Goal: Task Accomplishment & Management: Use online tool/utility

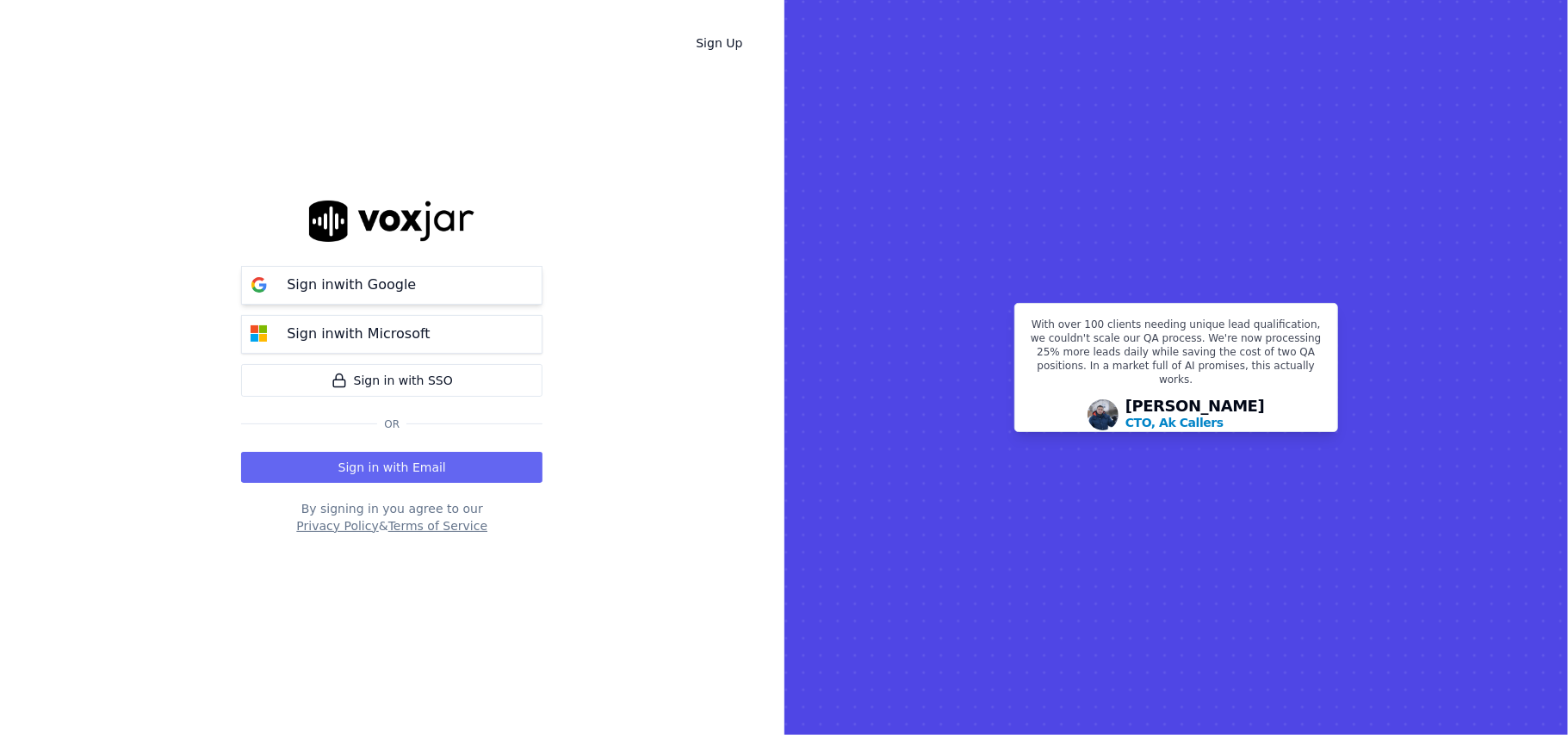
click at [383, 290] on p "Sign in with Google" at bounding box center [351, 286] width 129 height 21
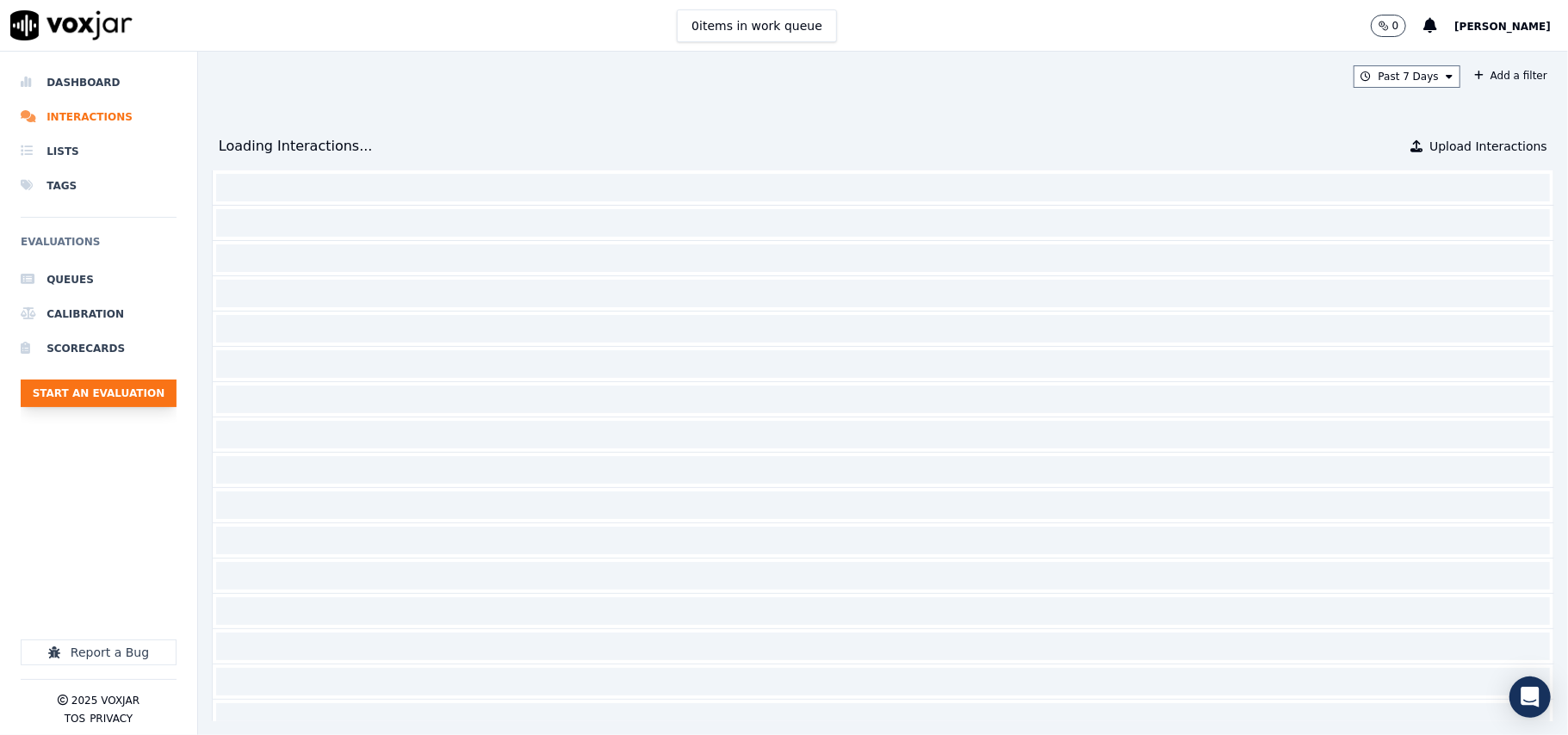
click at [84, 406] on button "Start an Evaluation" at bounding box center [99, 393] width 156 height 28
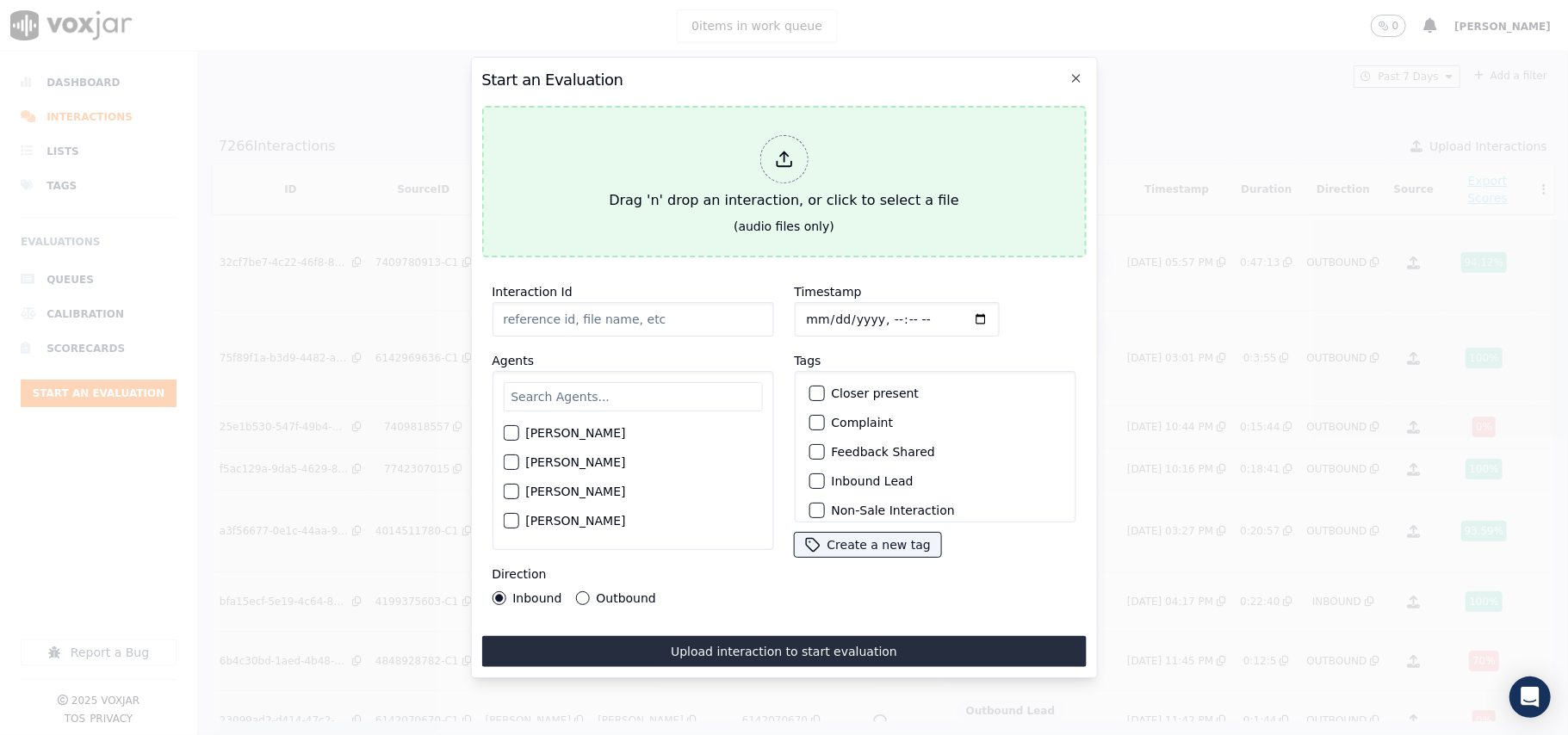
click at [745, 142] on div "Drag 'n' drop an interaction, or click to select a file" at bounding box center [783, 172] width 363 height 89
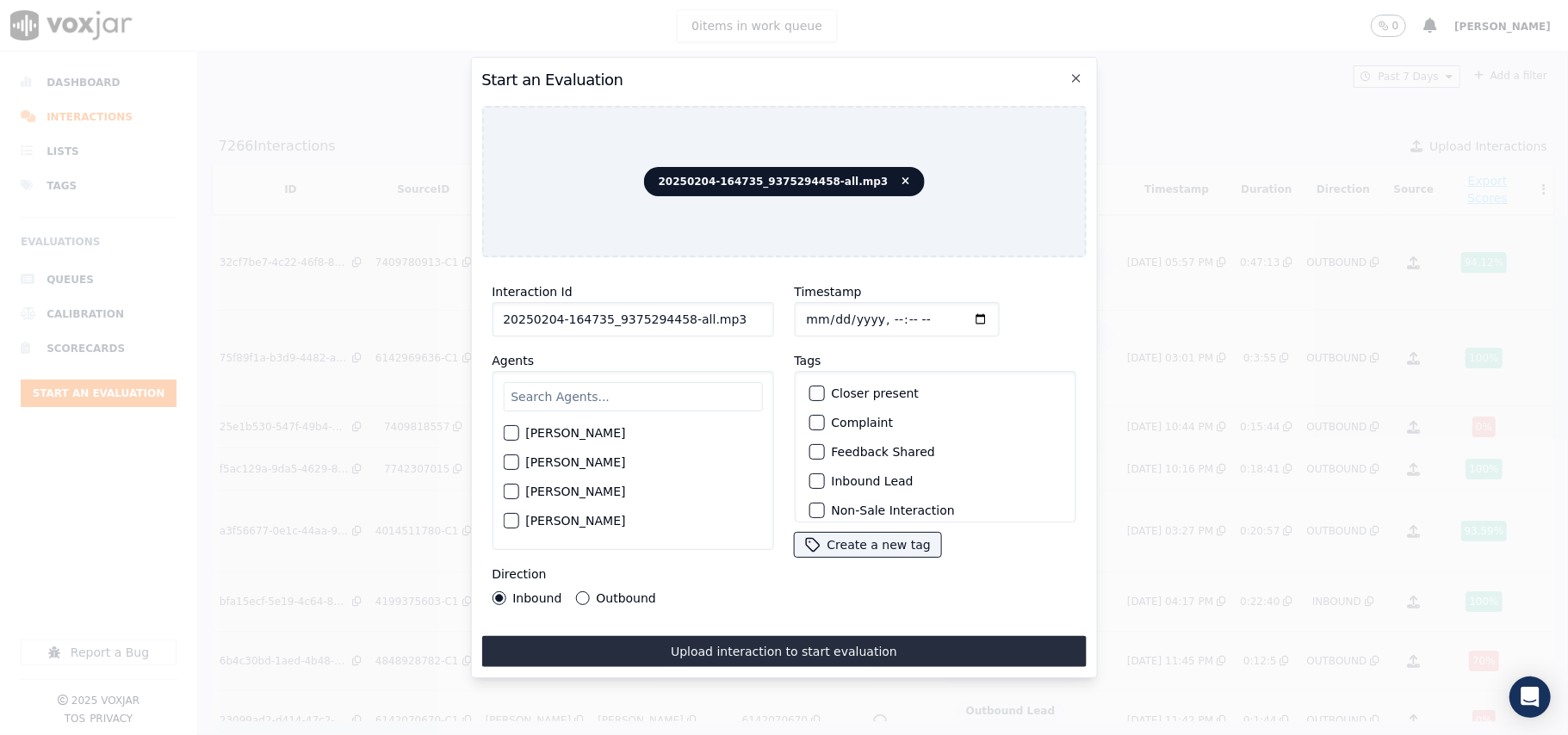
click at [592, 310] on input "20250204-164735_9375294458-all.mp3" at bounding box center [633, 319] width 282 height 34
paste input "9375294458"
click at [824, 313] on input "Timestamp" at bounding box center [896, 319] width 205 height 34
click at [901, 176] on icon at bounding box center [905, 181] width 8 height 11
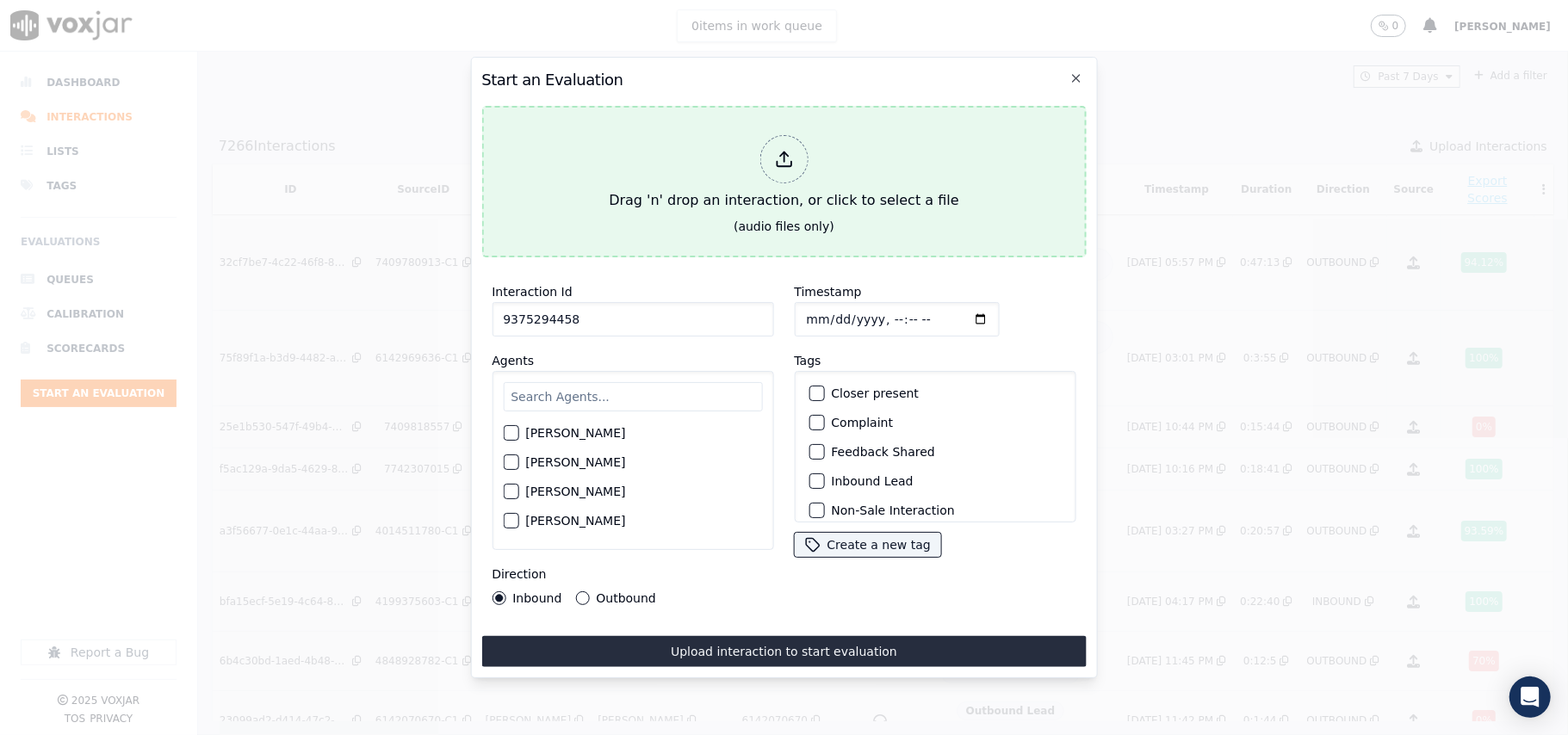
click at [646, 186] on div "Drag 'n' drop an interaction, or click to select a file" at bounding box center [783, 172] width 363 height 89
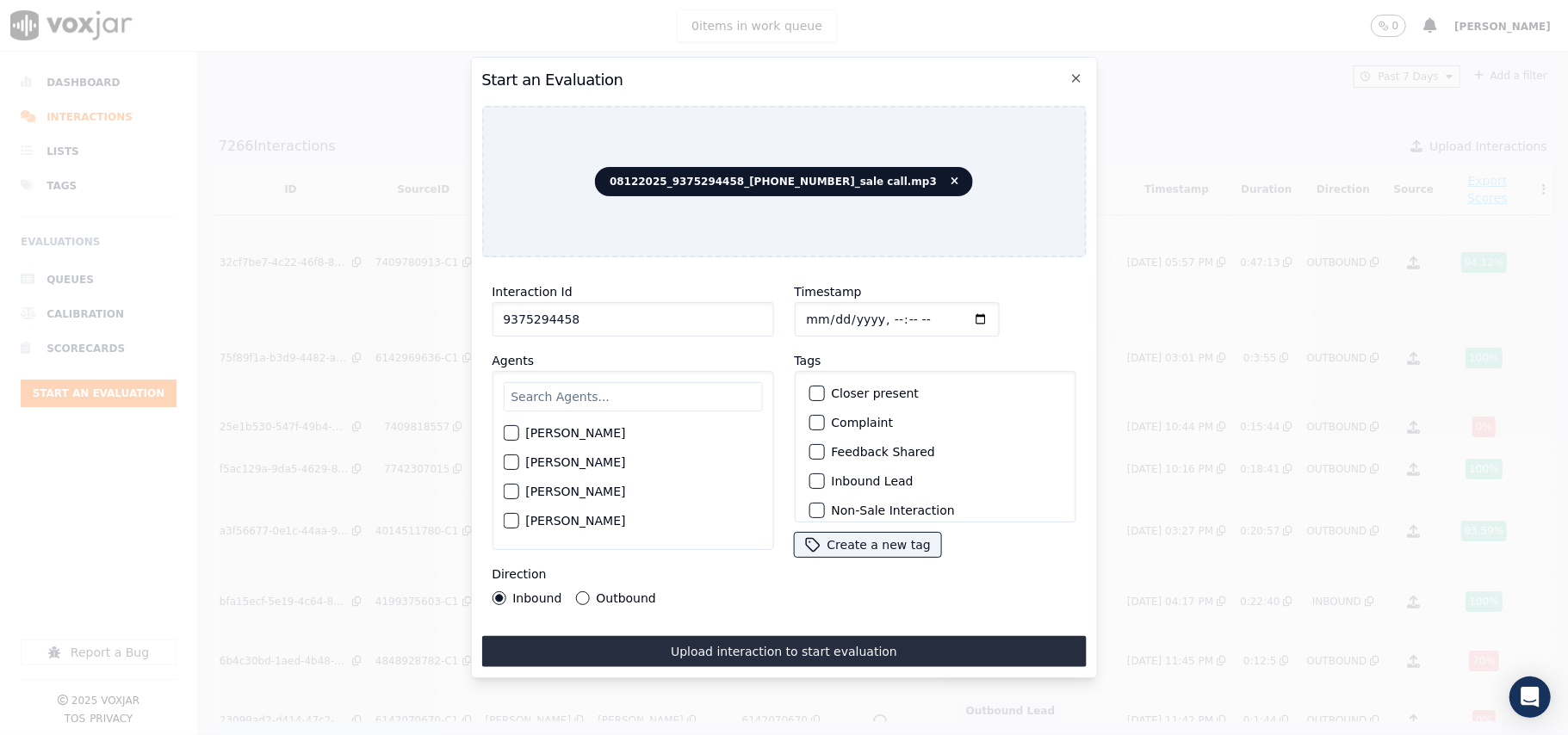
click at [606, 307] on input "9375294458" at bounding box center [633, 319] width 282 height 34
paste input "8299704"
type input "9378299704"
click at [821, 317] on input "Timestamp" at bounding box center [896, 319] width 205 height 34
type input "[DATE]T23:57"
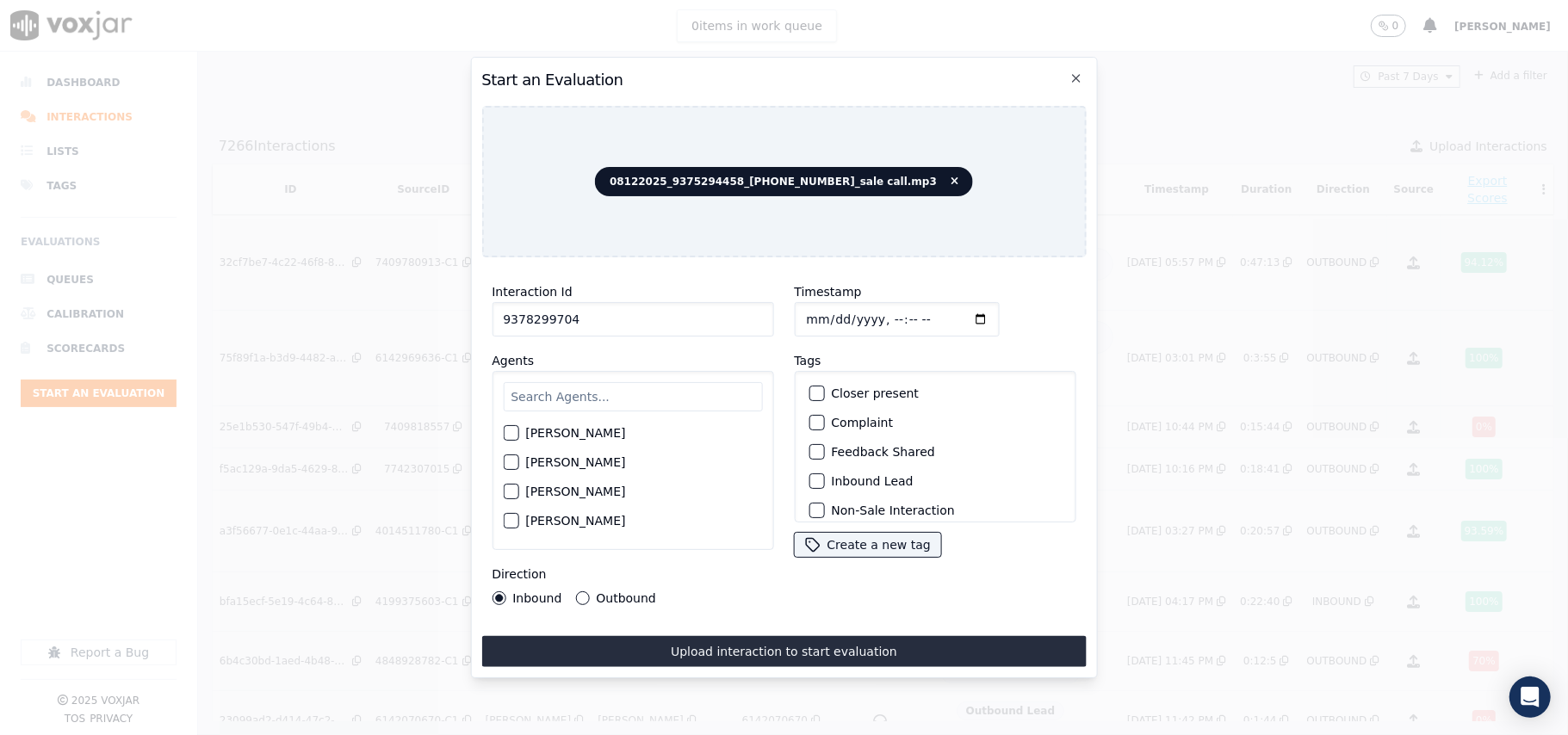
click at [634, 397] on input "text" at bounding box center [633, 397] width 259 height 30
type input "[PERSON_NAME]"
click at [560, 439] on div "[PERSON_NAME]" at bounding box center [633, 438] width 259 height 30
click at [558, 441] on div "[PERSON_NAME]" at bounding box center [633, 438] width 259 height 30
click at [565, 432] on label "[PERSON_NAME]" at bounding box center [575, 438] width 100 height 12
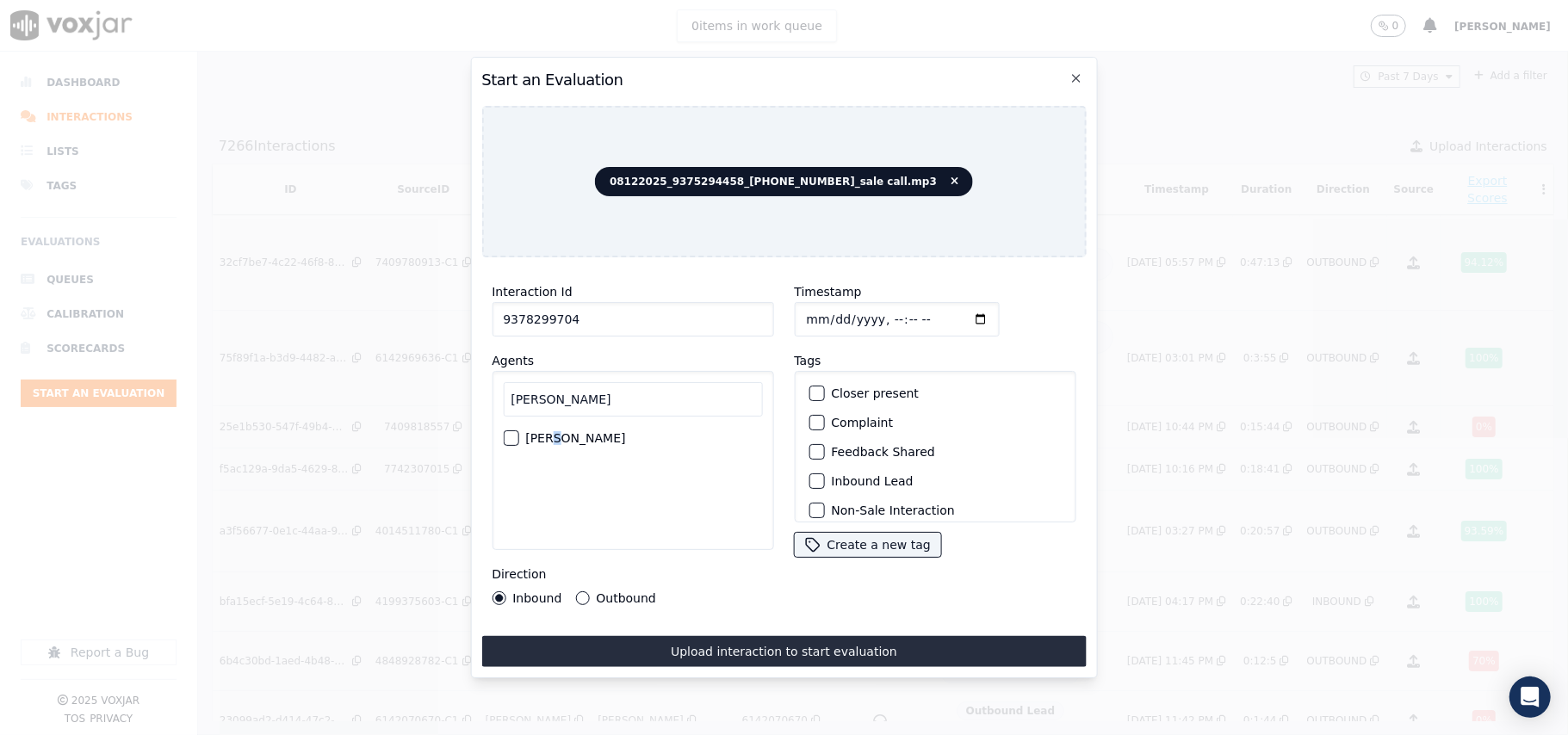
click at [519, 430] on button "[PERSON_NAME]" at bounding box center [511, 438] width 15 height 15
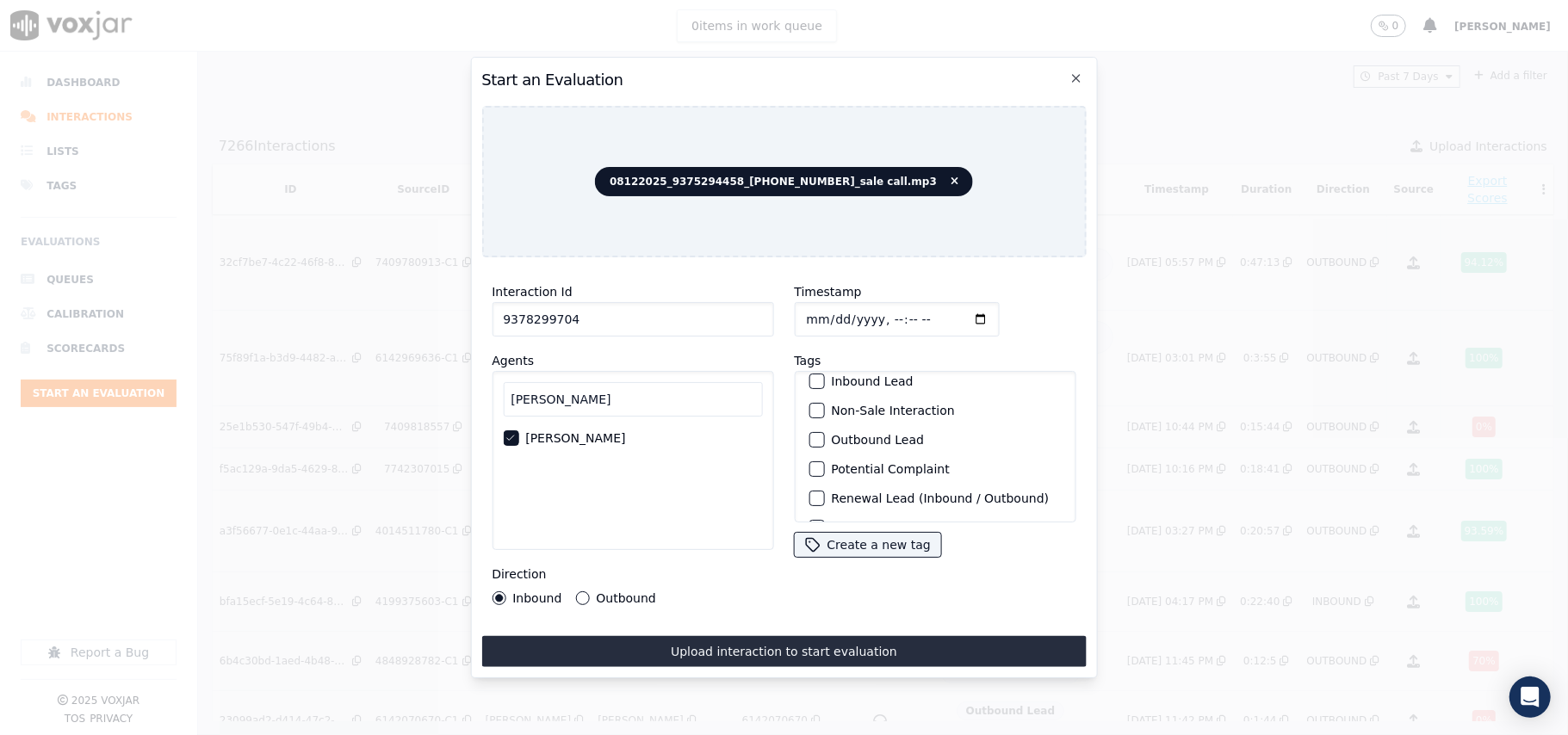
scroll to position [149, 0]
click at [843, 494] on label "Sale Interaction" at bounding box center [878, 500] width 95 height 12
click at [824, 493] on button "Sale Interaction" at bounding box center [816, 500] width 15 height 15
click at [611, 592] on label "Outbound" at bounding box center [626, 598] width 59 height 12
click at [588, 591] on button "Outbound" at bounding box center [582, 598] width 13 height 13
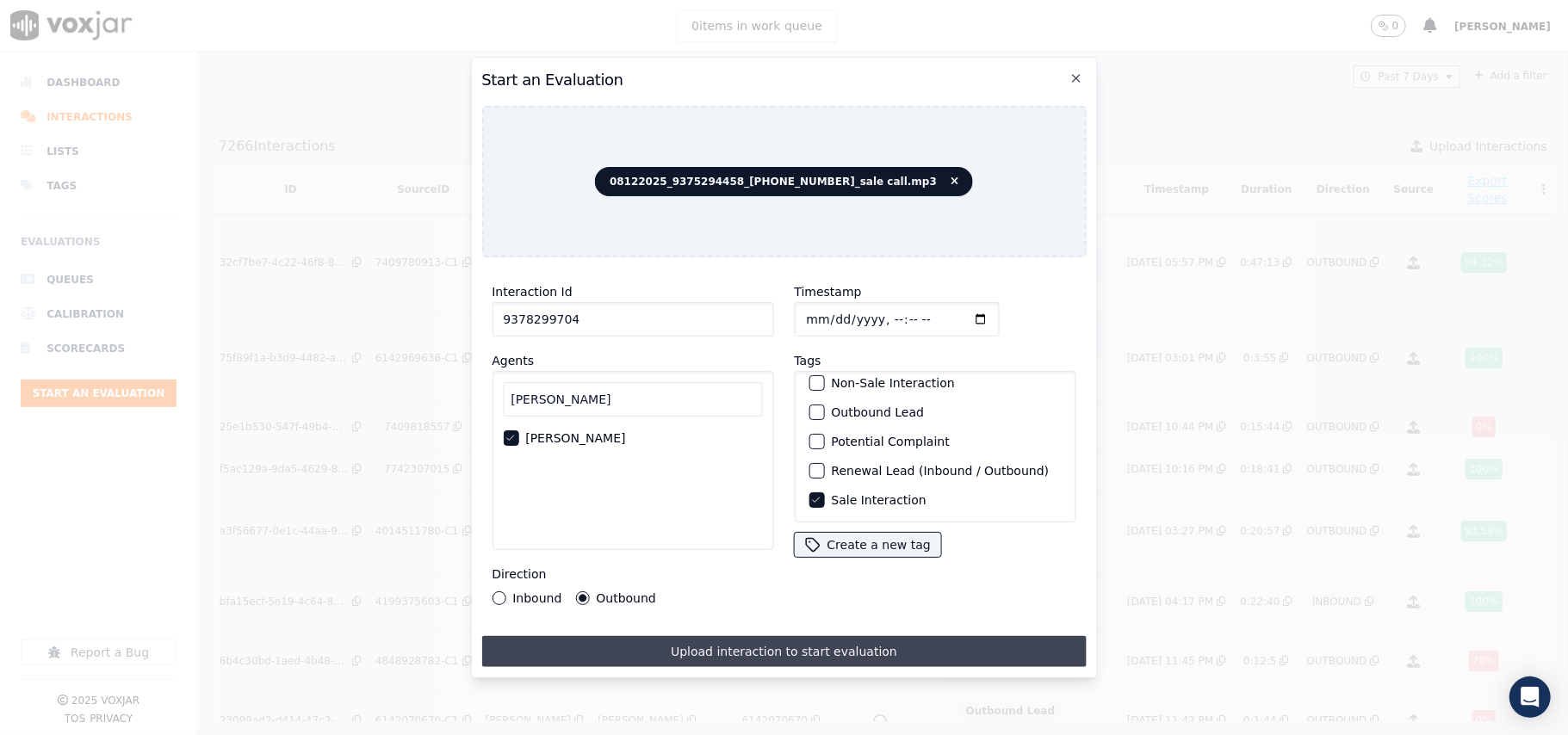
click at [672, 640] on button "Upload interaction to start evaluation" at bounding box center [783, 652] width 605 height 31
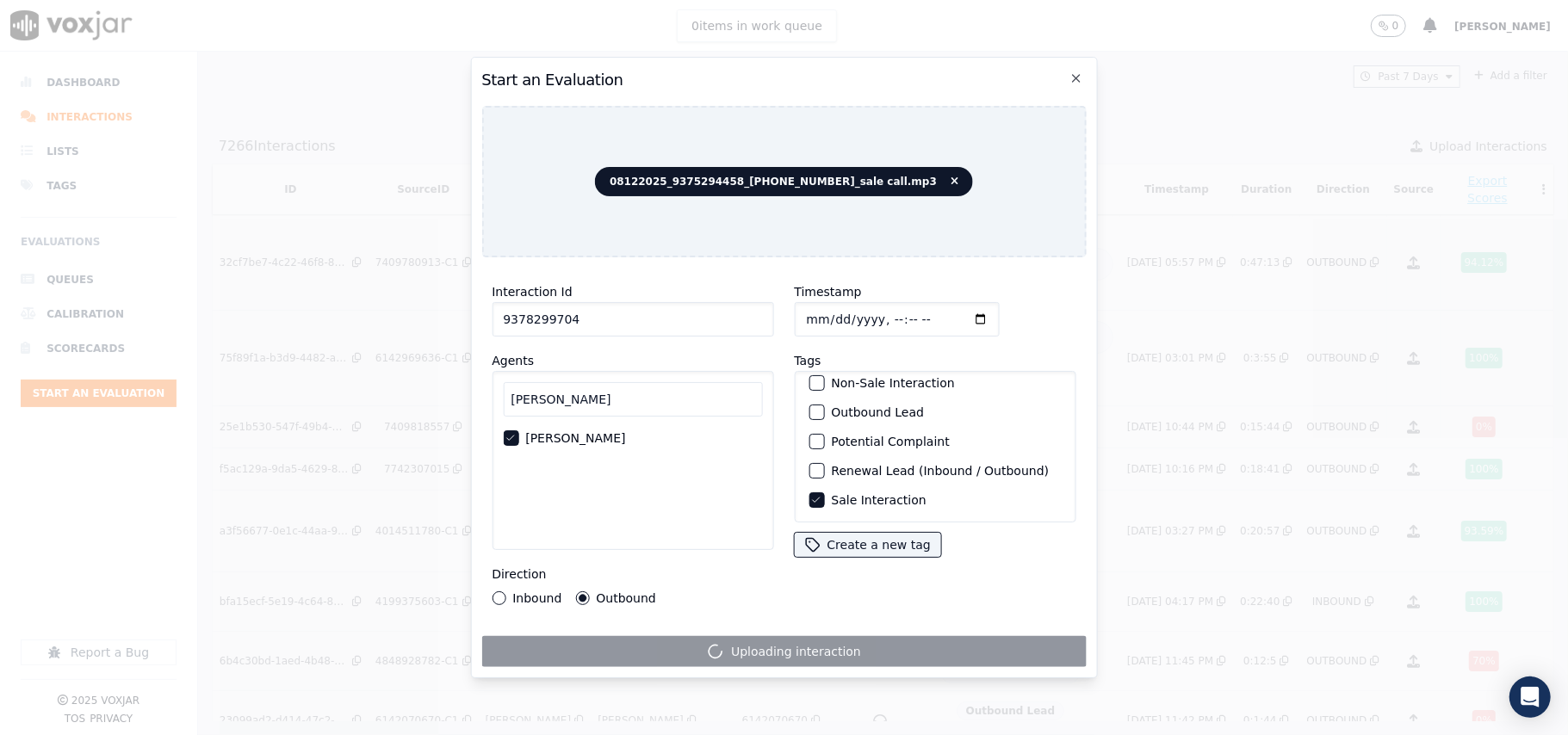
click at [538, 398] on input "[PERSON_NAME]" at bounding box center [633, 400] width 259 height 34
click at [511, 433] on icon "button" at bounding box center [509, 438] width 11 height 11
click at [555, 382] on input "[PERSON_NAME]" at bounding box center [633, 400] width 259 height 34
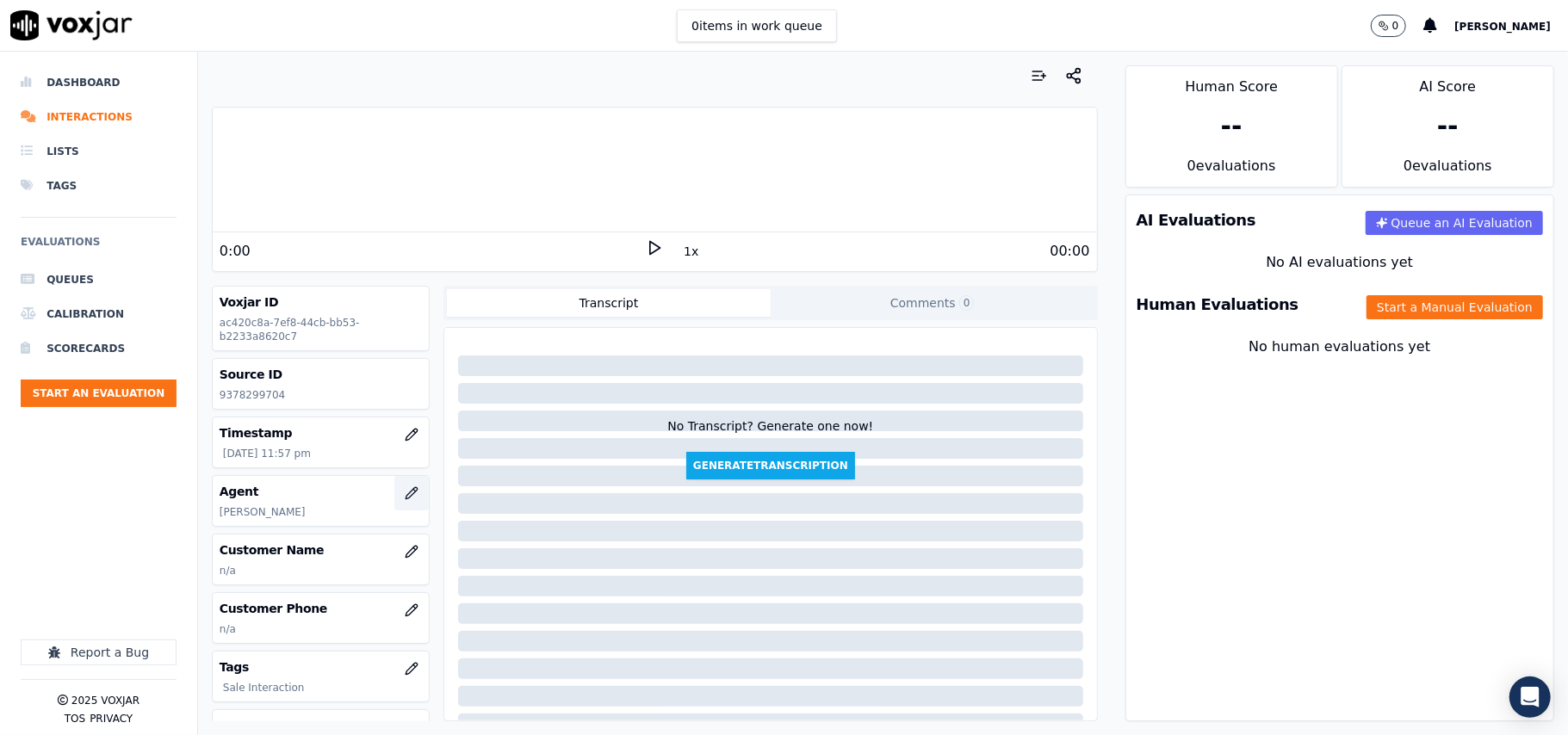
click at [404, 493] on icon "button" at bounding box center [411, 493] width 13 height 13
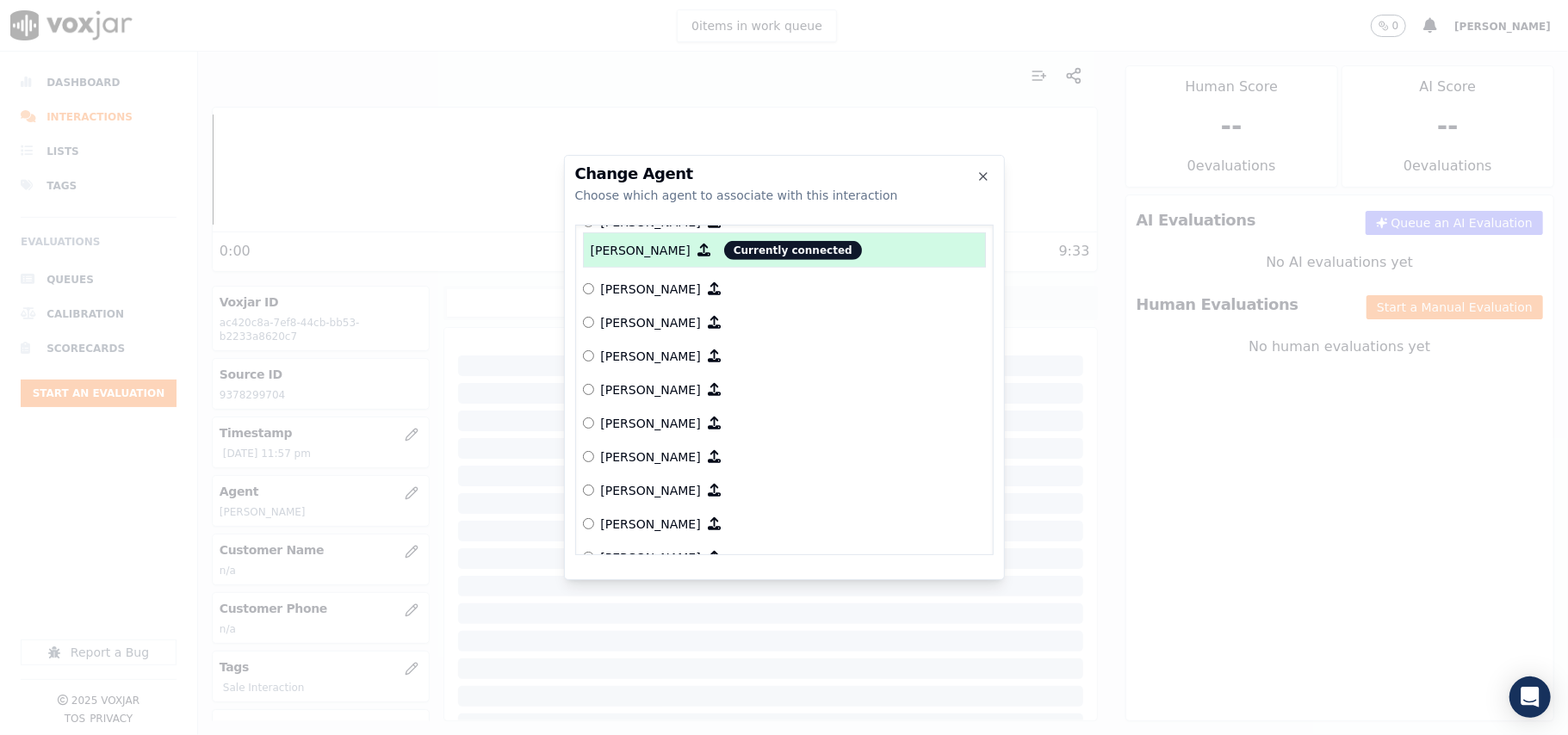
scroll to position [618, 0]
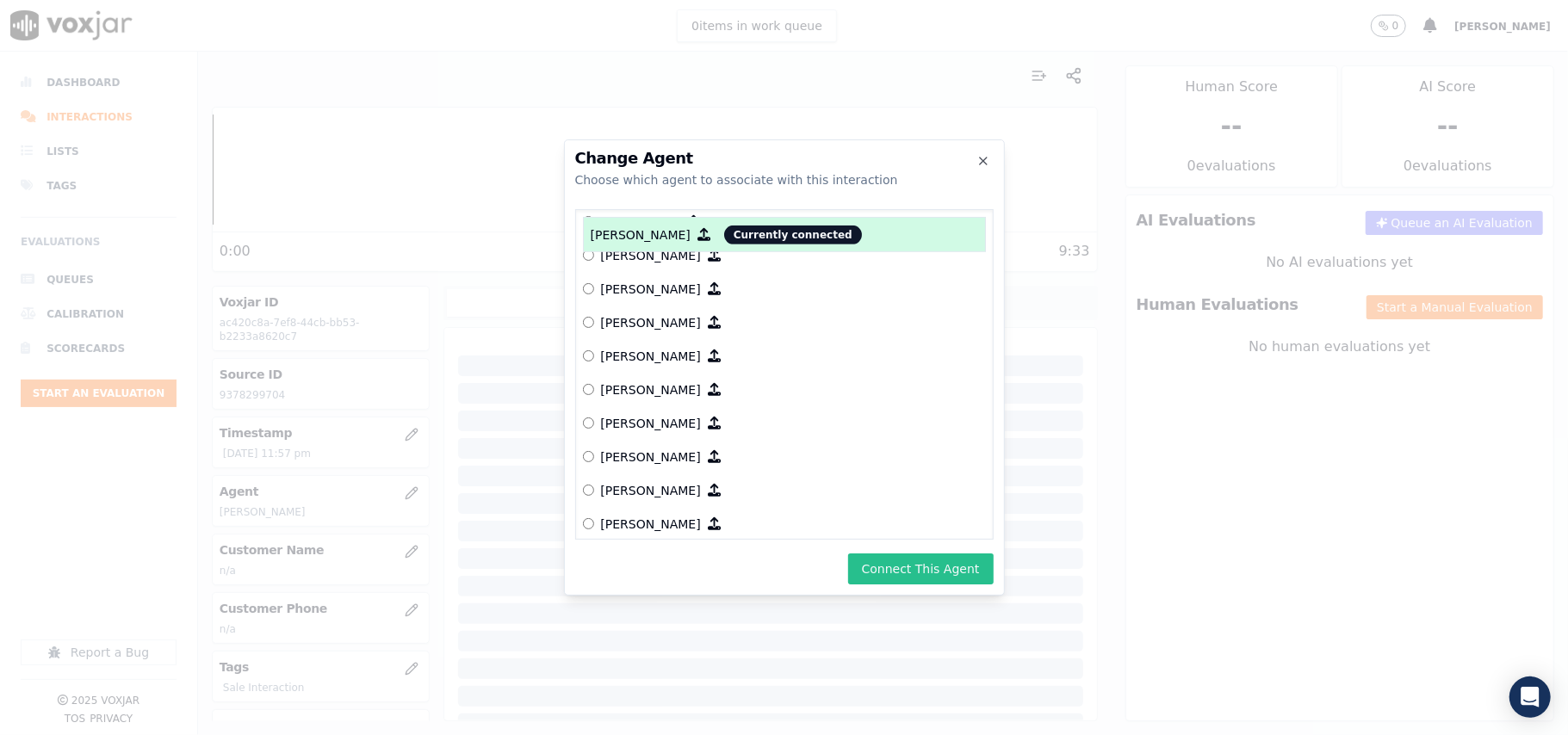
click at [895, 564] on button "Connect This Agent" at bounding box center [921, 569] width 146 height 31
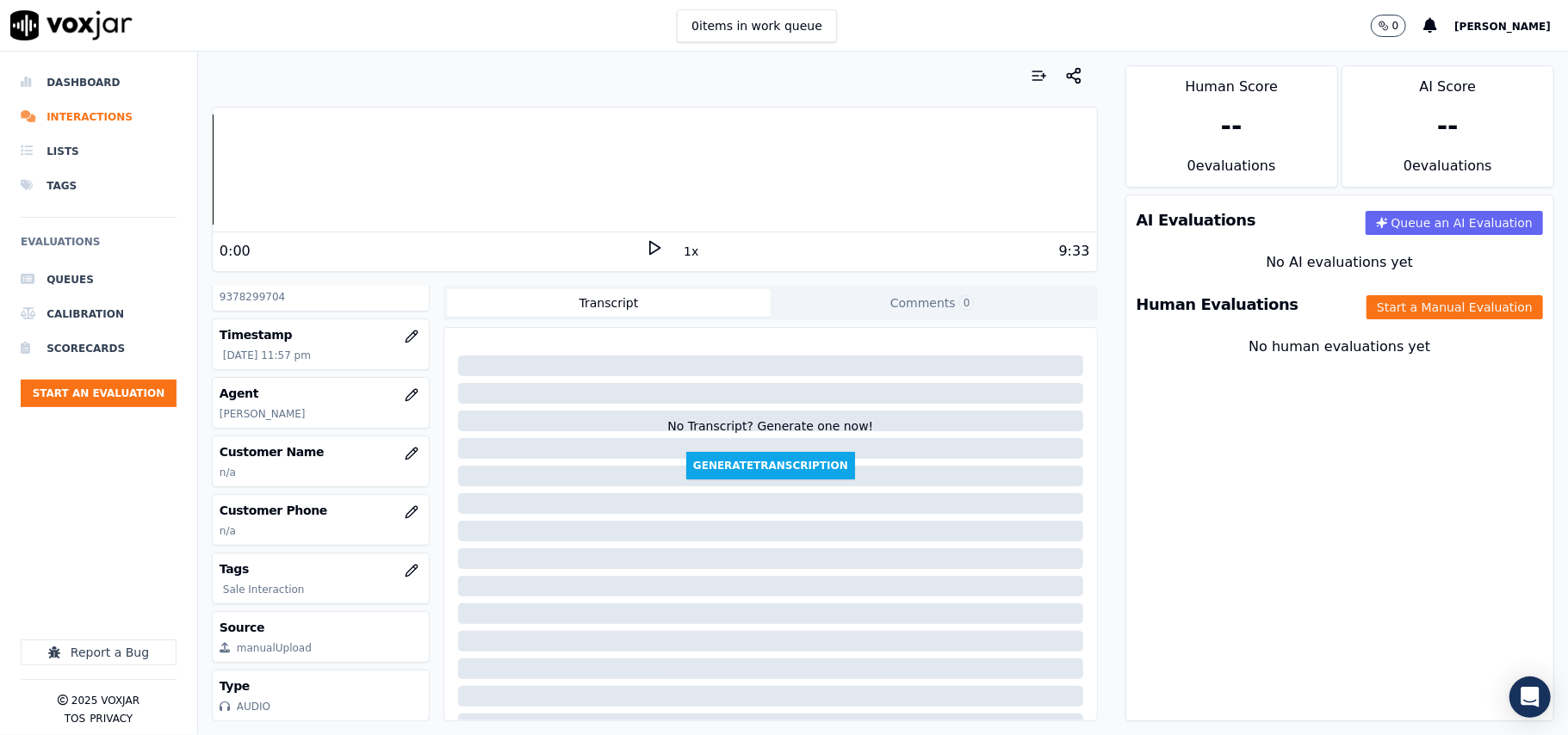
scroll to position [155, 0]
click at [404, 447] on icon "button" at bounding box center [411, 453] width 13 height 13
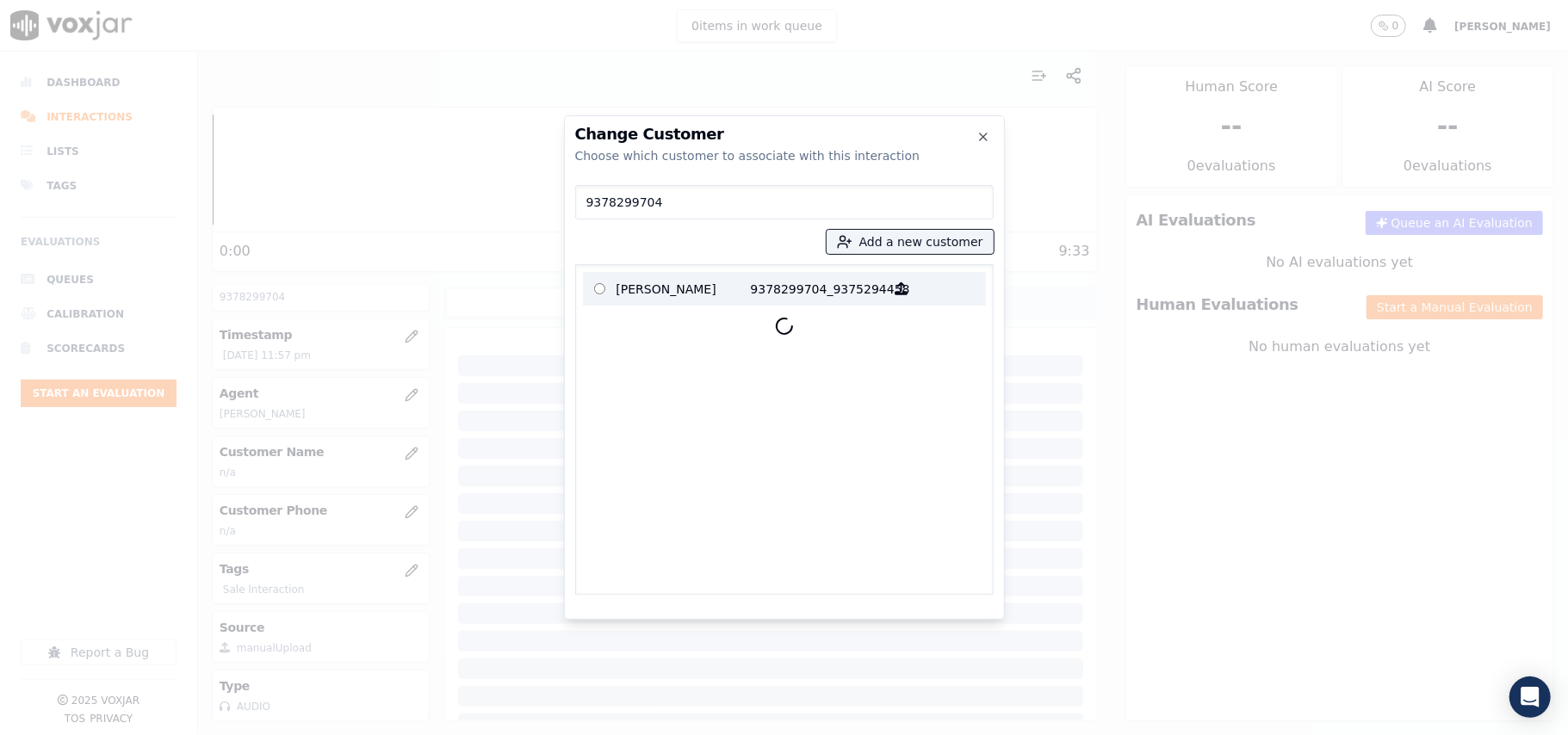
type input "9378299704"
click at [696, 294] on p "[PERSON_NAME]" at bounding box center [683, 288] width 134 height 27
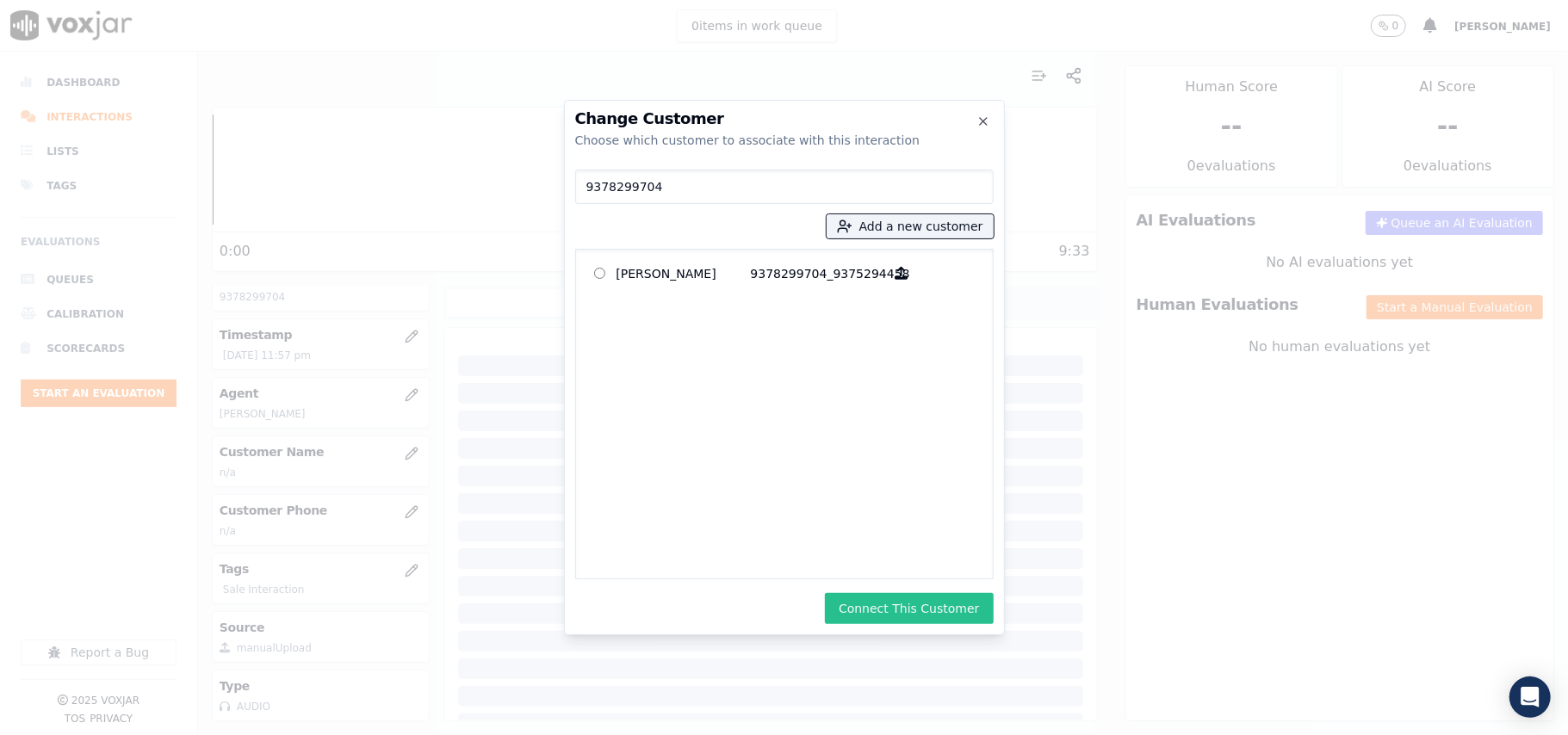
click at [919, 617] on button "Connect This Customer" at bounding box center [908, 609] width 168 height 31
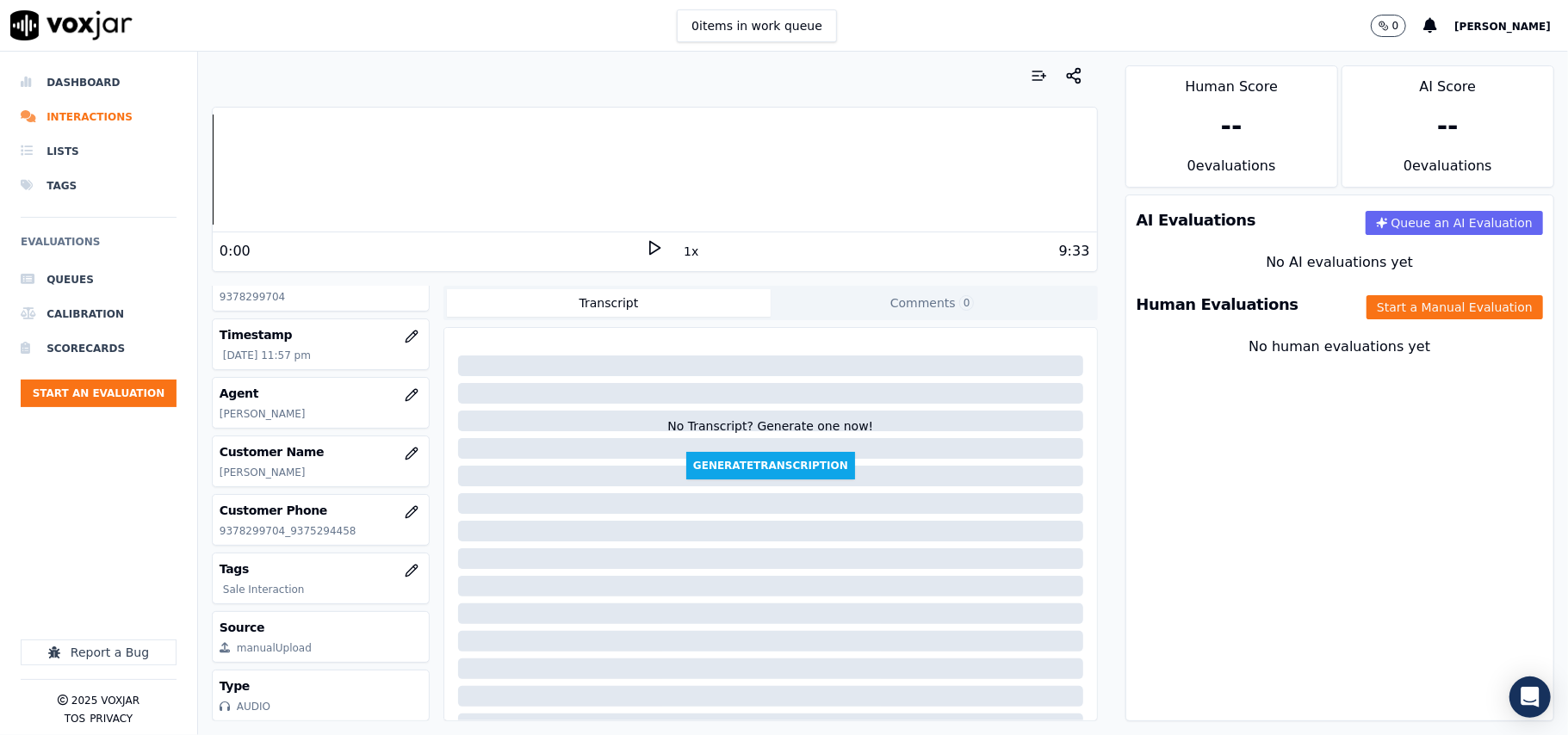
click at [646, 257] on icon at bounding box center [655, 248] width 17 height 17
click at [687, 255] on div "9:33" at bounding box center [876, 251] width 427 height 21
click at [650, 242] on rect at bounding box center [651, 247] width 3 height 11
click at [1384, 310] on button "Start a Manual Evaluation" at bounding box center [1454, 307] width 176 height 24
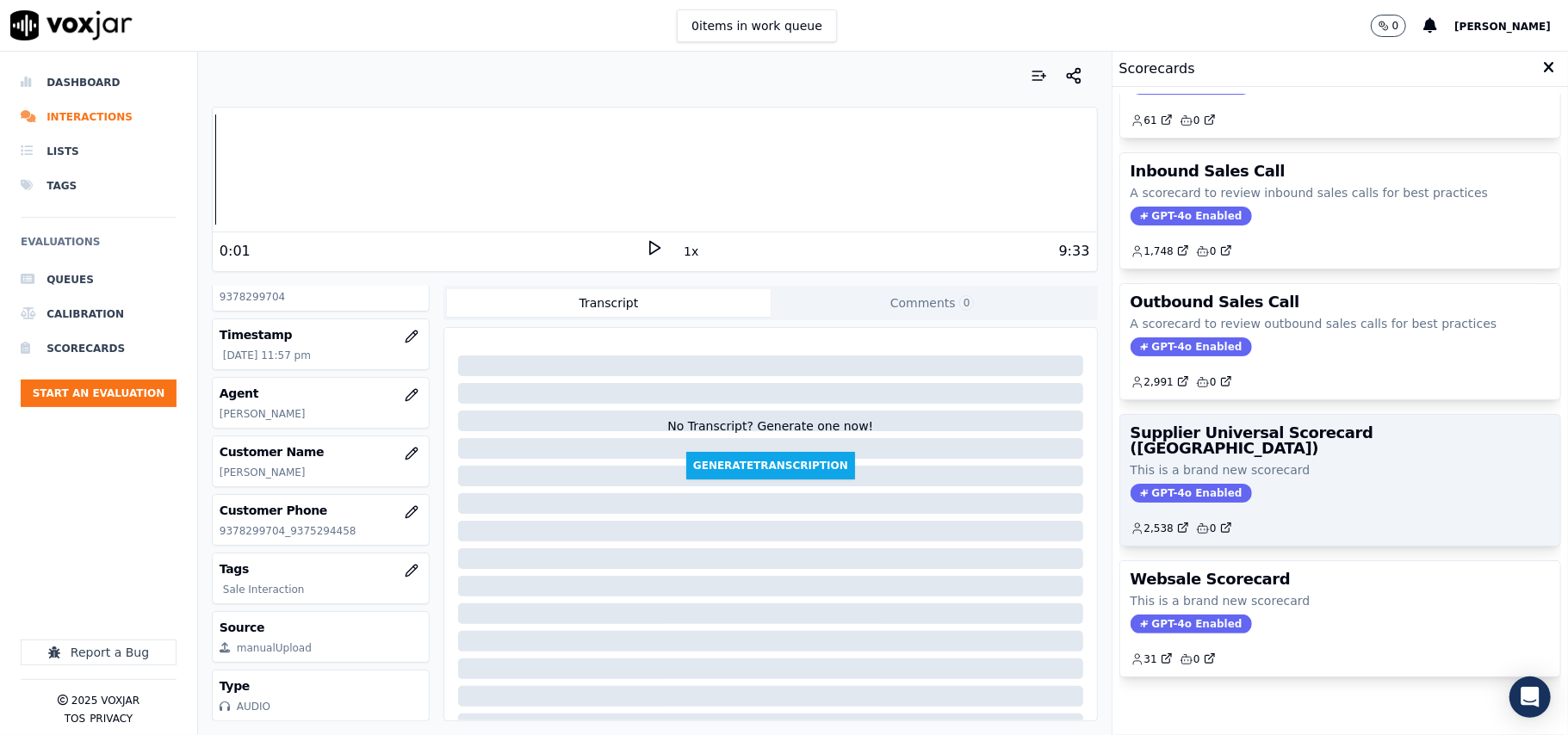
scroll to position [131, 0]
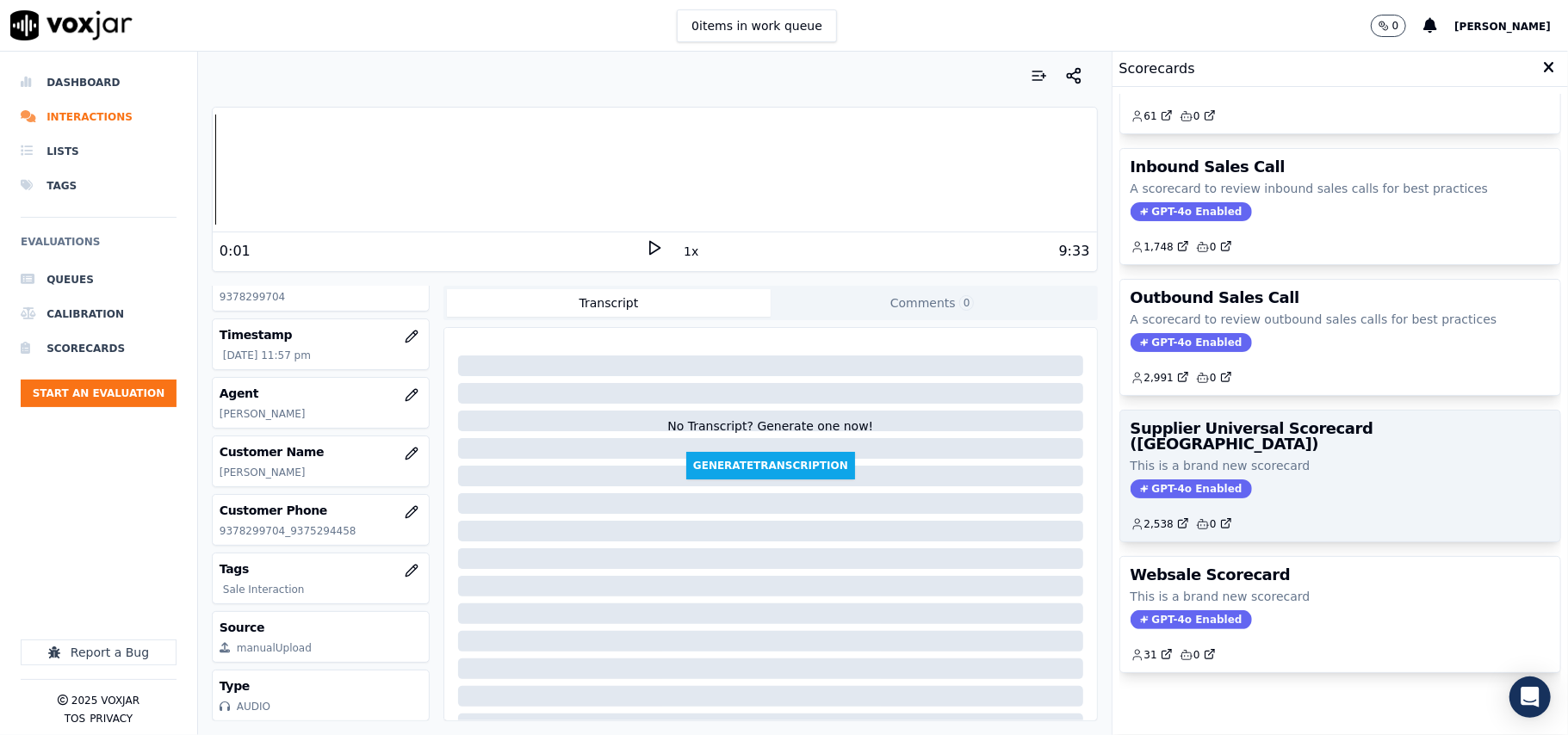
click at [1289, 479] on div "GPT-4o Enabled" at bounding box center [1339, 489] width 419 height 19
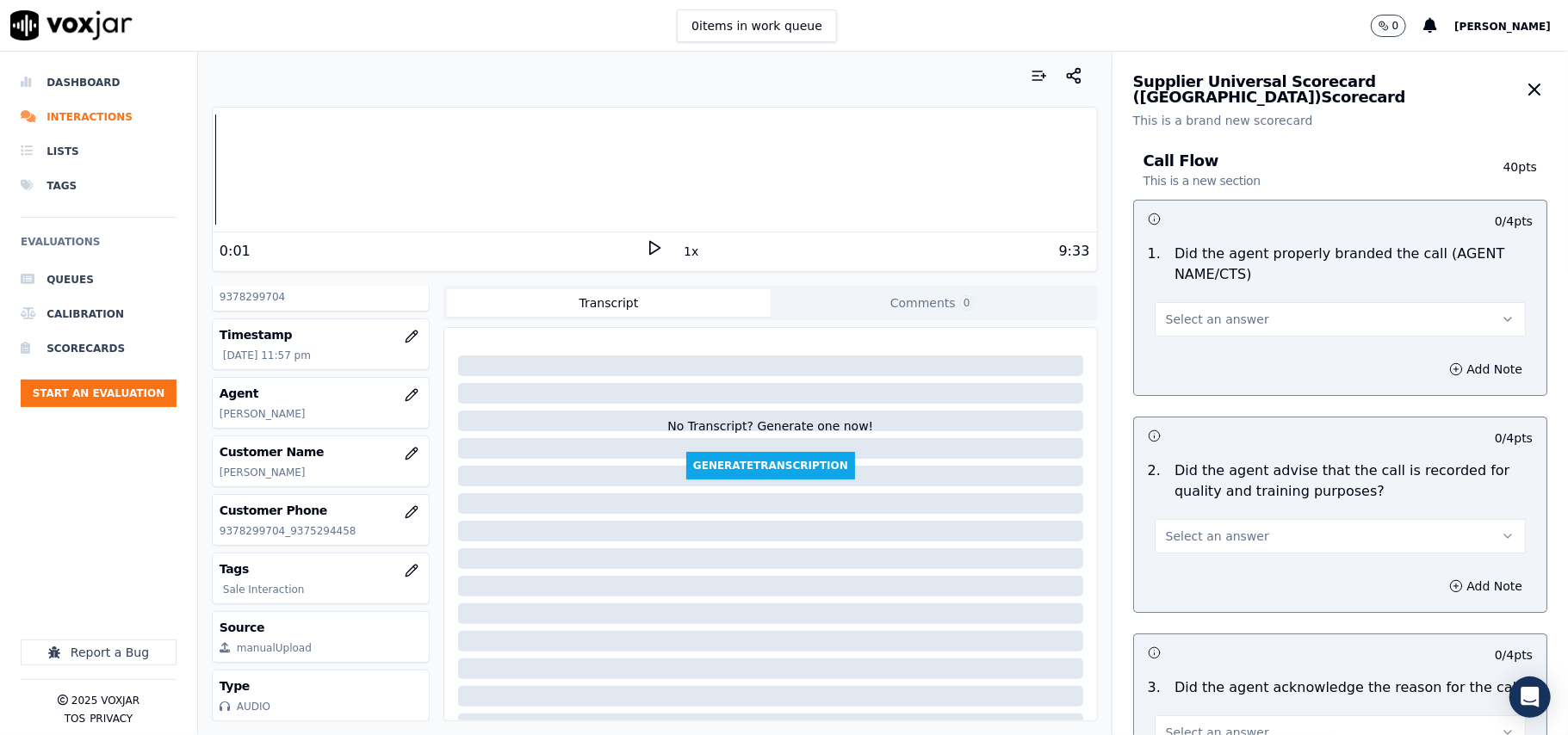
click at [1257, 315] on button "Select an answer" at bounding box center [1339, 319] width 371 height 34
click at [1186, 367] on div "Yes" at bounding box center [1303, 358] width 334 height 28
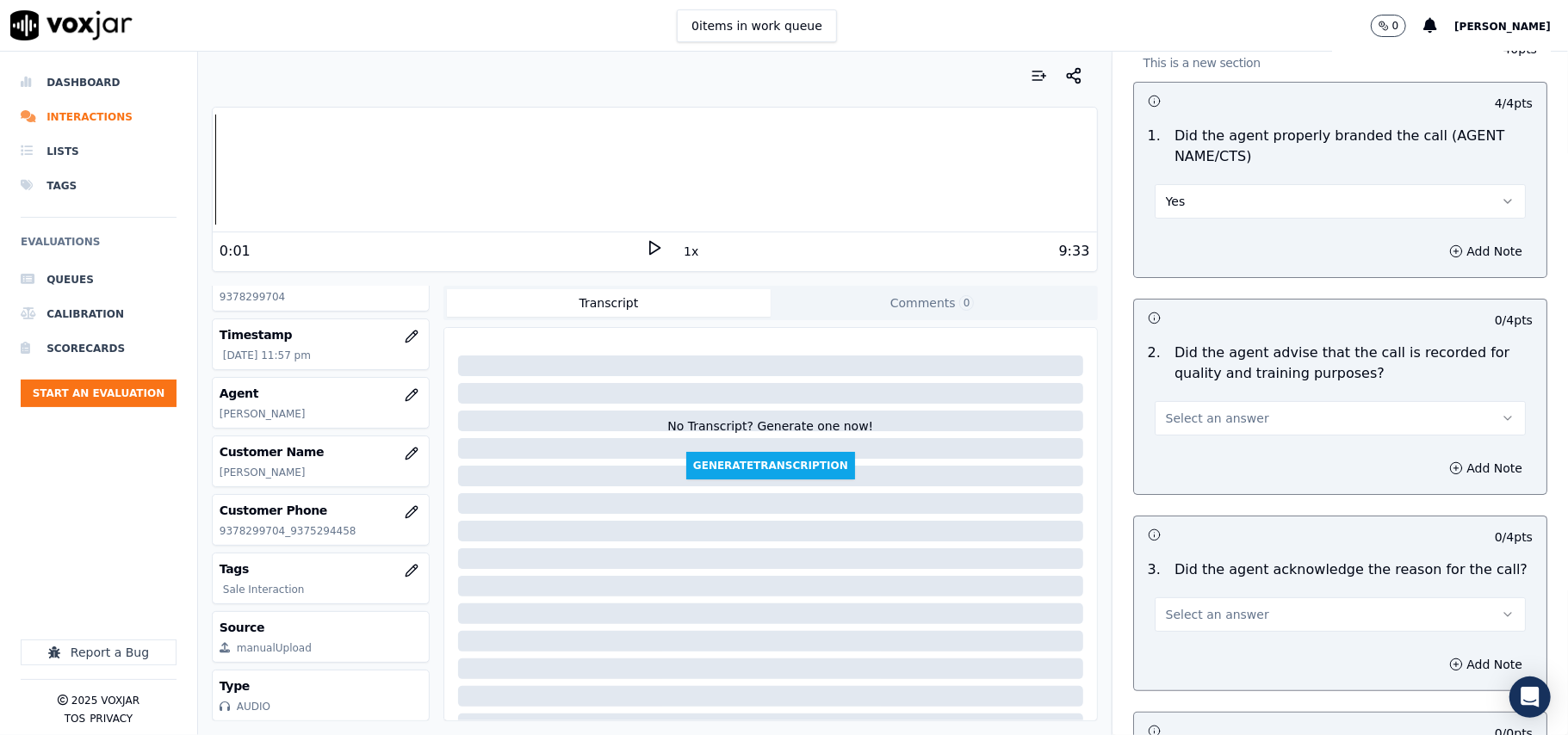
scroll to position [191, 0]
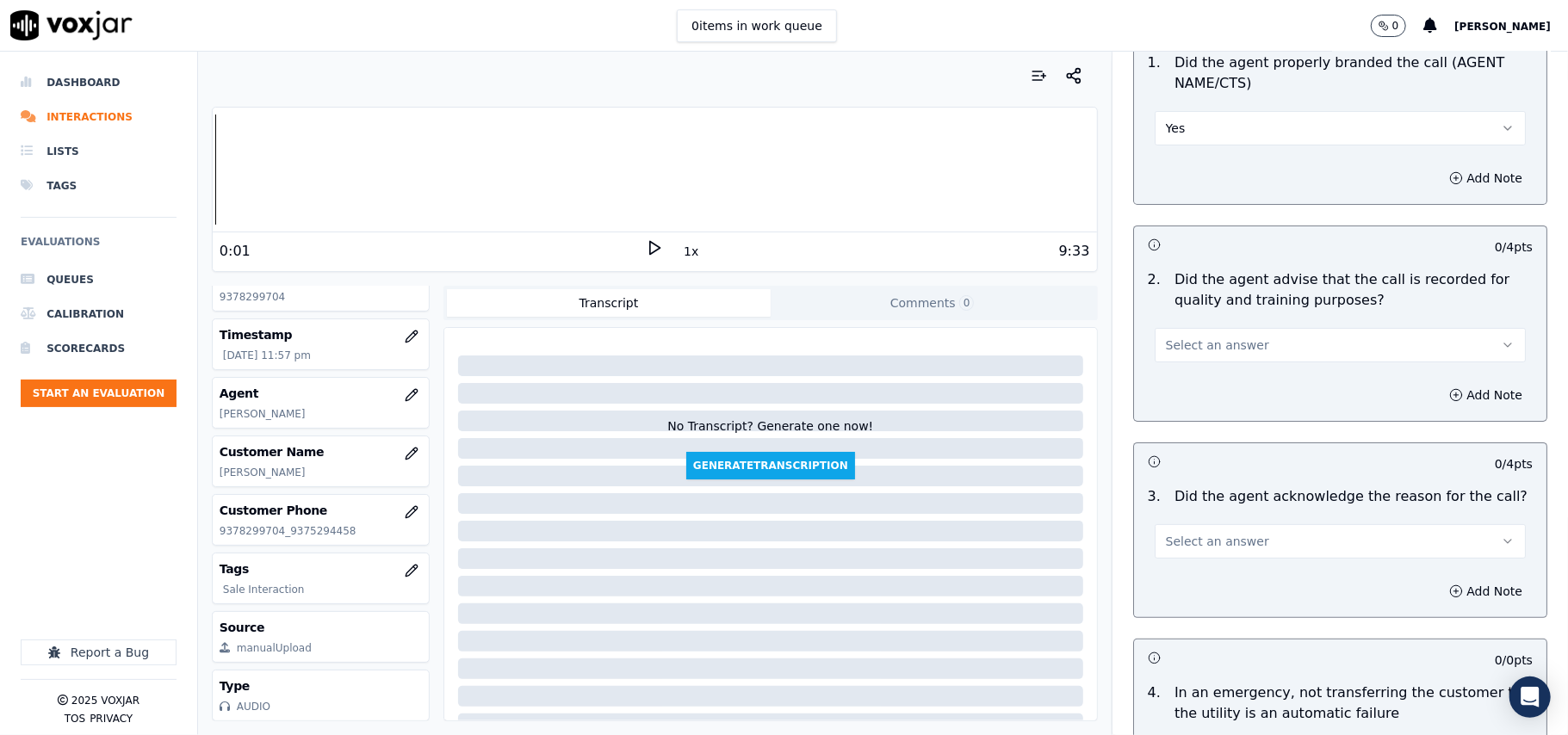
click at [1212, 352] on span "Select an answer" at bounding box center [1217, 345] width 104 height 17
click at [1196, 374] on div "Yes" at bounding box center [1303, 384] width 334 height 28
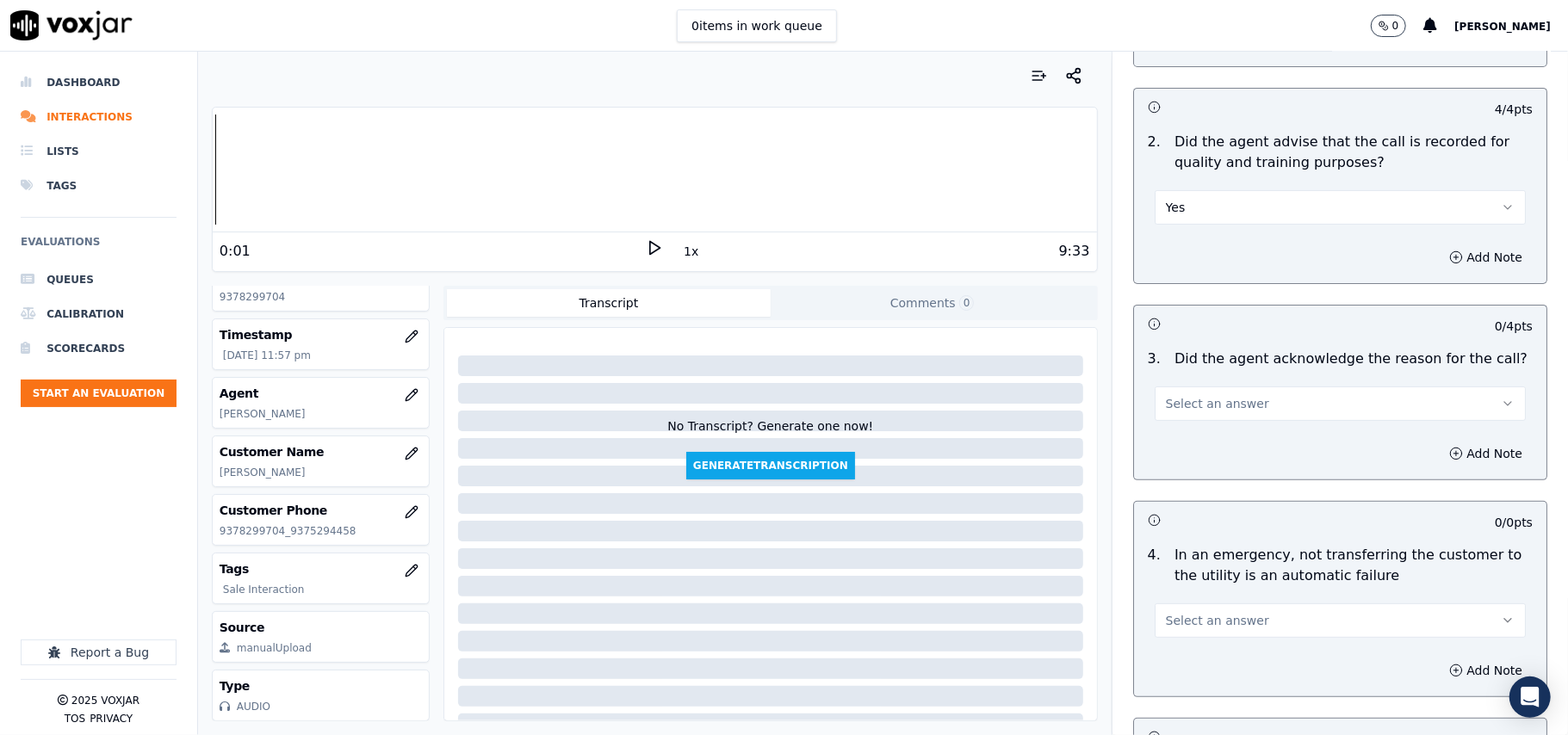
scroll to position [382, 0]
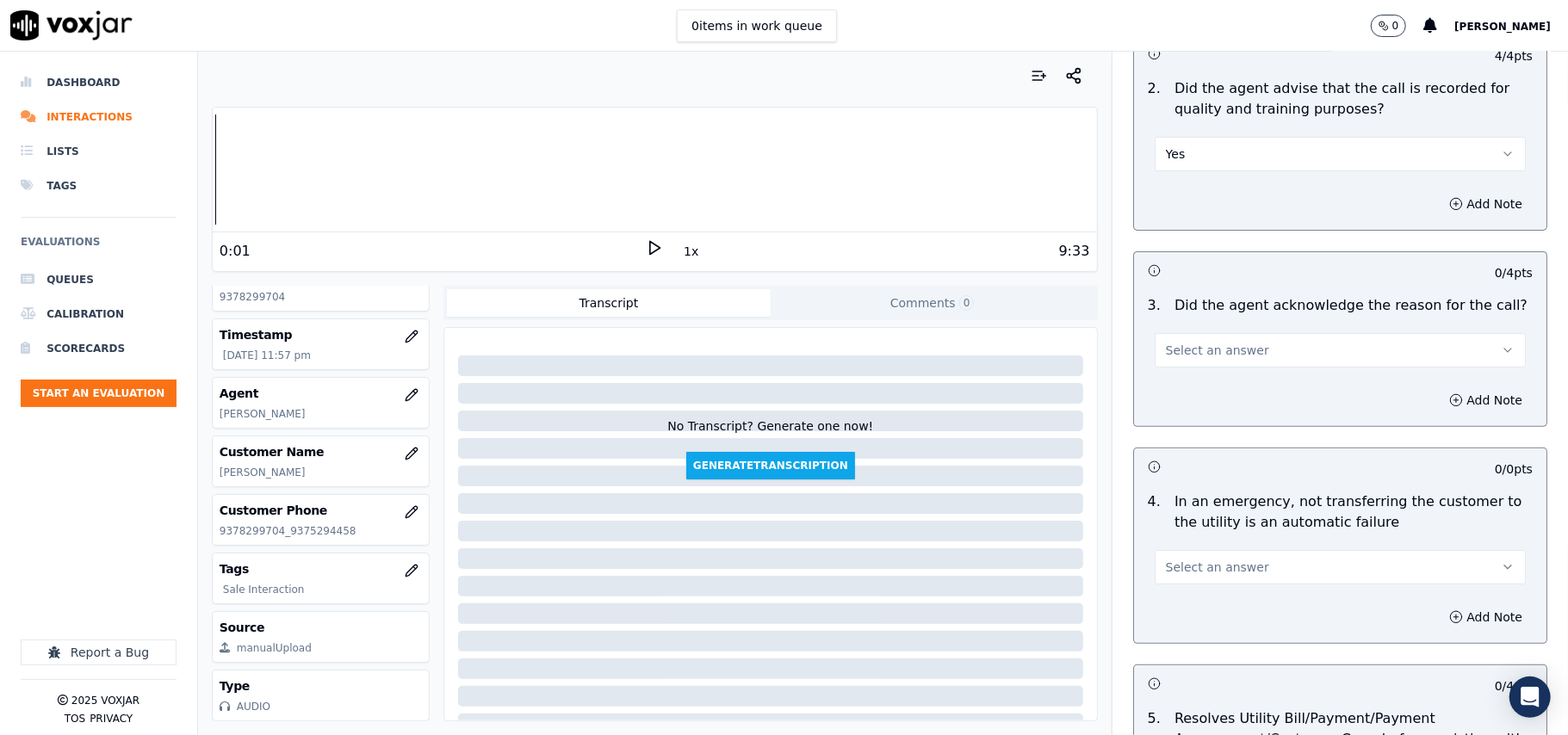
click at [1188, 348] on span "Select an answer" at bounding box center [1217, 351] width 104 height 17
click at [1189, 396] on div "Yes" at bounding box center [1303, 390] width 334 height 28
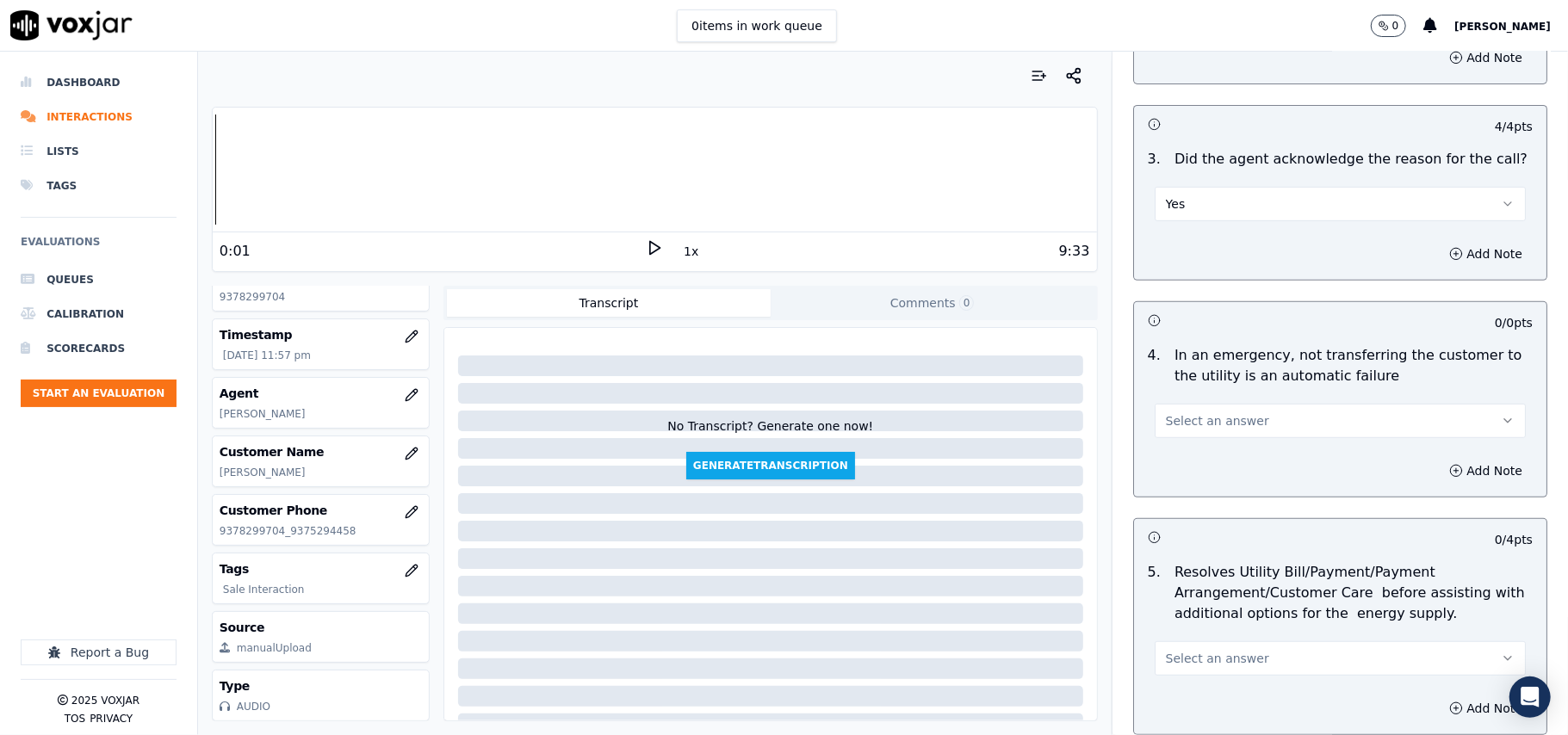
scroll to position [573, 0]
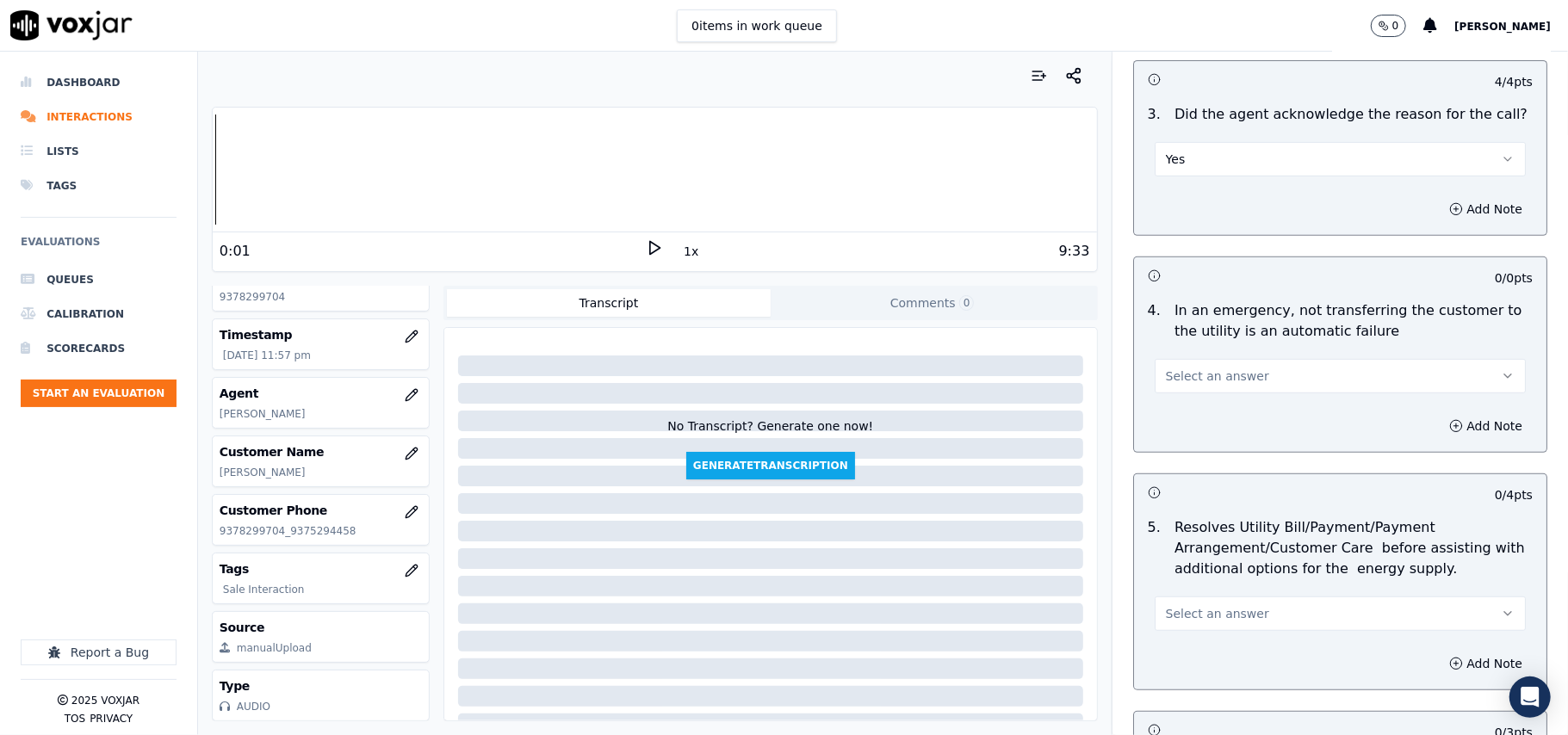
click at [1174, 376] on span "Select an answer" at bounding box center [1217, 377] width 104 height 17
click at [1171, 470] on div "N/A" at bounding box center [1303, 471] width 334 height 28
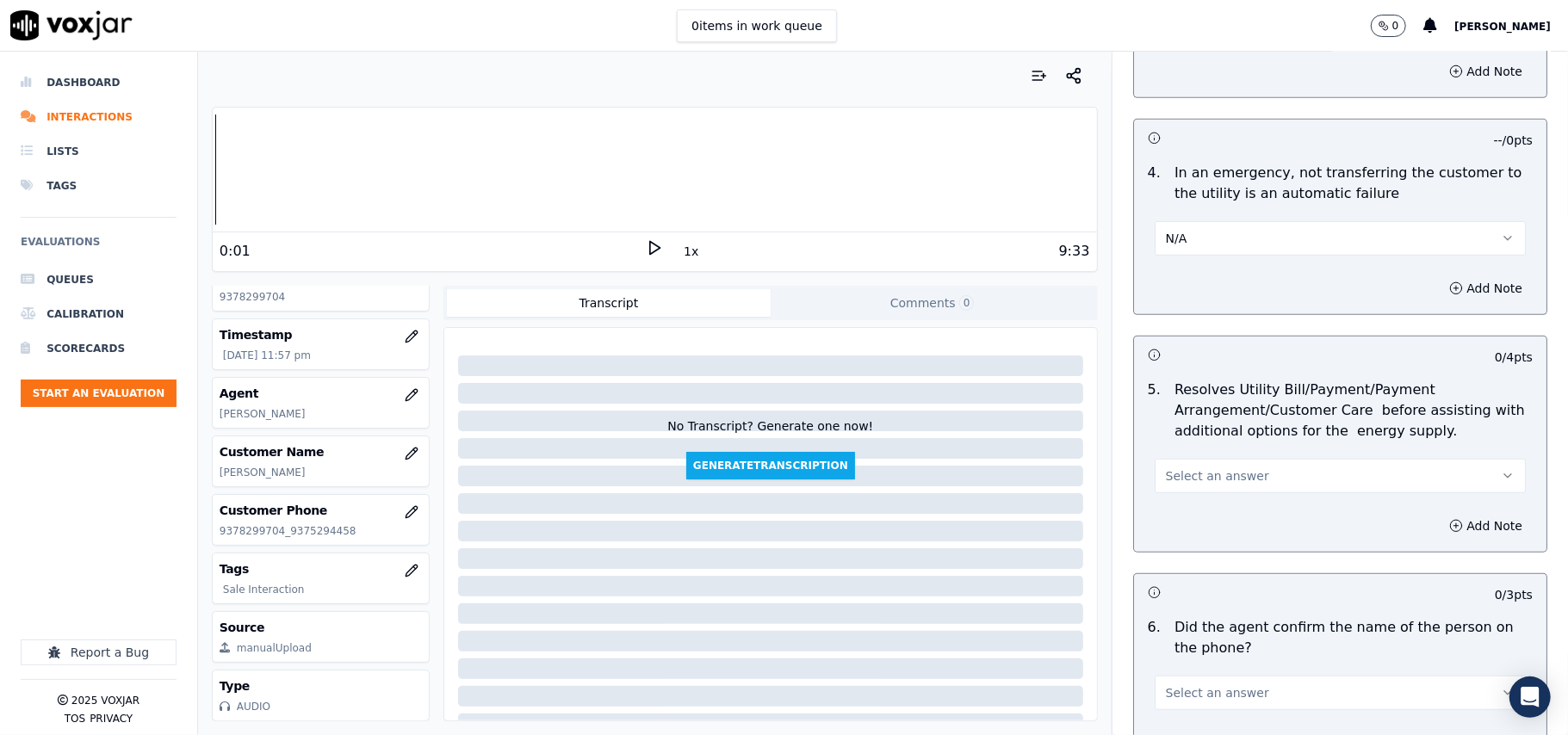
scroll to position [765, 0]
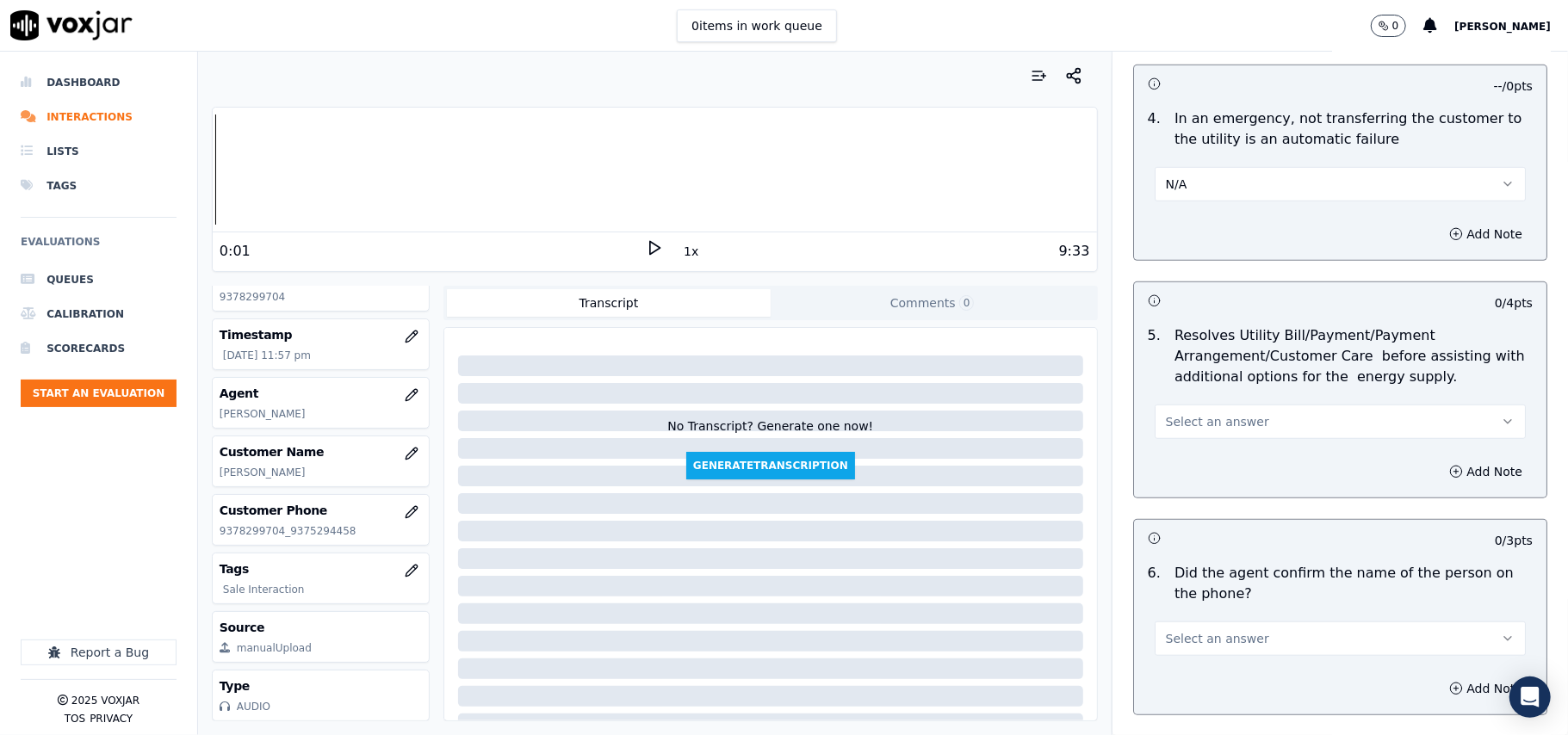
click at [1180, 425] on span "Select an answer" at bounding box center [1217, 422] width 104 height 17
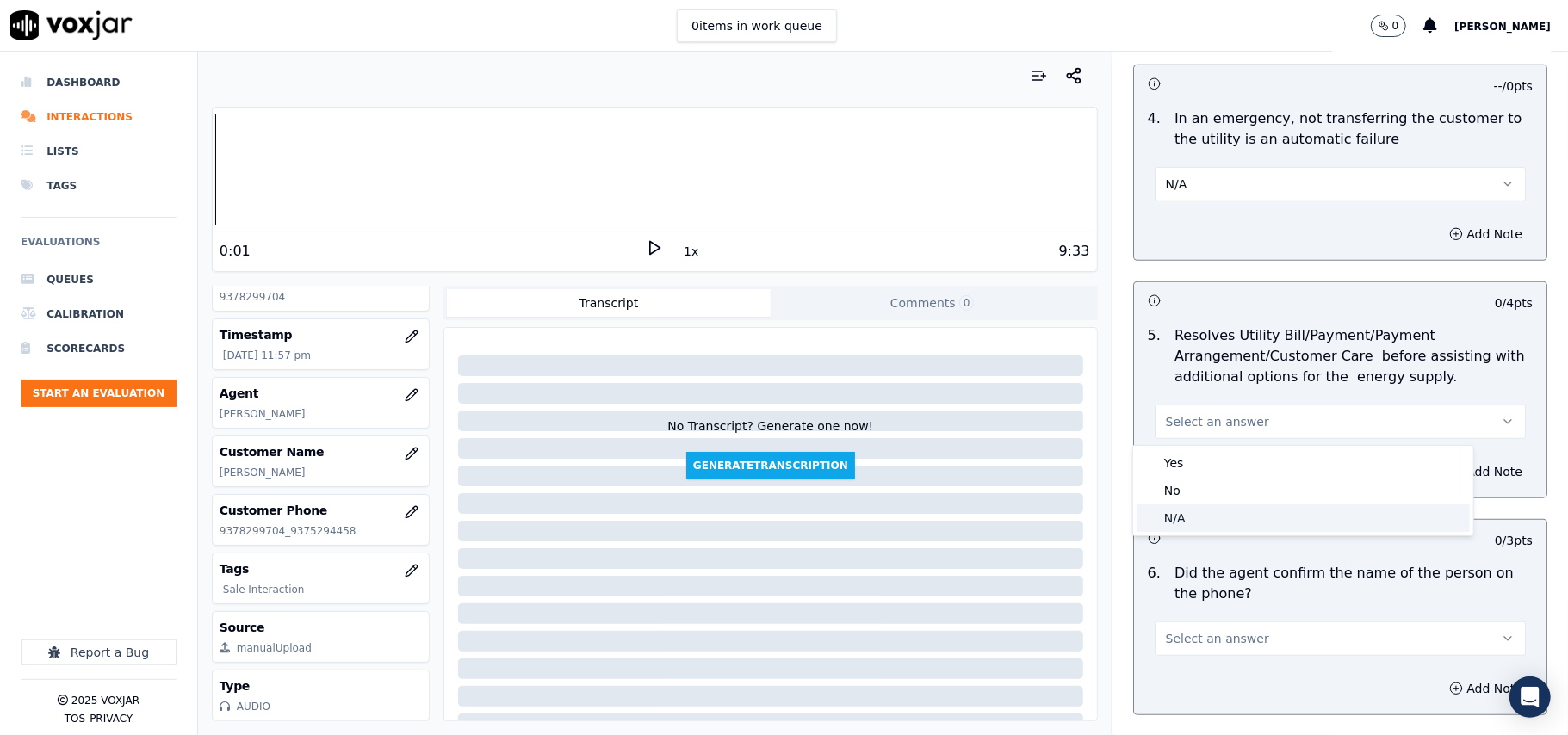
click at [1162, 525] on div "N/A" at bounding box center [1303, 517] width 334 height 28
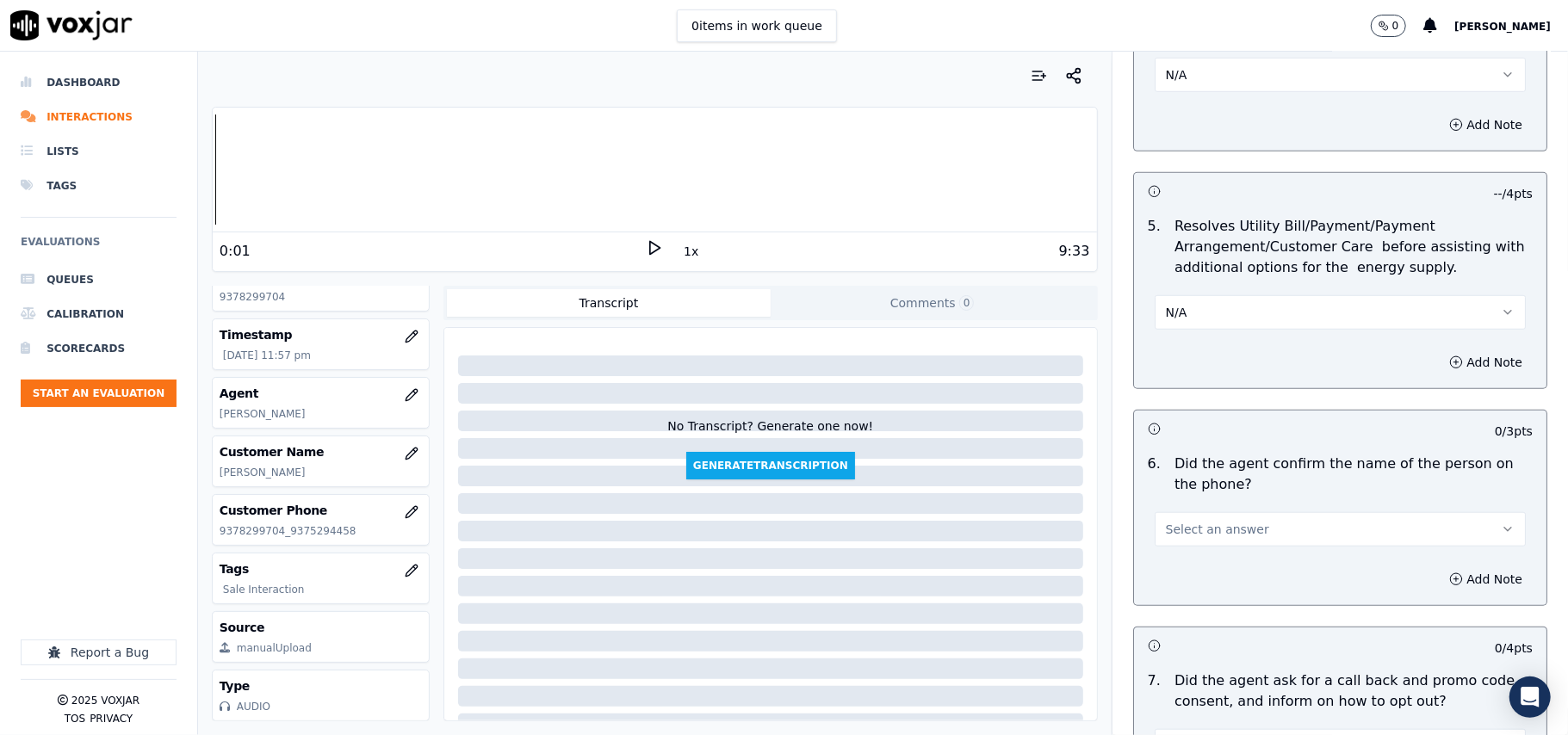
scroll to position [955, 0]
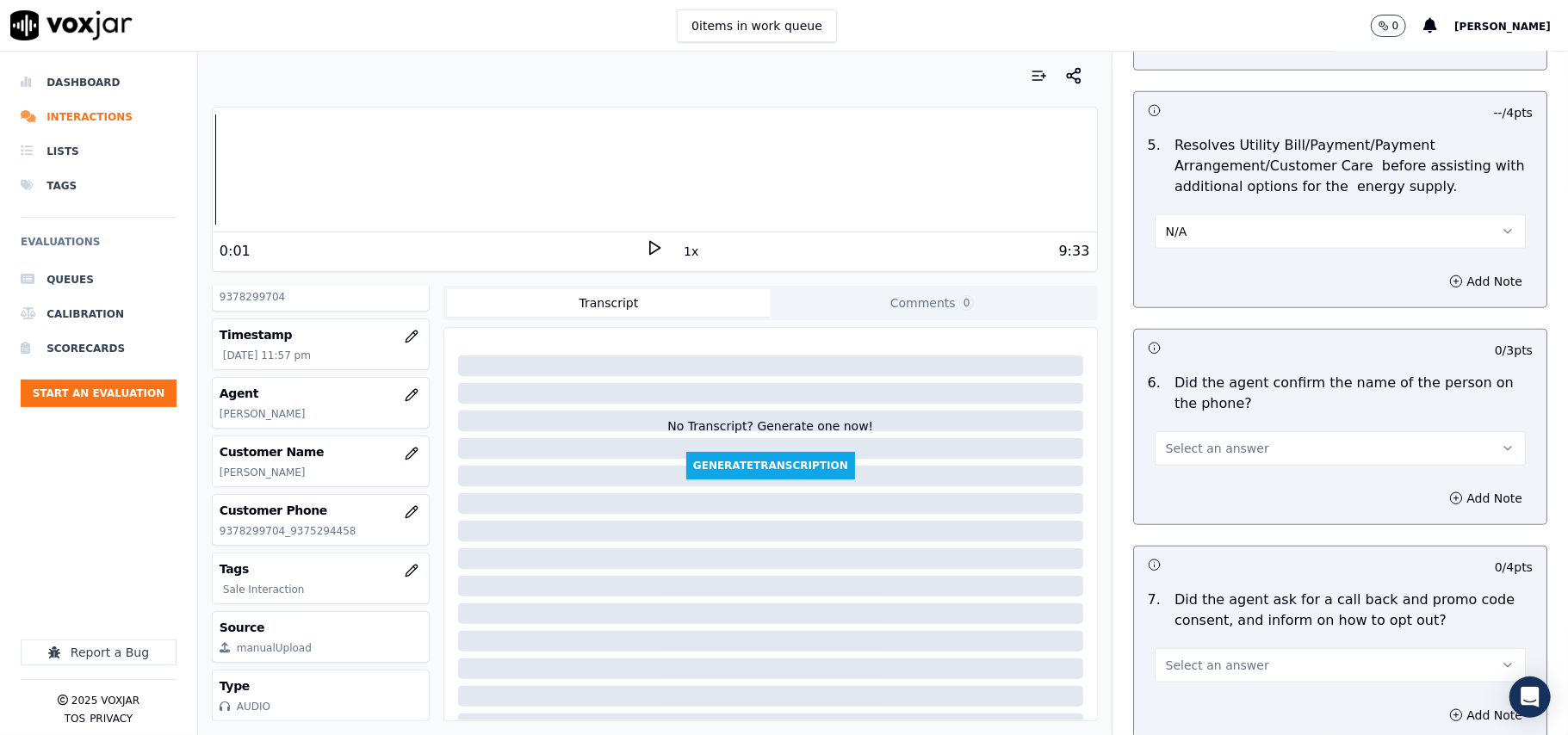
click at [1191, 446] on span "Select an answer" at bounding box center [1217, 448] width 104 height 17
click at [1183, 489] on div "Yes" at bounding box center [1303, 490] width 334 height 28
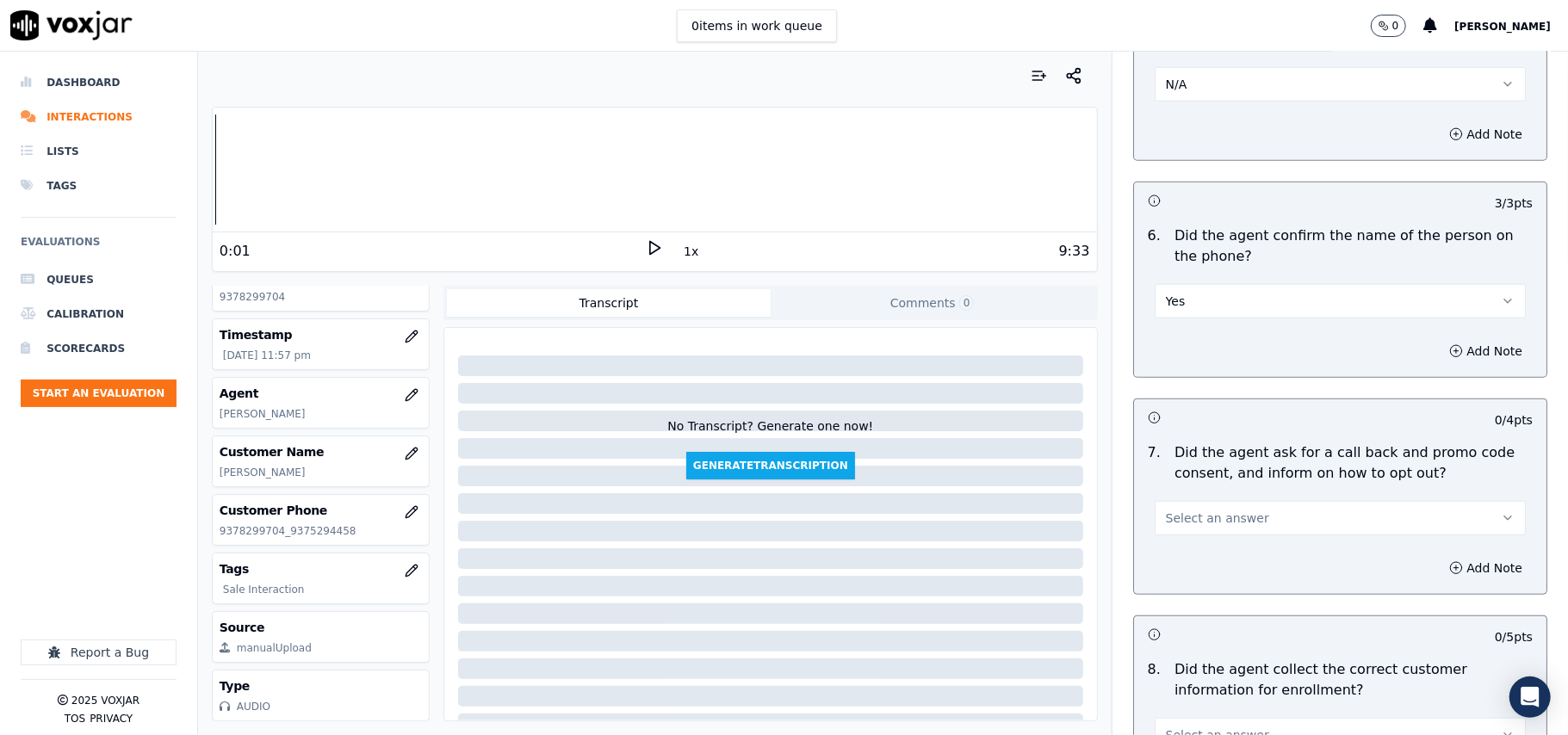
scroll to position [1147, 0]
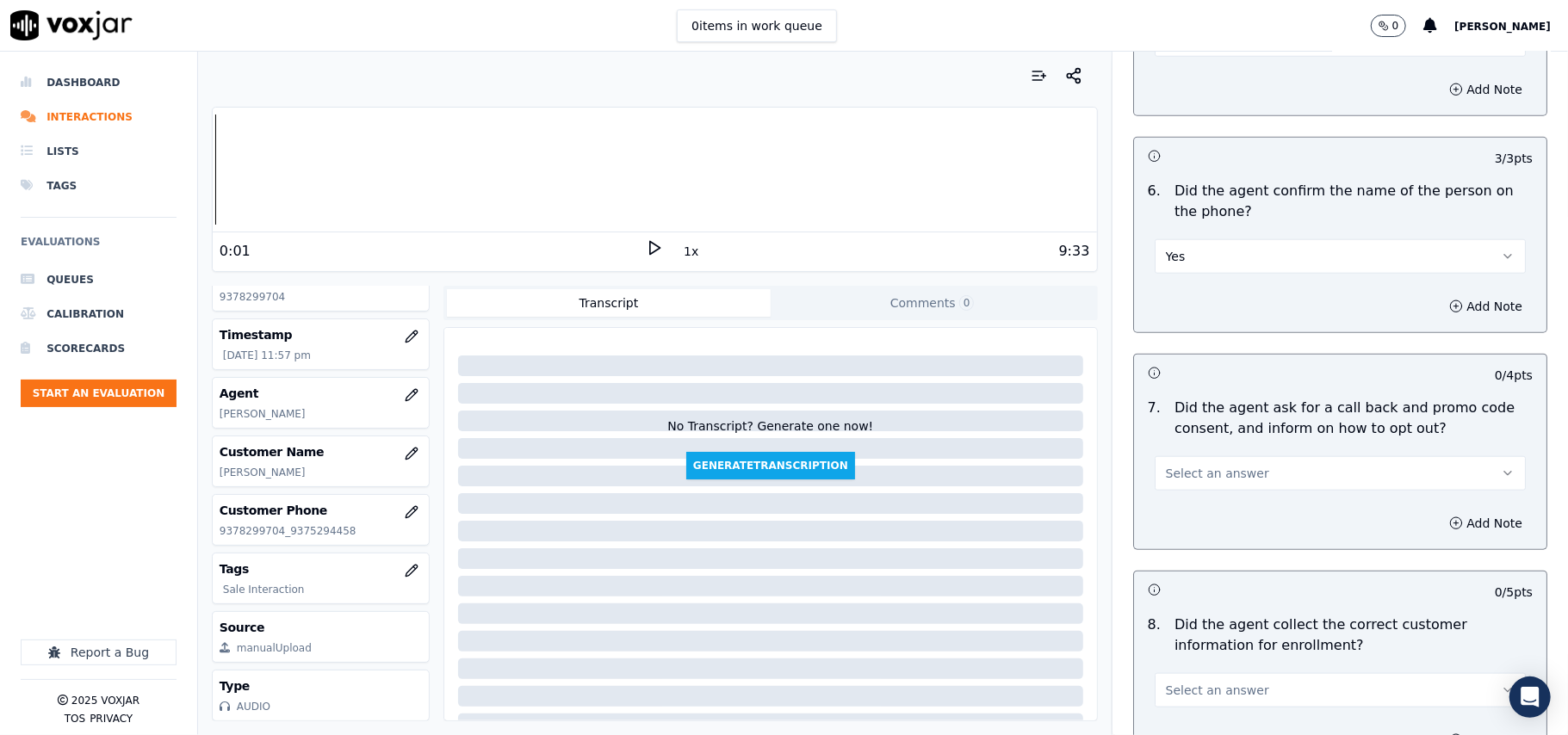
drag, startPoint x: 1180, startPoint y: 473, endPoint x: 1180, endPoint y: 486, distance: 13.0
click at [1180, 479] on span "Select an answer" at bounding box center [1217, 473] width 104 height 17
click at [1180, 517] on div "Yes" at bounding box center [1303, 516] width 334 height 28
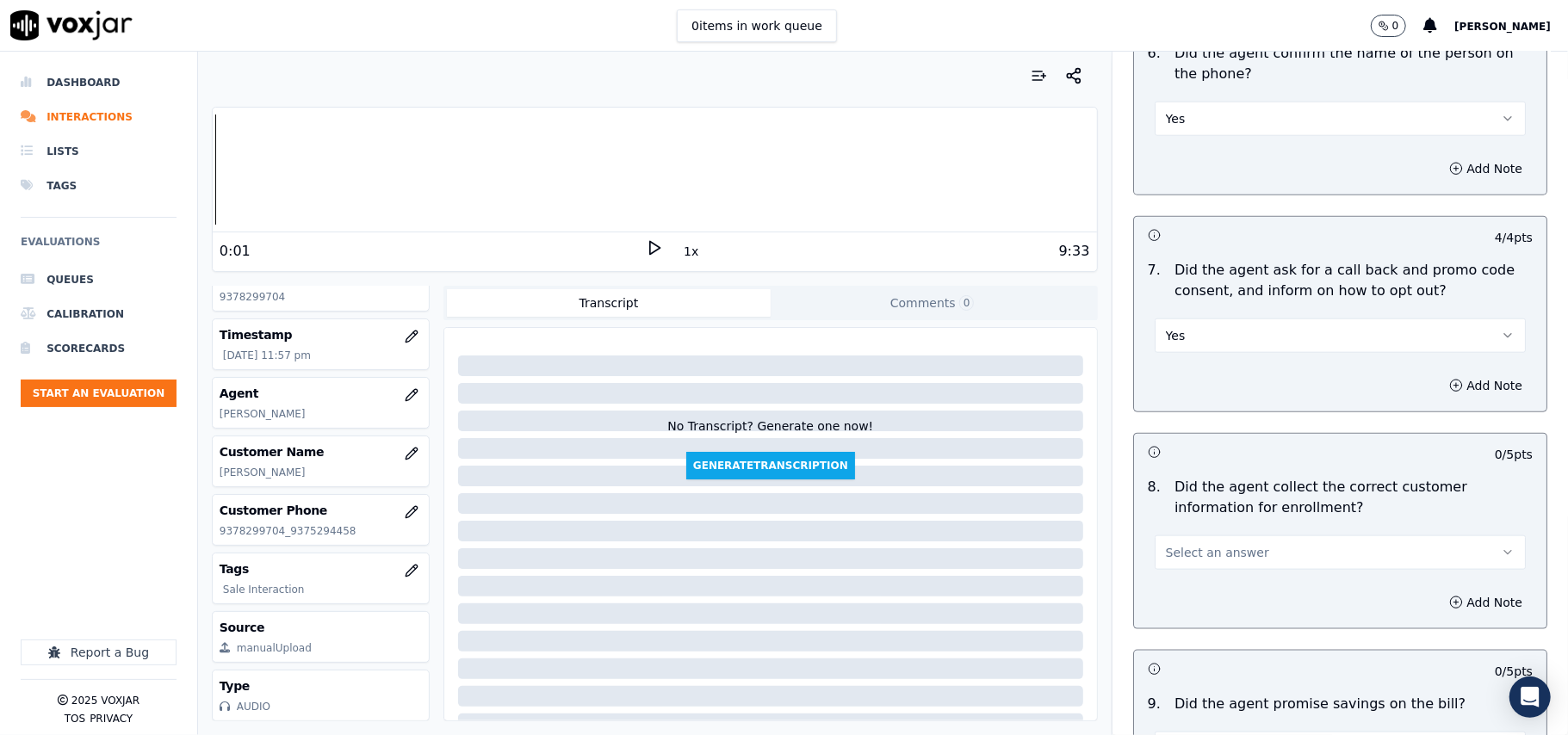
scroll to position [1340, 0]
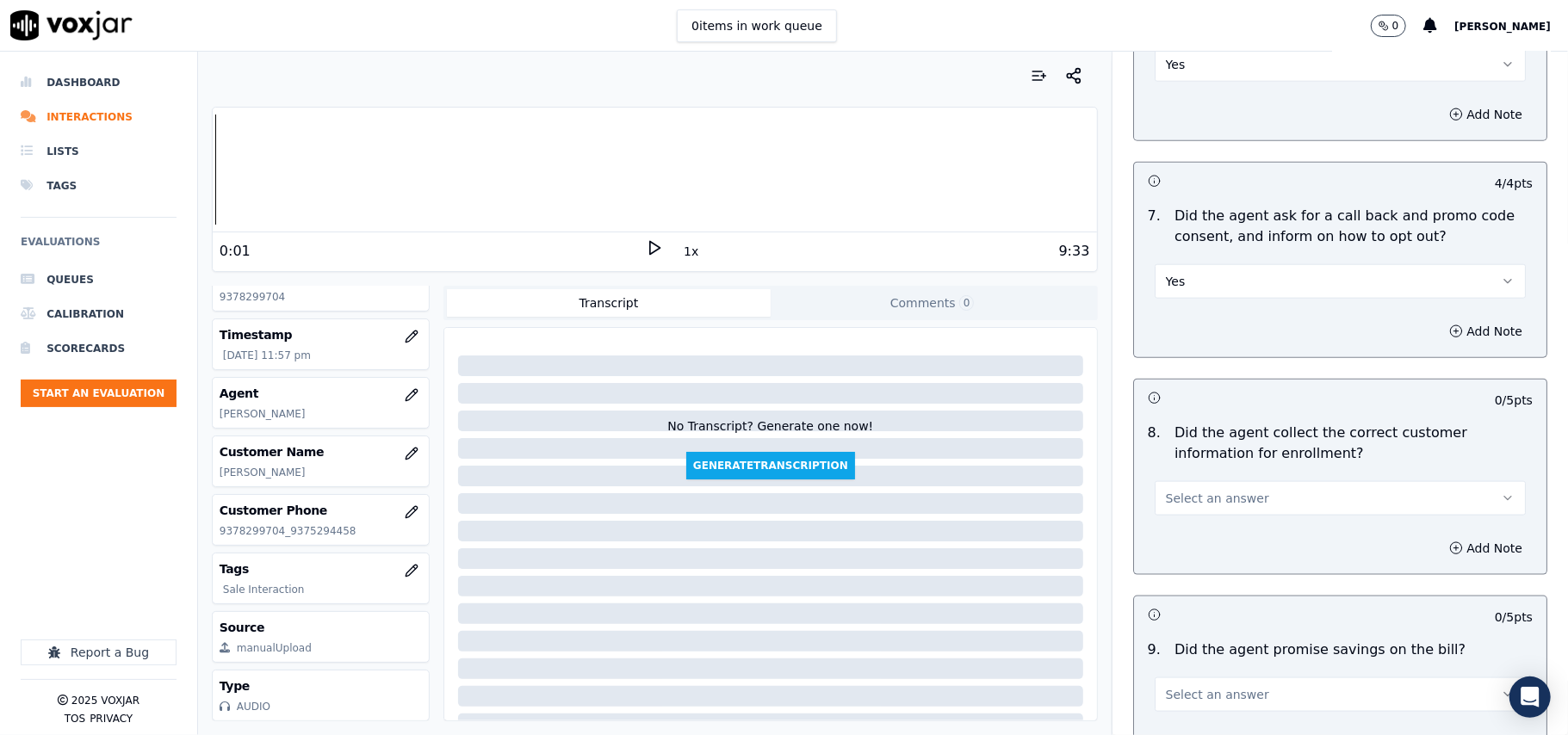
click at [1176, 499] on span "Select an answer" at bounding box center [1217, 498] width 104 height 17
click at [1174, 549] on div "Yes" at bounding box center [1303, 541] width 334 height 28
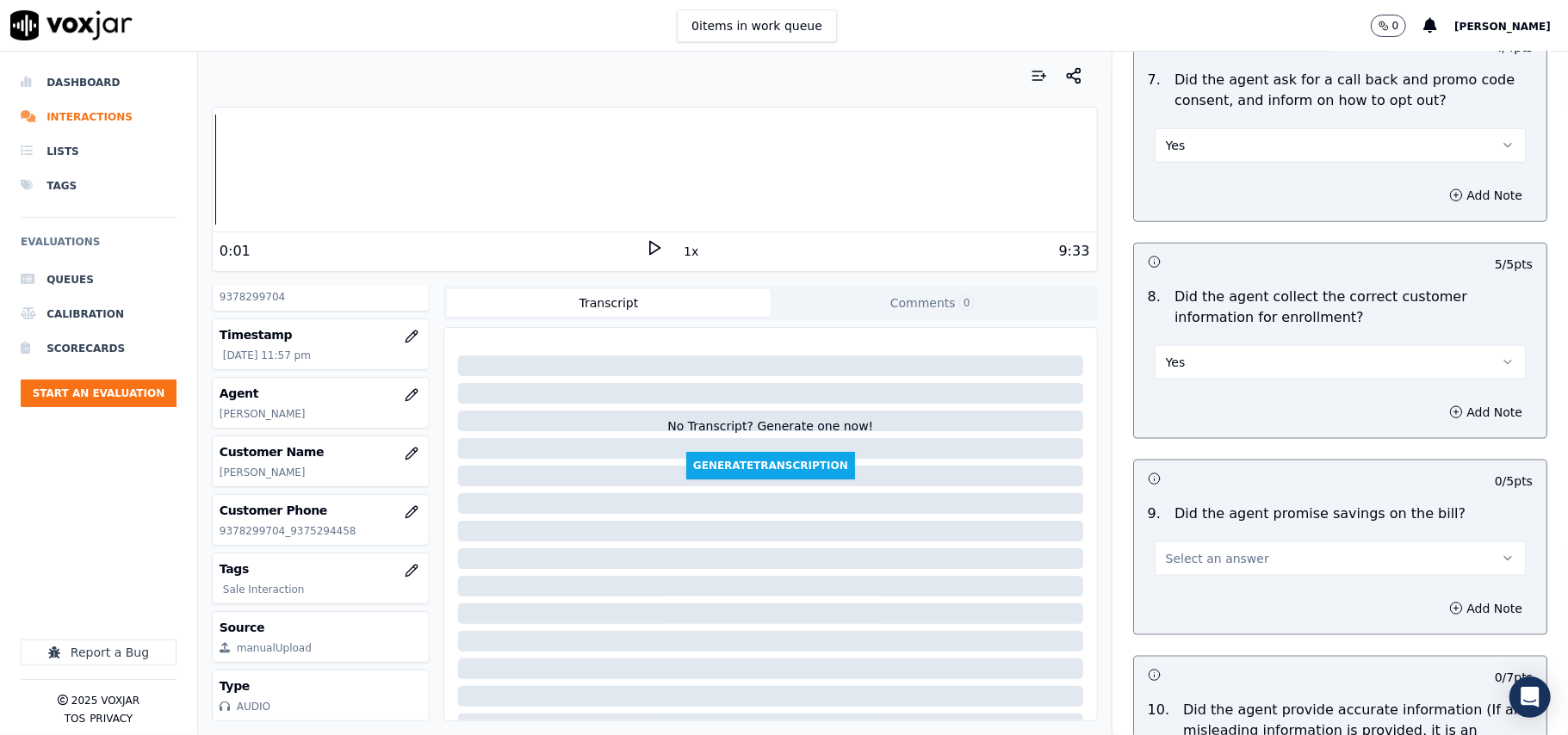
scroll to position [1529, 0]
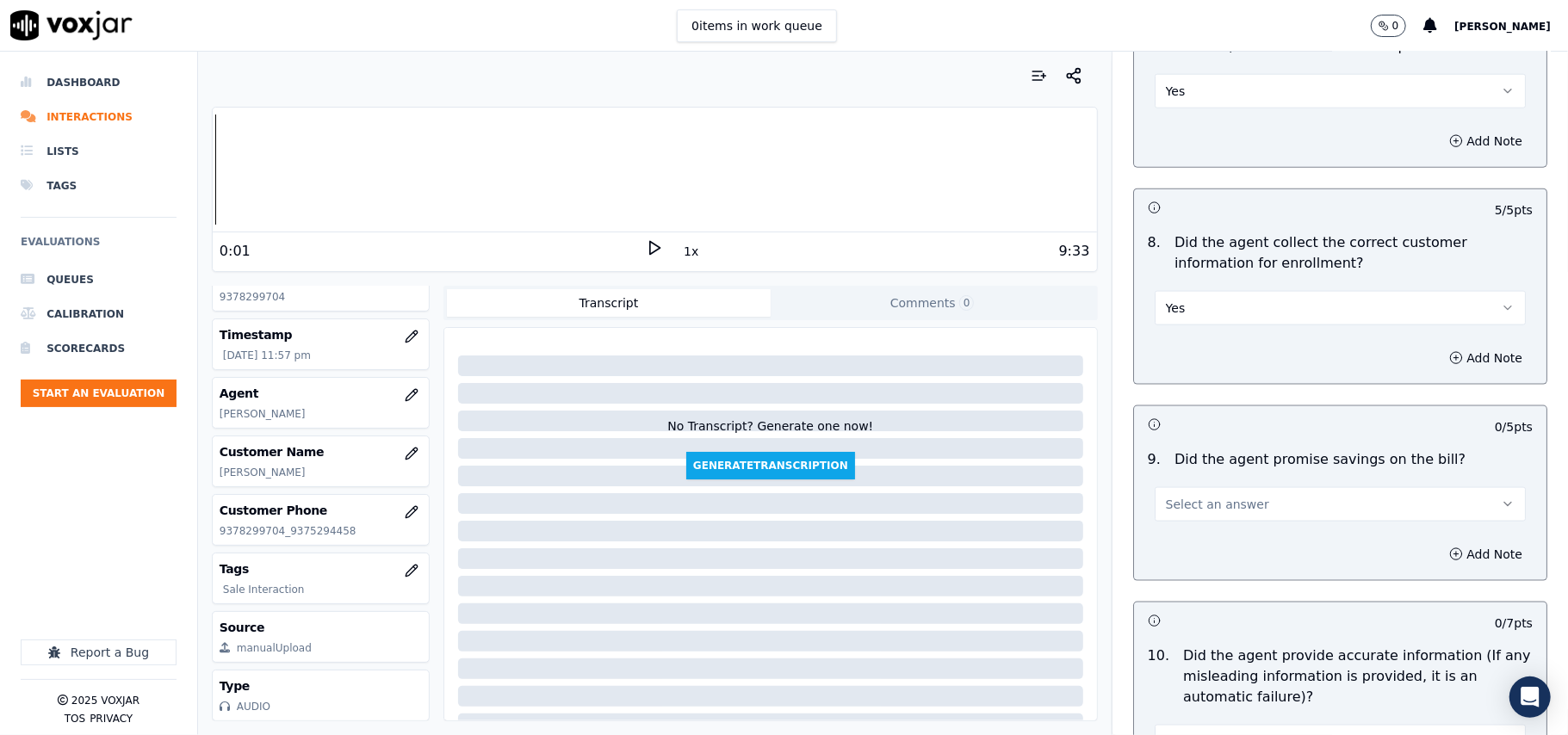
click at [1172, 513] on span "Select an answer" at bounding box center [1217, 504] width 104 height 17
click at [1178, 610] on div "N/A" at bounding box center [1303, 603] width 334 height 28
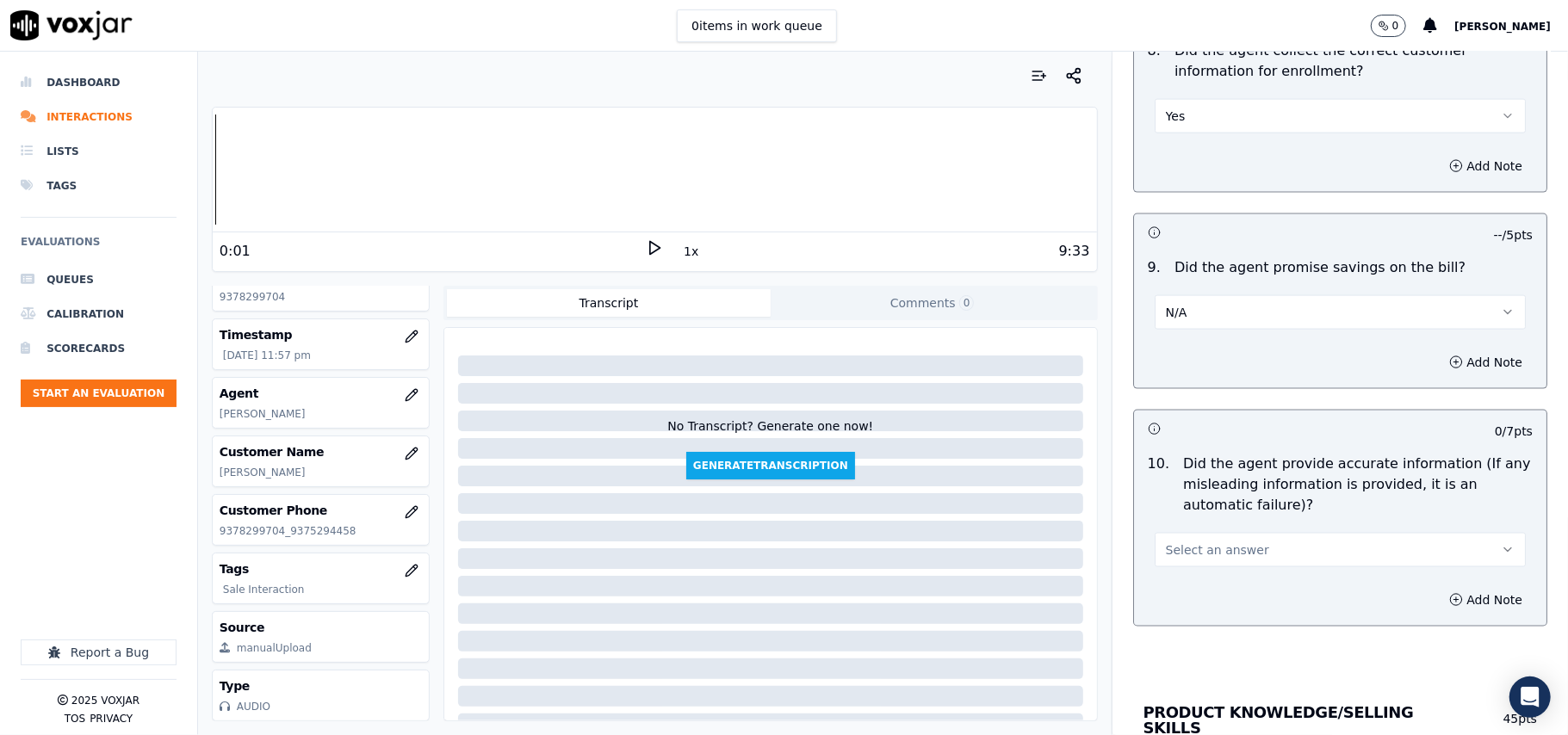
click at [1171, 564] on button "Select an answer" at bounding box center [1339, 550] width 371 height 34
click at [1167, 596] on div "Yes" at bounding box center [1303, 594] width 334 height 28
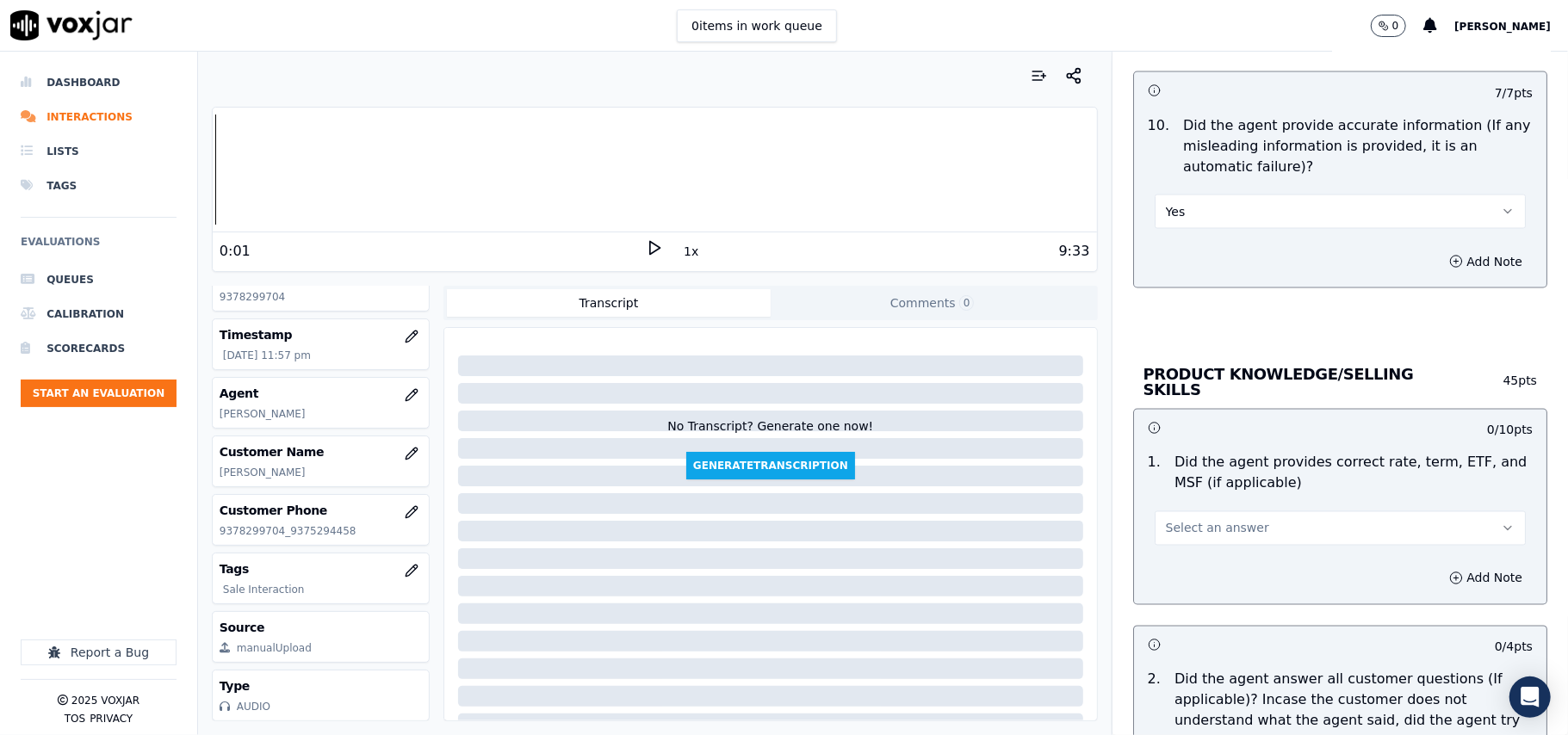
scroll to position [2103, 0]
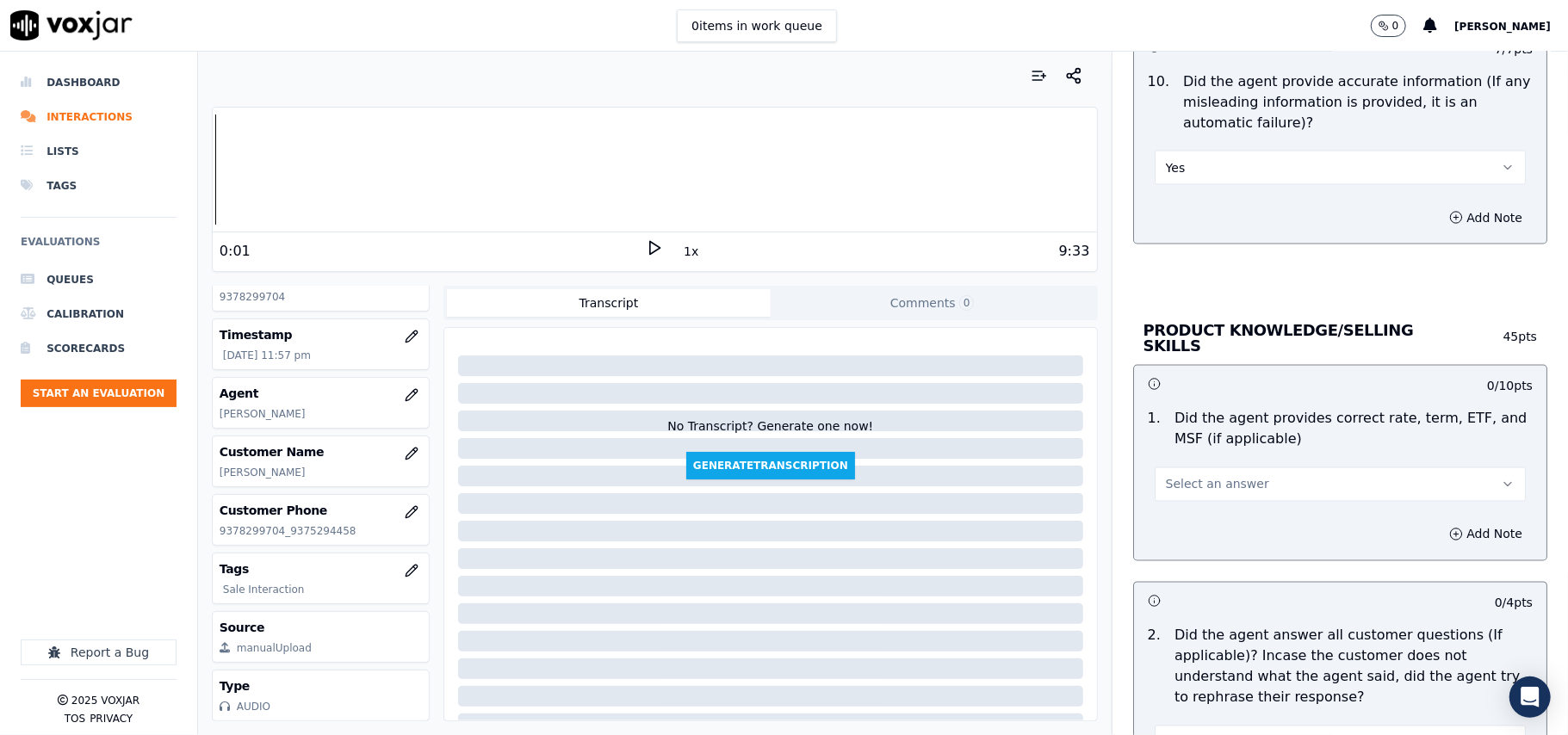
click at [1234, 490] on button "Select an answer" at bounding box center [1339, 485] width 371 height 34
click at [1213, 521] on div "Yes" at bounding box center [1303, 520] width 334 height 28
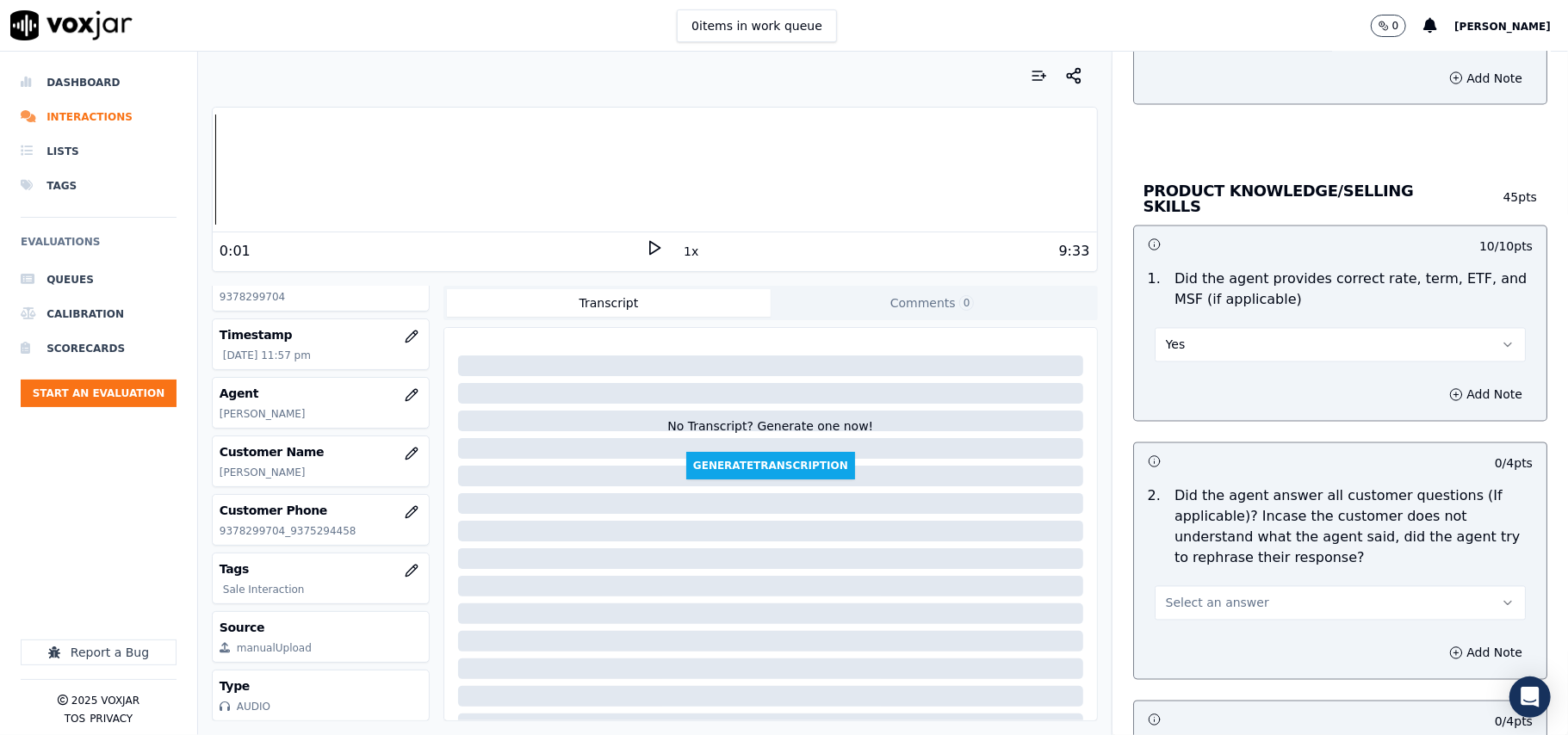
scroll to position [2295, 0]
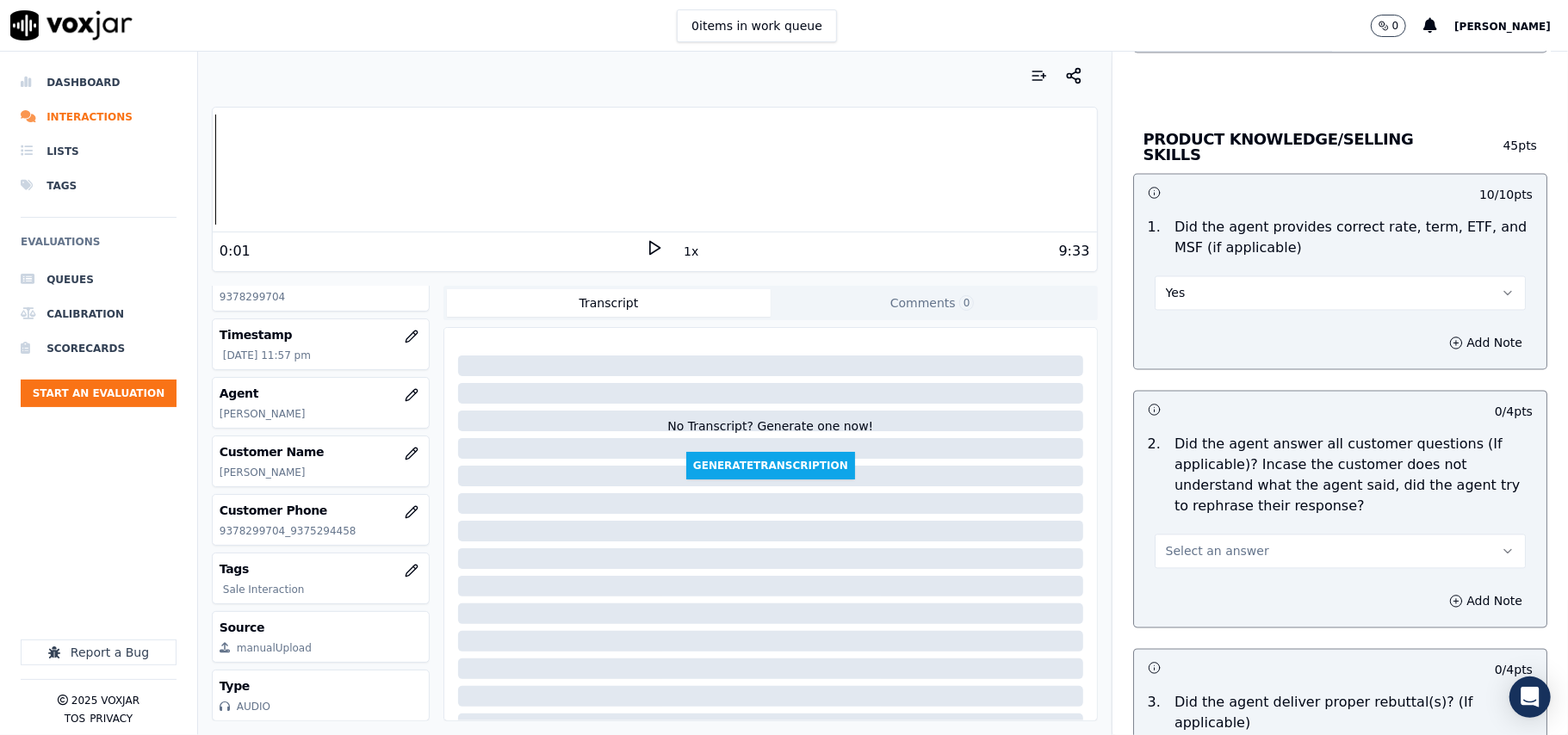
click at [1191, 543] on span "Select an answer" at bounding box center [1217, 552] width 104 height 17
drag, startPoint x: 1179, startPoint y: 580, endPoint x: 1180, endPoint y: 571, distance: 9.1
click at [1179, 582] on div "Yes" at bounding box center [1303, 587] width 334 height 28
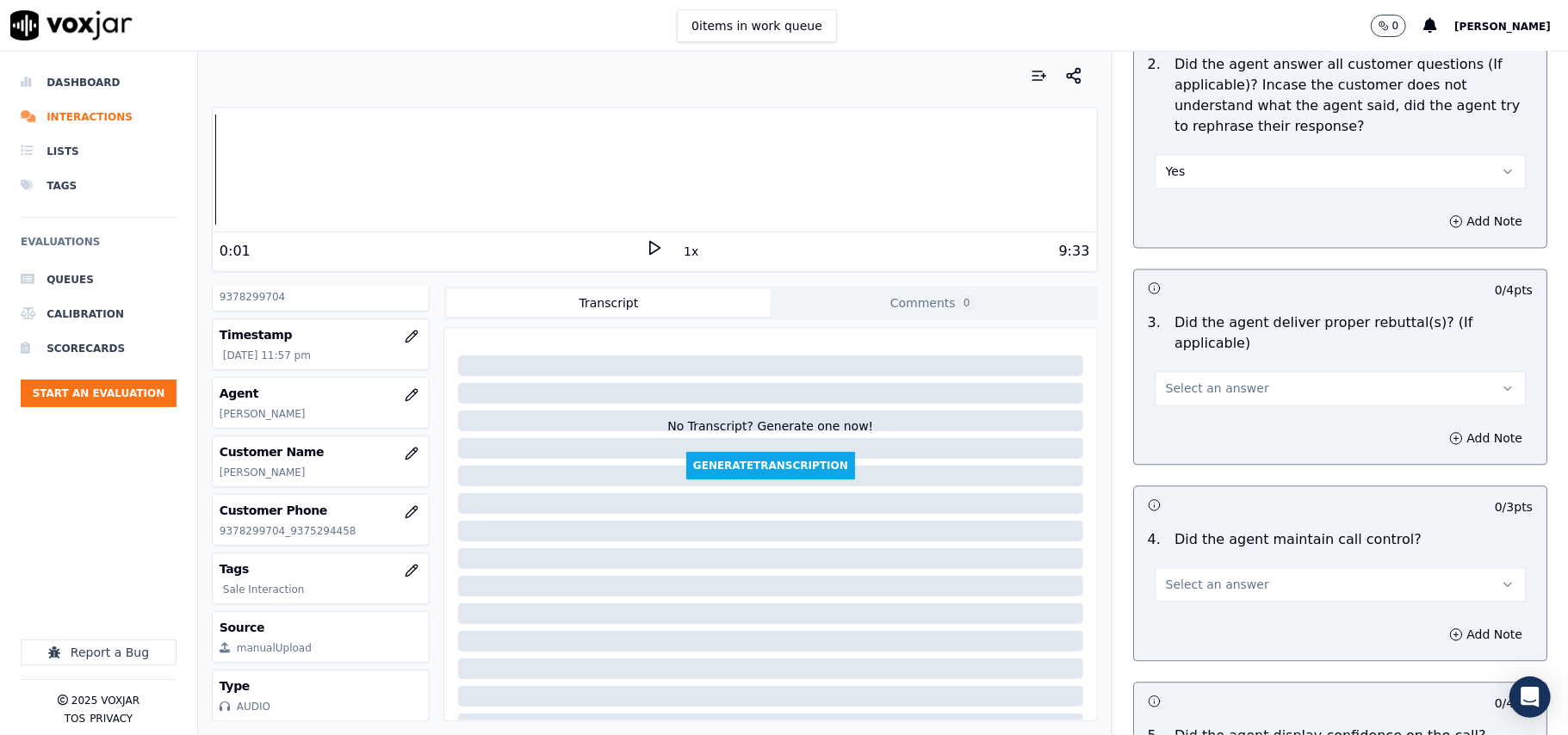
scroll to position [2676, 0]
click at [1198, 374] on button "Select an answer" at bounding box center [1339, 386] width 371 height 34
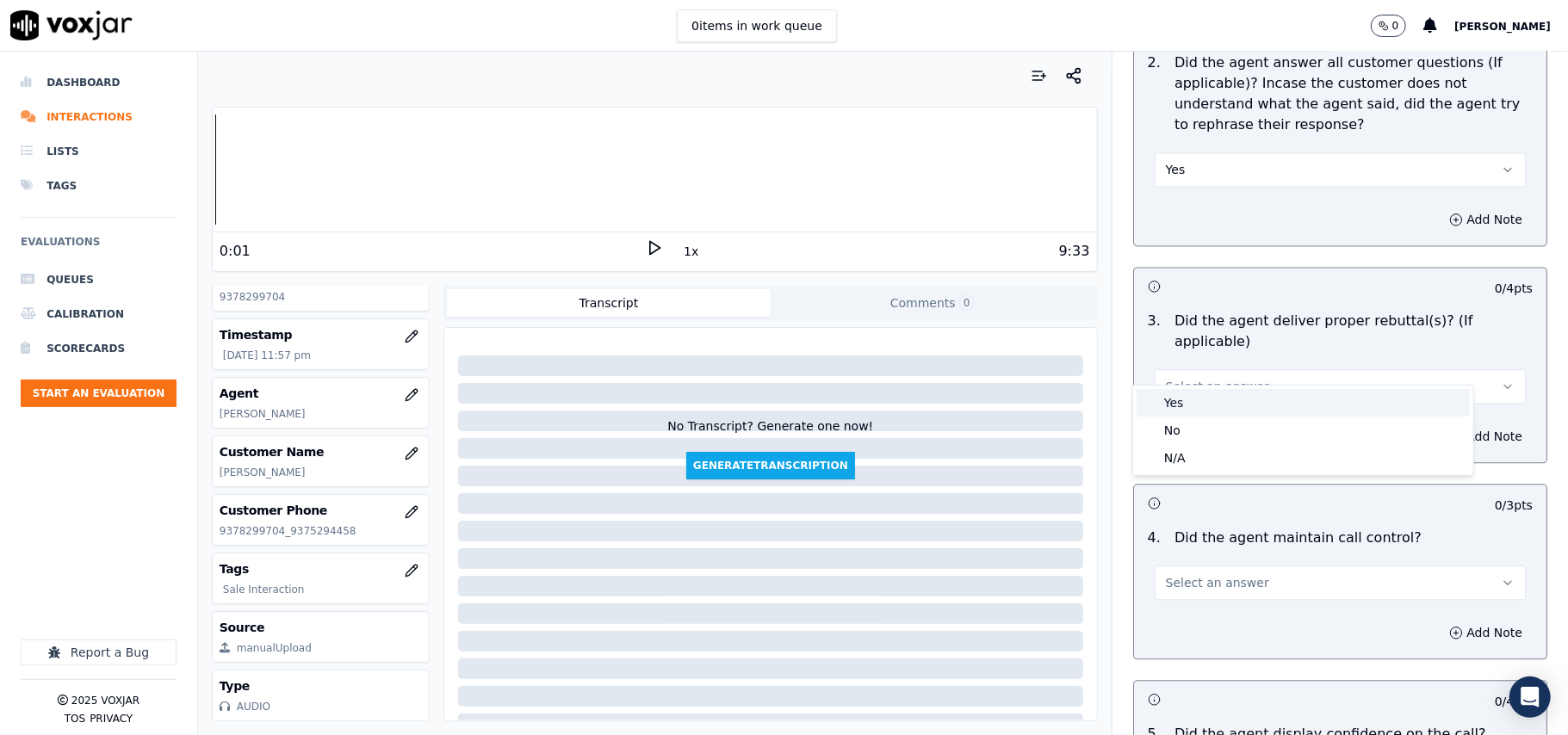
click at [1183, 401] on div "Yes" at bounding box center [1303, 402] width 334 height 28
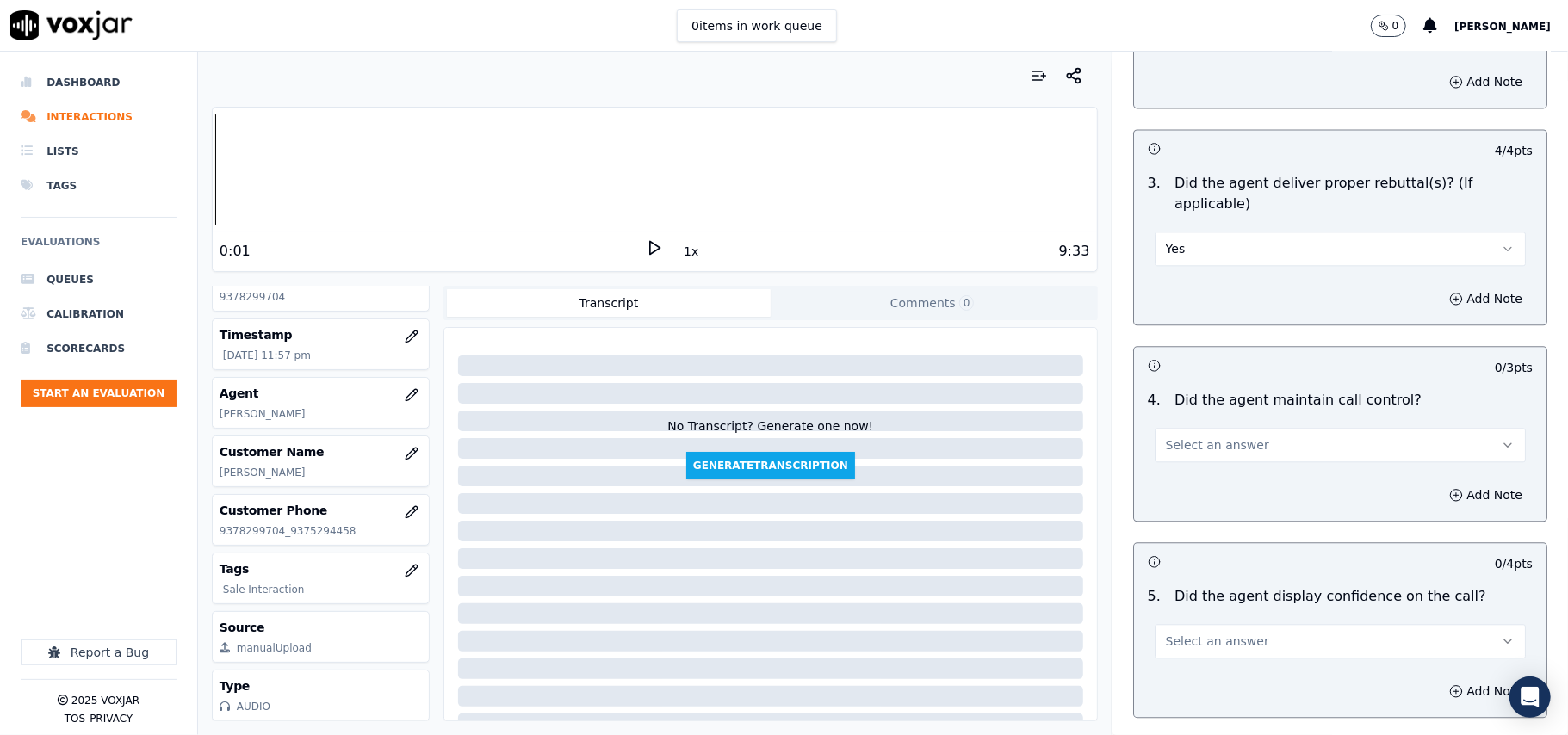
scroll to position [2869, 0]
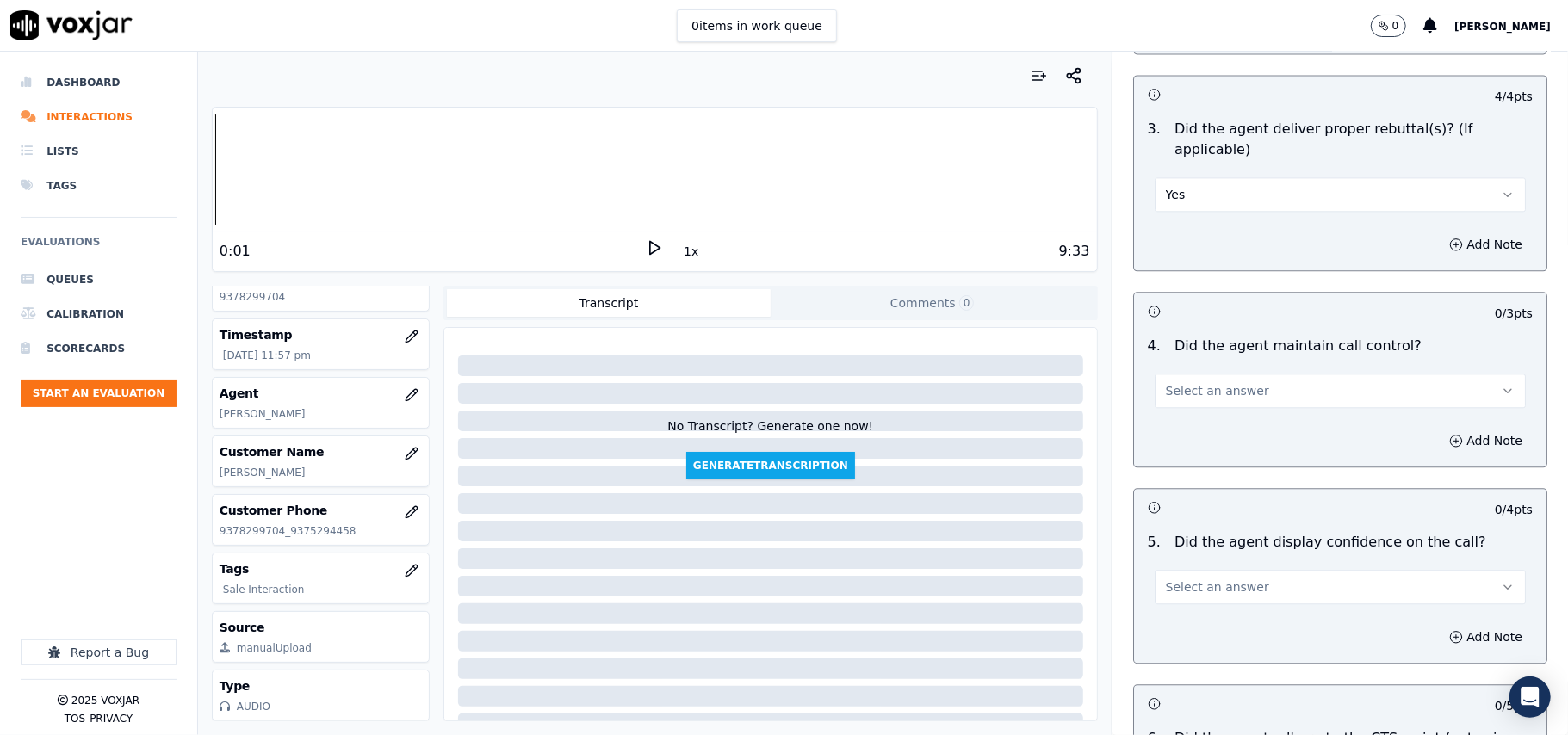
click at [1210, 382] on span "Select an answer" at bounding box center [1217, 391] width 104 height 17
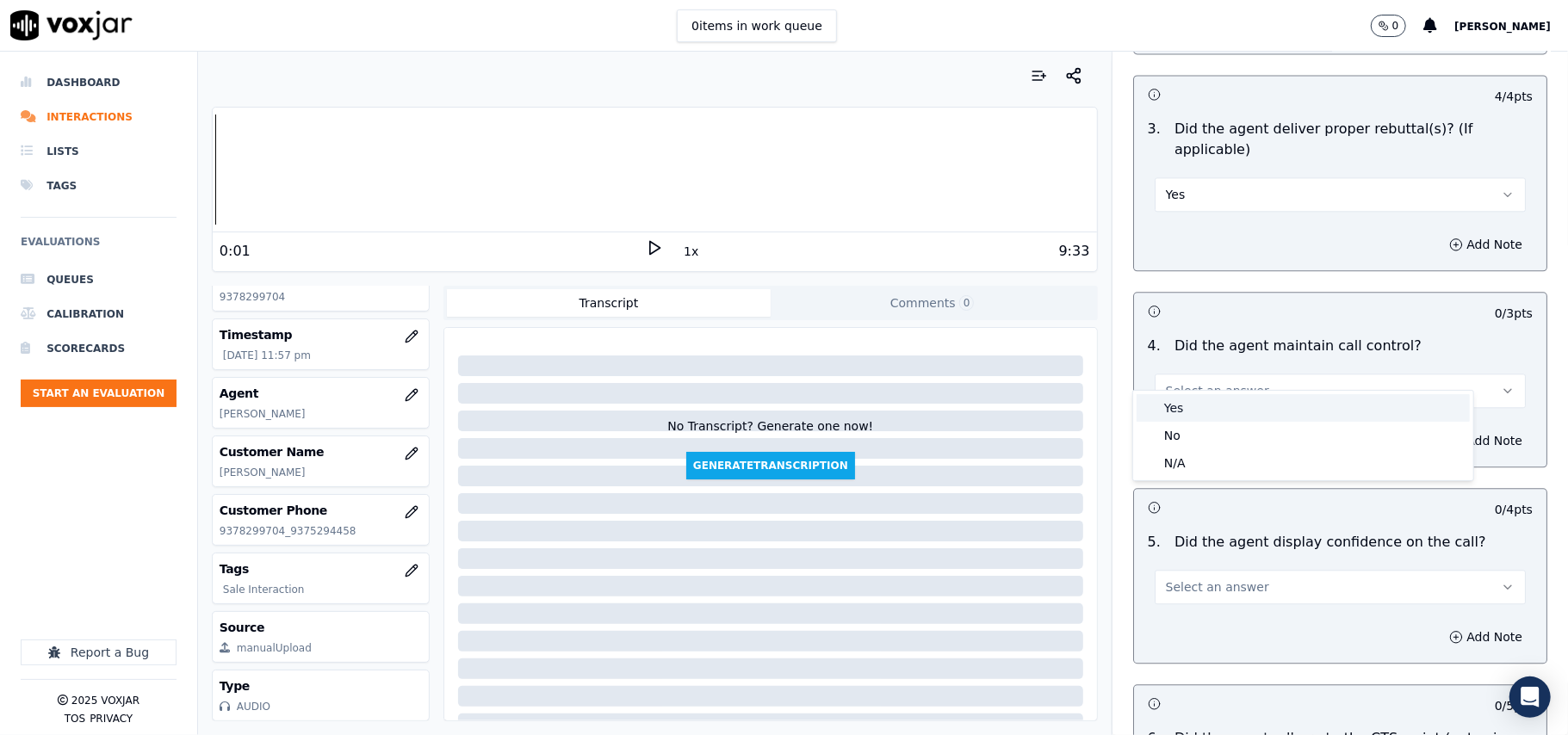
click at [1175, 410] on div "Yes" at bounding box center [1303, 407] width 334 height 28
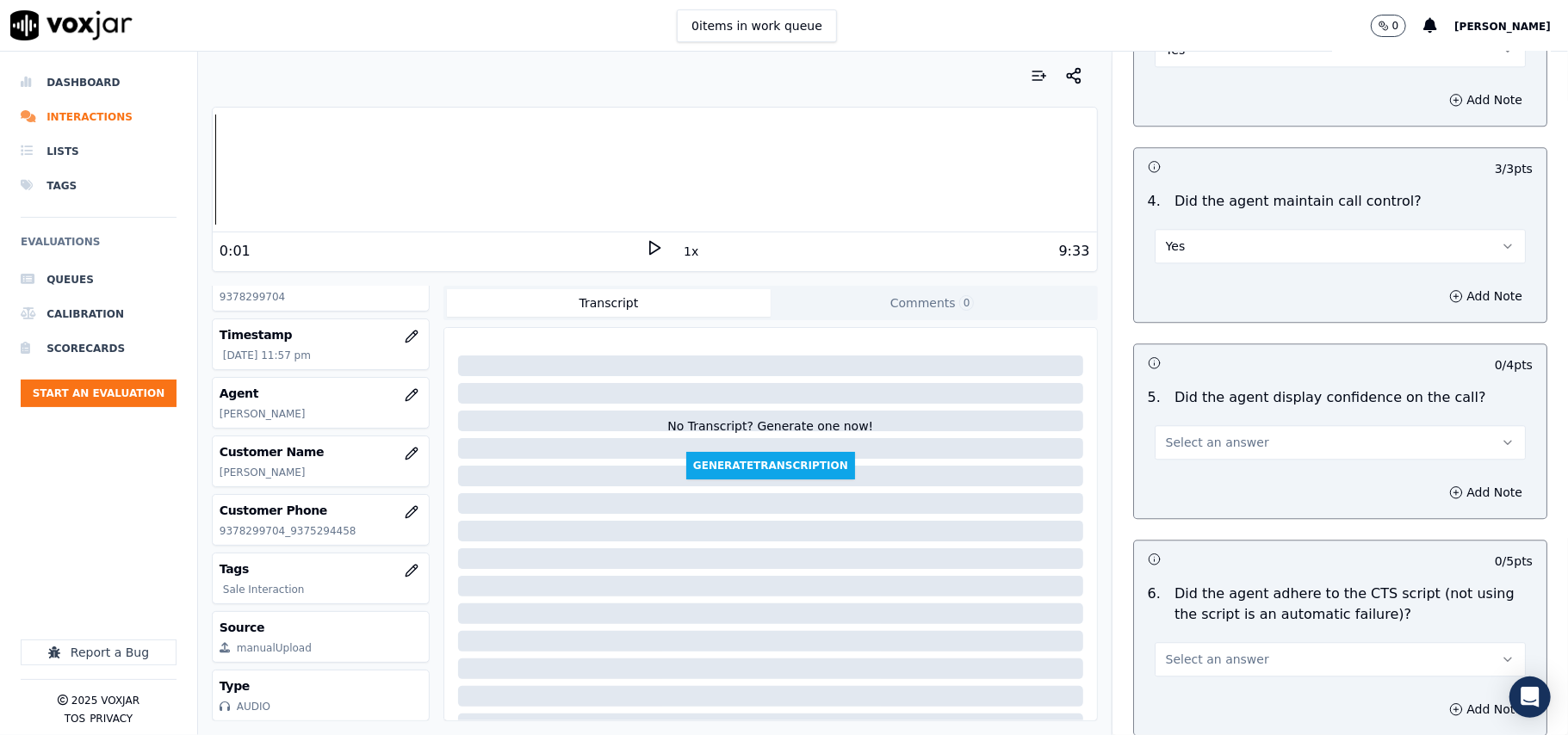
scroll to position [3061, 0]
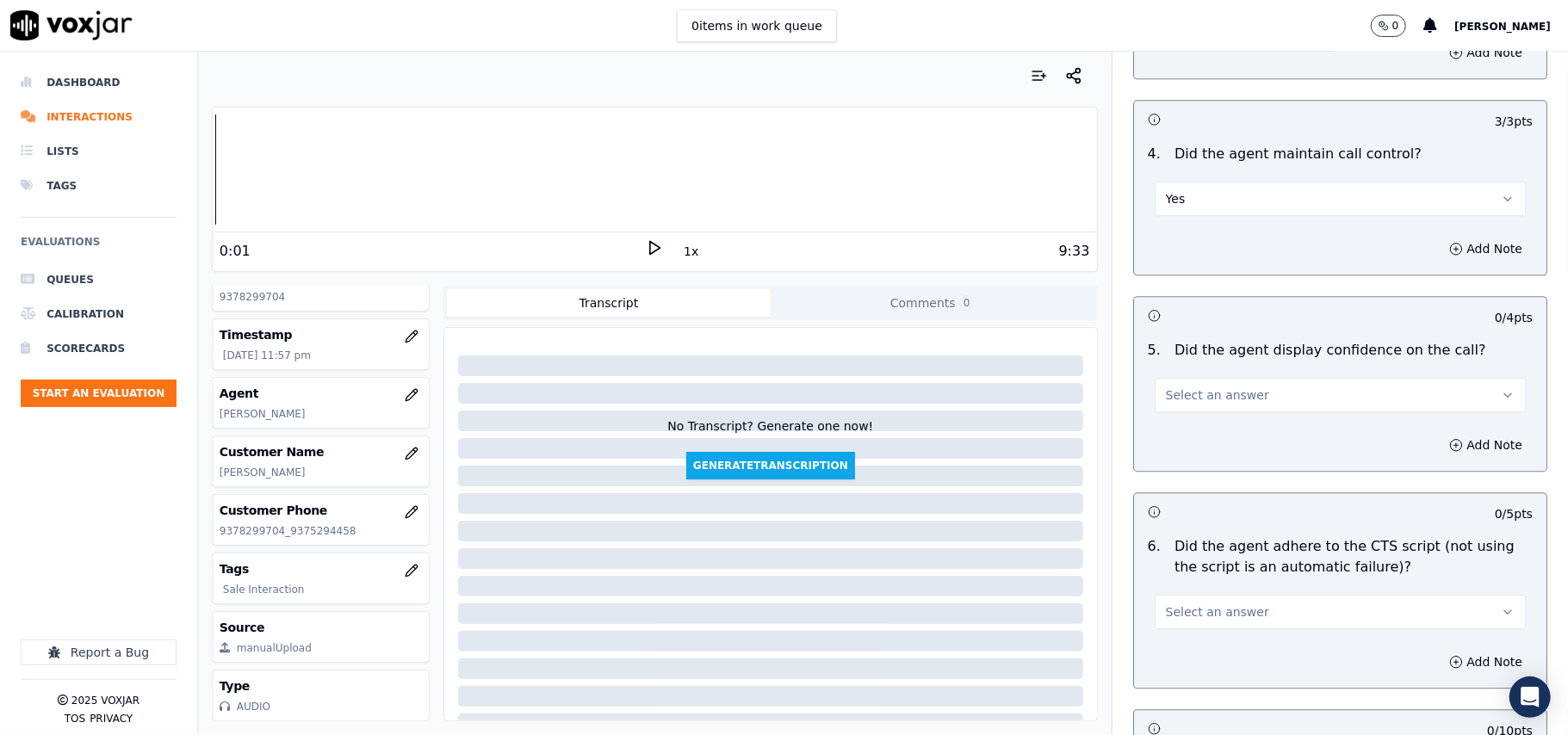
click at [1179, 386] on span "Select an answer" at bounding box center [1217, 395] width 104 height 17
click at [1176, 404] on div "Yes" at bounding box center [1303, 413] width 334 height 28
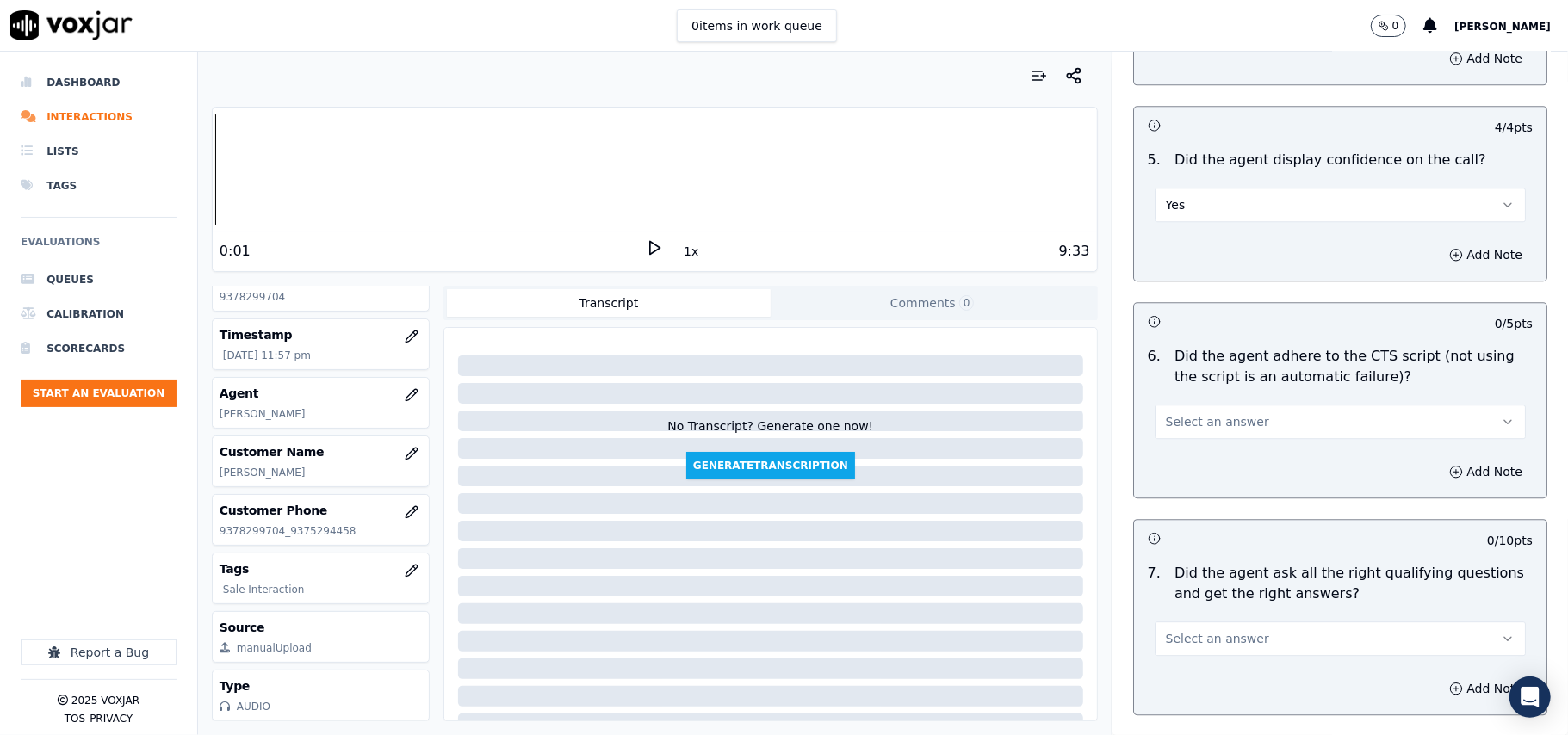
click at [1175, 411] on button "Select an answer" at bounding box center [1339, 422] width 371 height 34
click at [1165, 442] on div "Yes" at bounding box center [1303, 440] width 334 height 28
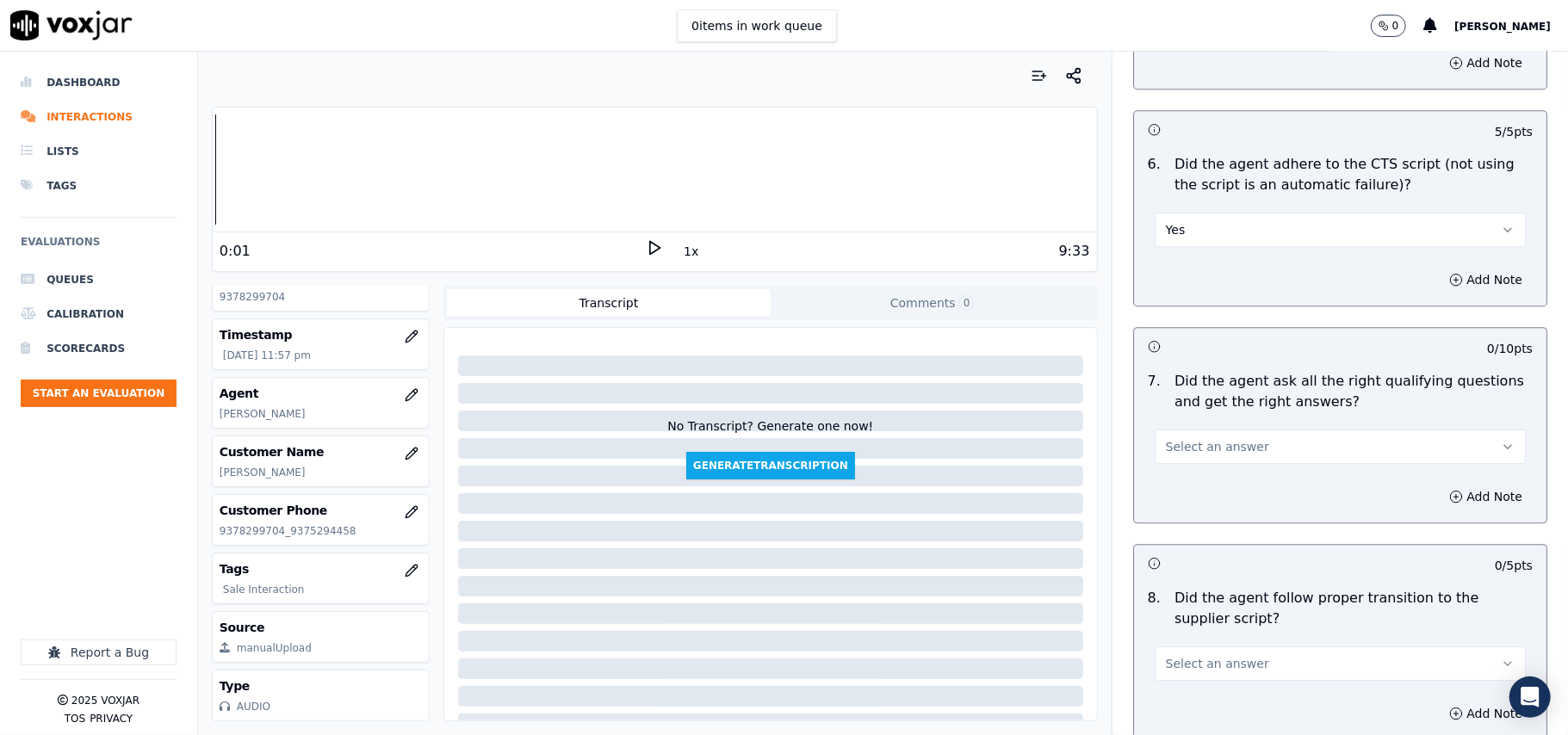
click at [1175, 438] on span "Select an answer" at bounding box center [1217, 447] width 104 height 17
click at [1176, 467] on div "Yes" at bounding box center [1303, 466] width 334 height 28
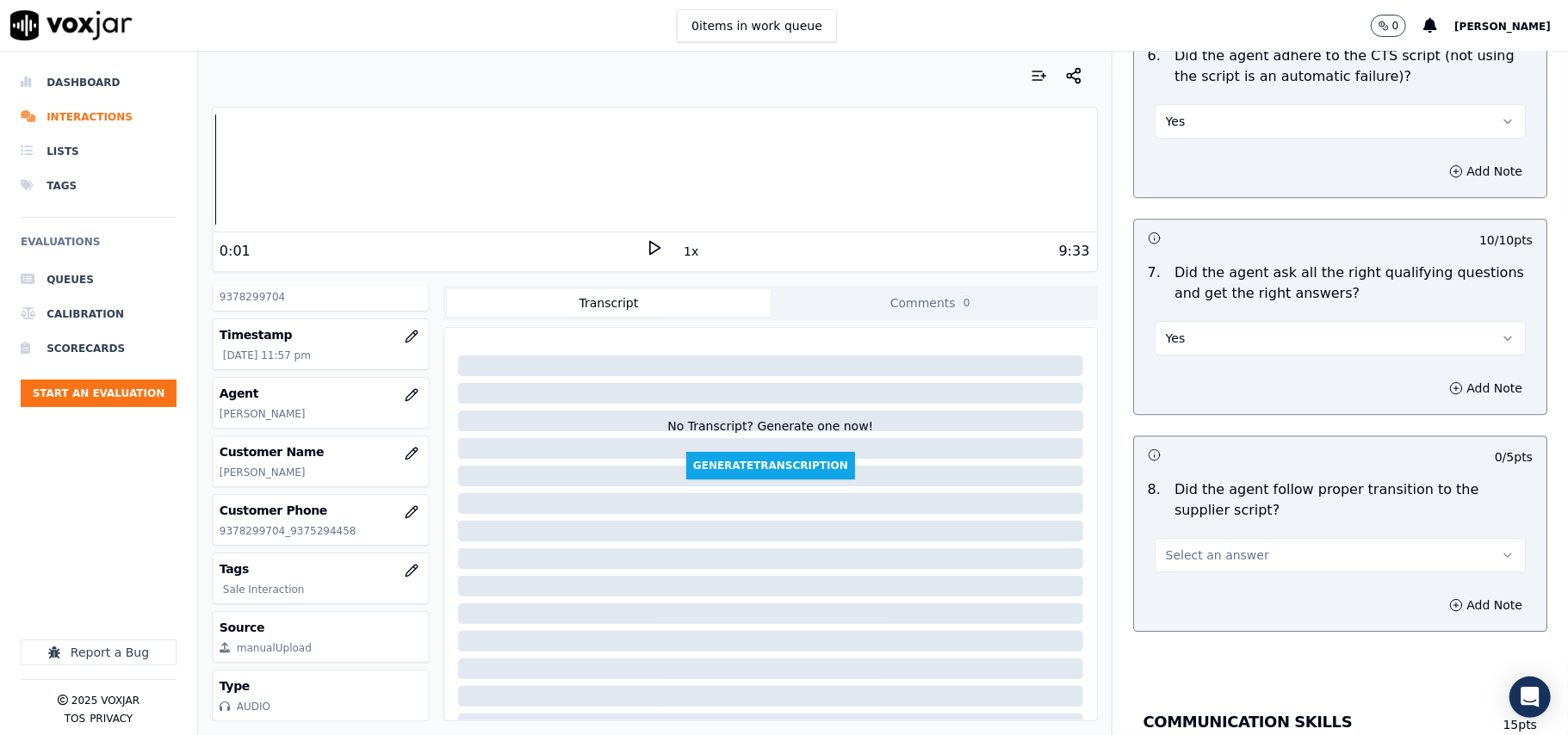
scroll to position [3634, 0]
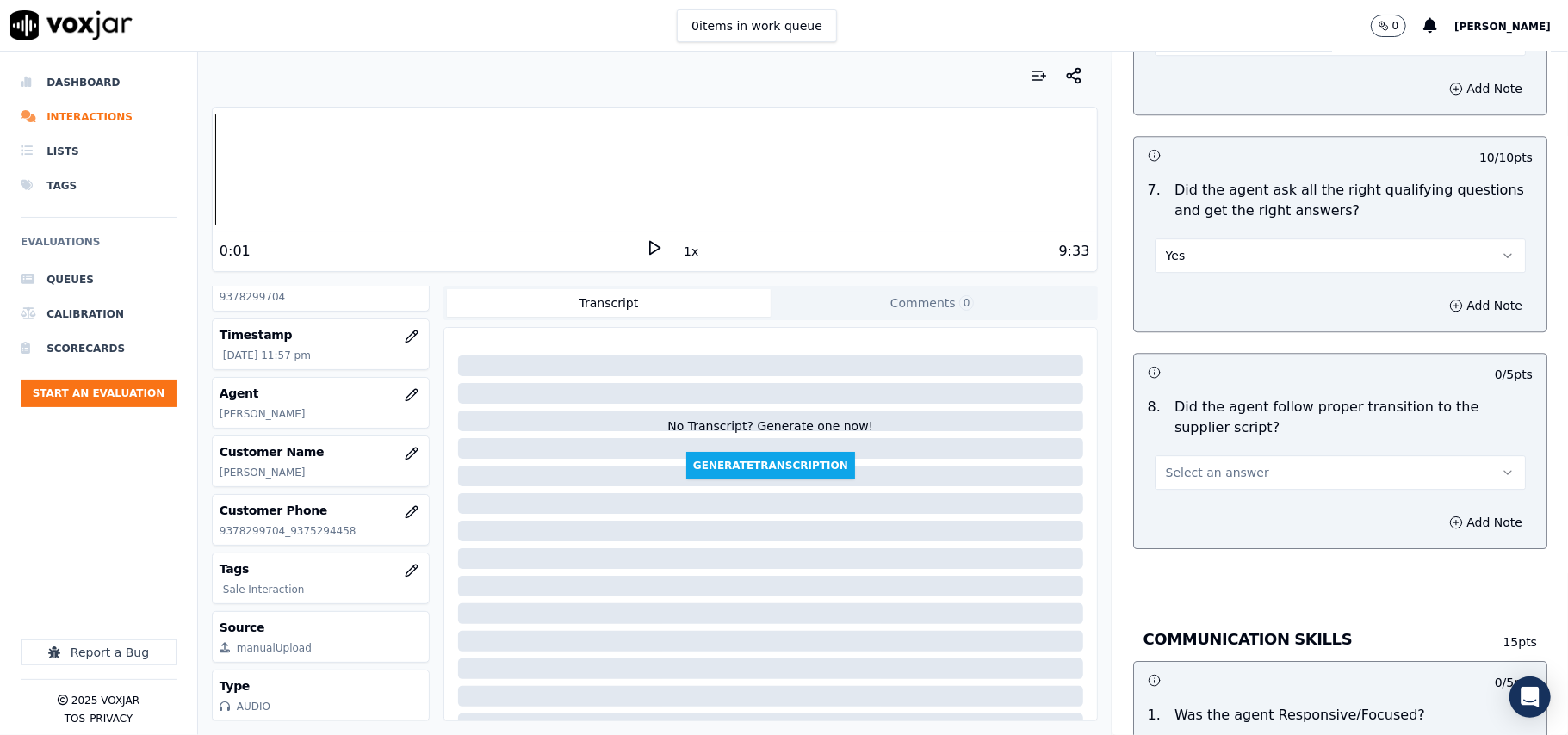
click at [1188, 464] on span "Select an answer" at bounding box center [1217, 472] width 104 height 17
click at [1183, 479] on div "Yes" at bounding box center [1303, 491] width 334 height 28
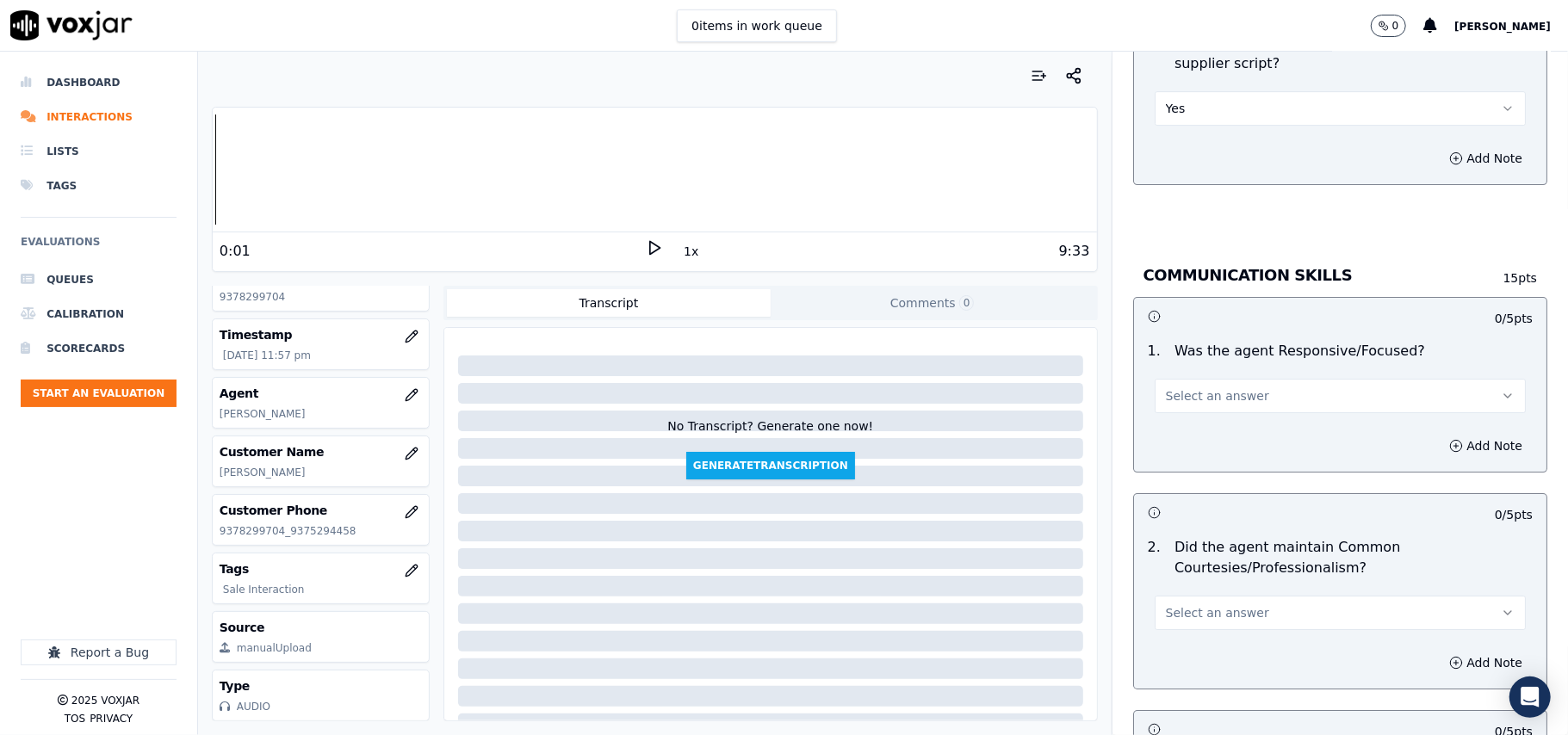
scroll to position [4016, 0]
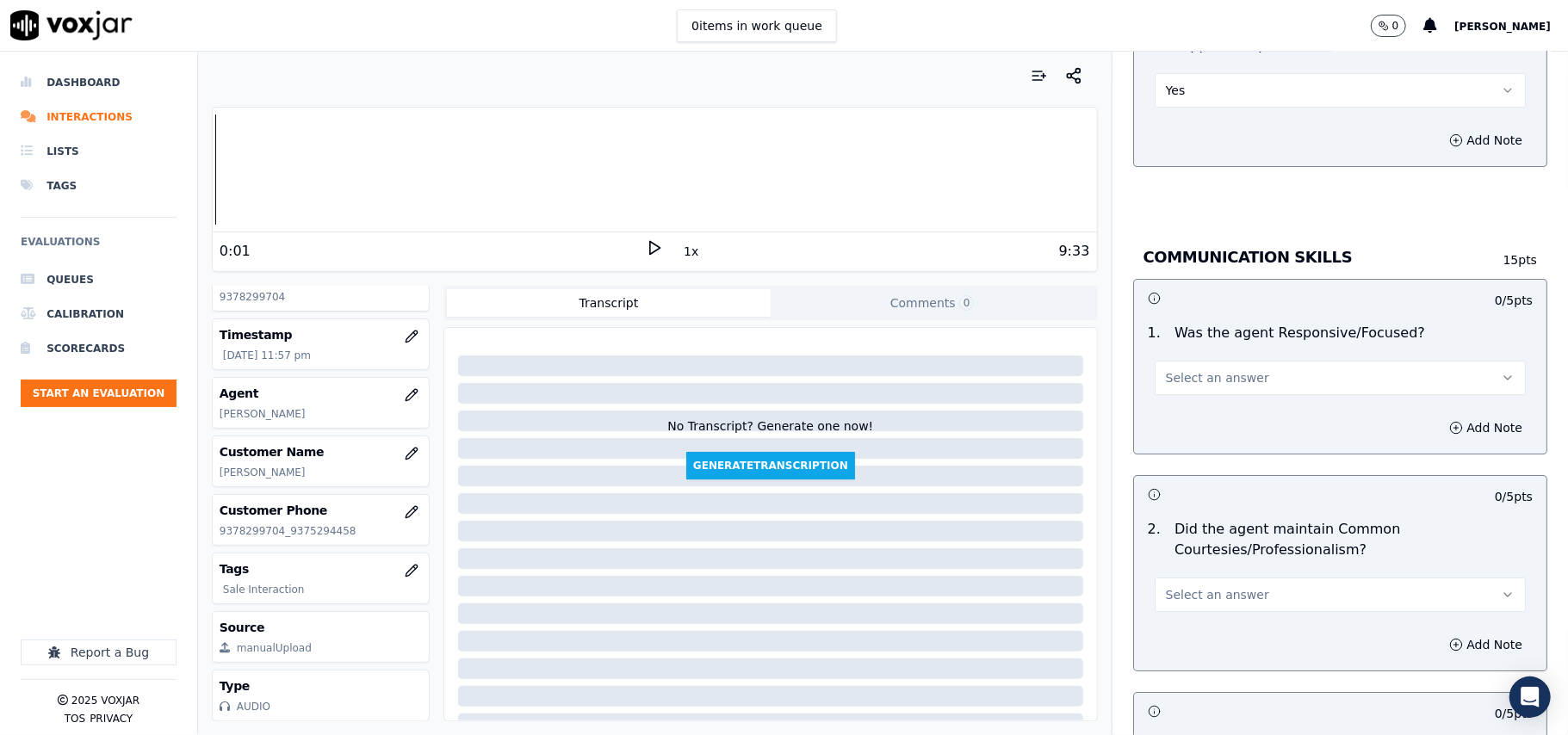
click at [1196, 369] on span "Select an answer" at bounding box center [1217, 378] width 104 height 17
click at [1175, 393] on div "Yes" at bounding box center [1303, 398] width 334 height 28
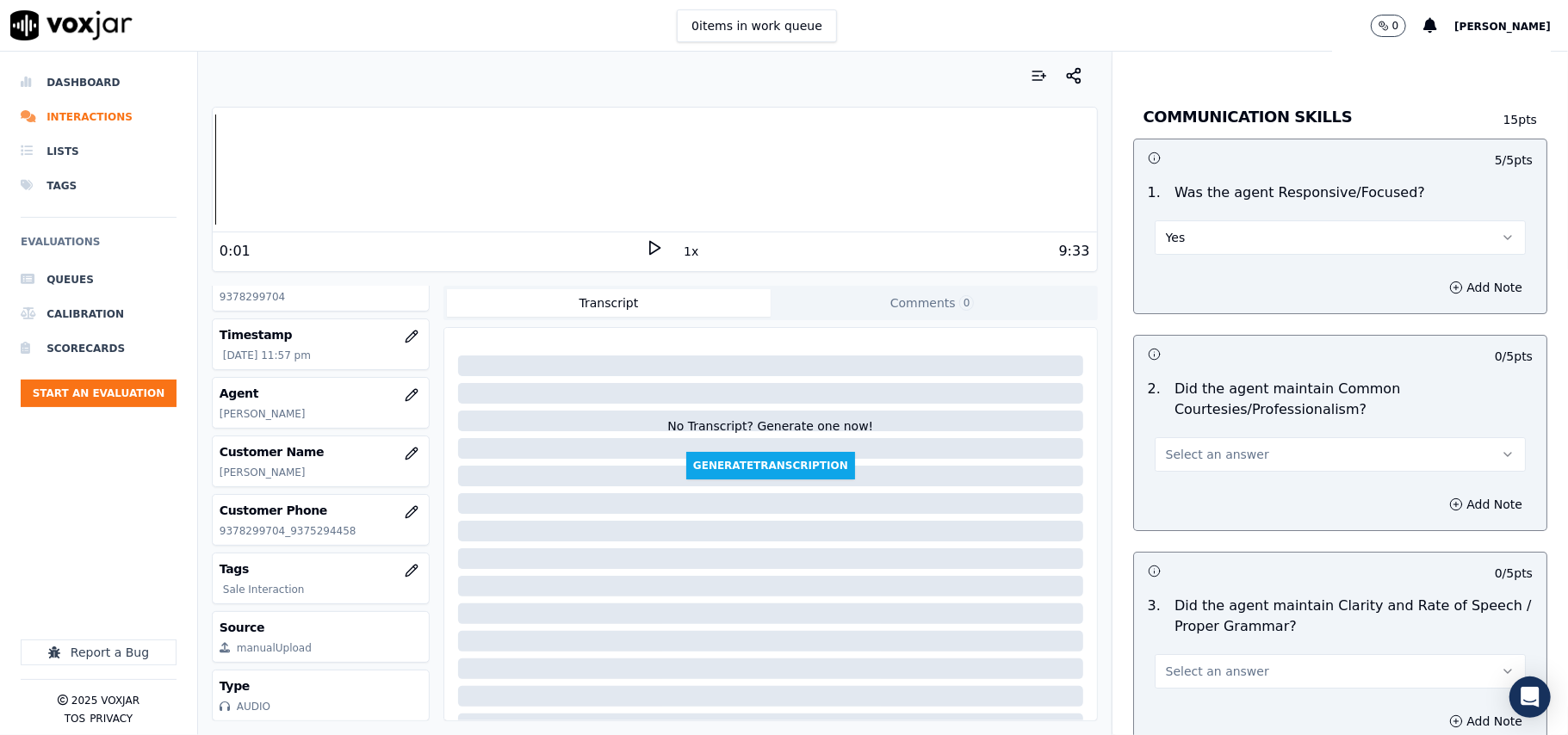
scroll to position [4208, 0]
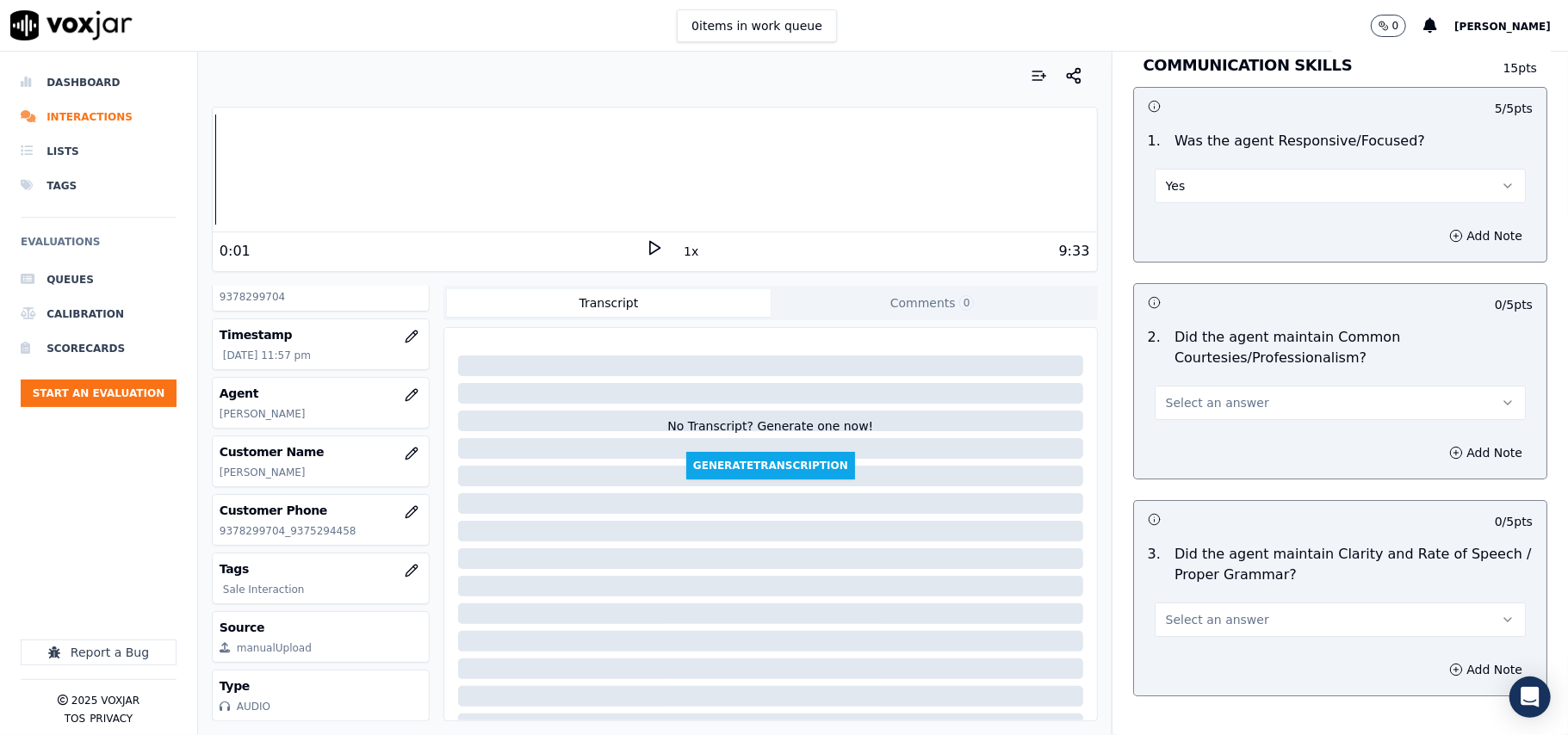
click at [1188, 398] on button "Select an answer" at bounding box center [1339, 402] width 371 height 34
click at [1176, 428] on div "Yes" at bounding box center [1303, 424] width 334 height 28
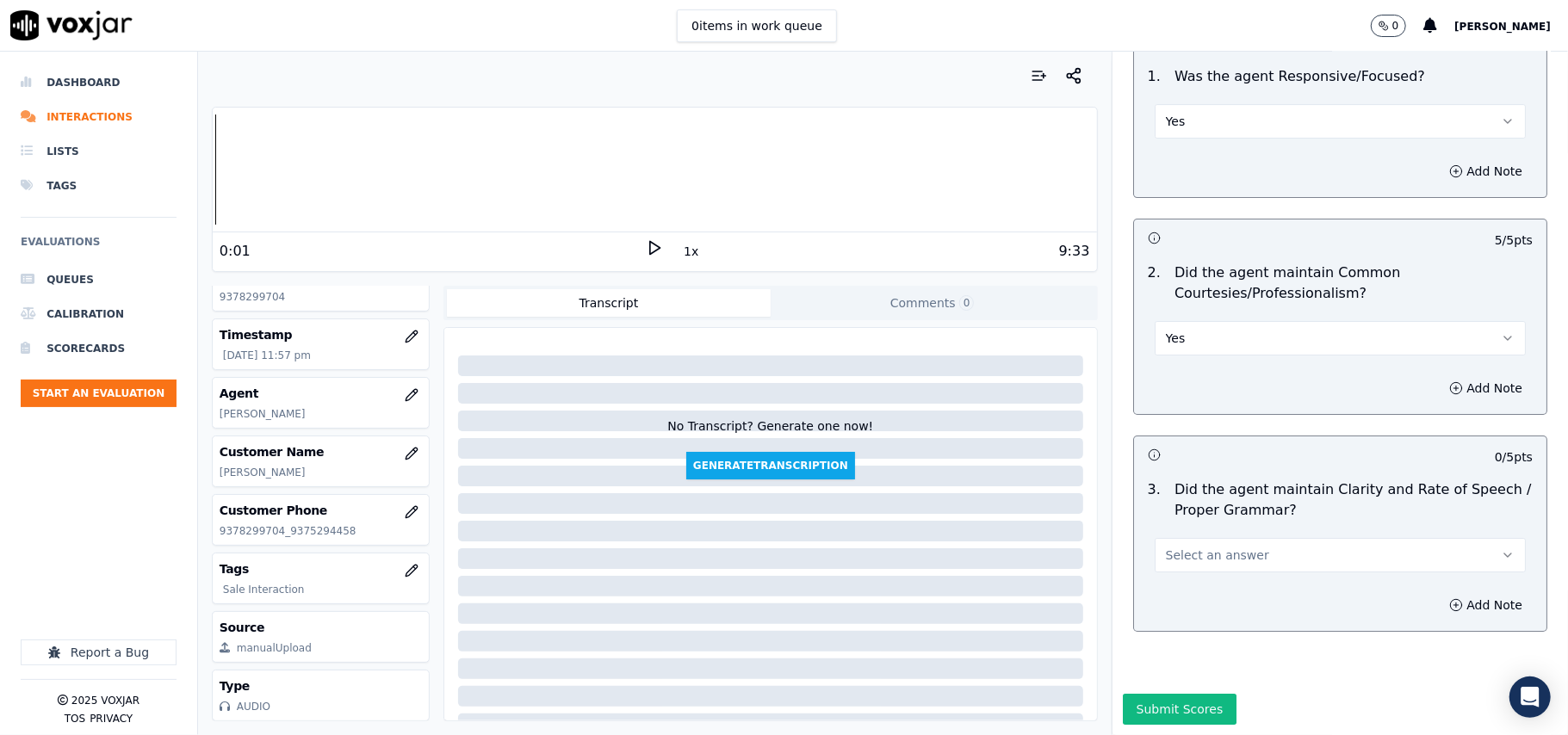
click at [1185, 538] on button "Select an answer" at bounding box center [1339, 555] width 371 height 34
click at [1172, 542] on div "Yes" at bounding box center [1303, 541] width 334 height 28
click at [1163, 694] on button "Submit Scores" at bounding box center [1179, 709] width 114 height 31
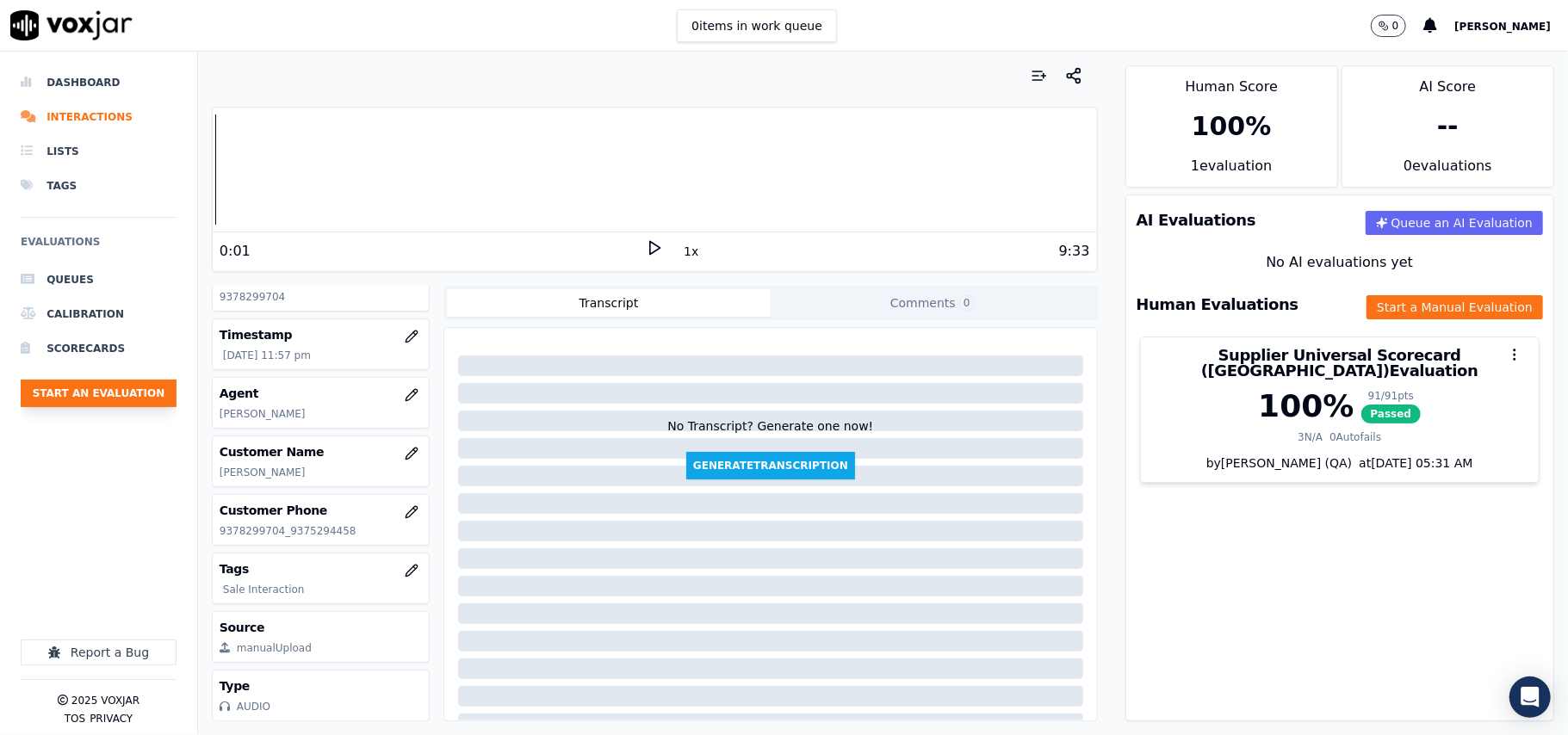
click at [101, 393] on button "Start an Evaluation" at bounding box center [99, 393] width 156 height 28
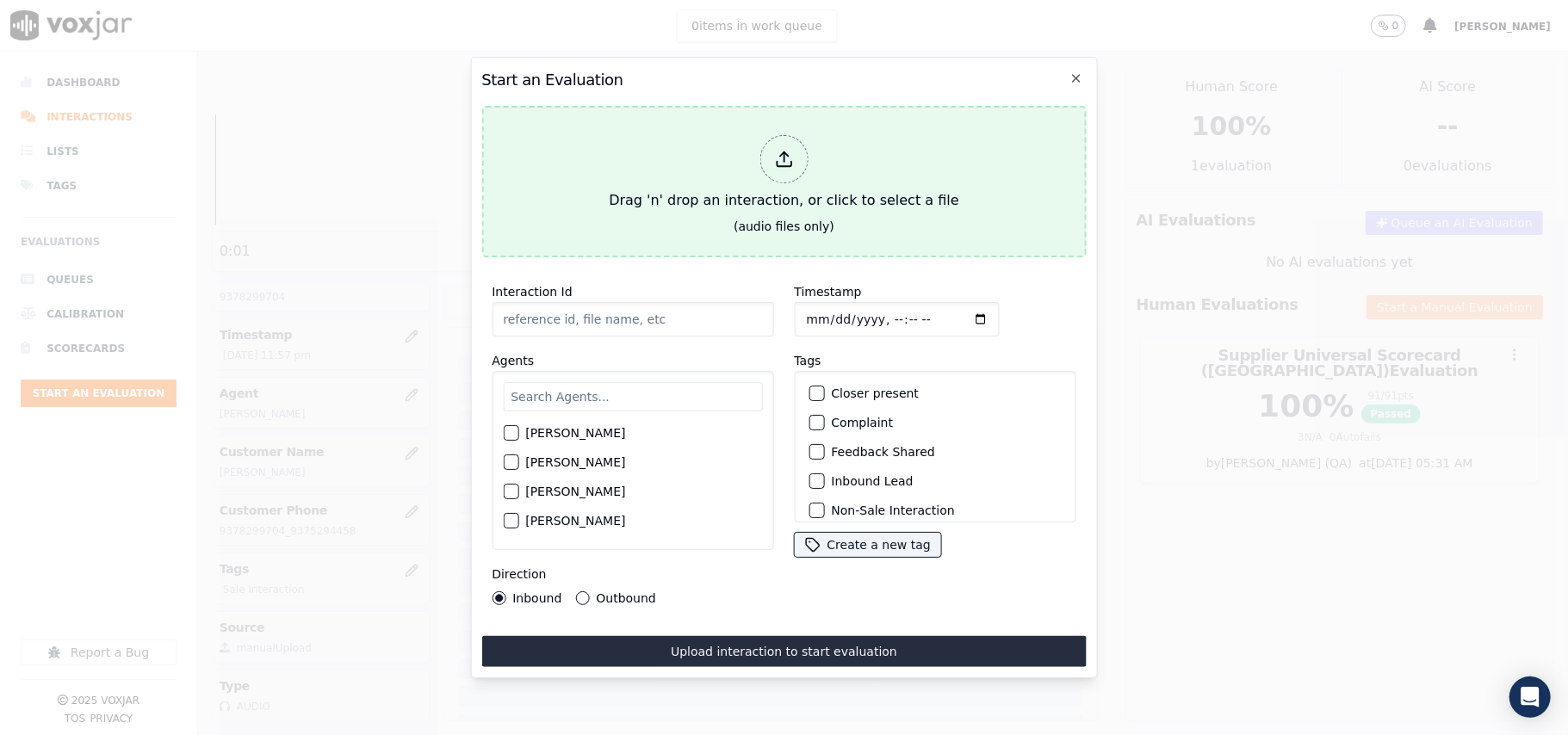
click at [722, 156] on div "Drag 'n' drop an interaction, or click to select a file" at bounding box center [783, 172] width 363 height 89
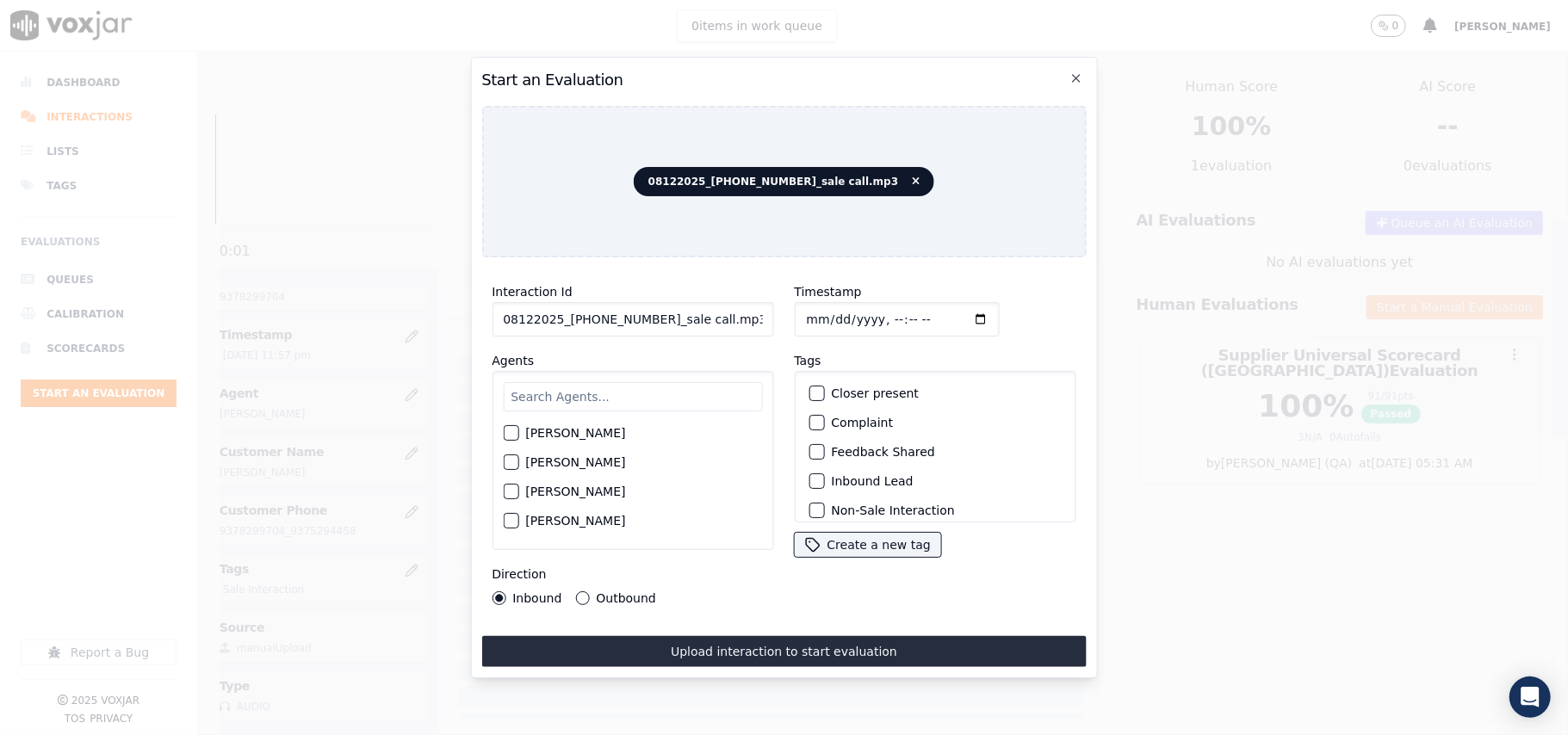
click at [655, 320] on input "08122025_[PHONE_NUMBER]_sale call.mp3" at bounding box center [633, 319] width 282 height 34
paste input "4403394135"
type input "4403394135"
click at [830, 305] on input "Timestamp" at bounding box center [896, 319] width 205 height 34
type input "[DATE]T00:02"
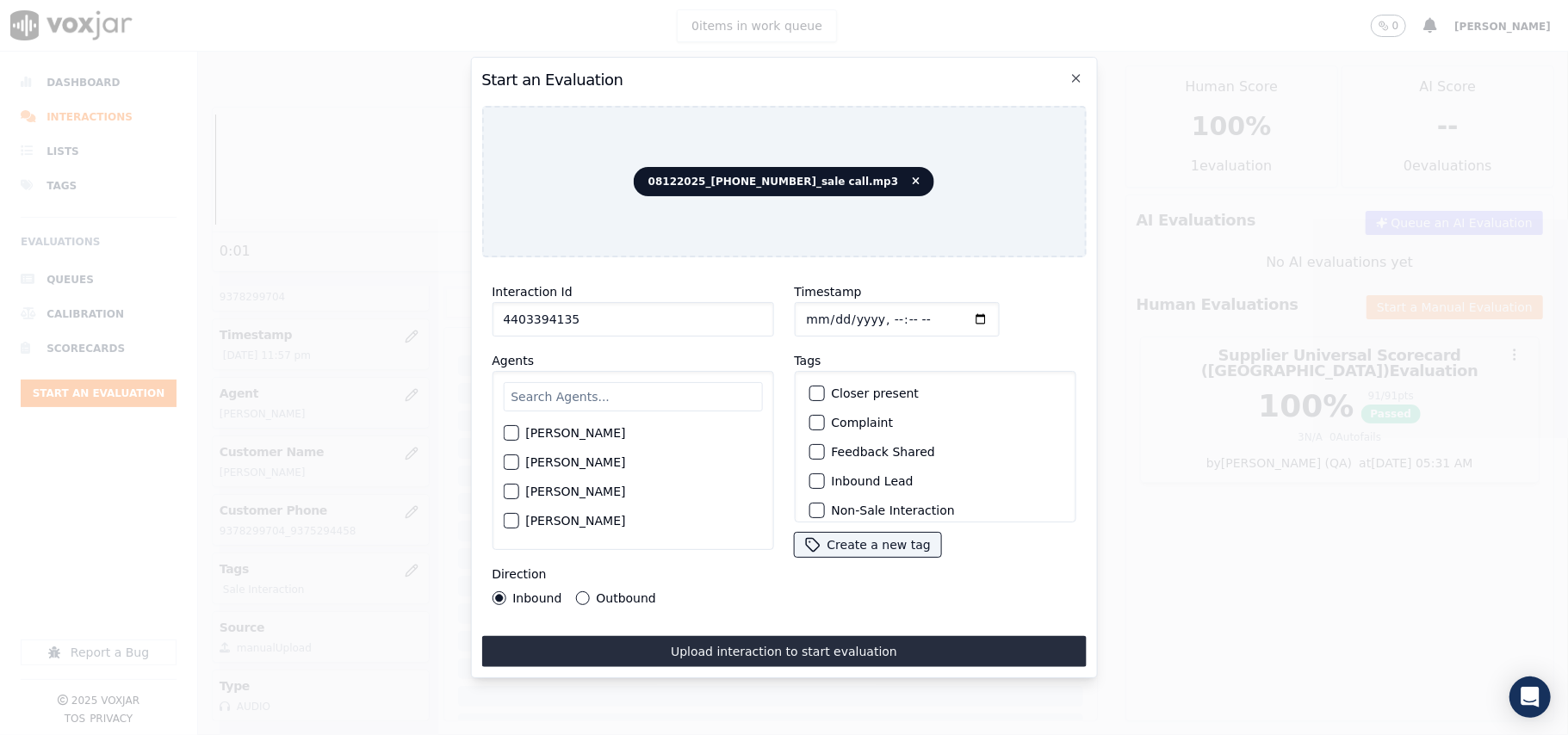
click at [592, 393] on input "text" at bounding box center [633, 397] width 259 height 30
type input "[PERSON_NAME]"
click at [544, 432] on label "[PERSON_NAME]" at bounding box center [575, 438] width 100 height 12
click at [519, 431] on button "[PERSON_NAME]" at bounding box center [511, 438] width 15 height 15
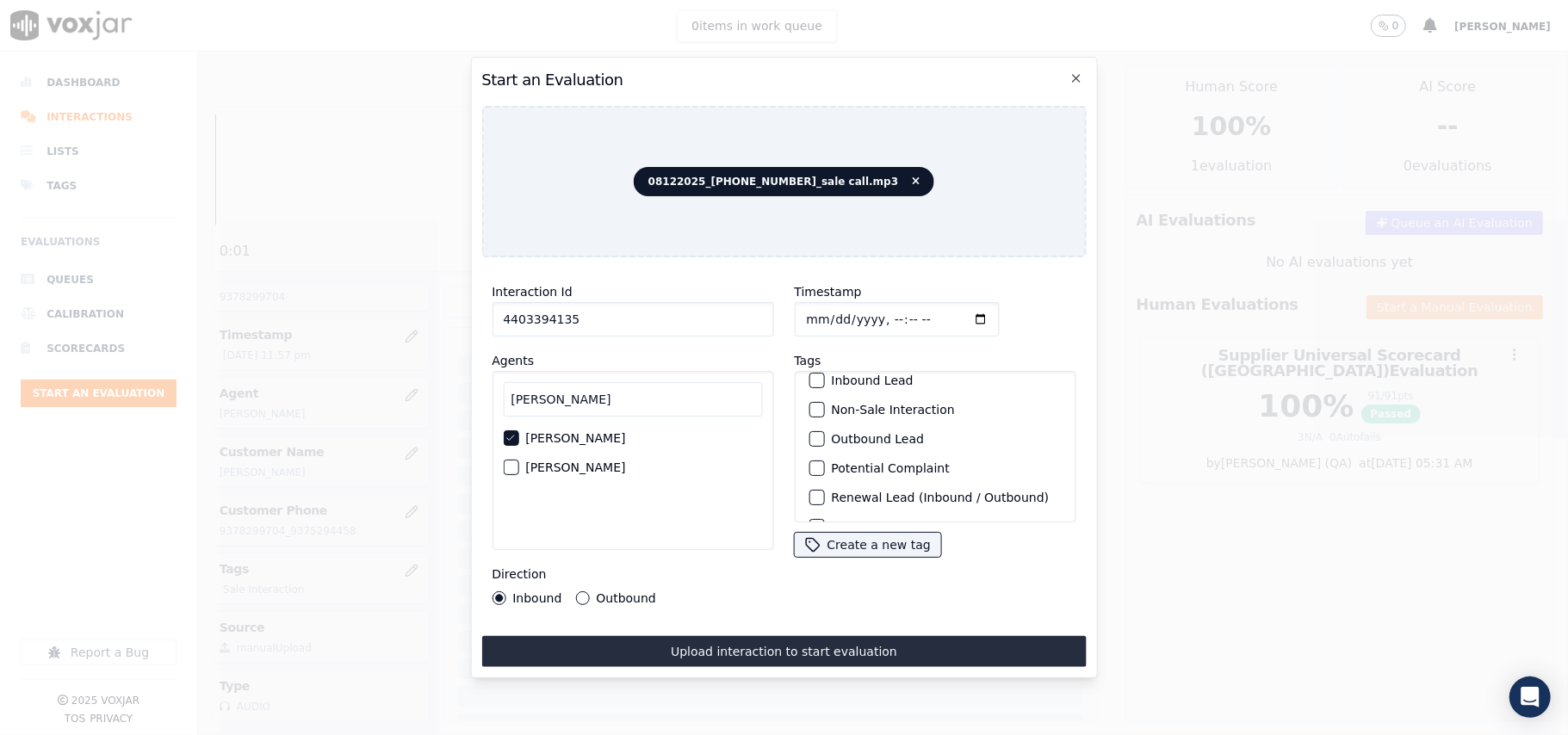
scroll to position [149, 0]
click at [859, 494] on label "Sale Interaction" at bounding box center [878, 500] width 95 height 12
click at [824, 493] on button "Sale Interaction" at bounding box center [816, 500] width 15 height 15
click at [617, 592] on label "Outbound" at bounding box center [626, 598] width 59 height 12
click at [588, 591] on button "Outbound" at bounding box center [582, 598] width 13 height 13
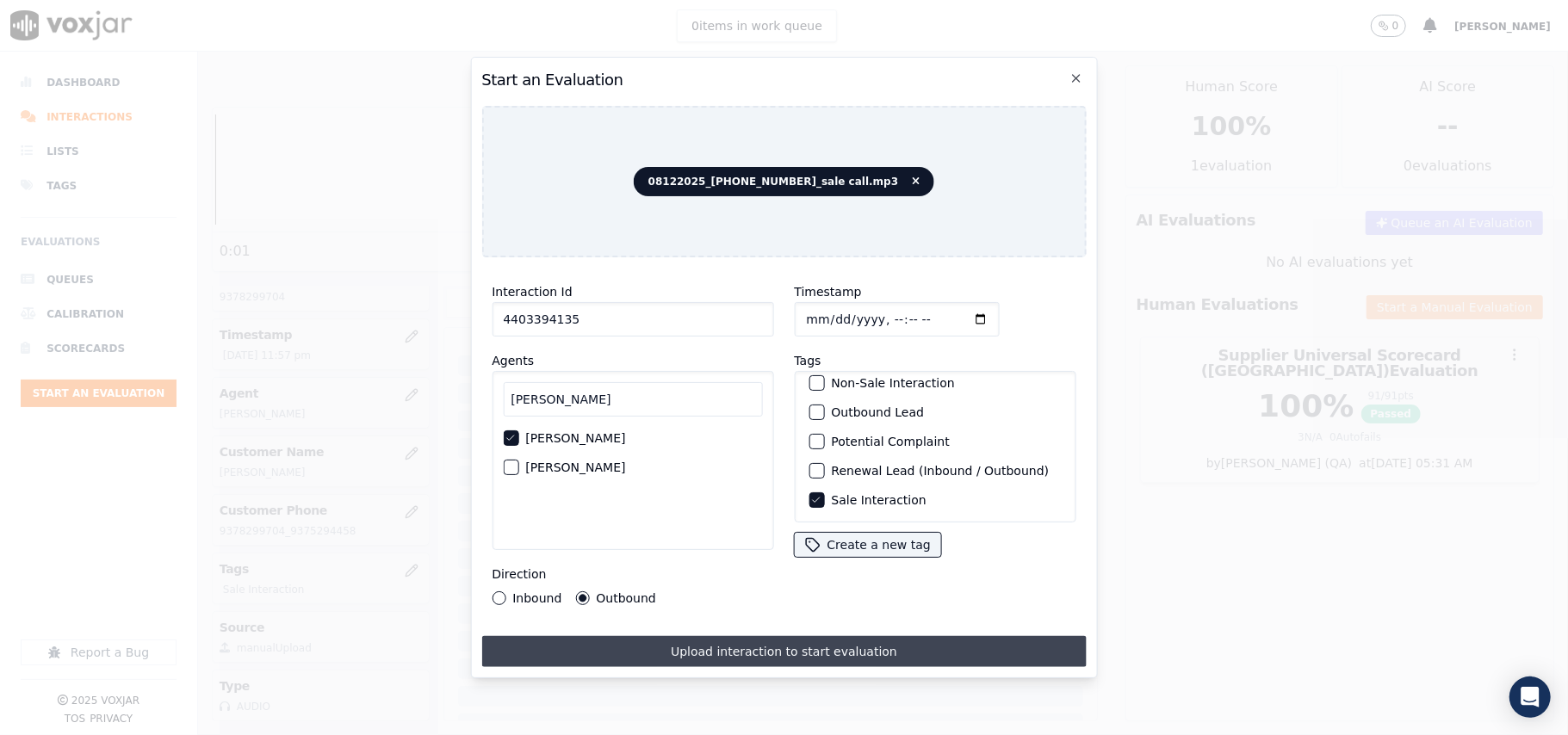
click at [725, 644] on button "Upload interaction to start evaluation" at bounding box center [783, 652] width 605 height 31
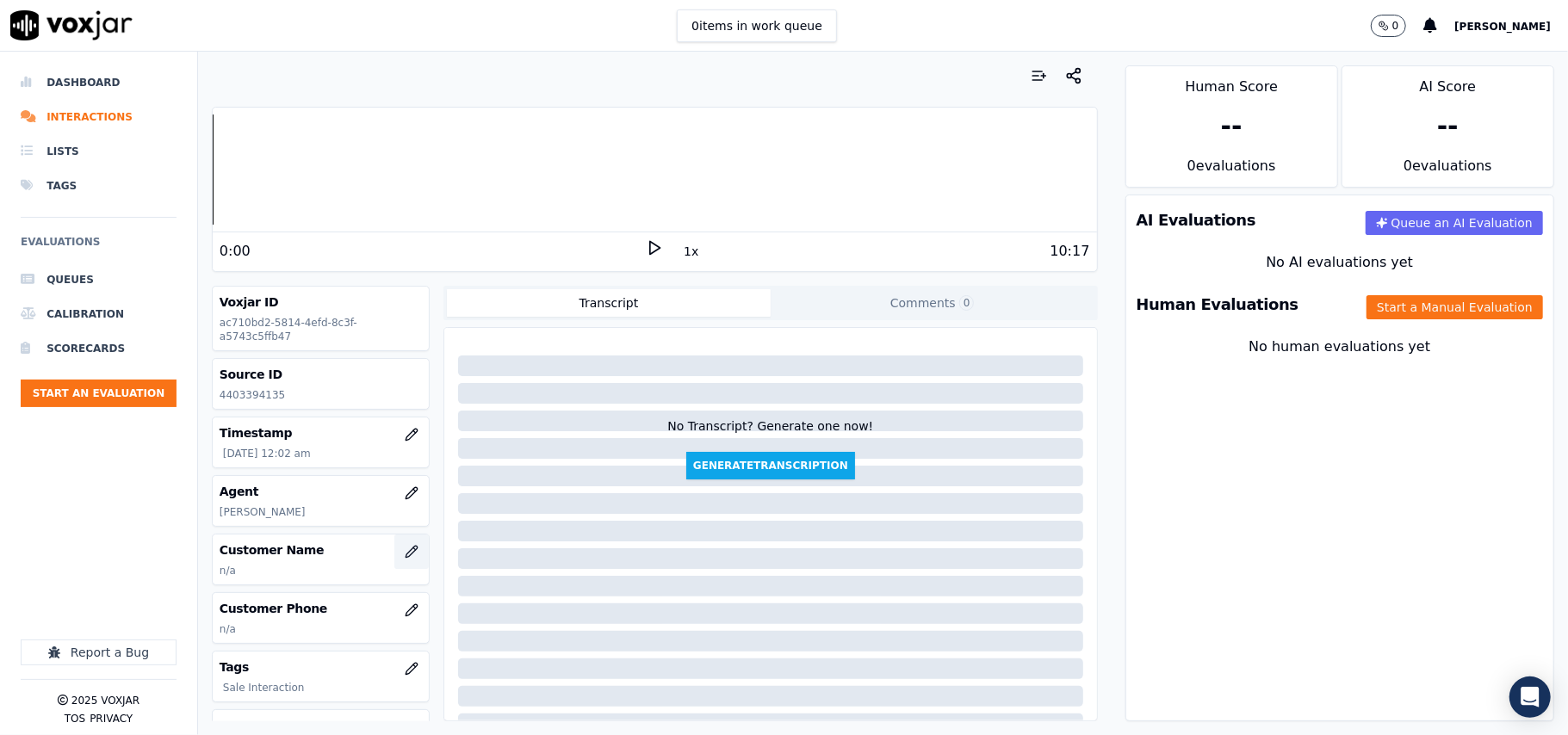
click at [400, 552] on button "button" at bounding box center [411, 552] width 35 height 34
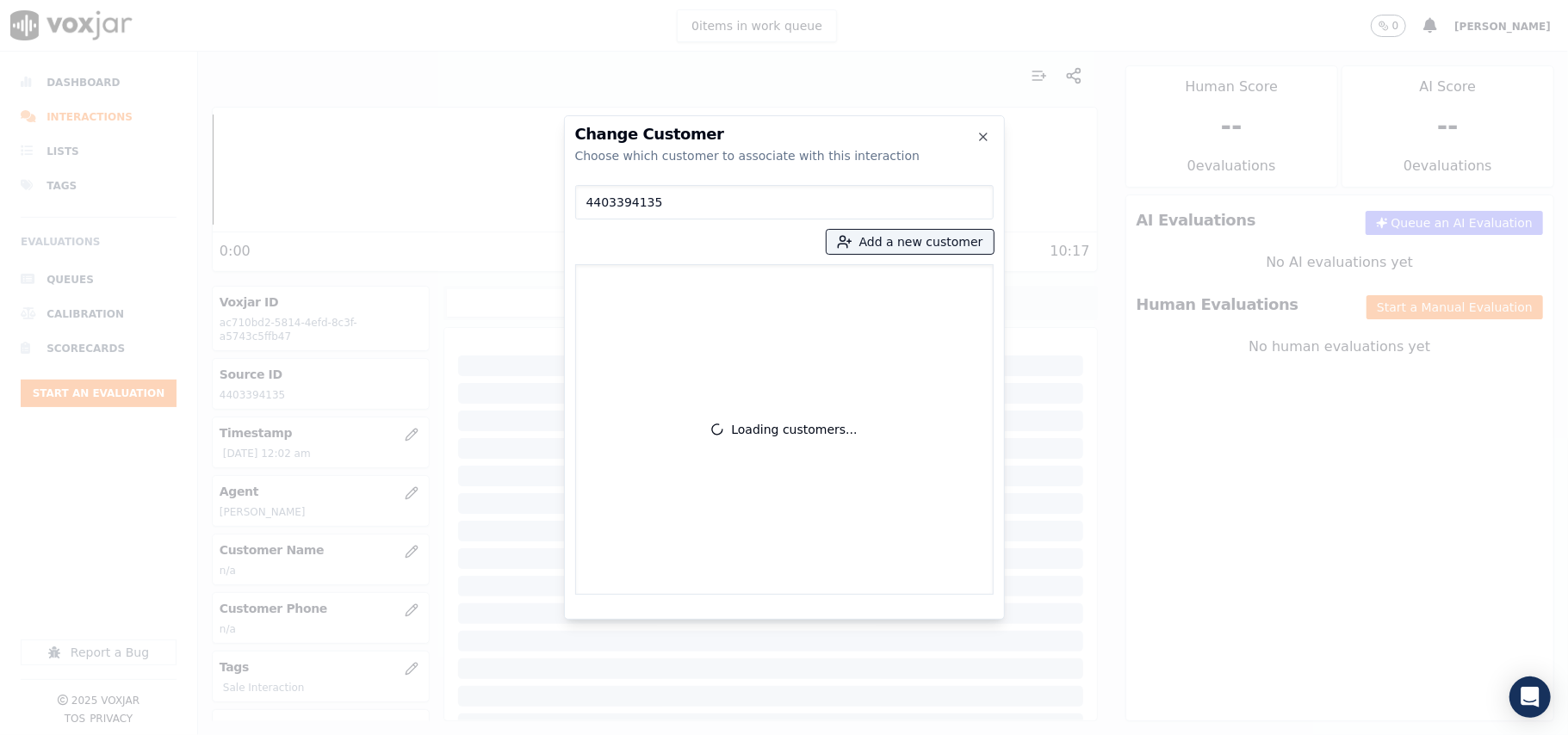
type input "4403394135"
click at [645, 284] on p "[PERSON_NAME]" at bounding box center [683, 288] width 134 height 27
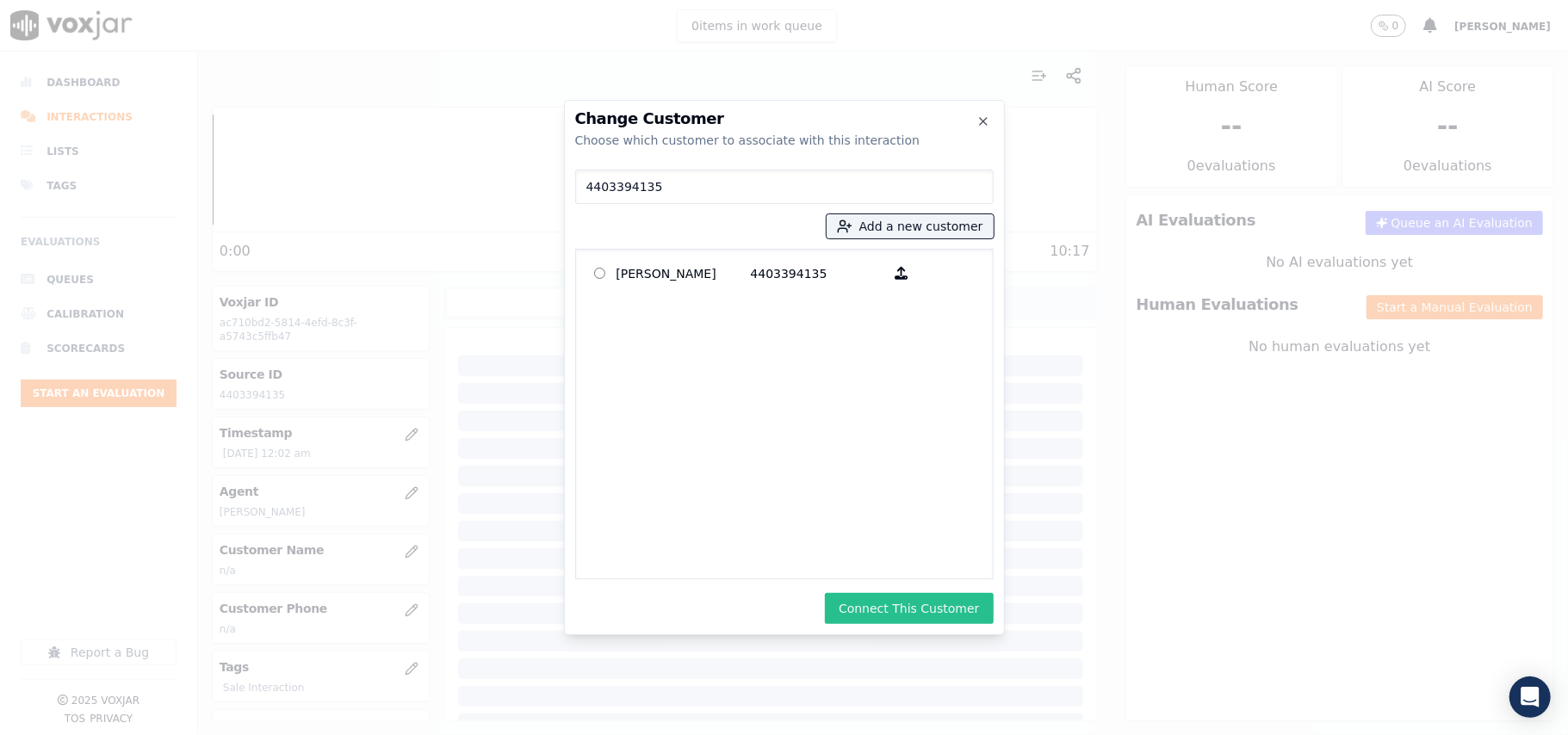
click at [917, 608] on button "Connect This Customer" at bounding box center [908, 609] width 168 height 31
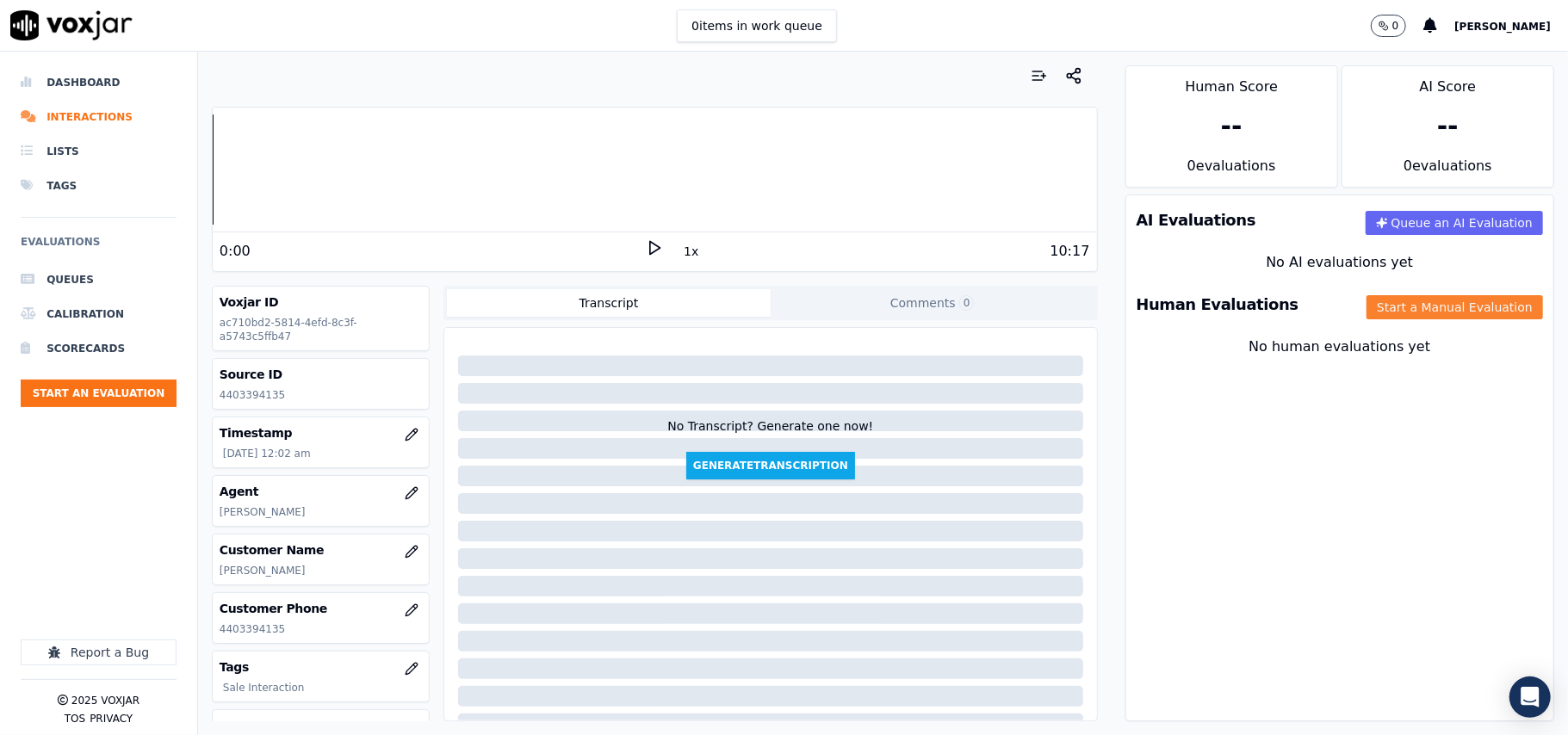
click at [1457, 310] on button "Start a Manual Evaluation" at bounding box center [1454, 307] width 176 height 24
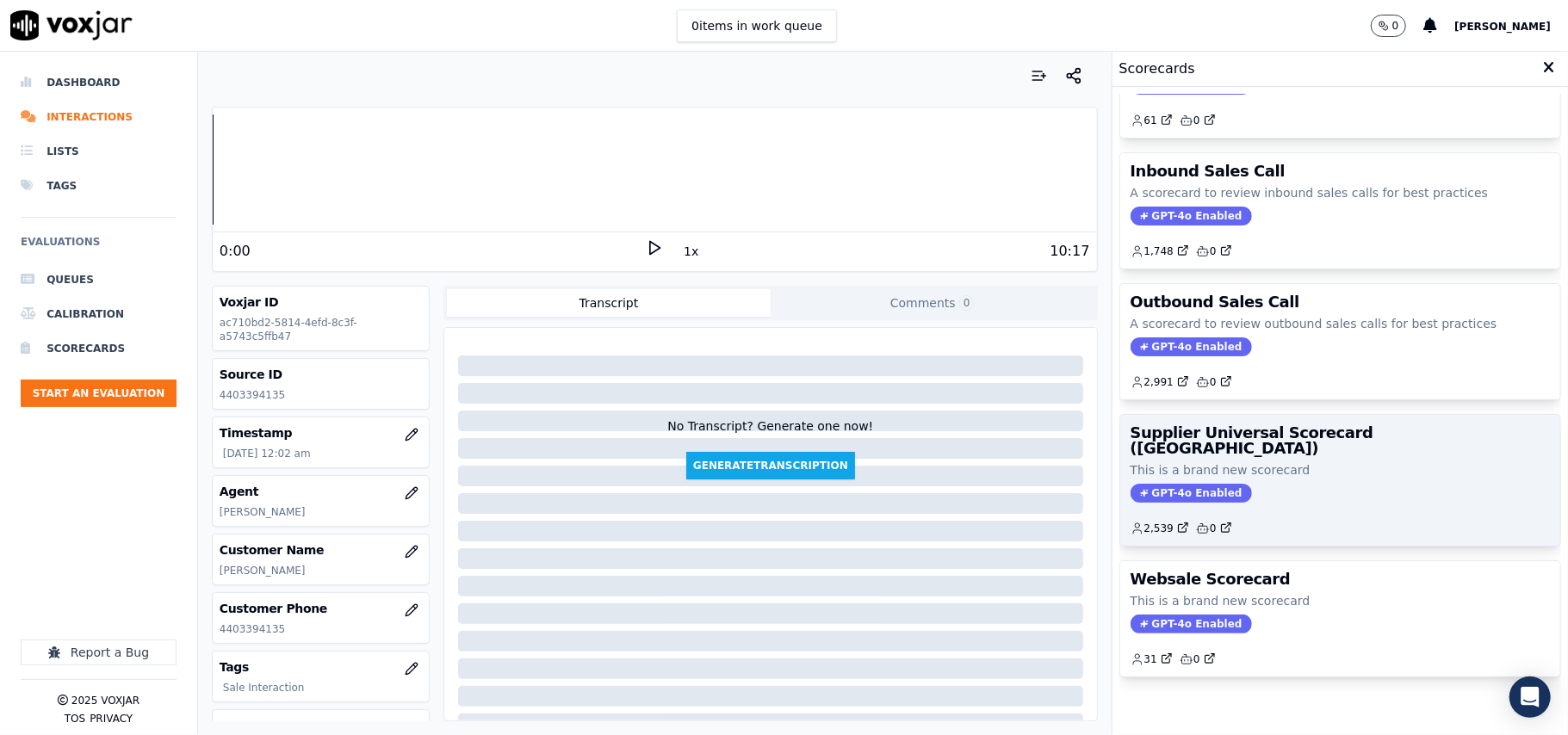
scroll to position [131, 0]
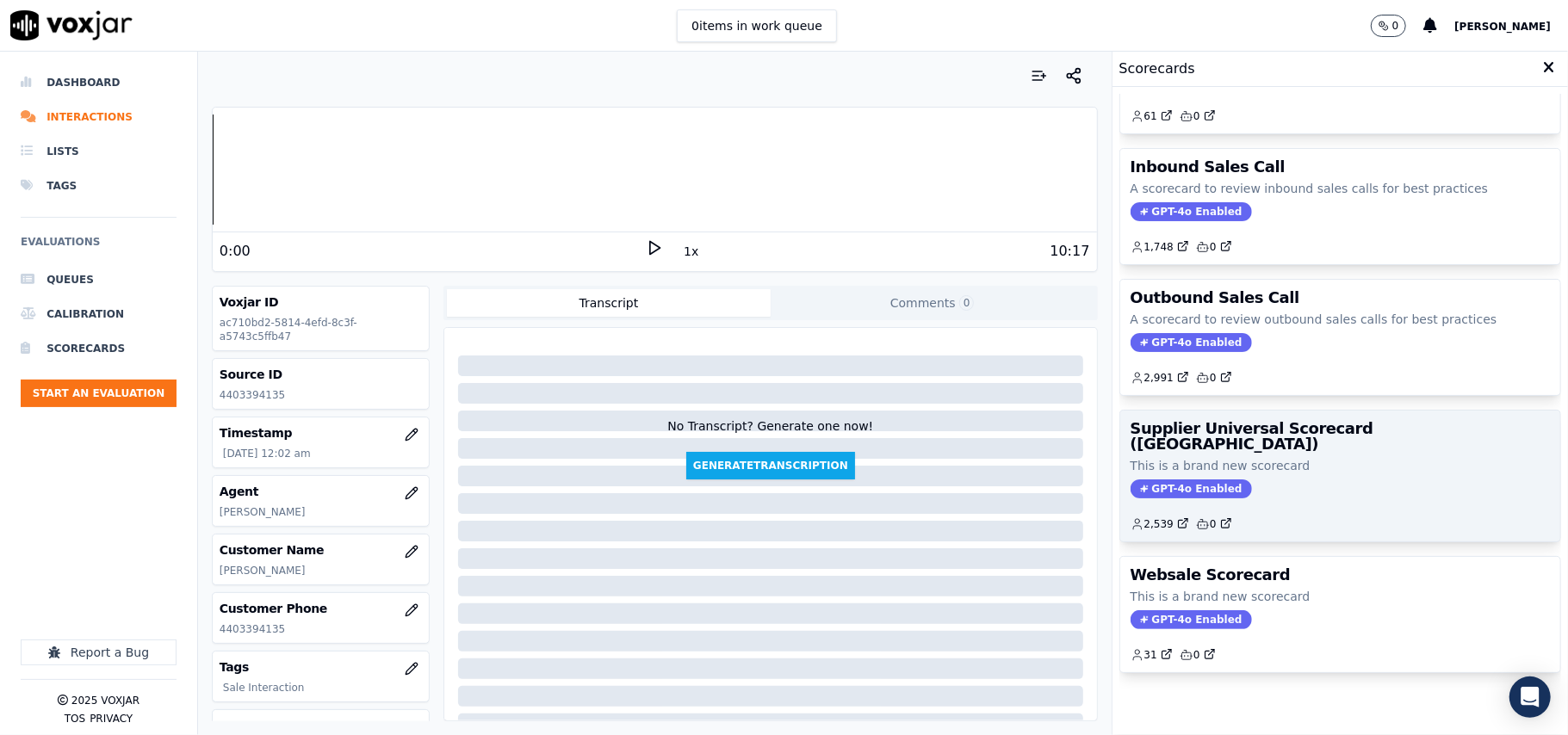
click at [1240, 457] on p "This is a brand new scorecard" at bounding box center [1339, 466] width 419 height 17
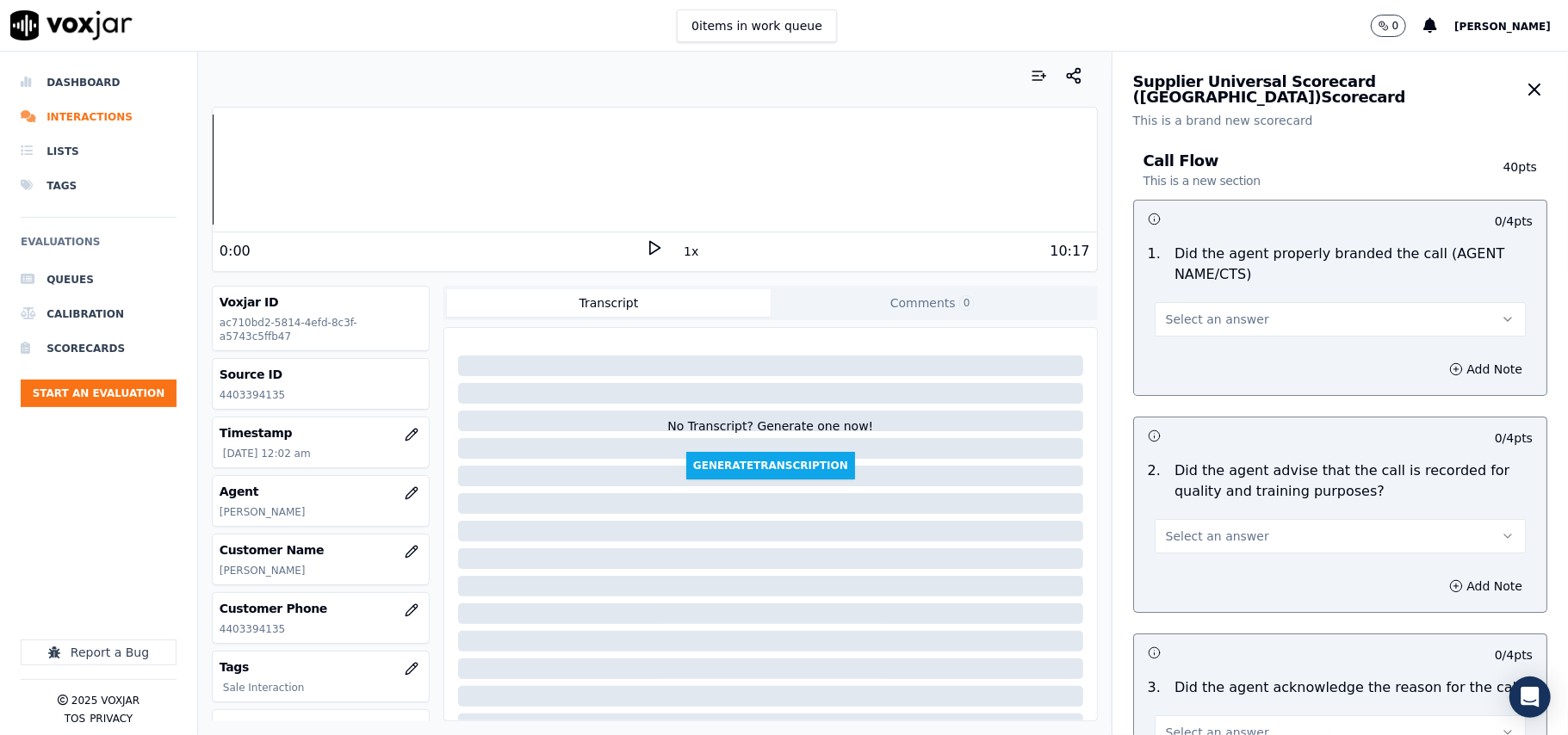
click at [1213, 329] on button "Select an answer" at bounding box center [1339, 319] width 371 height 34
click at [1178, 349] on div "Yes" at bounding box center [1303, 358] width 334 height 28
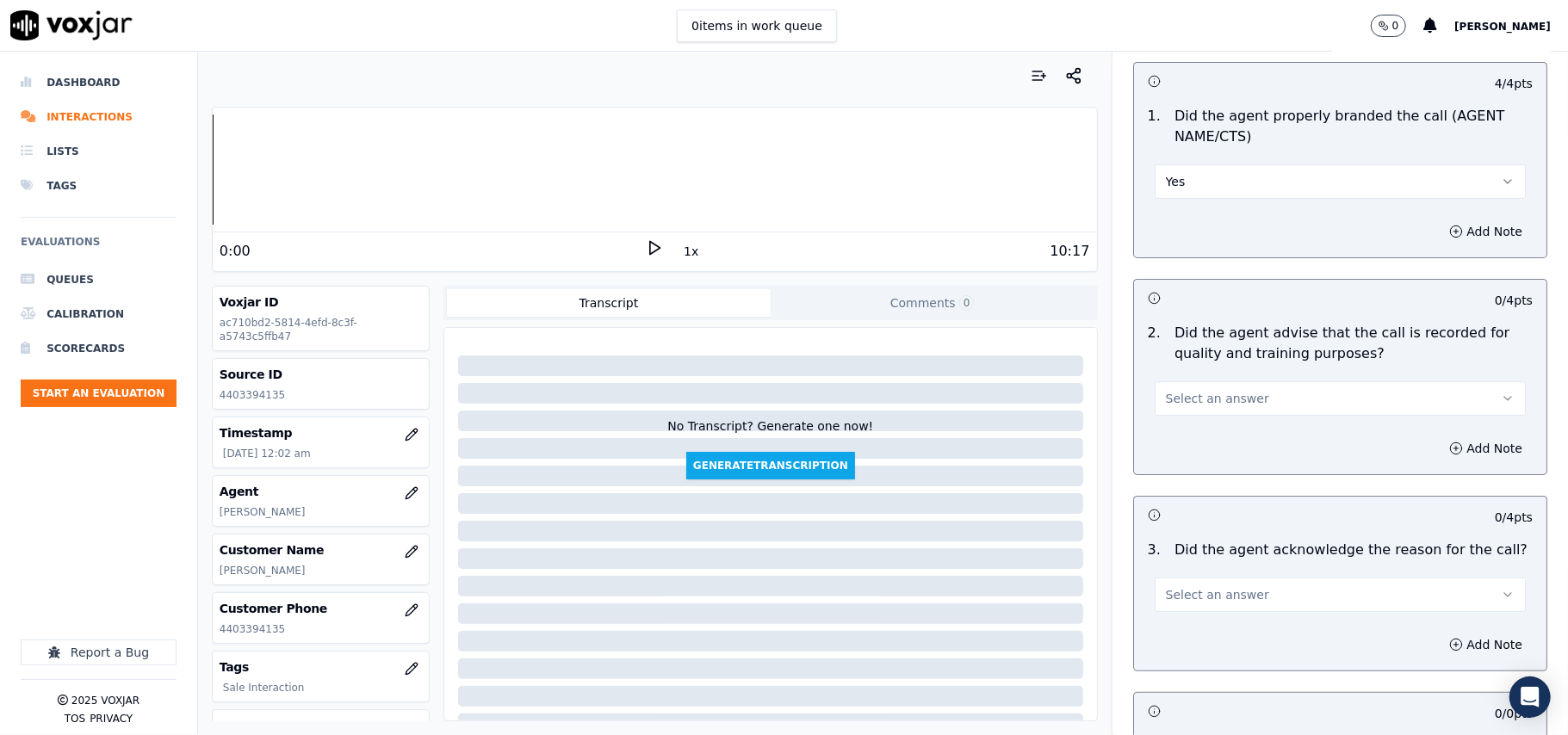
scroll to position [191, 0]
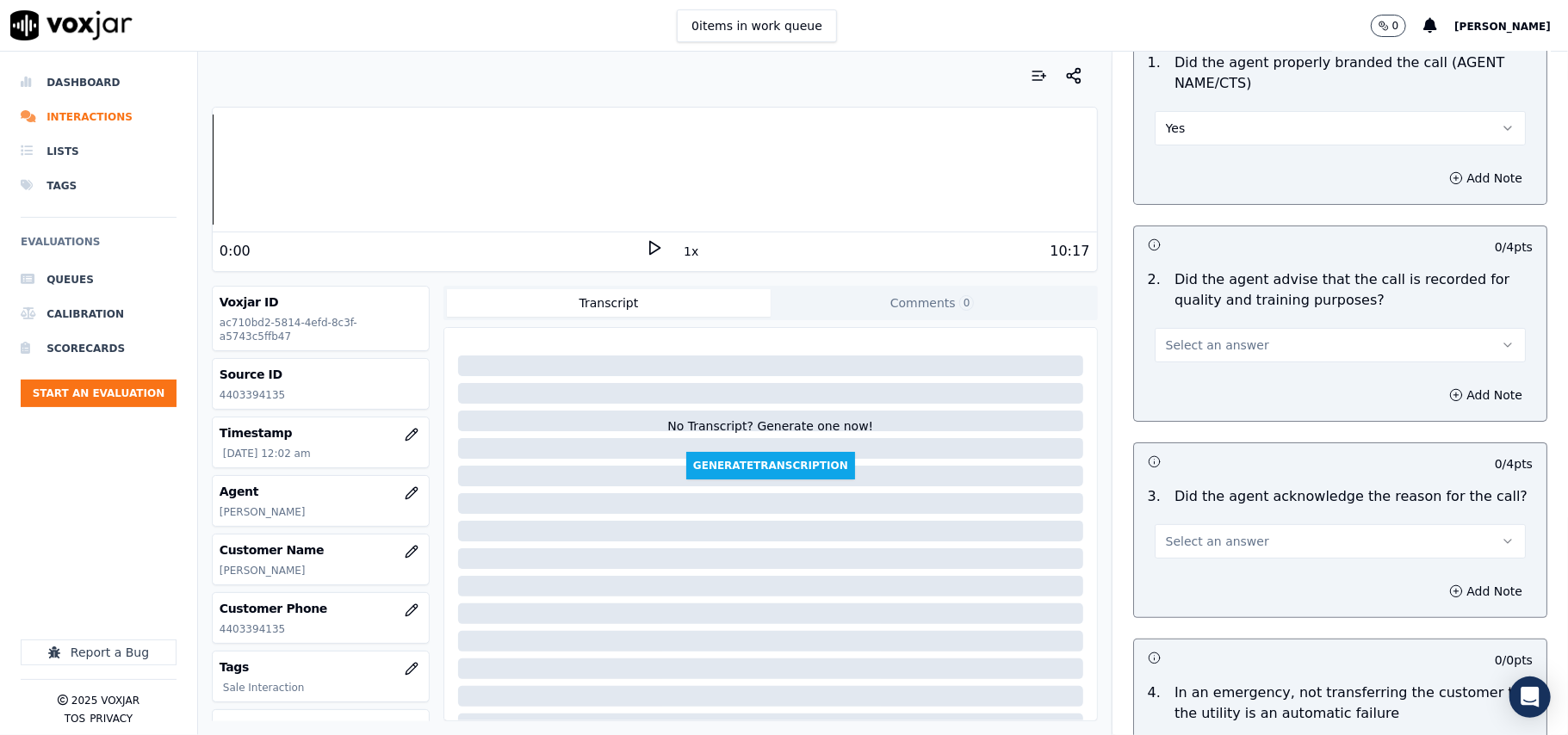
click at [1178, 333] on button "Select an answer" at bounding box center [1339, 345] width 371 height 34
click at [1169, 386] on div "Yes" at bounding box center [1303, 384] width 334 height 28
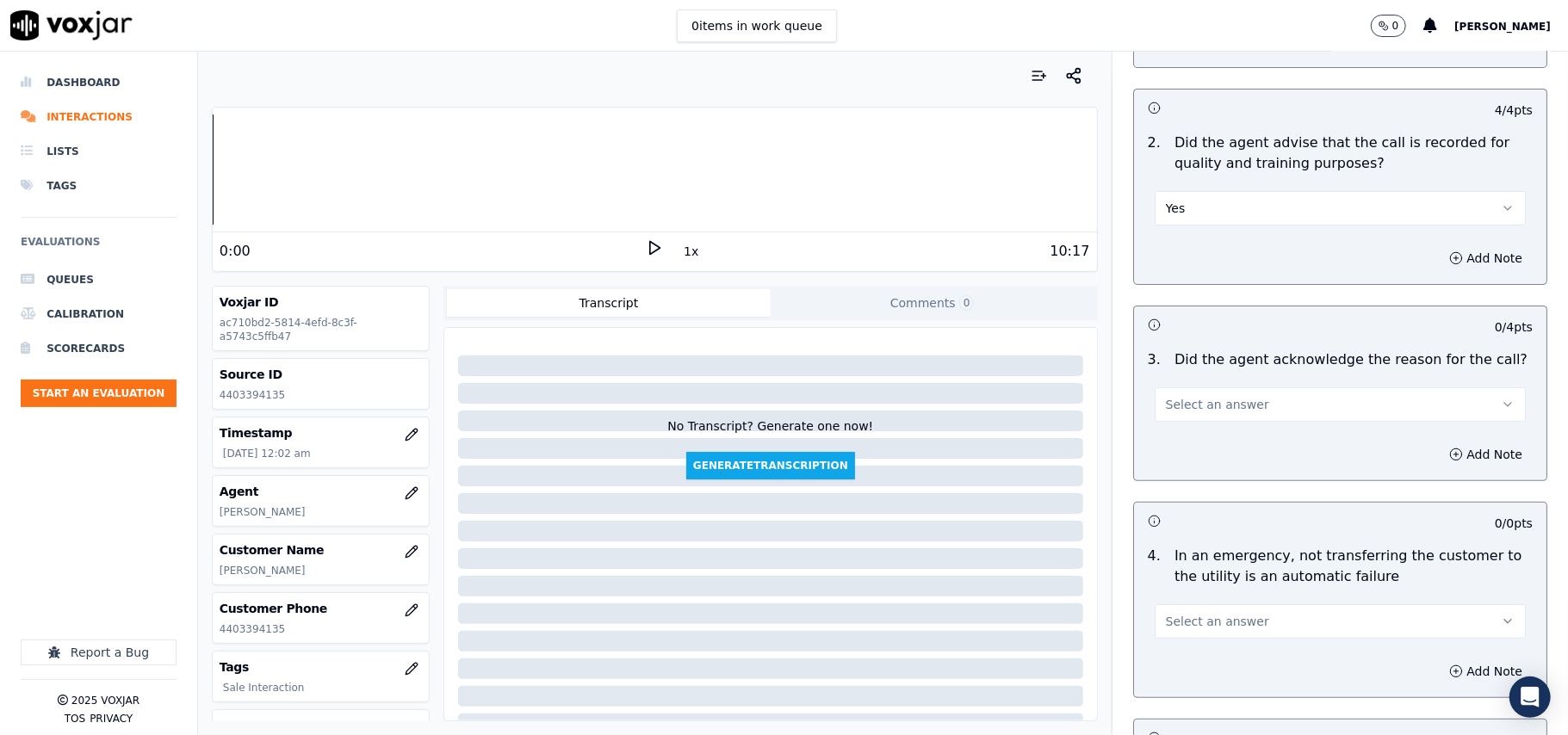
scroll to position [382, 0]
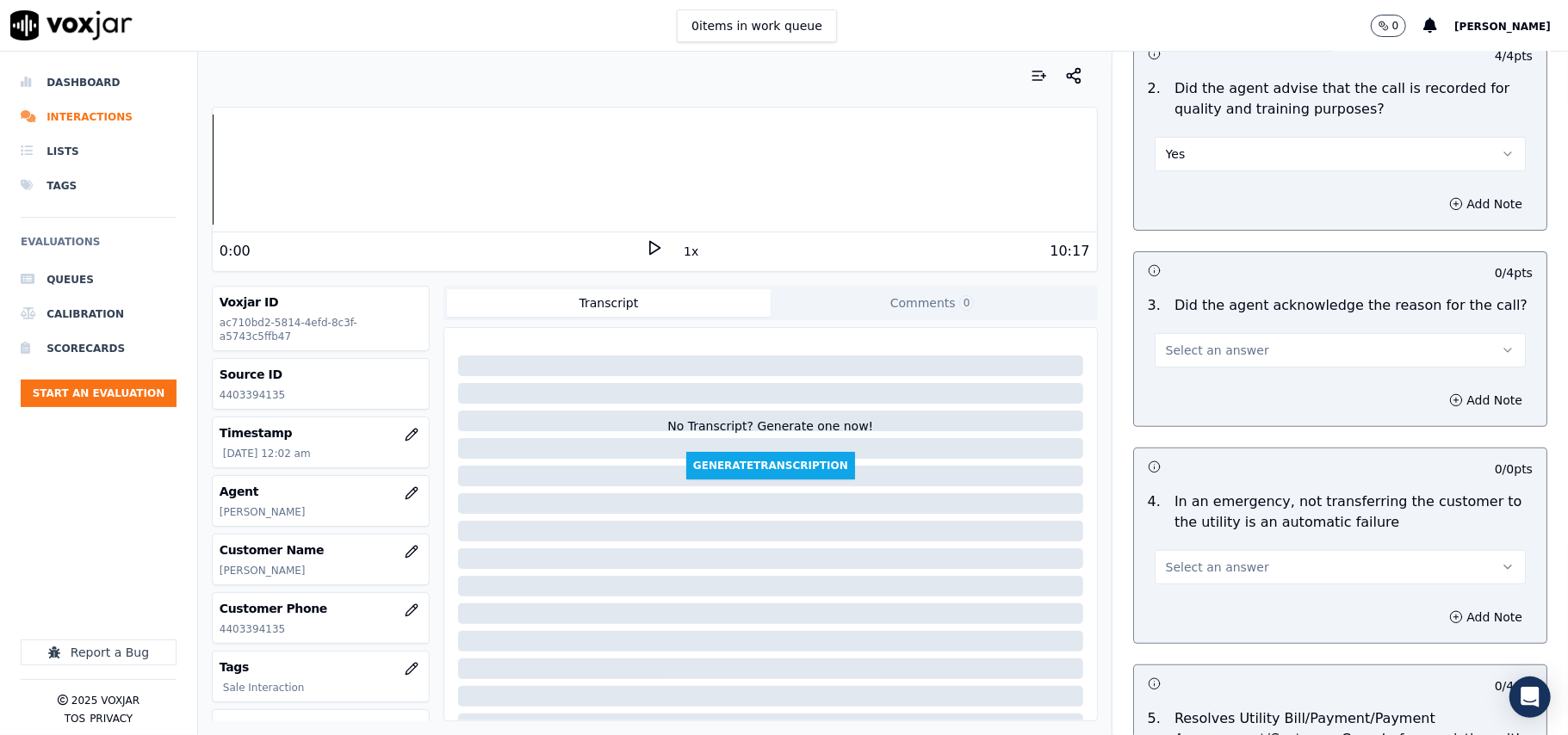
click at [1175, 368] on div "3 . Did the agent acknowledge the reason for the call? Select an answer" at bounding box center [1340, 332] width 412 height 86
click at [1171, 356] on span "Select an answer" at bounding box center [1217, 351] width 104 height 17
click at [1172, 389] on div "Yes" at bounding box center [1303, 390] width 334 height 28
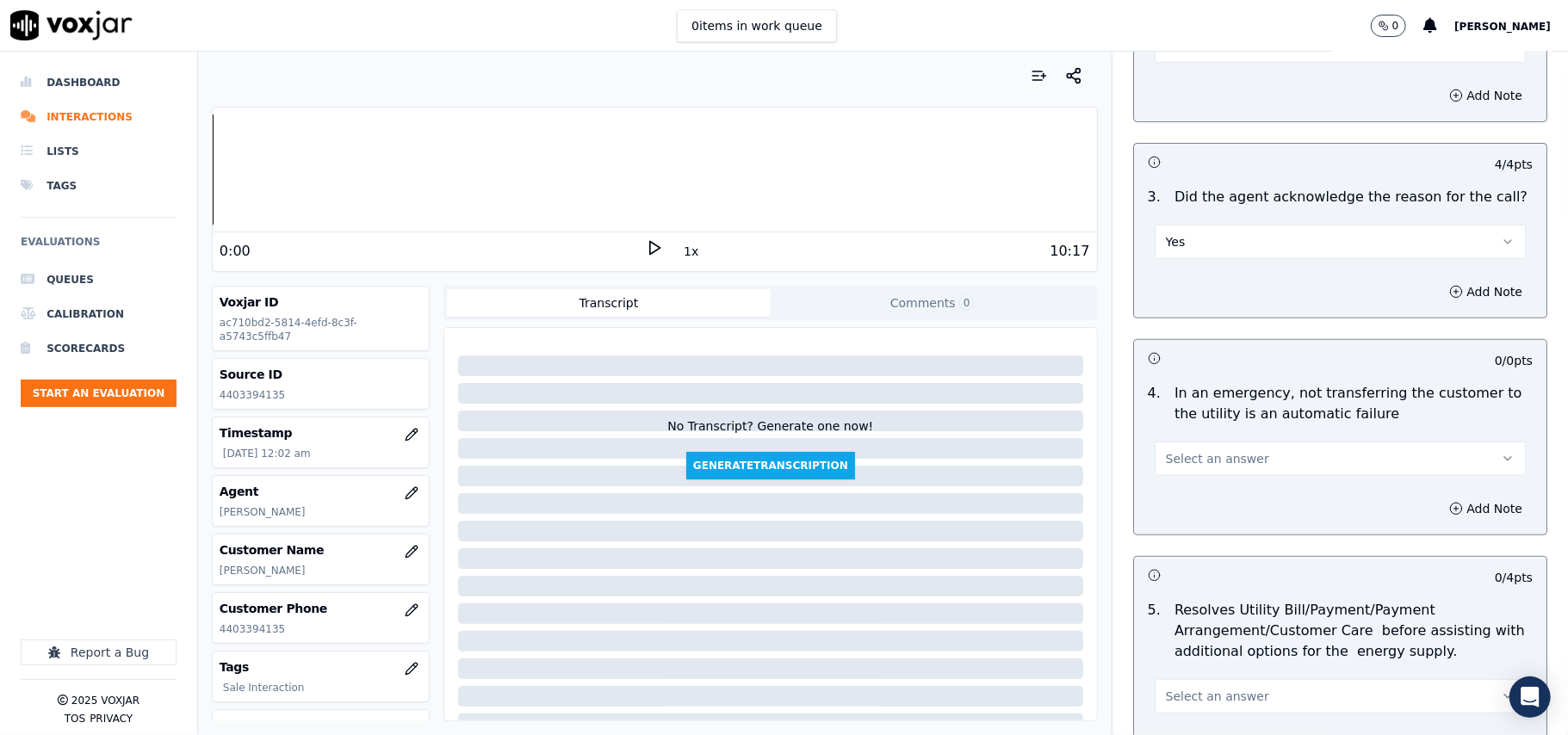
scroll to position [573, 0]
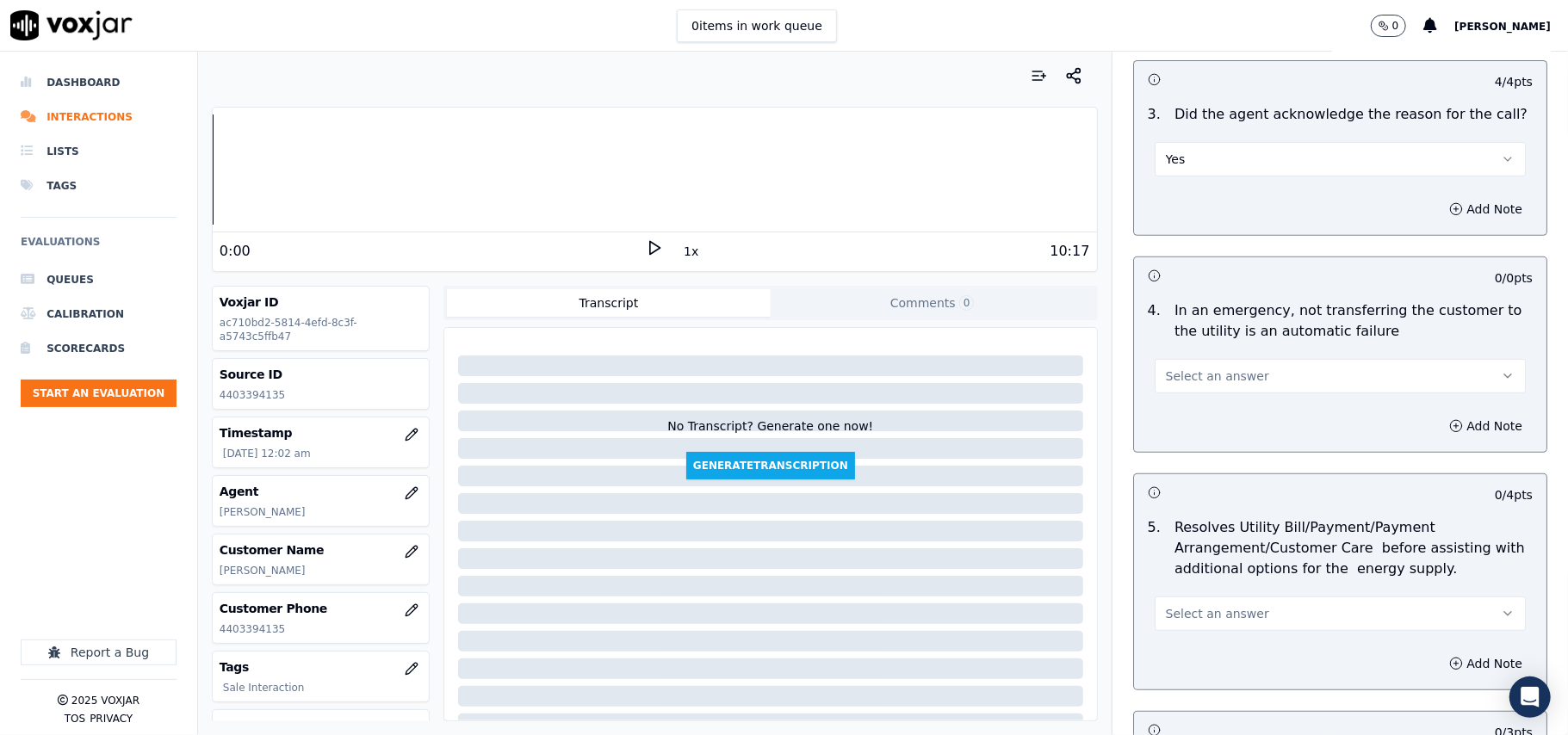
click at [1181, 383] on span "Select an answer" at bounding box center [1217, 377] width 104 height 17
click at [1180, 470] on div "N/A" at bounding box center [1303, 471] width 334 height 28
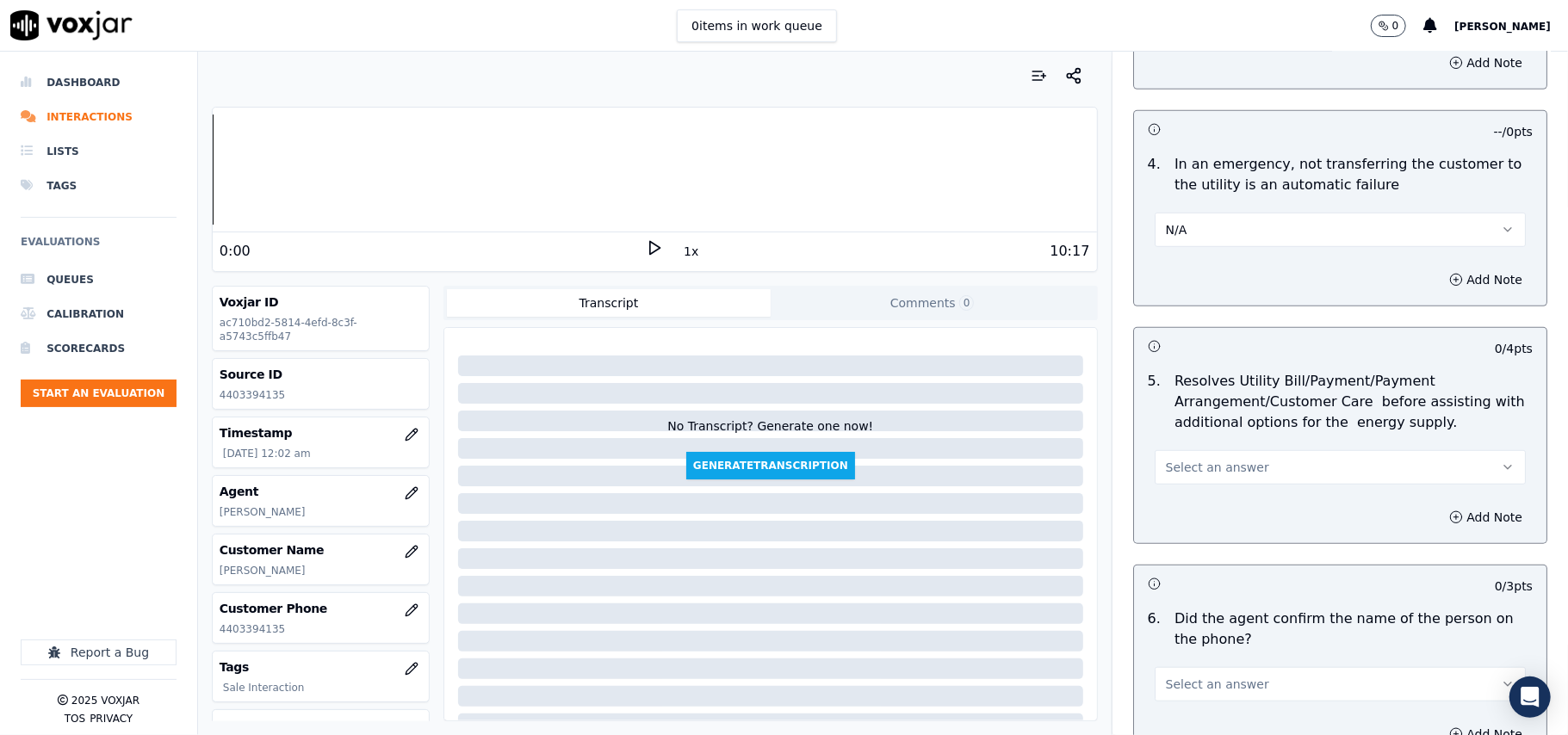
scroll to position [765, 0]
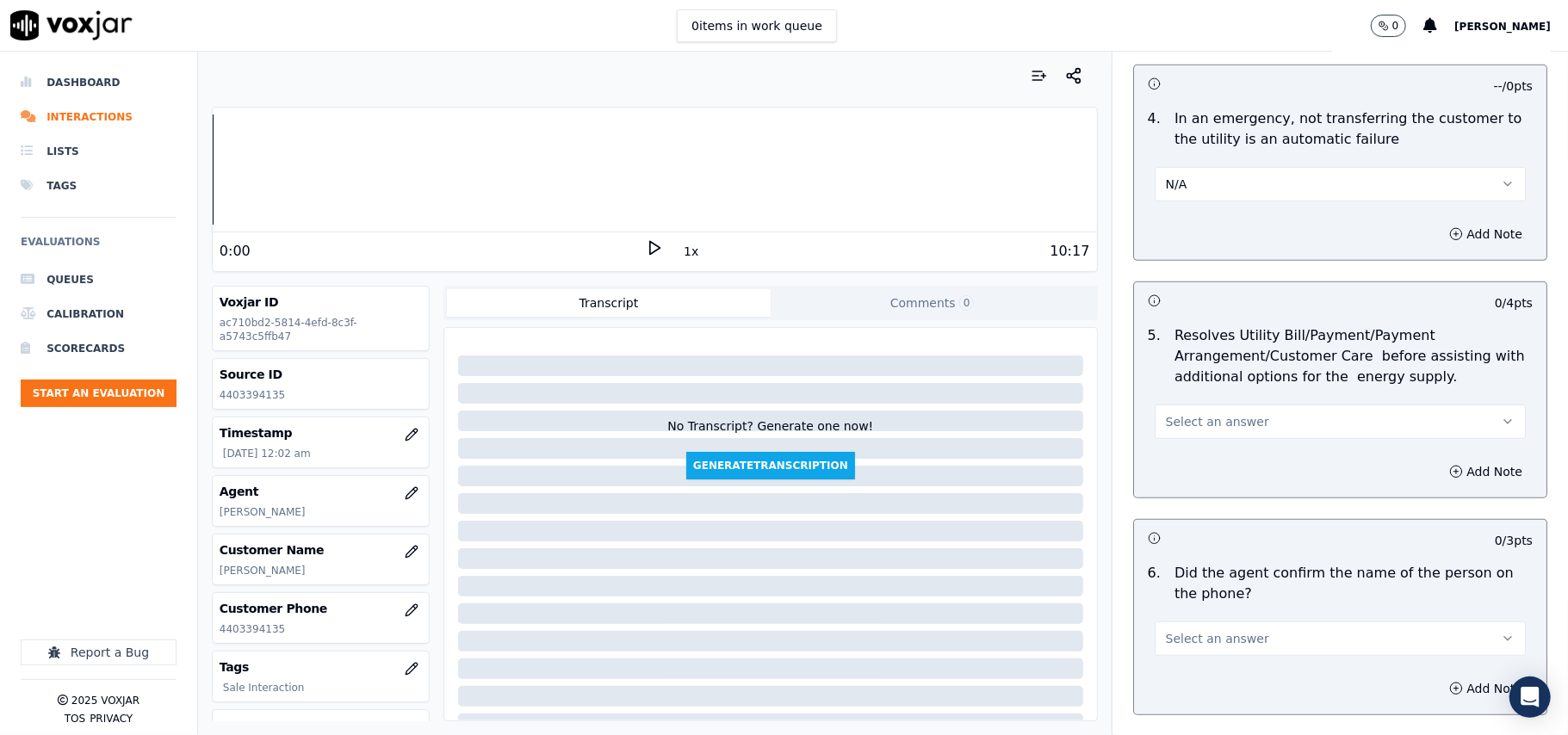
click at [1165, 425] on span "Select an answer" at bounding box center [1217, 422] width 104 height 17
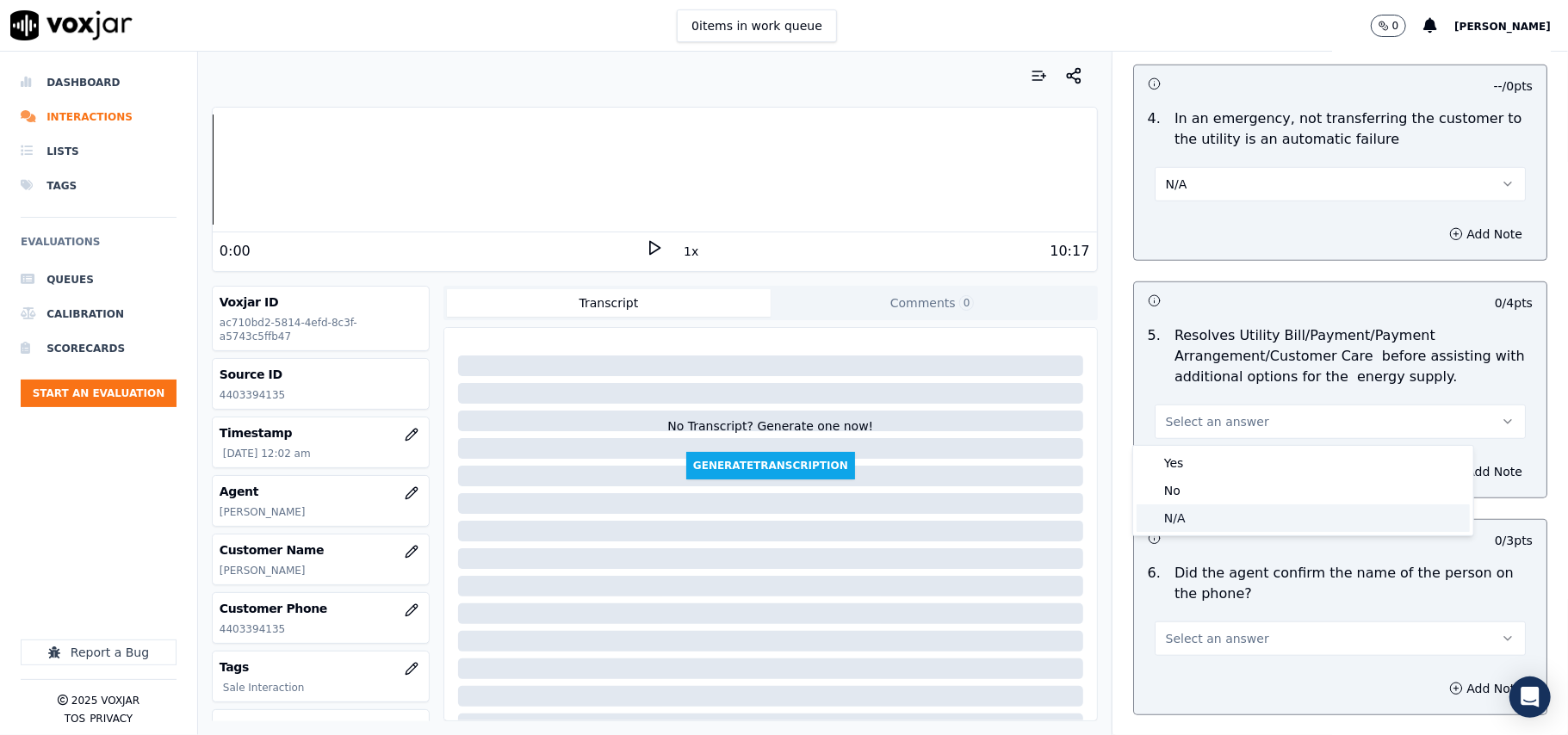
click at [1189, 528] on div "N/A" at bounding box center [1303, 517] width 334 height 28
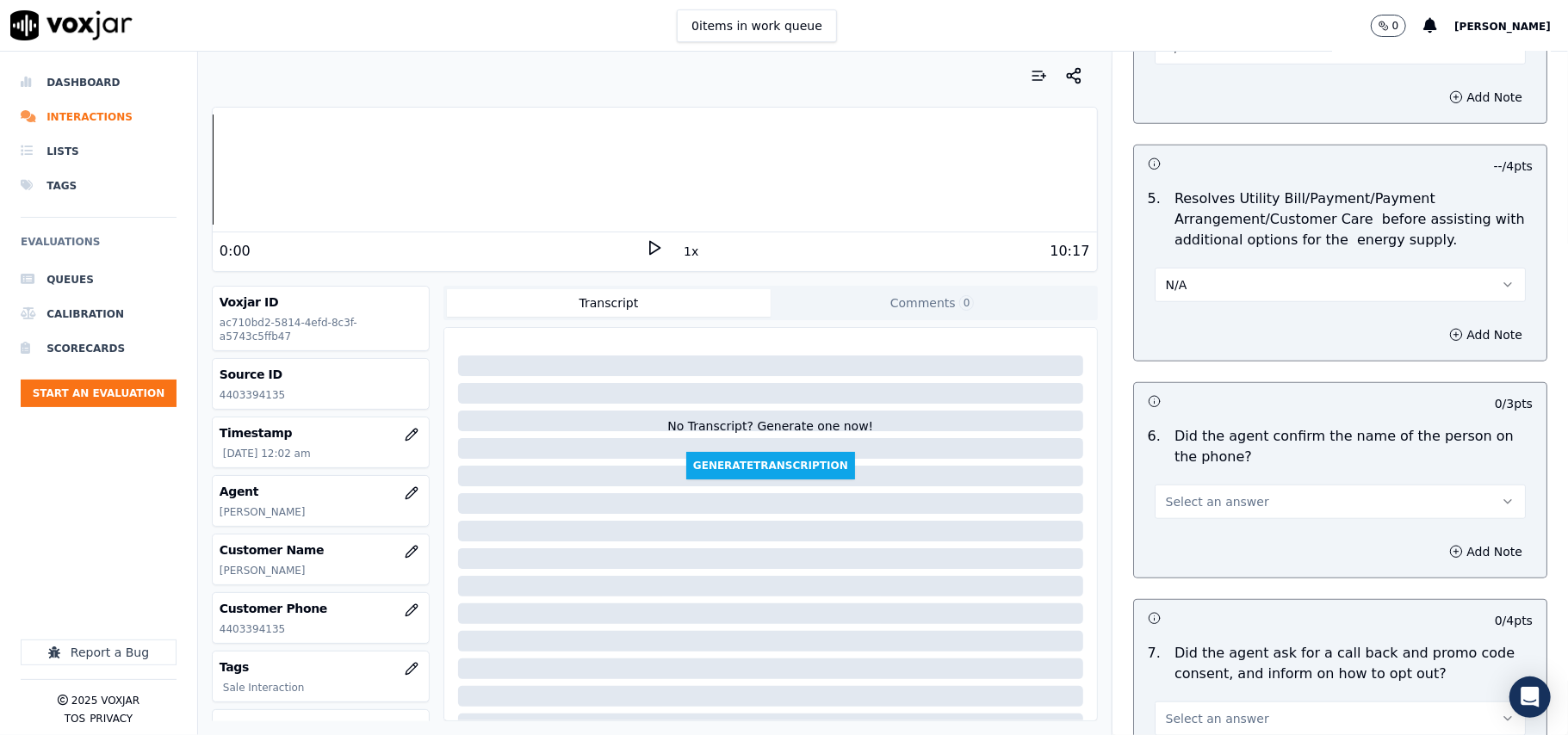
scroll to position [955, 0]
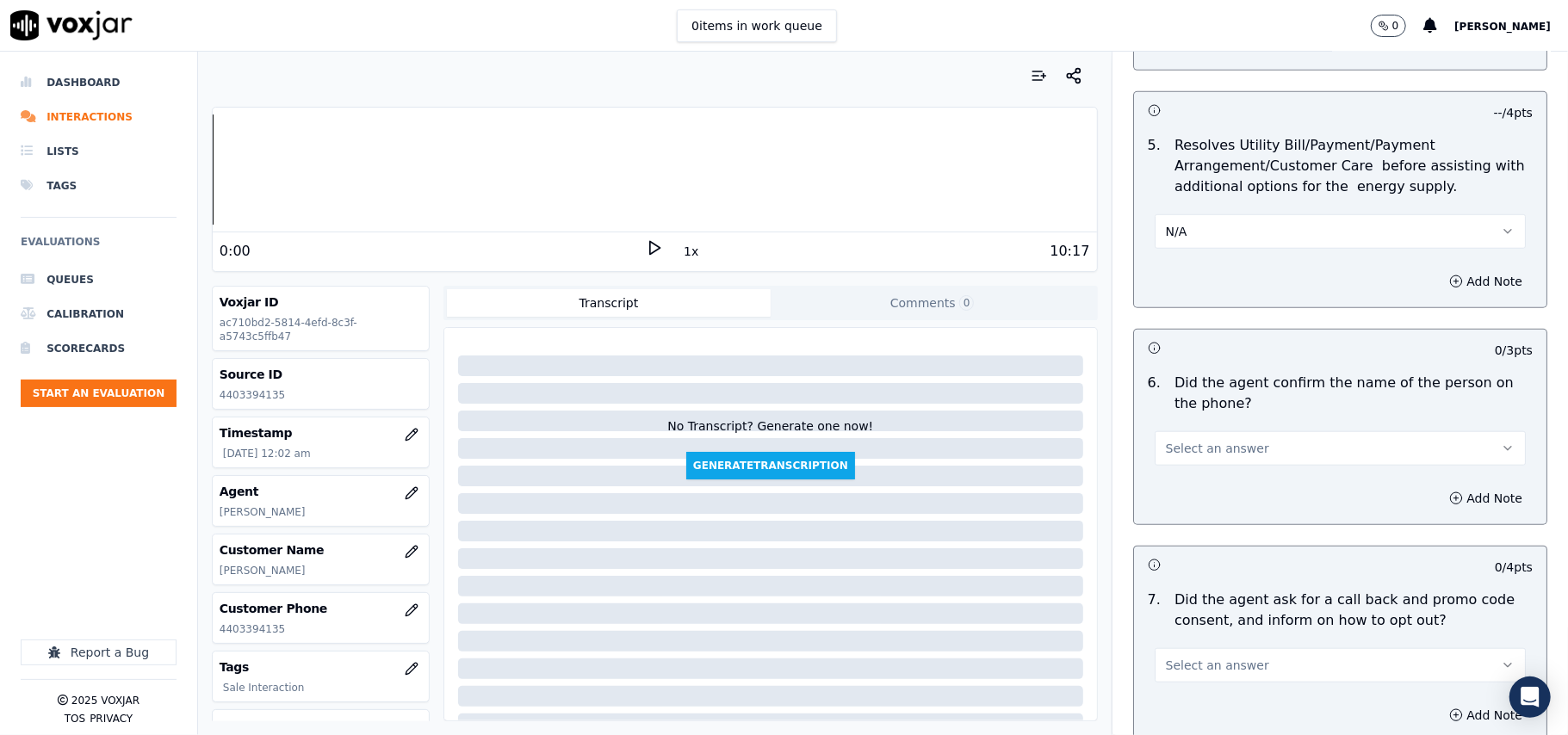
click at [1205, 454] on span "Select an answer" at bounding box center [1217, 448] width 104 height 17
click at [1186, 479] on div "Yes" at bounding box center [1303, 490] width 334 height 28
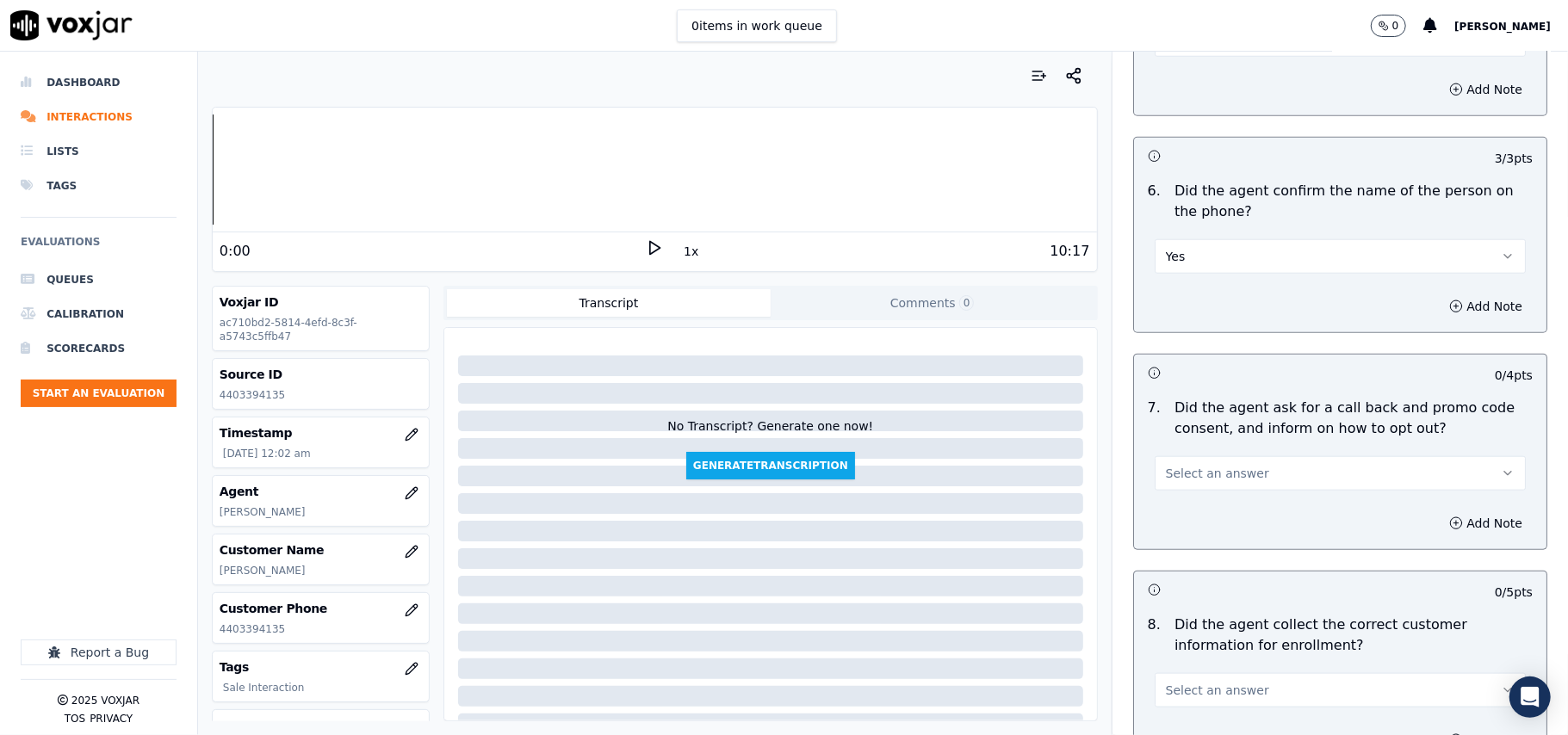
click at [1189, 479] on span "Select an answer" at bounding box center [1217, 473] width 104 height 17
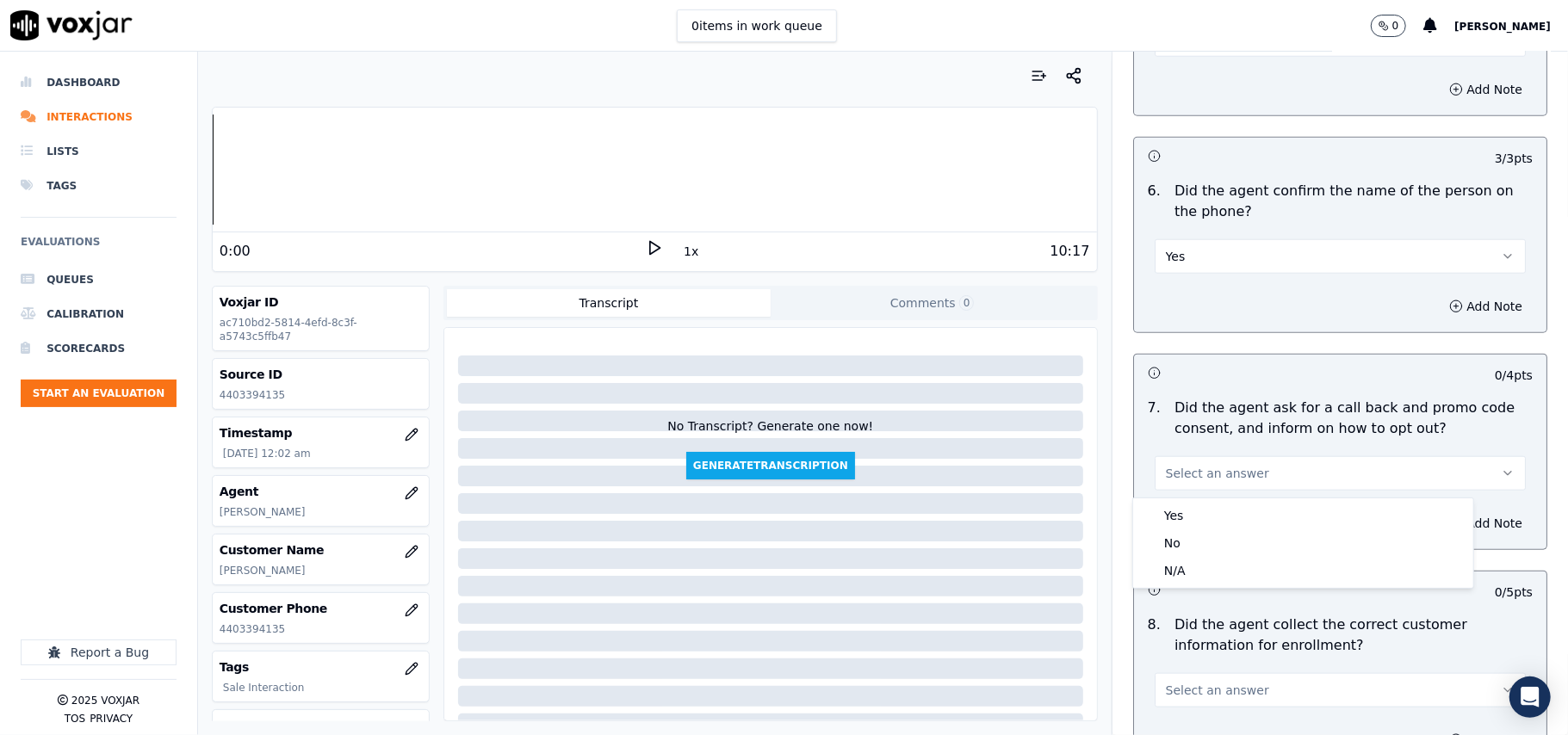
click at [1186, 499] on div "Yes No N/A" at bounding box center [1303, 542] width 340 height 89
drag, startPoint x: 1185, startPoint y: 511, endPoint x: 1210, endPoint y: 461, distance: 55.9
click at [1185, 512] on div "Yes" at bounding box center [1303, 516] width 334 height 28
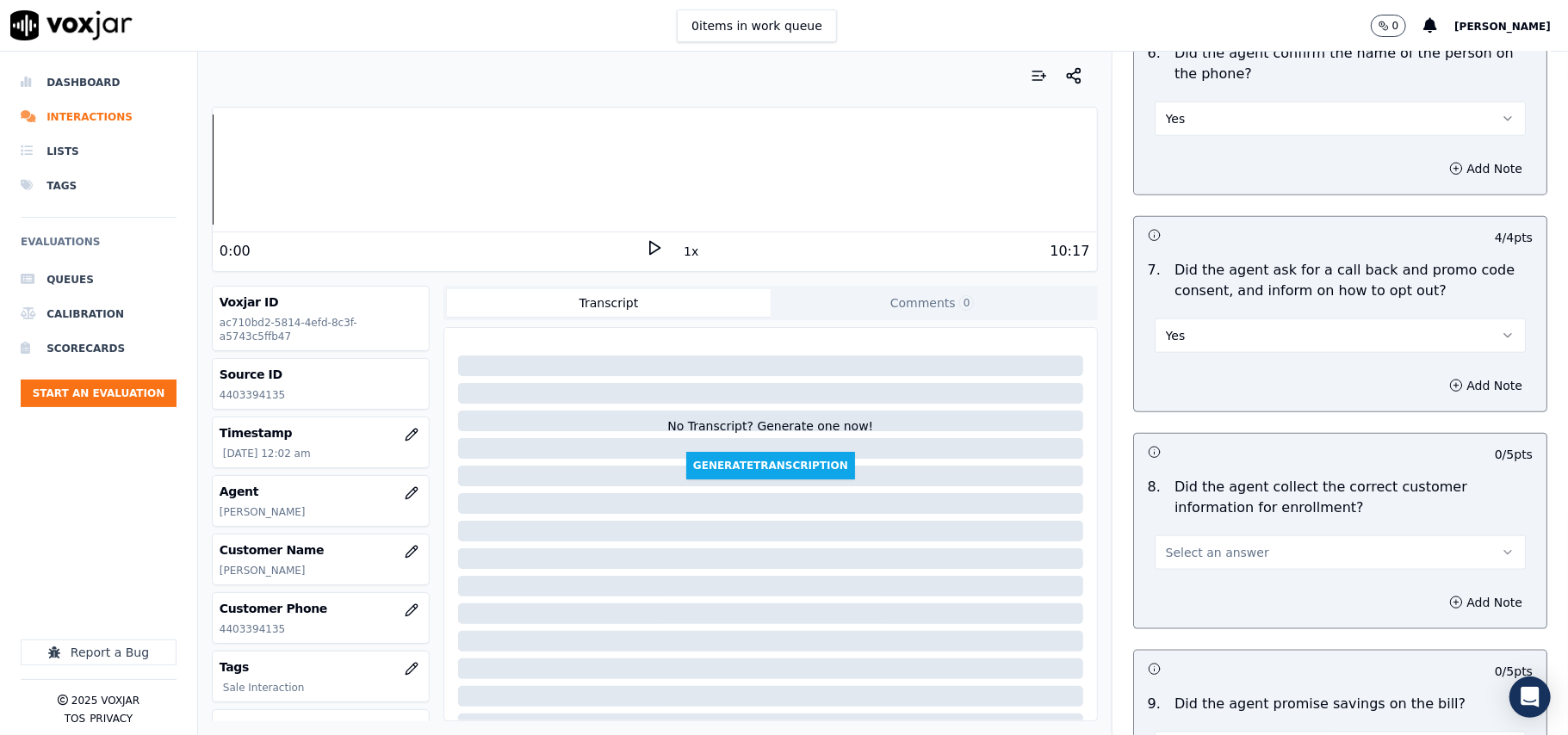
scroll to position [1340, 0]
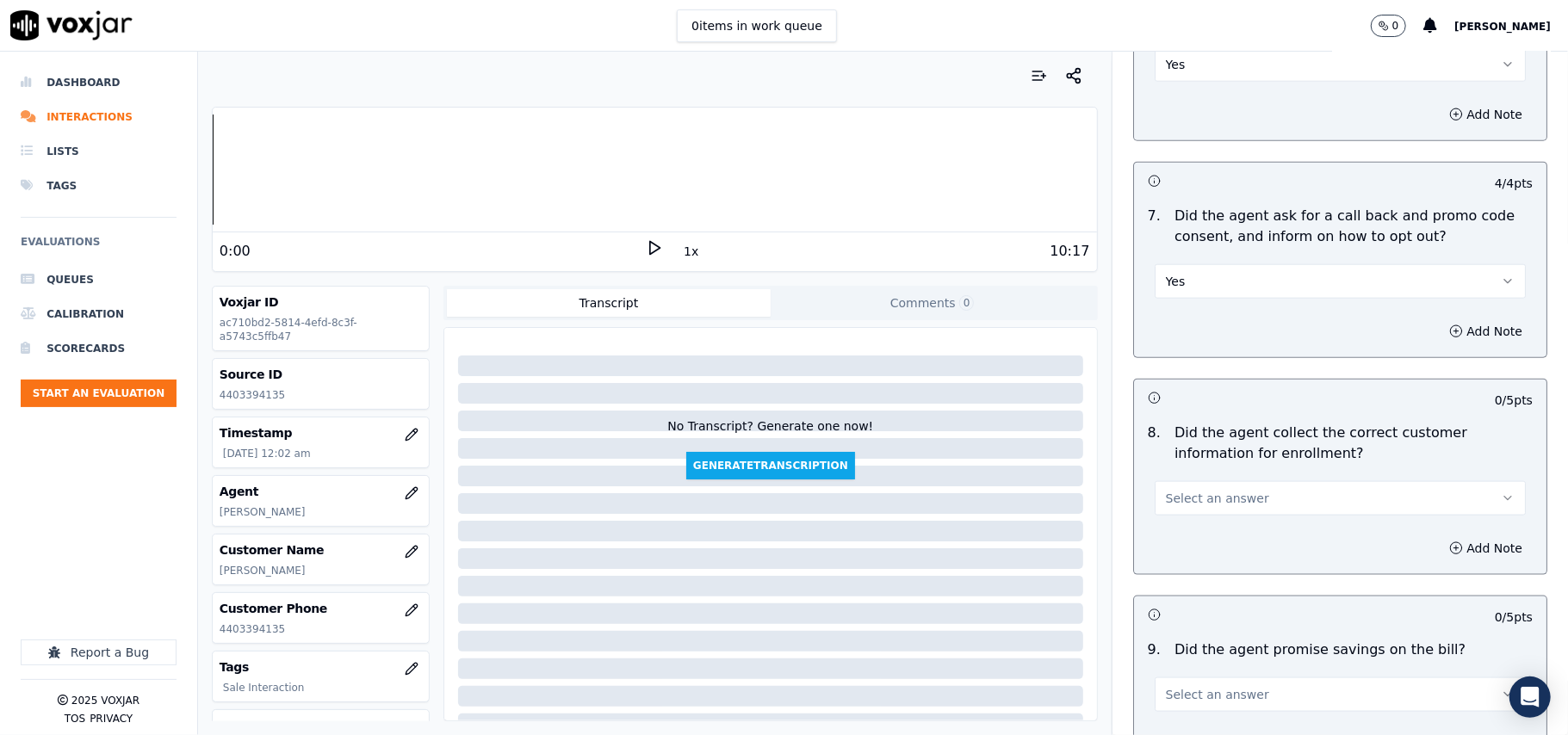
click at [1183, 516] on button "Select an answer" at bounding box center [1339, 498] width 371 height 34
click at [1174, 539] on div "Yes" at bounding box center [1303, 541] width 334 height 28
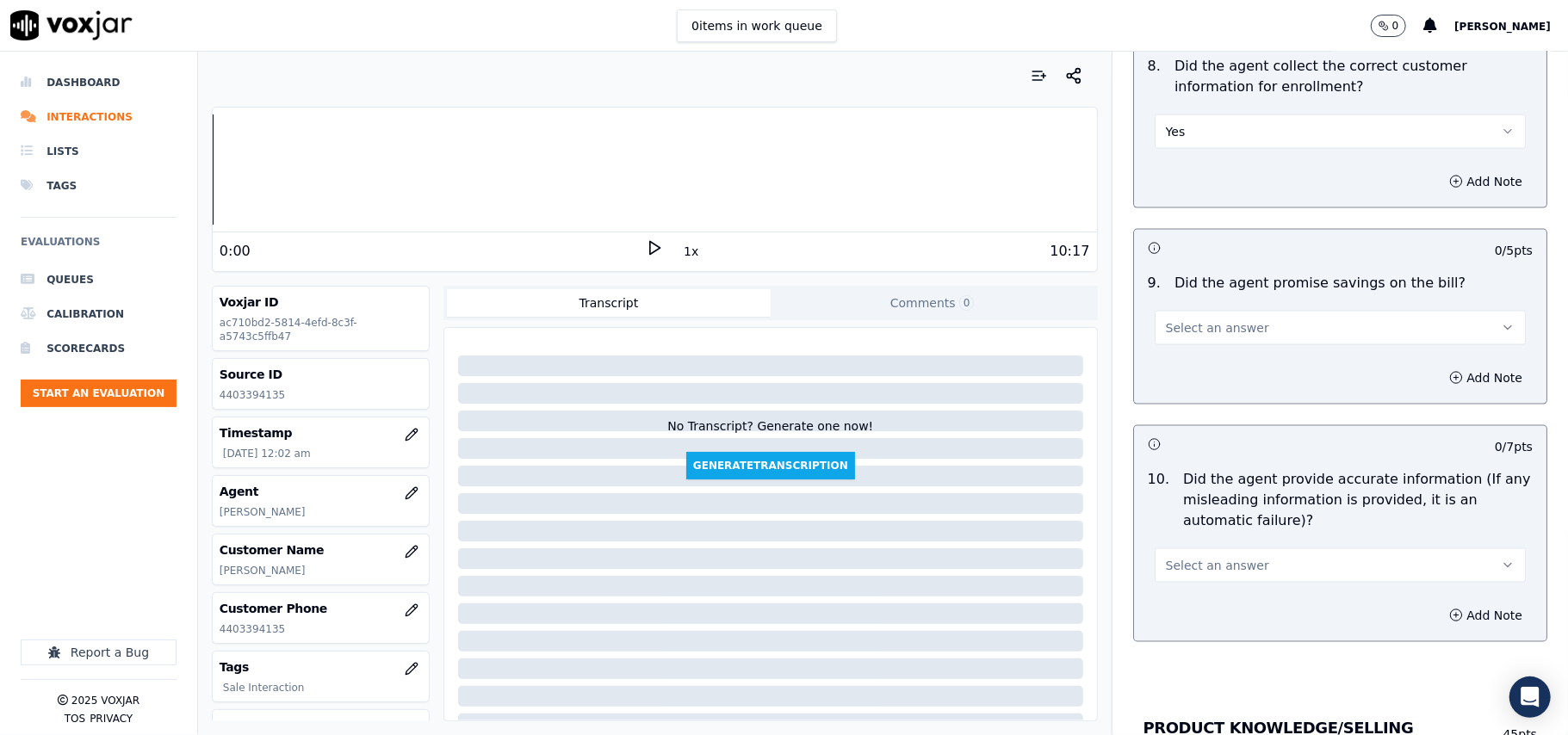
scroll to position [1721, 0]
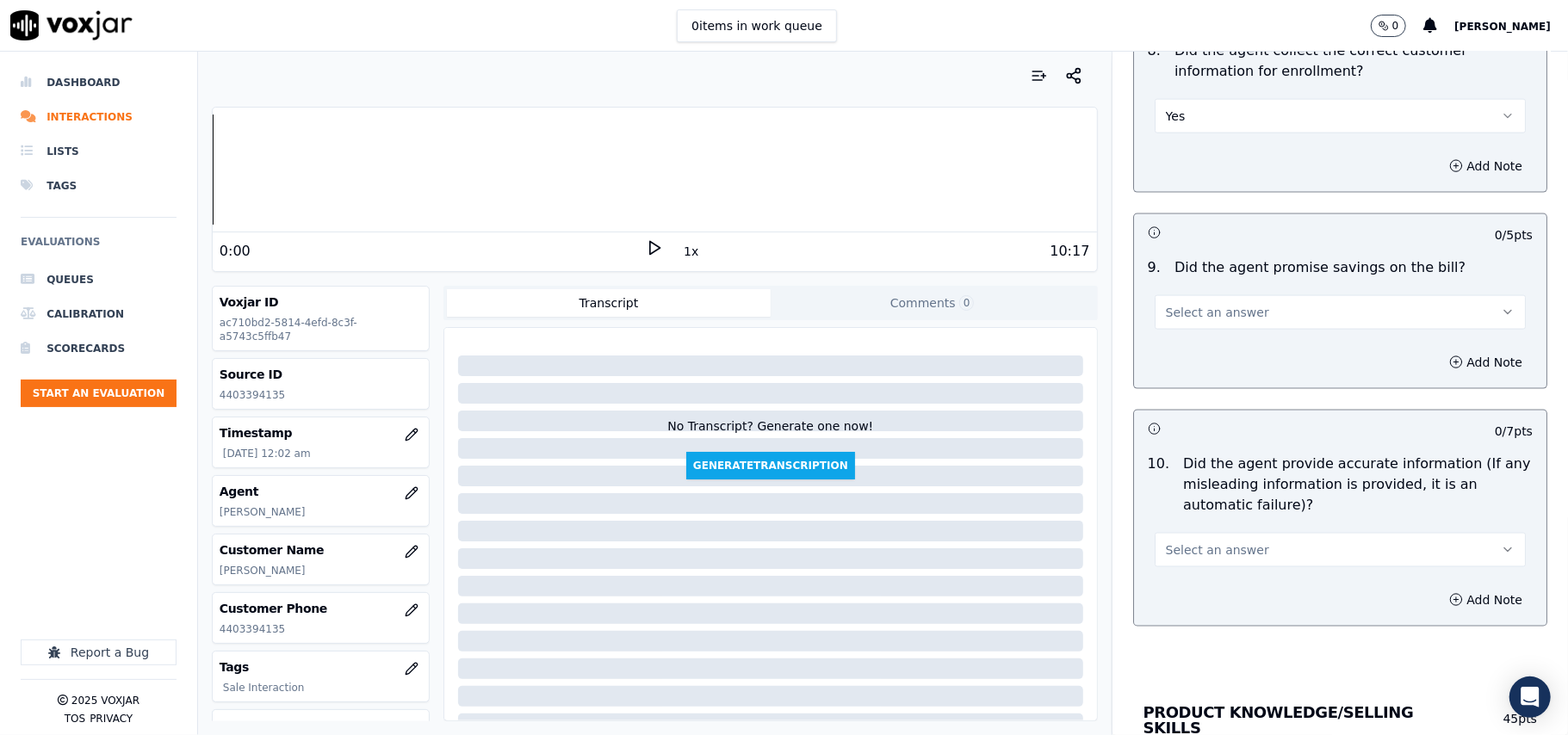
click at [1193, 317] on span "Select an answer" at bounding box center [1217, 312] width 104 height 17
click at [1205, 410] on div "N/A" at bounding box center [1303, 411] width 334 height 28
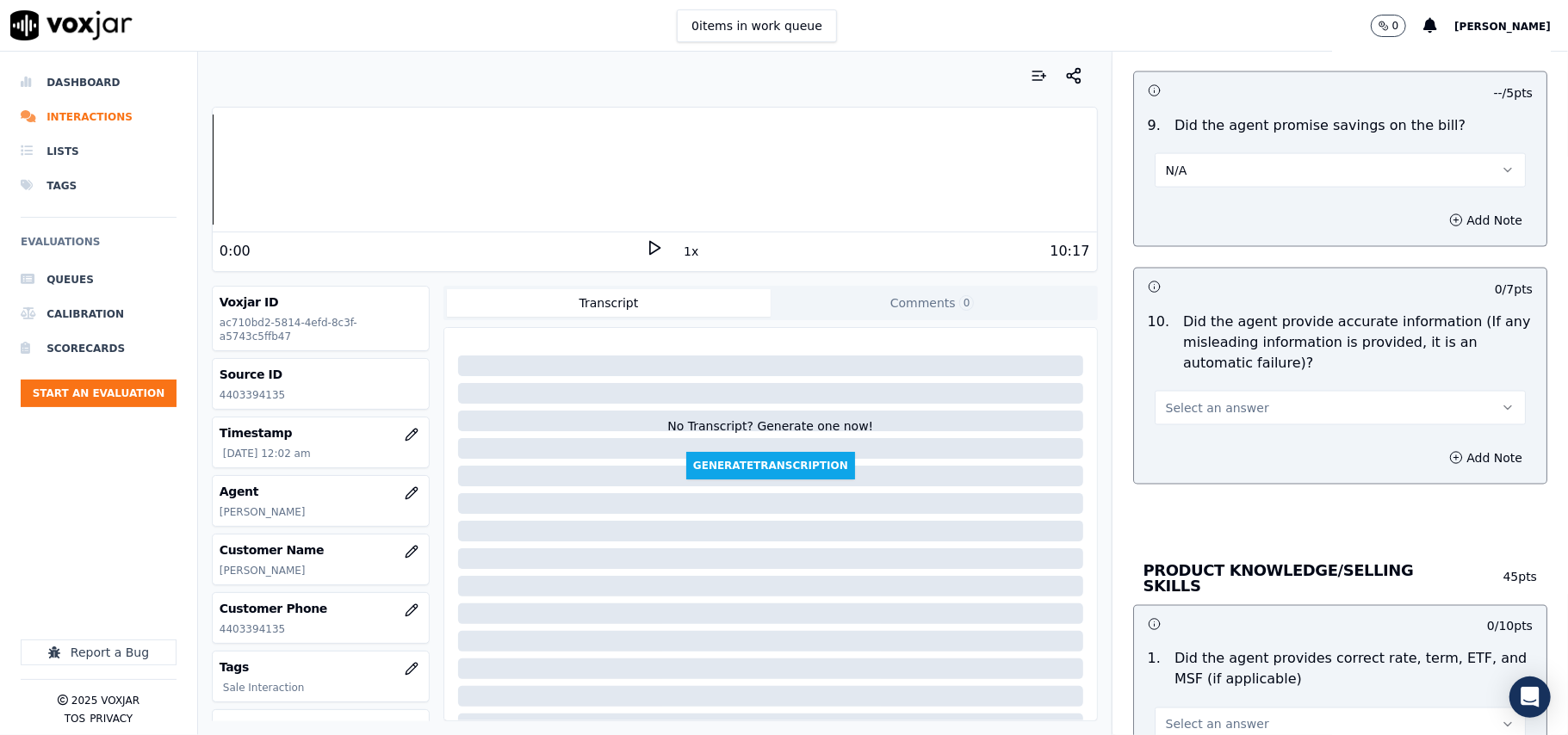
scroll to position [1913, 0]
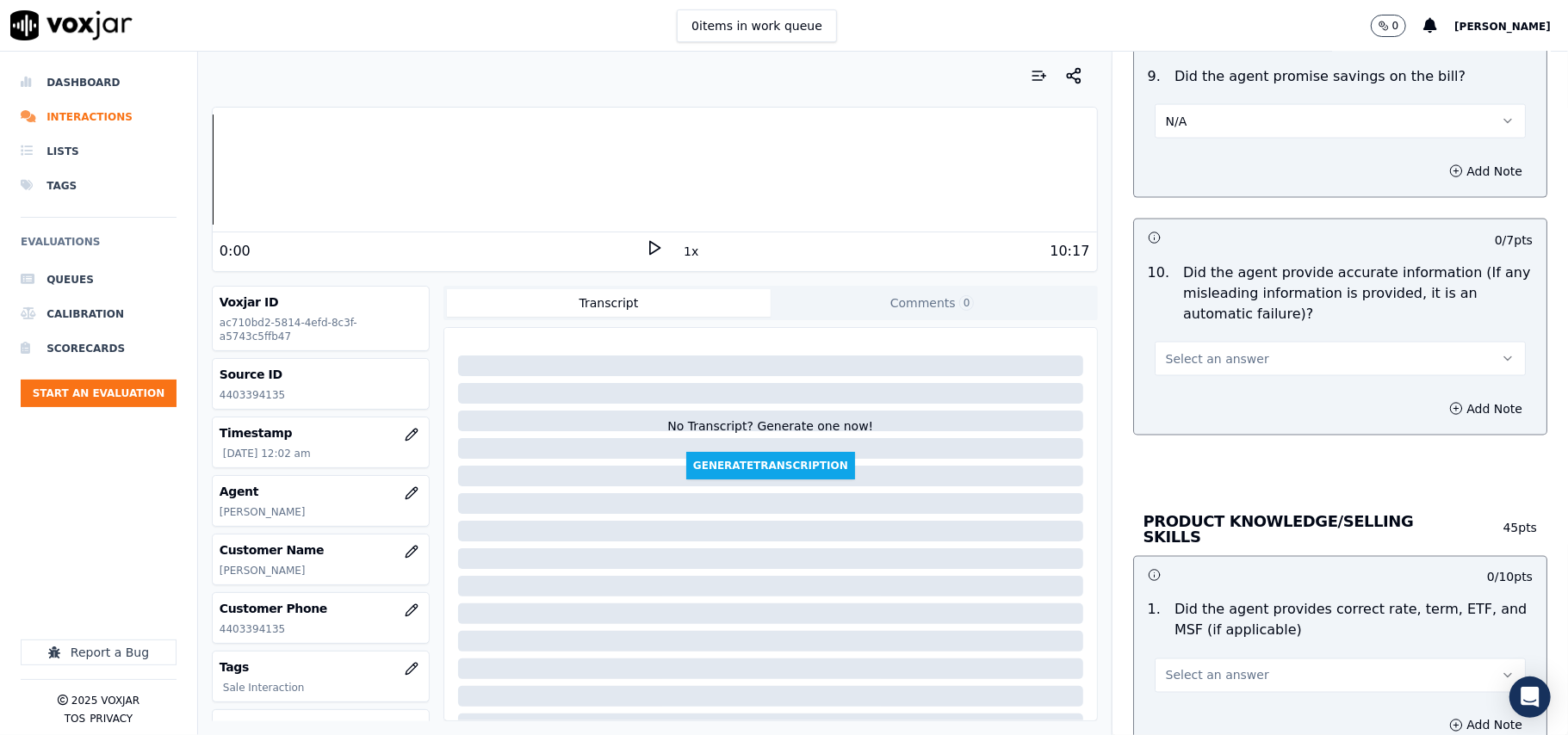
click at [1178, 368] on span "Select an answer" at bounding box center [1217, 359] width 104 height 17
click at [1181, 387] on div "Yes No N/A" at bounding box center [1303, 429] width 340 height 89
click at [1180, 400] on div "Yes" at bounding box center [1303, 402] width 334 height 28
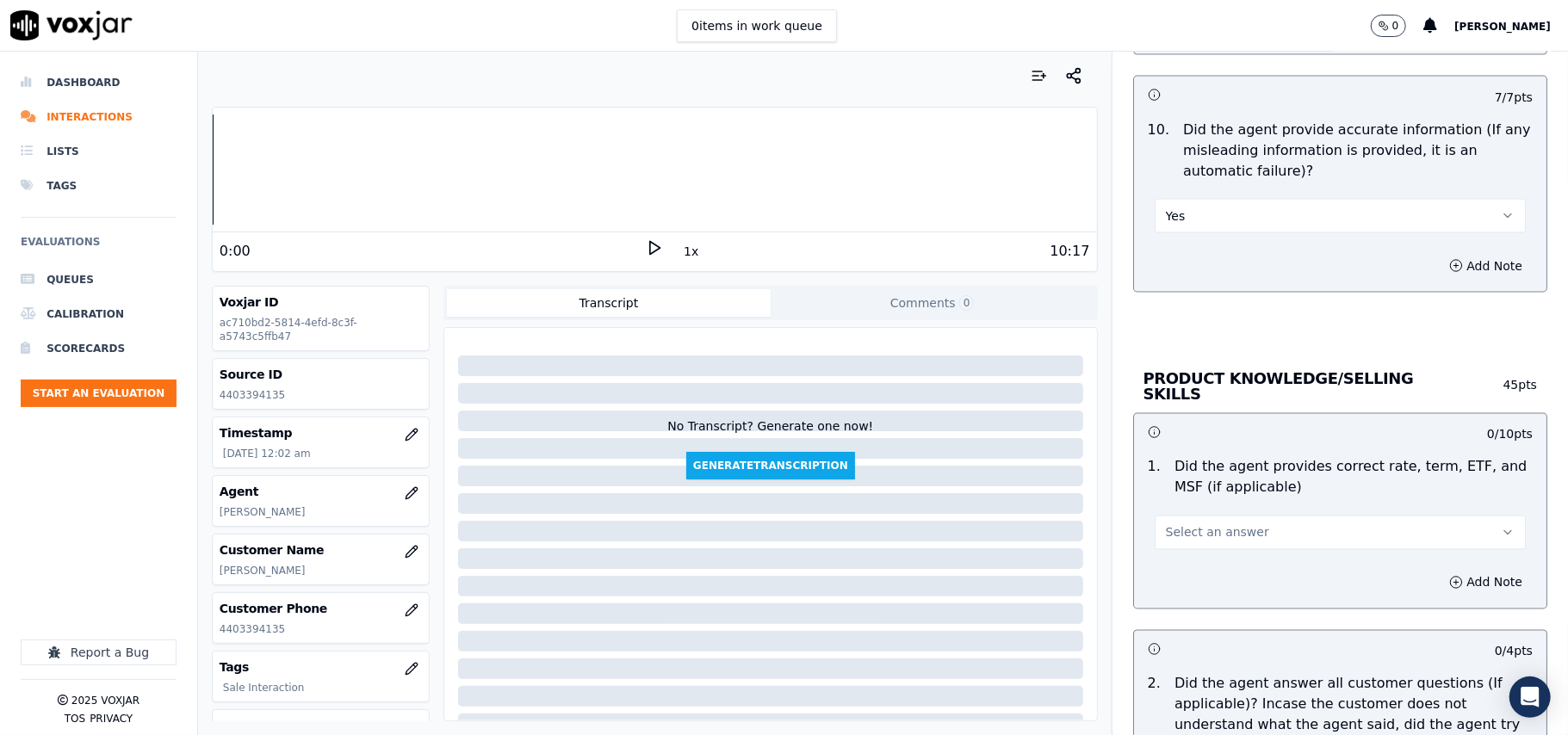
scroll to position [2103, 0]
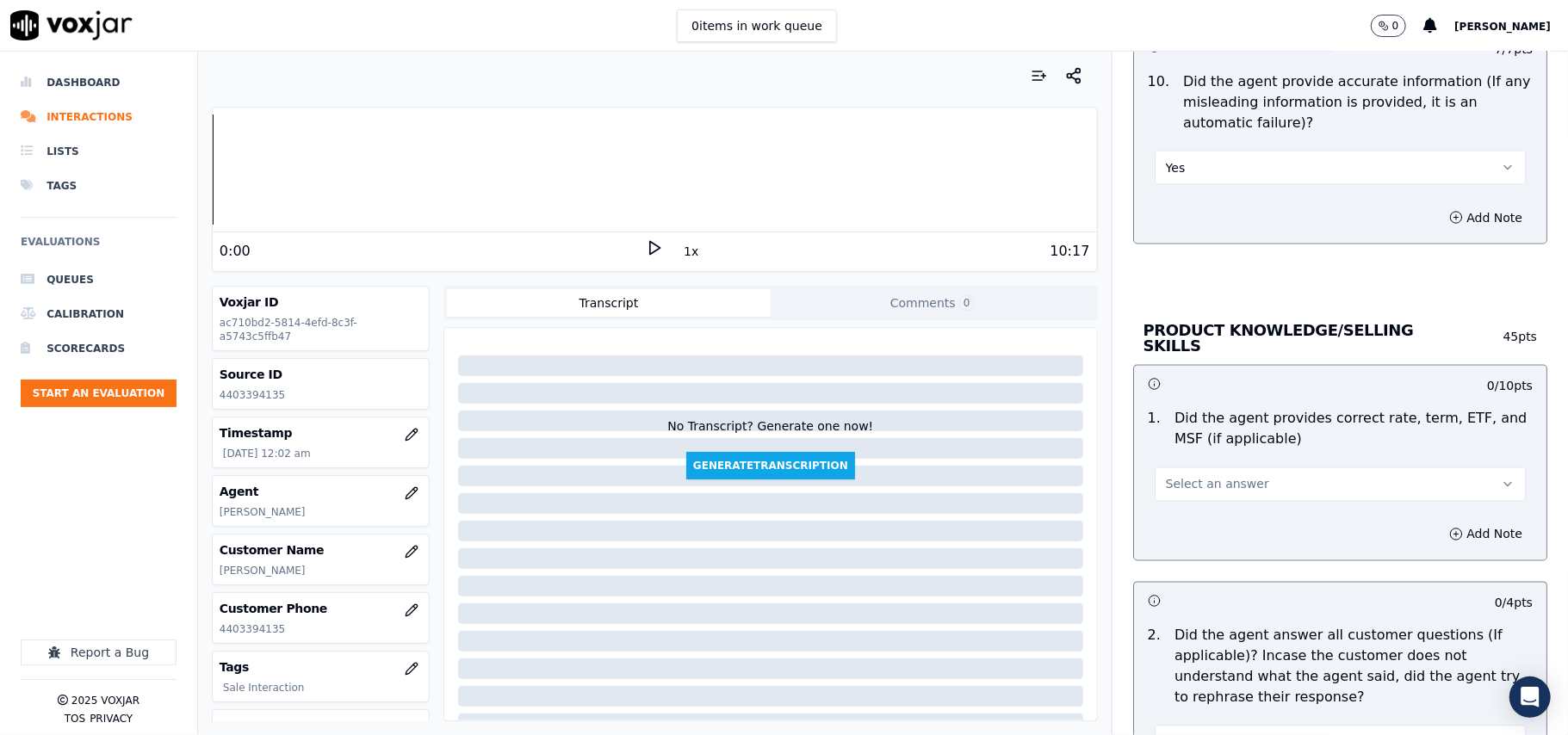
click at [1172, 476] on span "Select an answer" at bounding box center [1217, 485] width 104 height 17
click at [1163, 520] on div "Yes" at bounding box center [1303, 520] width 334 height 28
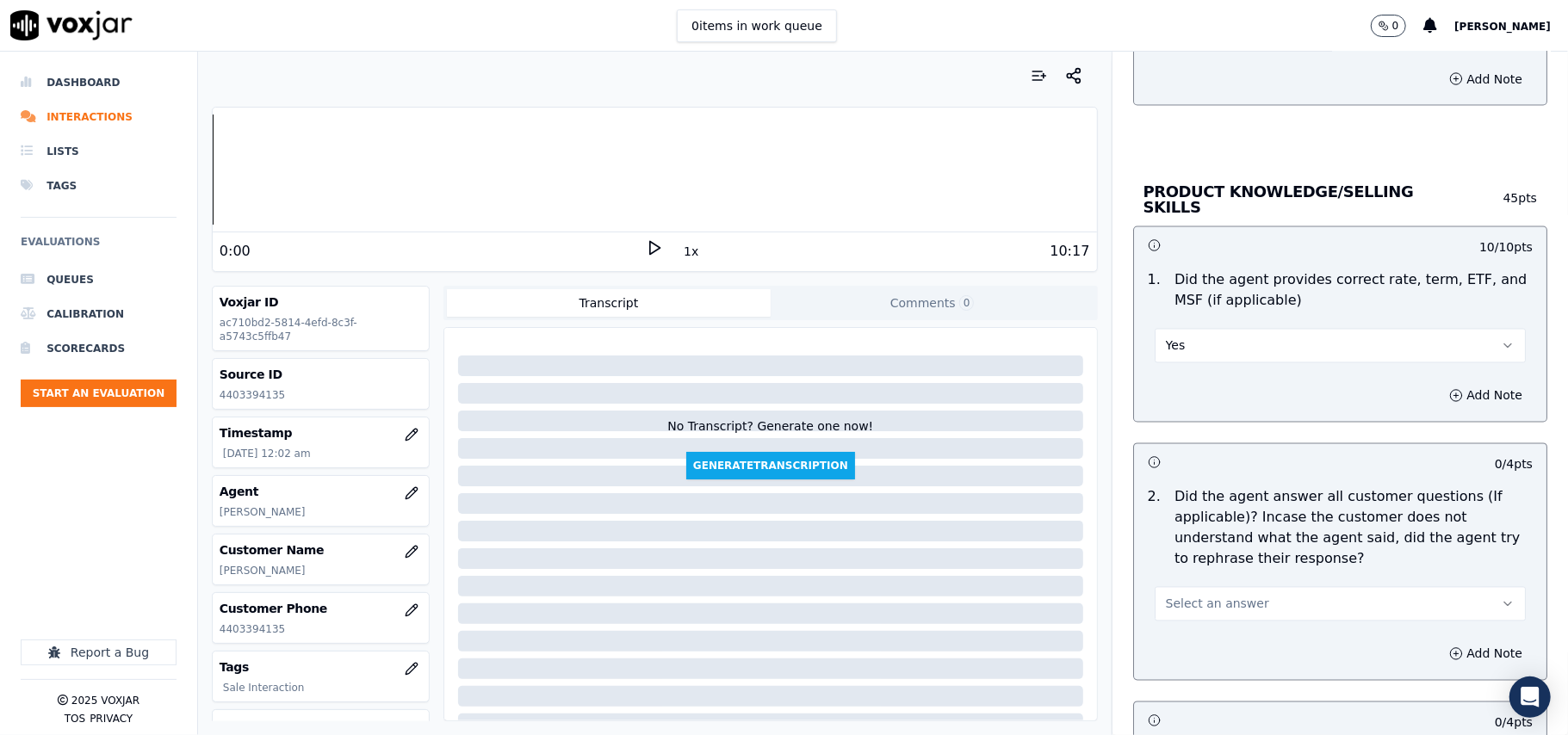
scroll to position [2295, 0]
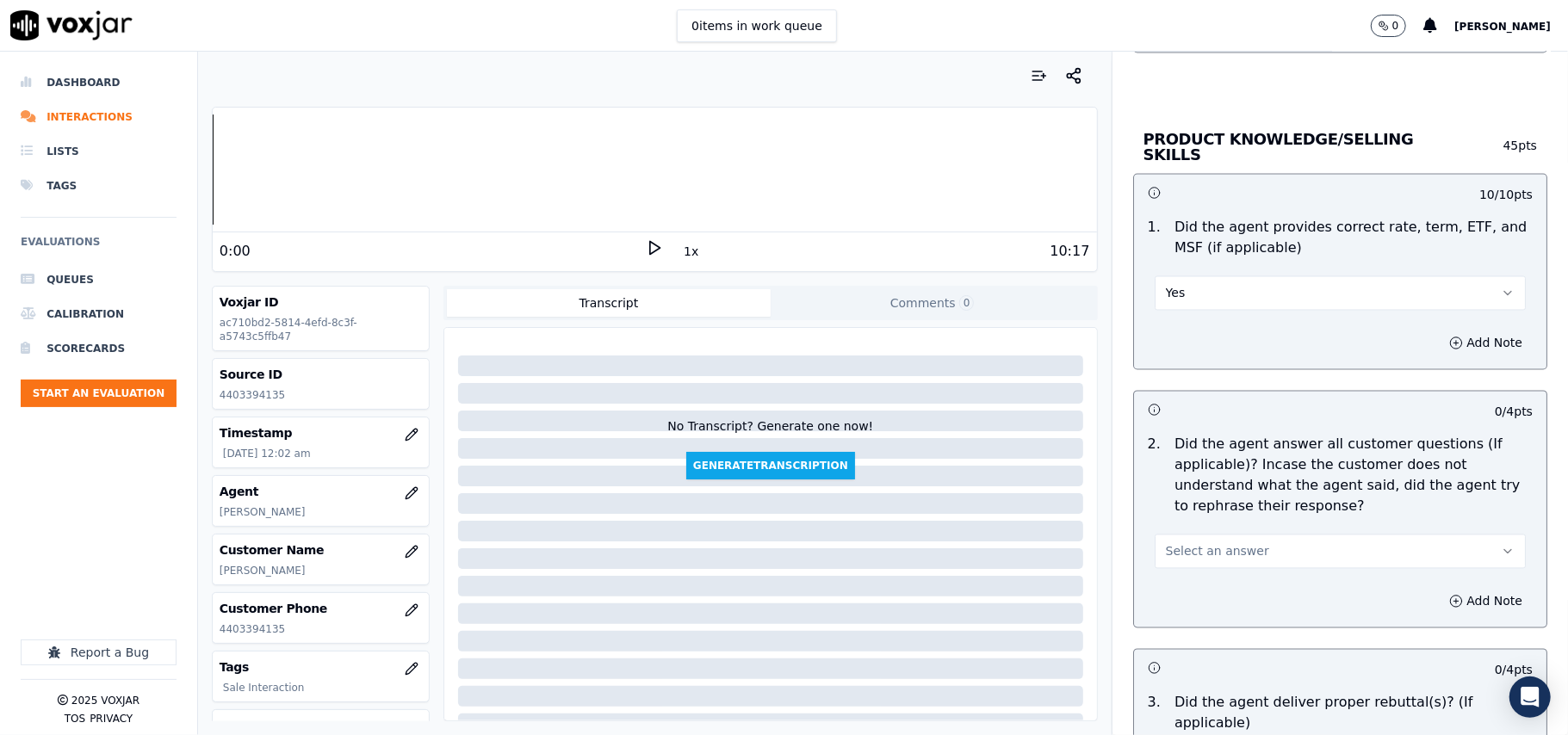
drag, startPoint x: 1164, startPoint y: 542, endPoint x: 1164, endPoint y: 563, distance: 21.0
click at [1165, 544] on span "Select an answer" at bounding box center [1217, 552] width 104 height 17
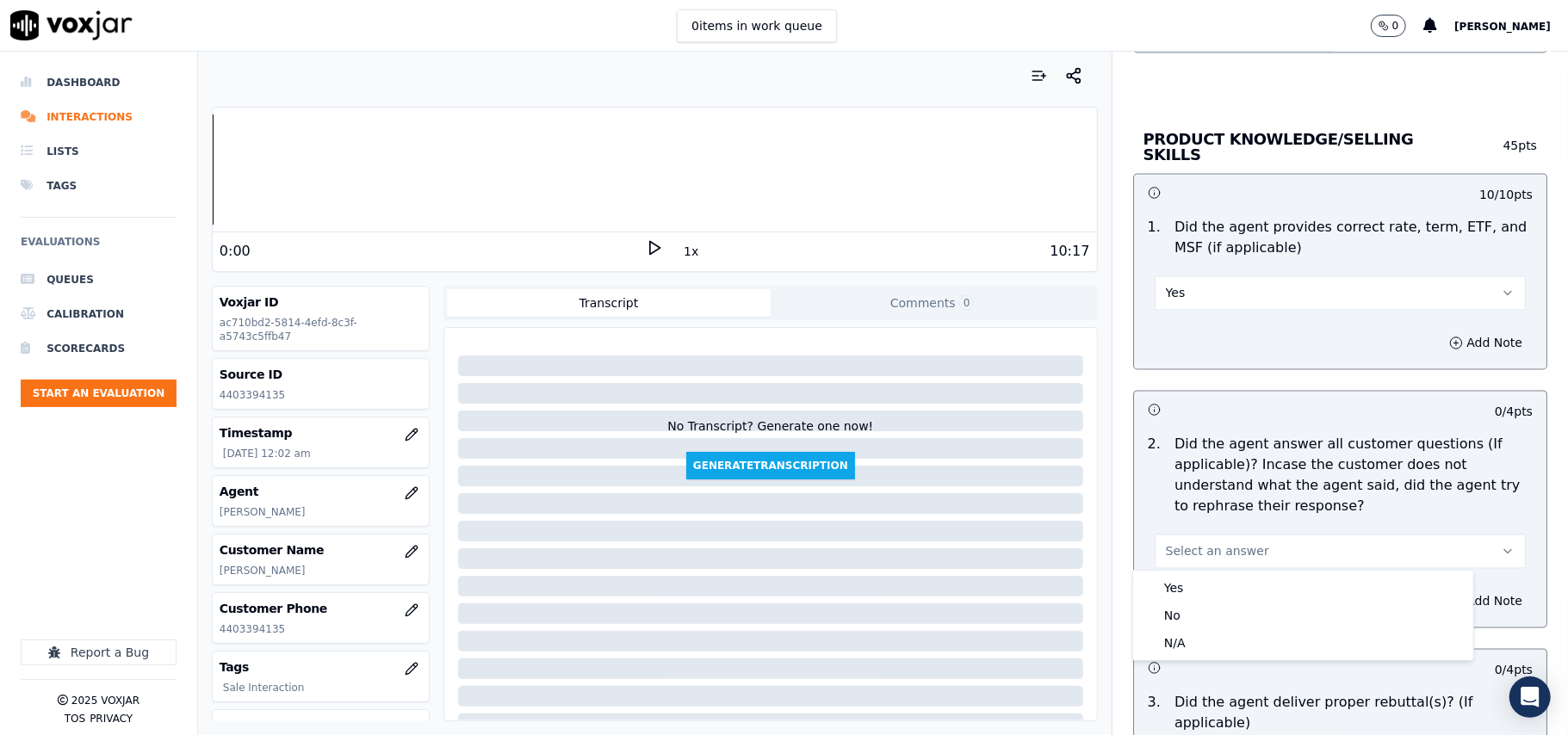
click at [1164, 571] on body "0 items in work queue 0 [PERSON_NAME] Dashboard Interactions Lists Tags Evaluat…" at bounding box center [784, 367] width 1568 height 735
click at [1163, 572] on div "Yes No N/A" at bounding box center [1303, 614] width 340 height 89
click at [1164, 587] on div "Yes" at bounding box center [1303, 587] width 334 height 28
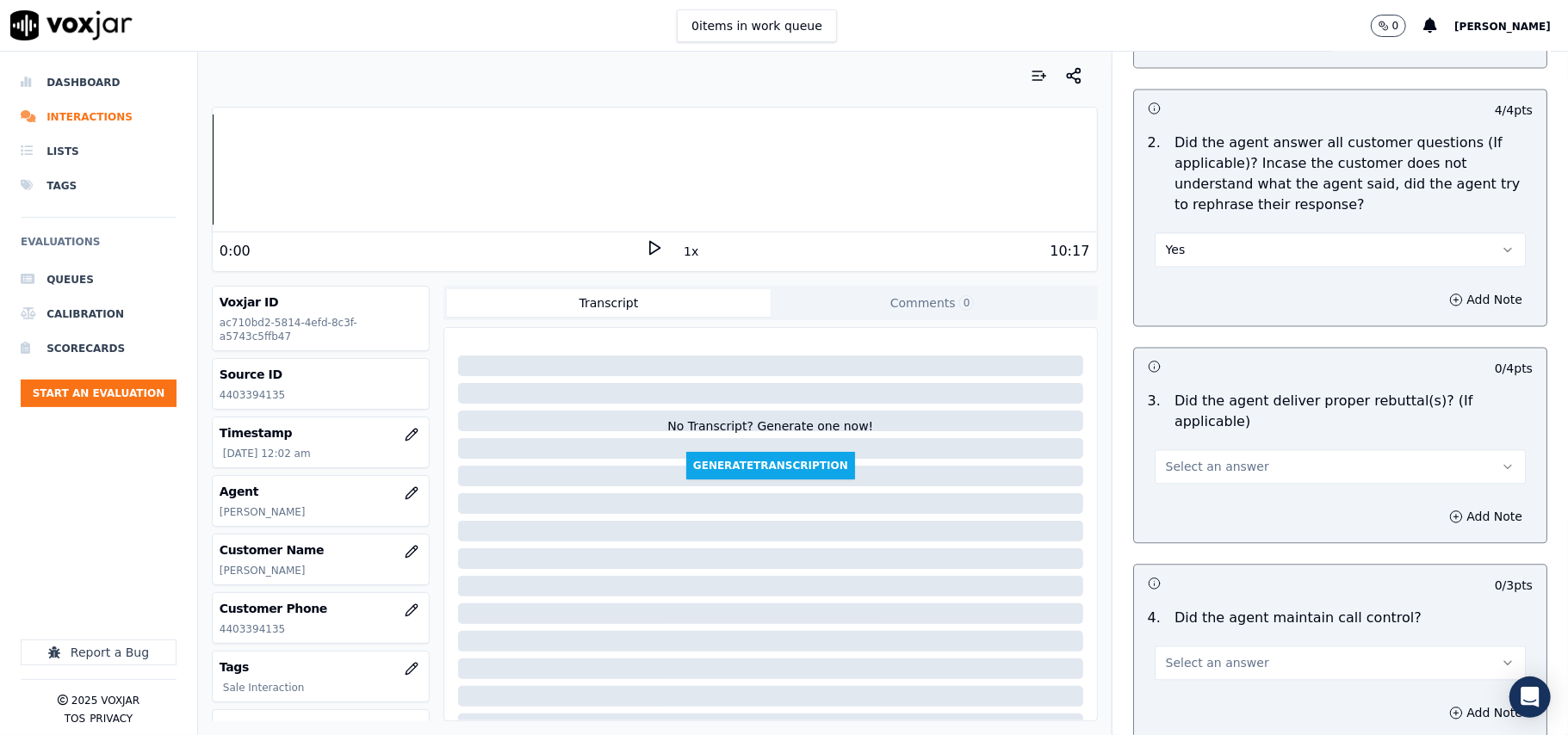
scroll to position [2676, 0]
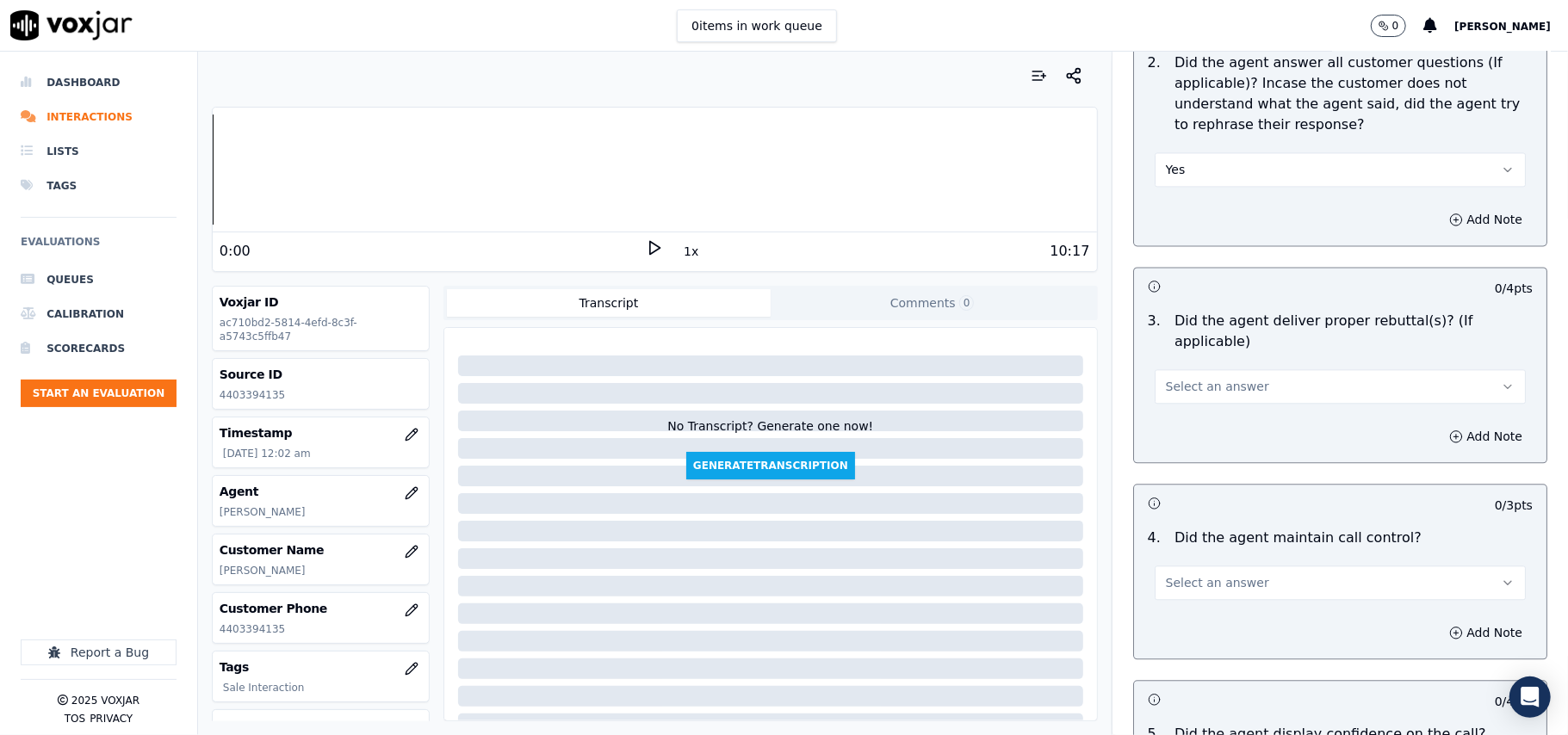
click at [1195, 378] on span "Select an answer" at bounding box center [1217, 386] width 104 height 17
click at [1195, 393] on div "Yes" at bounding box center [1303, 402] width 334 height 28
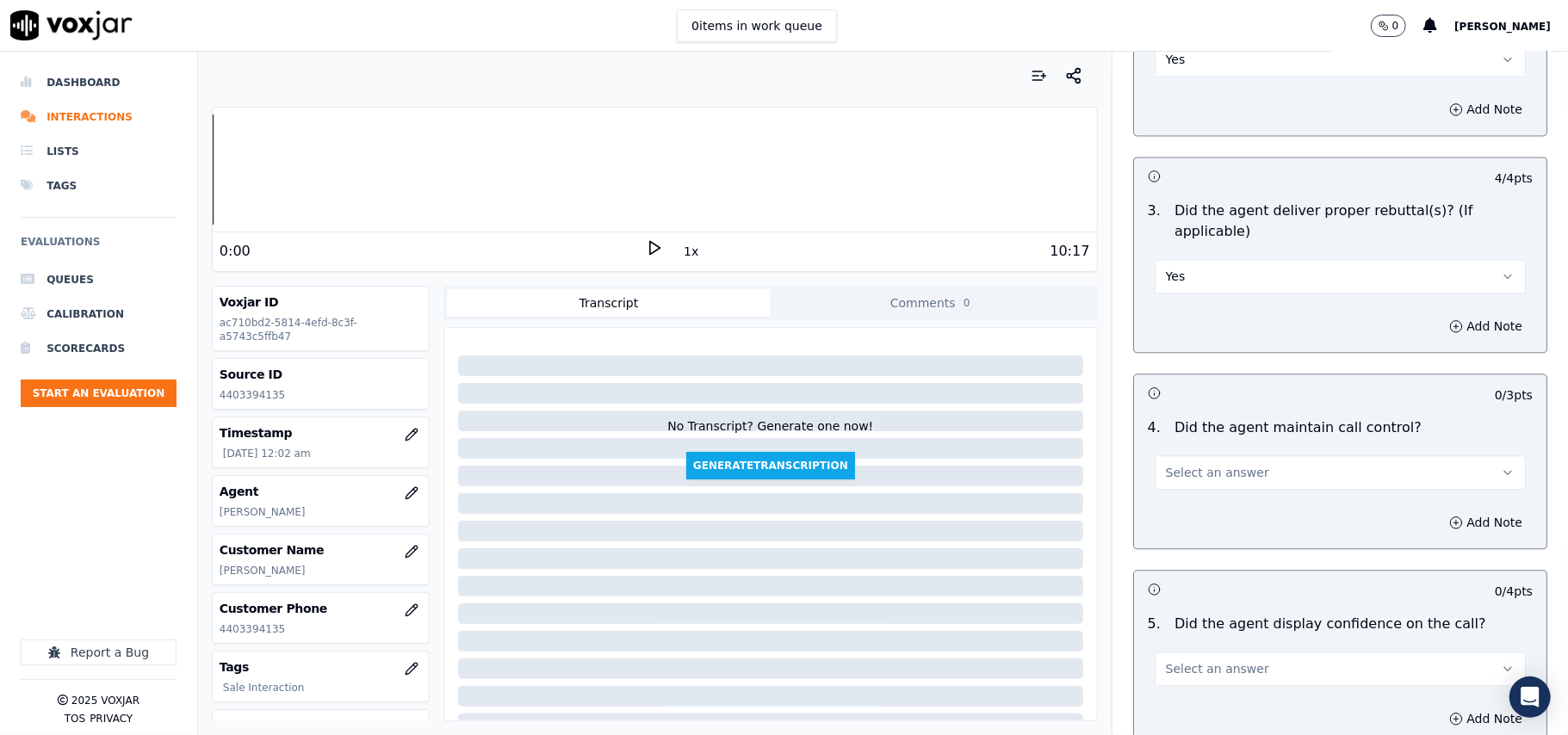
scroll to position [2869, 0]
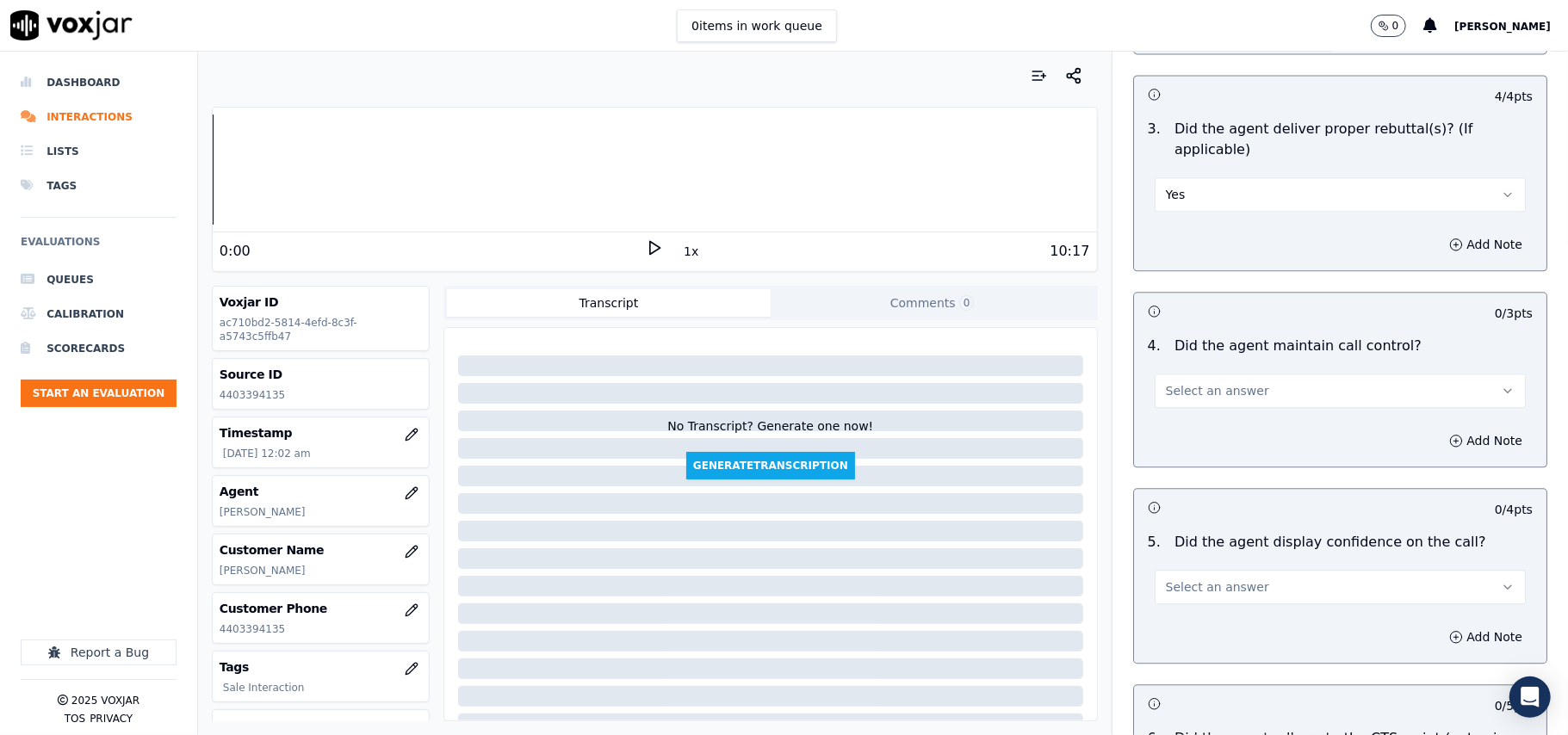
click at [1181, 382] on span "Select an answer" at bounding box center [1217, 391] width 104 height 17
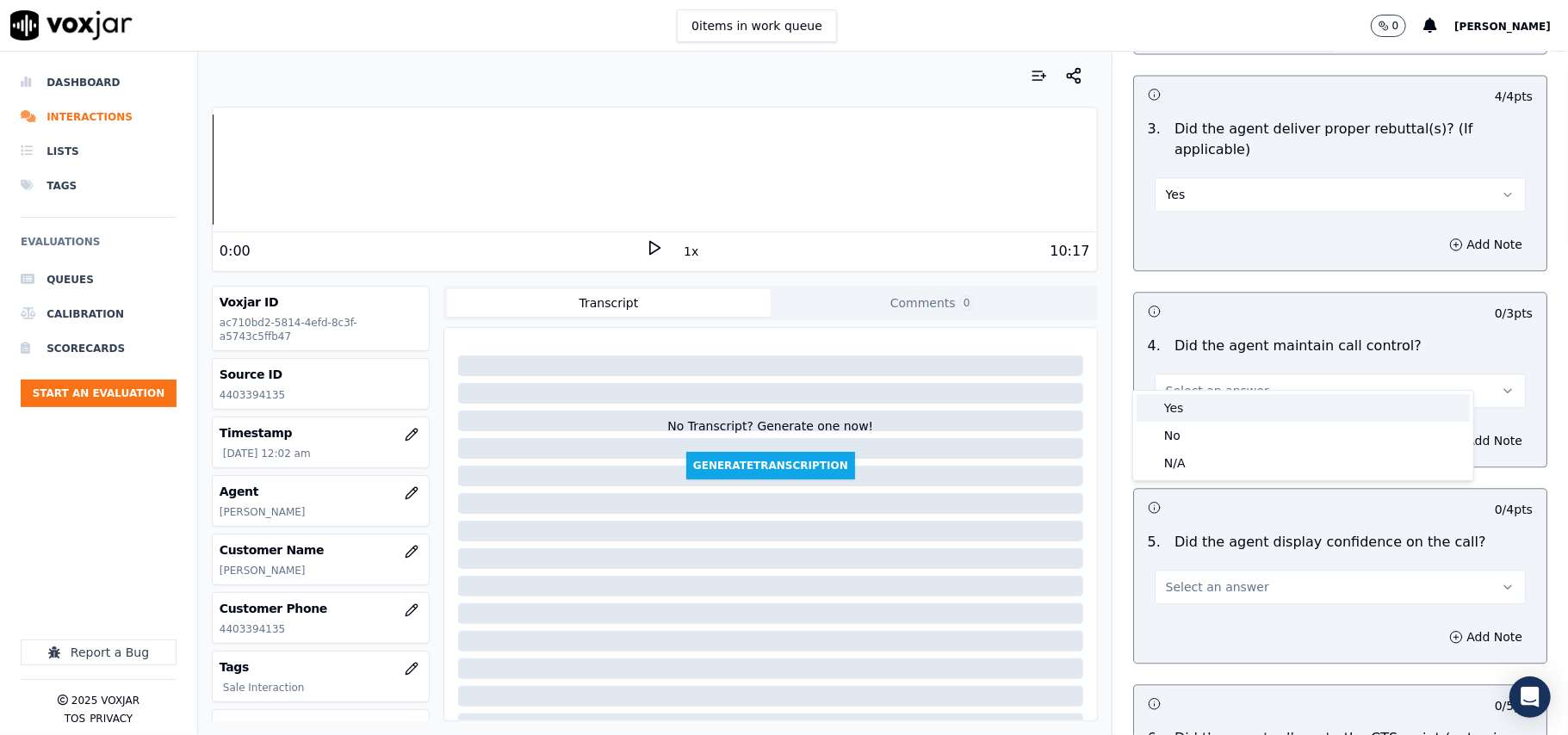
click at [1181, 404] on div "Yes" at bounding box center [1303, 407] width 334 height 28
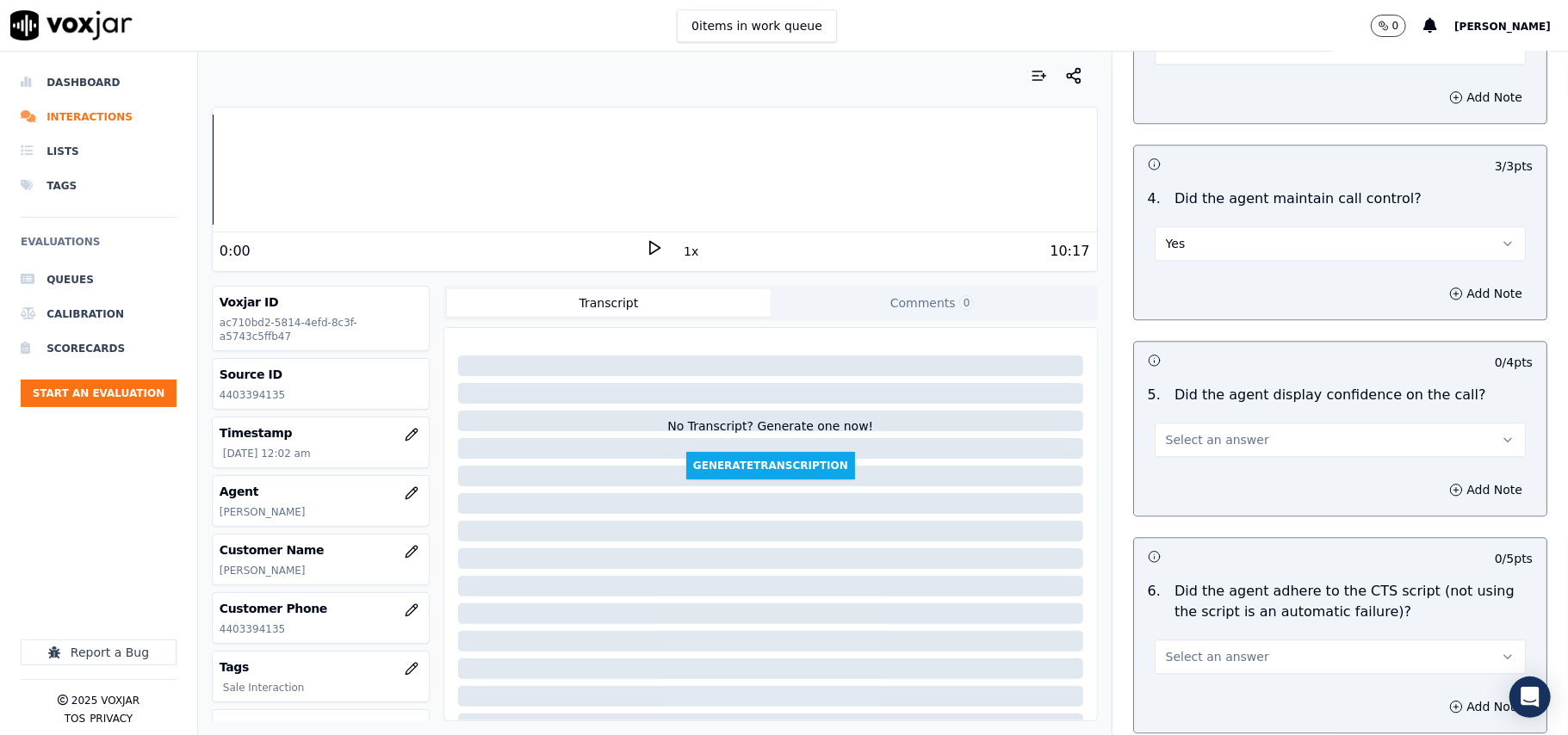
scroll to position [3061, 0]
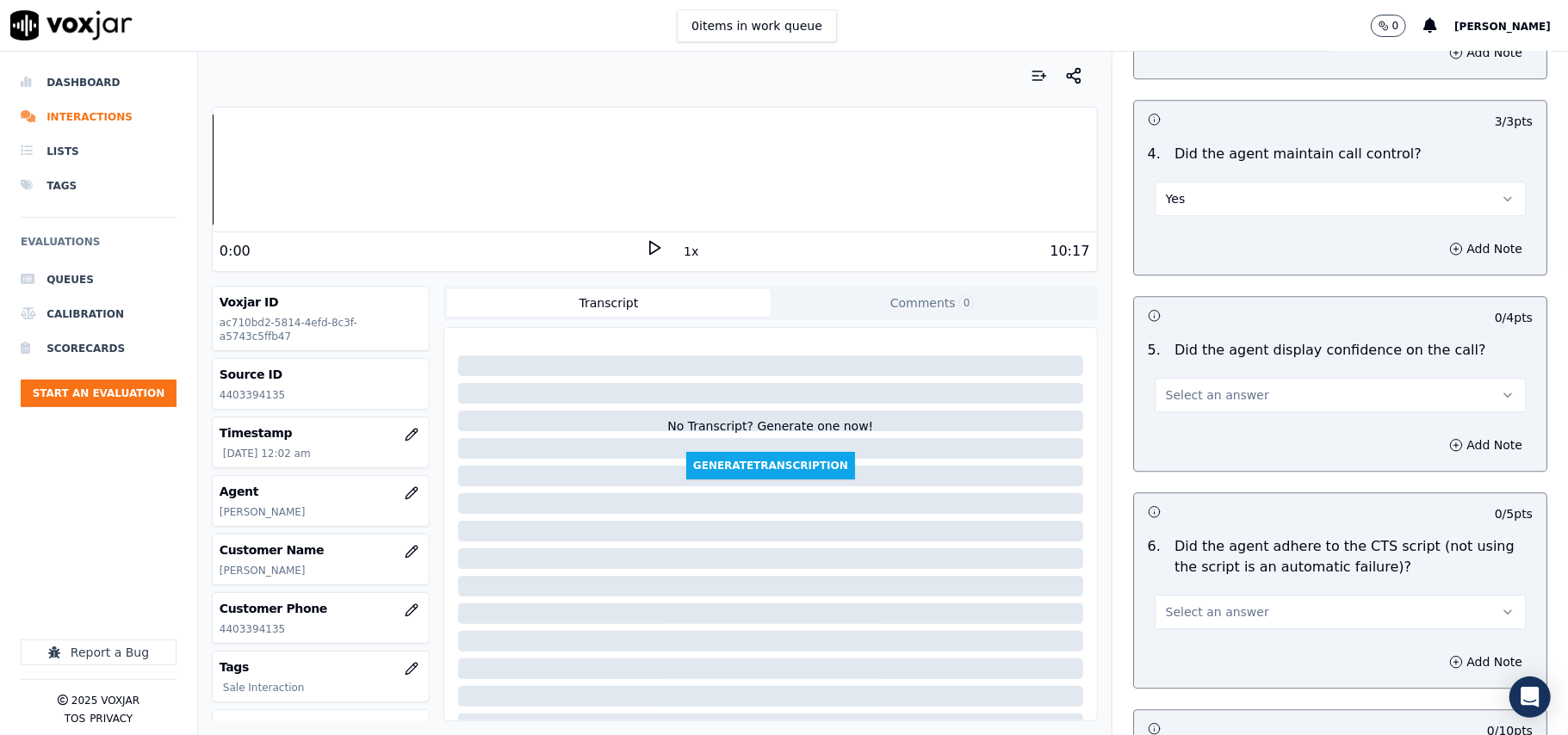
click at [1165, 386] on span "Select an answer" at bounding box center [1217, 395] width 104 height 17
click at [1178, 408] on div "Yes" at bounding box center [1303, 413] width 334 height 28
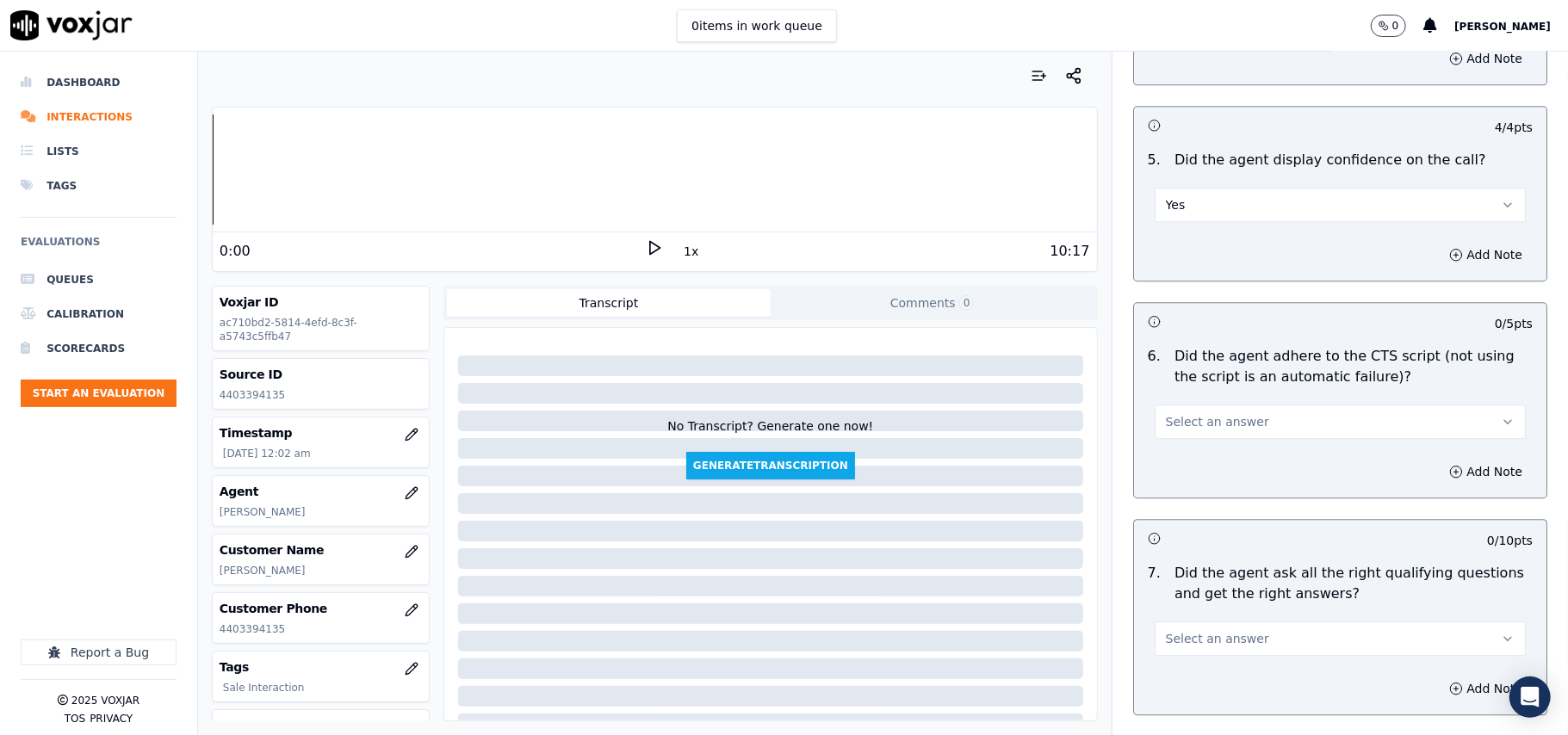
click at [1172, 413] on span "Select an answer" at bounding box center [1217, 422] width 104 height 17
click at [1171, 435] on div "Yes" at bounding box center [1303, 440] width 334 height 28
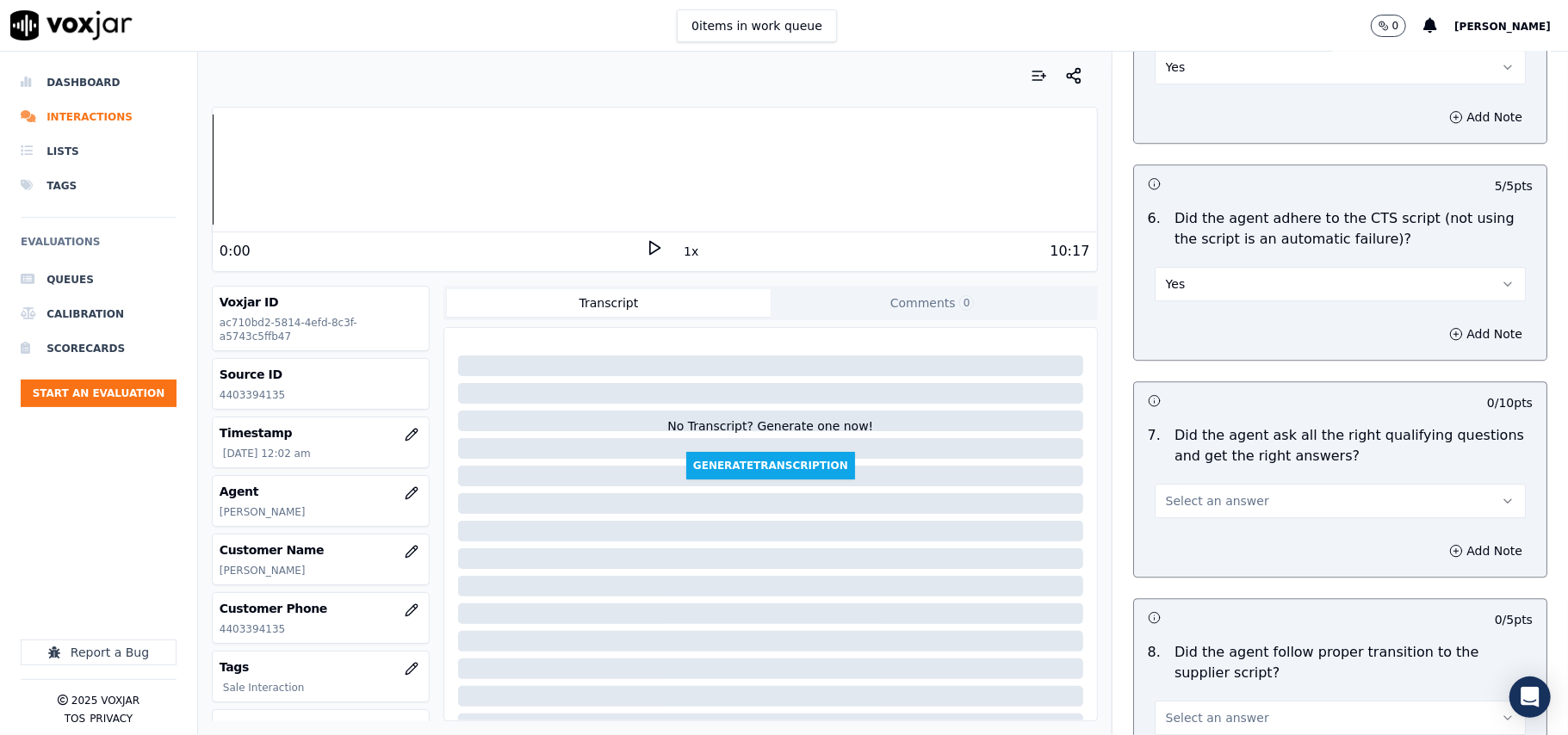
scroll to position [3443, 0]
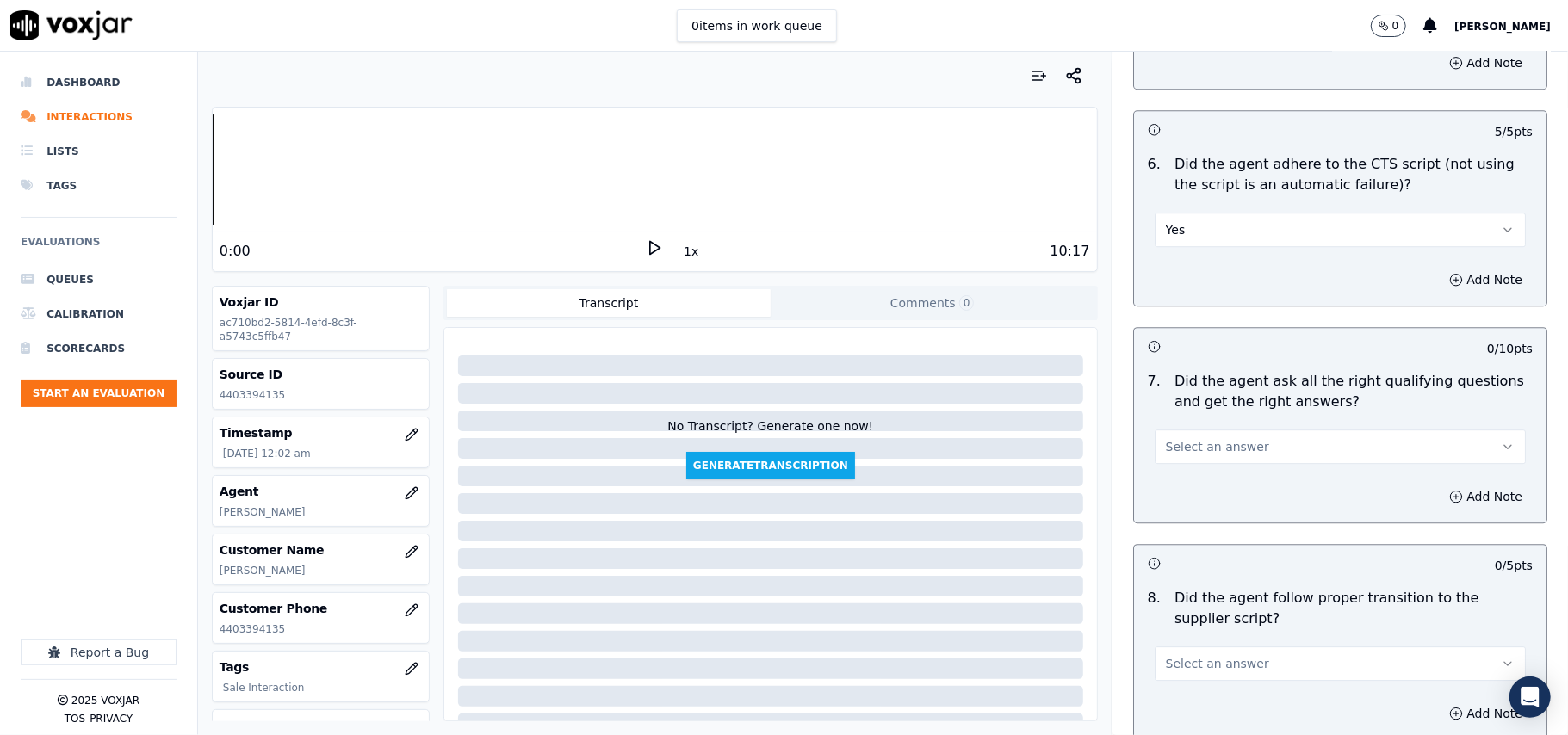
click at [1164, 435] on button "Select an answer" at bounding box center [1339, 447] width 371 height 34
click at [1164, 452] on div "Yes" at bounding box center [1303, 466] width 334 height 28
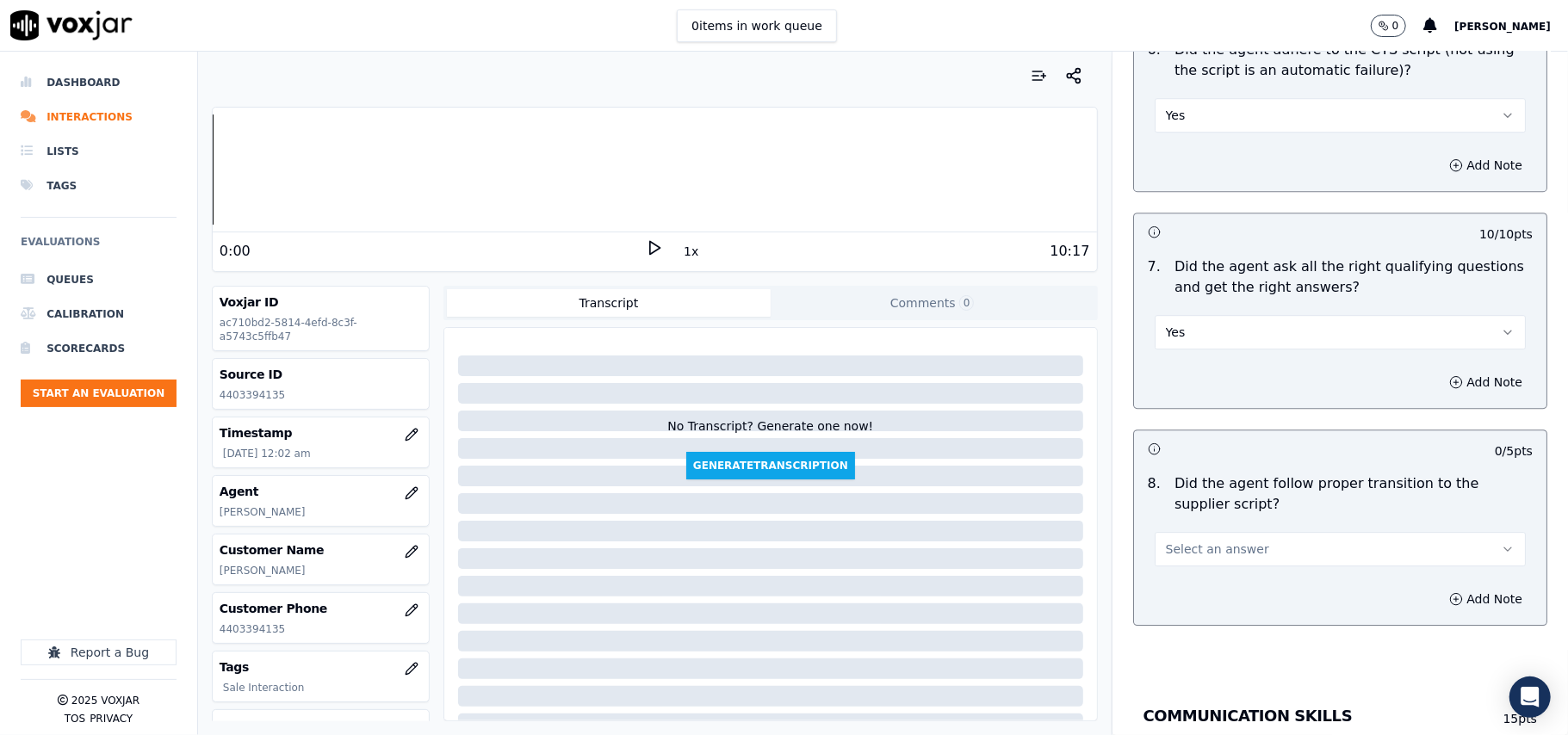
scroll to position [3634, 0]
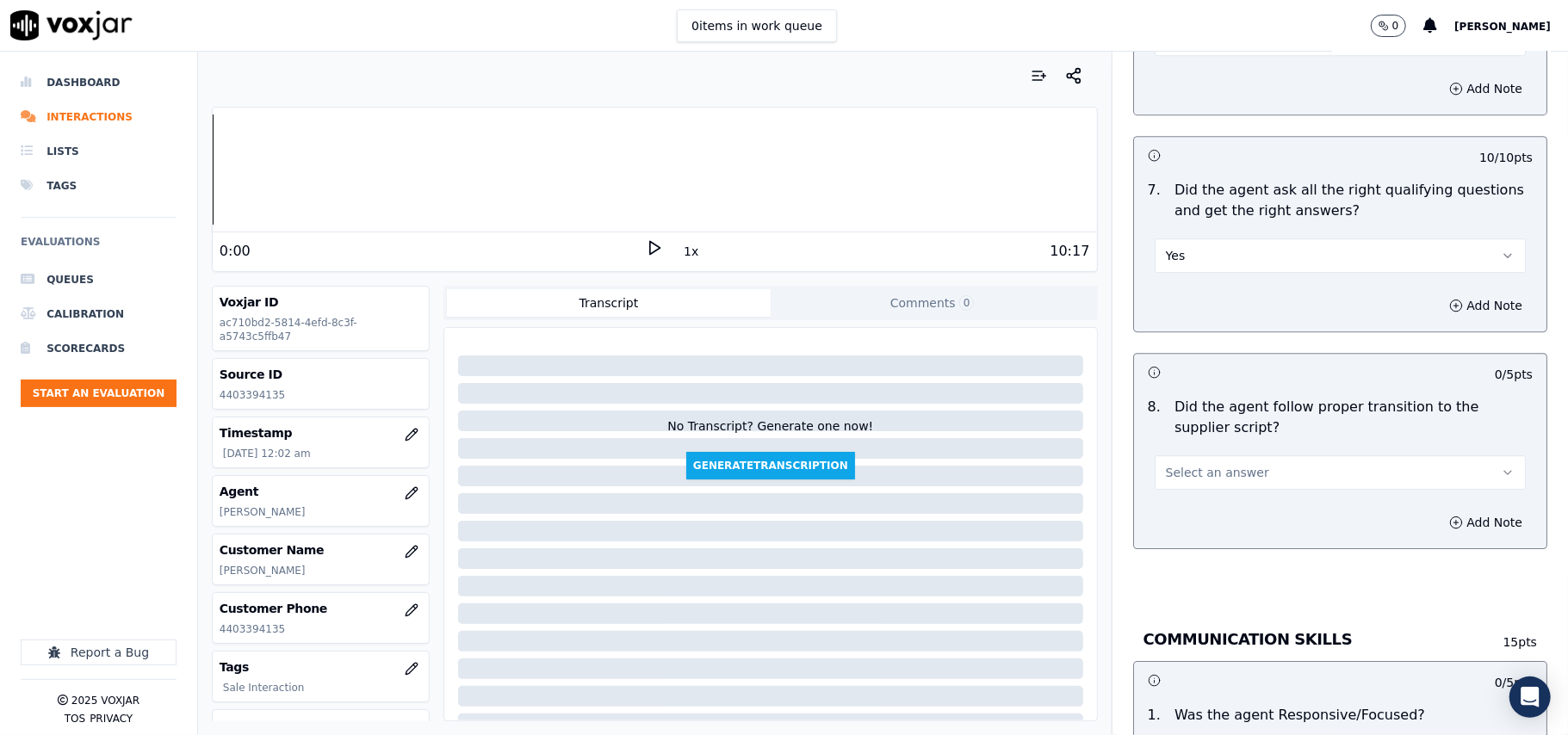
click at [1172, 465] on button "Select an answer" at bounding box center [1339, 472] width 371 height 34
click at [1179, 489] on div "Yes" at bounding box center [1303, 491] width 334 height 28
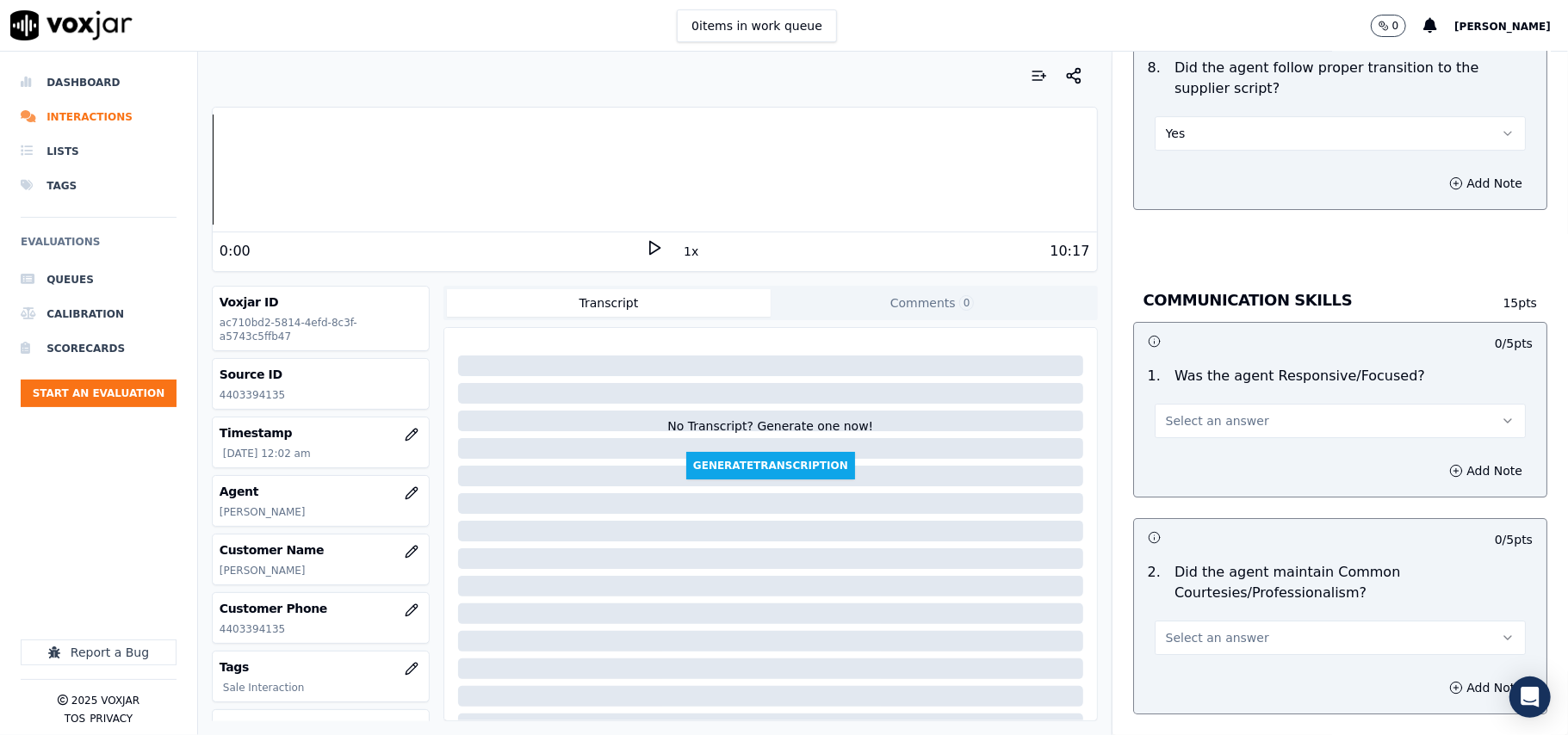
scroll to position [4016, 0]
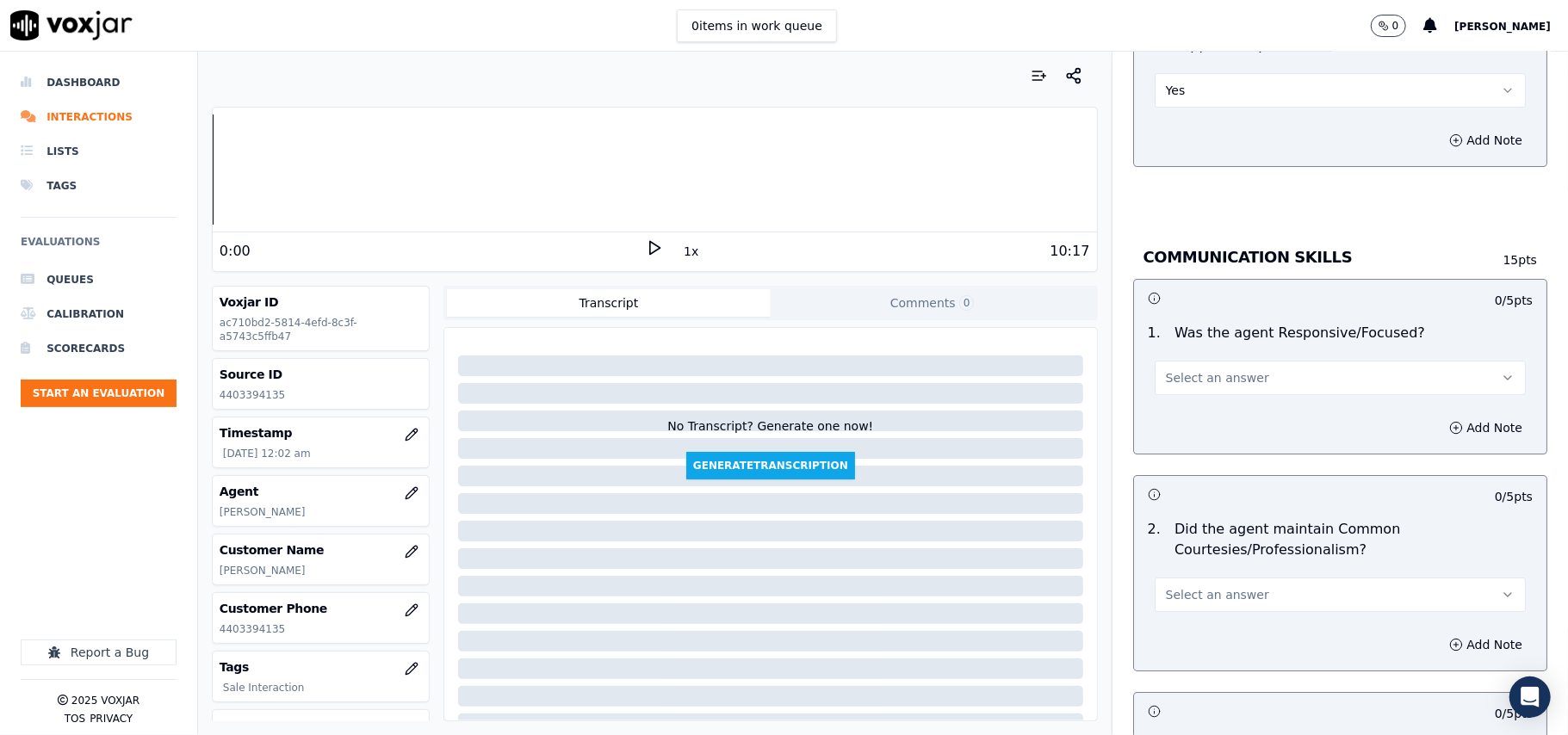
click at [1187, 370] on button "Select an answer" at bounding box center [1339, 378] width 371 height 34
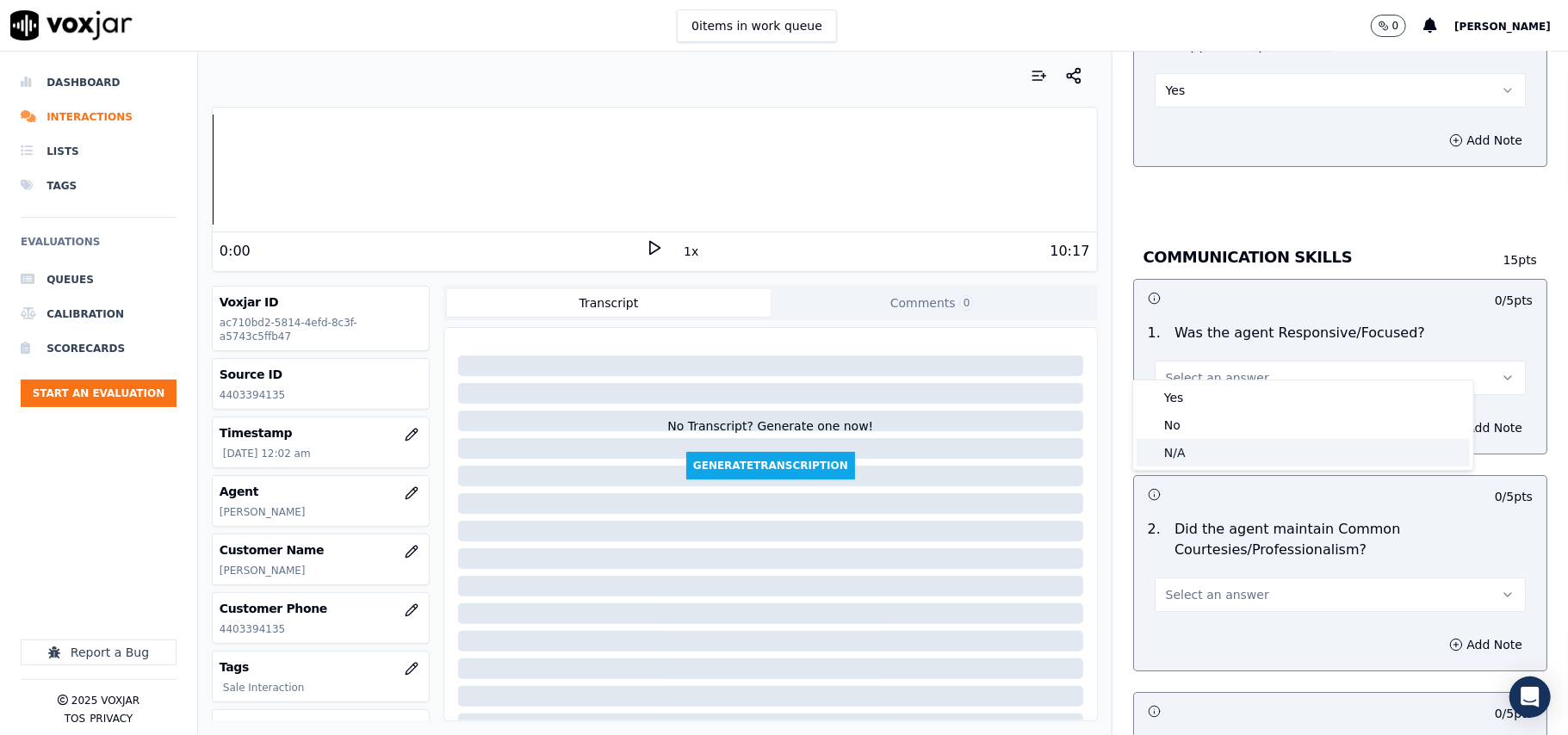
click at [1187, 446] on div "N/A" at bounding box center [1303, 452] width 334 height 28
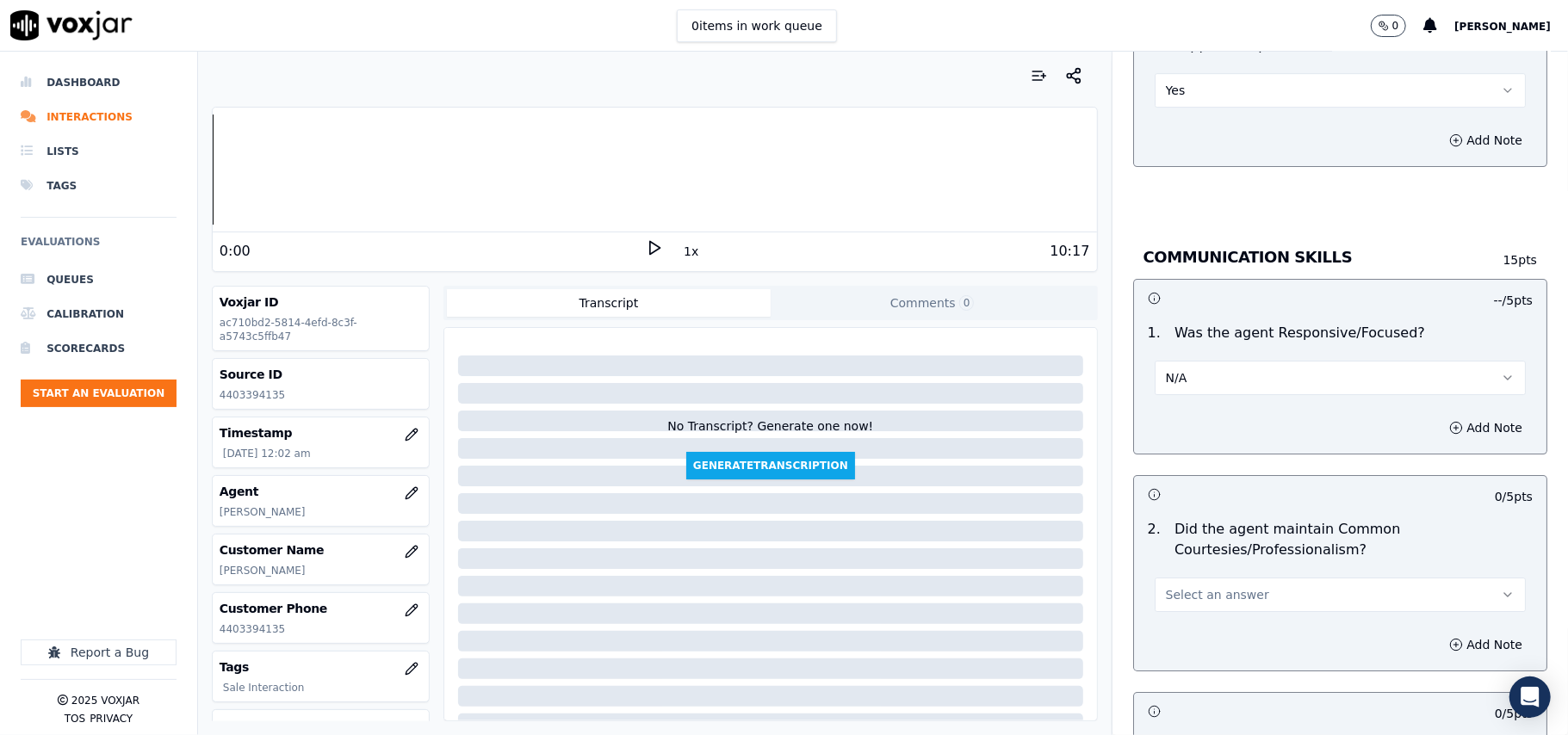
scroll to position [4208, 0]
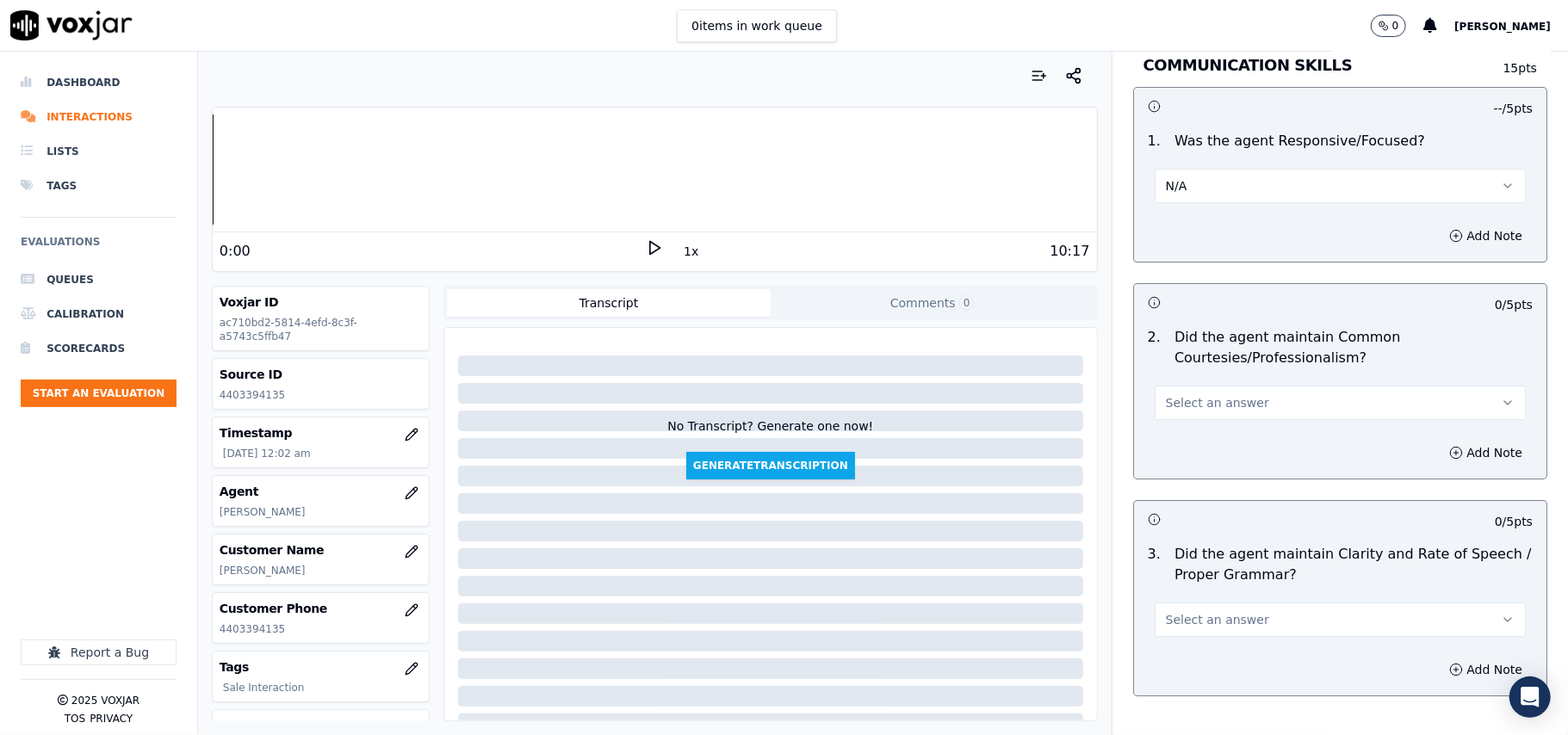
click at [1222, 394] on span "Select an answer" at bounding box center [1217, 402] width 104 height 17
click at [1207, 420] on div "Yes" at bounding box center [1303, 424] width 334 height 28
drag, startPoint x: 1174, startPoint y: 163, endPoint x: 1169, endPoint y: 183, distance: 20.6
click at [1171, 169] on button "N/A" at bounding box center [1339, 186] width 371 height 34
click at [1174, 207] on div "Yes" at bounding box center [1303, 205] width 334 height 28
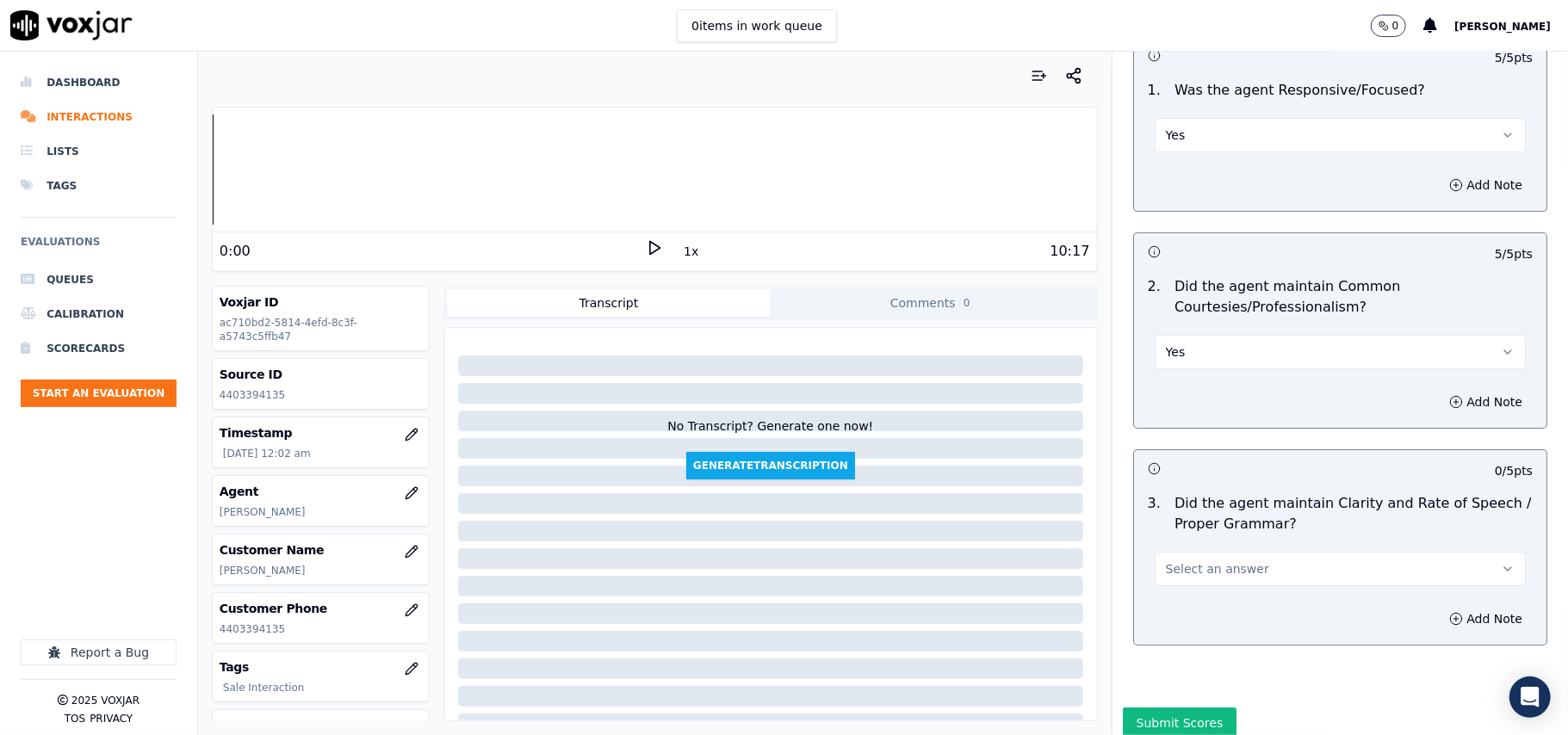
scroll to position [4307, 0]
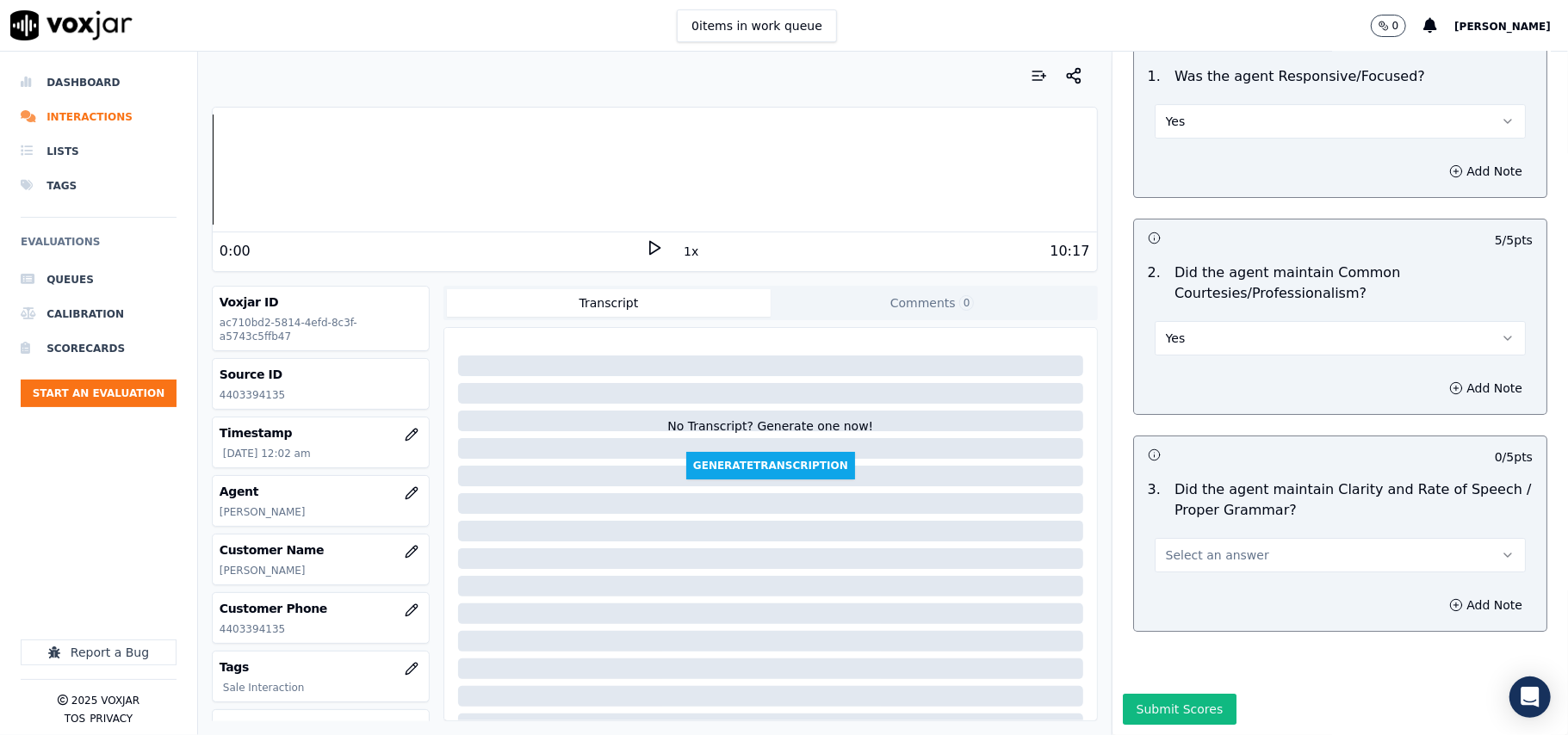
click at [1174, 546] on span "Select an answer" at bounding box center [1217, 555] width 104 height 17
drag, startPoint x: 1178, startPoint y: 539, endPoint x: 1178, endPoint y: 573, distance: 34.0
click at [1178, 540] on div "Yes" at bounding box center [1303, 541] width 334 height 28
click at [1162, 694] on button "Submit Scores" at bounding box center [1179, 709] width 114 height 31
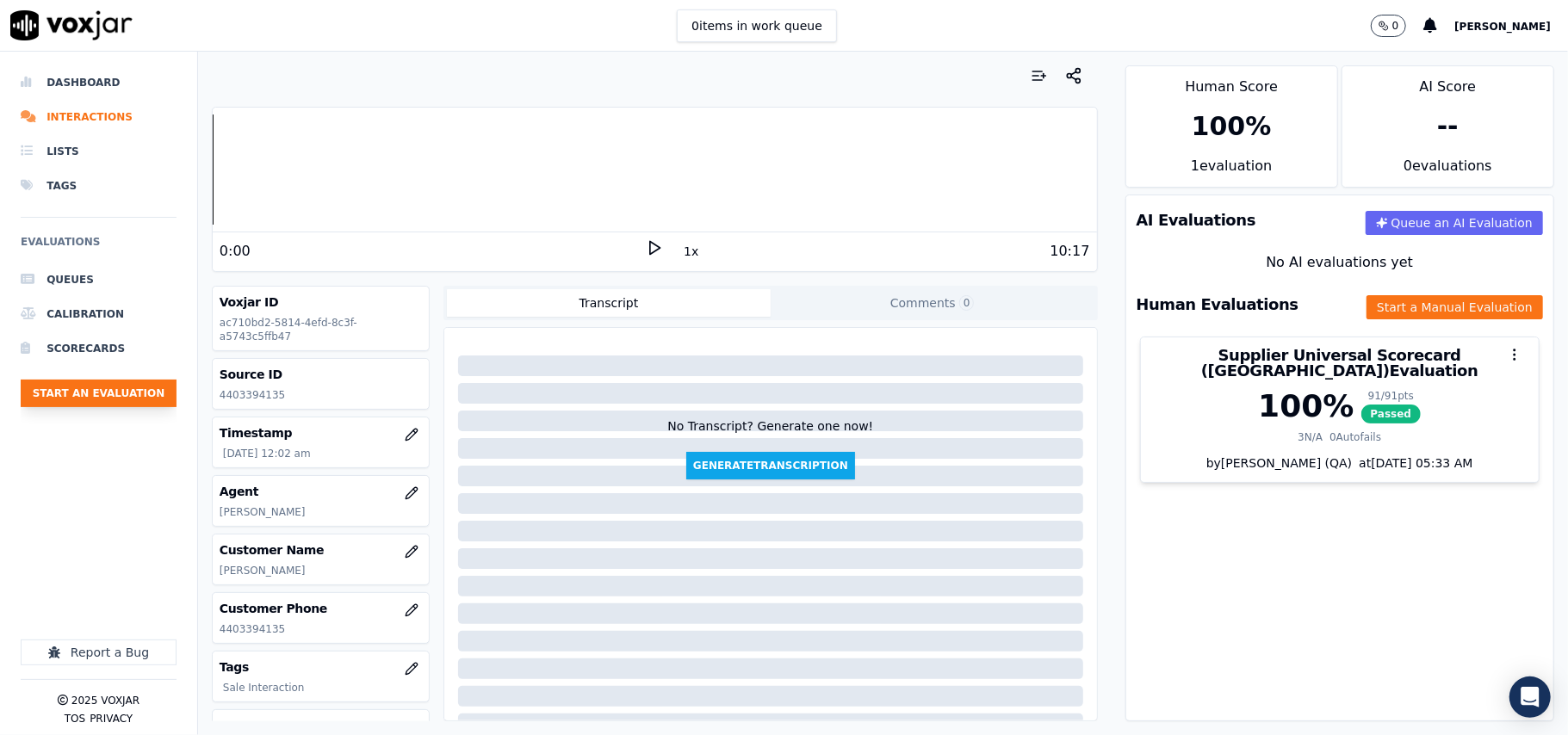
click at [97, 397] on button "Start an Evaluation" at bounding box center [99, 393] width 156 height 28
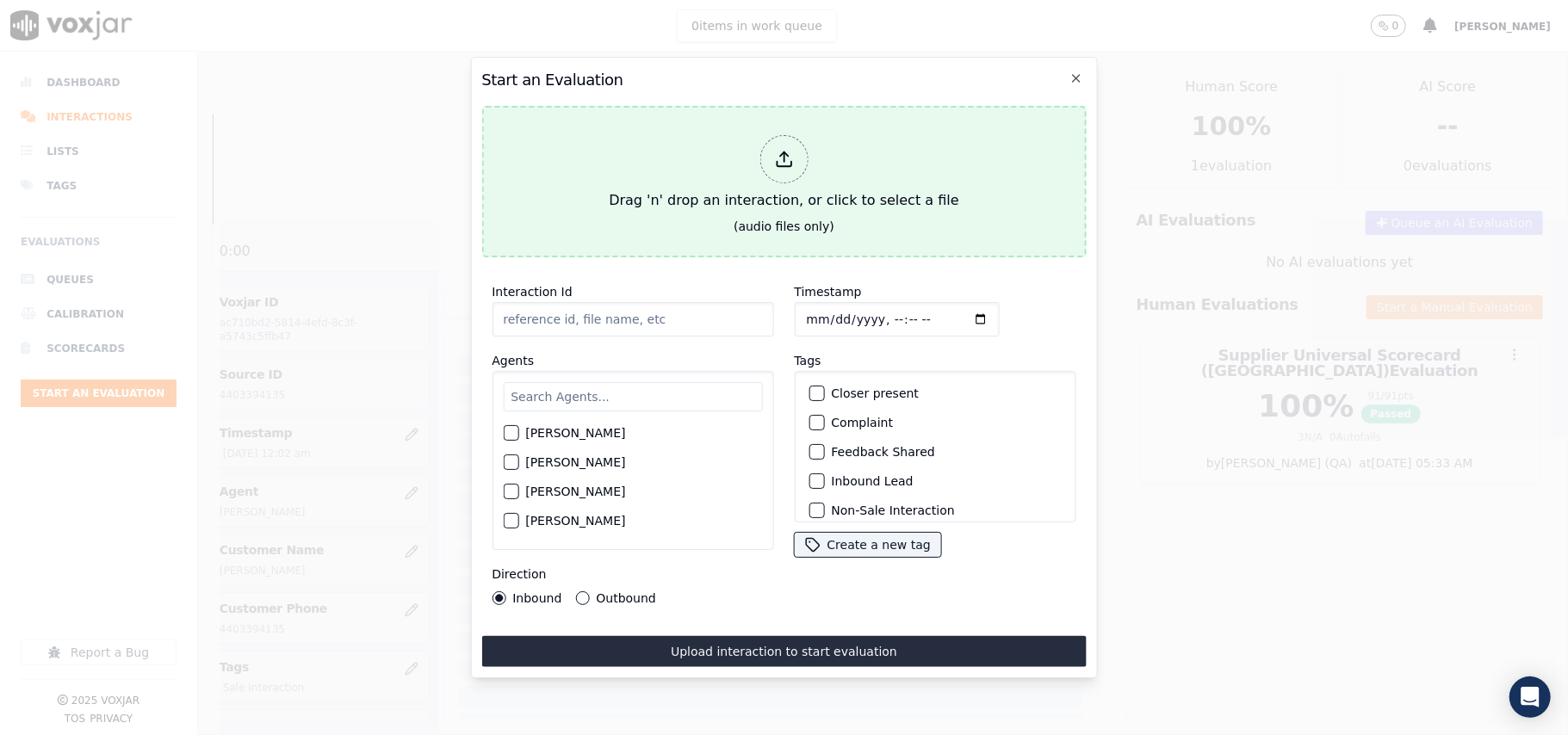
click at [802, 156] on div at bounding box center [783, 159] width 48 height 48
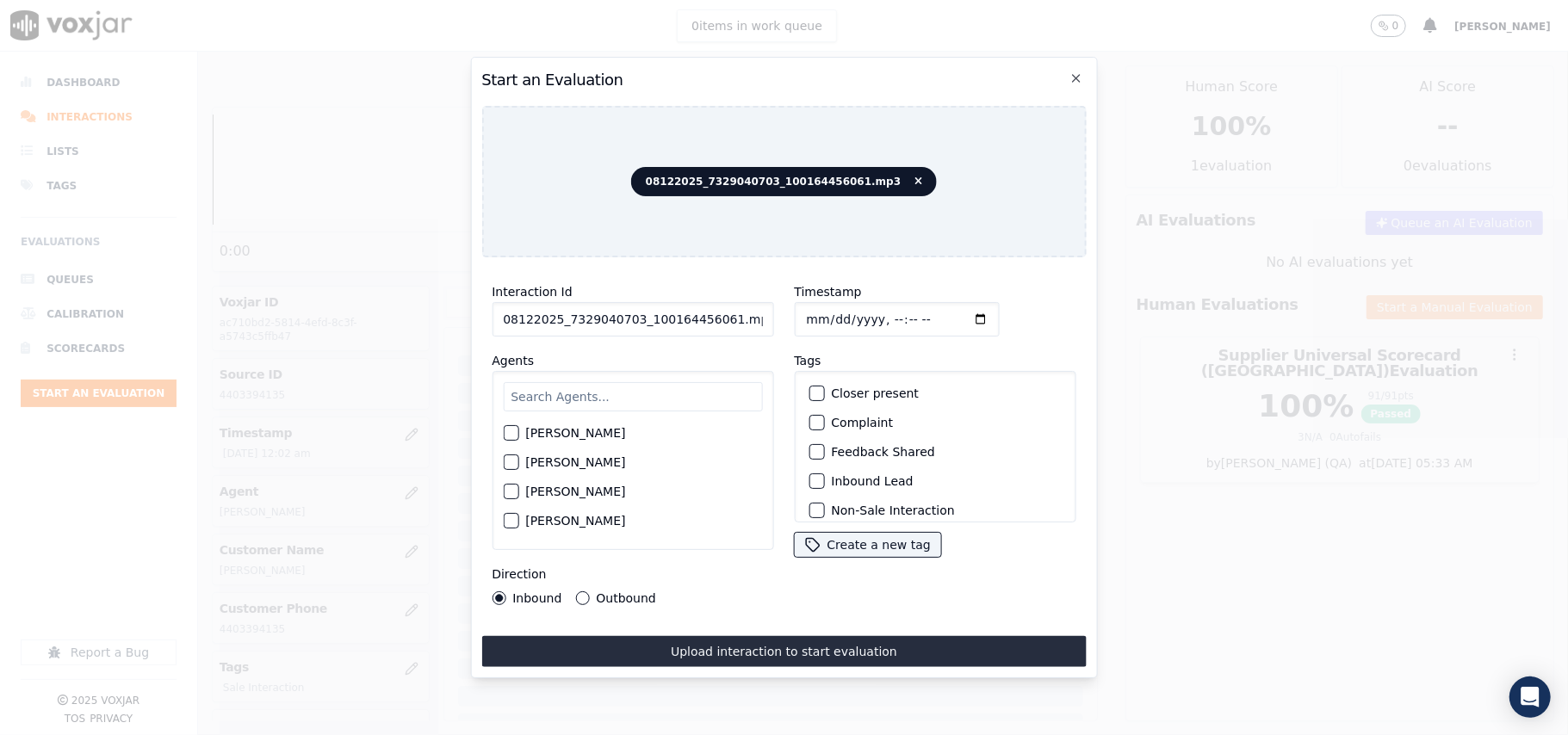
click at [601, 318] on input "08122025_7329040703_100164456061.mp3" at bounding box center [633, 319] width 282 height 34
paste input "732904070"
type input "7329040703"
click at [824, 305] on input "Timestamp" at bounding box center [896, 319] width 205 height 34
click at [827, 302] on input "Timestamp" at bounding box center [896, 319] width 205 height 34
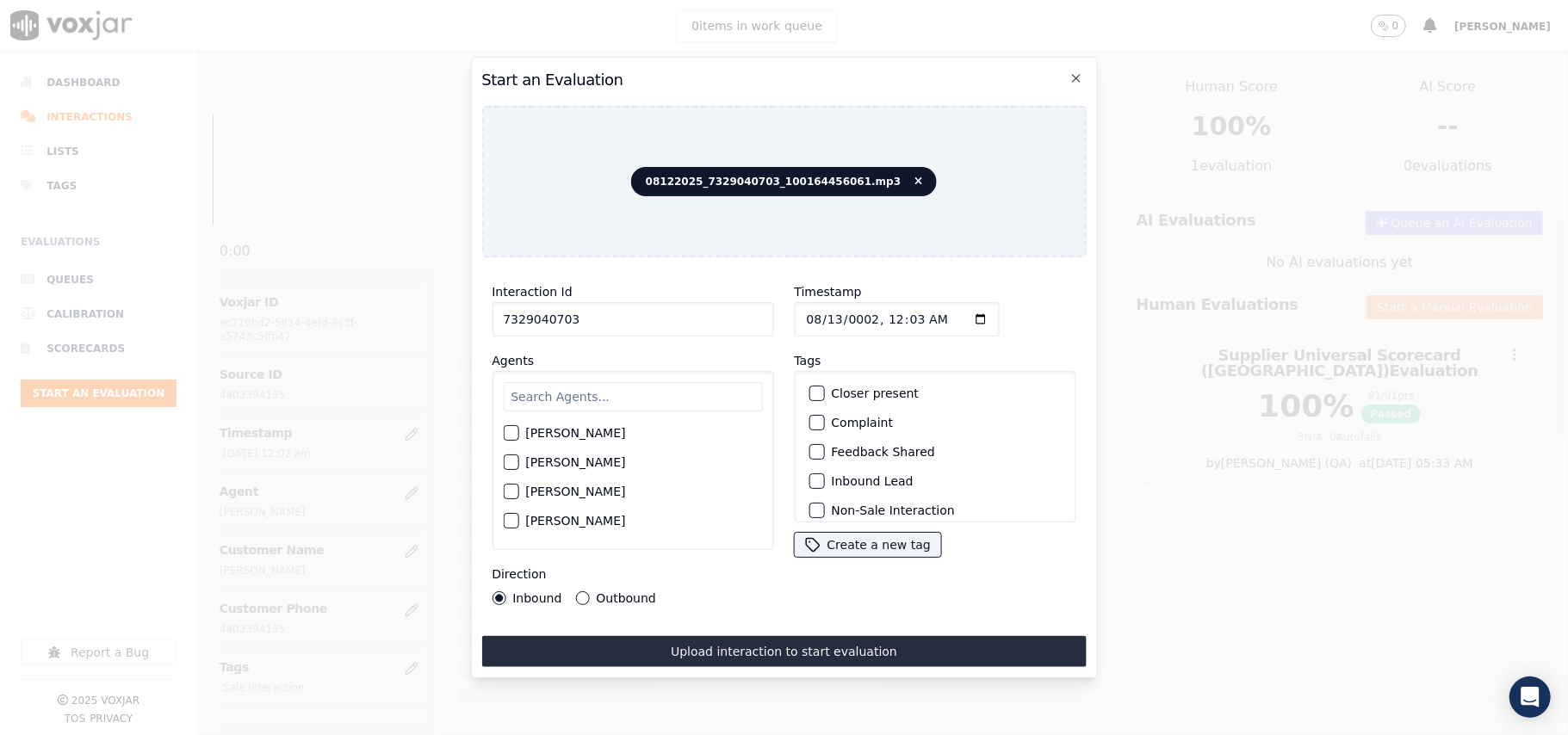
click at [824, 307] on input "Timestamp" at bounding box center [896, 319] width 205 height 34
type input "[DATE]T00:03"
click at [568, 398] on input "text" at bounding box center [633, 397] width 259 height 30
type input "Miche"
click at [563, 432] on label "[PERSON_NAME]" at bounding box center [575, 438] width 100 height 12
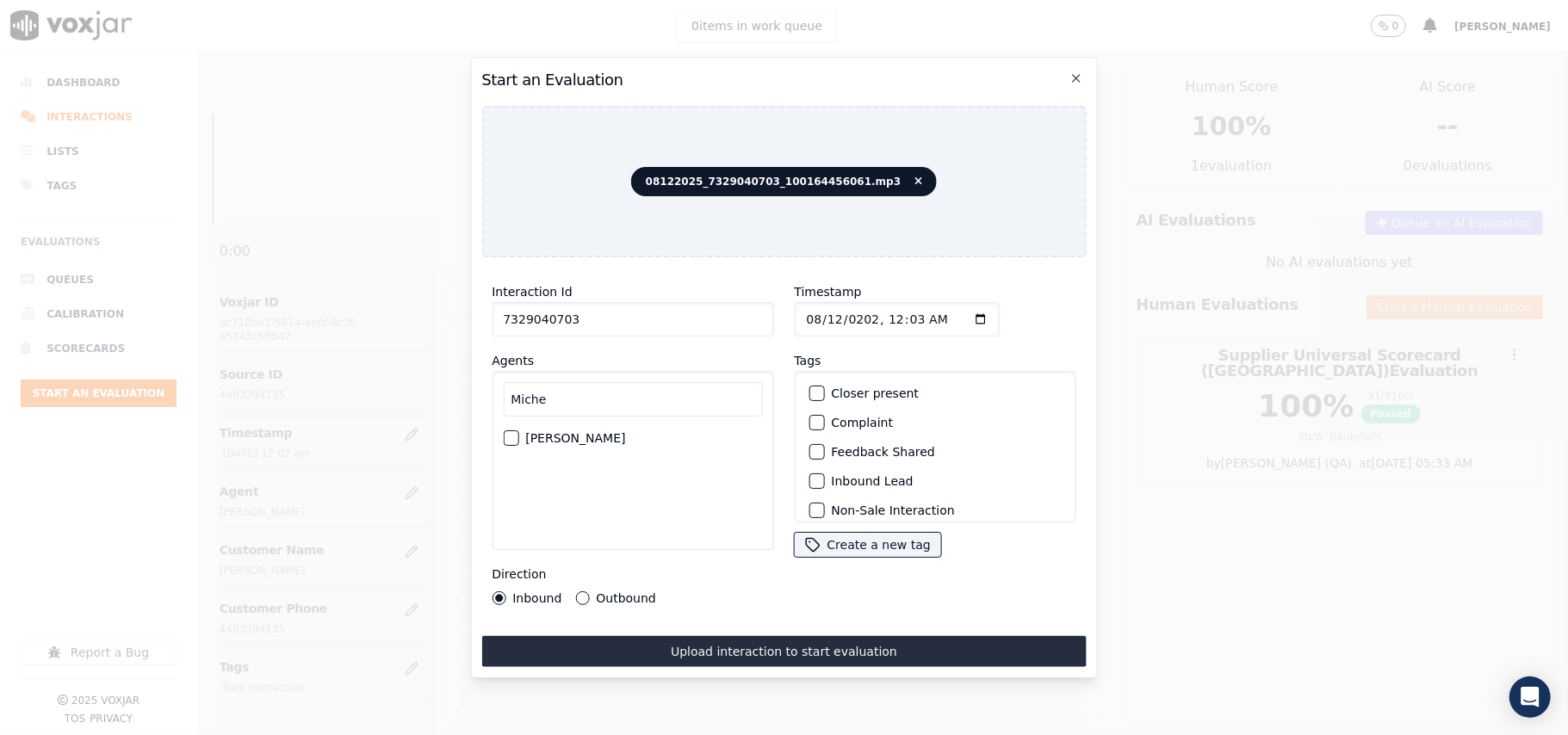
click at [519, 430] on button "[PERSON_NAME]" at bounding box center [511, 438] width 15 height 15
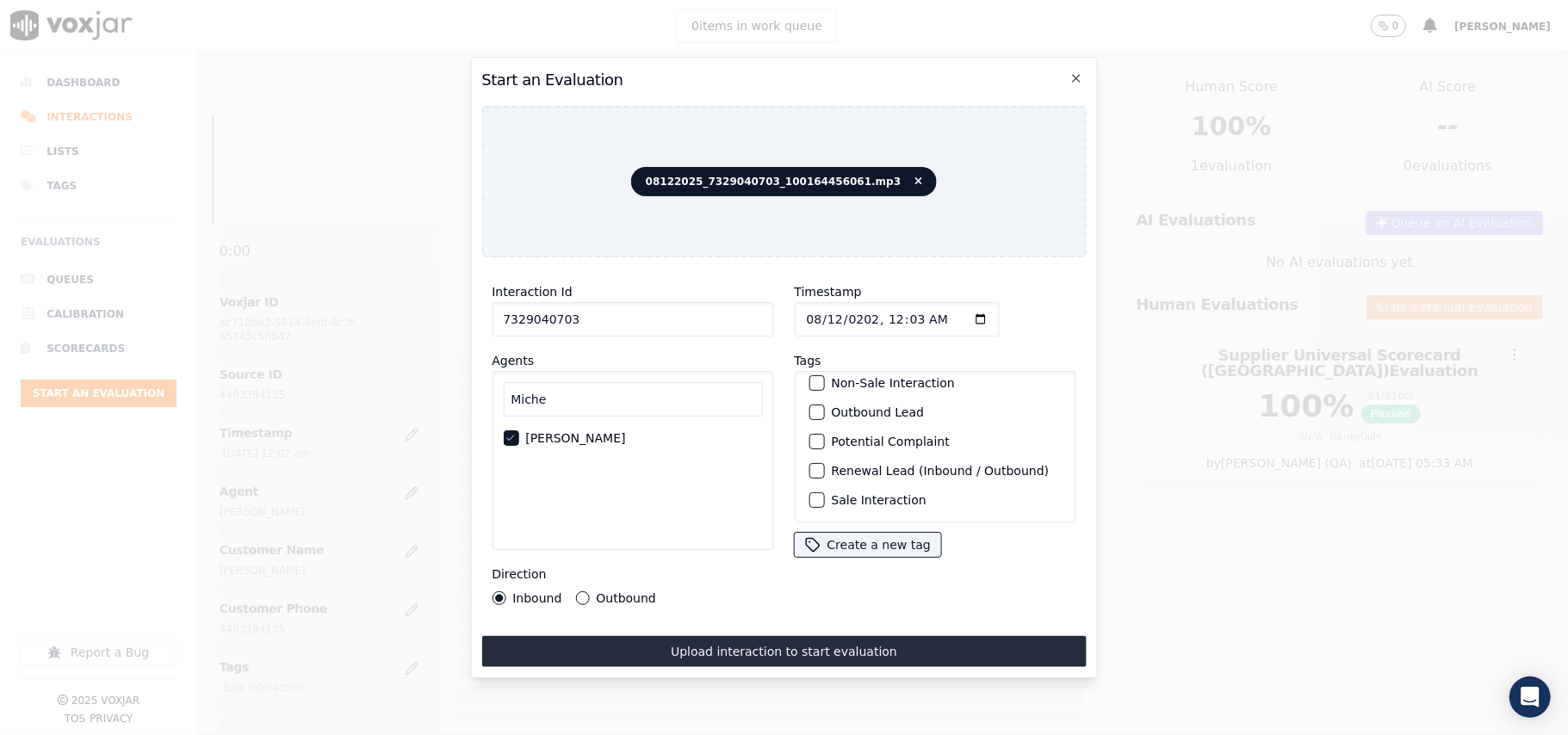
click at [834, 494] on label "Sale Interaction" at bounding box center [878, 500] width 95 height 12
click at [824, 493] on button "Sale Interaction" at bounding box center [816, 500] width 15 height 15
click at [642, 596] on label "Outbound" at bounding box center [626, 598] width 59 height 12
click at [588, 596] on button "Outbound" at bounding box center [582, 598] width 13 height 13
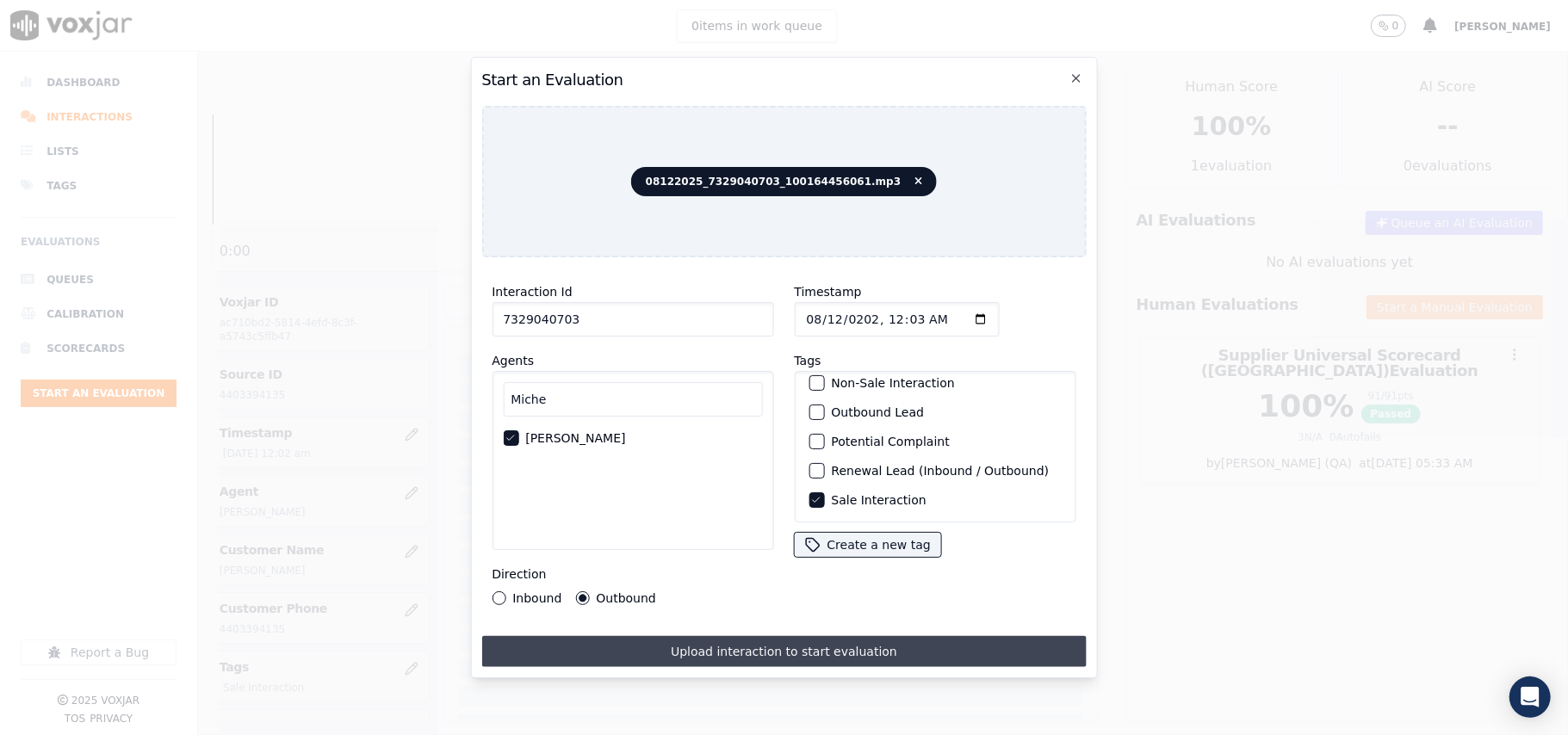
click at [714, 645] on button "Upload interaction to start evaluation" at bounding box center [783, 652] width 605 height 31
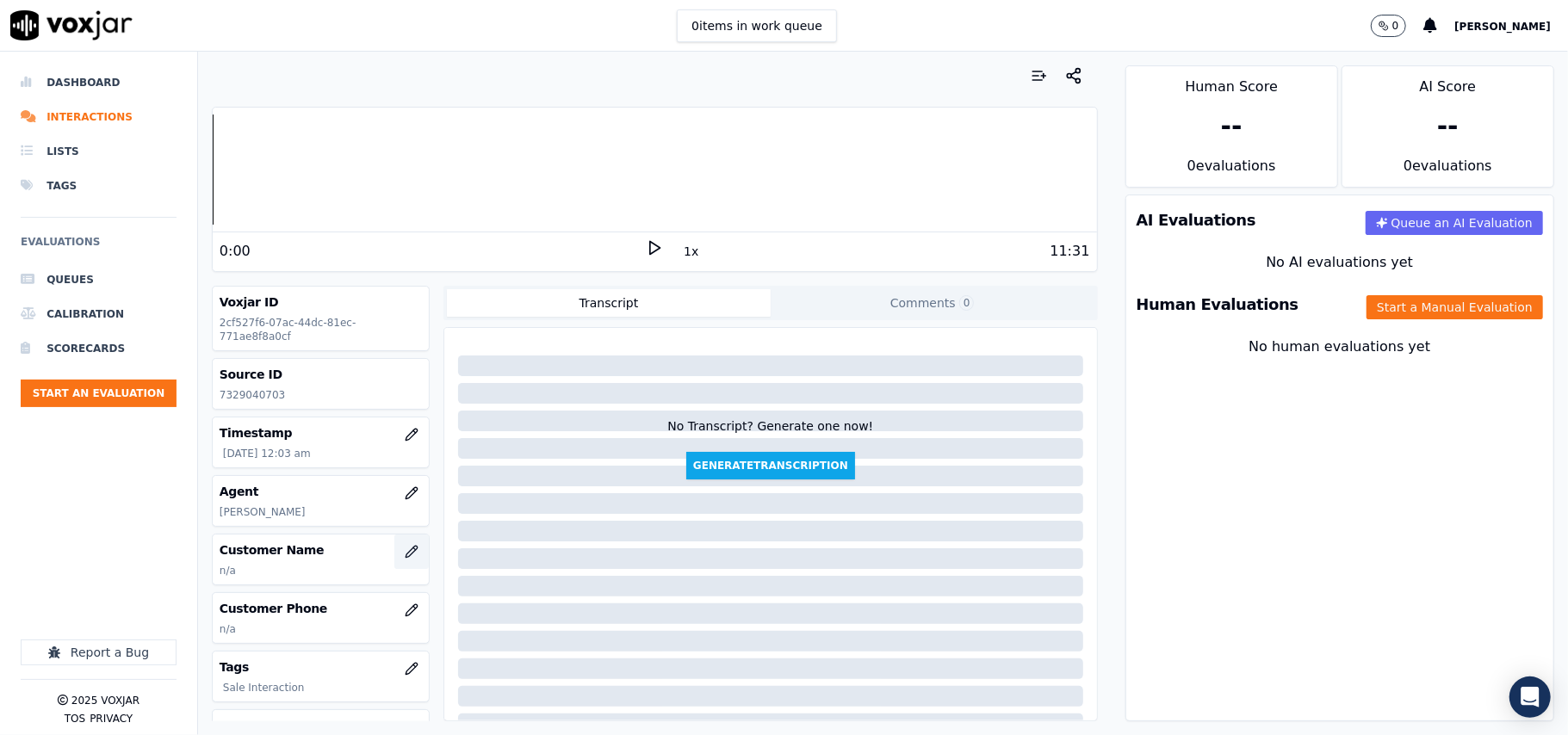
click at [404, 559] on icon "button" at bounding box center [411, 552] width 13 height 13
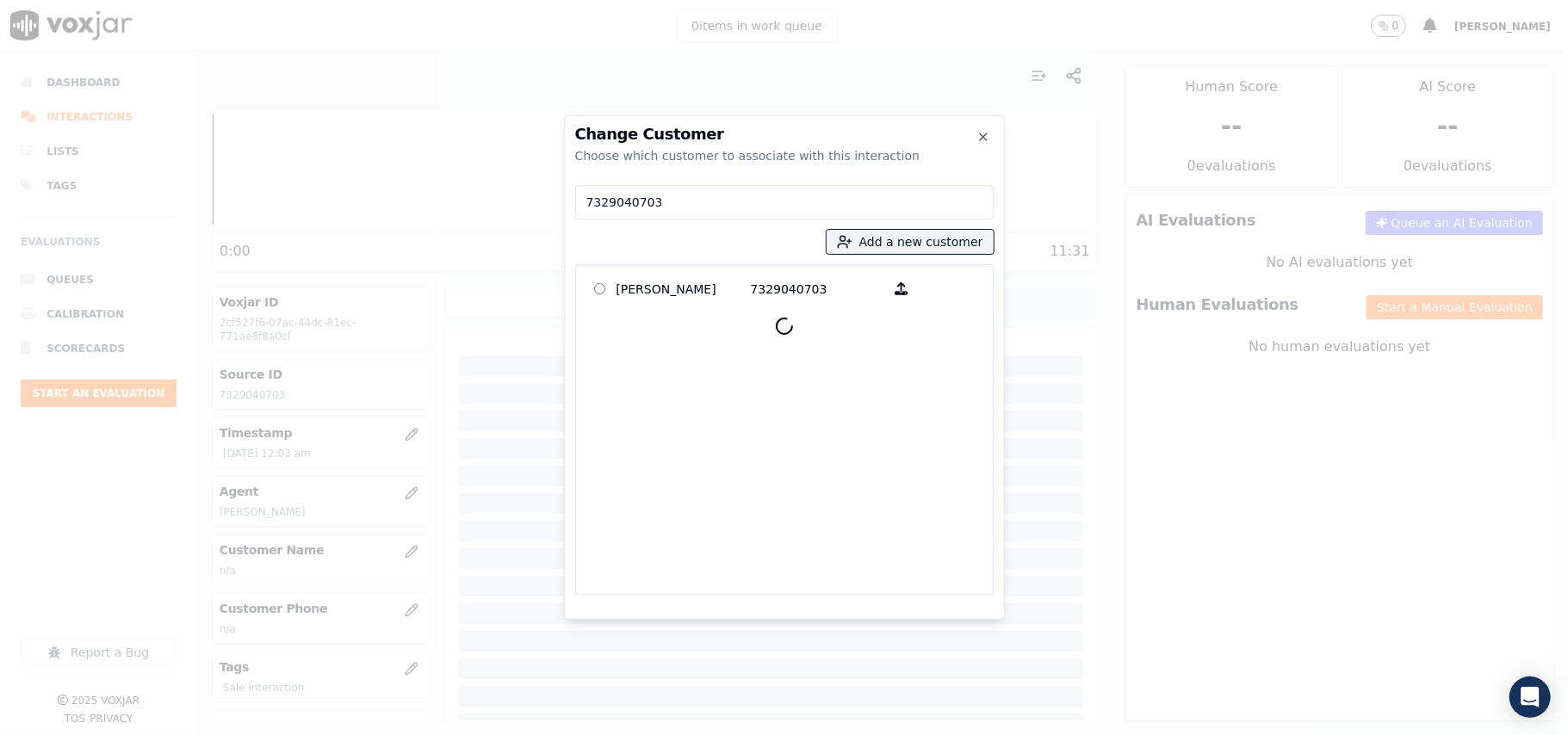
type input "7329040703"
click at [656, 289] on p "[PERSON_NAME]" at bounding box center [683, 288] width 134 height 27
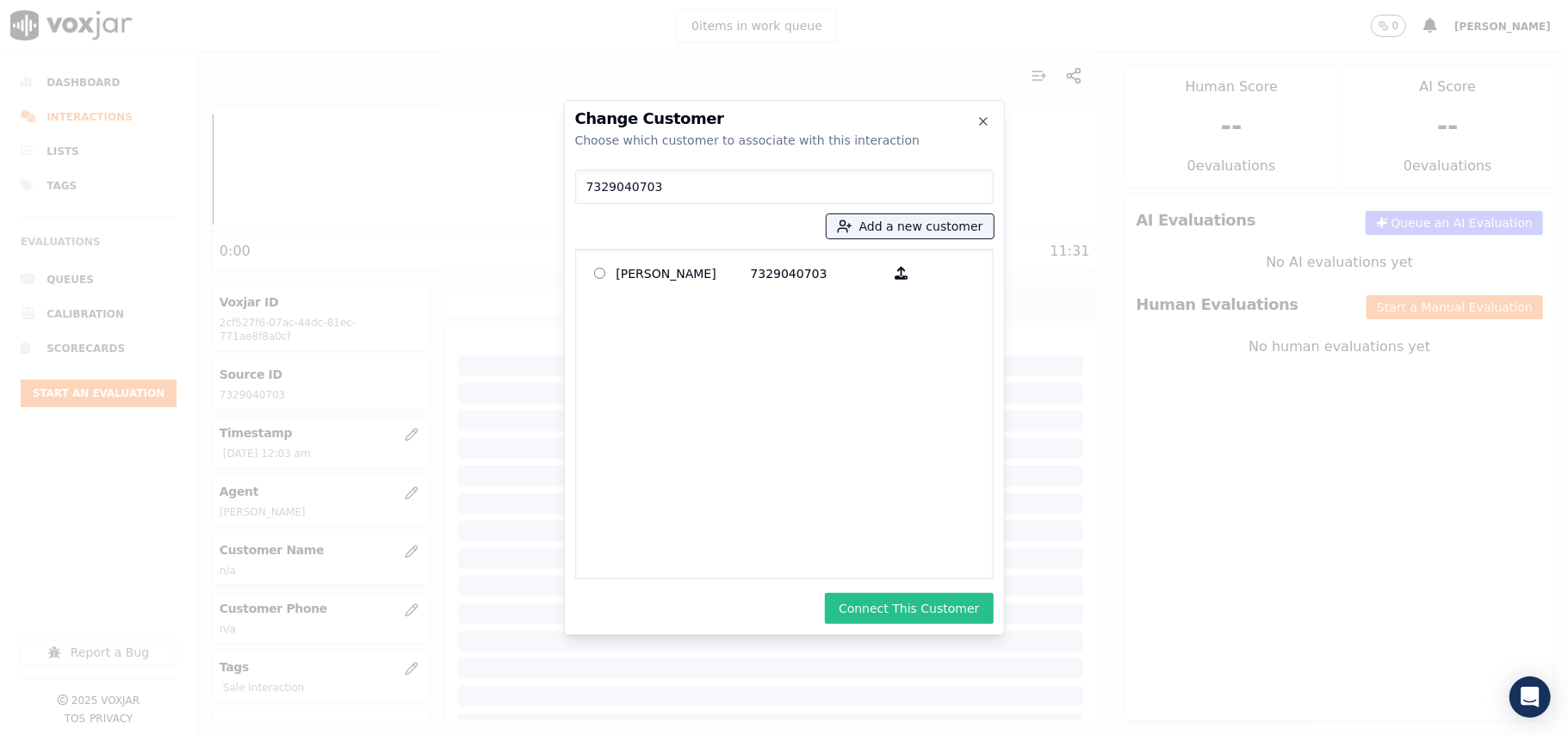
click at [930, 613] on button "Connect This Customer" at bounding box center [908, 609] width 168 height 31
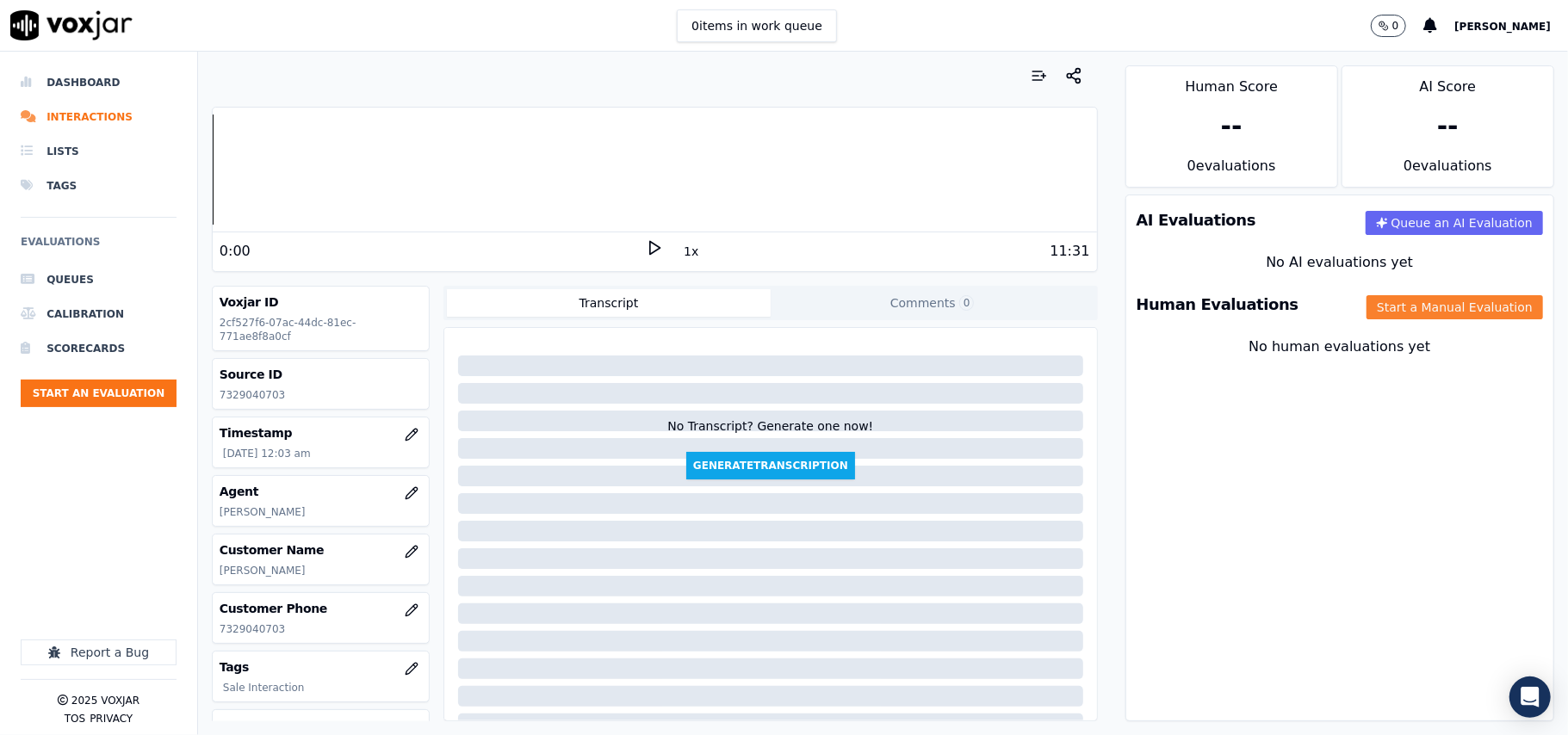
click at [1441, 300] on button "Start a Manual Evaluation" at bounding box center [1454, 307] width 176 height 24
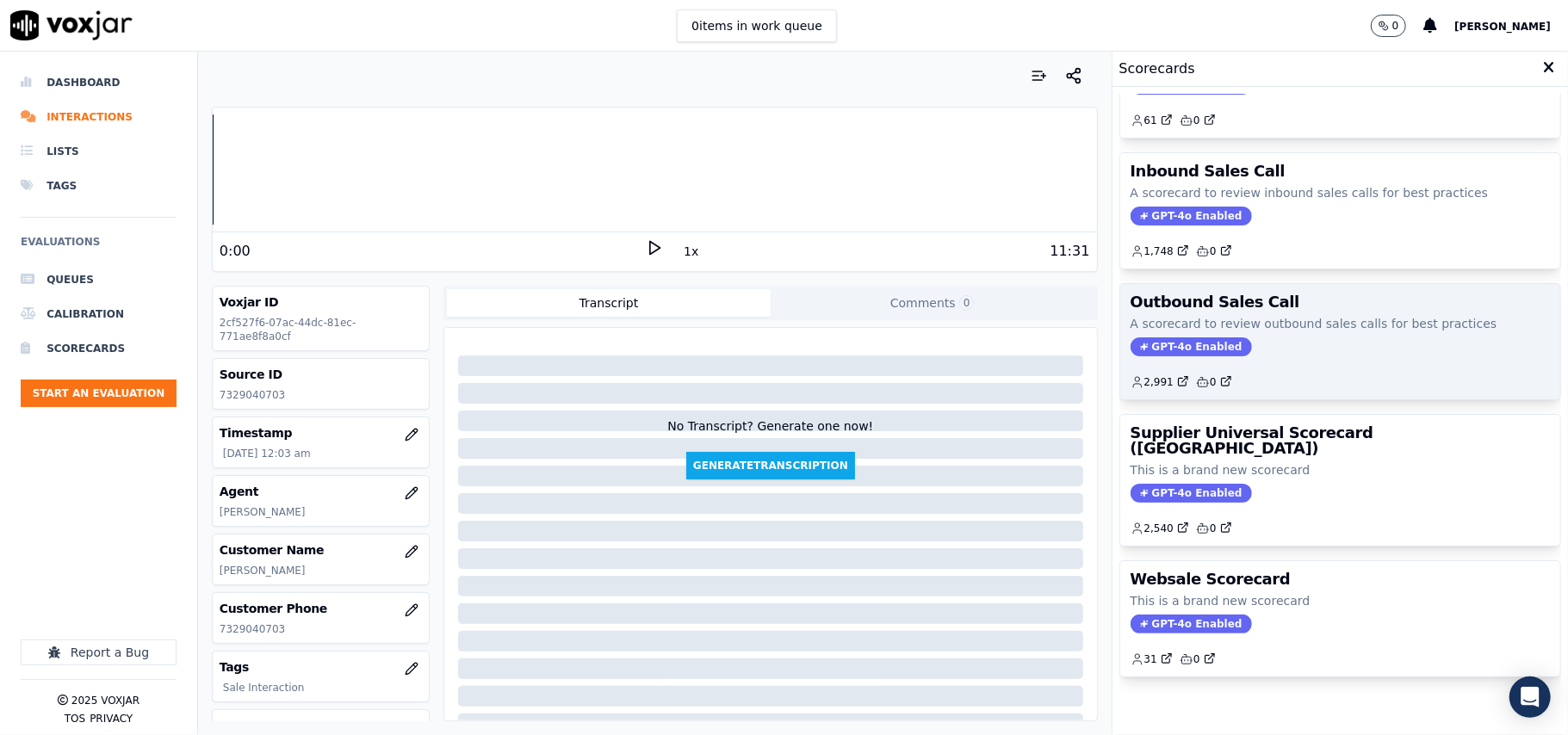
scroll to position [131, 0]
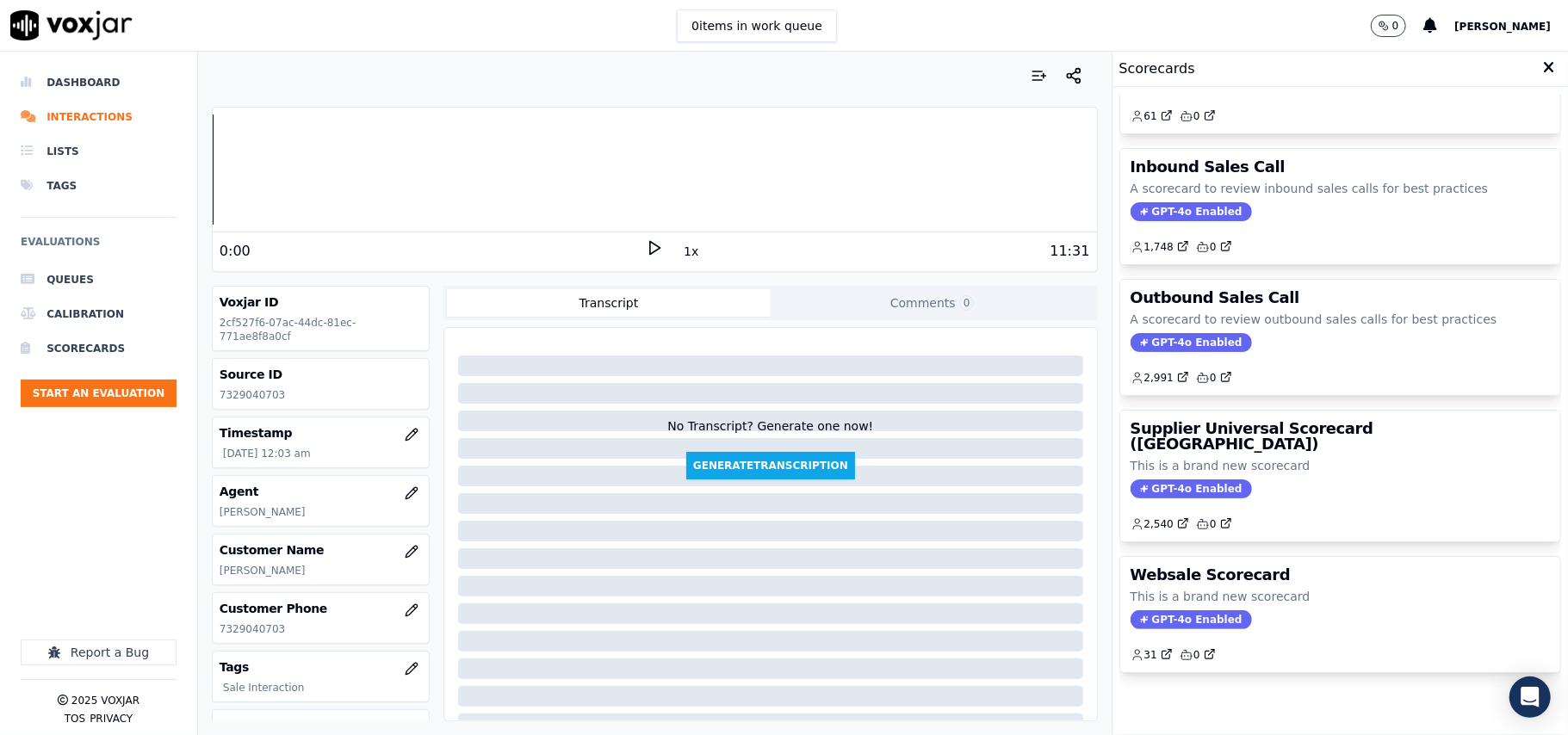
drag, startPoint x: 1265, startPoint y: 408, endPoint x: 1271, endPoint y: 397, distance: 12.5
click at [1265, 457] on p "This is a brand new scorecard" at bounding box center [1339, 466] width 419 height 17
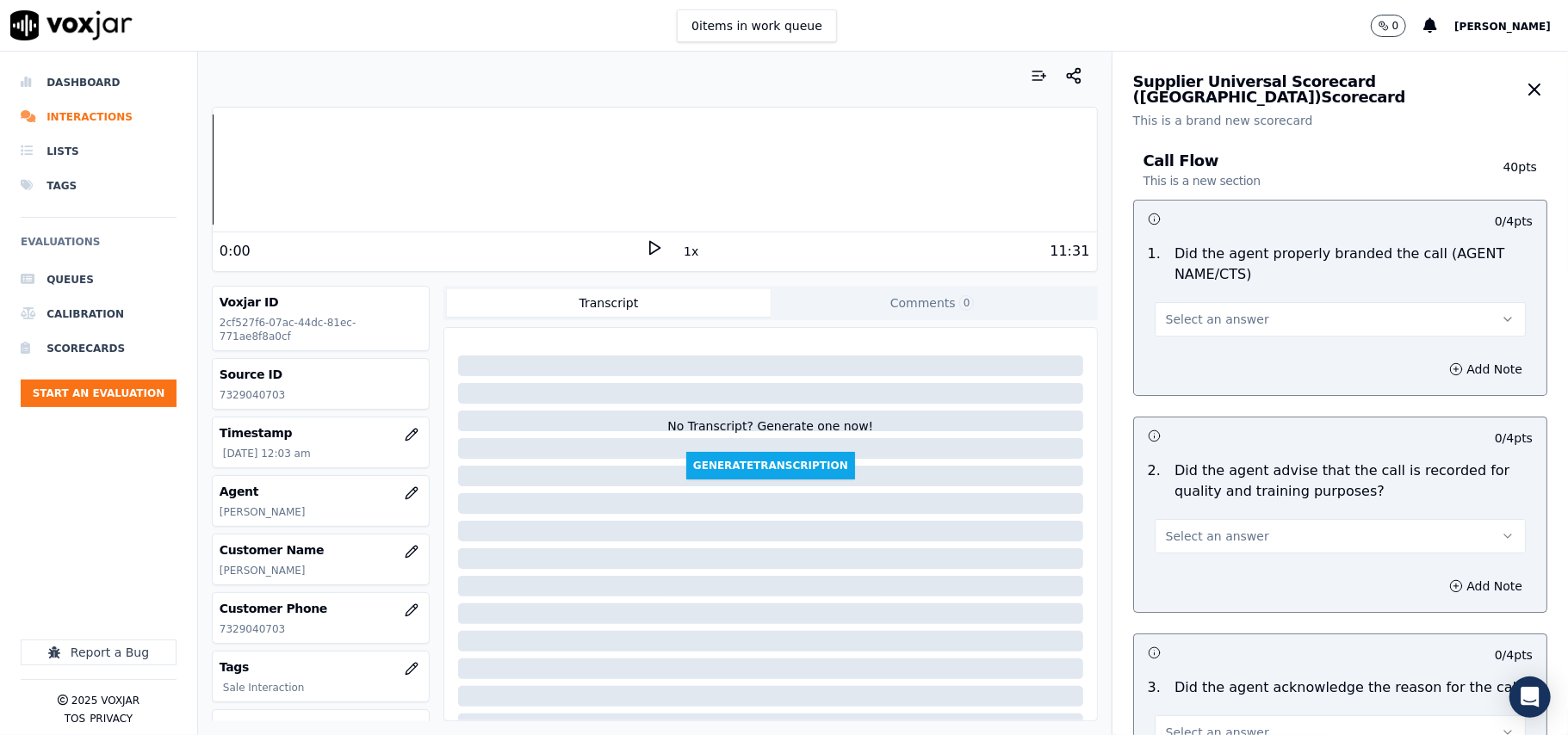
click at [1200, 322] on span "Select an answer" at bounding box center [1217, 319] width 104 height 17
click at [1169, 355] on div "Yes" at bounding box center [1303, 358] width 334 height 28
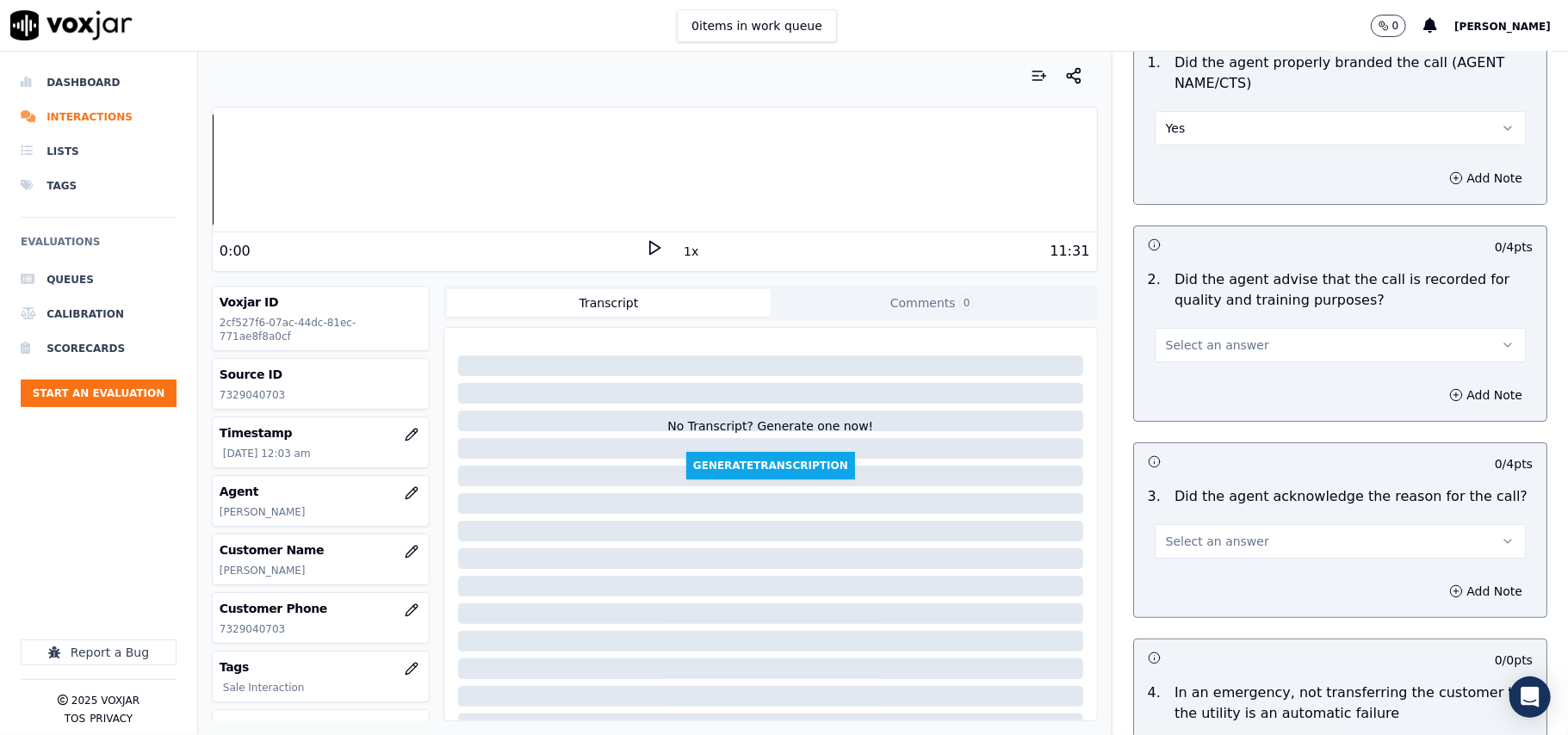
click at [1164, 356] on button "Select an answer" at bounding box center [1339, 345] width 371 height 34
click at [1164, 382] on div "Yes" at bounding box center [1303, 384] width 334 height 28
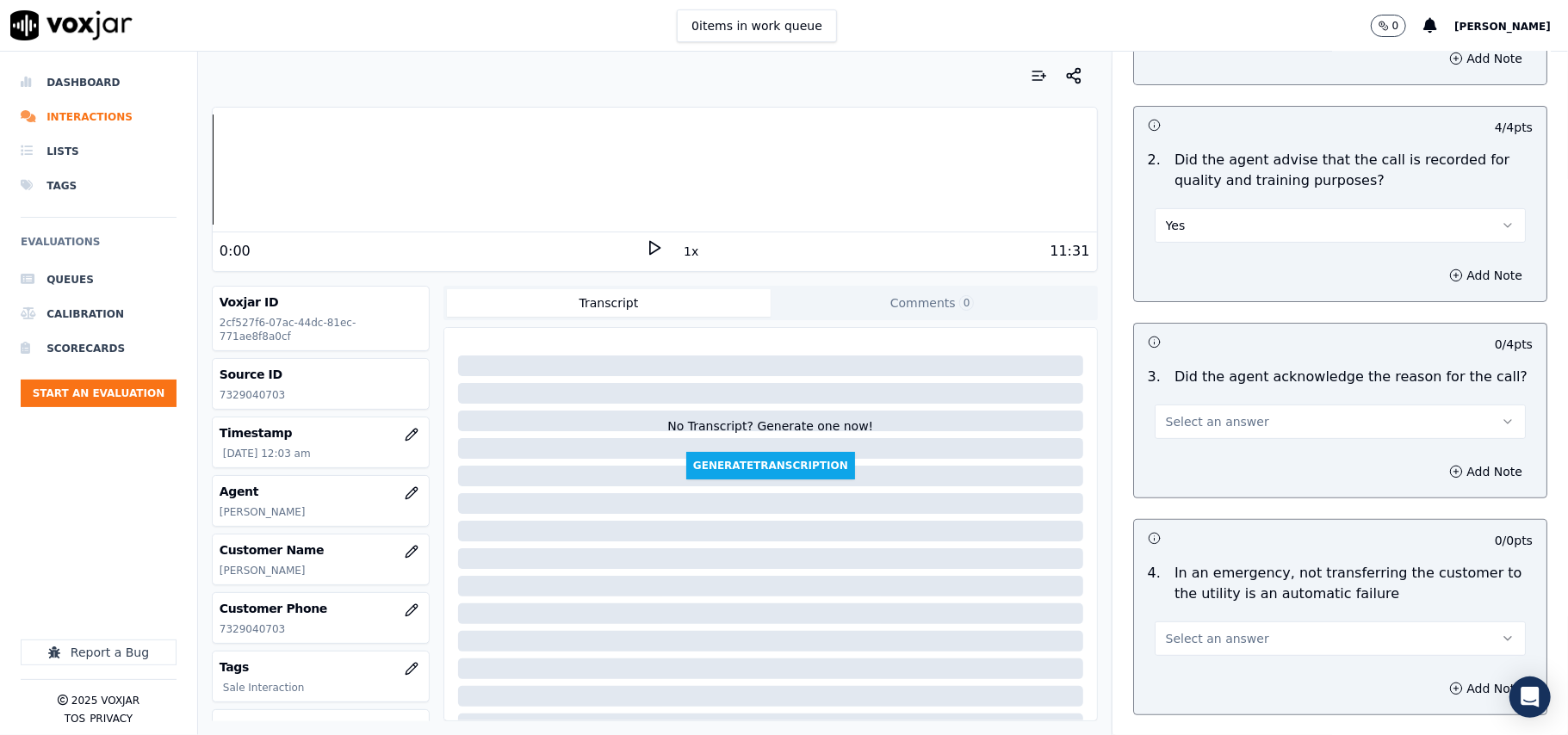
scroll to position [382, 0]
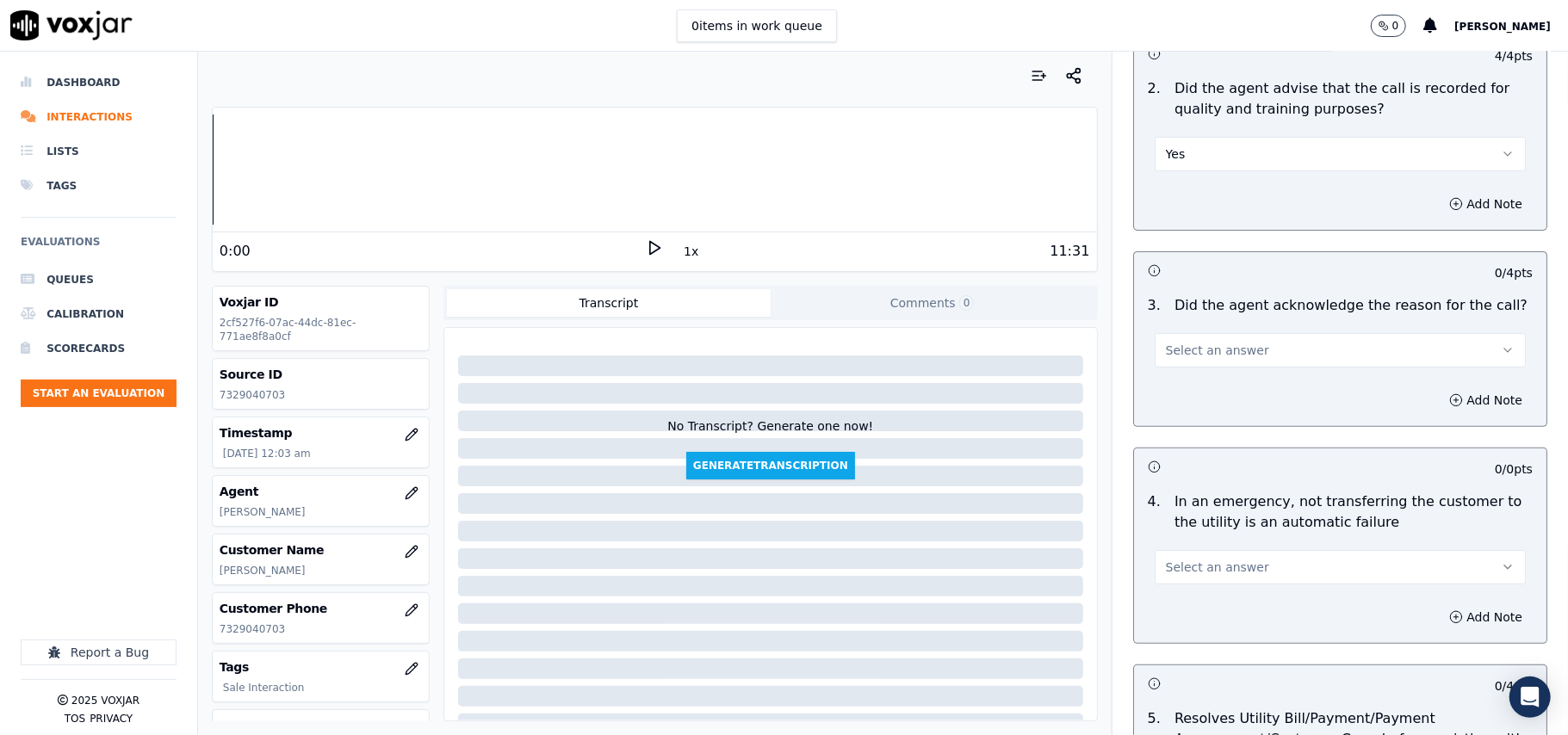
click at [1159, 366] on button "Select an answer" at bounding box center [1339, 351] width 371 height 34
click at [1171, 385] on div "Yes" at bounding box center [1303, 390] width 334 height 28
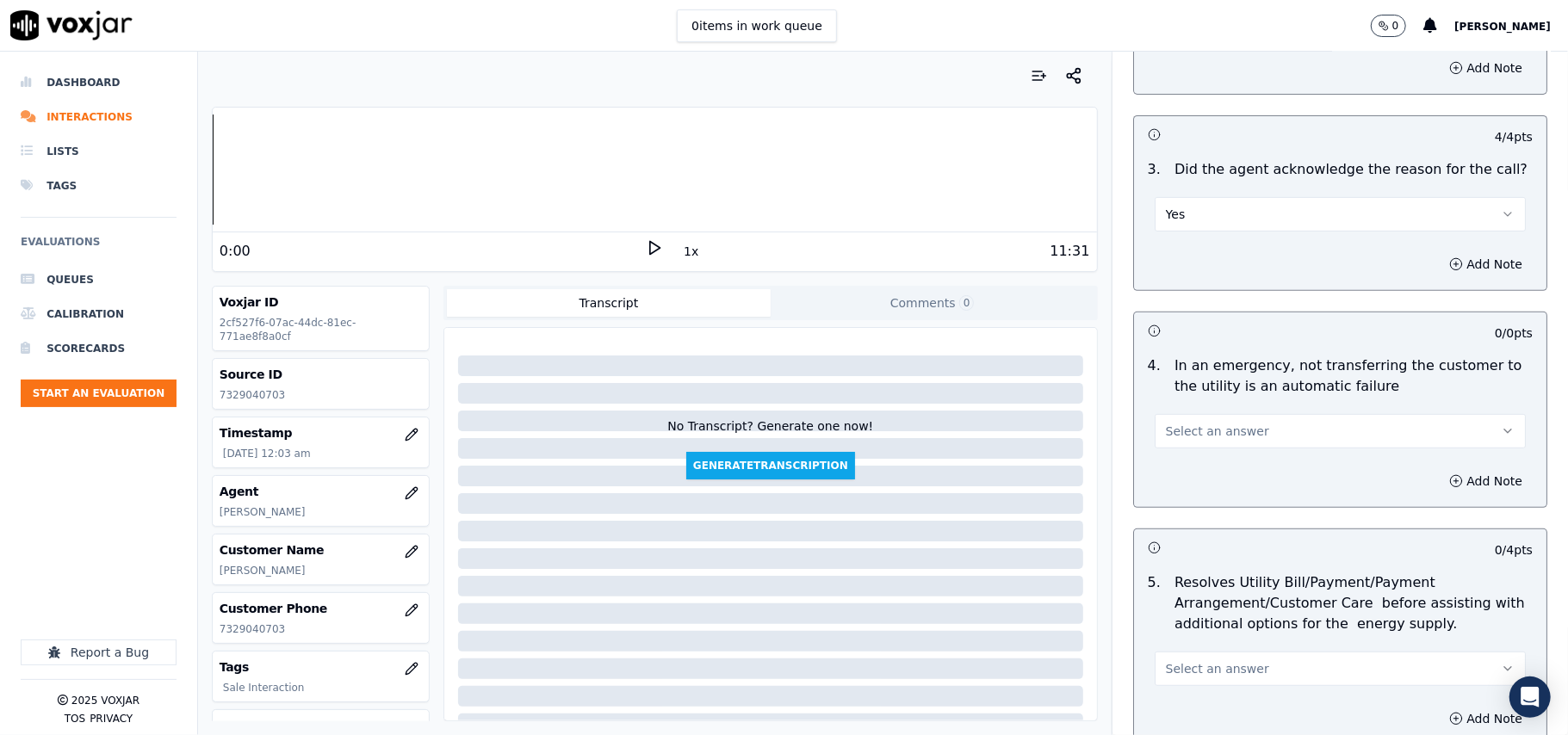
scroll to position [573, 0]
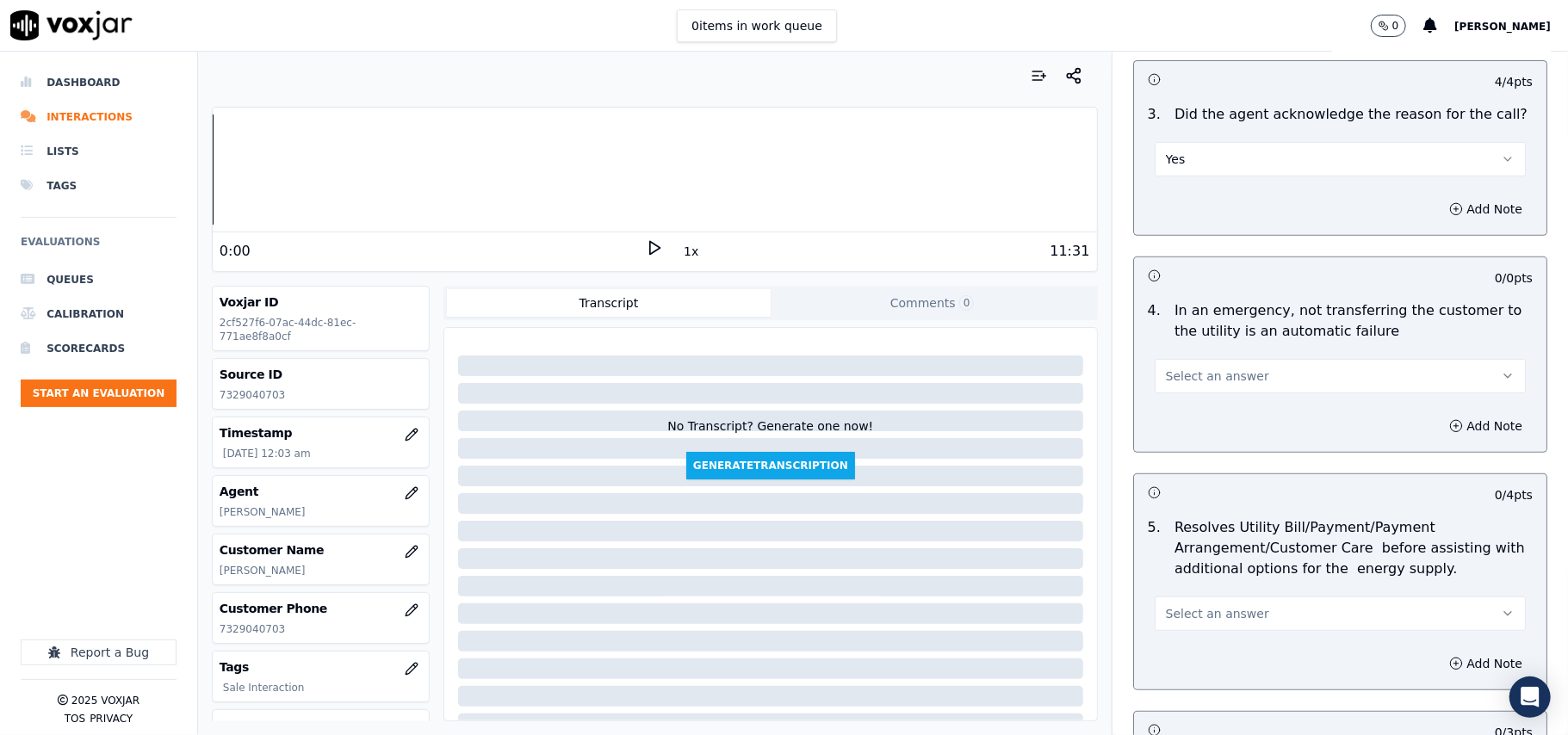
click at [1175, 390] on button "Select an answer" at bounding box center [1339, 377] width 371 height 34
click at [1179, 470] on div "N/A" at bounding box center [1303, 471] width 334 height 28
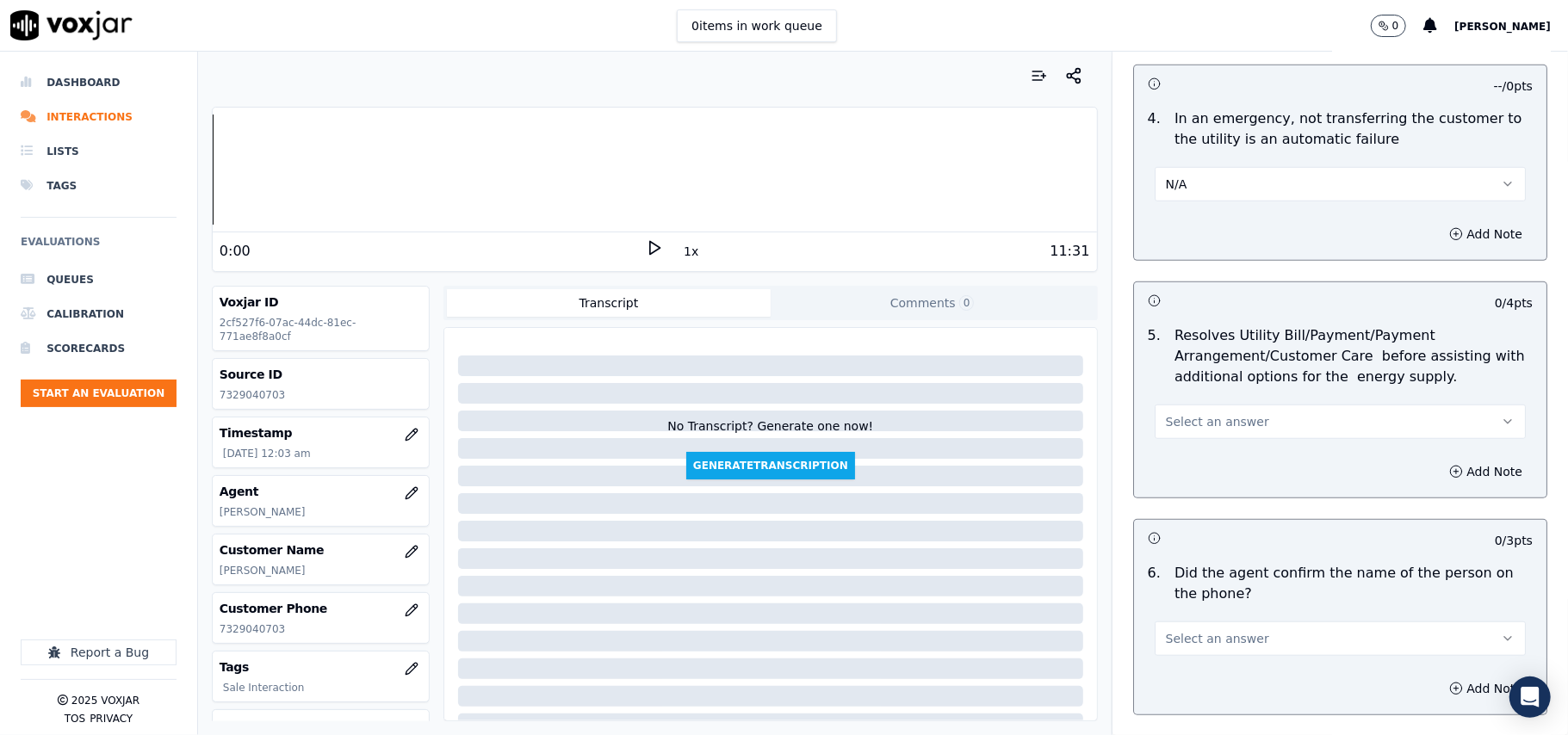
click at [1196, 427] on span "Select an answer" at bounding box center [1217, 422] width 104 height 17
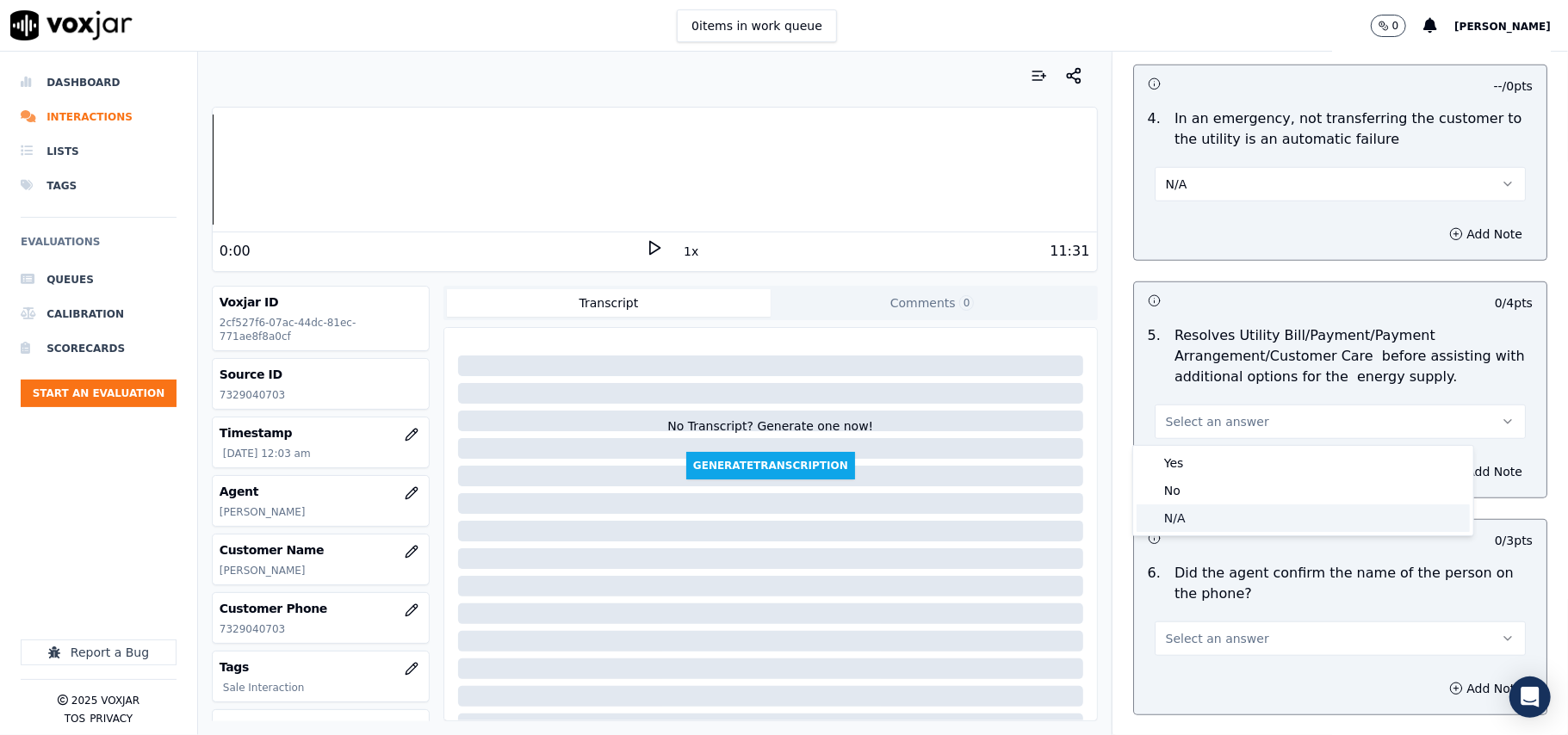
click at [1217, 520] on div "N/A" at bounding box center [1303, 517] width 334 height 28
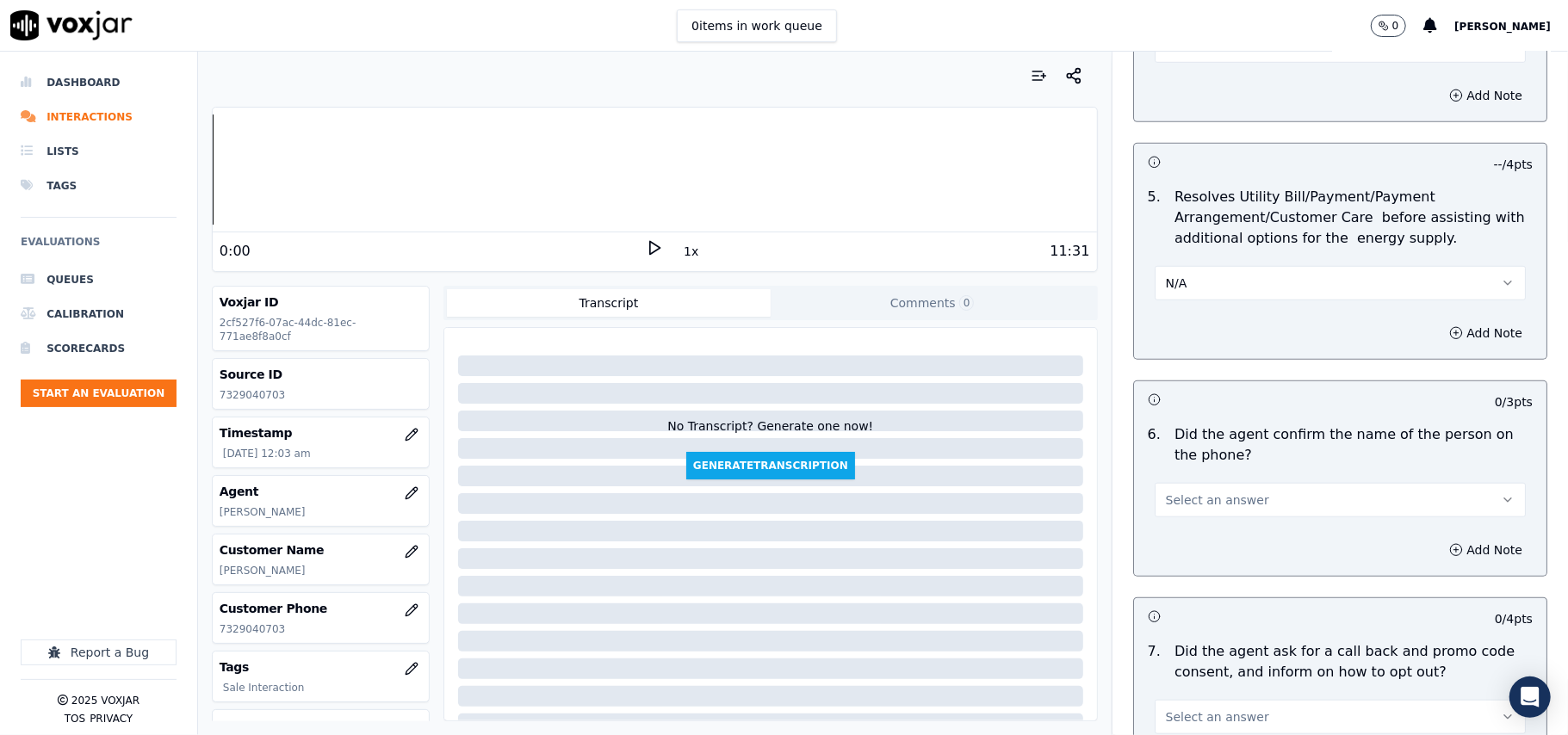
scroll to position [955, 0]
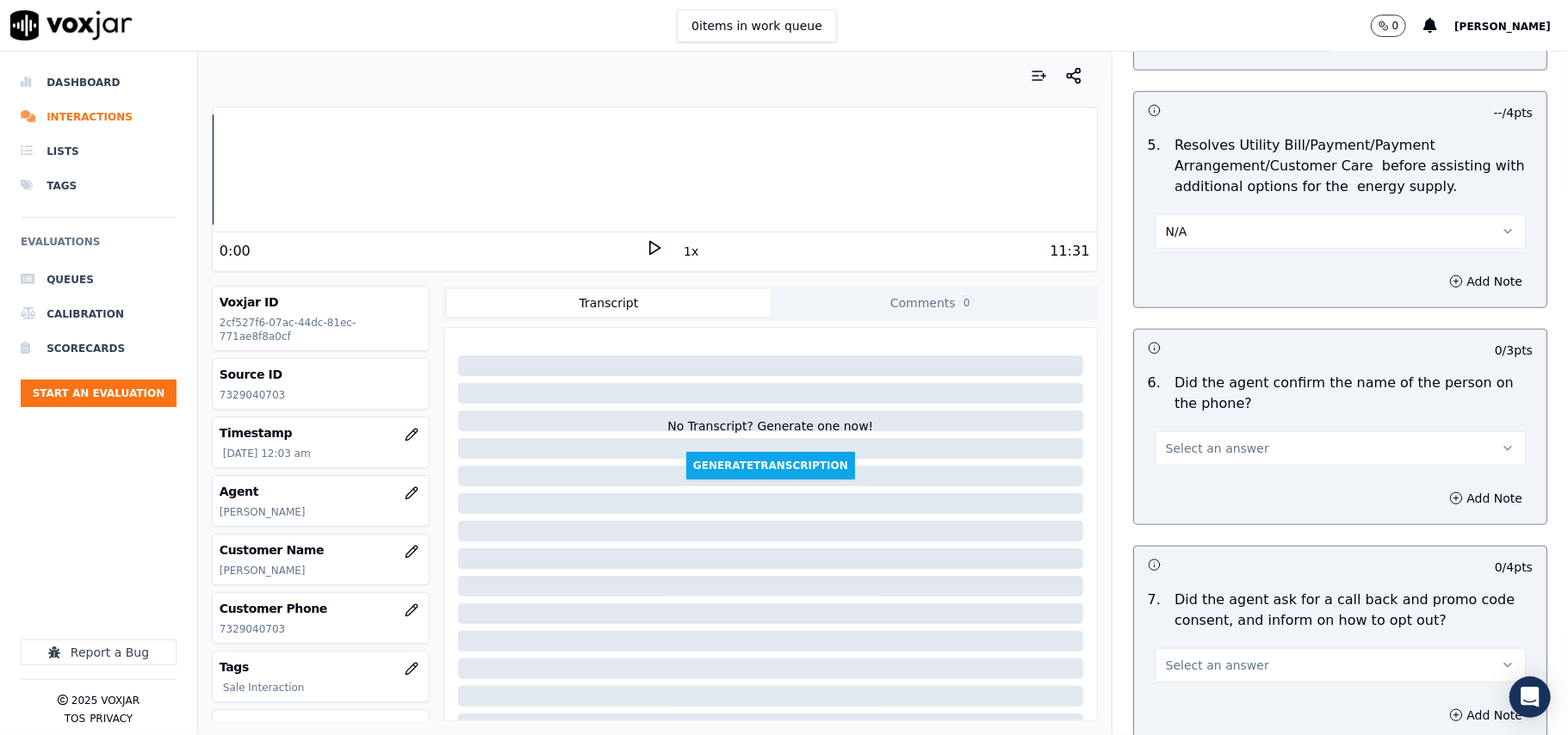
click at [1192, 457] on span "Select an answer" at bounding box center [1217, 448] width 104 height 17
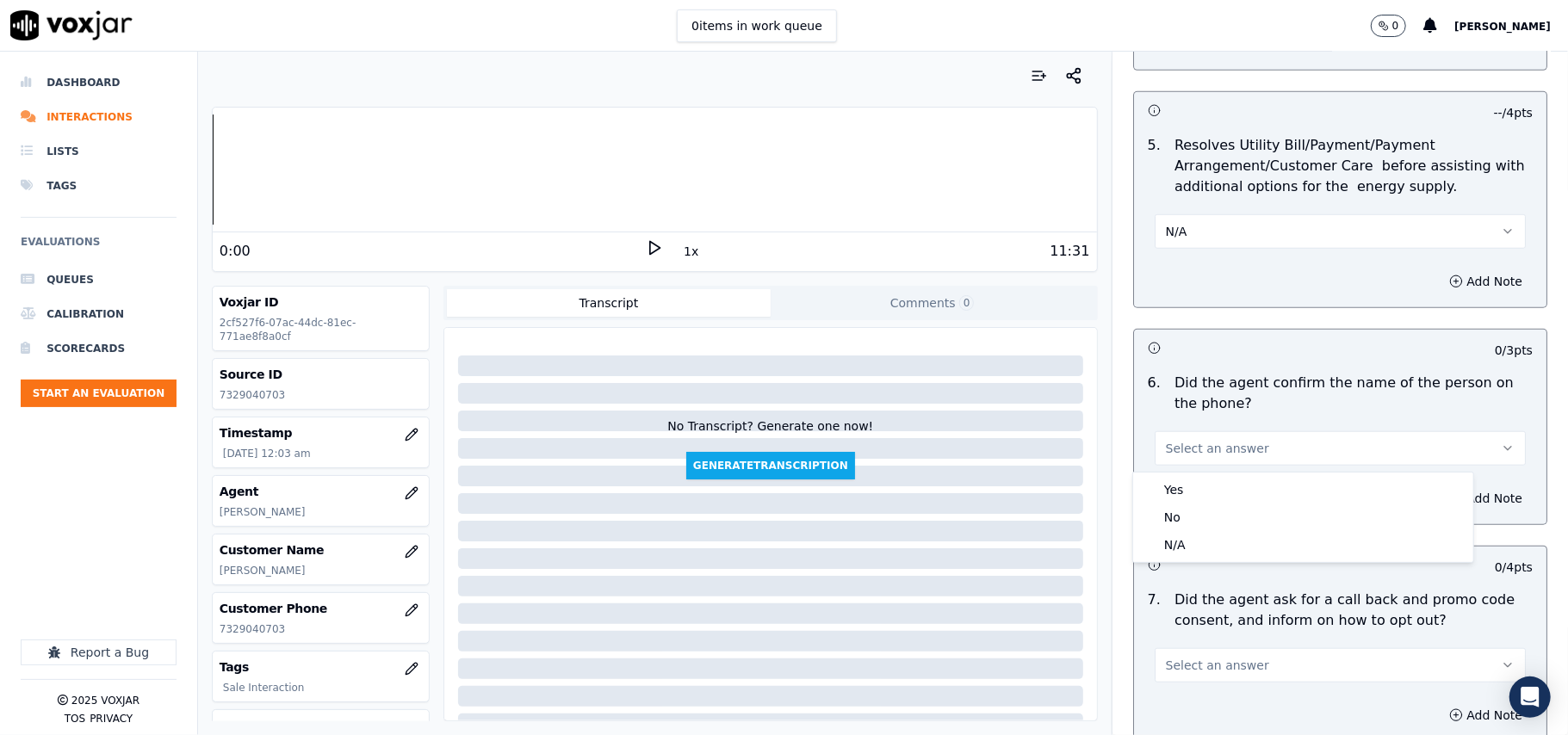
click at [1189, 493] on div "Yes" at bounding box center [1303, 490] width 334 height 28
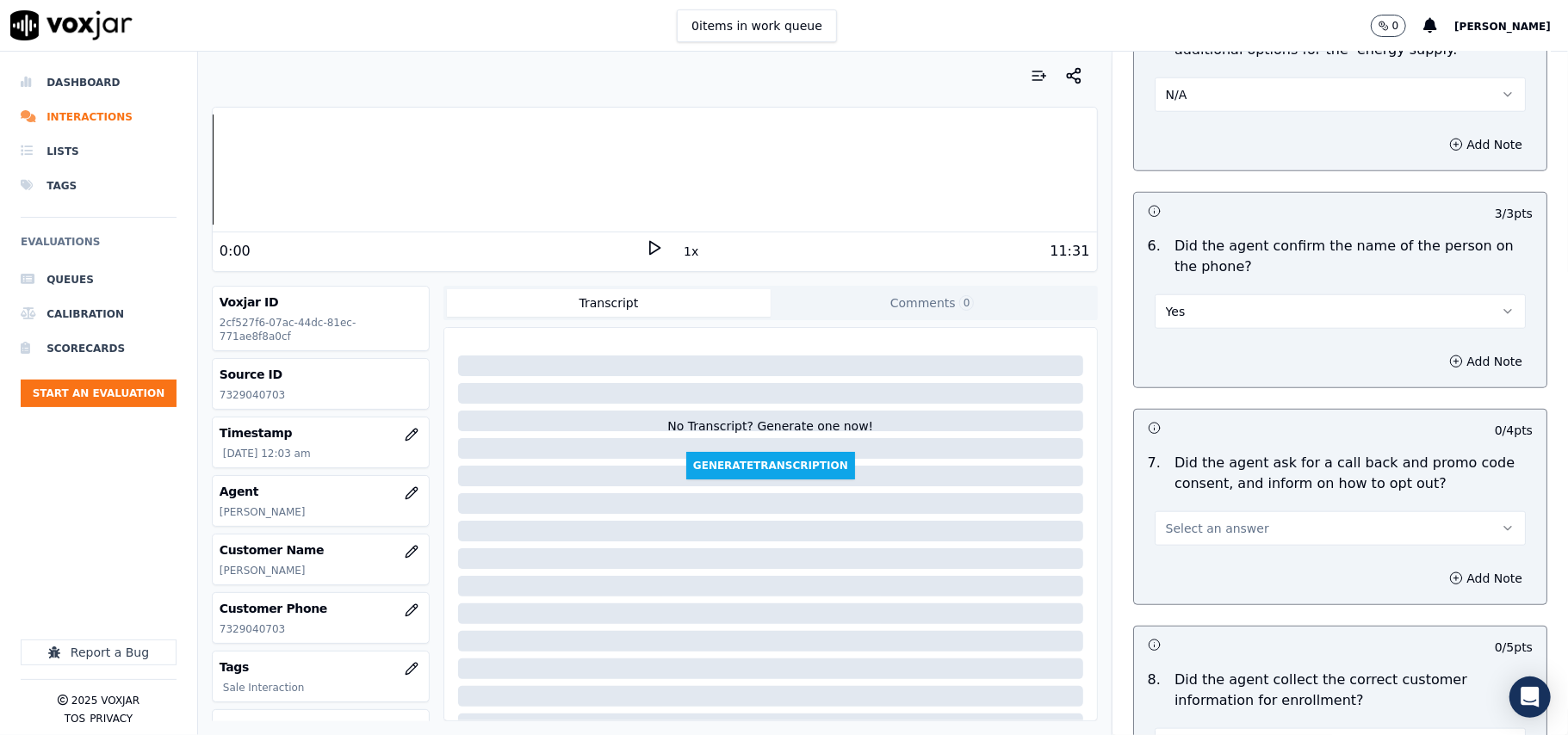
scroll to position [1147, 0]
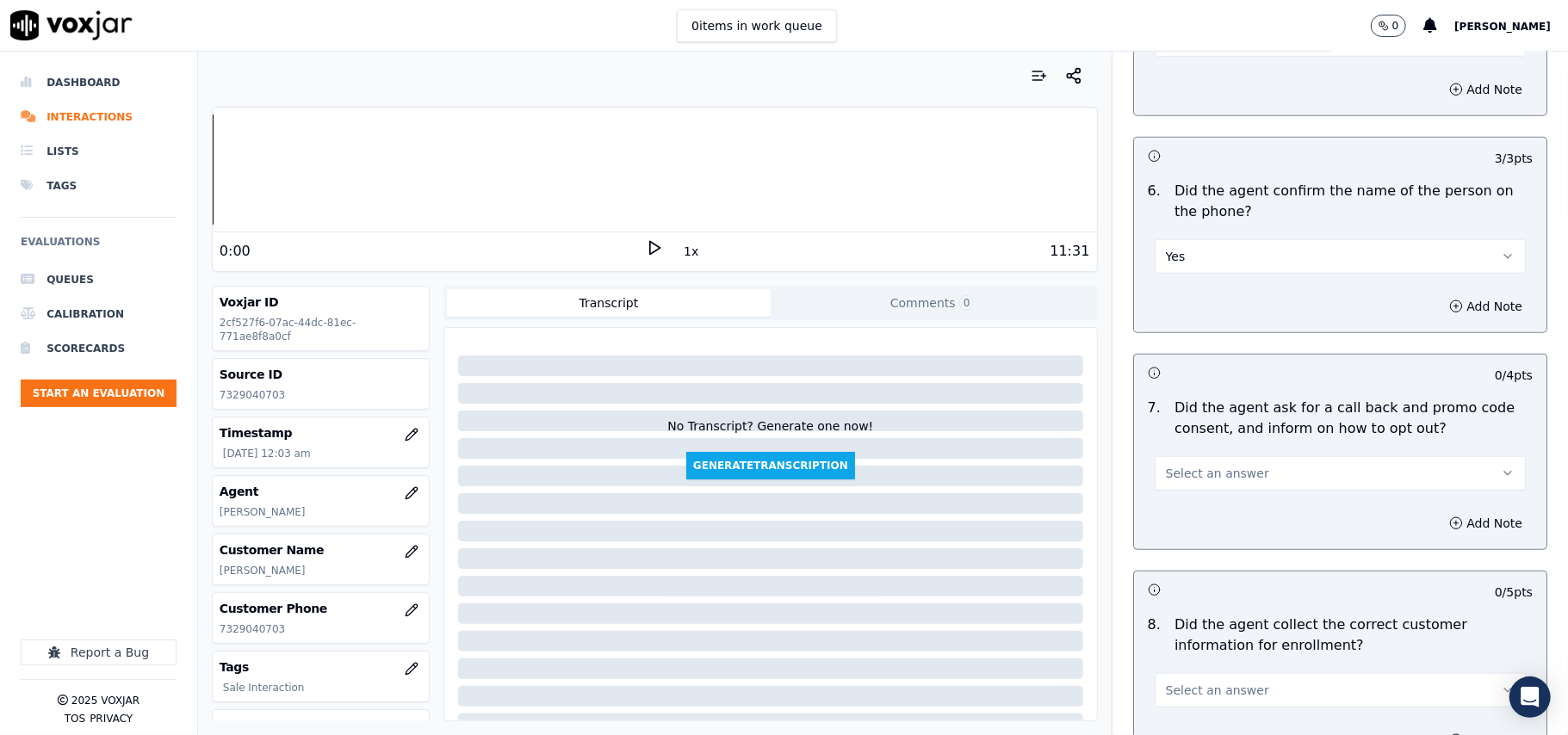
click at [1165, 471] on span "Select an answer" at bounding box center [1217, 473] width 104 height 17
drag, startPoint x: 1169, startPoint y: 482, endPoint x: 1187, endPoint y: 514, distance: 36.7
click at [1188, 520] on div "Yes" at bounding box center [1303, 516] width 334 height 28
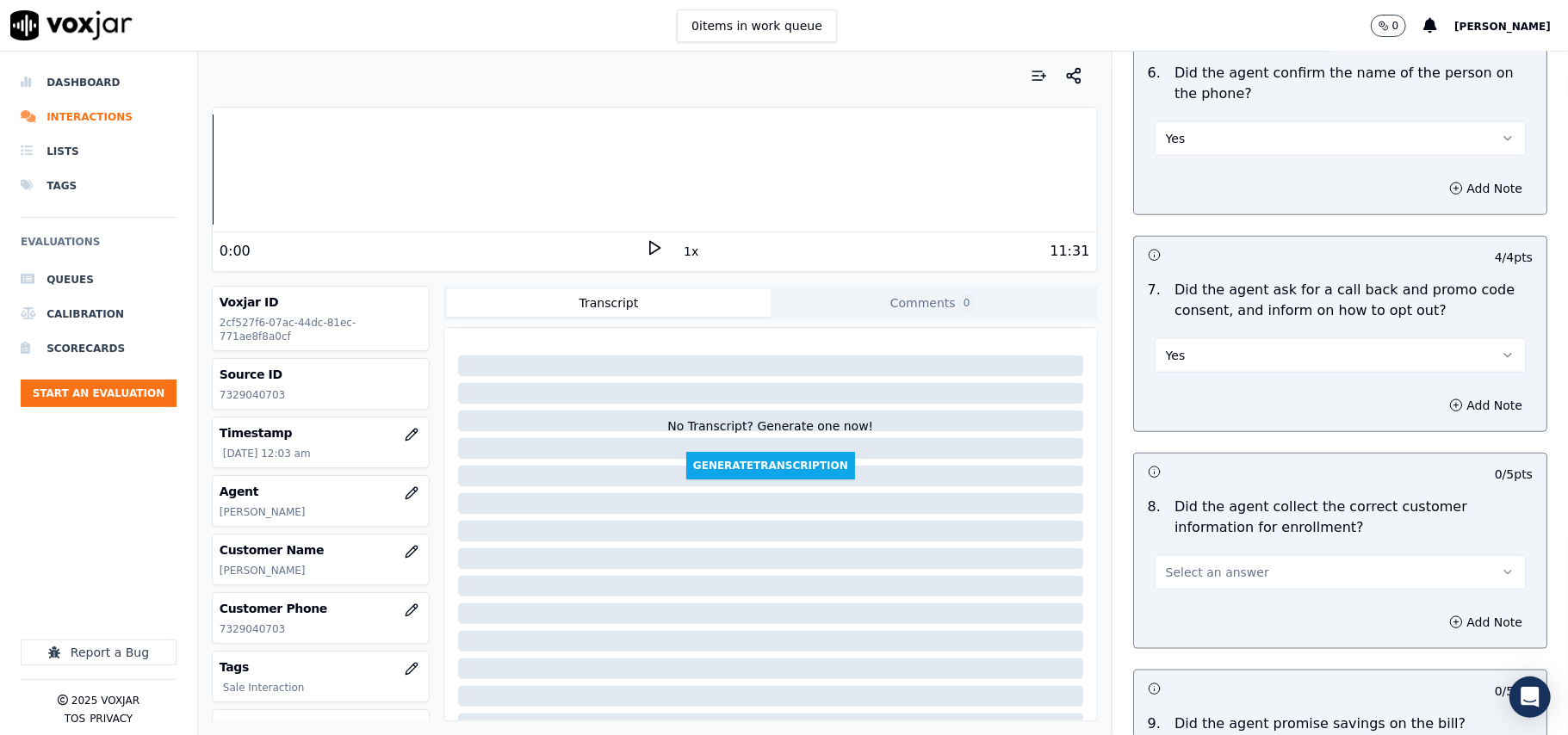
scroll to position [1340, 0]
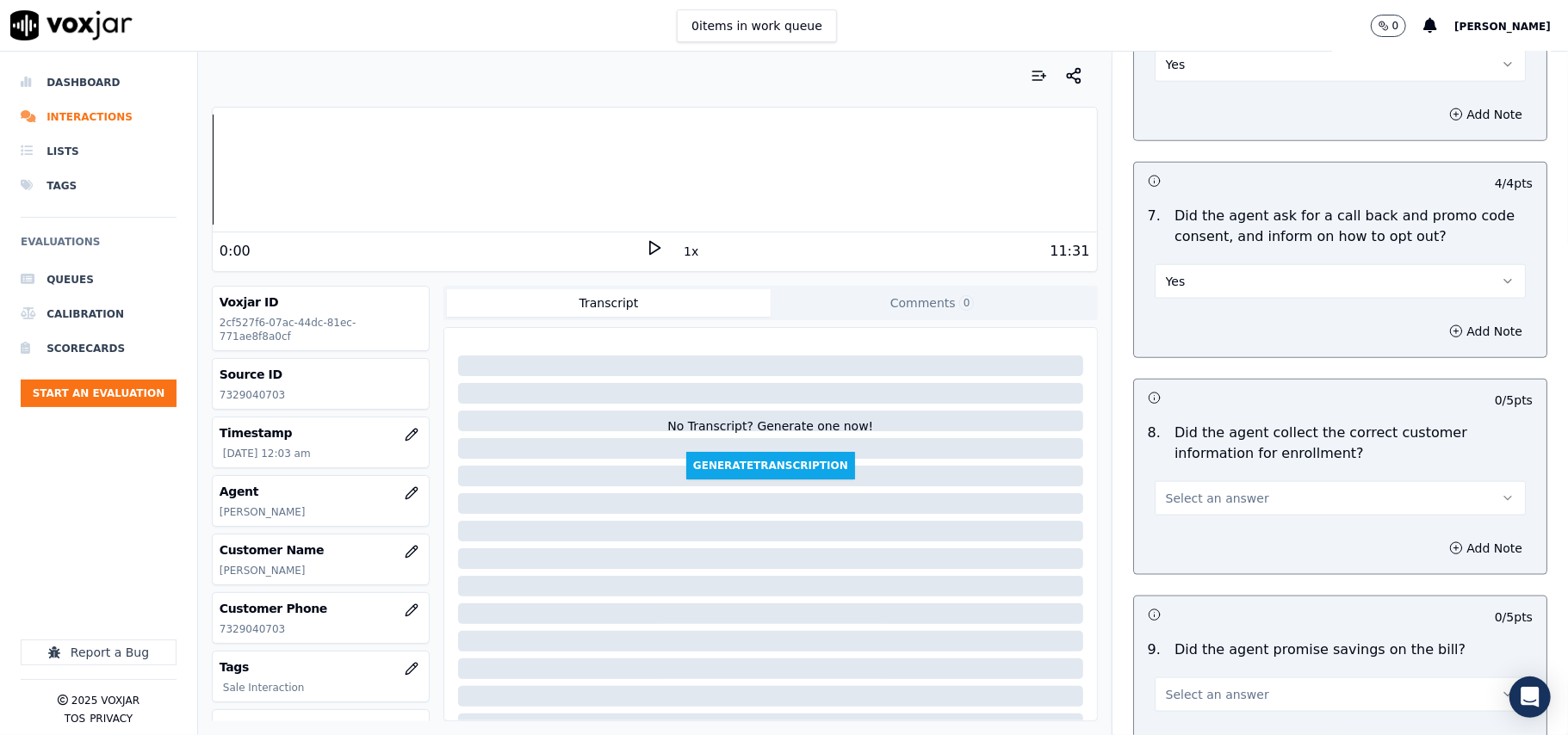
click at [1185, 503] on span "Select an answer" at bounding box center [1217, 498] width 104 height 17
click at [1199, 549] on div "Yes" at bounding box center [1303, 541] width 334 height 28
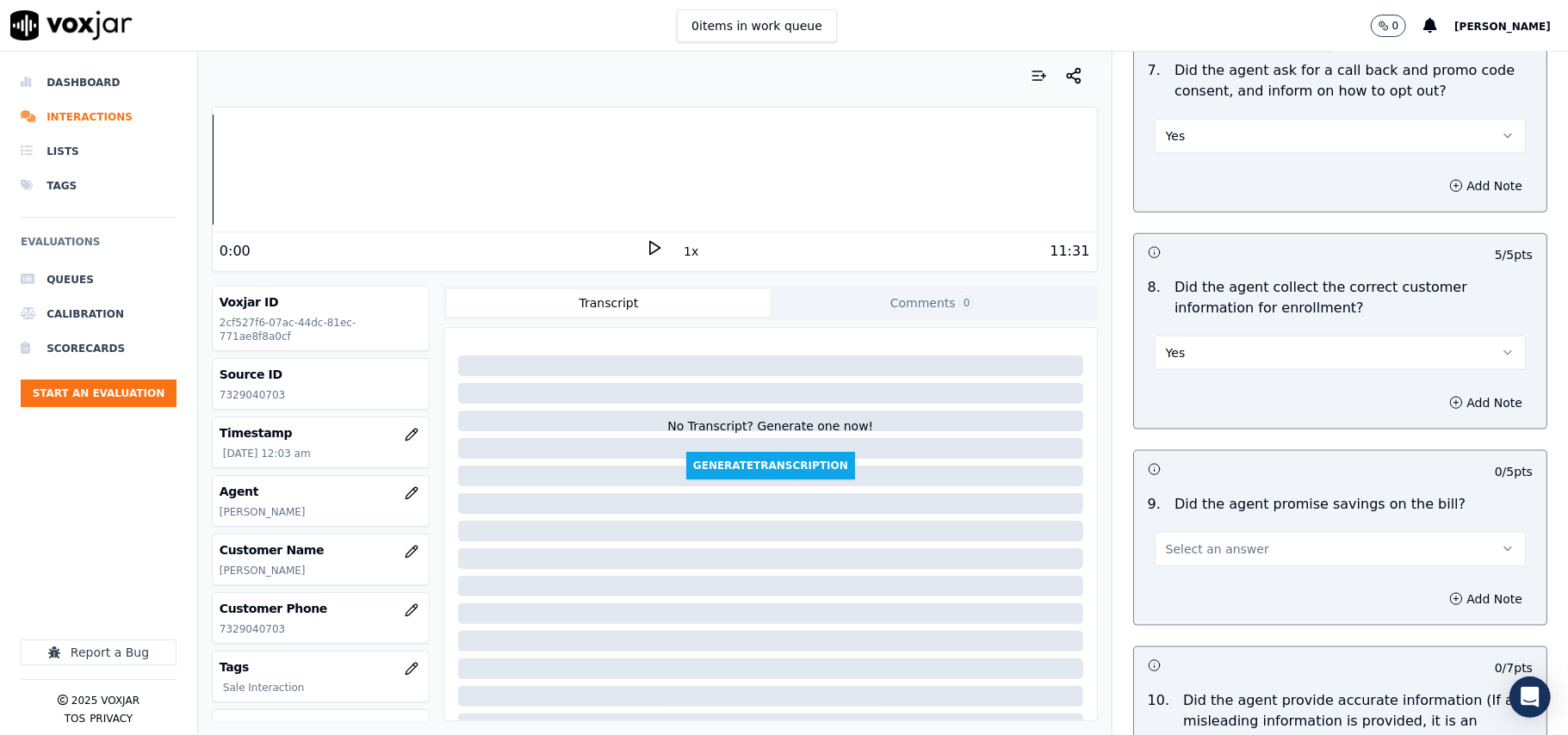
scroll to position [1529, 0]
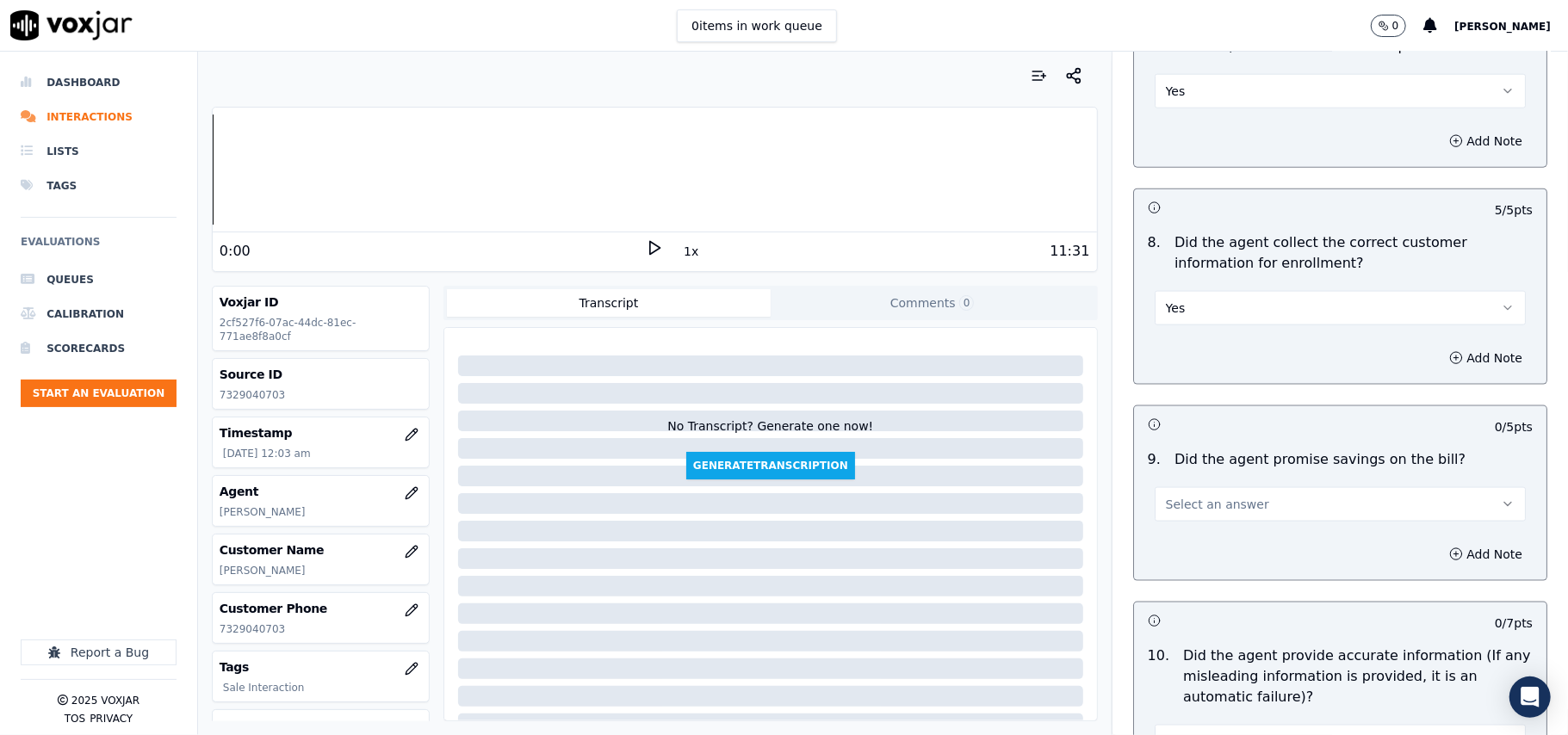
click at [1203, 518] on button "Select an answer" at bounding box center [1339, 504] width 371 height 34
click at [1183, 604] on div "N/A" at bounding box center [1303, 603] width 334 height 28
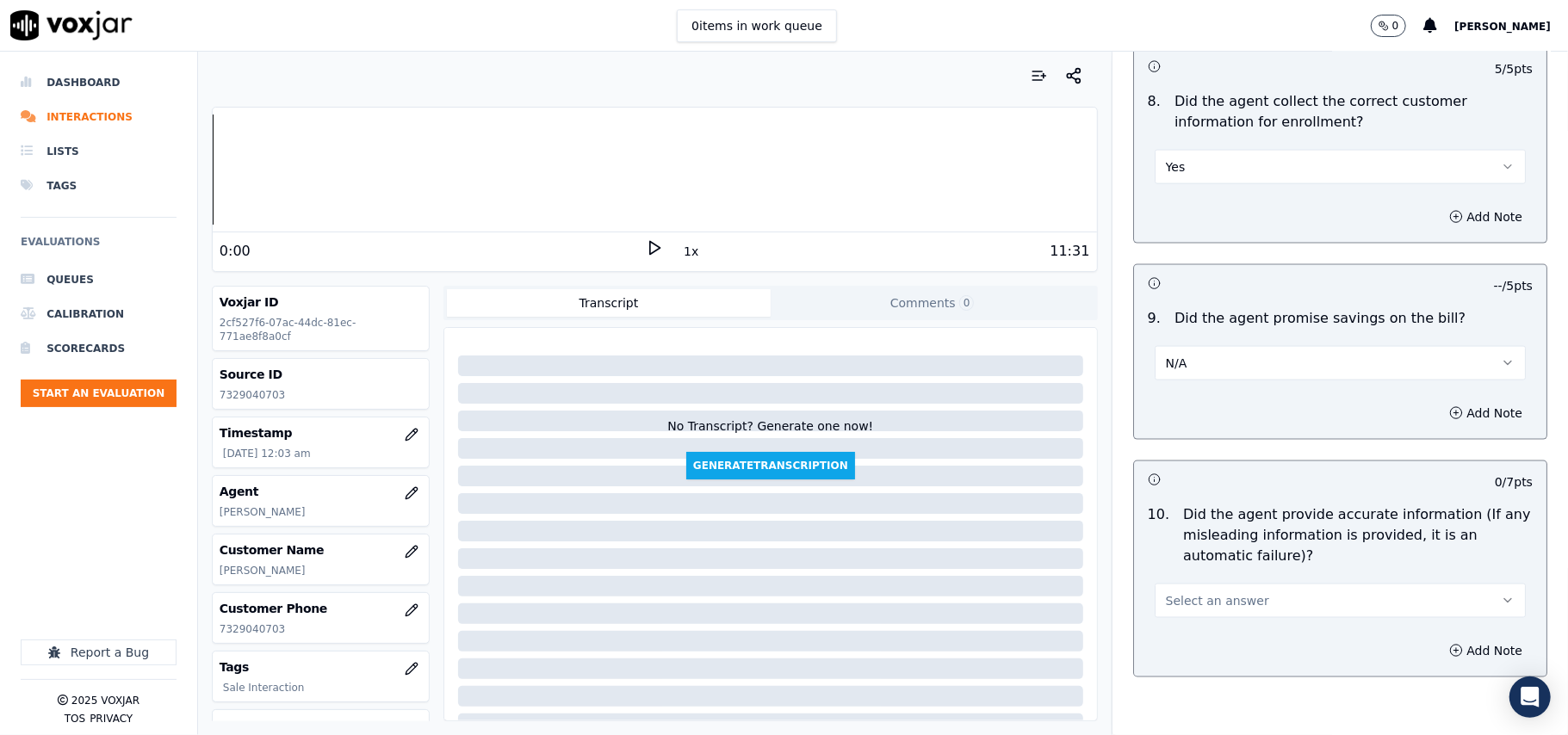
scroll to position [1721, 0]
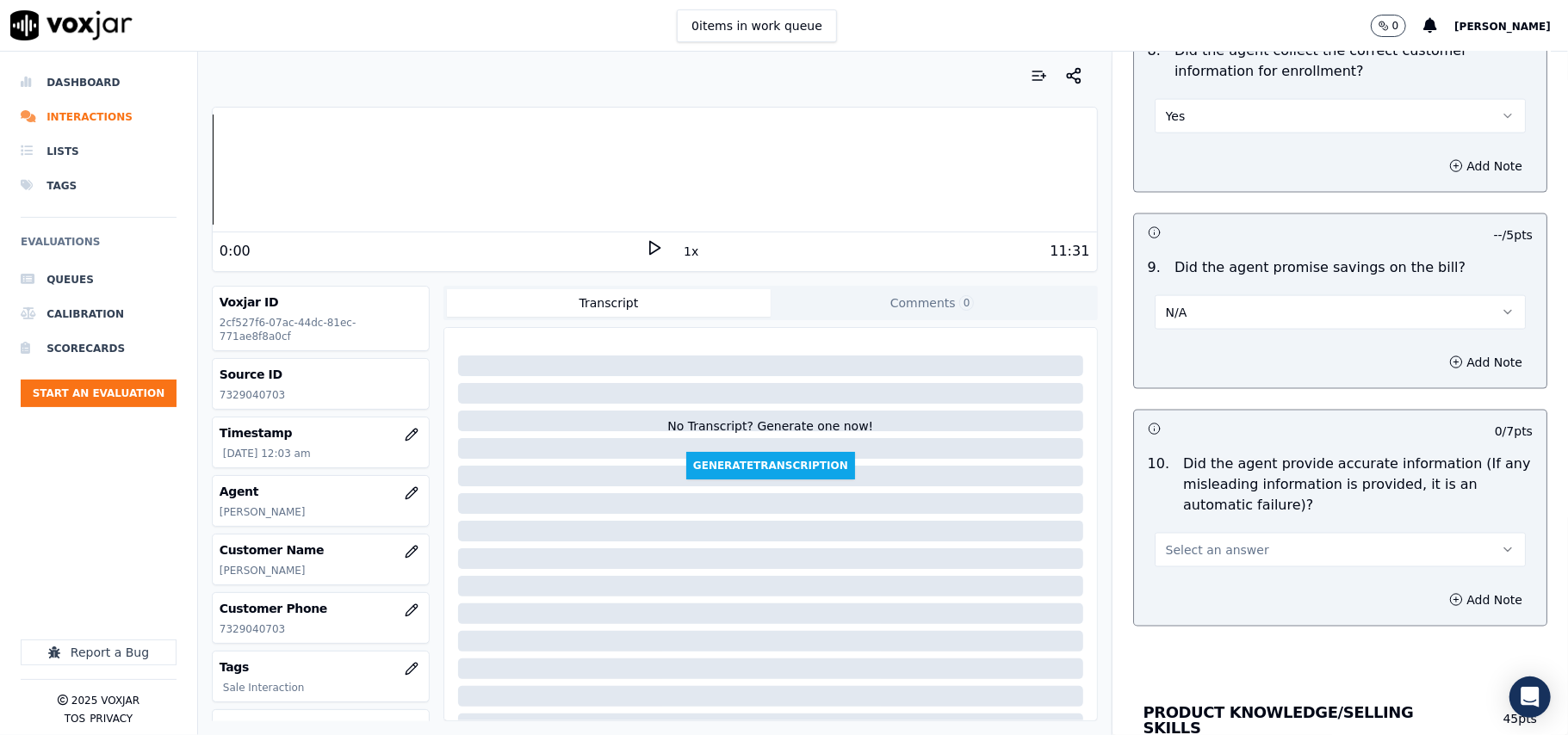
drag, startPoint x: 1172, startPoint y: 545, endPoint x: 1174, endPoint y: 573, distance: 28.1
click at [1172, 547] on span "Select an answer" at bounding box center [1217, 550] width 104 height 17
click at [1175, 583] on div "Yes" at bounding box center [1303, 594] width 334 height 28
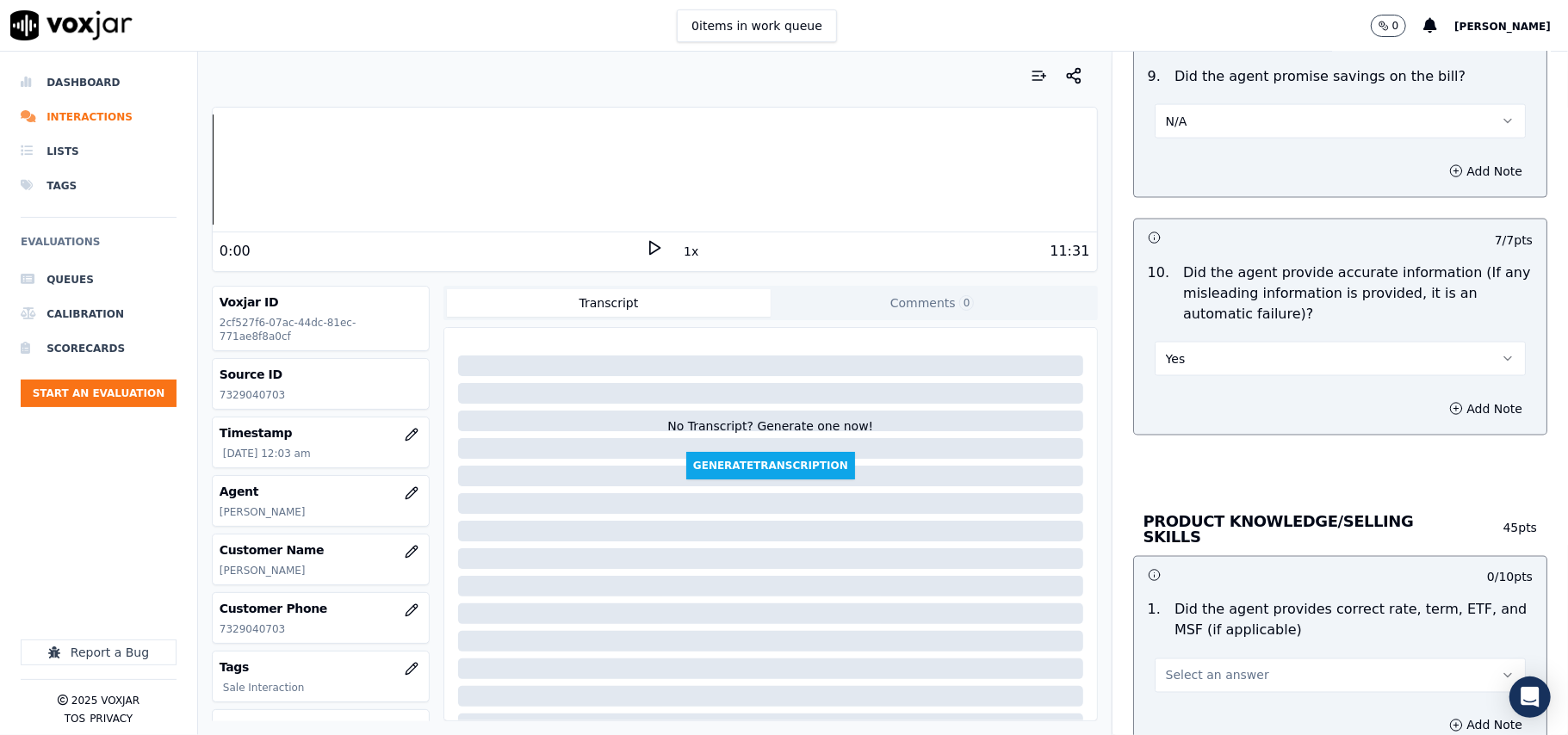
scroll to position [2103, 0]
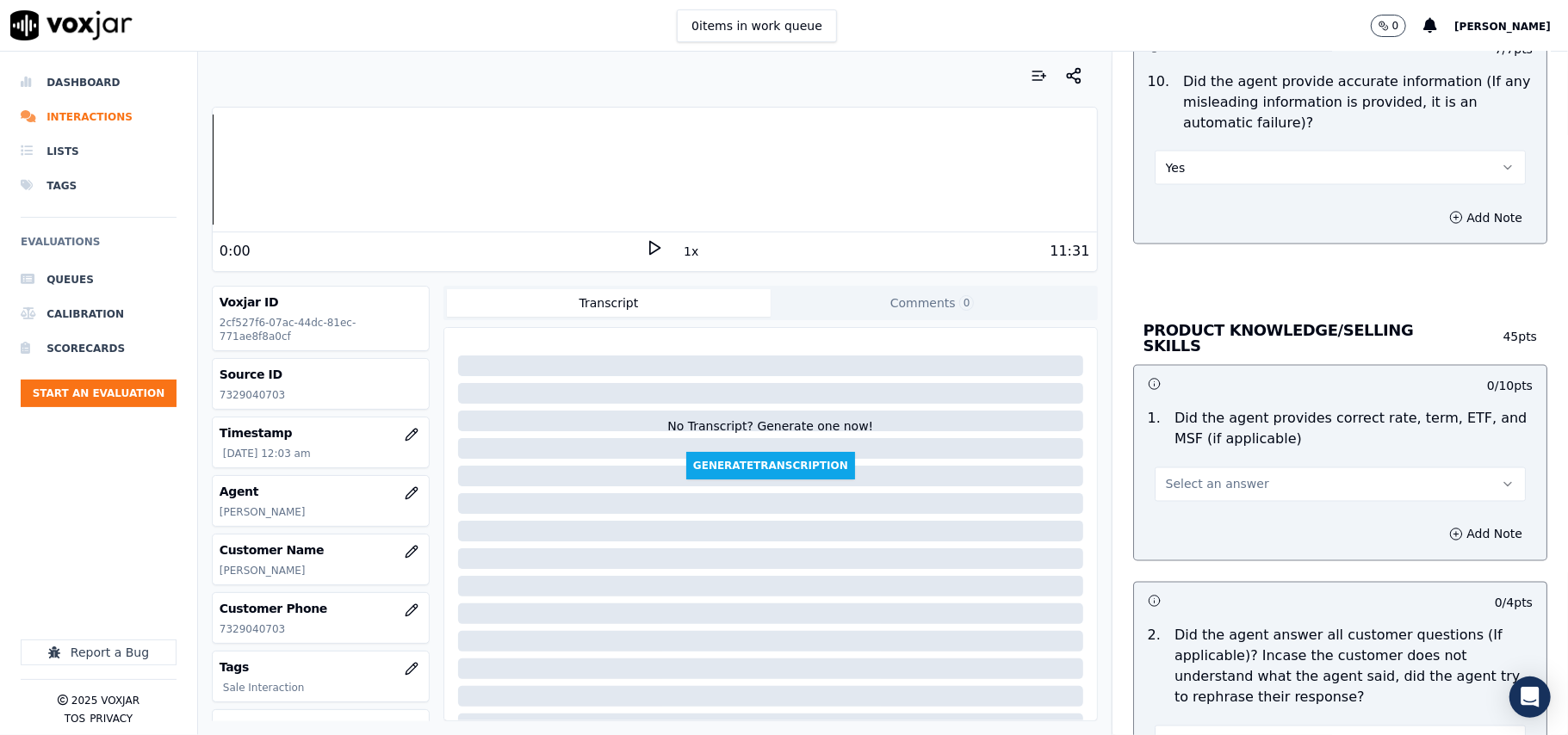
drag, startPoint x: 1182, startPoint y: 460, endPoint x: 1183, endPoint y: 470, distance: 10.0
click at [1183, 459] on div "Select an answer" at bounding box center [1340, 476] width 399 height 52
click at [1183, 470] on button "Select an answer" at bounding box center [1339, 485] width 371 height 34
click at [1187, 517] on div "Yes" at bounding box center [1303, 520] width 334 height 28
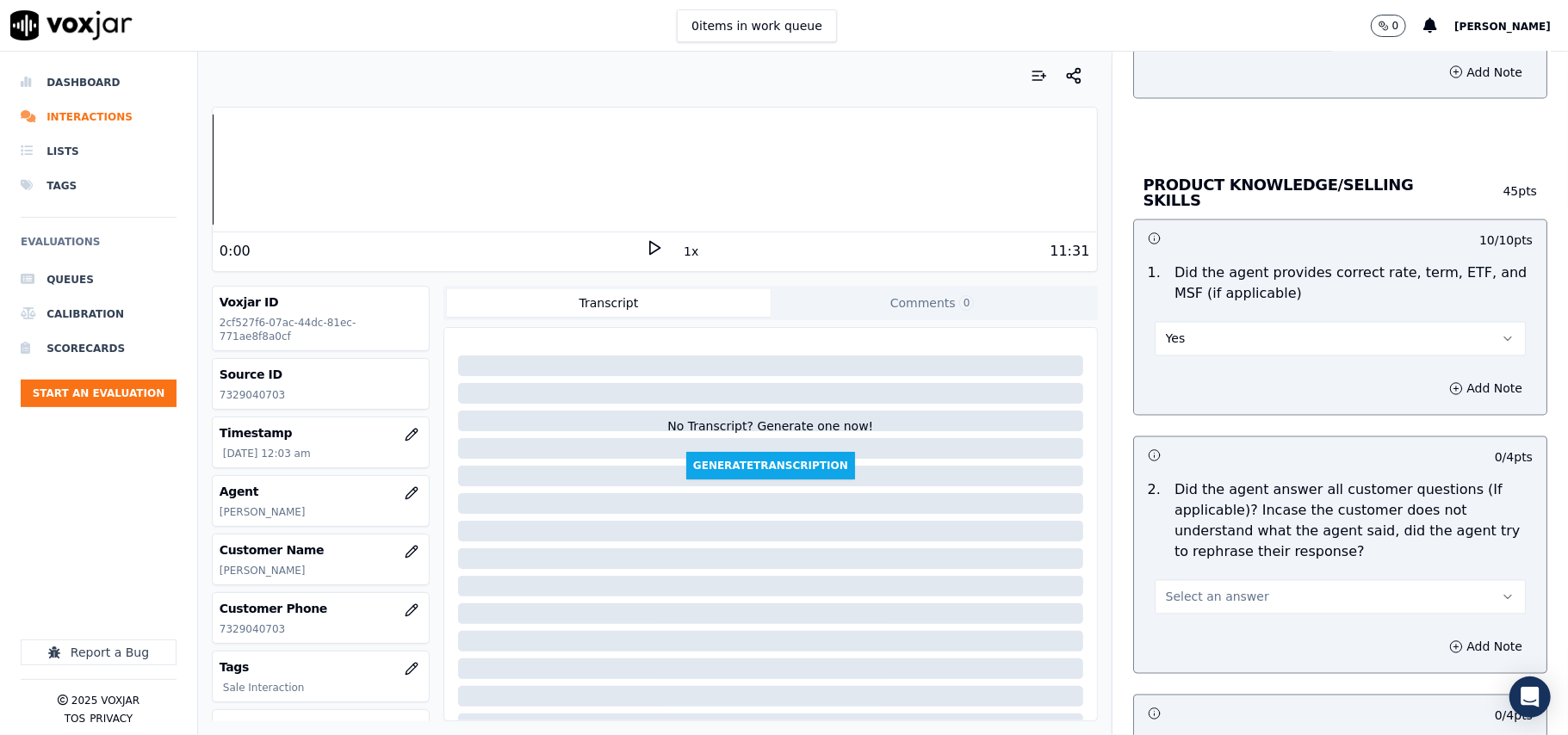
scroll to position [2295, 0]
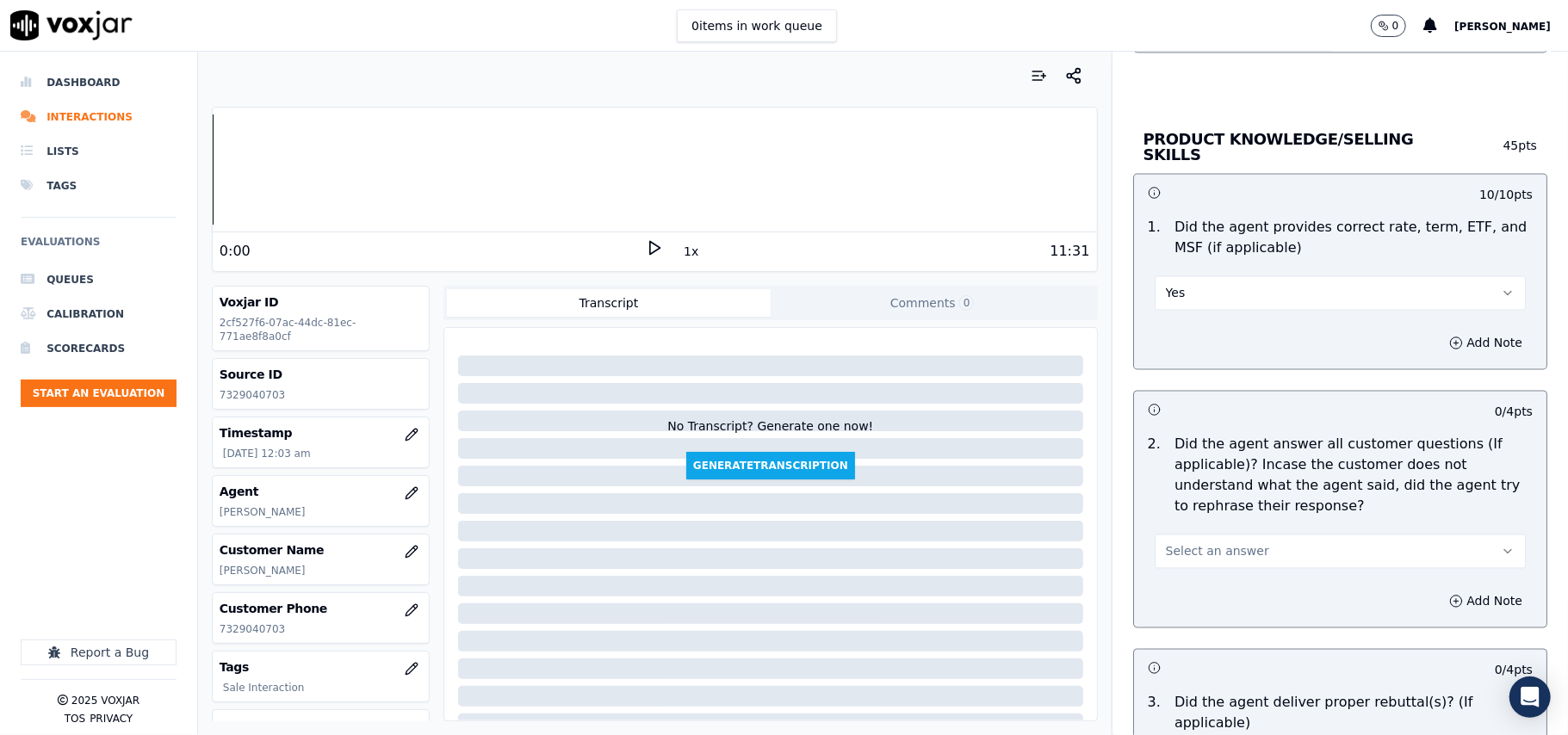
click at [1188, 538] on button "Select an answer" at bounding box center [1339, 552] width 371 height 34
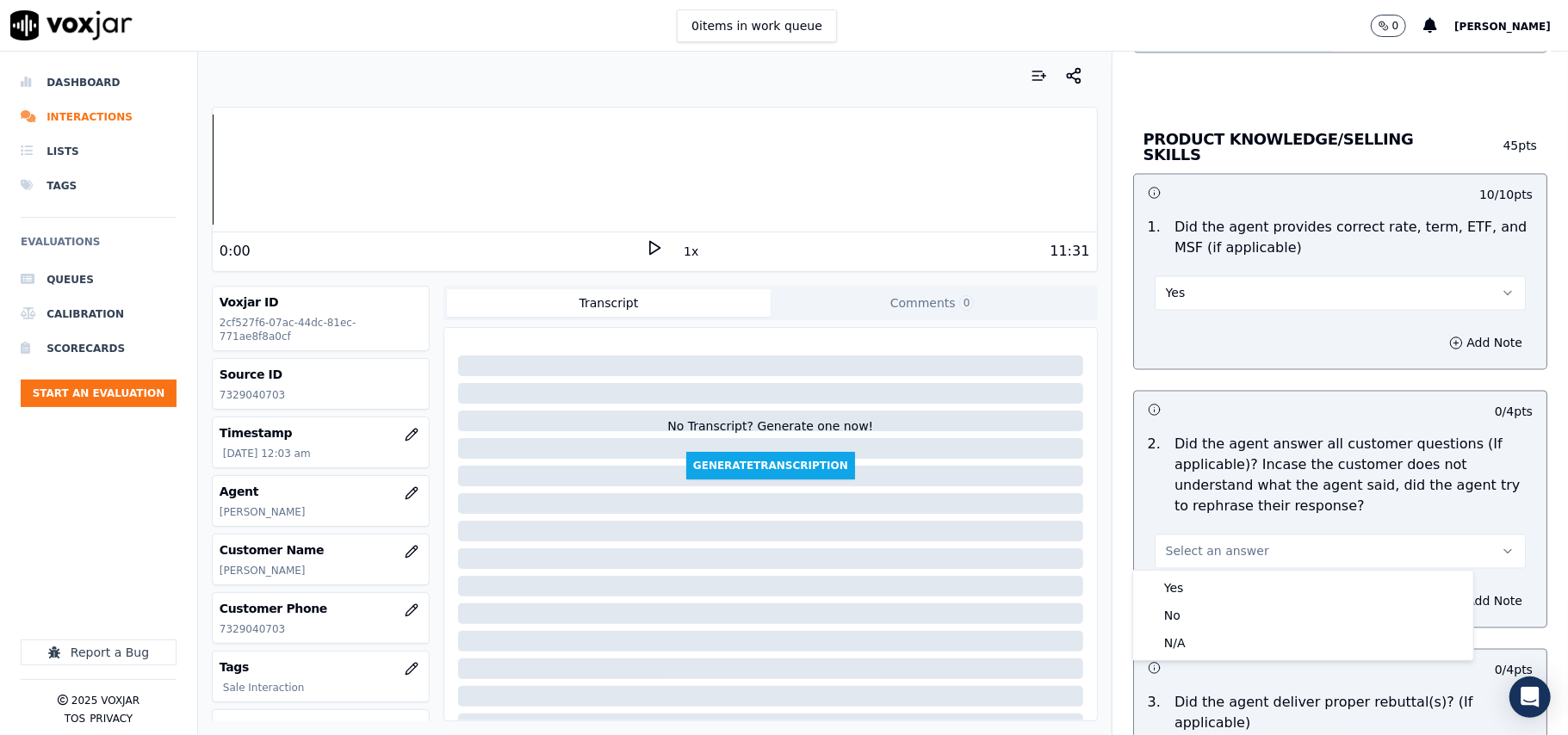
click at [1186, 570] on div "Yes No N/A" at bounding box center [1303, 615] width 342 height 91
click at [1182, 580] on div "Yes" at bounding box center [1303, 587] width 334 height 28
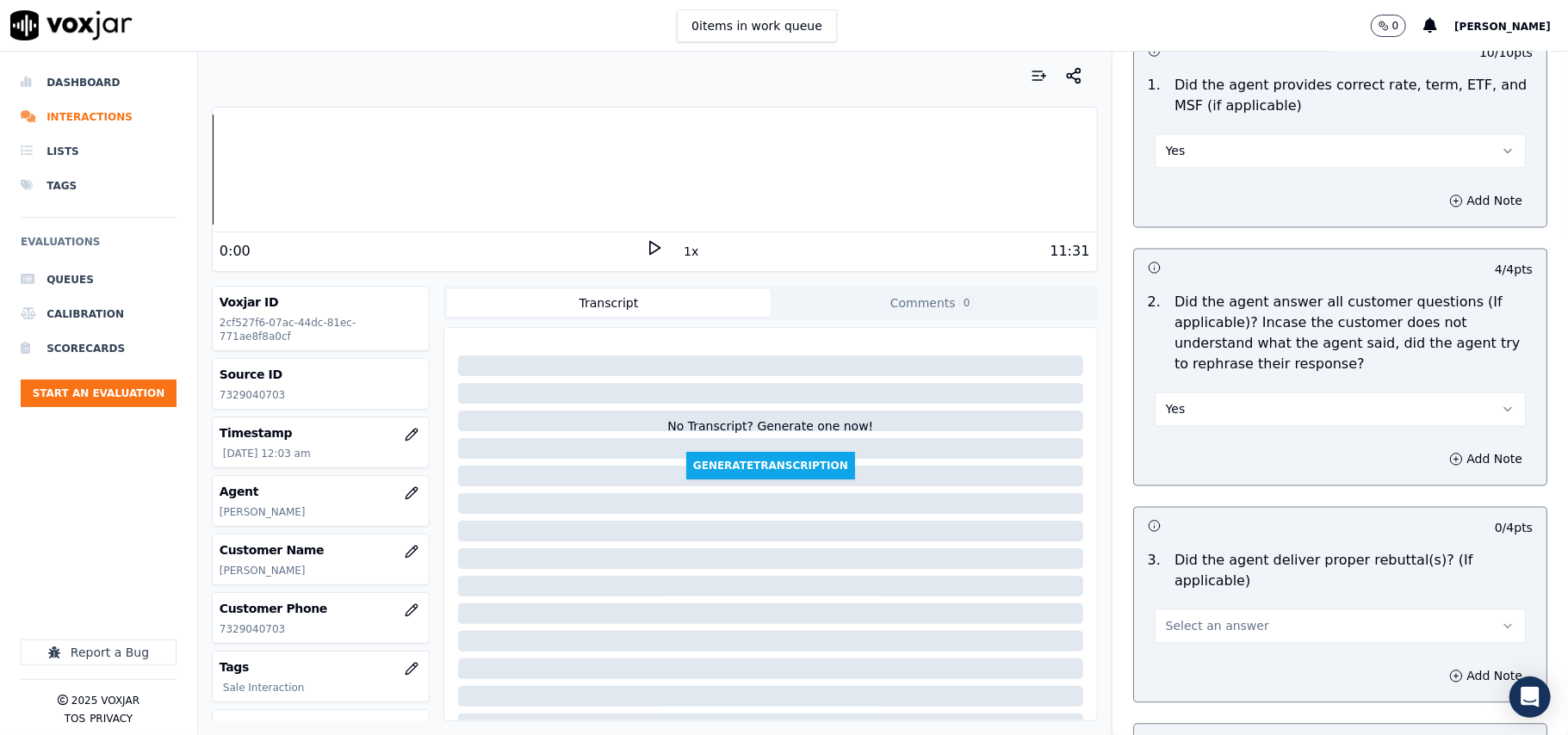
scroll to position [2487, 0]
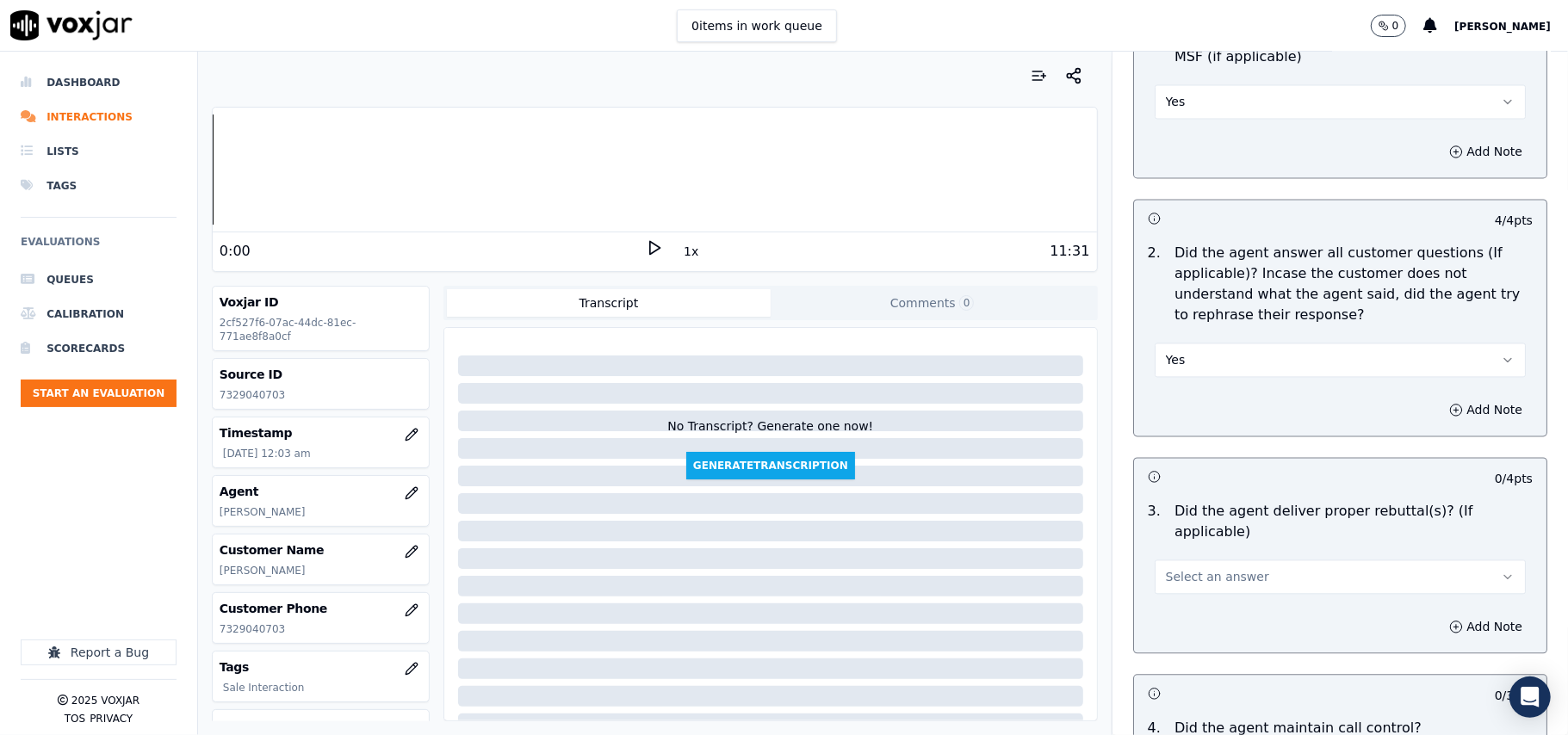
click at [1181, 601] on div "Add Note" at bounding box center [1340, 627] width 412 height 52
drag, startPoint x: 1182, startPoint y: 558, endPoint x: 1188, endPoint y: 568, distance: 11.7
click at [1185, 568] on span "Select an answer" at bounding box center [1217, 577] width 104 height 17
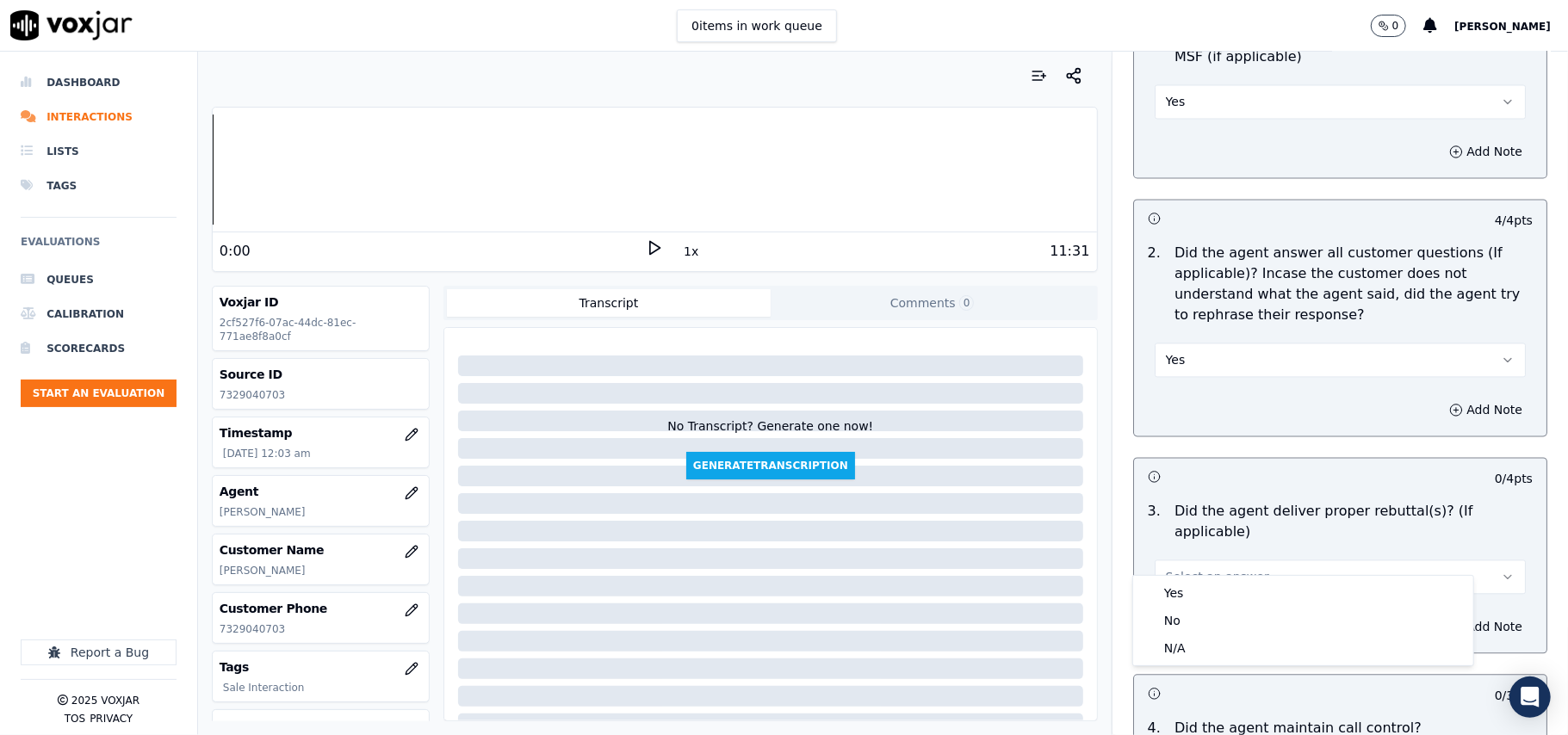
click at [1192, 586] on div "Yes" at bounding box center [1303, 592] width 334 height 28
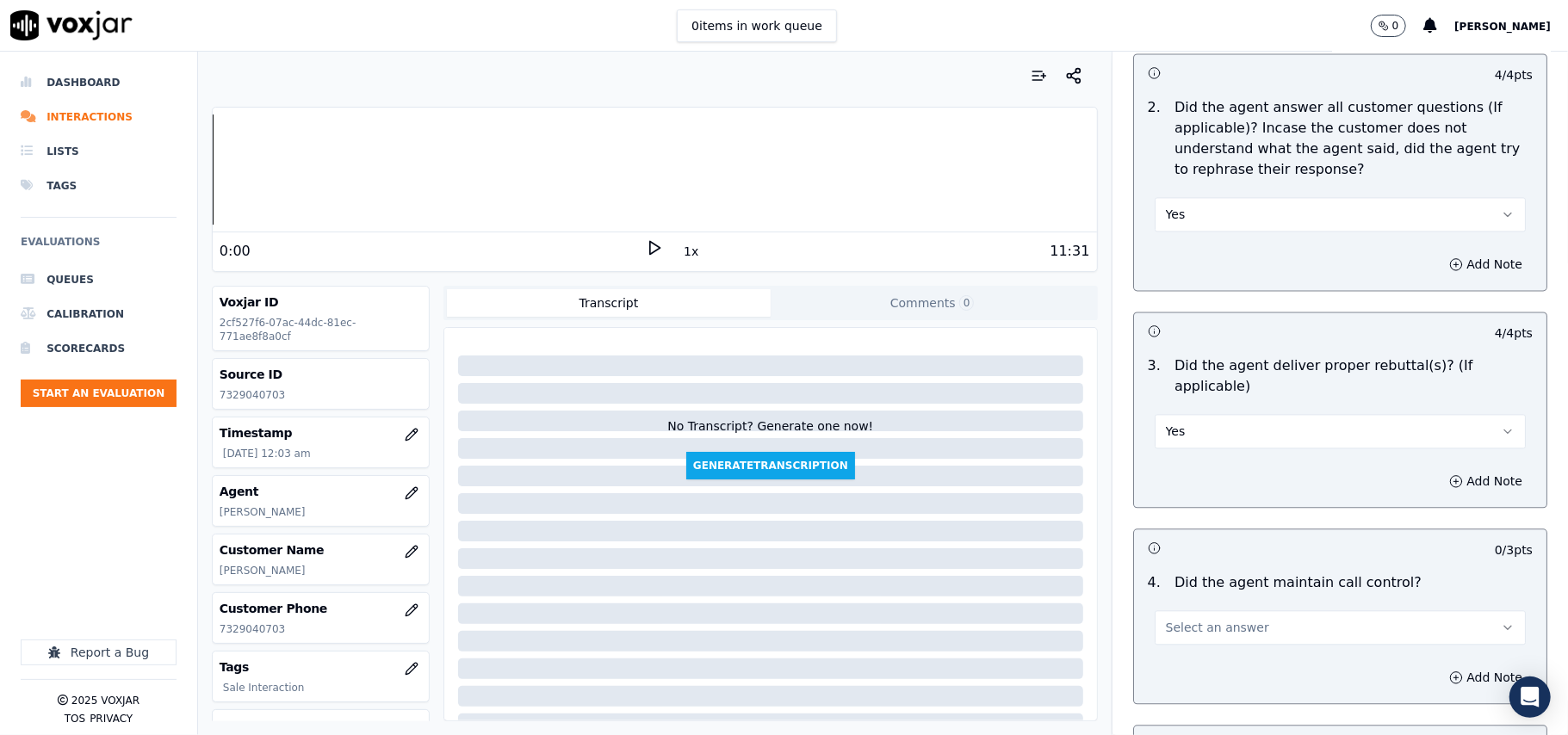
scroll to position [2676, 0]
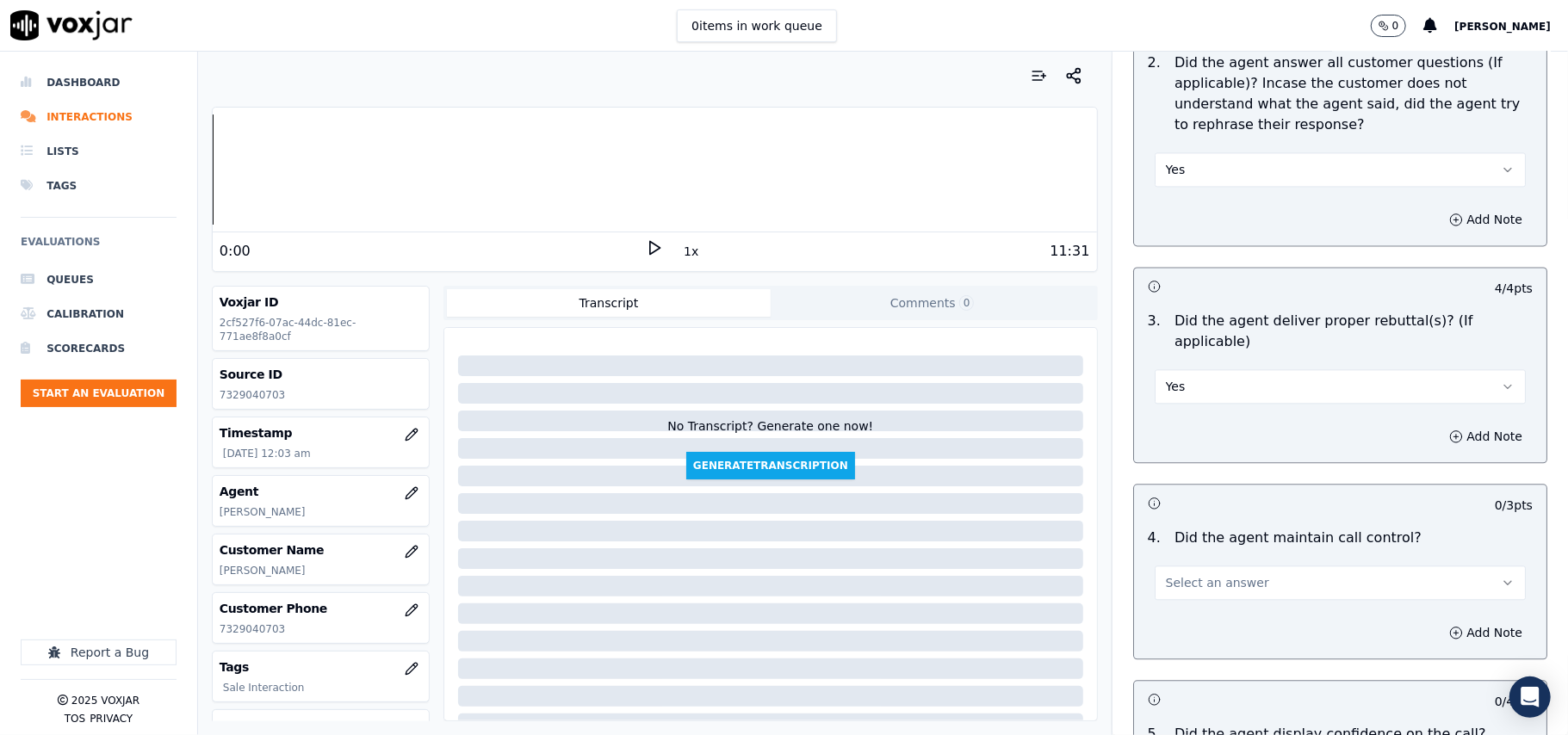
click at [1158, 565] on button "Select an answer" at bounding box center [1339, 583] width 371 height 34
click at [1169, 606] on div "Yes" at bounding box center [1303, 600] width 334 height 28
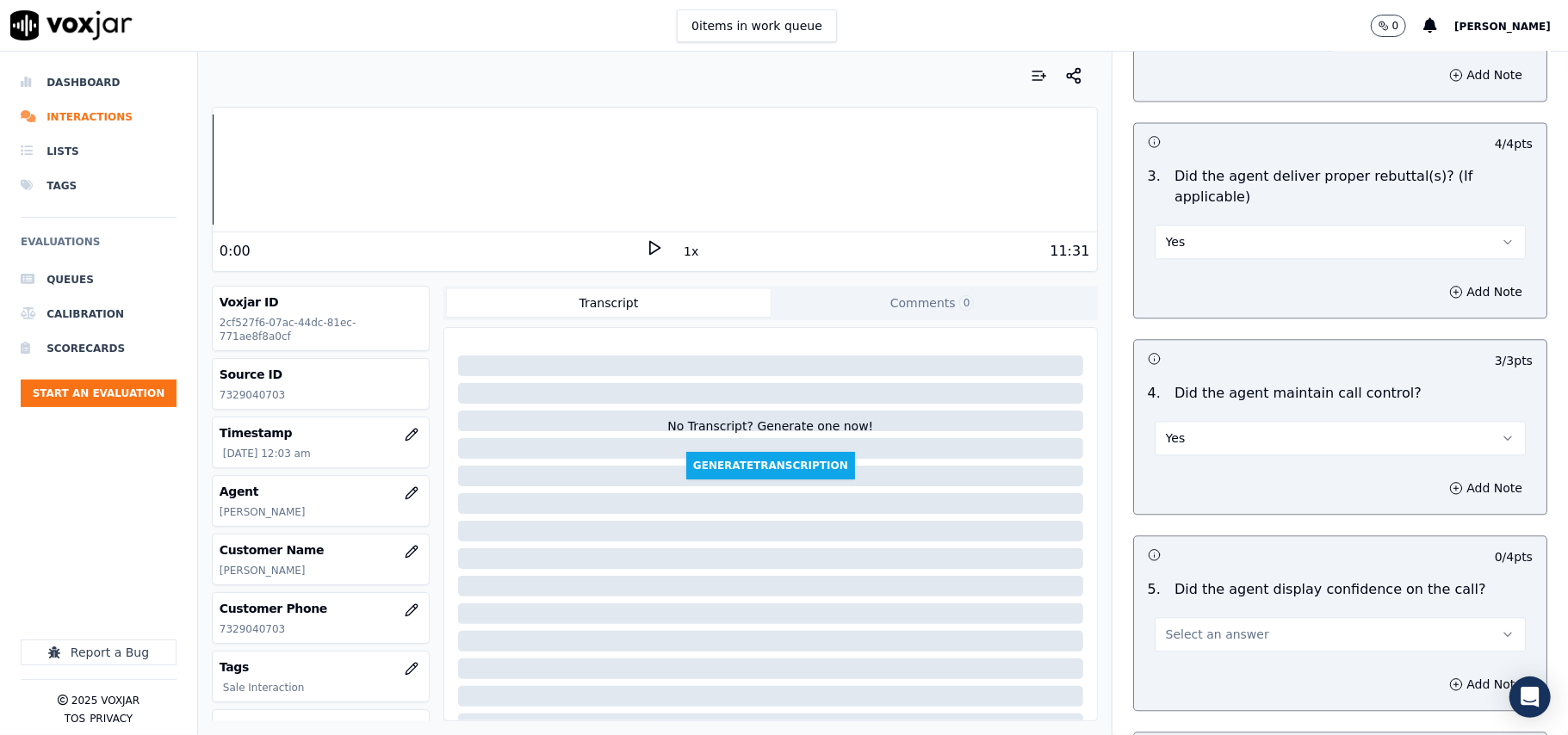
scroll to position [2869, 0]
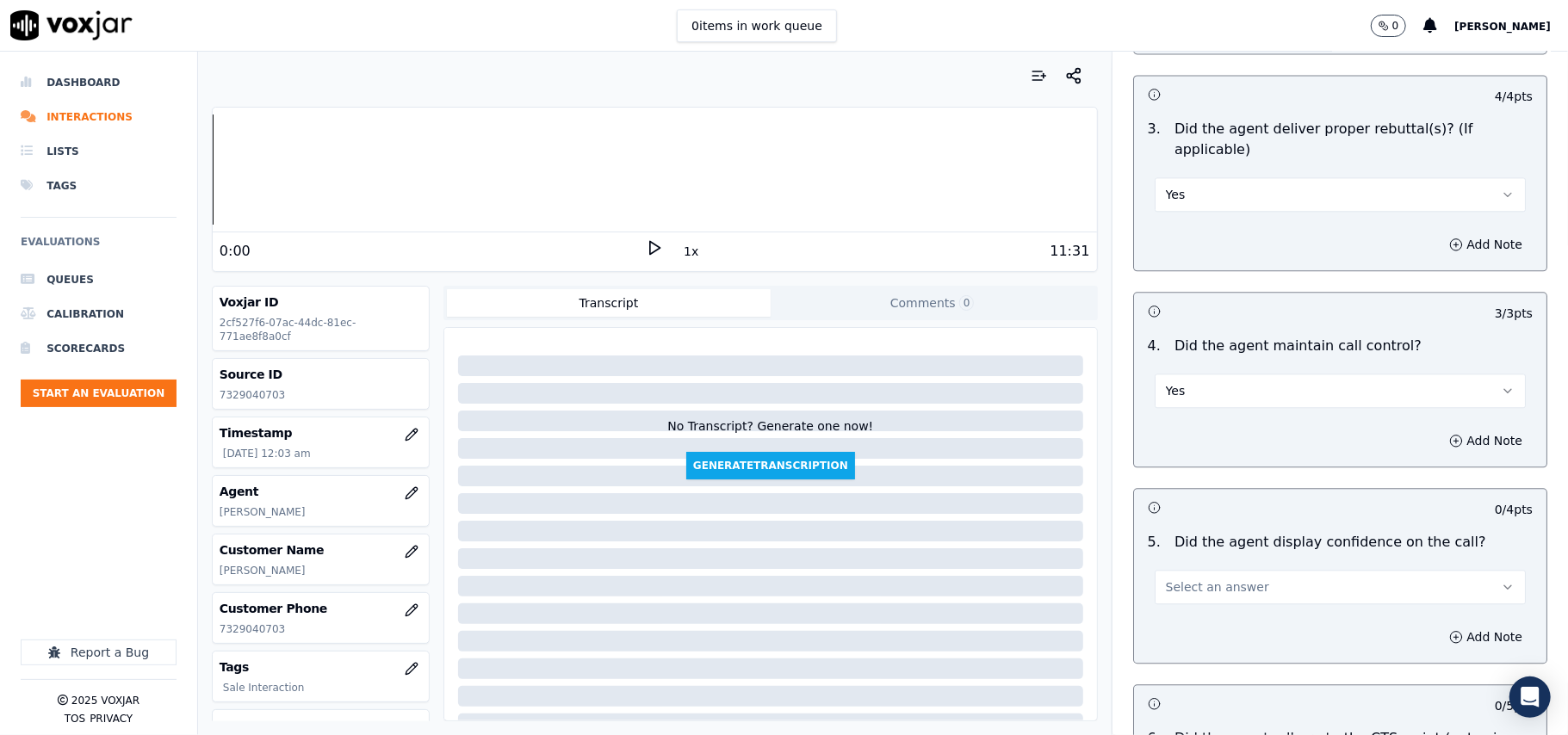
click at [1180, 579] on span "Select an answer" at bounding box center [1217, 587] width 104 height 17
click at [1175, 596] on div "Yes" at bounding box center [1303, 605] width 334 height 28
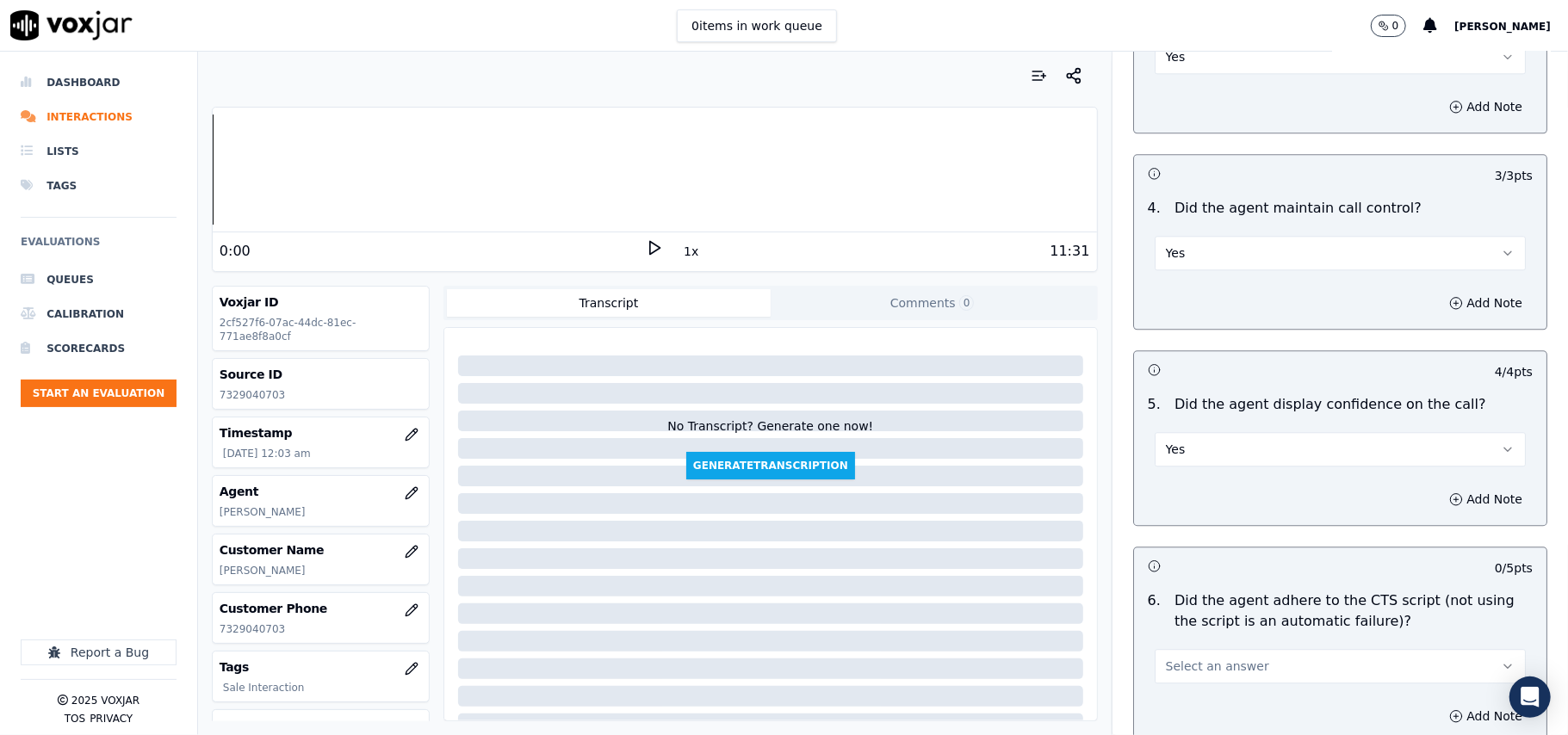
scroll to position [3061, 0]
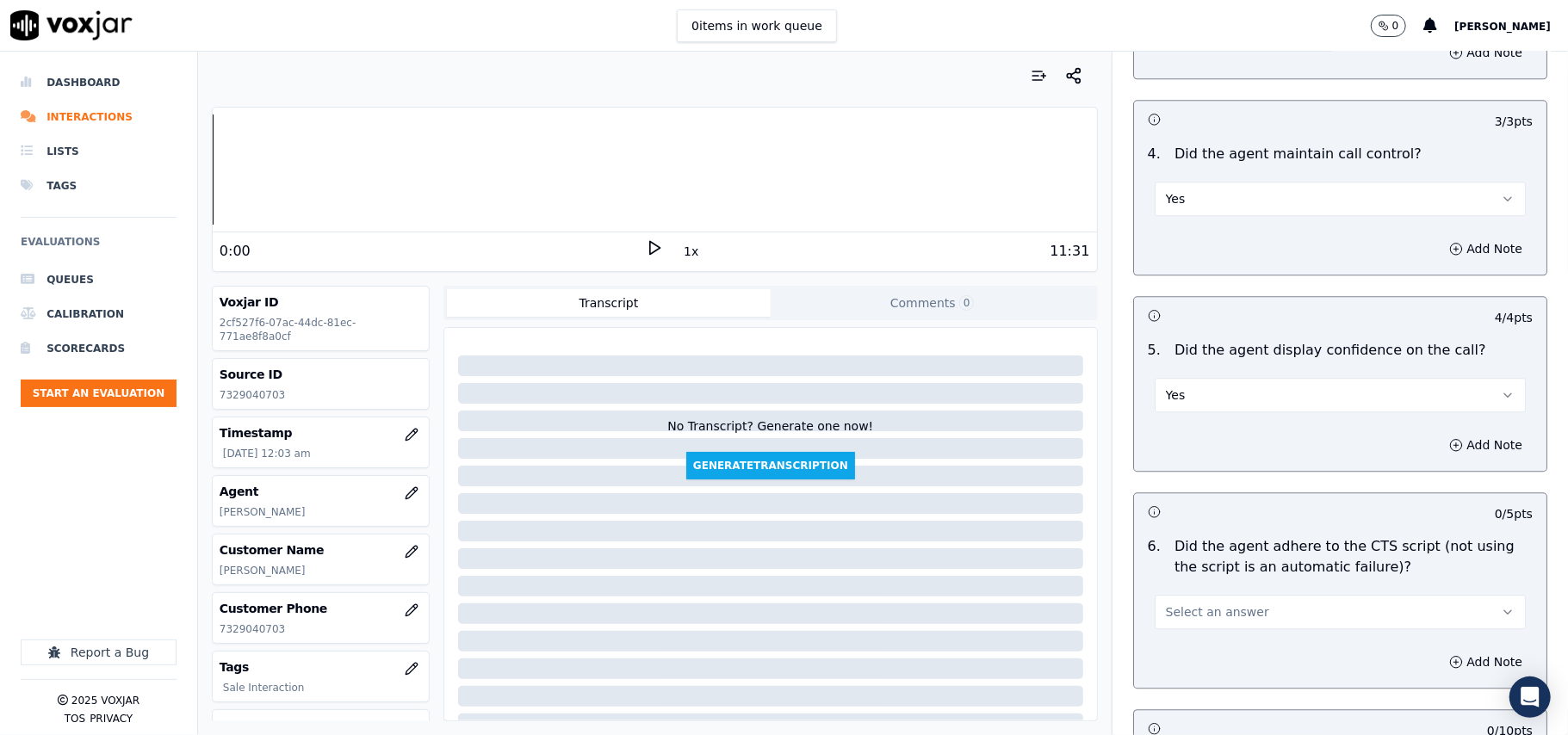
drag, startPoint x: 1175, startPoint y: 586, endPoint x: 1176, endPoint y: 608, distance: 22.0
click at [1176, 604] on span "Select an answer" at bounding box center [1217, 612] width 104 height 17
click at [1172, 623] on div "Yes" at bounding box center [1303, 631] width 334 height 28
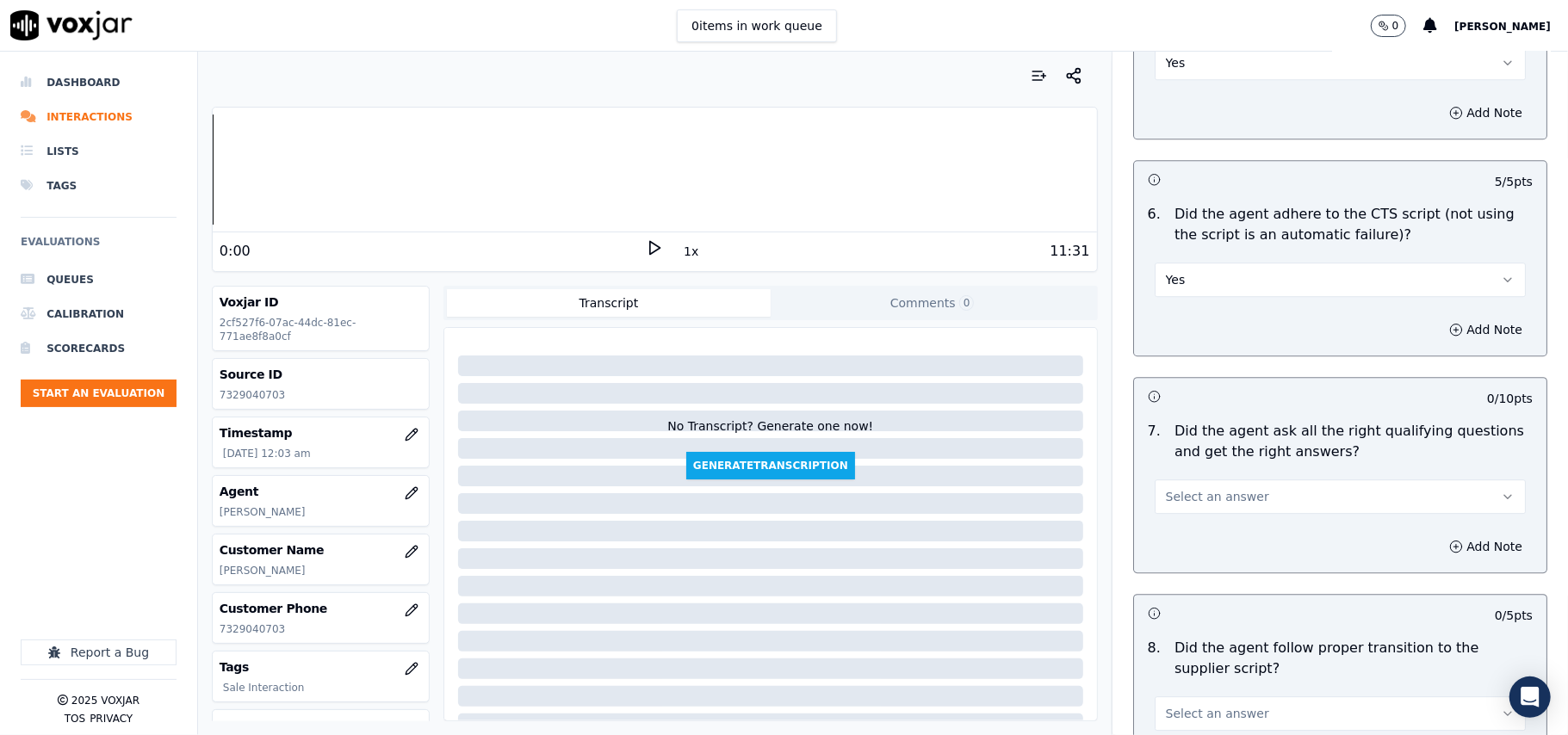
scroll to position [3443, 0]
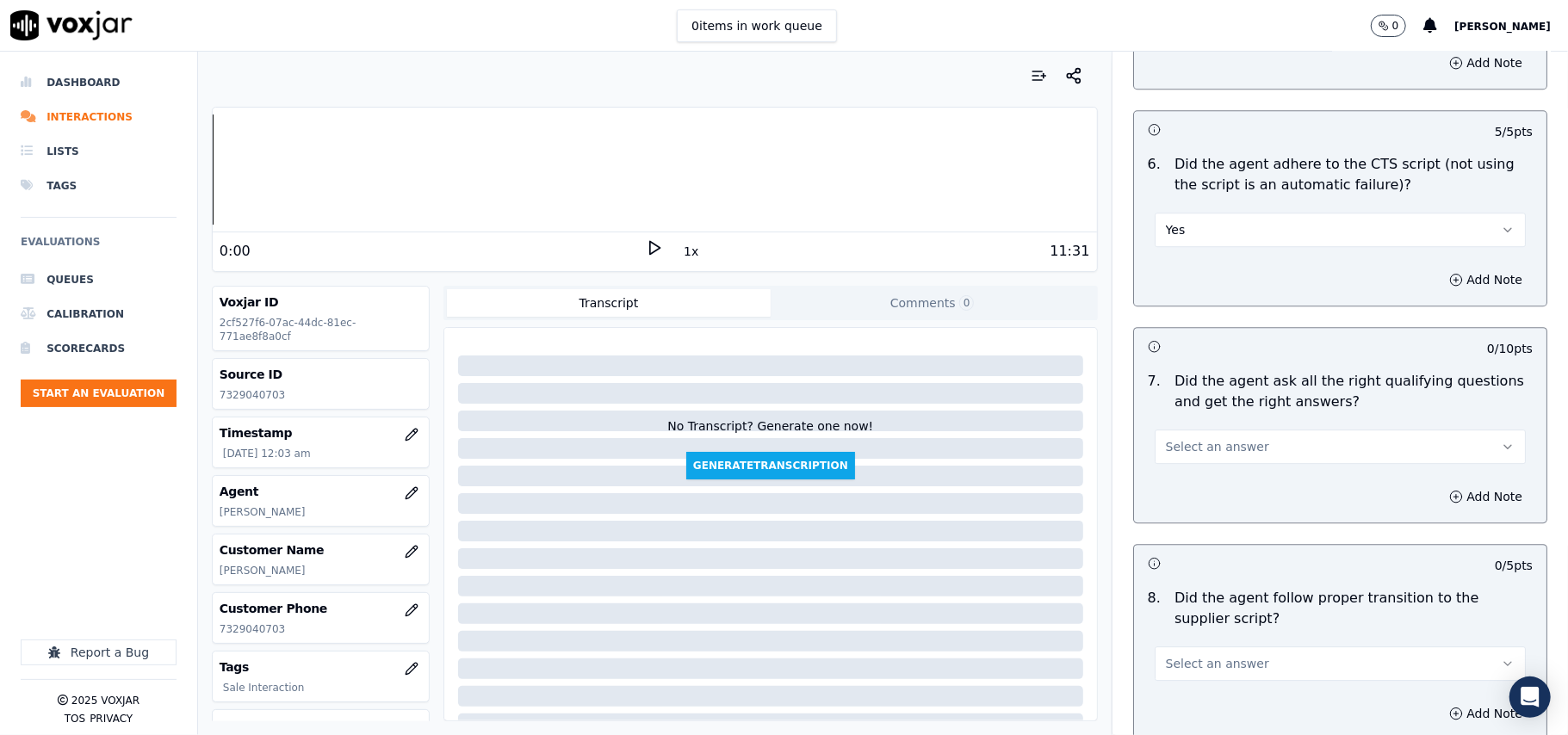
click at [1217, 438] on span "Select an answer" at bounding box center [1217, 447] width 104 height 17
click at [1212, 459] on div "Yes" at bounding box center [1303, 466] width 334 height 28
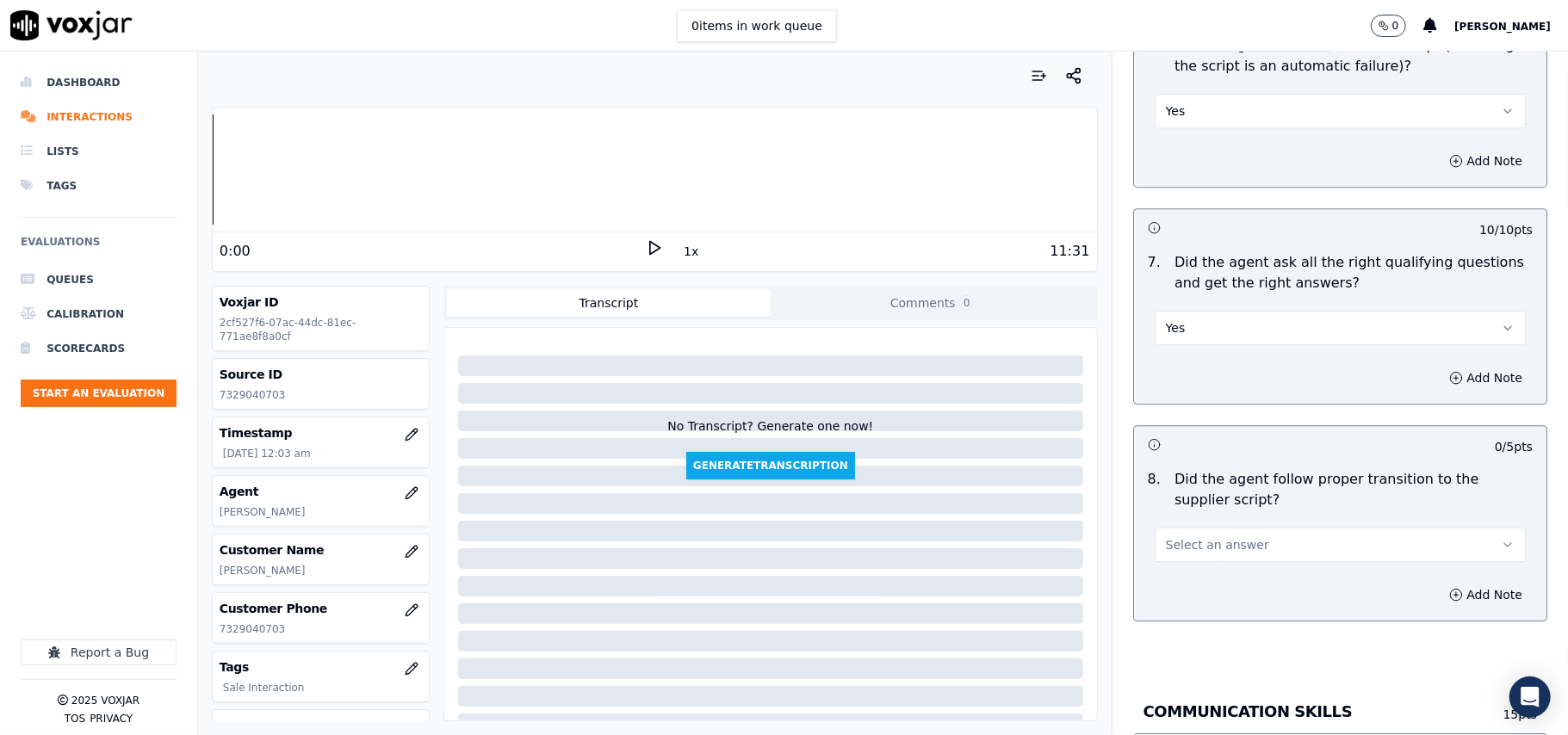
scroll to position [3634, 0]
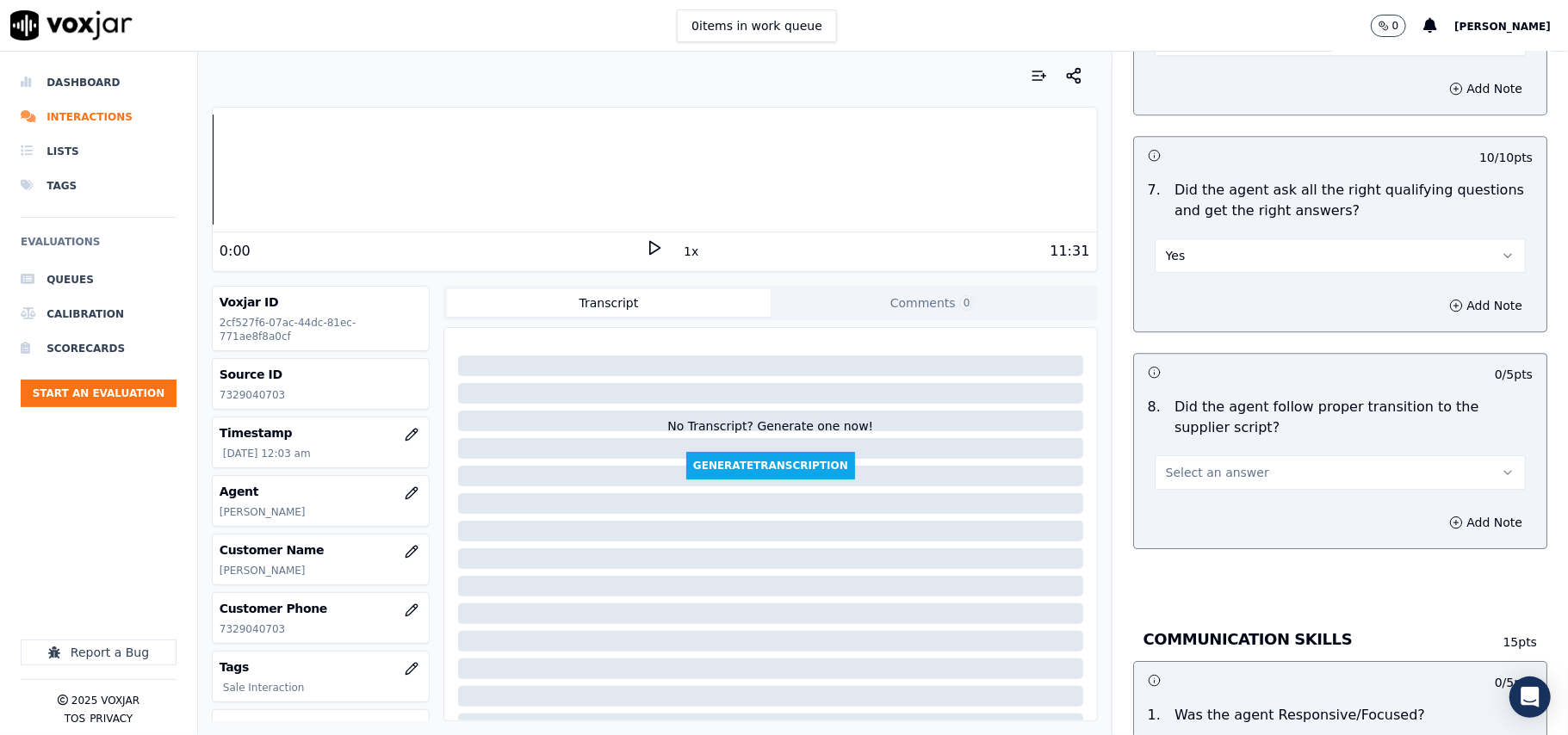
click at [1196, 472] on div "8 . Did the agent follow proper transition to the supplier script? Select an an…" at bounding box center [1340, 443] width 412 height 106
click at [1202, 463] on button "Select an answer" at bounding box center [1339, 472] width 371 height 34
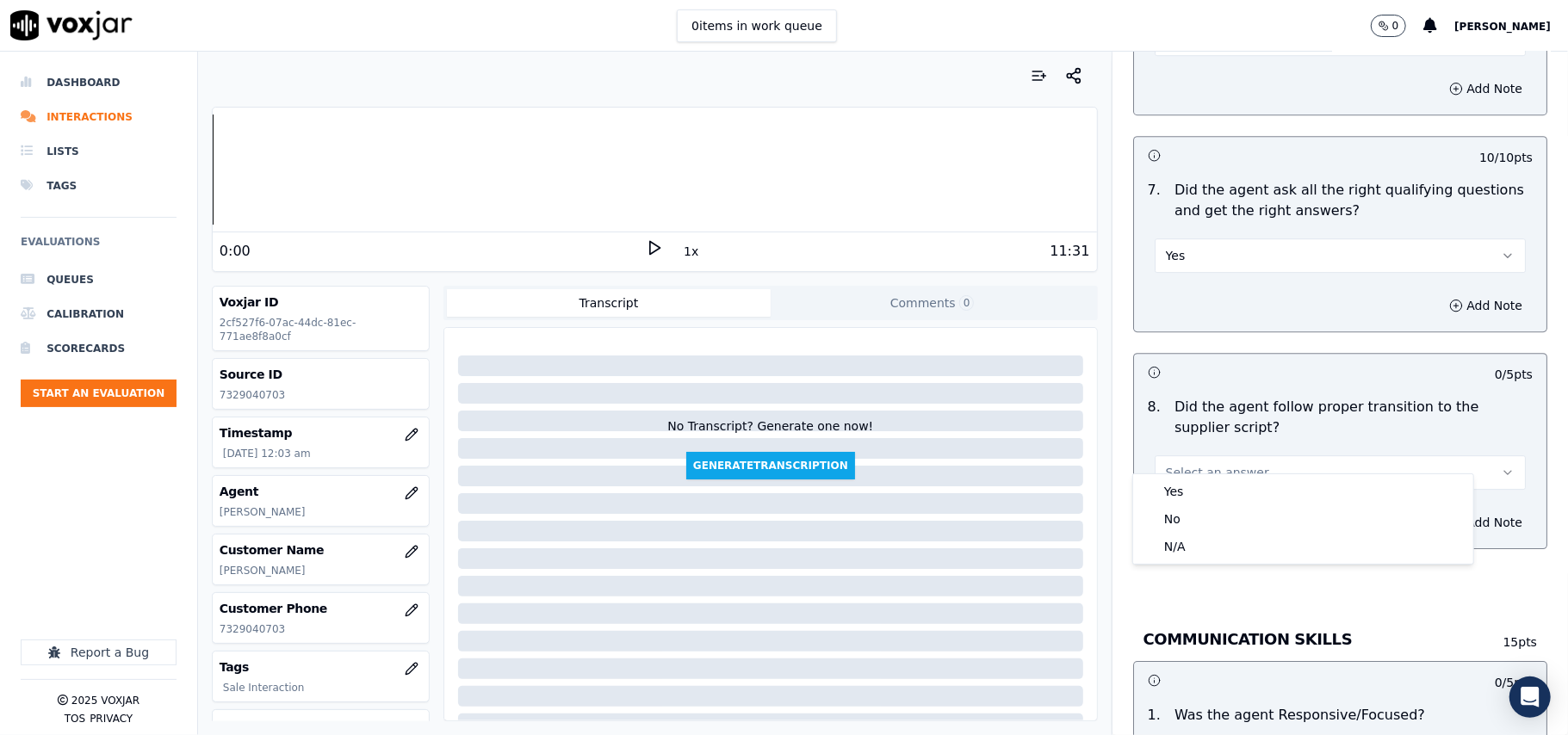
click at [1200, 479] on div "Yes" at bounding box center [1303, 491] width 334 height 28
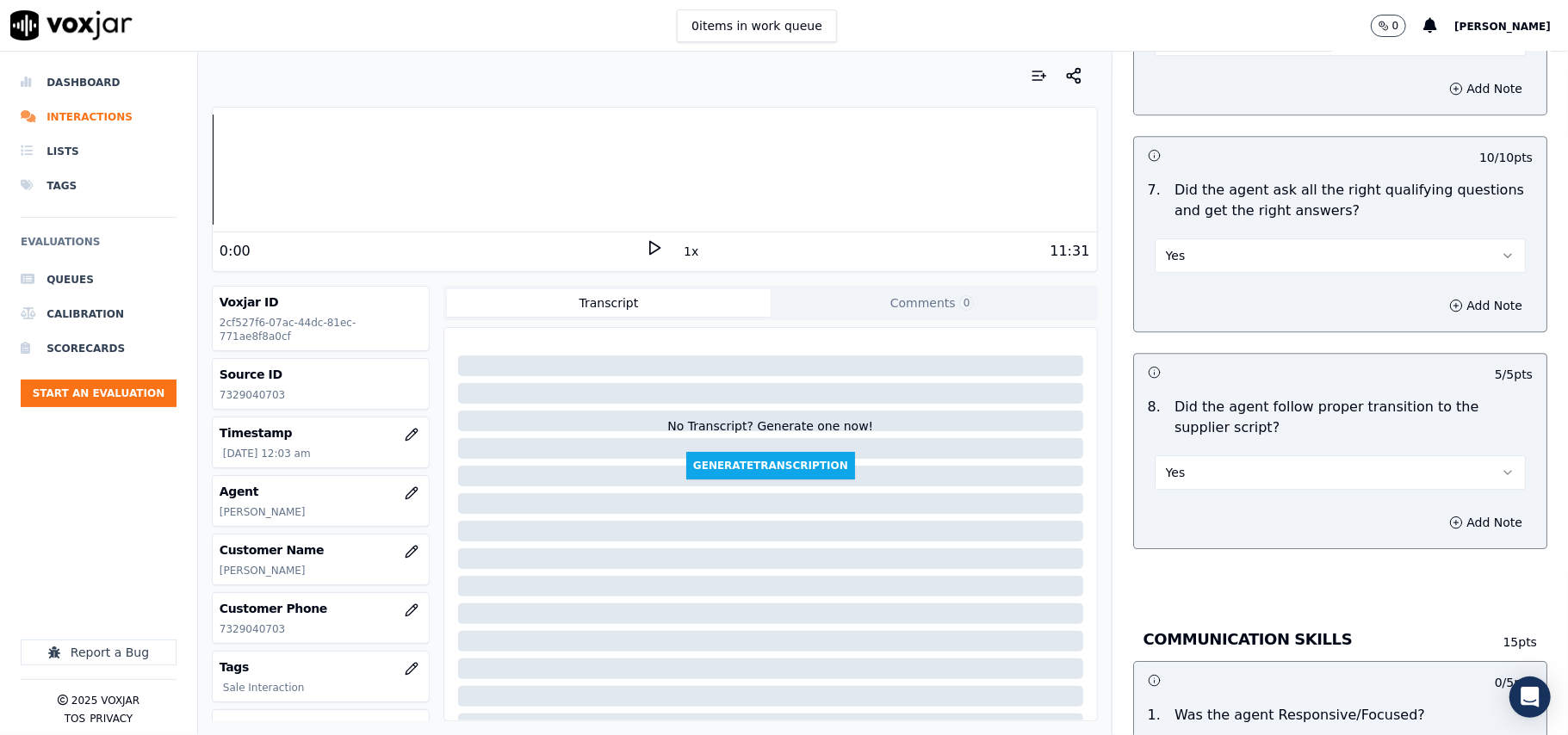
scroll to position [3825, 0]
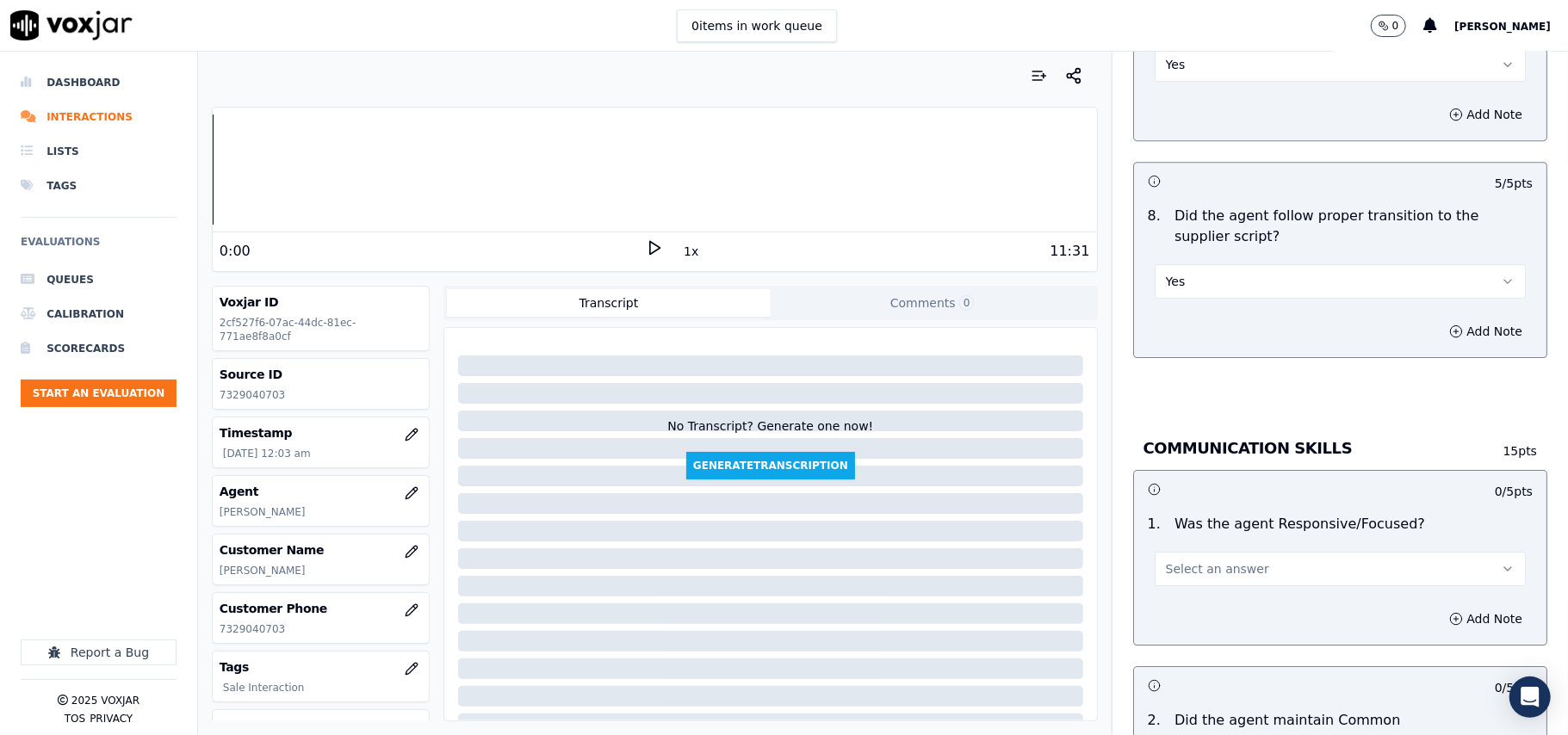
click at [1188, 561] on span "Select an answer" at bounding box center [1217, 569] width 104 height 17
click at [1191, 589] on div "Yes" at bounding box center [1303, 589] width 334 height 28
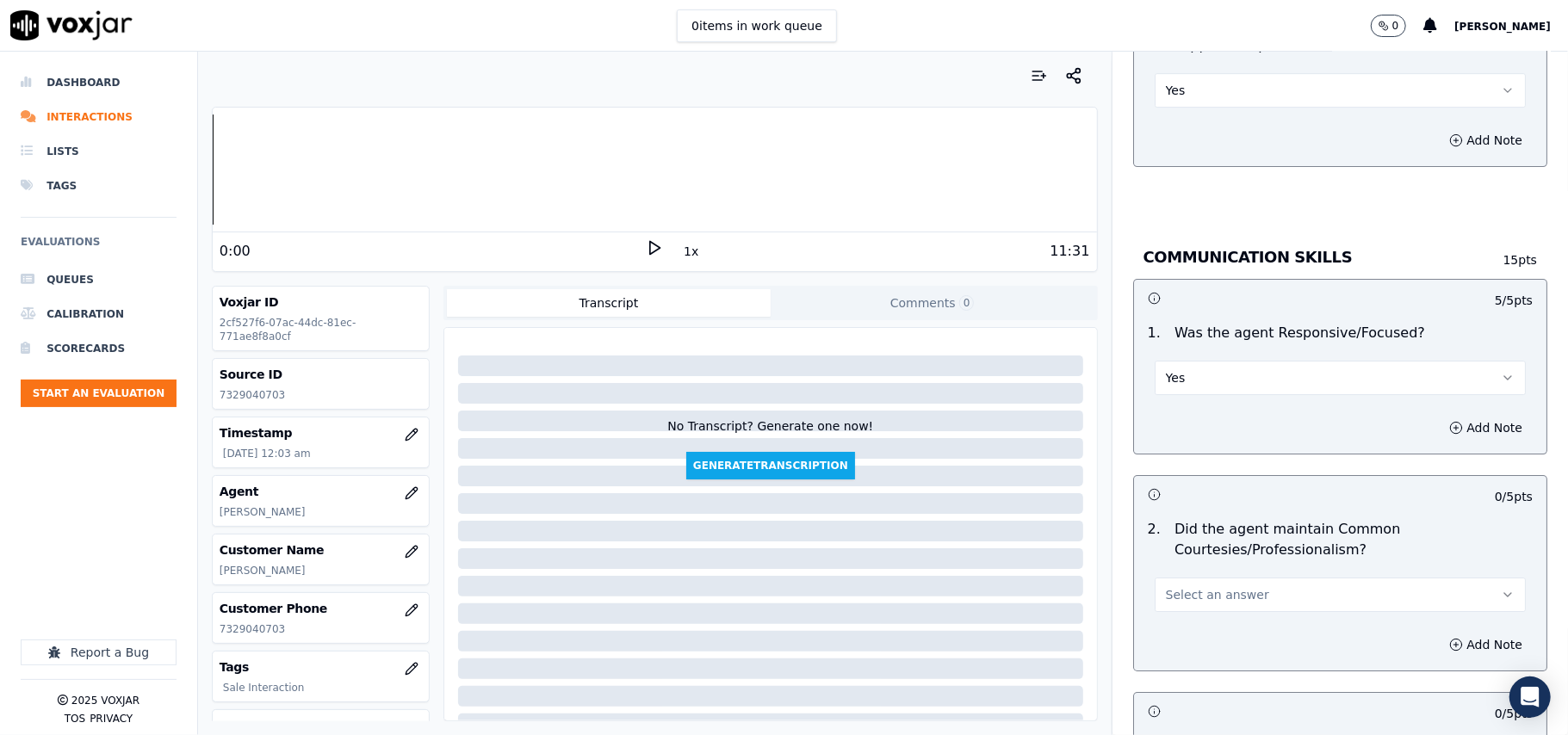
drag, startPoint x: 1204, startPoint y: 563, endPoint x: 1202, endPoint y: 577, distance: 14.1
click at [1204, 578] on button "Select an answer" at bounding box center [1339, 595] width 371 height 34
click at [1188, 609] on div "Yes" at bounding box center [1303, 615] width 334 height 28
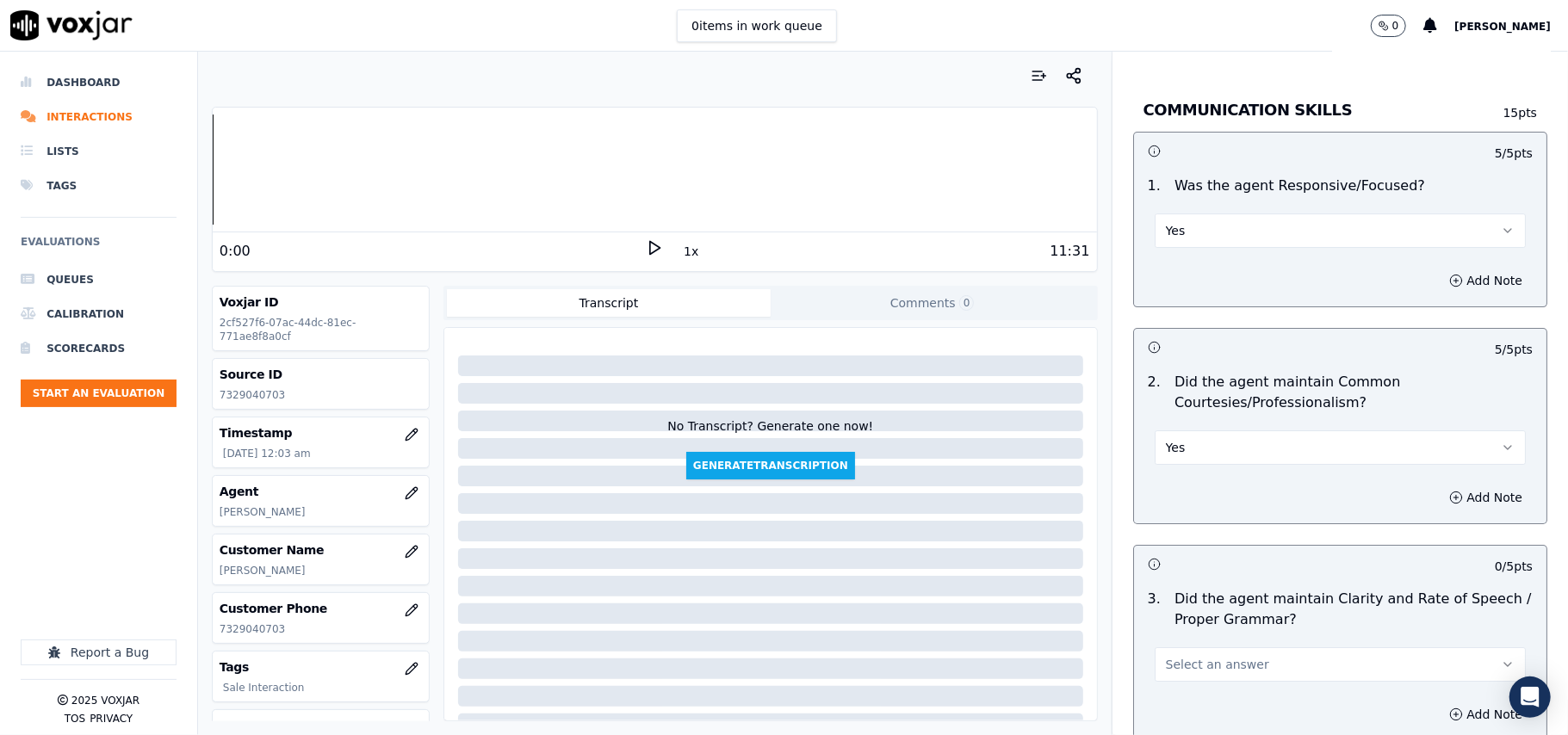
scroll to position [4208, 0]
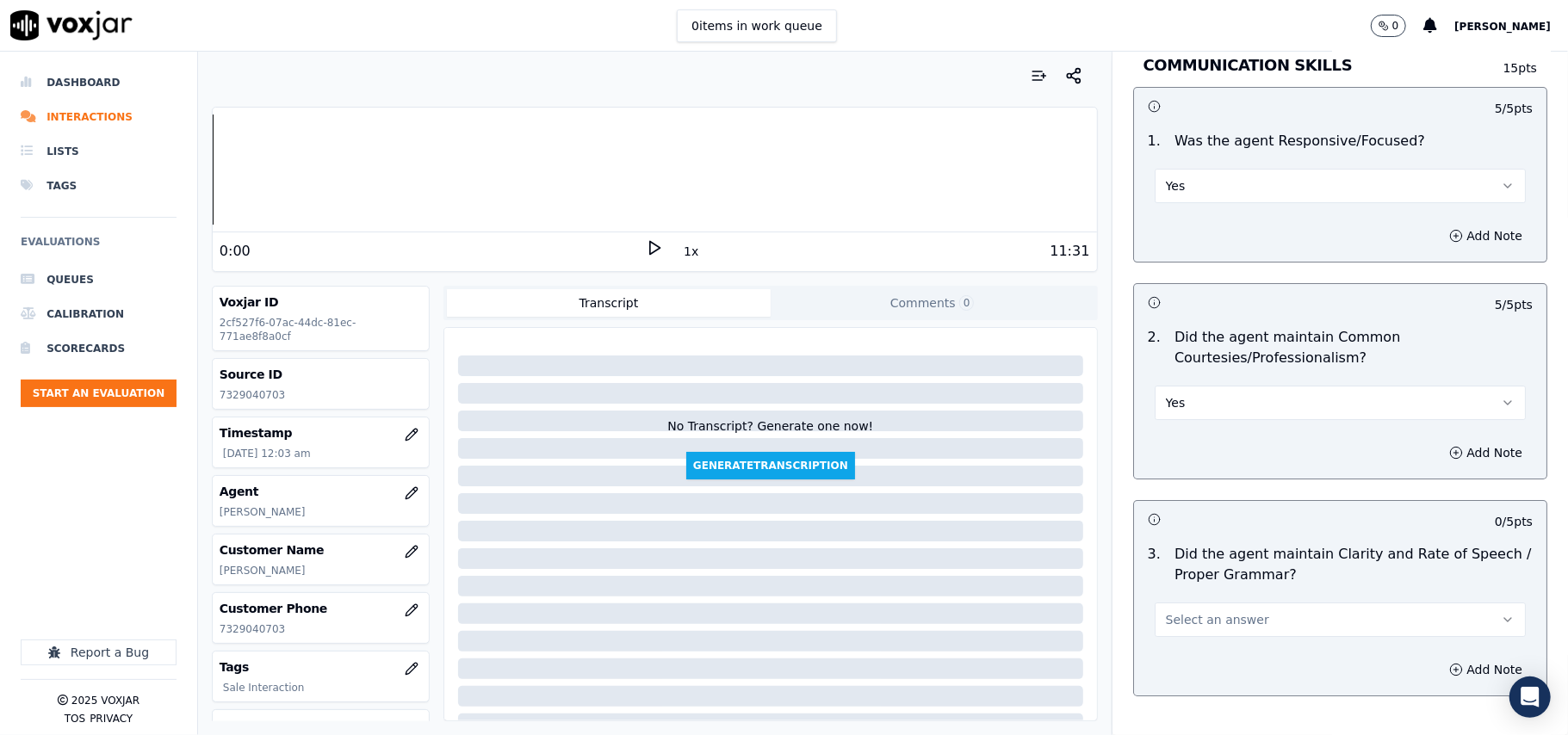
drag, startPoint x: 1186, startPoint y: 586, endPoint x: 1188, endPoint y: 601, distance: 15.1
click at [1186, 603] on button "Select an answer" at bounding box center [1339, 620] width 371 height 34
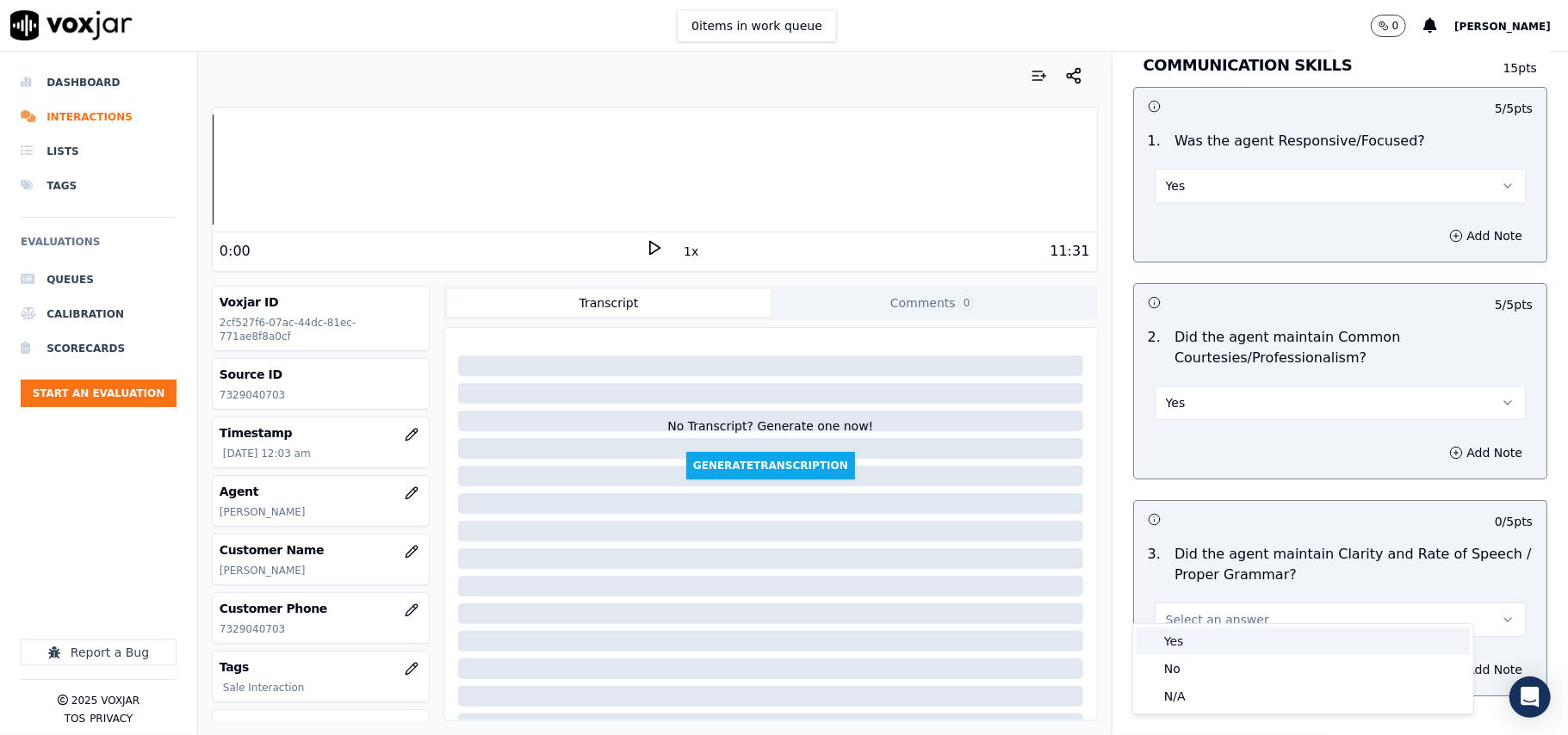
click at [1188, 644] on div "Yes" at bounding box center [1303, 641] width 334 height 28
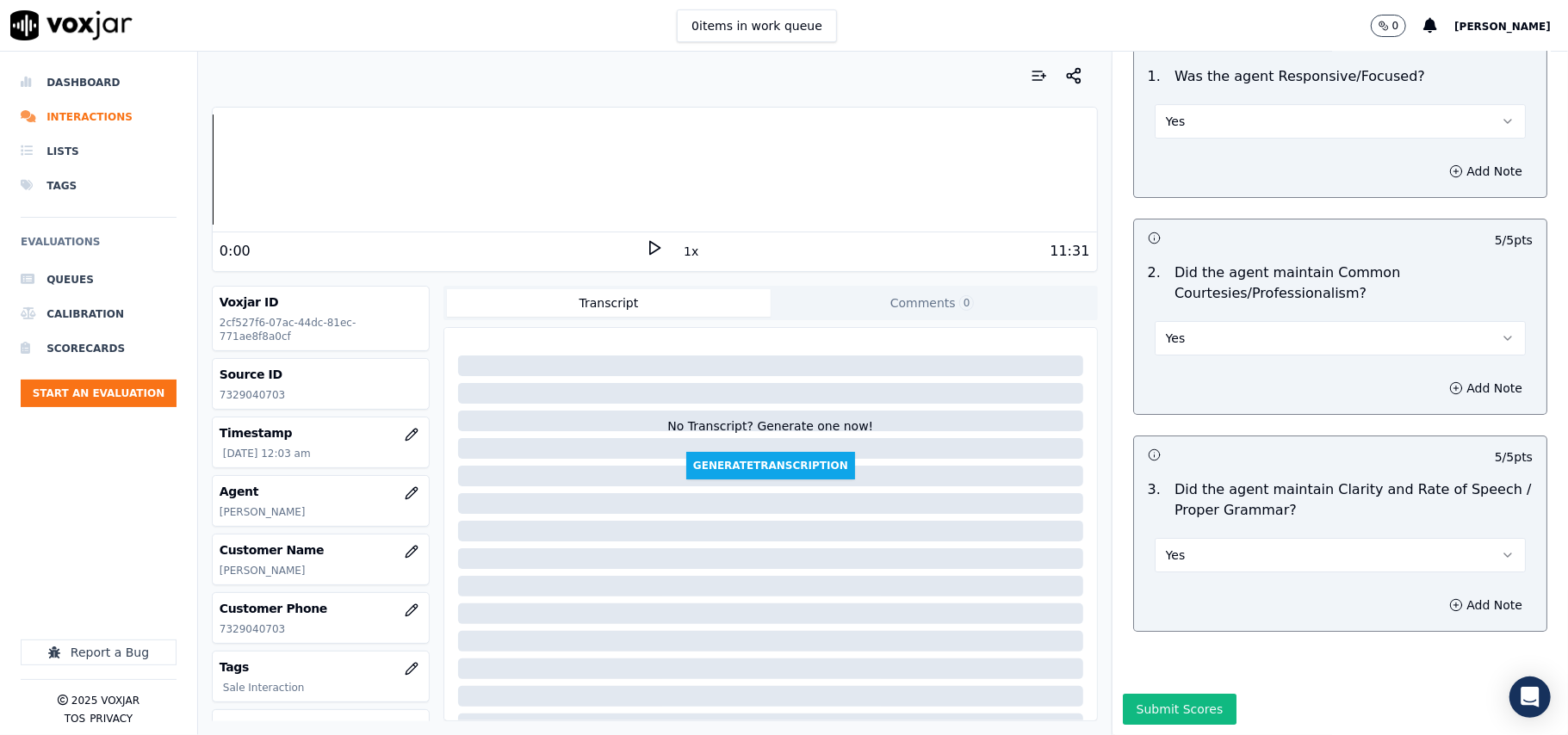
scroll to position [4307, 0]
click at [1183, 694] on button "Submit Scores" at bounding box center [1179, 709] width 114 height 31
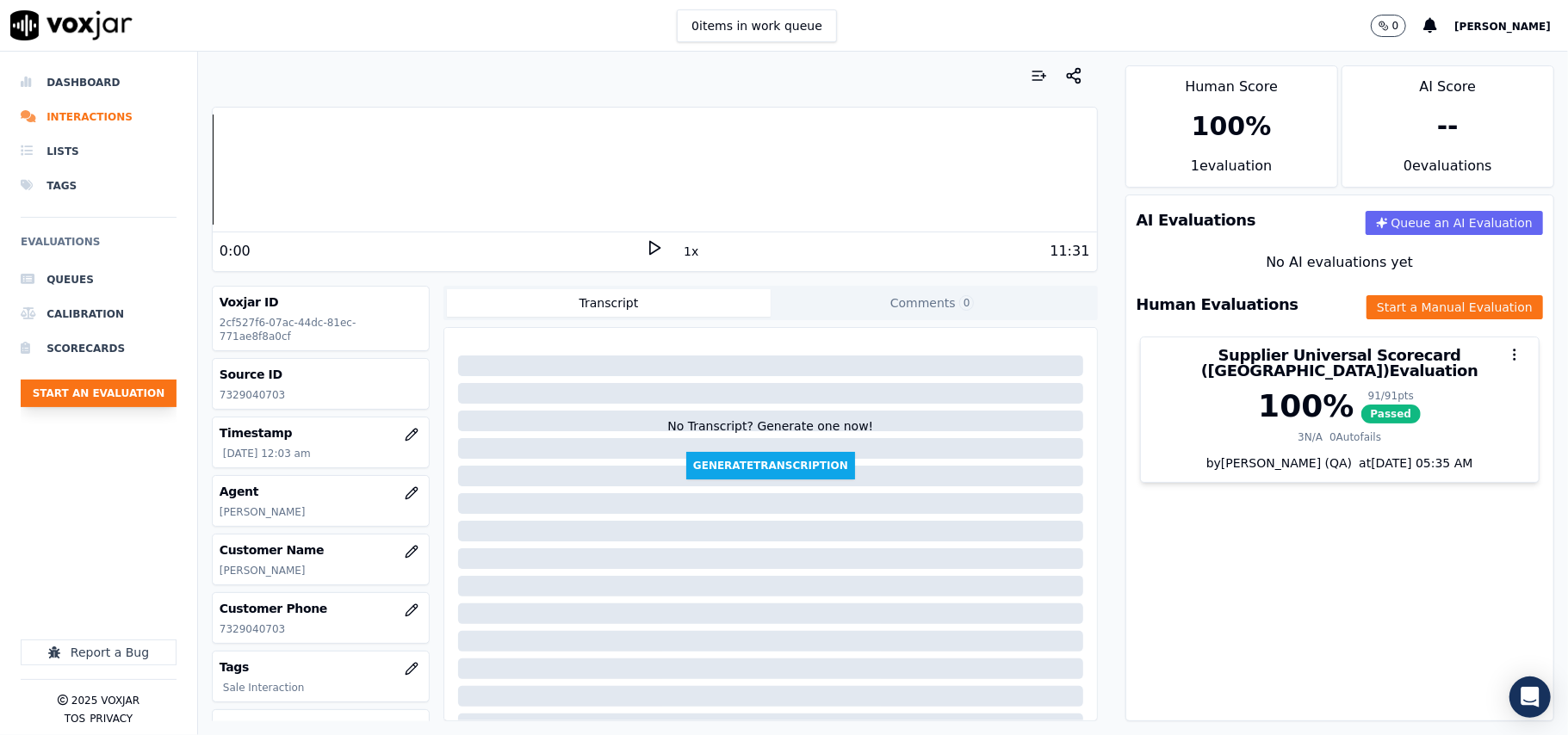
click at [91, 385] on button "Start an Evaluation" at bounding box center [99, 393] width 156 height 28
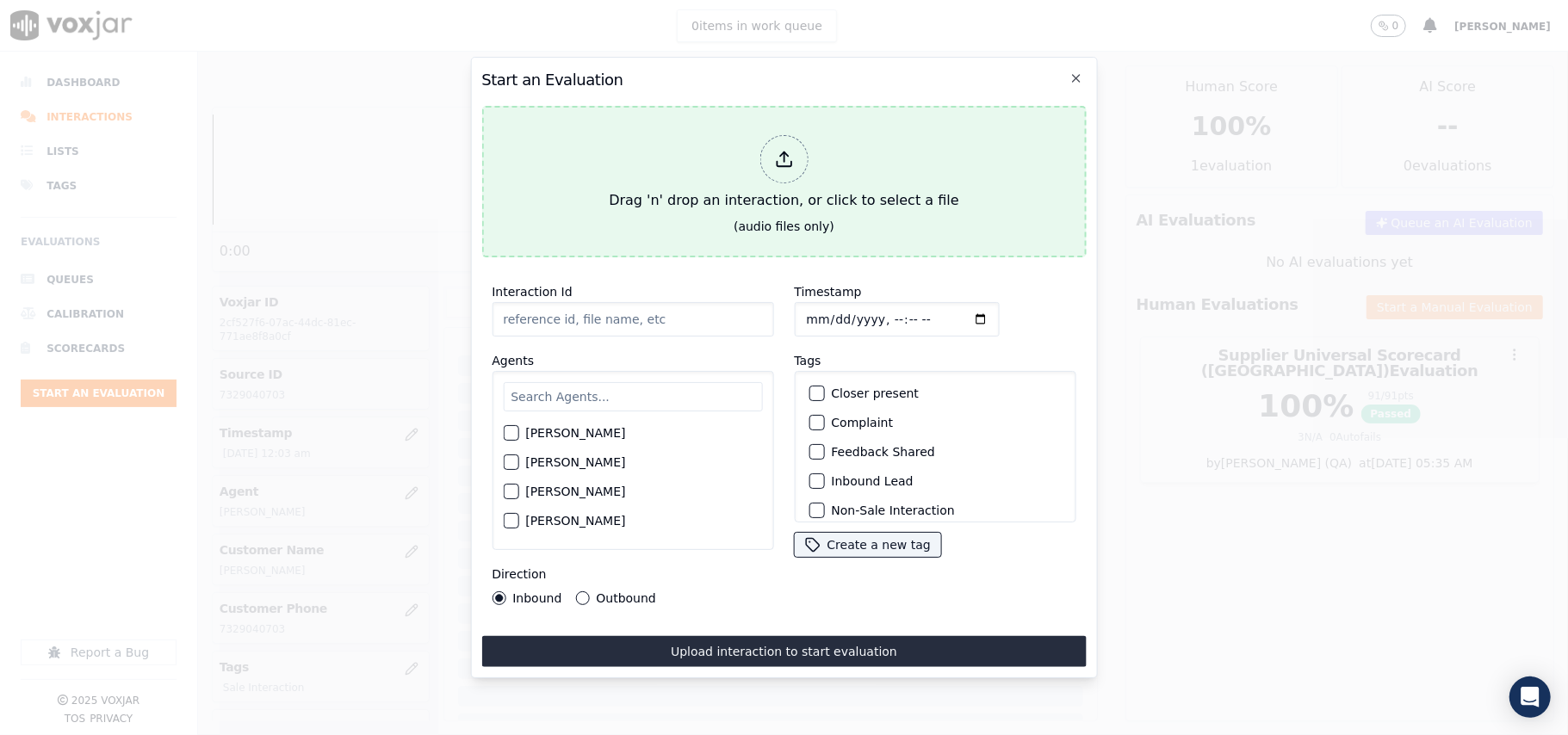
click at [772, 207] on div "Drag 'n' drop an interaction, or click to select a file" at bounding box center [783, 172] width 363 height 89
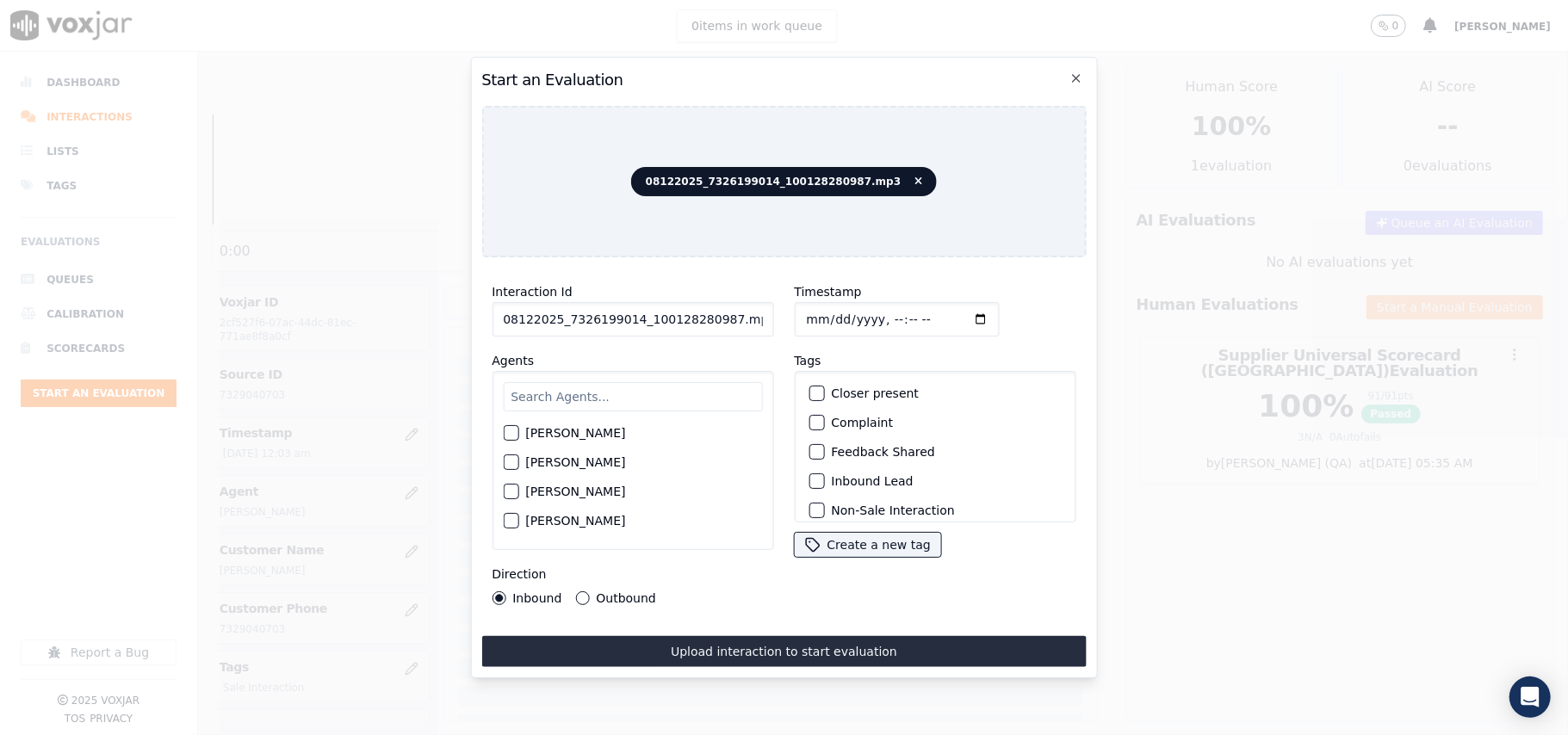
click at [579, 315] on input "08122025_7326199014_100128280987.mp3" at bounding box center [633, 319] width 282 height 34
paste input "7326199014"
type input "7326199014"
click at [828, 310] on input "Timestamp" at bounding box center [896, 319] width 205 height 34
type input "[DATE]T00:05"
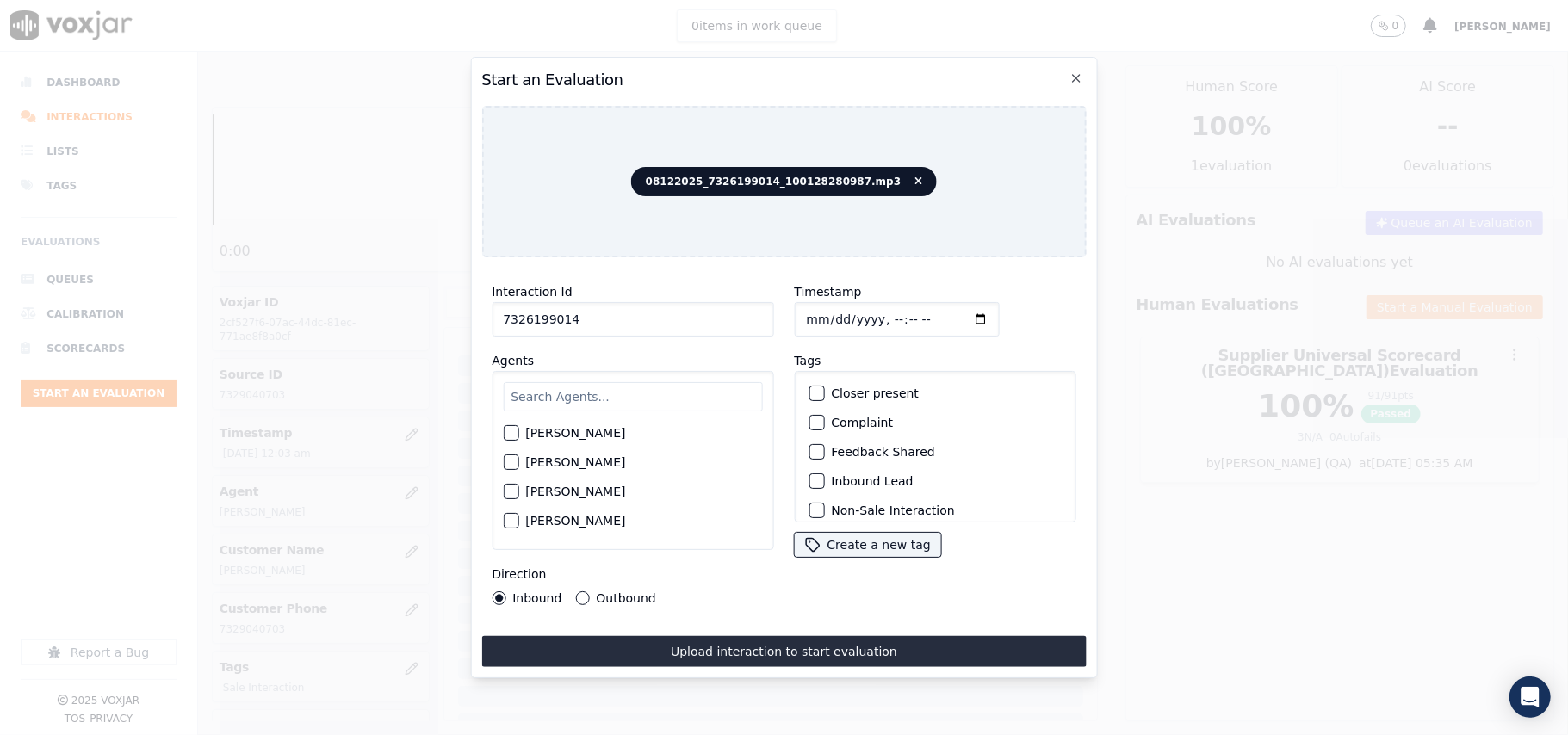
click at [579, 382] on input "text" at bounding box center [633, 397] width 259 height 30
type input "ISIS"
click at [506, 430] on button "[PERSON_NAME]" at bounding box center [511, 438] width 15 height 15
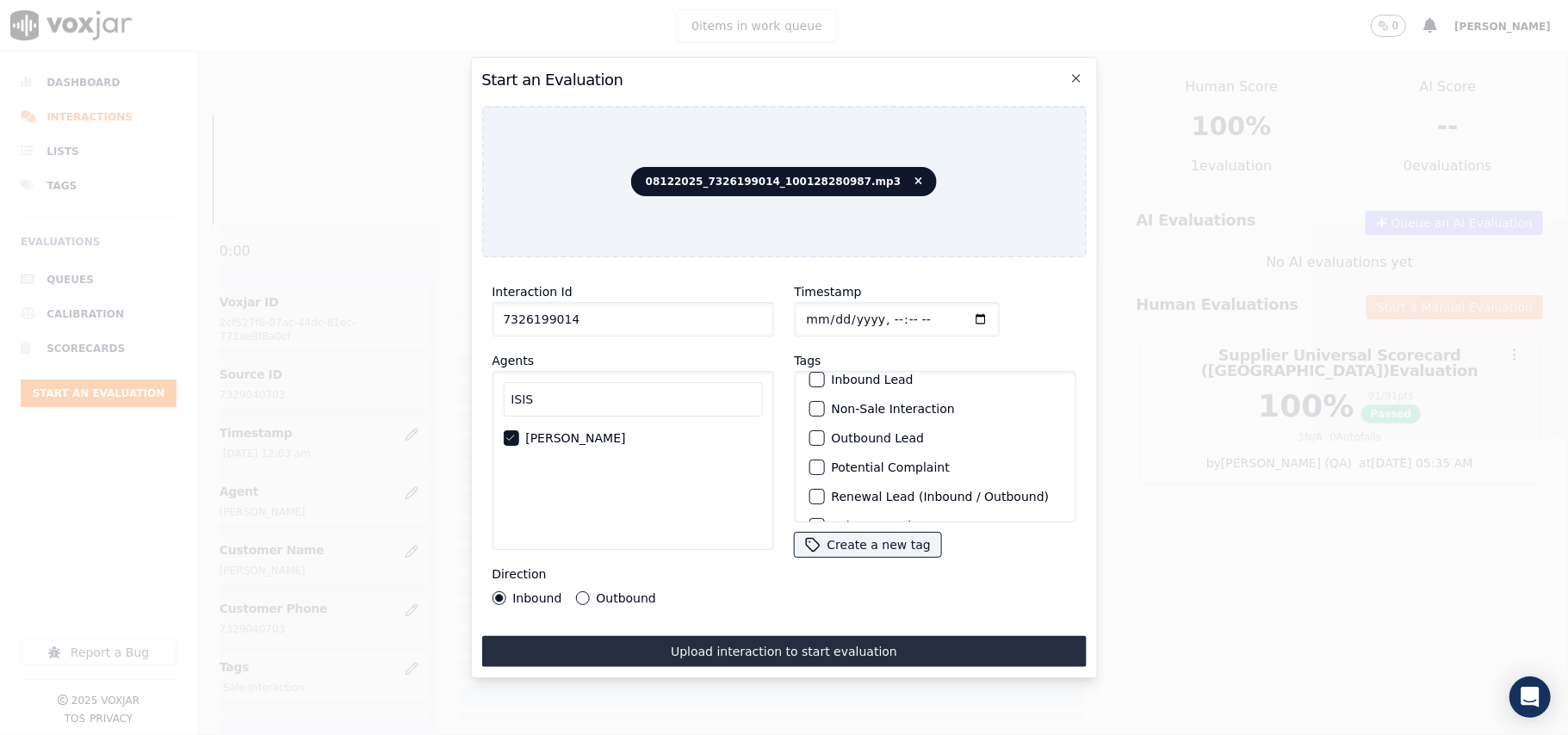
scroll to position [149, 0]
click at [854, 494] on label "Sale Interaction" at bounding box center [878, 500] width 95 height 12
click at [824, 493] on button "Sale Interaction" at bounding box center [816, 500] width 15 height 15
click at [621, 592] on label "Outbound" at bounding box center [626, 598] width 59 height 12
click at [588, 591] on button "Outbound" at bounding box center [582, 598] width 13 height 13
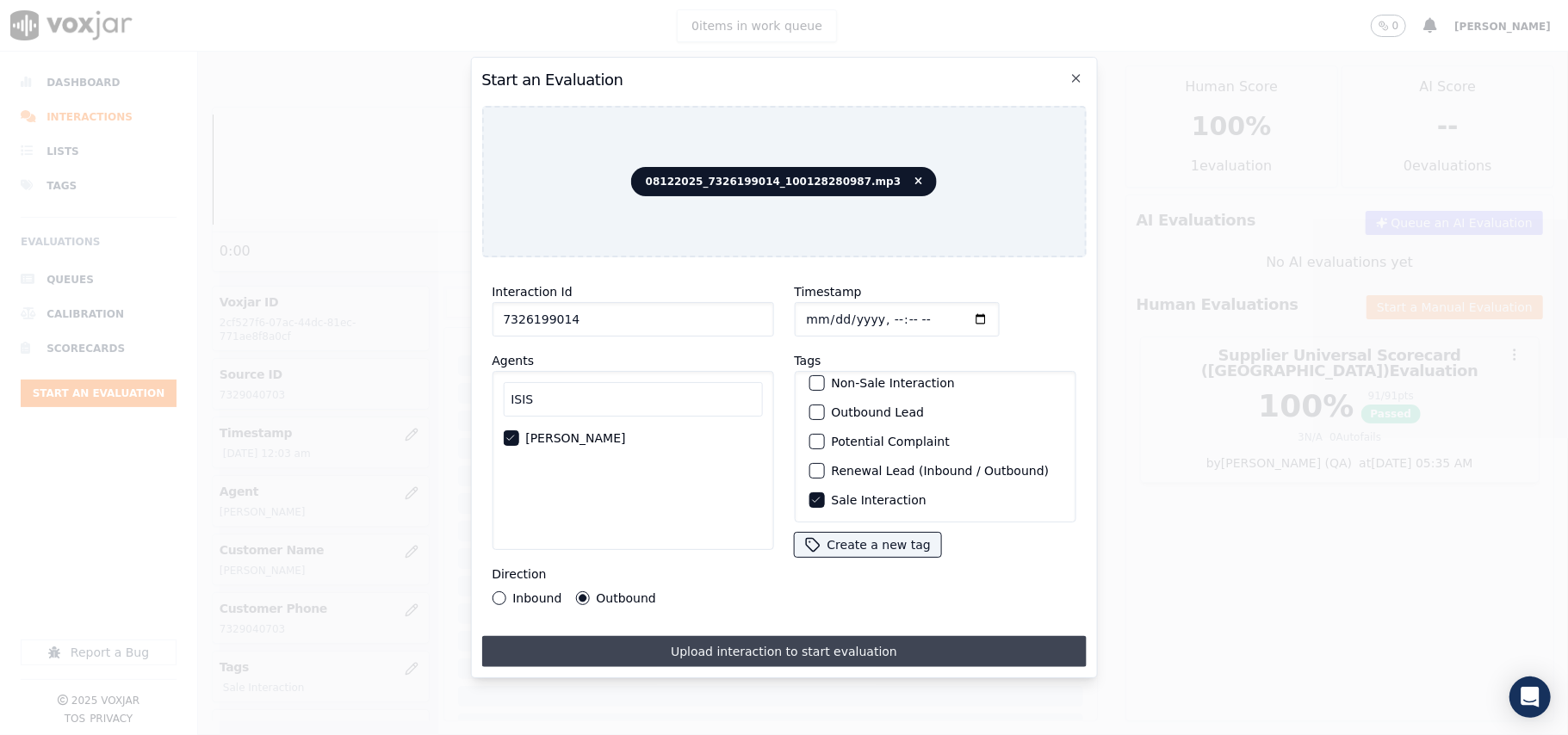
click at [765, 638] on button "Upload interaction to start evaluation" at bounding box center [783, 652] width 605 height 31
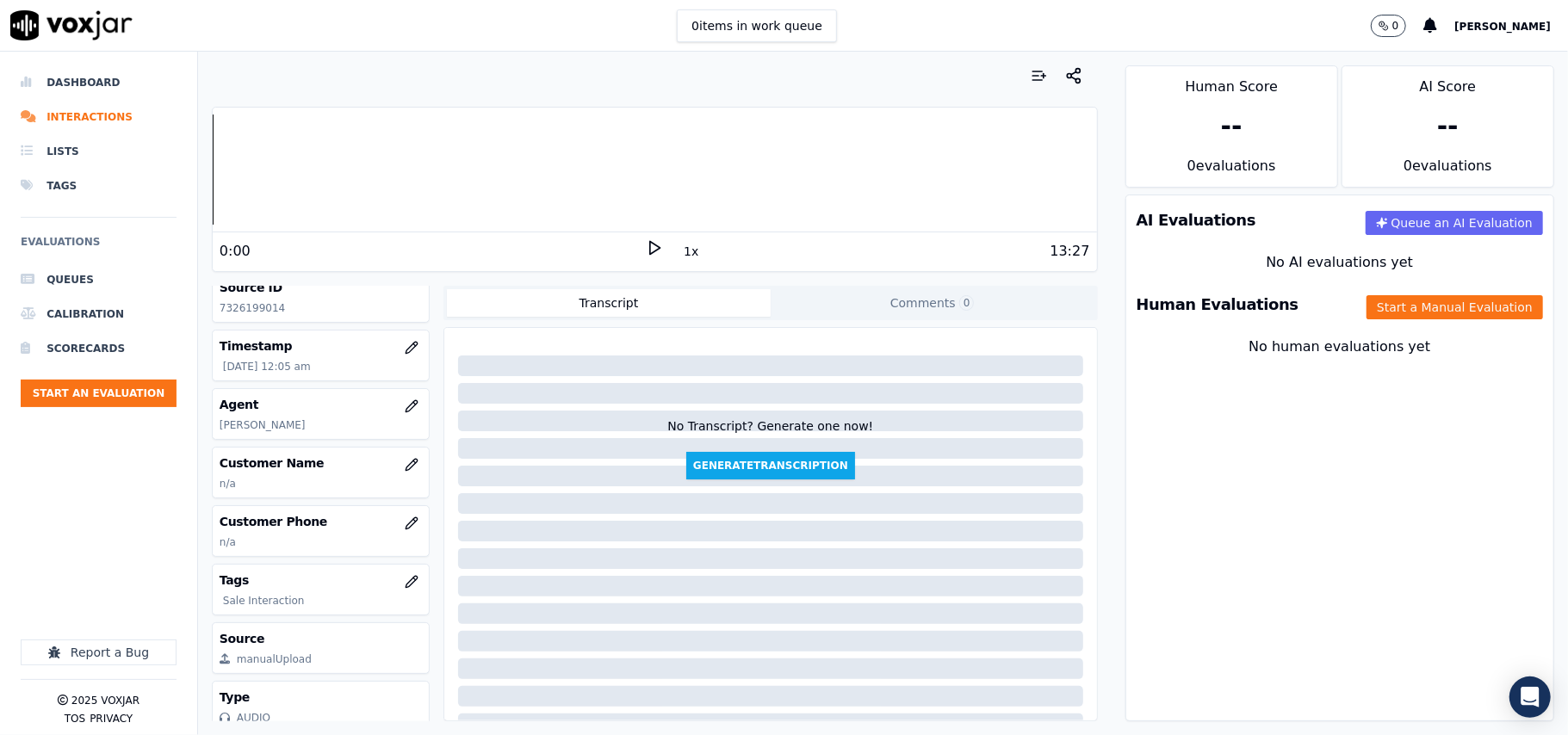
scroll to position [155, 0]
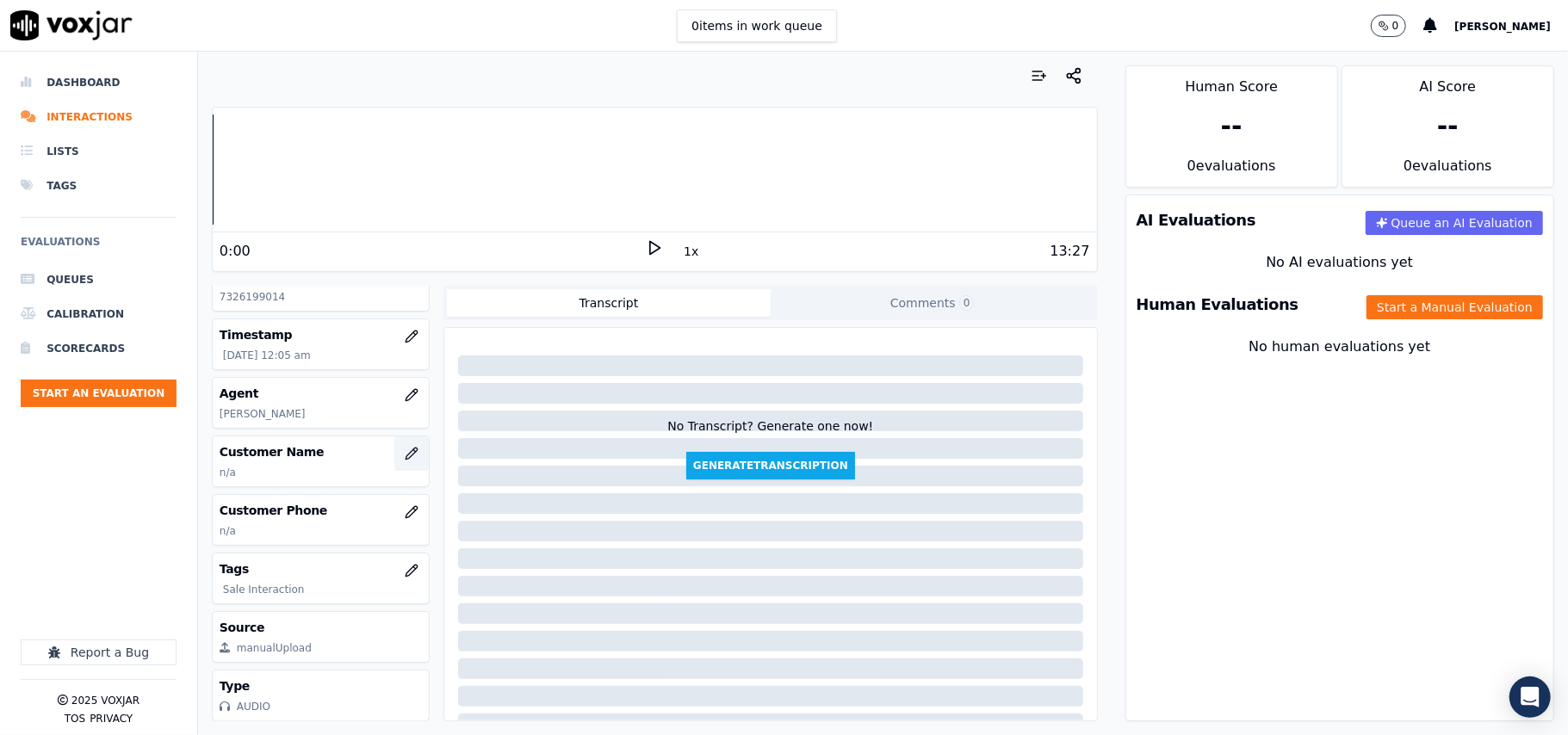
click at [394, 436] on button "button" at bounding box center [411, 453] width 35 height 34
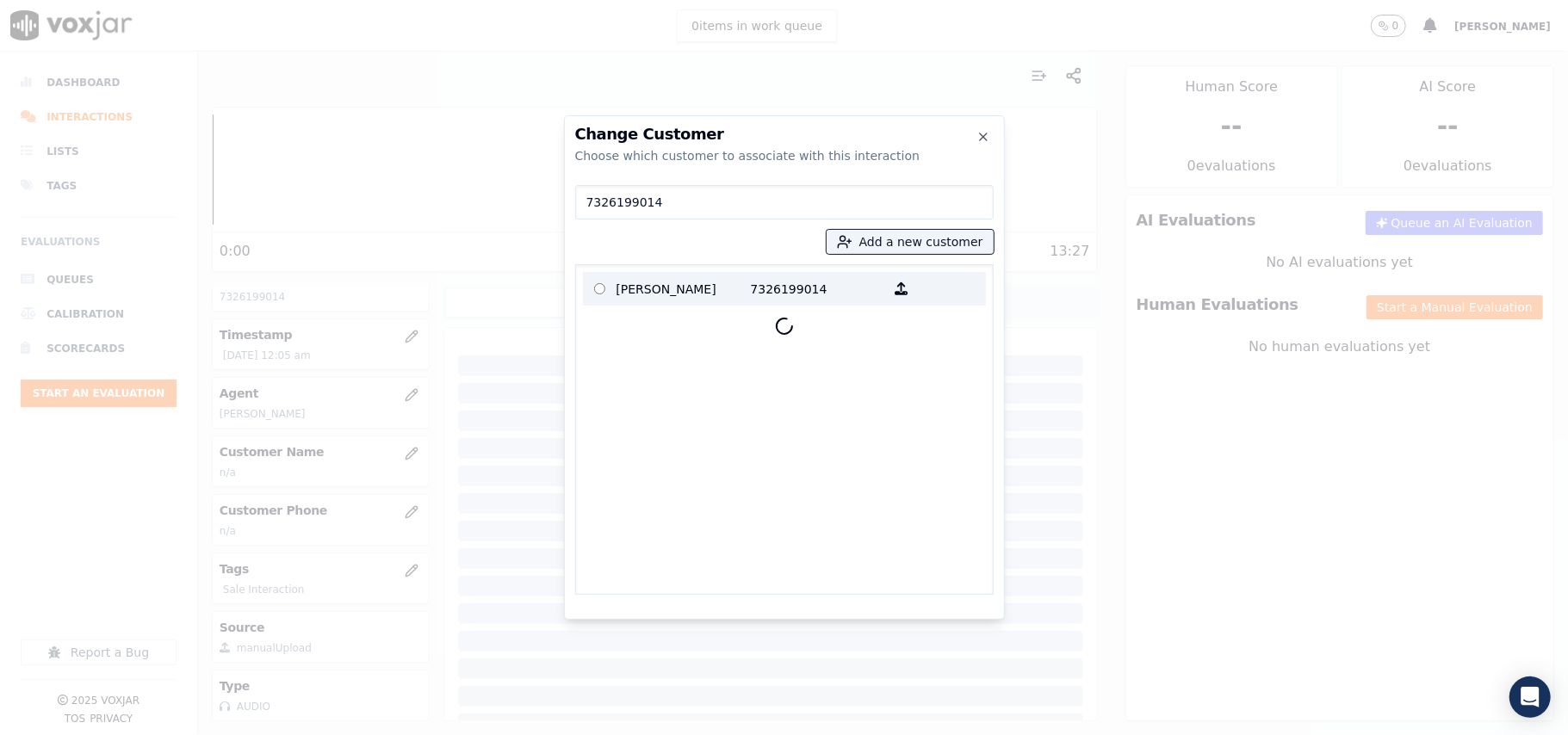
type input "7326199014"
click at [686, 286] on p "[PERSON_NAME]" at bounding box center [683, 288] width 134 height 27
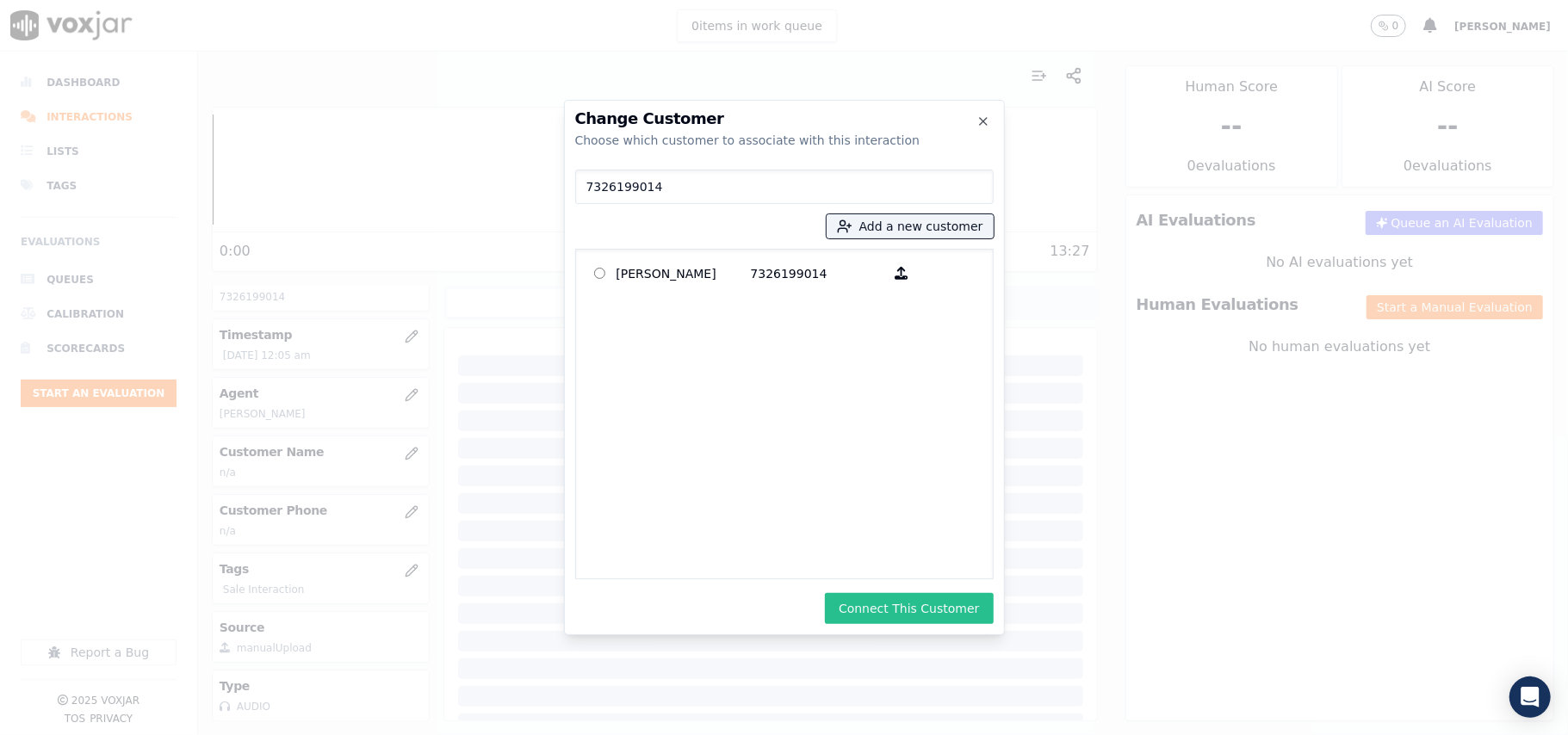
click at [934, 614] on button "Connect This Customer" at bounding box center [908, 609] width 168 height 31
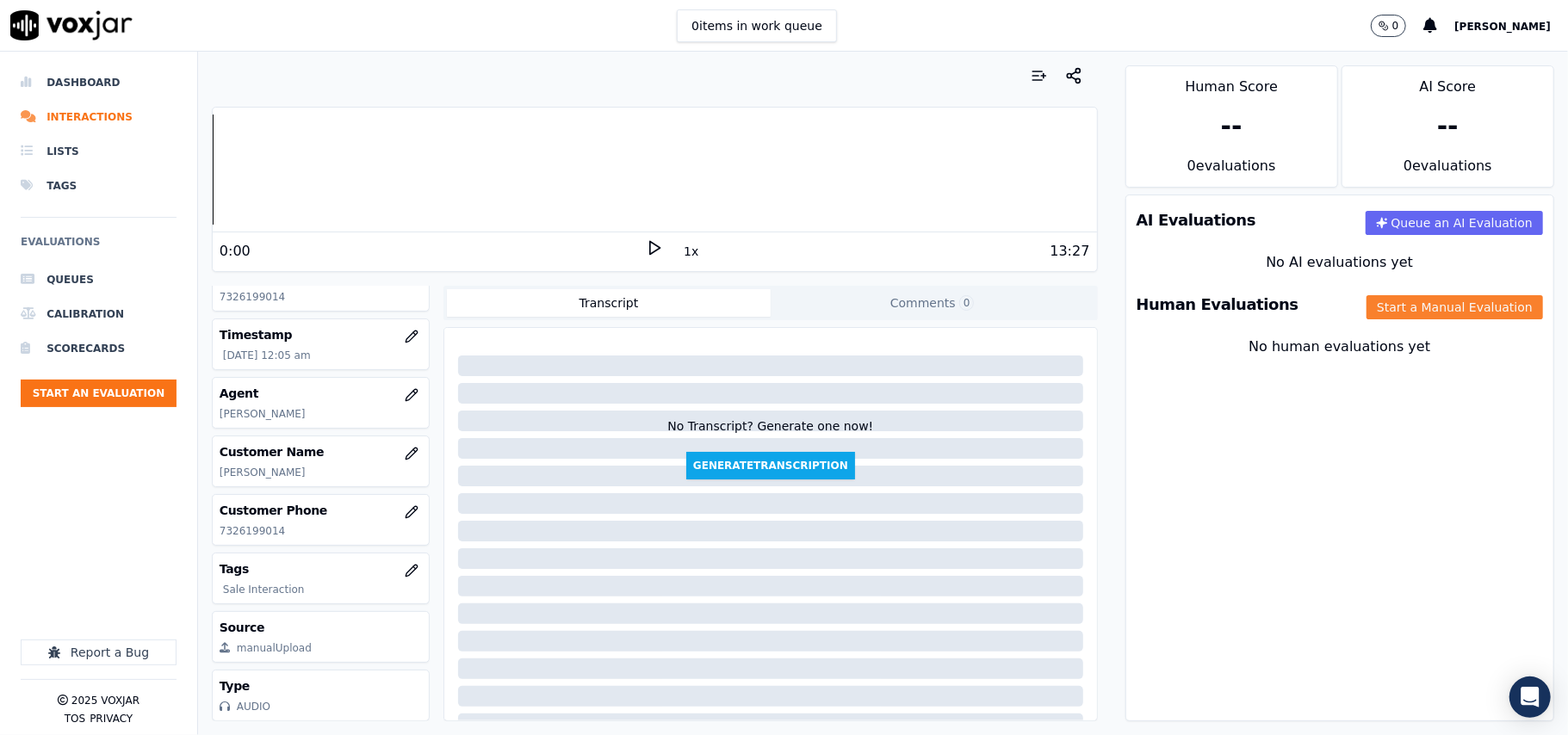
click at [1385, 308] on button "Start a Manual Evaluation" at bounding box center [1454, 307] width 176 height 24
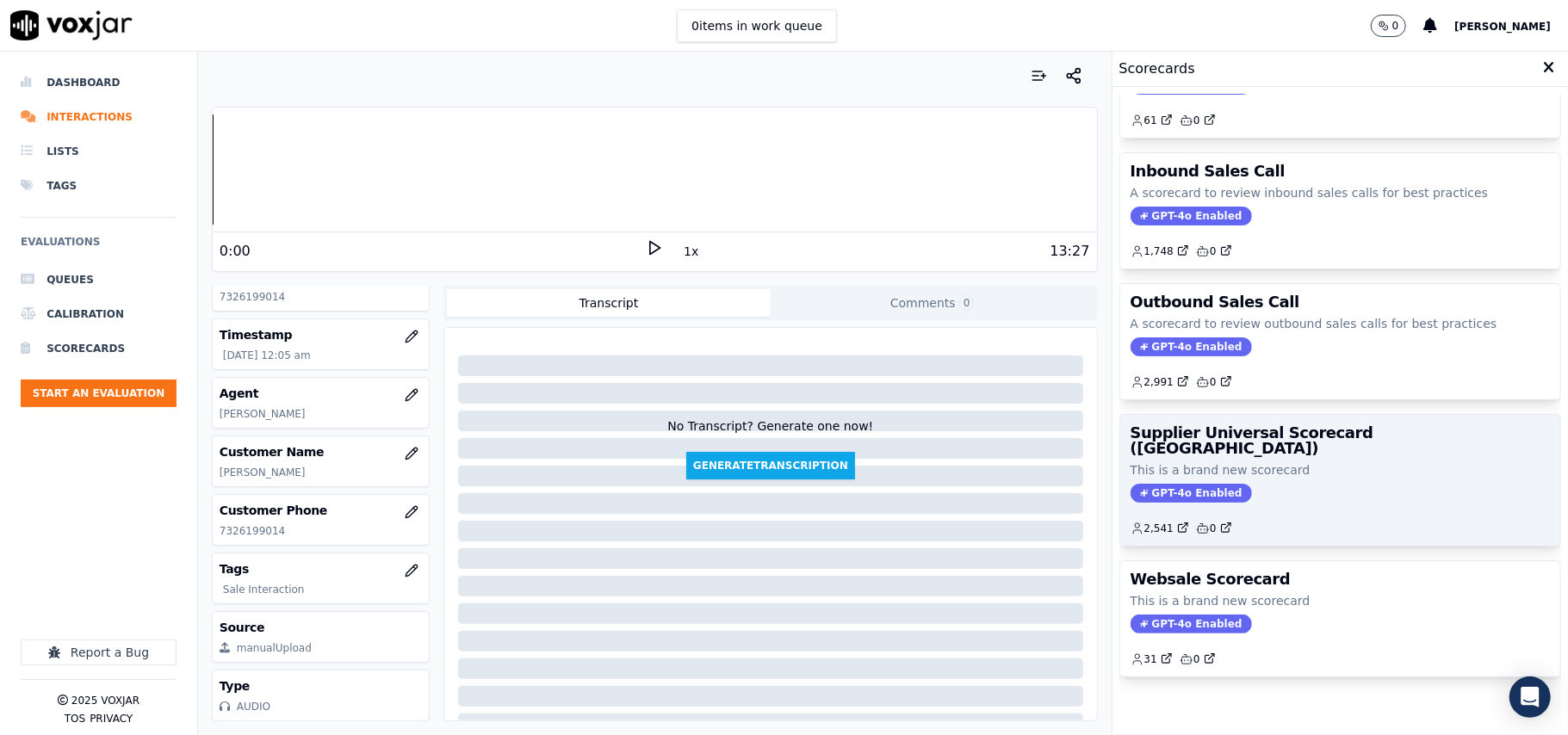
scroll to position [131, 0]
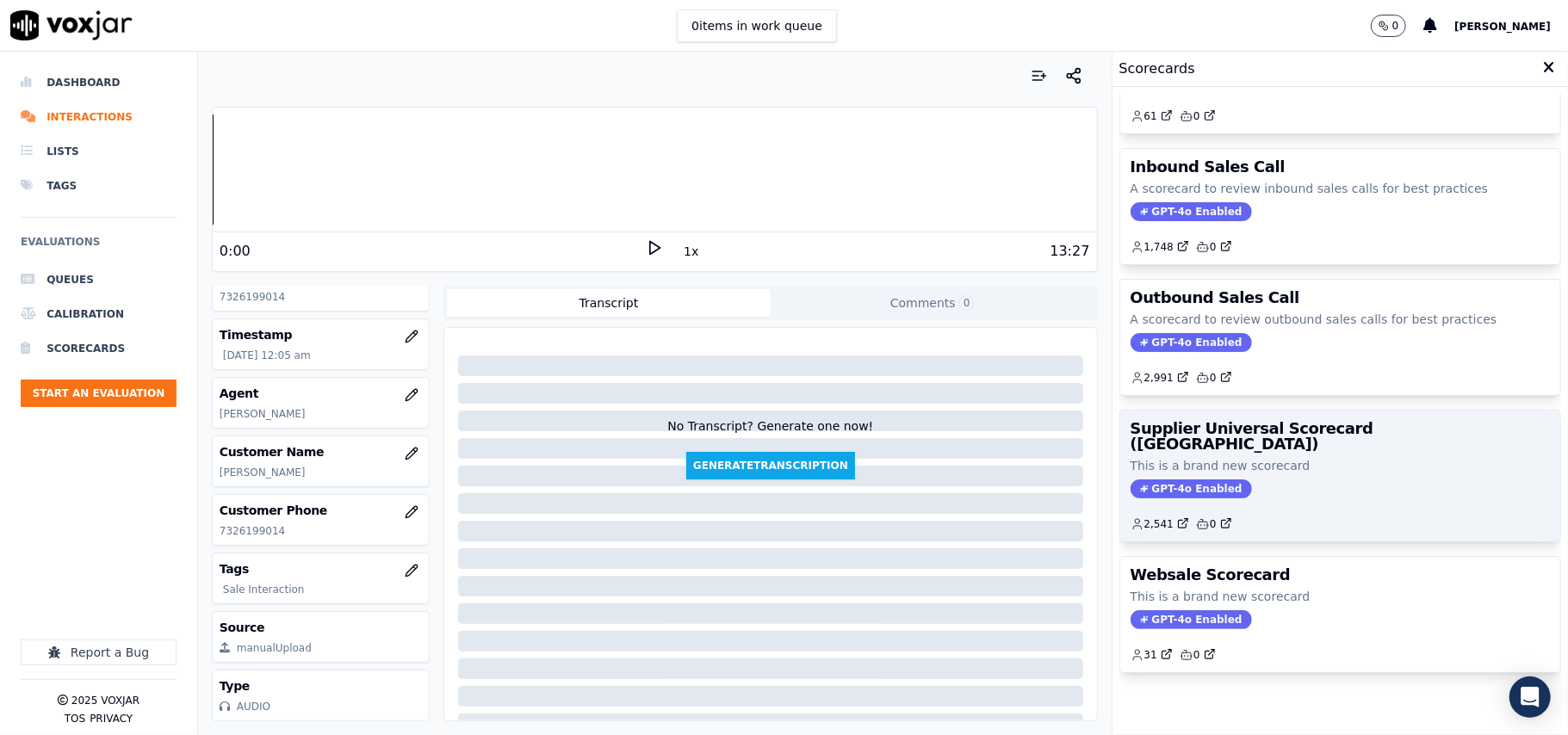
click at [1289, 479] on div "GPT-4o Enabled" at bounding box center [1339, 489] width 419 height 19
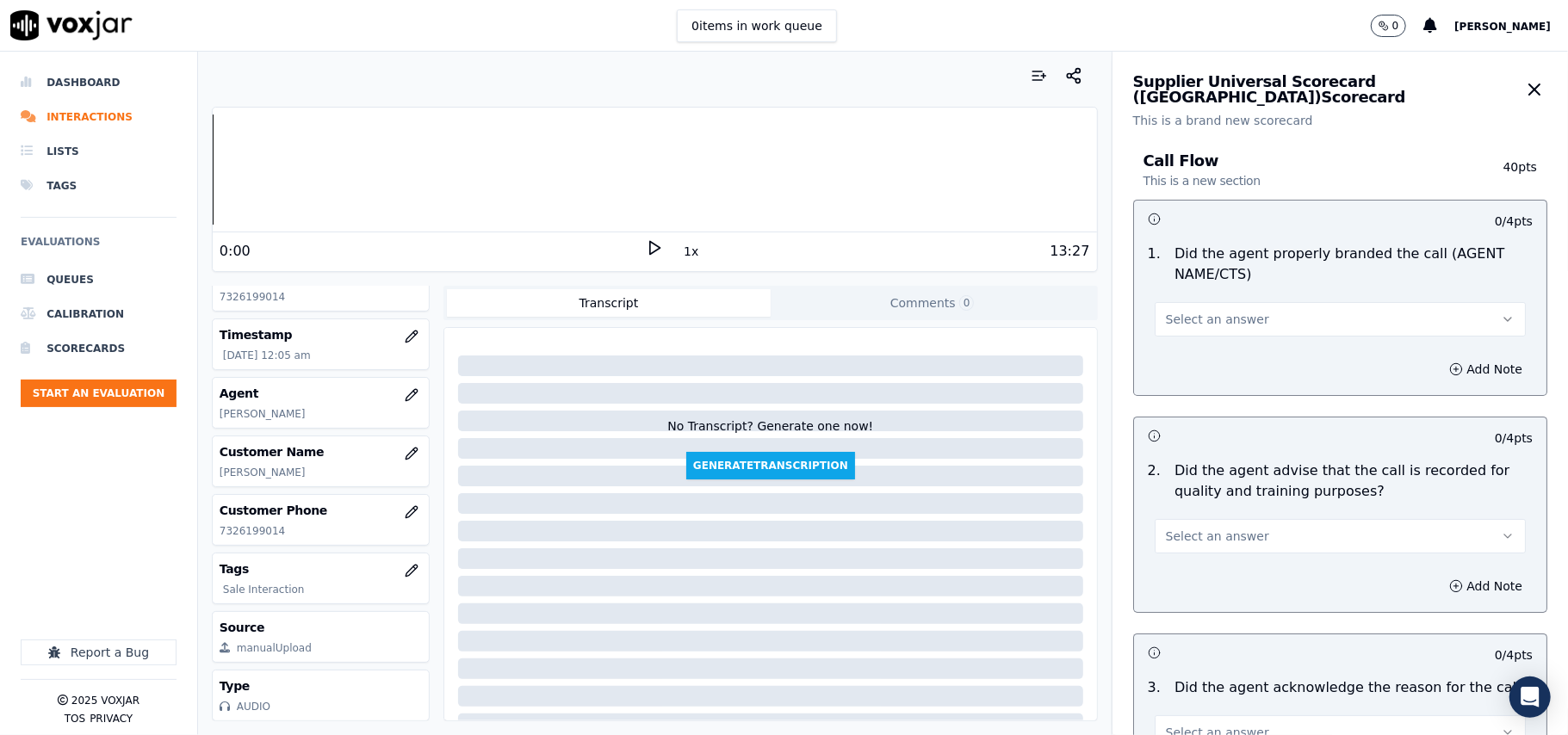
click at [1234, 313] on button "Select an answer" at bounding box center [1339, 319] width 371 height 34
click at [1224, 352] on div "Yes" at bounding box center [1303, 358] width 334 height 28
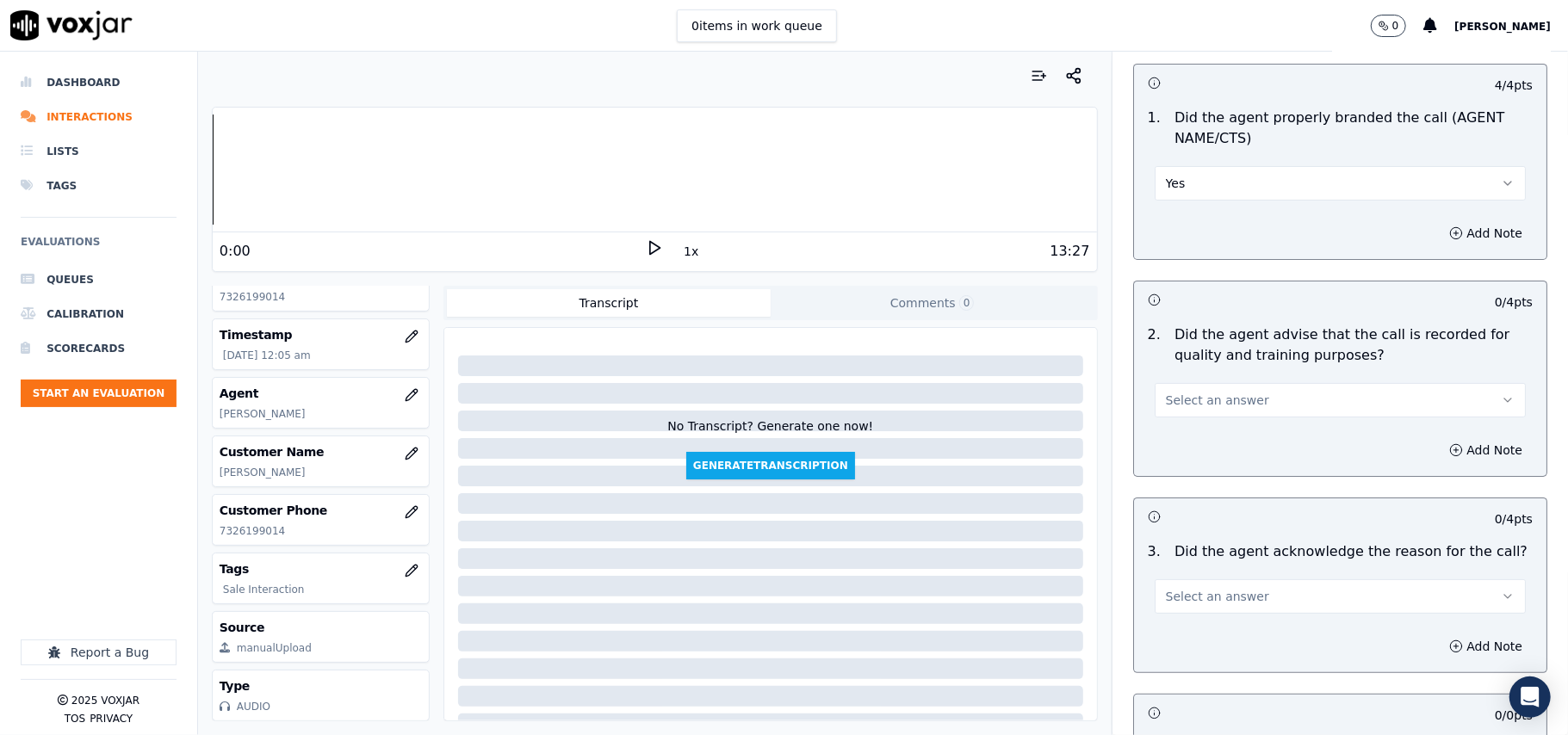
scroll to position [191, 0]
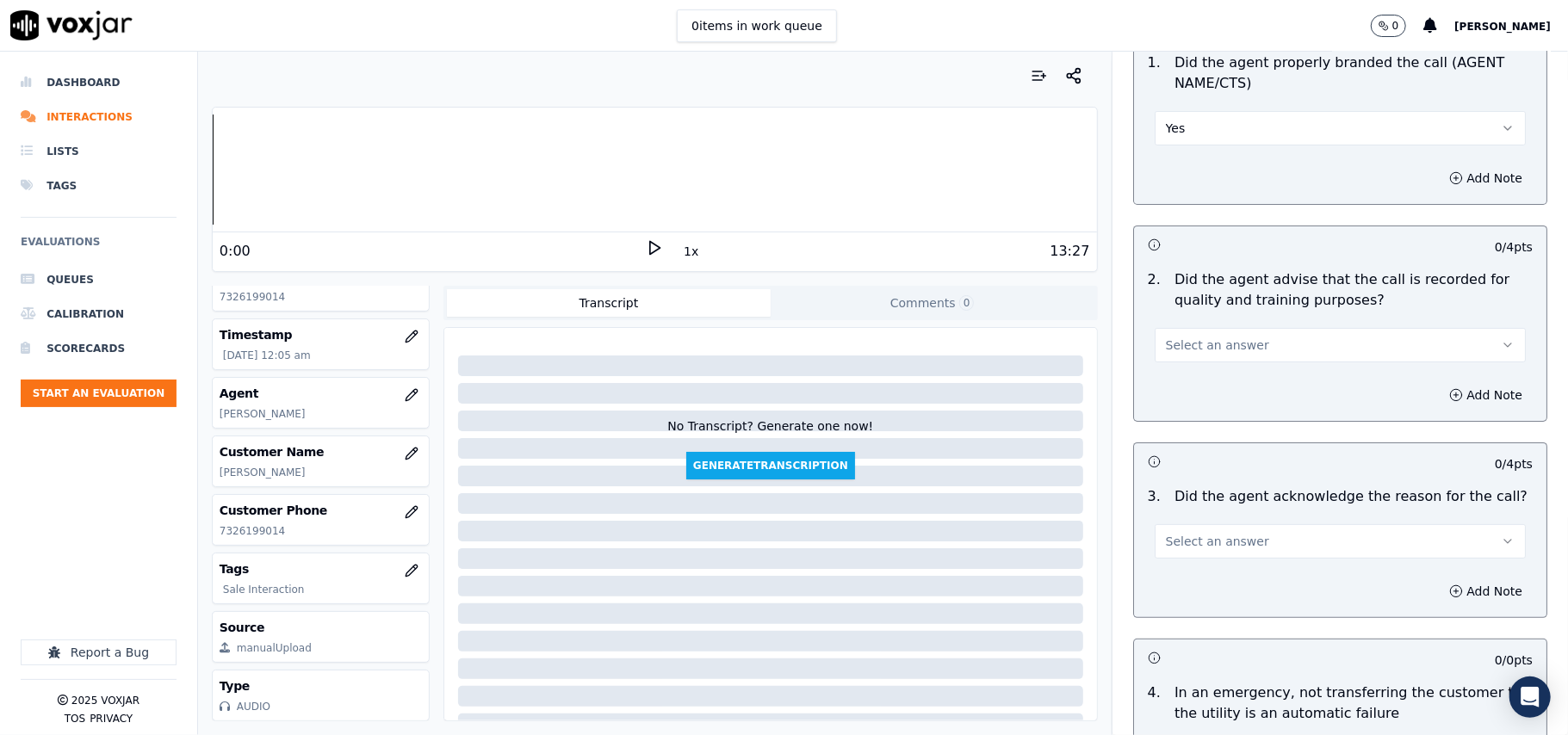
click at [1169, 349] on span "Select an answer" at bounding box center [1217, 345] width 104 height 17
click at [1179, 379] on div "Yes" at bounding box center [1303, 384] width 334 height 28
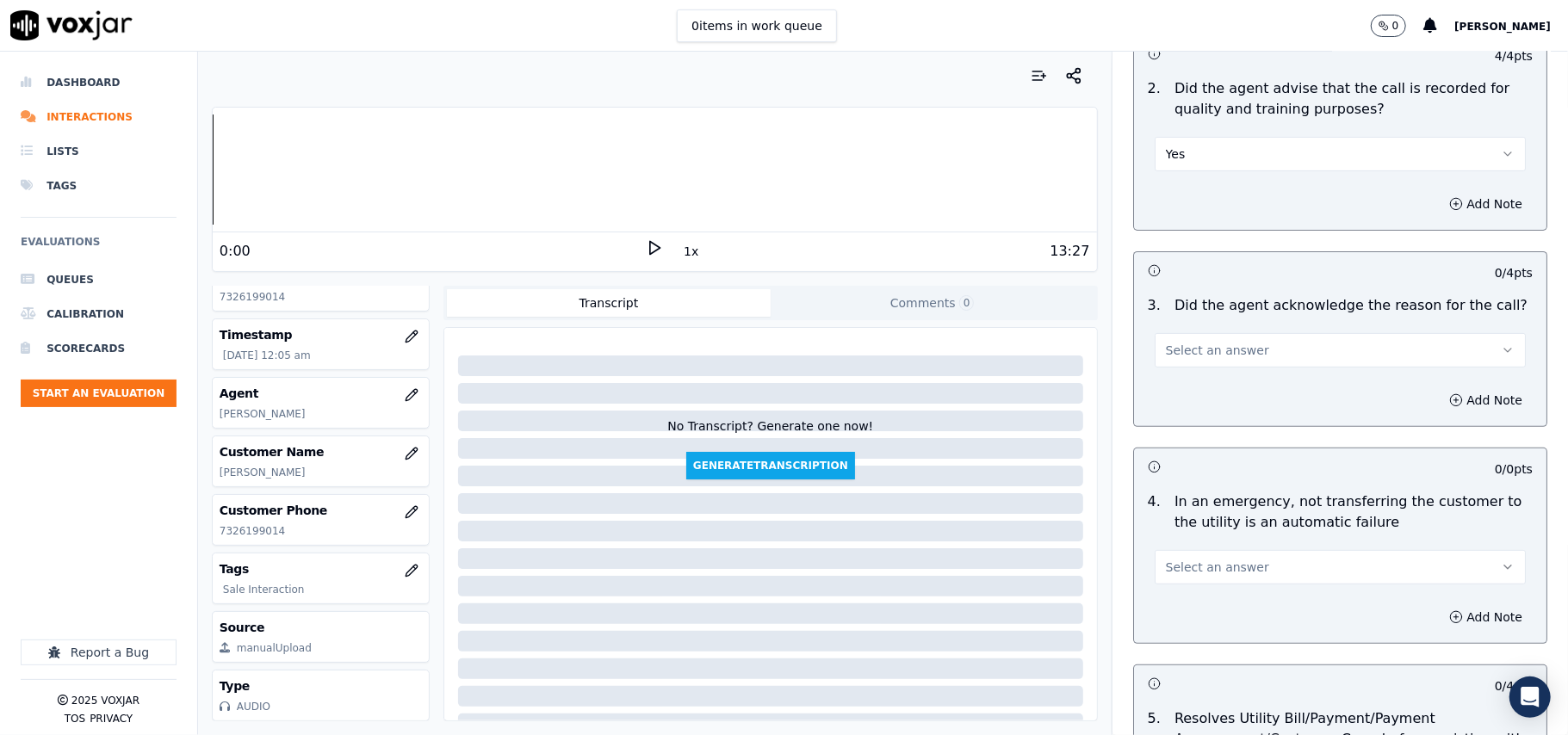
click at [1187, 355] on span "Select an answer" at bounding box center [1217, 351] width 104 height 17
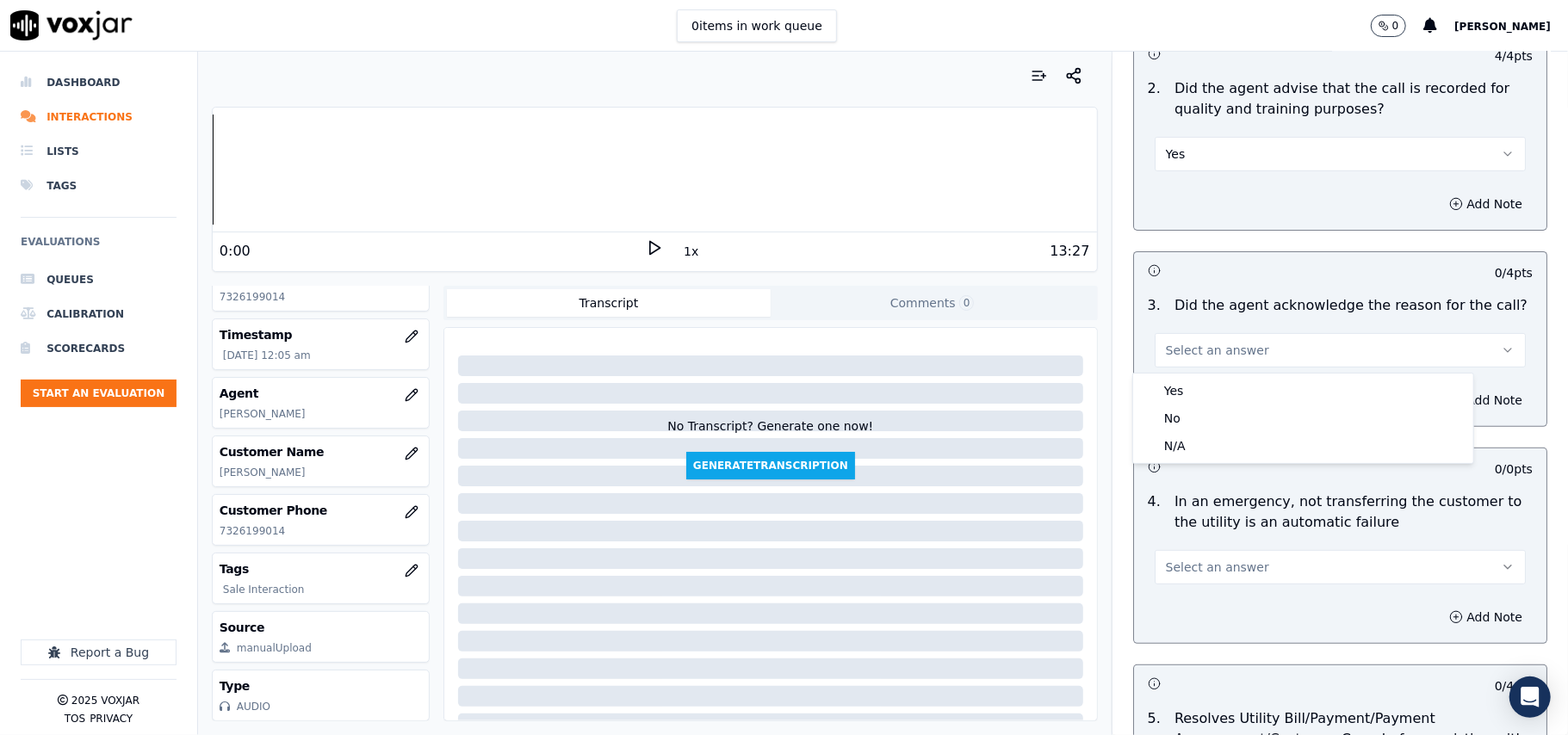
click at [1186, 374] on div "Yes No N/A" at bounding box center [1303, 418] width 340 height 89
click at [1189, 384] on div "Yes" at bounding box center [1303, 390] width 334 height 28
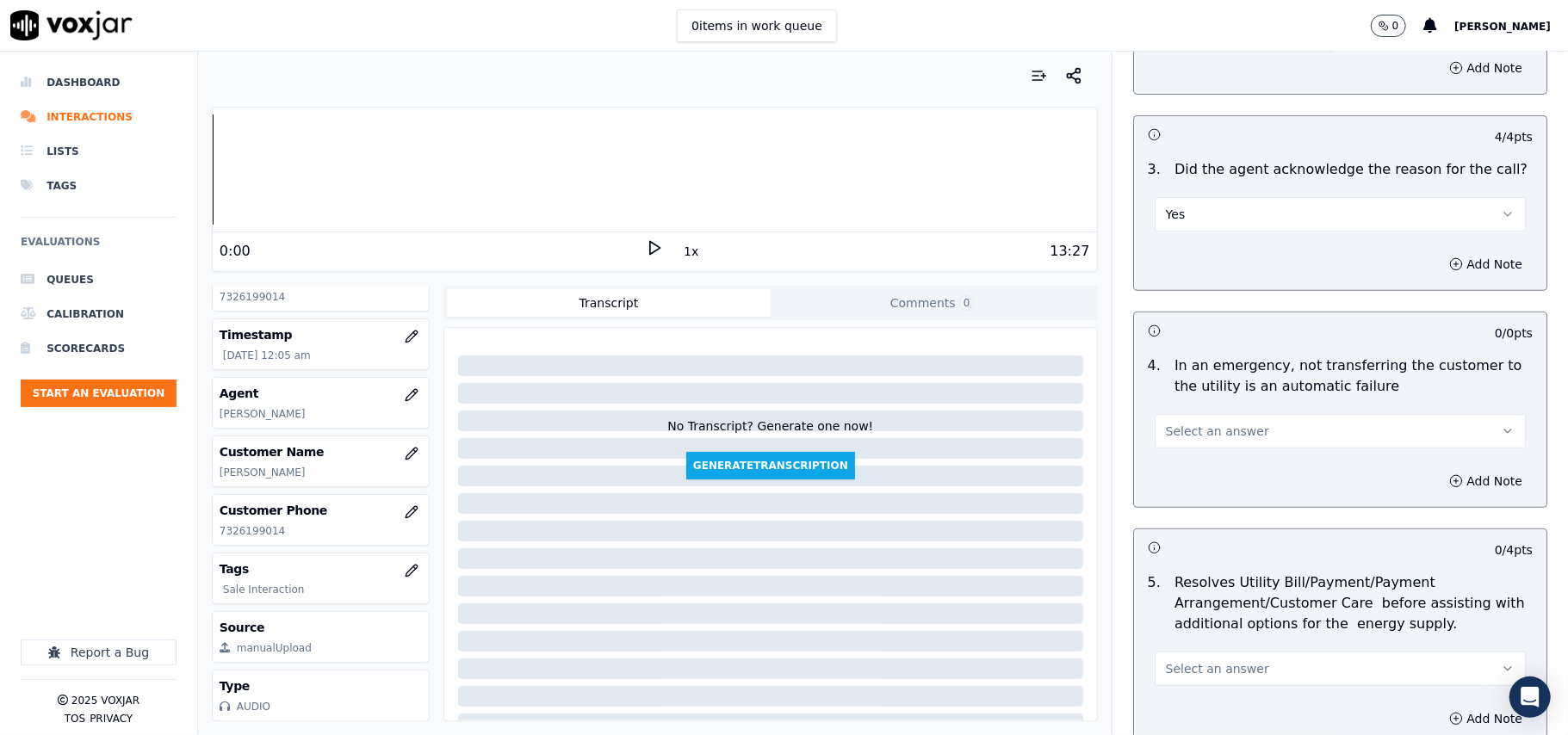
scroll to position [573, 0]
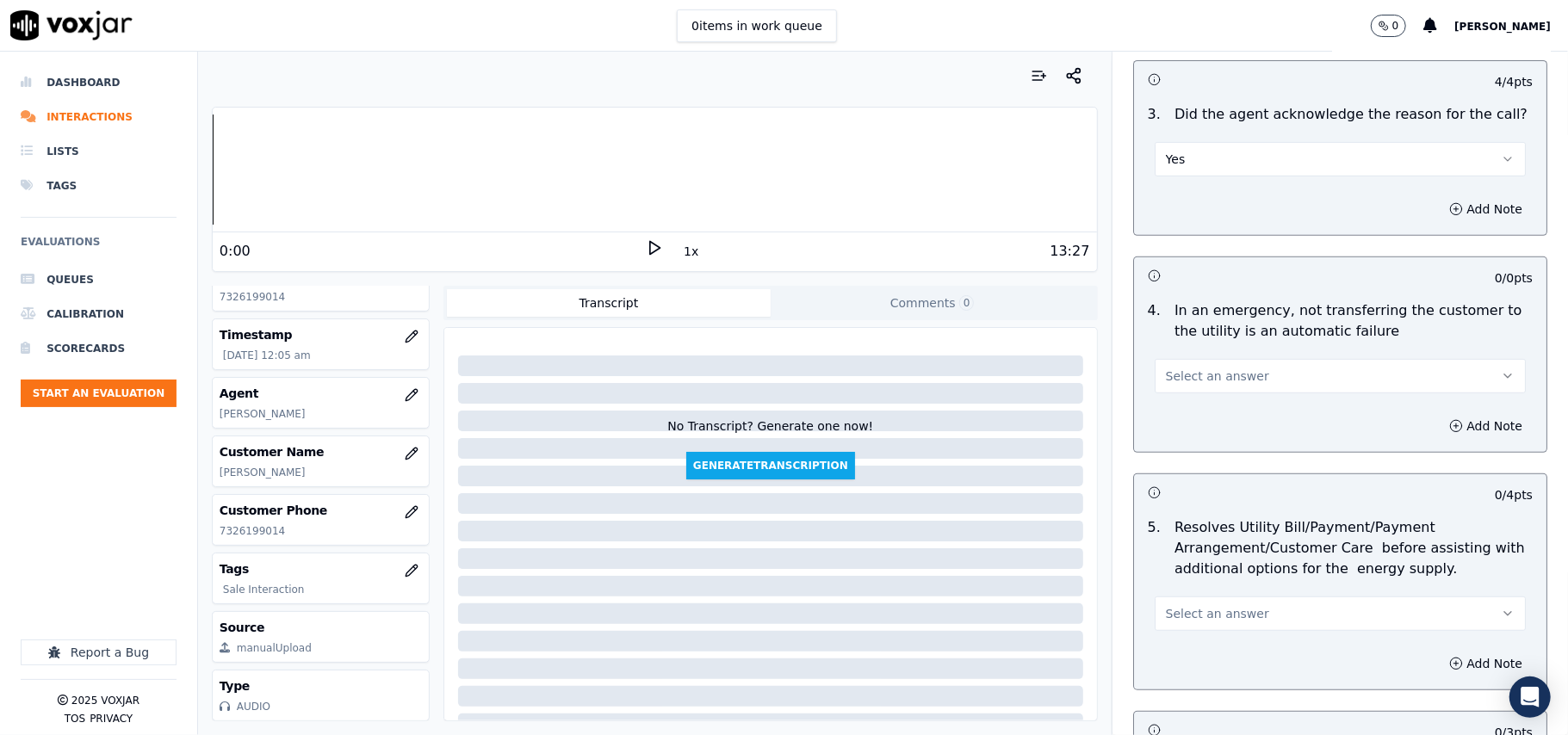
click at [1199, 370] on span "Select an answer" at bounding box center [1217, 377] width 104 height 17
click at [1203, 476] on div "N/A" at bounding box center [1303, 471] width 334 height 28
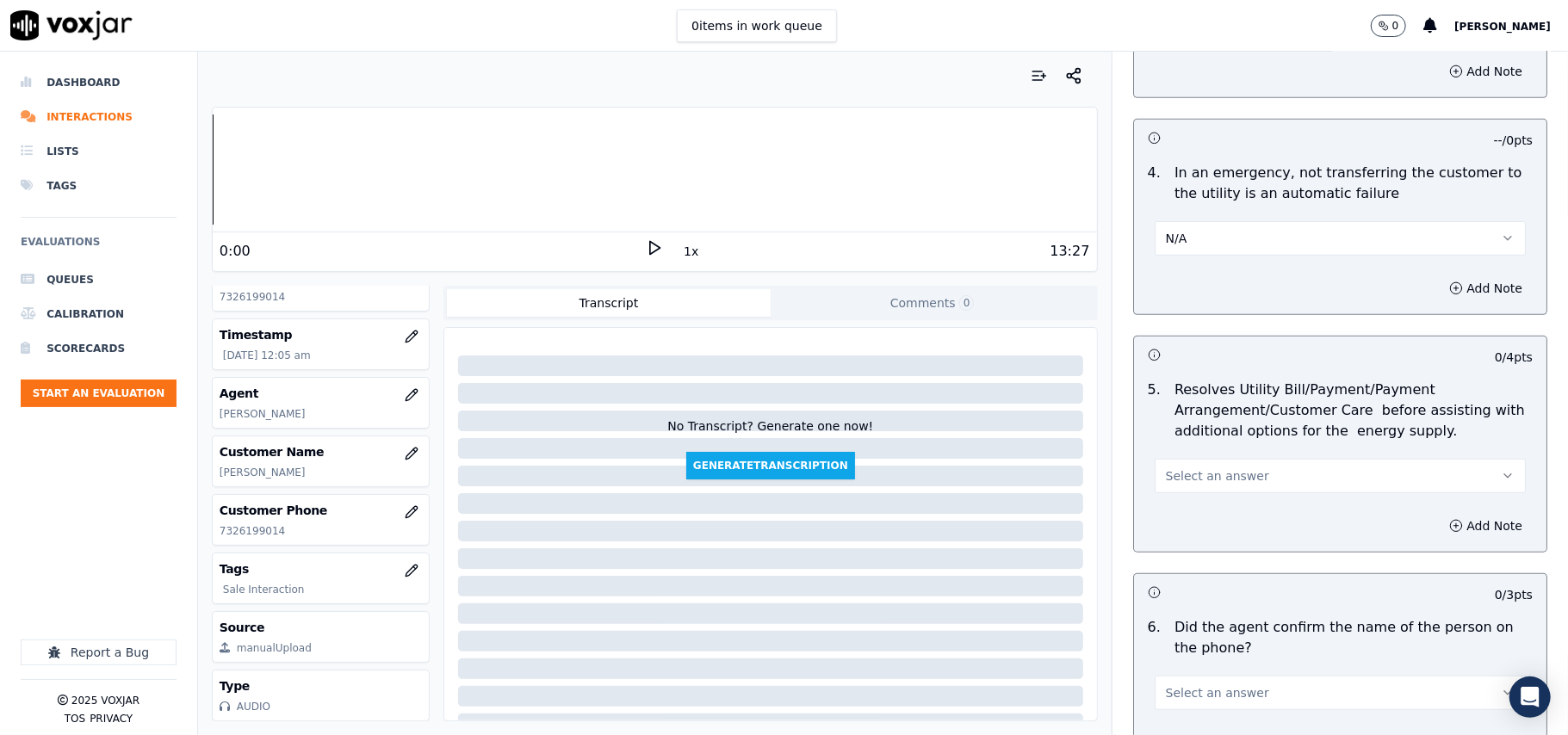
scroll to position [765, 0]
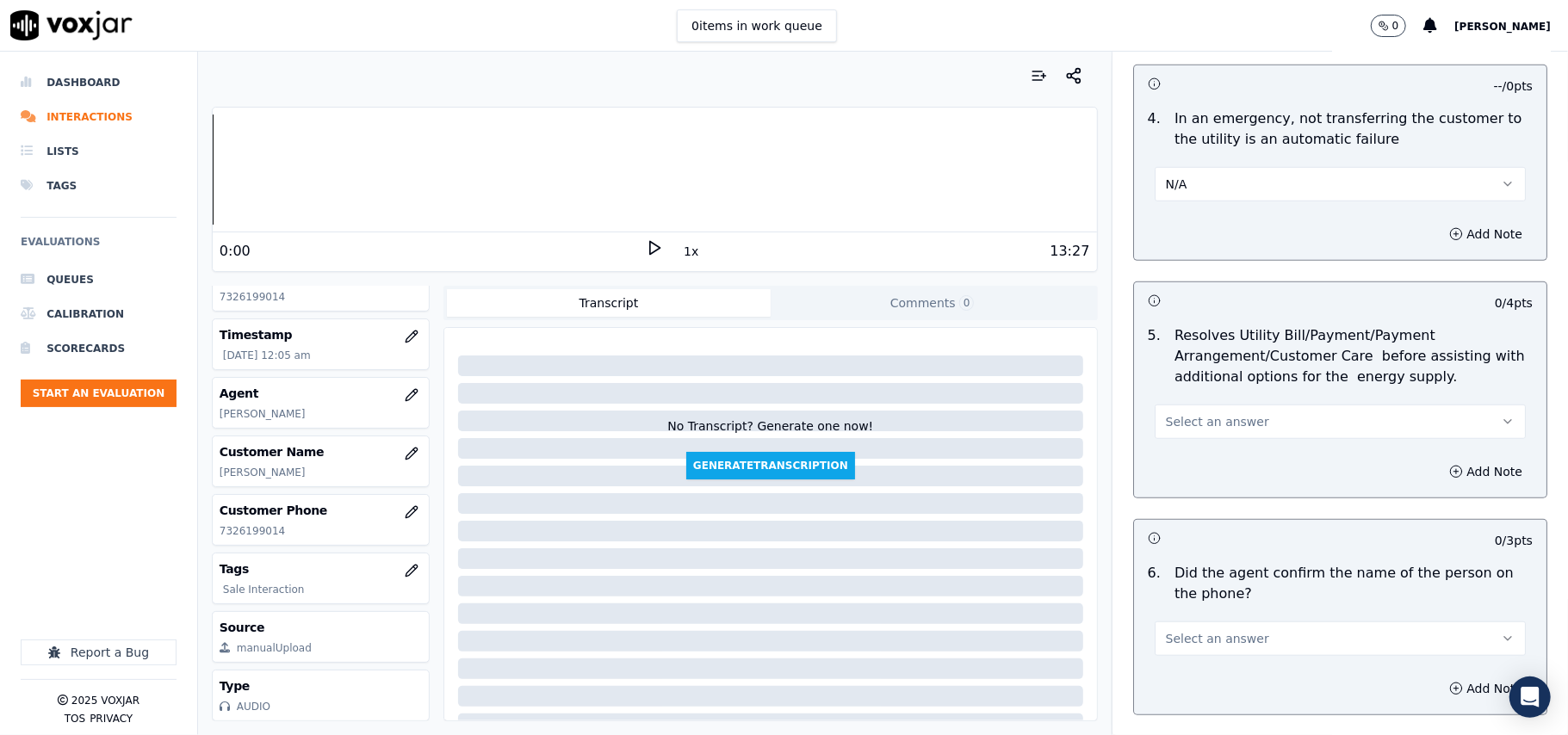
click at [1213, 428] on span "Select an answer" at bounding box center [1217, 422] width 104 height 17
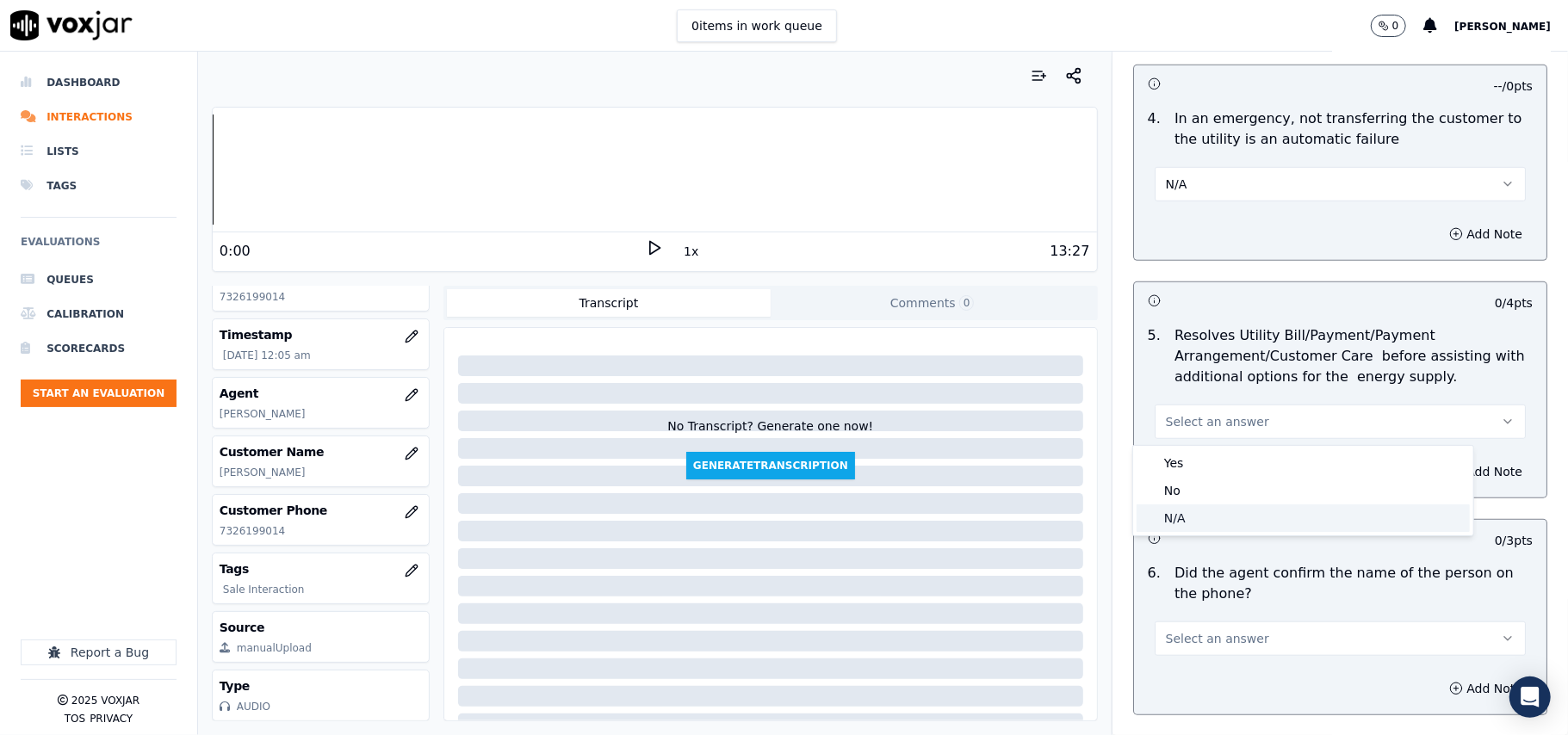
click at [1206, 517] on div "N/A" at bounding box center [1303, 517] width 334 height 28
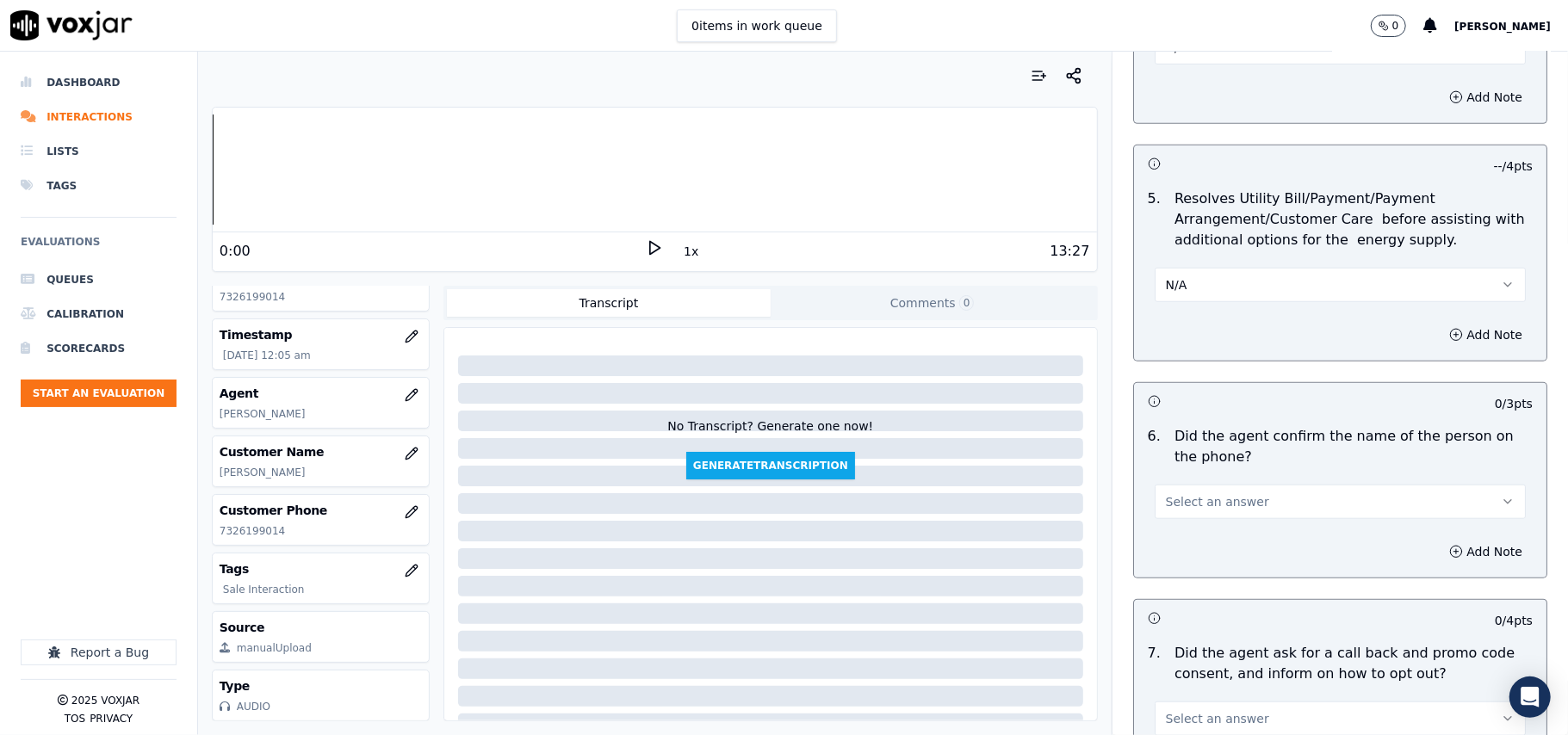
scroll to position [955, 0]
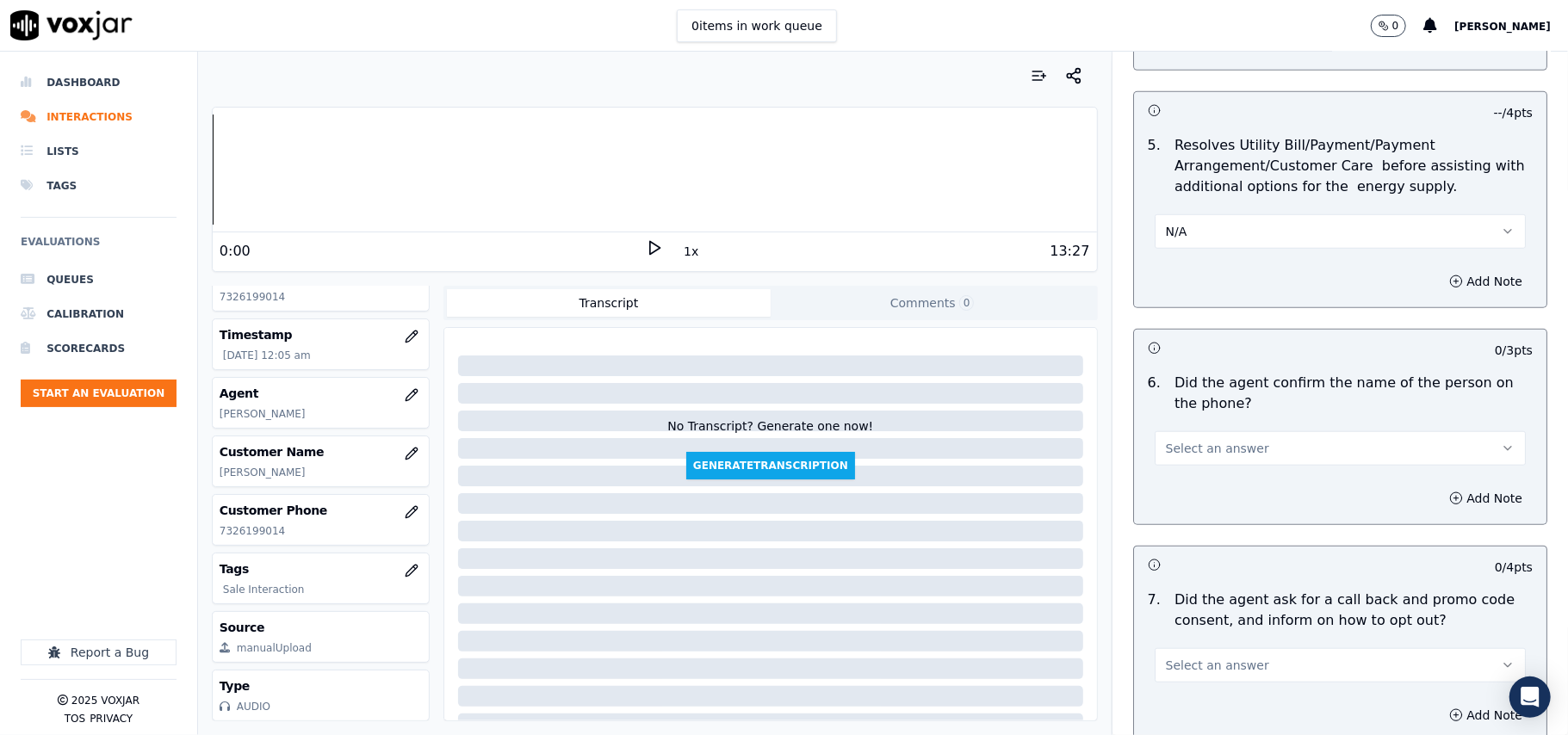
click at [1202, 463] on button "Select an answer" at bounding box center [1339, 448] width 371 height 34
click at [1205, 487] on div "Yes" at bounding box center [1303, 490] width 334 height 28
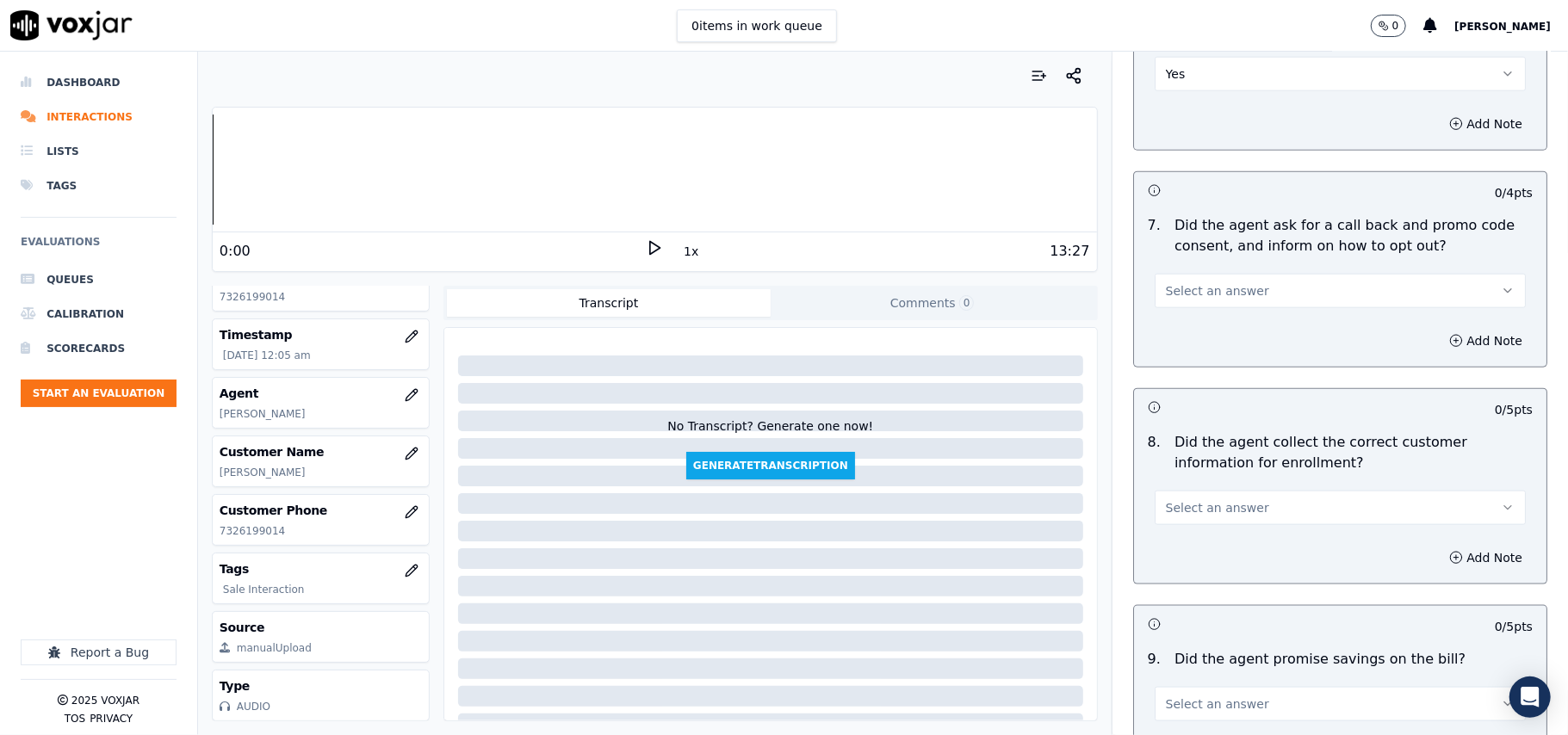
scroll to position [1340, 0]
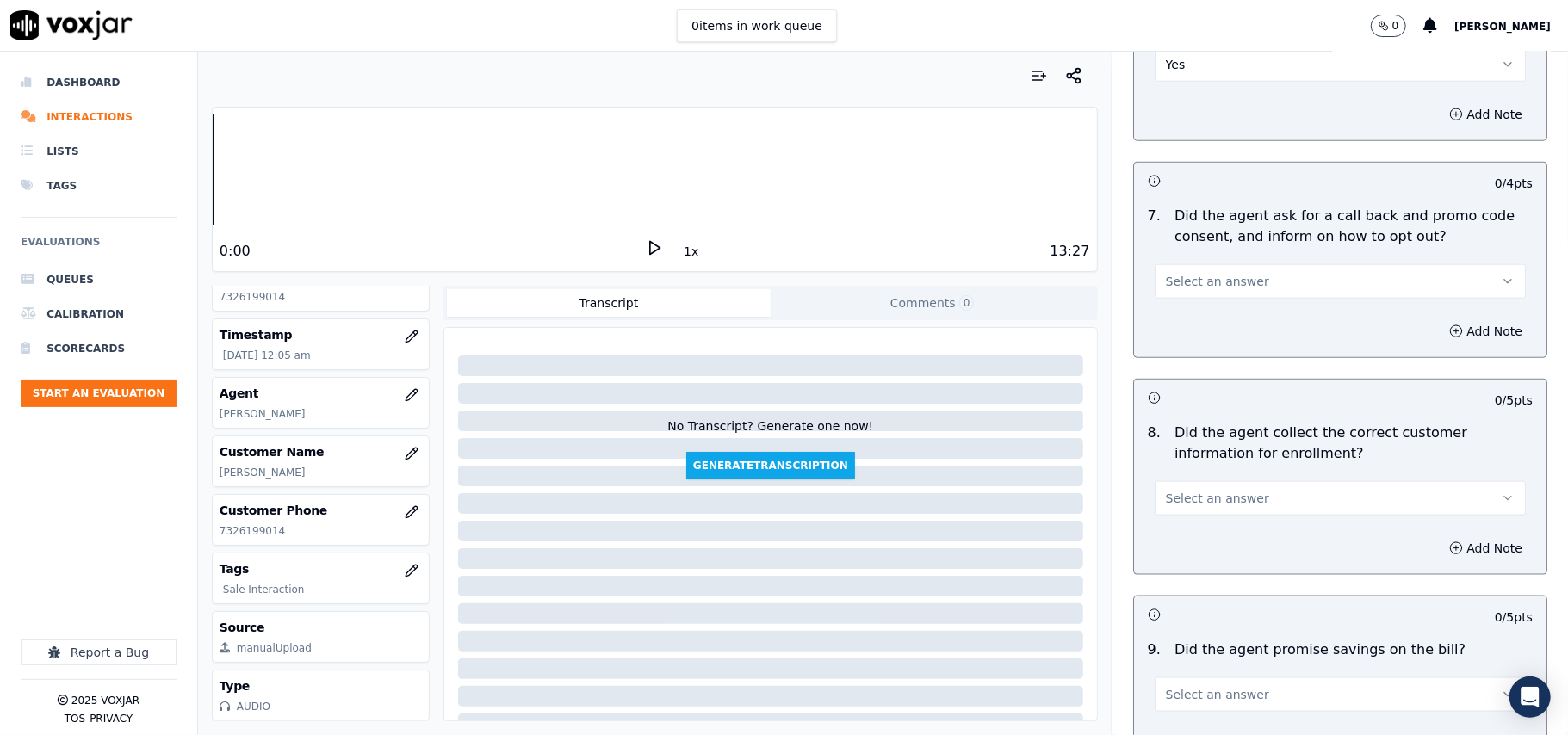
drag, startPoint x: 1193, startPoint y: 284, endPoint x: 1196, endPoint y: 297, distance: 13.3
click at [1193, 284] on span "Select an answer" at bounding box center [1217, 282] width 104 height 17
click at [1202, 327] on div "Yes" at bounding box center [1303, 324] width 334 height 28
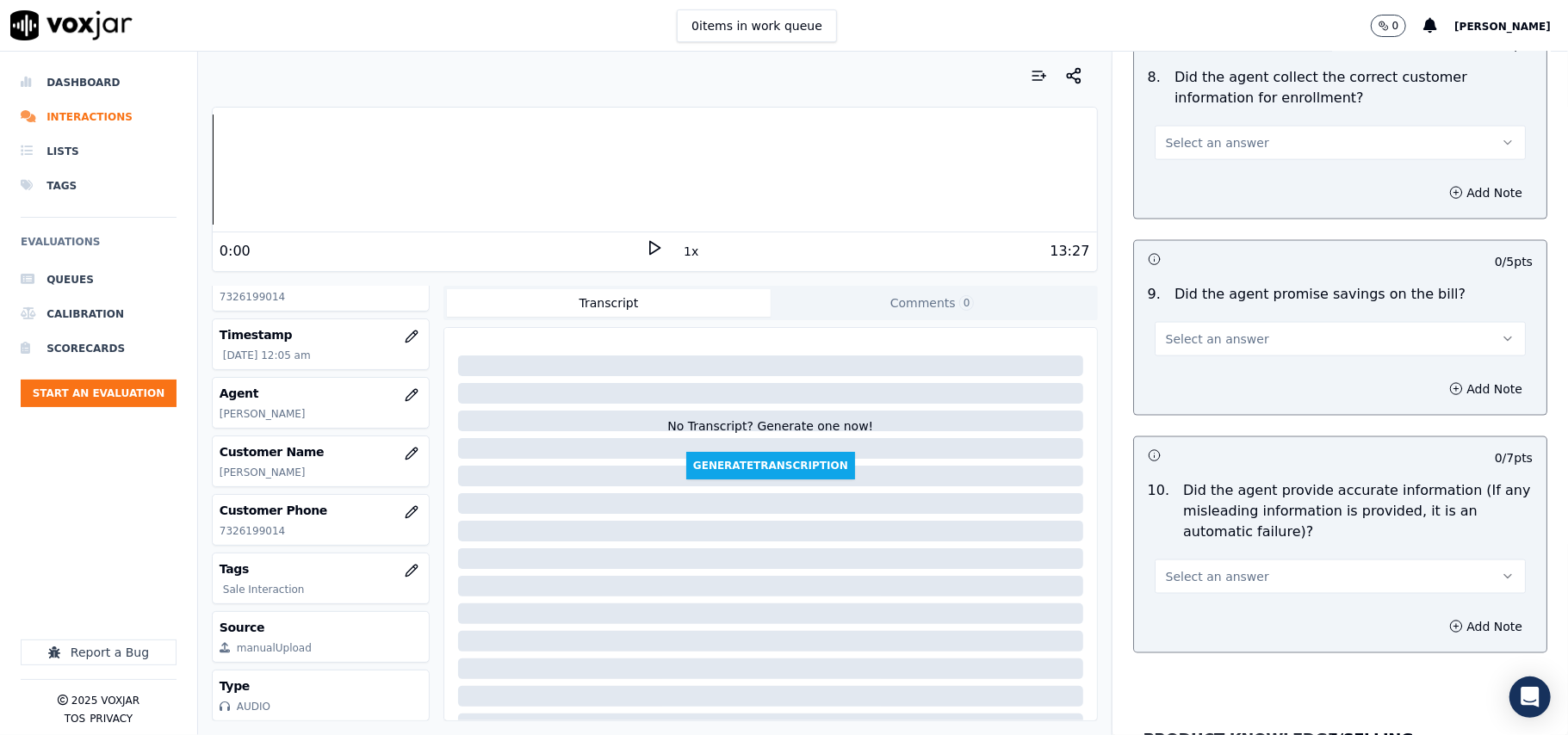
scroll to position [1721, 0]
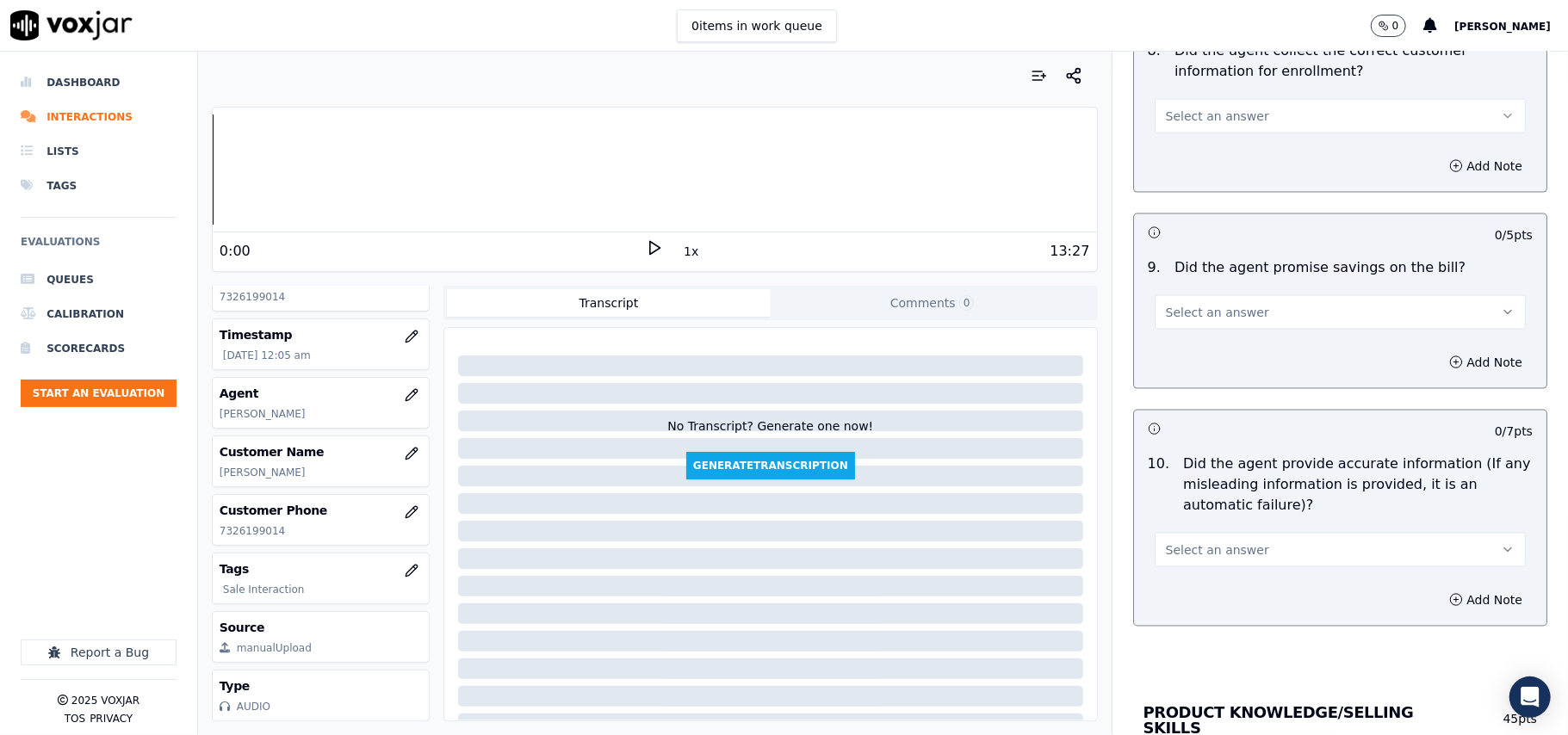
click at [1211, 125] on span "Select an answer" at bounding box center [1217, 116] width 104 height 17
click at [1210, 162] on div "Yes" at bounding box center [1303, 159] width 334 height 28
click at [1209, 321] on span "Select an answer" at bounding box center [1217, 312] width 104 height 17
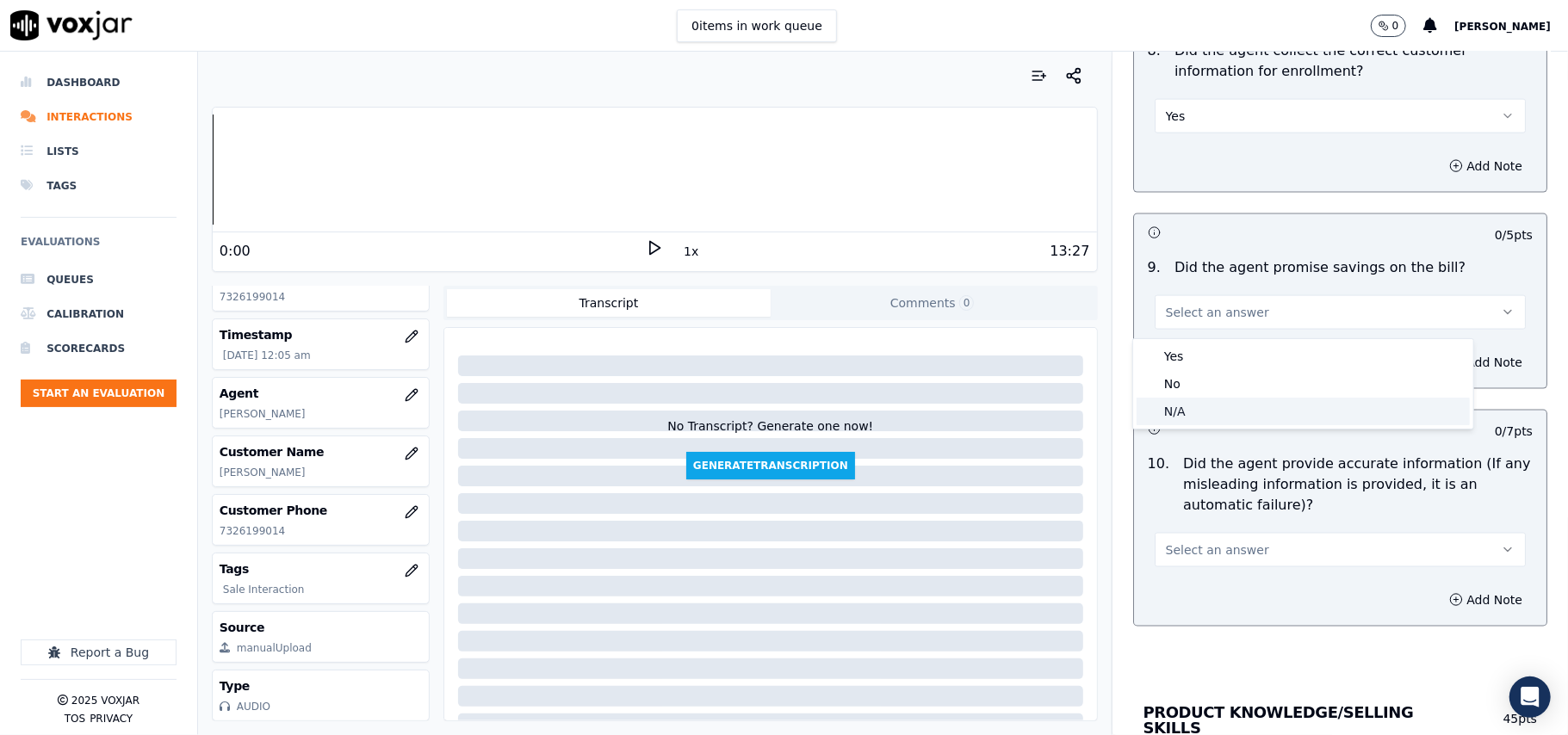
click at [1187, 414] on div "N/A" at bounding box center [1303, 411] width 334 height 28
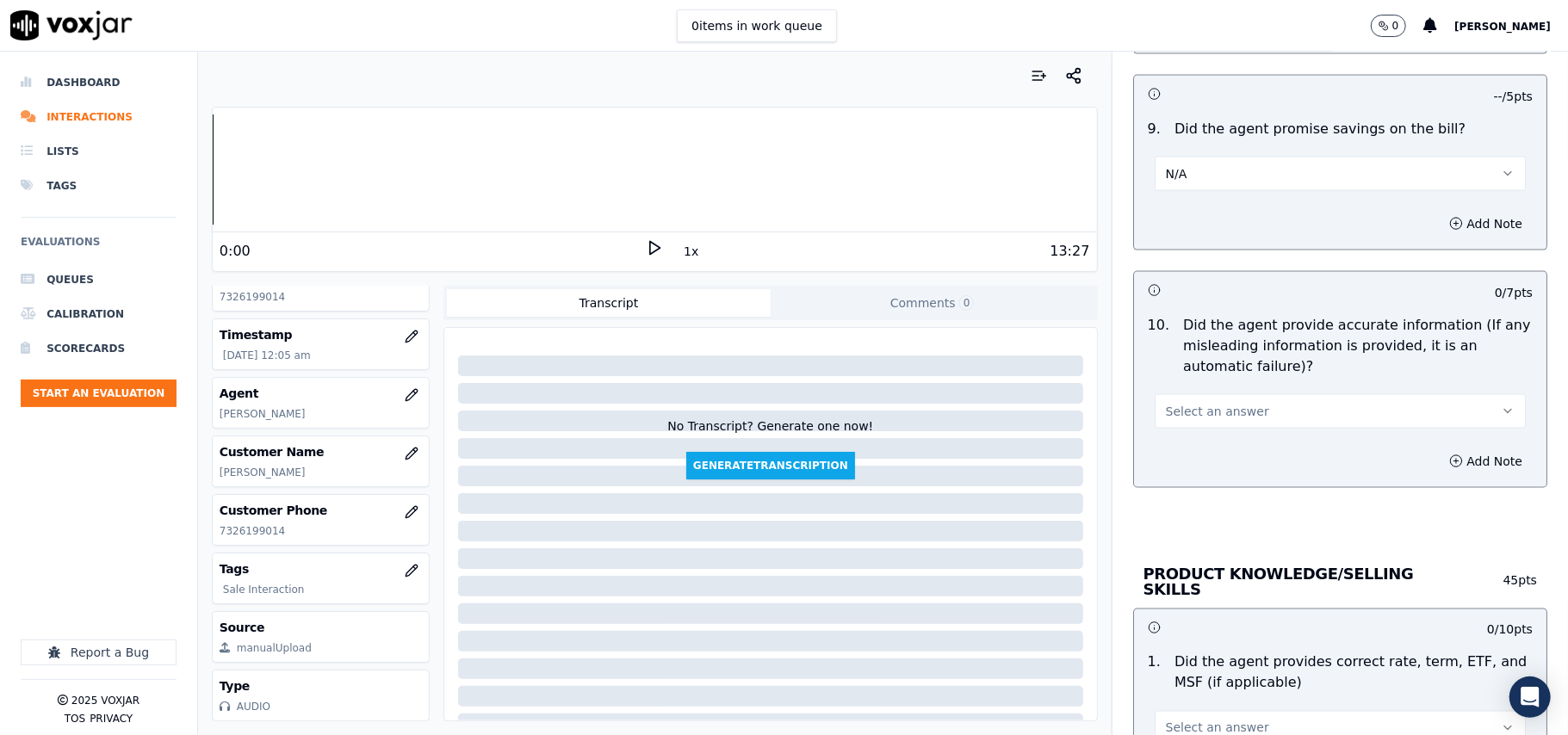
scroll to position [1913, 0]
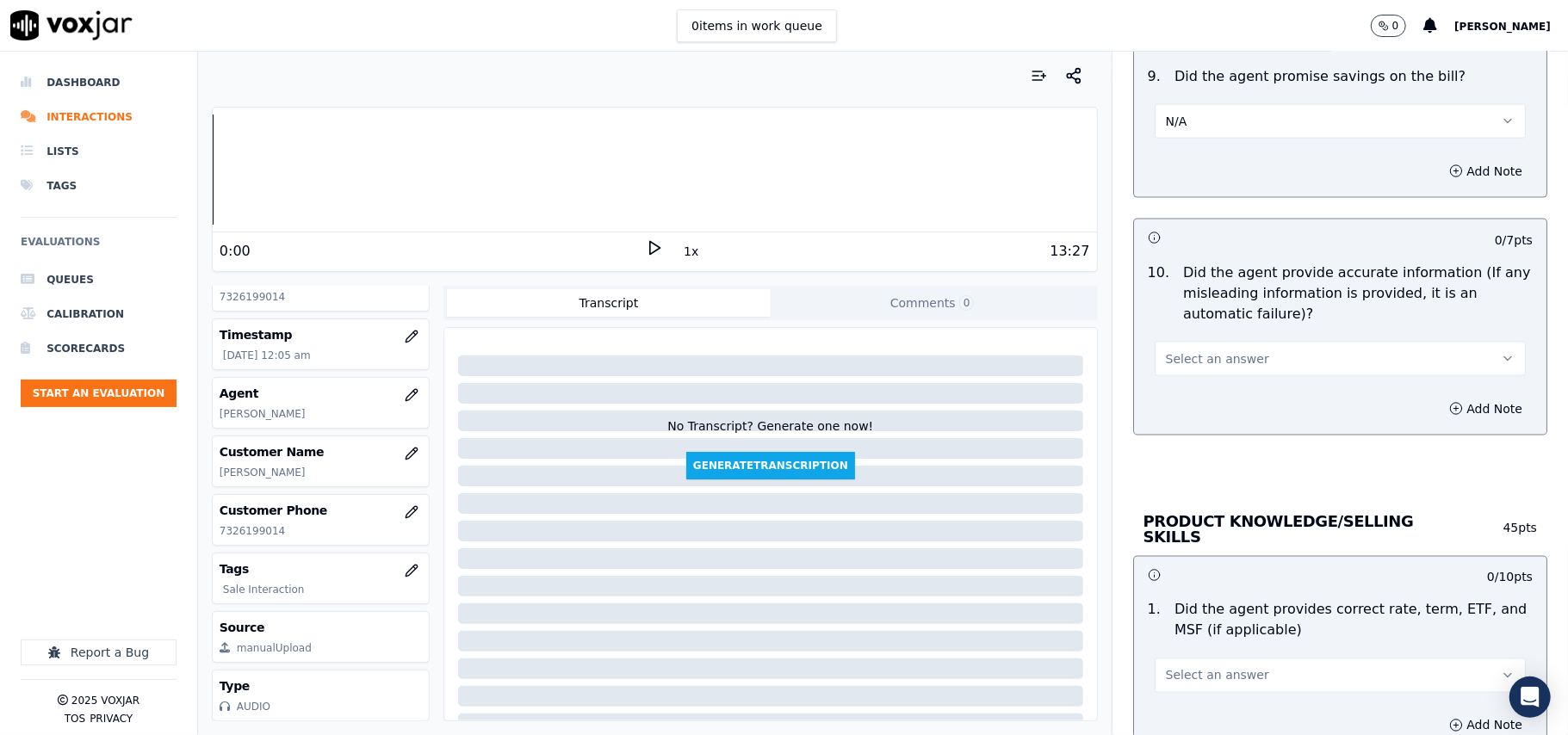
click at [1185, 317] on p "Did the agent provide accurate information (If any misleading information is pr…" at bounding box center [1357, 293] width 350 height 62
click at [1191, 359] on span "Select an answer" at bounding box center [1217, 359] width 104 height 17
click at [1182, 407] on div "Yes" at bounding box center [1303, 402] width 334 height 28
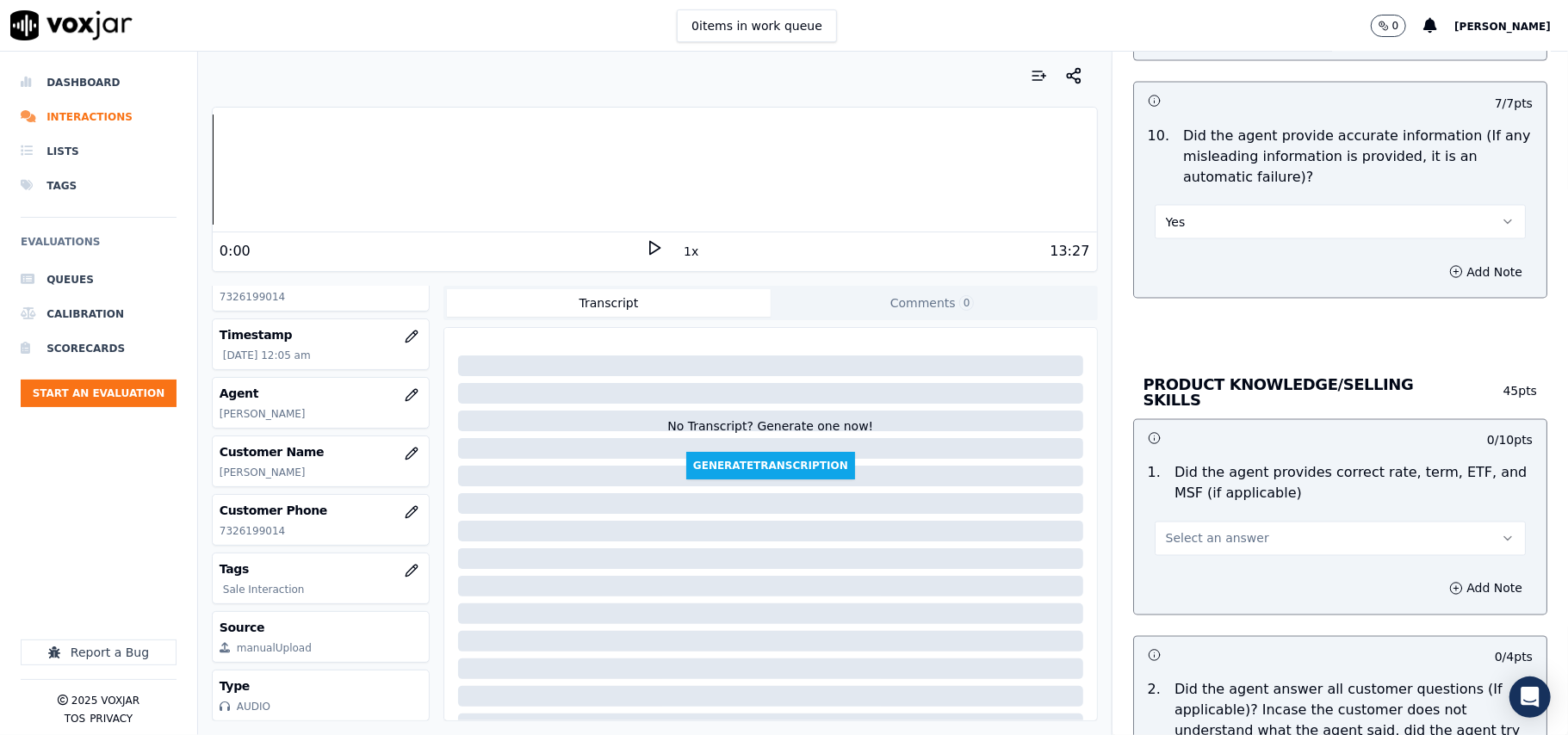
scroll to position [2103, 0]
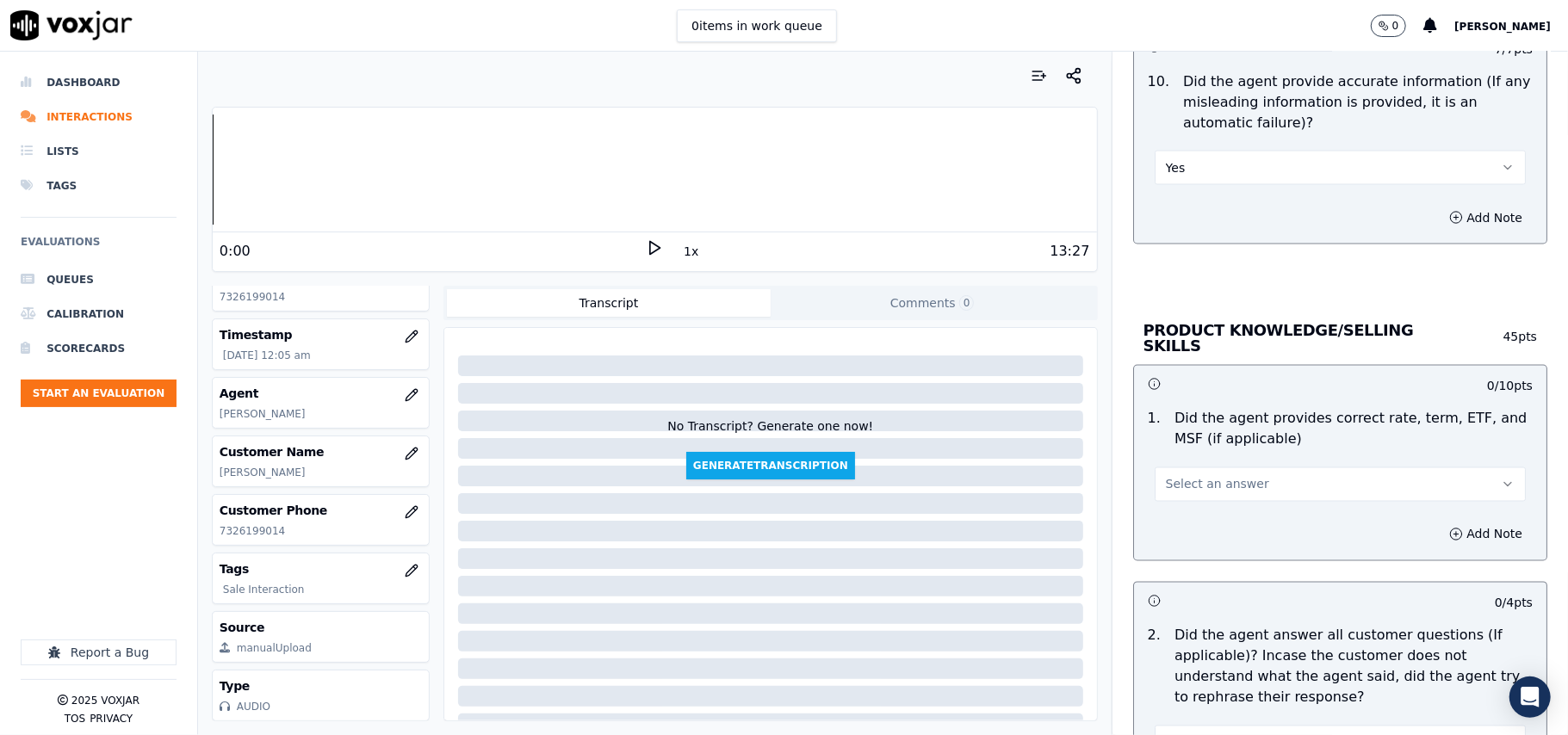
click at [1180, 484] on span "Select an answer" at bounding box center [1217, 485] width 104 height 17
click at [1172, 520] on div "Yes" at bounding box center [1303, 520] width 334 height 28
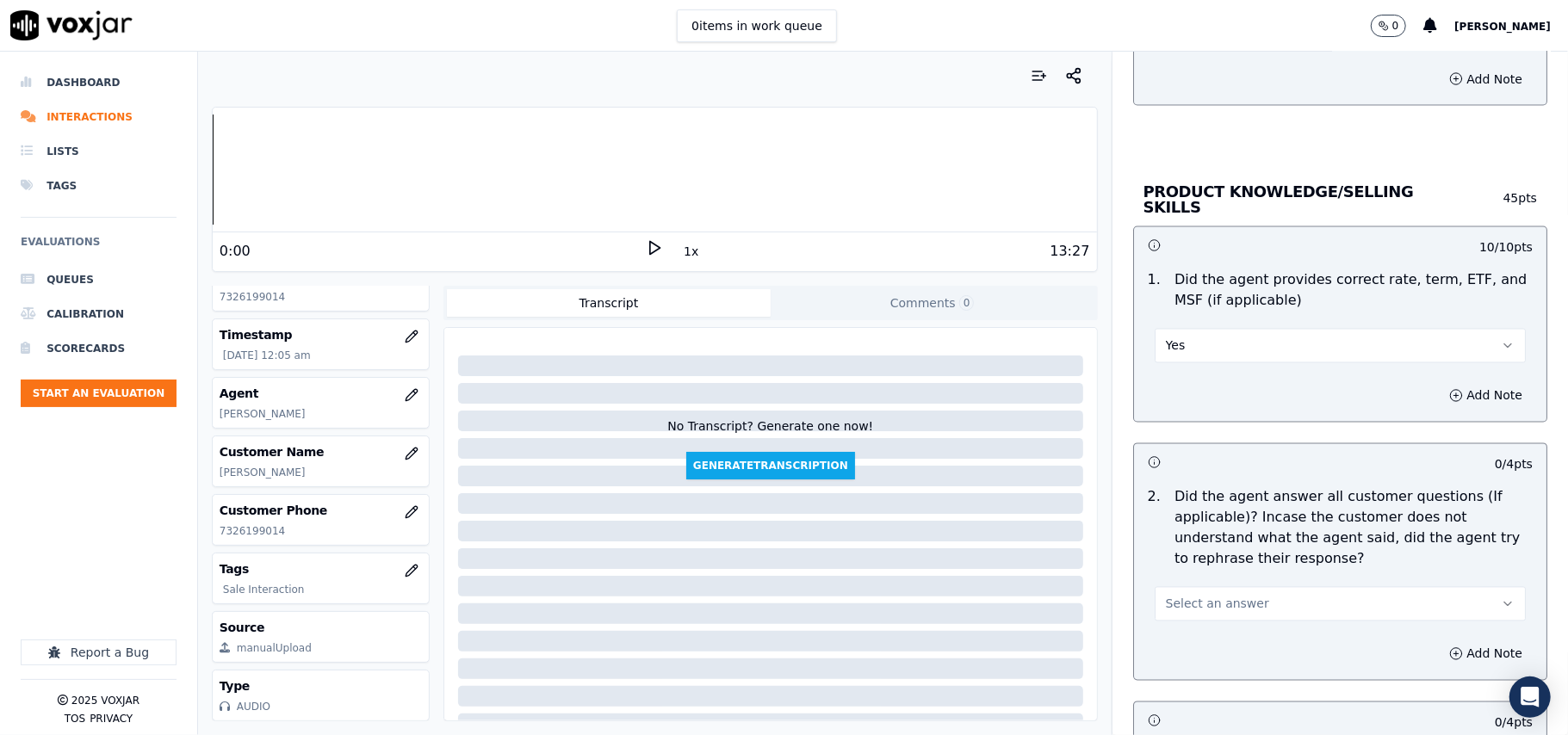
scroll to position [2295, 0]
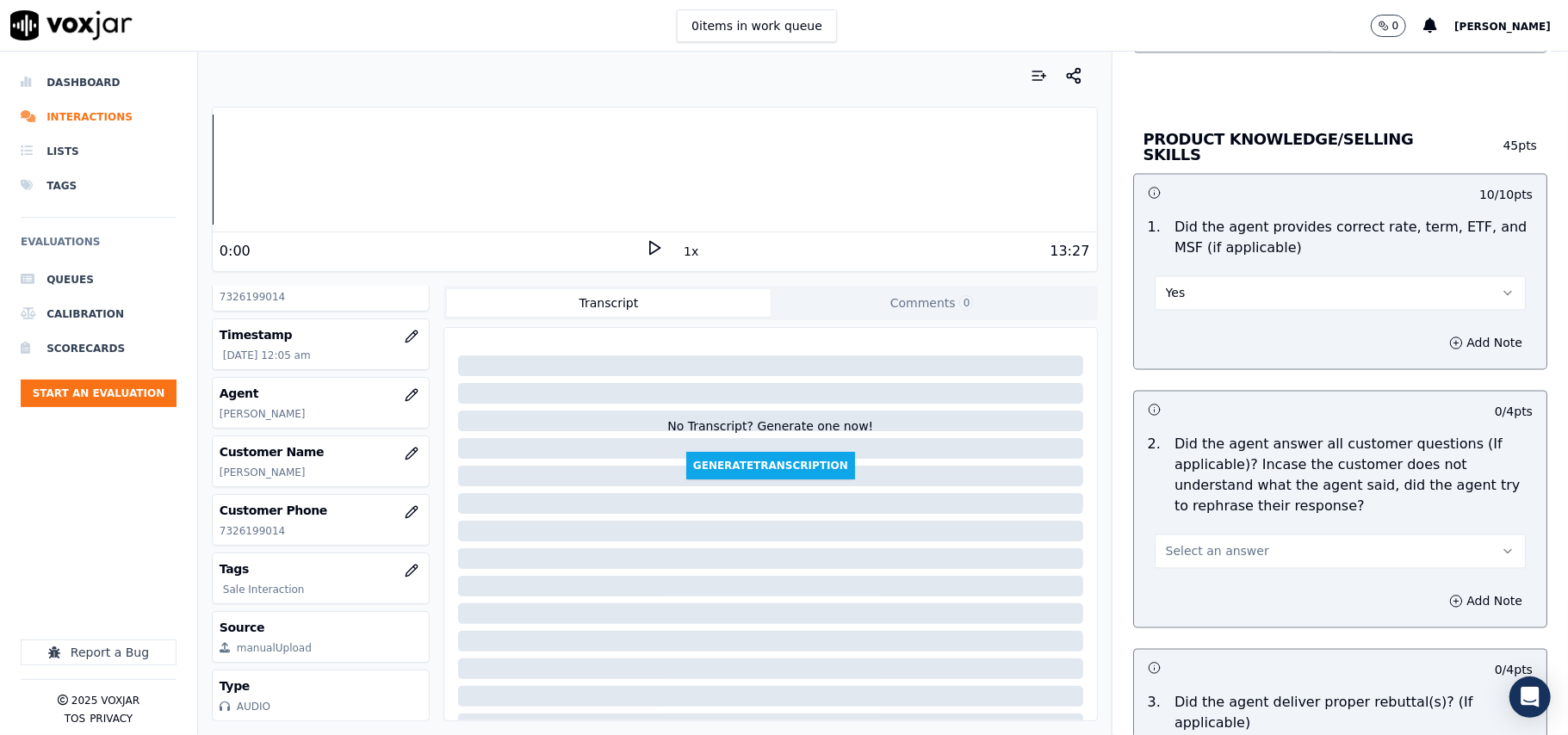
click at [1165, 556] on span "Select an answer" at bounding box center [1217, 552] width 104 height 17
click at [1191, 586] on div "Yes" at bounding box center [1303, 587] width 334 height 28
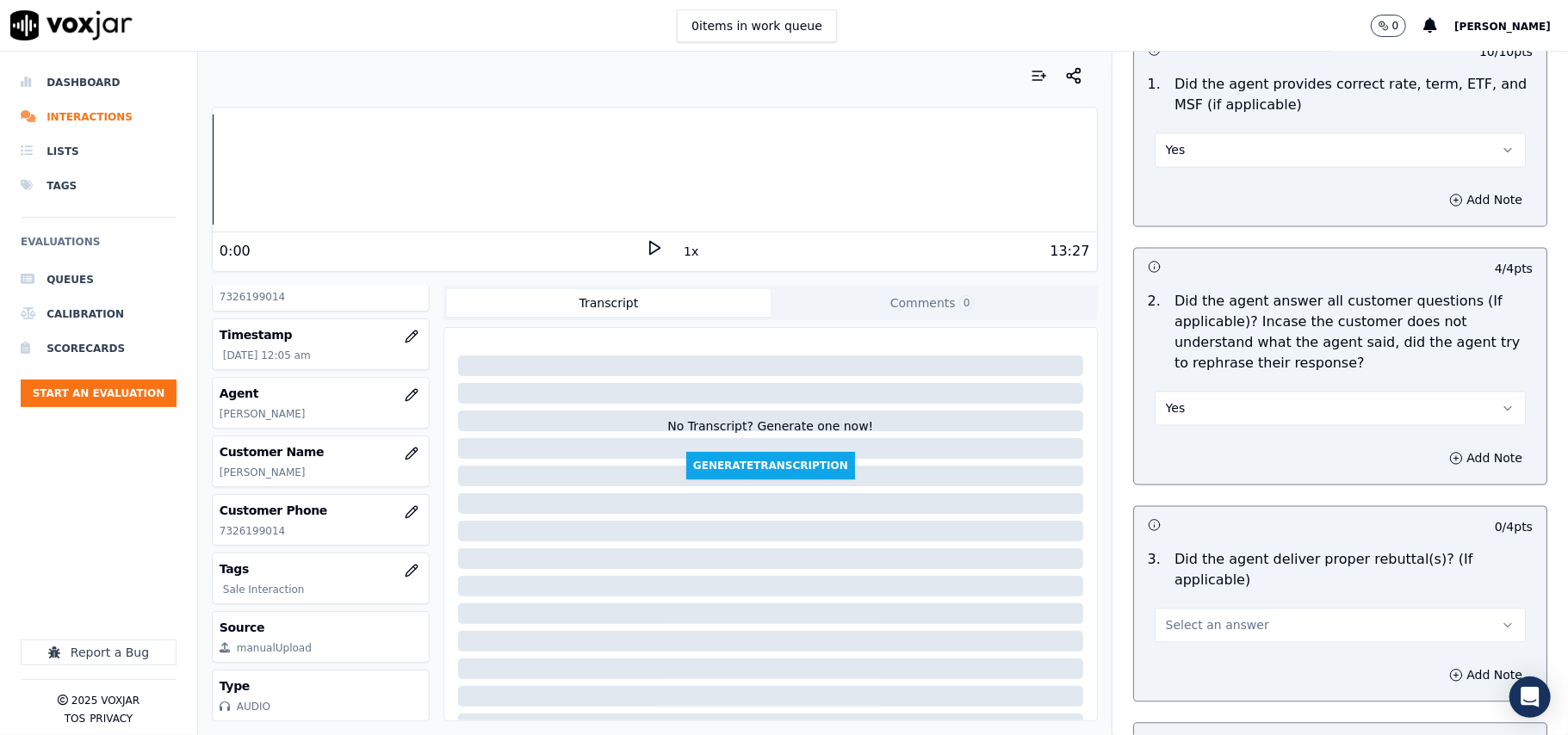
scroll to position [2487, 0]
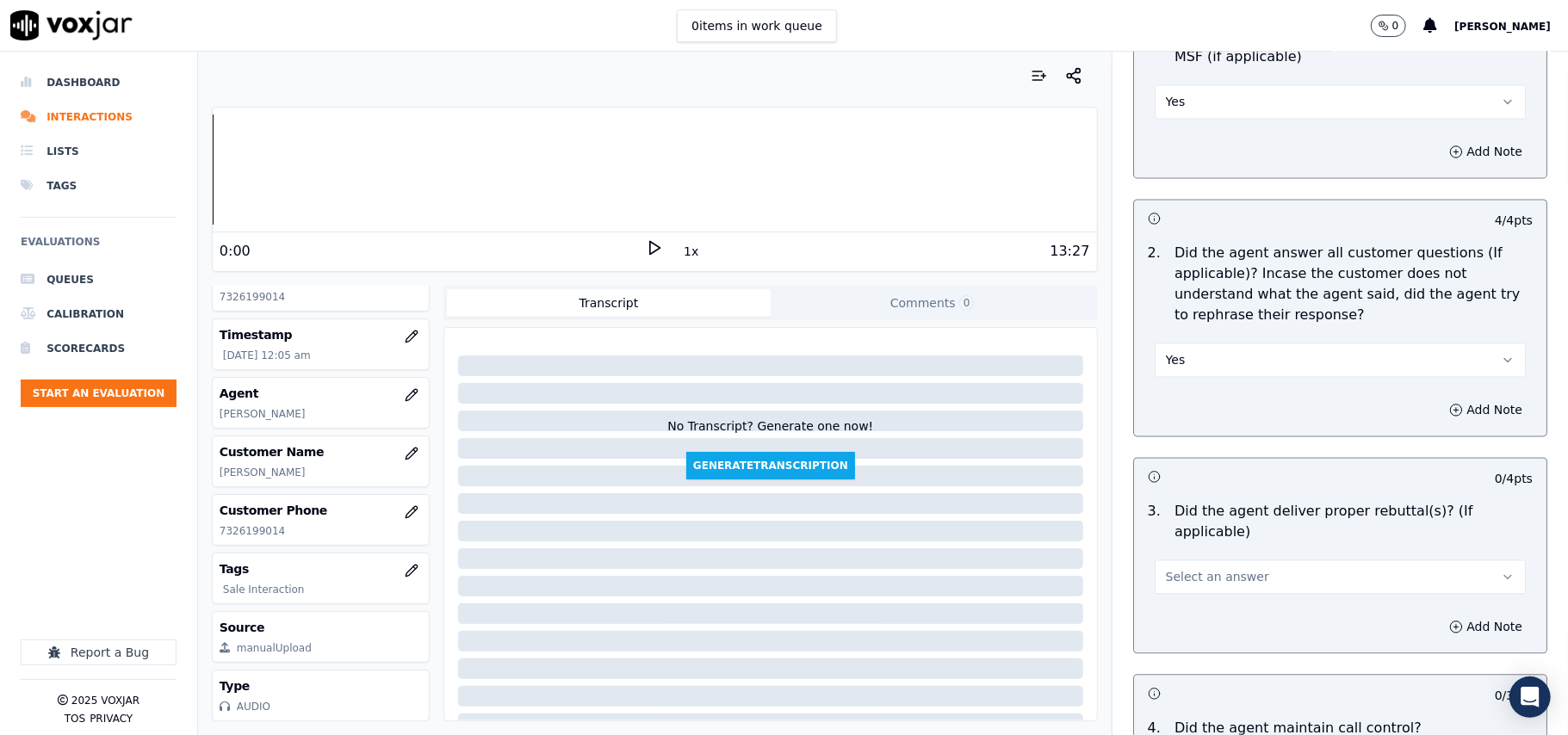
click at [1205, 568] on span "Select an answer" at bounding box center [1217, 577] width 104 height 17
click at [1191, 592] on div "Yes" at bounding box center [1303, 592] width 334 height 28
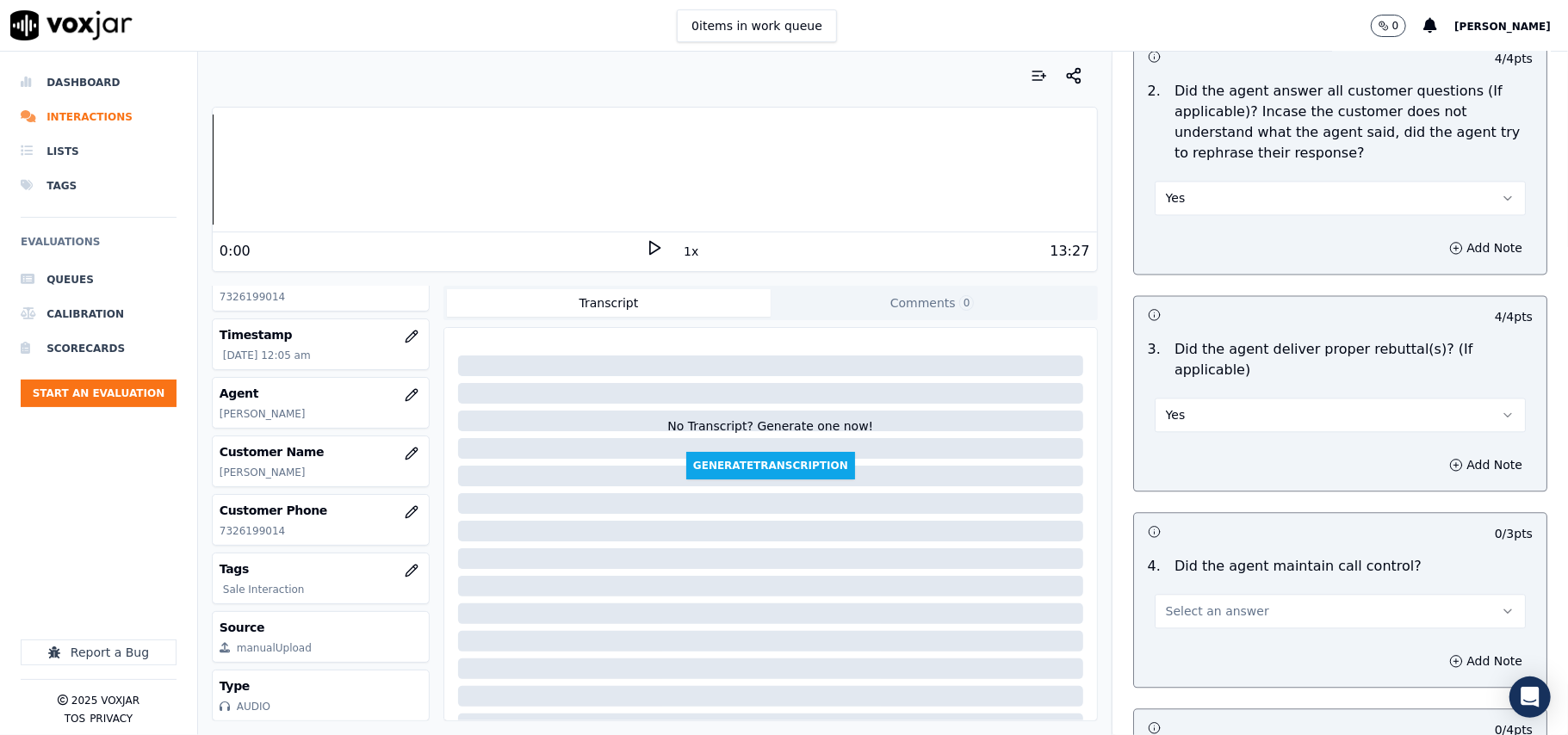
scroll to position [2869, 0]
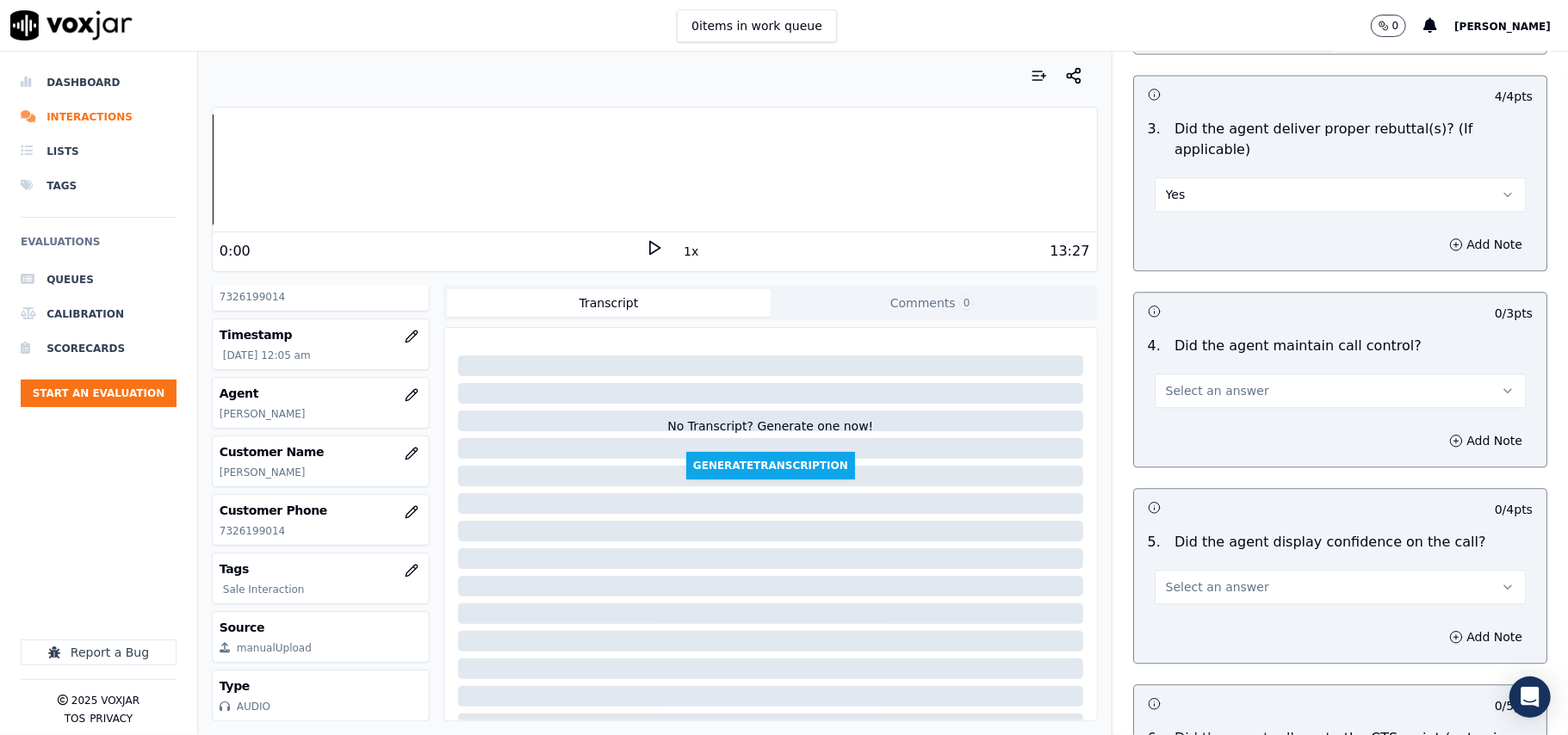
click at [1171, 382] on span "Select an answer" at bounding box center [1217, 391] width 104 height 17
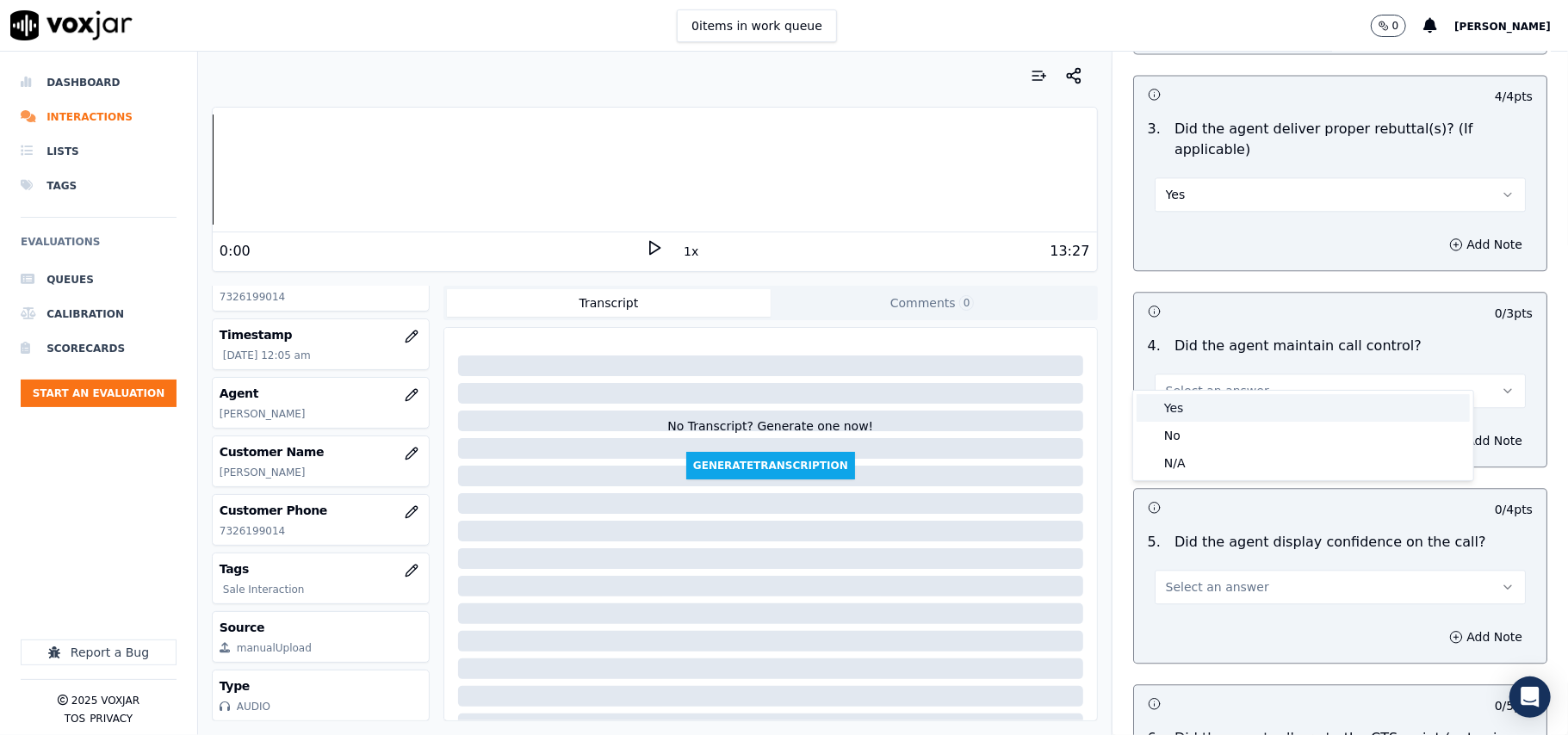
click at [1167, 396] on div "Yes" at bounding box center [1303, 407] width 334 height 28
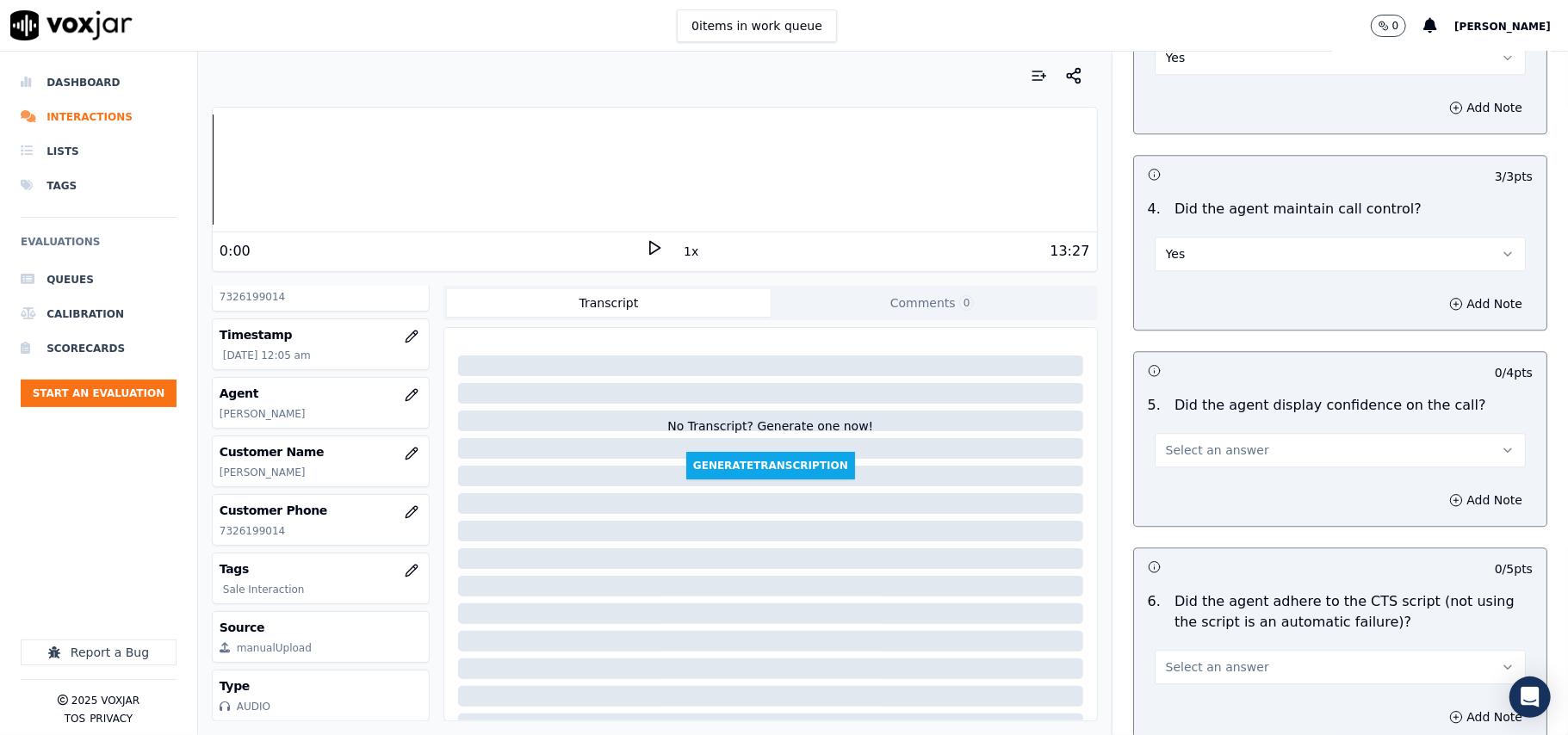
scroll to position [3061, 0]
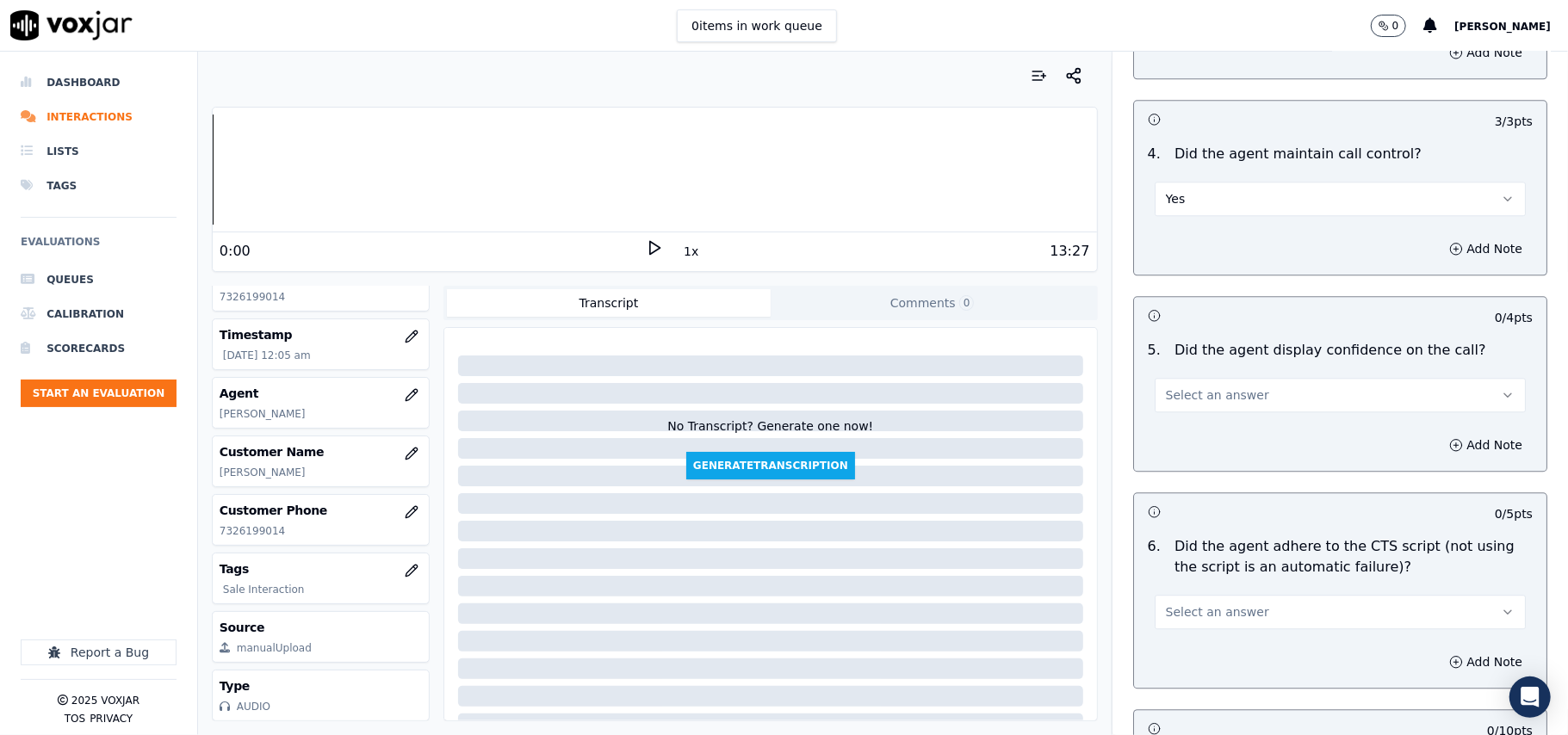
click at [1193, 394] on div "5 . Did the agent display confidence on the call? Select an answer" at bounding box center [1340, 377] width 412 height 86
click at [1200, 386] on span "Select an answer" at bounding box center [1217, 395] width 104 height 17
click at [1199, 410] on div "Yes" at bounding box center [1303, 413] width 334 height 28
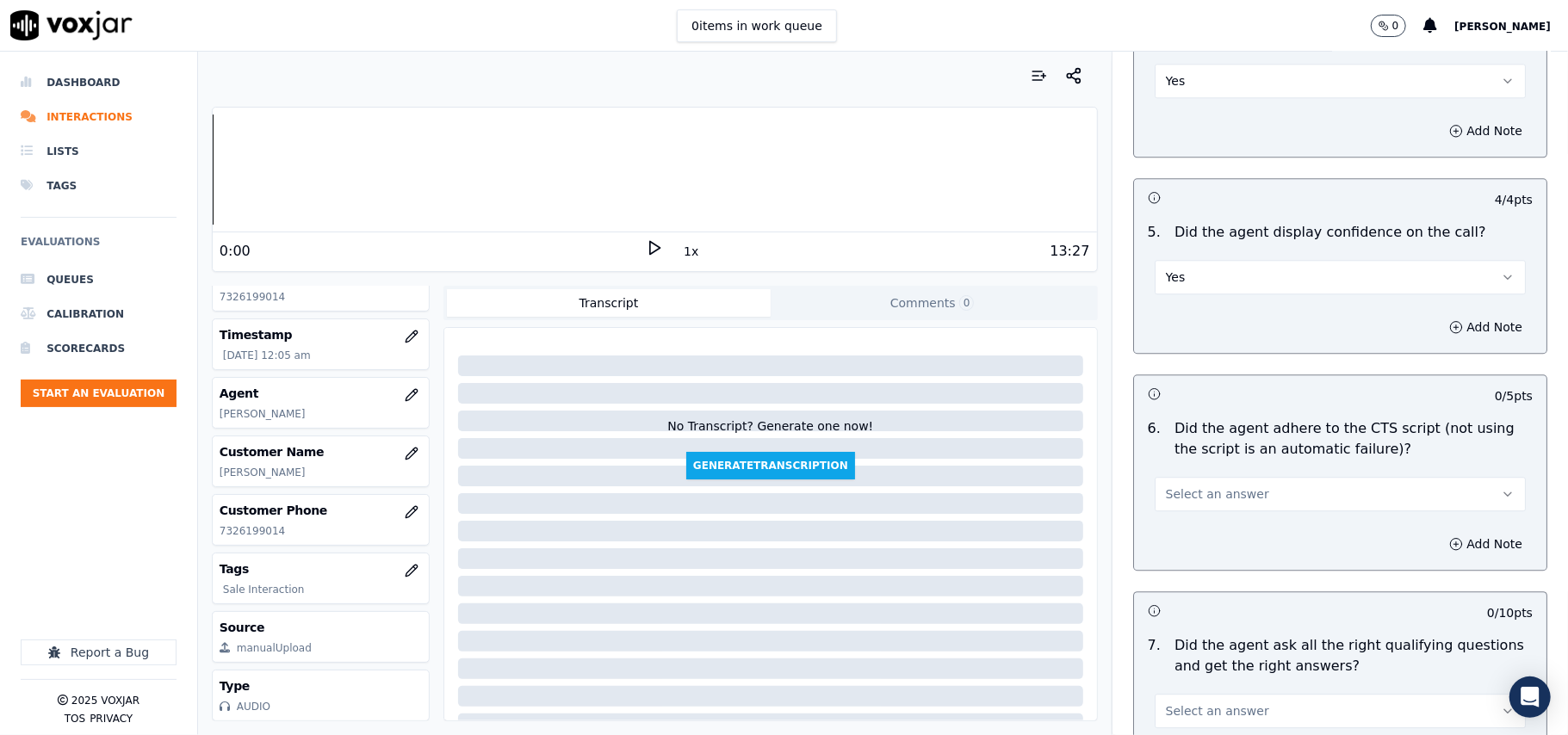
scroll to position [3250, 0]
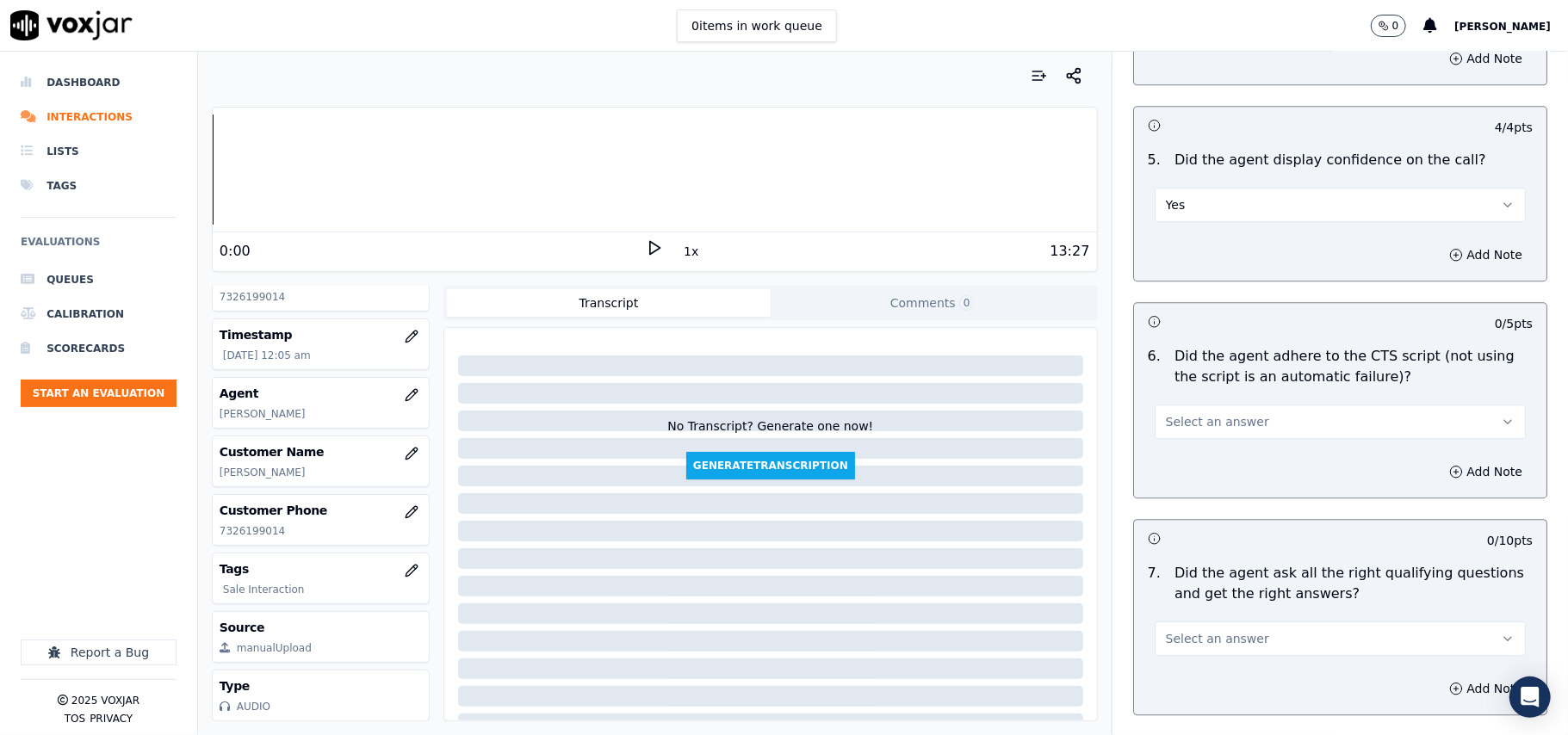
click at [1193, 413] on span "Select an answer" at bounding box center [1217, 422] width 104 height 17
click at [1187, 431] on div "Yes" at bounding box center [1303, 440] width 334 height 28
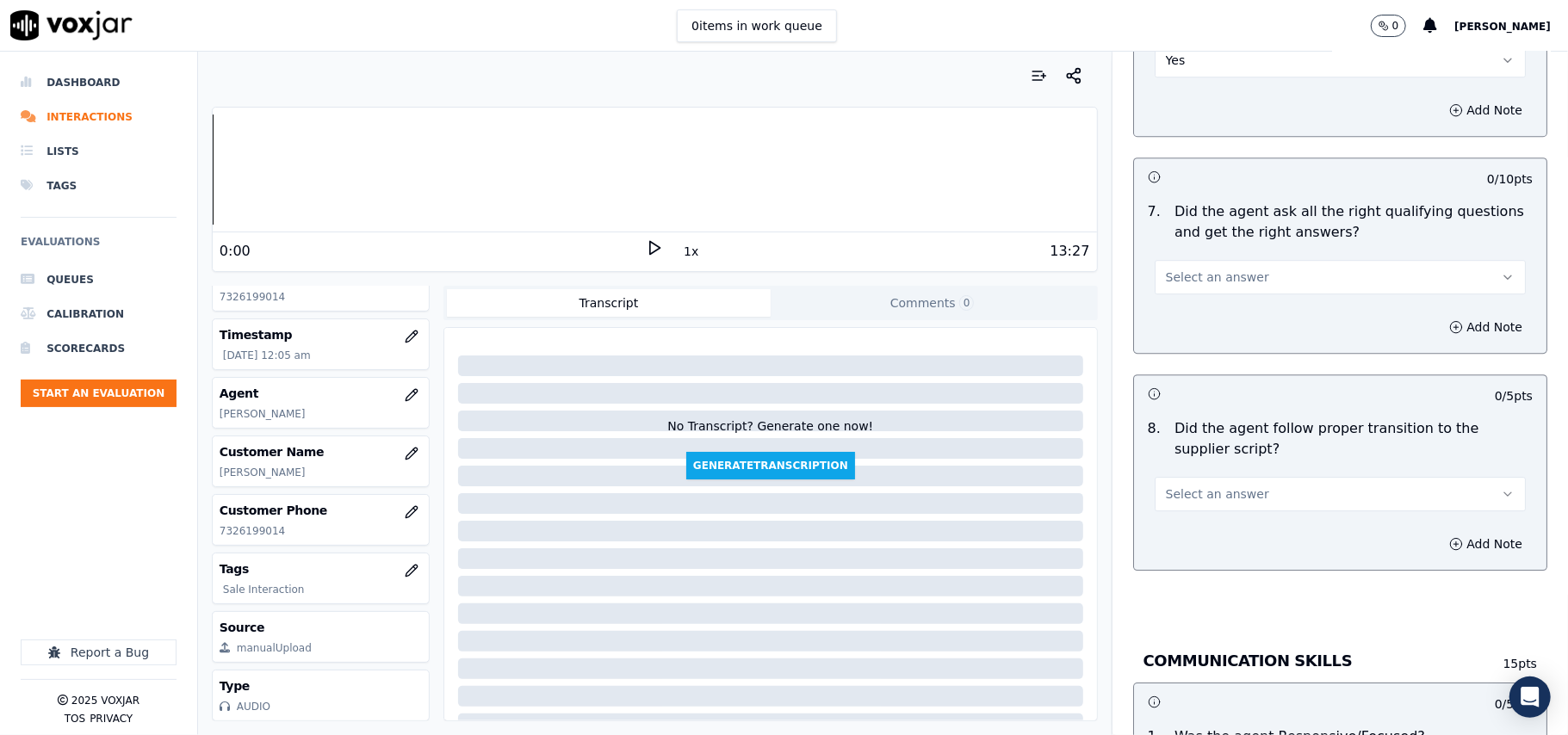
scroll to position [3634, 0]
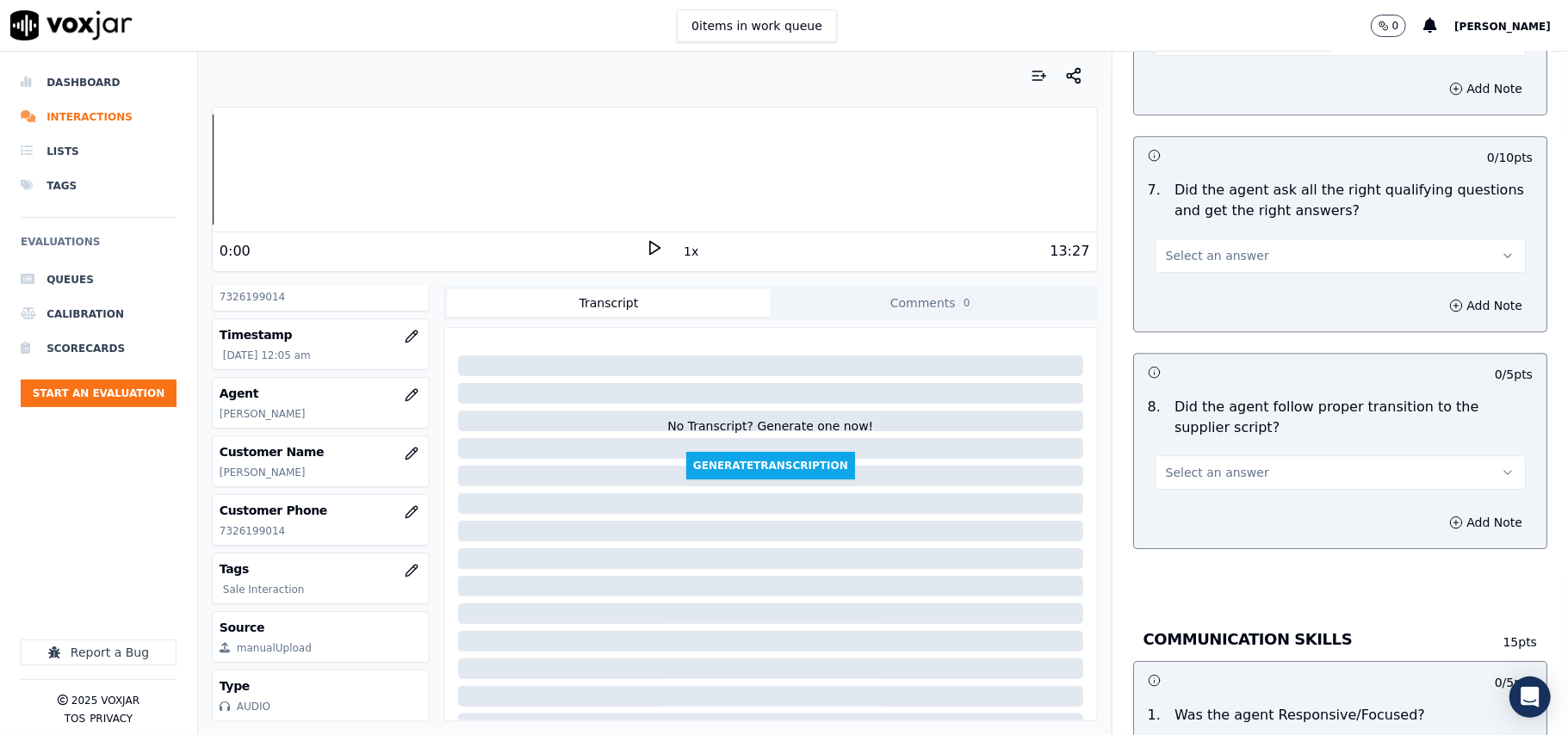
click at [1172, 247] on span "Select an answer" at bounding box center [1217, 256] width 104 height 17
click at [1171, 274] on div "Yes" at bounding box center [1303, 274] width 334 height 28
drag, startPoint x: 1185, startPoint y: 439, endPoint x: 1180, endPoint y: 462, distance: 23.5
click at [1185, 455] on button "Select an answer" at bounding box center [1339, 472] width 371 height 34
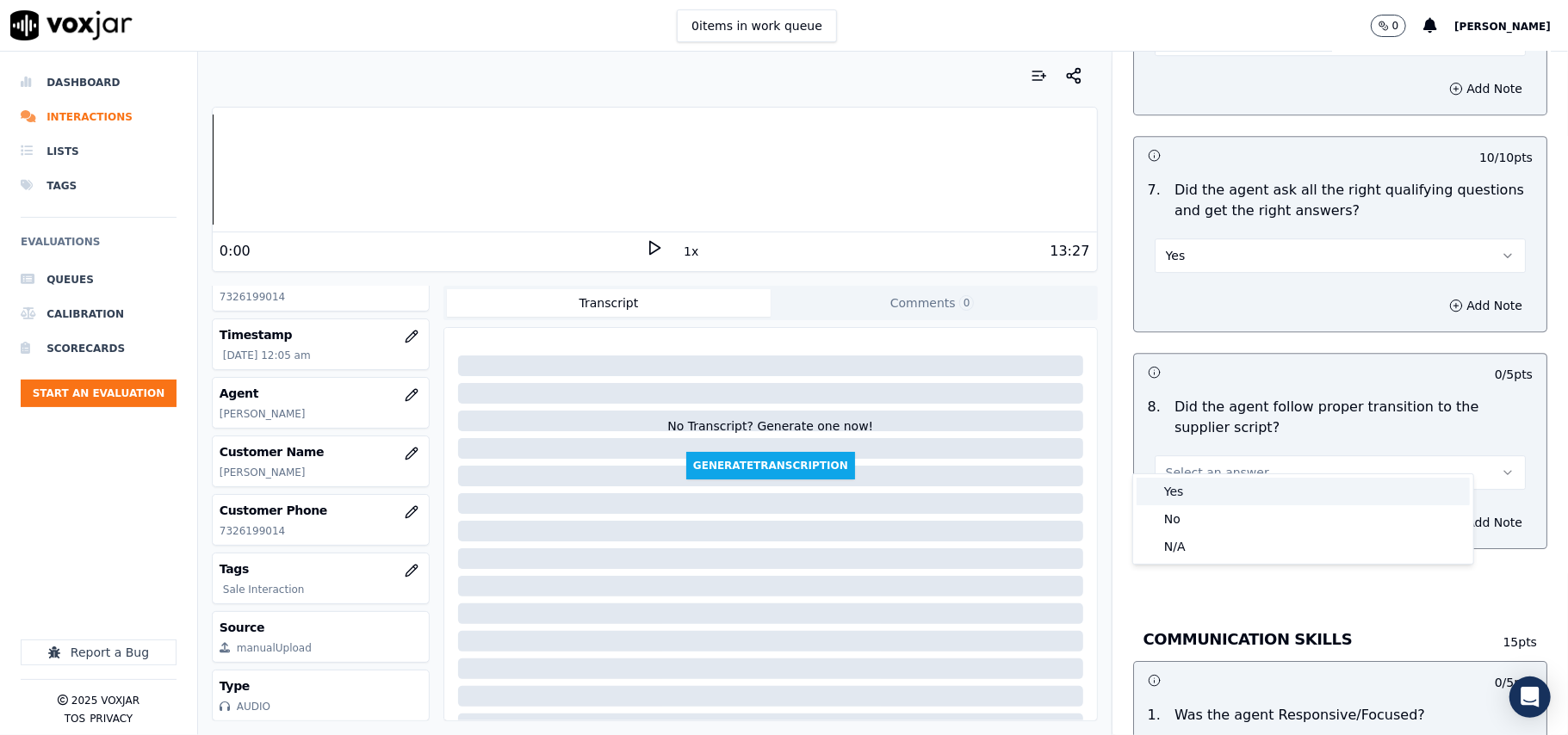
click at [1174, 490] on div "Yes" at bounding box center [1303, 491] width 334 height 28
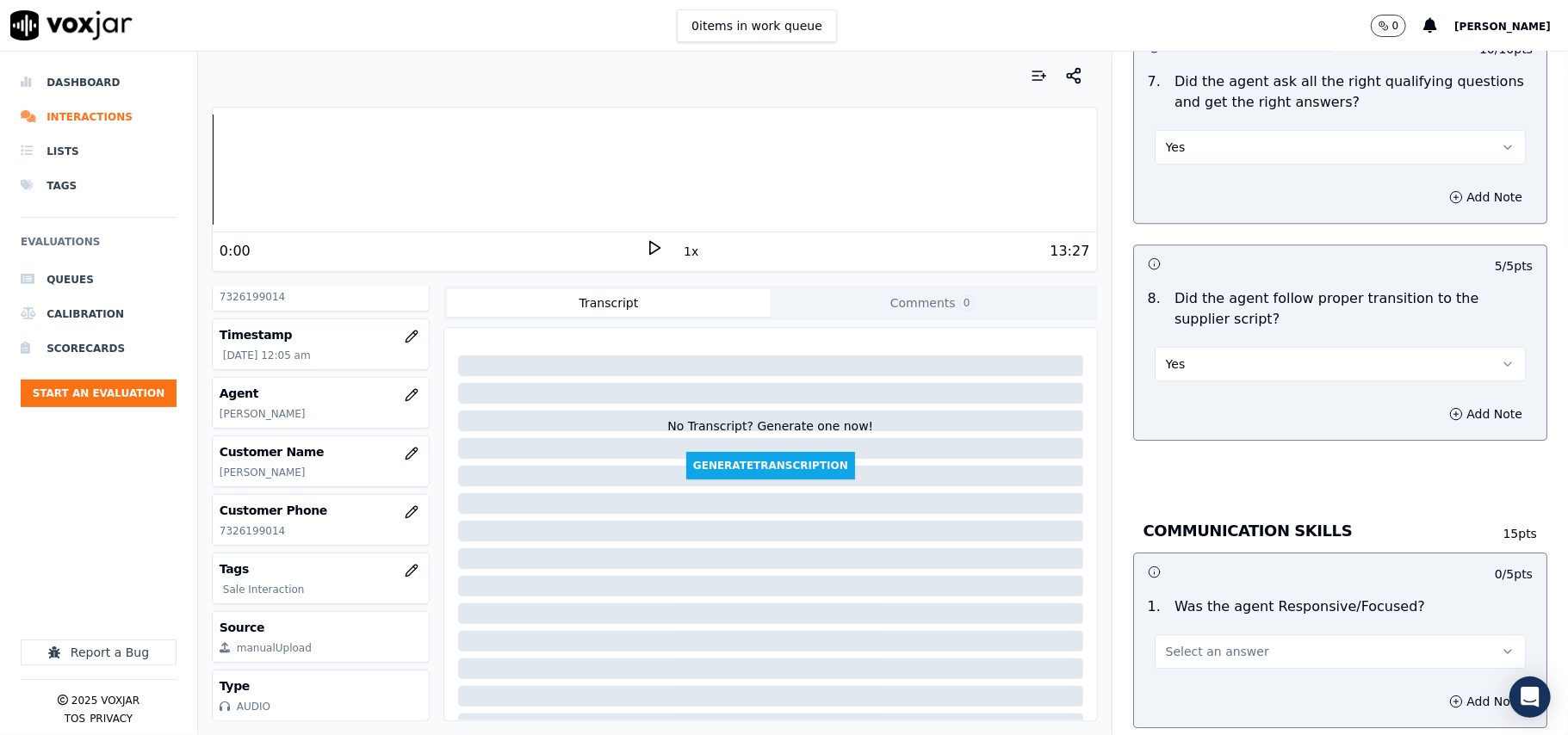
scroll to position [3825, 0]
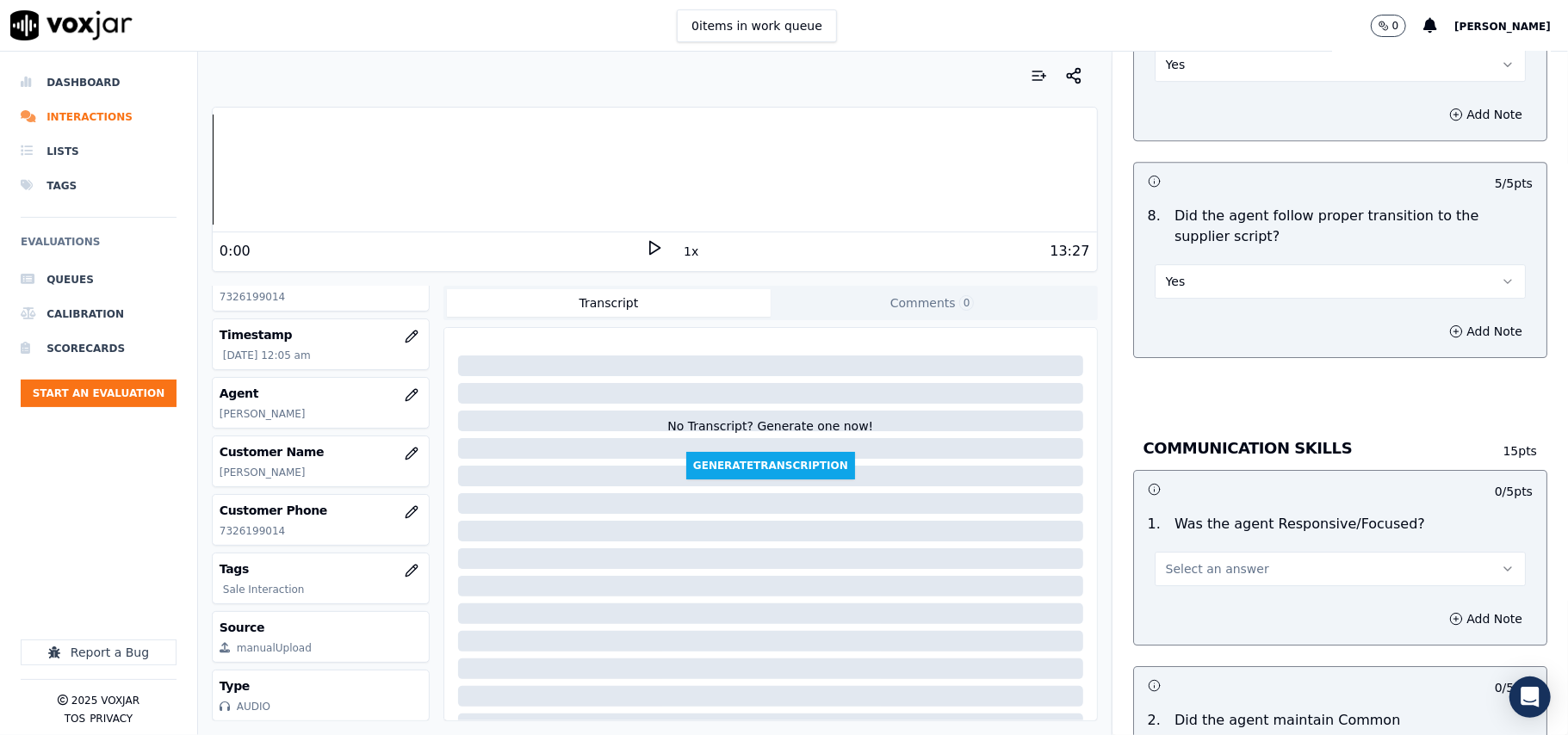
click at [1183, 561] on span "Select an answer" at bounding box center [1217, 569] width 104 height 17
click at [1183, 583] on div "Yes" at bounding box center [1303, 589] width 334 height 28
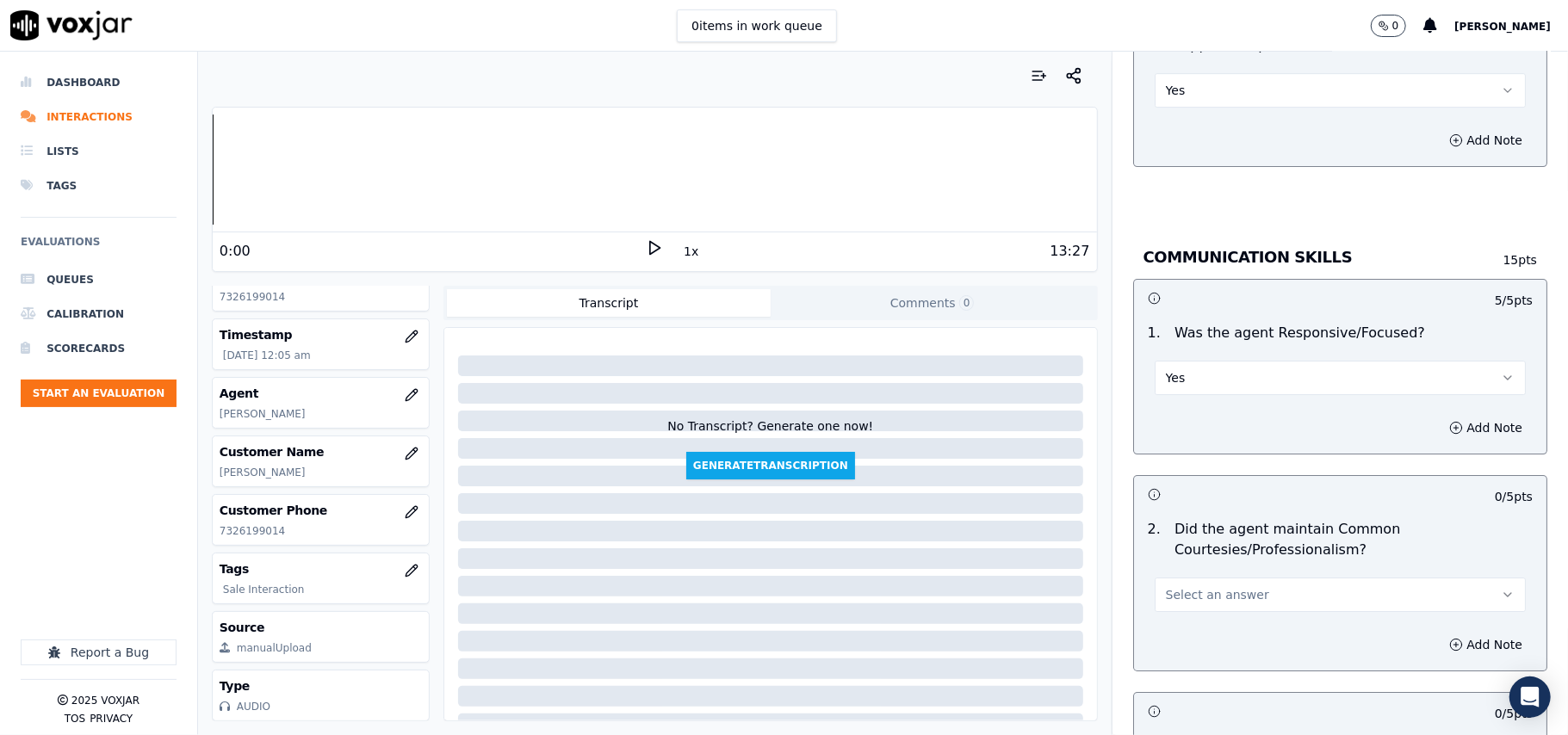
click at [1171, 586] on span "Select an answer" at bounding box center [1217, 595] width 104 height 17
click at [1171, 602] on div "Yes" at bounding box center [1303, 615] width 334 height 28
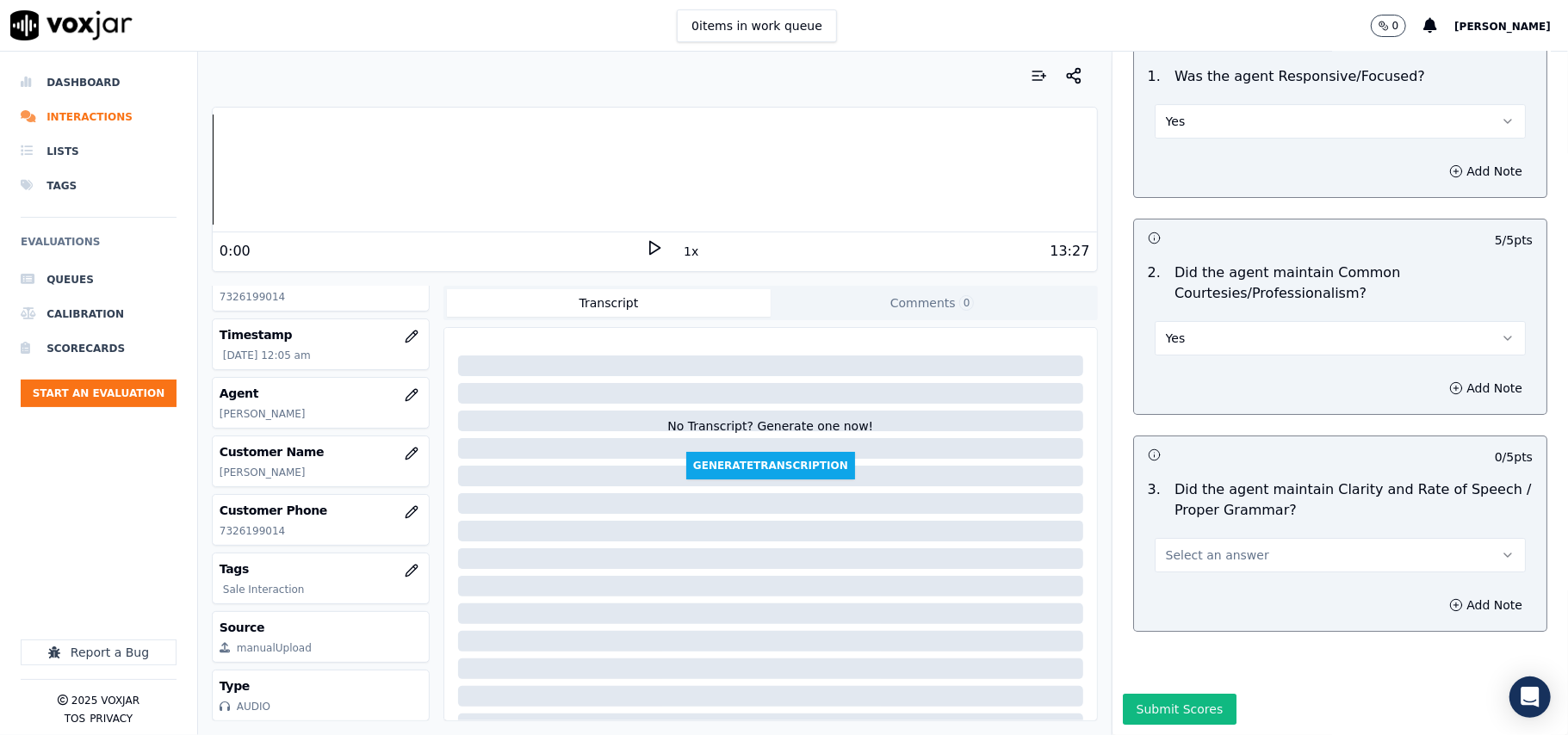
scroll to position [4307, 0]
click at [1169, 546] on span "Select an answer" at bounding box center [1217, 555] width 104 height 17
click at [1169, 541] on div "Yes" at bounding box center [1303, 541] width 334 height 28
click at [1141, 694] on button "Submit Scores" at bounding box center [1179, 709] width 114 height 31
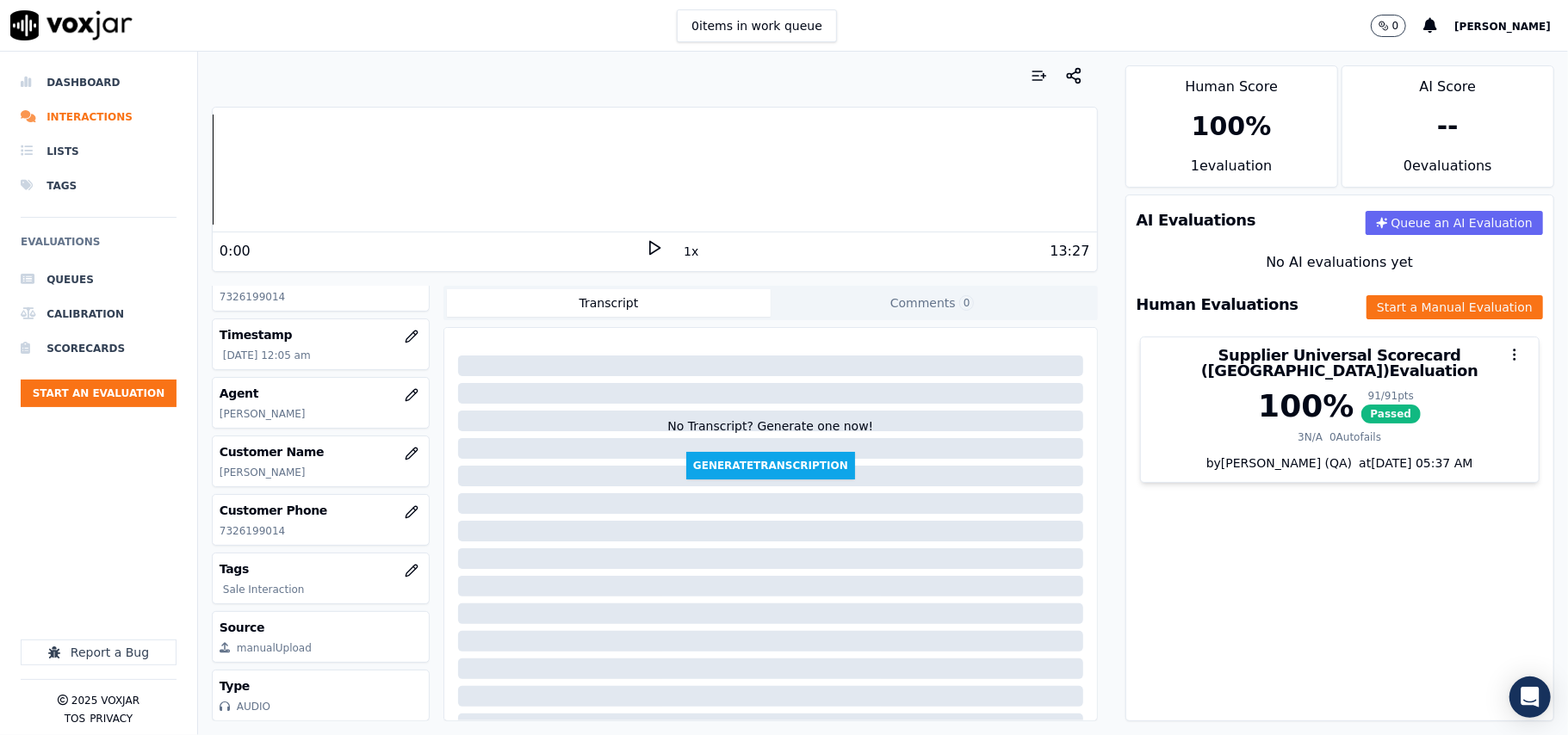
click at [125, 489] on div "Dashboard Interactions Lists Tags Evaluations Queues Calibration Scorecards Sta…" at bounding box center [99, 297] width 156 height 465
click at [125, 410] on ul "Queues Calibration Scorecards Start an Evaluation" at bounding box center [99, 341] width 156 height 158
click at [129, 397] on button "Start an Evaluation" at bounding box center [99, 393] width 156 height 28
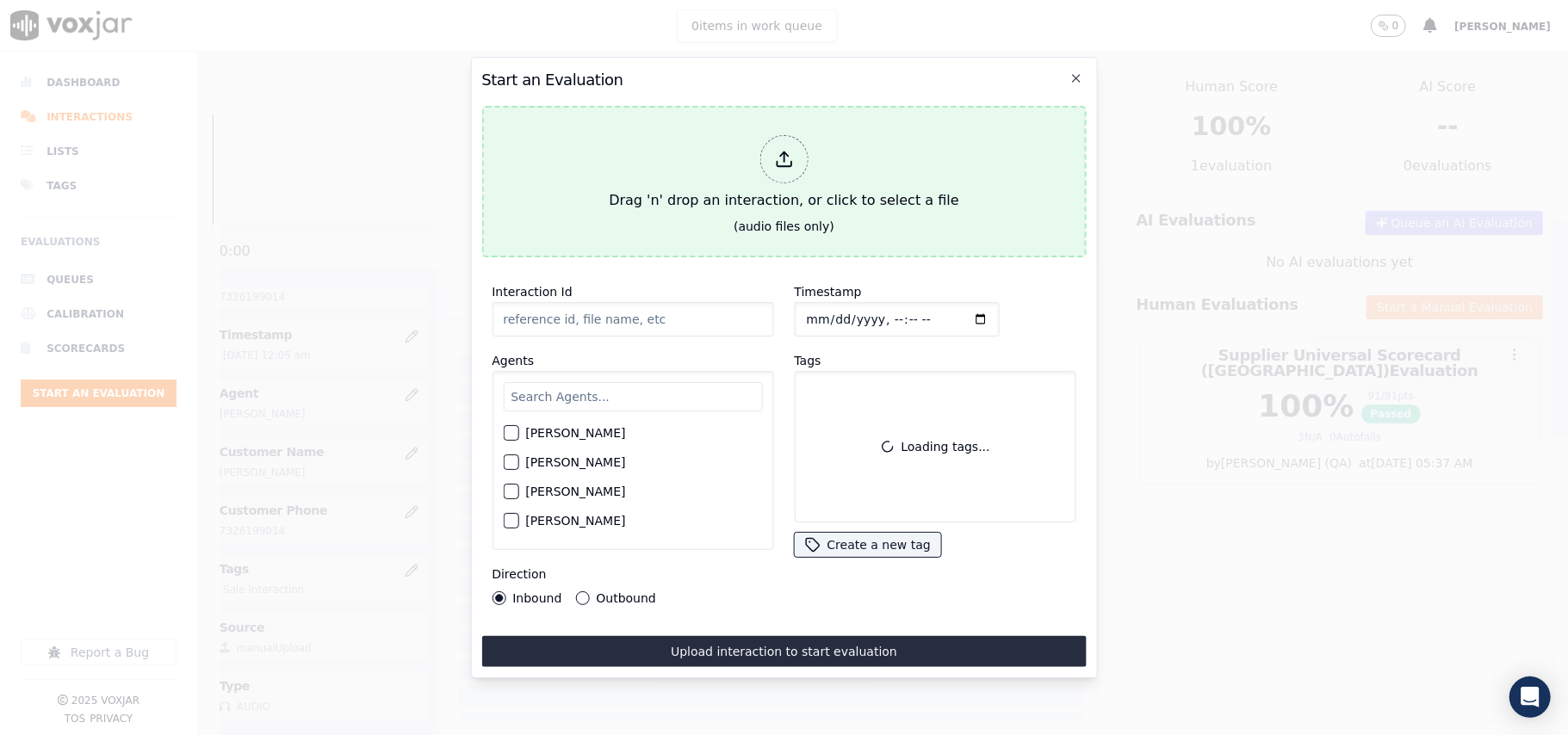
click at [799, 147] on div at bounding box center [783, 159] width 48 height 48
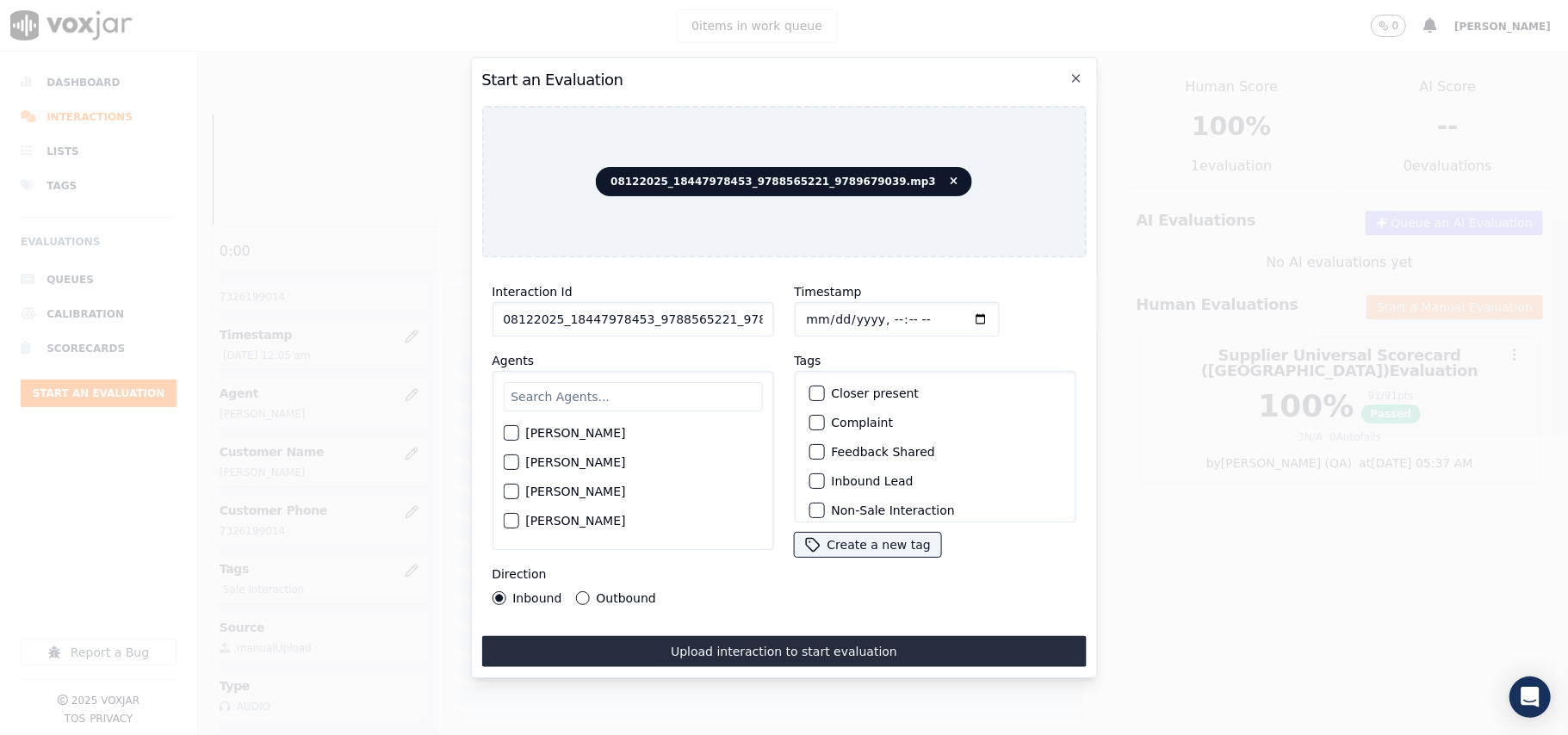
click at [638, 309] on input "08122025_18447978453_9788565221_9789679039.mp3" at bounding box center [633, 319] width 282 height 34
paste input "9788565221"
type input "9788565221"
click at [827, 314] on input "Timestamp" at bounding box center [896, 319] width 205 height 34
type input "[DATE]T00:07"
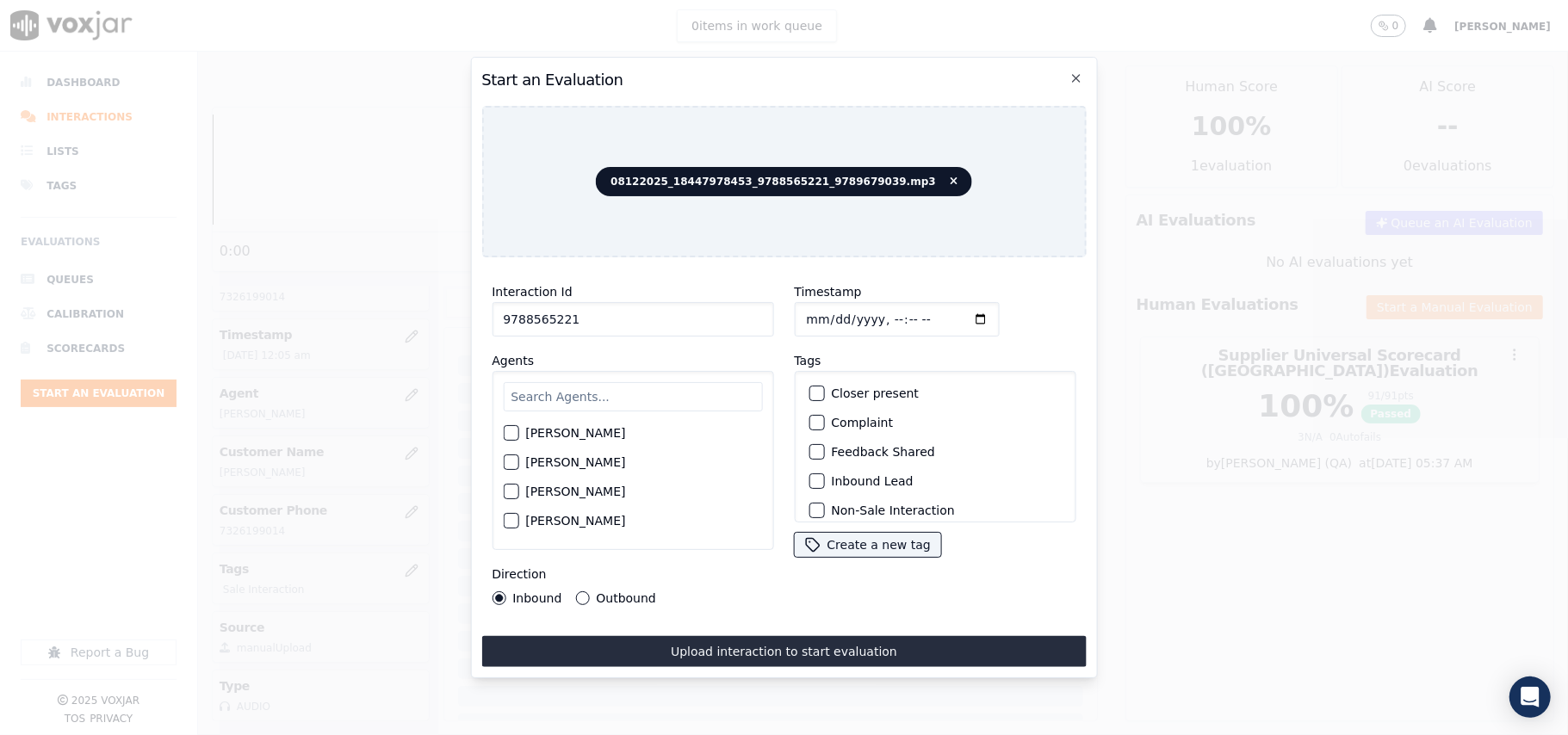
click at [608, 382] on input "text" at bounding box center [633, 397] width 259 height 30
type input "[PERSON_NAME]"
click at [586, 435] on label "[PERSON_NAME]" at bounding box center [575, 438] width 100 height 12
click at [519, 435] on button "[PERSON_NAME]" at bounding box center [511, 438] width 15 height 15
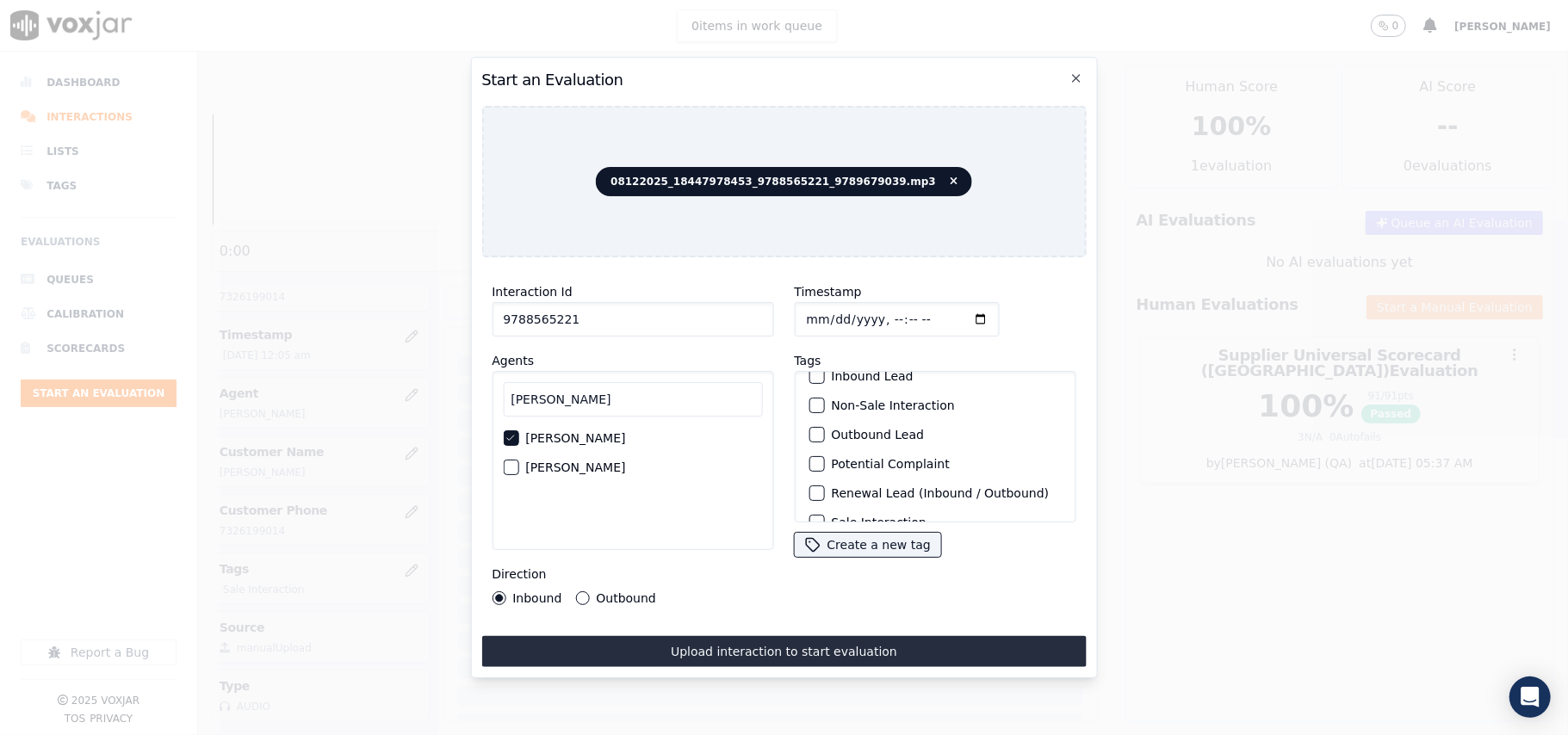
scroll to position [149, 0]
click at [845, 494] on label "Sale Interaction" at bounding box center [878, 500] width 95 height 12
click at [824, 493] on button "Sale Interaction" at bounding box center [816, 500] width 15 height 15
click at [625, 592] on label "Outbound" at bounding box center [626, 598] width 59 height 12
click at [588, 591] on button "Outbound" at bounding box center [582, 598] width 13 height 13
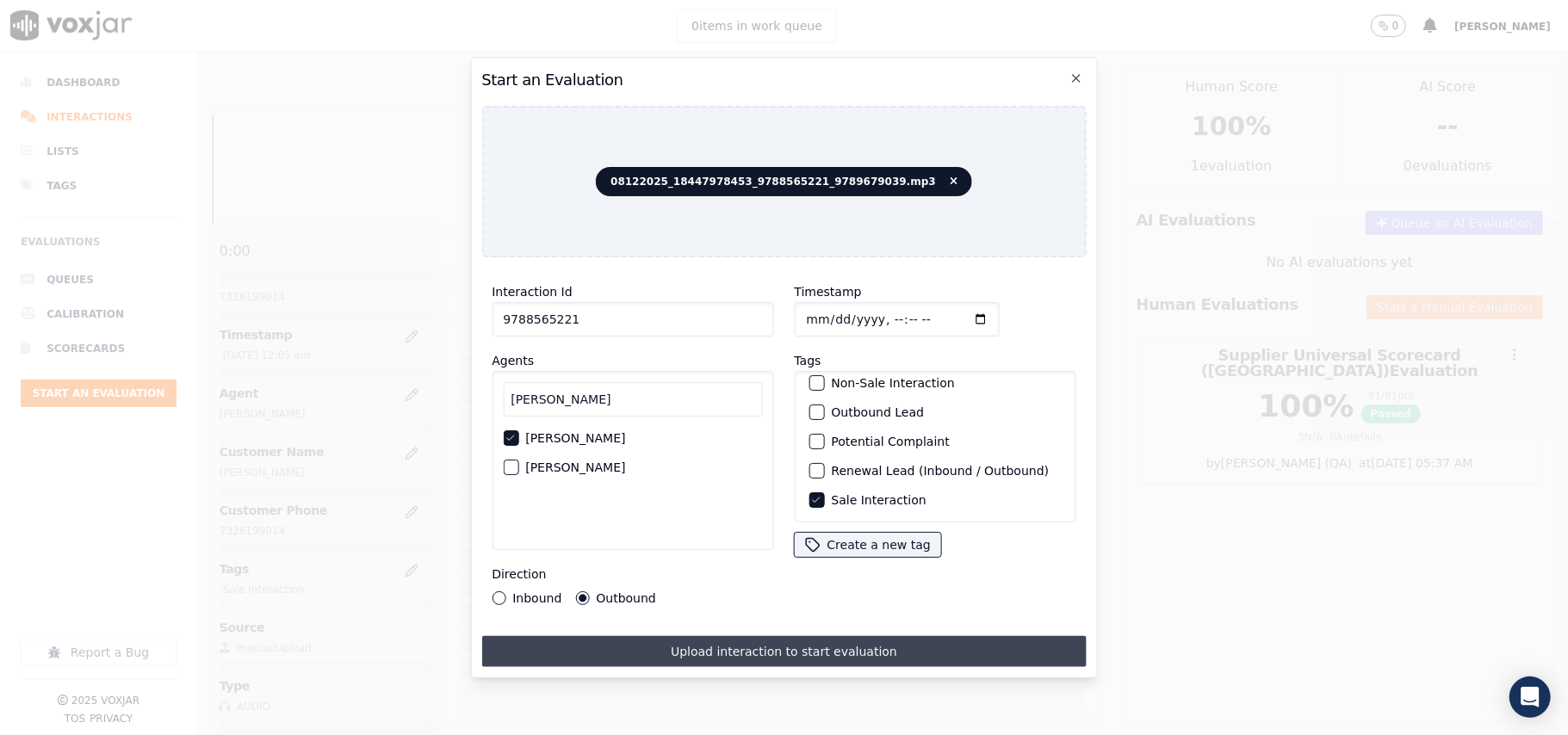
click at [682, 638] on button "Upload interaction to start evaluation" at bounding box center [783, 652] width 605 height 31
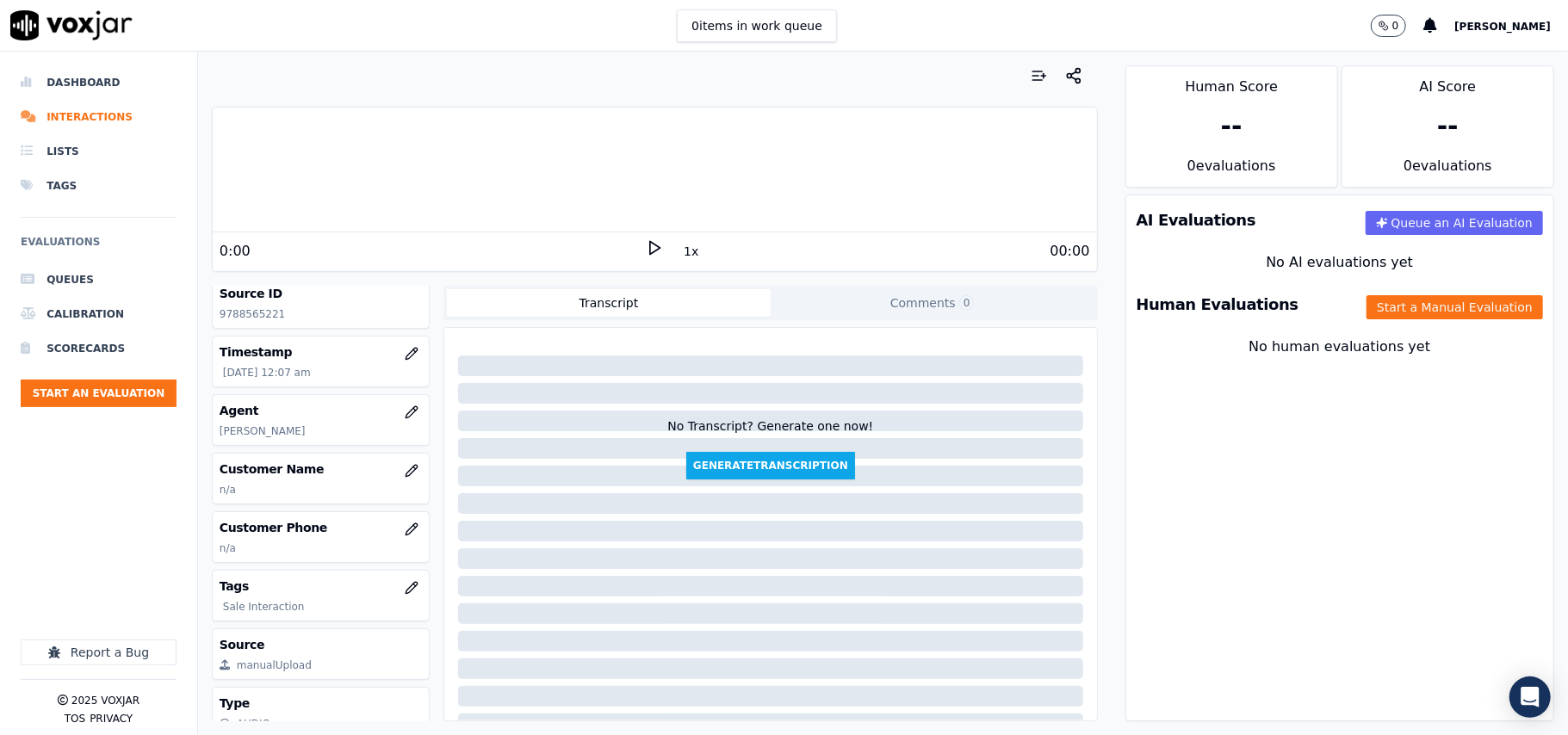
scroll to position [155, 0]
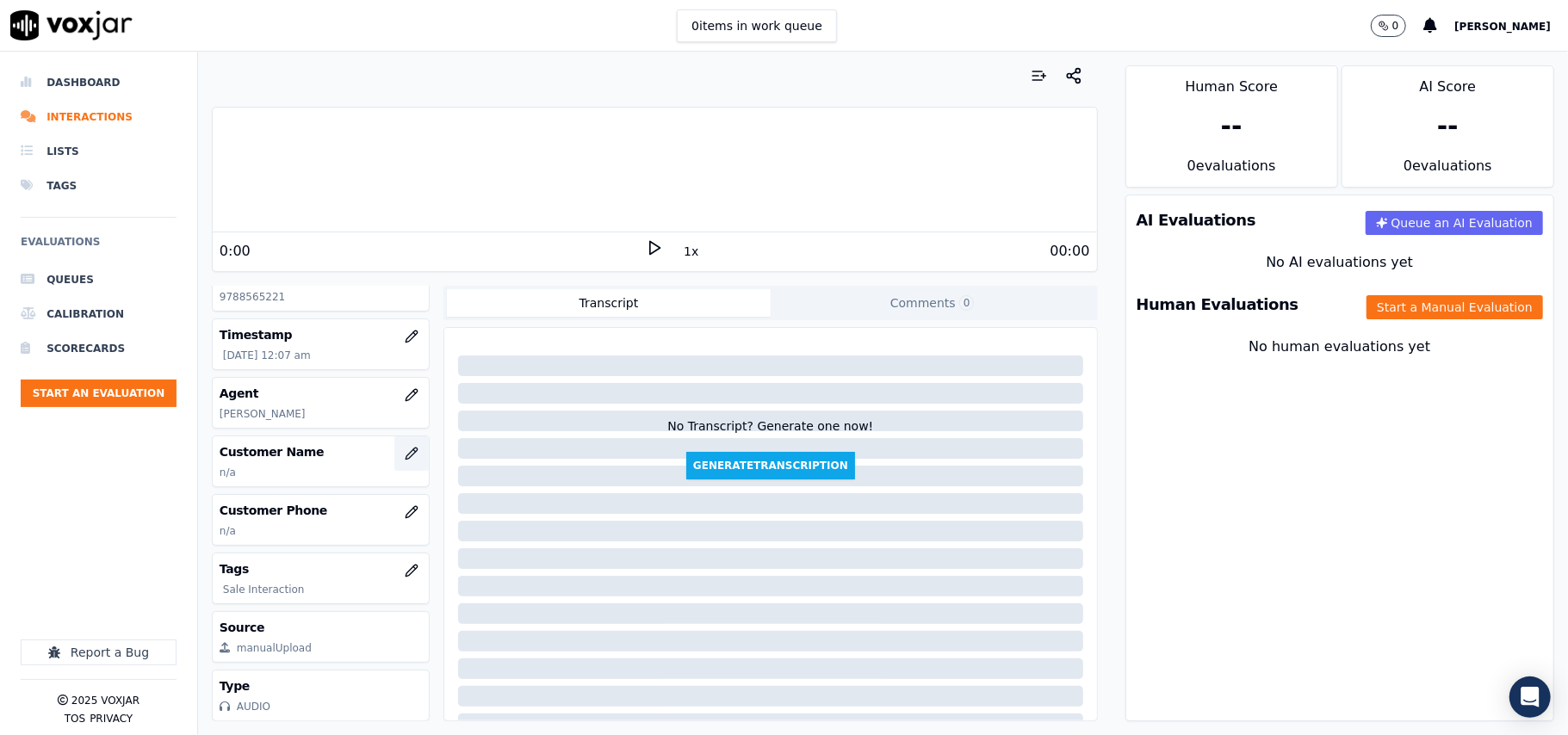
click at [394, 436] on button "button" at bounding box center [411, 453] width 35 height 34
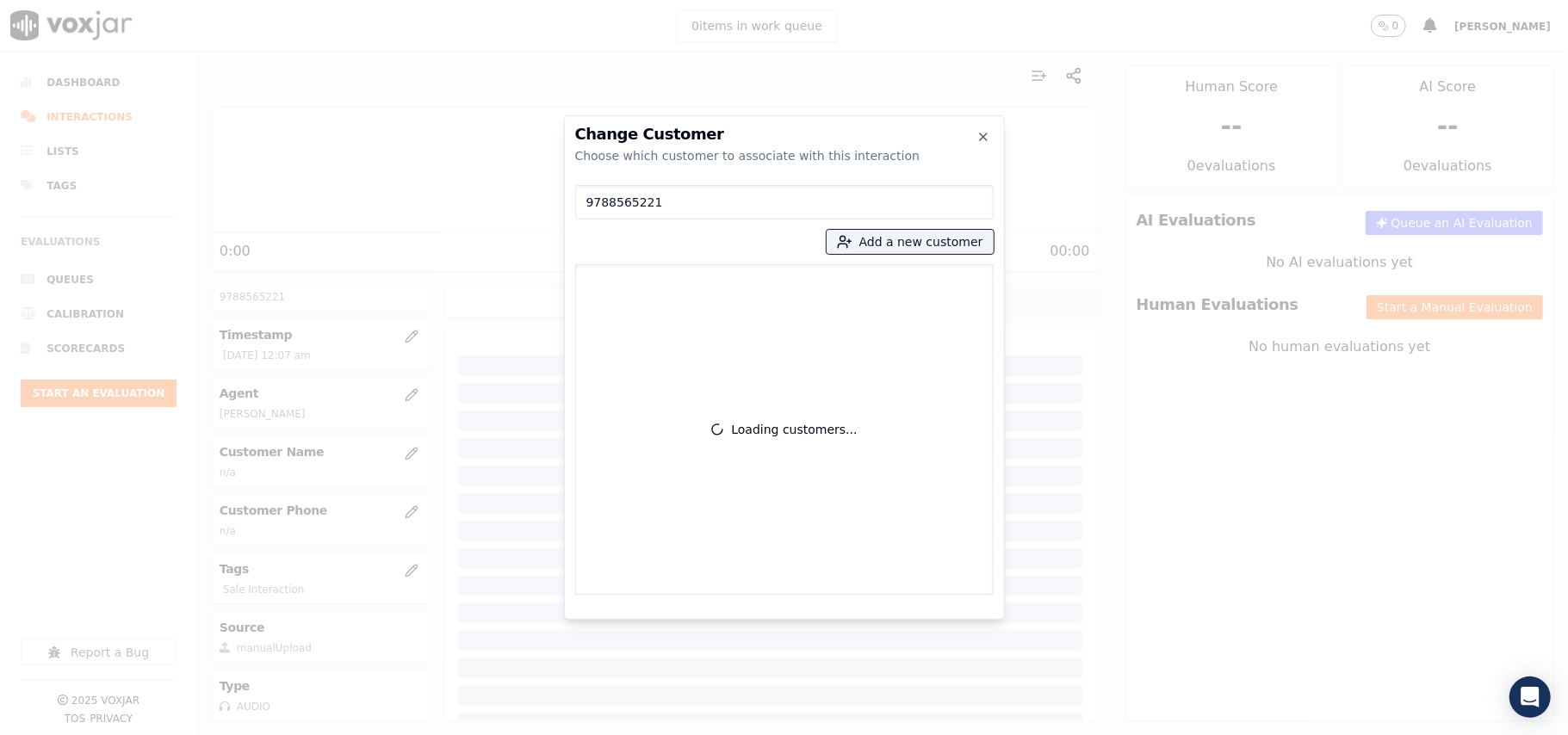
type input "9788565221"
click at [704, 274] on label "[PERSON_NAME] 9788565221_9789679039" at bounding box center [784, 288] width 403 height 34
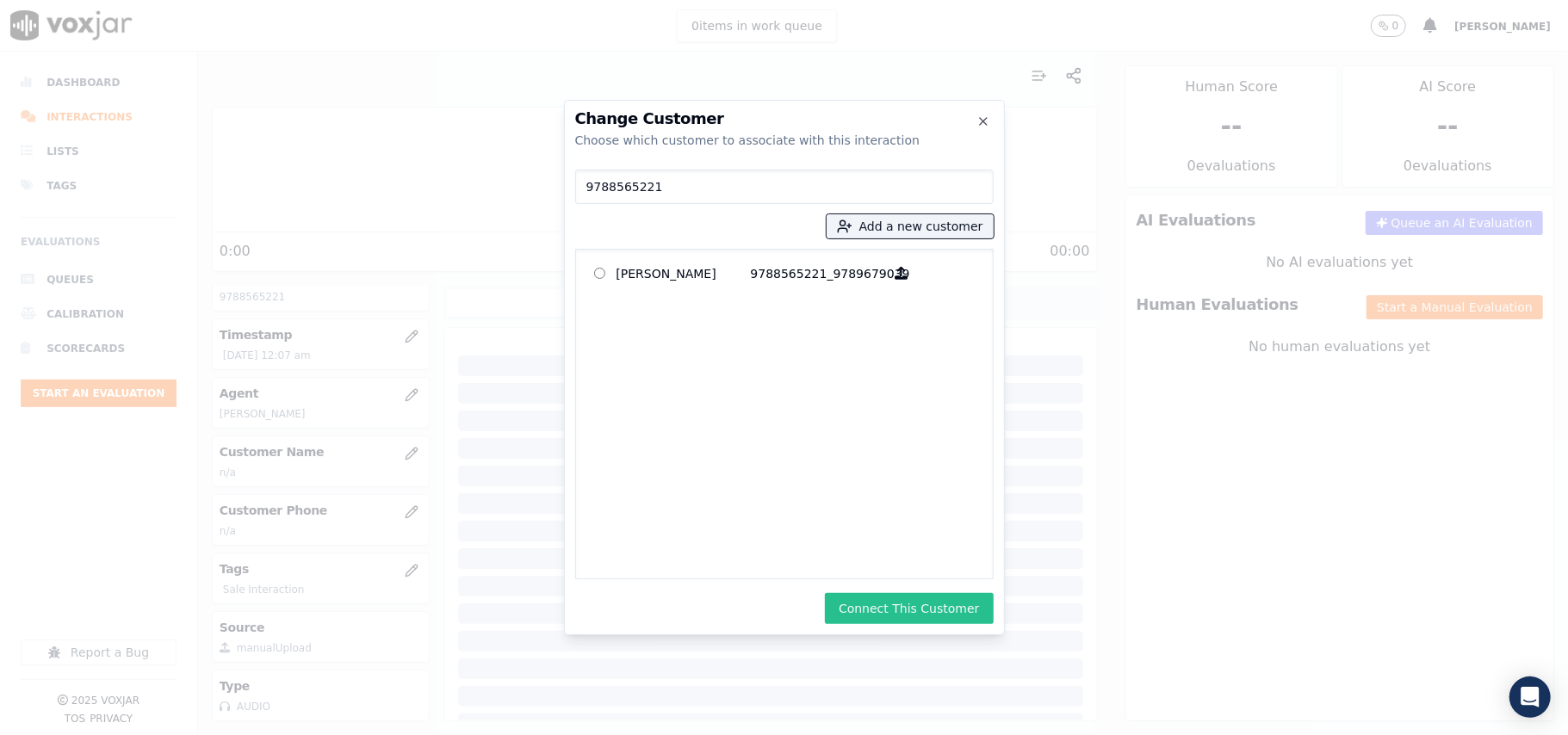
click at [927, 609] on button "Connect This Customer" at bounding box center [908, 609] width 168 height 31
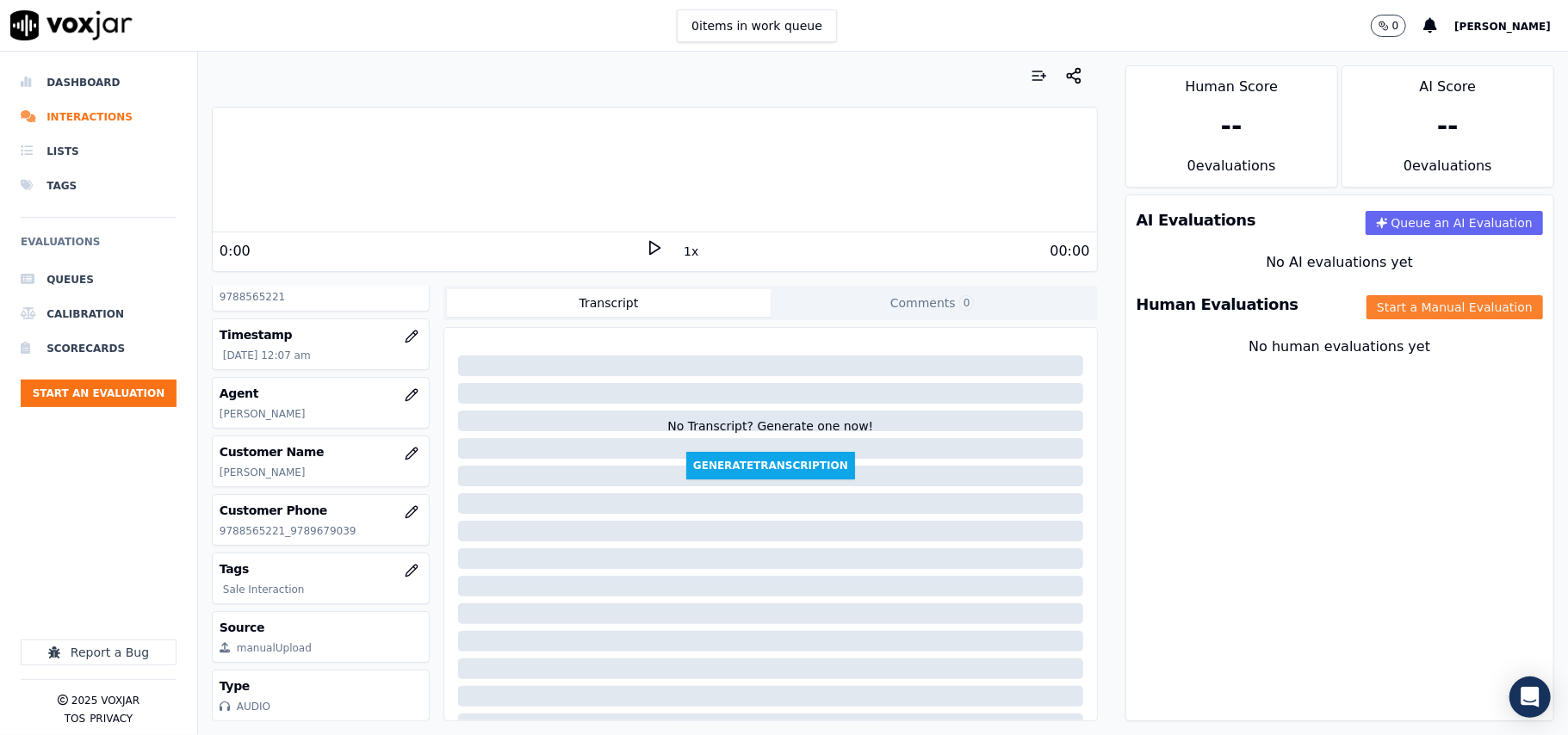
click at [1395, 309] on button "Start a Manual Evaluation" at bounding box center [1454, 307] width 176 height 24
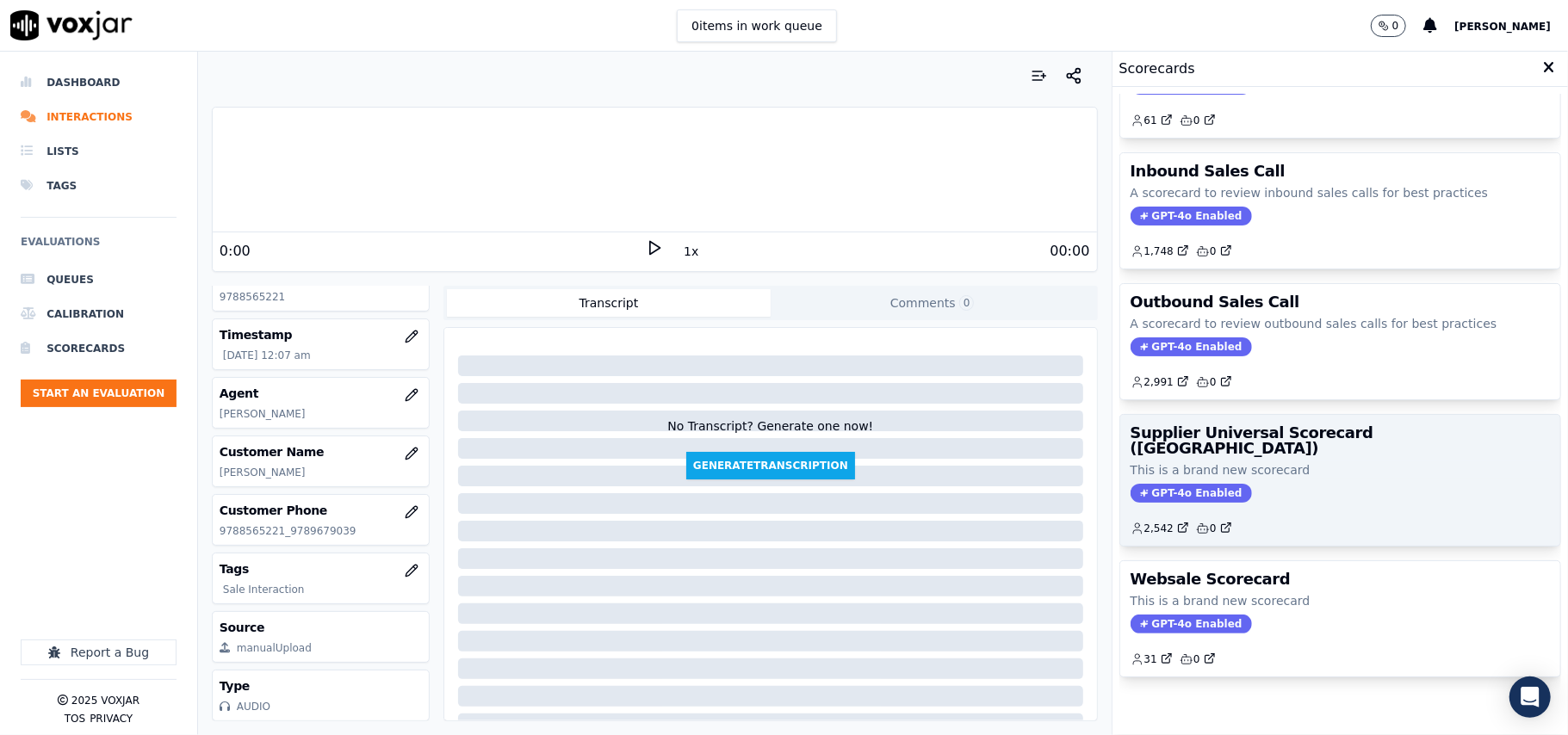
scroll to position [131, 0]
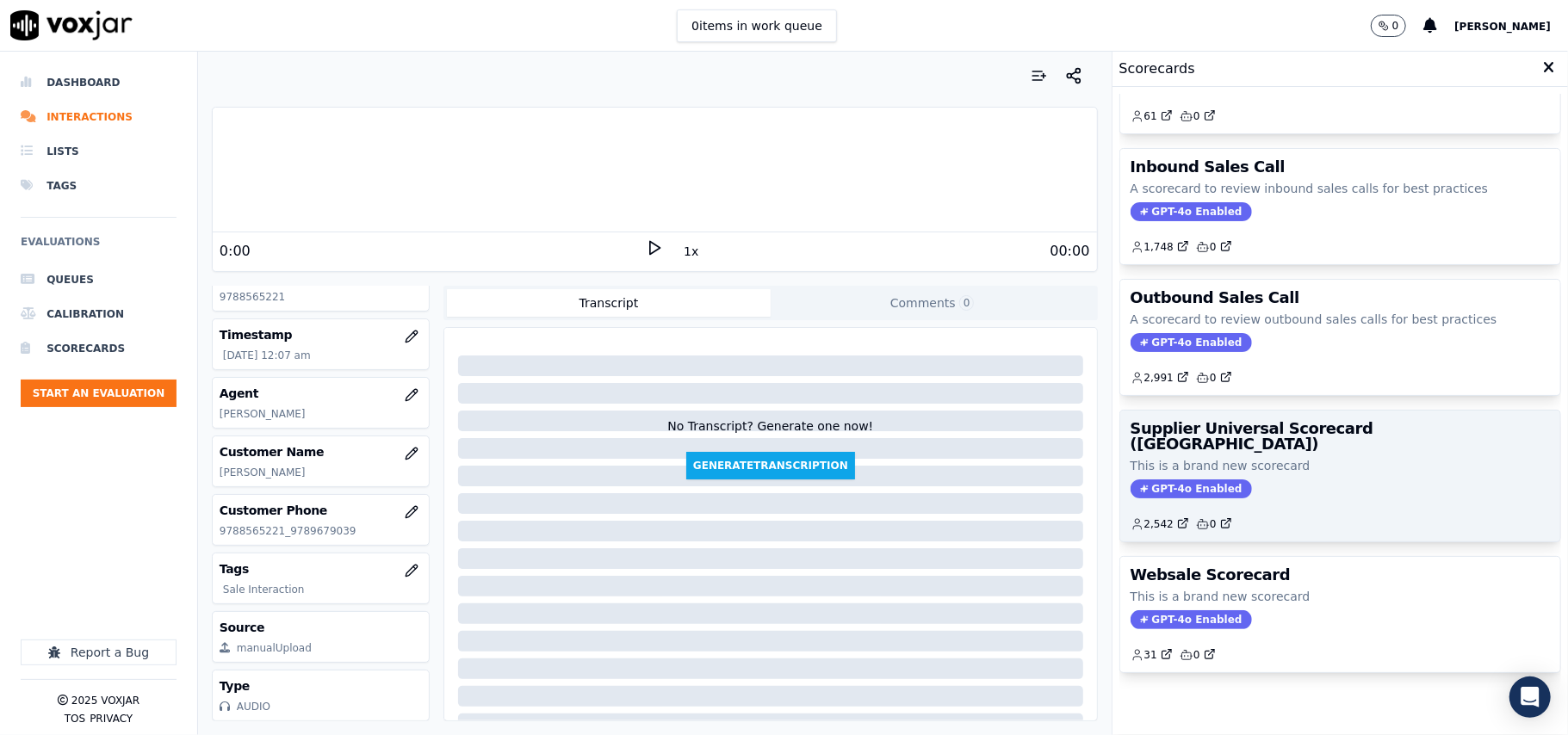
click at [1285, 424] on div "Supplier Universal Scorecard ([GEOGRAPHIC_DATA]) This is a brand new scorecard …" at bounding box center [1340, 475] width 440 height 131
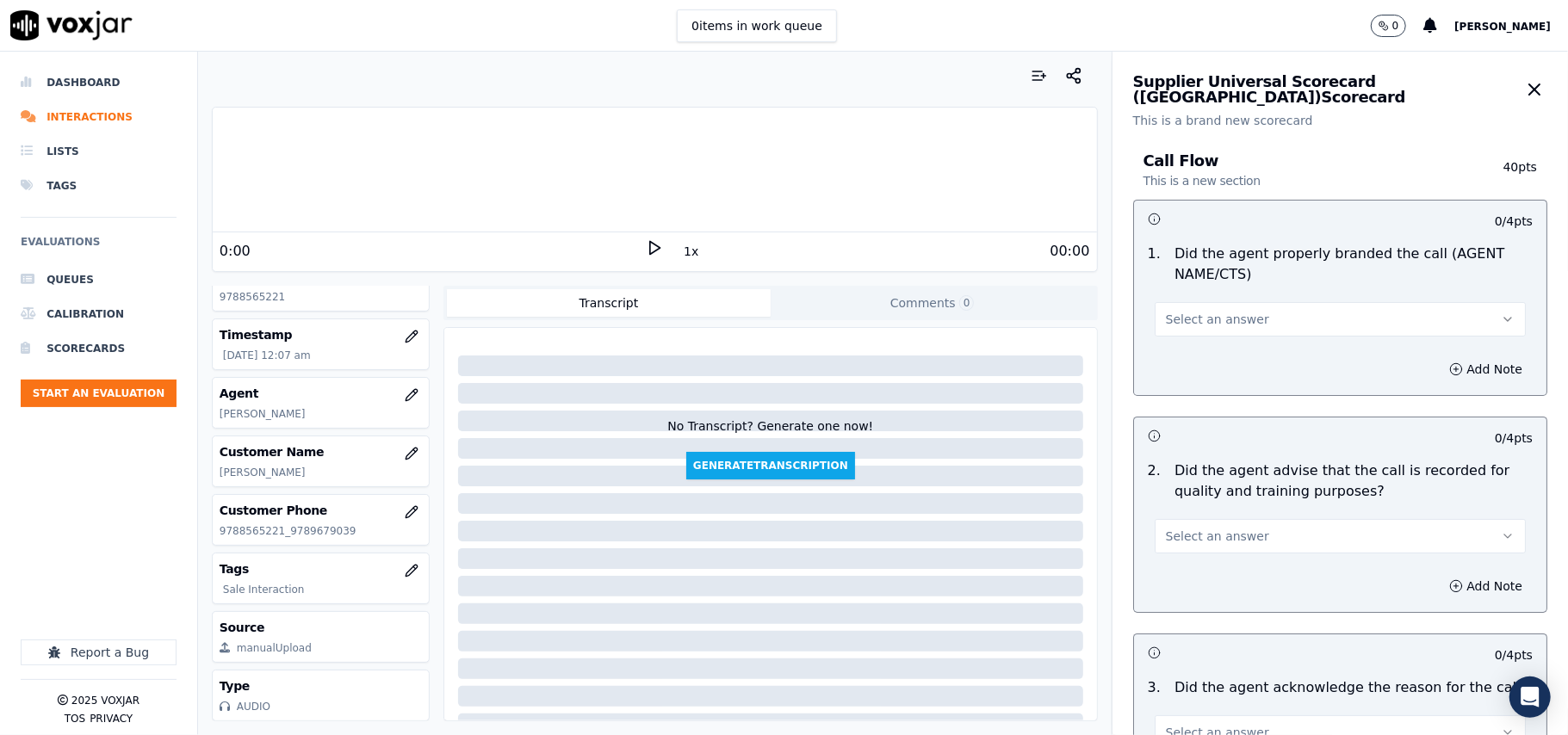
click at [1245, 311] on button "Select an answer" at bounding box center [1339, 319] width 371 height 34
click at [1200, 338] on div "1 . Did the agent properly branded the call (AGENT NAME/CTS) Select an answer" at bounding box center [1340, 289] width 412 height 106
click at [1222, 311] on span "Select an answer" at bounding box center [1217, 319] width 104 height 17
click at [1198, 367] on div "Yes" at bounding box center [1303, 358] width 334 height 28
click at [1231, 534] on span "Select an answer" at bounding box center [1217, 537] width 104 height 17
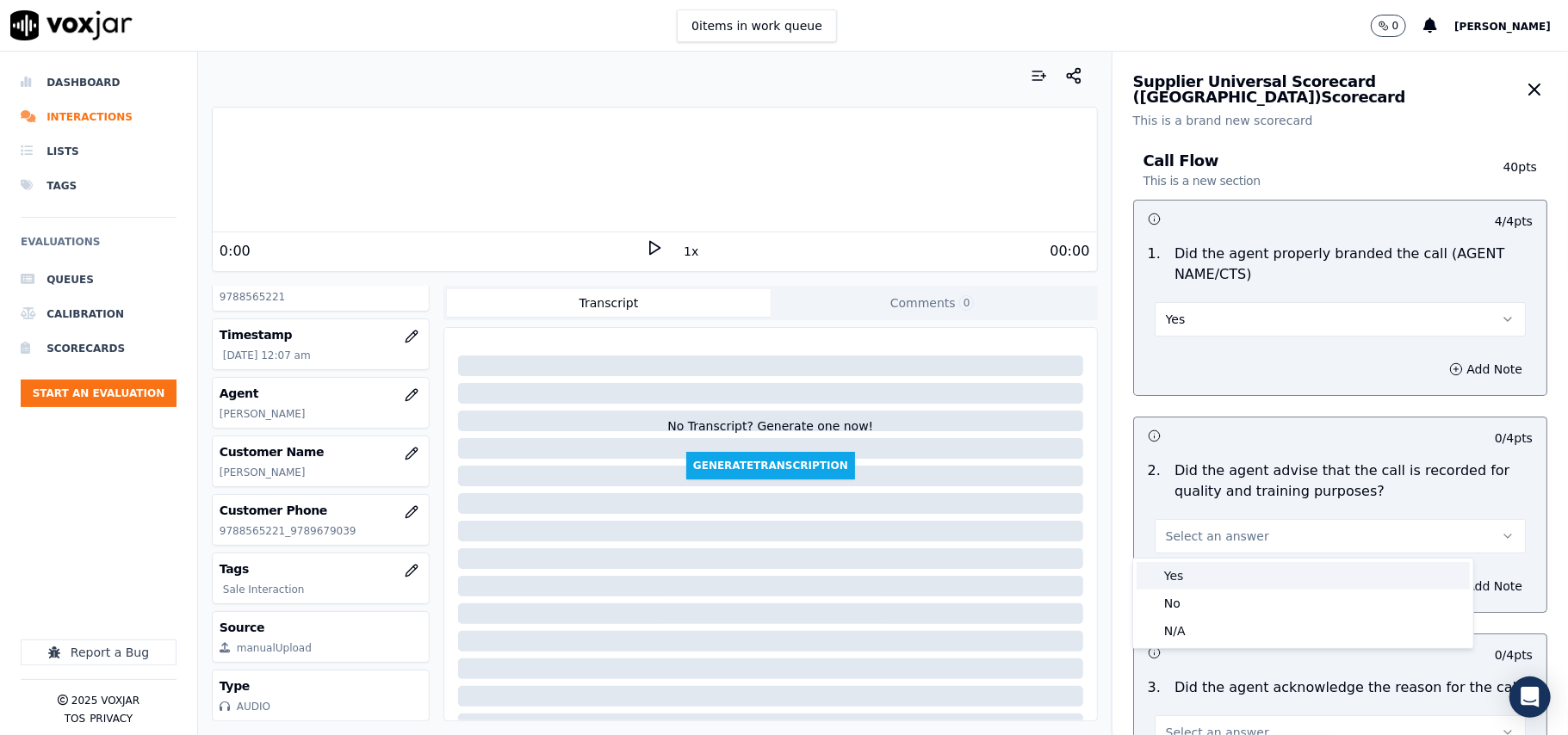
click at [1183, 583] on div "Yes" at bounding box center [1303, 576] width 334 height 28
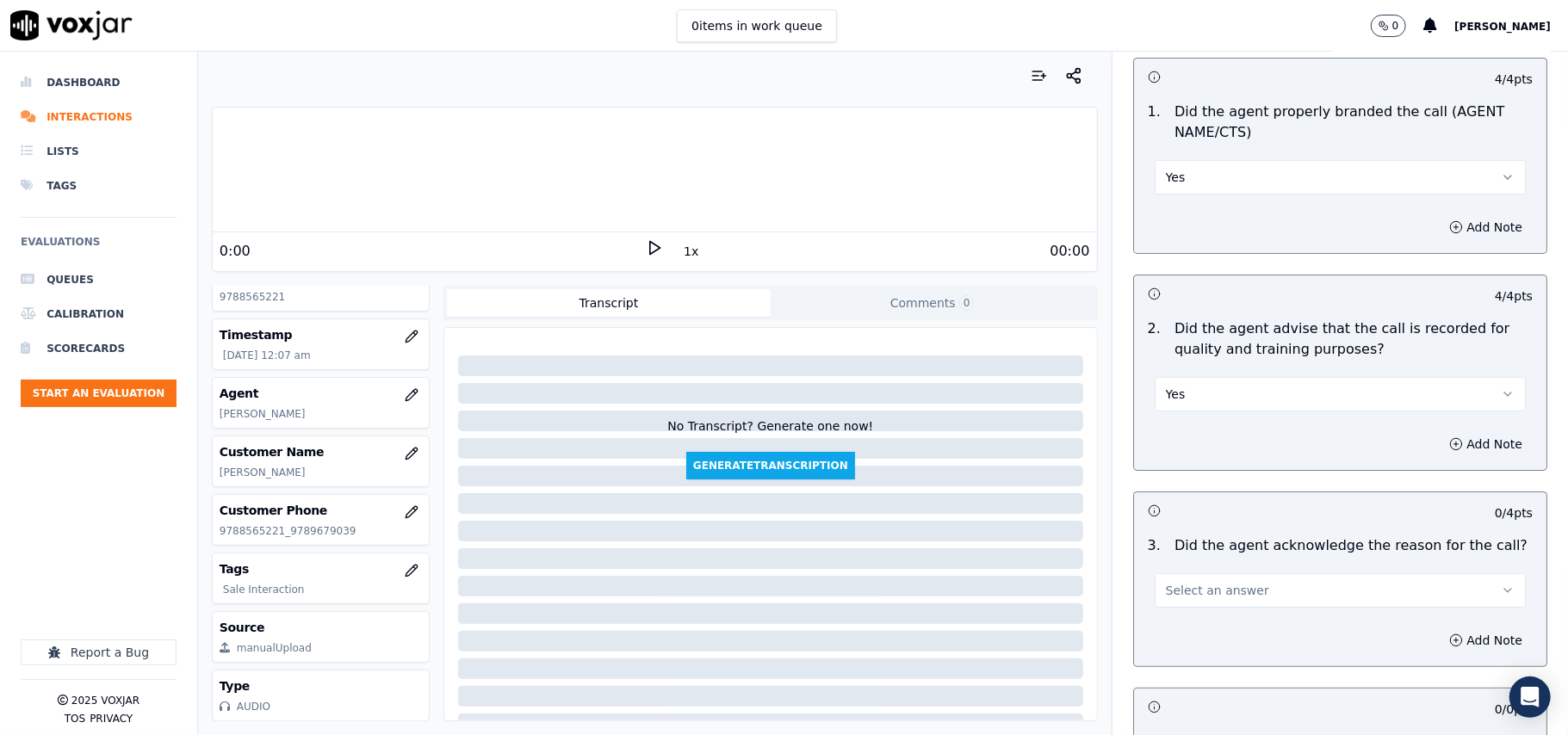
scroll to position [191, 0]
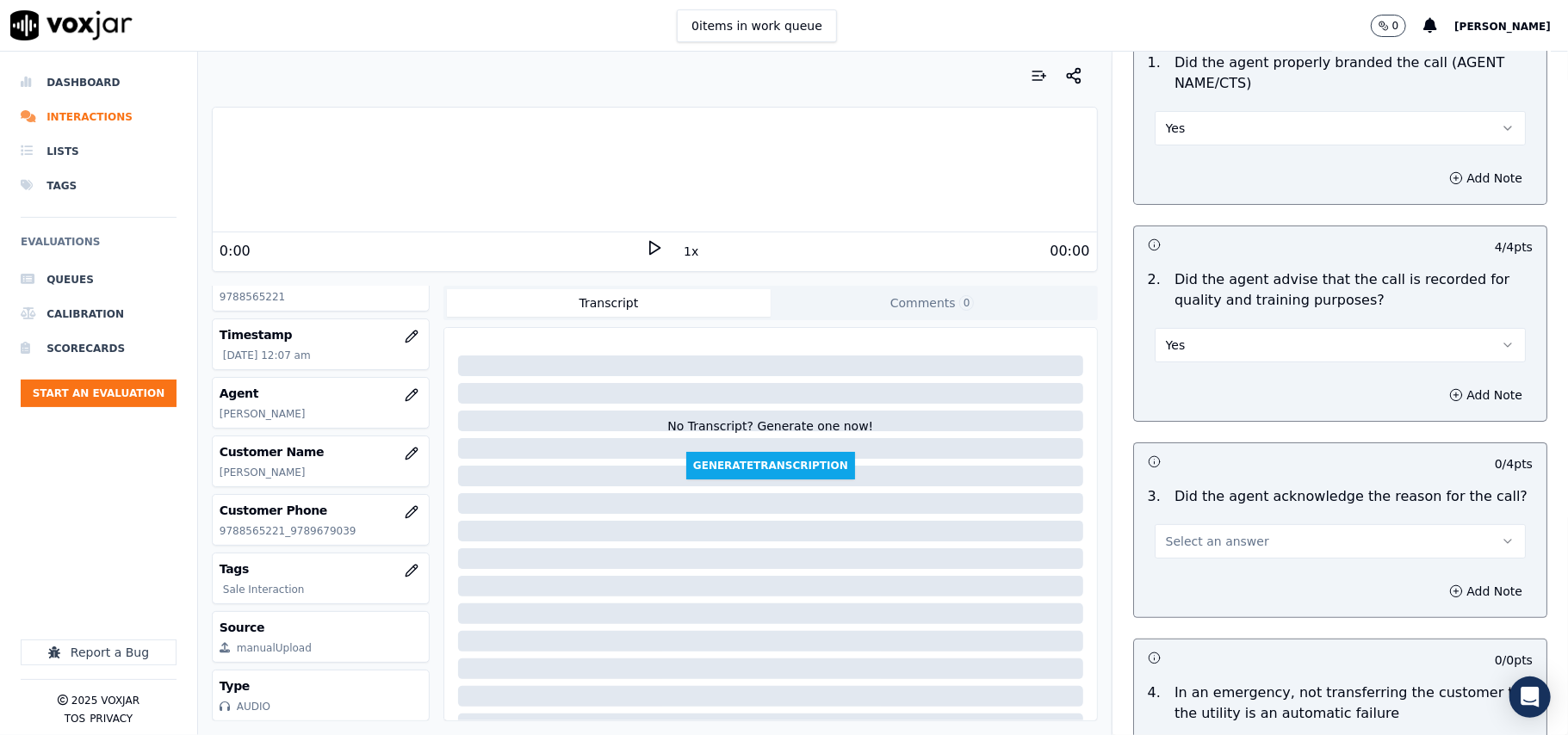
click at [1165, 542] on span "Select an answer" at bounding box center [1217, 541] width 104 height 17
click at [1174, 576] on div "Yes" at bounding box center [1303, 581] width 334 height 28
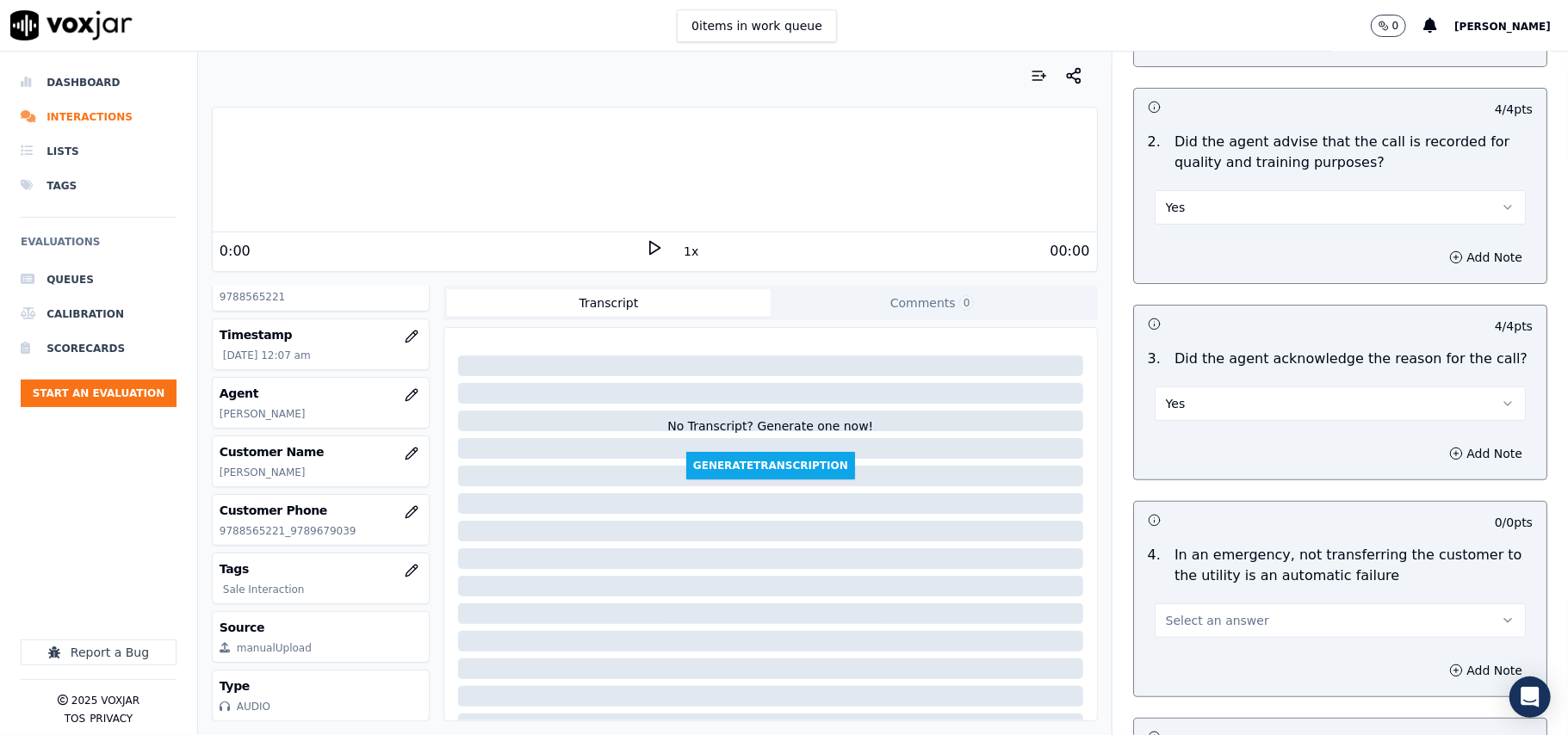
scroll to position [382, 0]
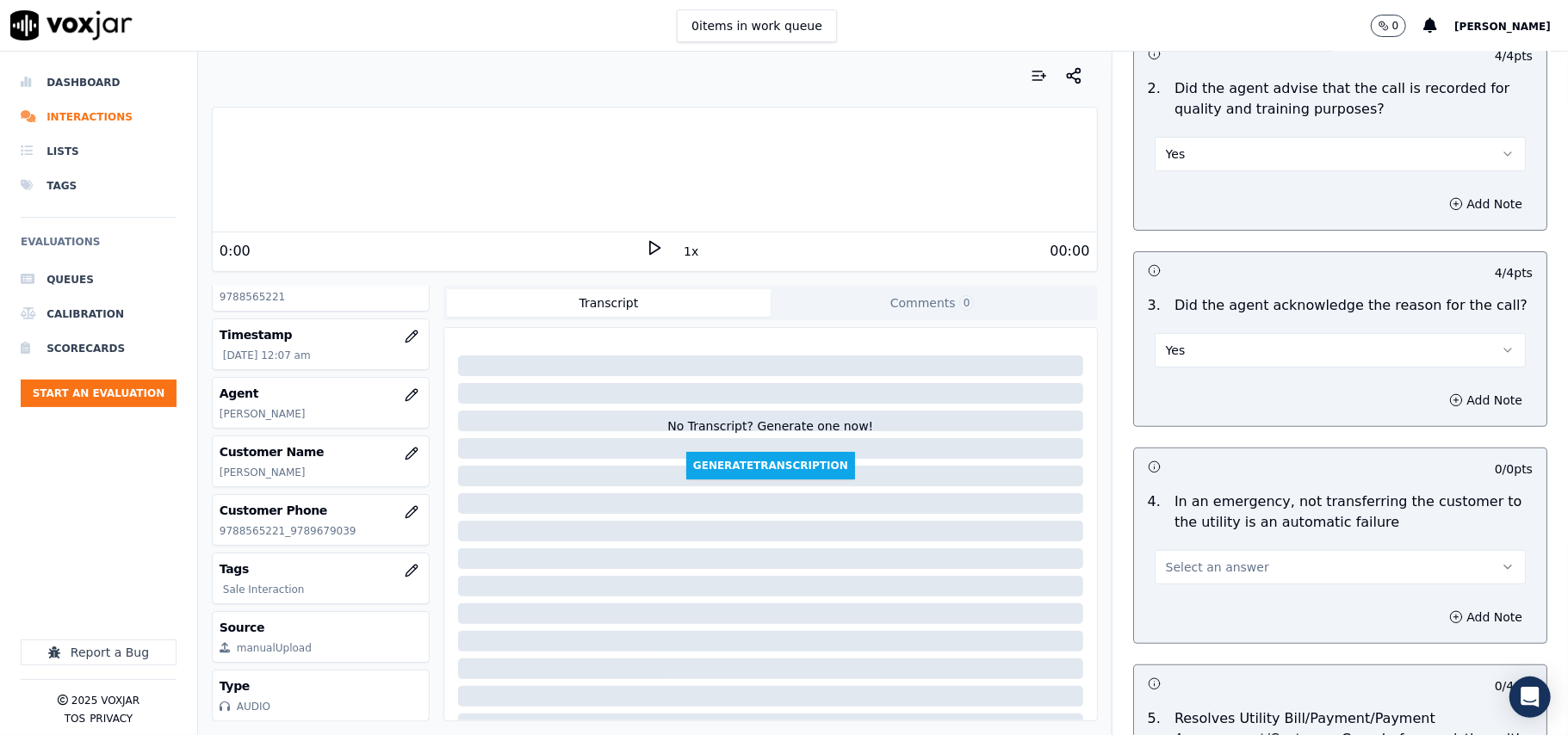
click at [1180, 576] on span "Select an answer" at bounding box center [1217, 567] width 104 height 17
click at [1183, 658] on div "N/A" at bounding box center [1303, 663] width 334 height 28
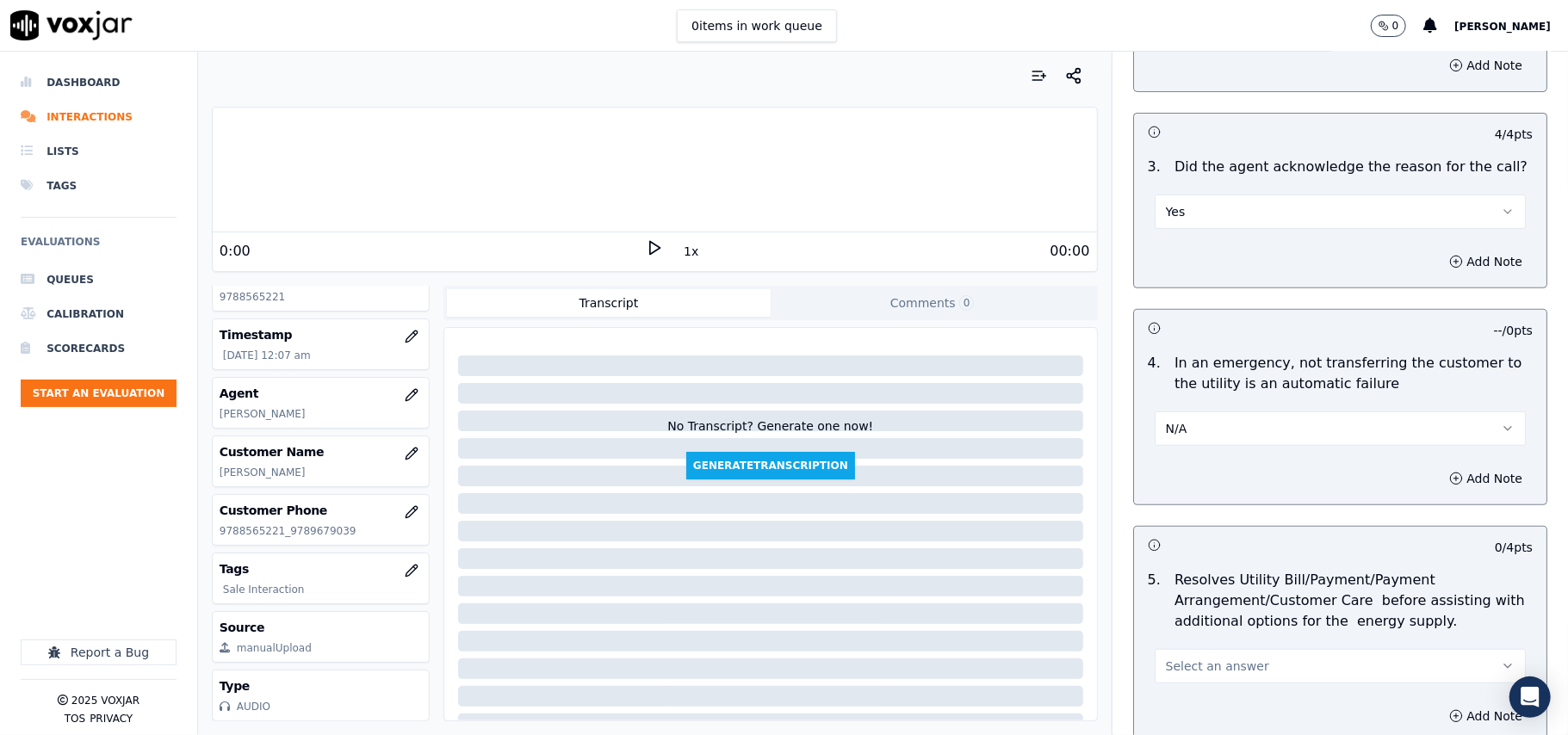
scroll to position [573, 0]
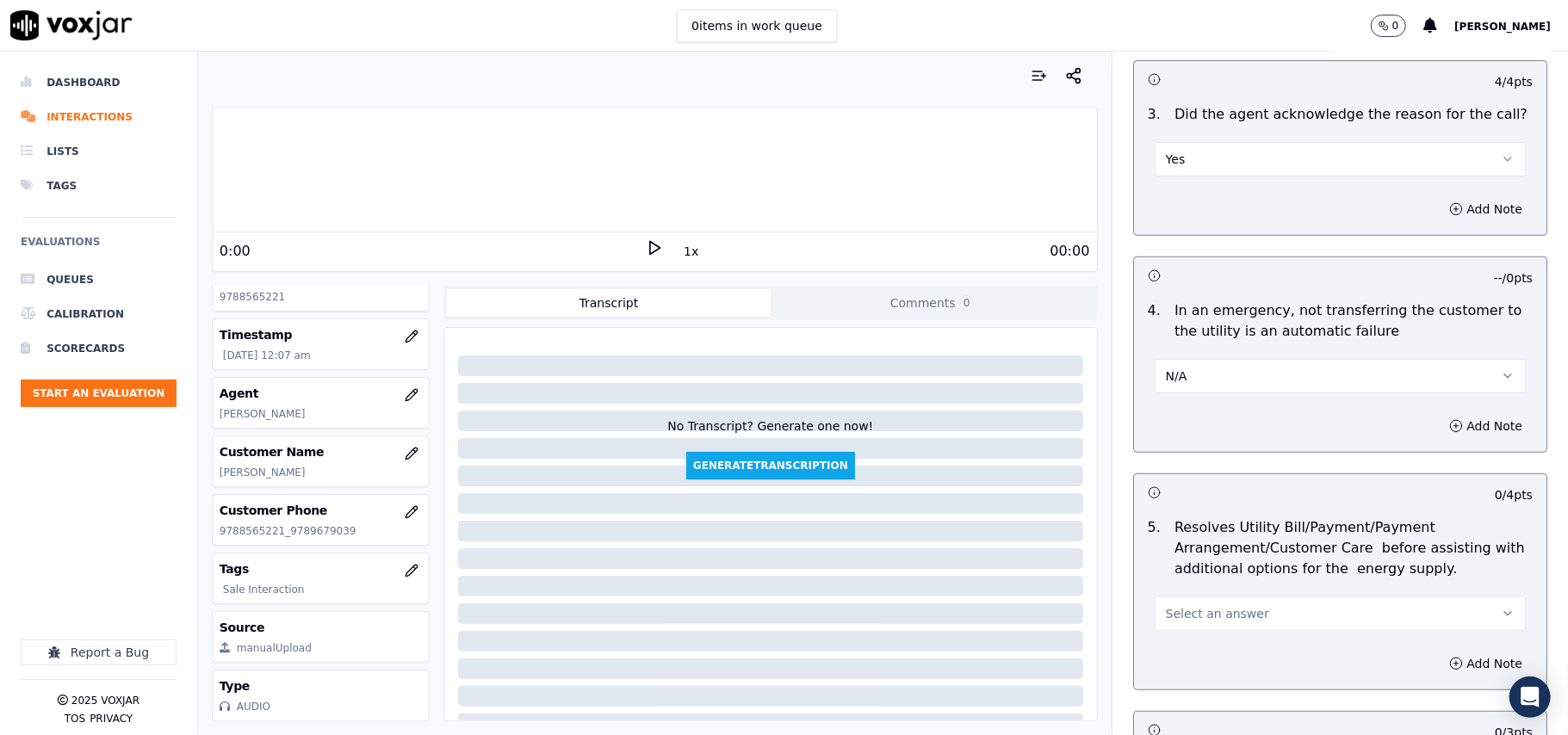
click at [1176, 628] on button "Select an answer" at bounding box center [1339, 613] width 371 height 34
click at [1187, 702] on div "N/A" at bounding box center [1303, 710] width 334 height 28
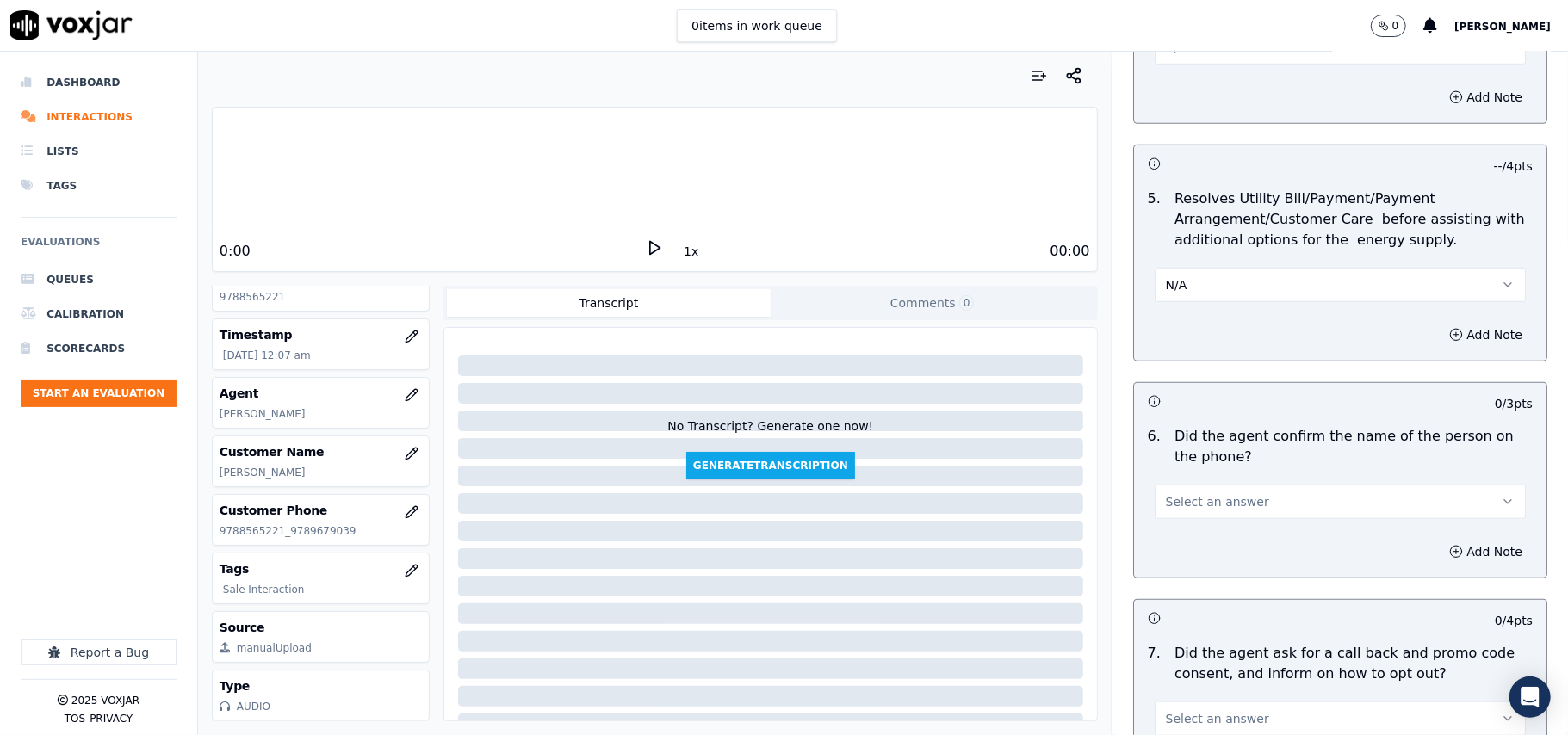
scroll to position [955, 0]
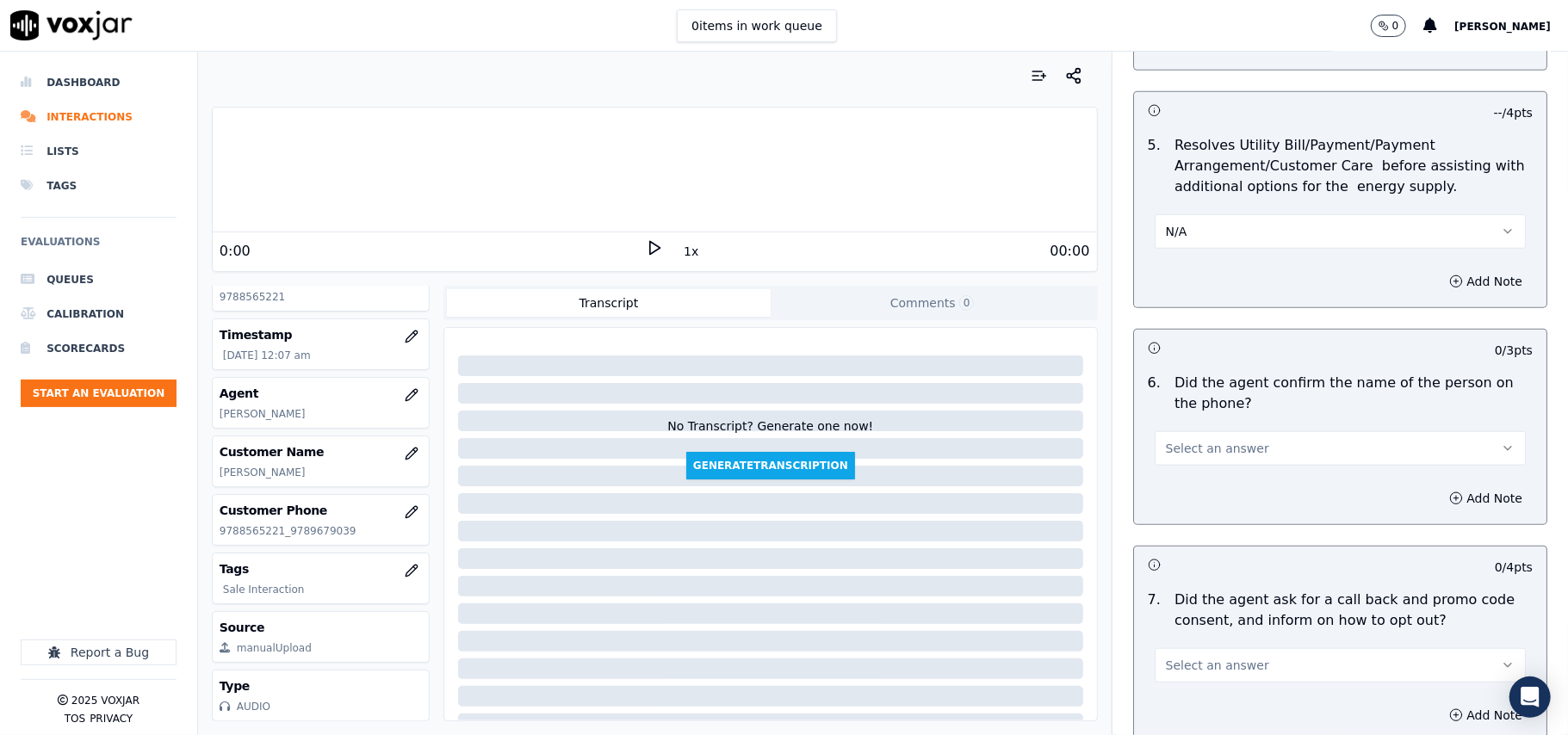
click at [1165, 452] on span "Select an answer" at bounding box center [1217, 448] width 104 height 17
click at [1191, 494] on div "Yes" at bounding box center [1303, 490] width 334 height 28
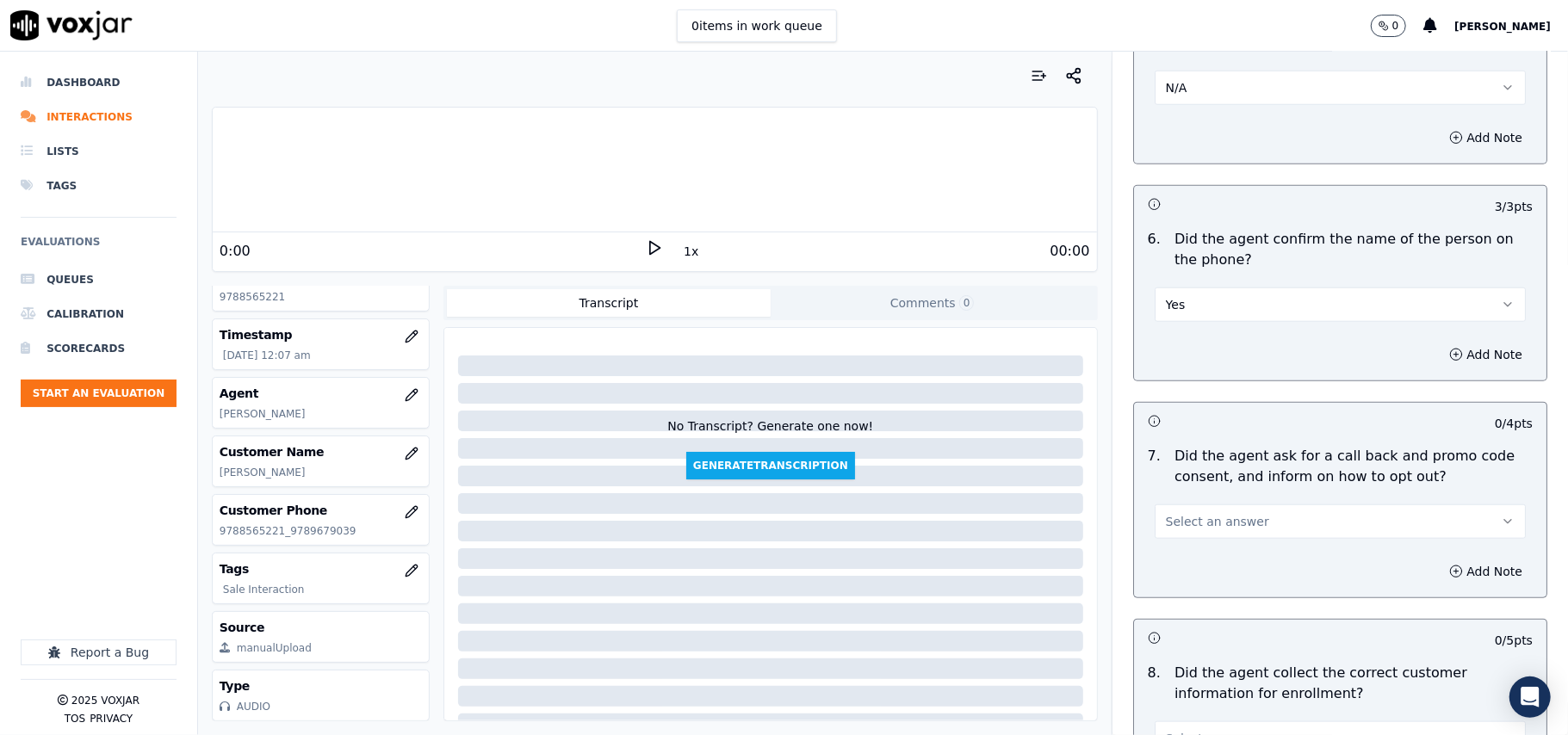
scroll to position [1147, 0]
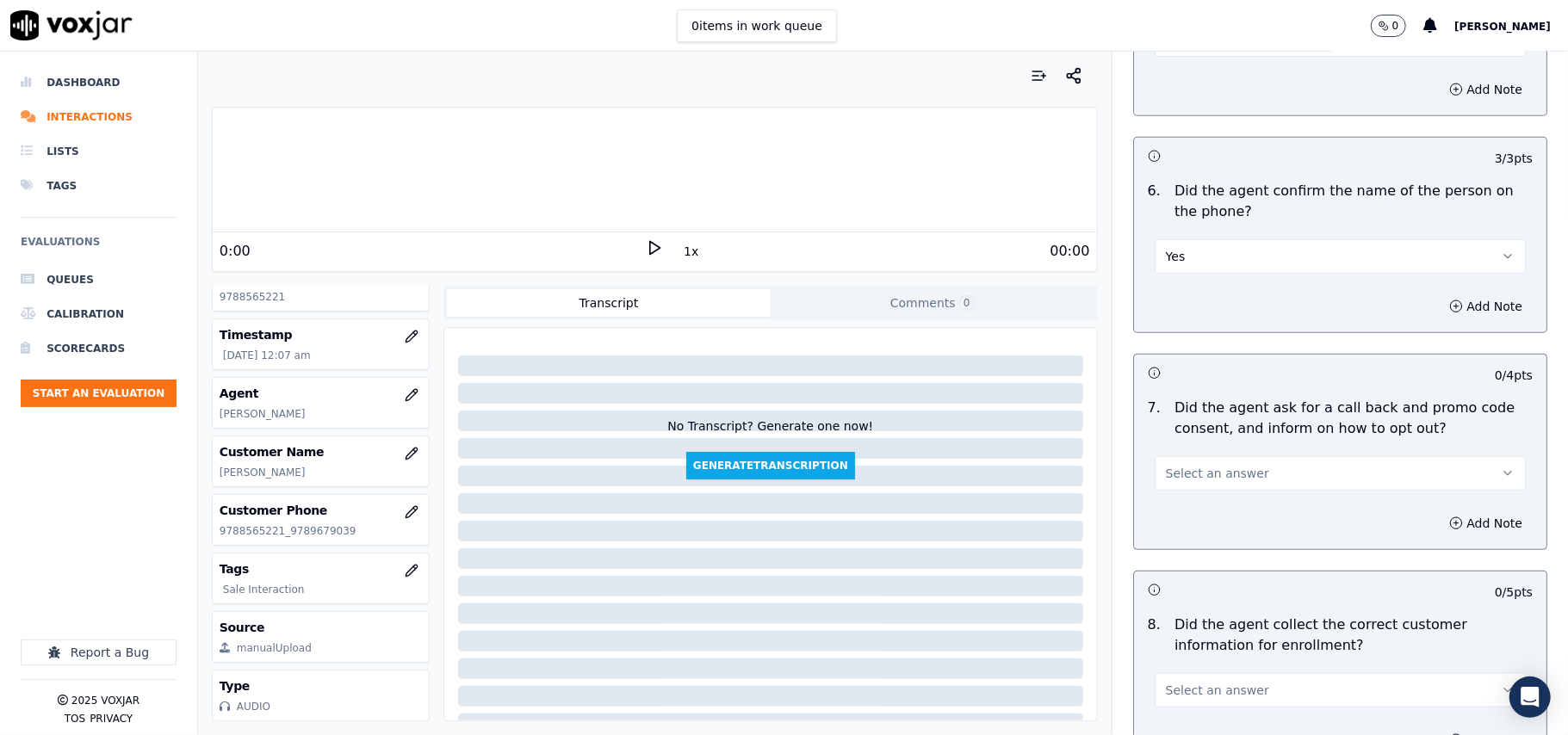
click at [1203, 482] on span "Select an answer" at bounding box center [1217, 473] width 104 height 17
click at [1192, 506] on div "Yes" at bounding box center [1303, 516] width 334 height 28
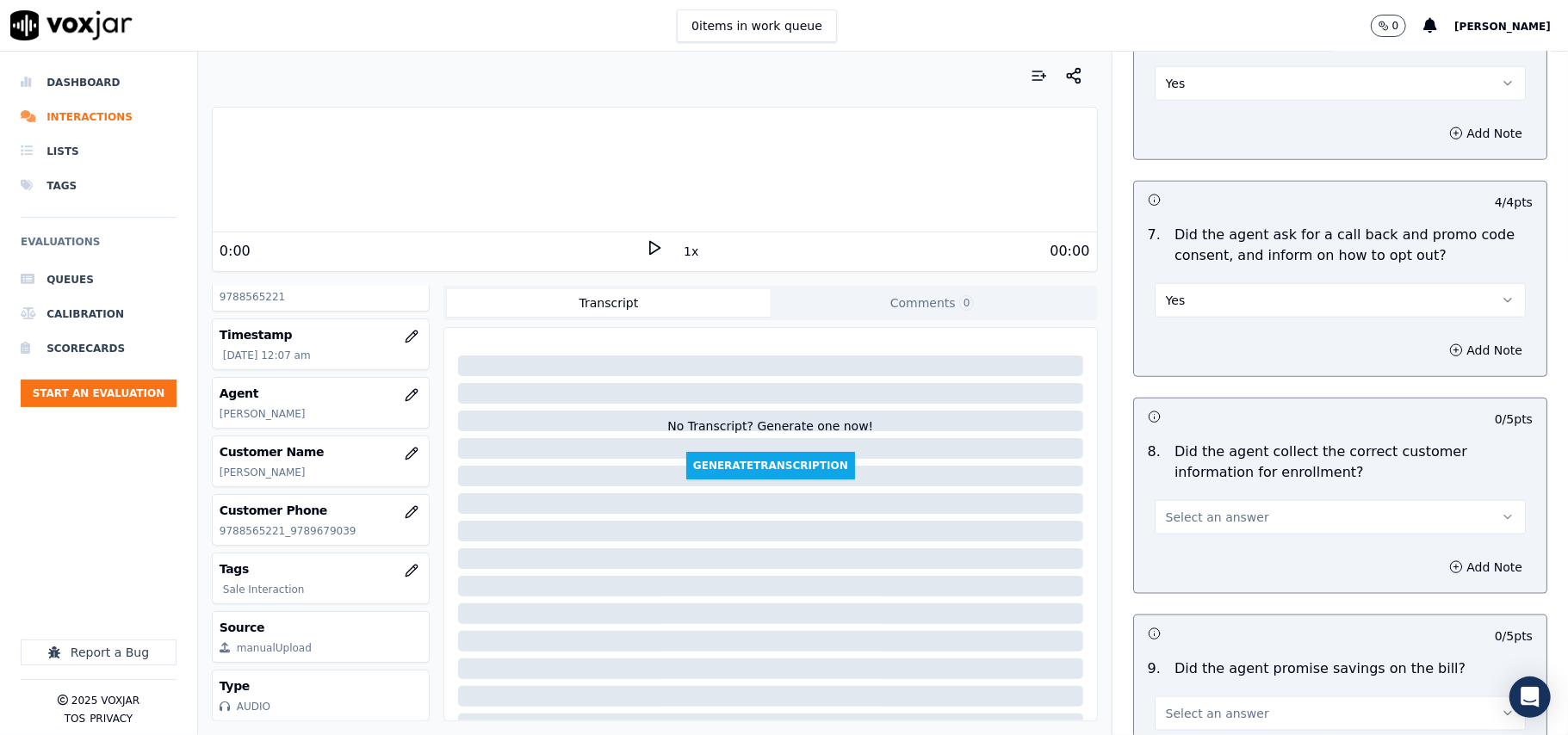
scroll to position [1529, 0]
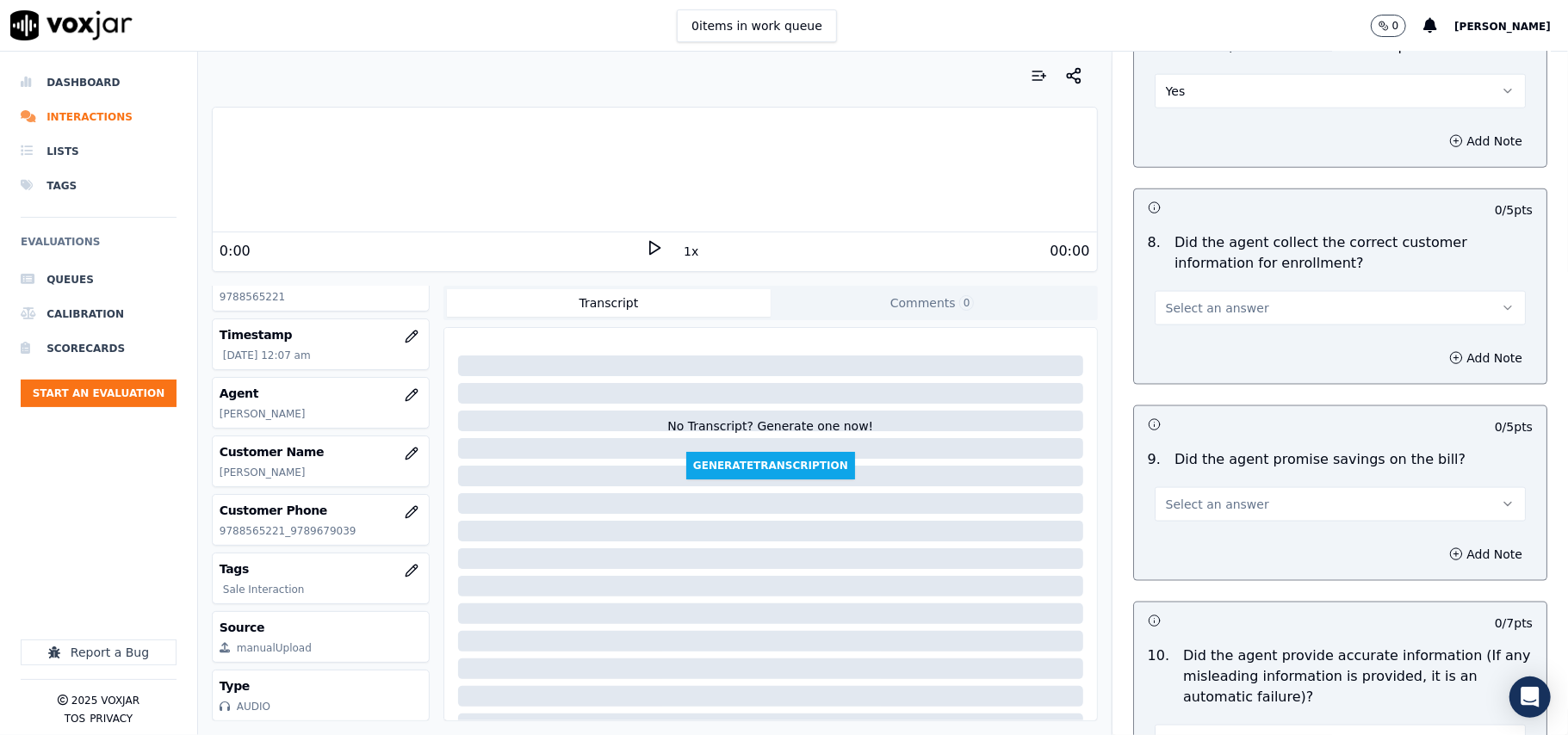
click at [1169, 296] on button "Select an answer" at bounding box center [1339, 309] width 371 height 34
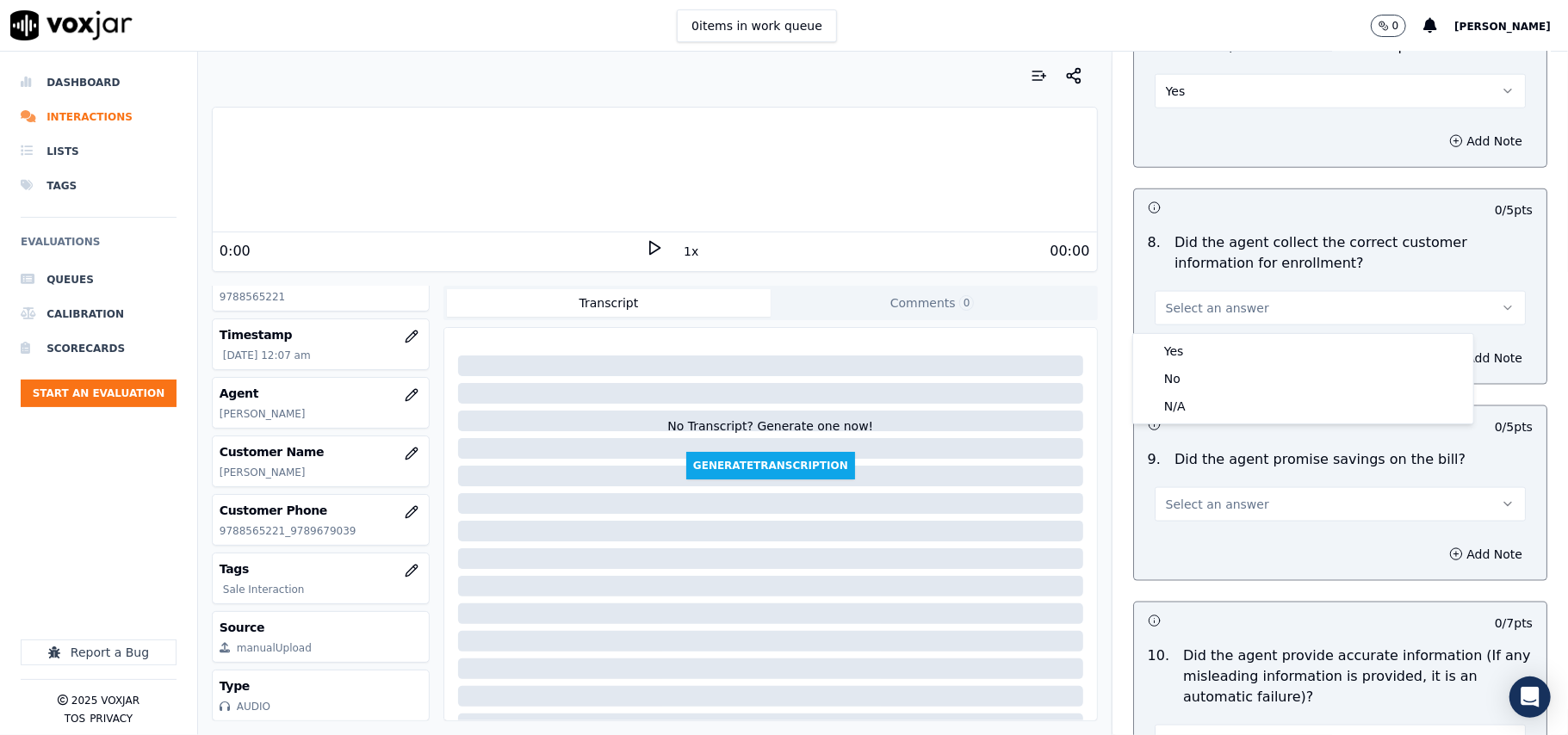
click at [1169, 338] on div "Yes" at bounding box center [1303, 351] width 334 height 28
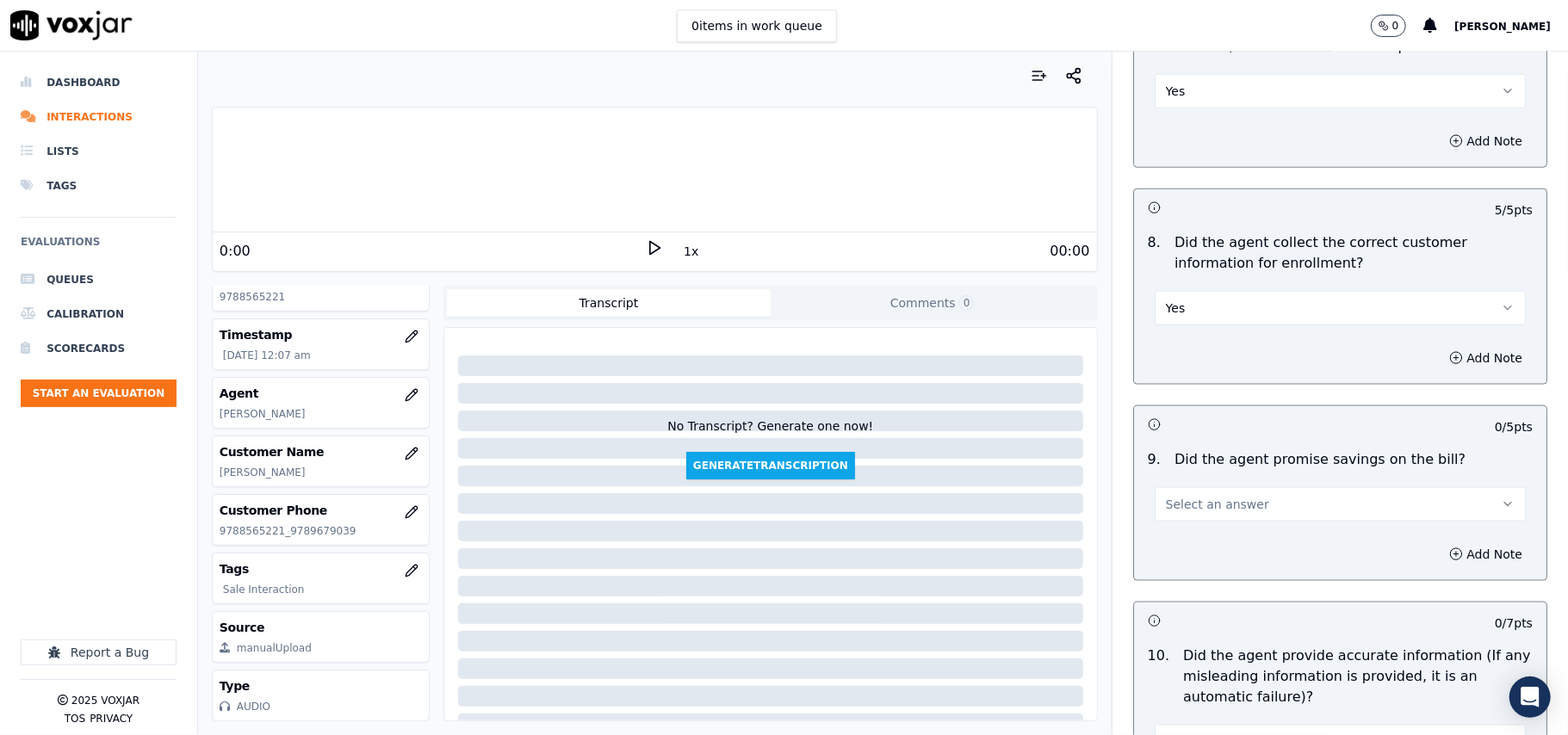
scroll to position [1721, 0]
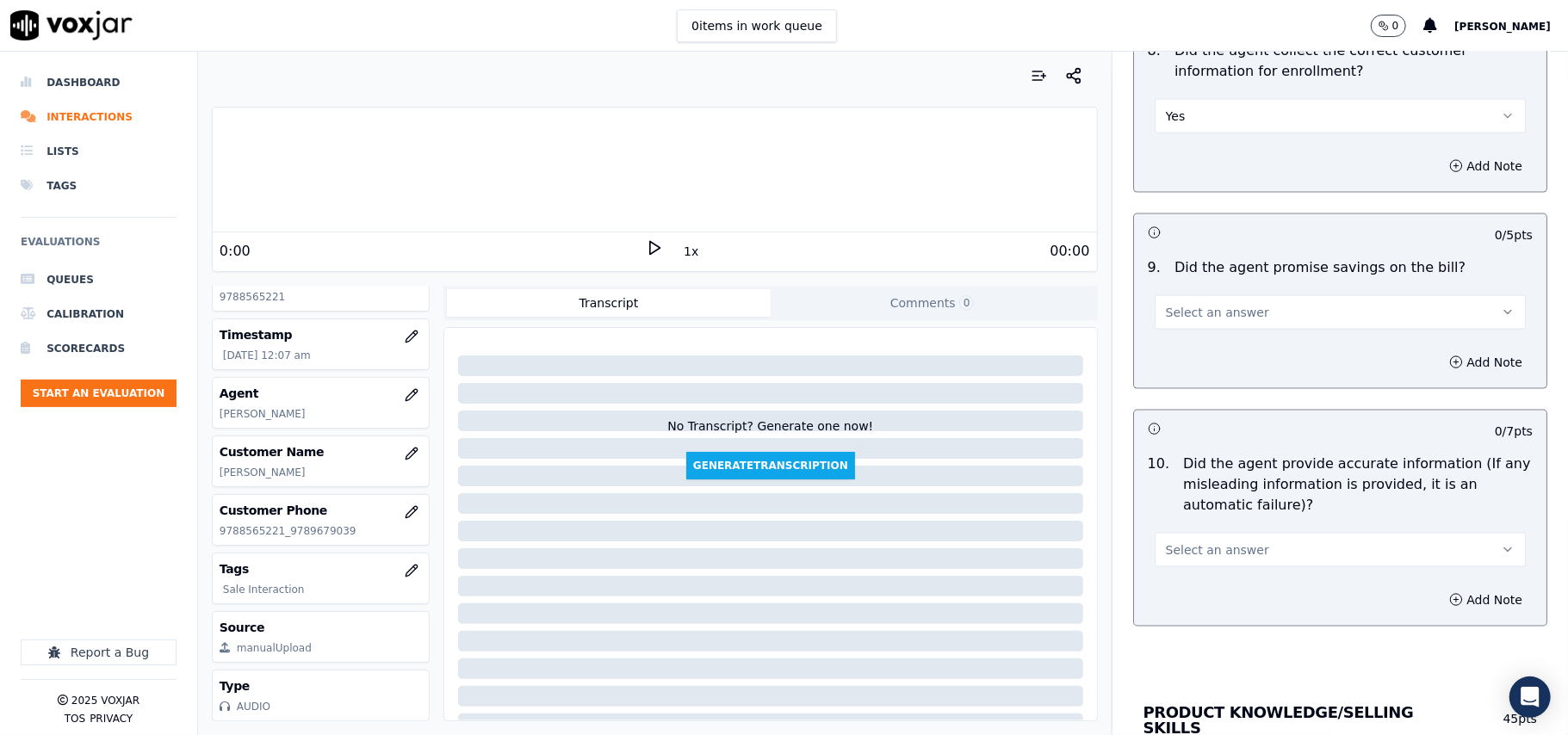
click at [1175, 273] on p "Did the agent promise savings on the bill?" at bounding box center [1320, 268] width 291 height 21
click at [1187, 321] on span "Select an answer" at bounding box center [1217, 312] width 104 height 17
click at [1203, 402] on div "N/A" at bounding box center [1303, 411] width 334 height 28
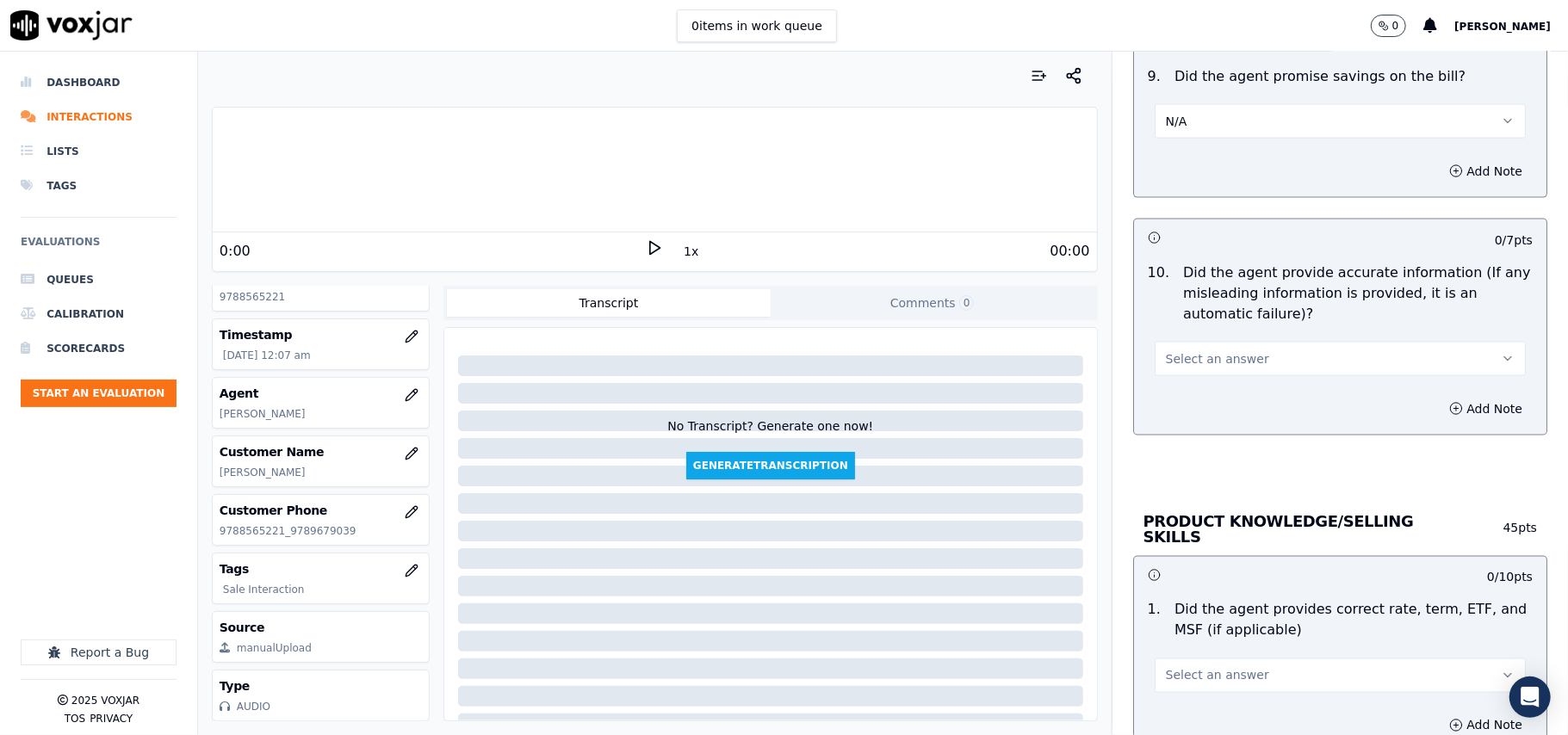
click at [1211, 368] on span "Select an answer" at bounding box center [1217, 359] width 104 height 17
click at [1188, 408] on div "Yes" at bounding box center [1303, 402] width 334 height 28
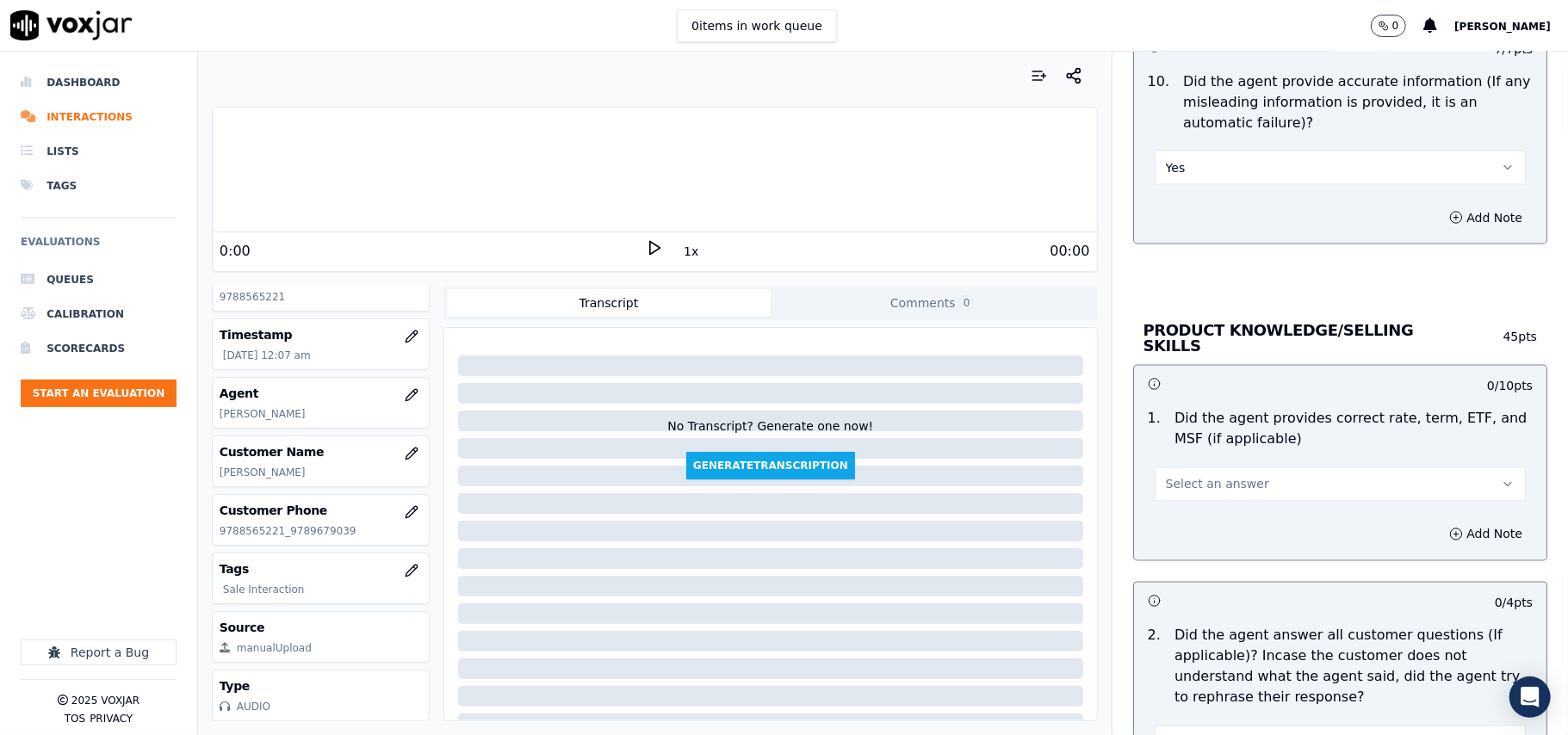
click at [1187, 479] on span "Select an answer" at bounding box center [1217, 485] width 104 height 17
click at [1169, 528] on div "Yes" at bounding box center [1303, 520] width 334 height 28
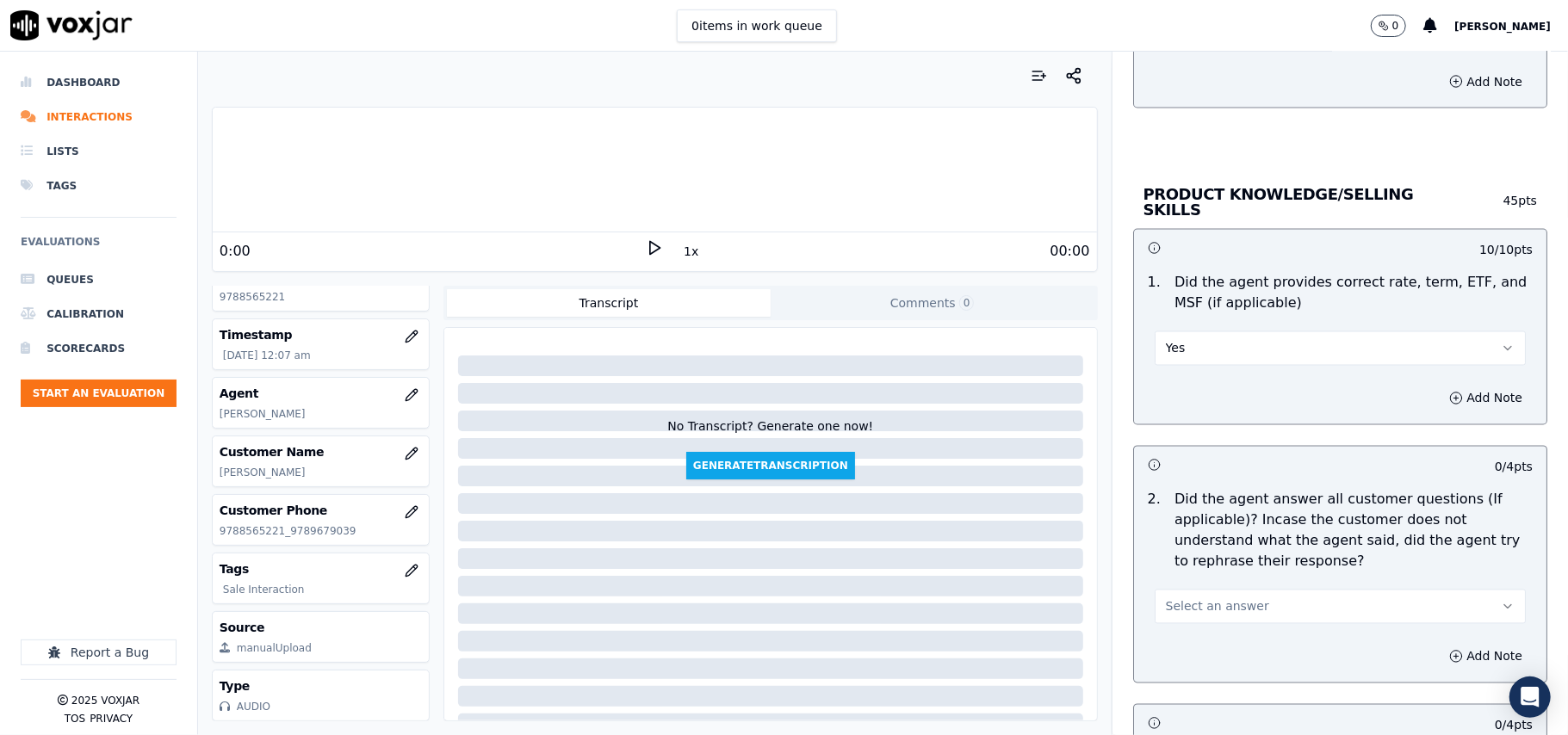
scroll to position [2295, 0]
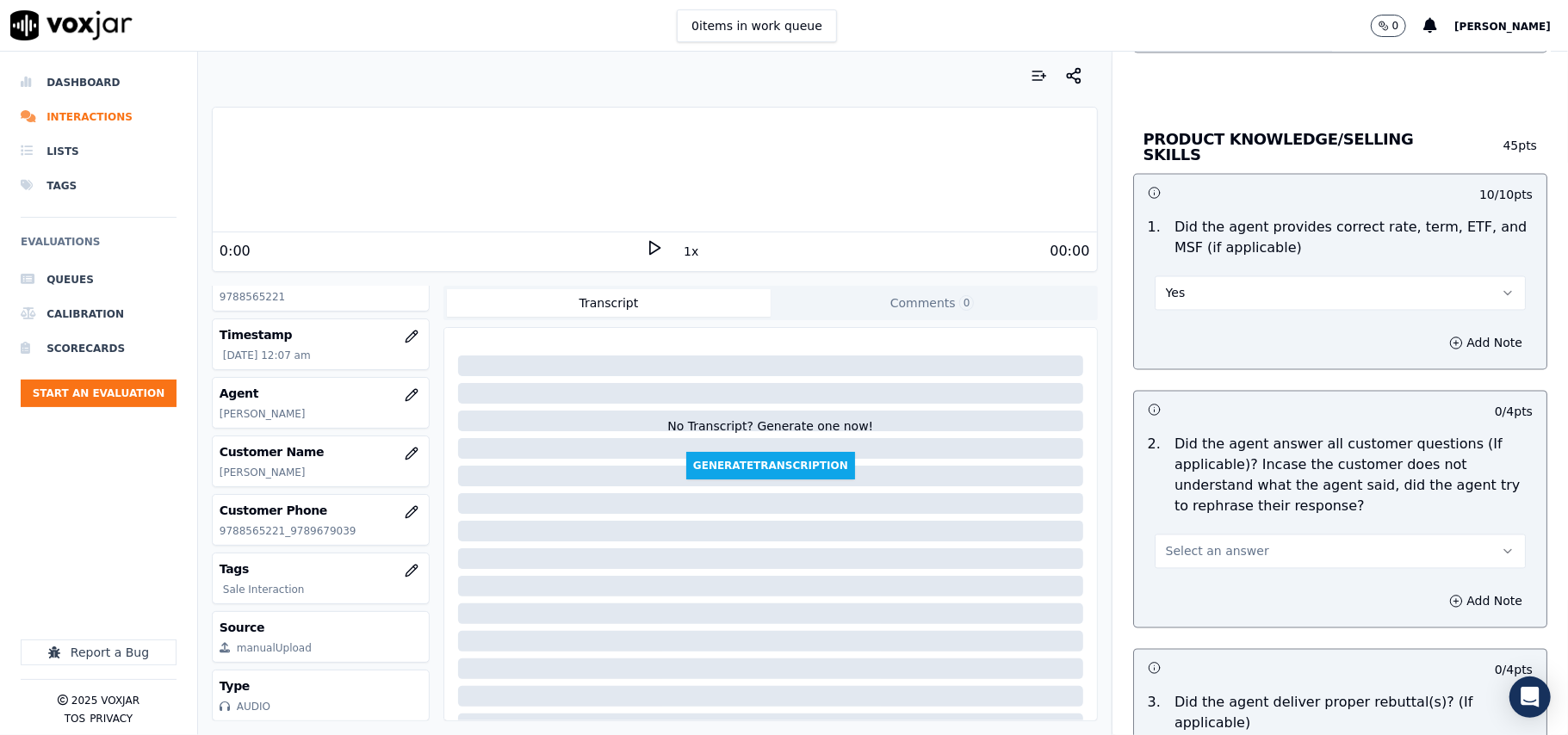
click at [1174, 544] on span "Select an answer" at bounding box center [1217, 552] width 104 height 17
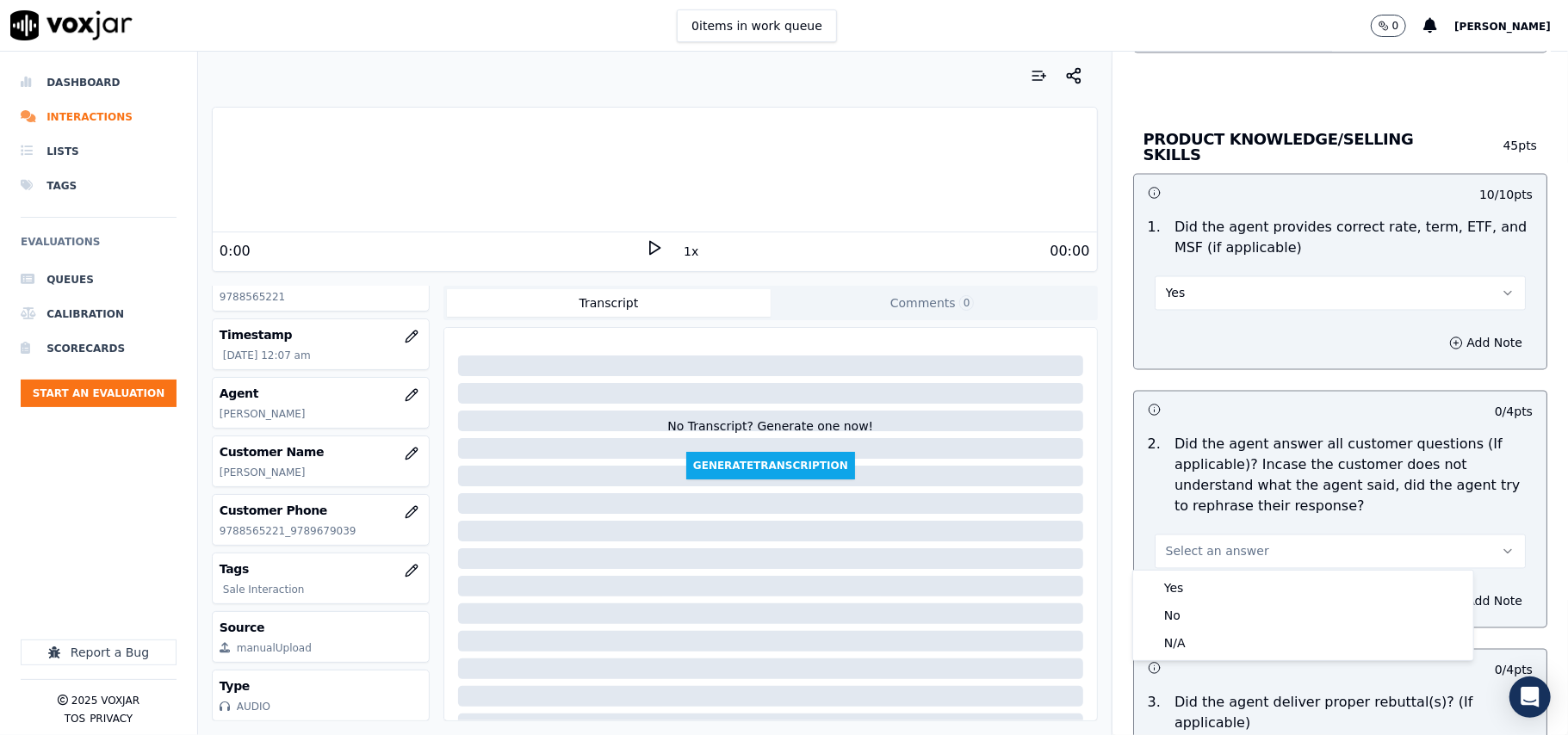
click at [1165, 571] on div "Yes No N/A" at bounding box center [1303, 614] width 340 height 89
click at [1167, 594] on div "Yes" at bounding box center [1303, 587] width 334 height 28
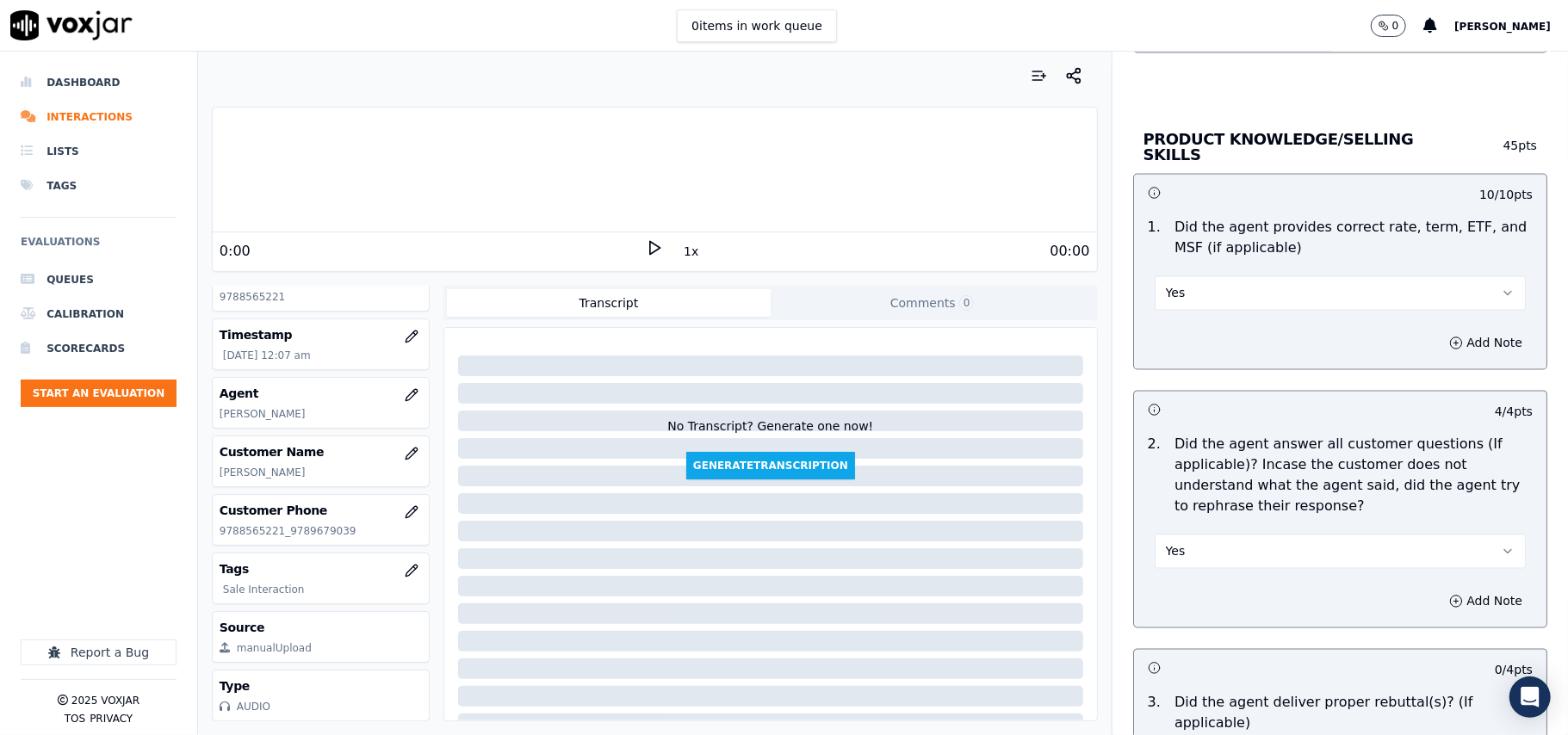
scroll to position [2487, 0]
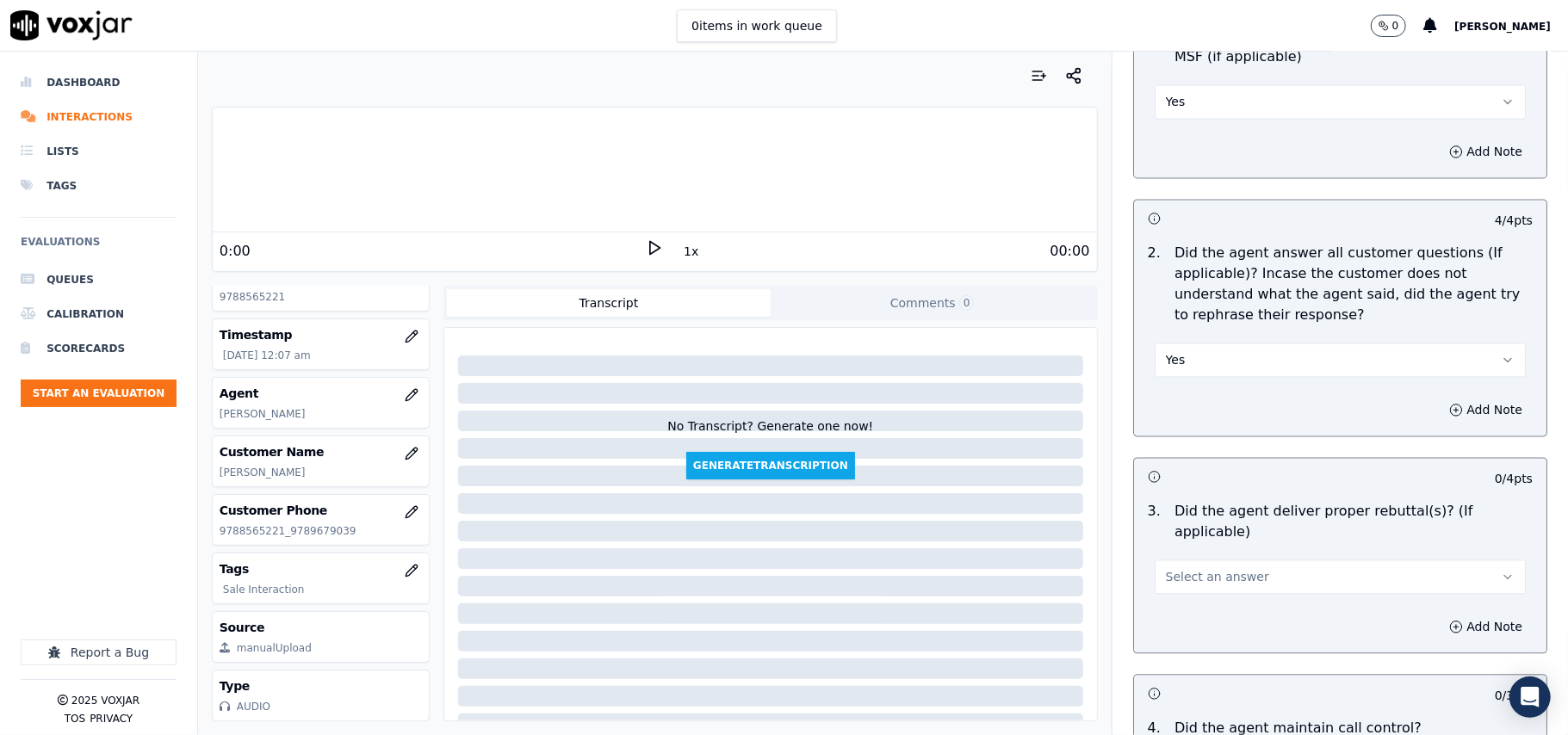
click at [1185, 568] on span "Select an answer" at bounding box center [1217, 577] width 104 height 17
click at [1188, 596] on div "Yes" at bounding box center [1303, 592] width 334 height 28
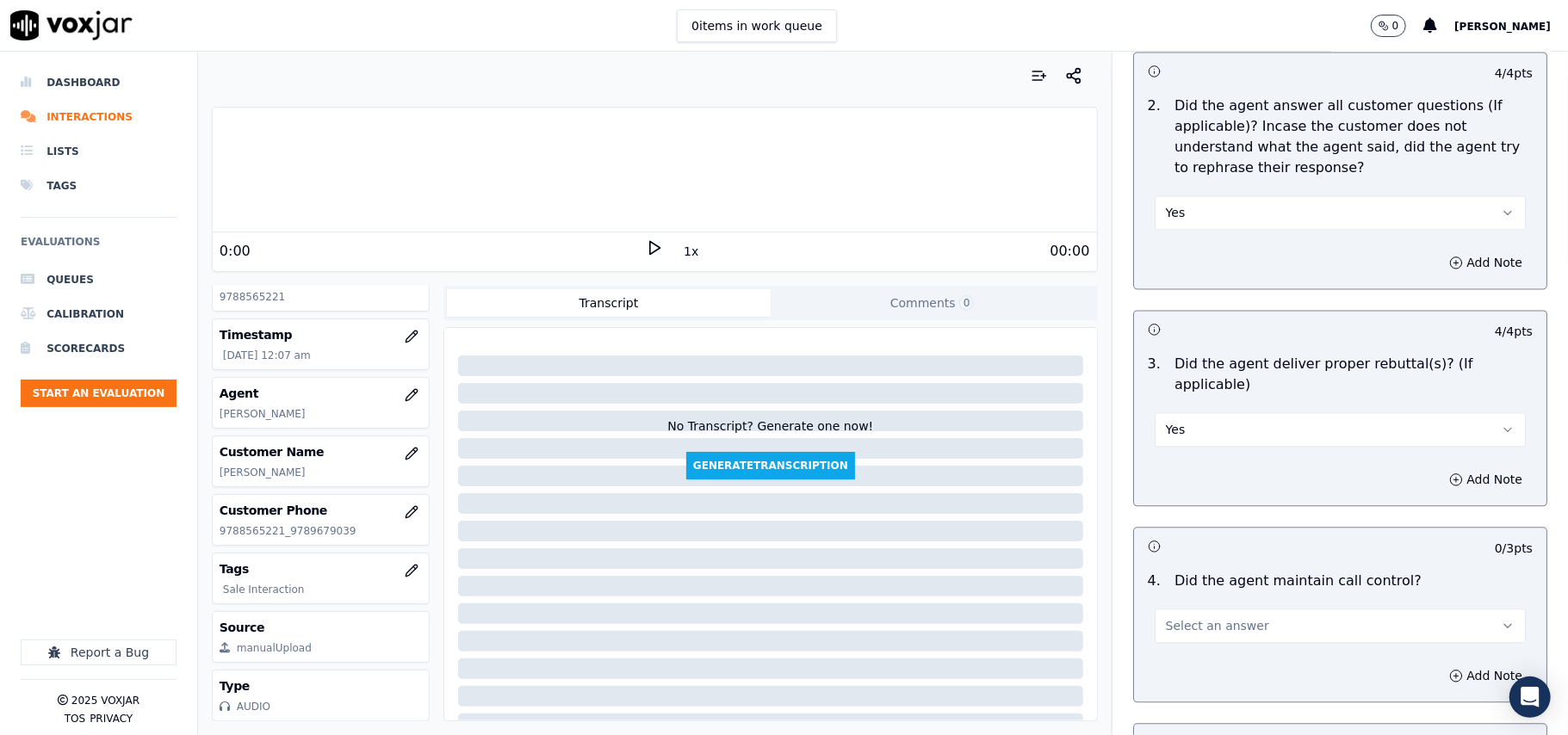
scroll to position [2676, 0]
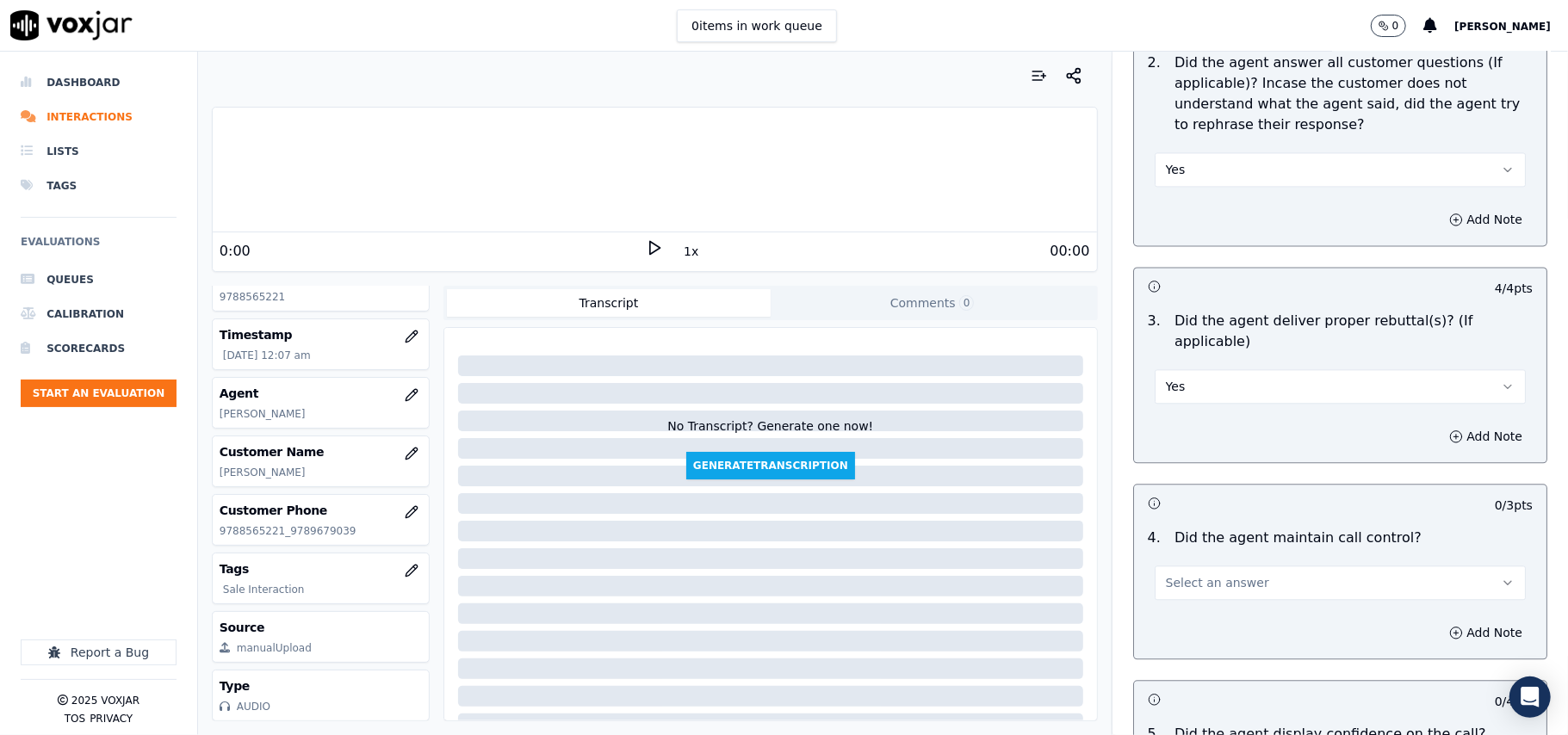
click at [1188, 574] on span "Select an answer" at bounding box center [1217, 583] width 104 height 17
click at [1181, 586] on div "Yes No N/A" at bounding box center [1303, 627] width 340 height 89
click at [1178, 593] on div "Yes" at bounding box center [1303, 600] width 334 height 28
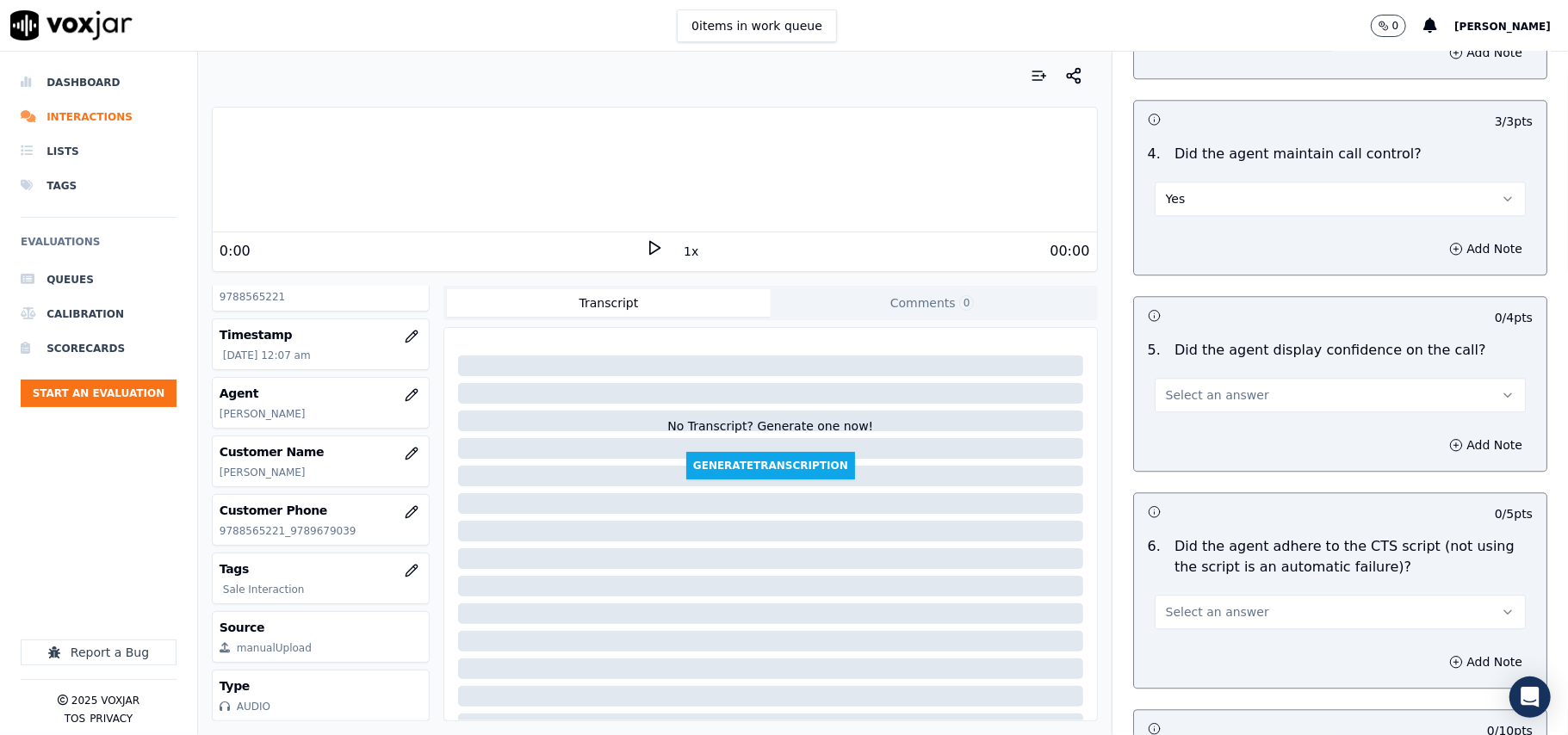
click at [1189, 385] on button "Select an answer" at bounding box center [1339, 395] width 371 height 34
click at [1192, 418] on div "Yes" at bounding box center [1303, 413] width 334 height 28
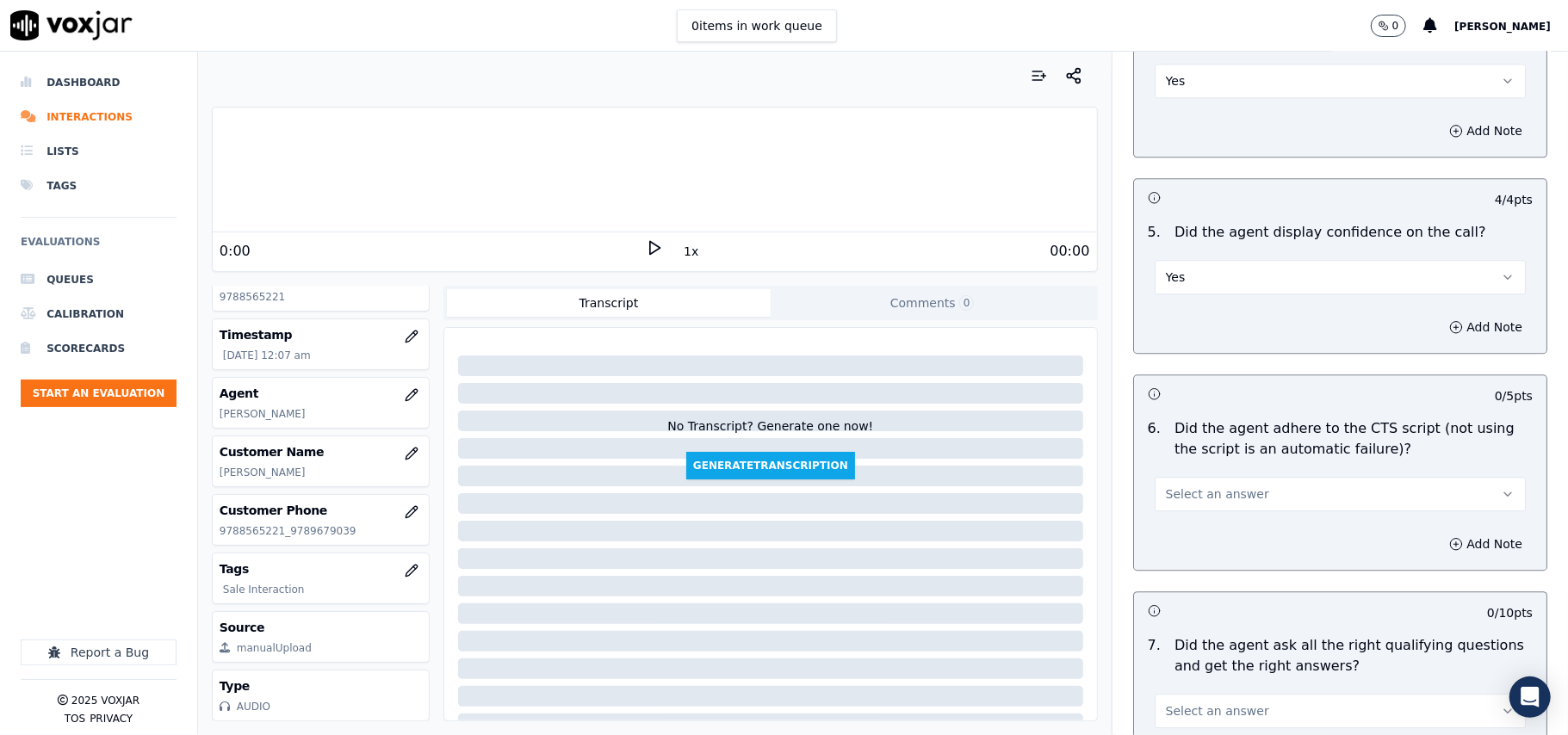
scroll to position [3250, 0]
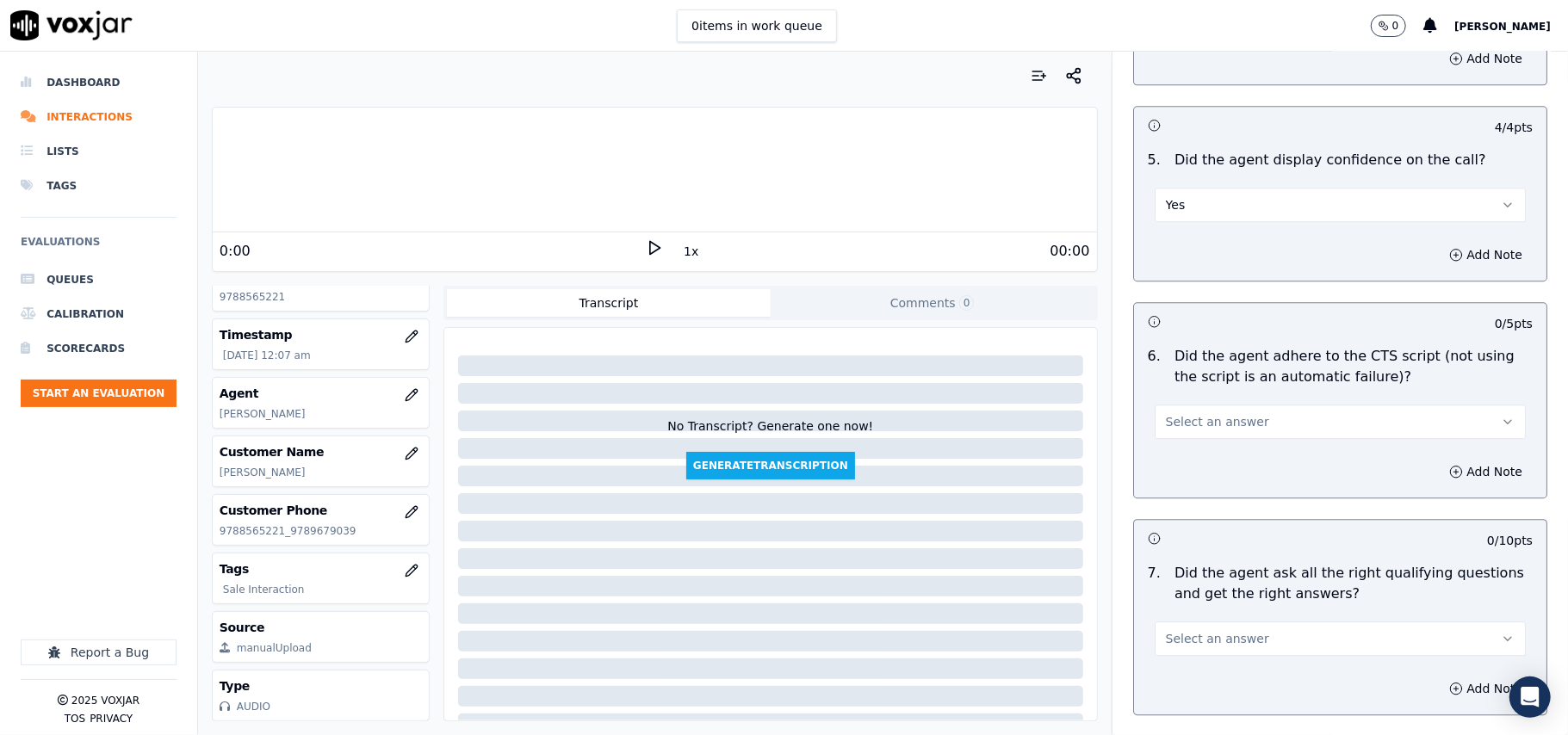
click at [1191, 413] on span "Select an answer" at bounding box center [1217, 422] width 104 height 17
click at [1180, 453] on div "No" at bounding box center [1303, 467] width 334 height 28
click at [1179, 404] on button "No" at bounding box center [1339, 422] width 371 height 34
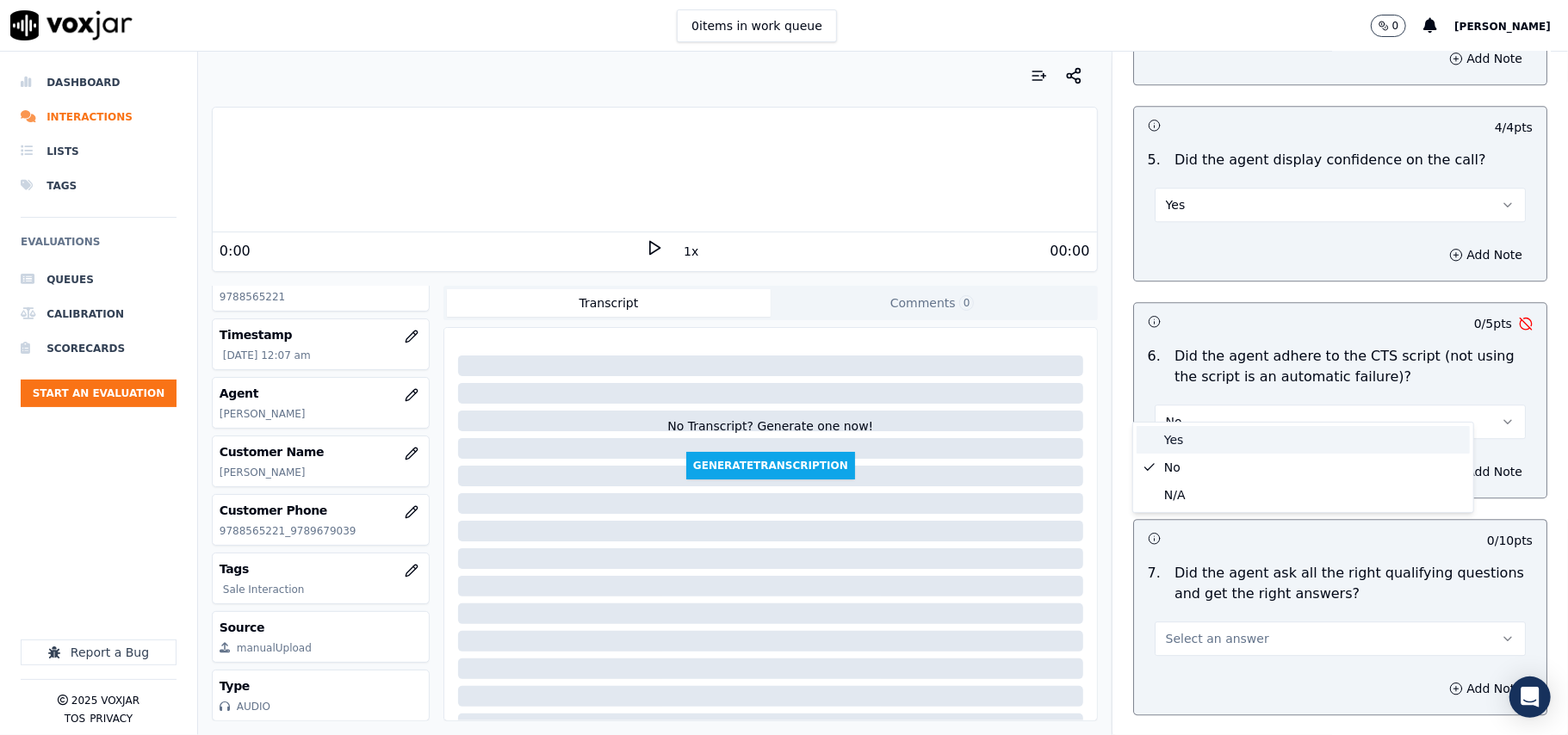
click at [1180, 443] on div "Yes" at bounding box center [1303, 440] width 334 height 28
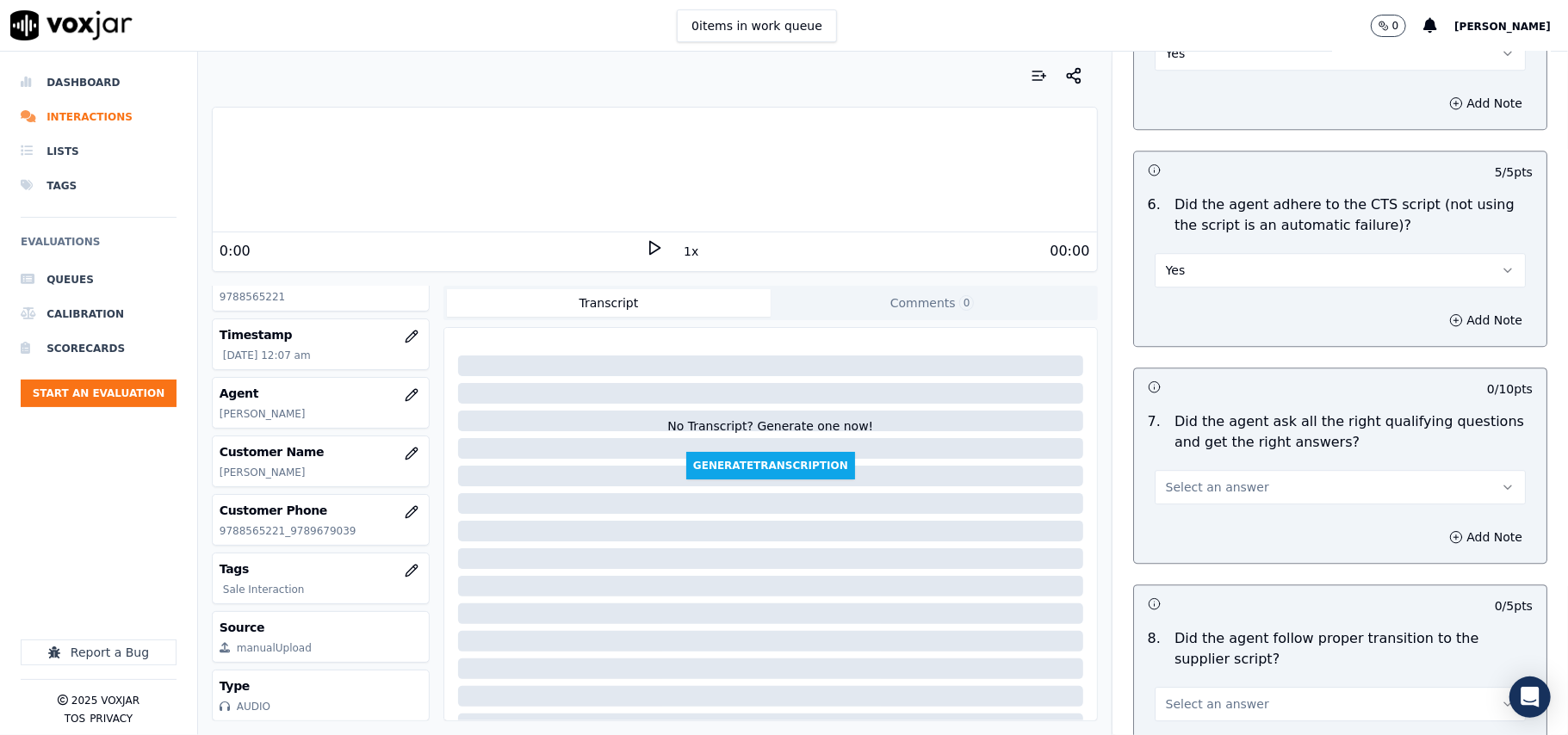
scroll to position [3634, 0]
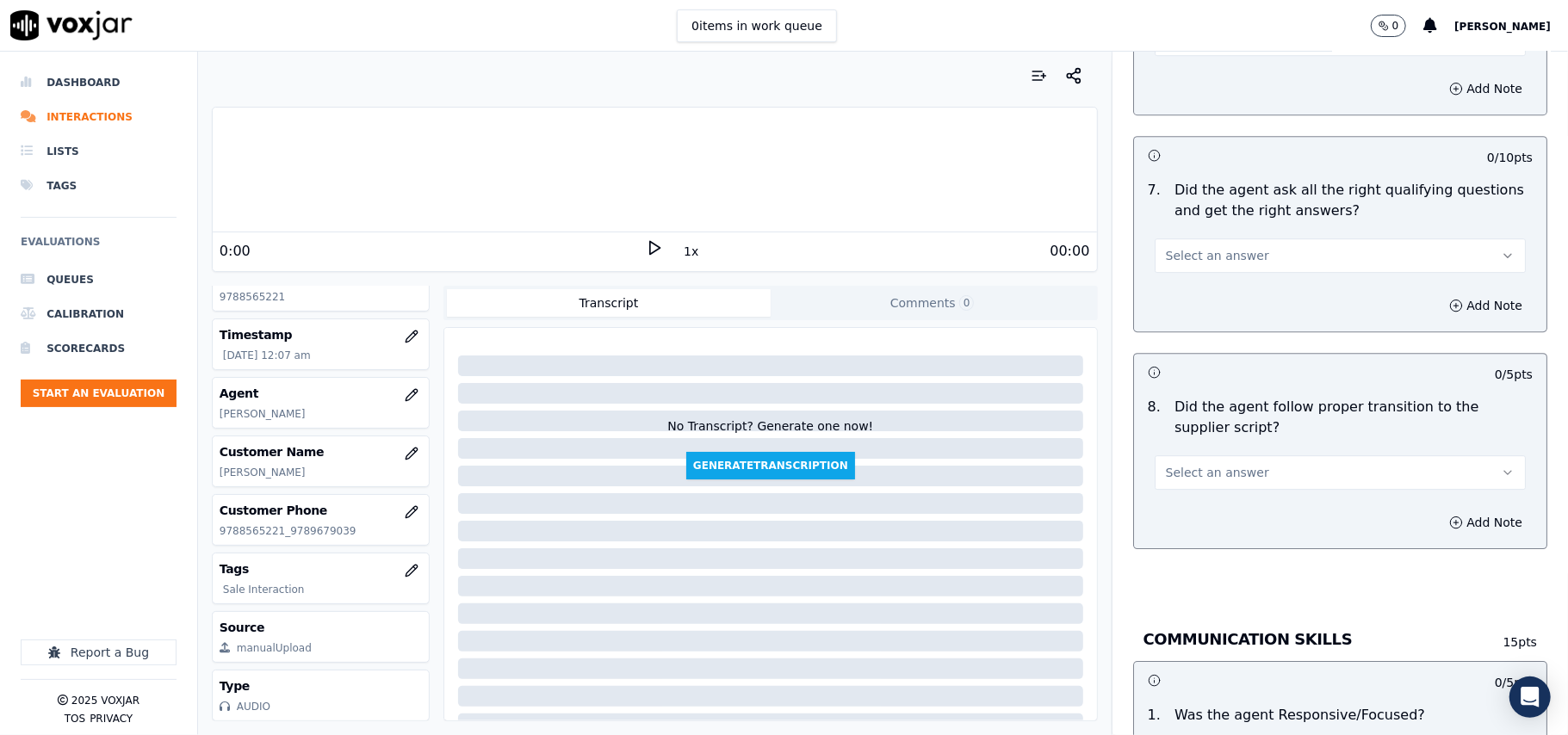
click at [1180, 251] on button "Select an answer" at bounding box center [1339, 256] width 371 height 34
click at [1191, 272] on div "Yes" at bounding box center [1303, 274] width 334 height 28
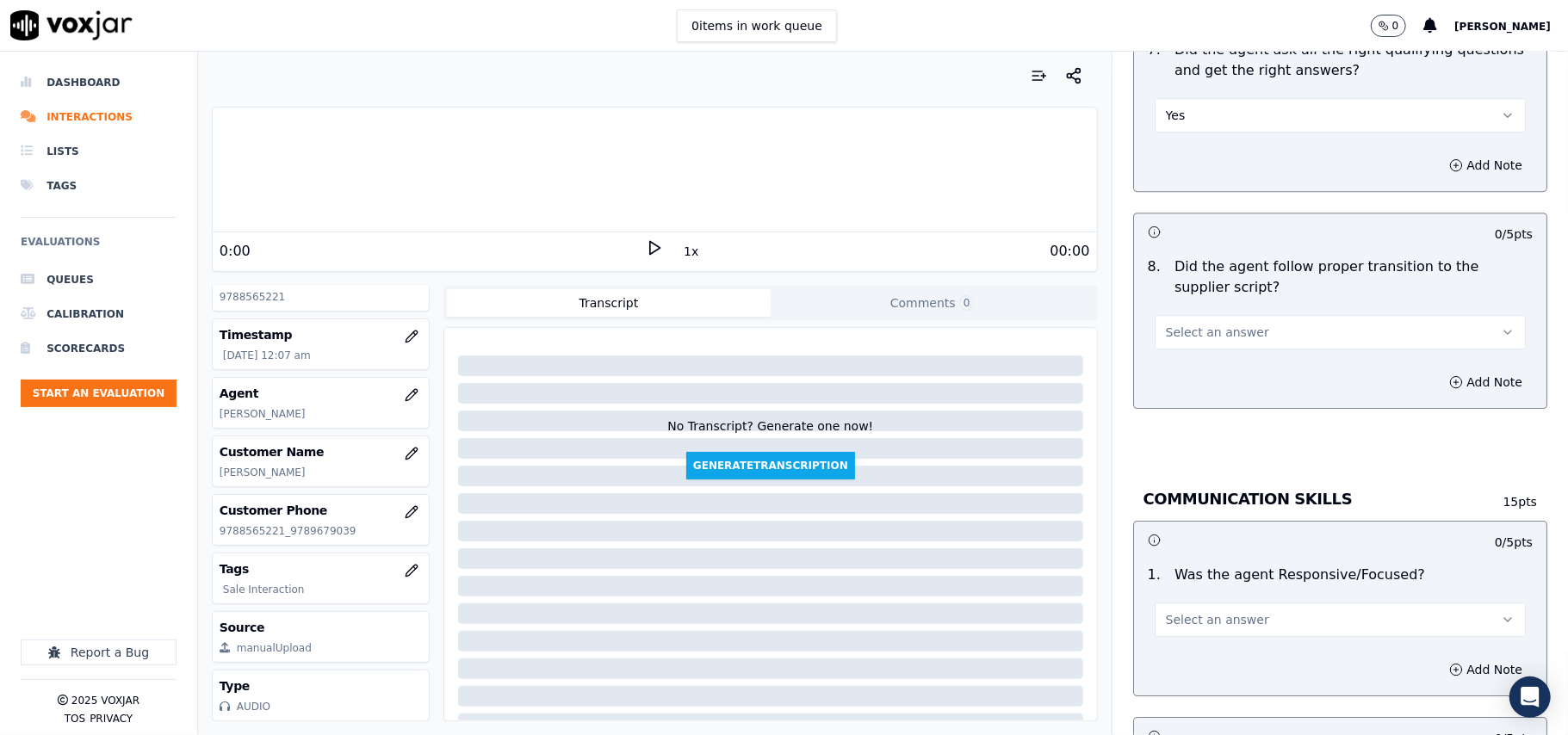
scroll to position [3825, 0]
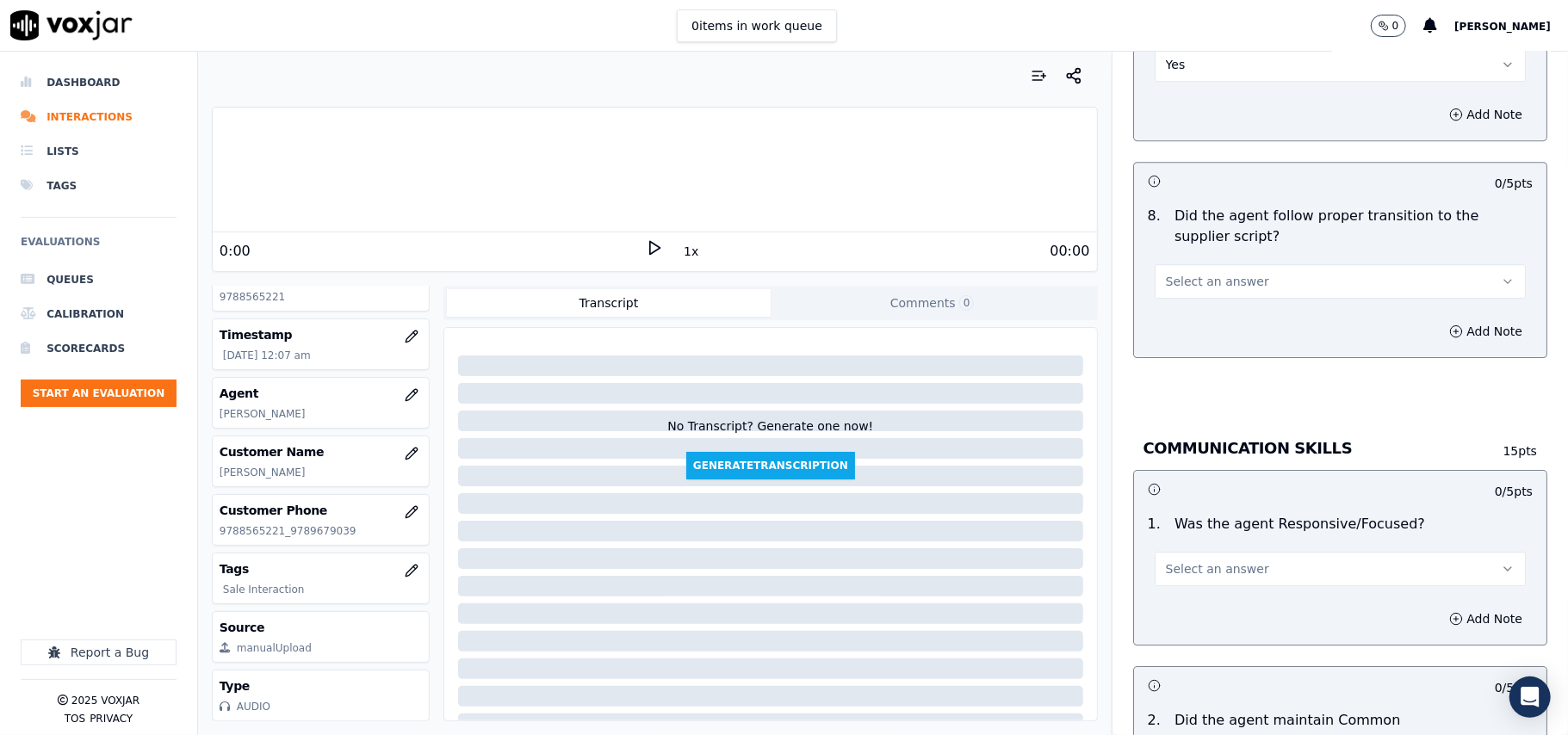
click at [1187, 273] on span "Select an answer" at bounding box center [1217, 282] width 104 height 17
click at [1176, 308] on div "Yes" at bounding box center [1303, 301] width 334 height 28
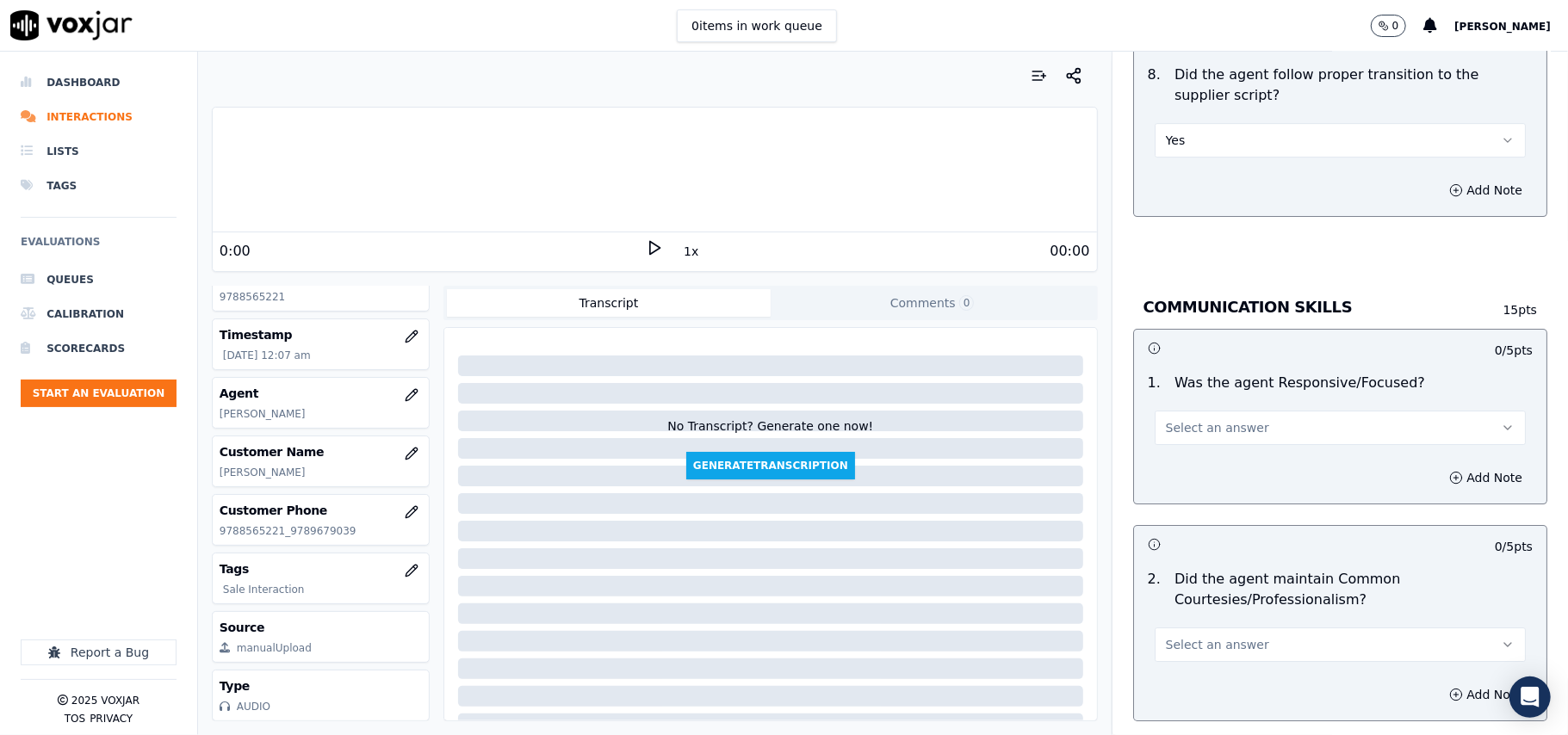
scroll to position [4016, 0]
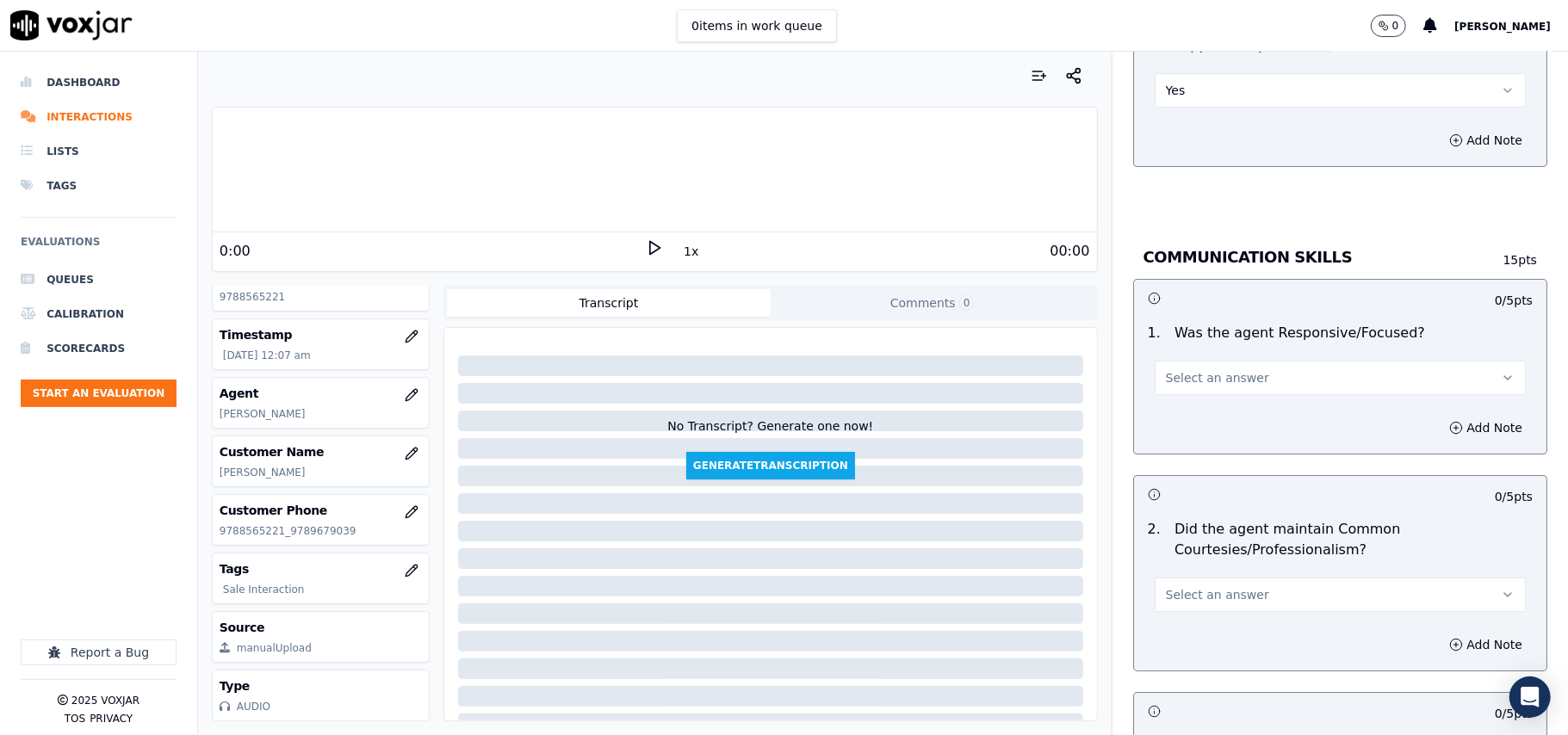
click at [1191, 369] on span "Select an answer" at bounding box center [1217, 378] width 104 height 17
click at [1188, 385] on div "Yes" at bounding box center [1303, 398] width 334 height 28
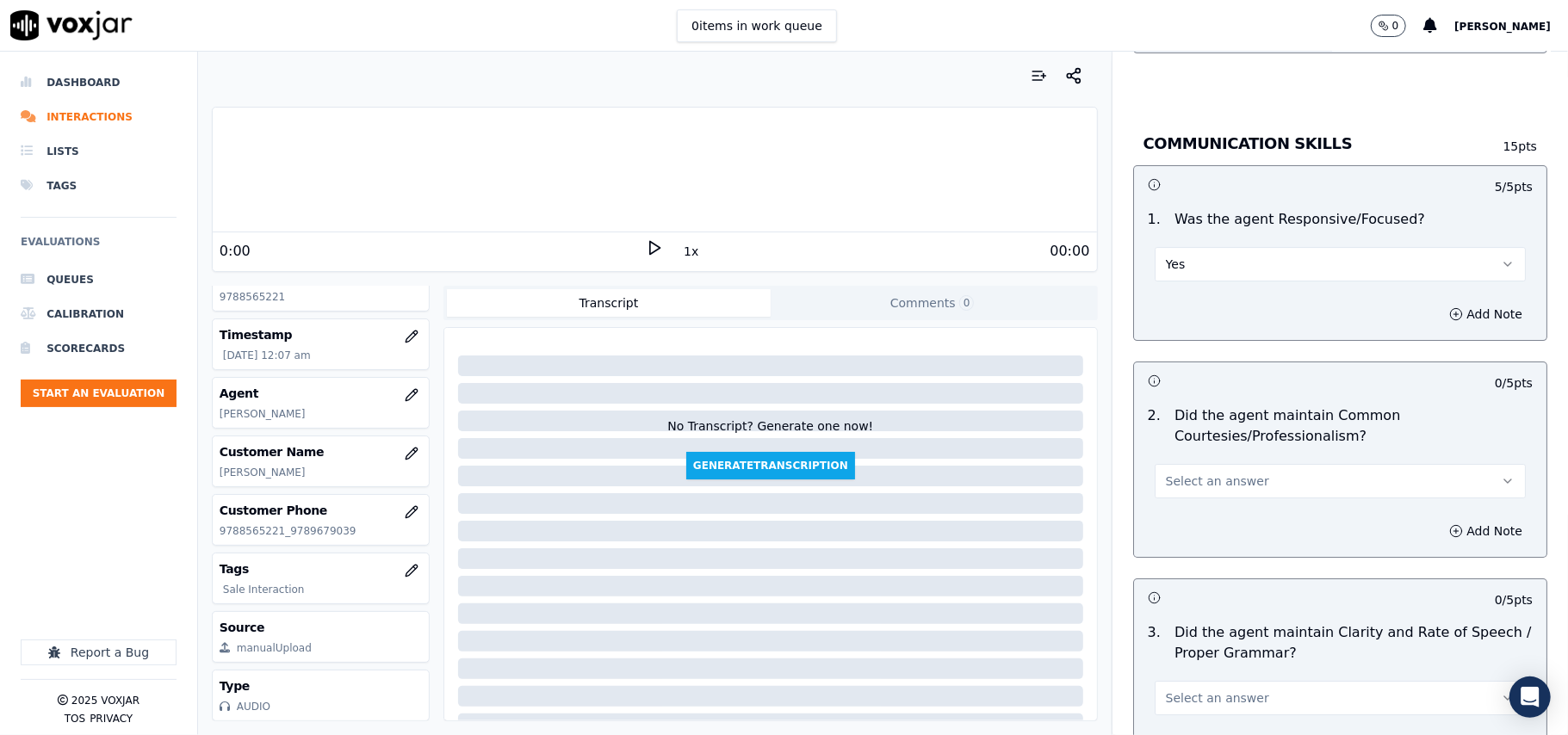
scroll to position [4208, 0]
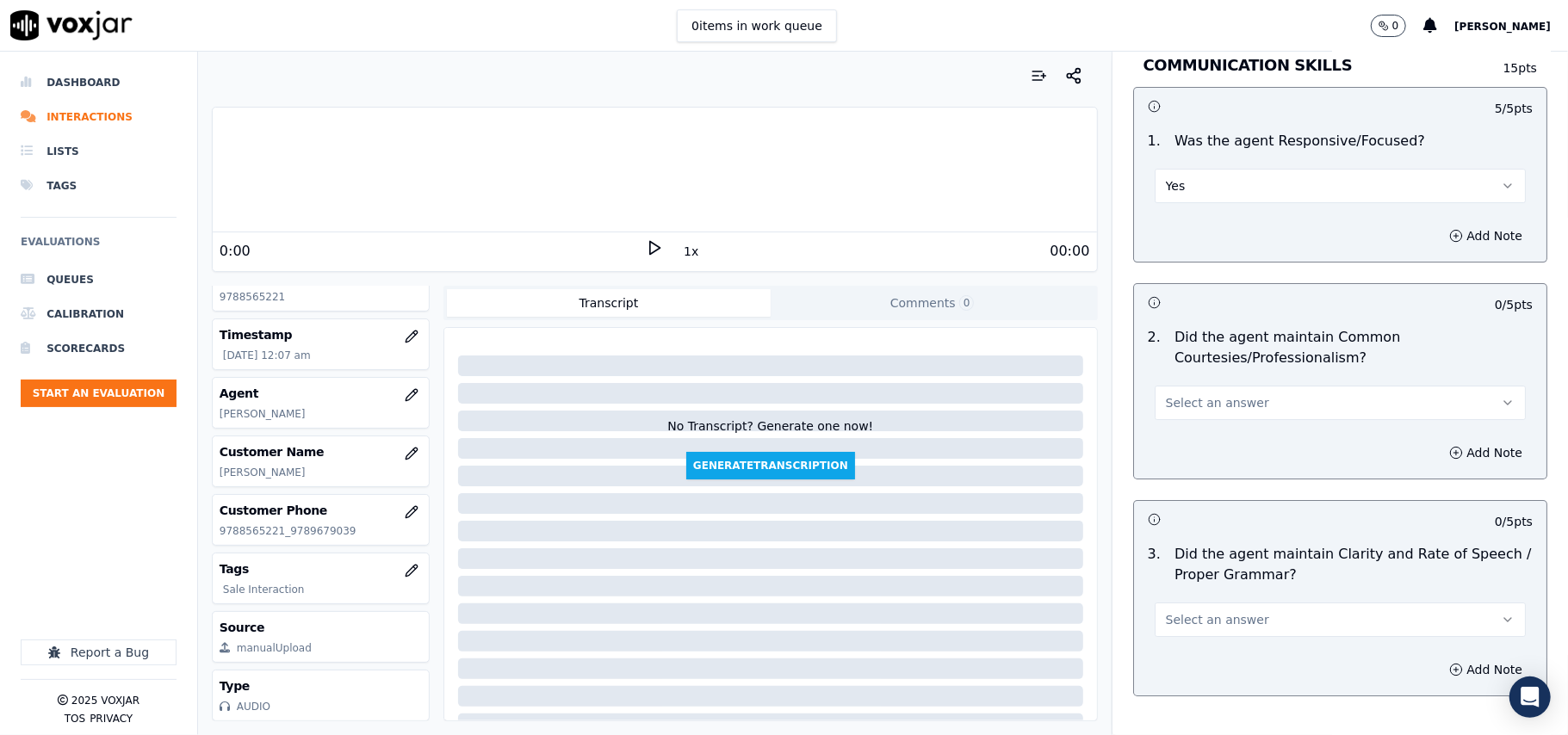
click at [1165, 394] on span "Select an answer" at bounding box center [1217, 402] width 104 height 17
click at [1169, 411] on div "Yes" at bounding box center [1303, 424] width 334 height 28
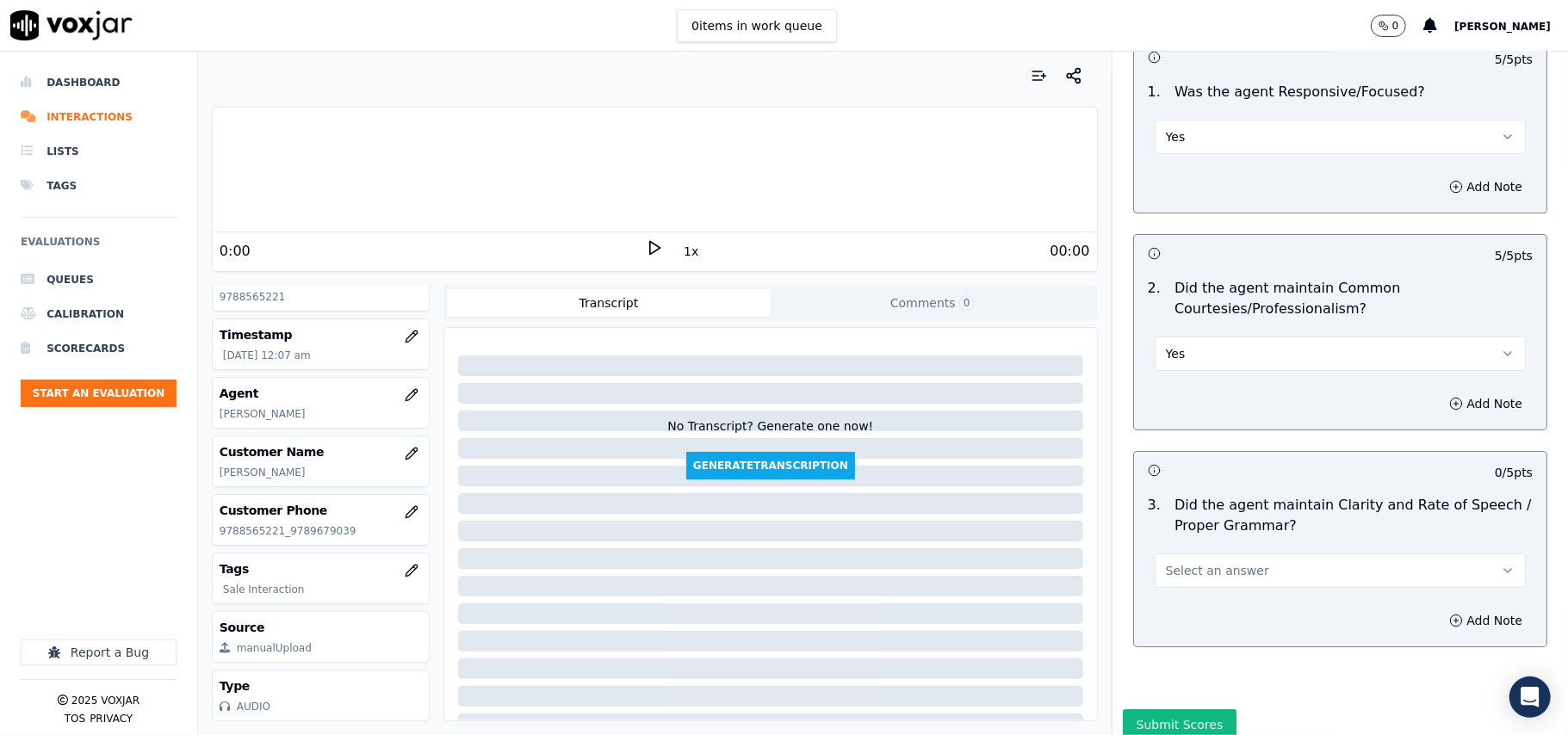
scroll to position [4307, 0]
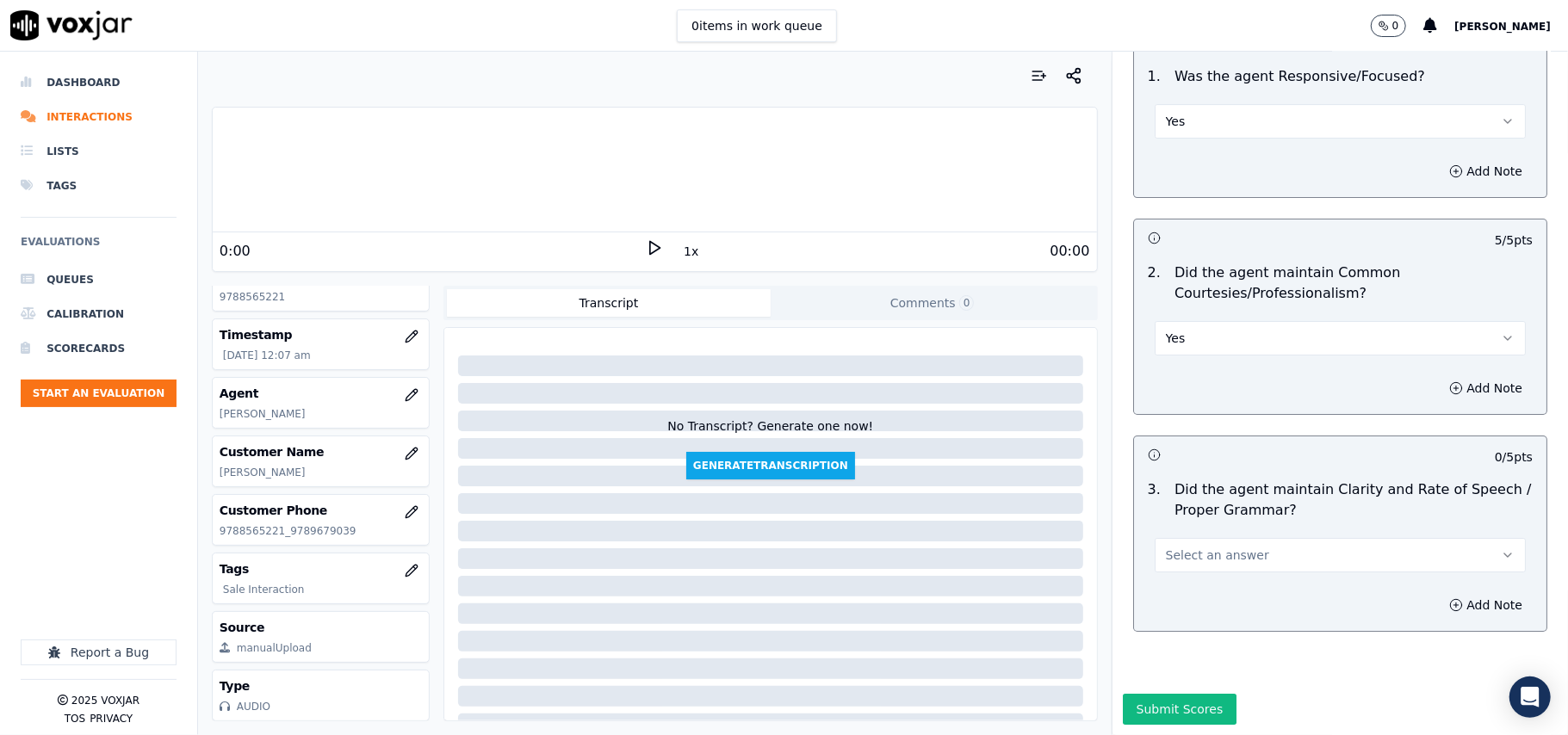
drag, startPoint x: 1172, startPoint y: 486, endPoint x: 1164, endPoint y: 506, distance: 21.5
click at [1172, 538] on button "Select an answer" at bounding box center [1339, 555] width 371 height 34
click at [1164, 528] on div "Yes" at bounding box center [1303, 541] width 334 height 28
click at [1140, 694] on button "Submit Scores" at bounding box center [1179, 709] width 114 height 31
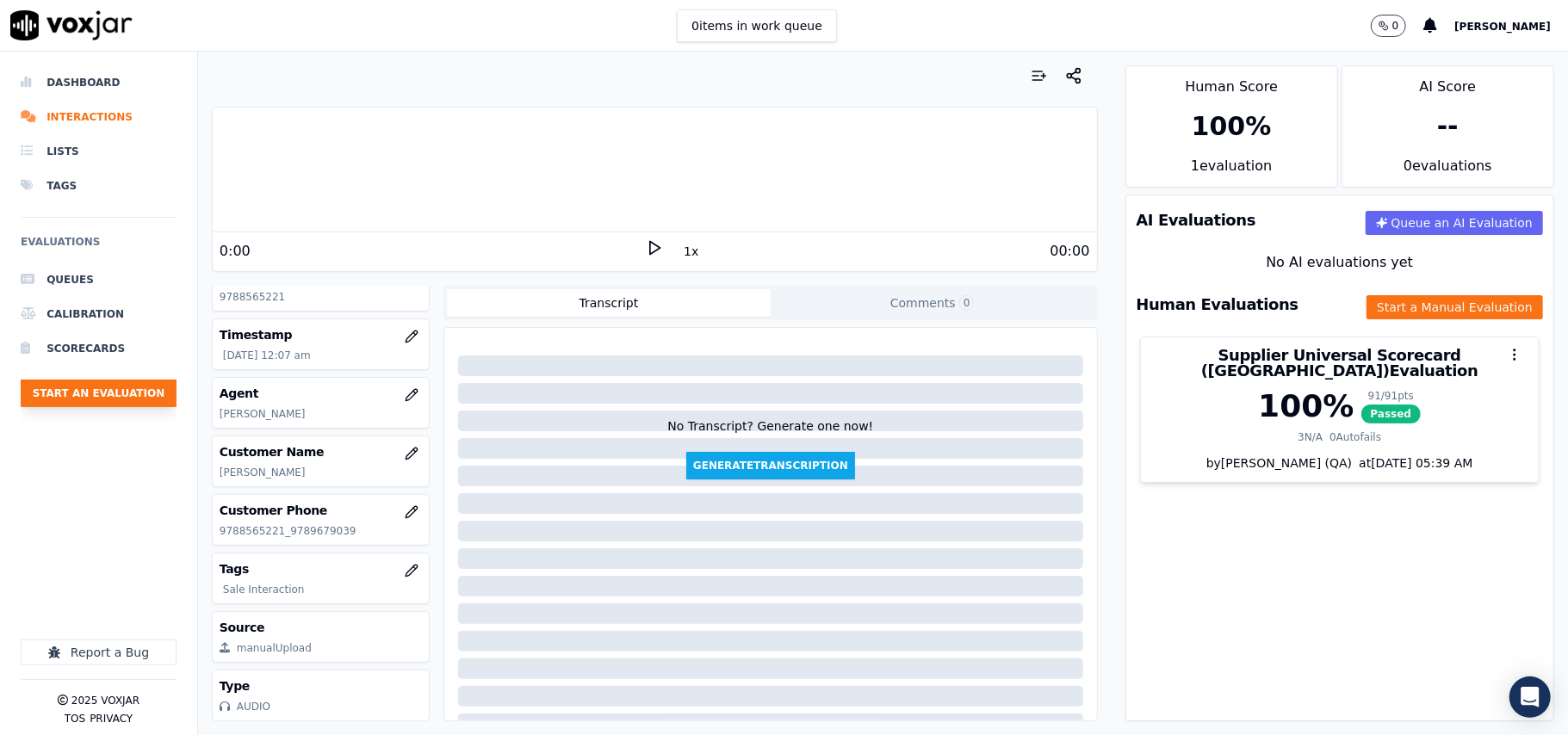
click at [141, 400] on button "Start an Evaluation" at bounding box center [99, 393] width 156 height 28
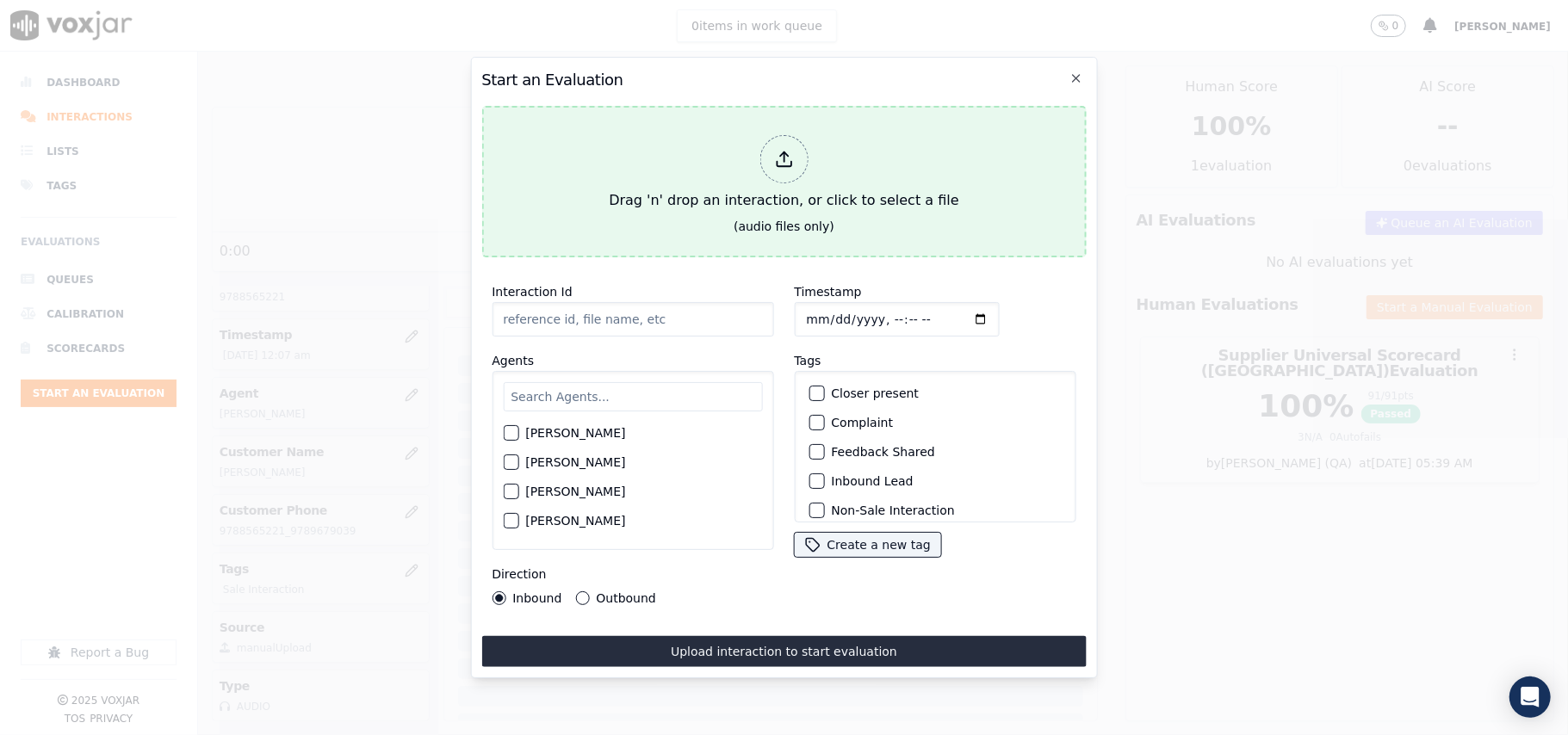
click at [714, 169] on div "Drag 'n' drop an interaction, or click to select a file" at bounding box center [783, 172] width 363 height 89
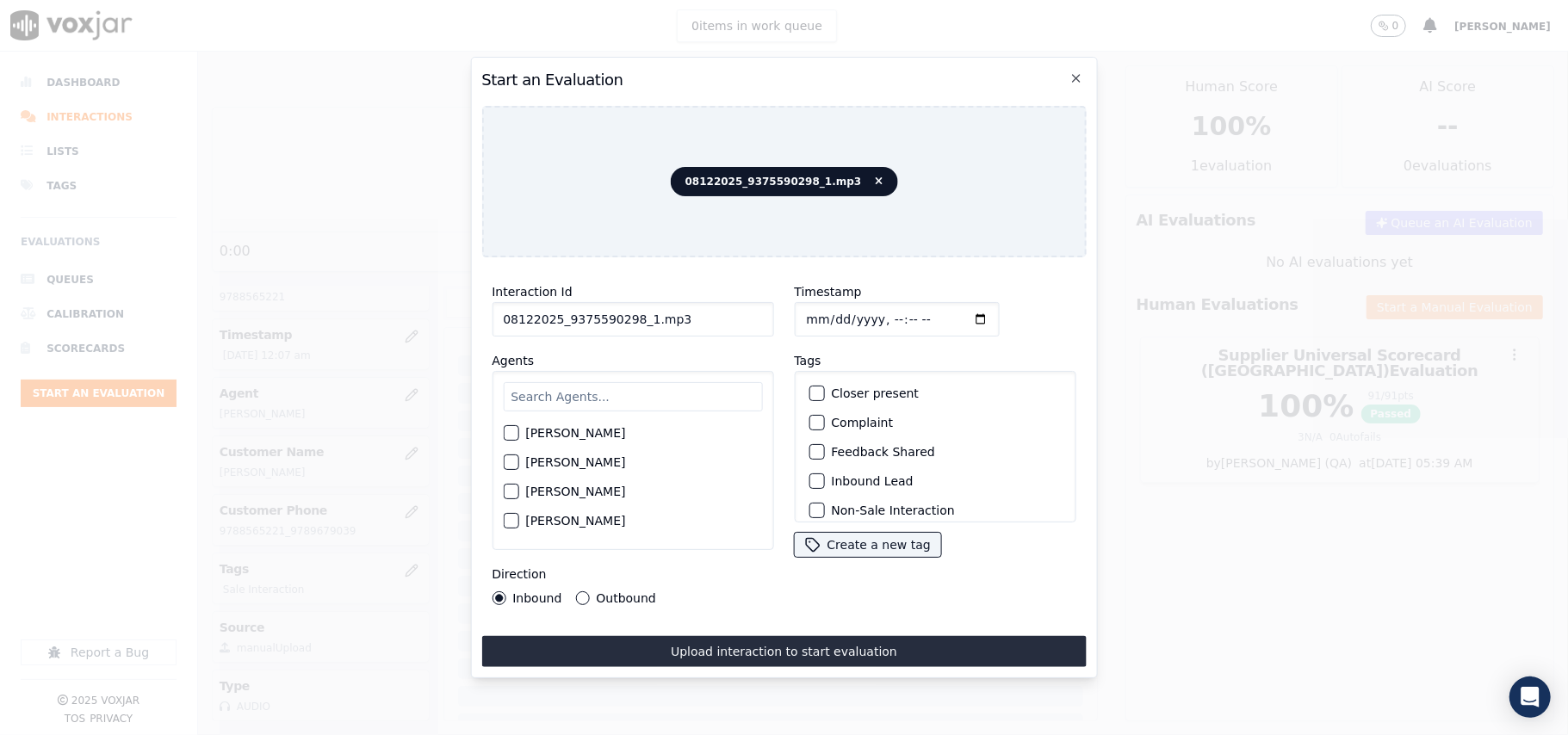
click at [583, 318] on input "08122025_9375590298_1.mp3" at bounding box center [633, 319] width 282 height 34
paste input "9375590298"
type input "9375590298"
click at [824, 307] on input "Timestamp" at bounding box center [896, 319] width 205 height 34
type input "[DATE]T00:09"
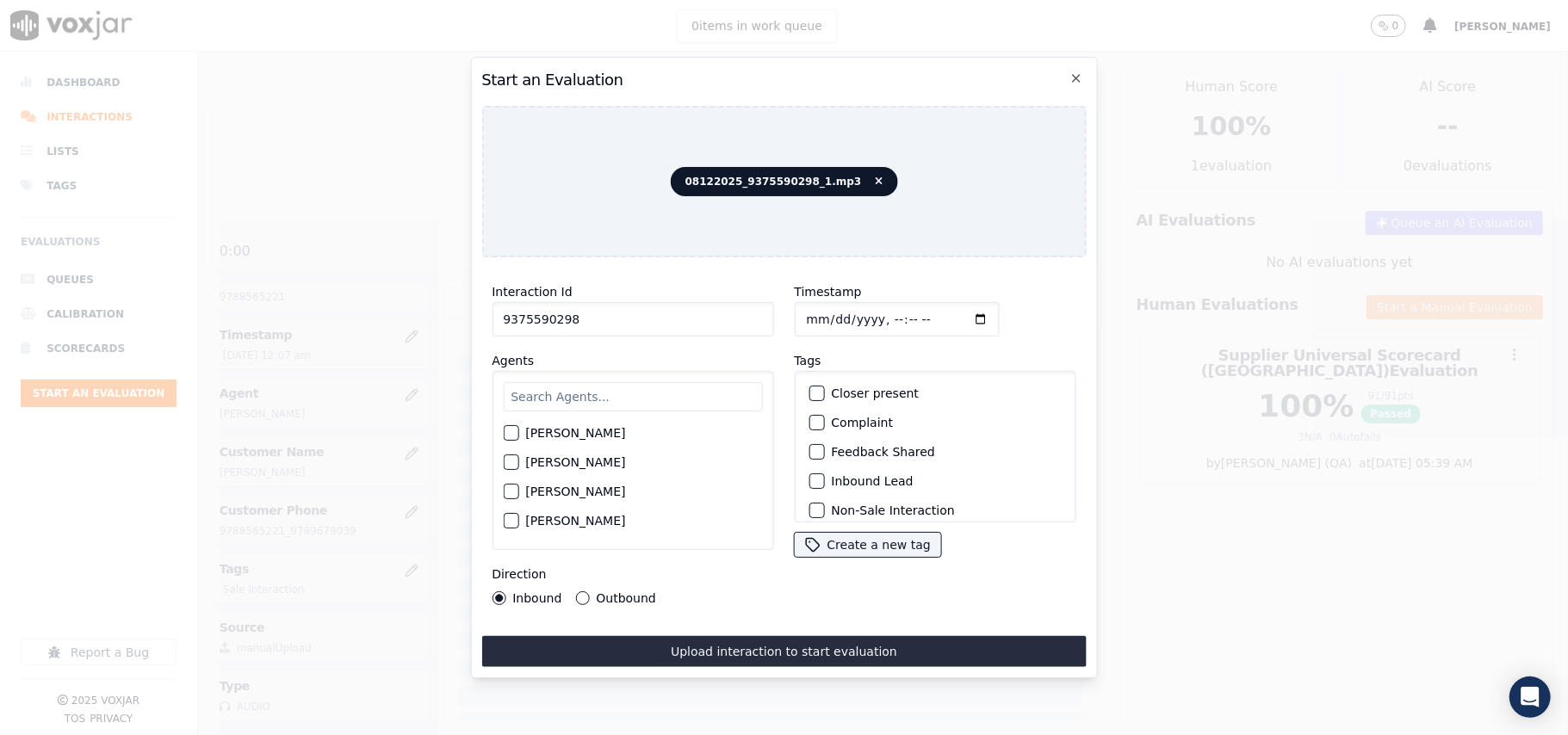
click at [565, 396] on input "text" at bounding box center [633, 397] width 259 height 30
type input "[PERSON_NAME]"
click at [571, 432] on label "[PERSON_NAME]" at bounding box center [575, 438] width 100 height 12
click at [519, 432] on button "[PERSON_NAME]" at bounding box center [511, 438] width 15 height 15
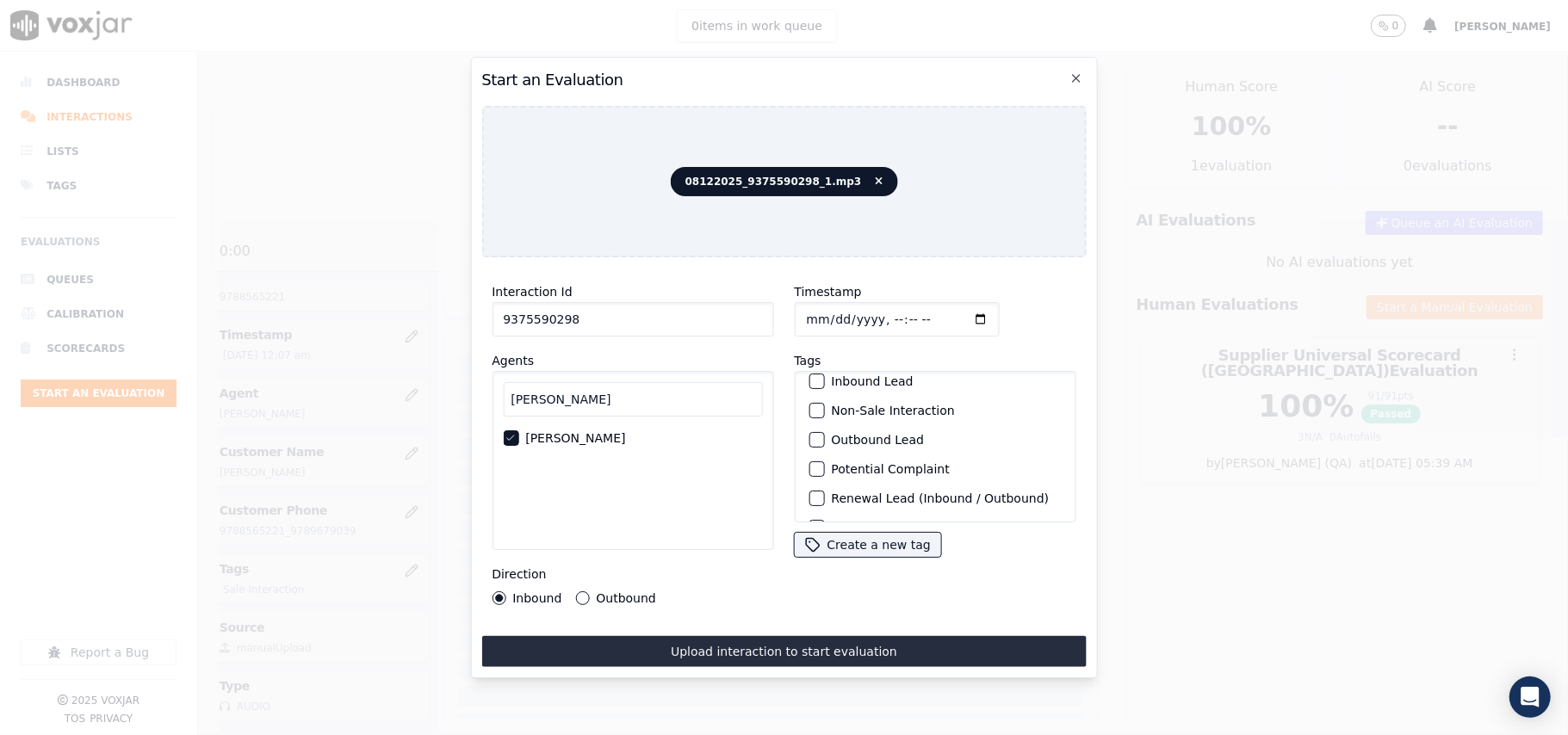
scroll to position [149, 0]
click at [831, 494] on label "Sale Interaction" at bounding box center [878, 500] width 95 height 12
click at [824, 493] on button "Sale Interaction" at bounding box center [816, 500] width 15 height 15
click at [600, 597] on div "Interaction Id 9375590298 Agents [PERSON_NAME] [PERSON_NAME] Direction Inbound …" at bounding box center [632, 443] width 302 height 344
click at [604, 592] on label "Outbound" at bounding box center [626, 598] width 59 height 12
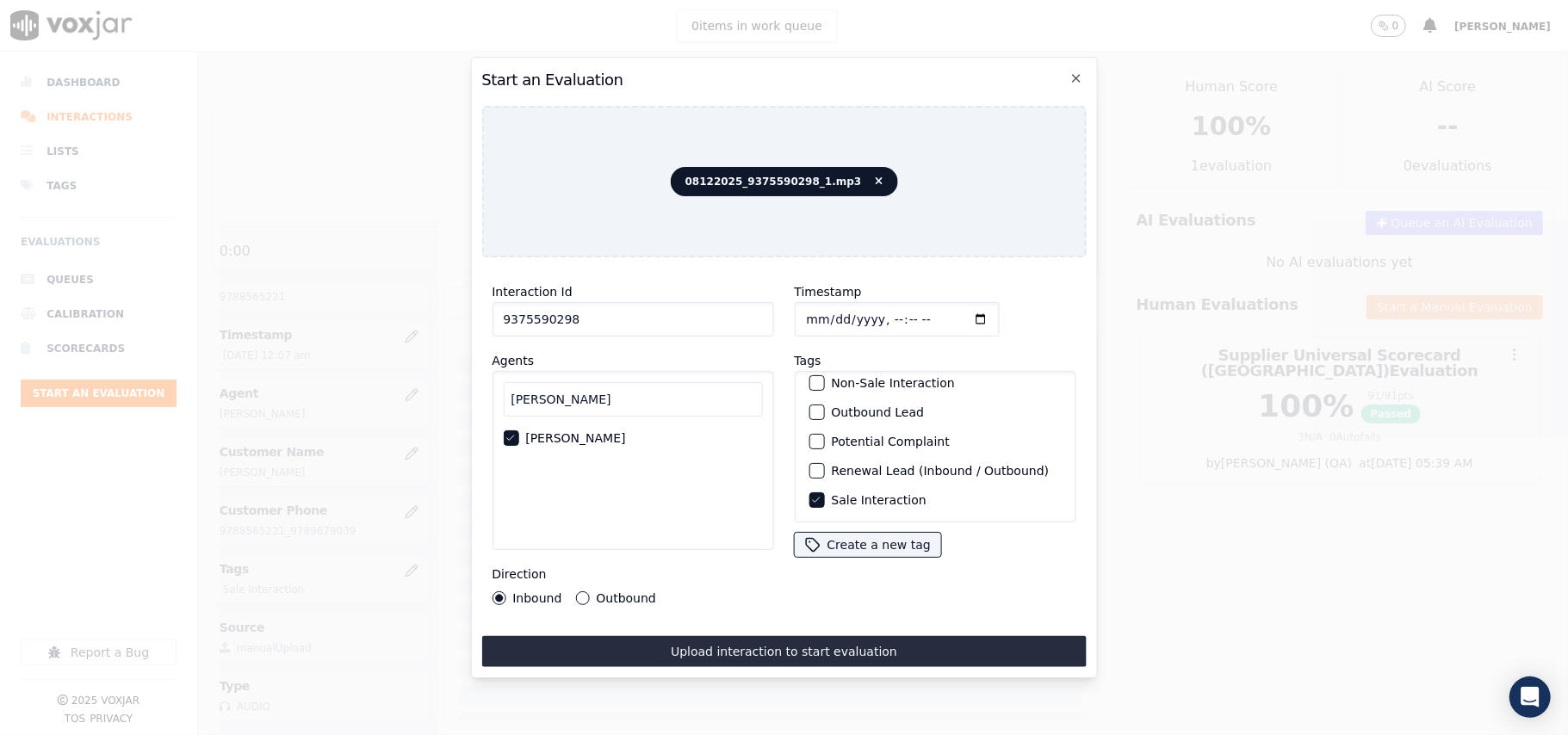
click at [588, 592] on button "Outbound" at bounding box center [582, 598] width 13 height 13
drag, startPoint x: 657, startPoint y: 645, endPoint x: 658, endPoint y: 633, distance: 12.0
click at [658, 645] on button "Upload interaction to start evaluation" at bounding box center [783, 652] width 605 height 31
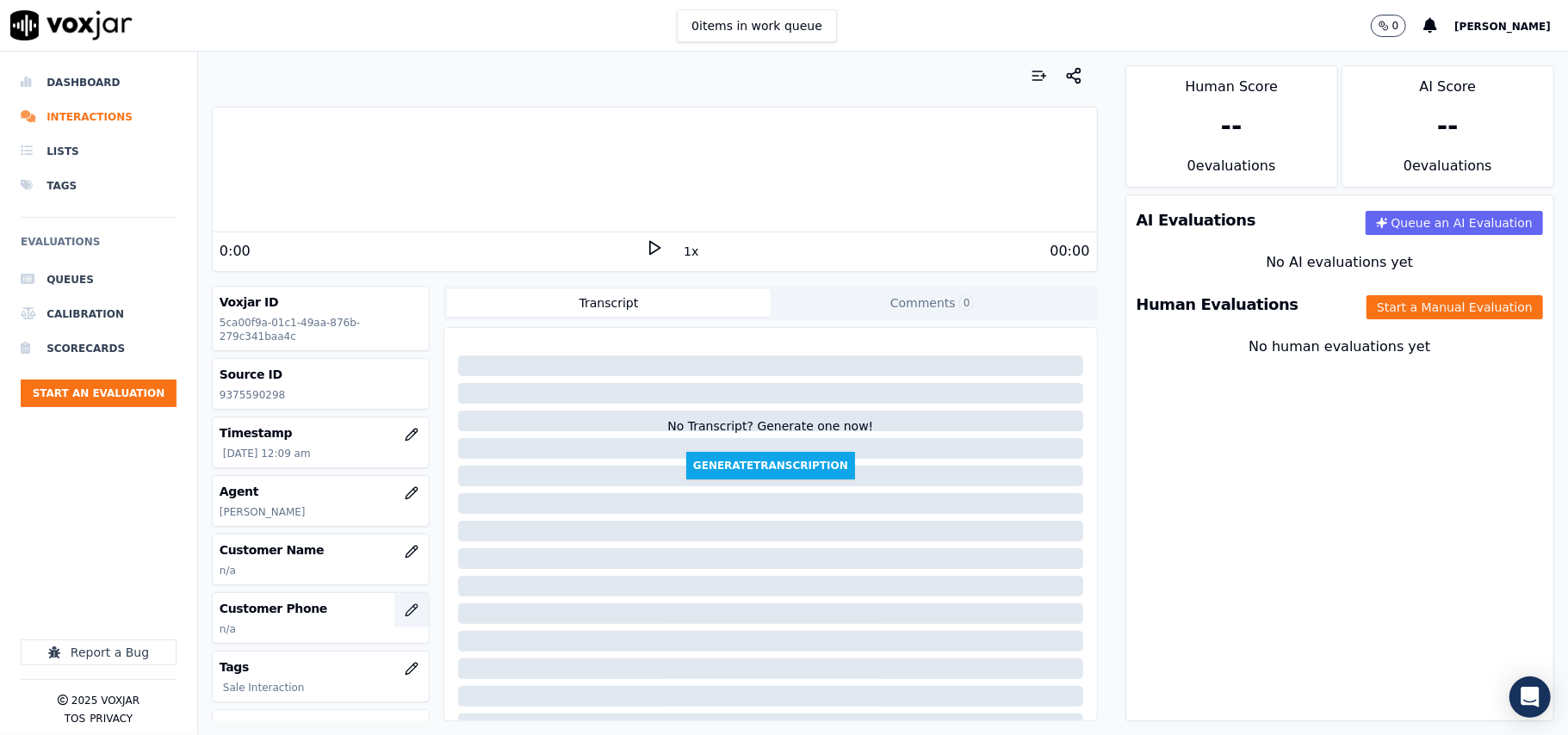
click at [404, 611] on icon "button" at bounding box center [411, 610] width 13 height 13
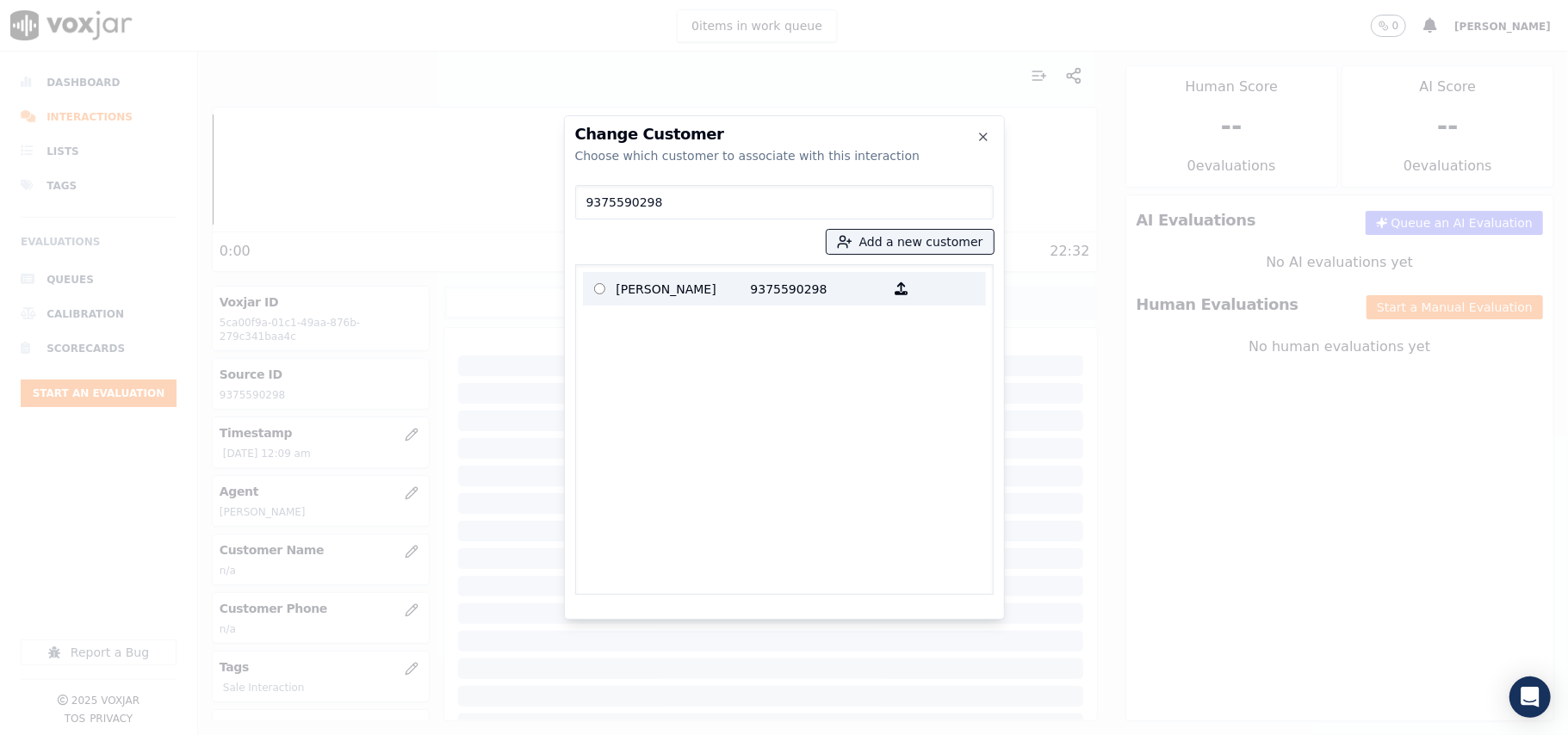
type input "9375590298"
click at [648, 293] on p "[PERSON_NAME]" at bounding box center [683, 288] width 134 height 27
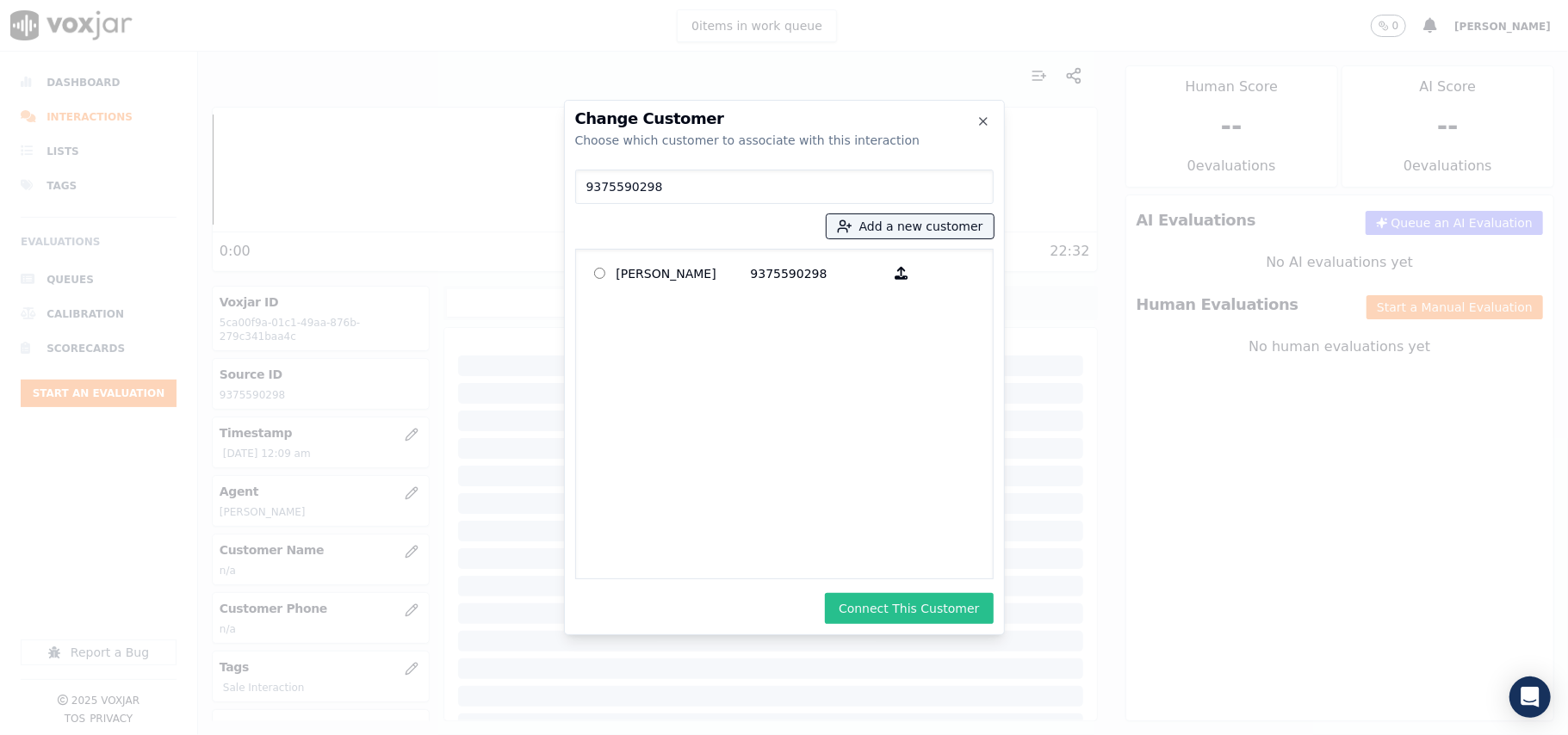
click at [930, 594] on button "Connect This Customer" at bounding box center [908, 609] width 168 height 31
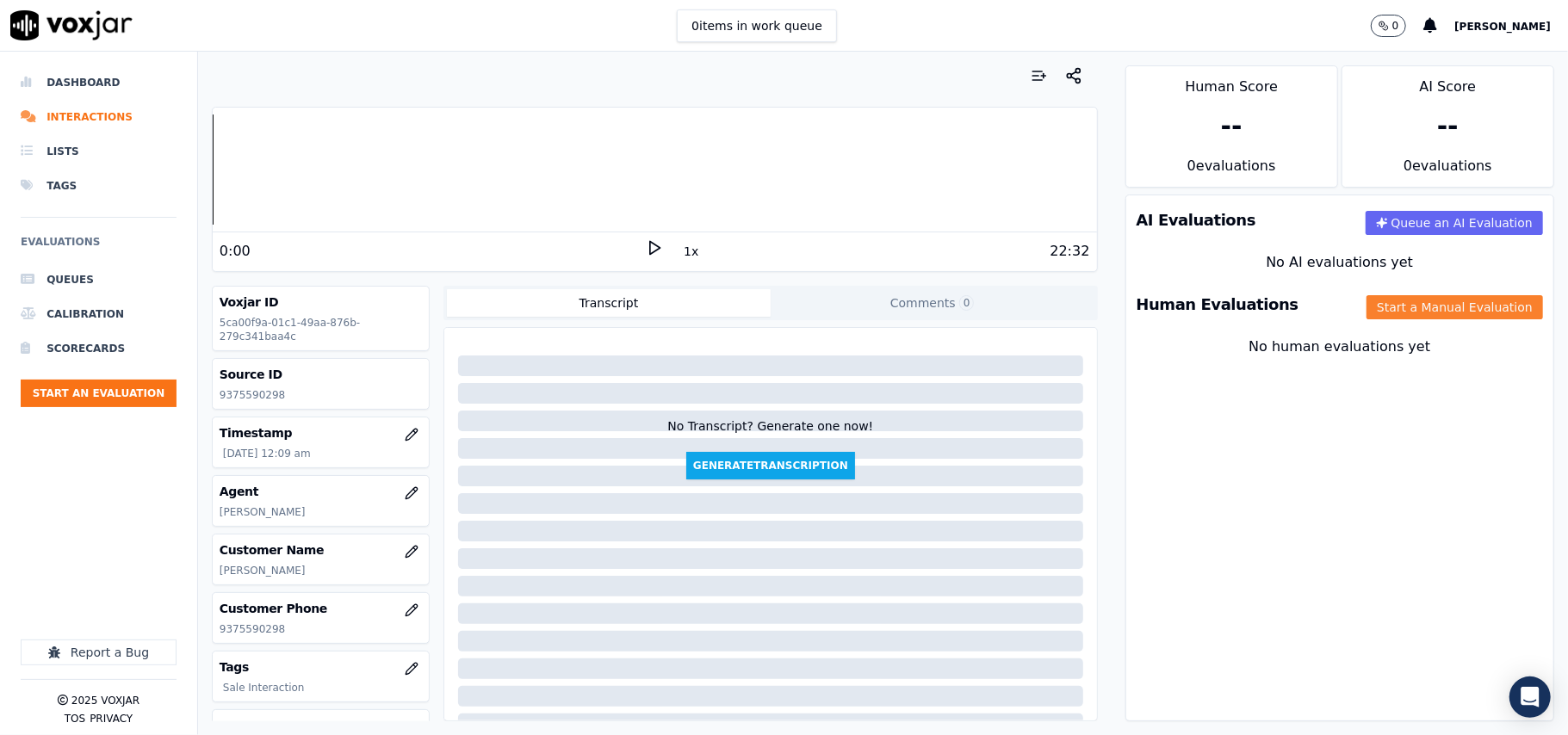
click at [1417, 297] on button "Start a Manual Evaluation" at bounding box center [1454, 307] width 176 height 24
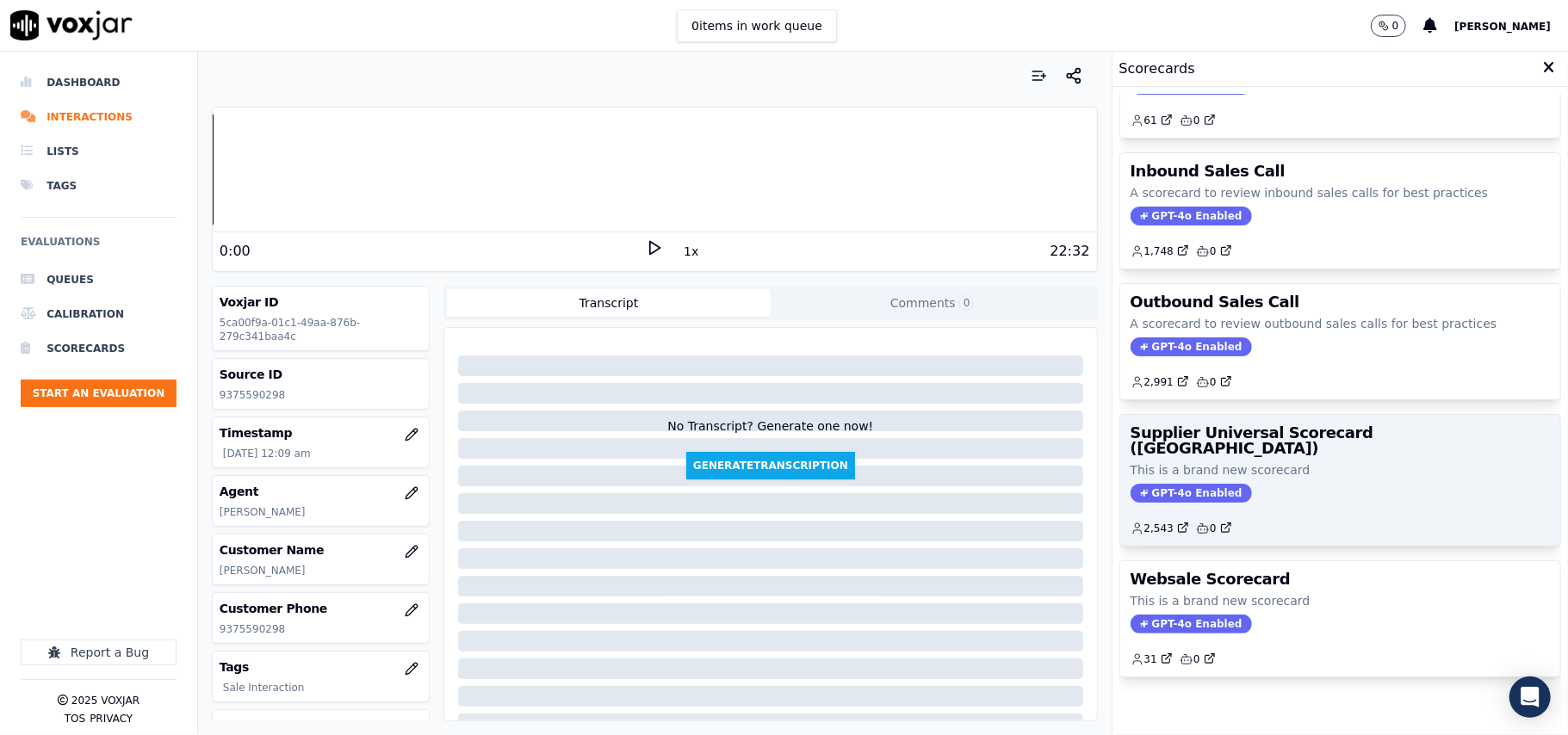
scroll to position [131, 0]
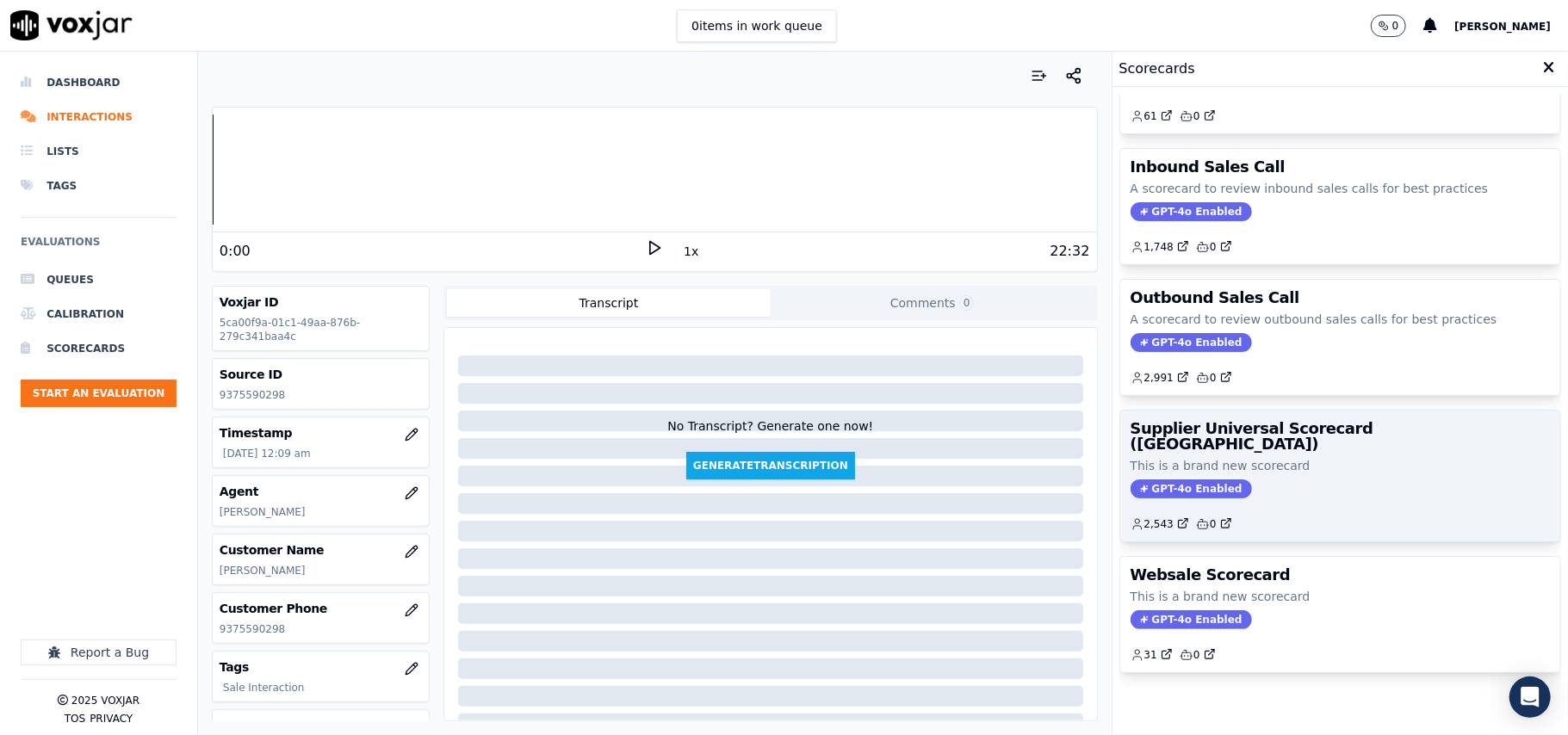
click at [1349, 410] on div "Supplier Universal Scorecard ([GEOGRAPHIC_DATA]) This is a brand new scorecard …" at bounding box center [1340, 475] width 440 height 131
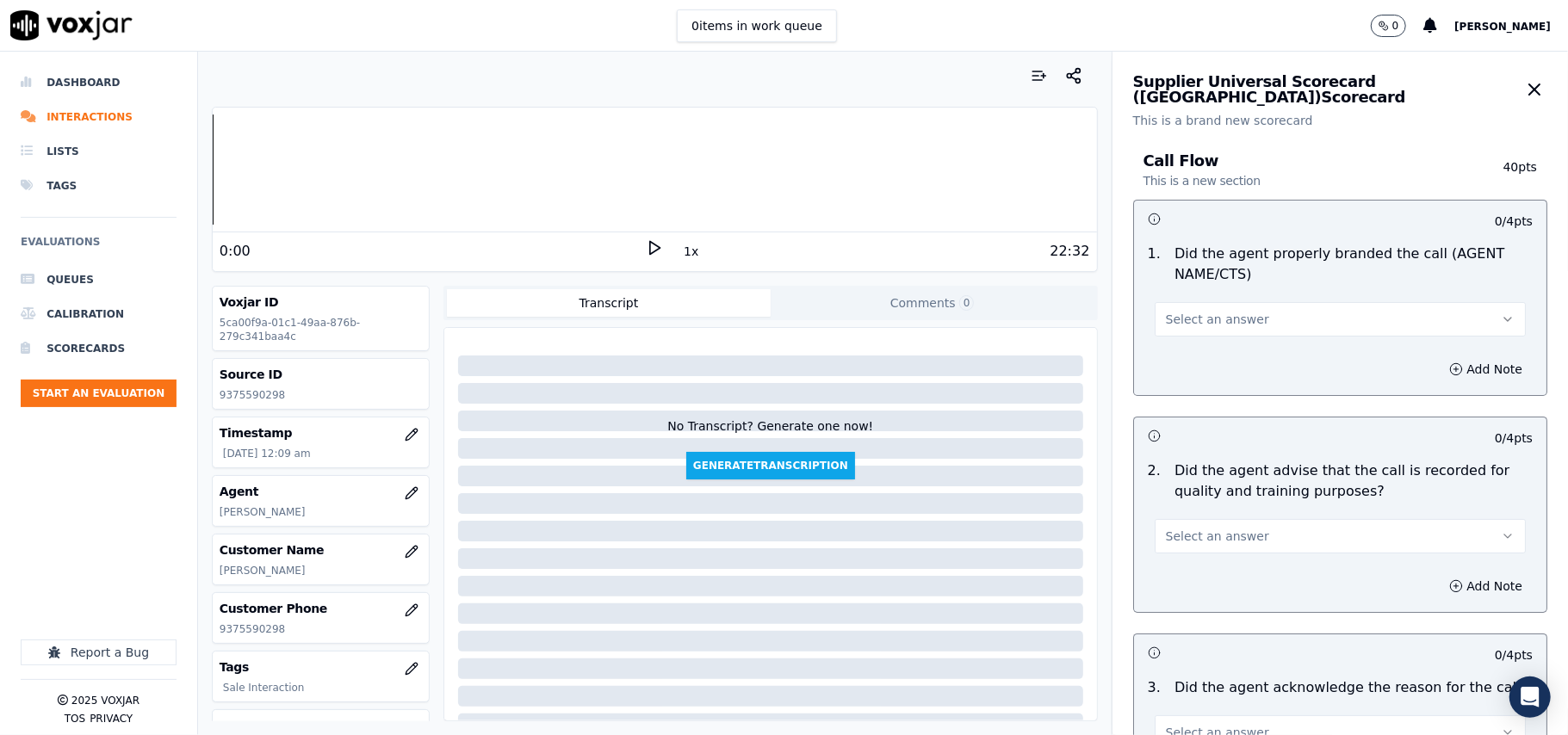
click at [1231, 332] on button "Select an answer" at bounding box center [1339, 319] width 371 height 34
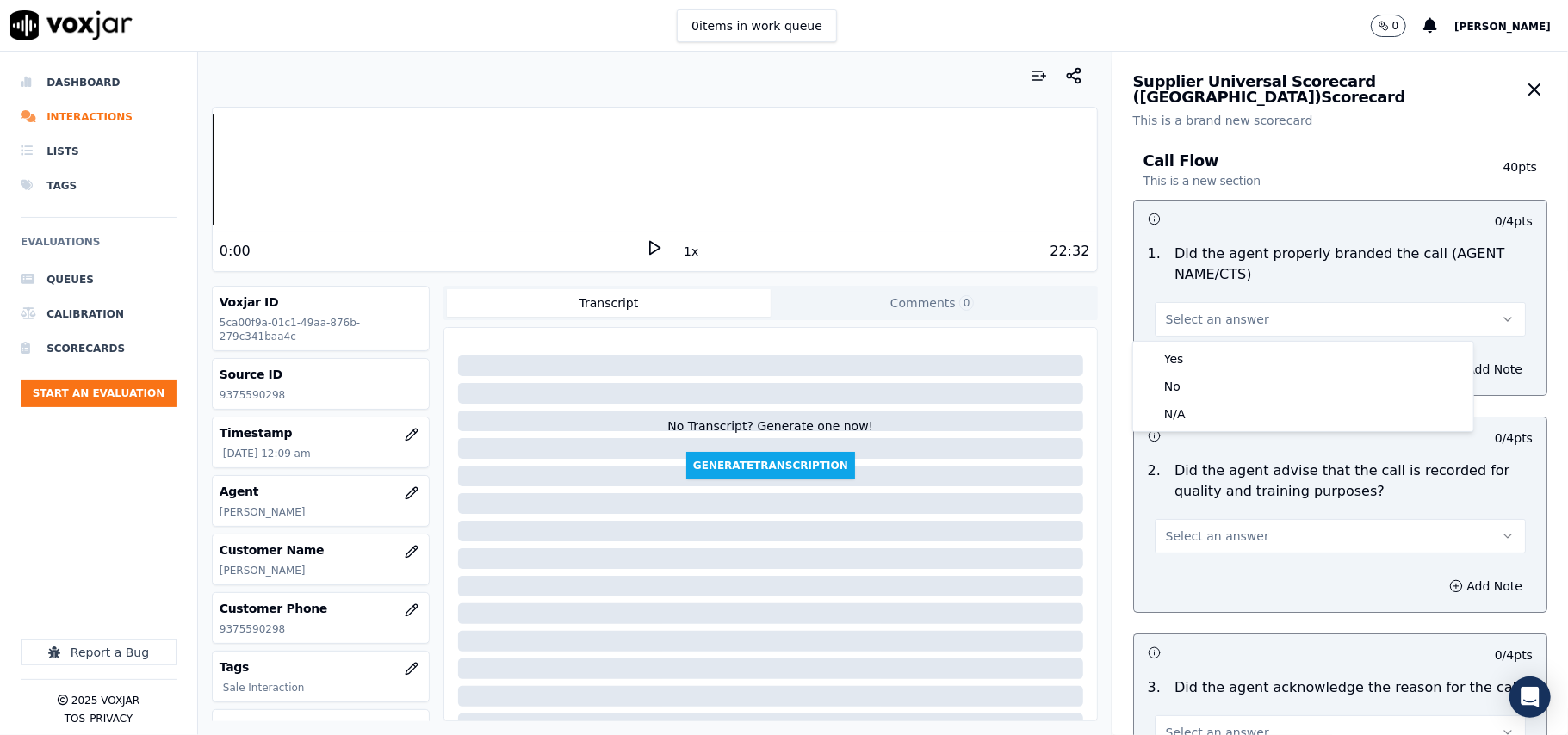
click at [1192, 342] on div "Yes No N/A" at bounding box center [1303, 386] width 340 height 89
click at [1186, 363] on div "Yes" at bounding box center [1303, 358] width 334 height 28
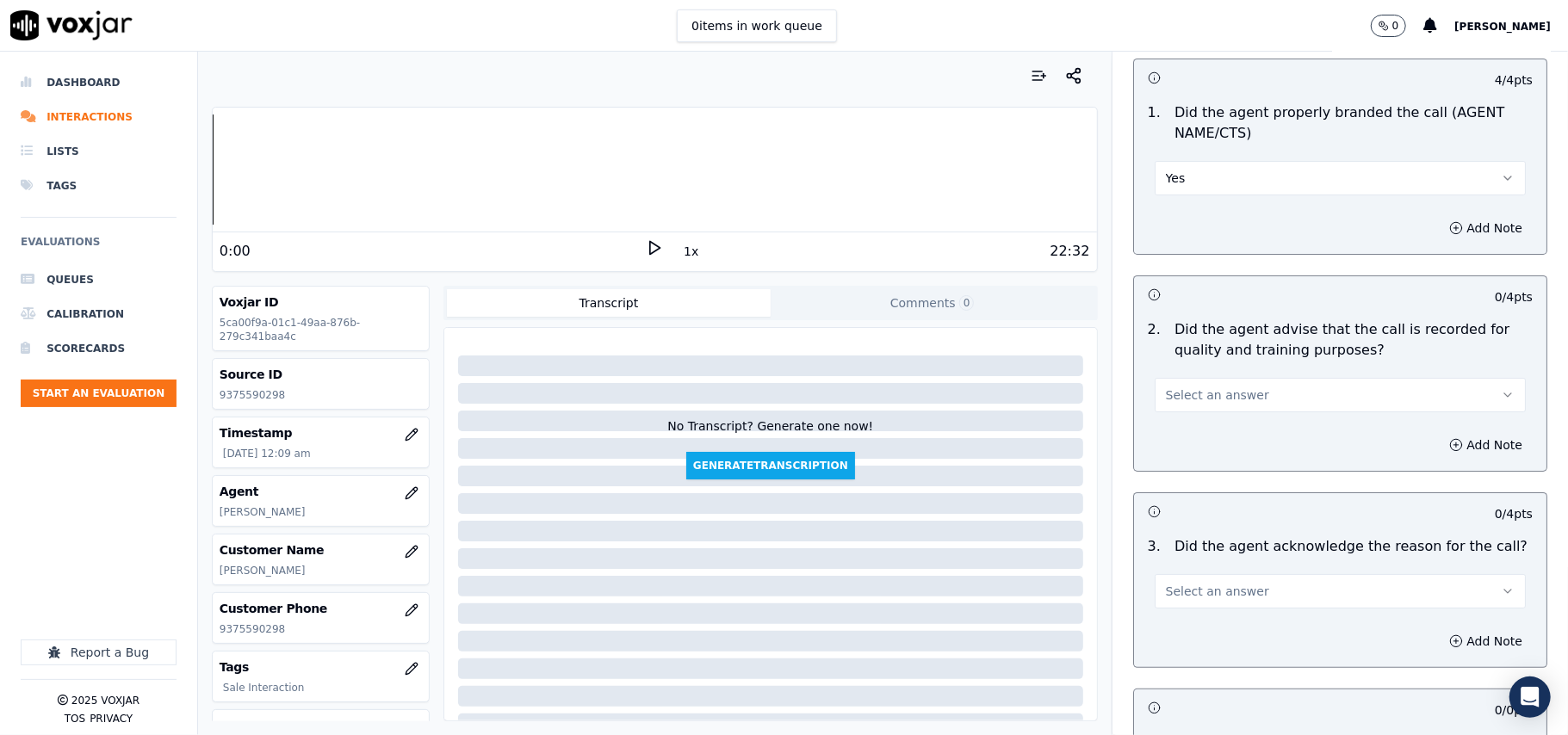
scroll to position [191, 0]
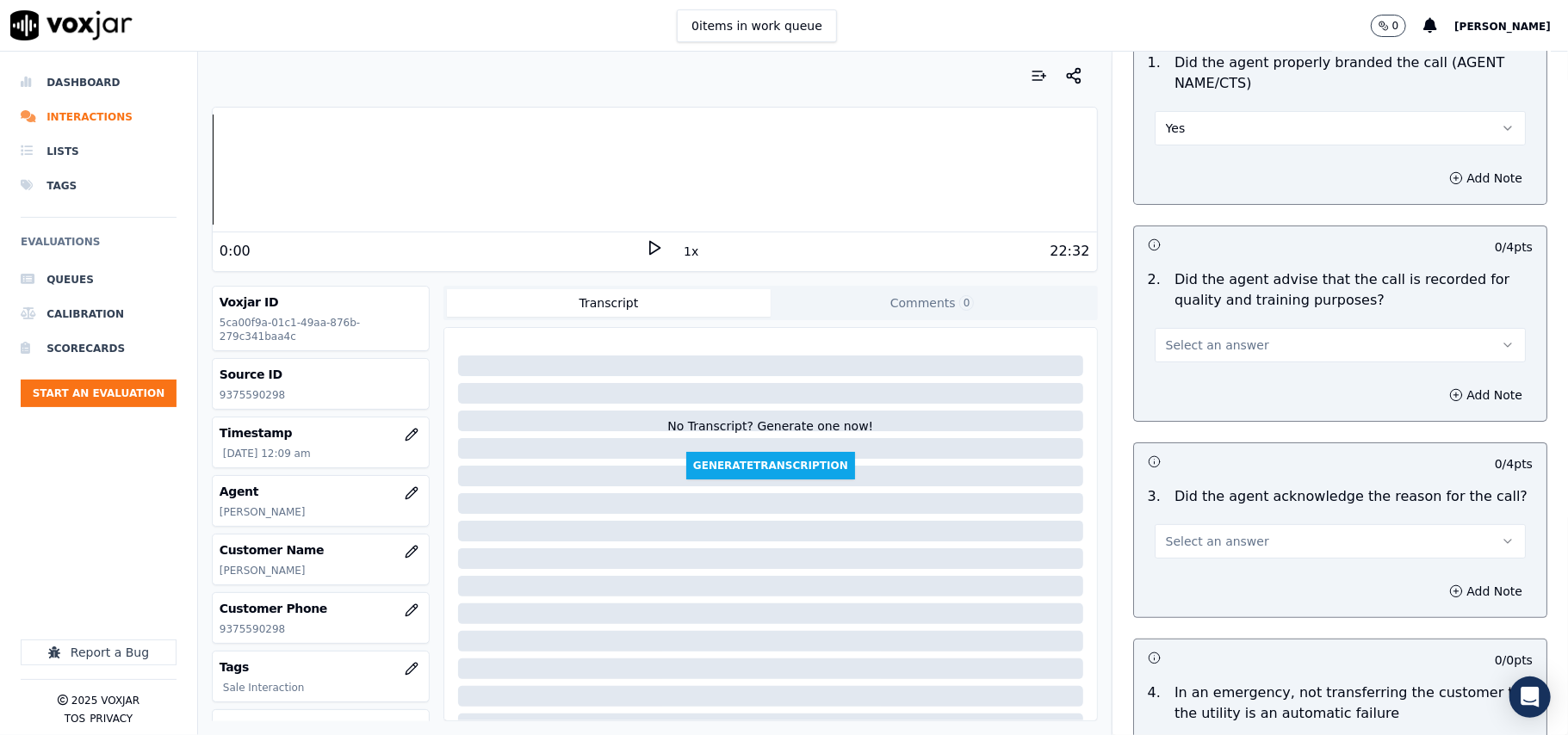
click at [1172, 333] on button "Select an answer" at bounding box center [1339, 345] width 371 height 34
click at [1165, 379] on div "Yes" at bounding box center [1303, 384] width 334 height 28
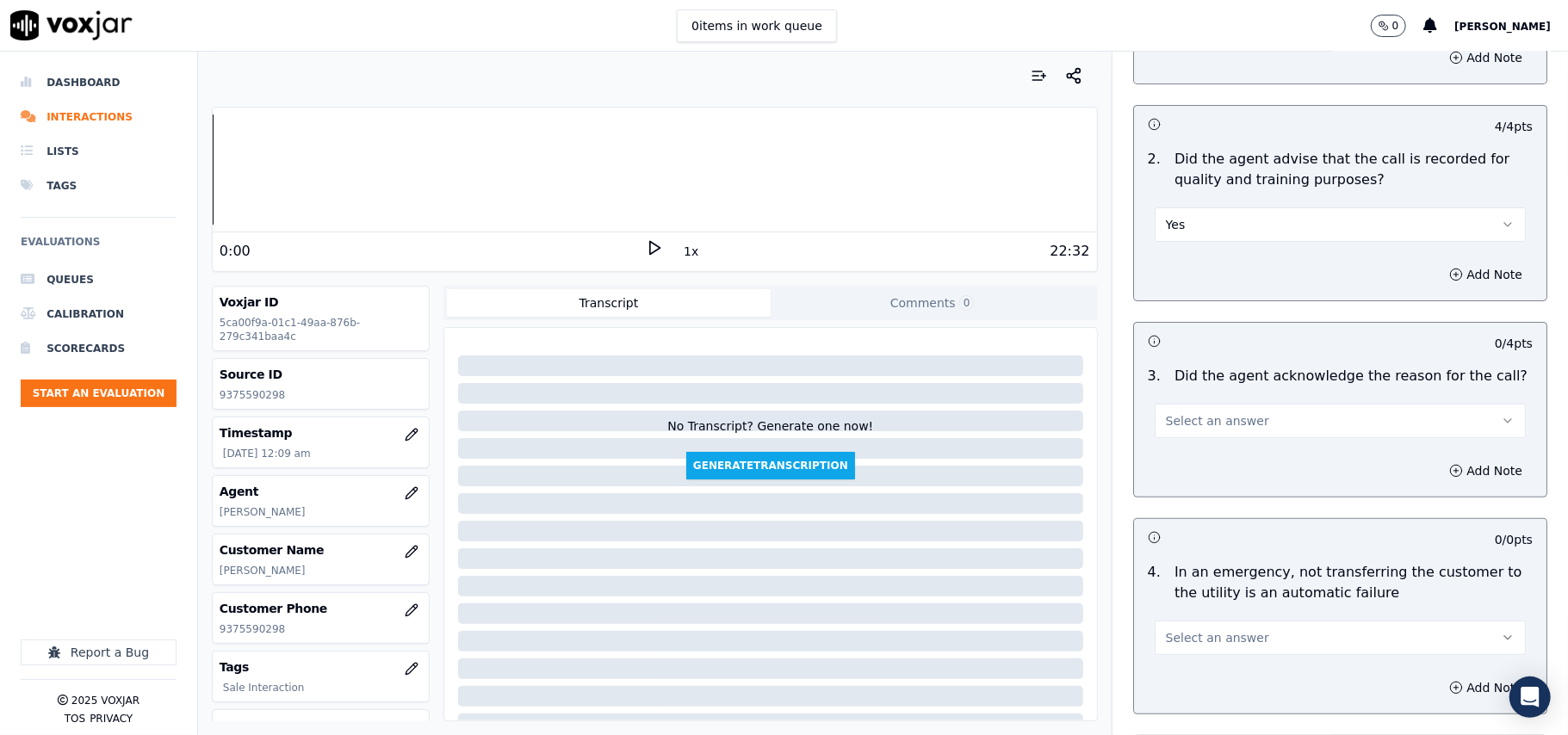
scroll to position [382, 0]
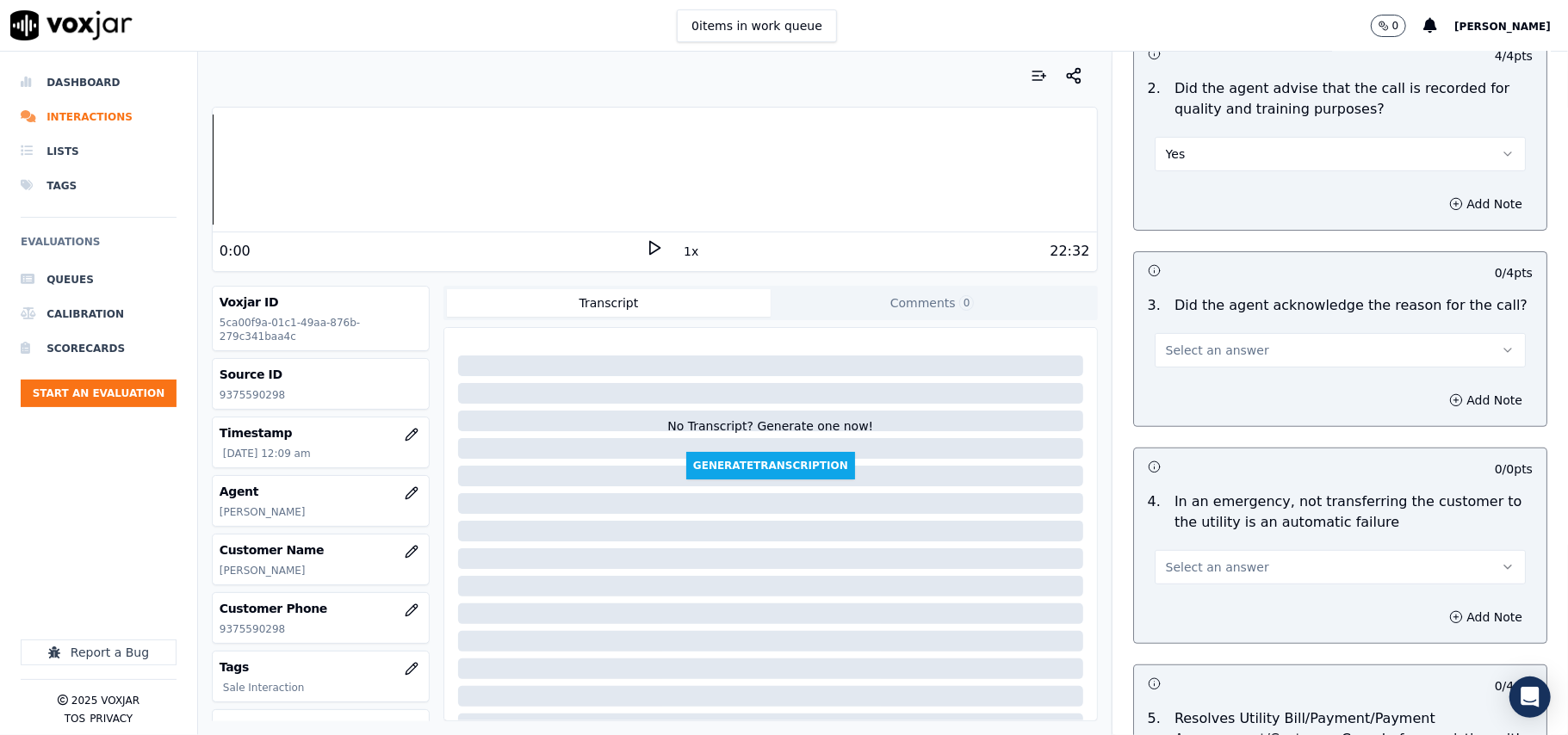
click at [1179, 356] on span "Select an answer" at bounding box center [1217, 351] width 104 height 17
click at [1174, 380] on div "Yes" at bounding box center [1303, 390] width 334 height 28
click at [1210, 568] on span "Select an answer" at bounding box center [1217, 567] width 104 height 17
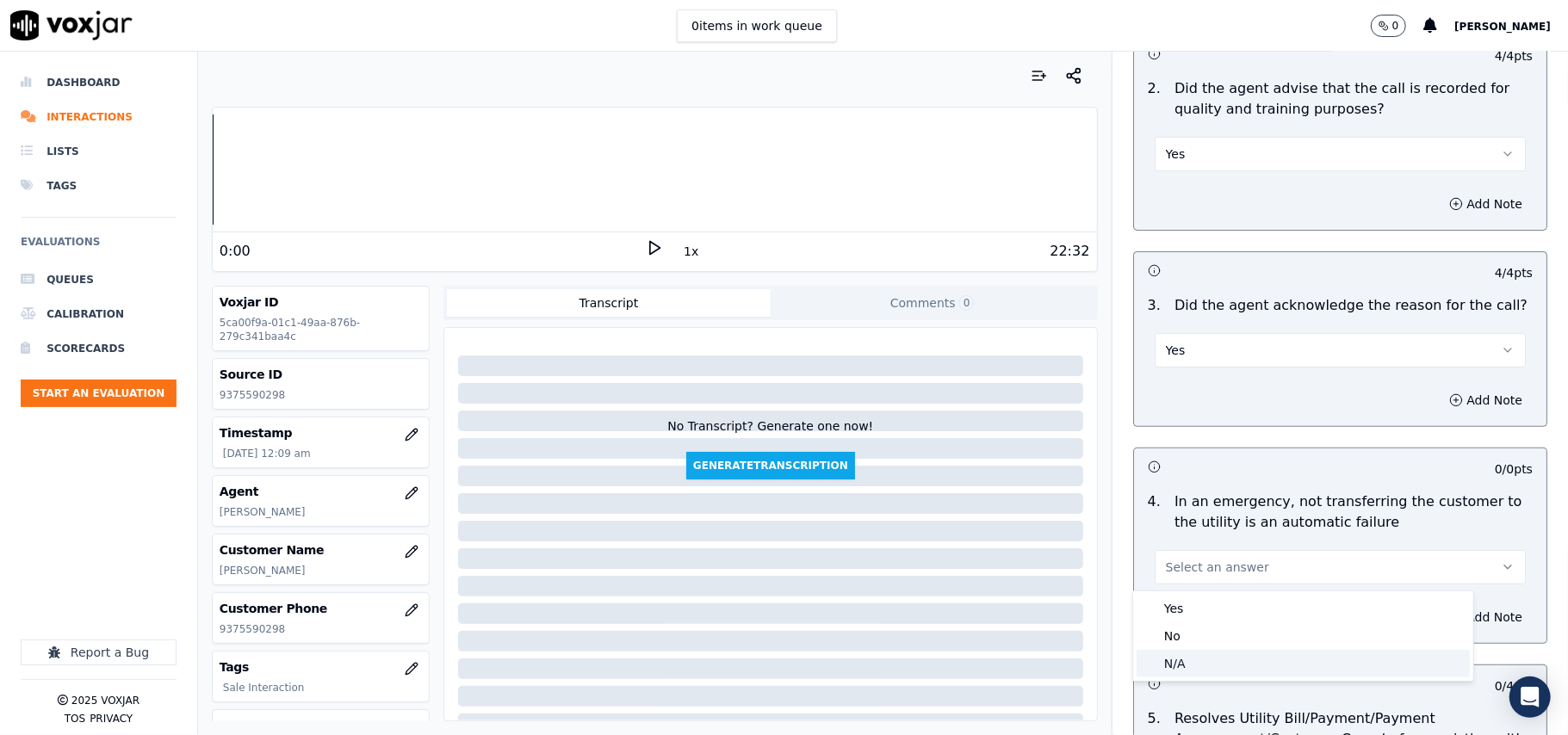
click at [1182, 662] on div "N/A" at bounding box center [1303, 663] width 334 height 28
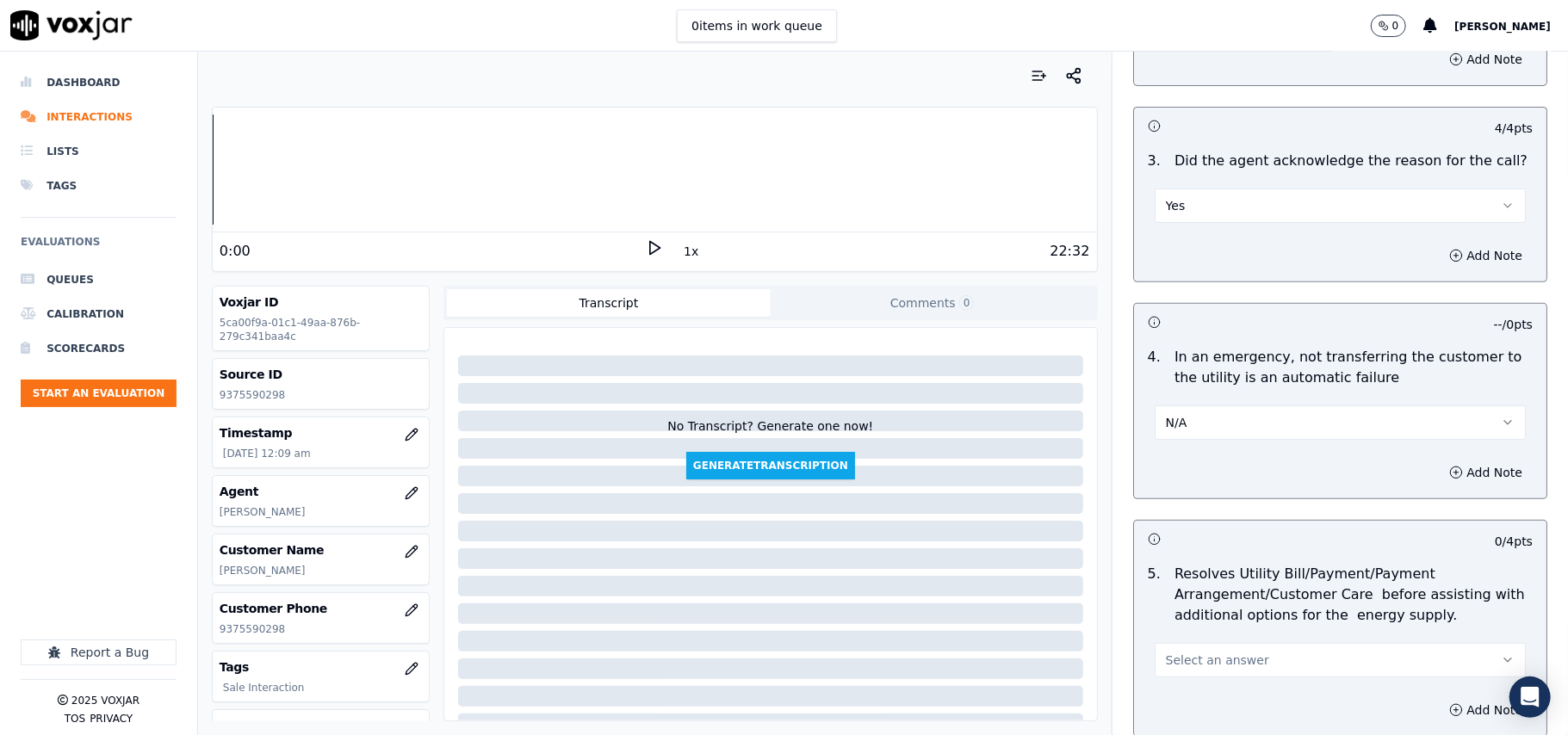
scroll to position [573, 0]
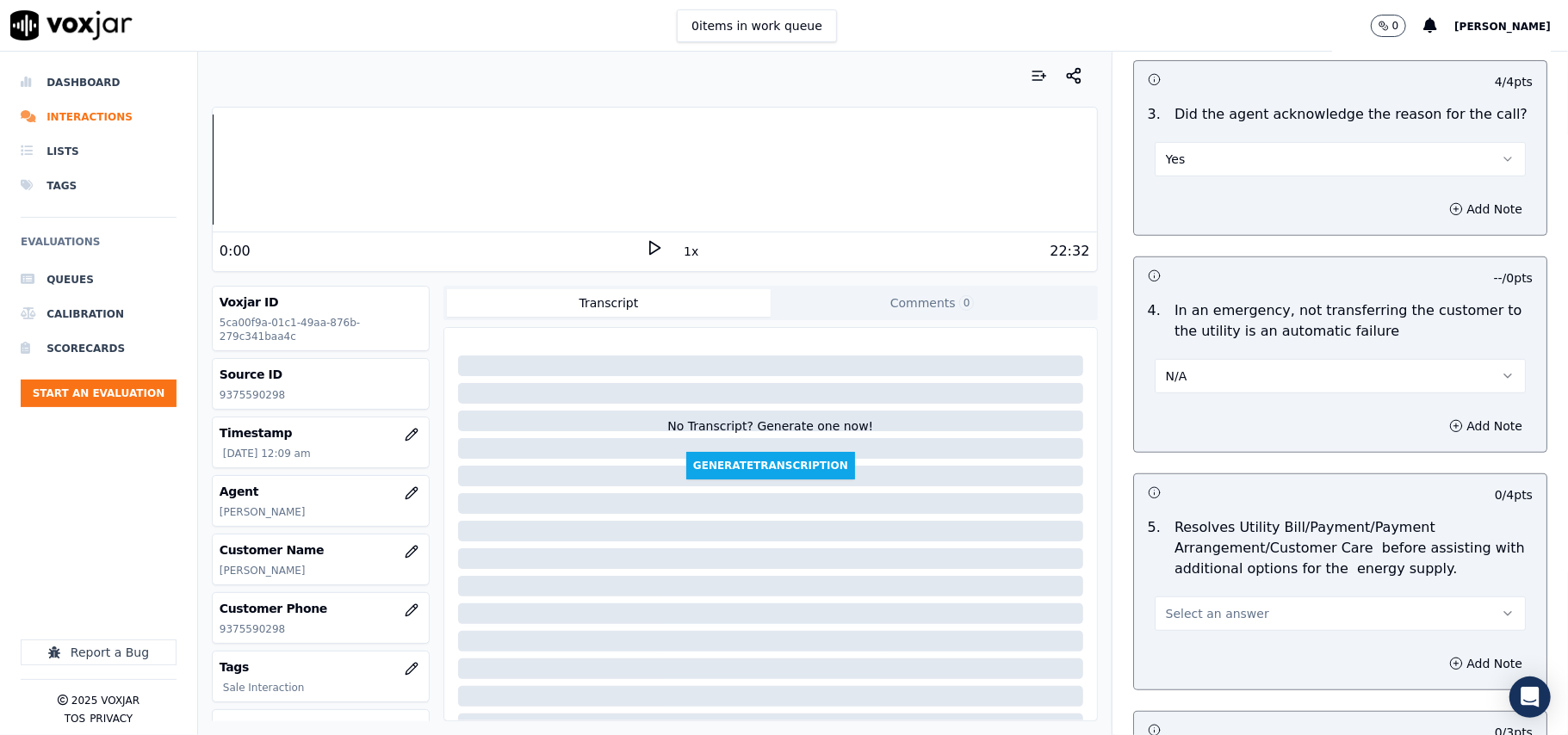
click at [1193, 613] on span "Select an answer" at bounding box center [1217, 613] width 104 height 17
click at [1202, 713] on div "N/A" at bounding box center [1303, 710] width 334 height 28
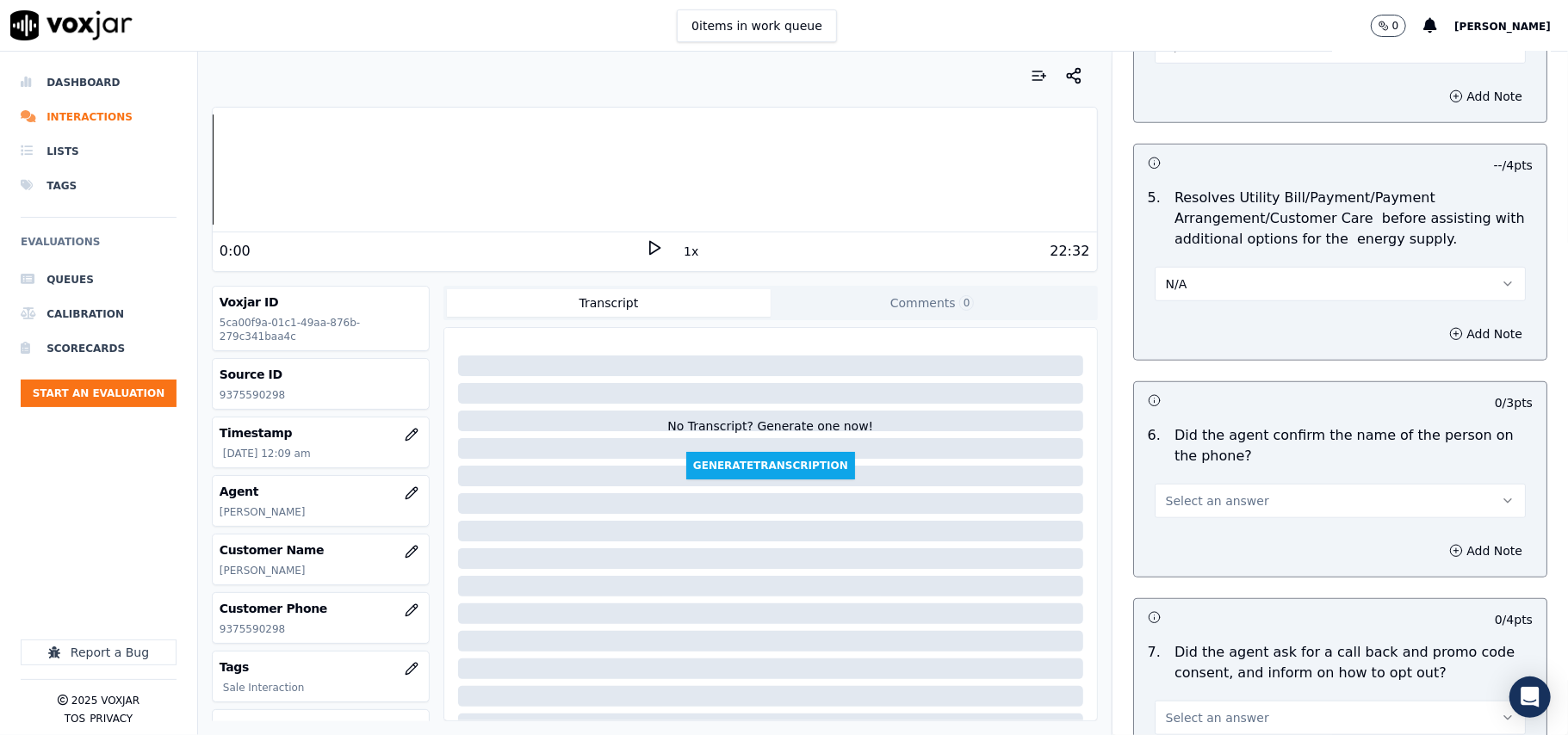
scroll to position [955, 0]
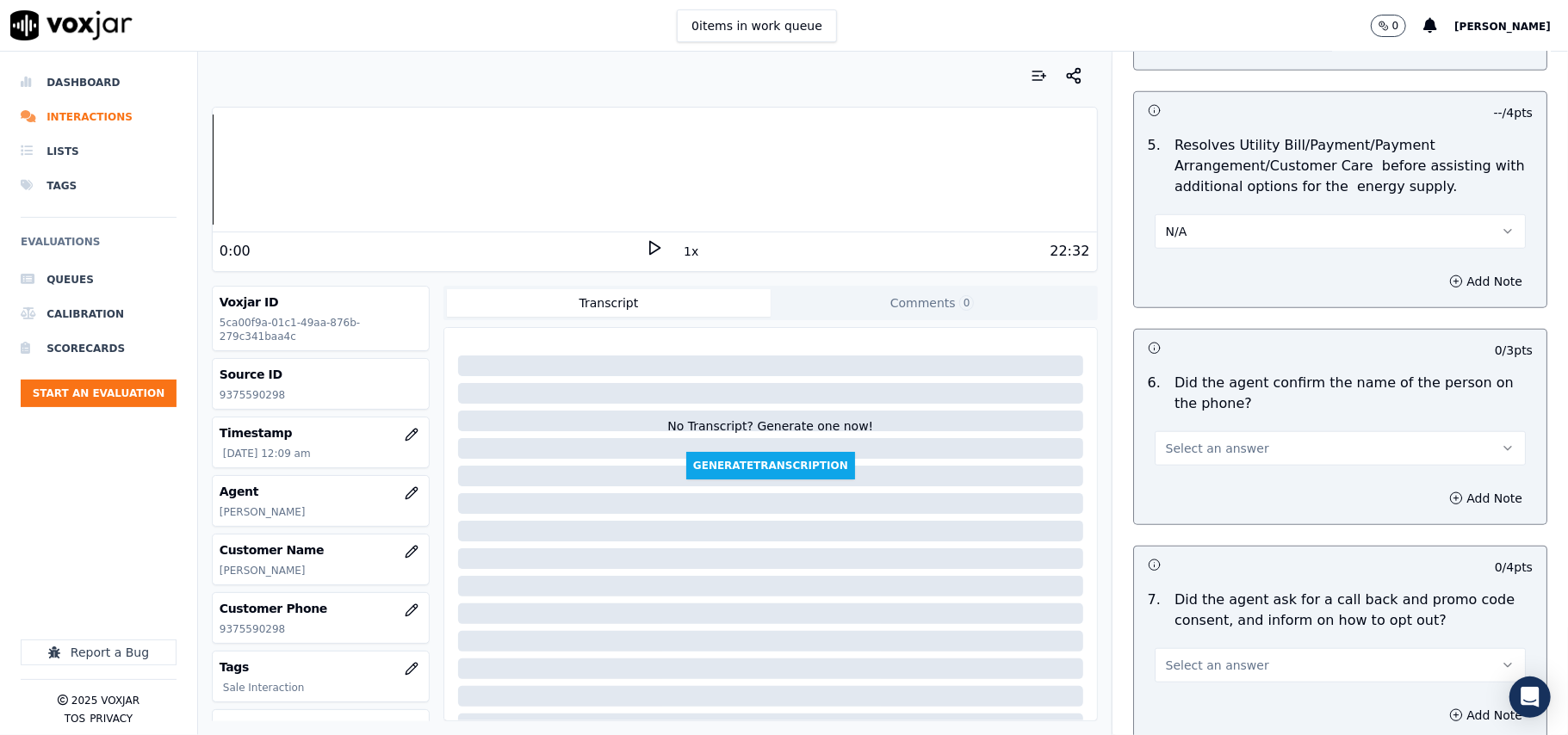
click at [1206, 451] on span "Select an answer" at bounding box center [1217, 448] width 104 height 17
click at [1205, 495] on div "Yes" at bounding box center [1303, 490] width 334 height 28
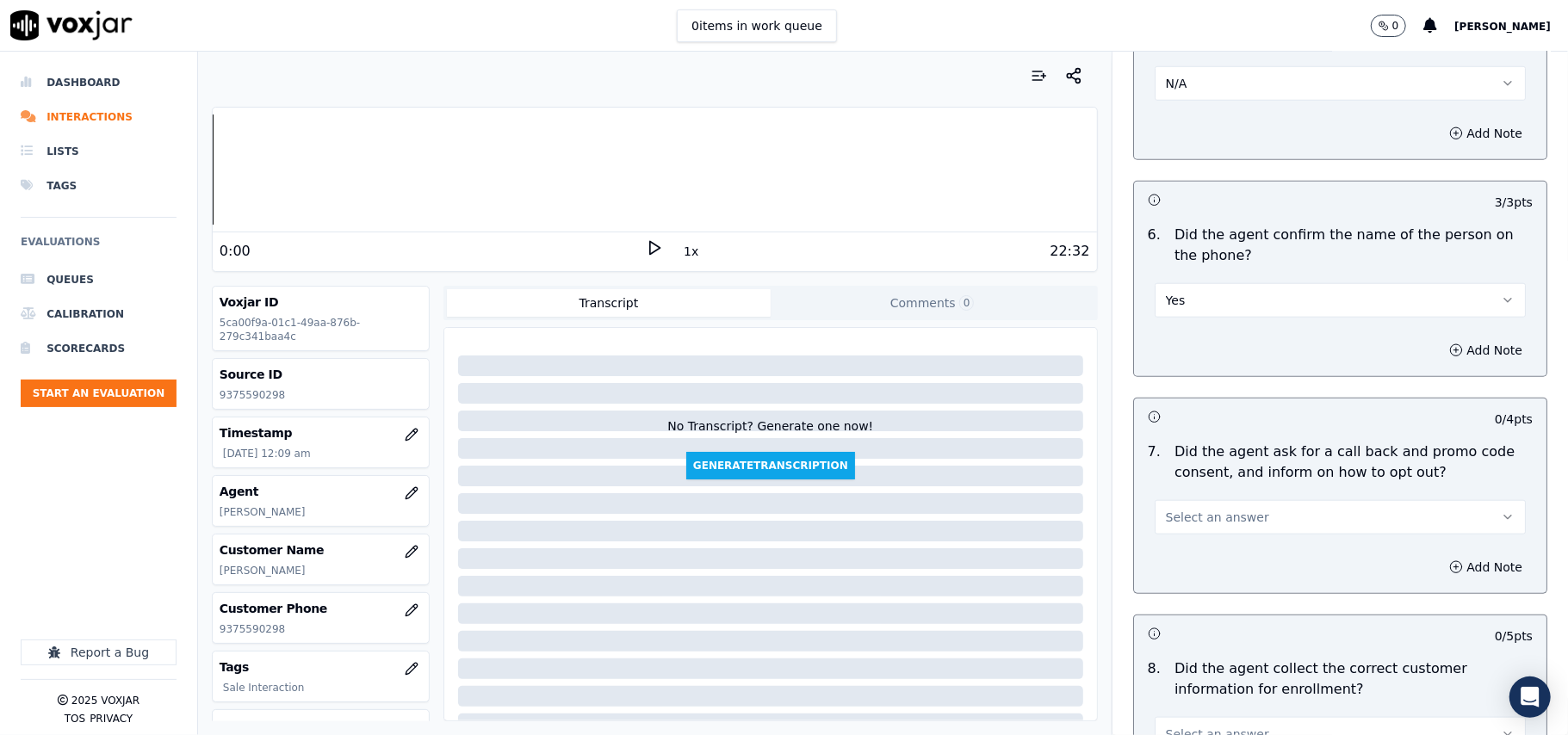
scroll to position [1147, 0]
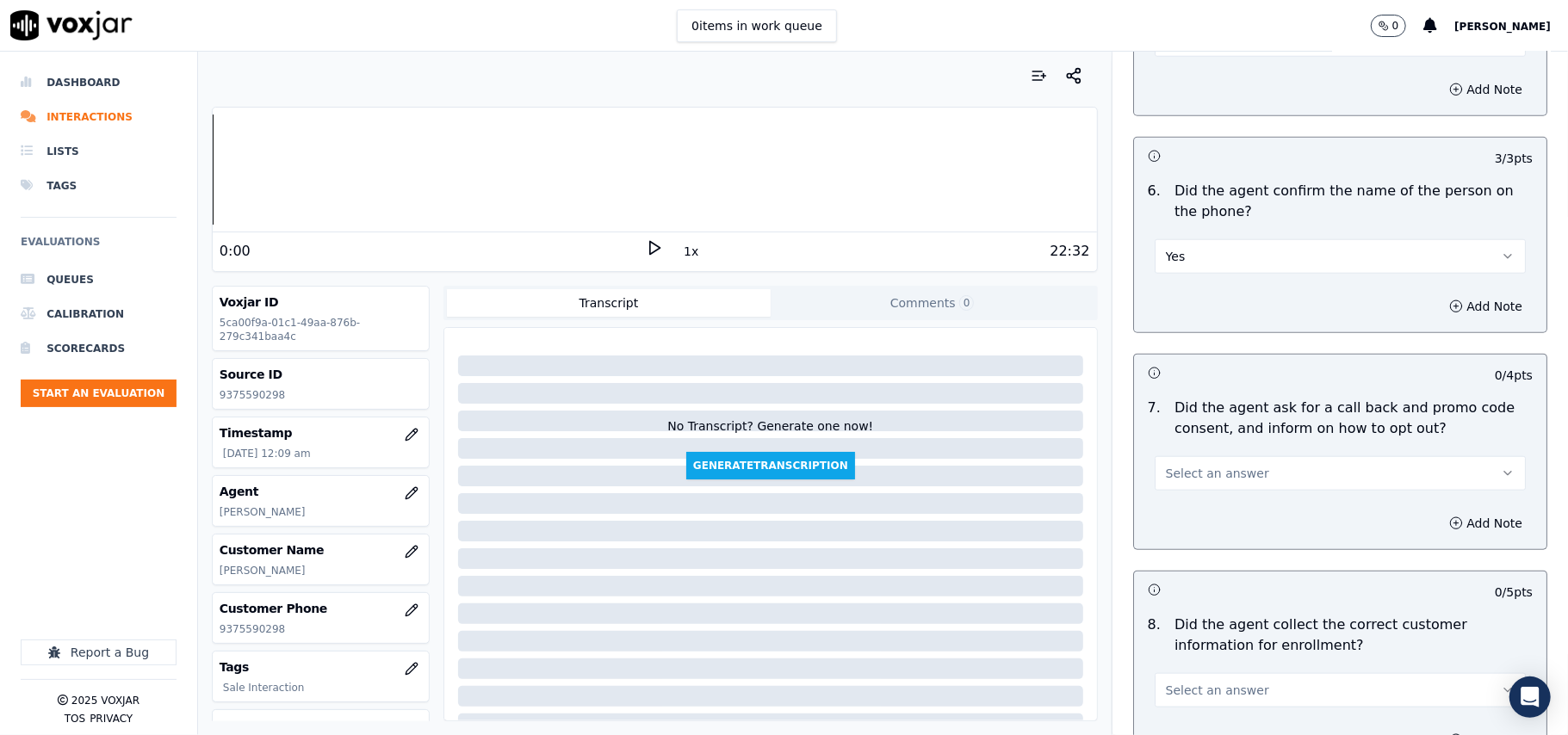
click at [1199, 471] on span "Select an answer" at bounding box center [1217, 473] width 104 height 17
click at [1189, 512] on div "Yes" at bounding box center [1303, 516] width 334 height 28
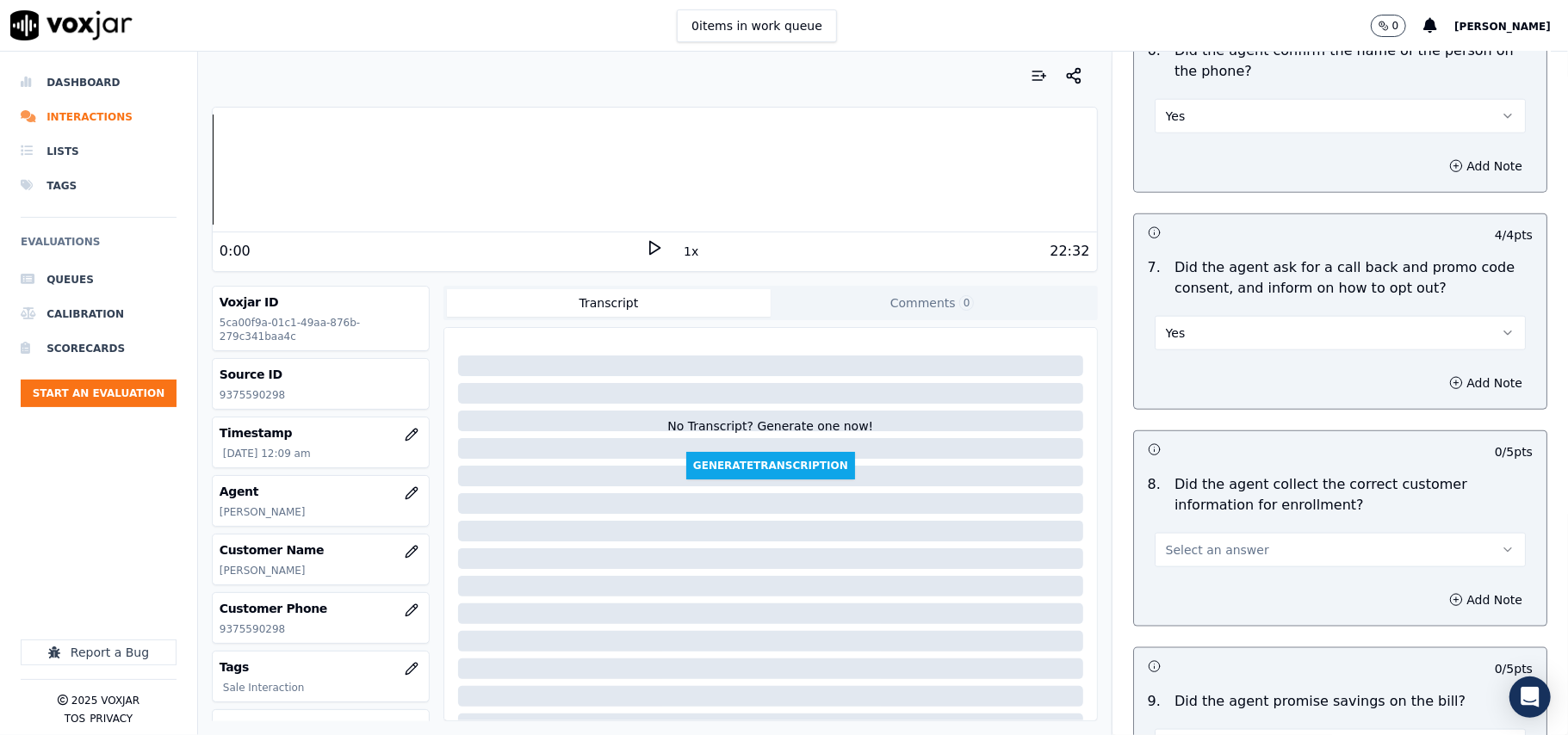
scroll to position [1340, 0]
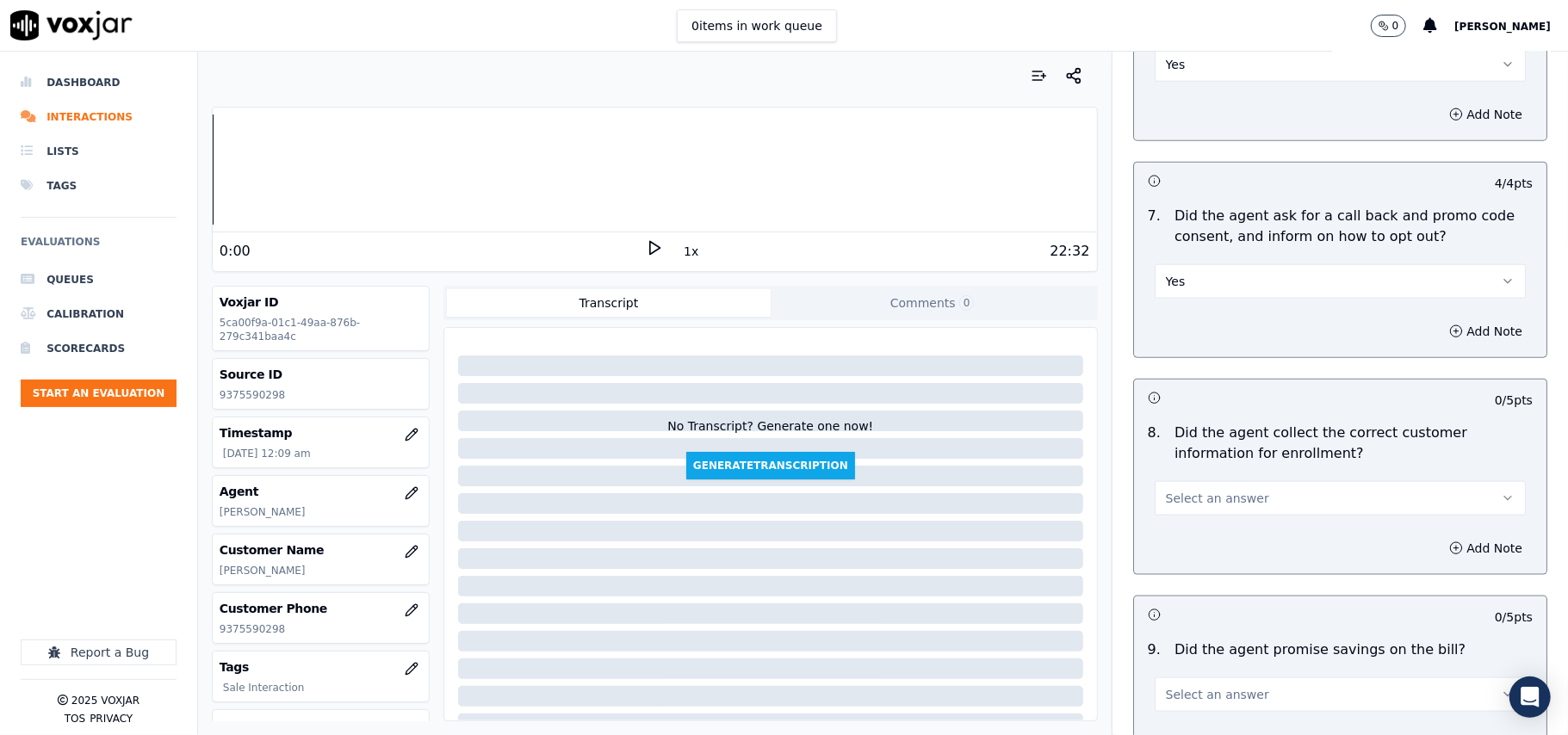
click at [1202, 503] on span "Select an answer" at bounding box center [1217, 498] width 104 height 17
click at [1192, 538] on div "Yes" at bounding box center [1303, 541] width 334 height 28
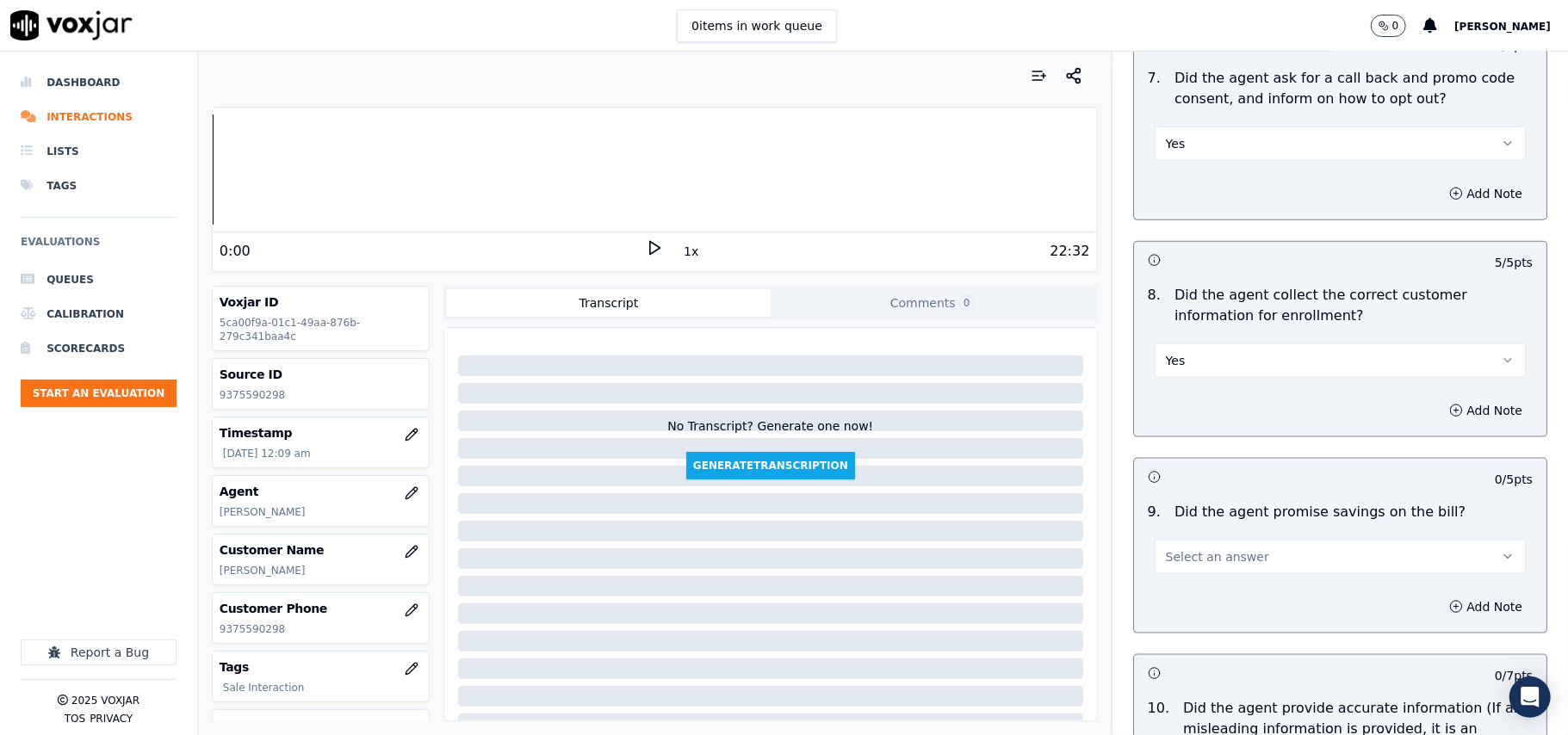
scroll to position [1529, 0]
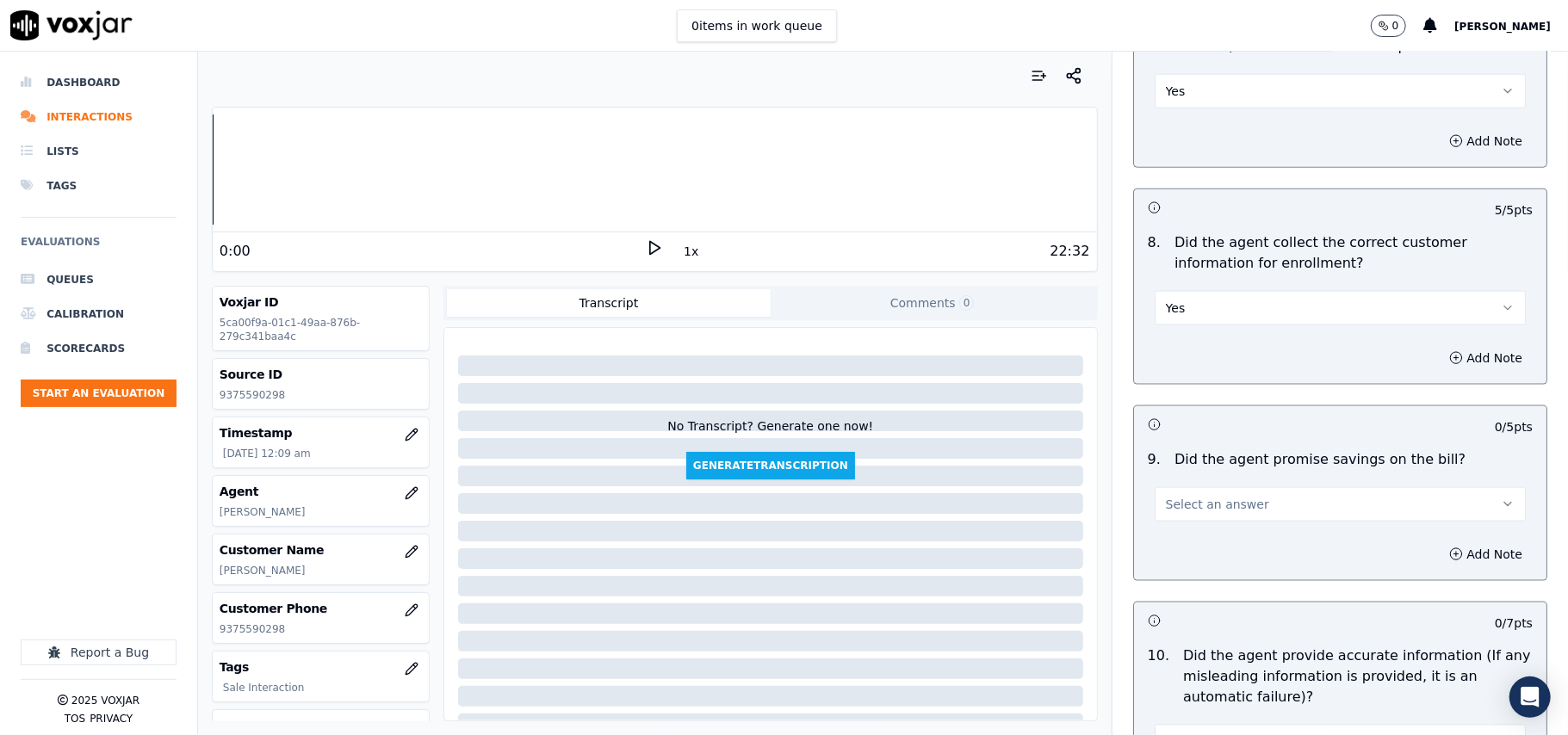
click at [1181, 501] on span "Select an answer" at bounding box center [1217, 504] width 104 height 17
click at [1202, 596] on div "N/A" at bounding box center [1303, 603] width 334 height 28
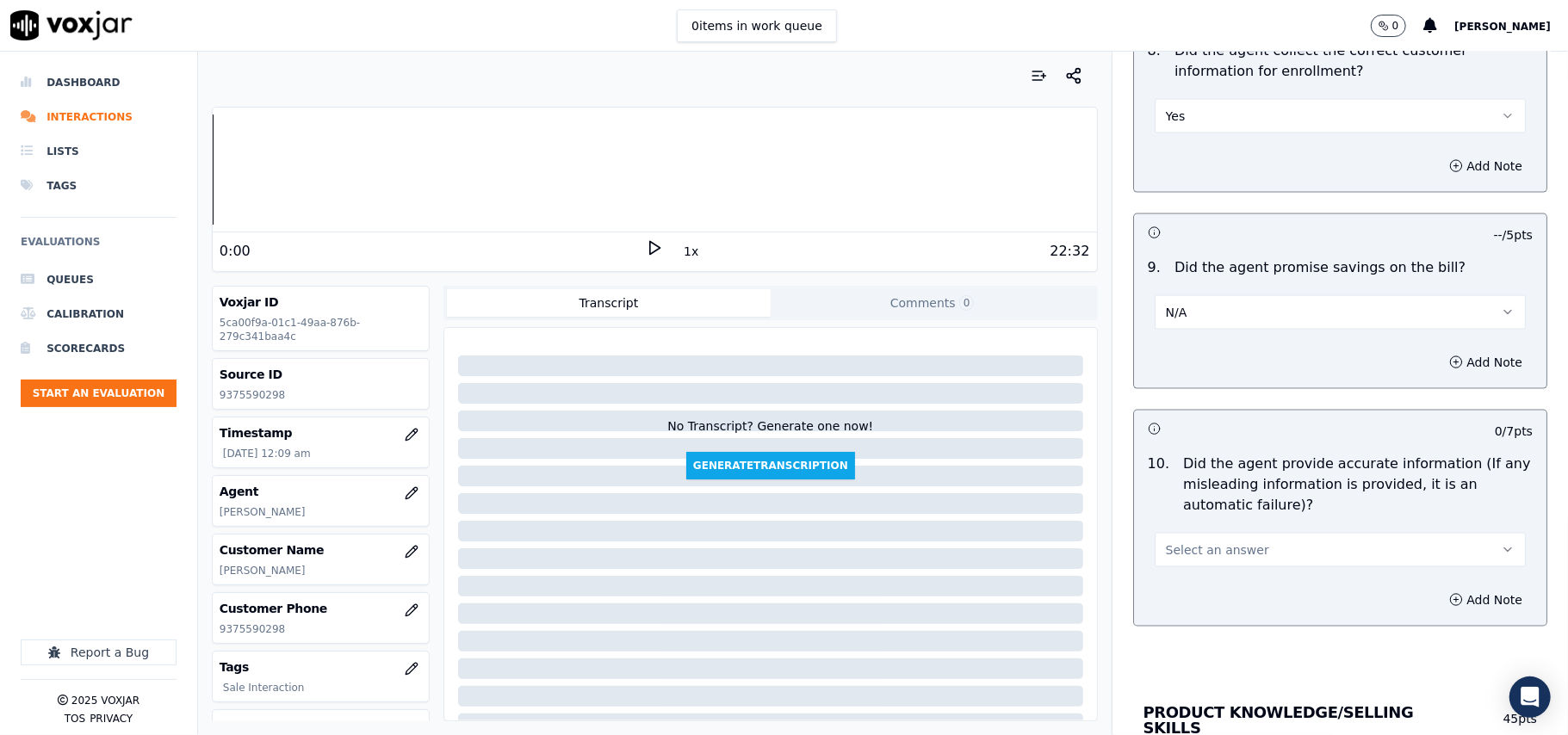
click at [1212, 559] on span "Select an answer" at bounding box center [1217, 550] width 104 height 17
drag, startPoint x: 1204, startPoint y: 596, endPoint x: 1230, endPoint y: 549, distance: 53.7
click at [1203, 596] on div "Yes" at bounding box center [1303, 594] width 334 height 28
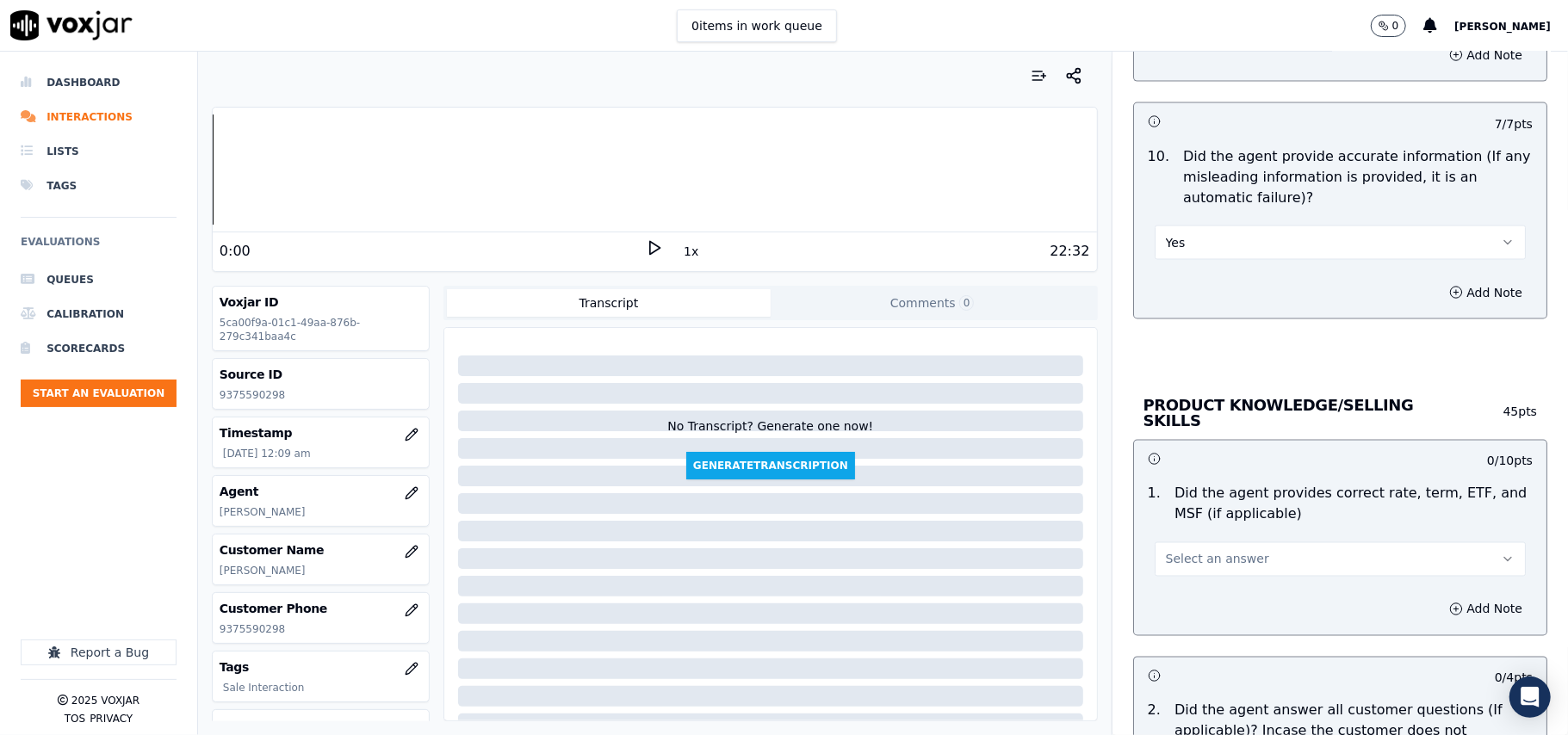
scroll to position [2103, 0]
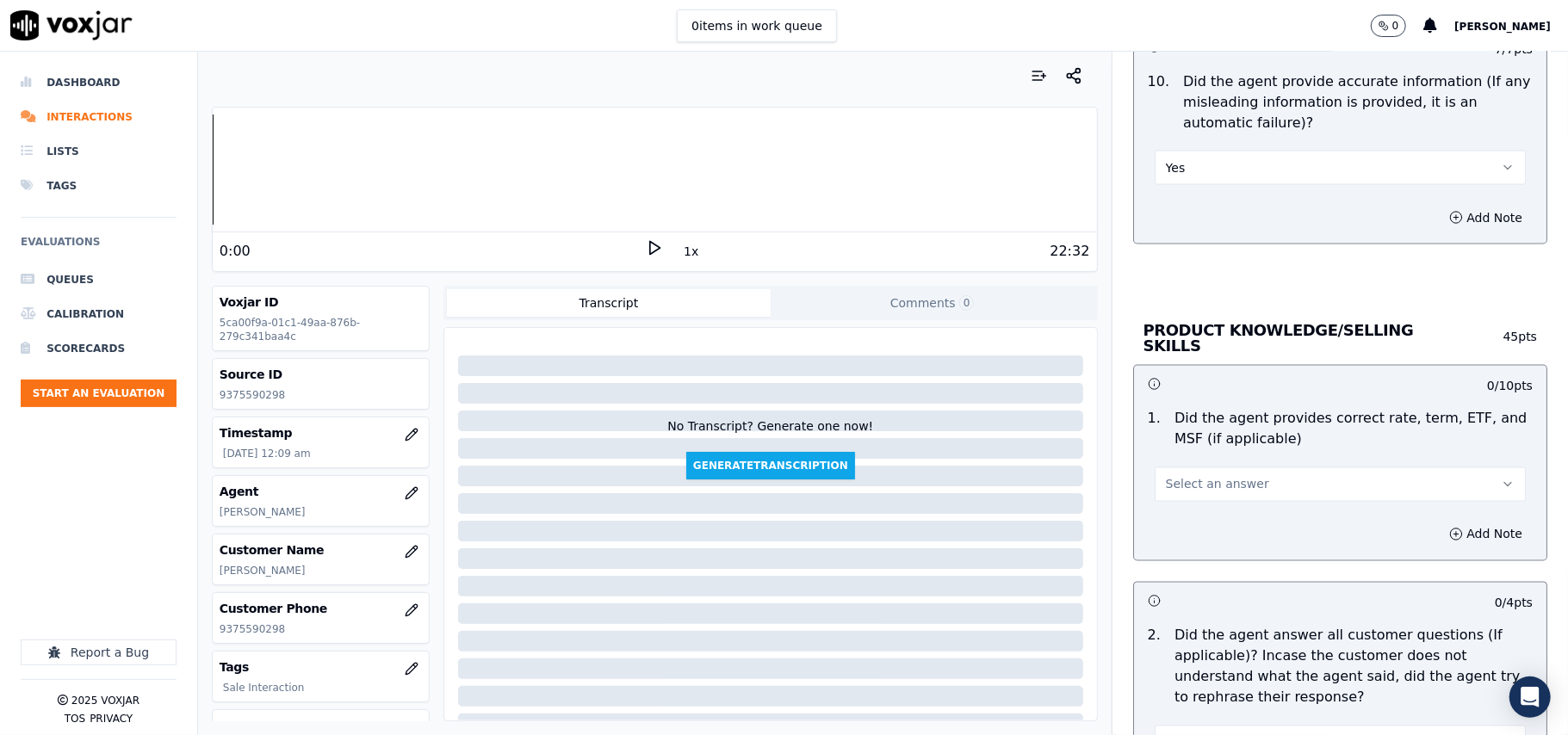
click at [1207, 483] on span "Select an answer" at bounding box center [1217, 485] width 104 height 17
click at [1206, 525] on div "Yes" at bounding box center [1303, 520] width 334 height 28
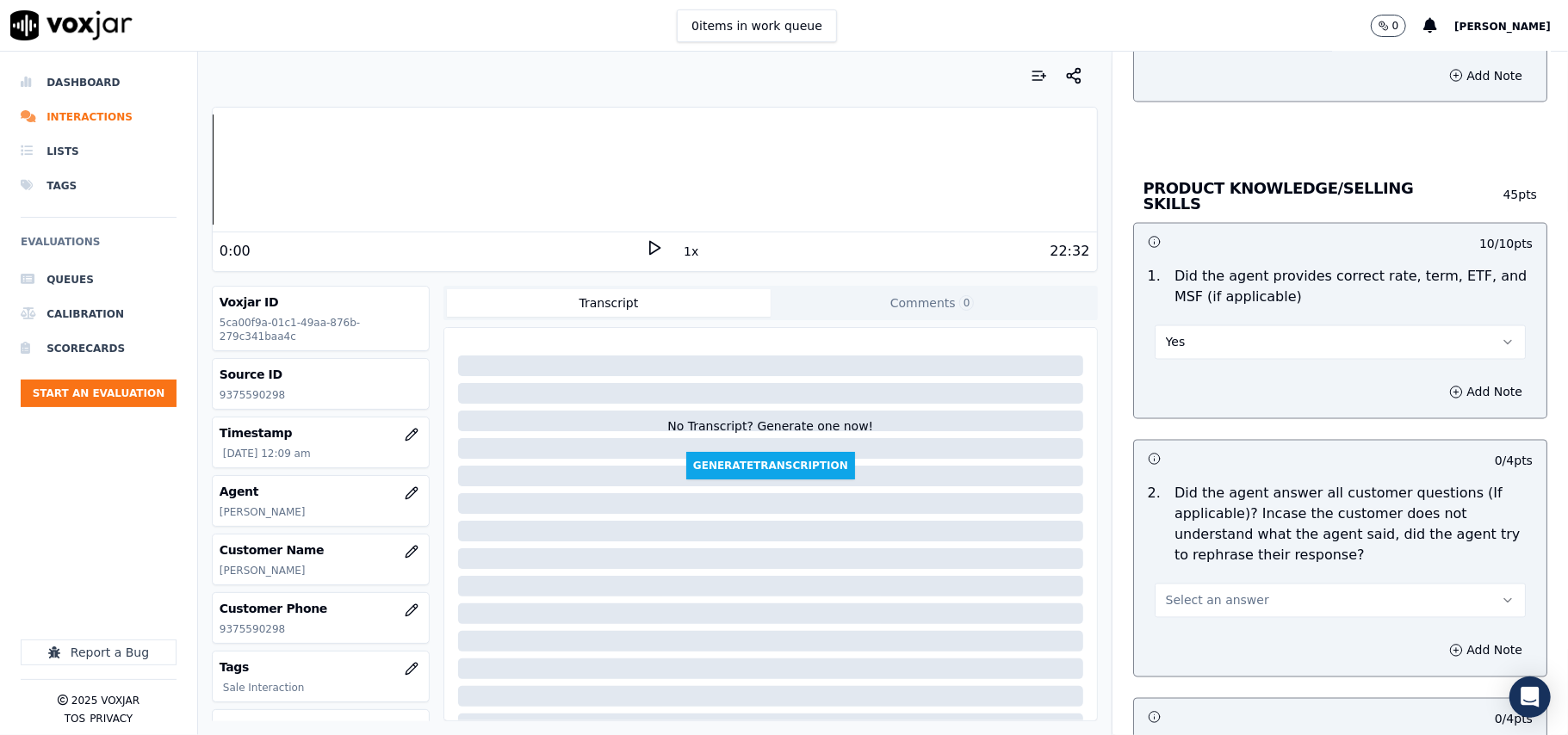
scroll to position [2295, 0]
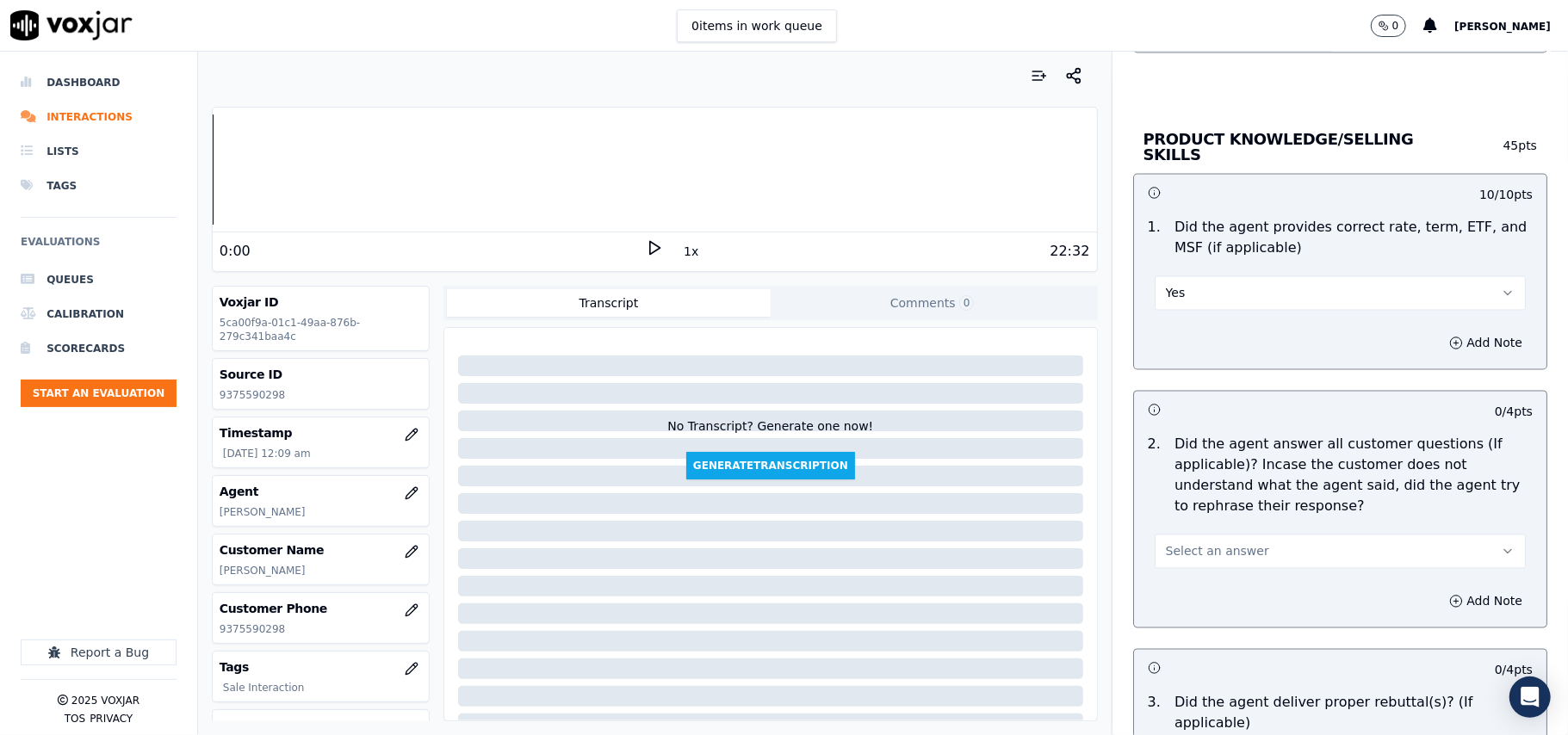
click at [1205, 545] on span "Select an answer" at bounding box center [1217, 552] width 104 height 17
click at [1196, 577] on div "Yes" at bounding box center [1303, 587] width 334 height 28
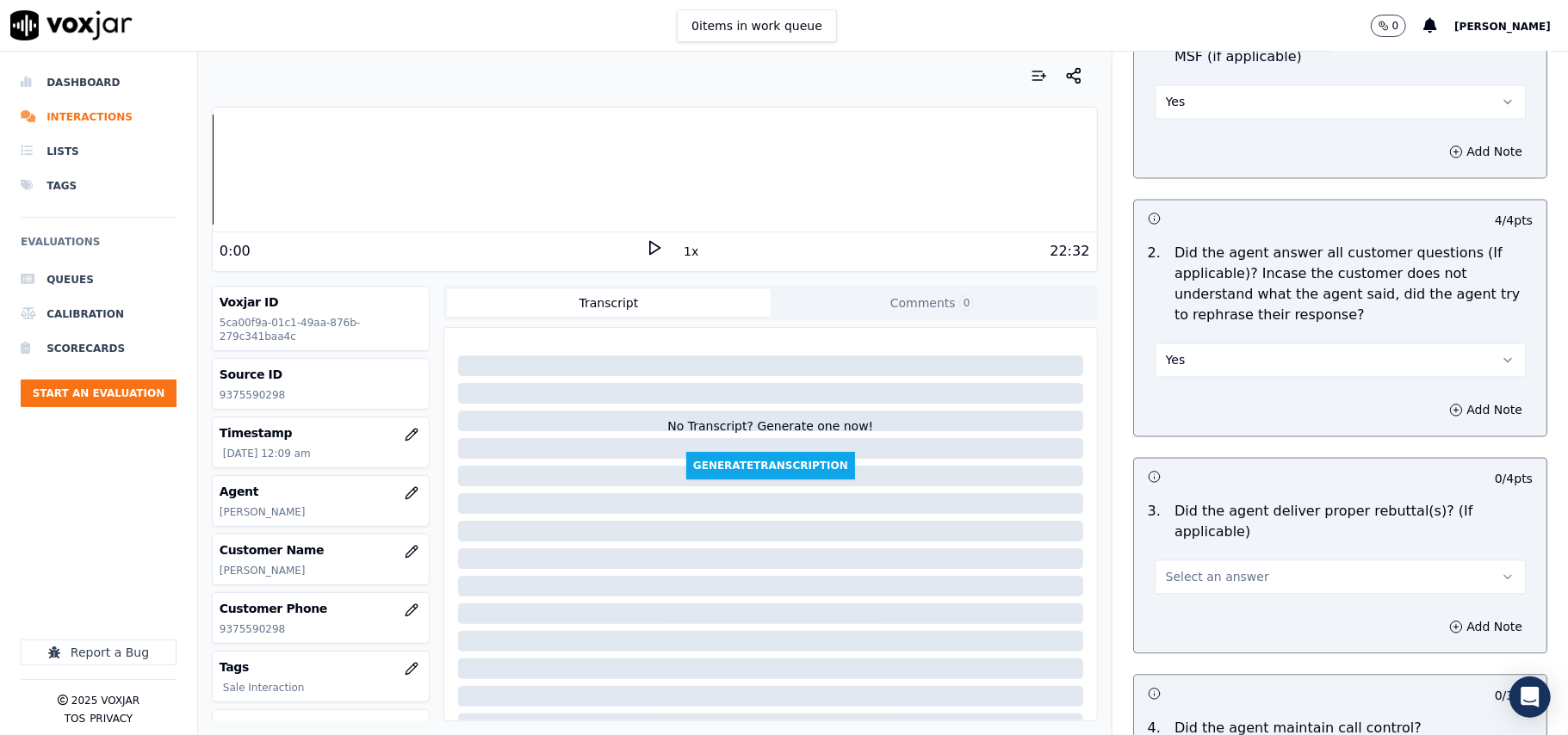
click at [1202, 563] on button "Select an answer" at bounding box center [1339, 577] width 371 height 34
click at [1203, 596] on div "Yes" at bounding box center [1303, 592] width 334 height 28
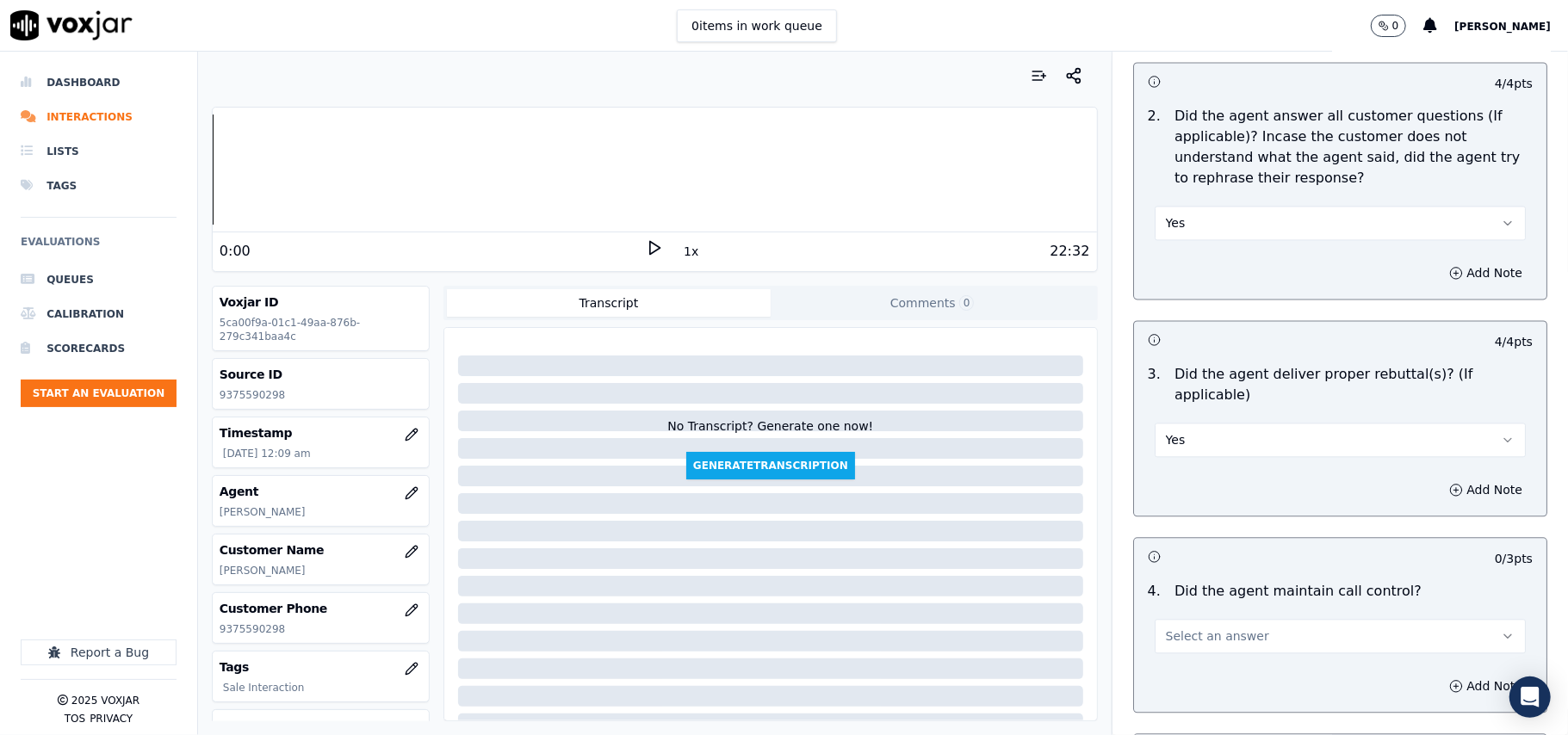
scroll to position [2676, 0]
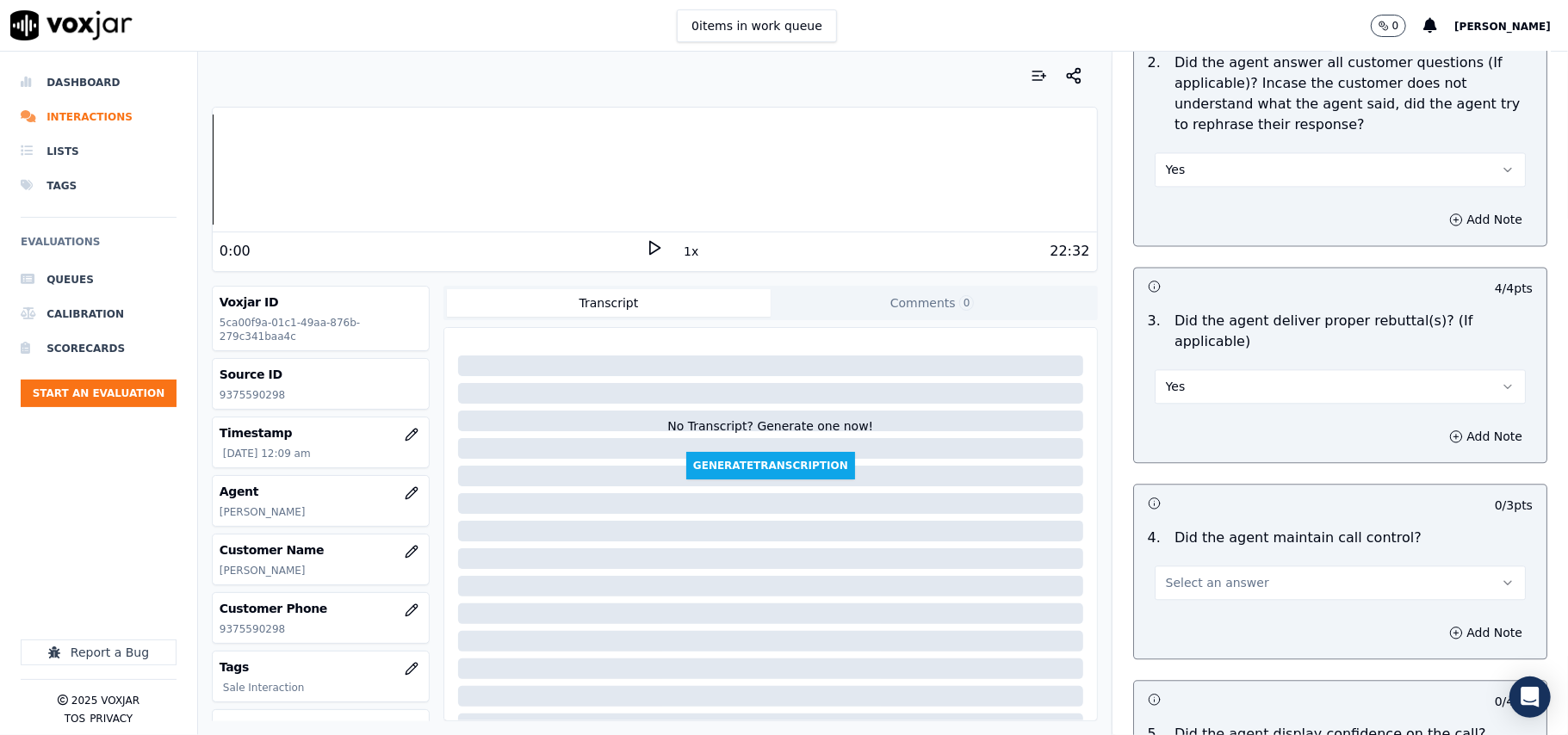
click at [1202, 574] on span "Select an answer" at bounding box center [1217, 583] width 104 height 17
click at [1198, 590] on div "Yes" at bounding box center [1303, 600] width 334 height 28
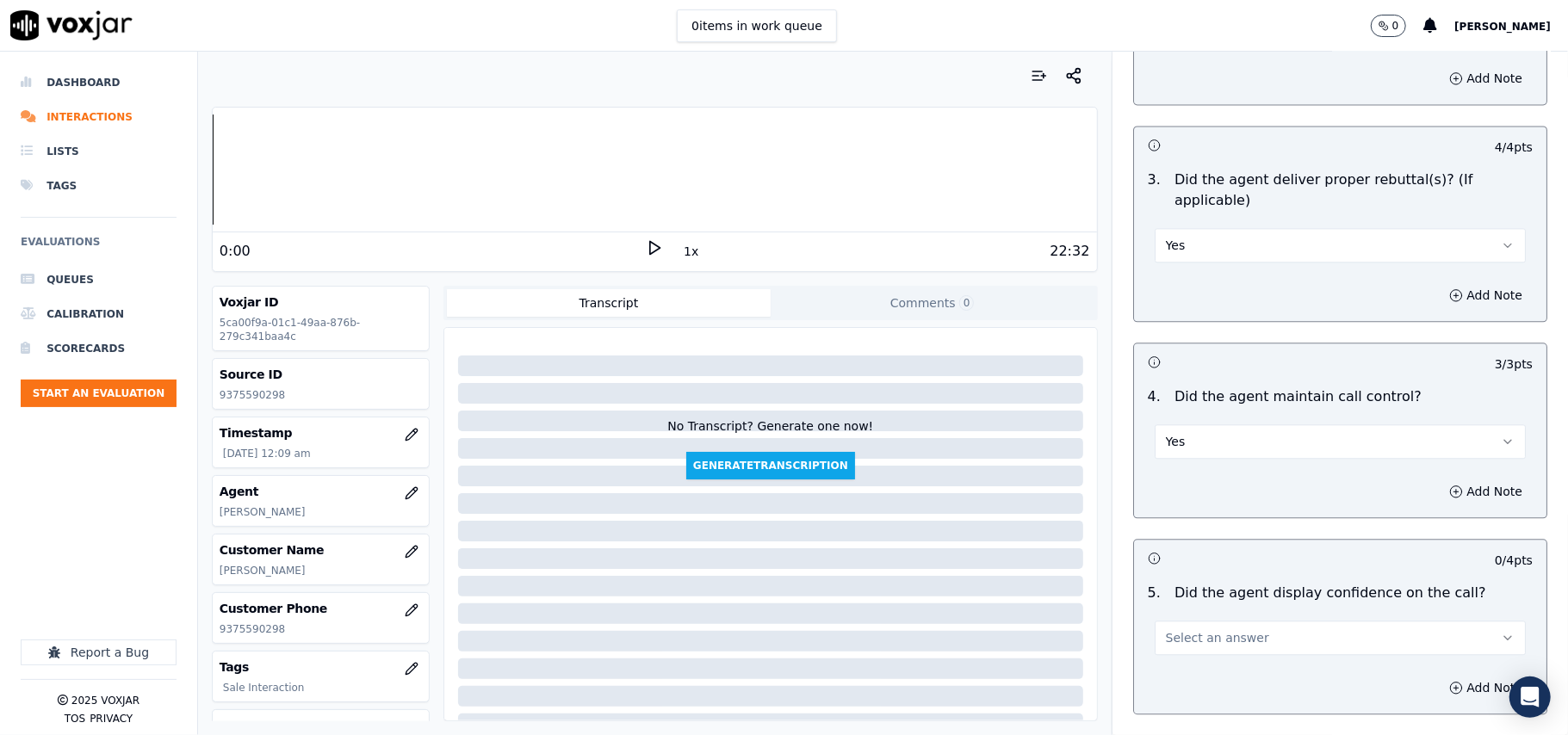
scroll to position [2869, 0]
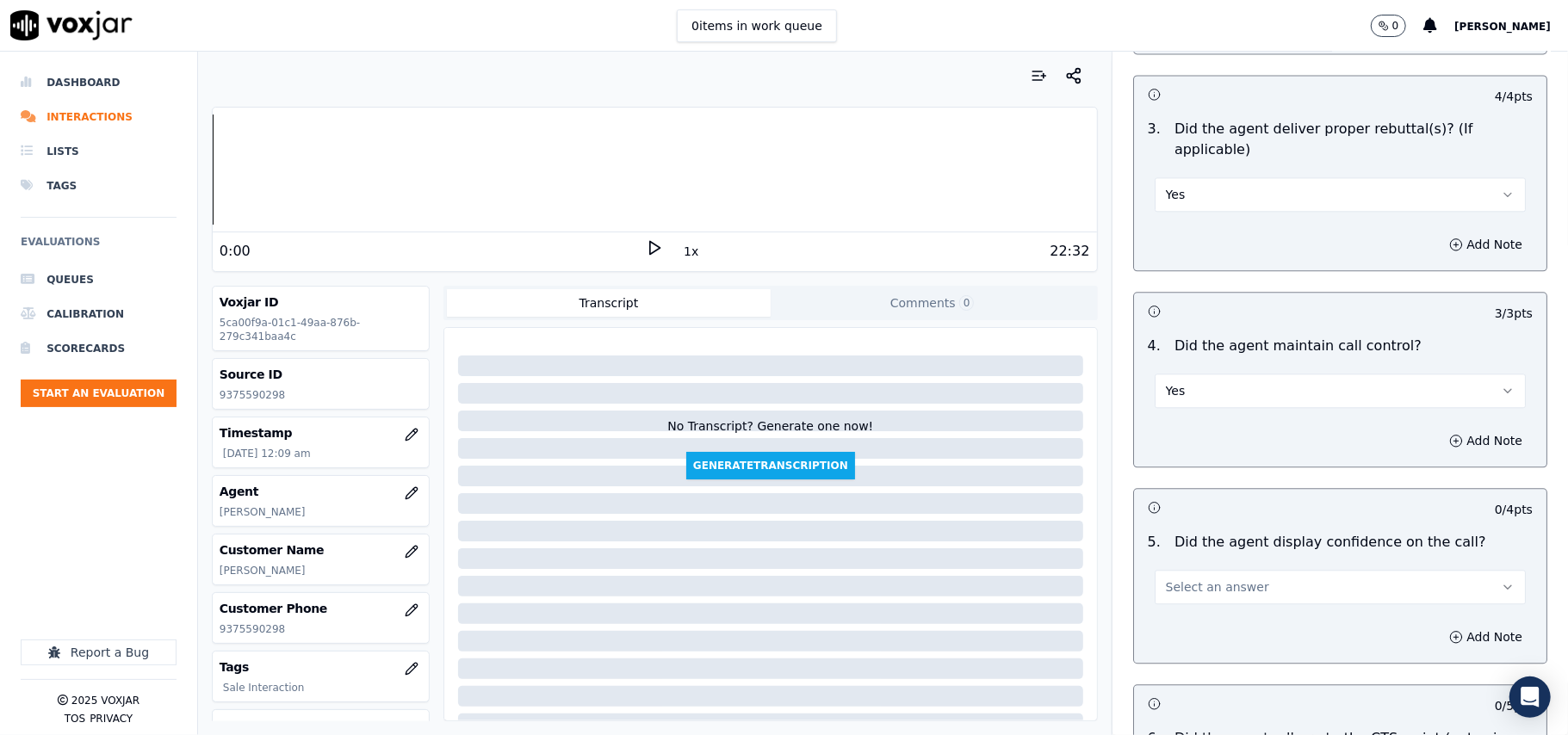
click at [1202, 580] on button "Select an answer" at bounding box center [1339, 587] width 371 height 34
click at [1187, 609] on div "Yes" at bounding box center [1303, 605] width 334 height 28
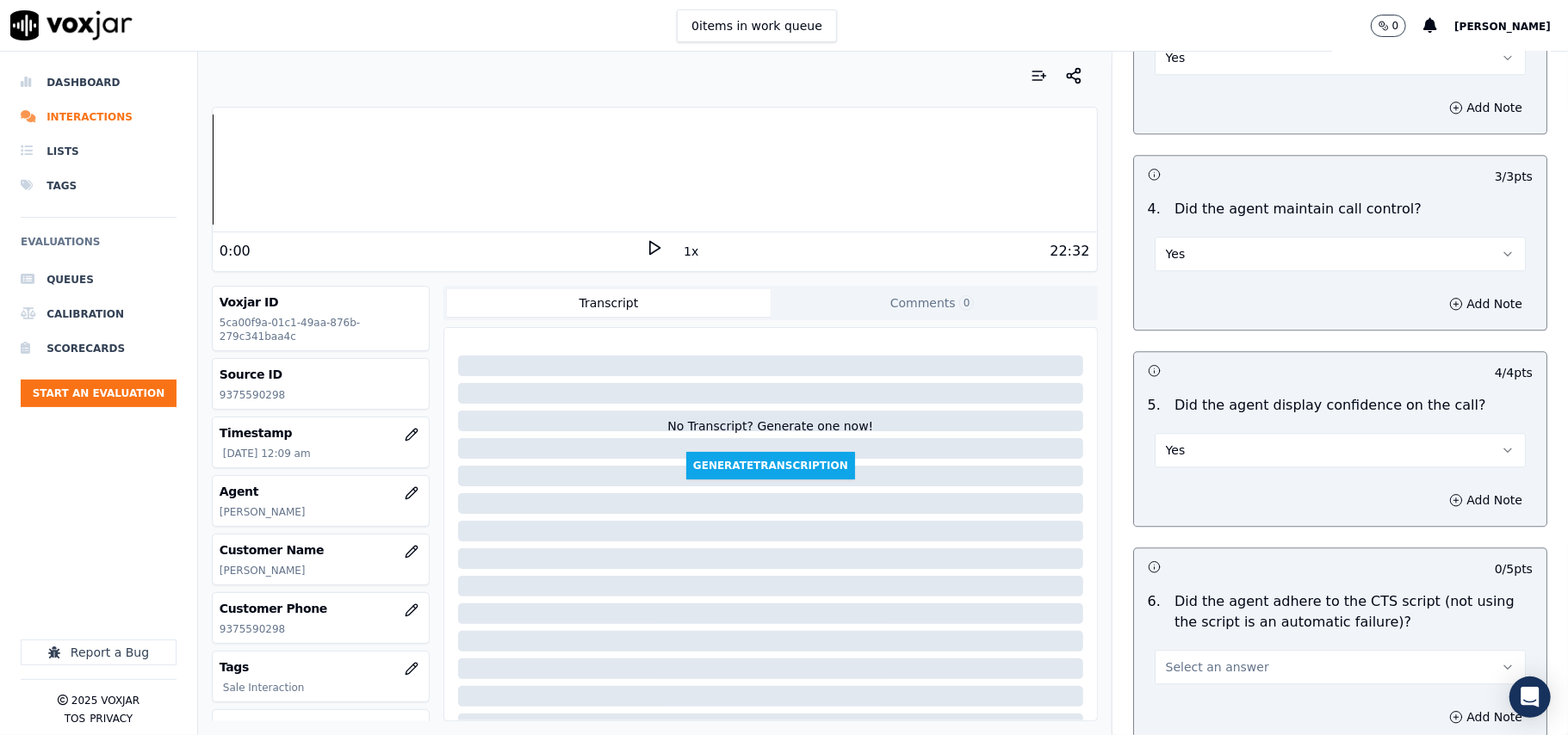
scroll to position [3061, 0]
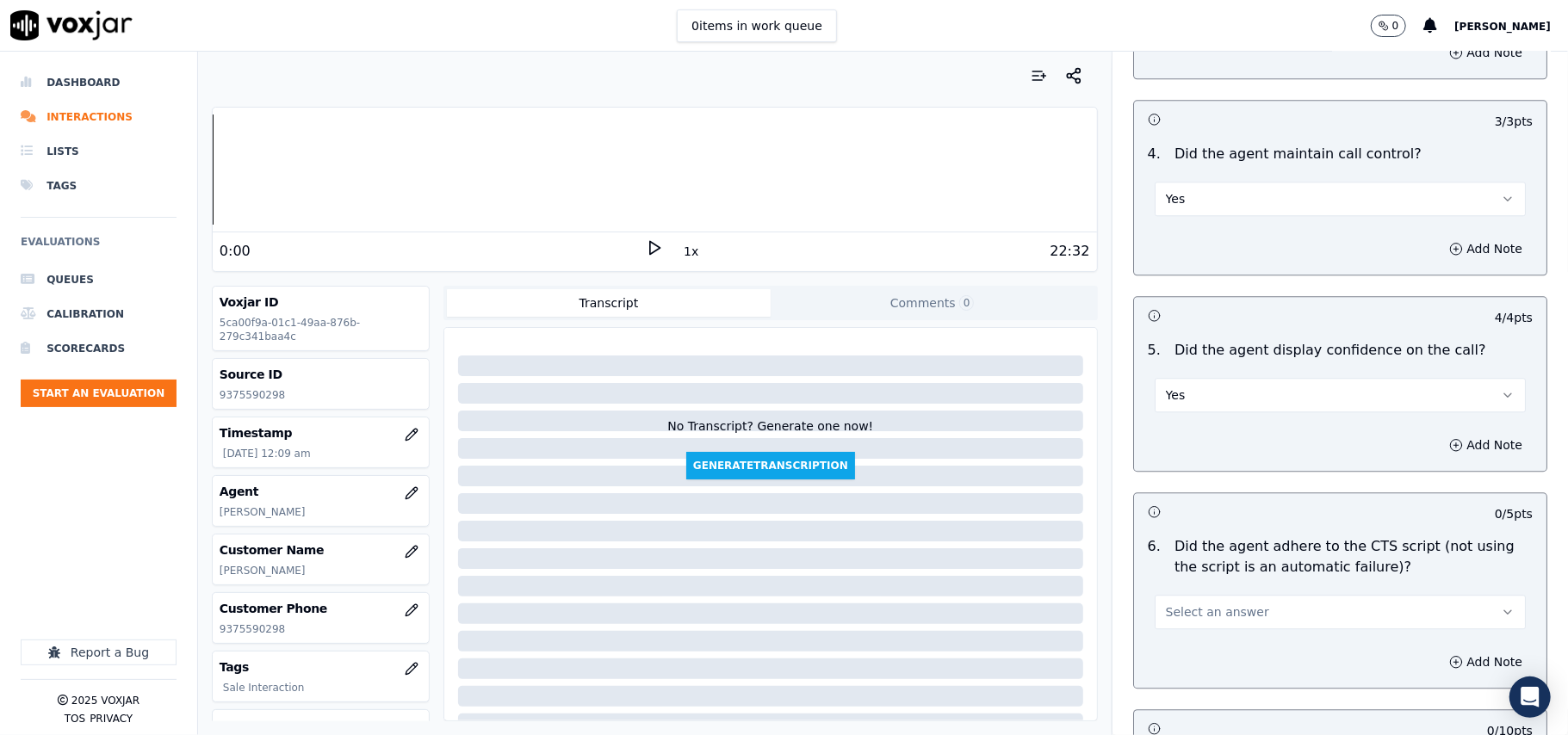
click at [1196, 604] on span "Select an answer" at bounding box center [1217, 612] width 104 height 17
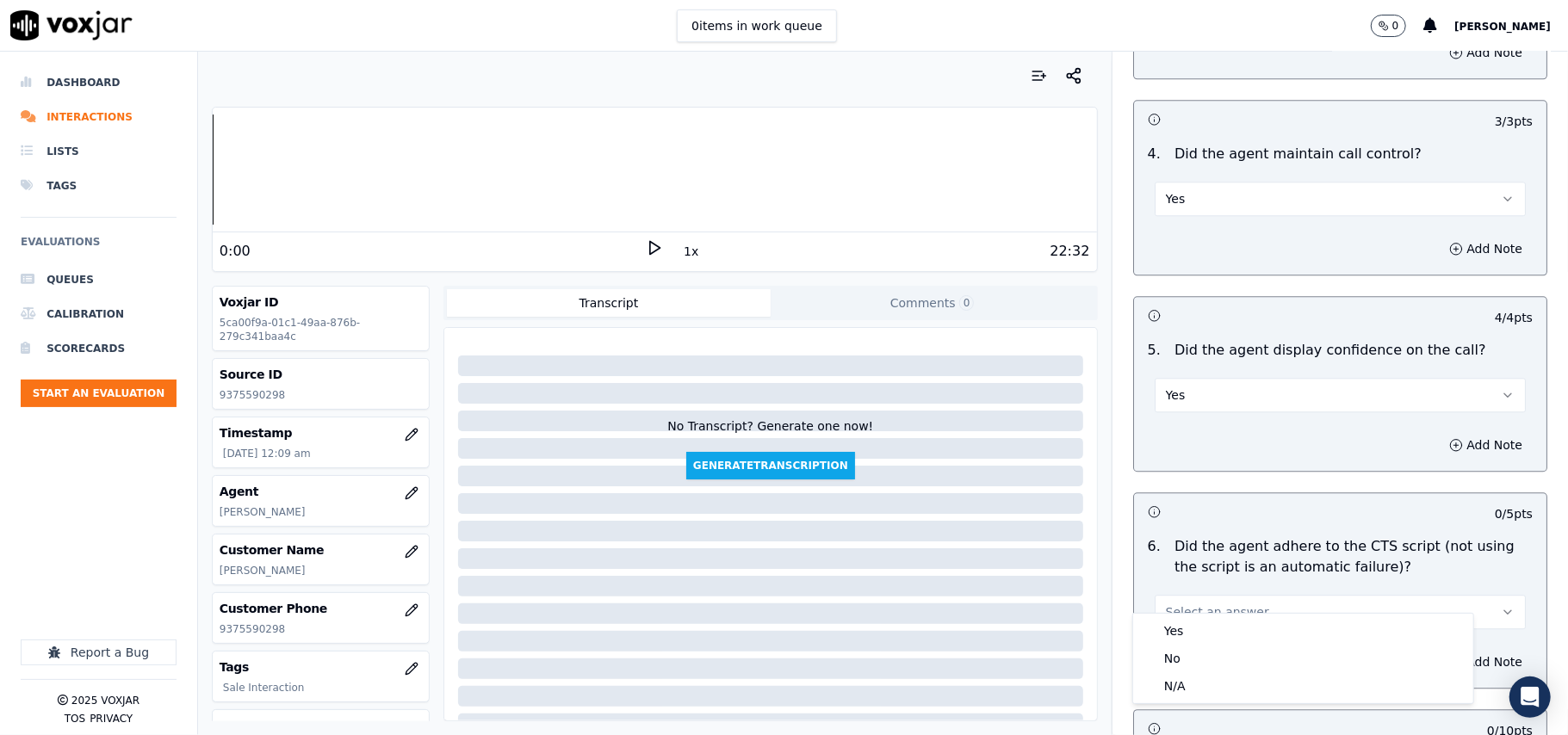
click at [1196, 616] on div "Yes No N/A" at bounding box center [1303, 657] width 340 height 89
click at [1202, 631] on div "Yes" at bounding box center [1303, 631] width 334 height 28
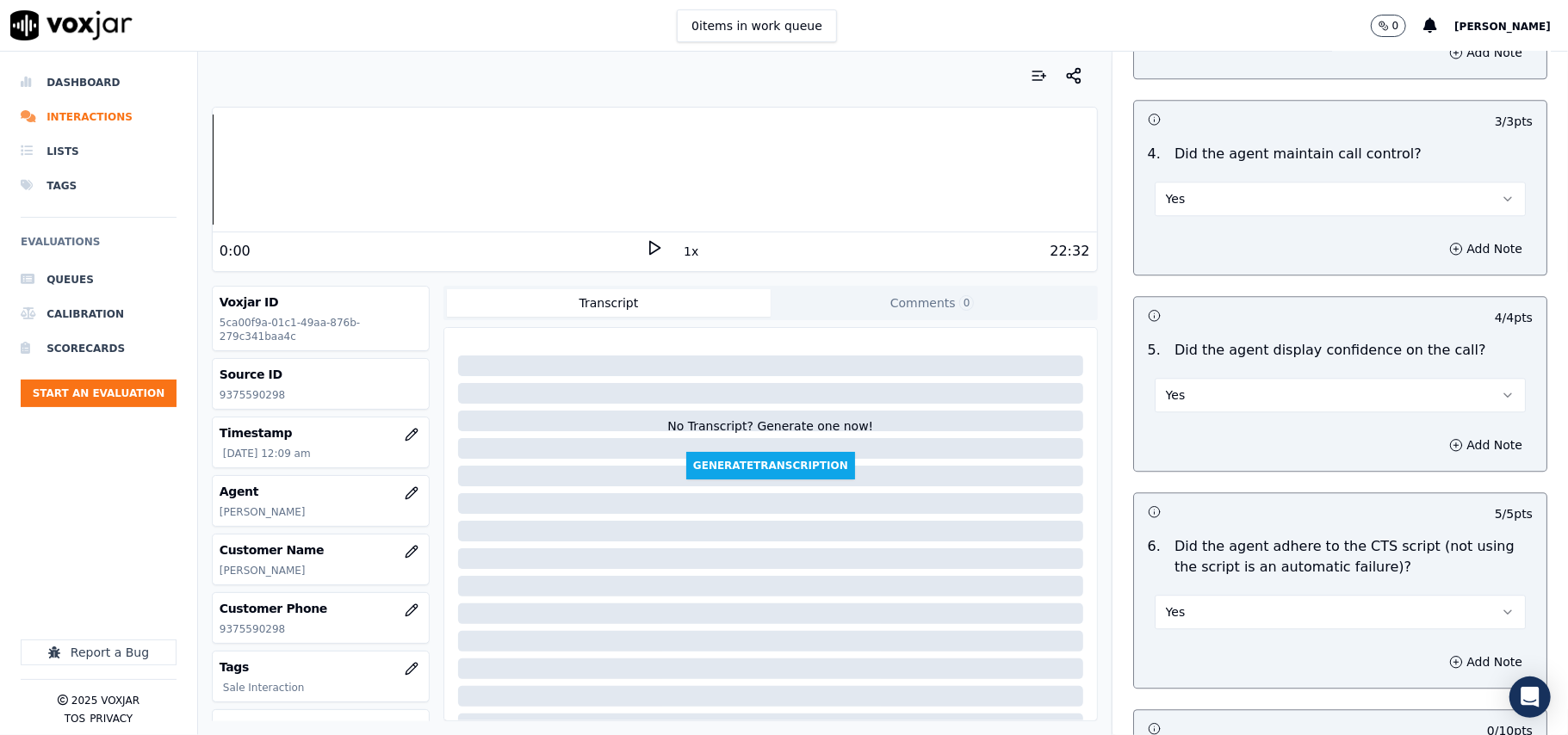
scroll to position [3443, 0]
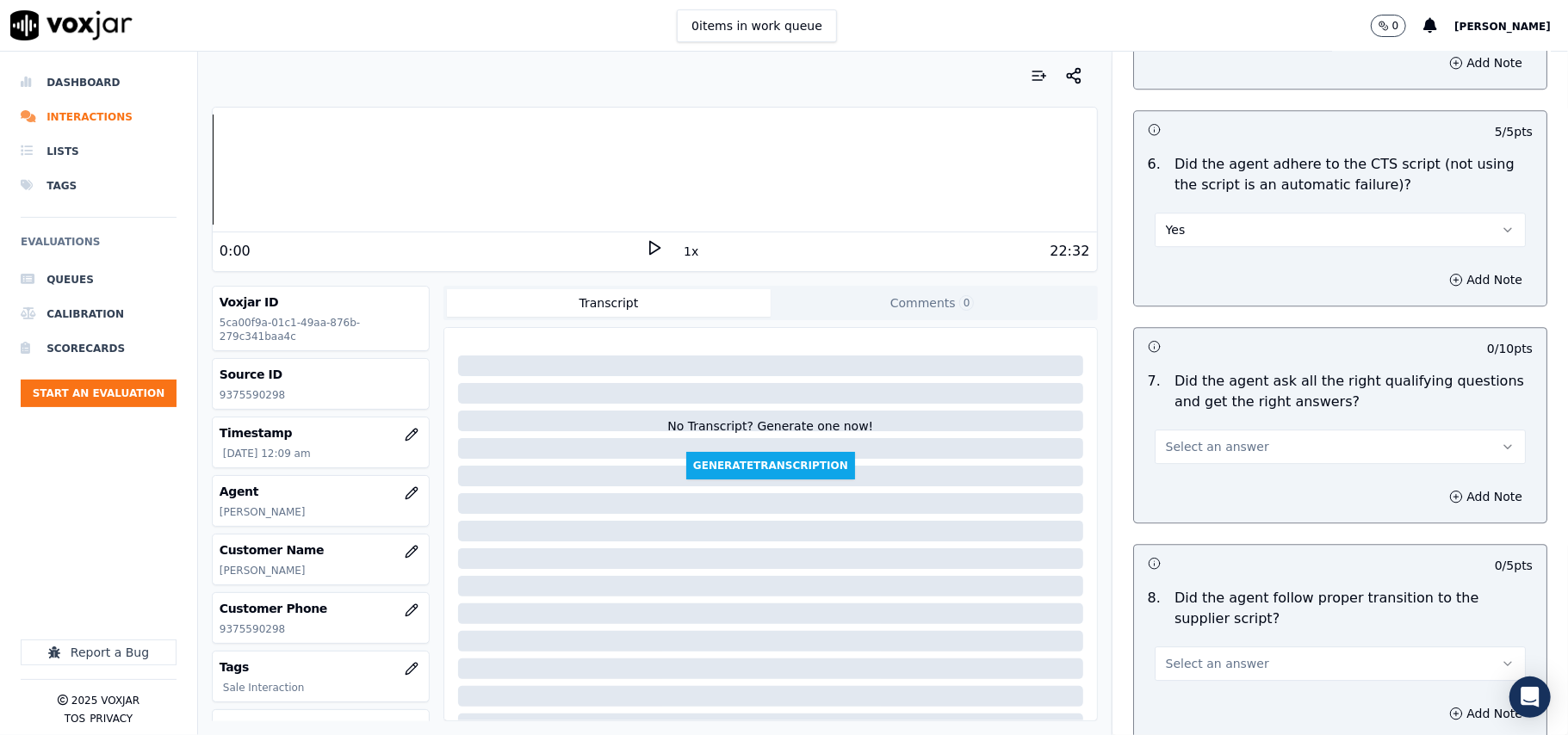
click at [1182, 429] on button "Select an answer" at bounding box center [1339, 447] width 371 height 34
click at [1179, 452] on div "Yes" at bounding box center [1303, 466] width 334 height 28
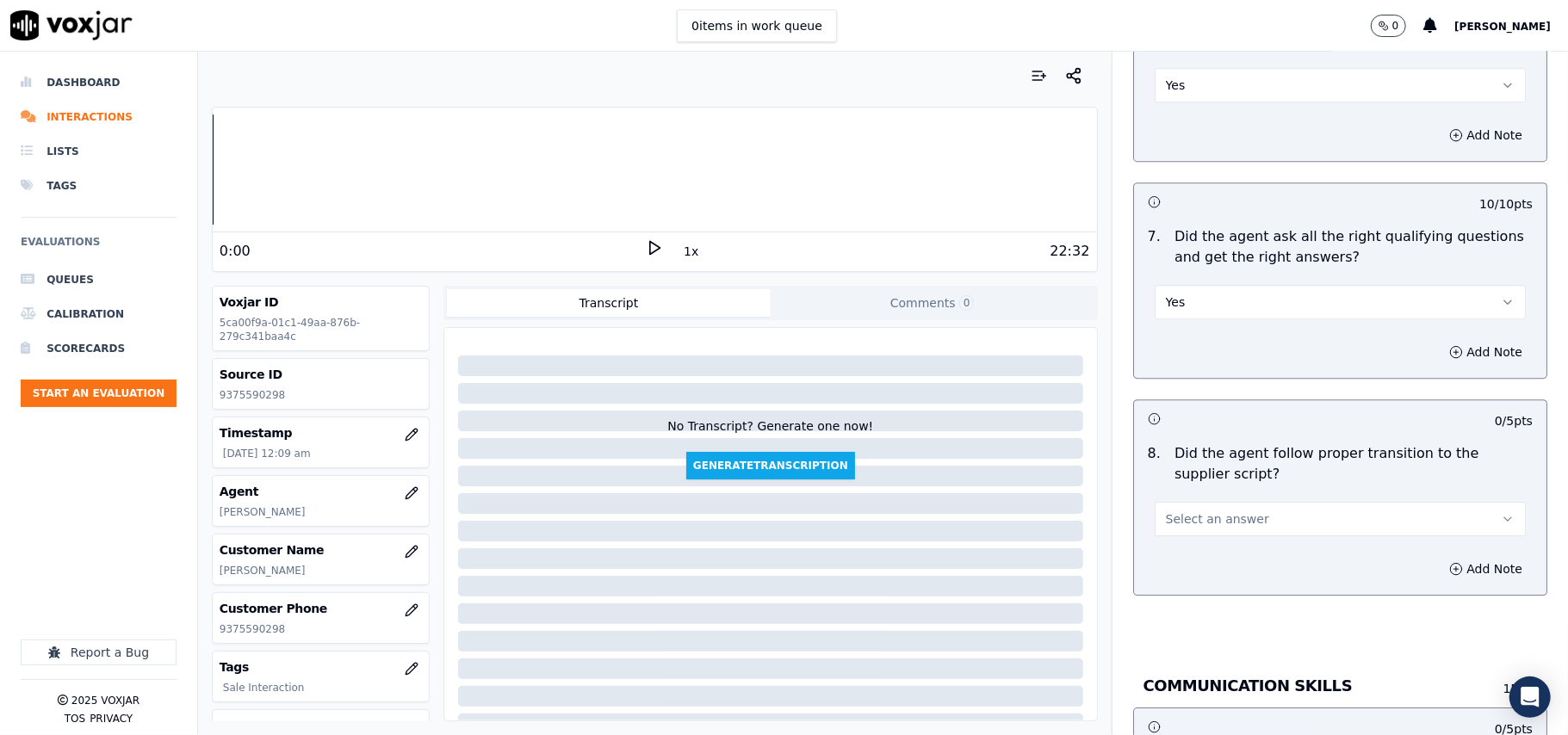
scroll to position [3634, 0]
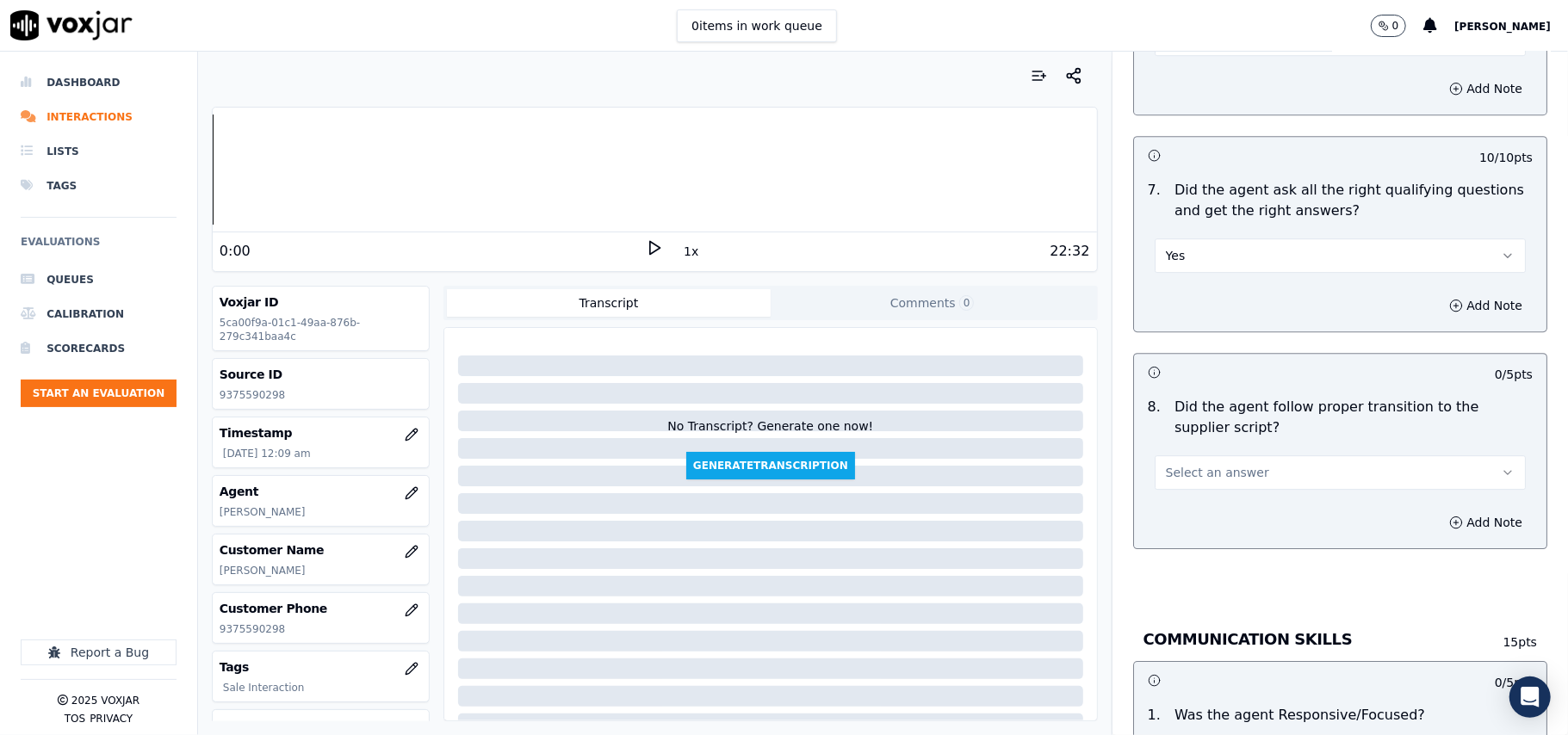
click at [1175, 464] on span "Select an answer" at bounding box center [1217, 472] width 104 height 17
click at [1175, 480] on div "Yes" at bounding box center [1303, 491] width 334 height 28
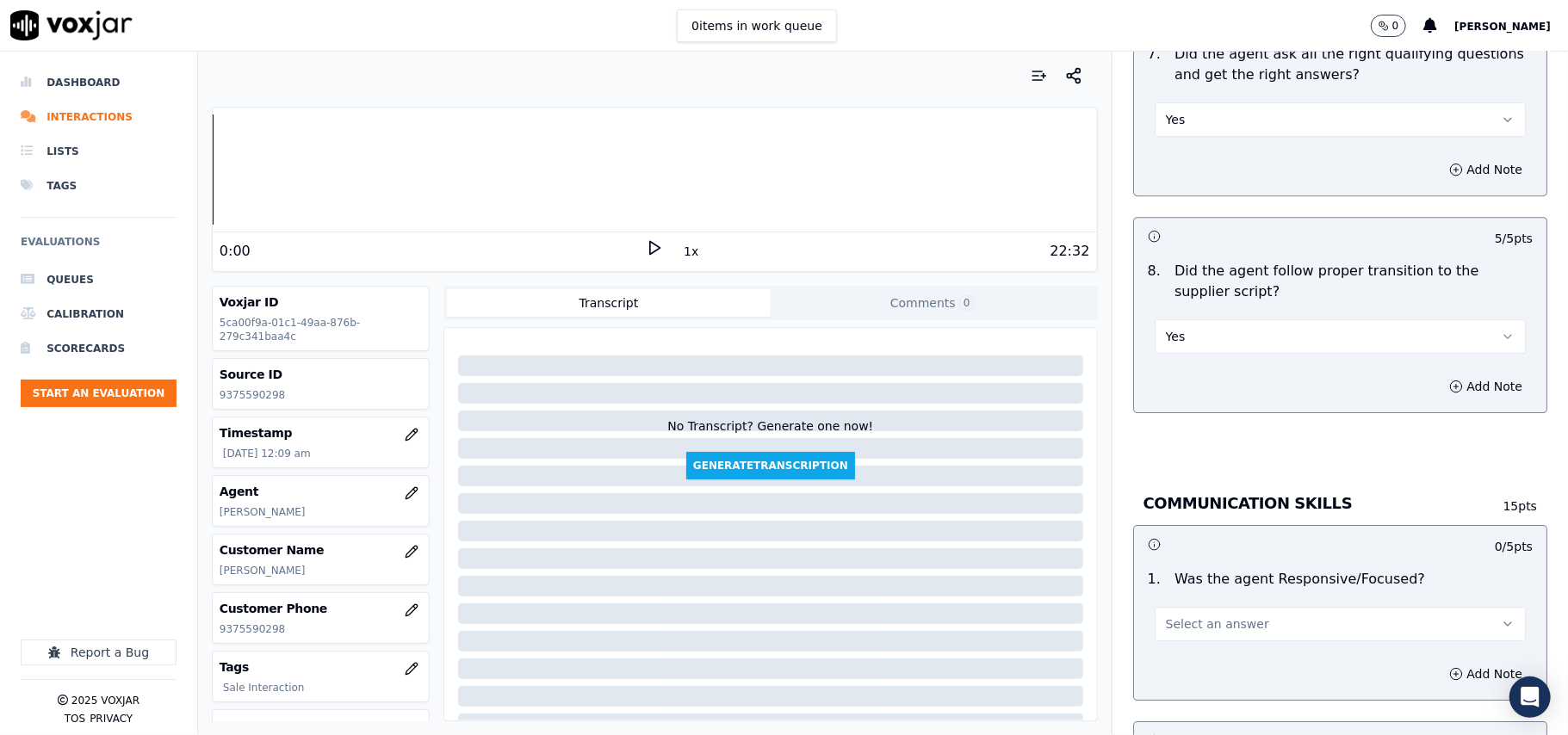
scroll to position [3825, 0]
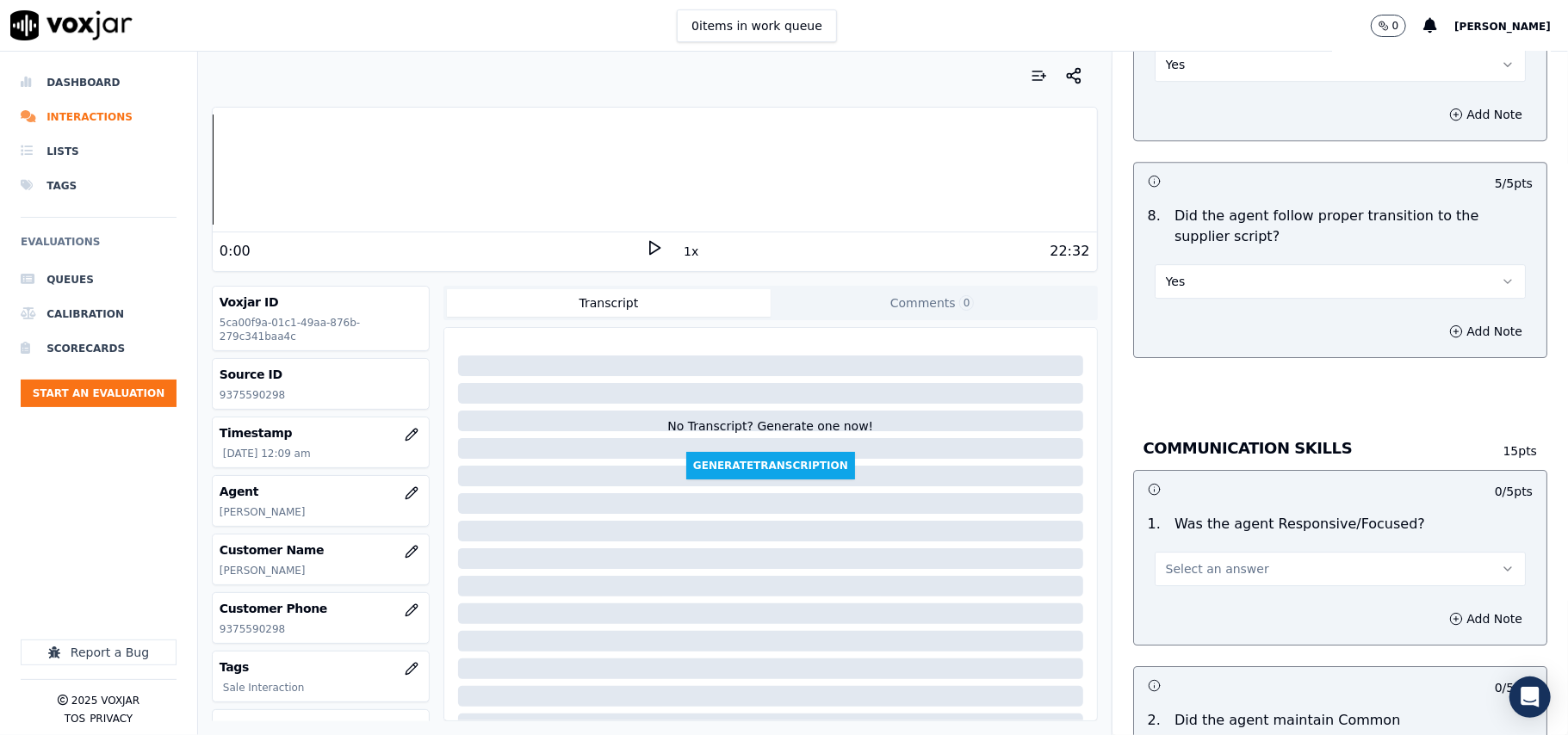
click at [1189, 563] on button "Select an answer" at bounding box center [1339, 569] width 371 height 34
click at [1200, 580] on div "Yes" at bounding box center [1303, 589] width 334 height 28
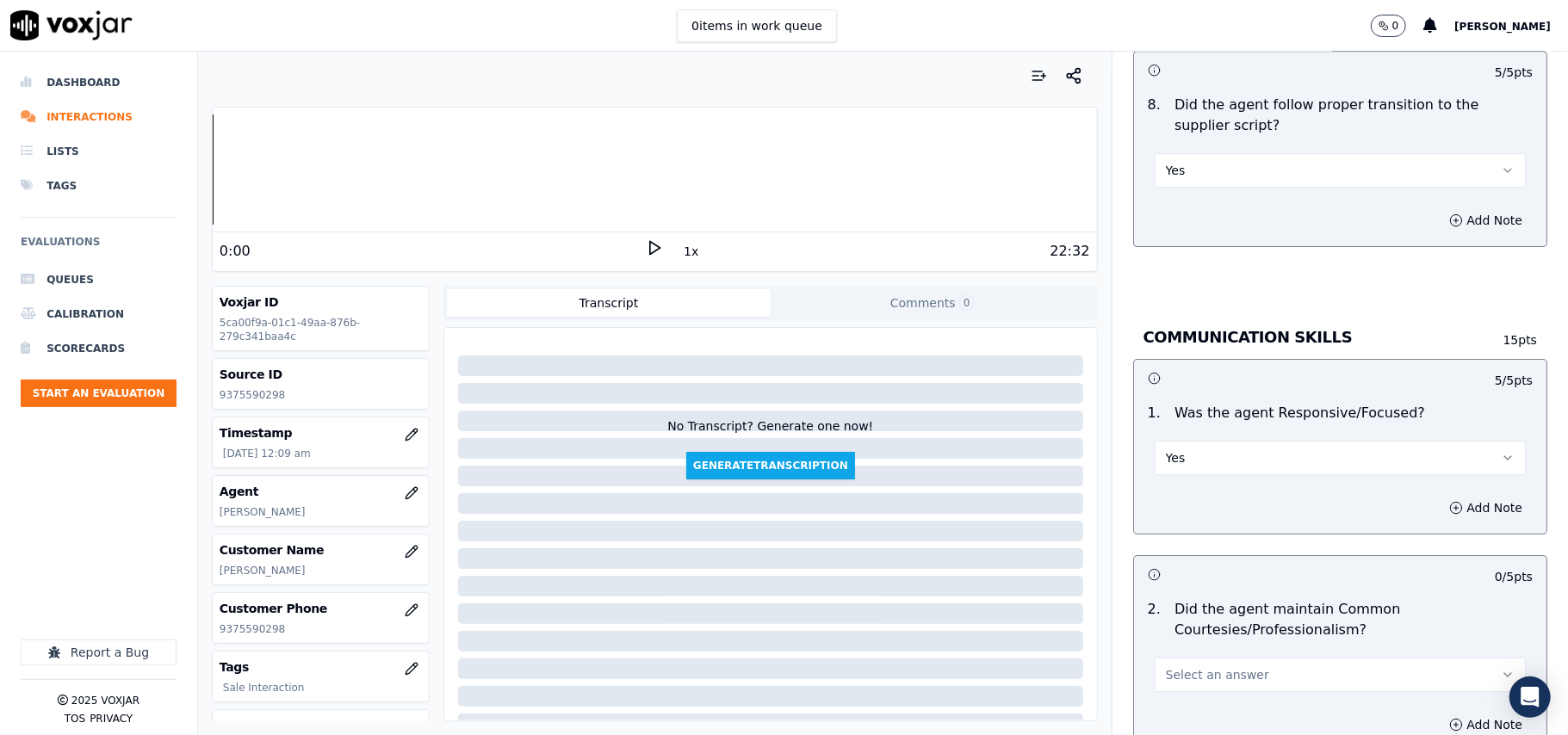
scroll to position [4016, 0]
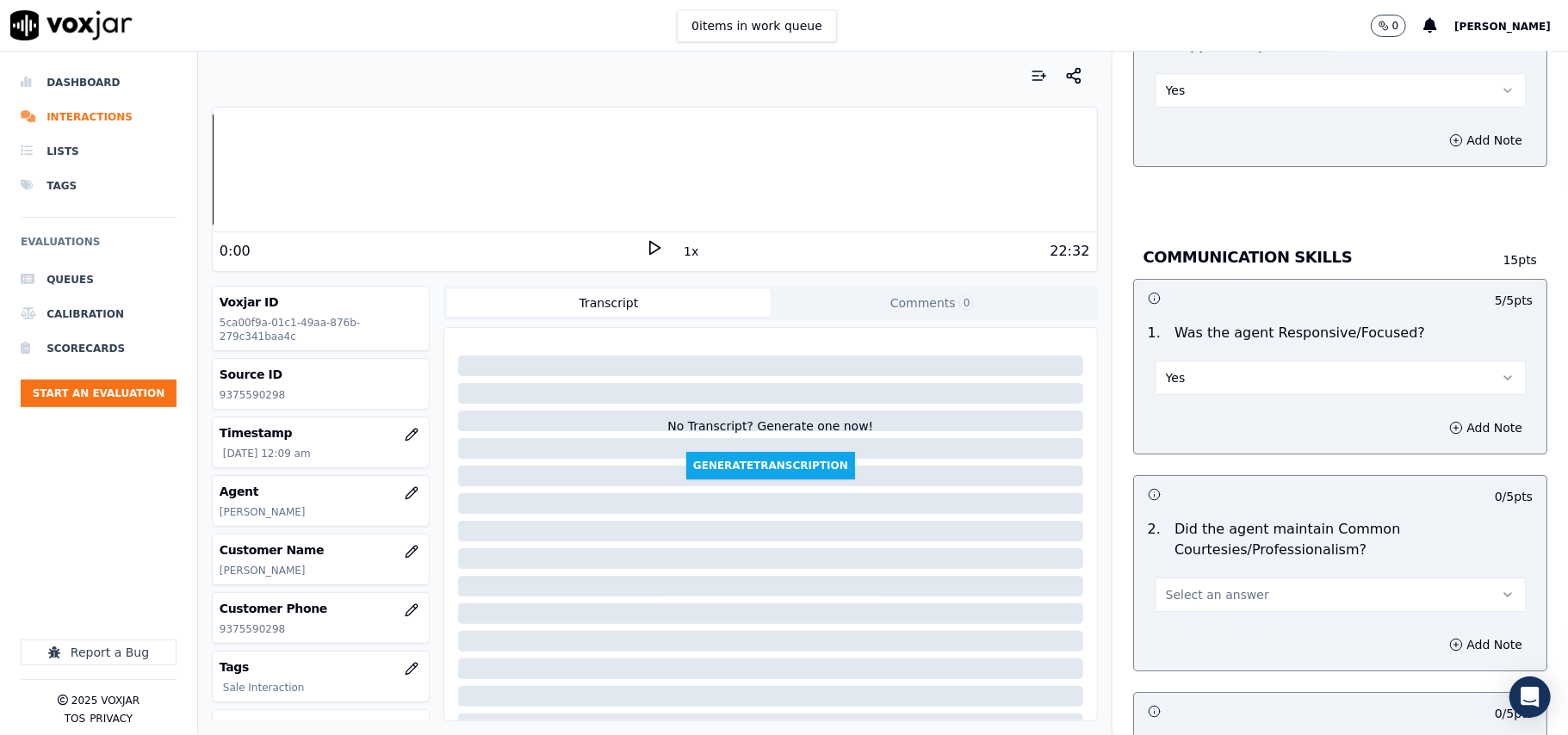
click at [1186, 586] on span "Select an answer" at bounding box center [1217, 595] width 104 height 17
click at [1182, 614] on div "Yes" at bounding box center [1303, 615] width 334 height 28
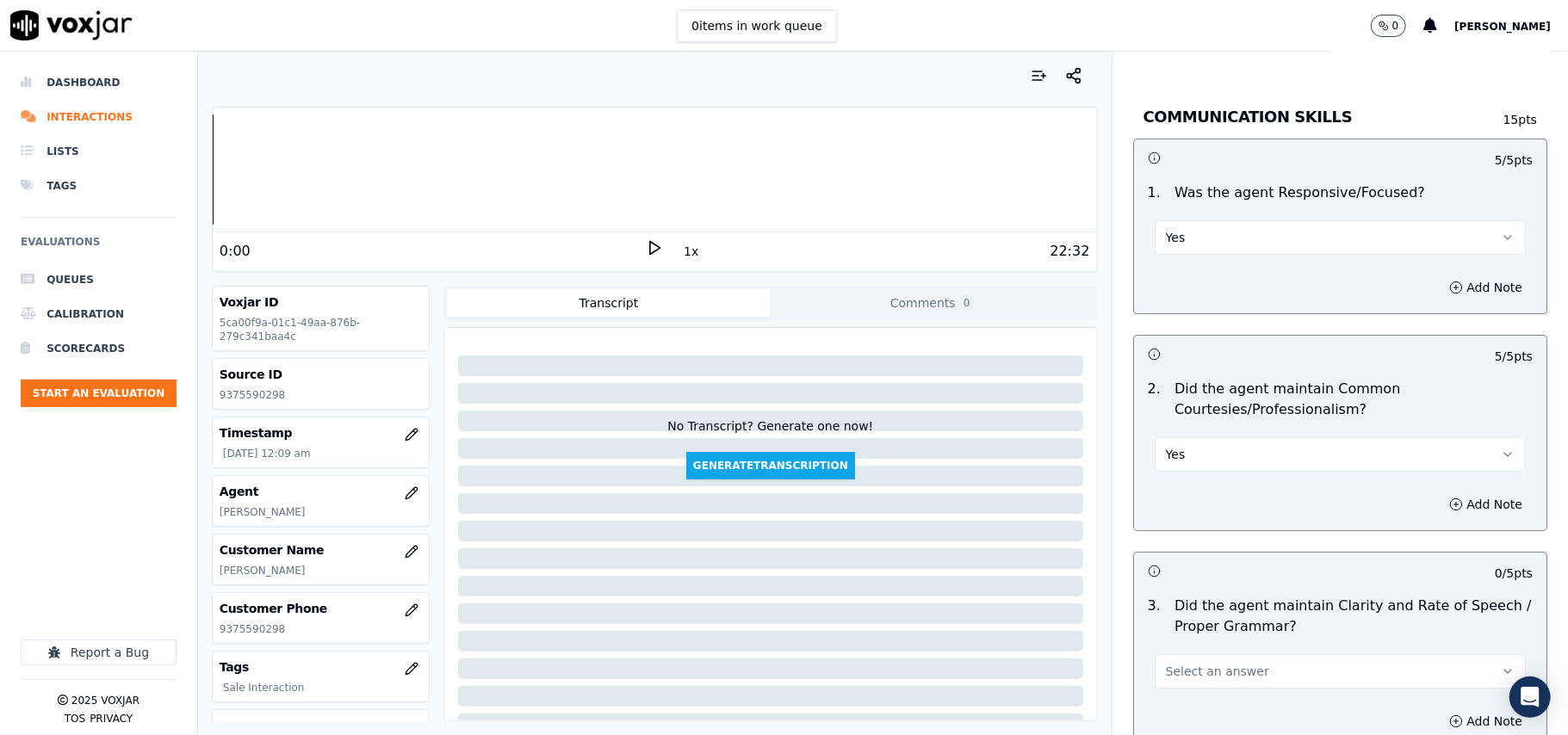
scroll to position [4307, 0]
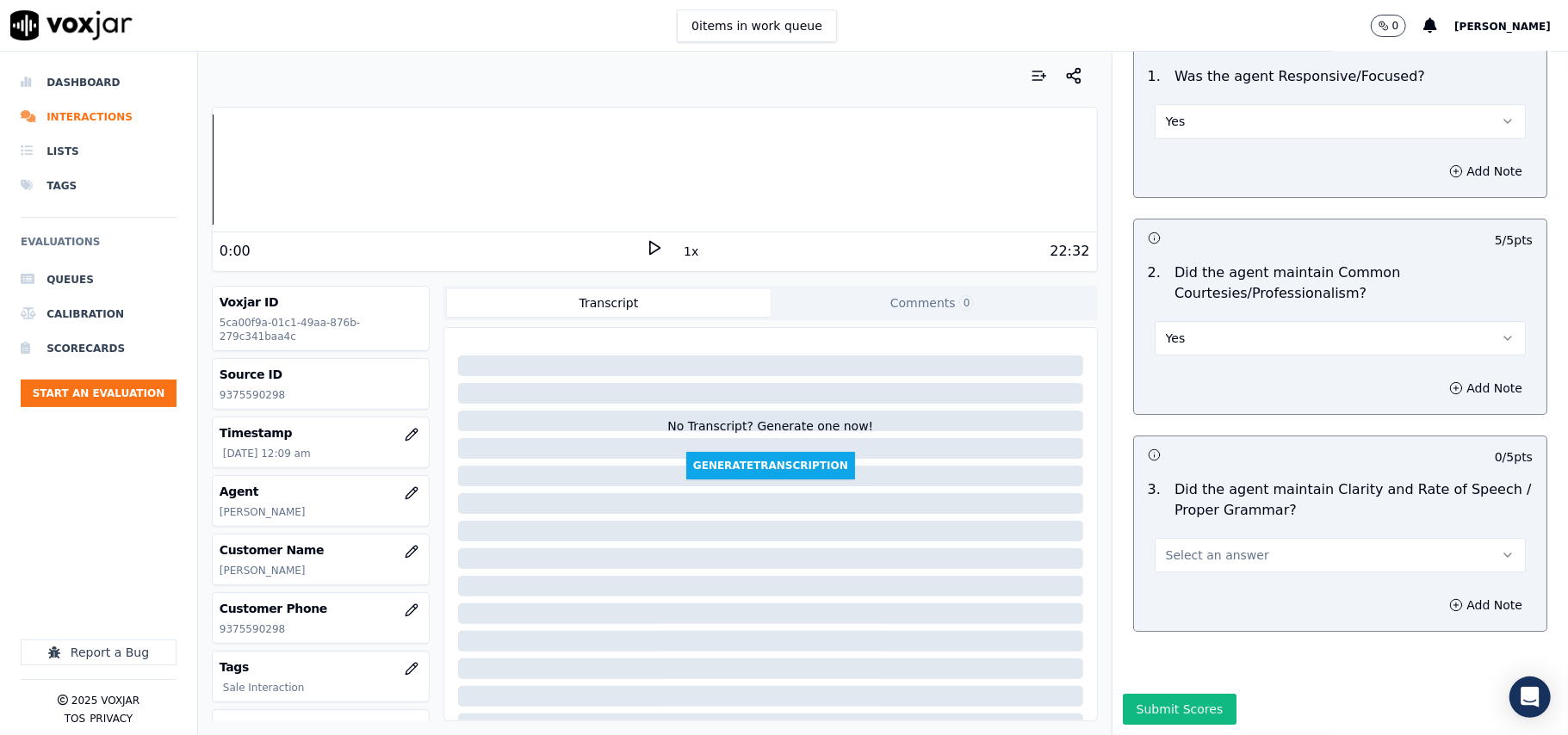
click at [1178, 538] on button "Select an answer" at bounding box center [1339, 555] width 371 height 34
click at [1187, 534] on div "Yes" at bounding box center [1303, 541] width 334 height 28
click at [1164, 694] on button "Submit Scores" at bounding box center [1179, 709] width 114 height 31
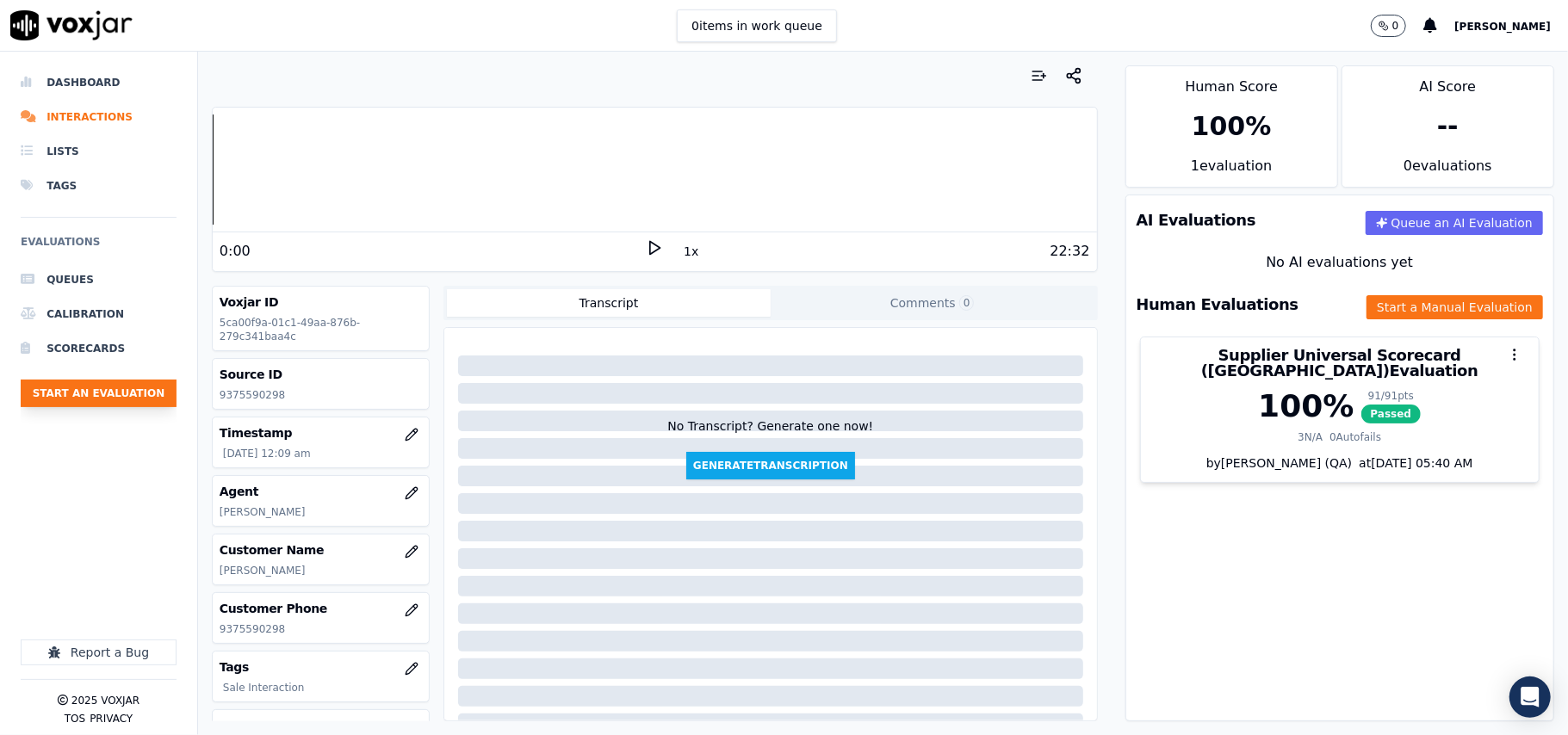
click at [115, 407] on button "Start an Evaluation" at bounding box center [99, 393] width 156 height 28
click at [93, 394] on button "Start an Evaluation" at bounding box center [99, 393] width 156 height 28
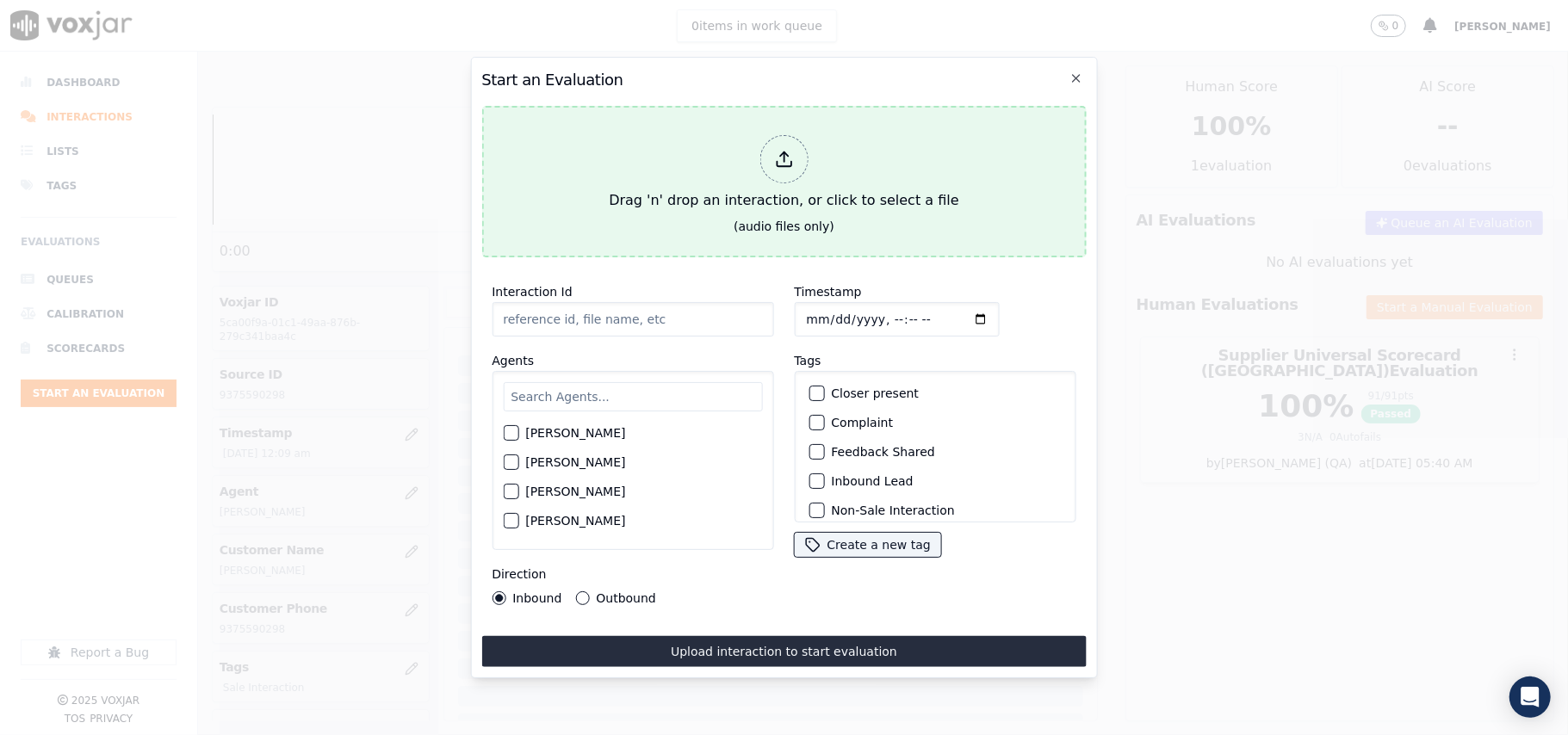
click at [738, 175] on div "Drag 'n' drop an interaction, or click to select a file" at bounding box center [783, 172] width 363 height 89
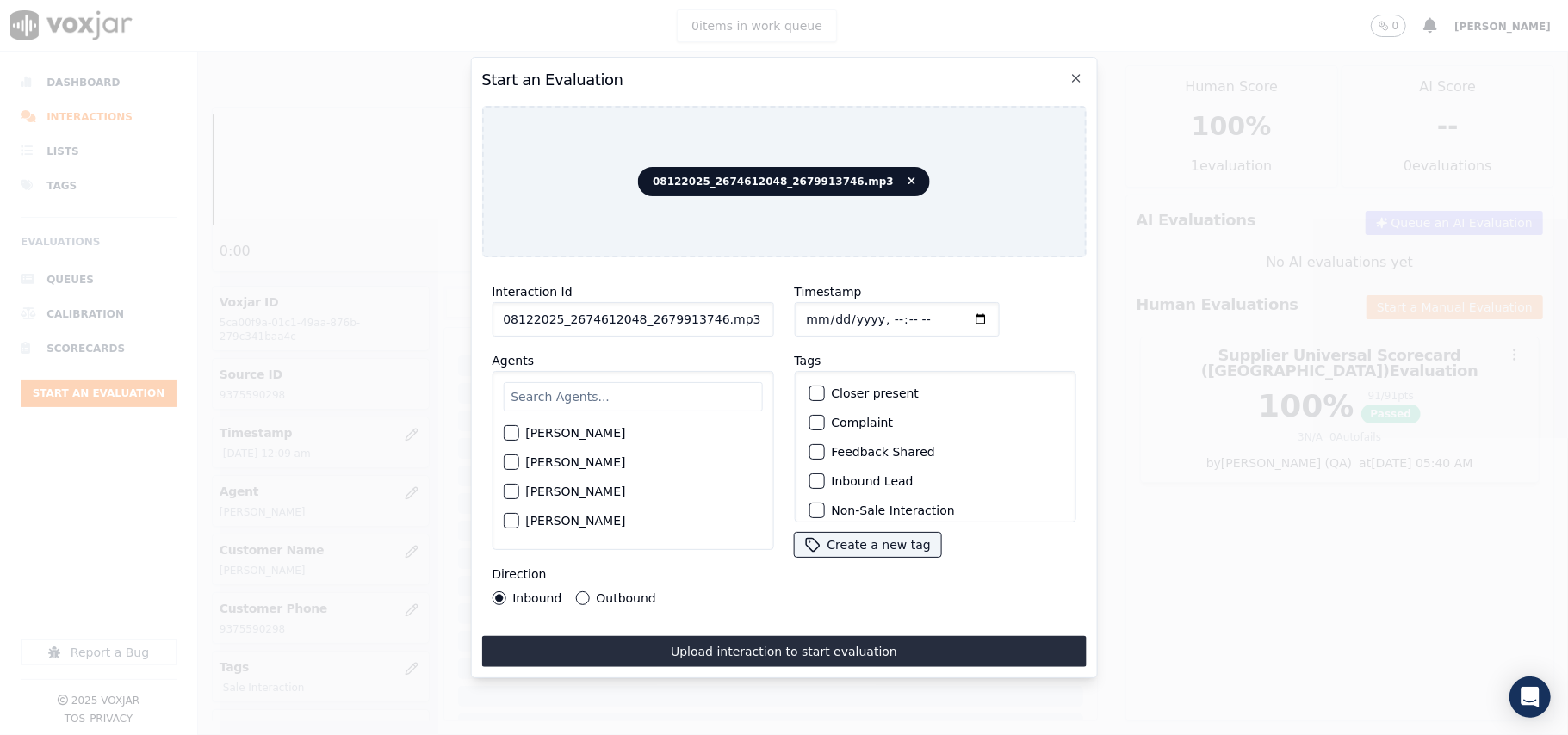
click at [647, 318] on input "08122025_2674612048_2679913746.mp3" at bounding box center [633, 319] width 282 height 34
paste input "2674612048"
type input "2674612048"
click at [821, 313] on input "Timestamp" at bounding box center [896, 319] width 205 height 34
type input "[DATE]T00:10"
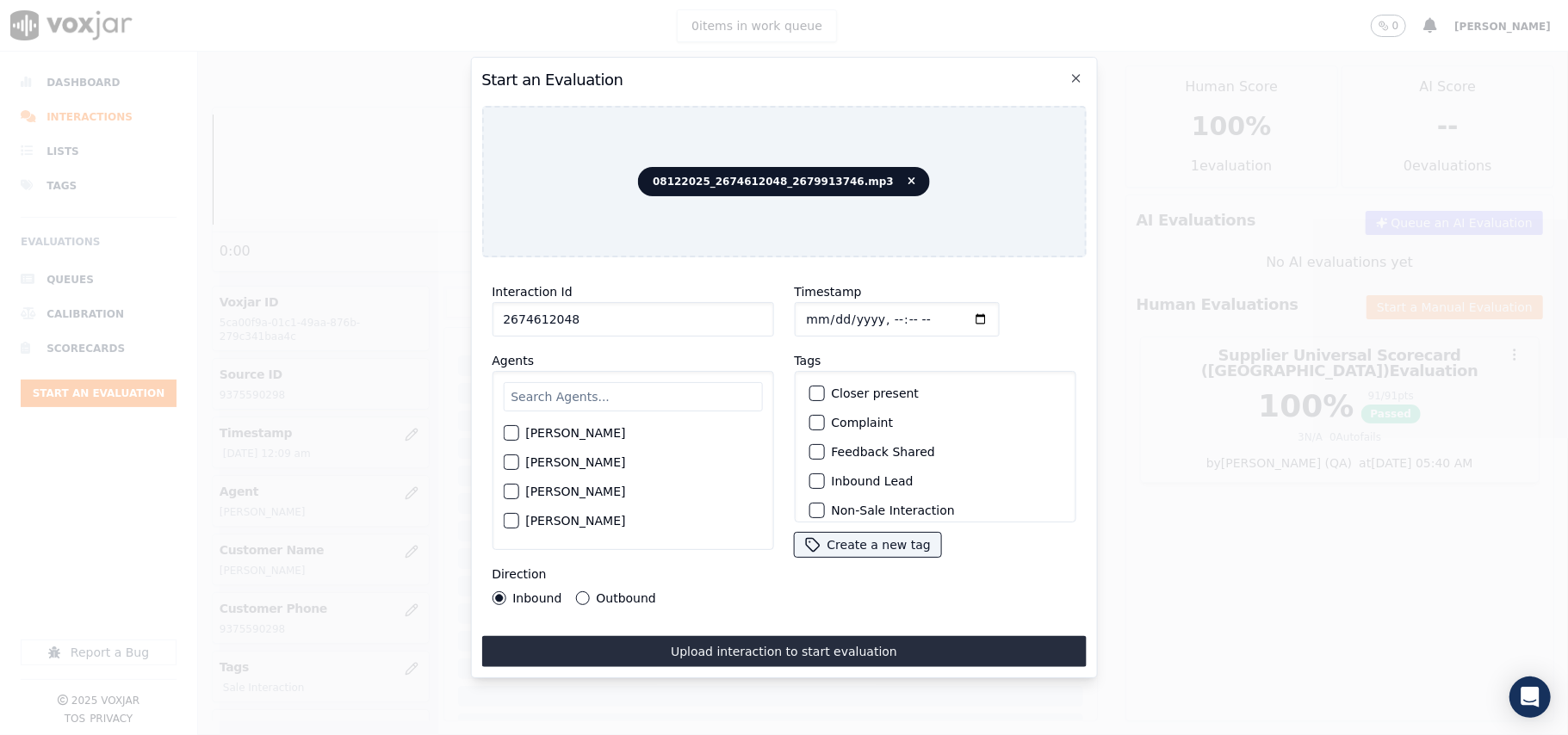
click at [596, 401] on input "text" at bounding box center [633, 397] width 259 height 30
type input "[PERSON_NAME]"
click at [589, 432] on label "[PERSON_NAME]" at bounding box center [575, 438] width 100 height 12
click at [519, 430] on button "[PERSON_NAME]" at bounding box center [511, 438] width 15 height 15
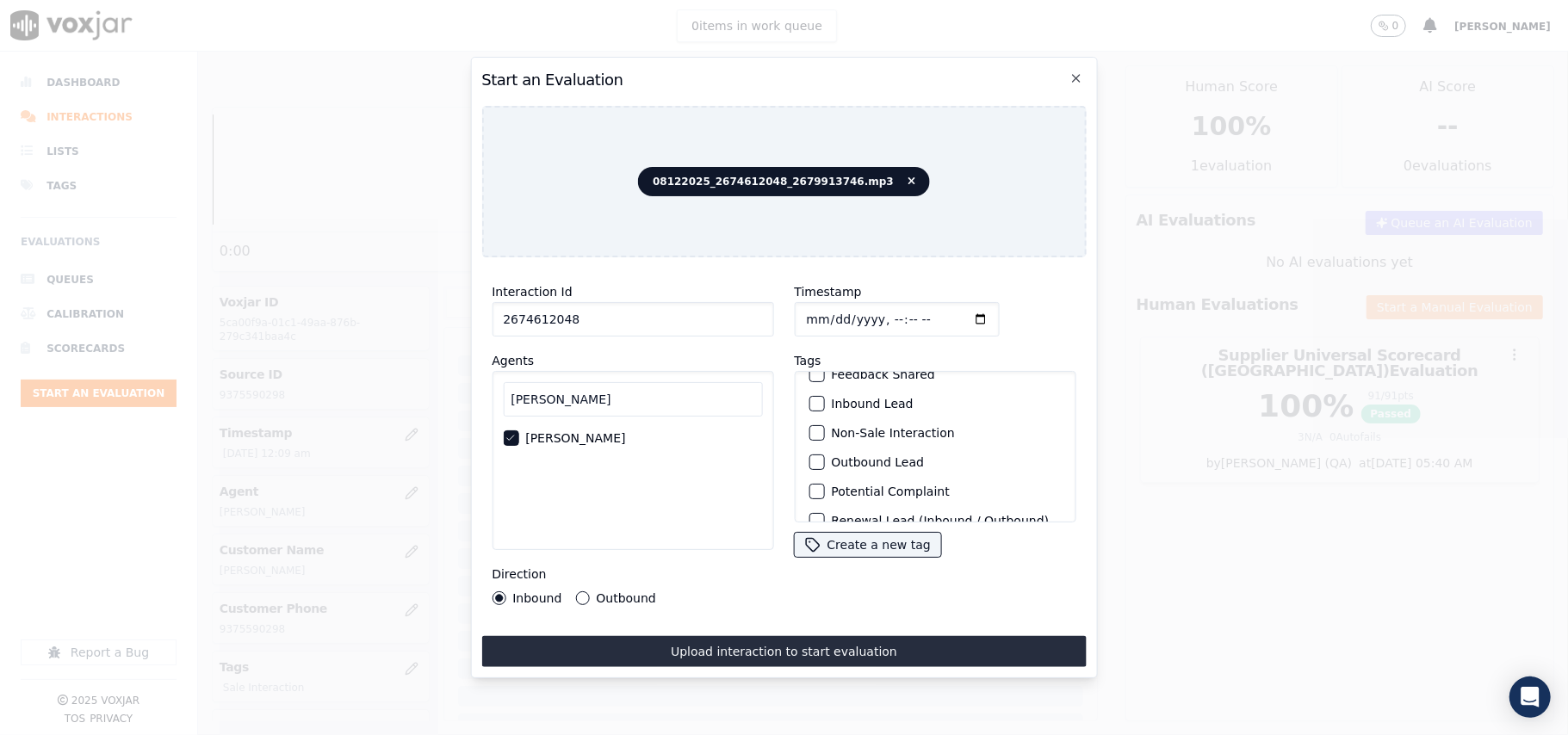
scroll to position [149, 0]
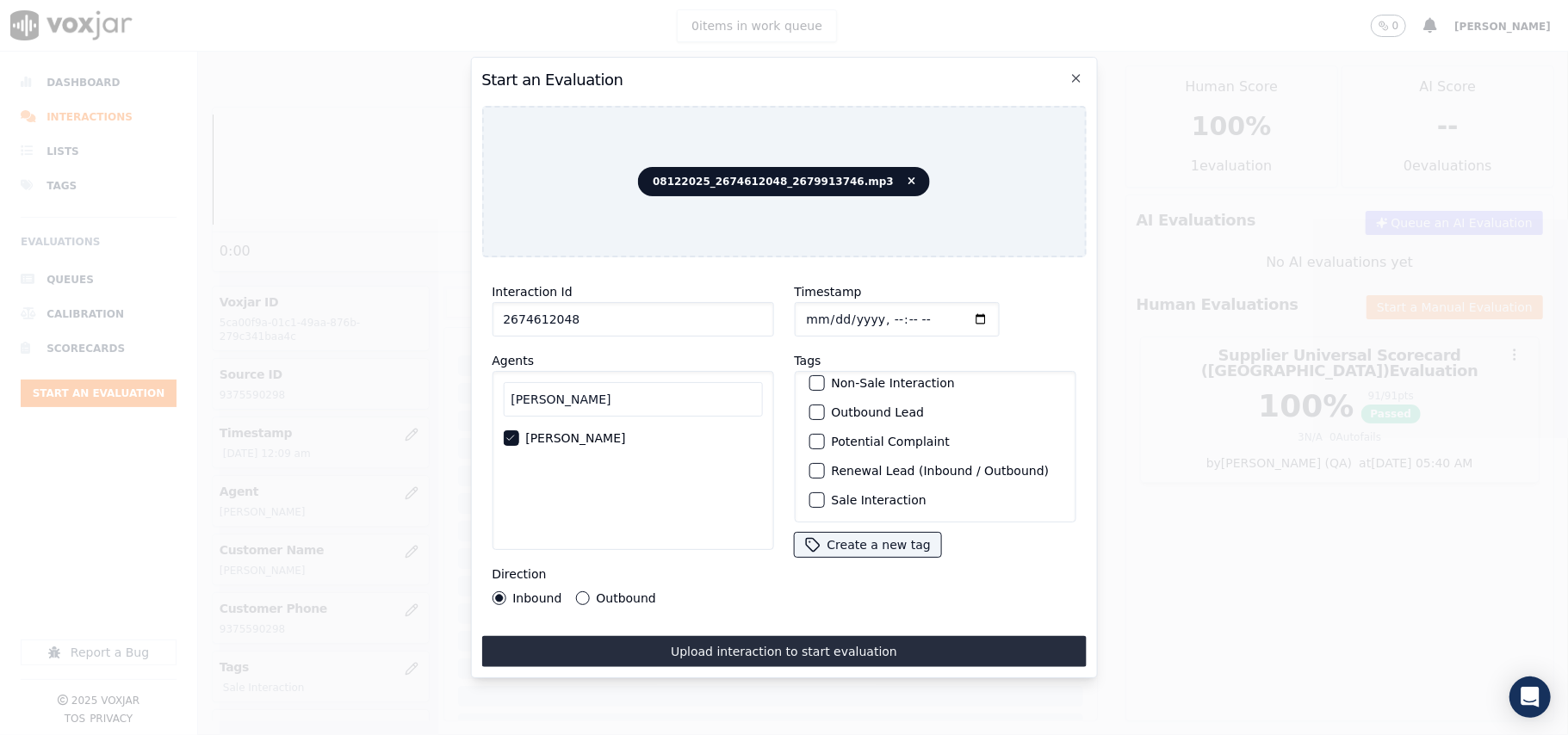
click at [850, 494] on label "Sale Interaction" at bounding box center [878, 500] width 95 height 12
click at [824, 493] on button "Sale Interaction" at bounding box center [816, 500] width 15 height 15
click at [584, 591] on button "Outbound" at bounding box center [582, 598] width 13 height 13
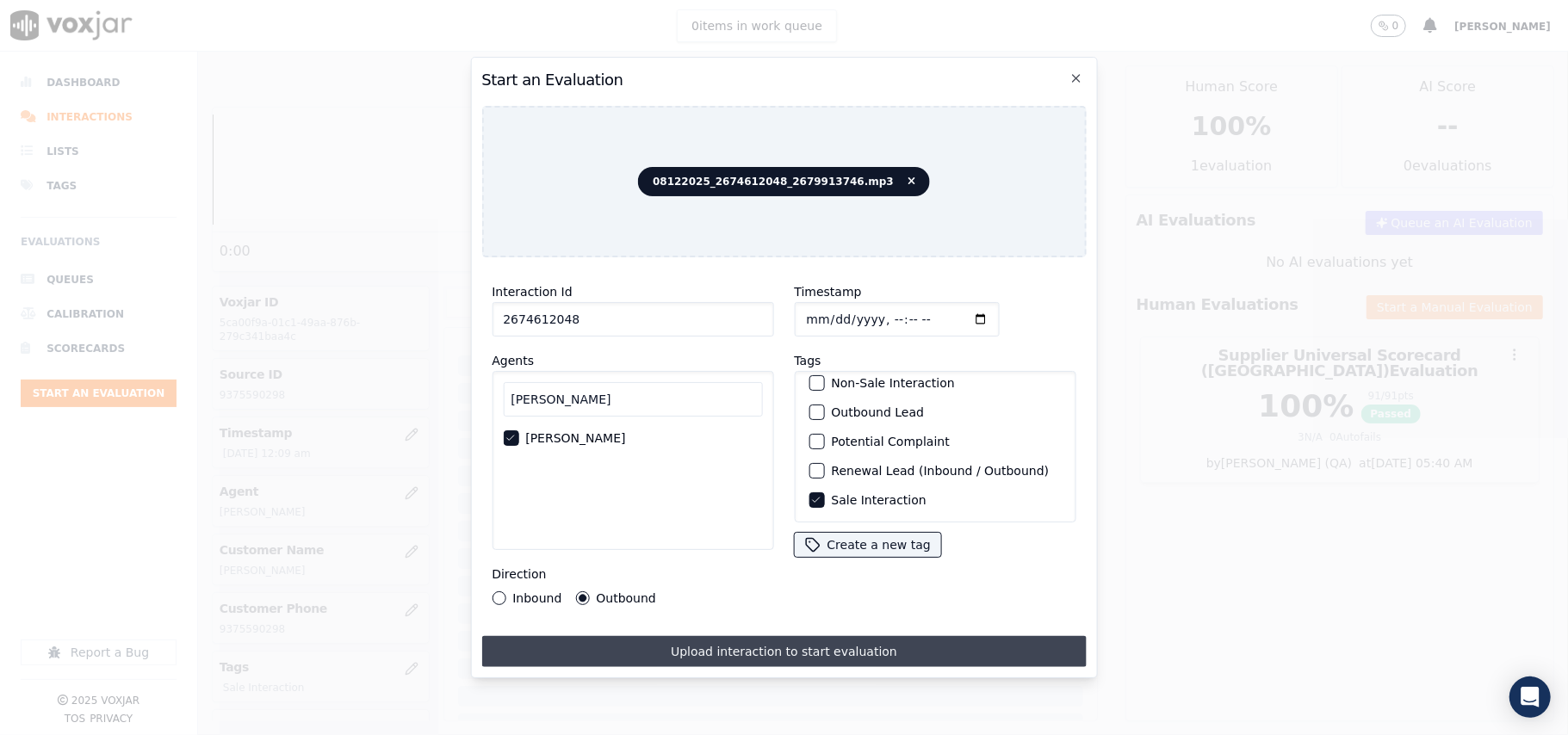
click at [741, 655] on button "Upload interaction to start evaluation" at bounding box center [783, 652] width 605 height 31
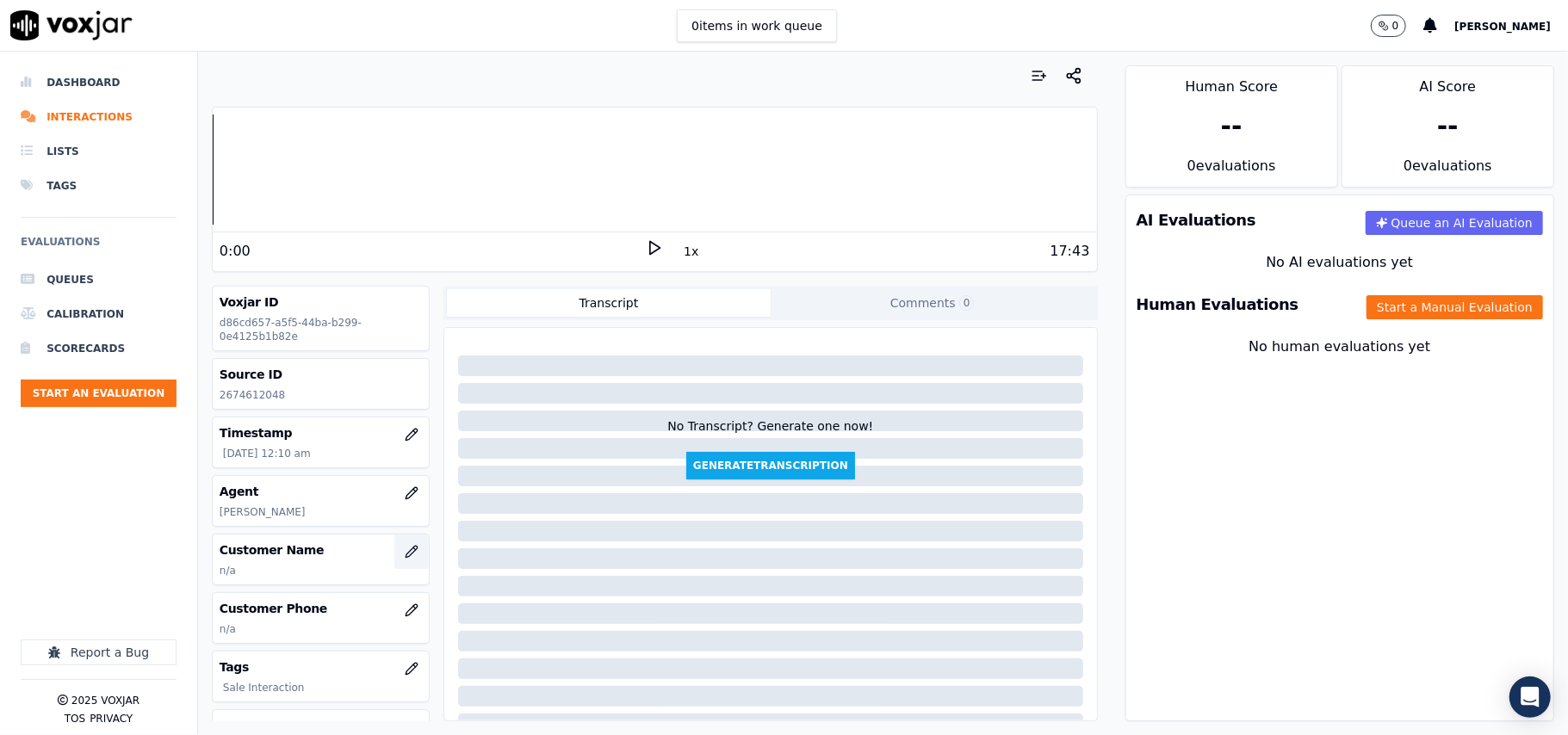
click at [394, 553] on button "button" at bounding box center [411, 552] width 35 height 34
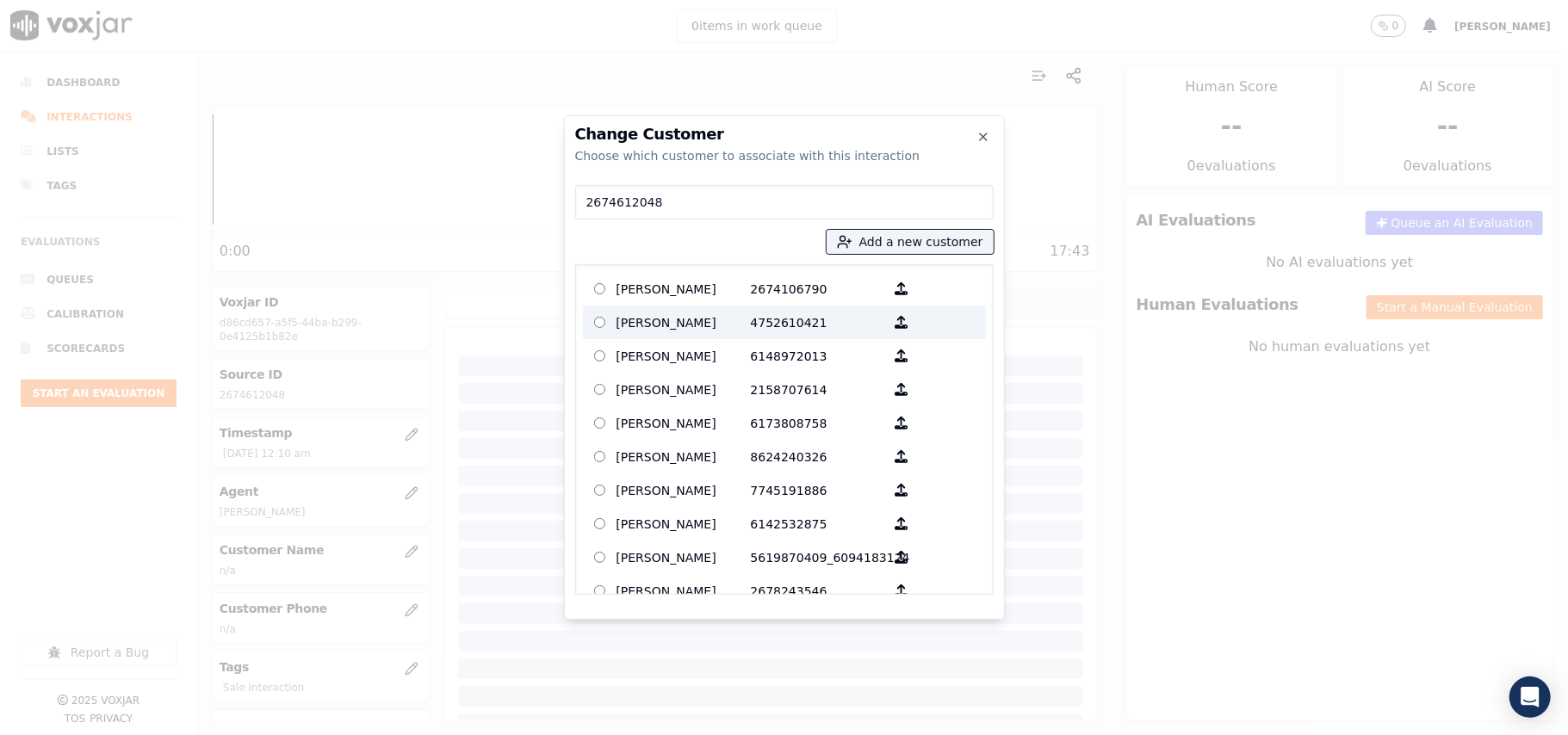
type input "2674612048"
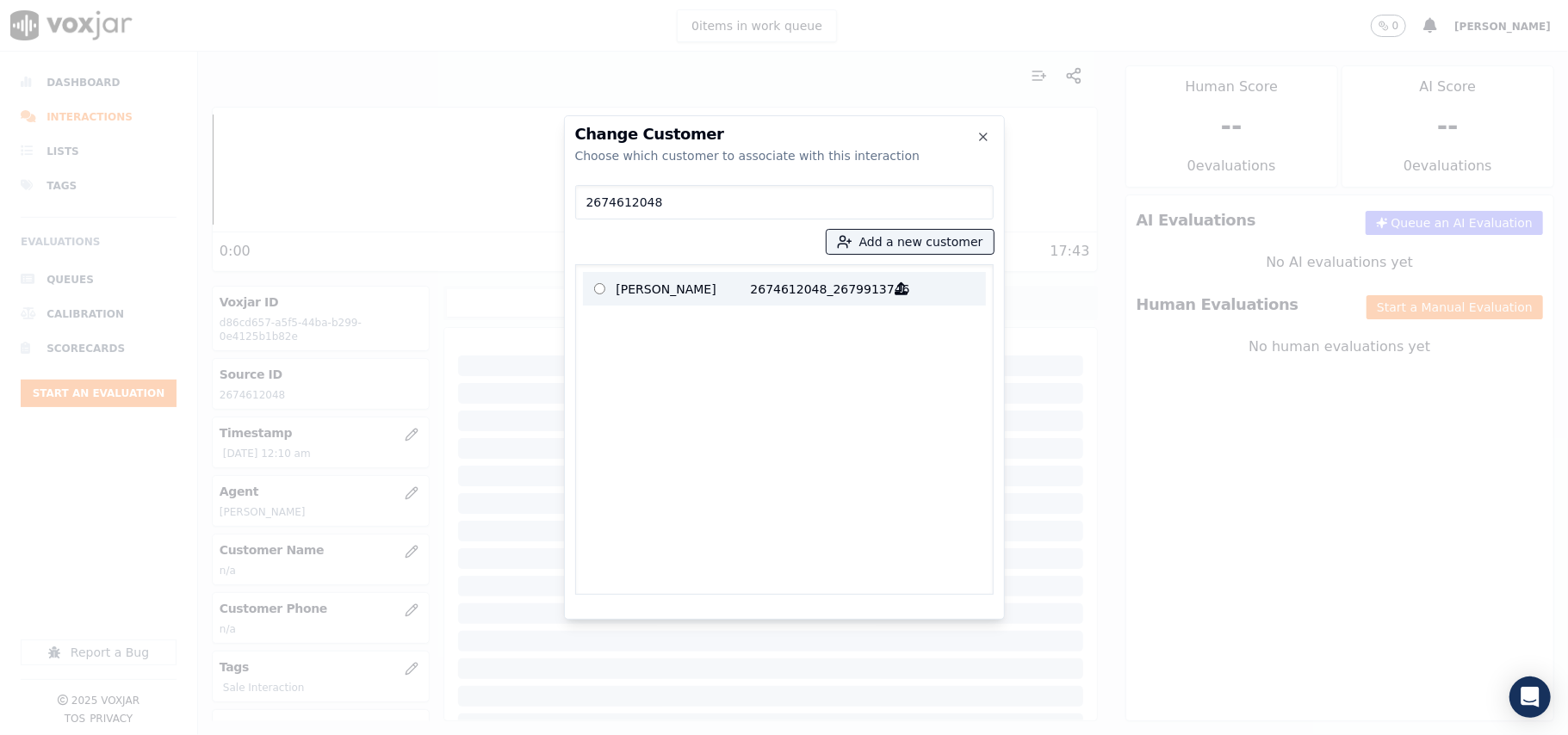
click at [658, 292] on p "[PERSON_NAME]" at bounding box center [683, 288] width 134 height 27
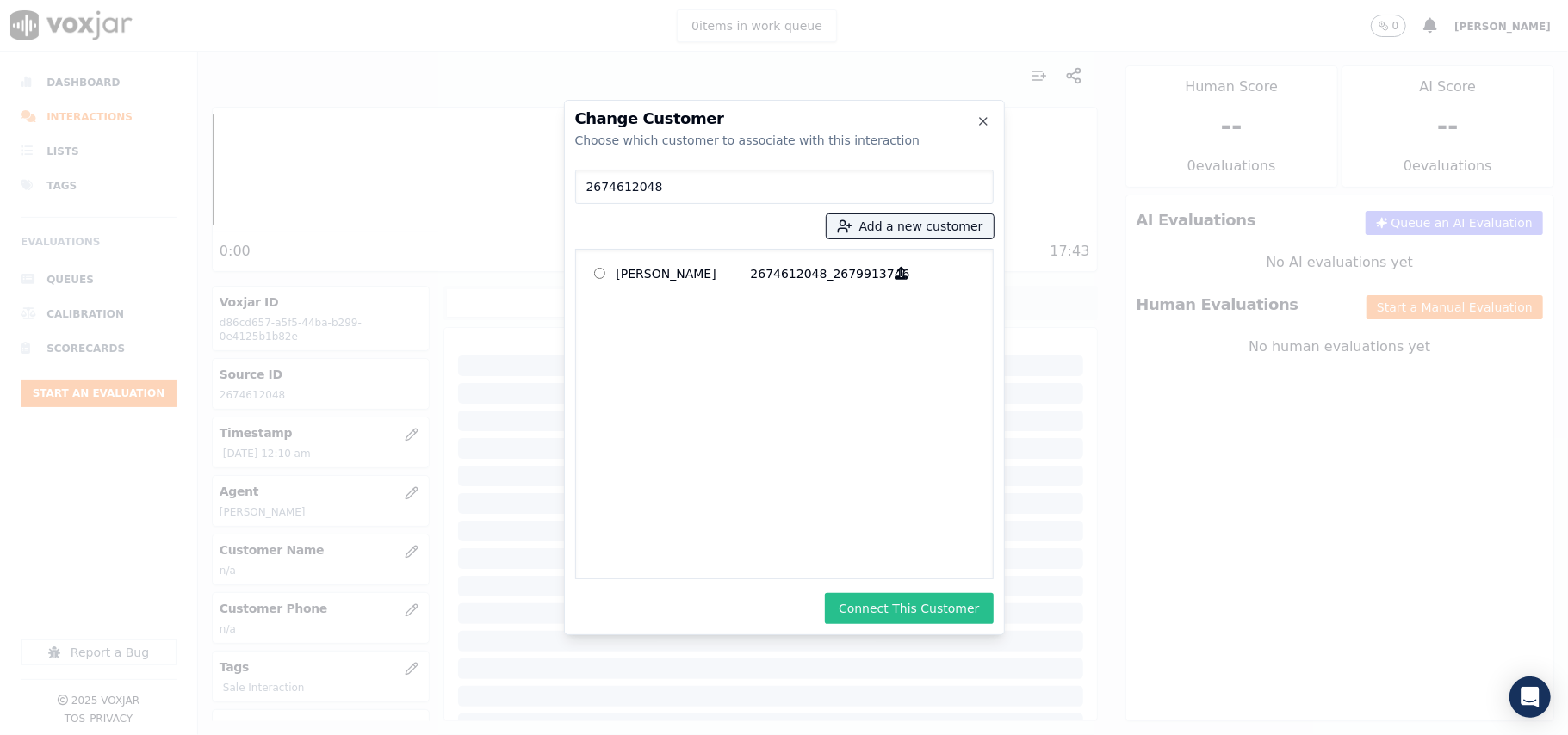
click at [938, 621] on button "Connect This Customer" at bounding box center [908, 609] width 168 height 31
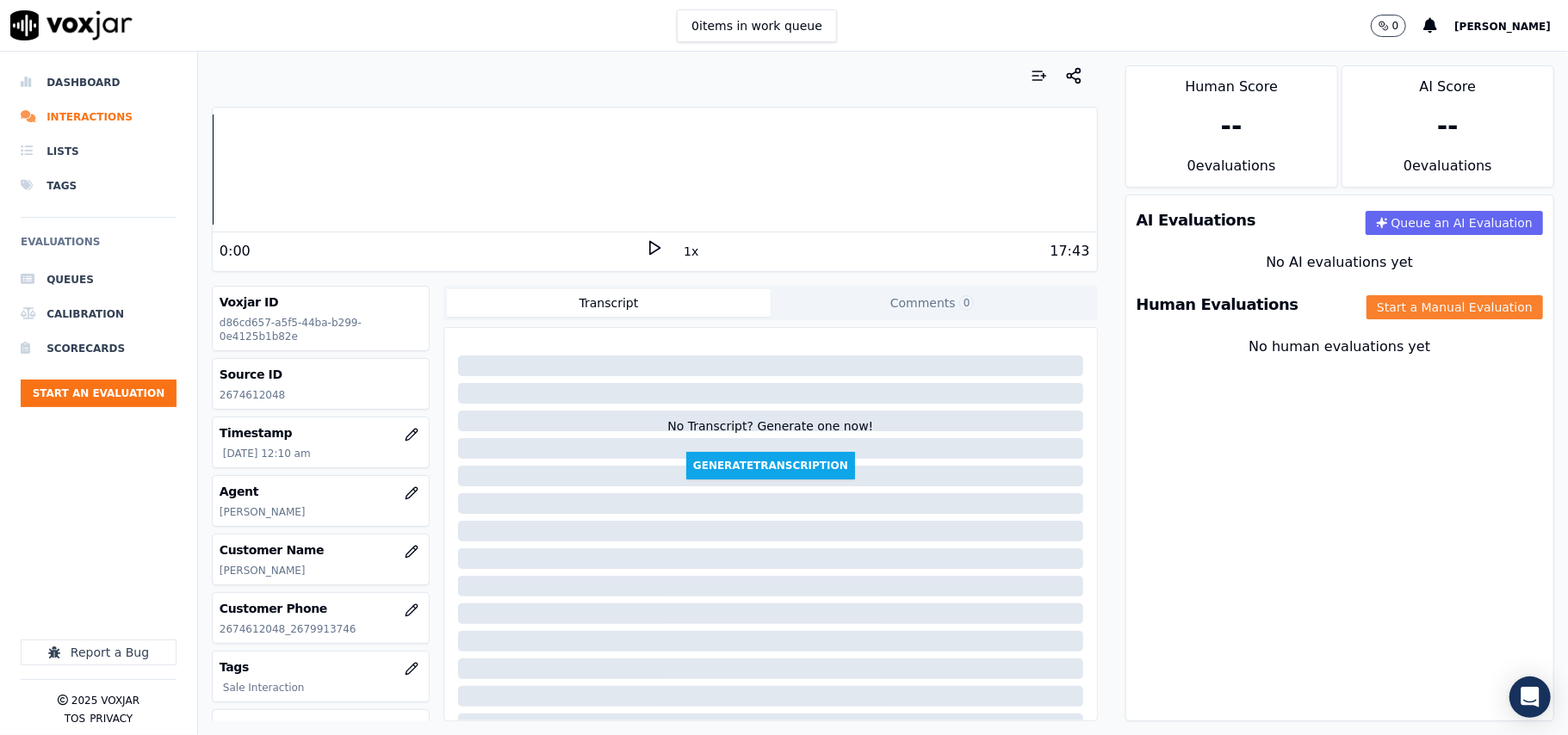
click at [1374, 298] on button "Start a Manual Evaluation" at bounding box center [1454, 307] width 176 height 24
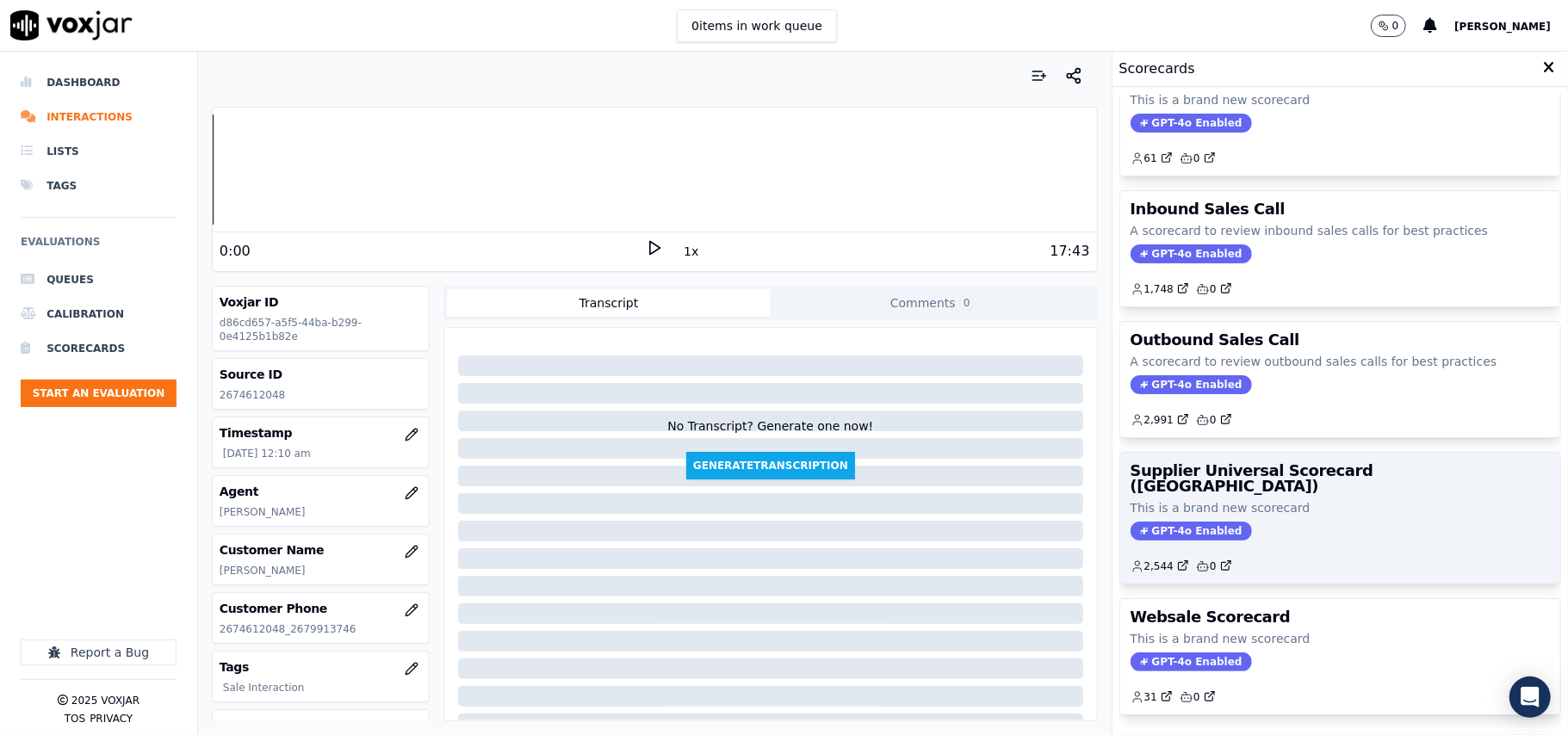
scroll to position [131, 0]
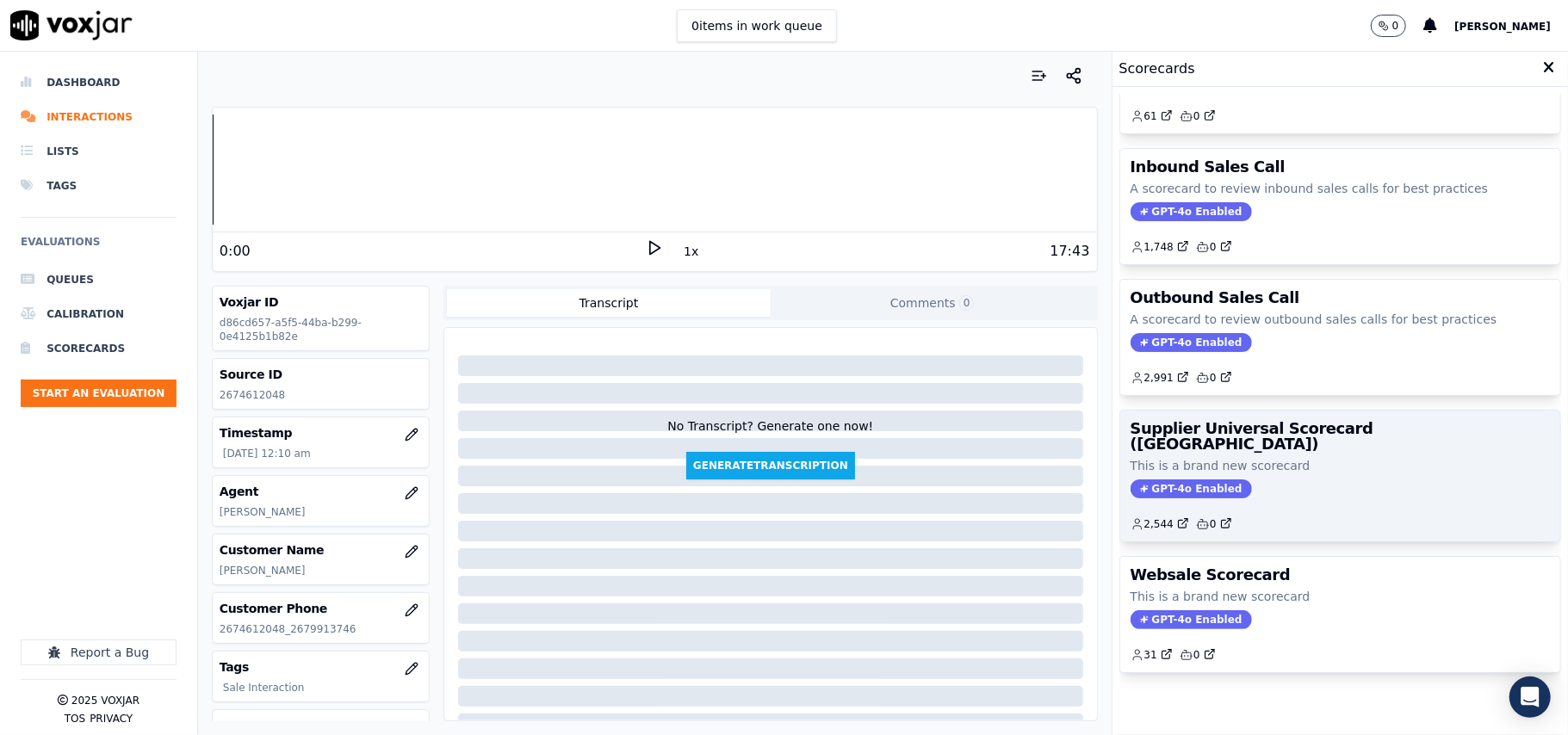
click at [1234, 479] on div "GPT-4o Enabled" at bounding box center [1339, 489] width 419 height 19
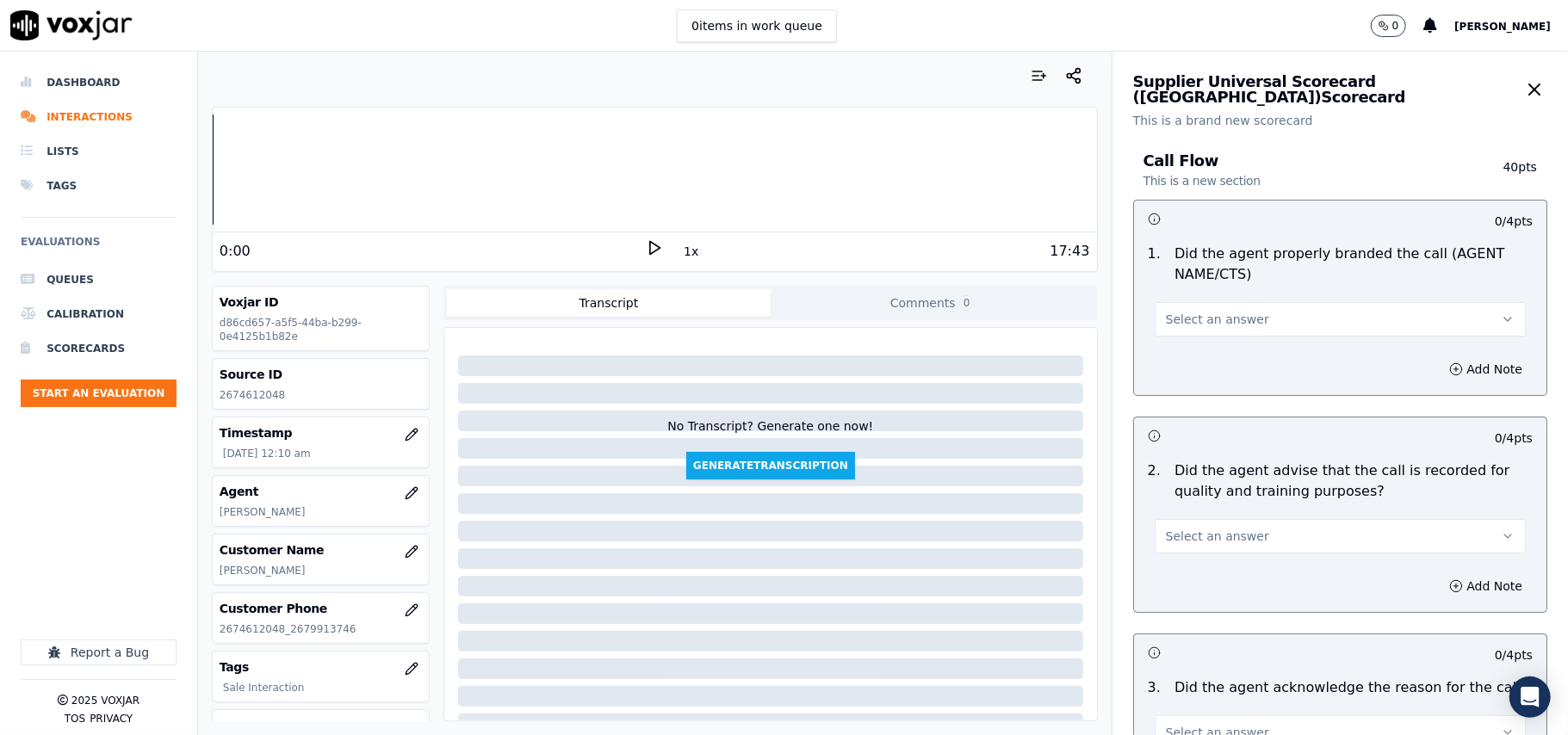
click at [1224, 324] on span "Select an answer" at bounding box center [1217, 319] width 104 height 17
click at [1164, 355] on div "Yes" at bounding box center [1303, 358] width 334 height 28
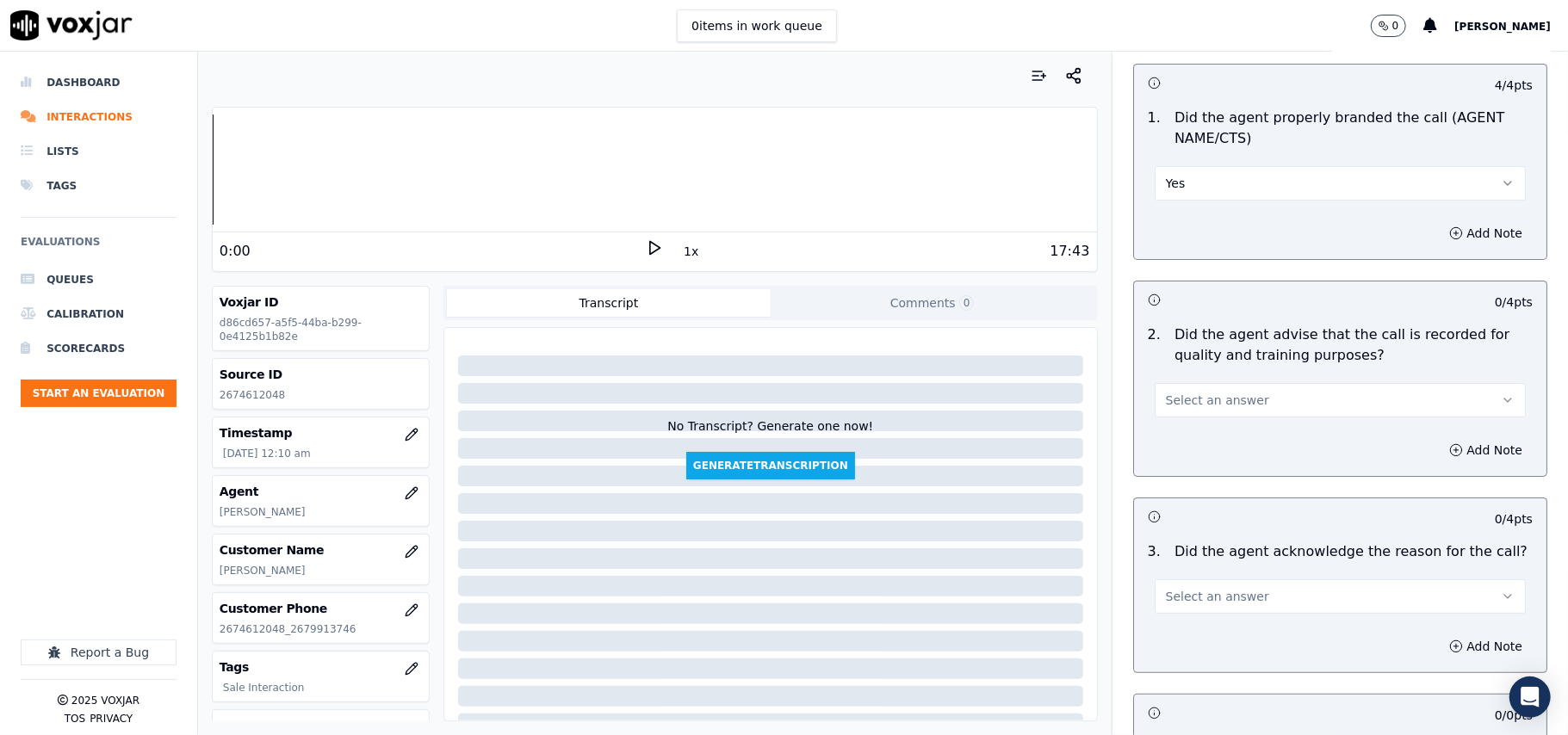
scroll to position [191, 0]
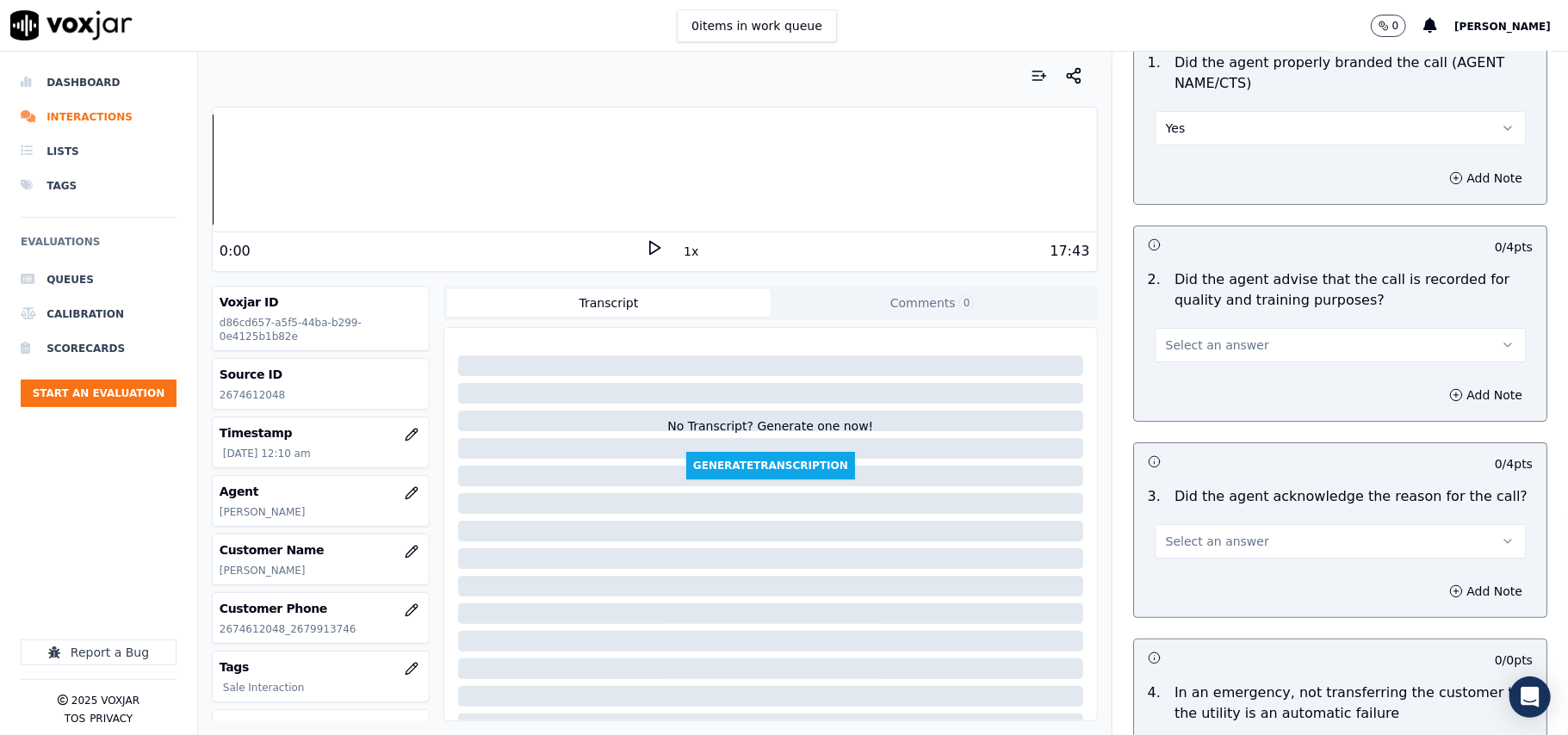
click at [1187, 342] on span "Select an answer" at bounding box center [1217, 345] width 104 height 17
click at [1181, 386] on div "Yes" at bounding box center [1303, 384] width 334 height 28
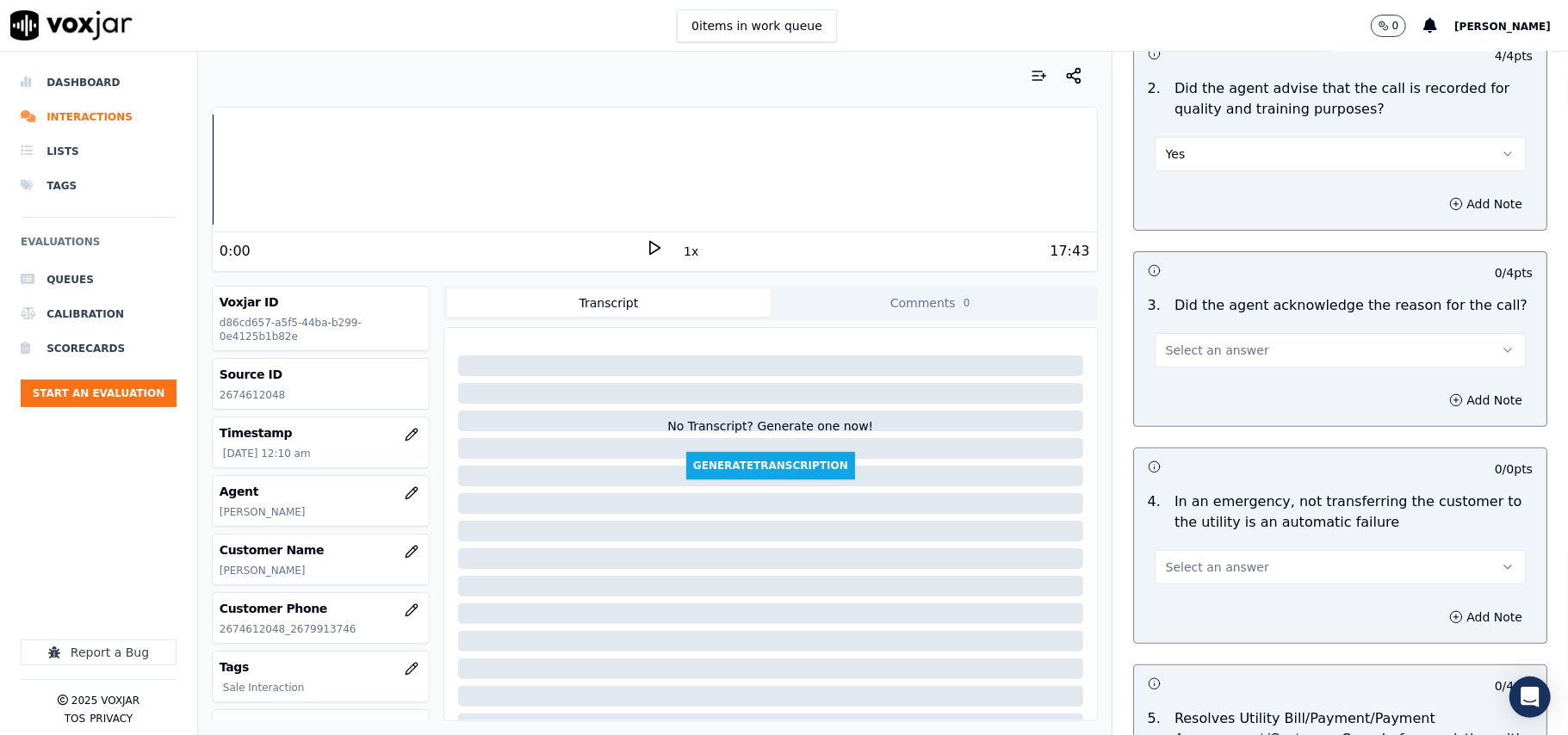
click at [1165, 359] on span "Select an answer" at bounding box center [1217, 351] width 104 height 17
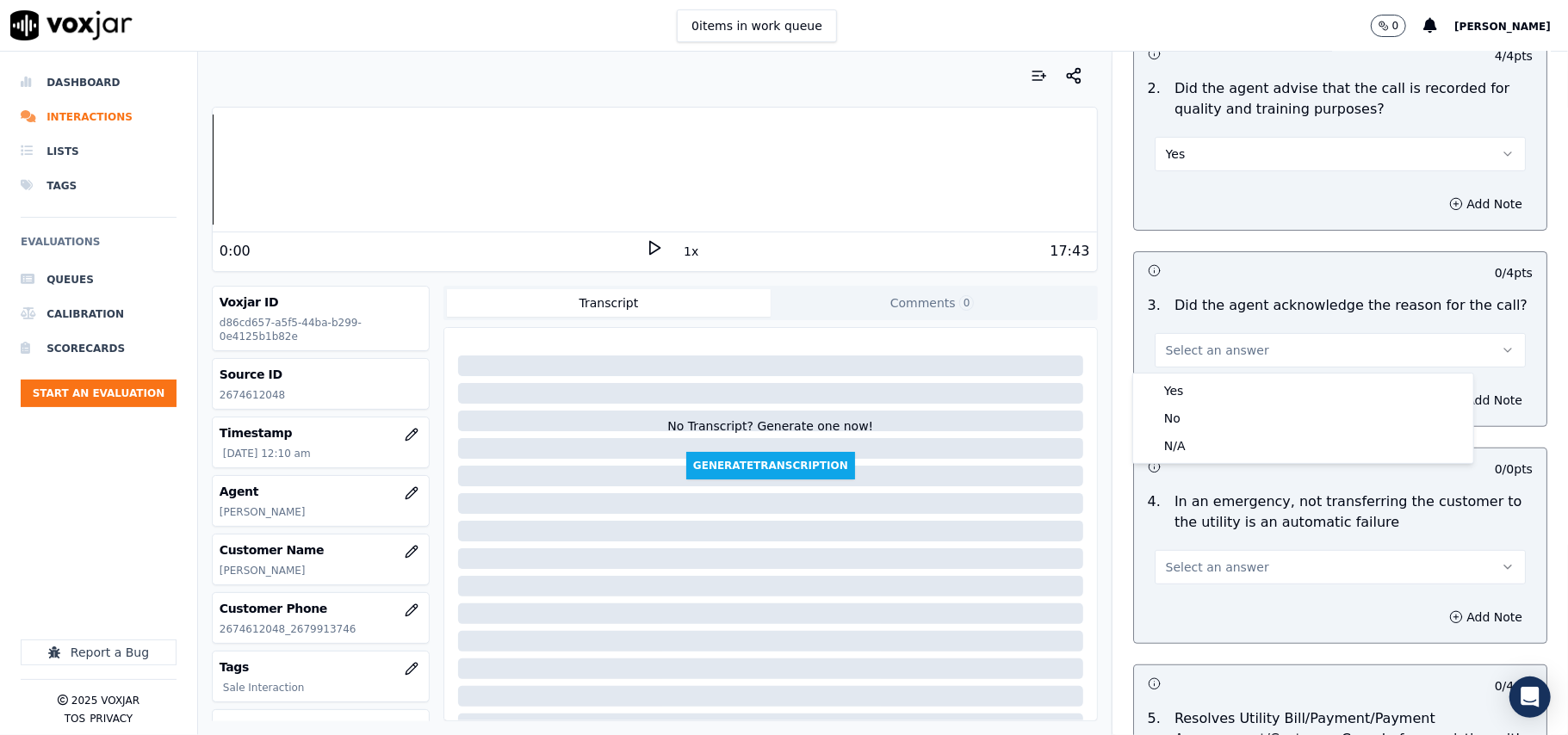
click at [1164, 374] on div "Yes No N/A" at bounding box center [1303, 418] width 340 height 89
click at [1176, 398] on div "Yes" at bounding box center [1303, 390] width 334 height 28
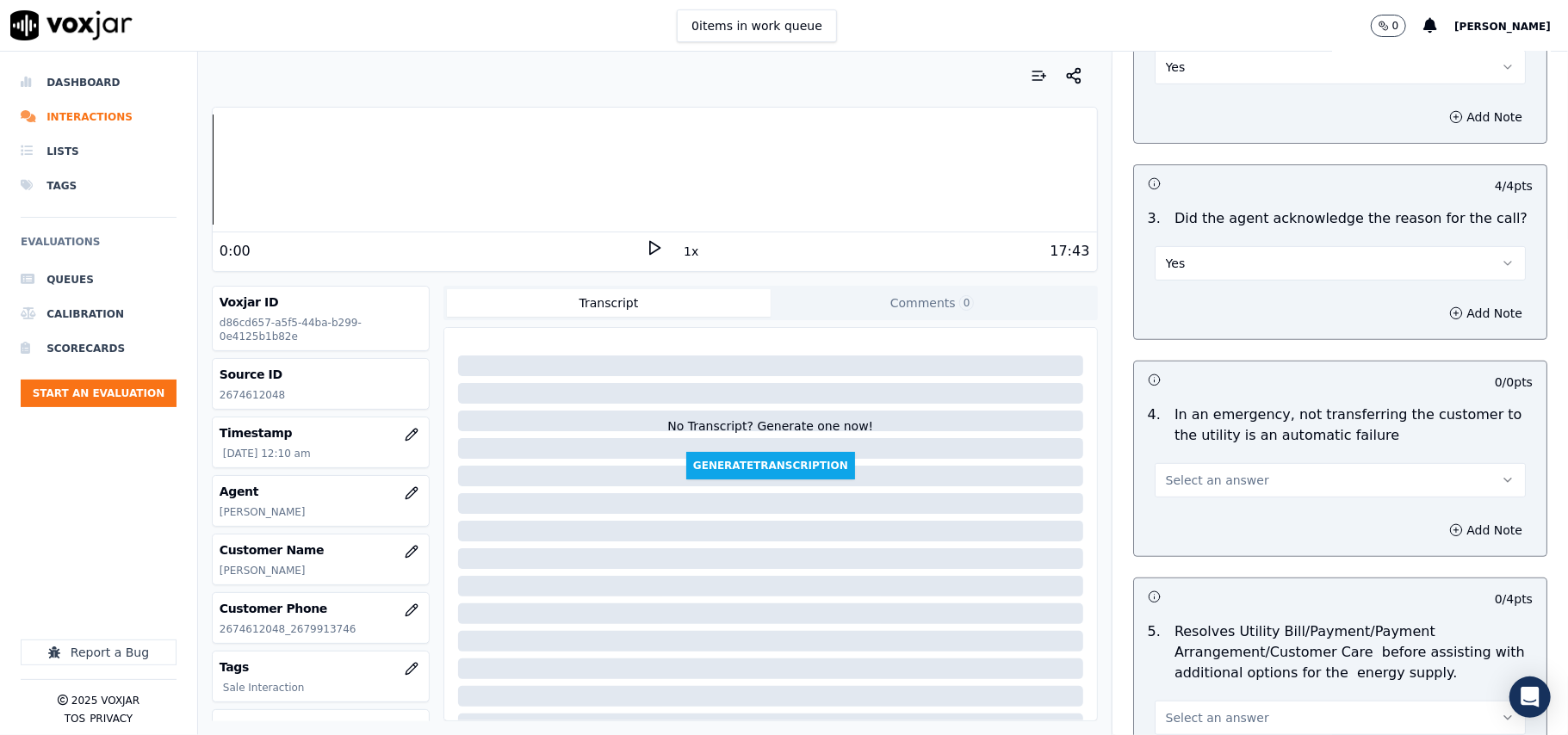
scroll to position [573, 0]
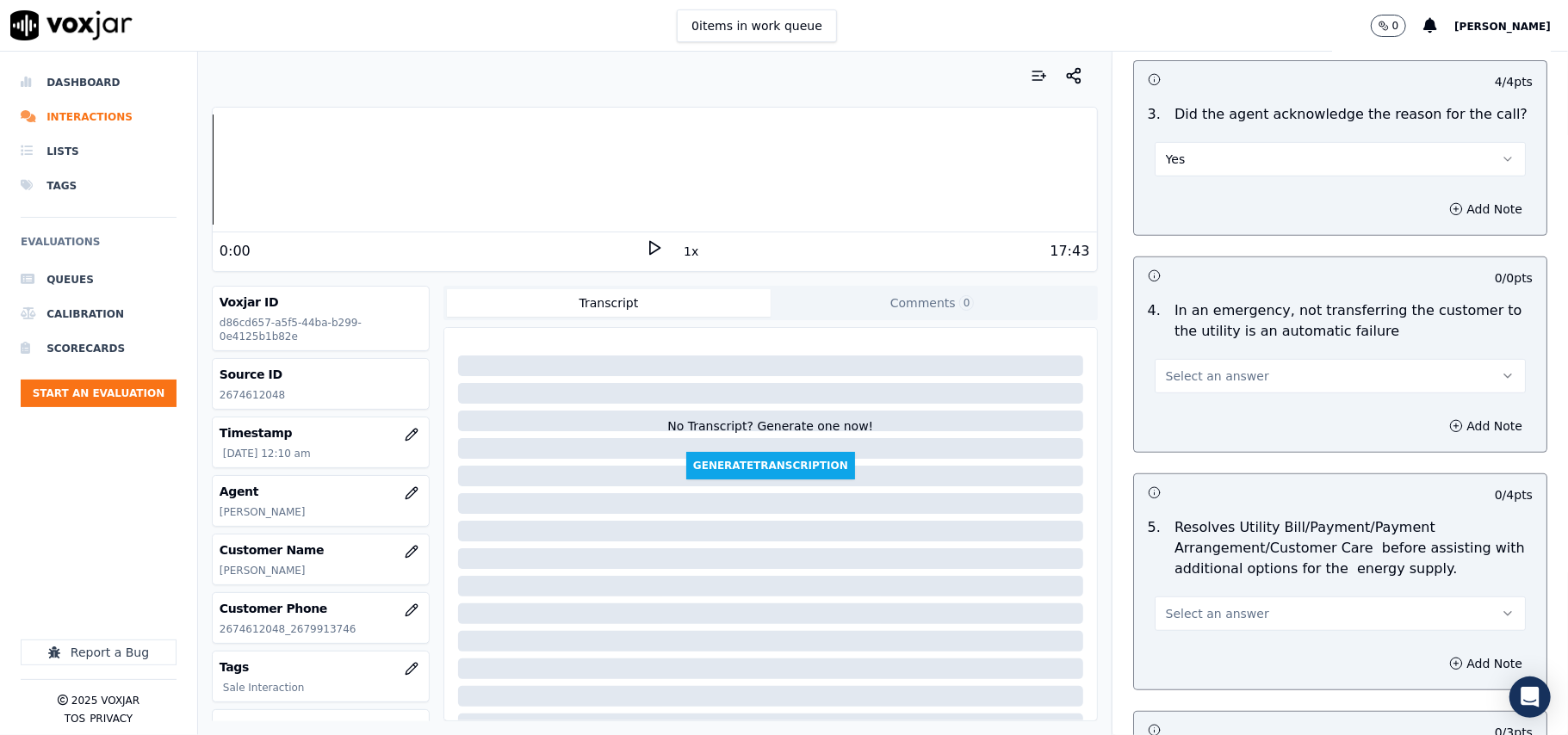
click at [1211, 362] on button "Select an answer" at bounding box center [1339, 377] width 371 height 34
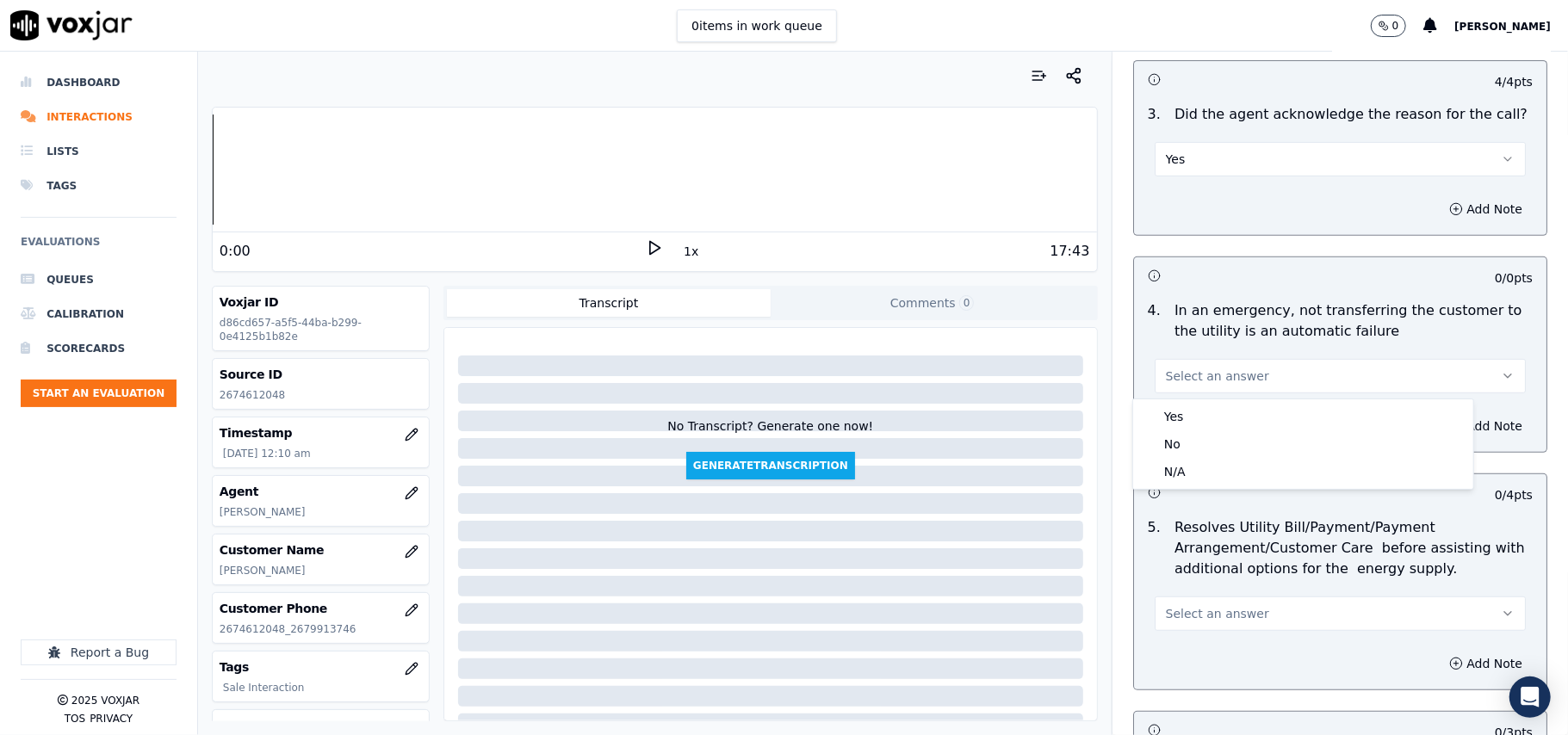
click at [1206, 379] on span "Select an answer" at bounding box center [1217, 377] width 104 height 17
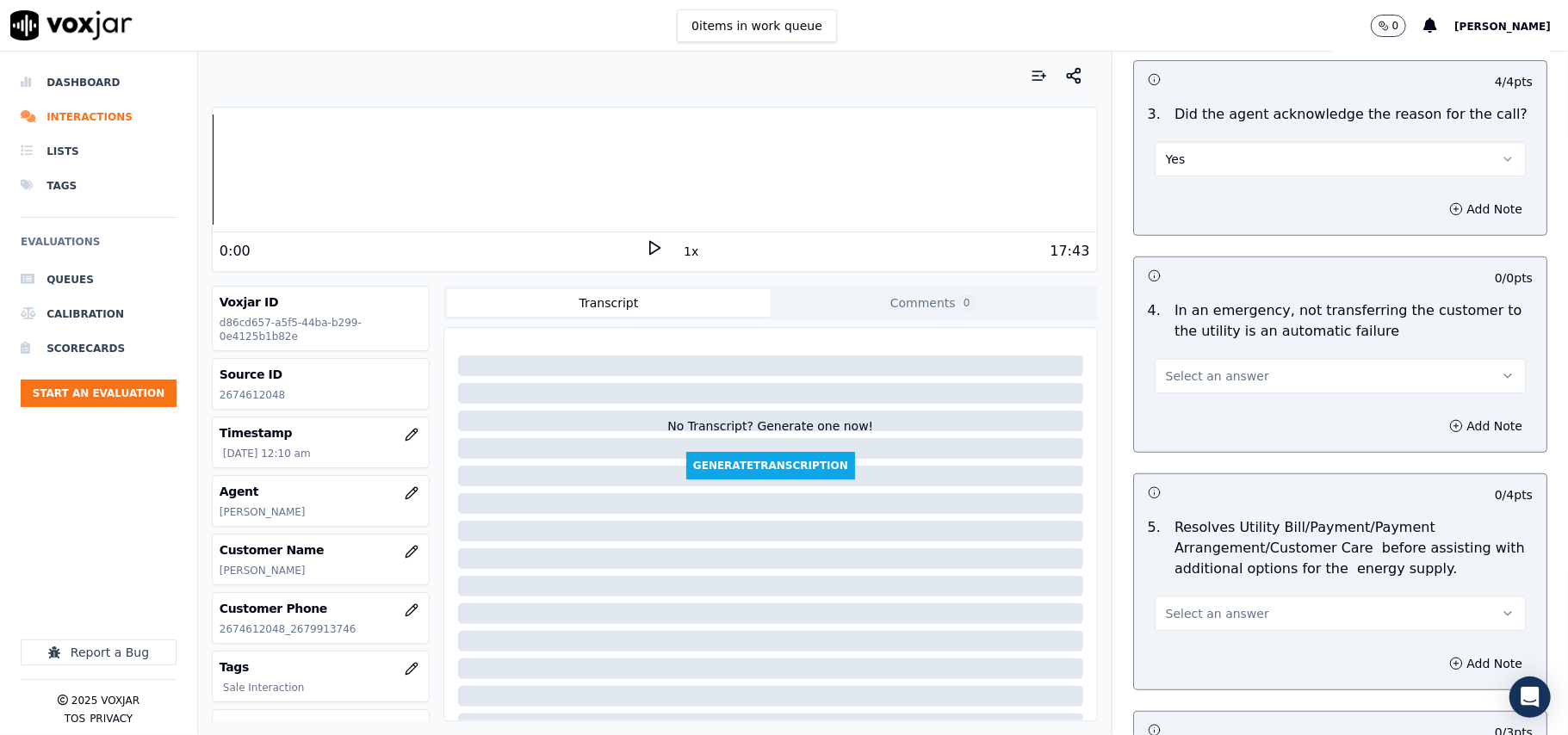
click at [1209, 359] on div "Select an answer" at bounding box center [1339, 375] width 371 height 38
click at [1209, 365] on button "Select an answer" at bounding box center [1339, 377] width 371 height 34
click at [1212, 462] on div "N/A" at bounding box center [1303, 471] width 334 height 28
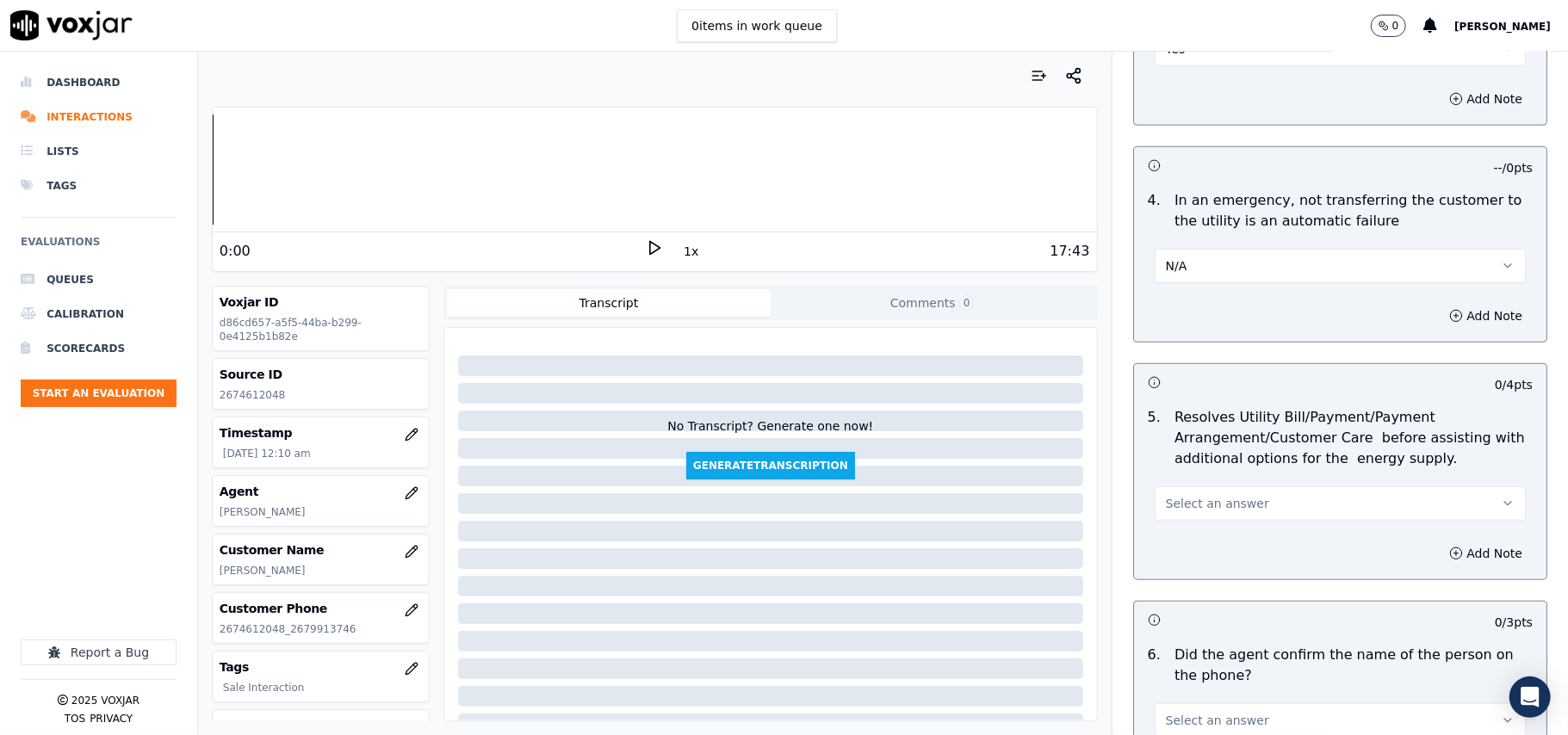
scroll to position [765, 0]
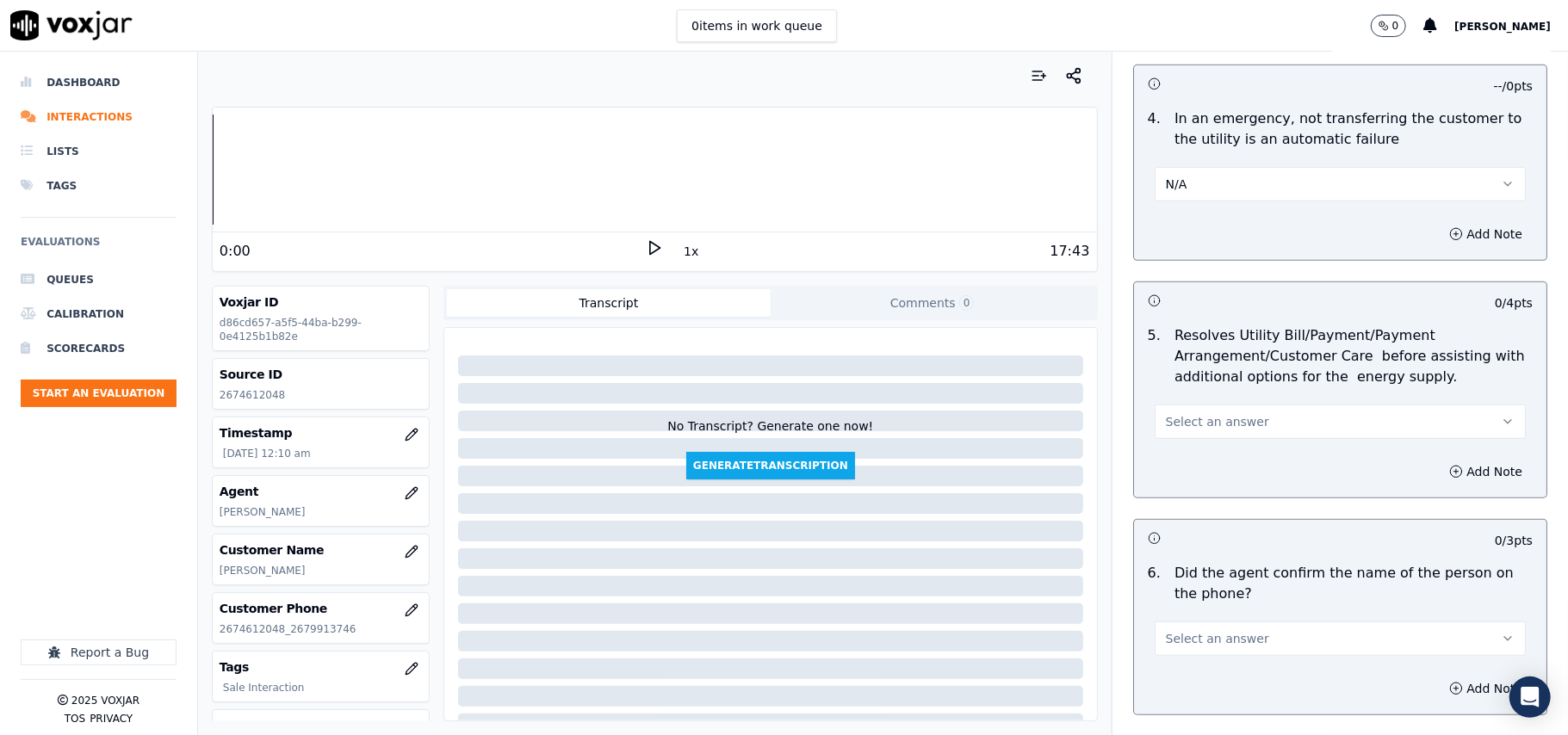
click at [1187, 422] on span "Select an answer" at bounding box center [1217, 422] width 104 height 17
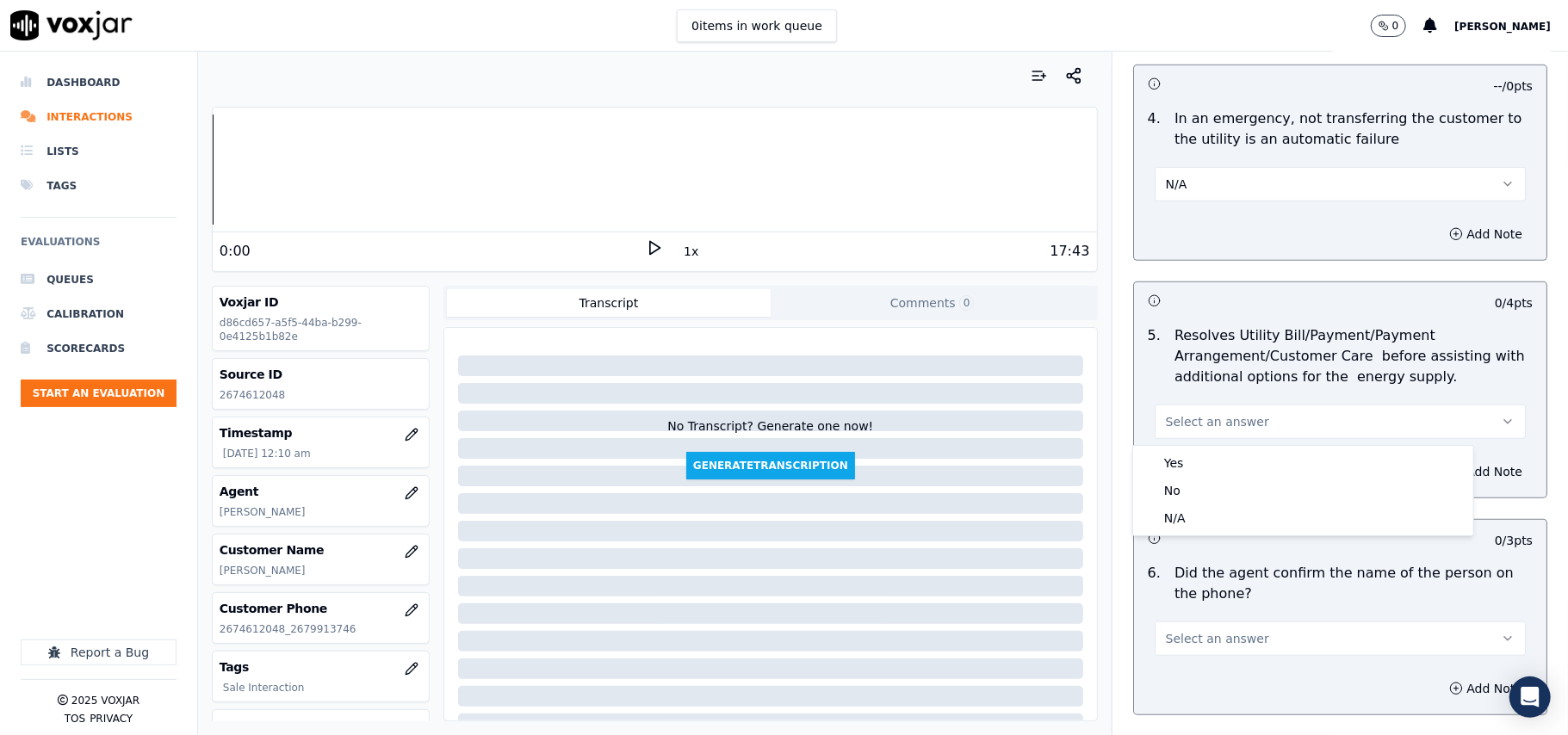
click at [1185, 523] on div "N/A" at bounding box center [1303, 517] width 334 height 28
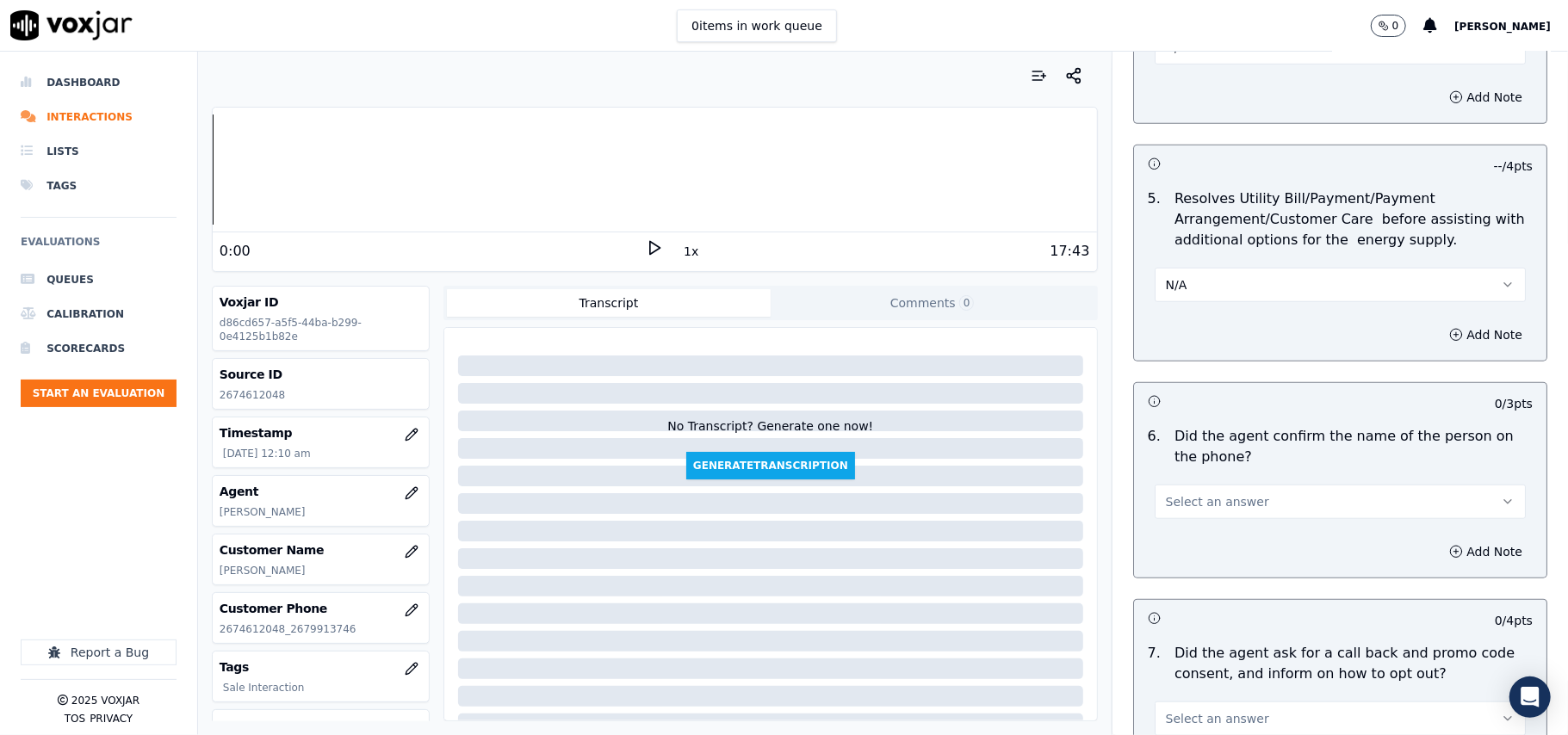
scroll to position [955, 0]
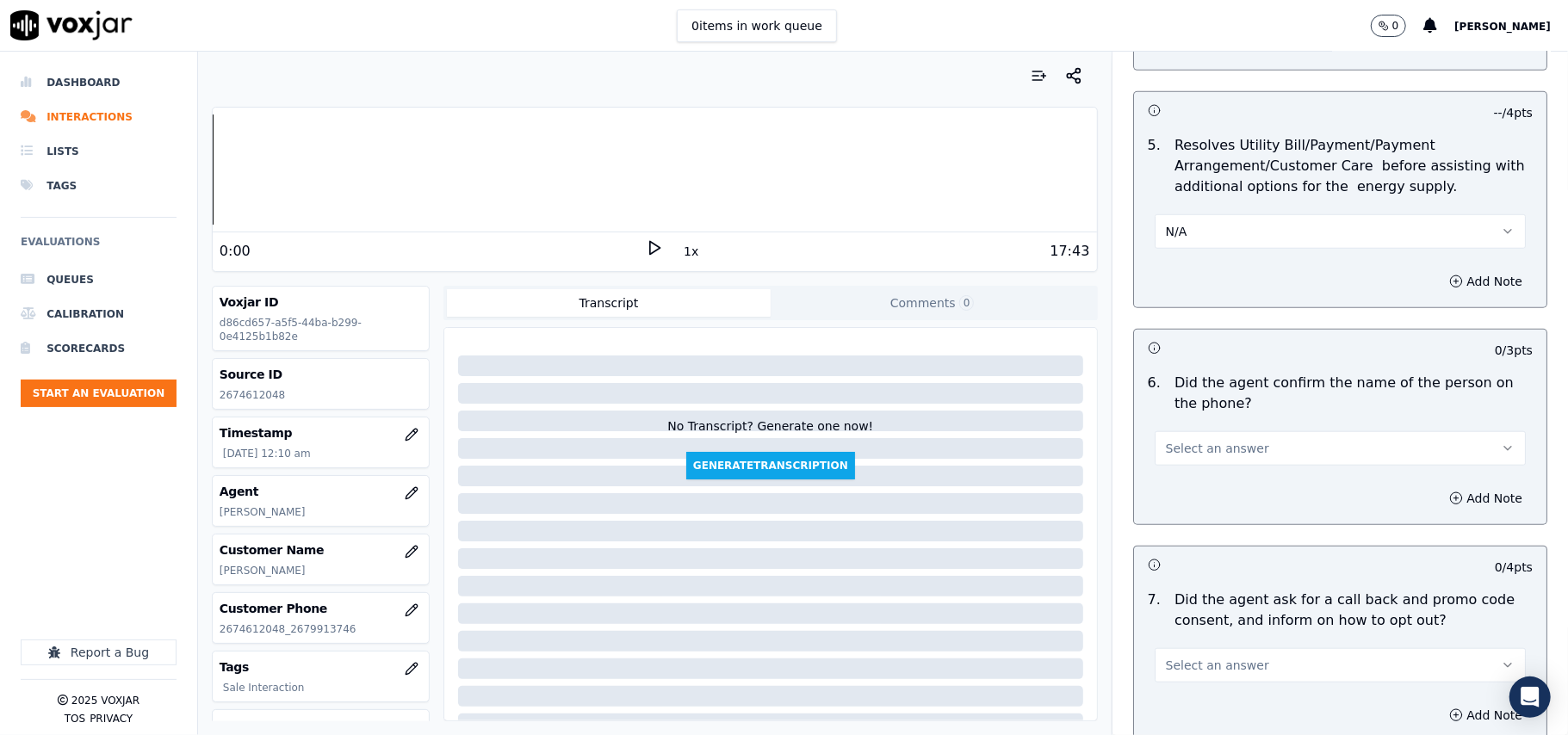
click at [1199, 445] on span "Select an answer" at bounding box center [1217, 448] width 104 height 17
click at [1187, 494] on div "Yes" at bounding box center [1303, 490] width 334 height 28
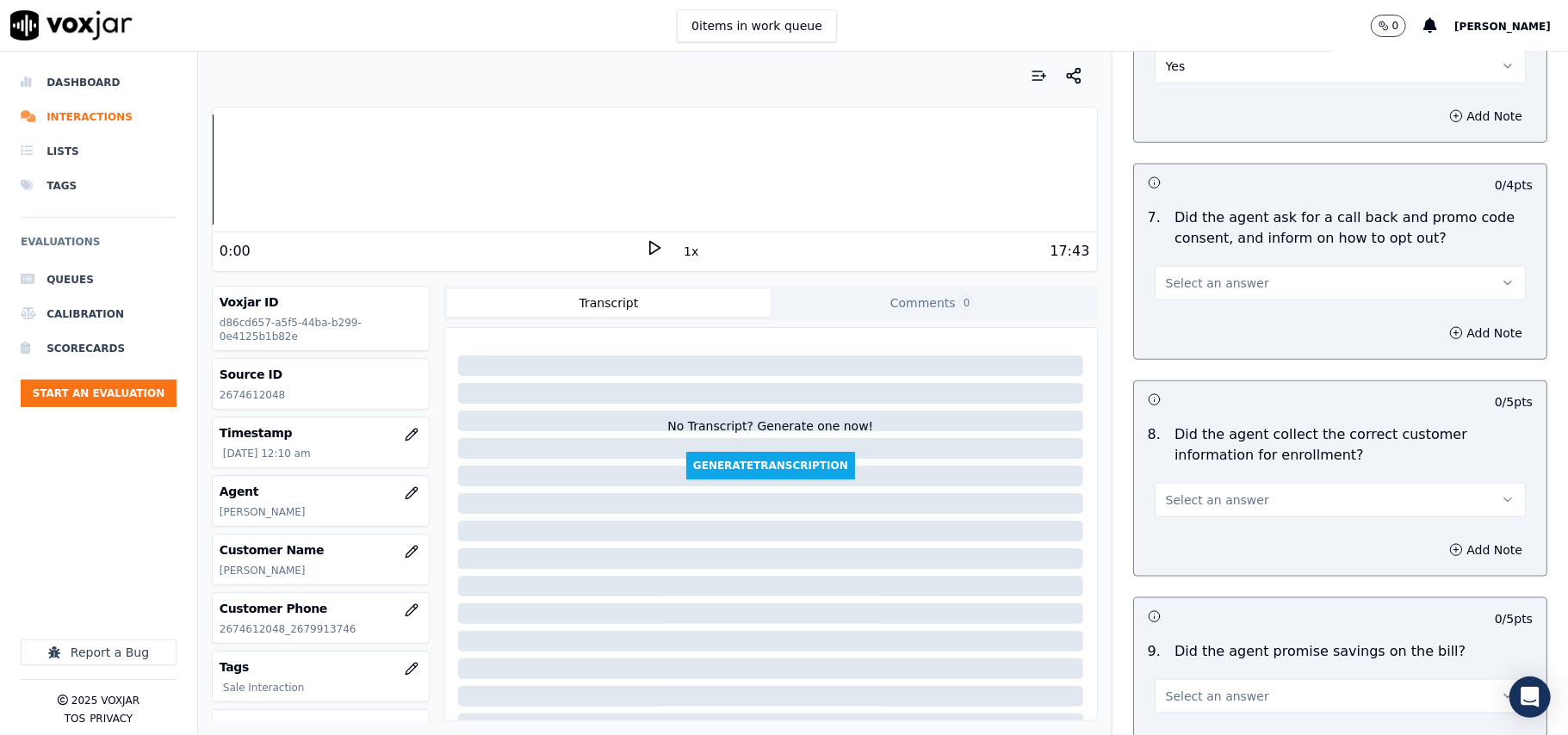
scroll to position [1340, 0]
click at [1212, 294] on button "Select an answer" at bounding box center [1339, 282] width 371 height 34
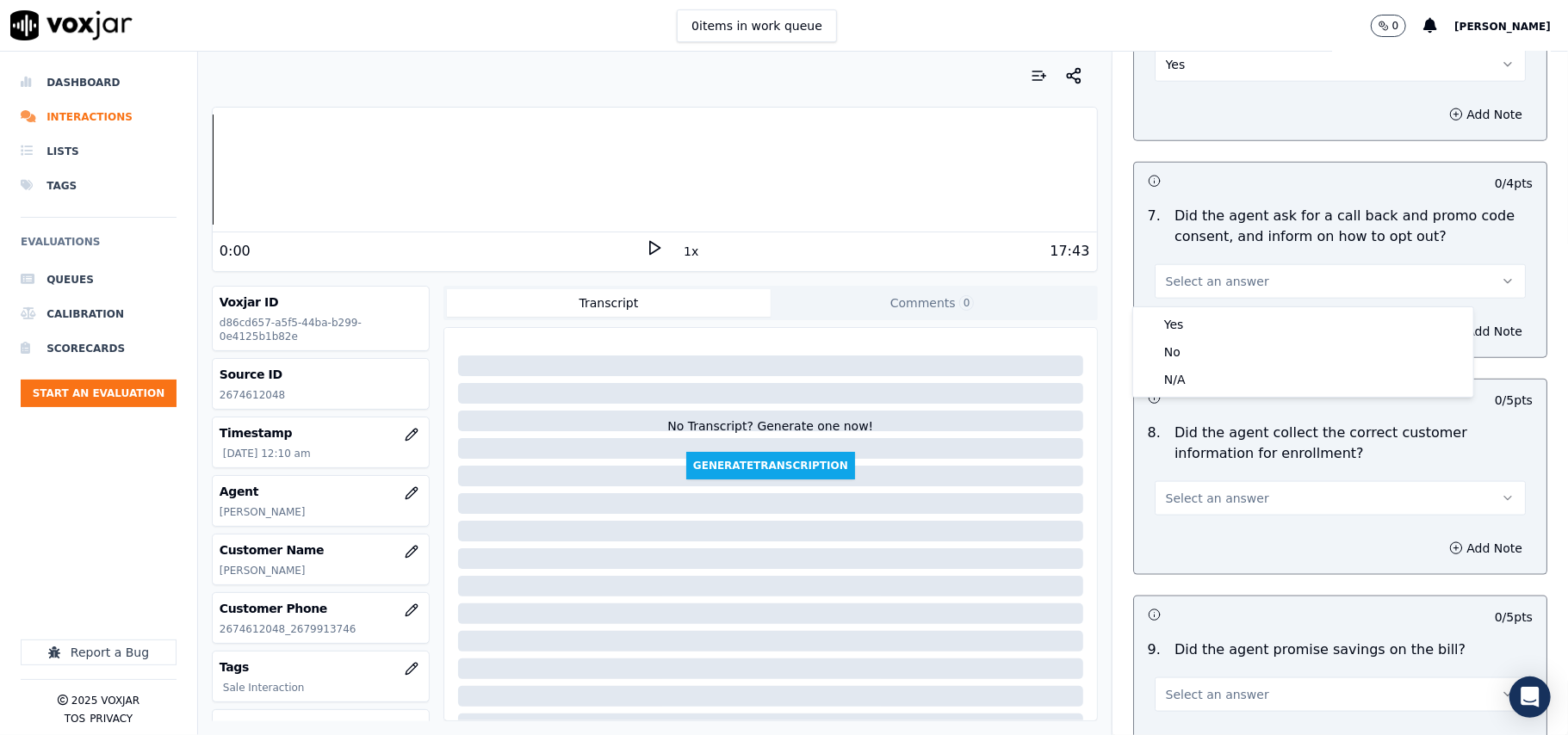
click at [1202, 310] on div "Yes No N/A" at bounding box center [1303, 352] width 340 height 89
click at [1205, 328] on div "Yes" at bounding box center [1303, 324] width 334 height 28
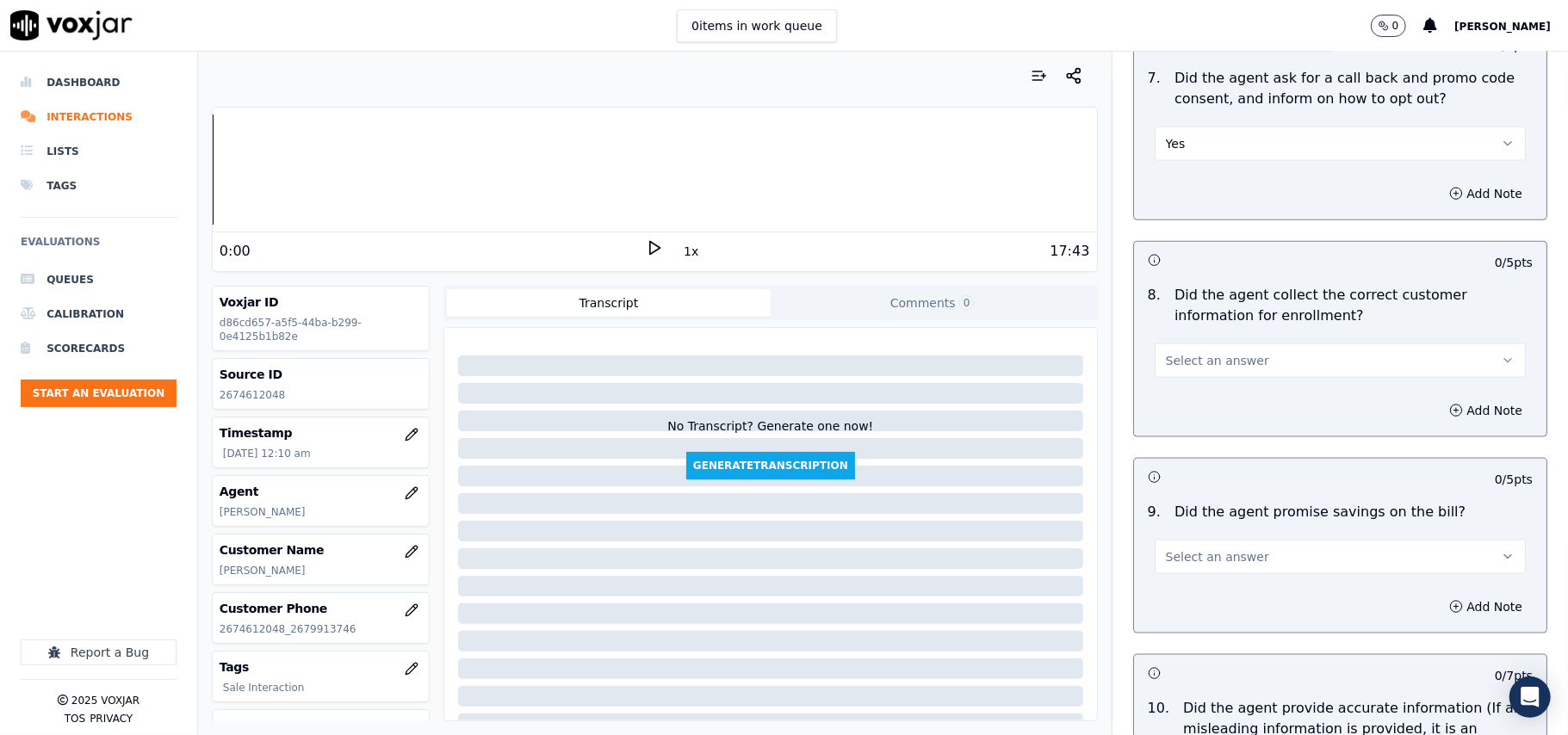
scroll to position [1529, 0]
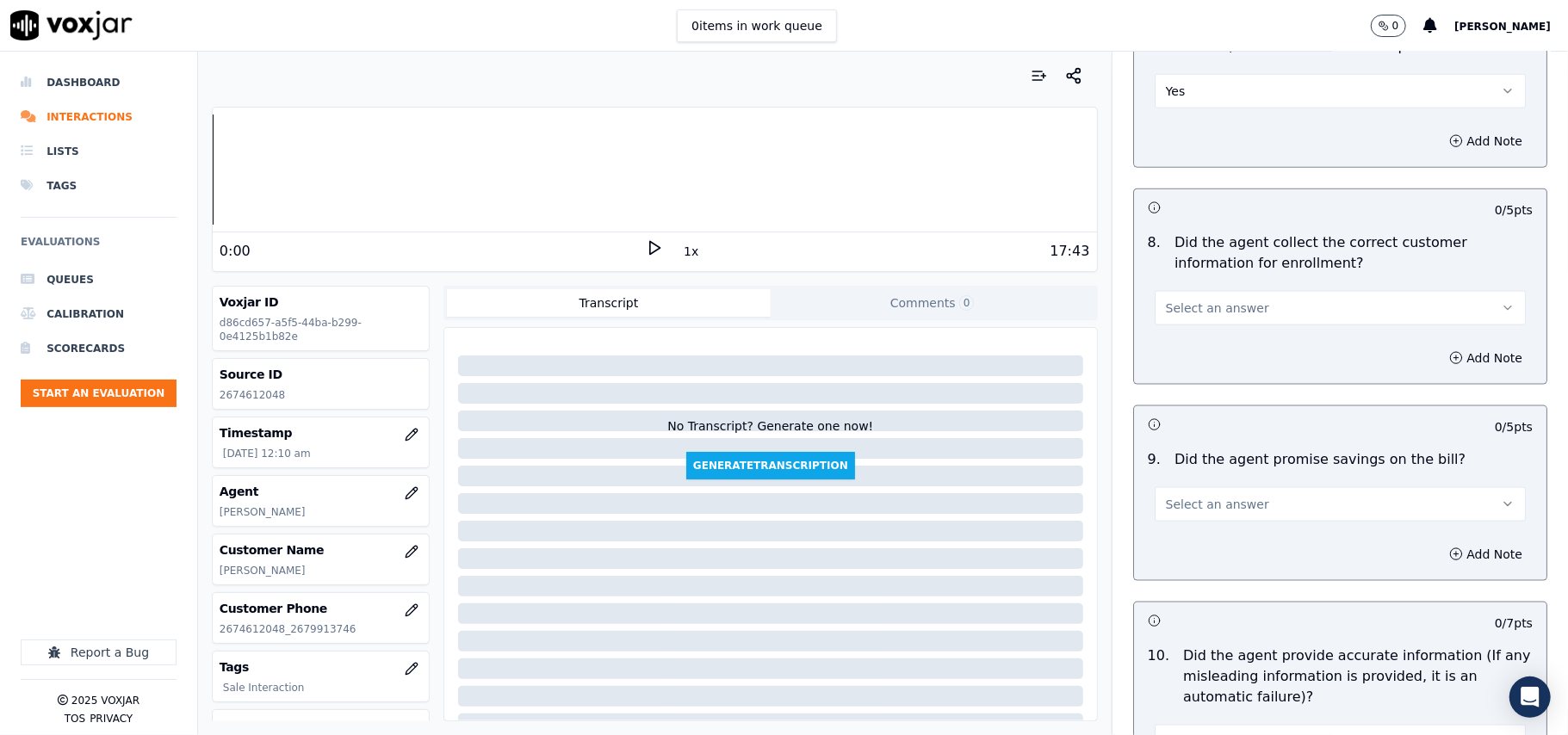
click at [1180, 315] on span "Select an answer" at bounding box center [1217, 309] width 104 height 17
click at [1178, 349] on div "Yes" at bounding box center [1303, 351] width 334 height 28
click at [1212, 506] on span "Select an answer" at bounding box center [1217, 504] width 104 height 17
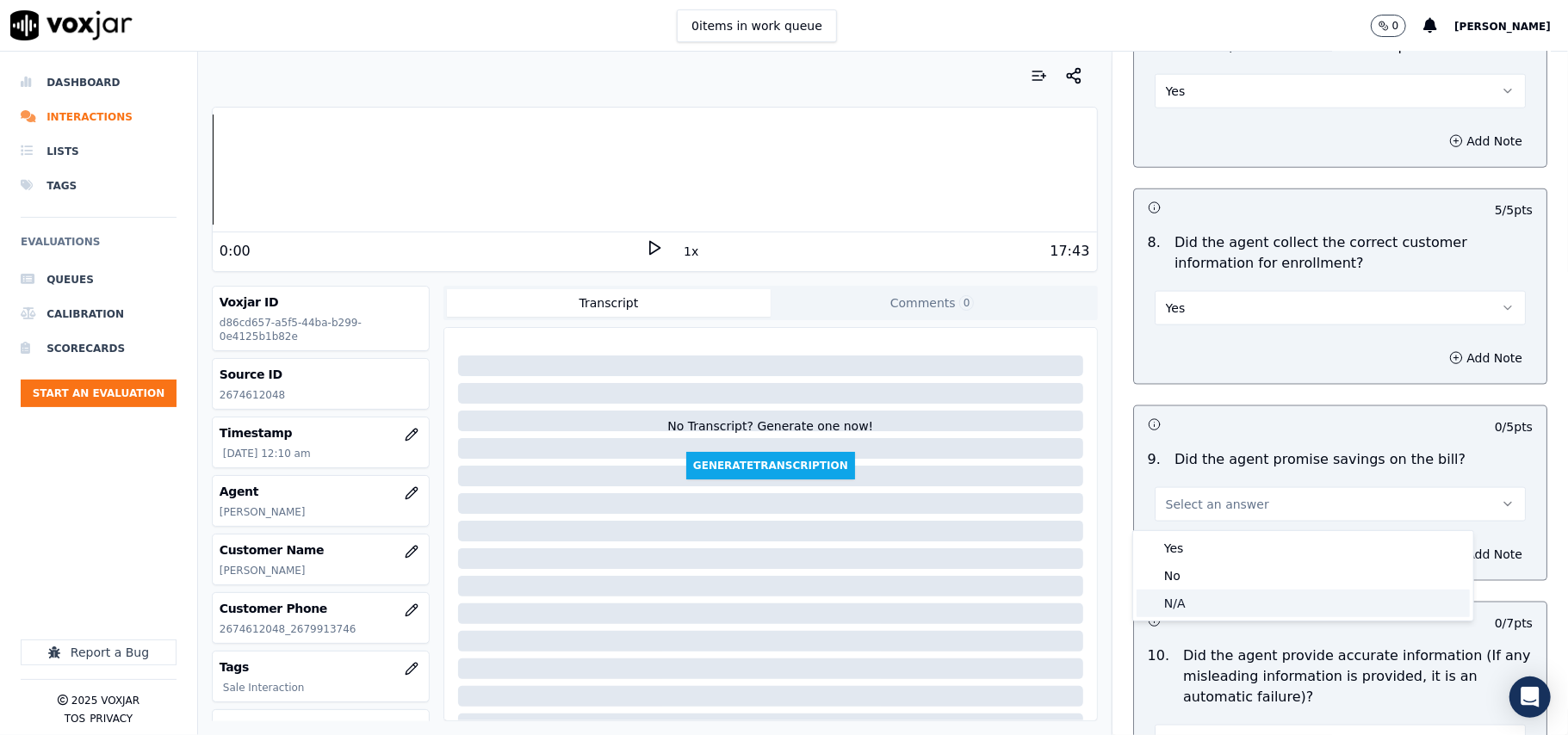
click at [1183, 599] on div "N/A" at bounding box center [1303, 603] width 334 height 28
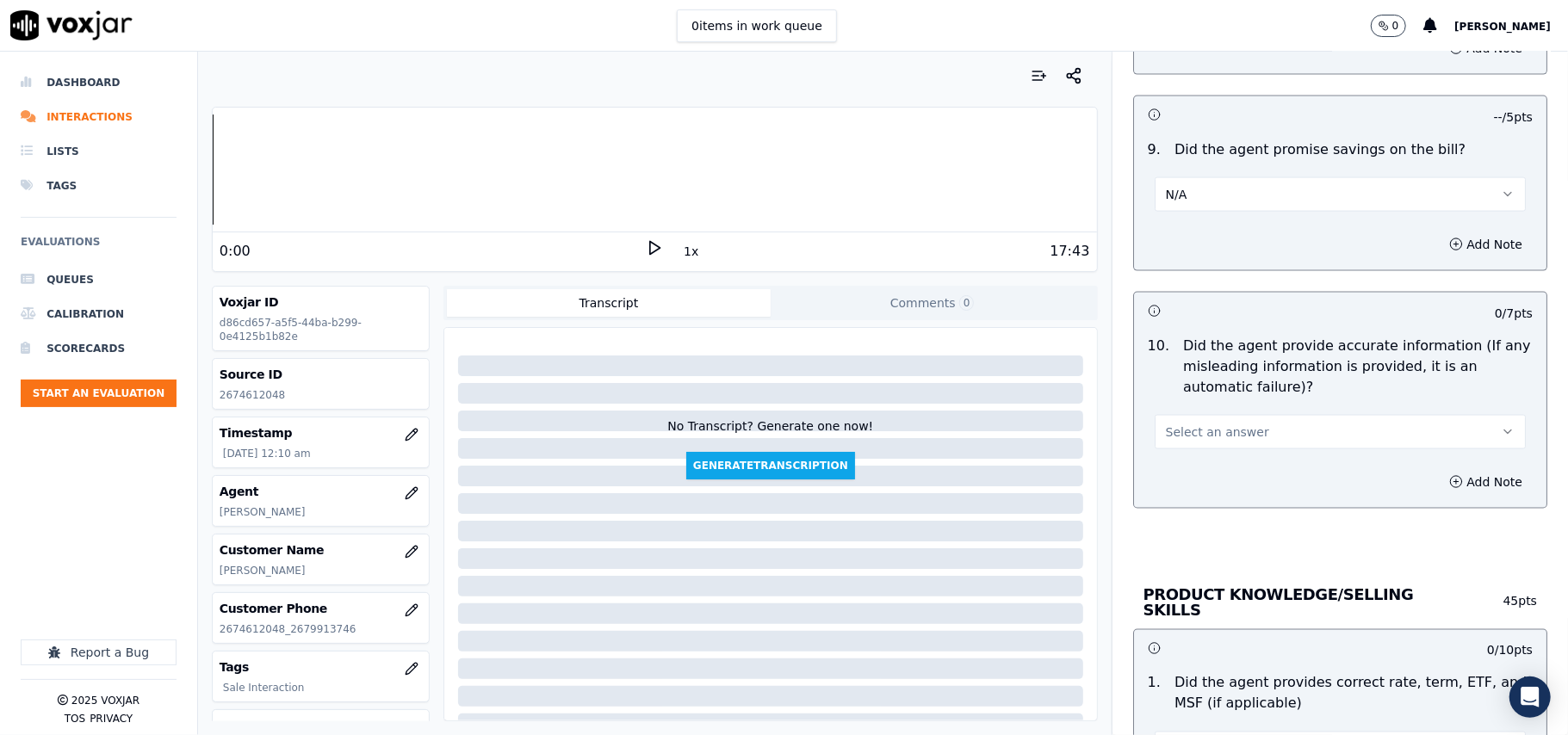
scroll to position [1913, 0]
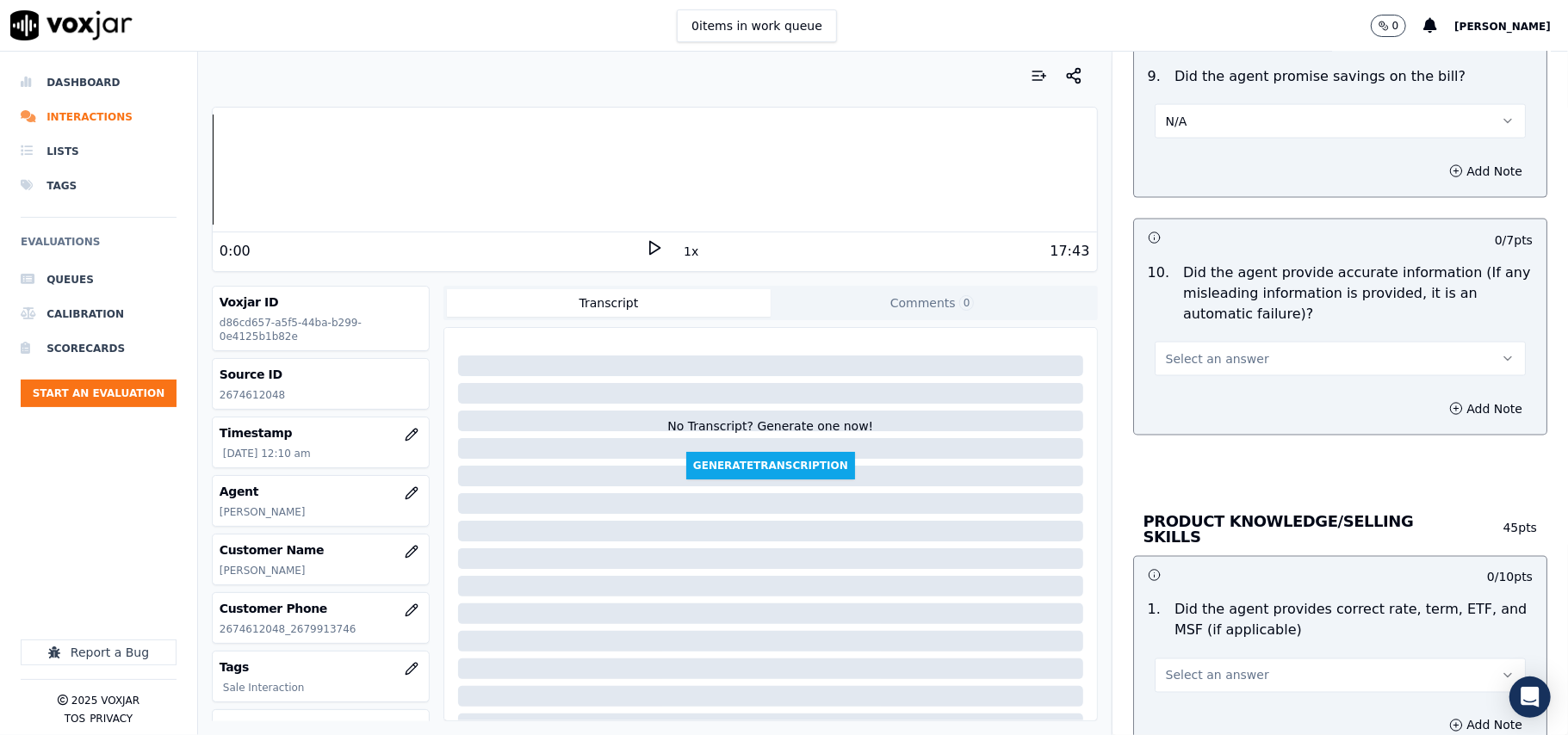
click at [1181, 355] on span "Select an answer" at bounding box center [1217, 359] width 104 height 17
click at [1195, 402] on div "Yes" at bounding box center [1303, 402] width 334 height 28
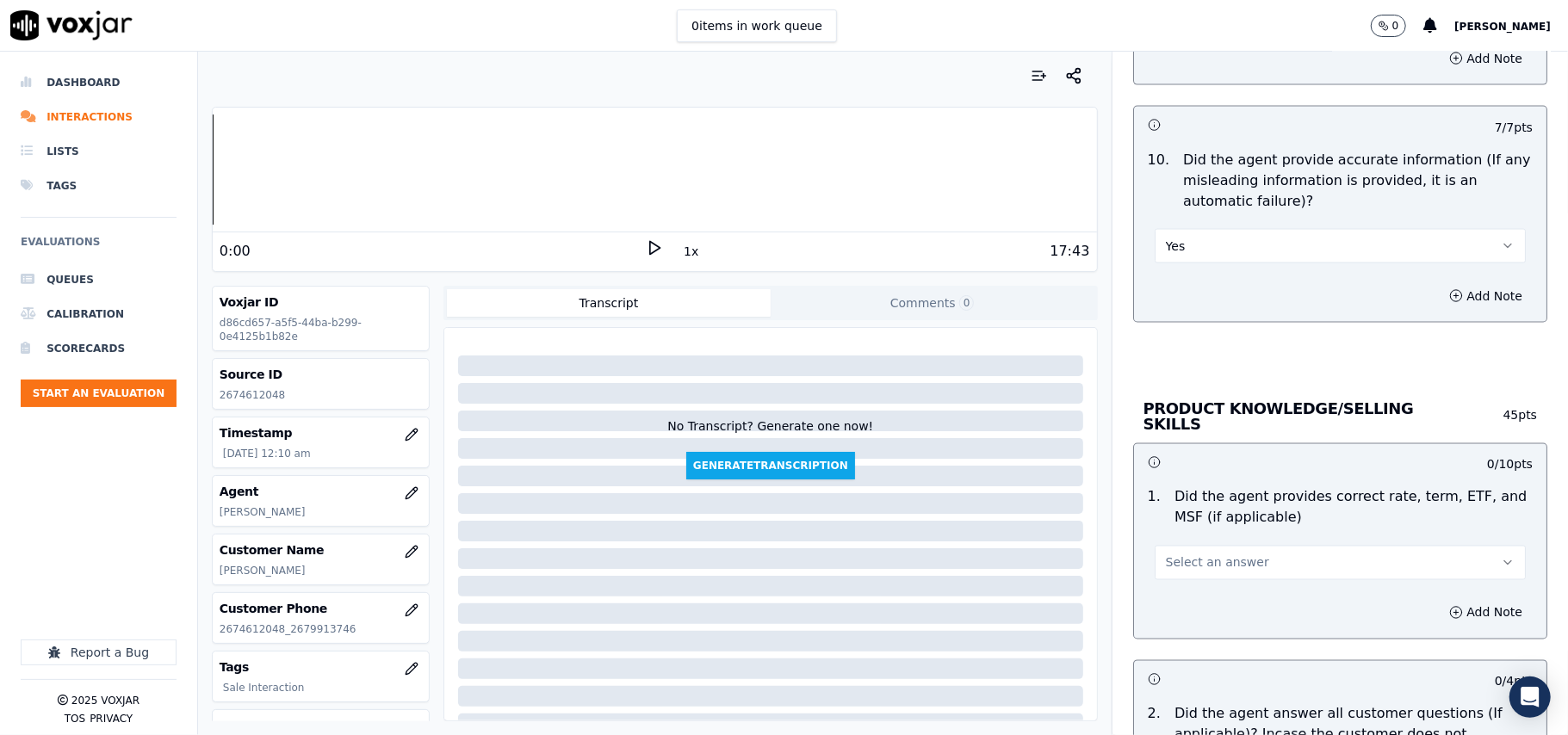
scroll to position [2103, 0]
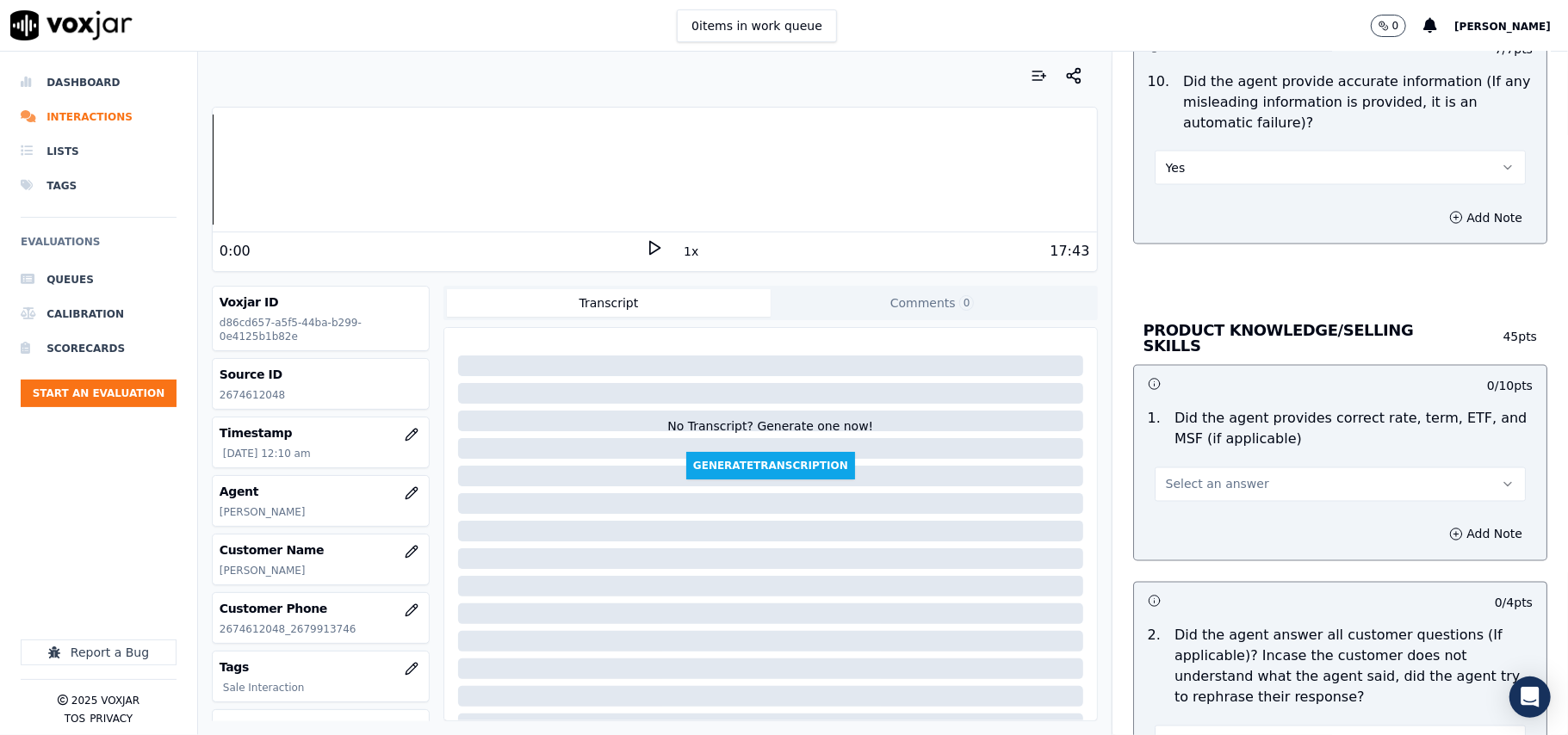
drag, startPoint x: 1186, startPoint y: 475, endPoint x: 1188, endPoint y: 500, distance: 25.1
click at [1186, 477] on span "Select an answer" at bounding box center [1217, 485] width 104 height 17
click at [1192, 513] on div "Yes" at bounding box center [1303, 520] width 334 height 28
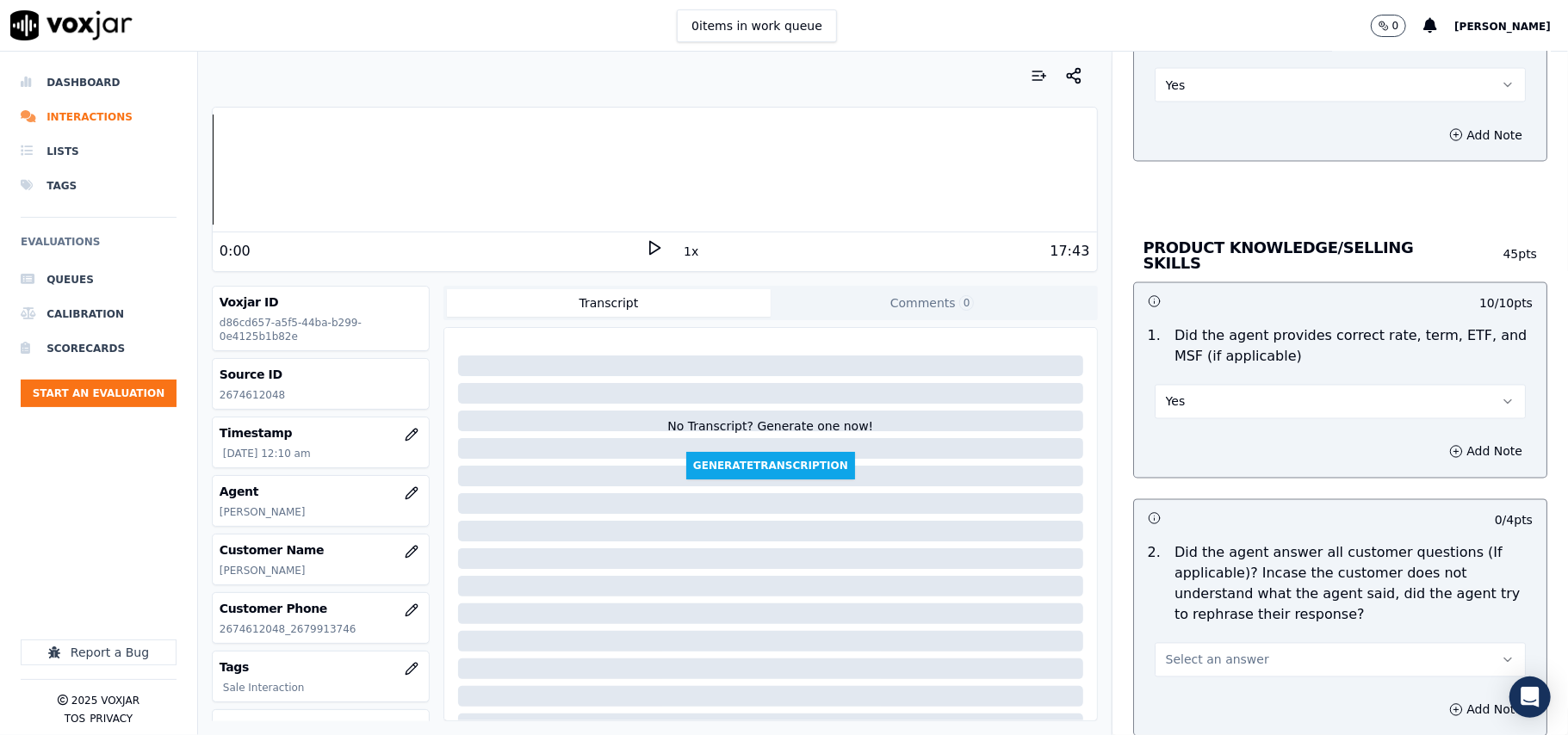
scroll to position [2295, 0]
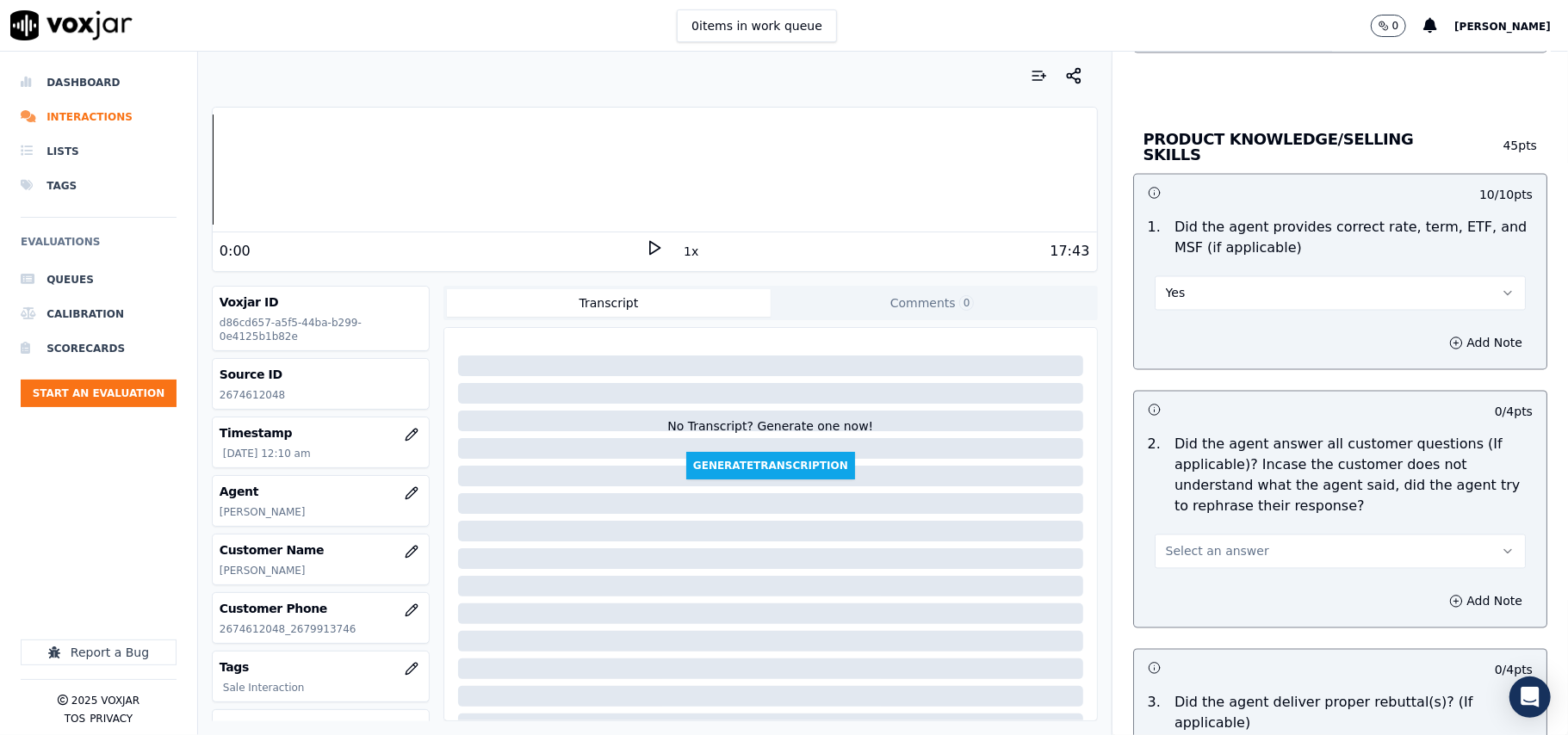
click at [1193, 543] on span "Select an answer" at bounding box center [1217, 552] width 104 height 17
click at [1195, 586] on div "Yes" at bounding box center [1303, 587] width 334 height 28
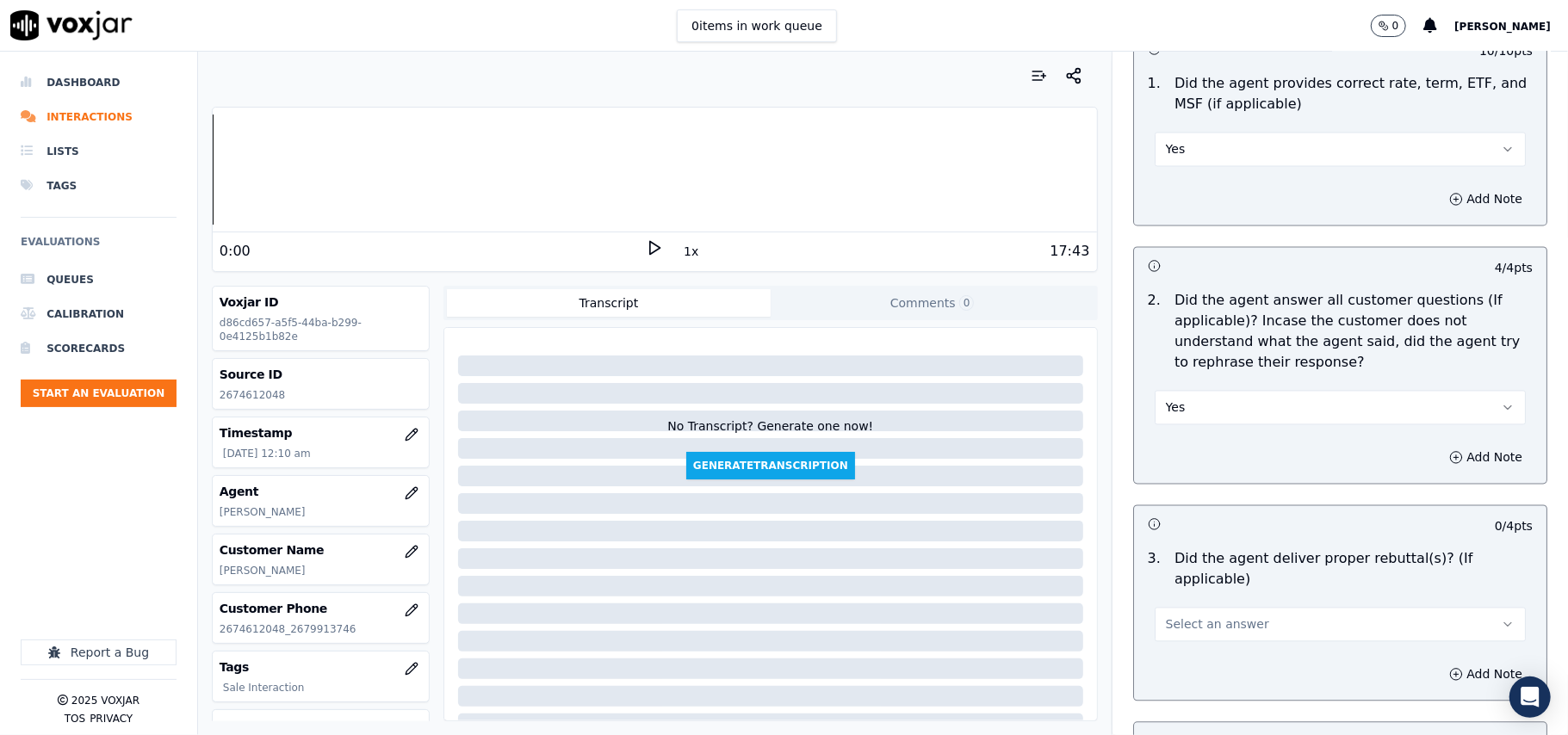
scroll to position [2487, 0]
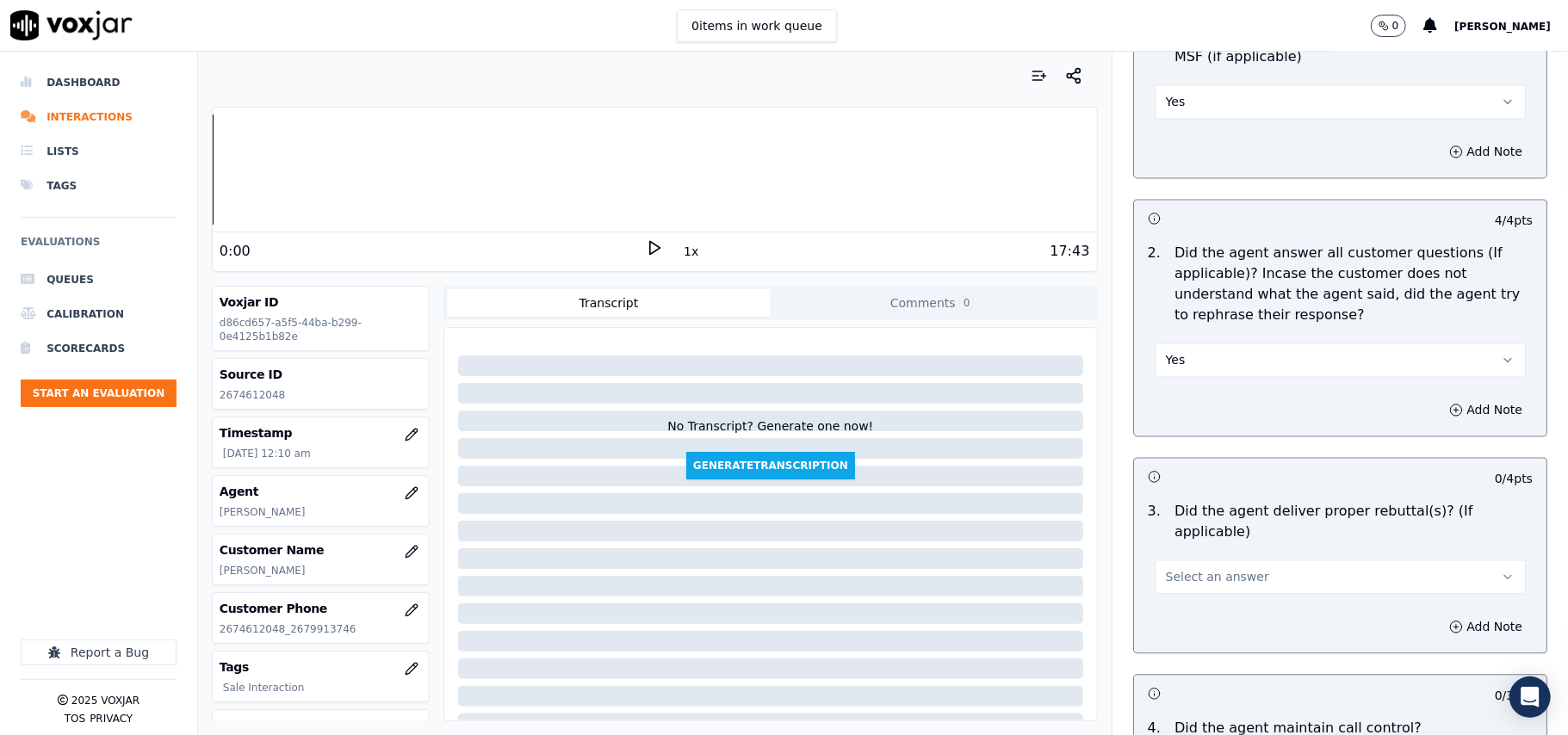
click at [1193, 569] on button "Select an answer" at bounding box center [1339, 577] width 371 height 34
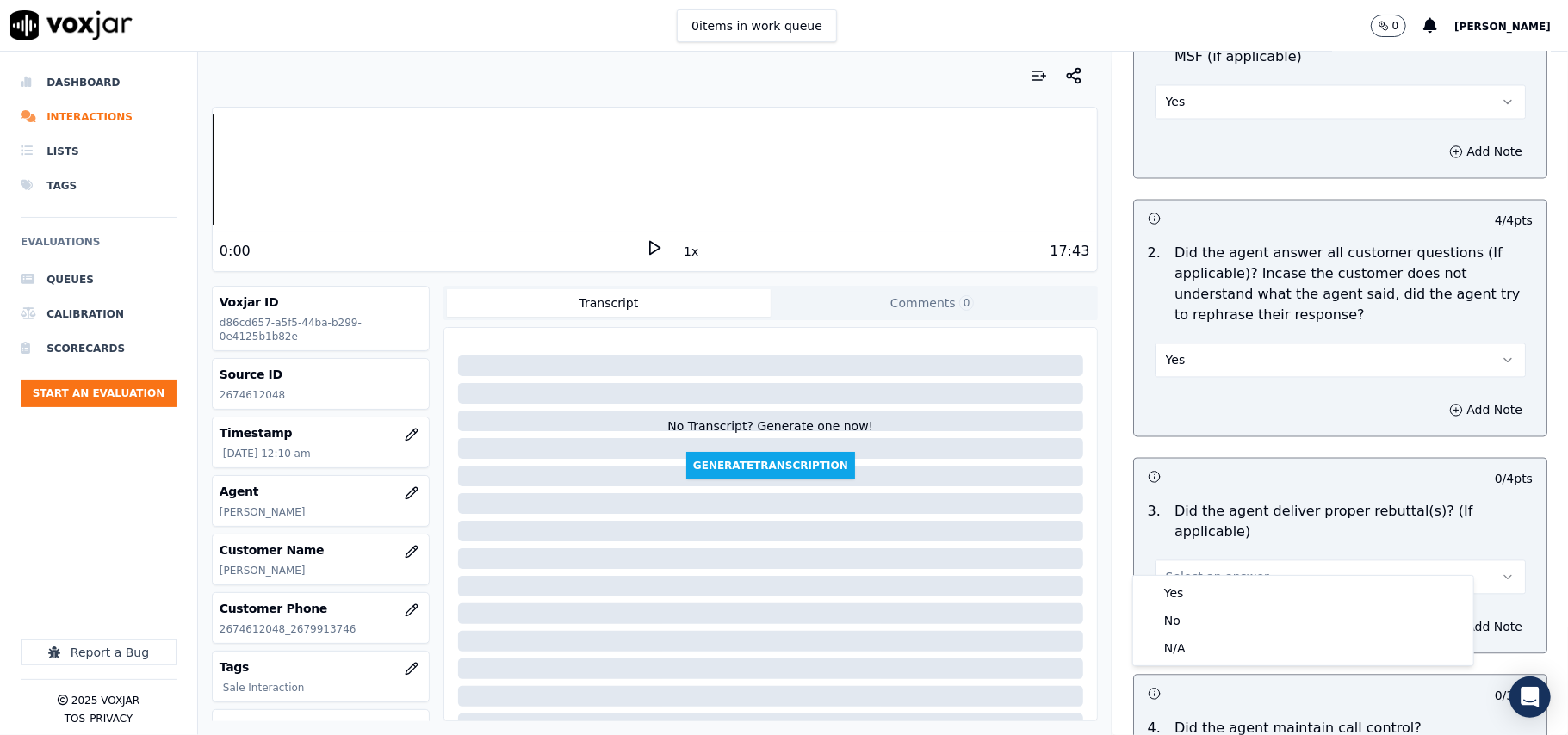
click at [1185, 586] on div "Yes" at bounding box center [1303, 592] width 334 height 28
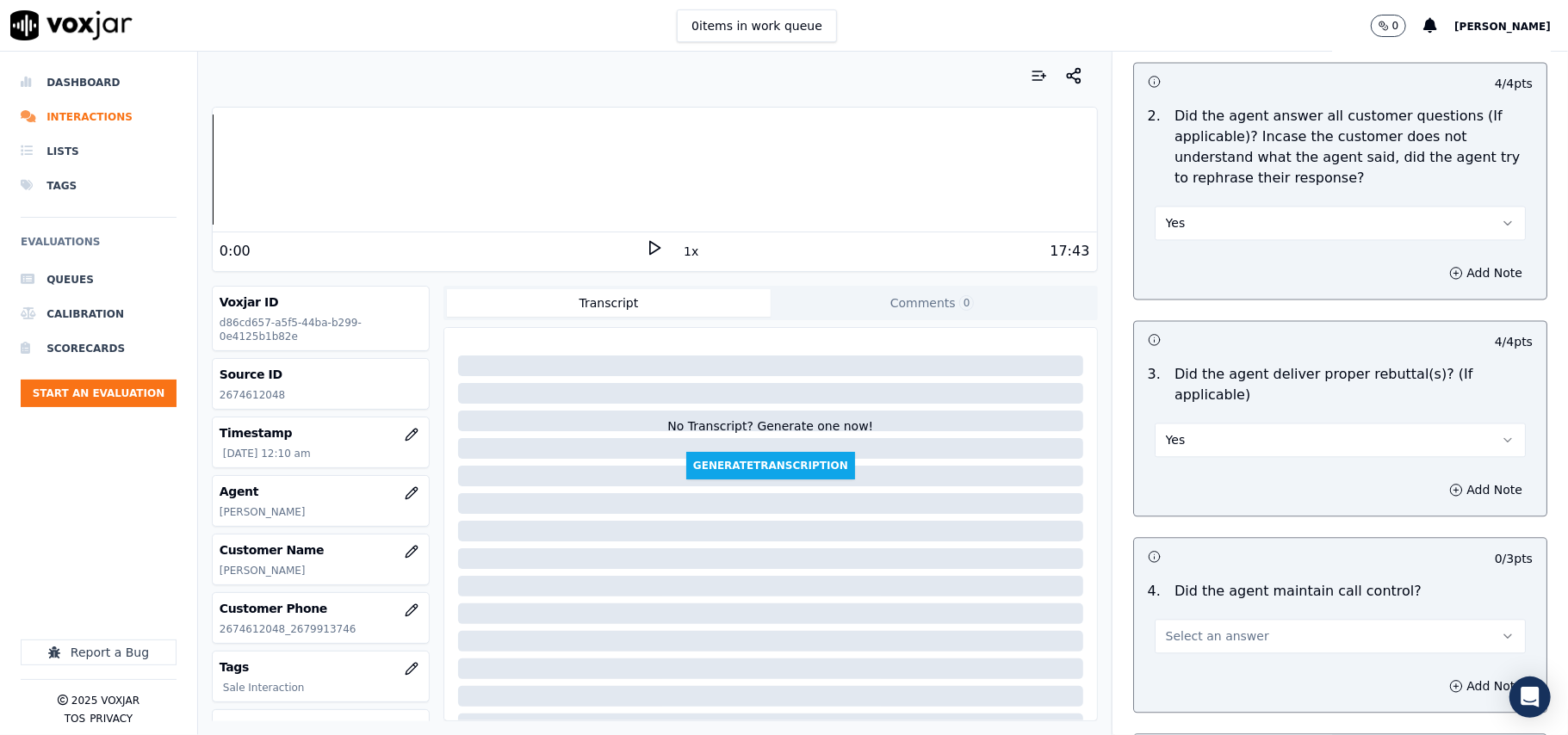
scroll to position [2676, 0]
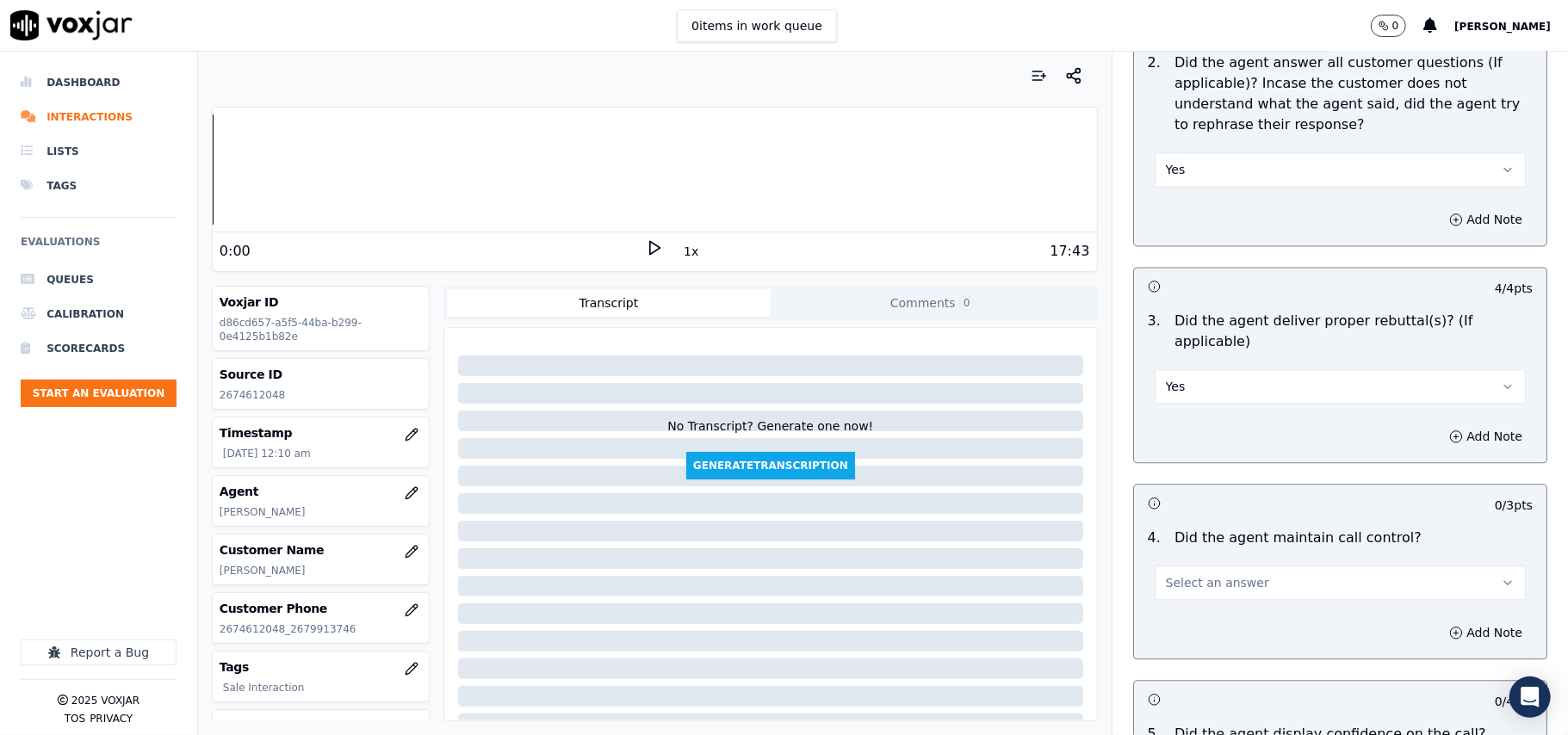
click at [1189, 565] on button "Select an answer" at bounding box center [1339, 583] width 371 height 34
click at [1182, 588] on div "Yes" at bounding box center [1303, 600] width 334 height 28
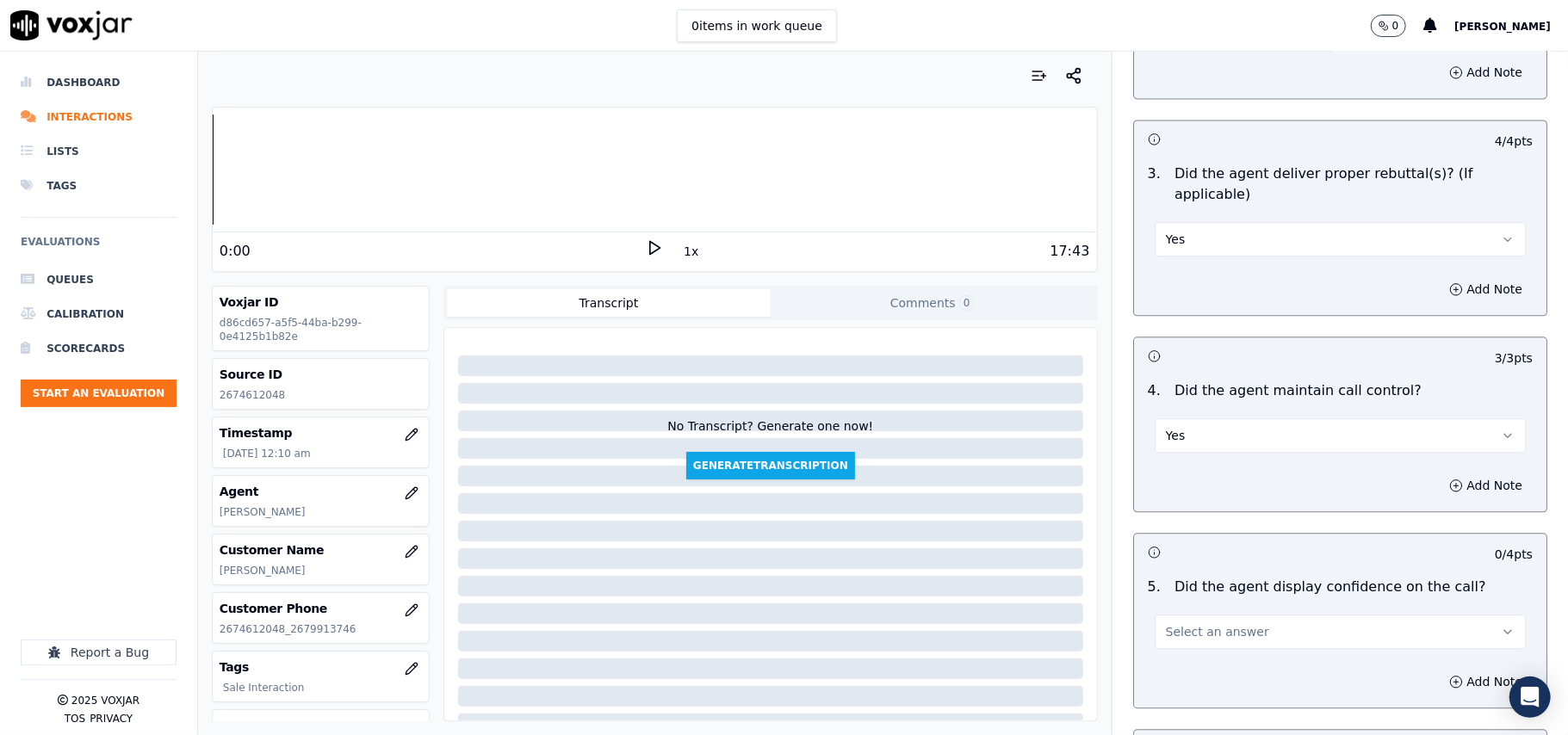
scroll to position [2869, 0]
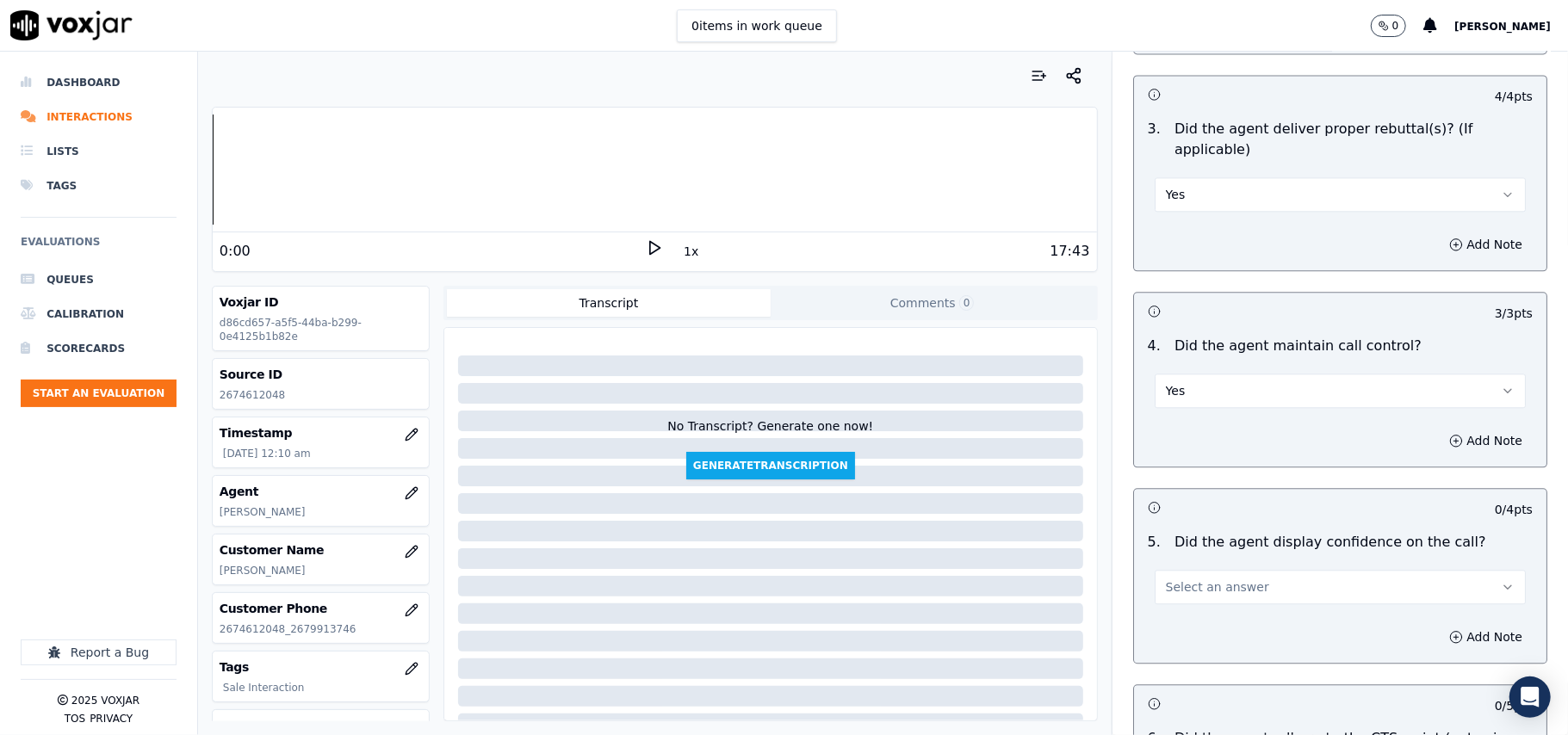
click at [1172, 579] on span "Select an answer" at bounding box center [1217, 587] width 104 height 17
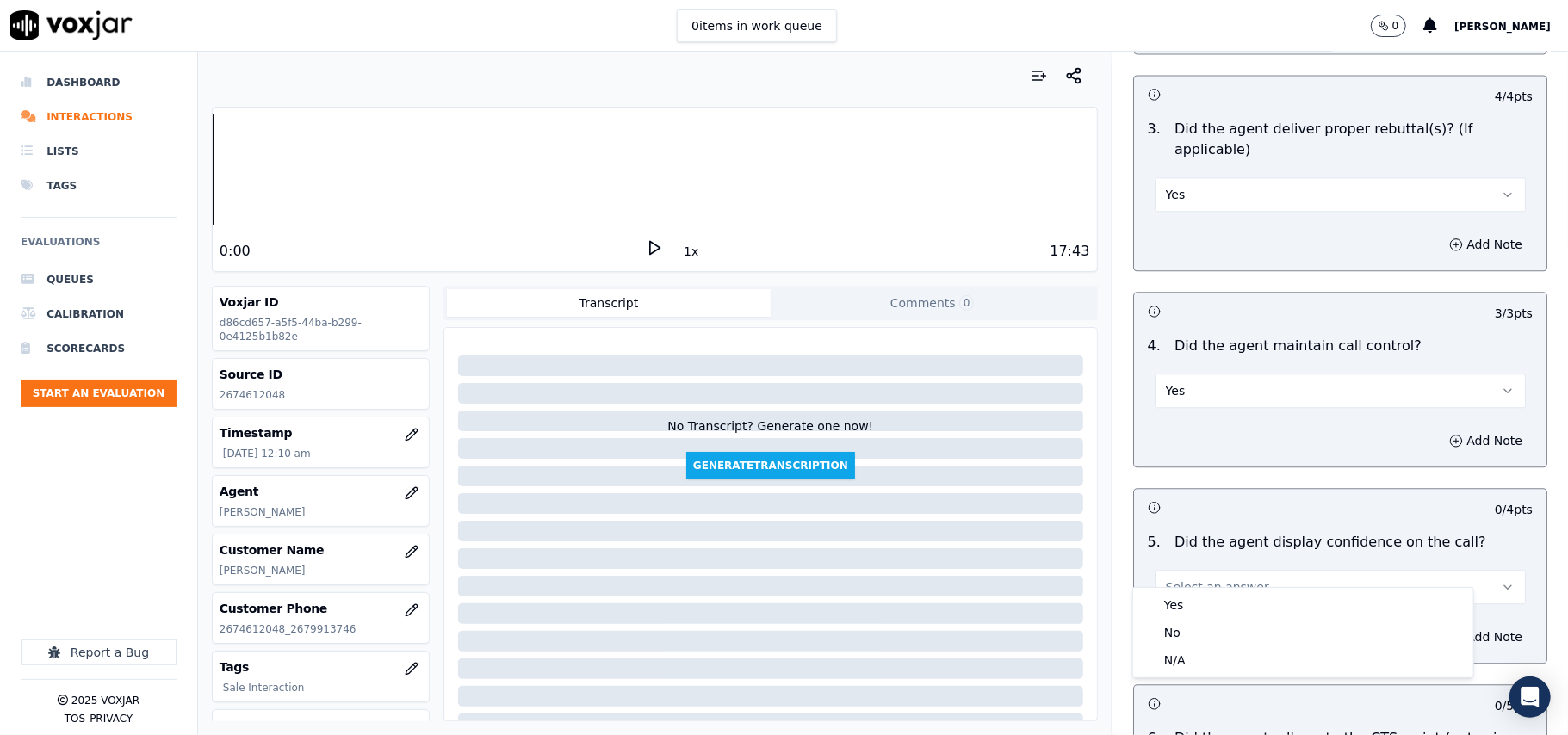
click at [1185, 586] on div "5 . Did the agent display confidence on the call? Select an answer" at bounding box center [1340, 568] width 412 height 86
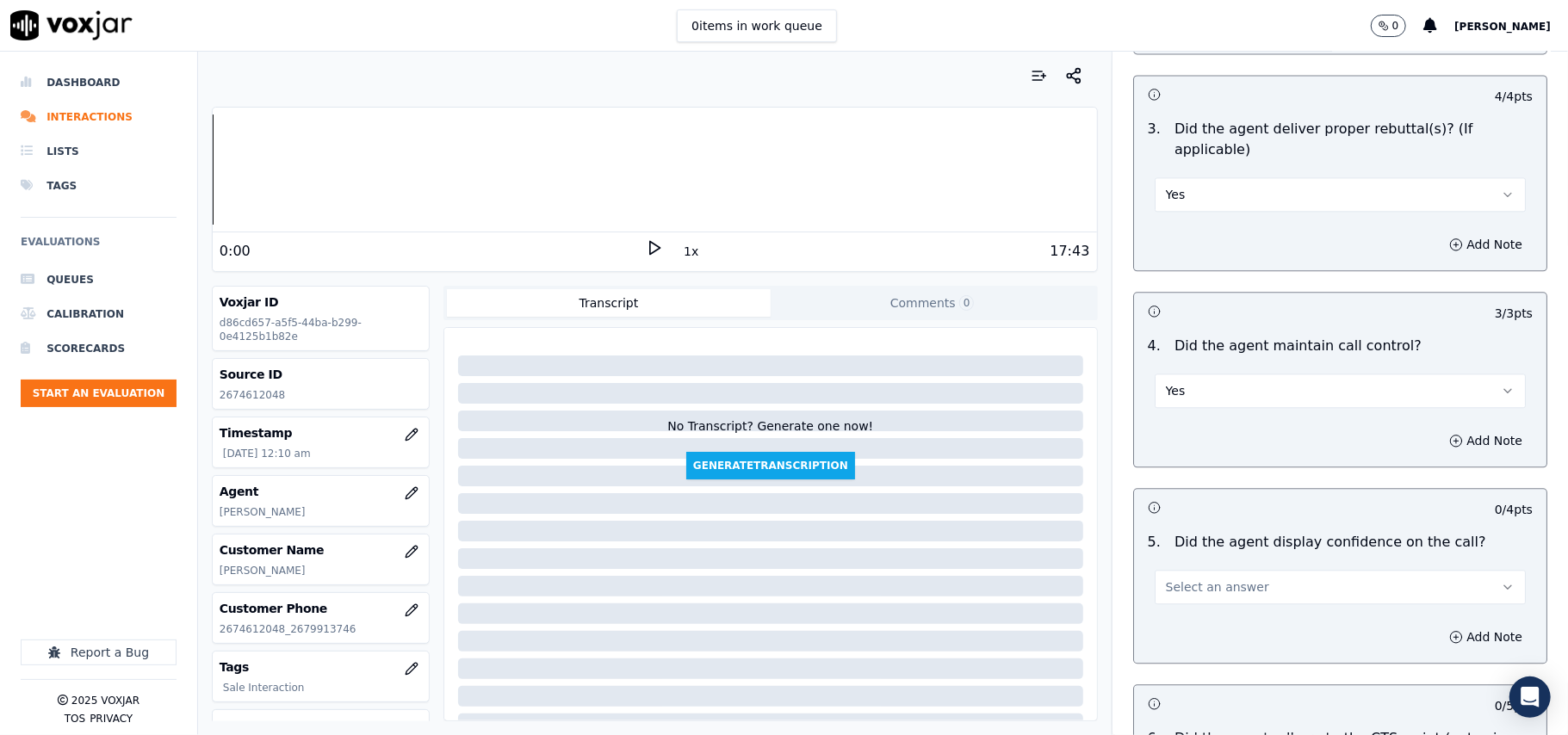
click at [1187, 580] on button "Select an answer" at bounding box center [1339, 587] width 371 height 34
click at [1189, 604] on div "Yes" at bounding box center [1303, 605] width 334 height 28
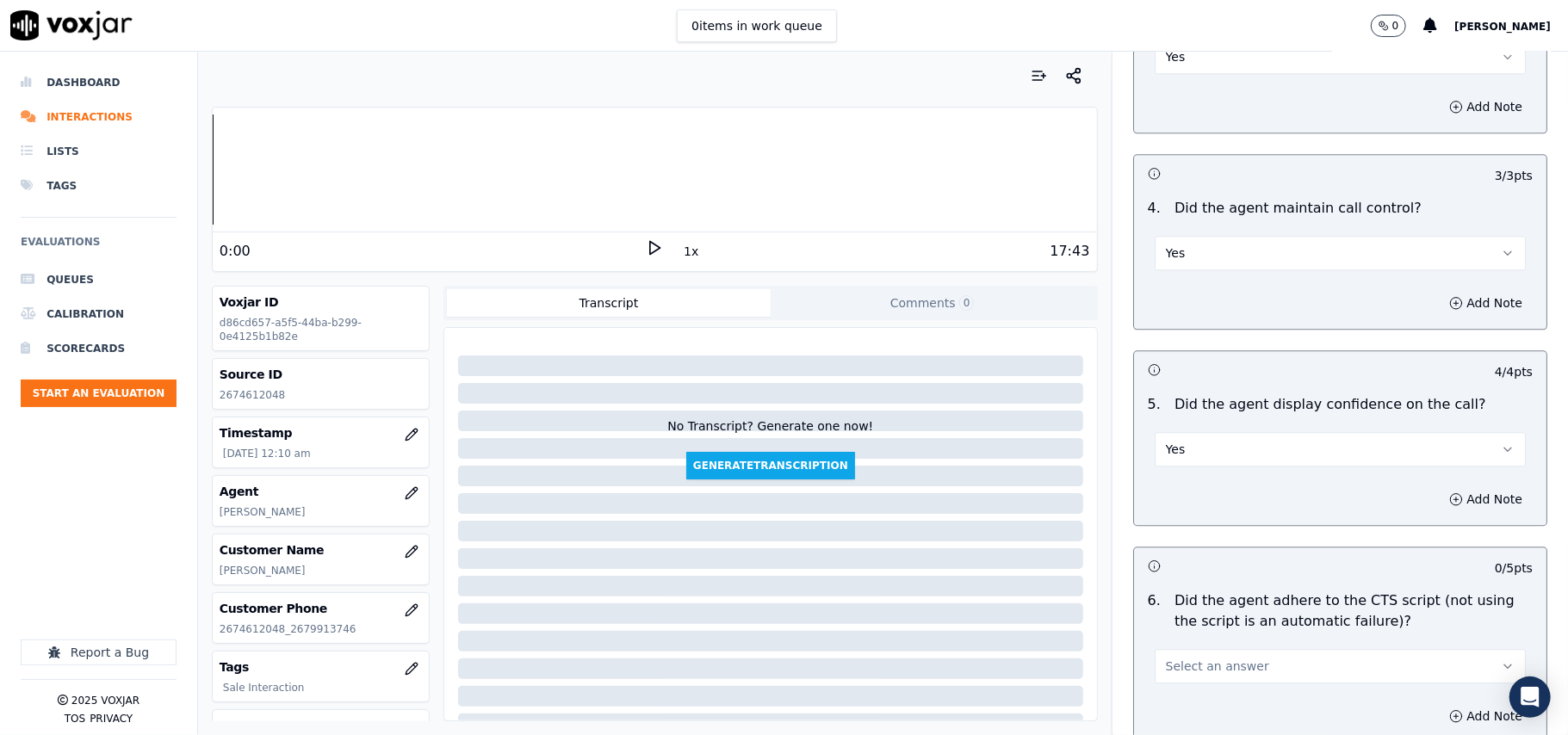
scroll to position [3061, 0]
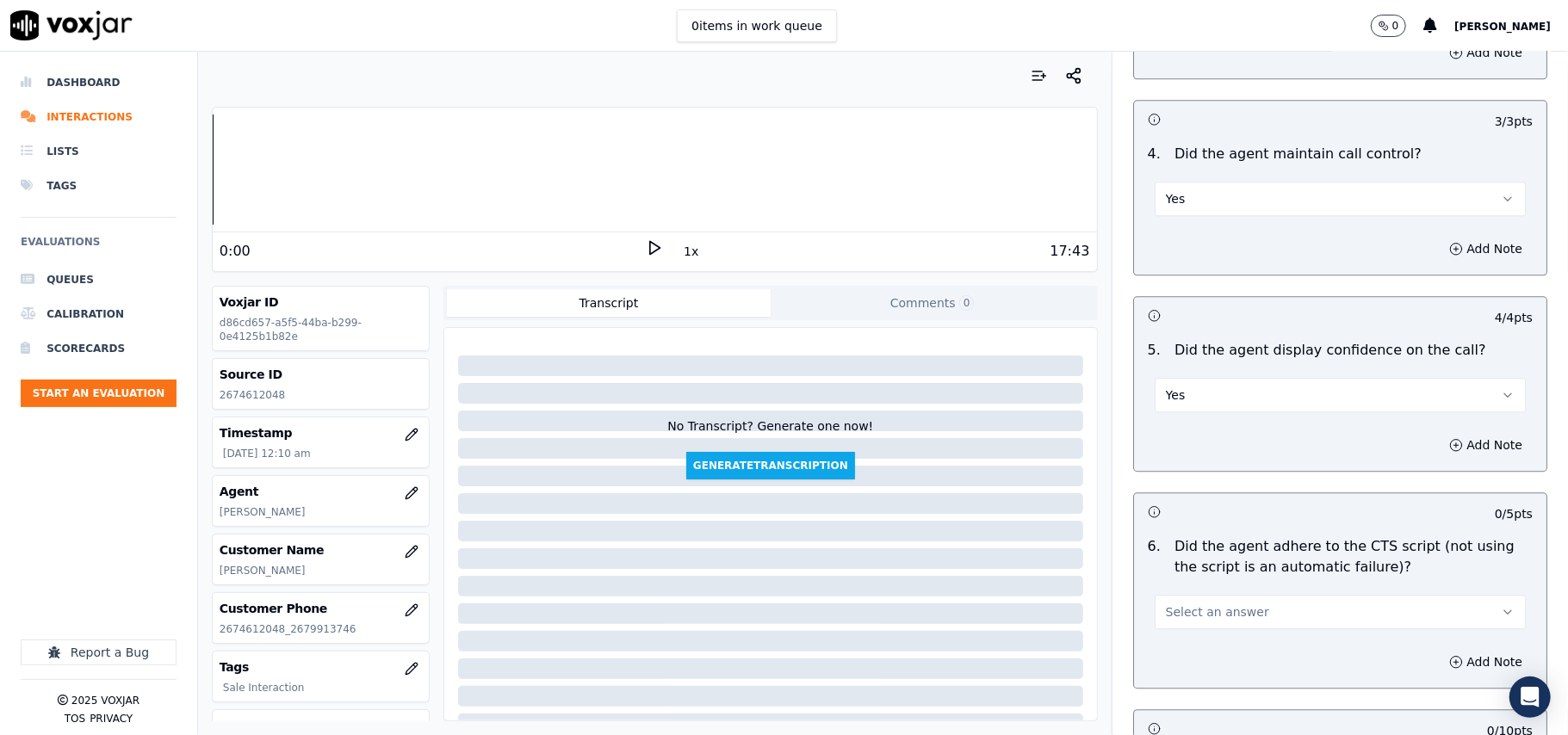
click at [1185, 595] on button "Select an answer" at bounding box center [1339, 612] width 371 height 34
click at [1196, 625] on div "Yes" at bounding box center [1303, 631] width 334 height 28
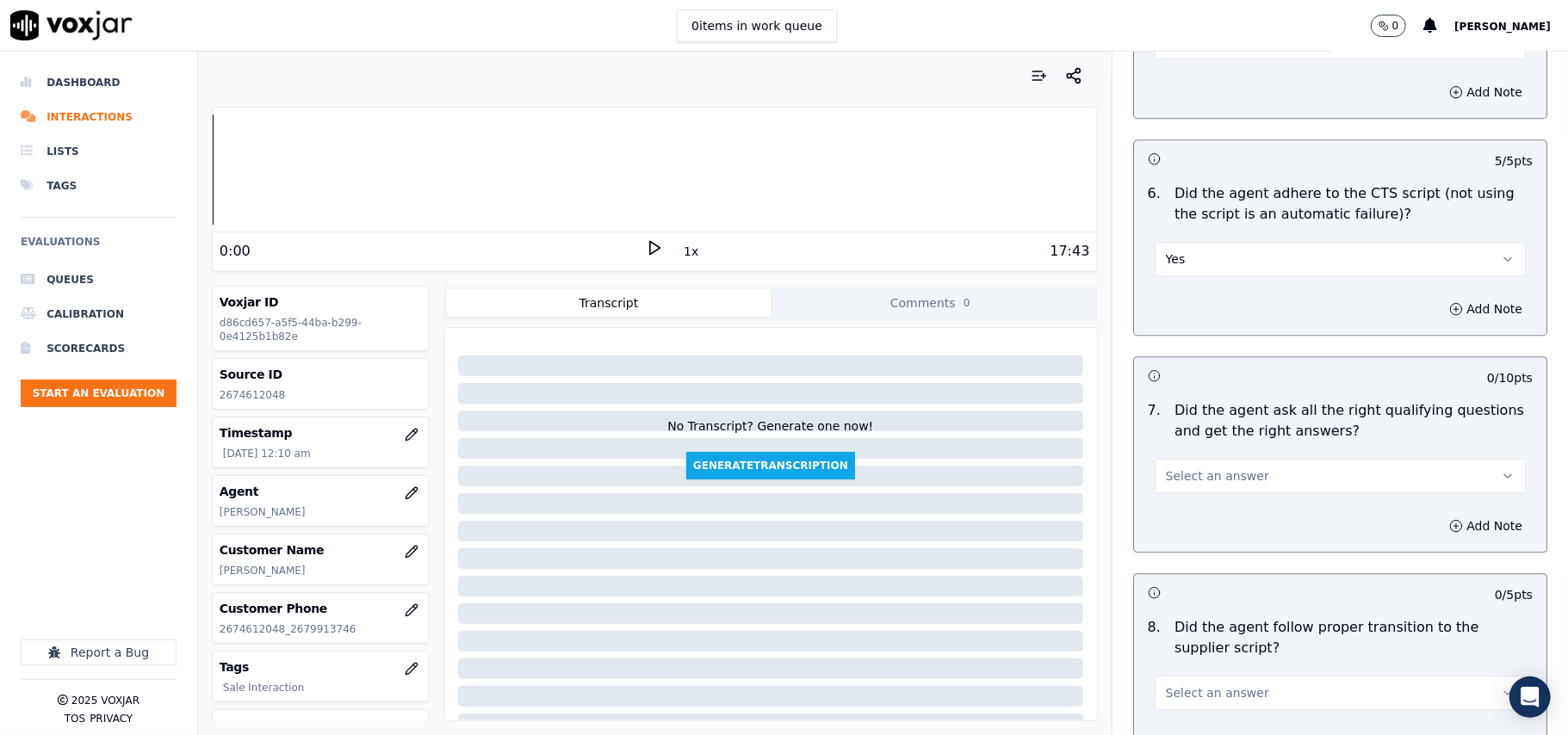
scroll to position [3443, 0]
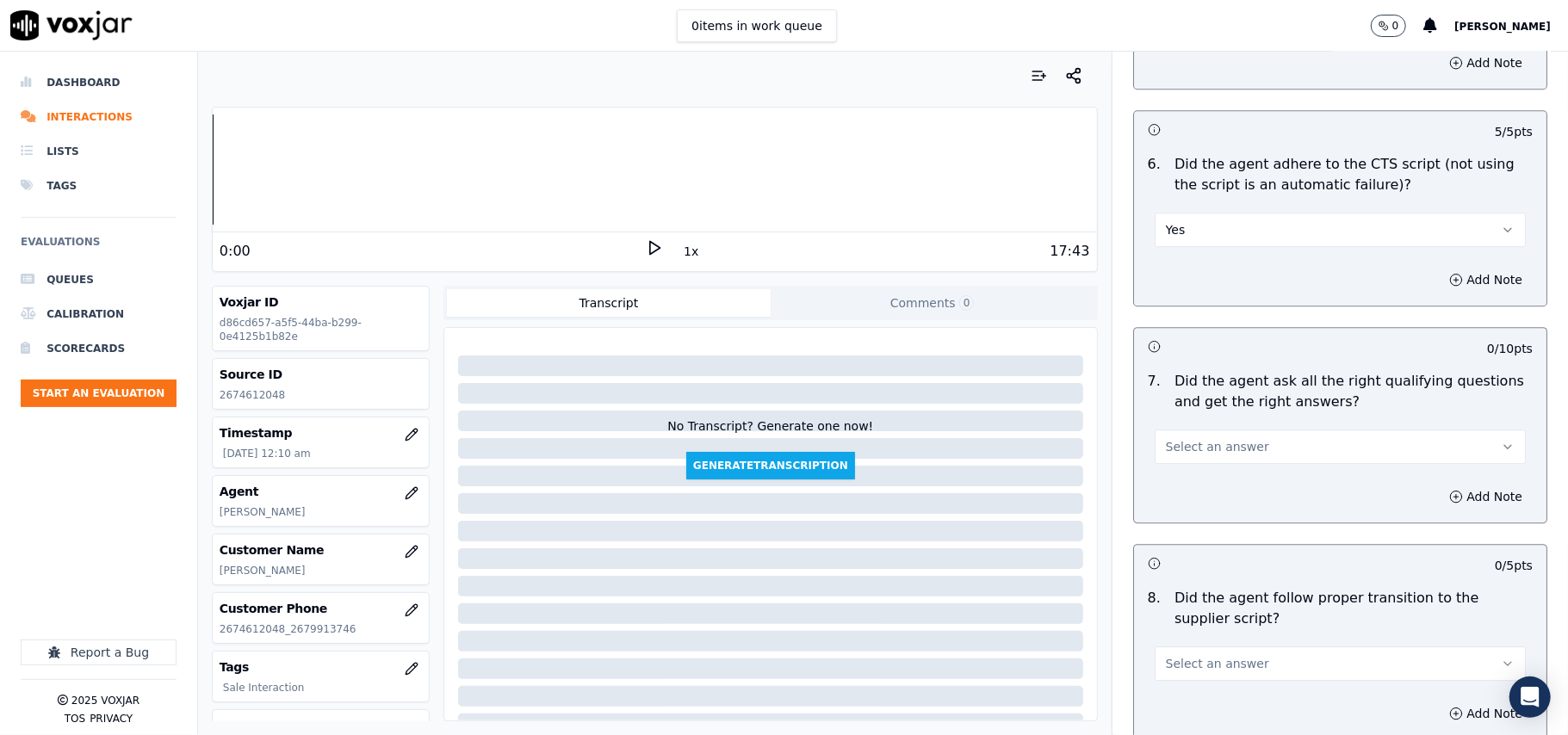
click at [1204, 438] on span "Select an answer" at bounding box center [1217, 447] width 104 height 17
click at [1202, 470] on div "Yes" at bounding box center [1303, 466] width 334 height 28
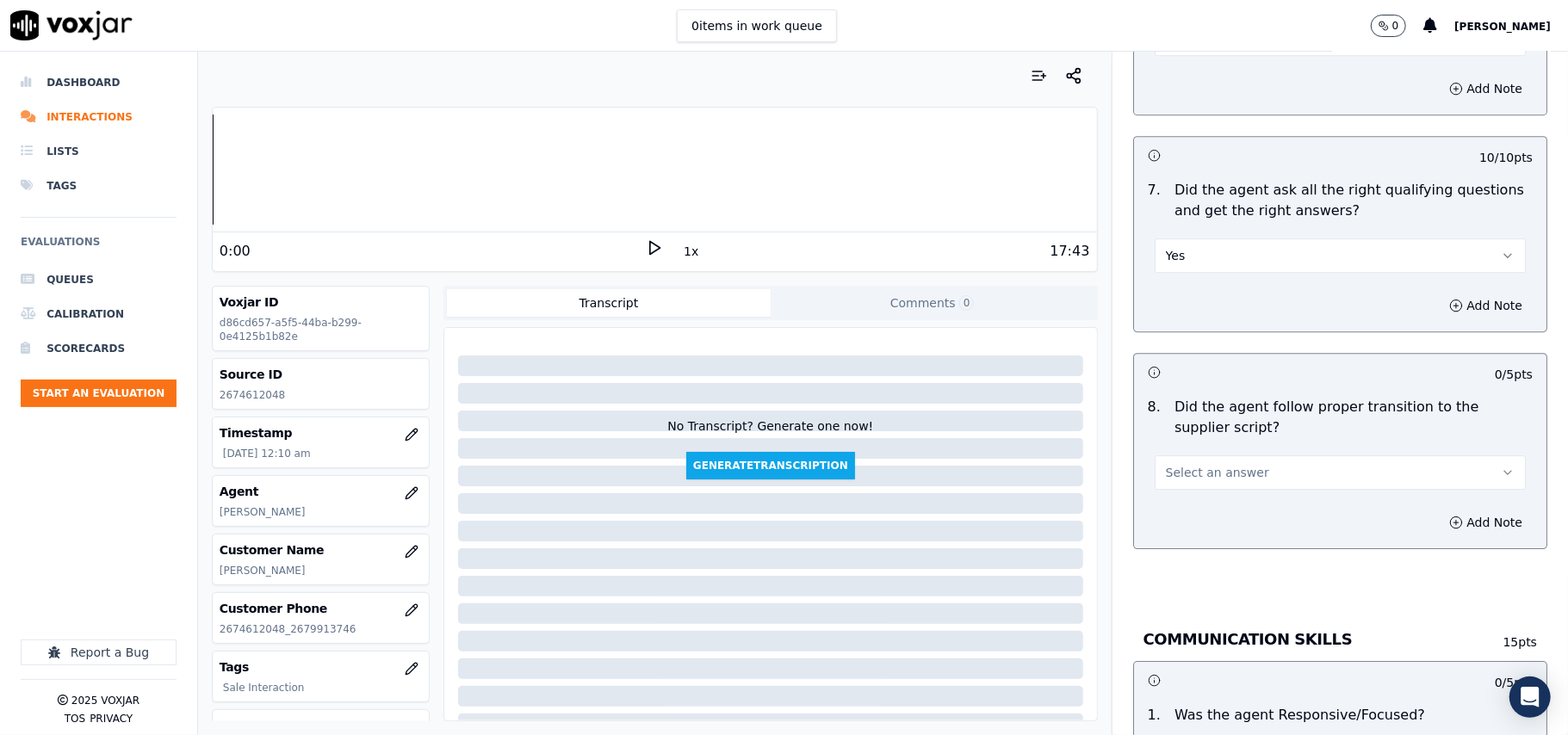
click at [1181, 464] on span "Select an answer" at bounding box center [1217, 472] width 104 height 17
click at [1181, 483] on div "Yes" at bounding box center [1303, 491] width 334 height 28
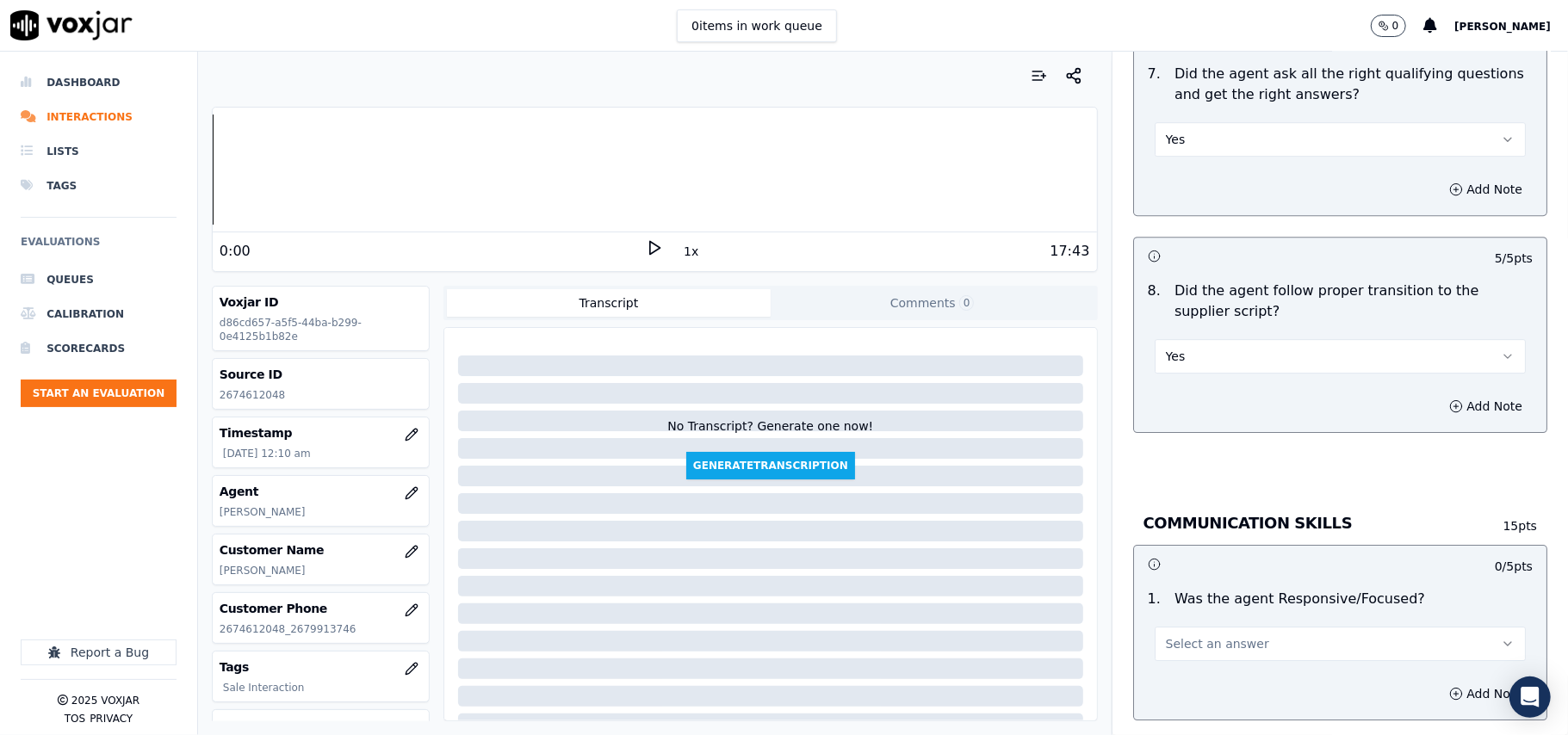
scroll to position [3825, 0]
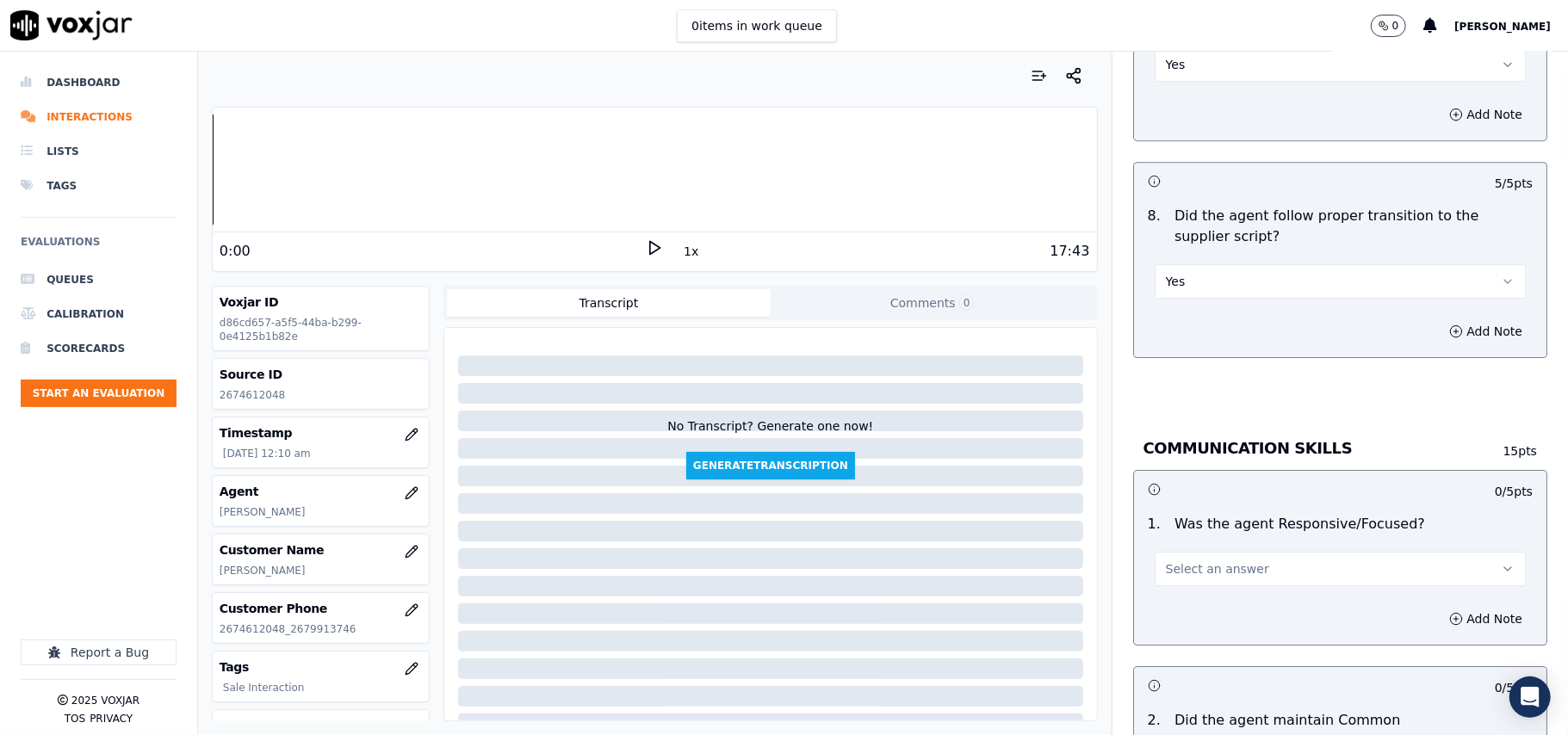
click at [1165, 561] on span "Select an answer" at bounding box center [1217, 569] width 104 height 17
click at [1164, 579] on div "Yes" at bounding box center [1303, 589] width 334 height 28
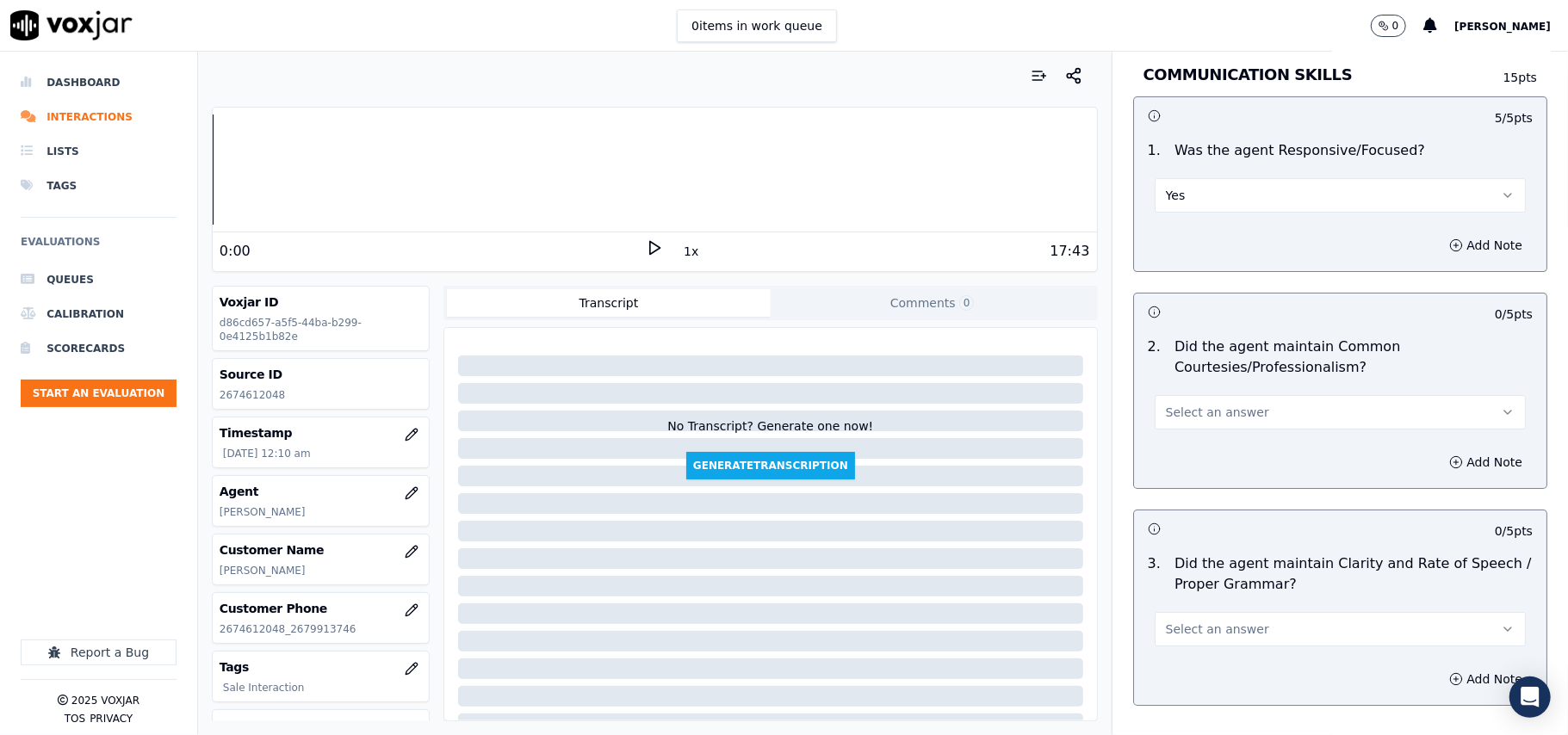
scroll to position [4208, 0]
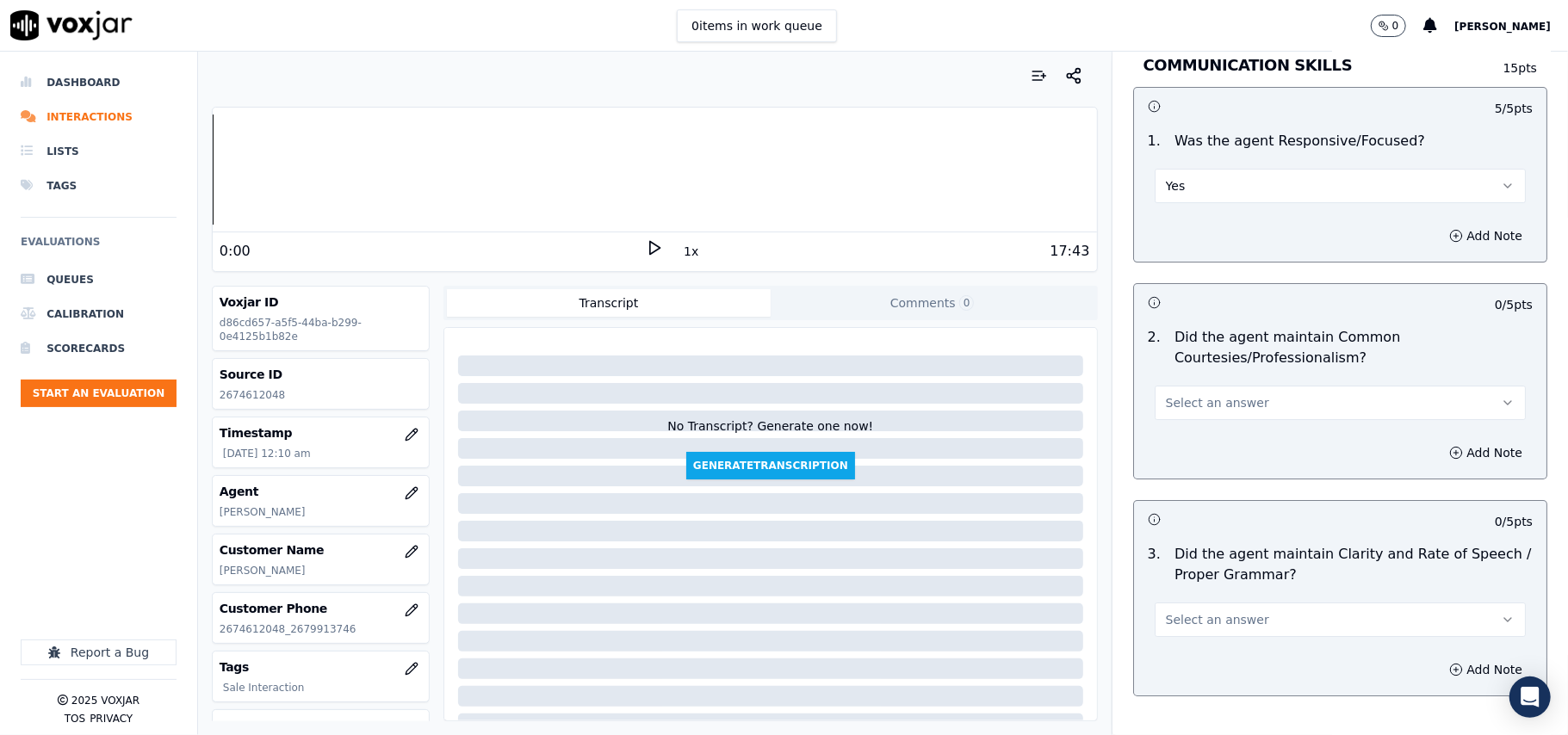
click at [1171, 394] on span "Select an answer" at bounding box center [1217, 402] width 104 height 17
click at [1179, 425] on div "Yes" at bounding box center [1303, 424] width 334 height 28
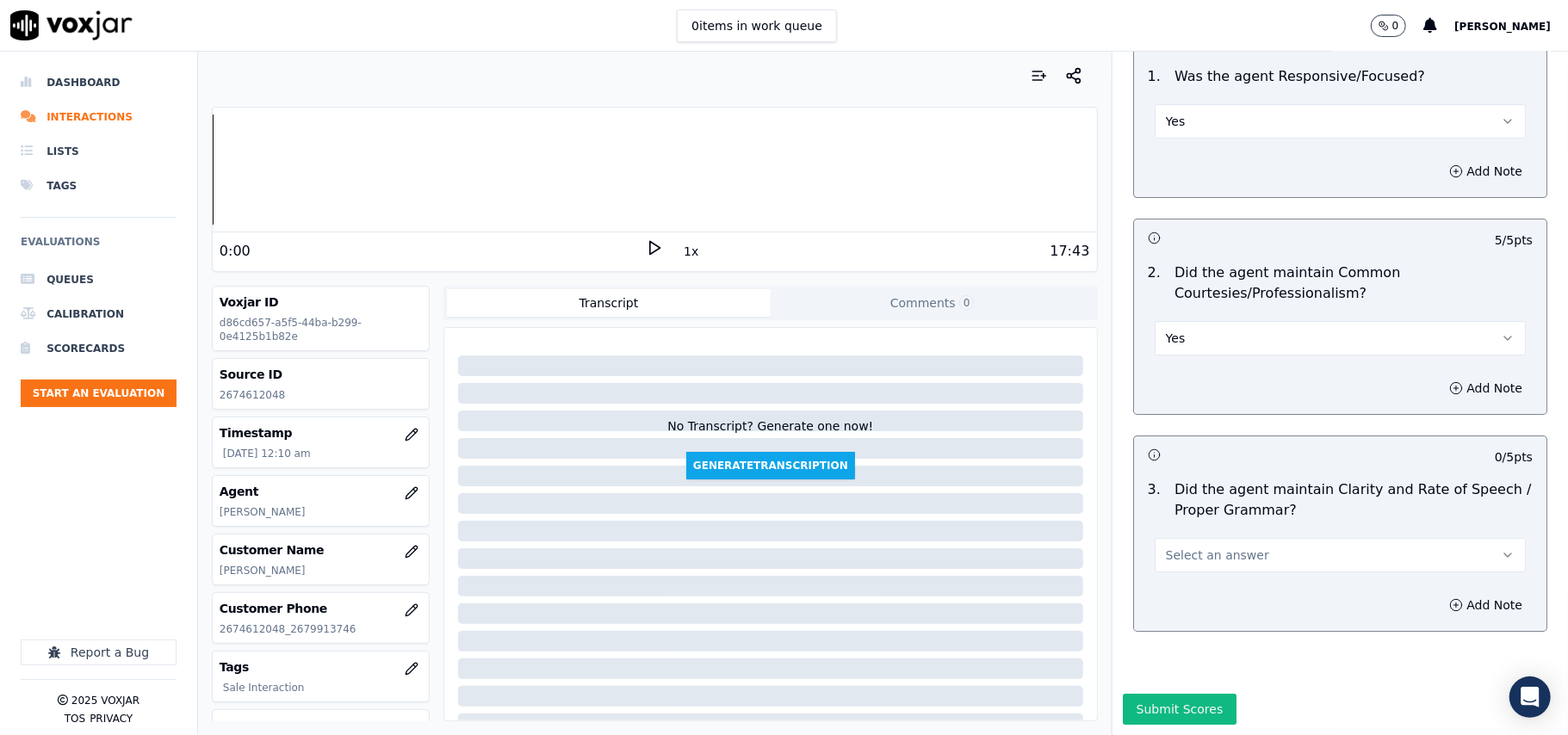
scroll to position [4307, 0]
click at [1186, 546] on span "Select an answer" at bounding box center [1217, 555] width 104 height 17
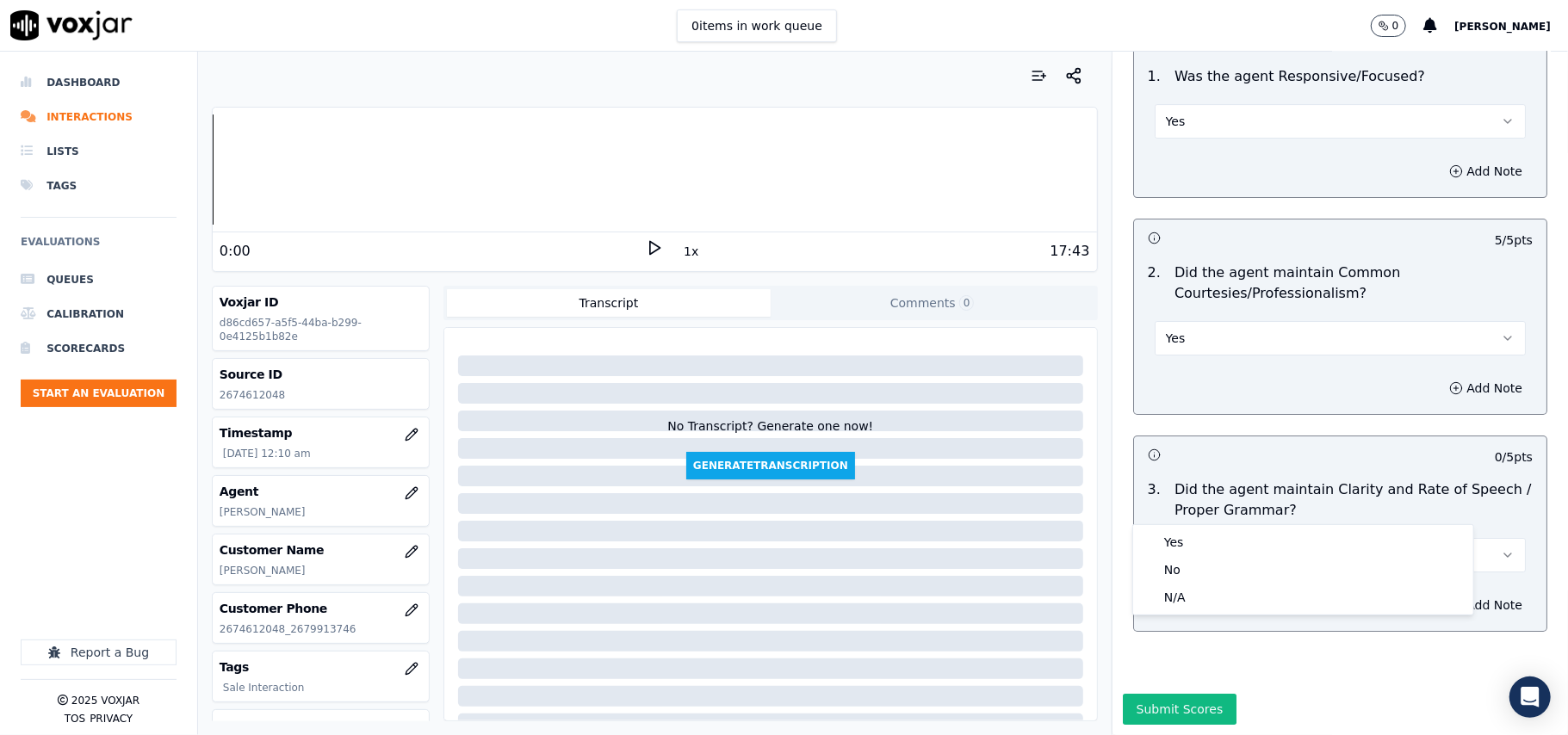
click at [1185, 527] on div "Yes No N/A" at bounding box center [1303, 569] width 340 height 89
click at [1186, 540] on div "Yes" at bounding box center [1303, 541] width 334 height 28
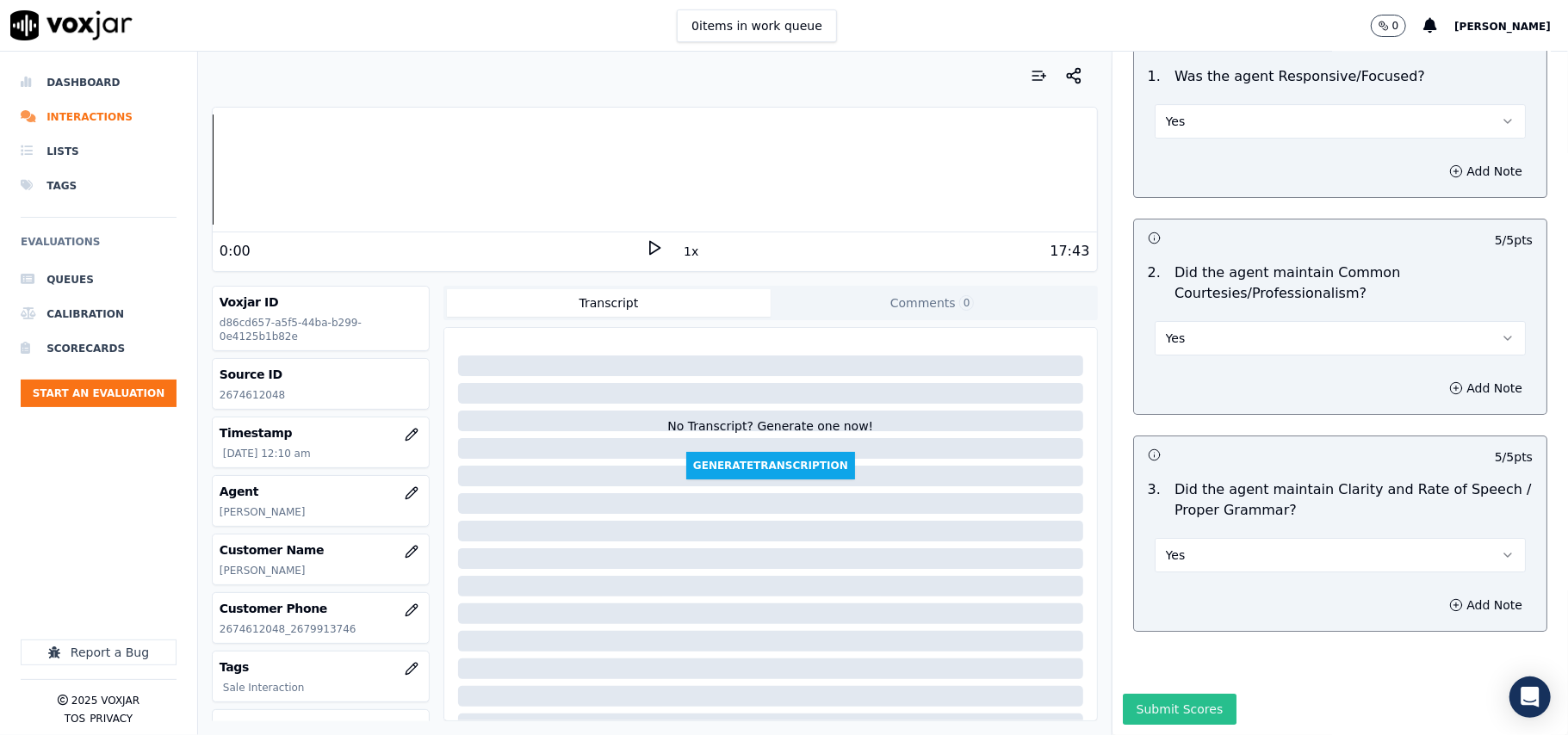
click at [1167, 694] on button "Submit Scores" at bounding box center [1179, 709] width 114 height 31
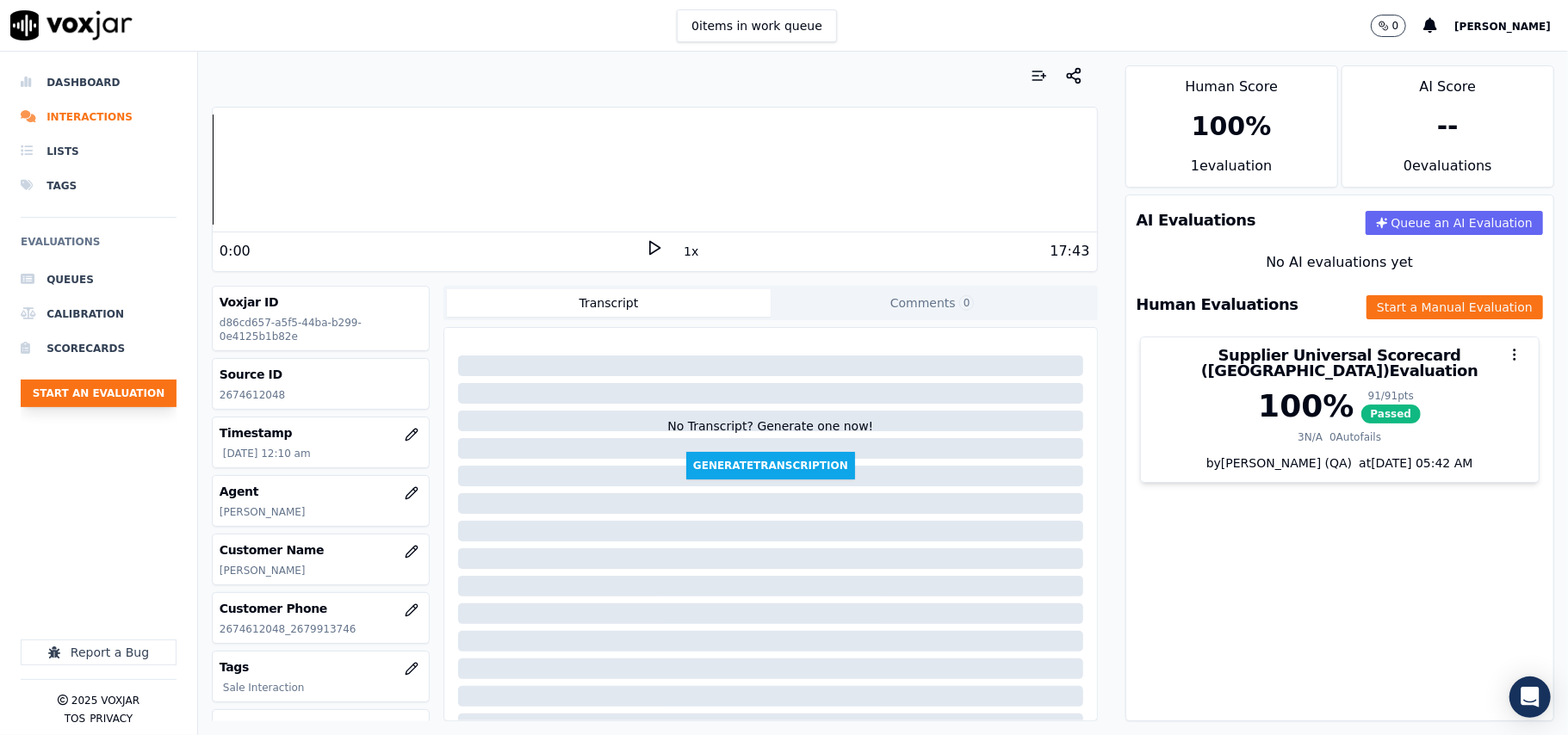
click at [105, 393] on button "Start an Evaluation" at bounding box center [99, 393] width 156 height 28
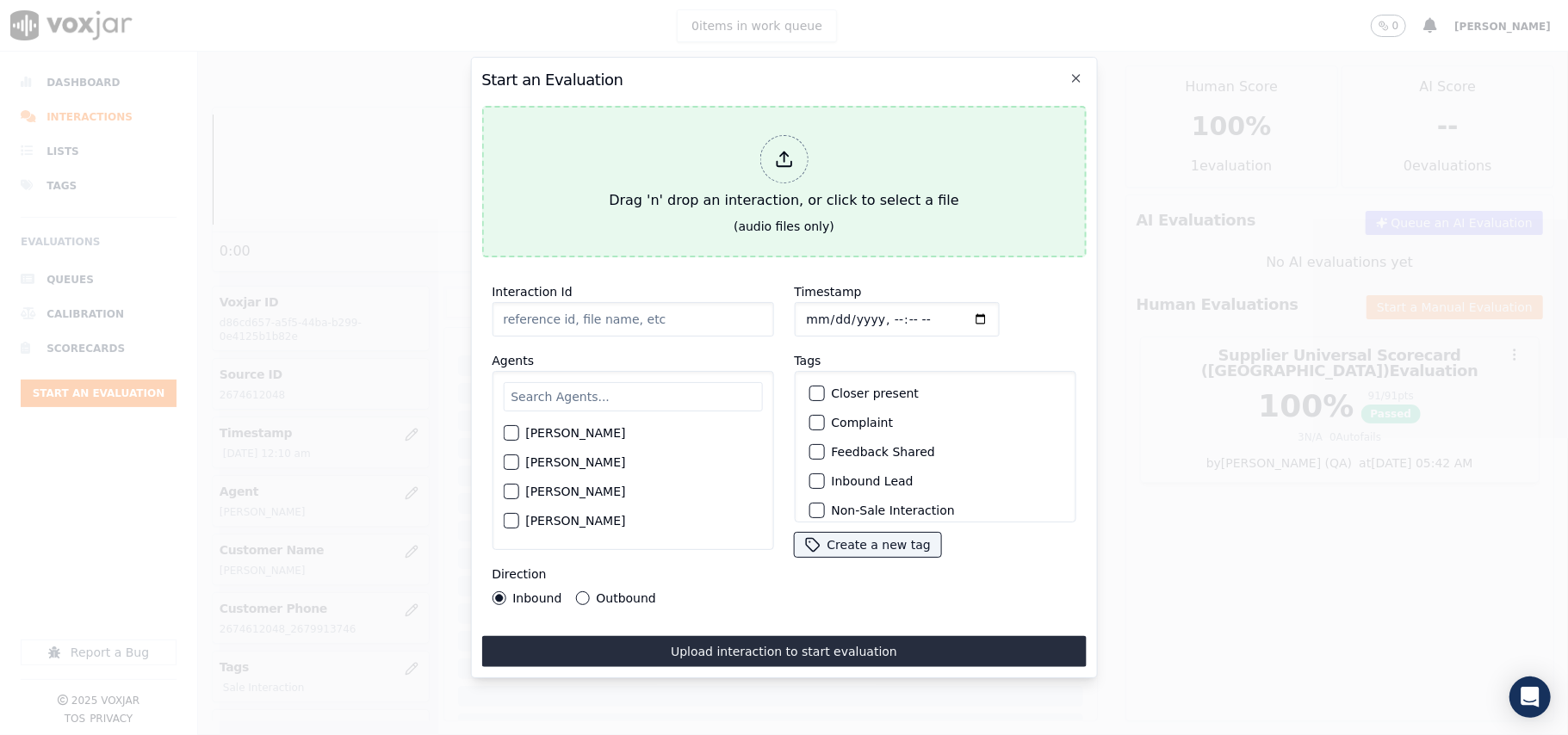
click at [889, 160] on div "Drag 'n' drop an interaction, or click to select a file" at bounding box center [783, 172] width 363 height 89
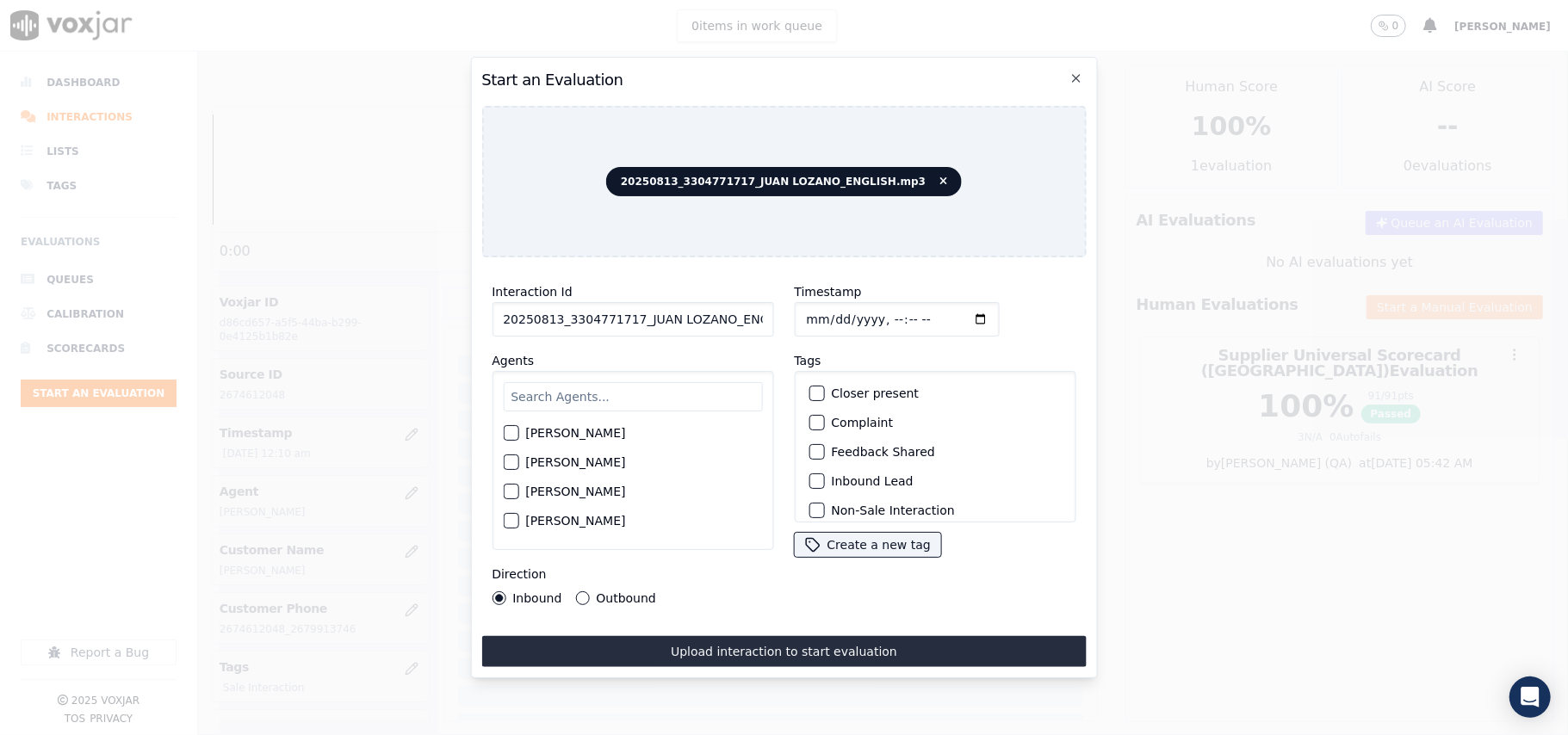
click at [624, 311] on input "20250813_3304771717_JUAN LOZANO_ENGLISH.mp3" at bounding box center [633, 319] width 282 height 34
paste input "3304771717"
type input "3304771717"
click at [831, 310] on input "Timestamp" at bounding box center [896, 319] width 205 height 34
type input "[DATE]T00:12"
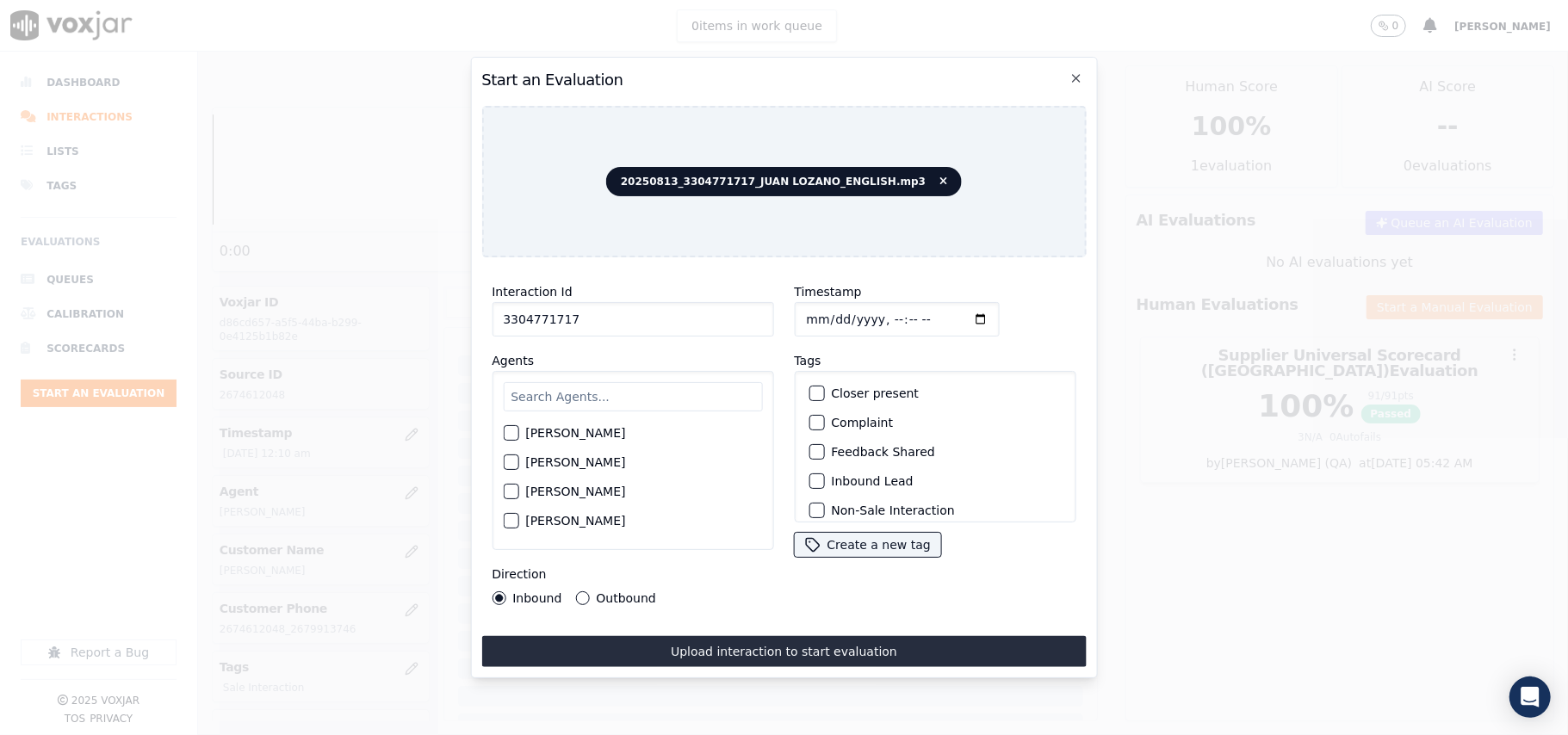
click at [588, 373] on div "[PERSON_NAME] [PERSON_NAME] [PERSON_NAME] [PERSON_NAME] [PERSON_NAME] [PERSON_N…" at bounding box center [633, 460] width 282 height 179
click at [588, 384] on input "text" at bounding box center [633, 397] width 259 height 30
type input "[PERSON_NAME]"
click at [556, 432] on label "[PERSON_NAME]" at bounding box center [575, 438] width 100 height 12
click at [519, 430] on button "[PERSON_NAME]" at bounding box center [511, 438] width 15 height 15
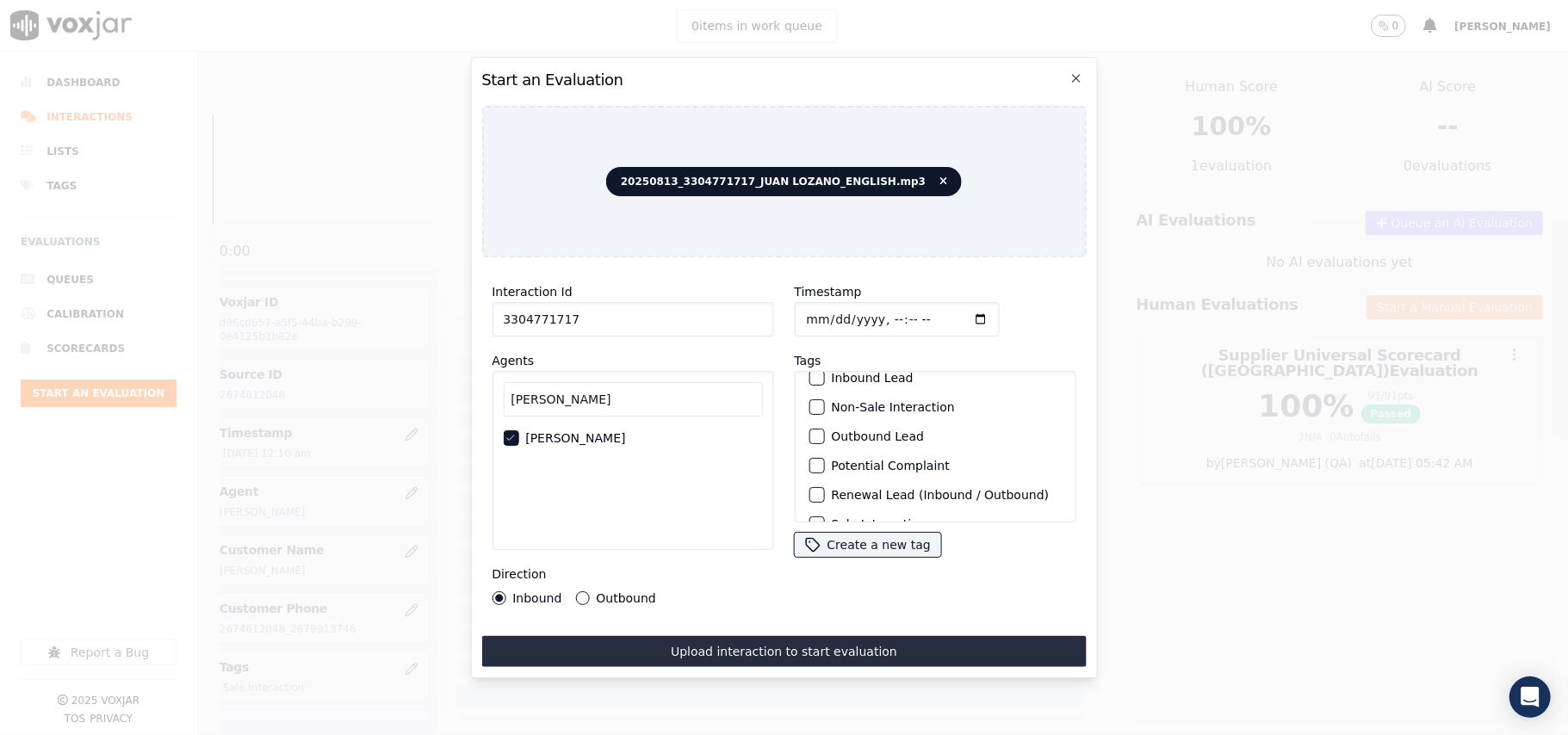
scroll to position [149, 0]
click at [866, 494] on label "Sale Interaction" at bounding box center [878, 500] width 95 height 12
click at [824, 493] on button "Sale Interaction" at bounding box center [816, 500] width 15 height 15
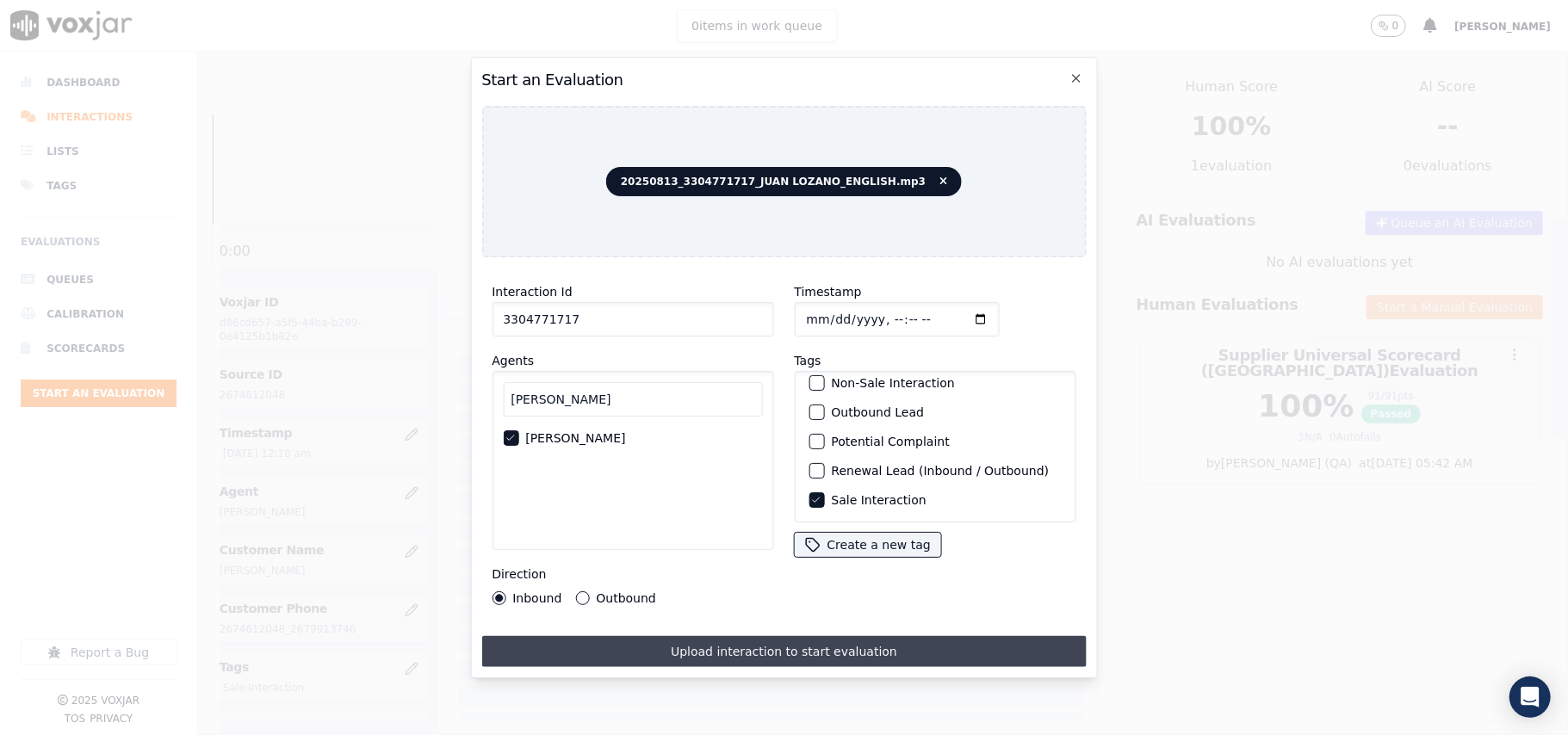
drag, startPoint x: 610, startPoint y: 586, endPoint x: 666, endPoint y: 640, distance: 77.8
click at [611, 592] on label "Outbound" at bounding box center [626, 598] width 59 height 12
click at [588, 591] on button "Outbound" at bounding box center [582, 598] width 13 height 13
click at [675, 644] on button "Upload interaction to start evaluation" at bounding box center [783, 652] width 605 height 31
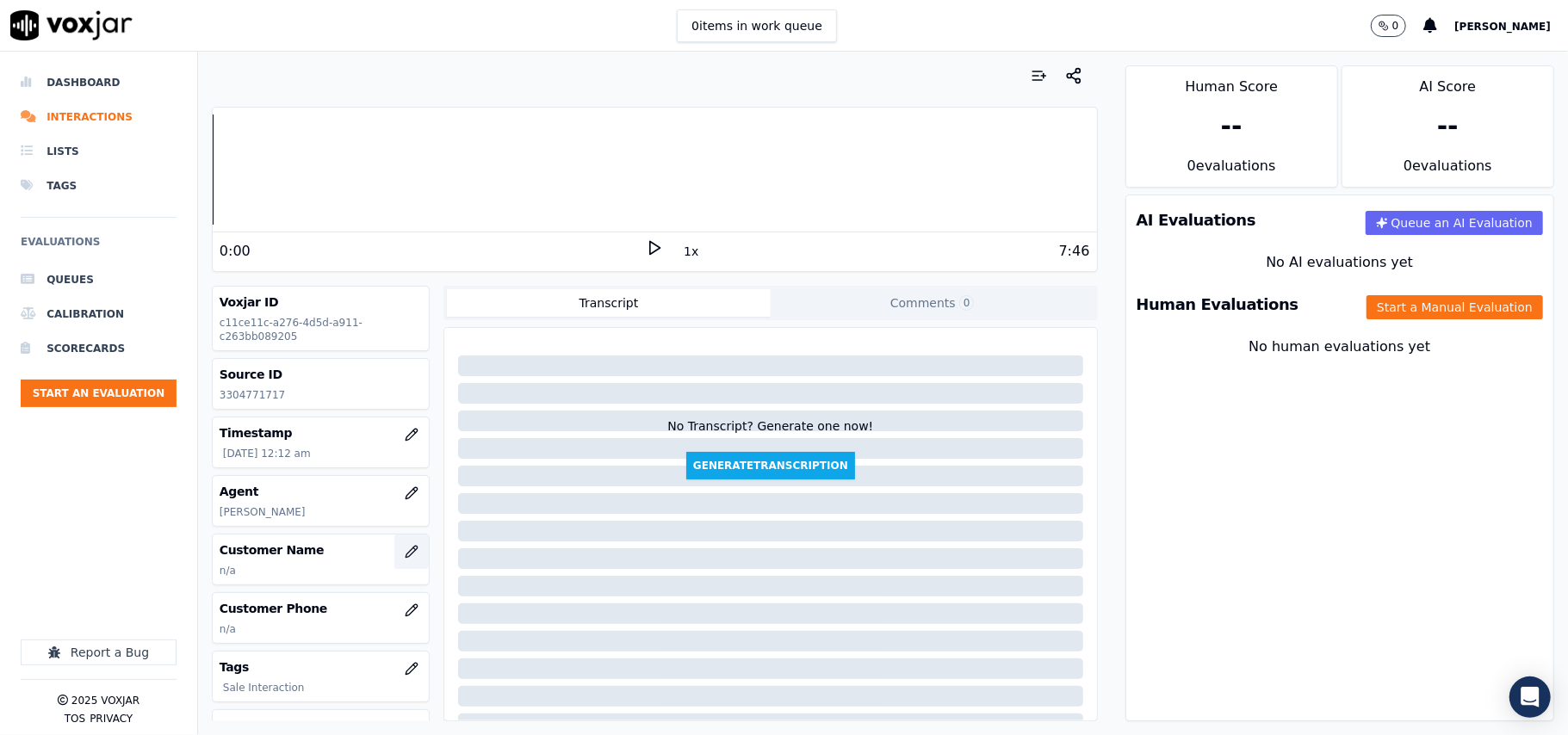
click at [404, 555] on icon "button" at bounding box center [411, 552] width 13 height 13
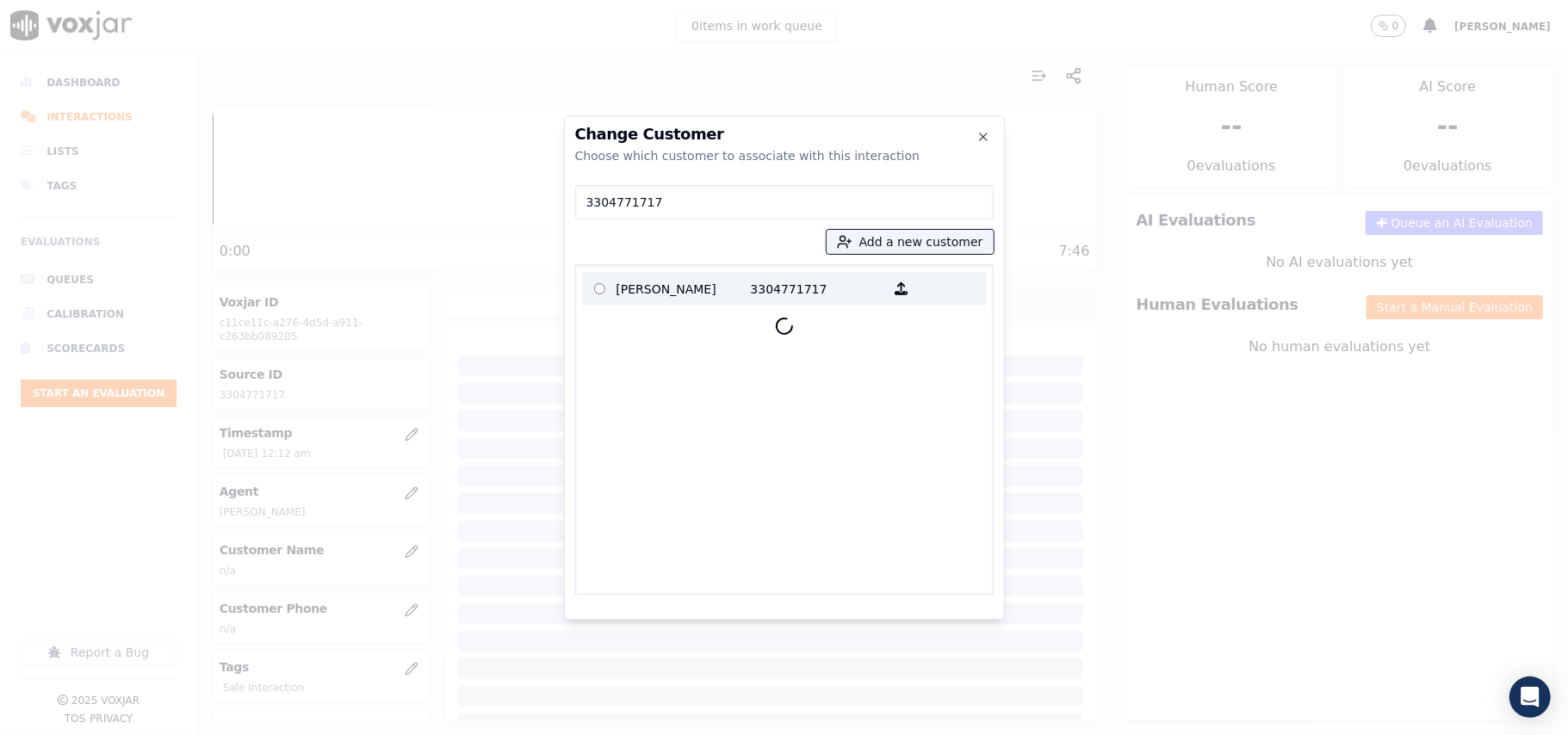
type input "3304771717"
click at [697, 287] on p "[PERSON_NAME]" at bounding box center [683, 288] width 134 height 27
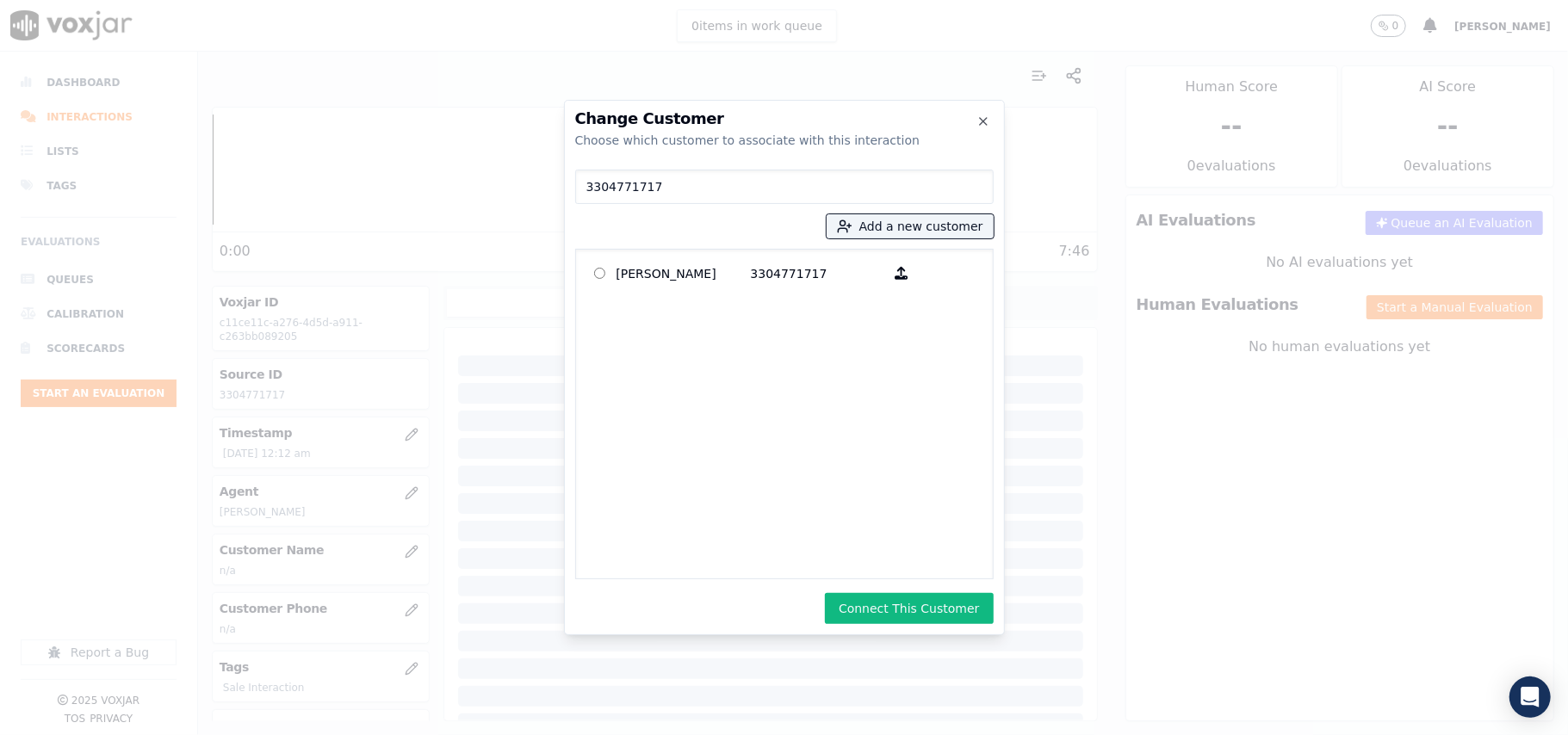
click at [921, 609] on button "Connect This Customer" at bounding box center [908, 609] width 168 height 31
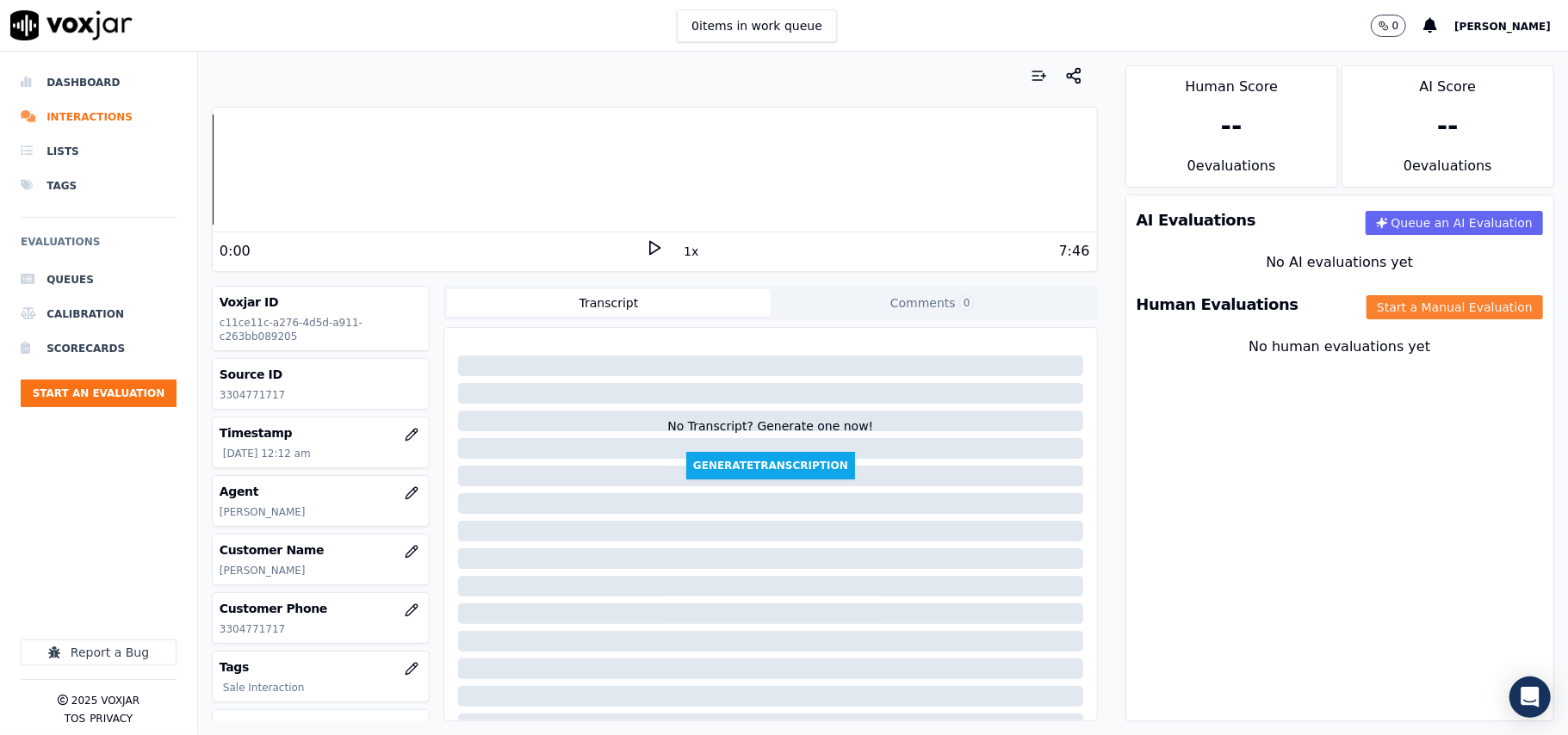
click at [1422, 310] on button "Start a Manual Evaluation" at bounding box center [1454, 307] width 176 height 24
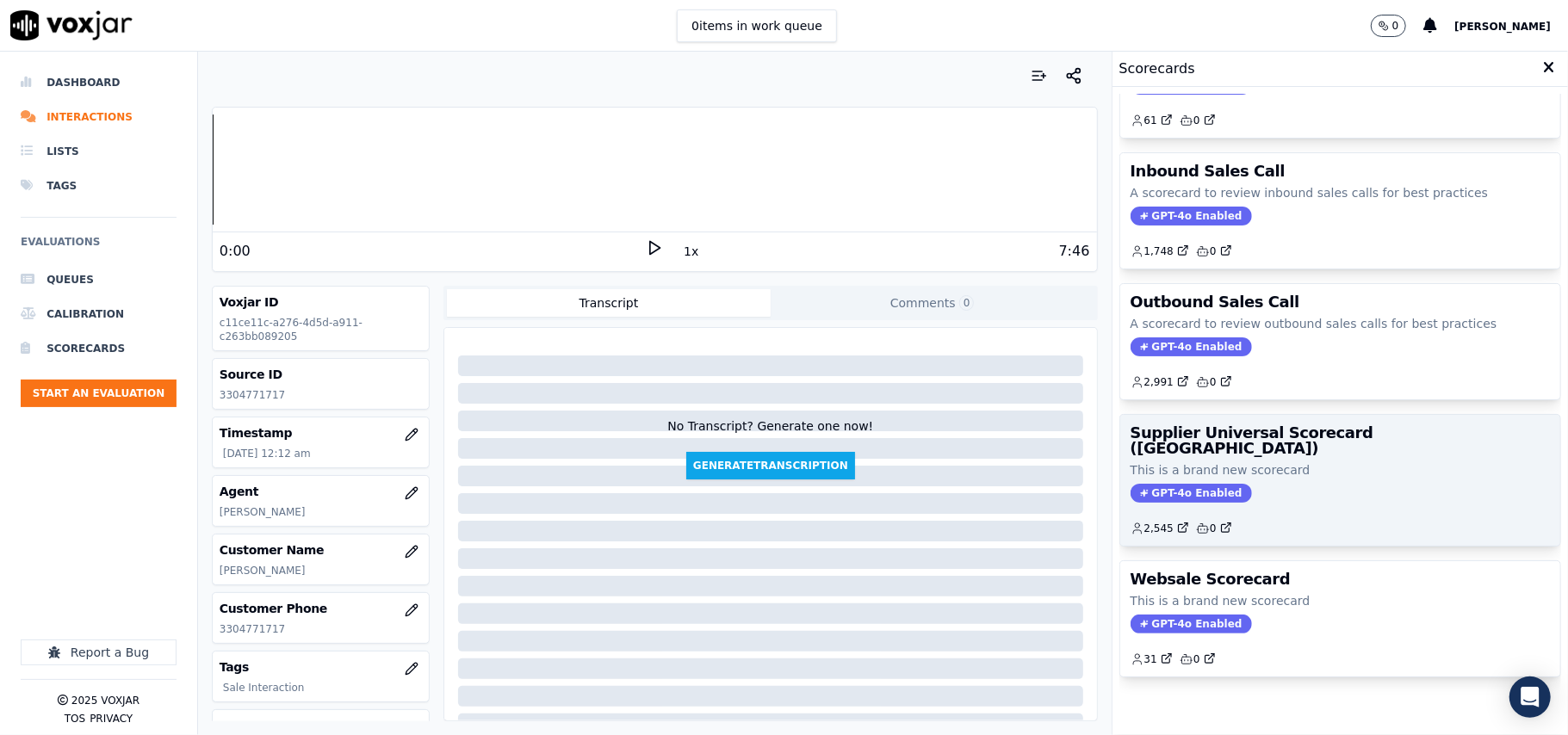
scroll to position [131, 0]
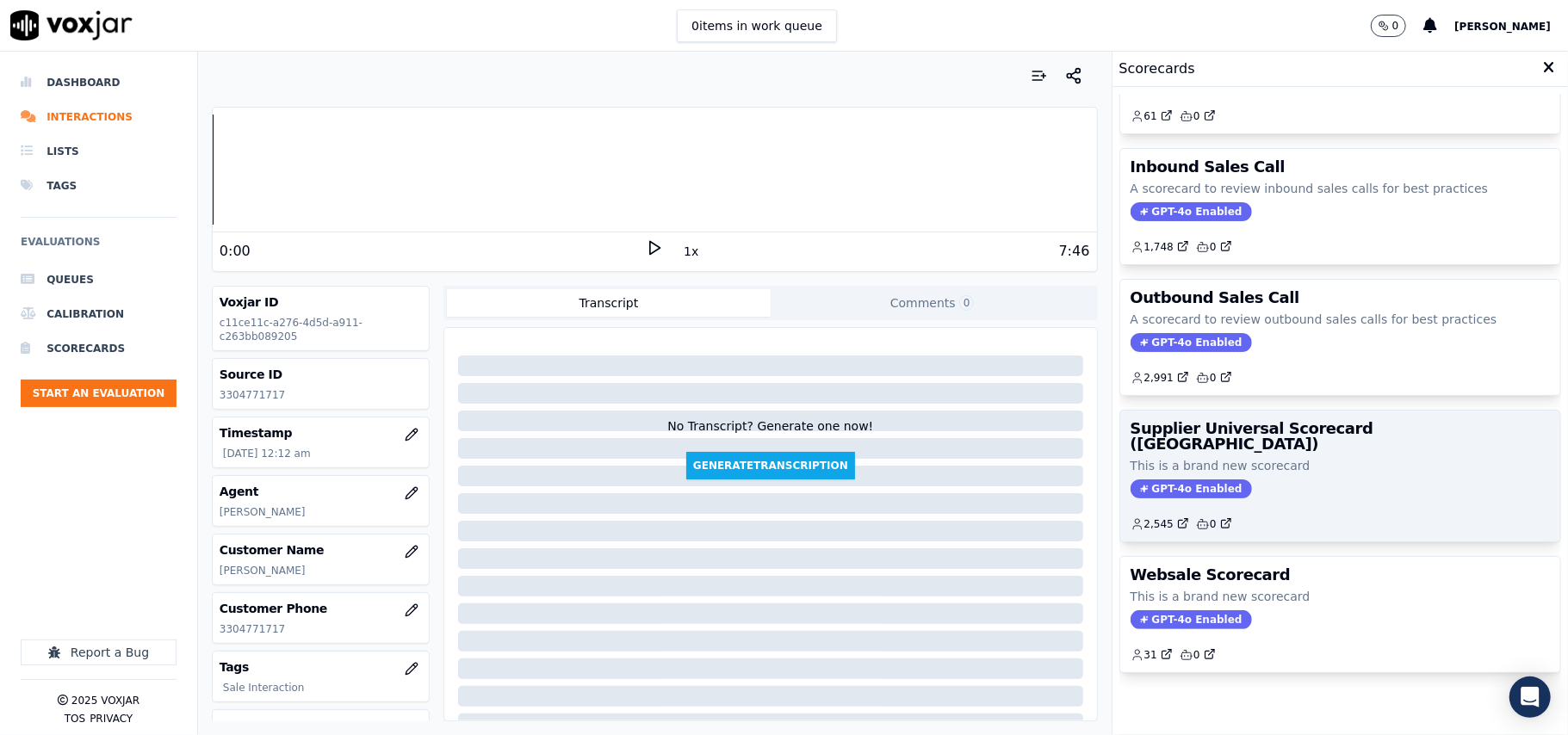
click at [1256, 479] on div "GPT-4o Enabled" at bounding box center [1339, 489] width 419 height 19
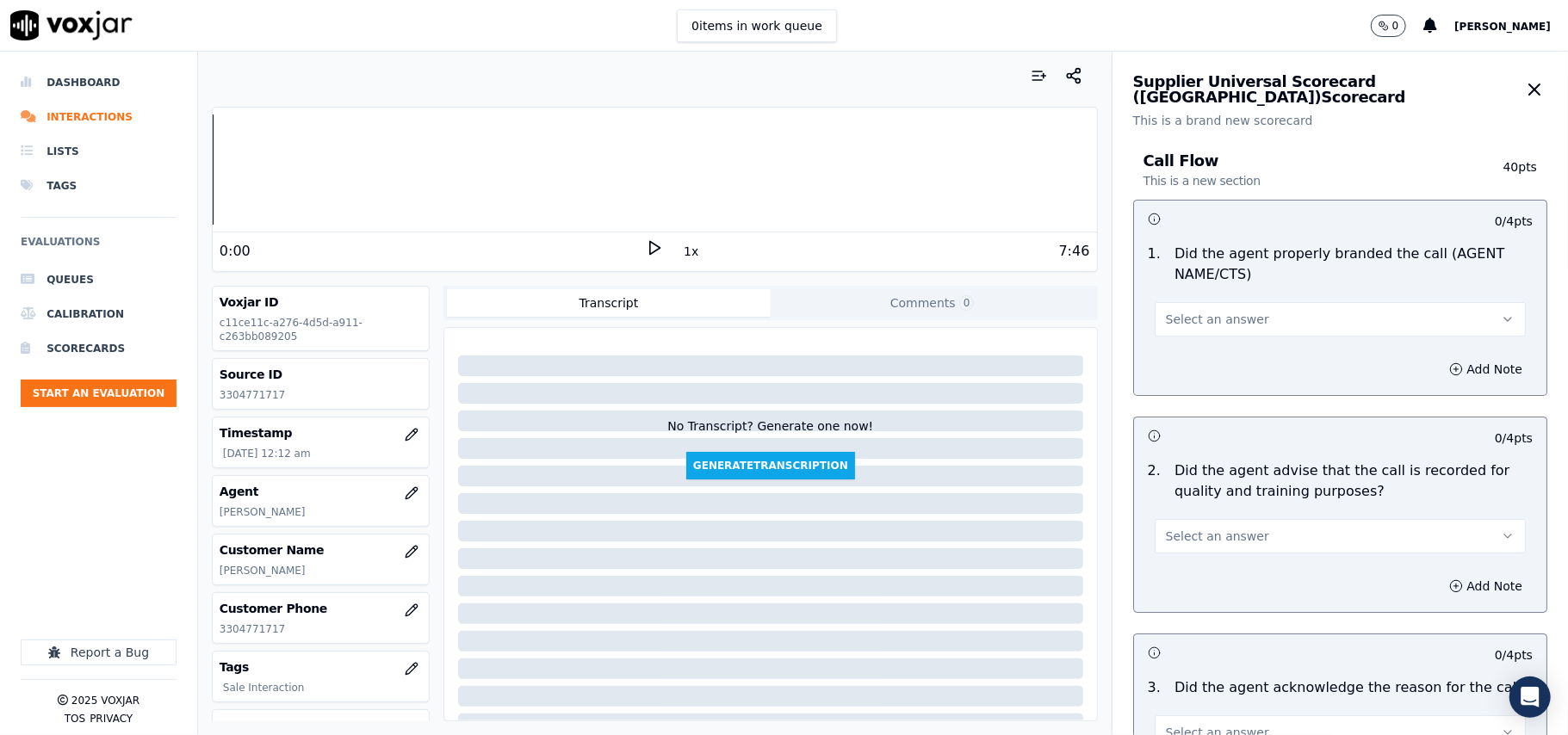
click at [1221, 284] on p "Did the agent properly branded the call (AGENT NAME/CTS)" at bounding box center [1353, 264] width 358 height 41
click at [1199, 305] on button "Select an answer" at bounding box center [1339, 319] width 371 height 34
click at [1196, 351] on div "Yes" at bounding box center [1303, 358] width 334 height 28
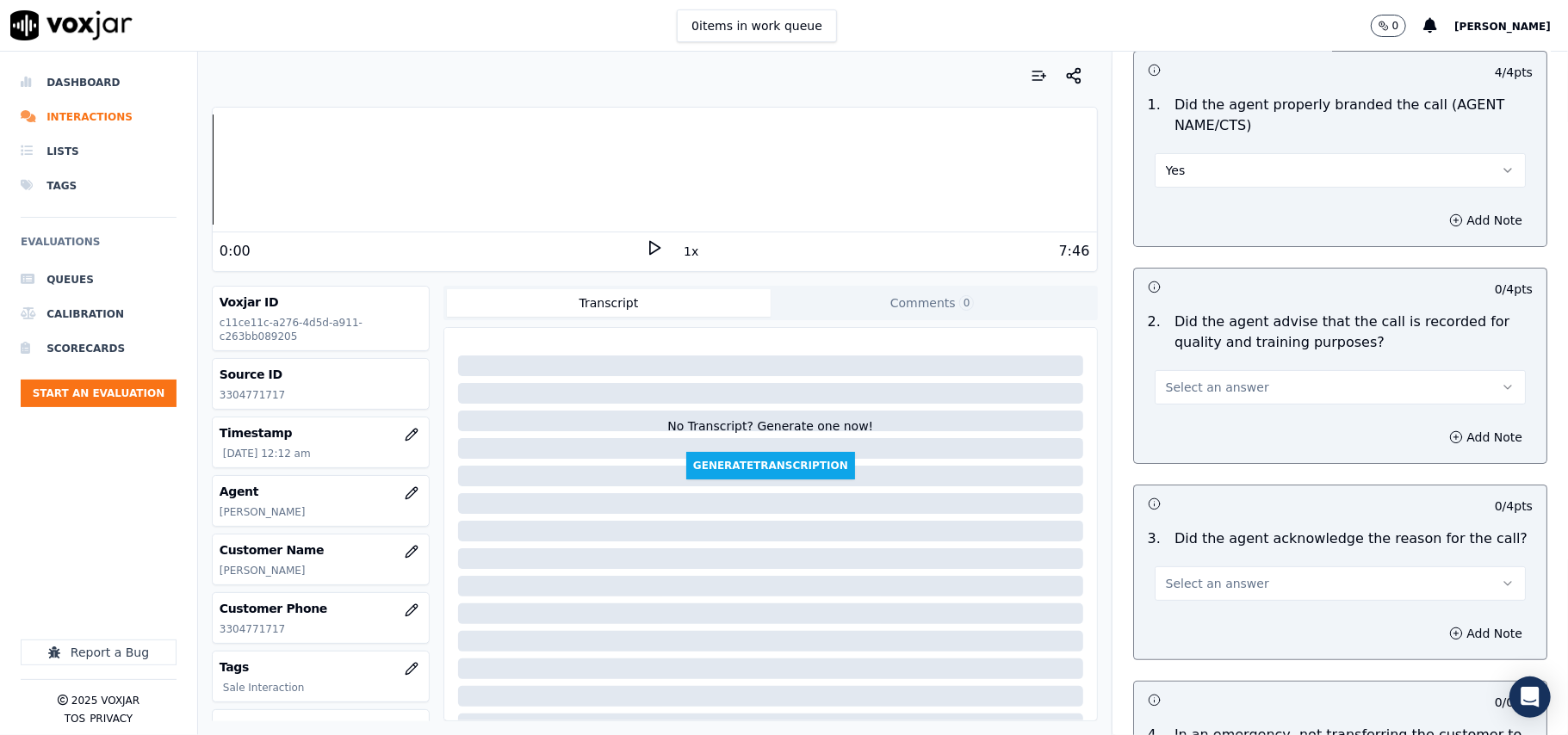
scroll to position [191, 0]
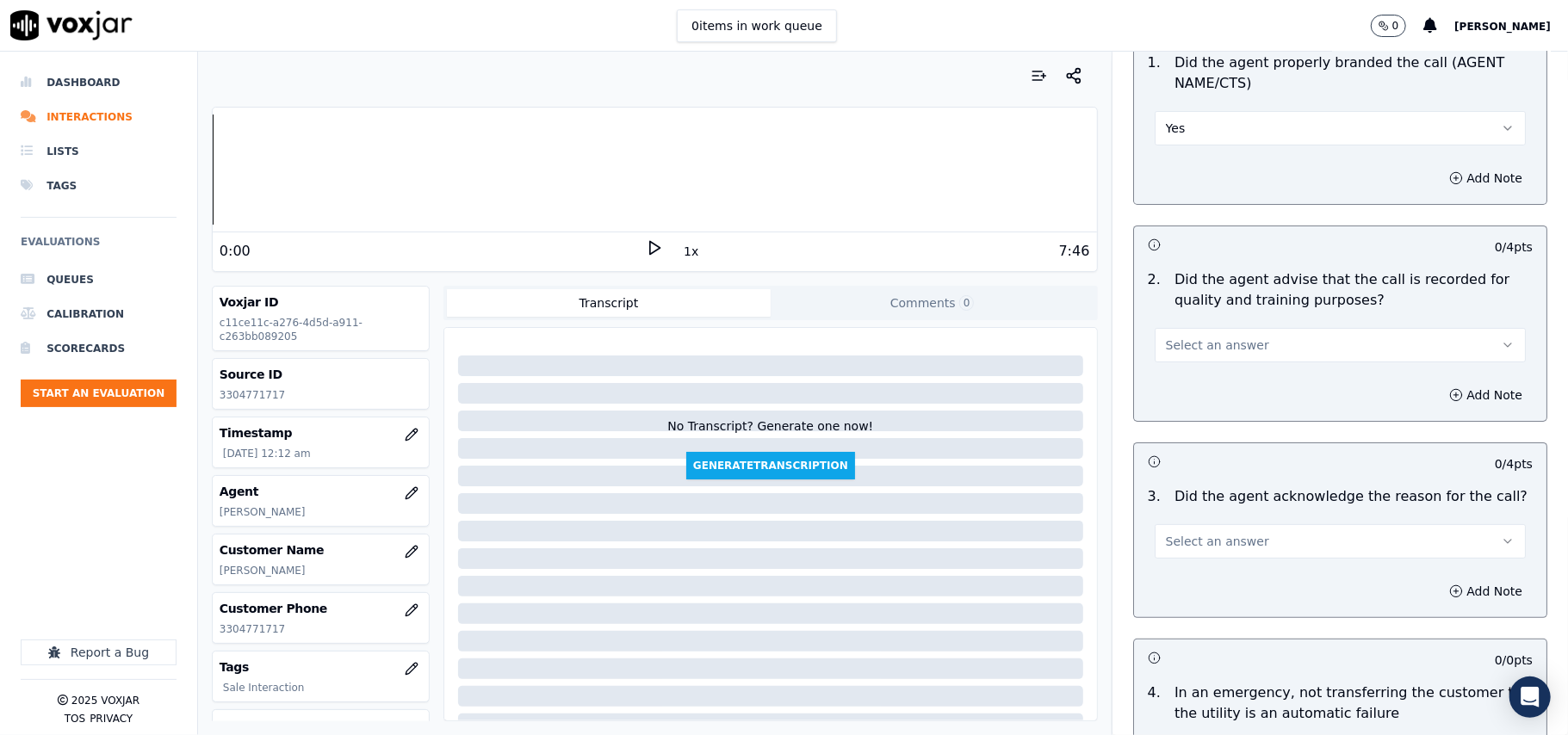
click at [1186, 333] on button "Select an answer" at bounding box center [1339, 345] width 371 height 34
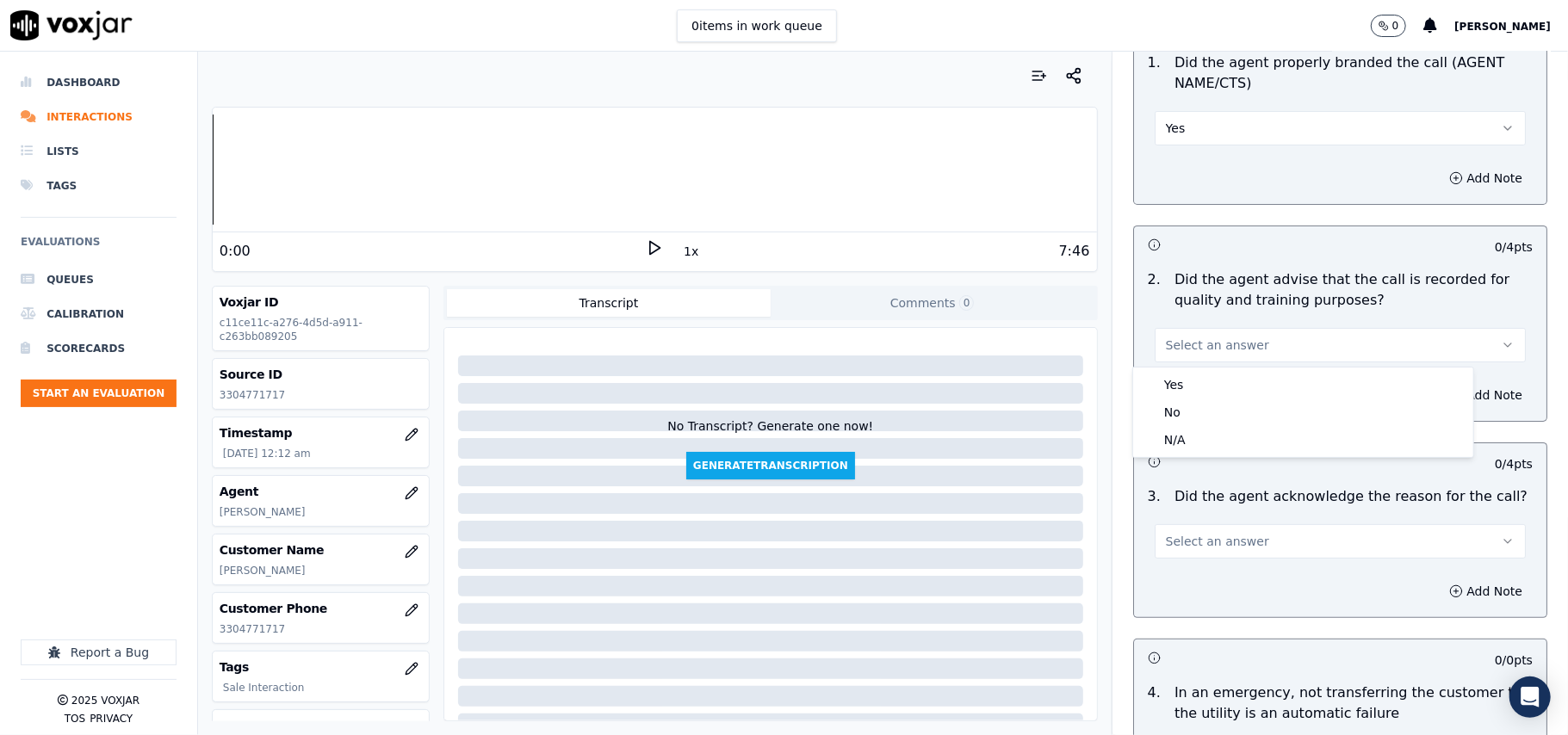
click at [1196, 369] on div "Yes No N/A" at bounding box center [1303, 412] width 340 height 89
click at [1196, 377] on div "Yes" at bounding box center [1303, 384] width 334 height 28
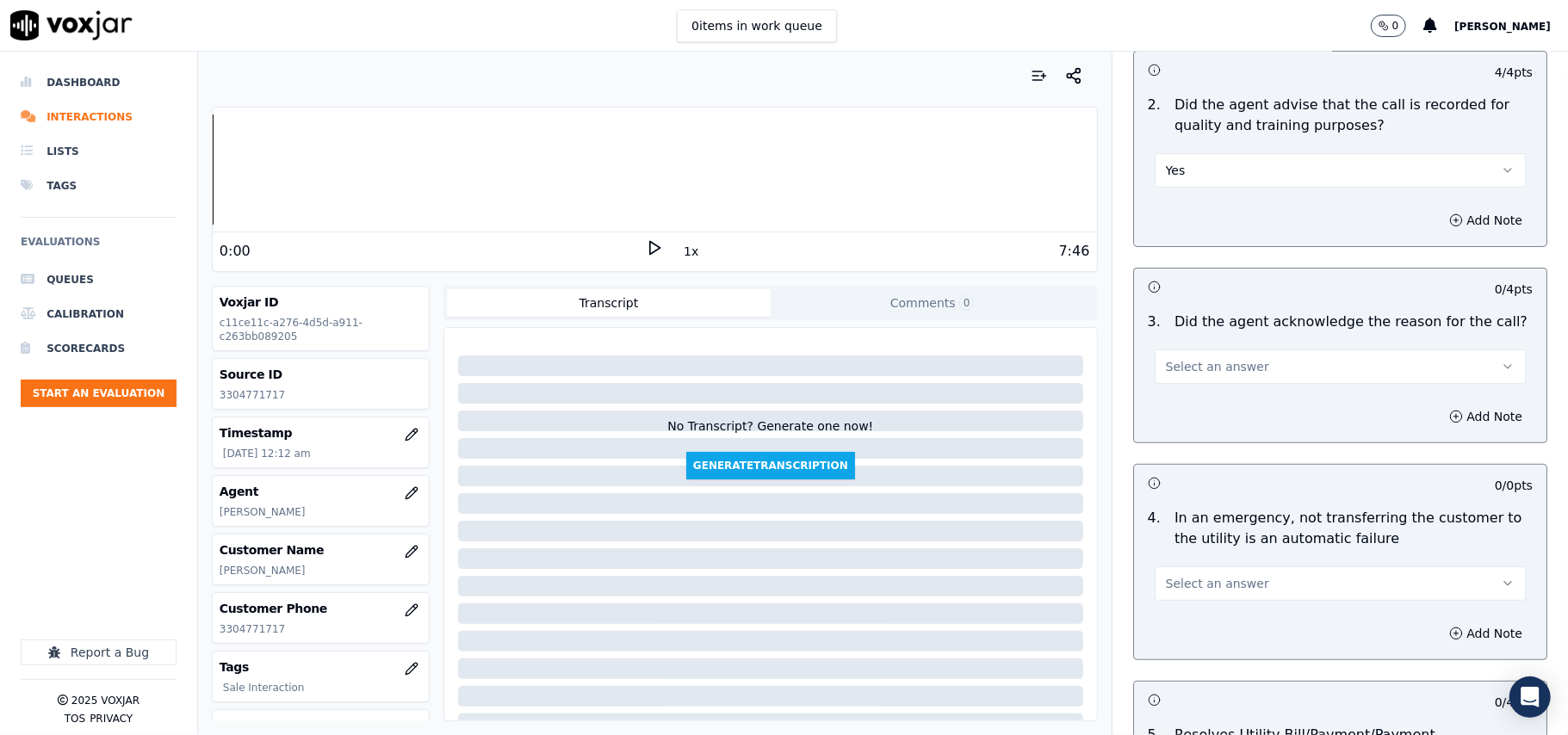
scroll to position [573, 0]
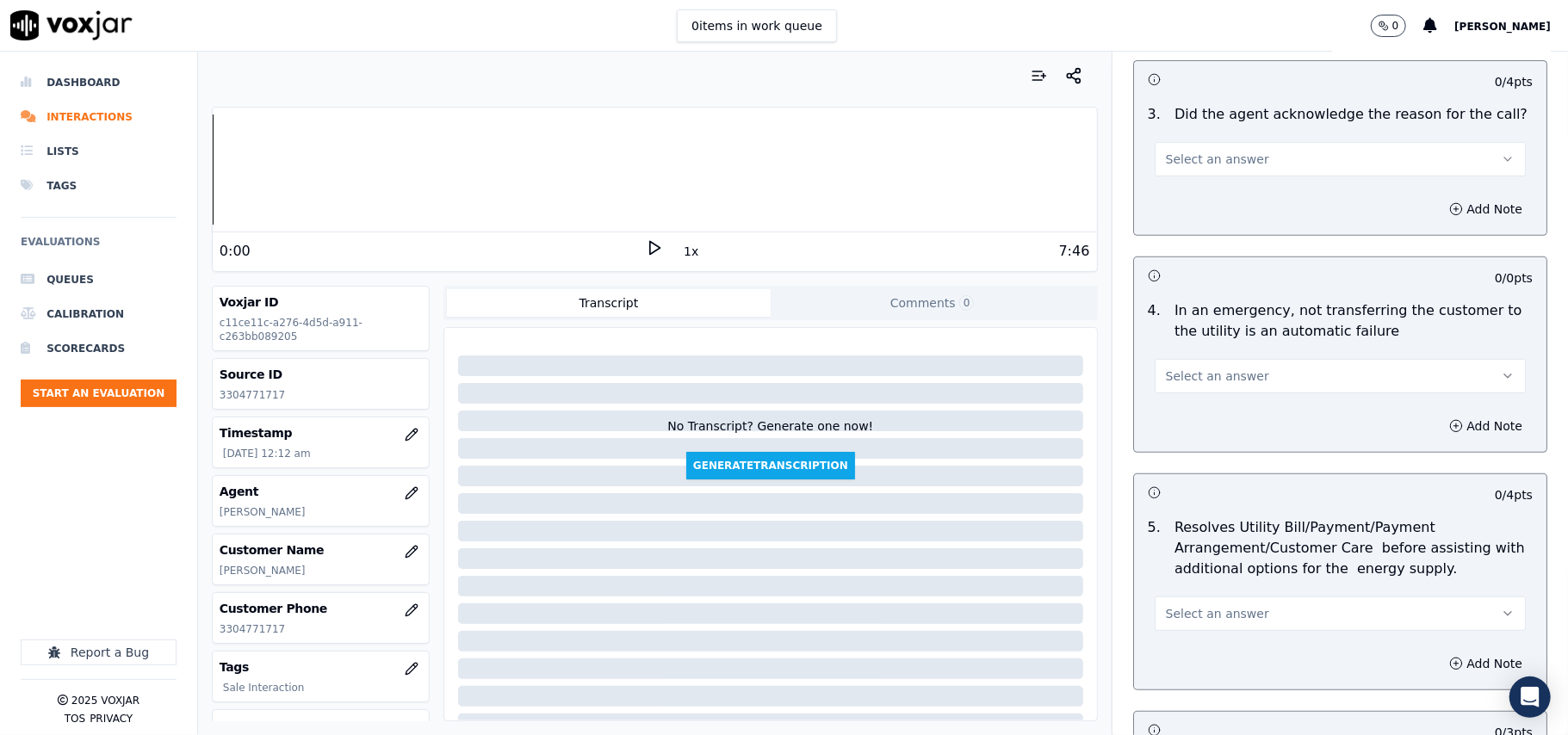
click at [1248, 169] on button "Select an answer" at bounding box center [1339, 159] width 371 height 34
click at [1226, 190] on div "Yes" at bounding box center [1303, 198] width 334 height 28
click at [1223, 393] on button "Select an answer" at bounding box center [1339, 377] width 371 height 34
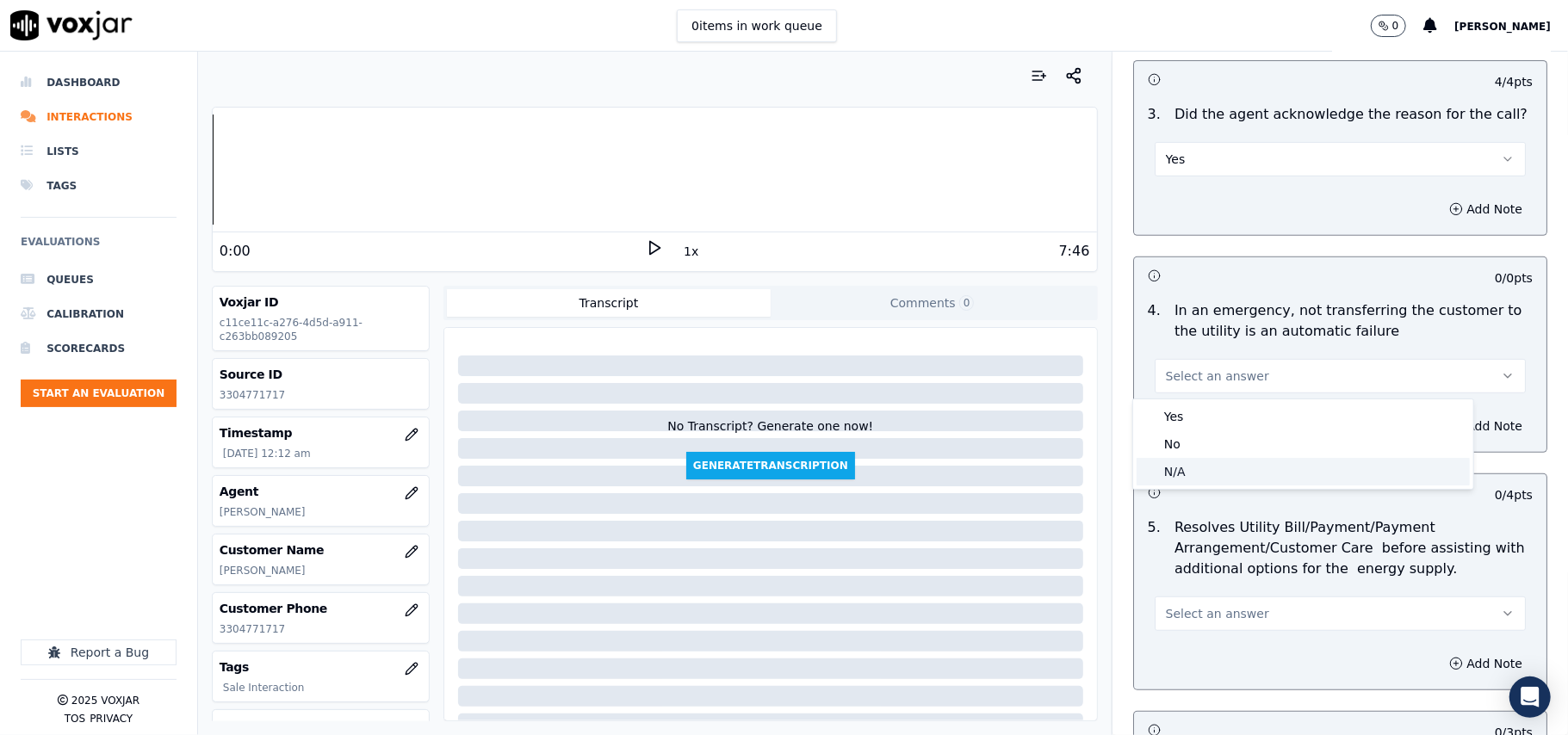
click at [1231, 462] on div "N/A" at bounding box center [1303, 471] width 334 height 28
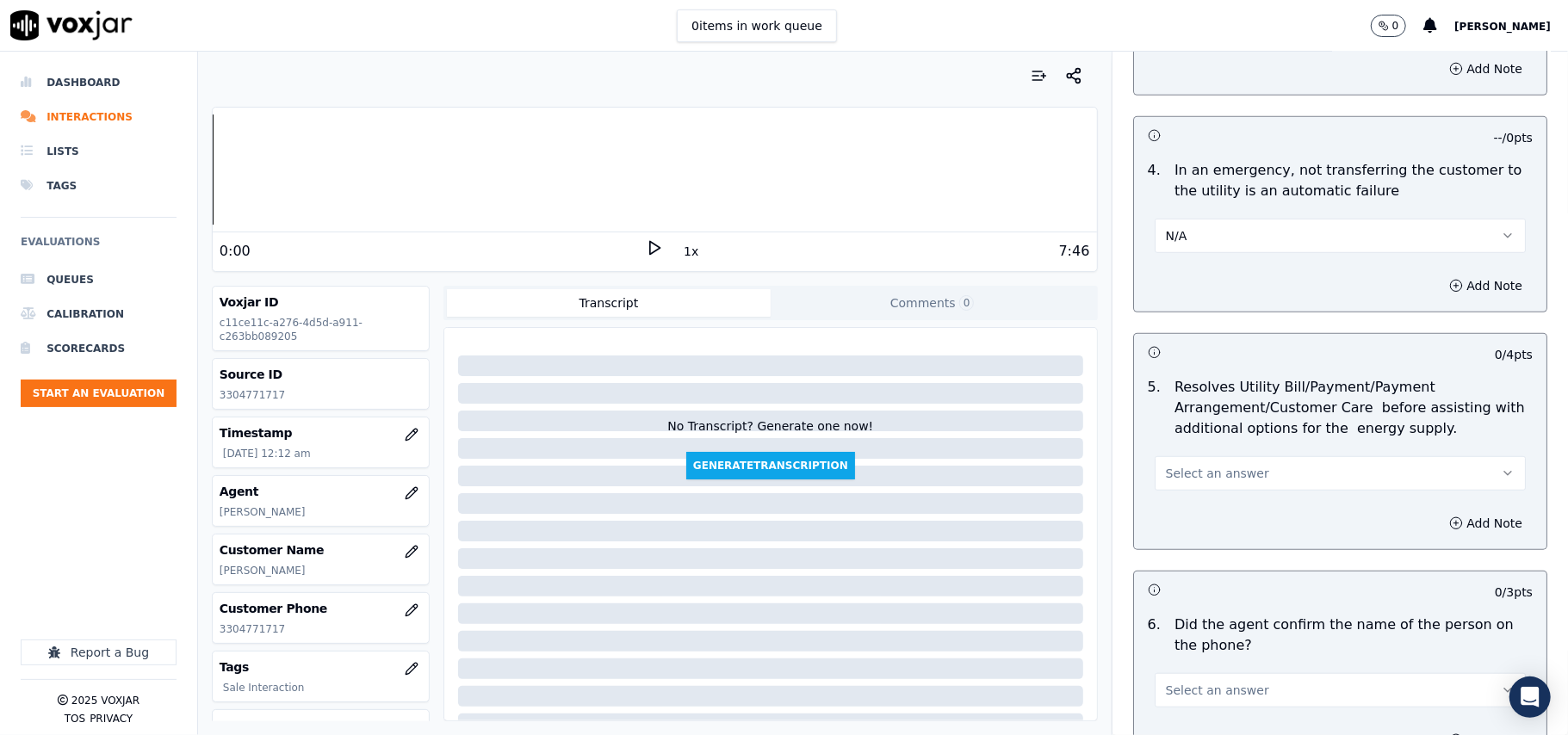
scroll to position [765, 0]
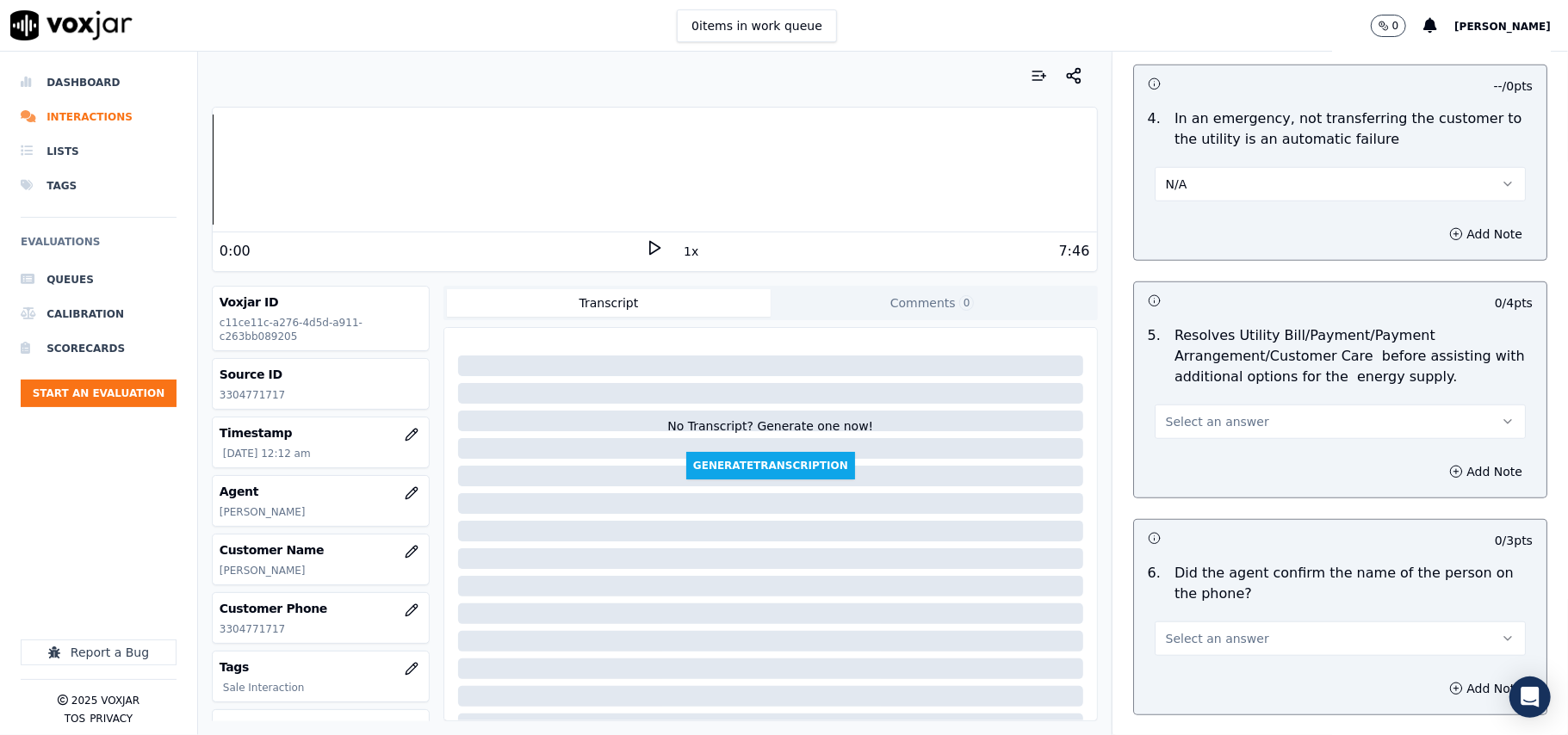
click at [1211, 420] on span "Select an answer" at bounding box center [1217, 422] width 104 height 17
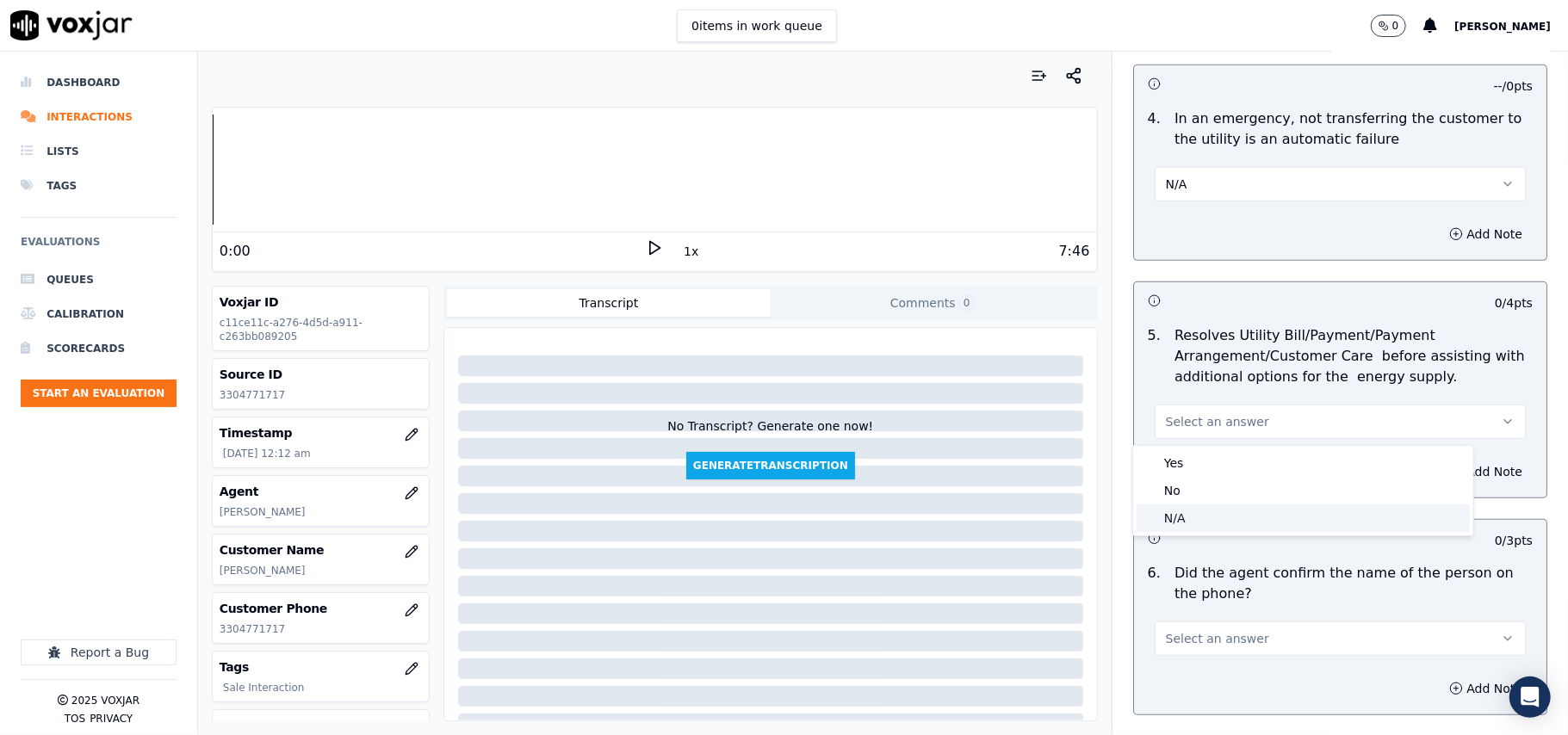
click at [1176, 504] on div "N/A" at bounding box center [1303, 517] width 334 height 28
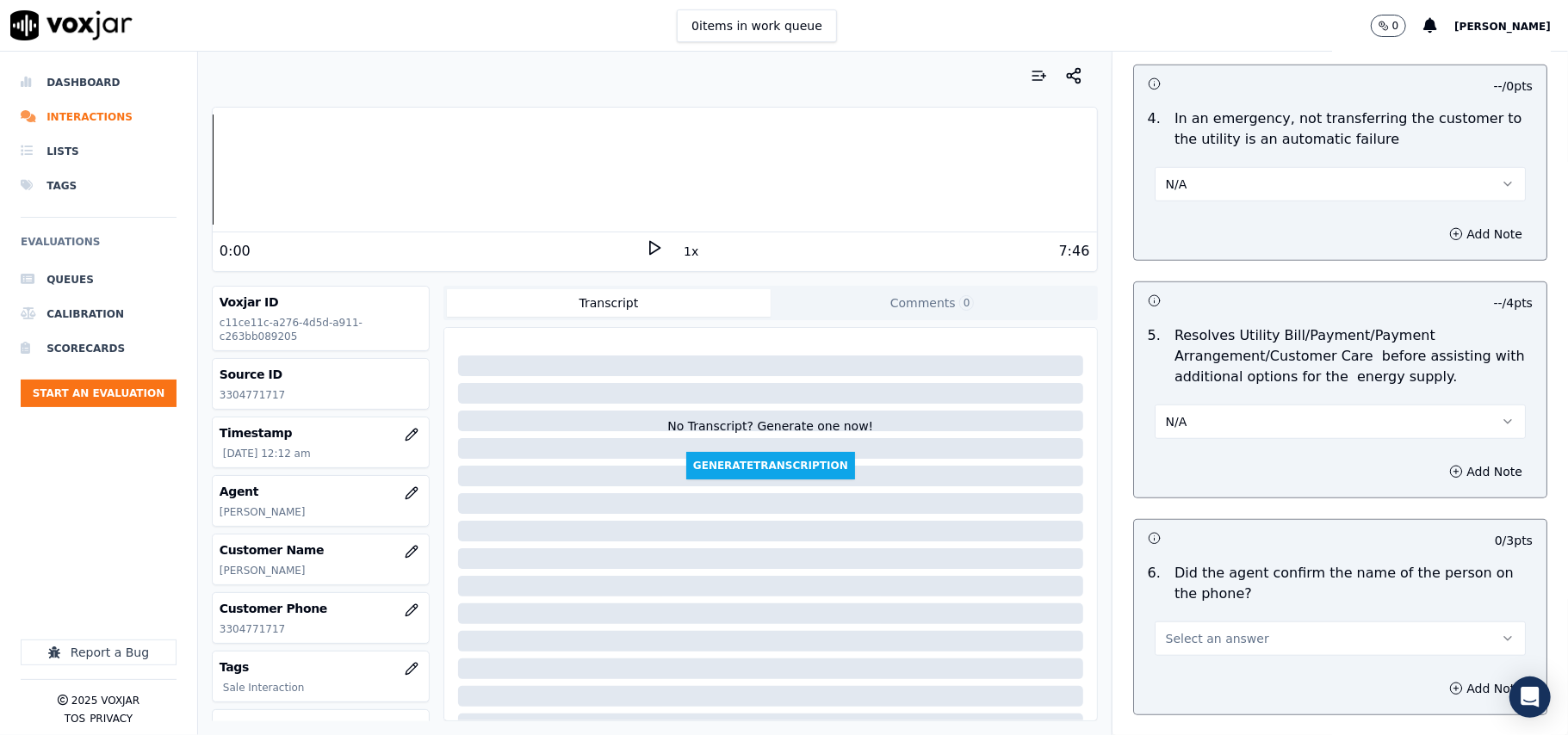
scroll to position [955, 0]
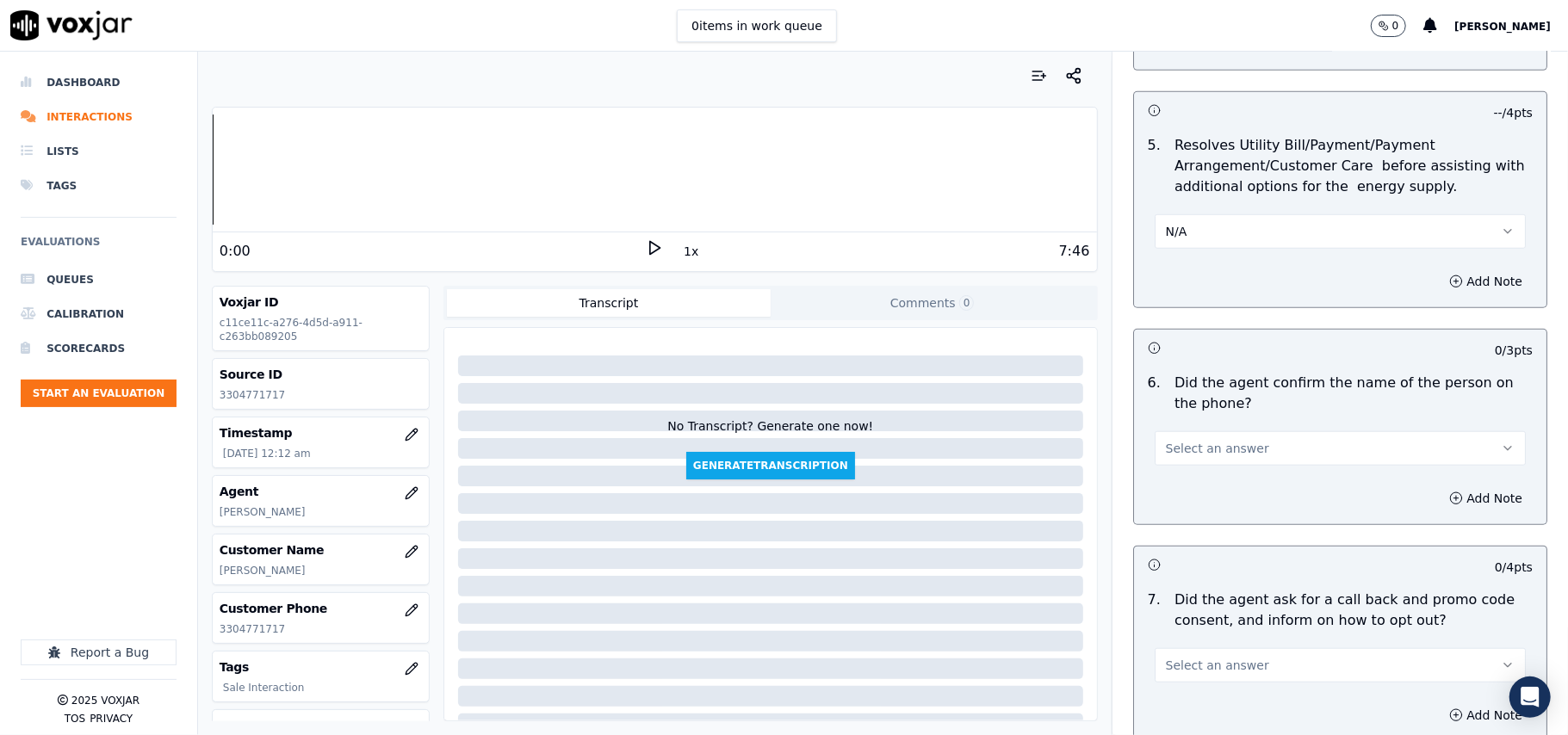
click at [1187, 452] on span "Select an answer" at bounding box center [1217, 448] width 104 height 17
click at [1195, 477] on div "Yes" at bounding box center [1303, 490] width 334 height 28
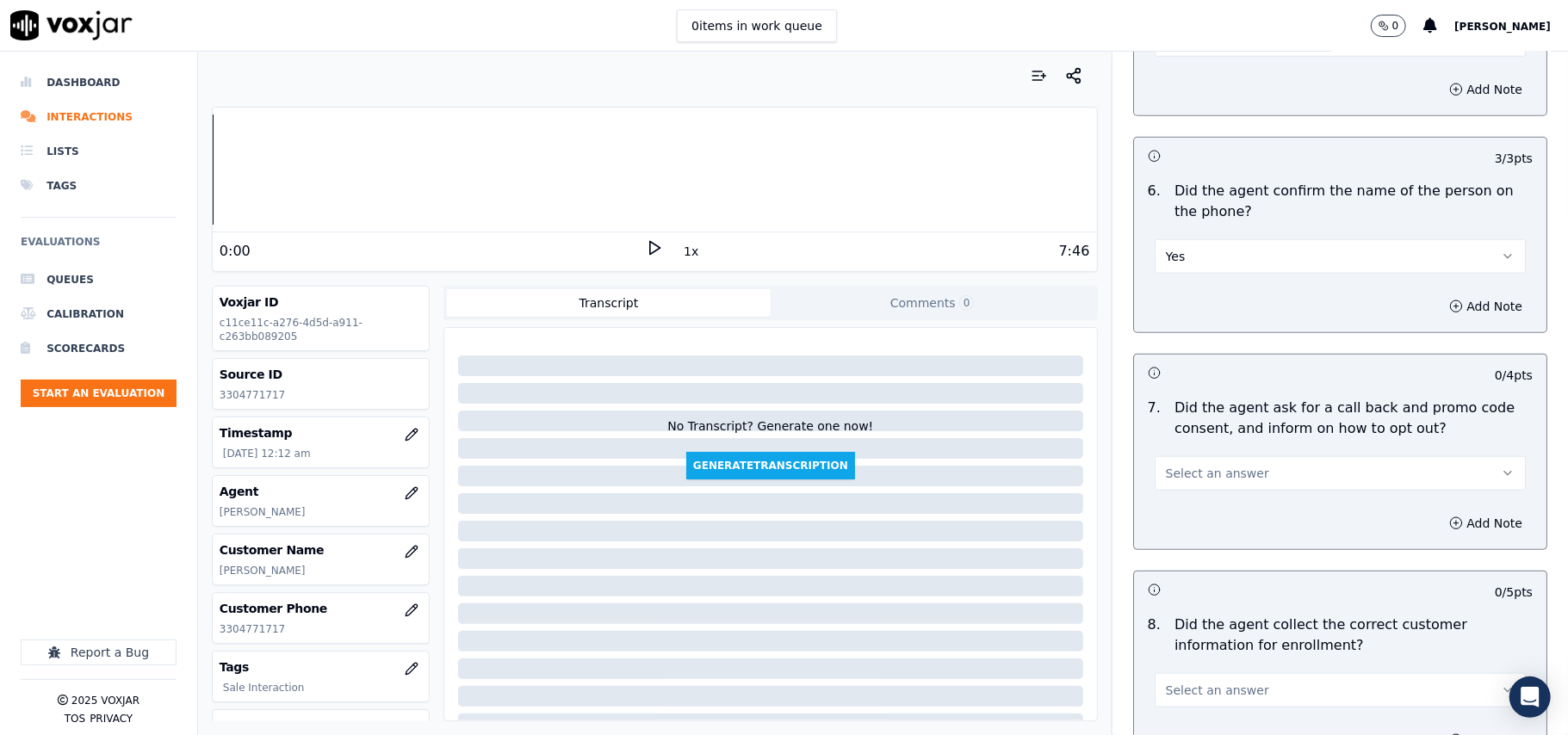
click at [1183, 473] on span "Select an answer" at bounding box center [1217, 473] width 104 height 17
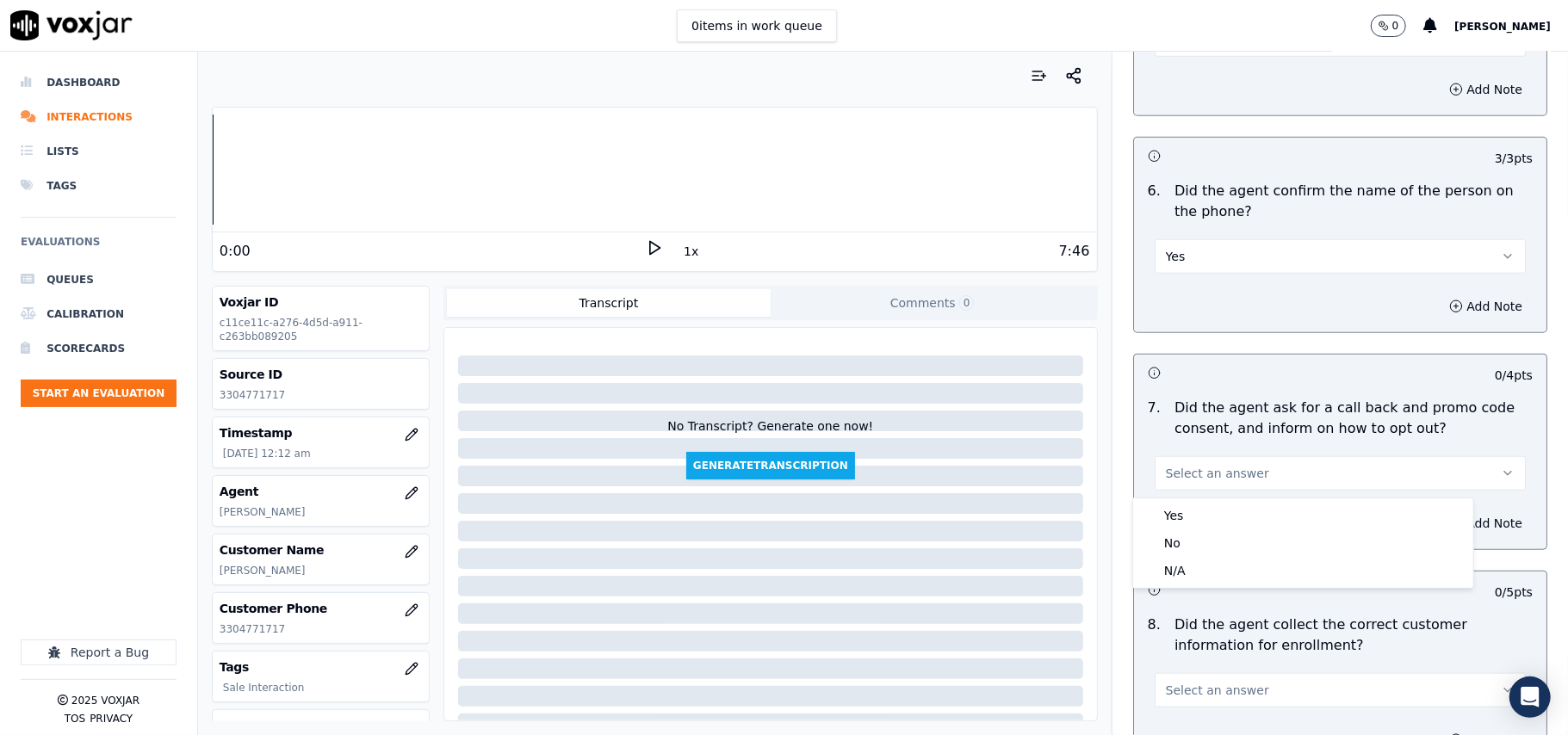
click at [1188, 499] on div "Yes No N/A" at bounding box center [1303, 542] width 340 height 89
click at [1188, 508] on div "Yes" at bounding box center [1303, 516] width 334 height 28
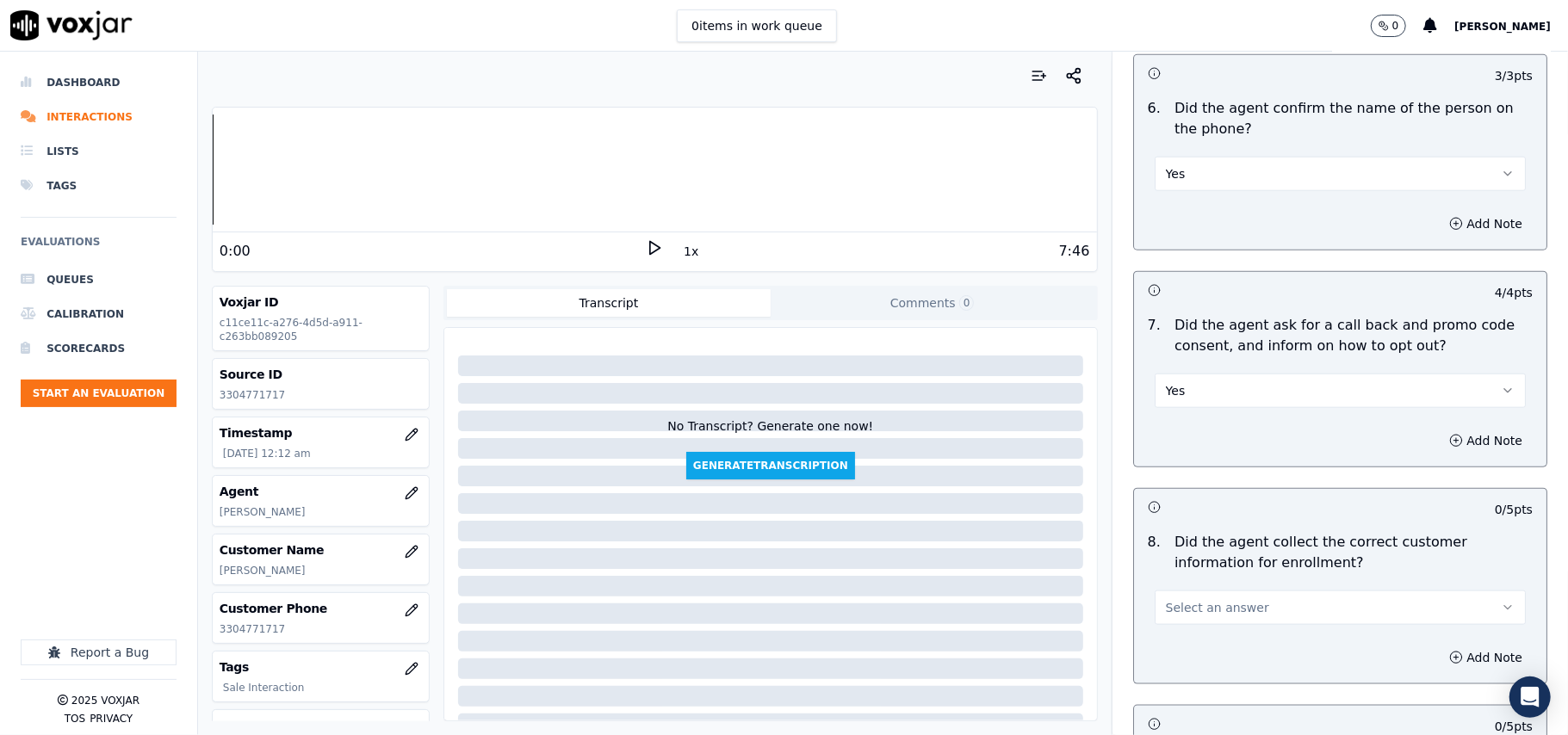
scroll to position [1340, 0]
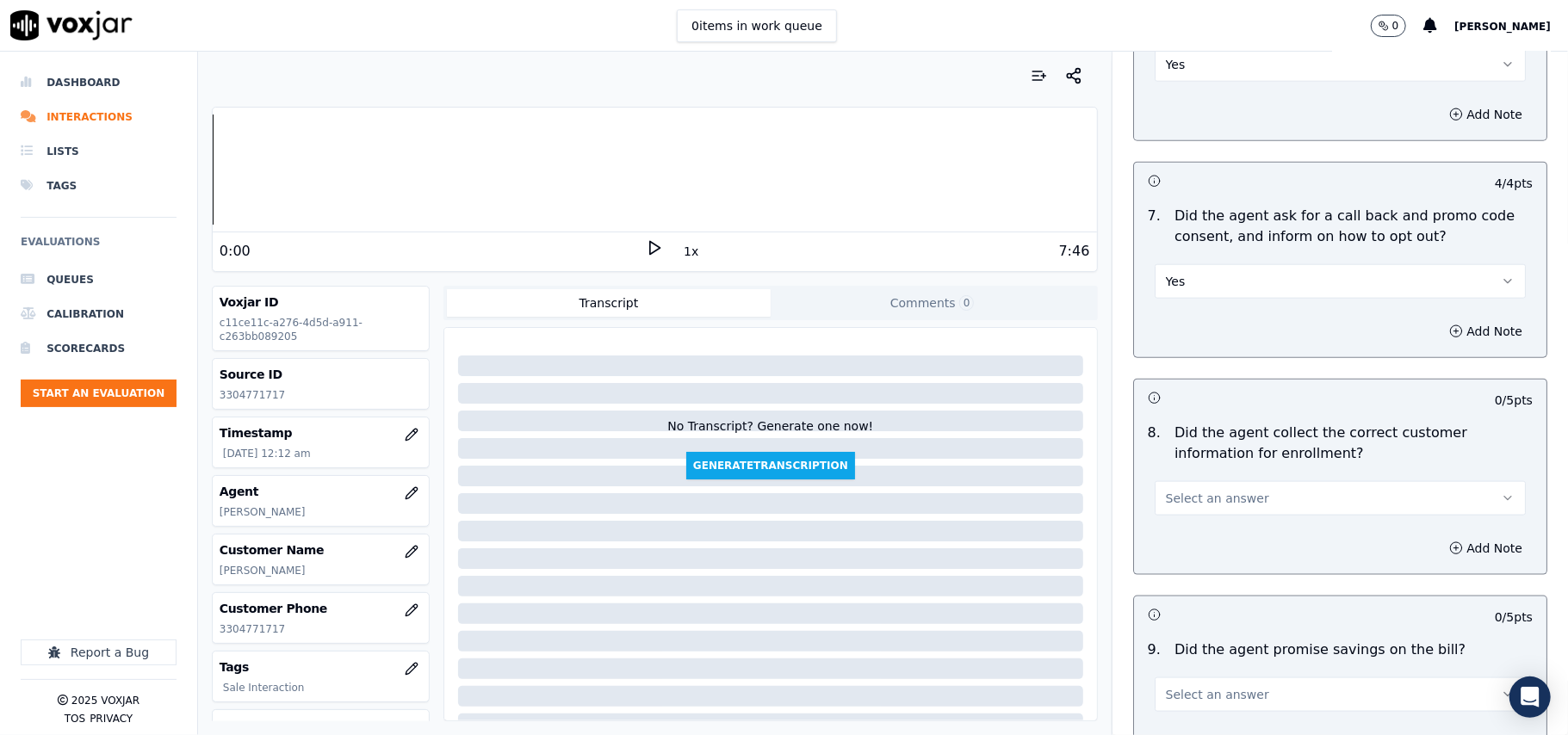
click at [1199, 513] on button "Select an answer" at bounding box center [1339, 498] width 371 height 34
click at [1188, 531] on div "Yes" at bounding box center [1303, 541] width 334 height 28
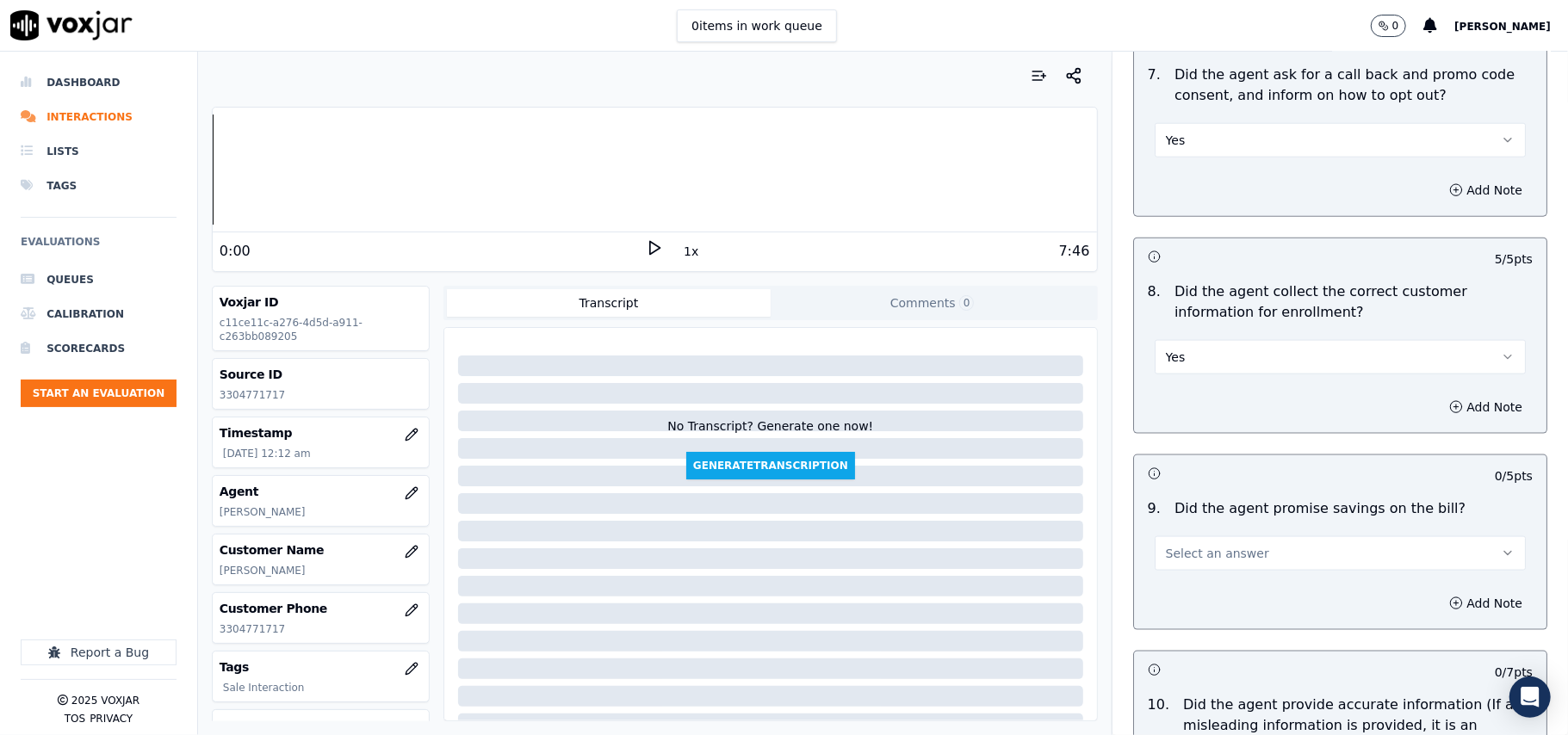
scroll to position [1529, 0]
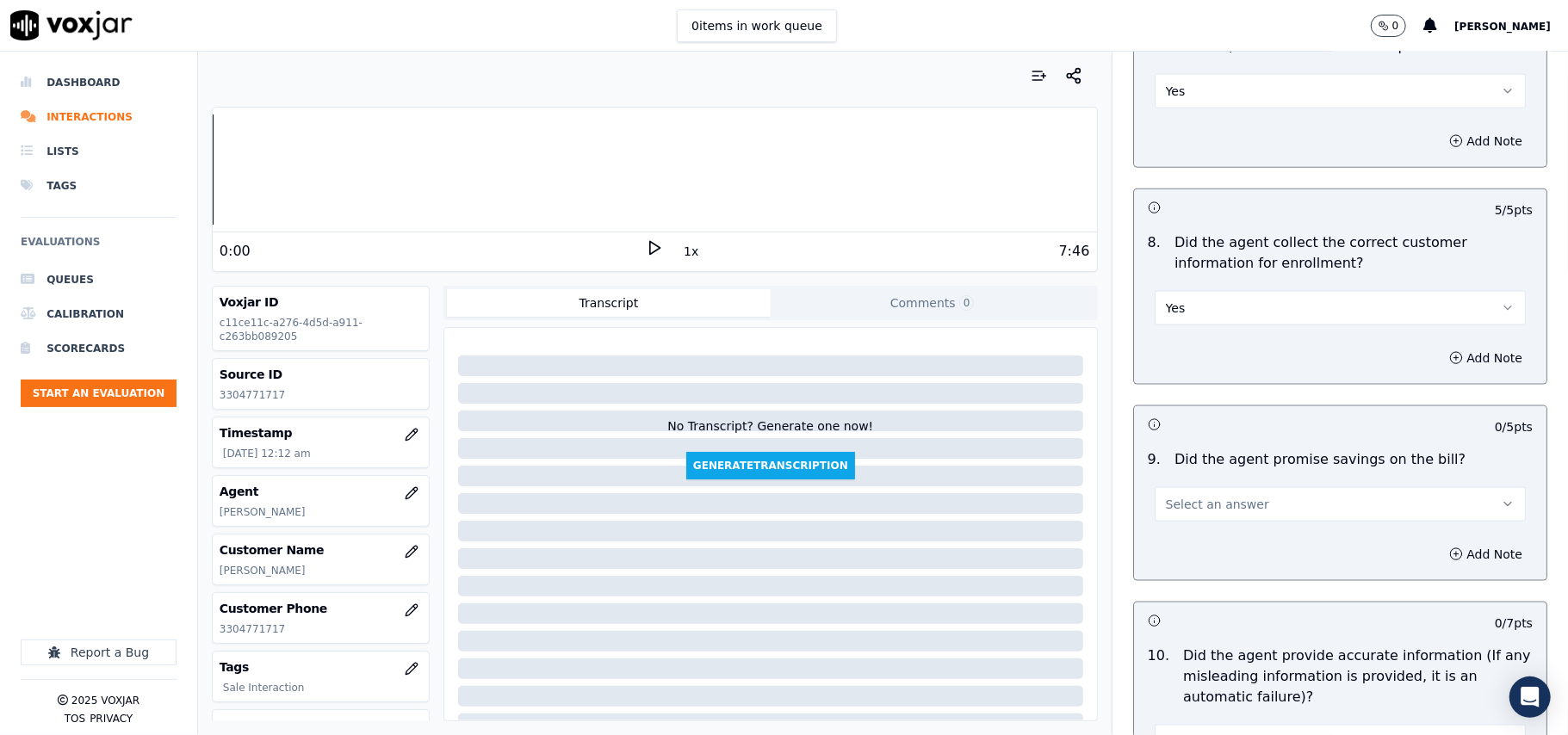
click at [1182, 520] on button "Select an answer" at bounding box center [1339, 504] width 371 height 34
click at [1196, 594] on div "N/A" at bounding box center [1303, 603] width 334 height 28
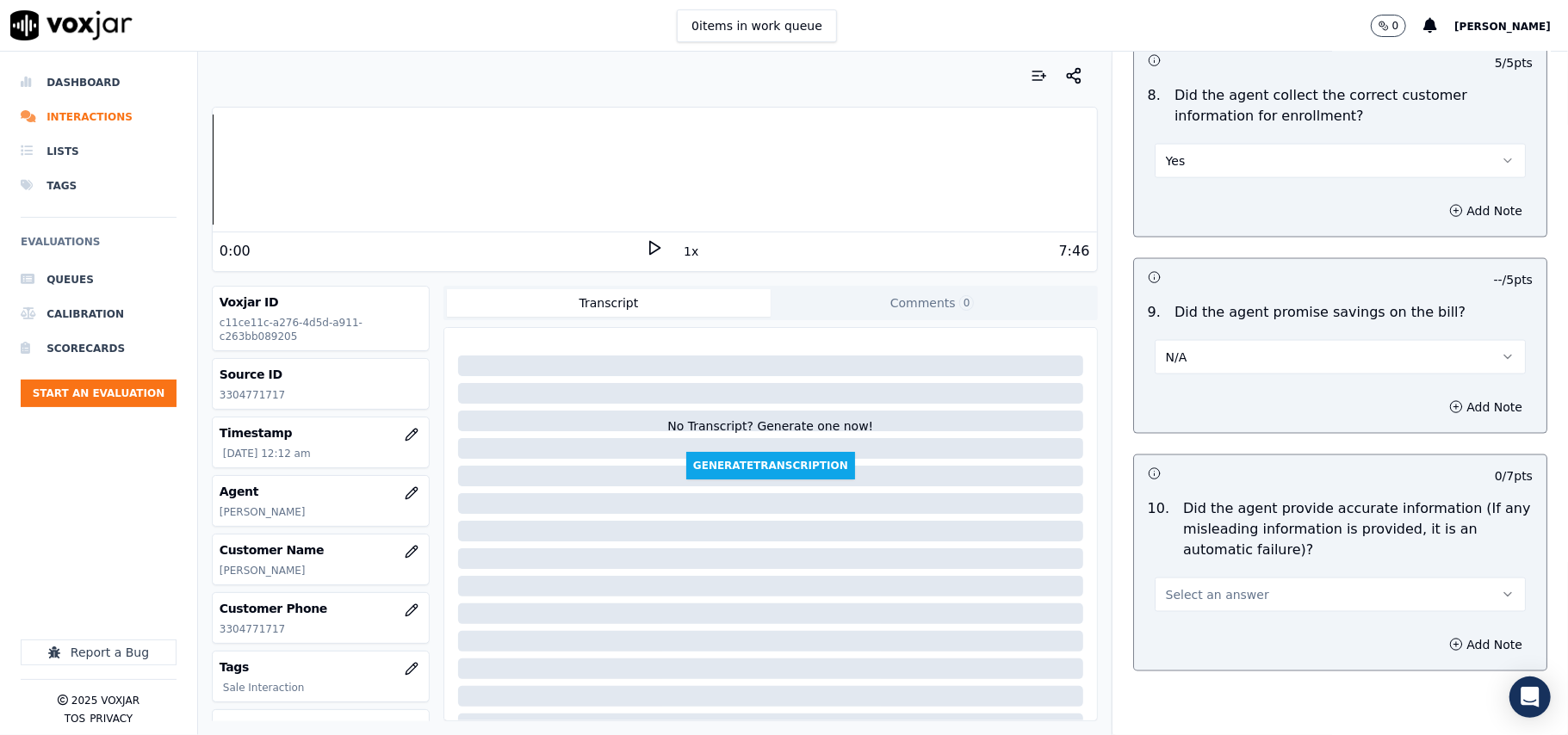
scroll to position [1721, 0]
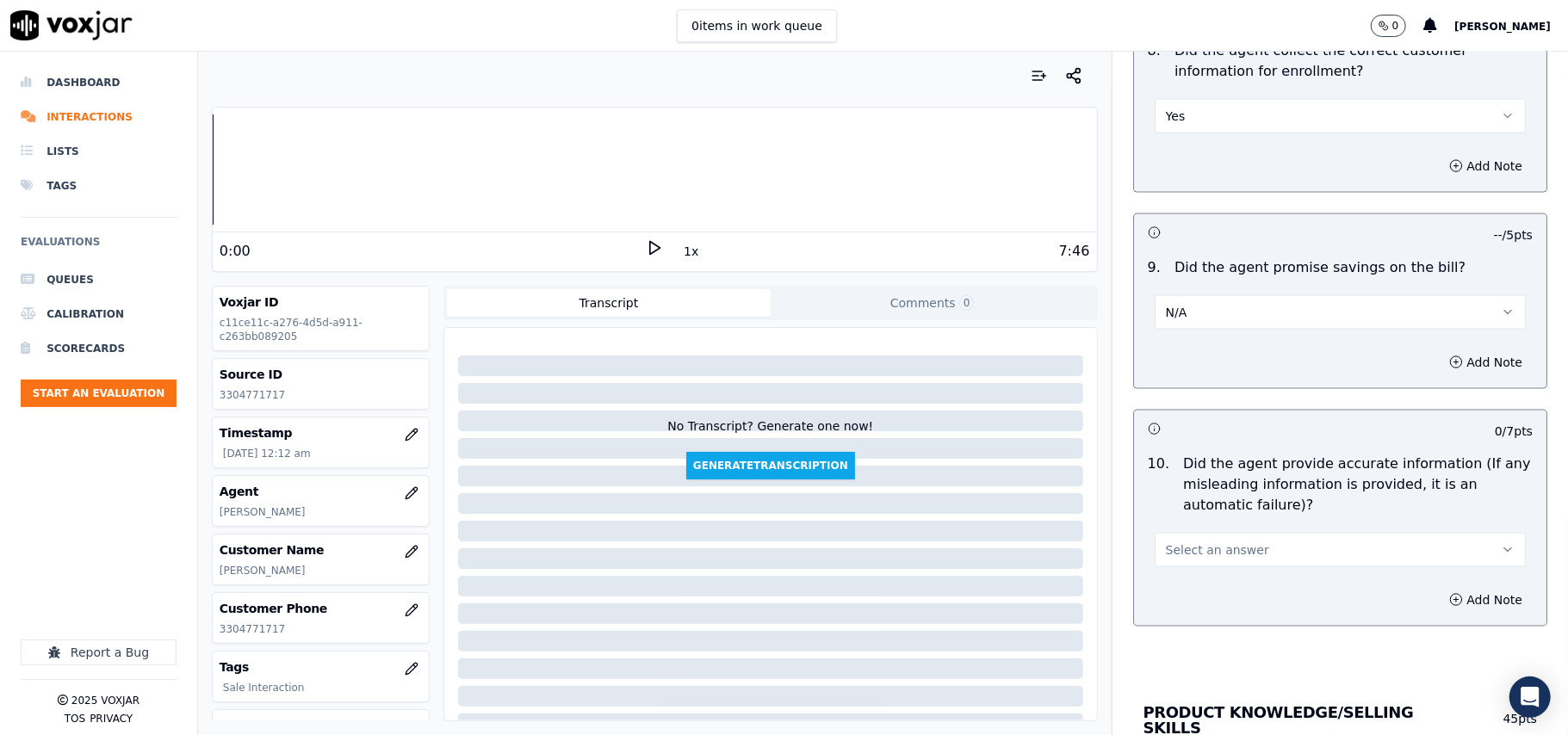
click at [1192, 547] on span "Select an answer" at bounding box center [1217, 550] width 104 height 17
click at [1193, 567] on button "Select an answer" at bounding box center [1339, 550] width 371 height 34
click at [1189, 559] on span "Select an answer" at bounding box center [1217, 550] width 104 height 17
click at [1187, 587] on div "Yes" at bounding box center [1303, 594] width 334 height 28
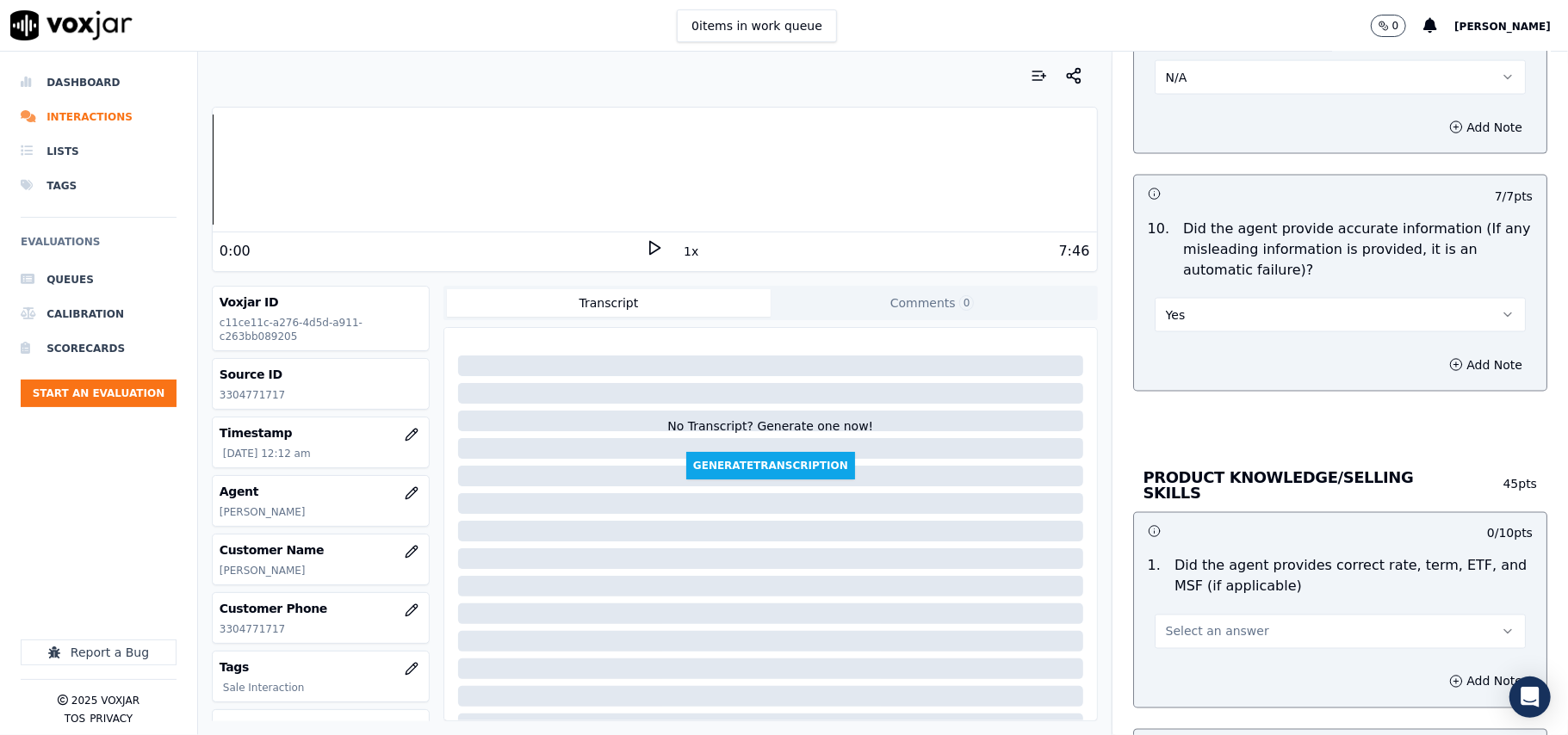
scroll to position [2103, 0]
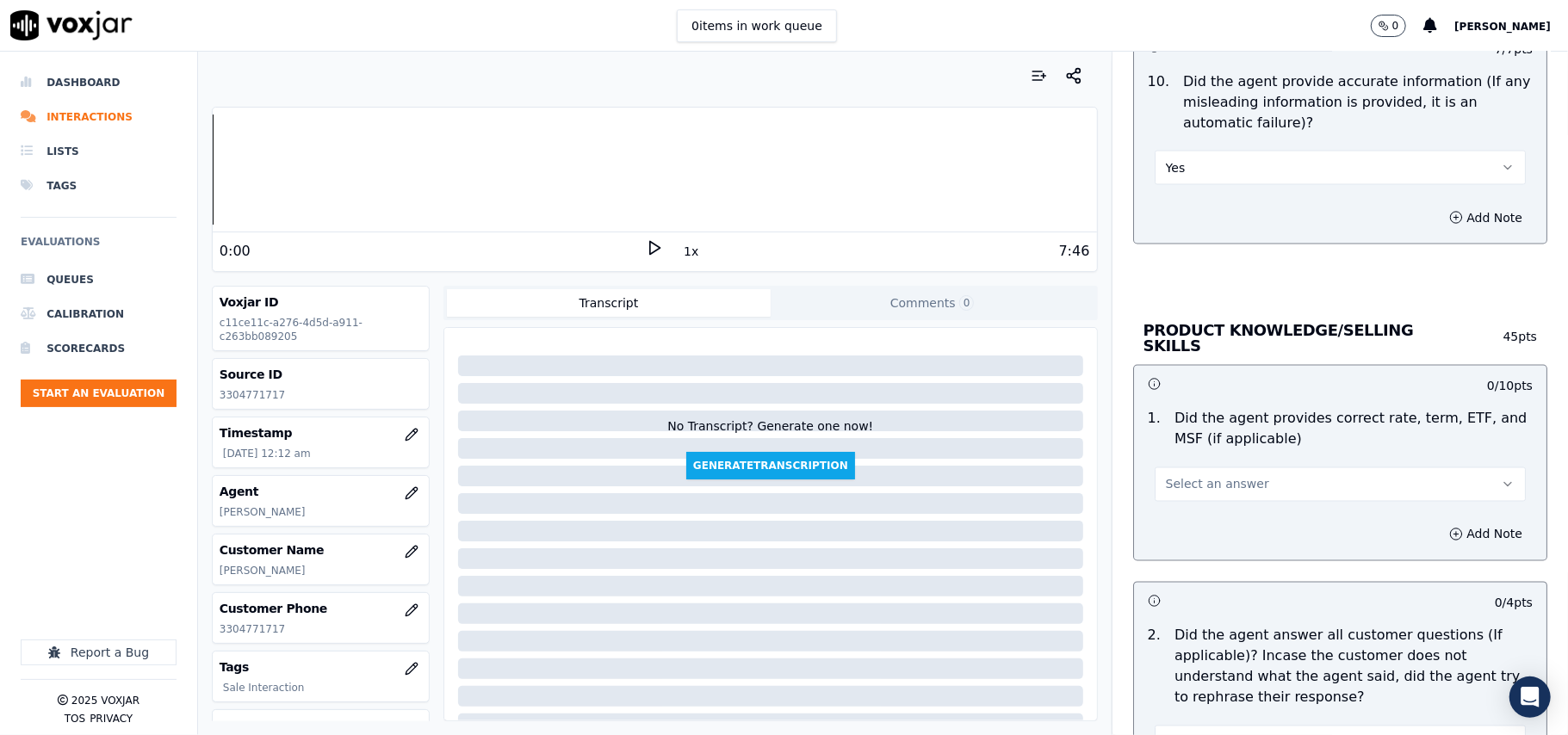
click at [1205, 478] on span "Select an answer" at bounding box center [1217, 485] width 104 height 17
click at [1196, 521] on div "Yes" at bounding box center [1303, 520] width 334 height 28
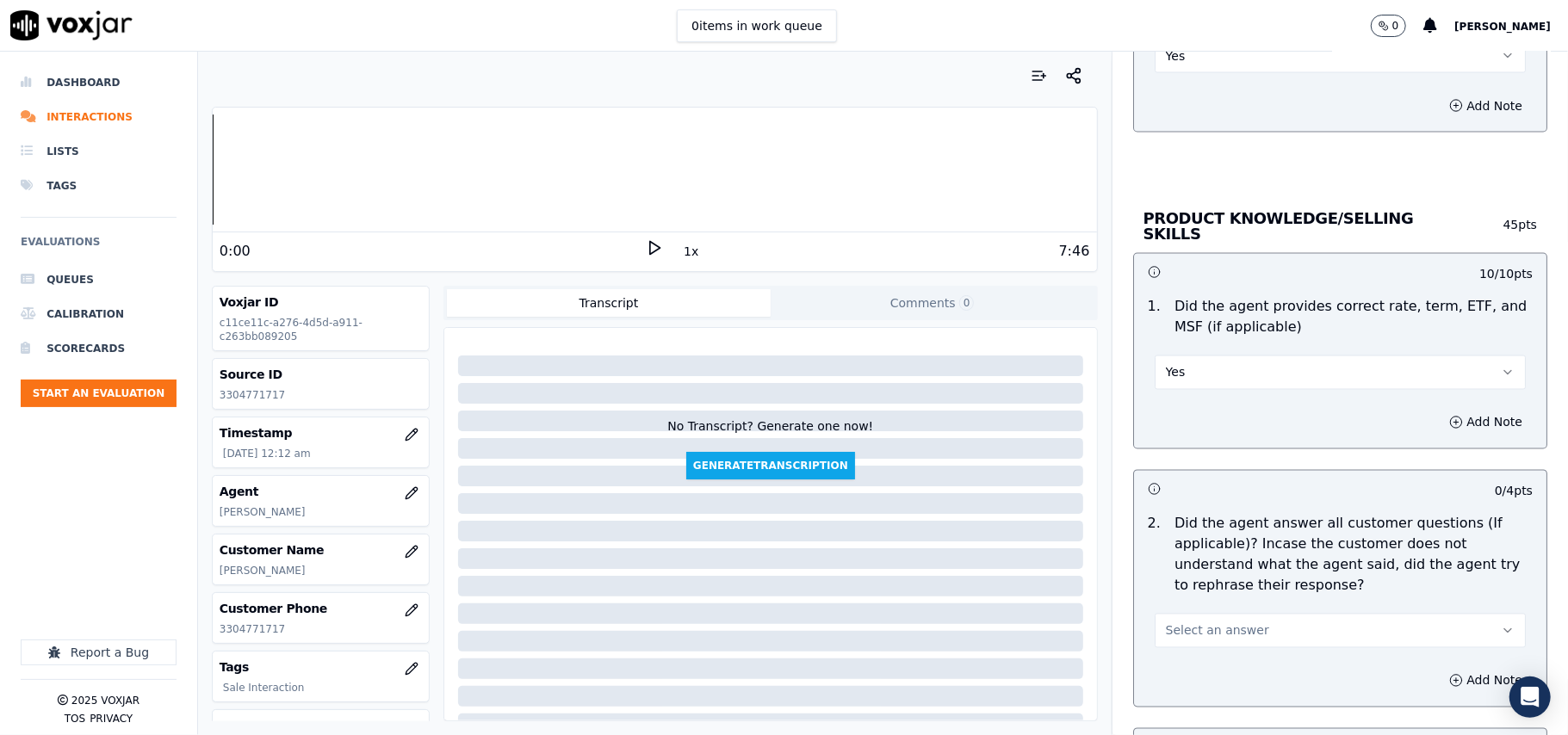
scroll to position [2295, 0]
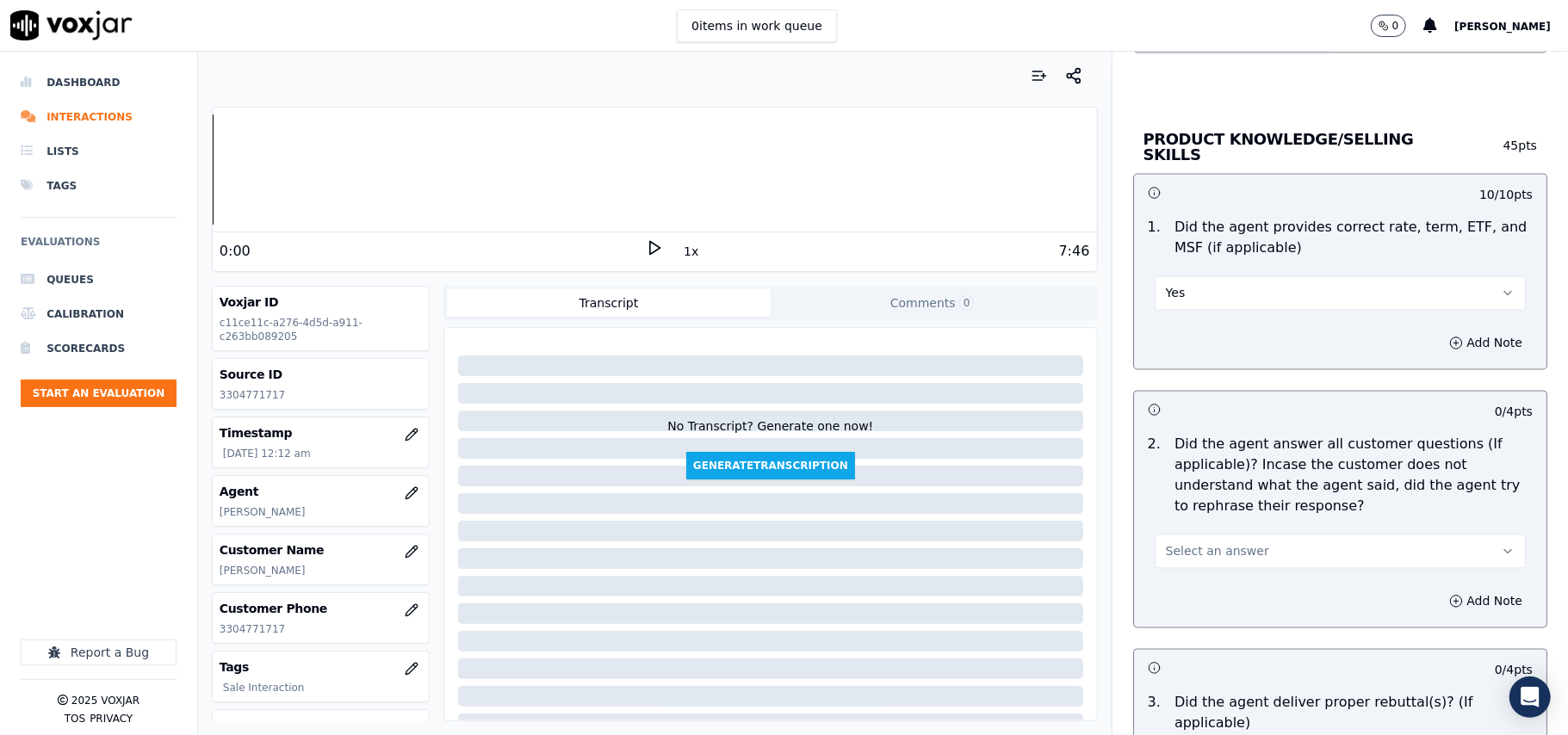
click at [1199, 539] on button "Select an answer" at bounding box center [1339, 552] width 371 height 34
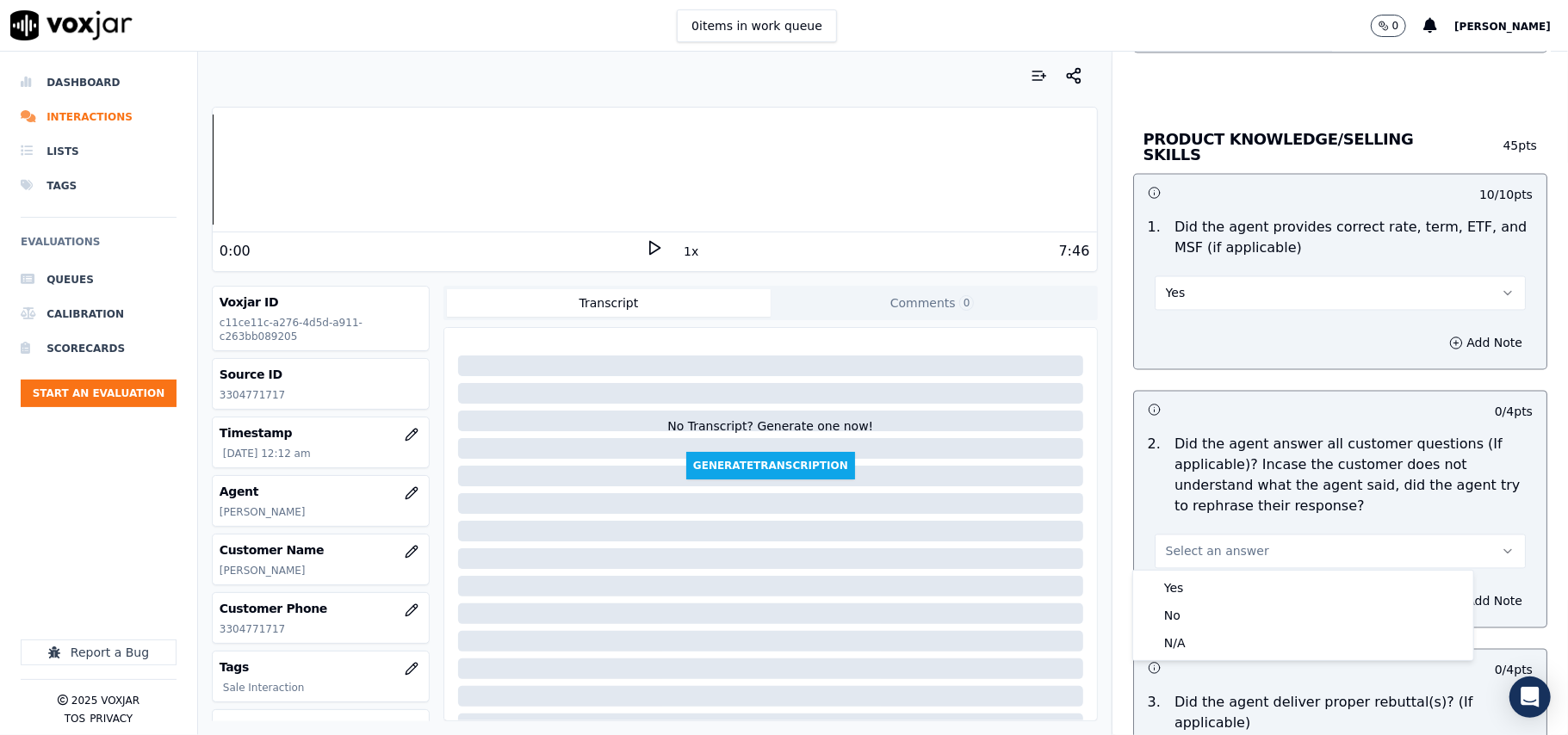
click at [1199, 571] on div "Yes No N/A" at bounding box center [1303, 614] width 340 height 89
click at [1188, 579] on div "Yes" at bounding box center [1303, 587] width 334 height 28
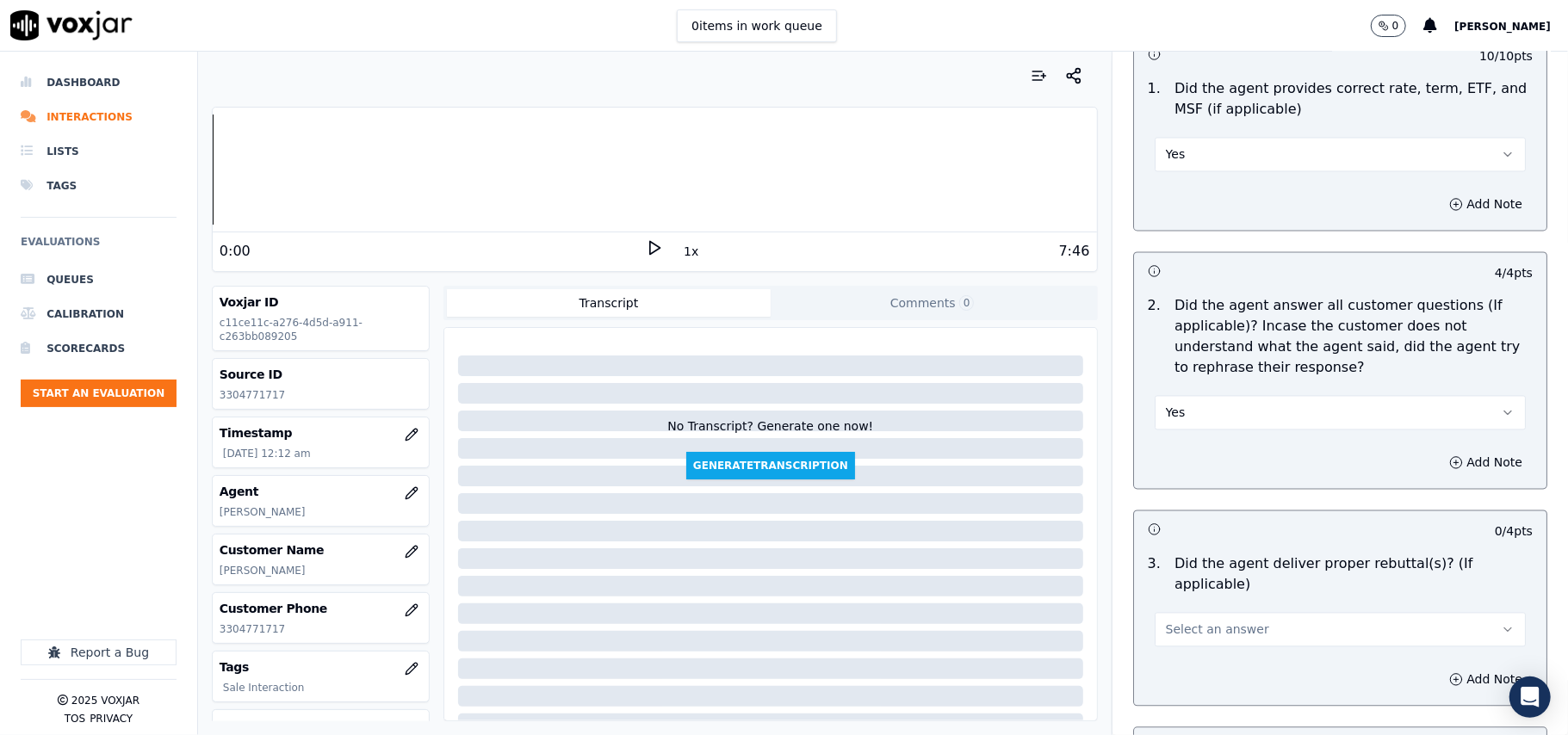
scroll to position [2487, 0]
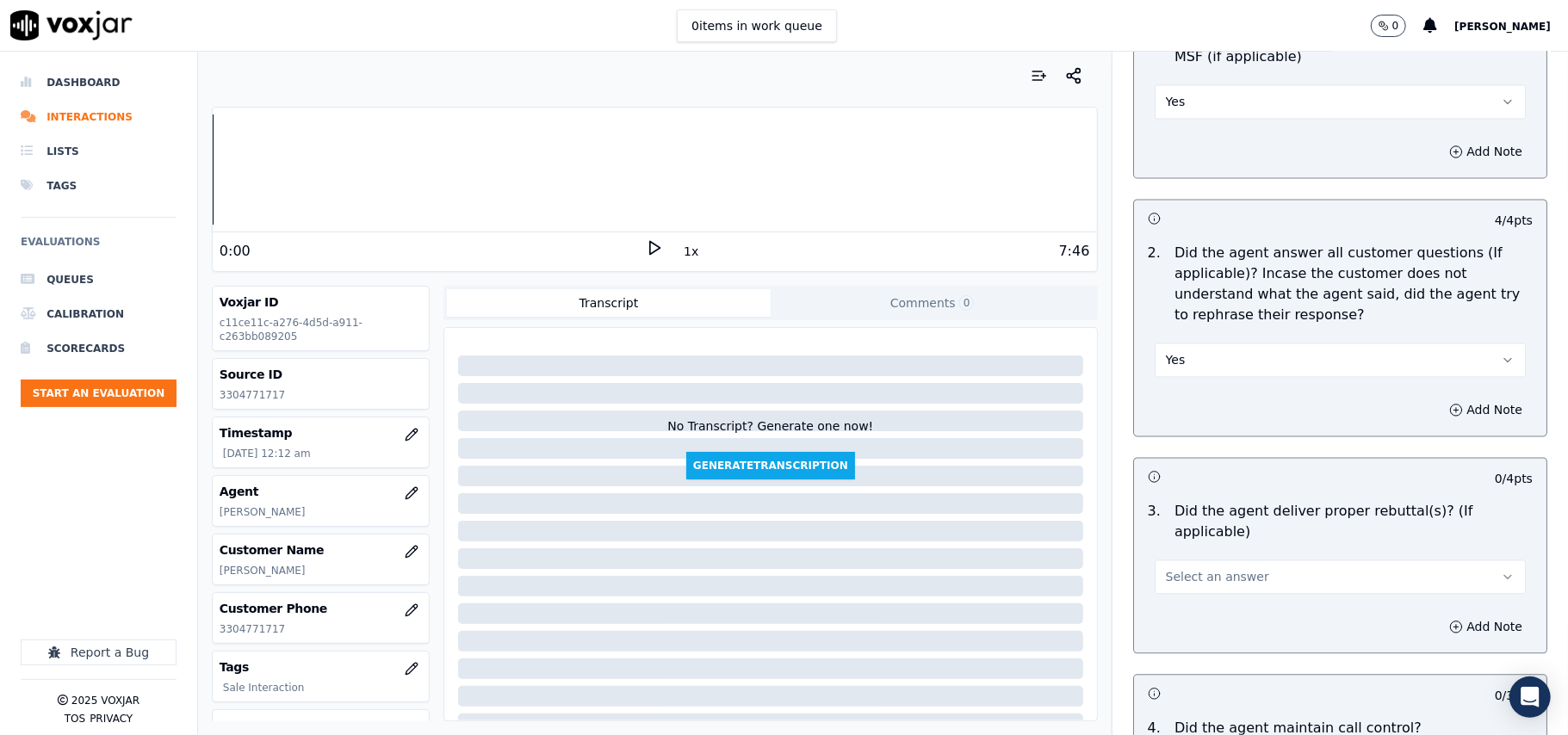
click at [1195, 564] on button "Select an answer" at bounding box center [1339, 577] width 371 height 34
click at [1188, 589] on div "Yes" at bounding box center [1303, 592] width 334 height 28
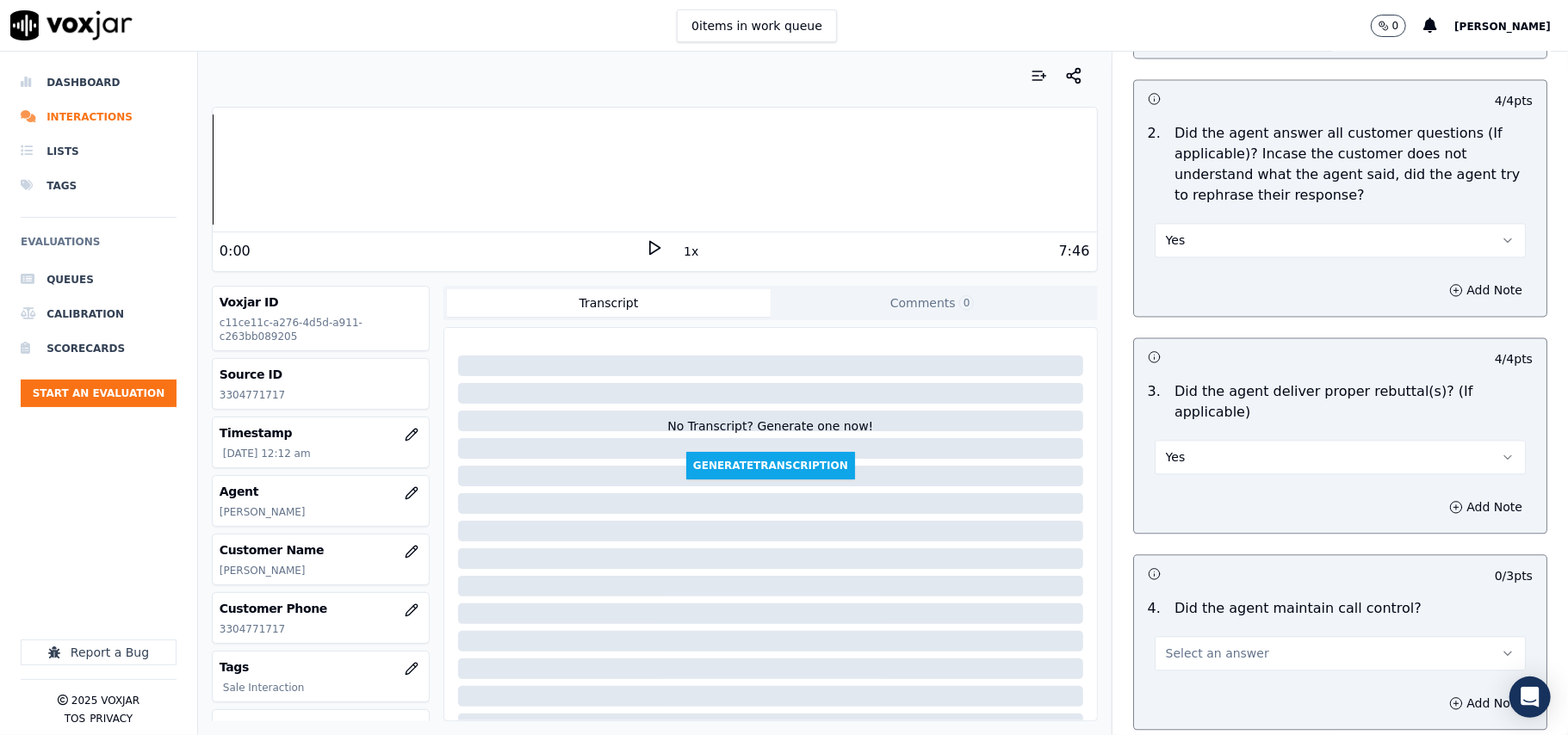
scroll to position [2676, 0]
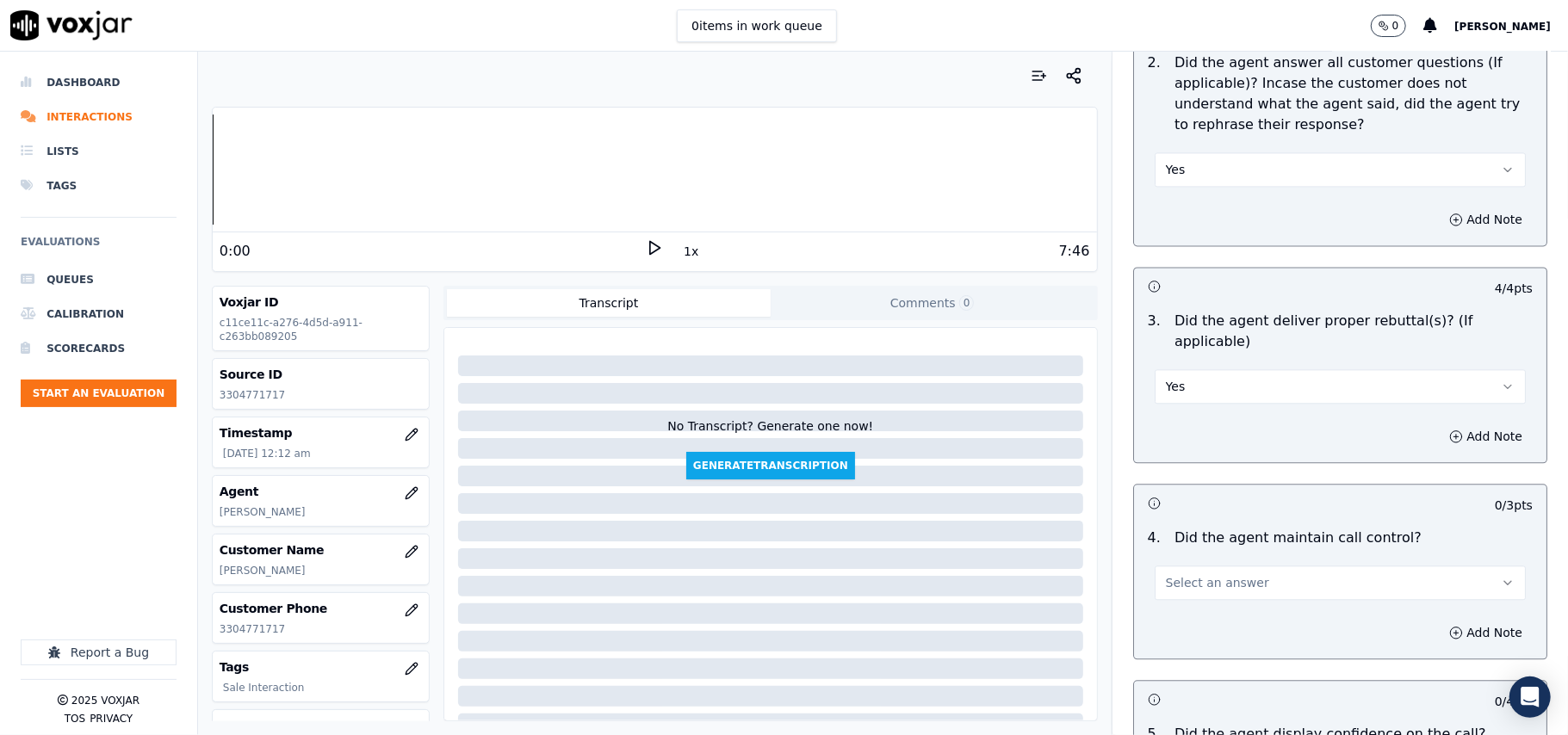
click at [1191, 574] on span "Select an answer" at bounding box center [1217, 583] width 104 height 17
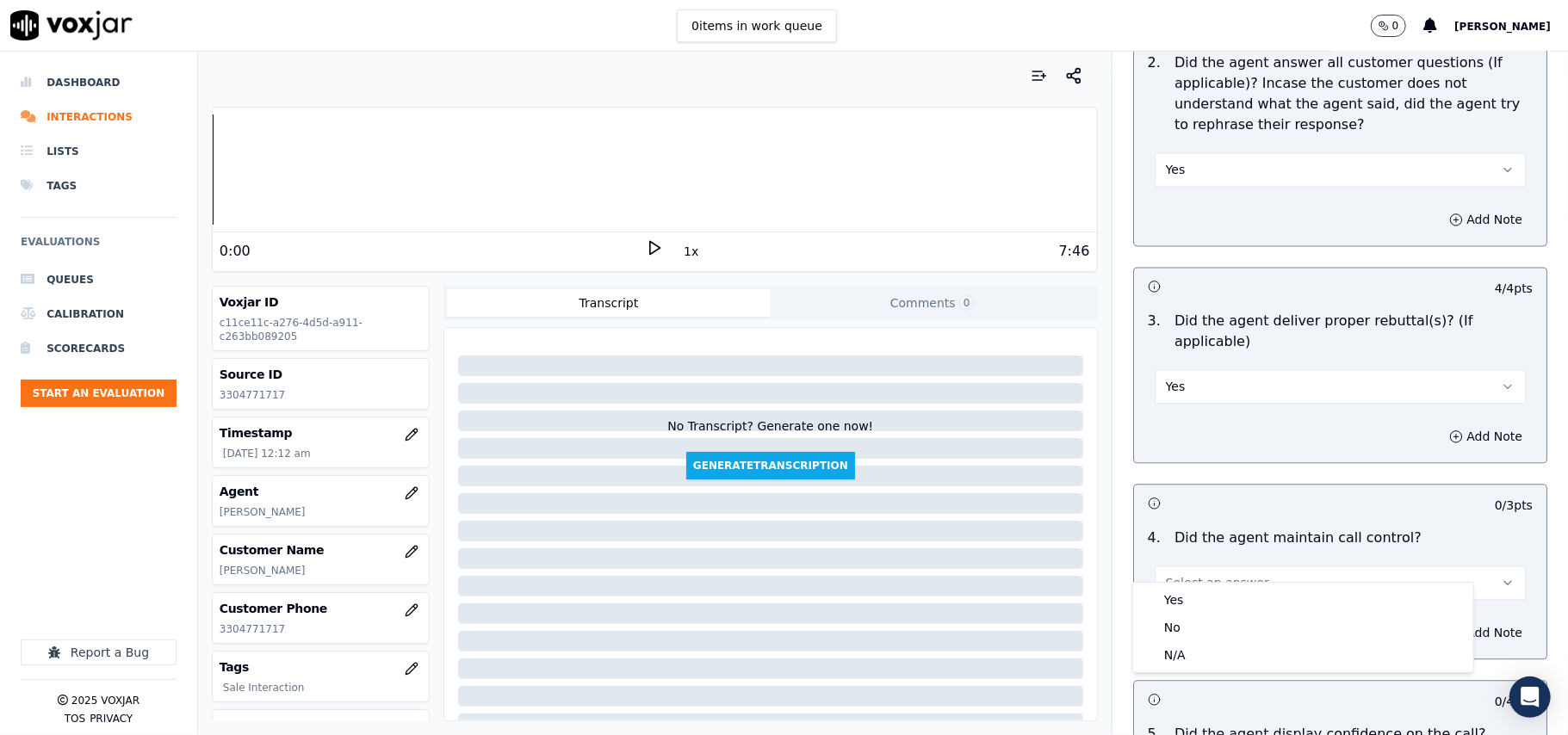
click at [1193, 586] on div "Yes No N/A" at bounding box center [1303, 627] width 340 height 89
click at [1192, 599] on div "Yes" at bounding box center [1303, 600] width 334 height 28
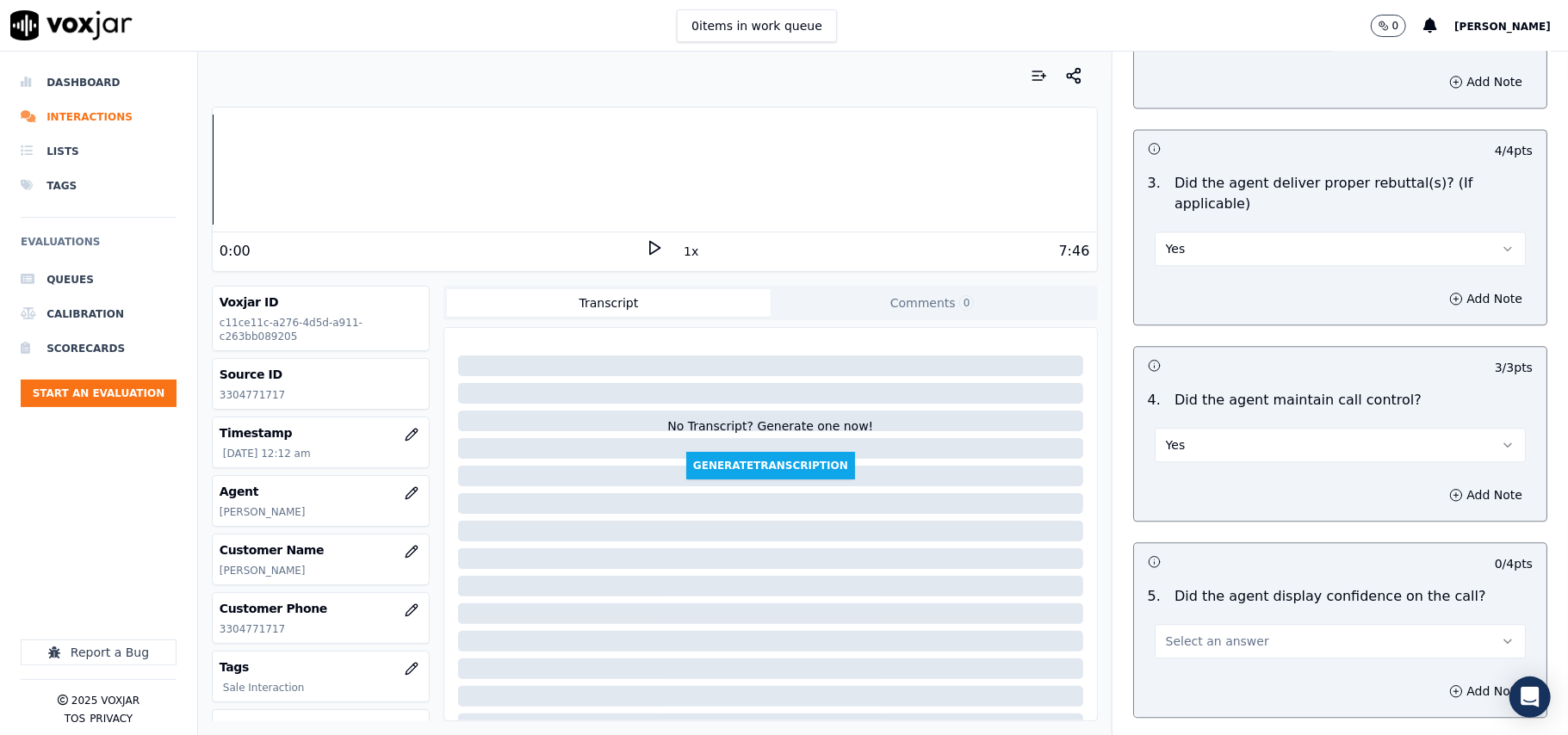
scroll to position [2869, 0]
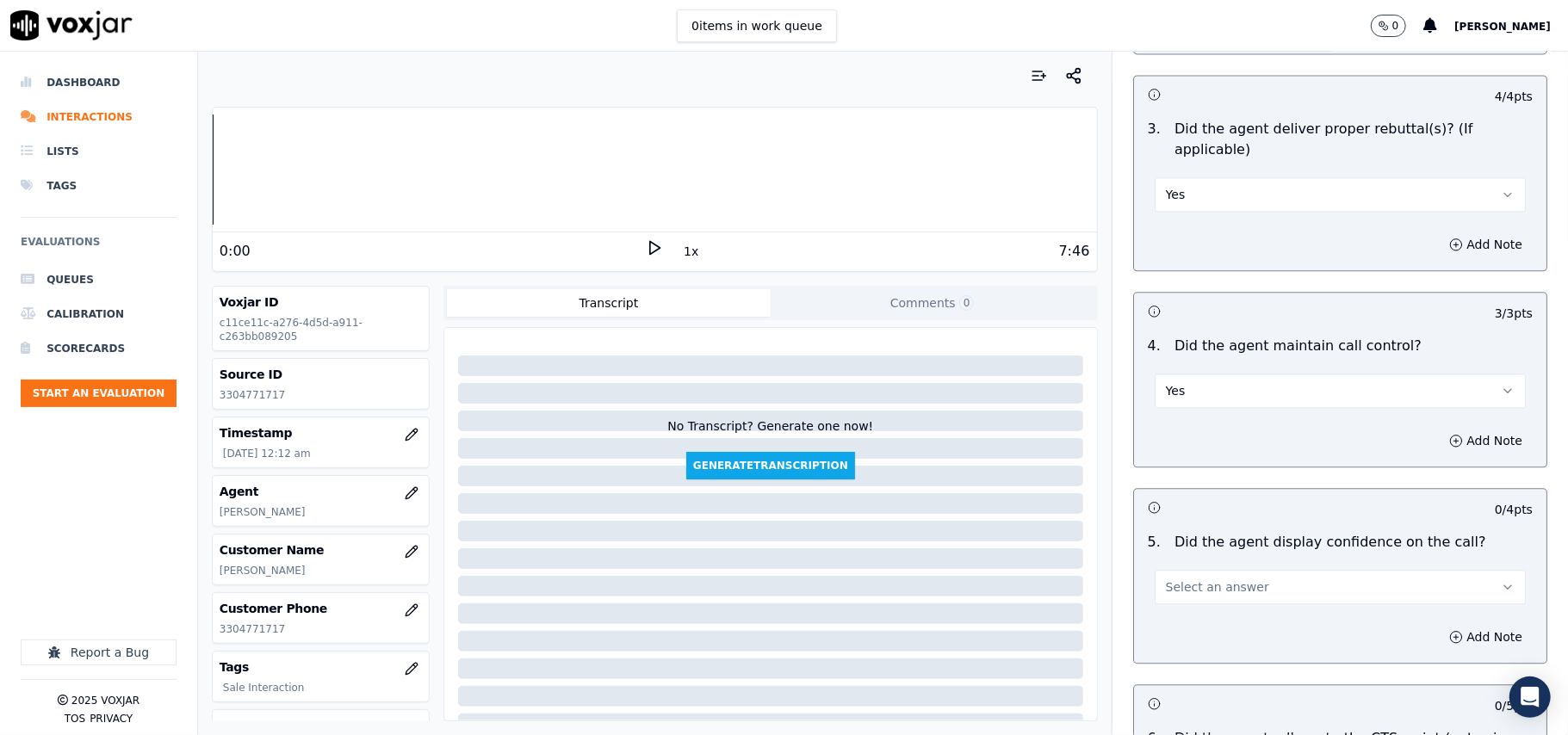
click at [1210, 579] on span "Select an answer" at bounding box center [1217, 587] width 104 height 17
click at [1196, 605] on div "Yes" at bounding box center [1303, 605] width 334 height 28
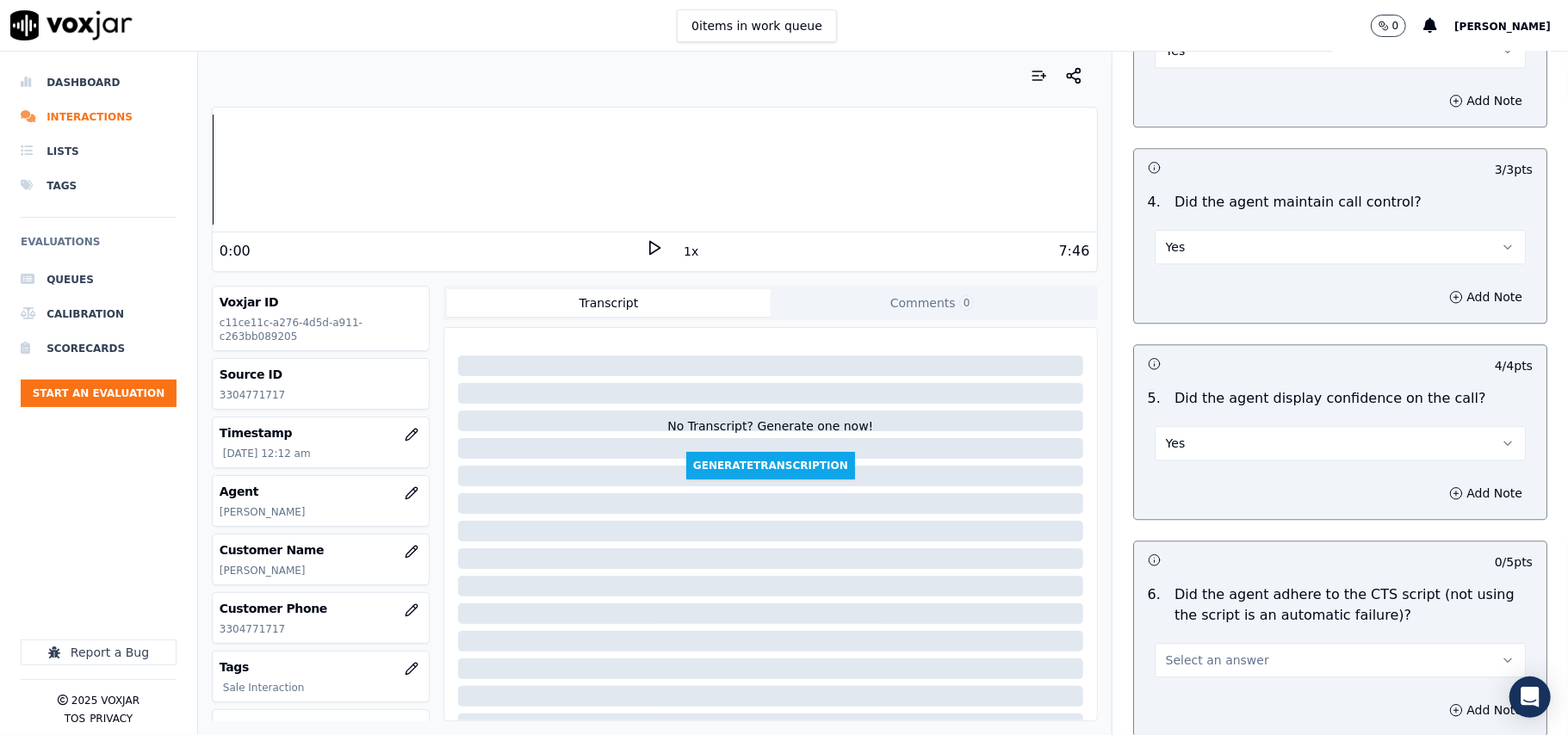
scroll to position [3061, 0]
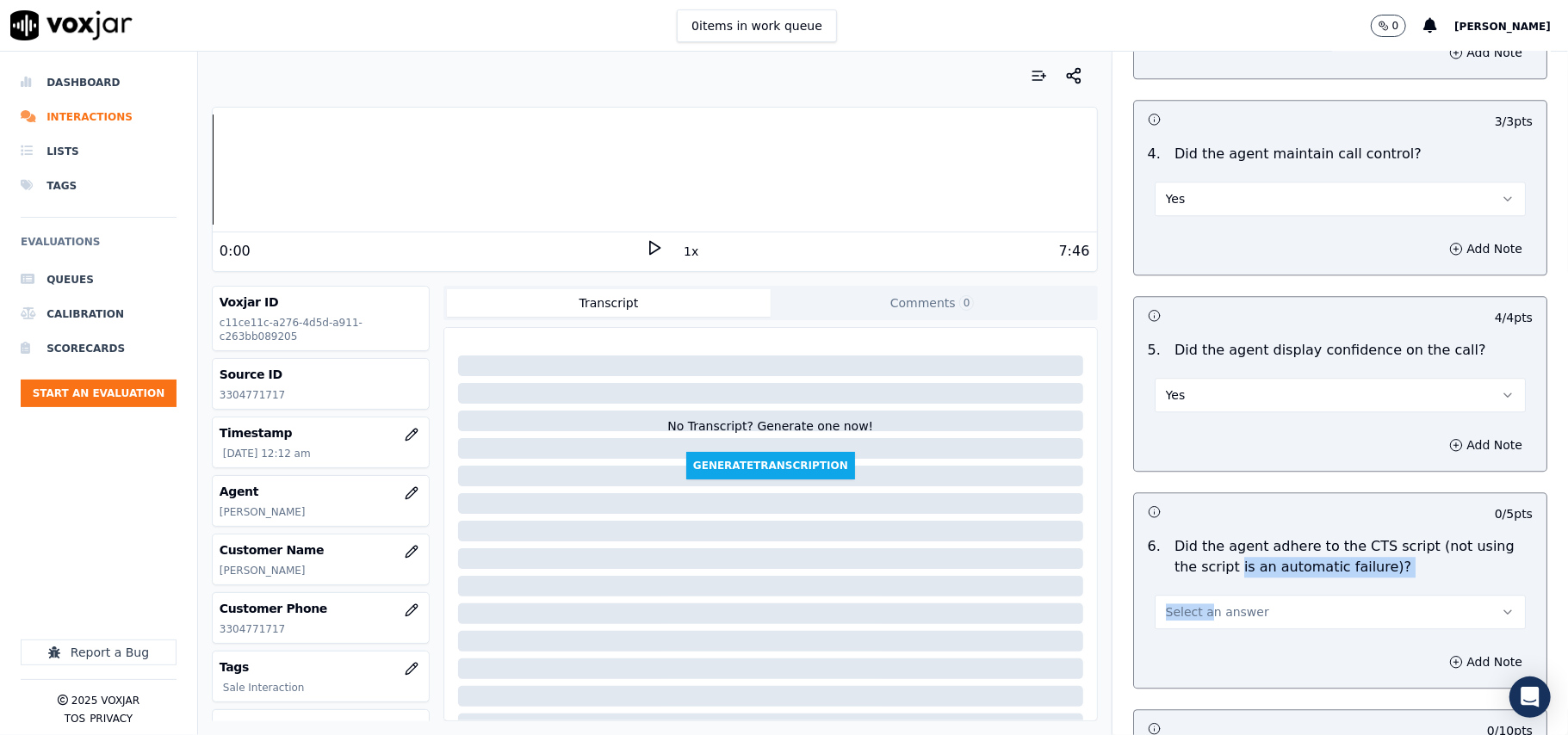
drag, startPoint x: 1186, startPoint y: 556, endPoint x: 1185, endPoint y: 594, distance: 38.0
click at [1182, 603] on div "6 . Did the agent adhere to the CTS script (not using the script is an automati…" at bounding box center [1340, 582] width 412 height 106
click at [1198, 601] on button "Select an answer" at bounding box center [1339, 612] width 371 height 34
click at [1200, 624] on div "Yes" at bounding box center [1303, 631] width 334 height 28
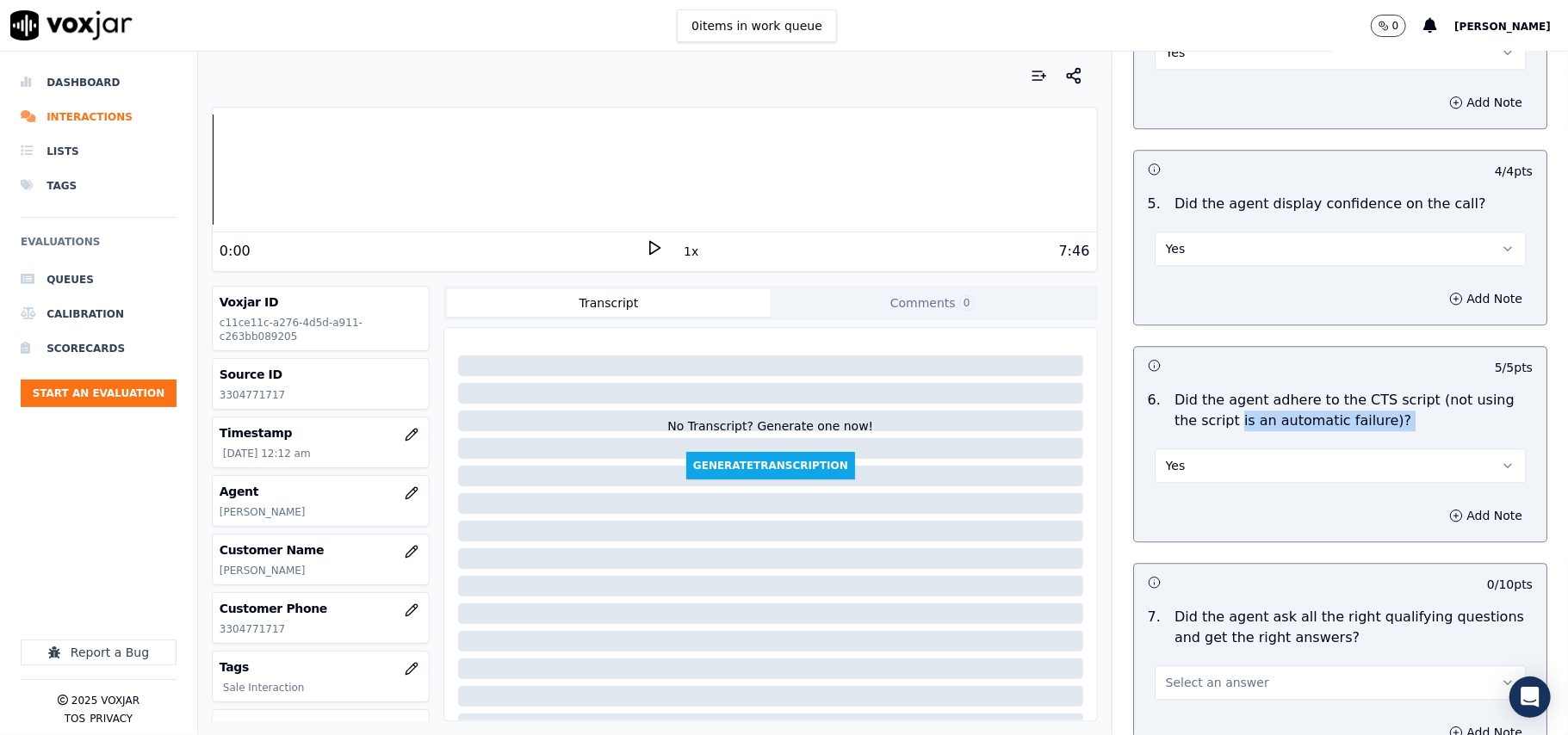
scroll to position [3250, 0]
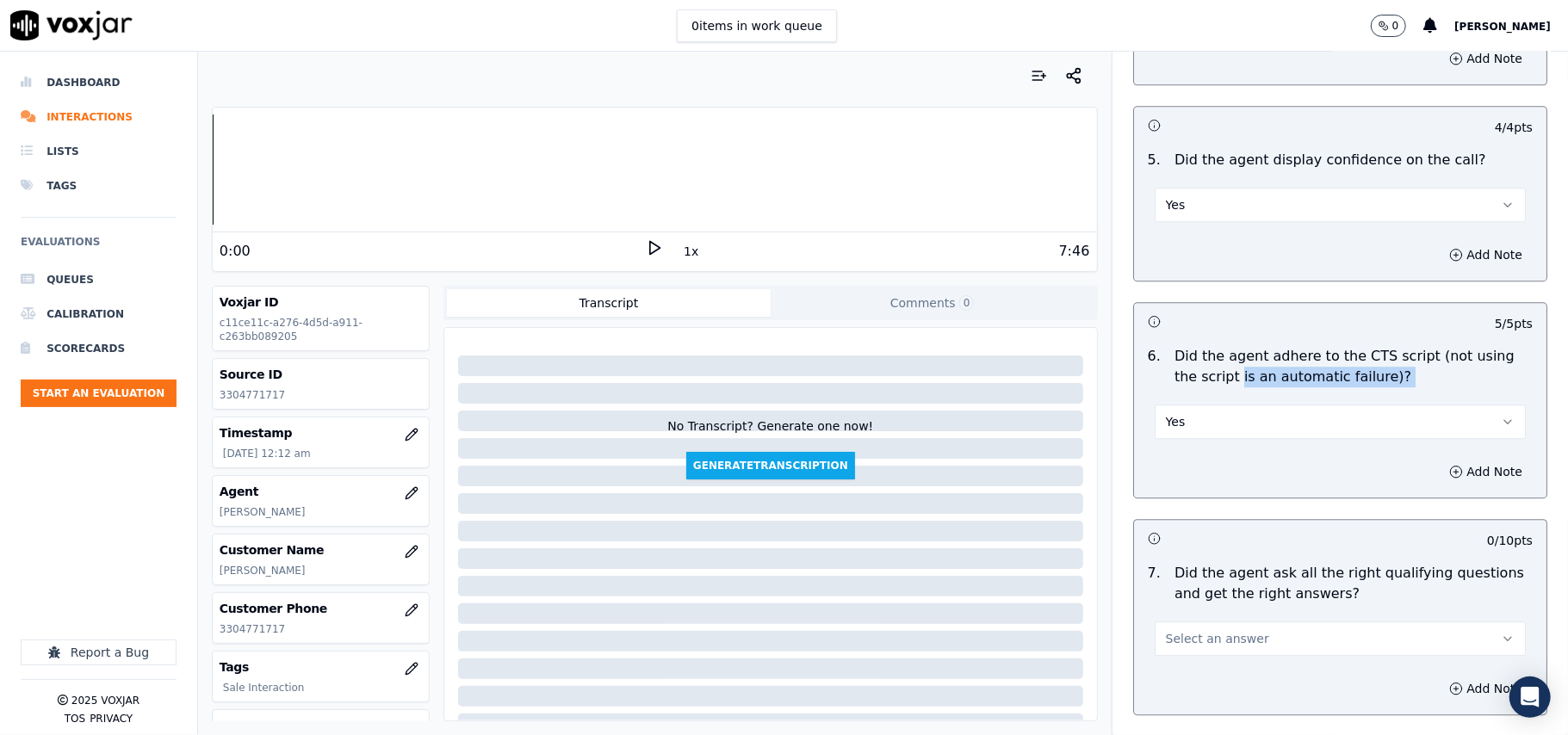
click at [1196, 621] on button "Select an answer" at bounding box center [1339, 638] width 371 height 34
click at [1200, 649] on div "Yes" at bounding box center [1303, 657] width 334 height 28
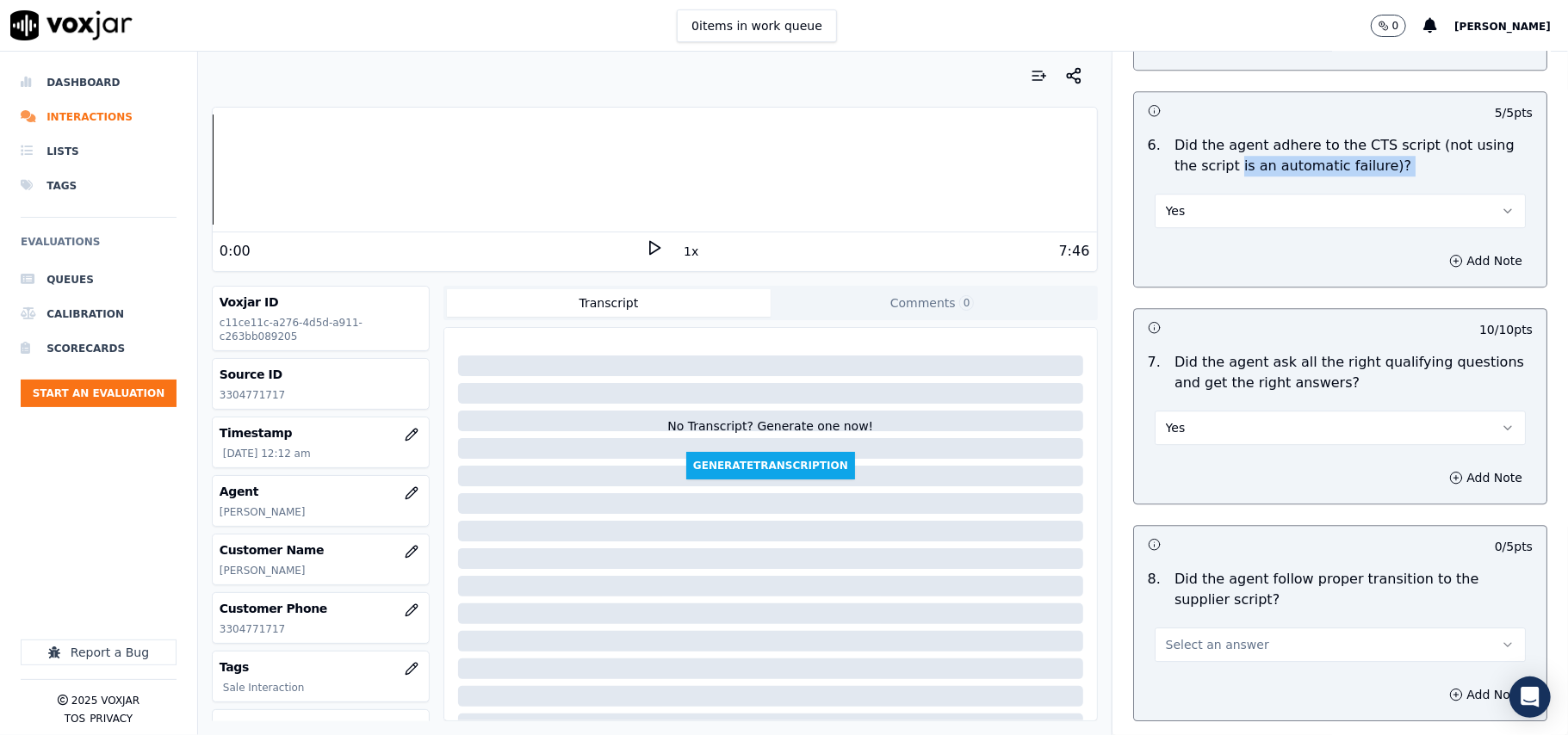
scroll to position [3634, 0]
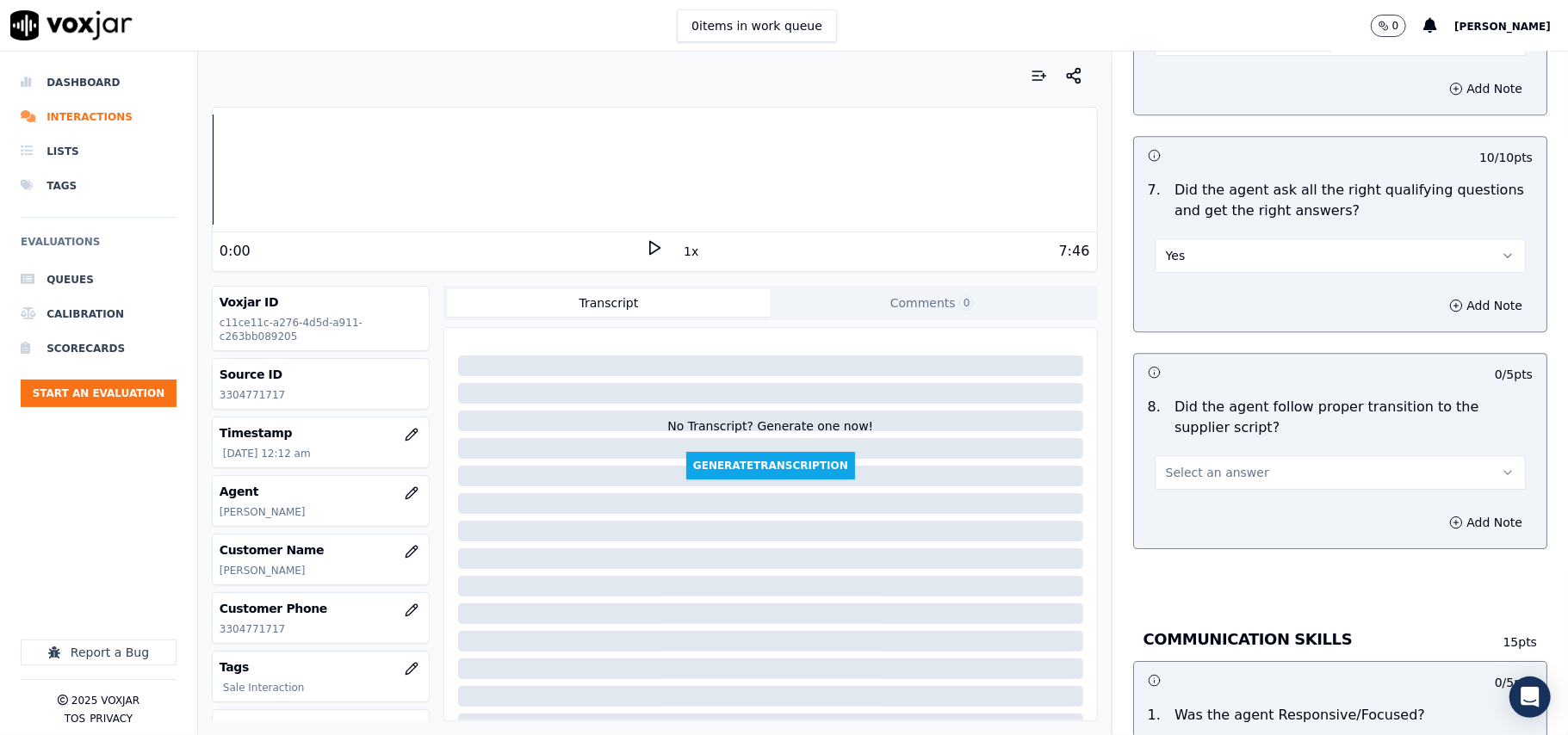
click at [1189, 464] on span "Select an answer" at bounding box center [1217, 472] width 104 height 17
click at [1196, 484] on div "Yes" at bounding box center [1303, 491] width 334 height 28
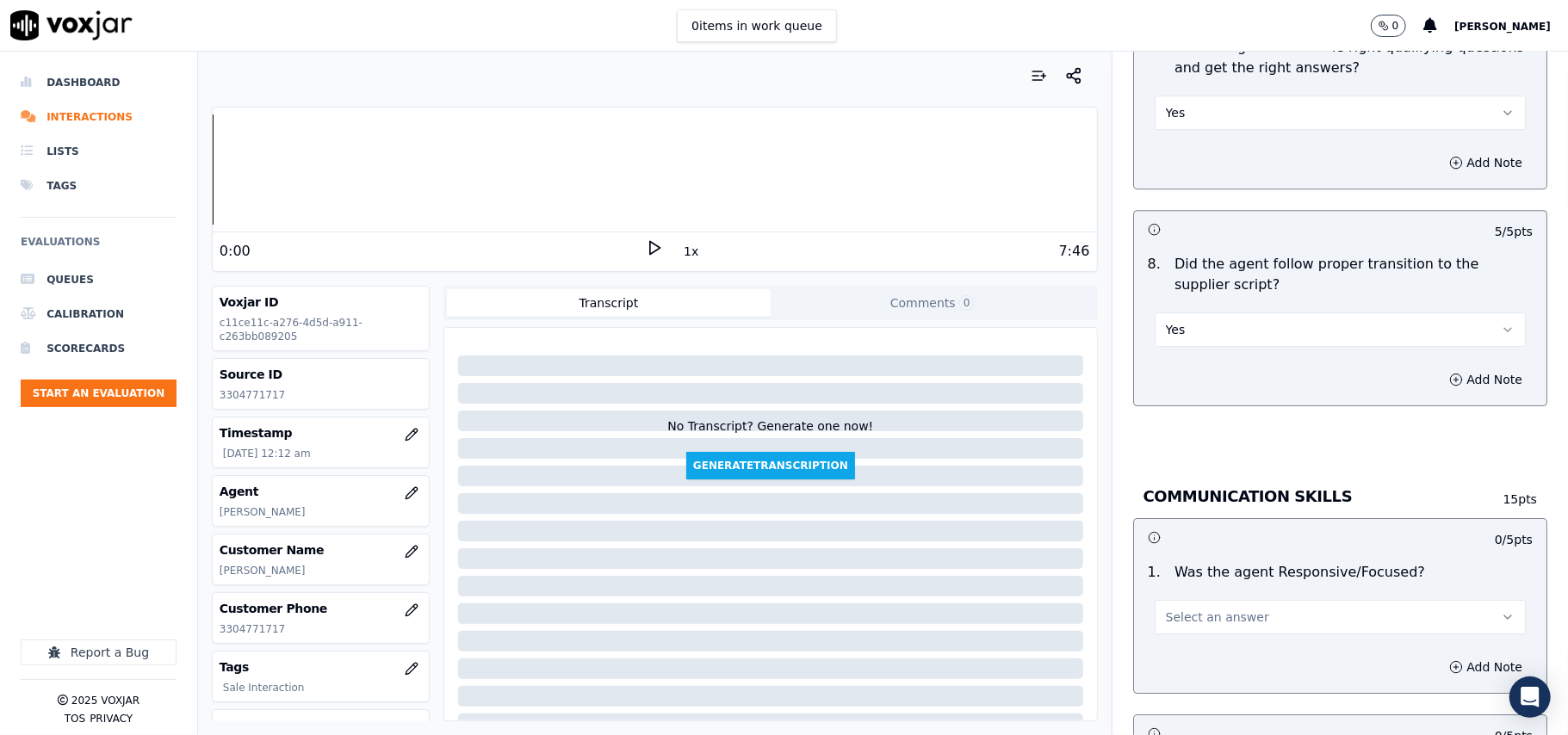
scroll to position [3825, 0]
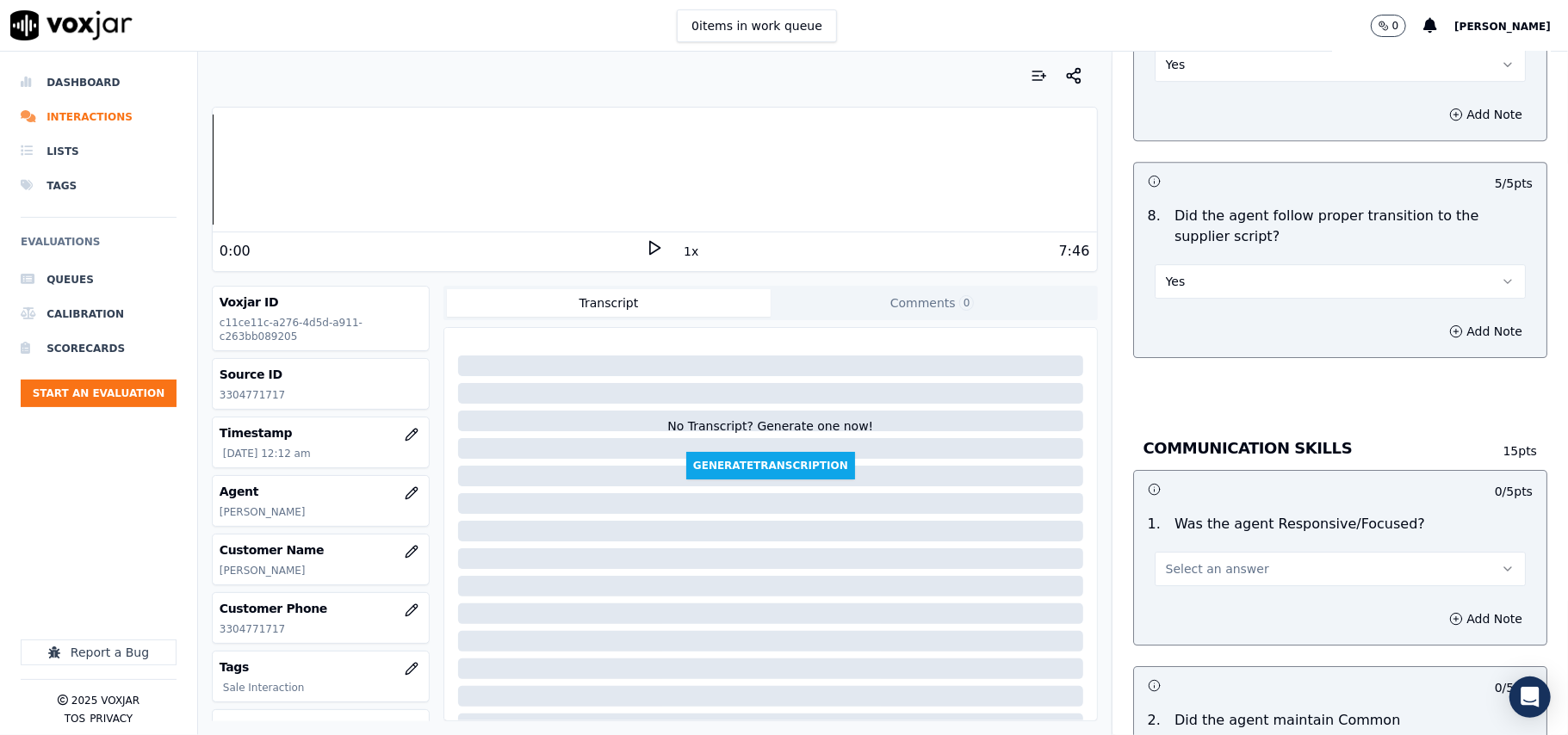
click at [1204, 561] on span "Select an answer" at bounding box center [1217, 569] width 104 height 17
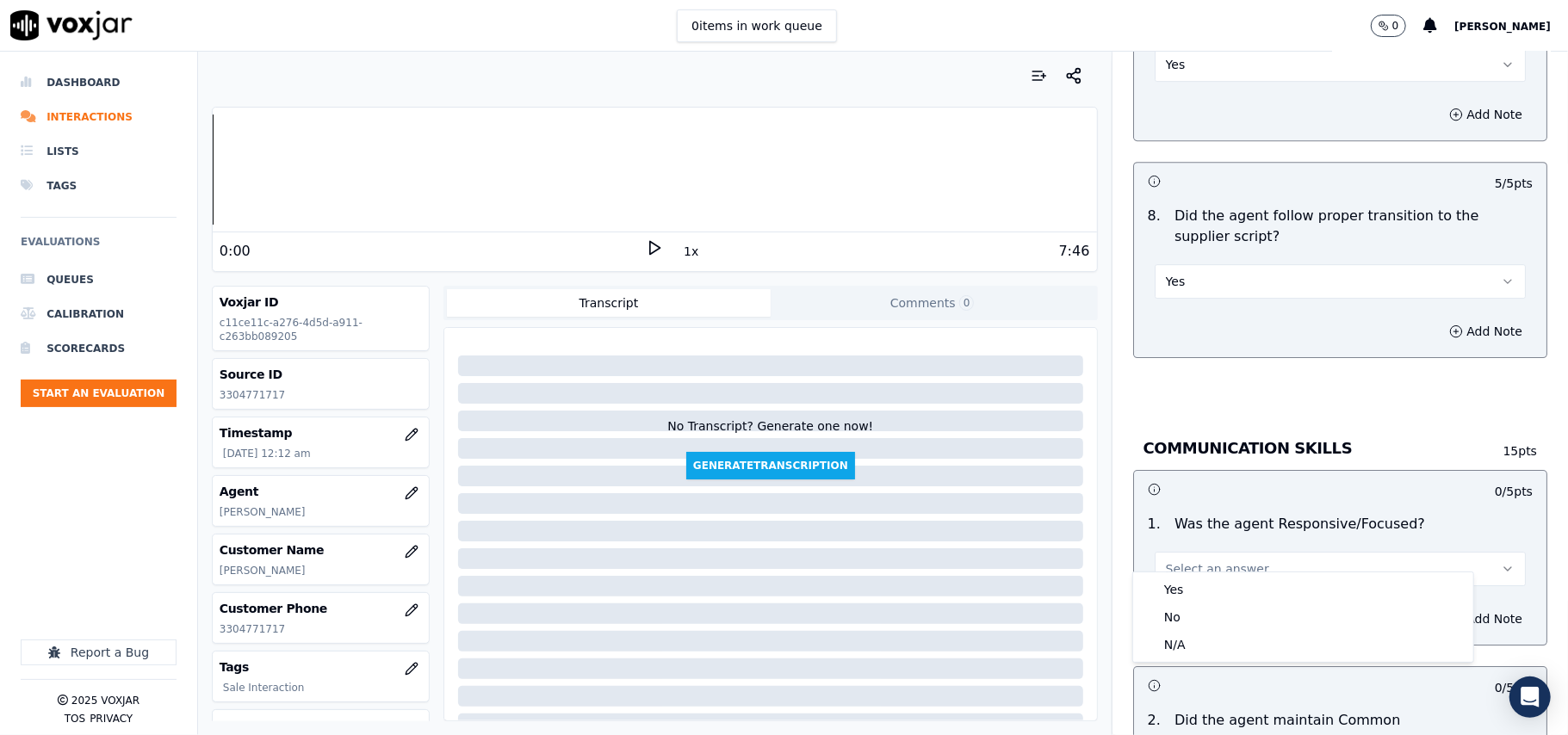
click at [1200, 564] on button "Select an answer" at bounding box center [1339, 569] width 371 height 34
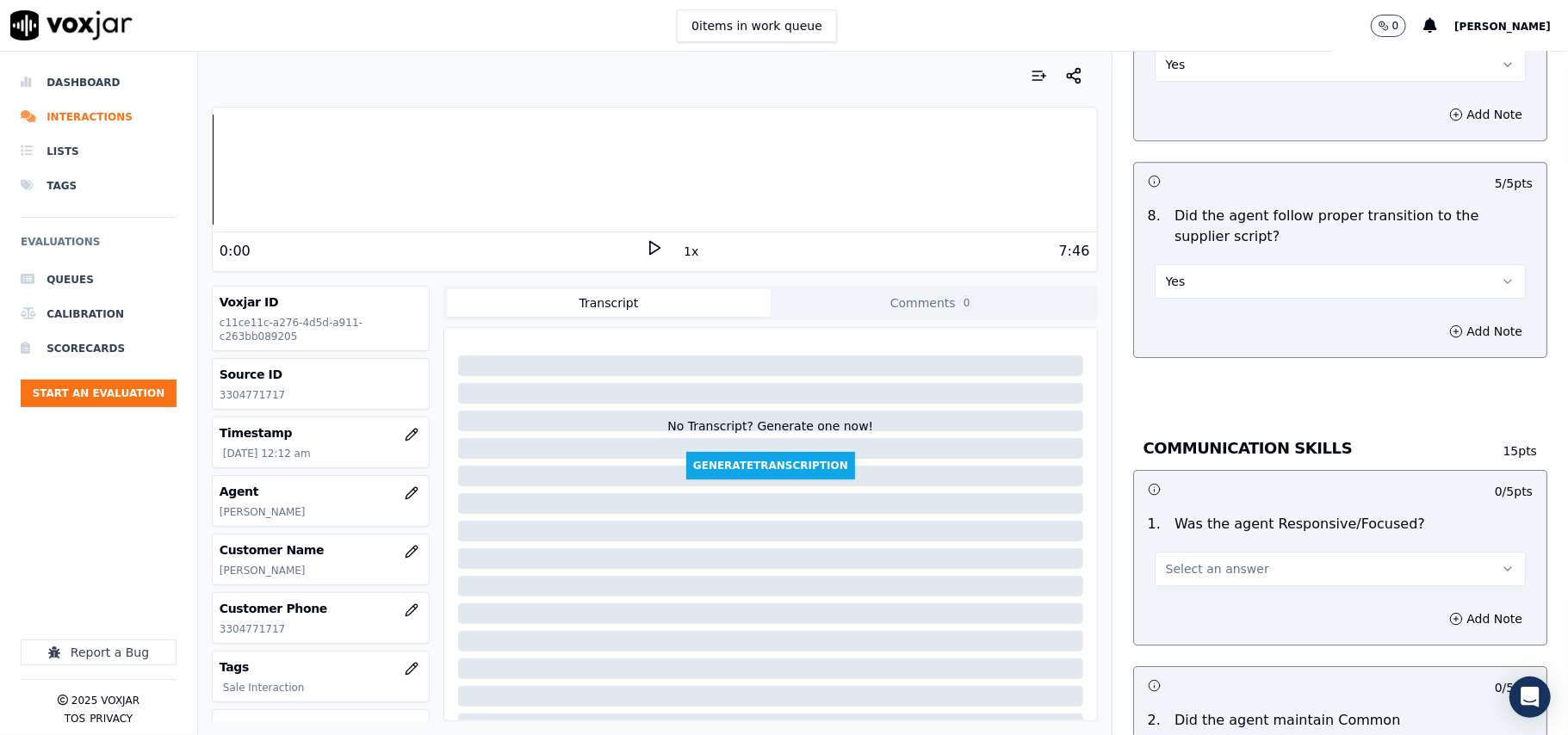
click at [1198, 561] on span "Select an answer" at bounding box center [1217, 569] width 104 height 17
click at [1193, 597] on div "Yes" at bounding box center [1303, 589] width 334 height 28
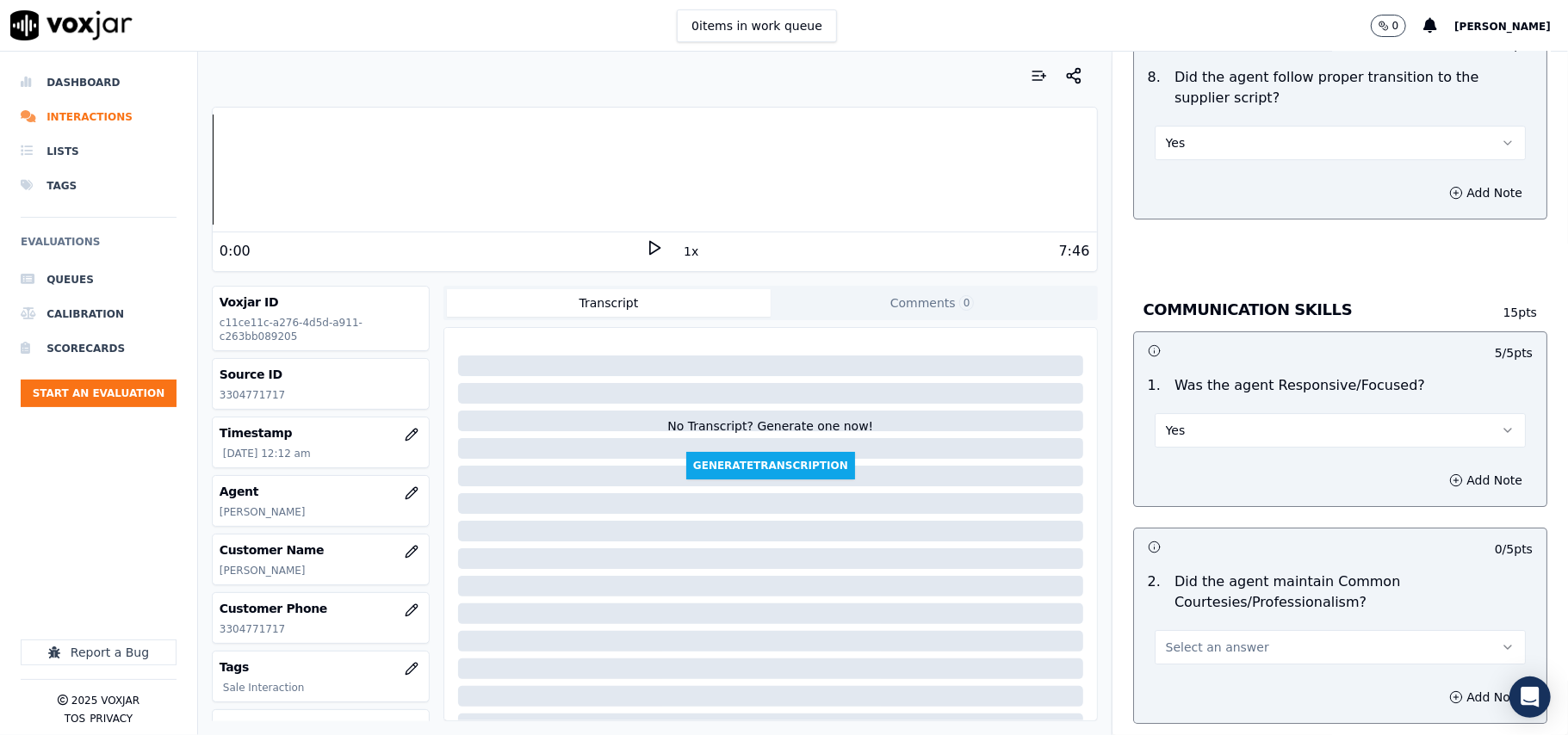
scroll to position [4016, 0]
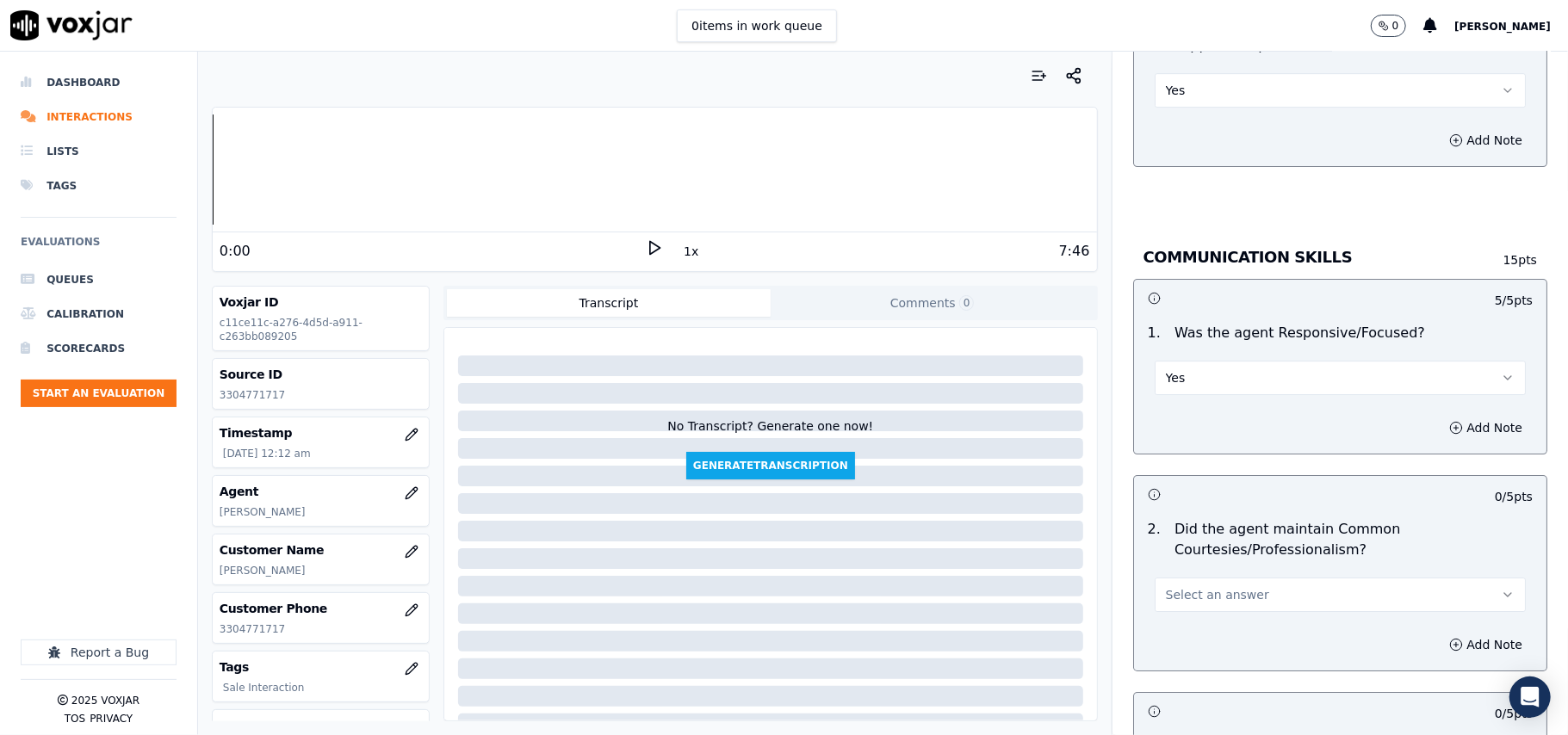
click at [1192, 578] on button "Select an answer" at bounding box center [1339, 595] width 371 height 34
click at [1182, 620] on div "Yes" at bounding box center [1303, 615] width 334 height 28
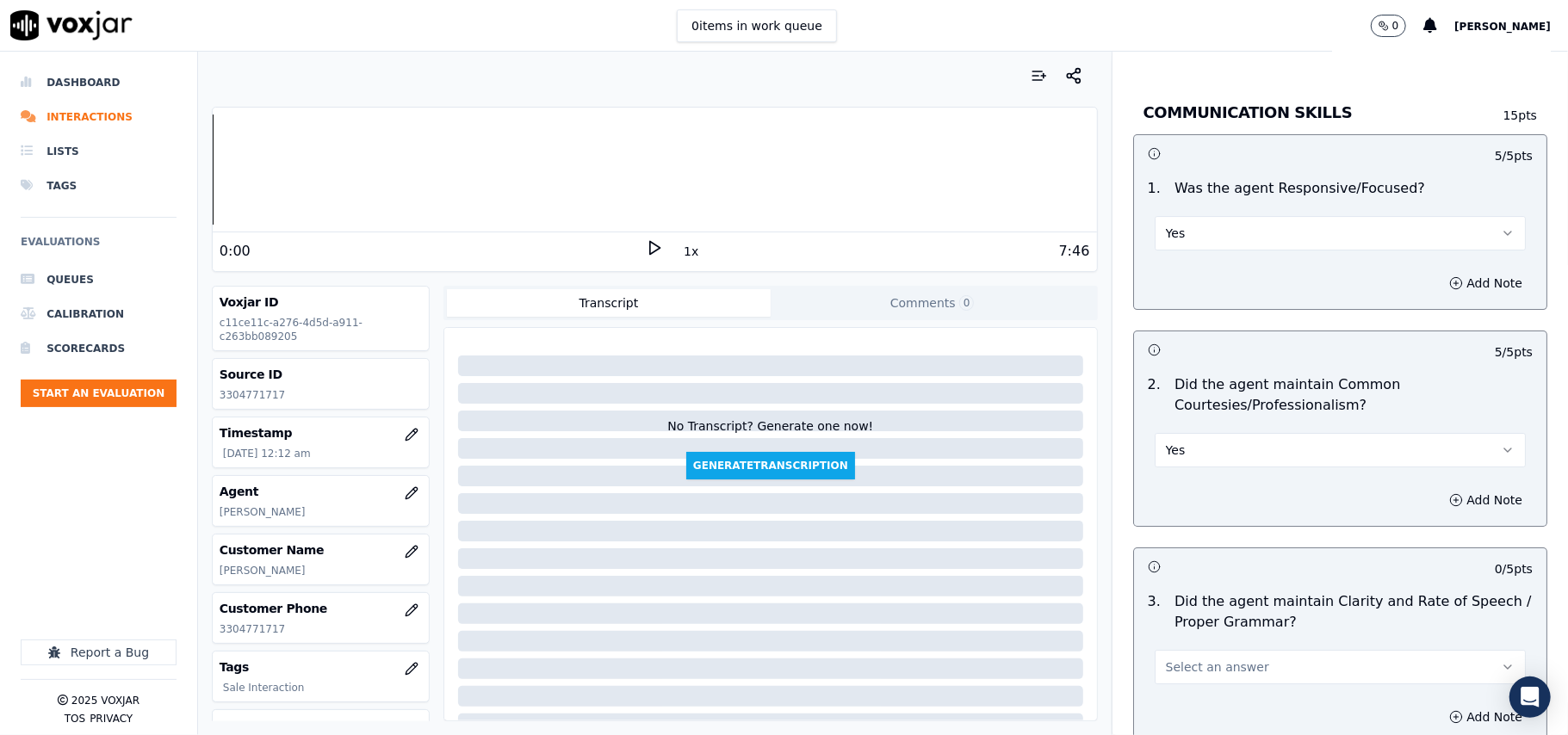
scroll to position [4307, 0]
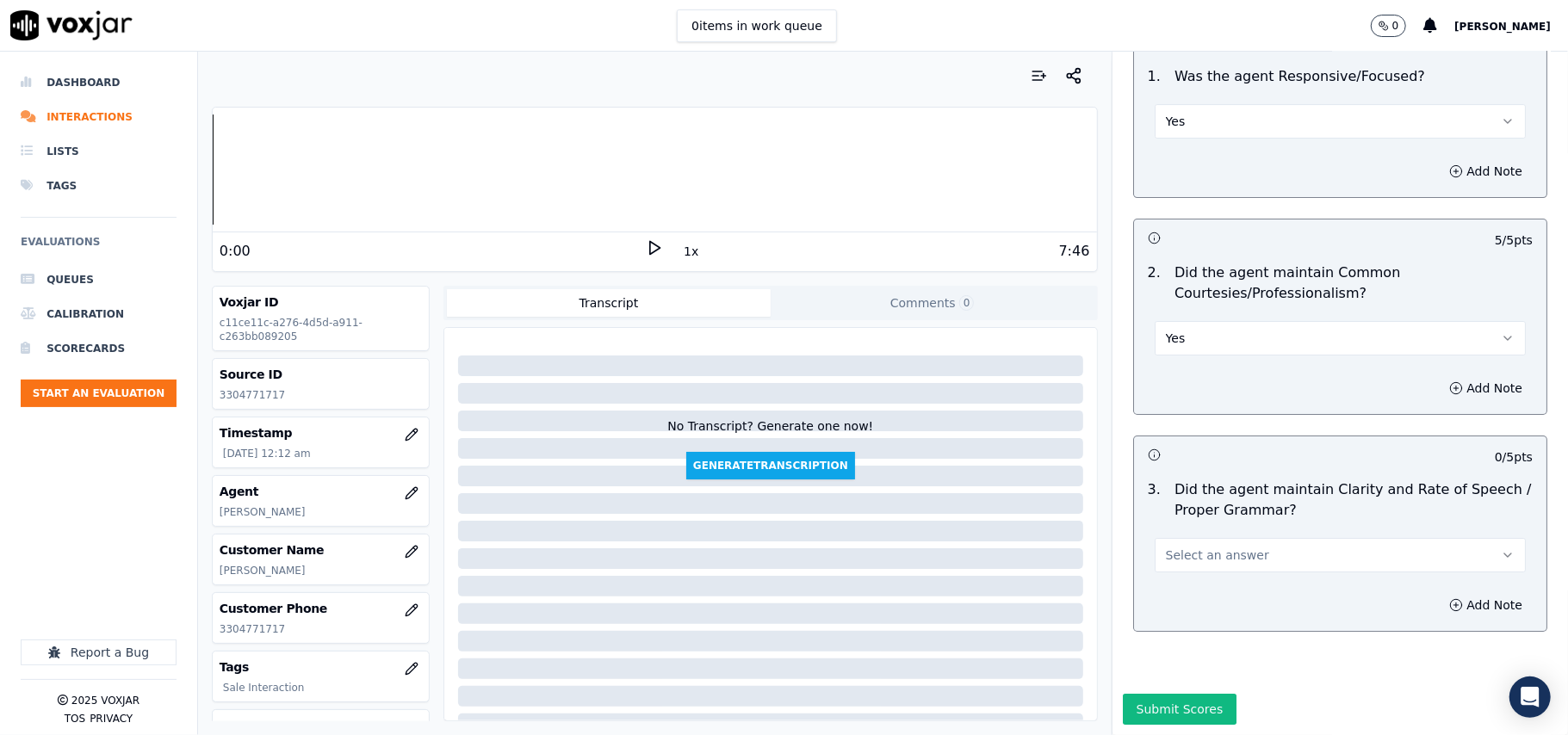
click at [1188, 546] on span "Select an answer" at bounding box center [1217, 555] width 104 height 17
click at [1193, 528] on div "Yes" at bounding box center [1303, 541] width 334 height 28
click at [1163, 694] on button "Submit Scores" at bounding box center [1179, 709] width 114 height 31
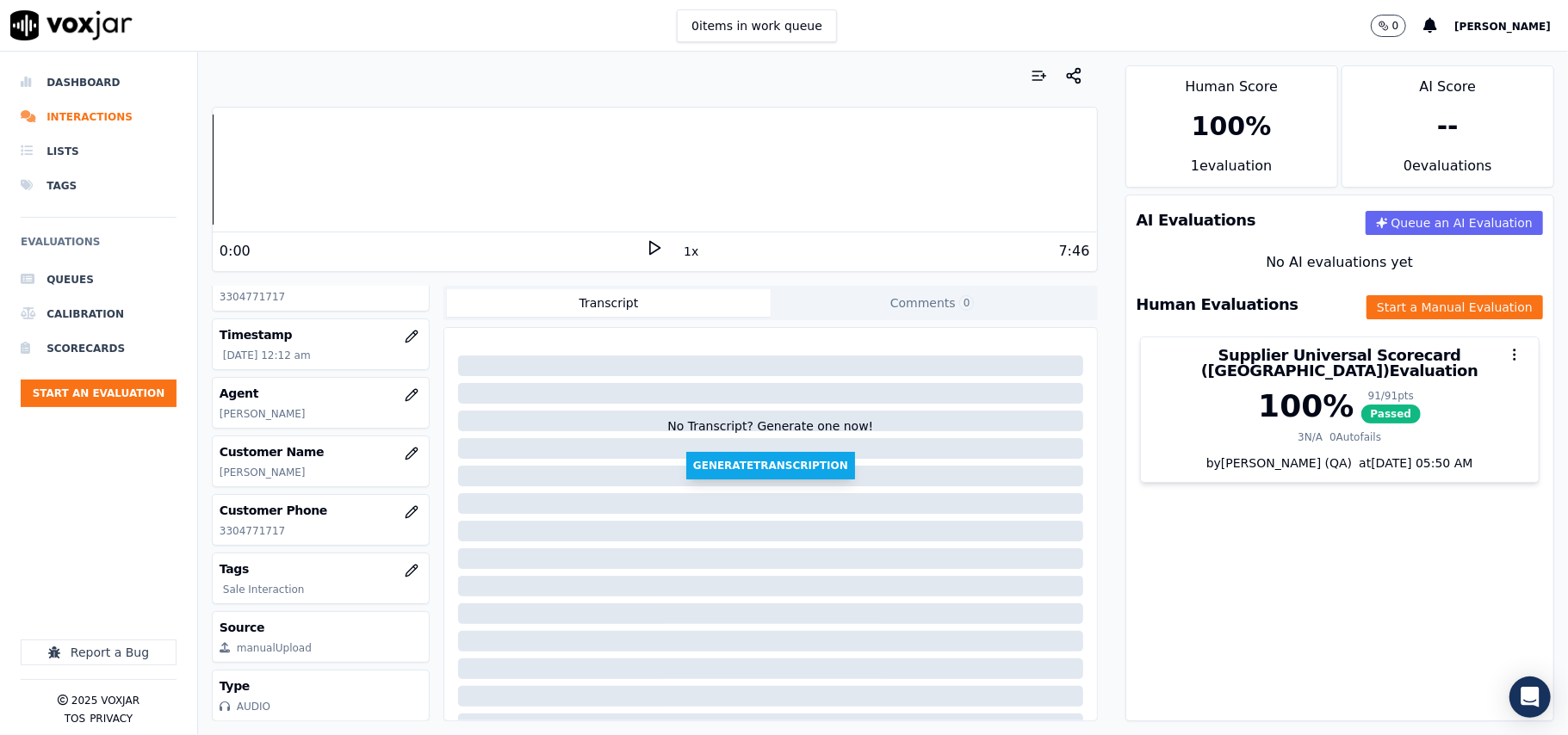
scroll to position [155, 0]
click at [112, 385] on button "Start an Evaluation" at bounding box center [99, 393] width 156 height 28
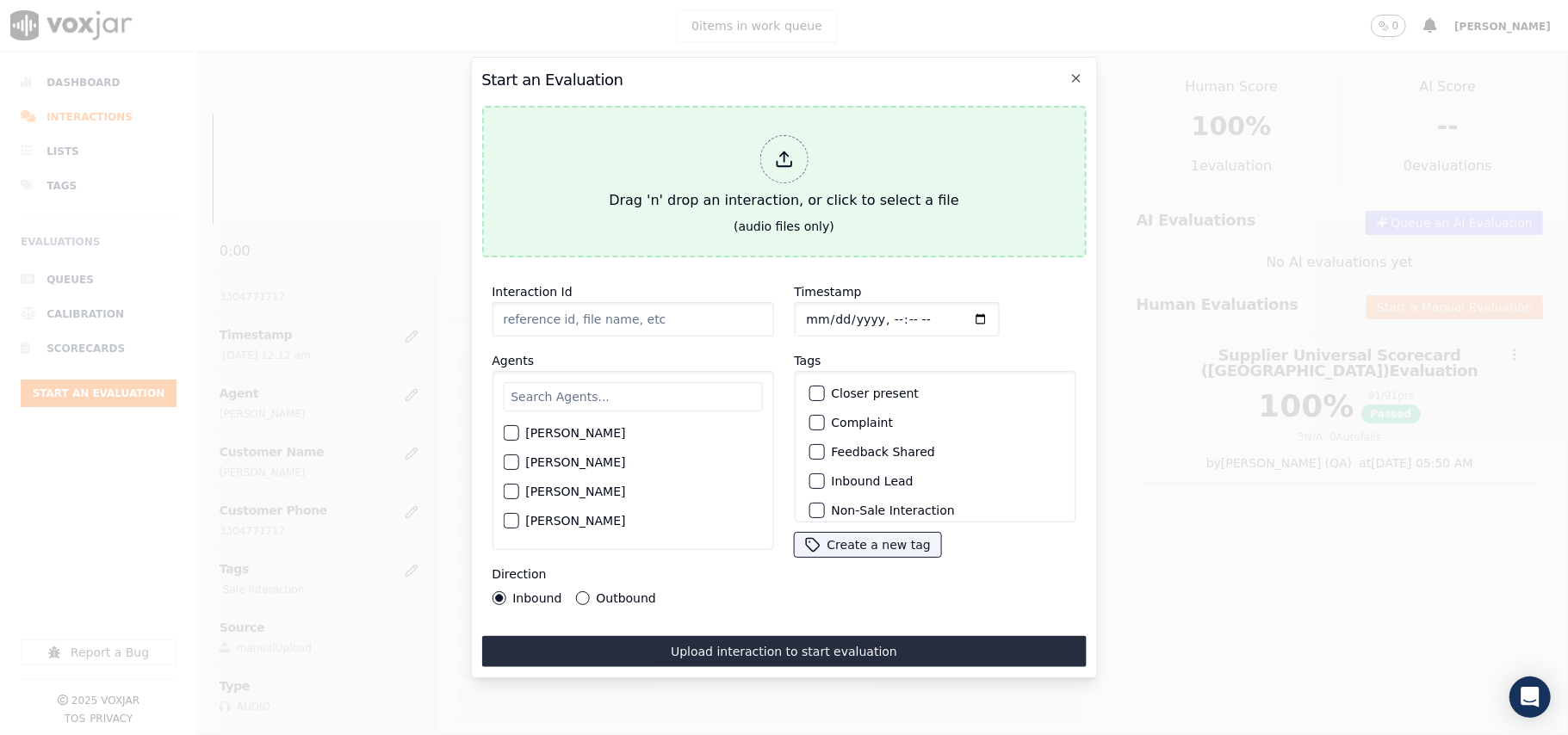
click at [690, 176] on div "Drag 'n' drop an interaction, or click to select a file" at bounding box center [783, 172] width 363 height 89
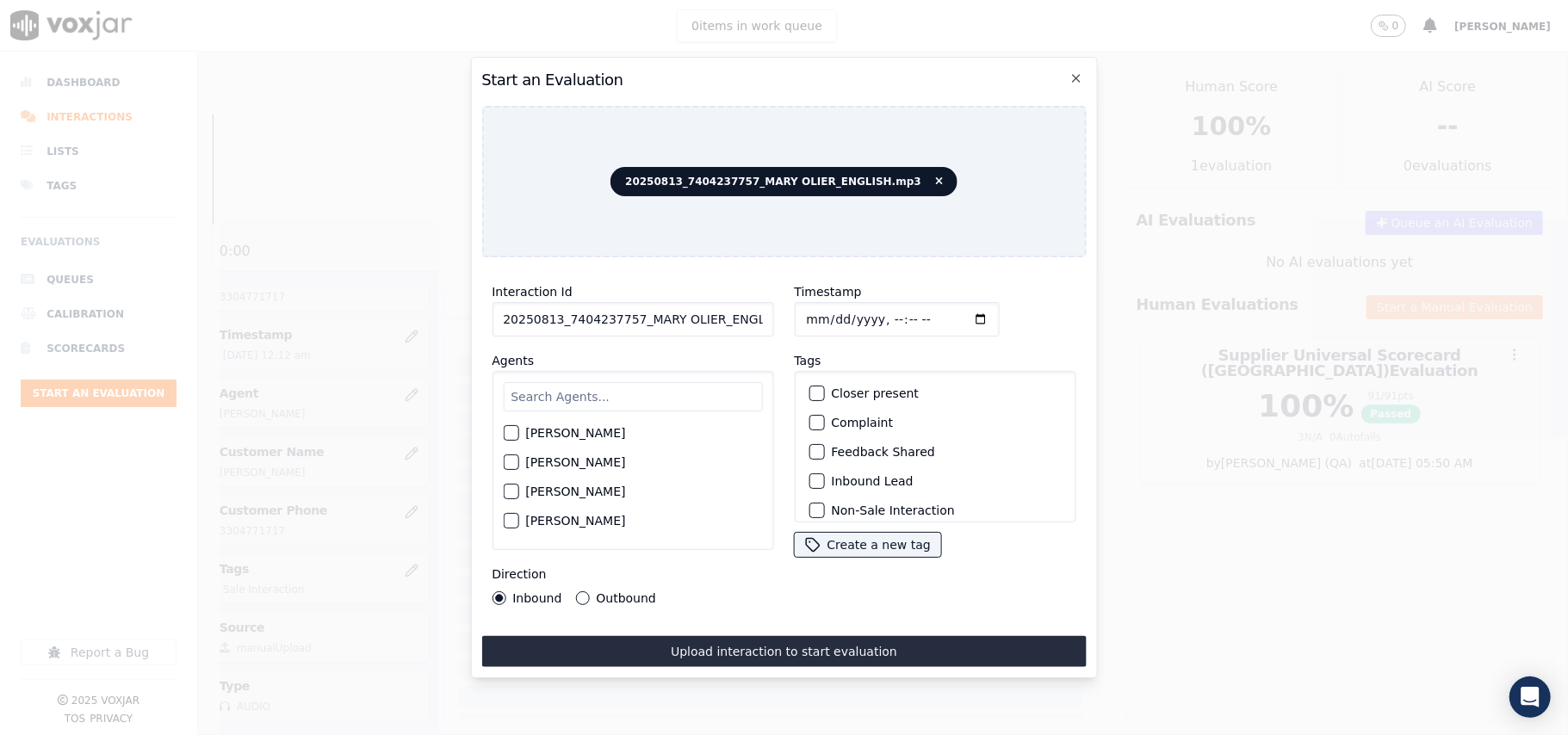
click at [652, 317] on input "20250813_7404237757_MARY OLIER_ENGLISH.mp3" at bounding box center [633, 319] width 282 height 34
paste input "7404237757"
type input "7404237757"
click at [823, 307] on input "Timestamp" at bounding box center [896, 319] width 205 height 34
type input "[DATE]T00:20"
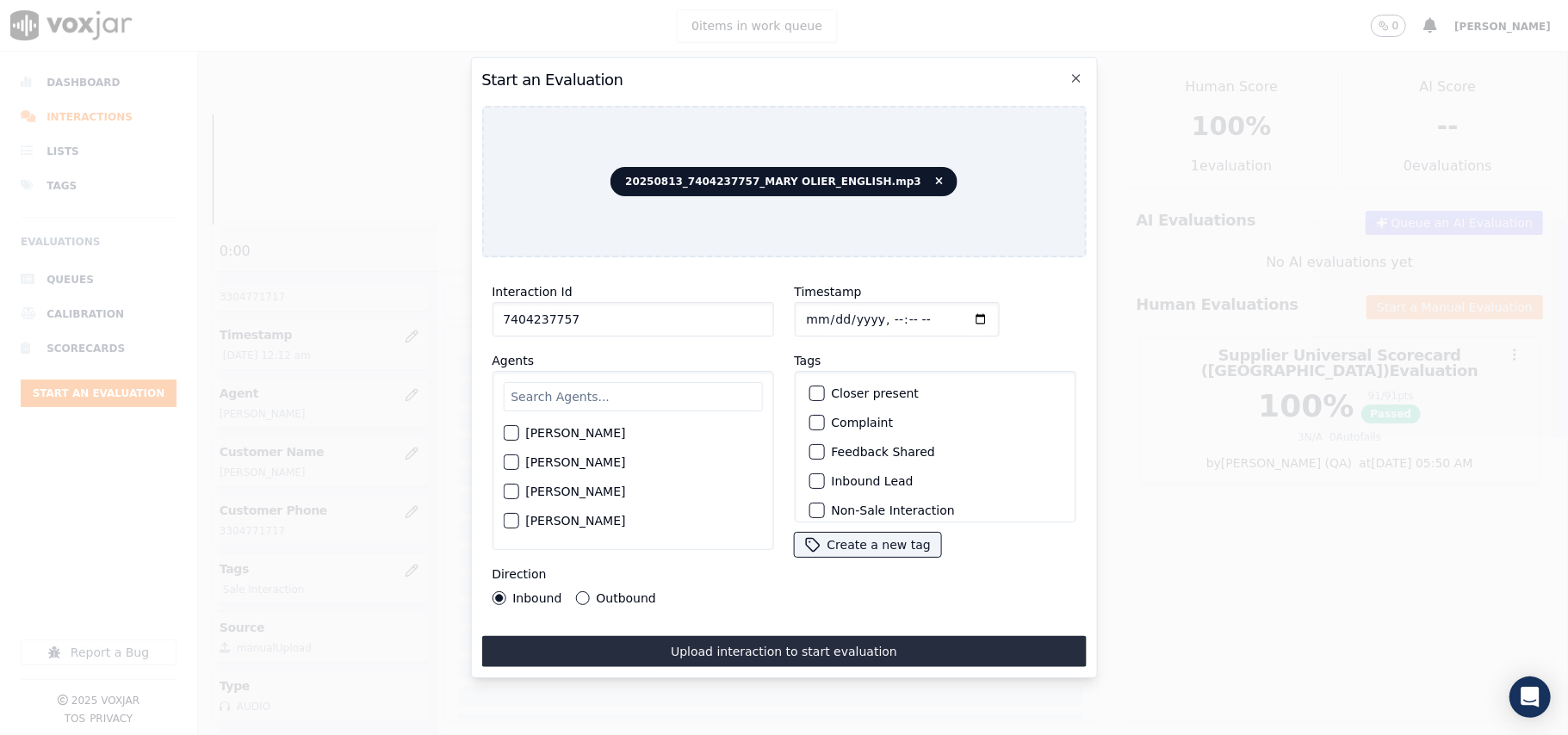
click at [637, 427] on div "[PERSON_NAME]" at bounding box center [633, 433] width 259 height 30
click at [634, 401] on input "text" at bounding box center [633, 397] width 259 height 30
type input "[PERSON_NAME]"
click at [579, 432] on label "[PERSON_NAME]" at bounding box center [575, 438] width 100 height 12
click at [519, 430] on button "[PERSON_NAME]" at bounding box center [511, 438] width 15 height 15
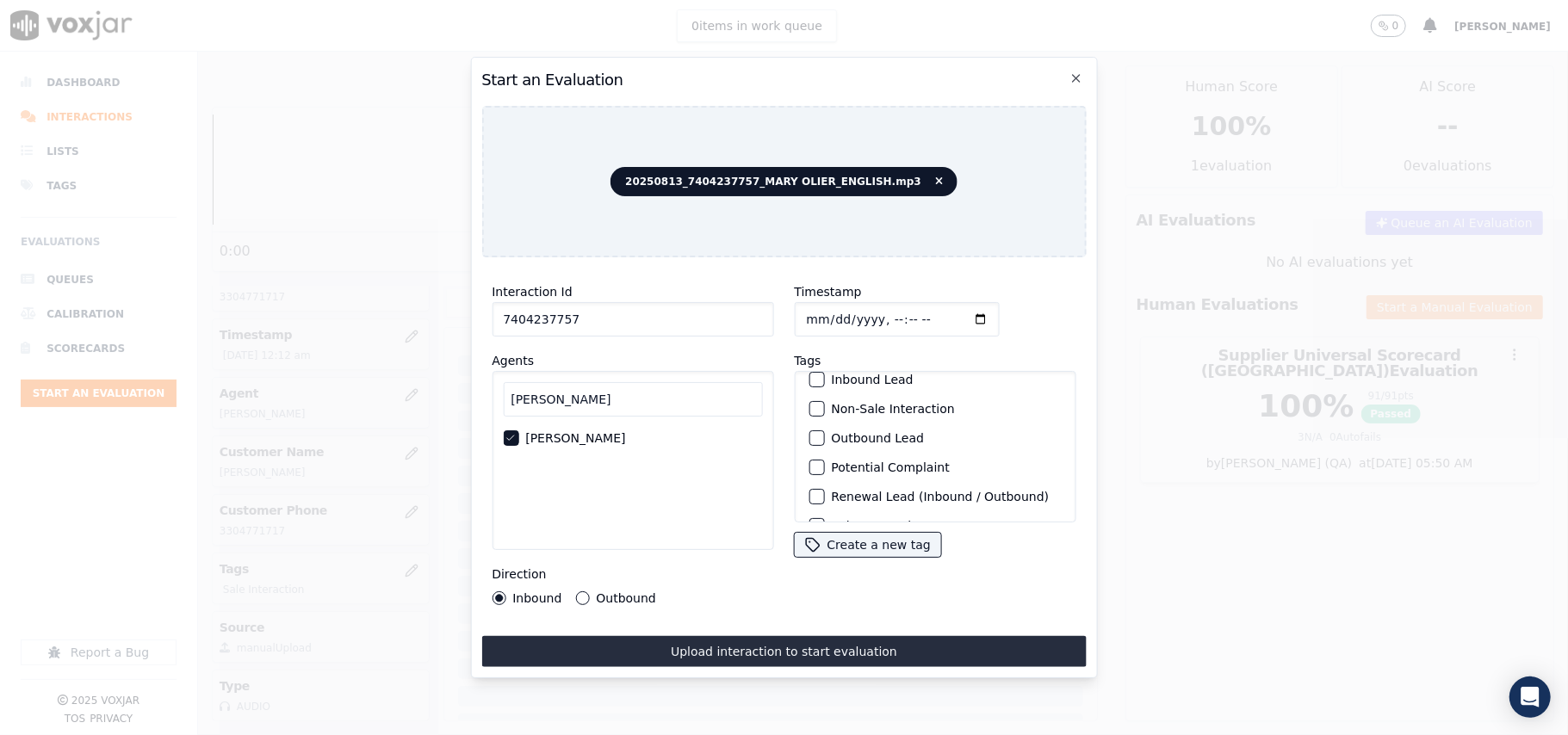
scroll to position [149, 0]
click at [854, 494] on label "Sale Interaction" at bounding box center [878, 500] width 95 height 12
click at [824, 493] on button "Sale Interaction" at bounding box center [816, 500] width 15 height 15
click at [611, 592] on label "Outbound" at bounding box center [626, 598] width 59 height 12
click at [588, 591] on button "Outbound" at bounding box center [582, 598] width 13 height 13
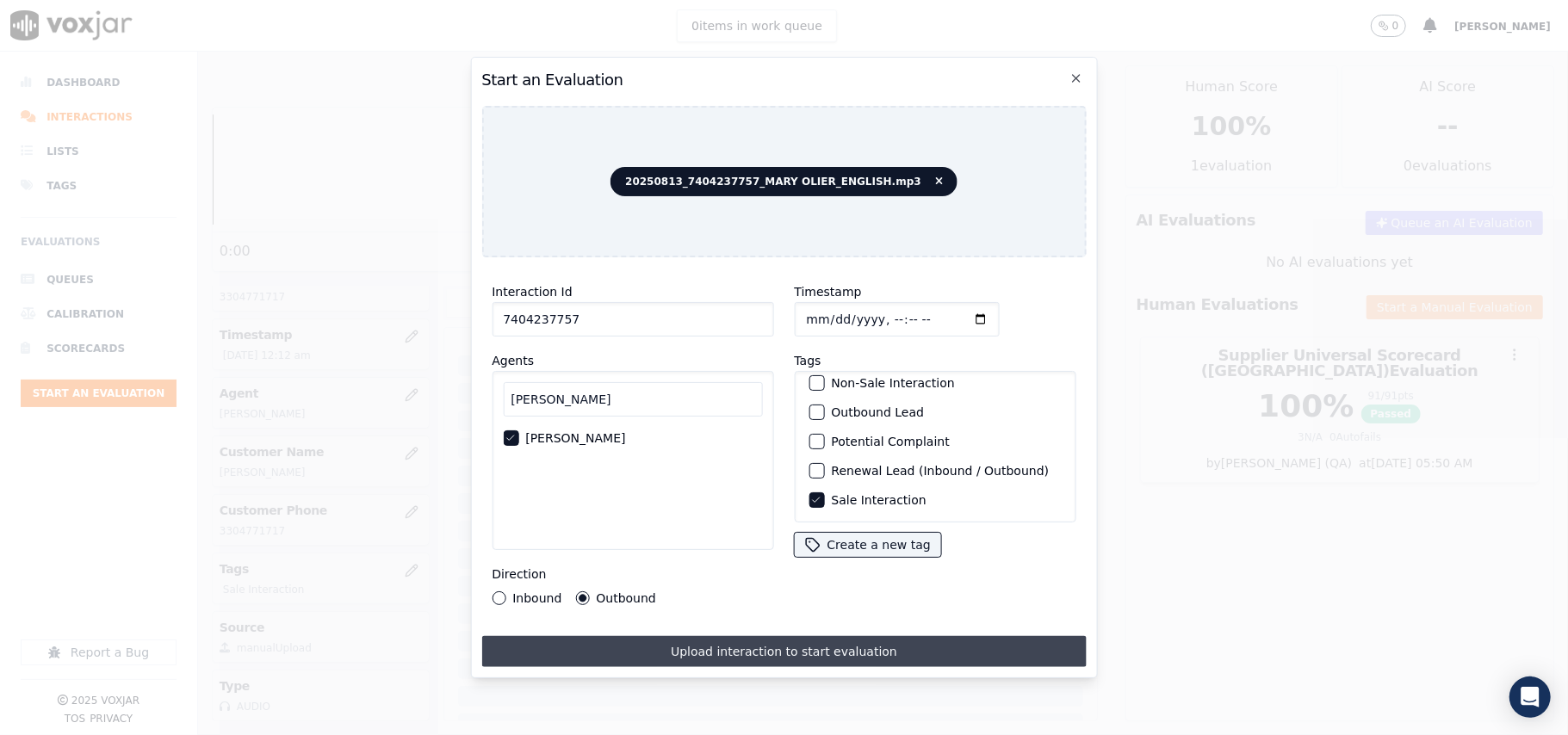
click at [682, 646] on button "Upload interaction to start evaluation" at bounding box center [783, 652] width 605 height 31
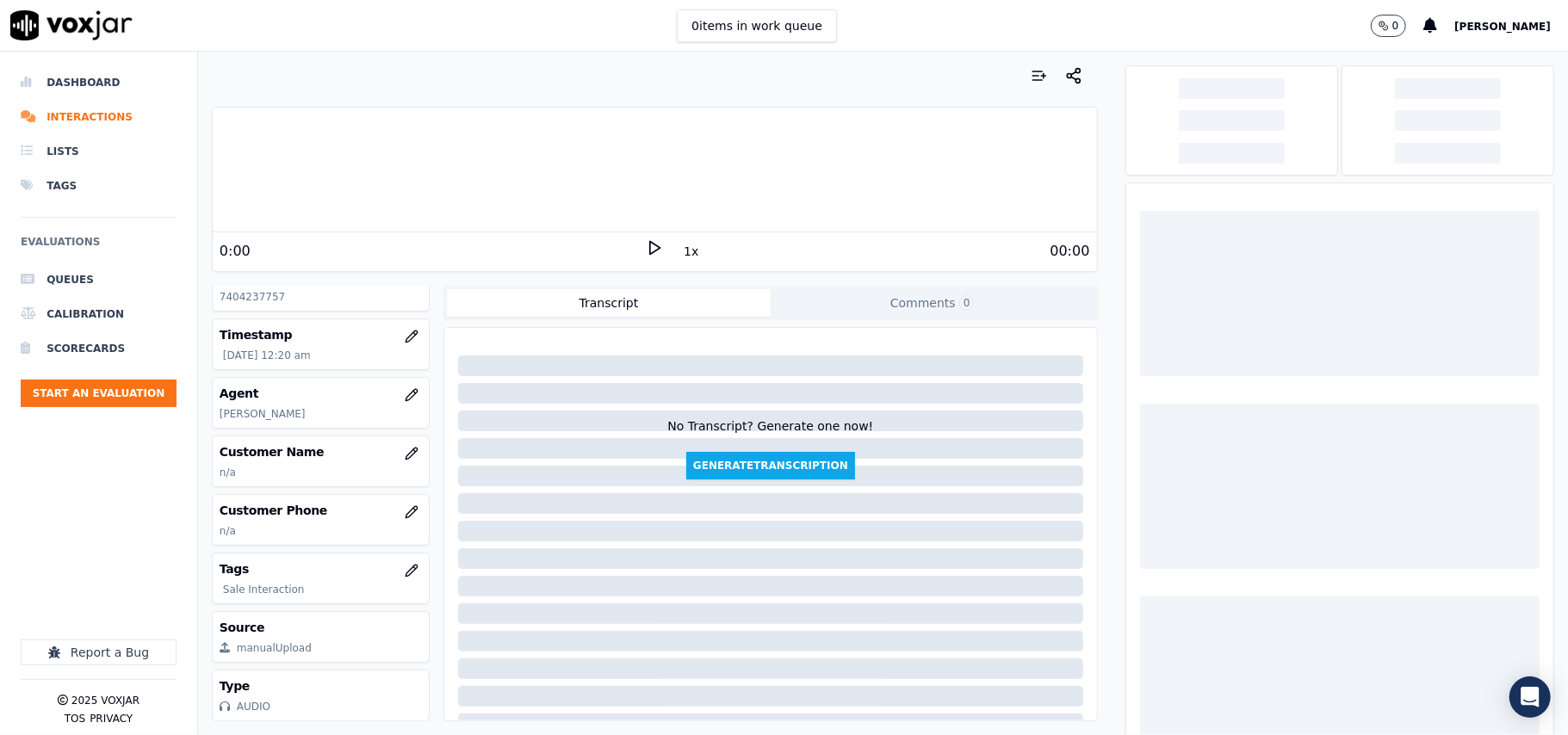
scroll to position [155, 0]
click at [404, 505] on icon "button" at bounding box center [411, 512] width 13 height 13
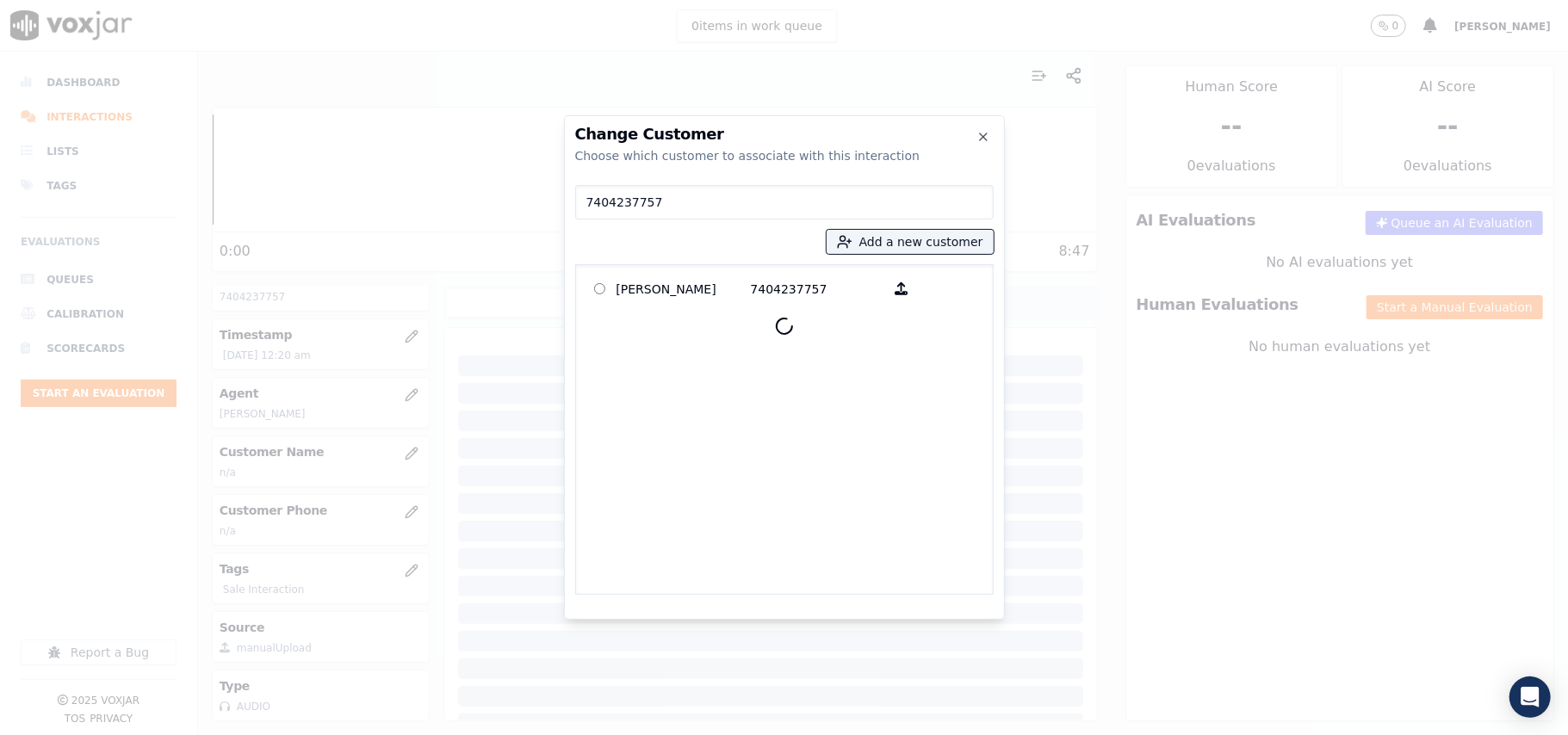
type input "7404237757"
click at [687, 286] on p "[PERSON_NAME]" at bounding box center [683, 288] width 134 height 27
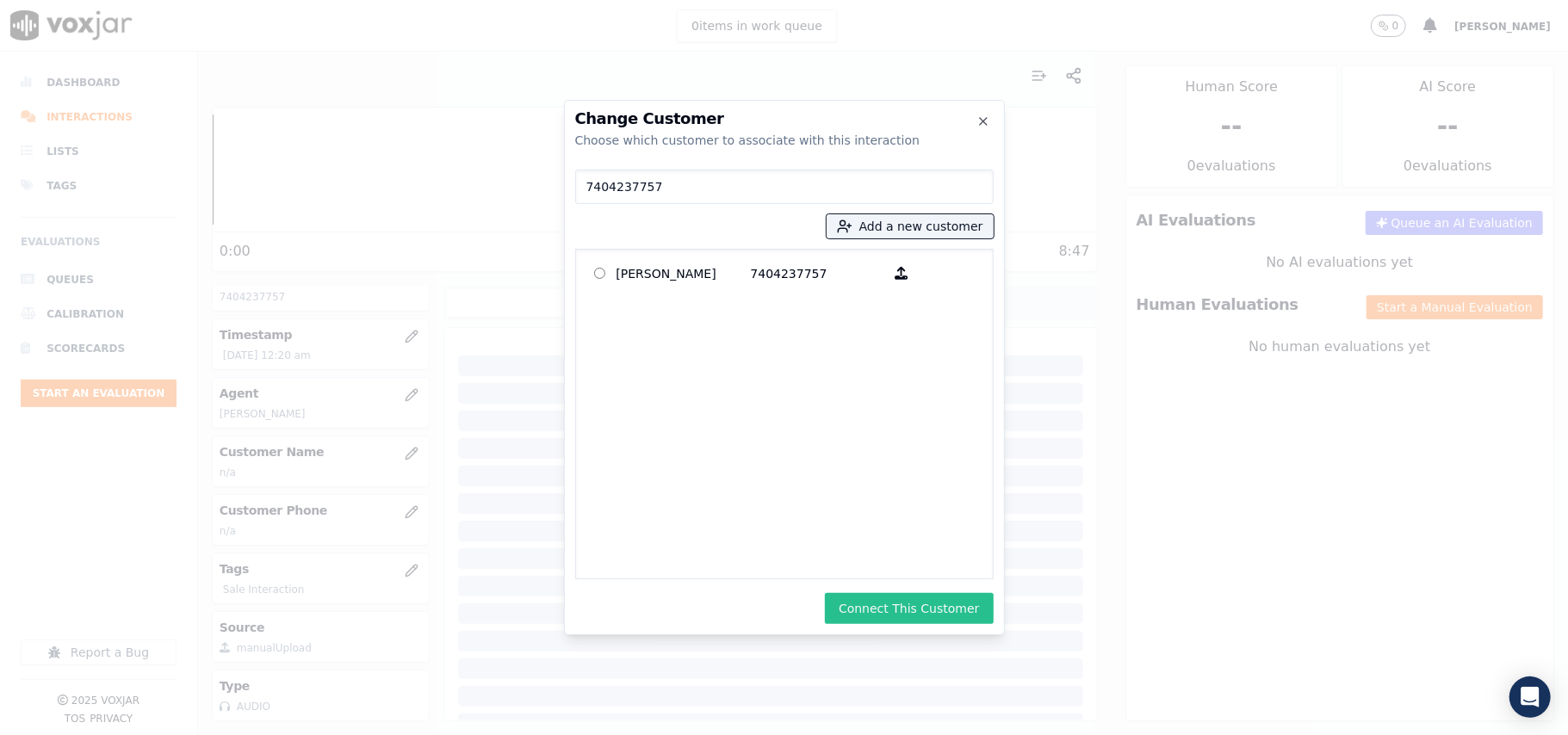
click at [890, 611] on button "Connect This Customer" at bounding box center [908, 609] width 168 height 31
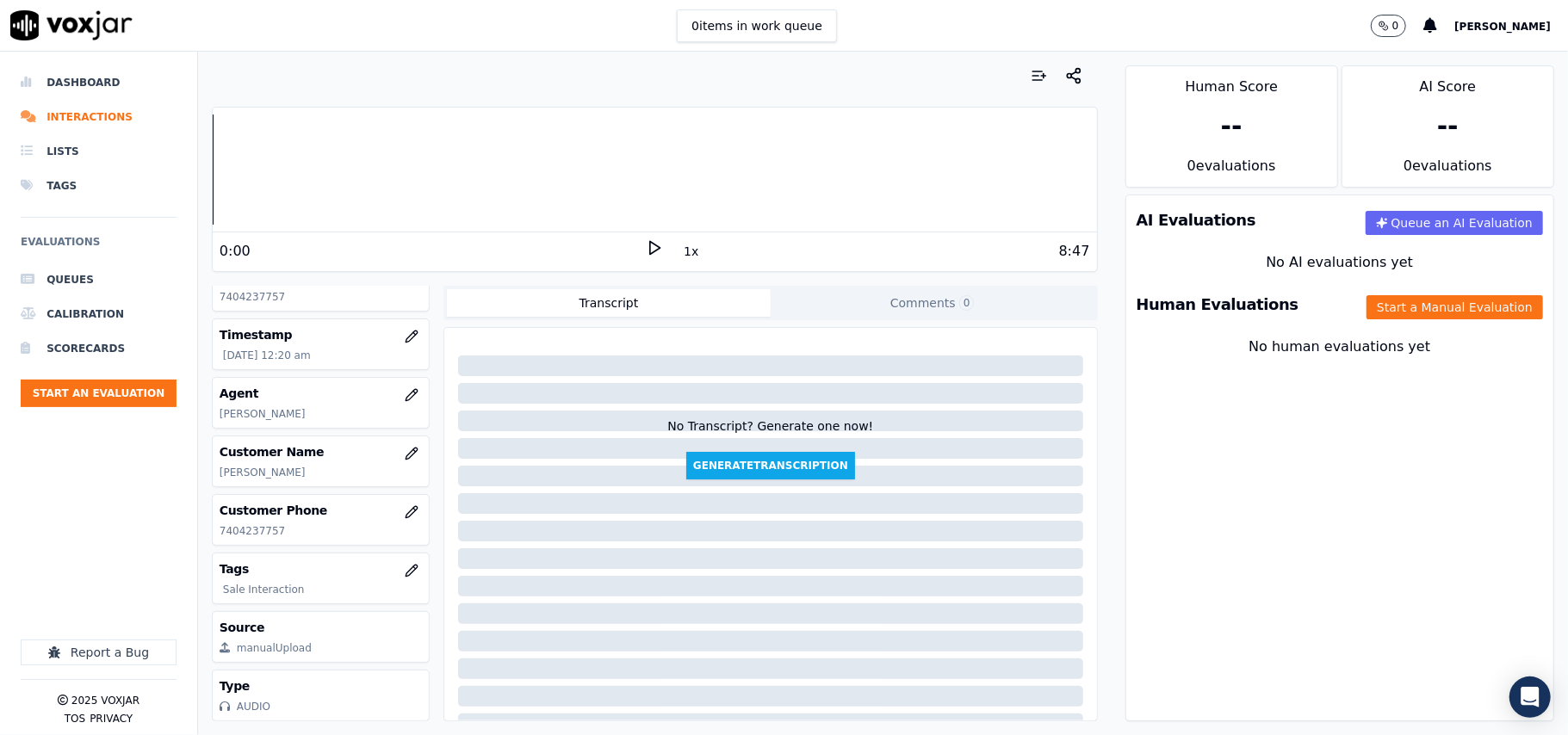
click at [1430, 322] on div "Human Evaluations Start a Manual Evaluation" at bounding box center [1340, 305] width 427 height 50
click at [1417, 308] on button "Start a Manual Evaluation" at bounding box center [1454, 307] width 176 height 24
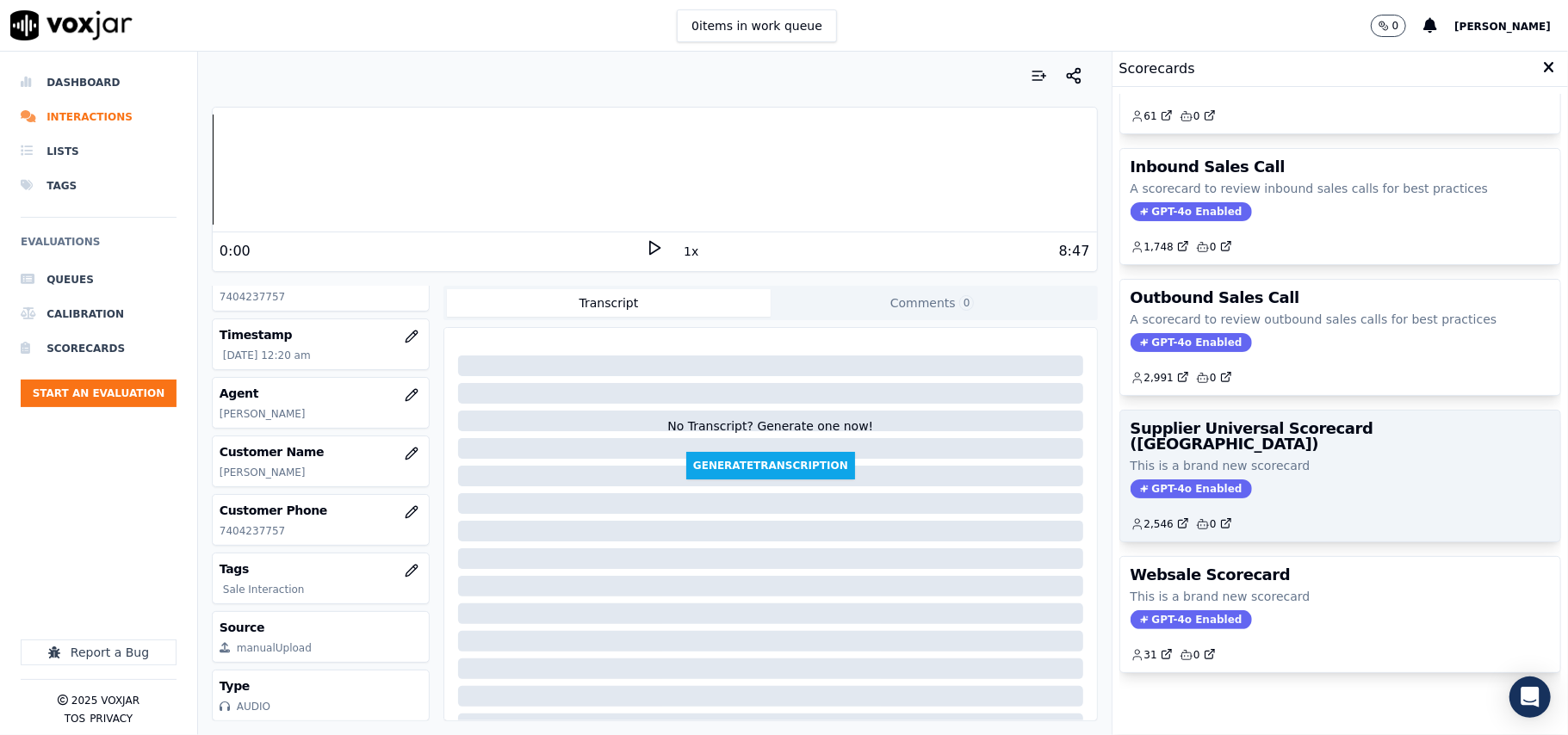
scroll to position [131, 0]
click at [1264, 503] on div "2,546 0" at bounding box center [1339, 517] width 419 height 28
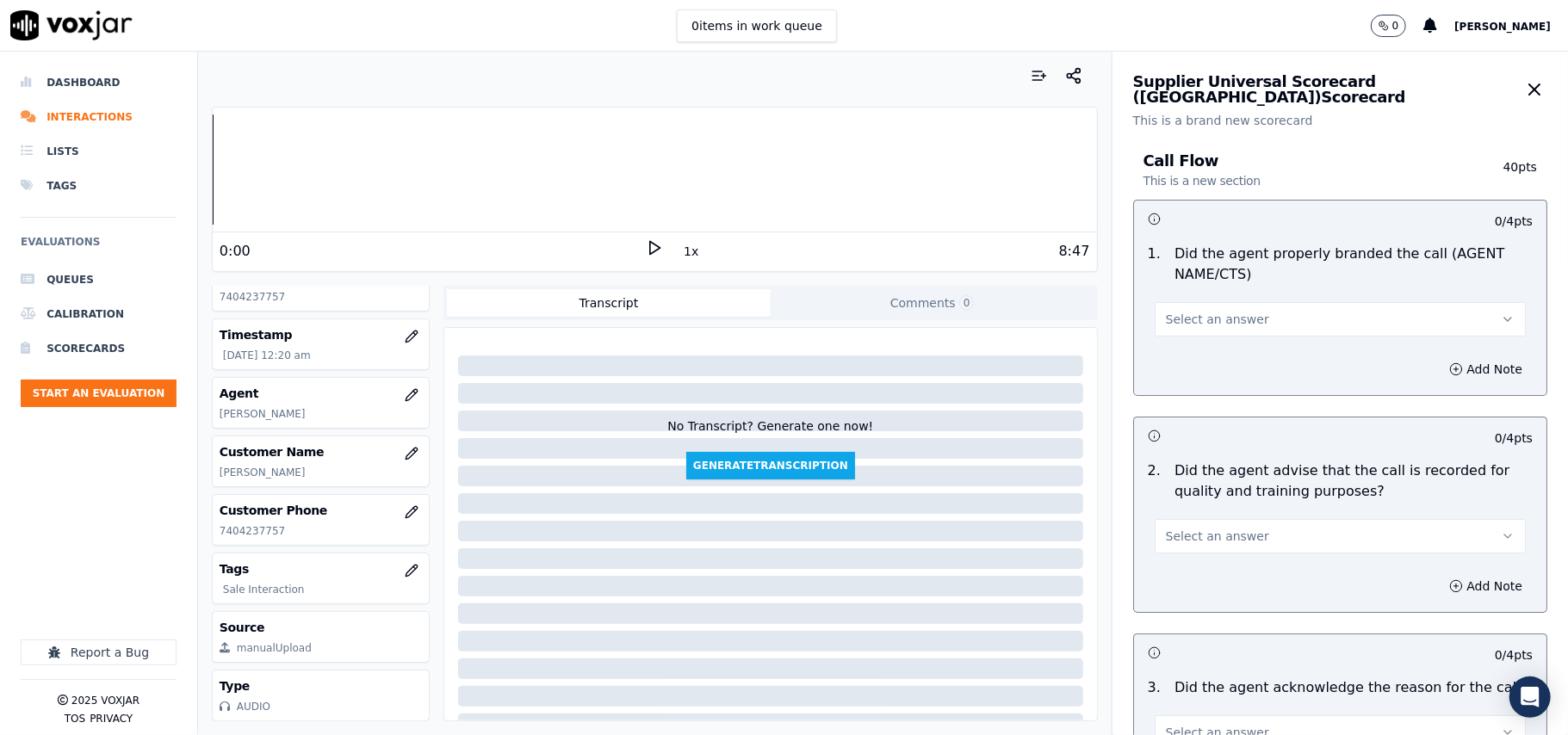
click at [1196, 318] on span "Select an answer" at bounding box center [1217, 319] width 104 height 17
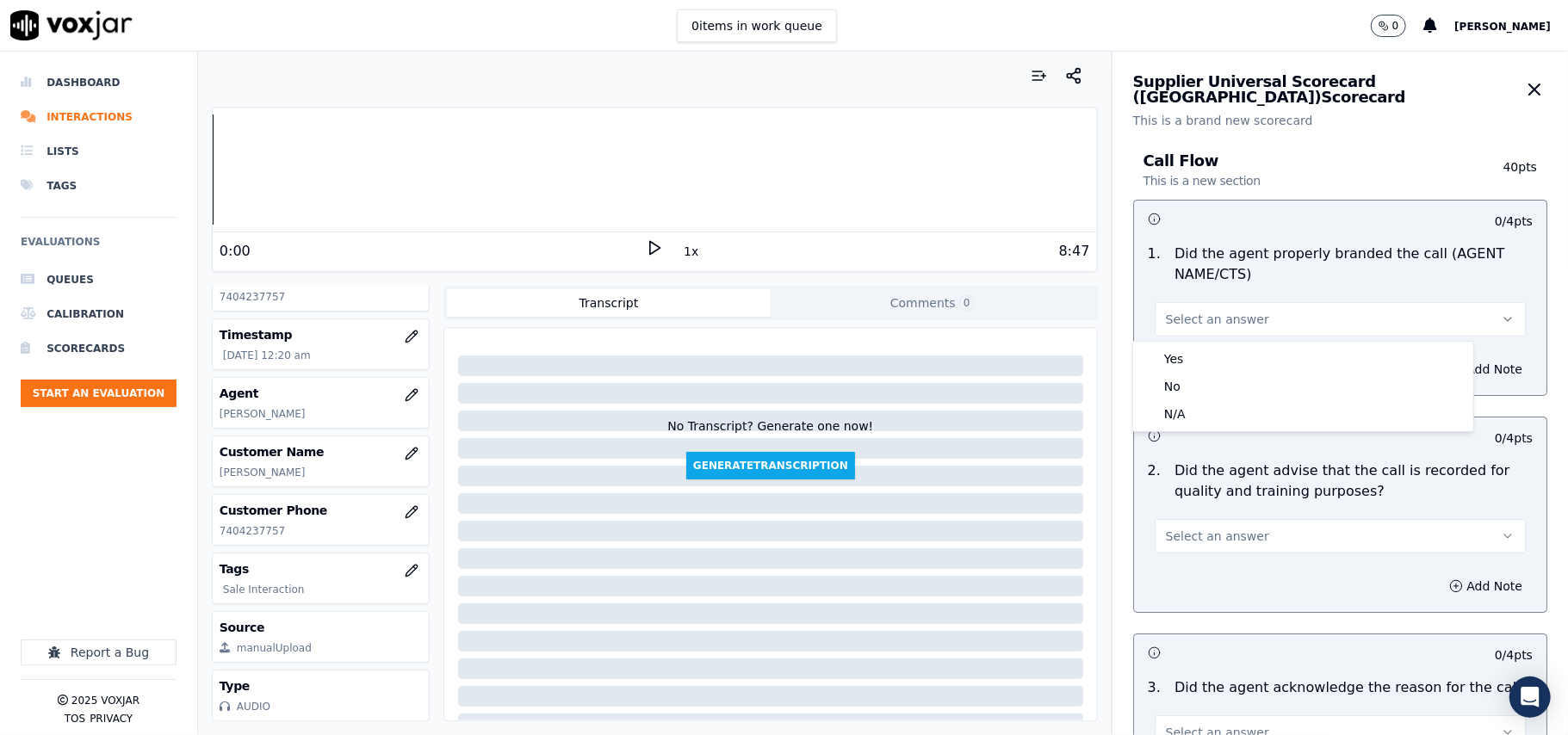
click at [1189, 339] on div "1 . Did the agent properly branded the call (AGENT NAME/CTS) Select an answer" at bounding box center [1340, 289] width 412 height 106
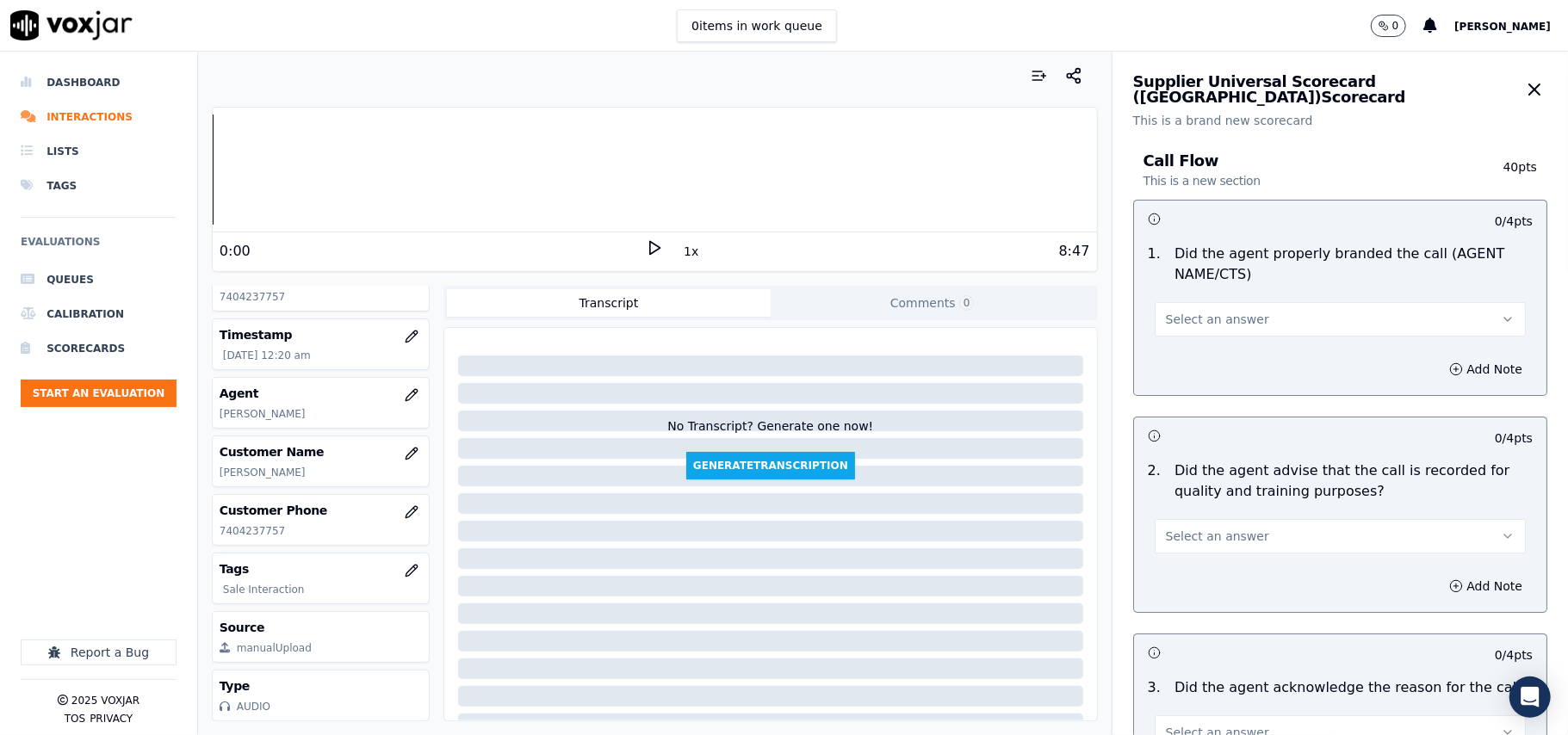
click at [1189, 350] on div "Add Note" at bounding box center [1340, 369] width 412 height 52
click at [1196, 334] on button "Select an answer" at bounding box center [1339, 319] width 371 height 34
click at [1193, 368] on div "Yes" at bounding box center [1303, 358] width 334 height 28
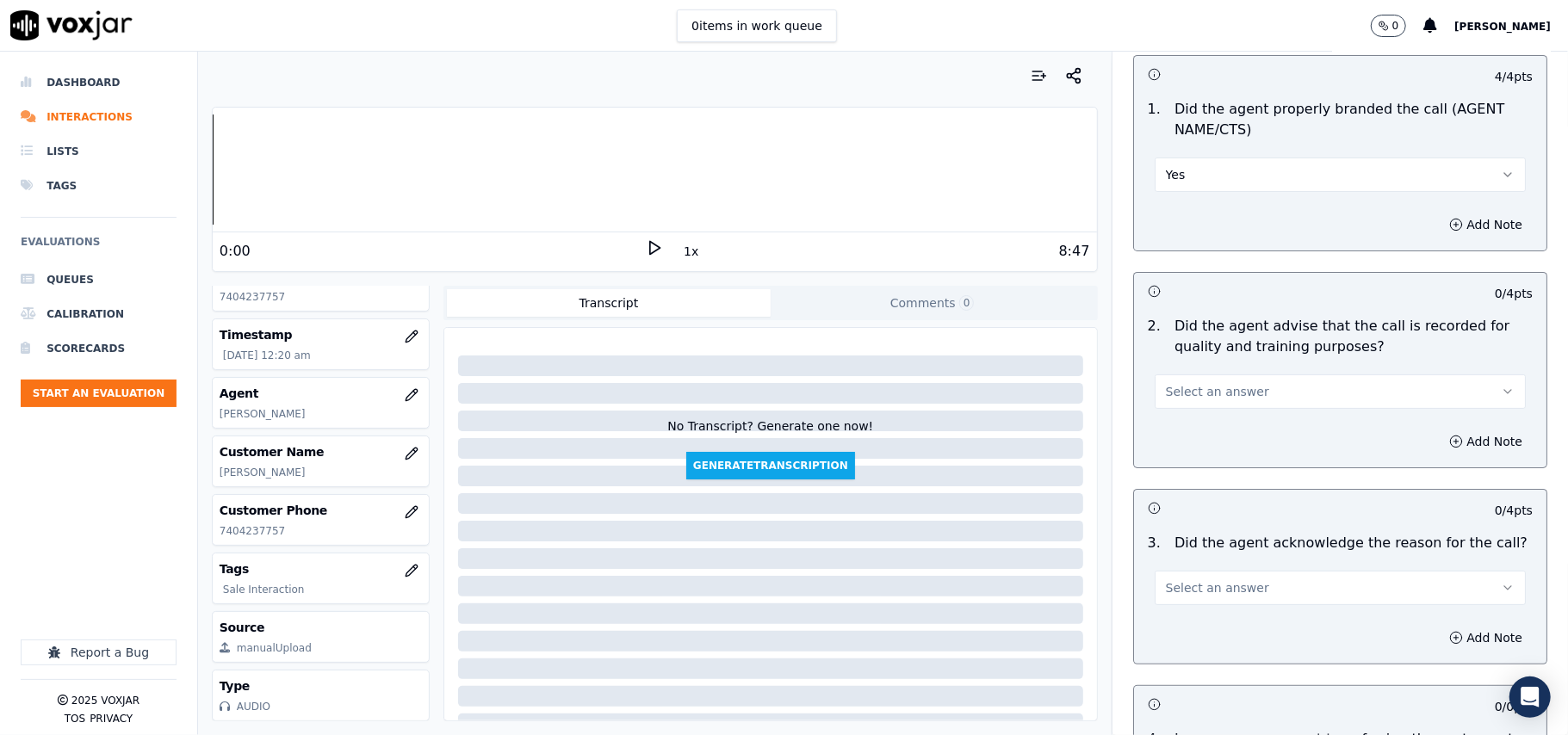
scroll to position [191, 0]
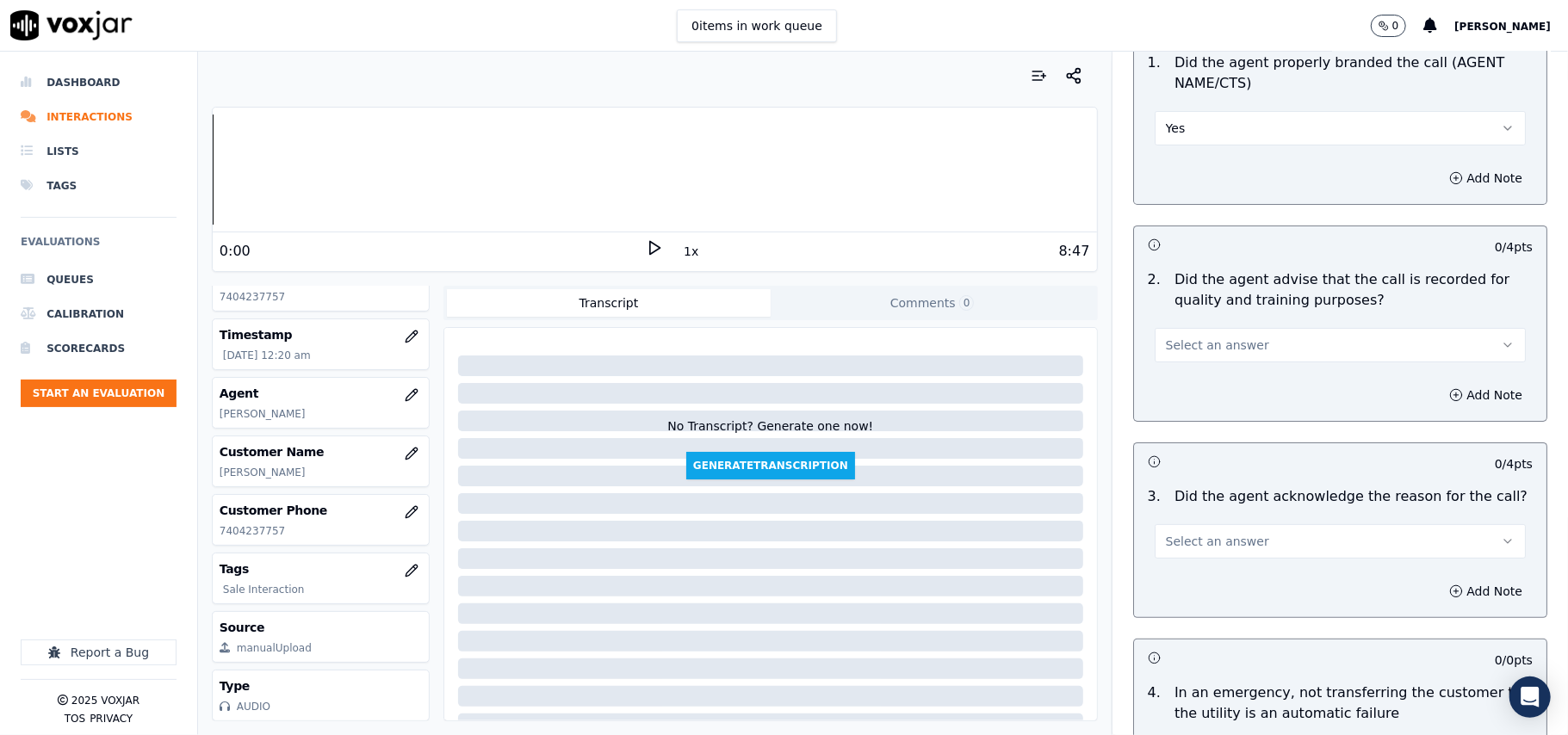
click at [1207, 348] on span "Select an answer" at bounding box center [1217, 345] width 104 height 17
click at [1199, 380] on div "Yes" at bounding box center [1303, 384] width 334 height 28
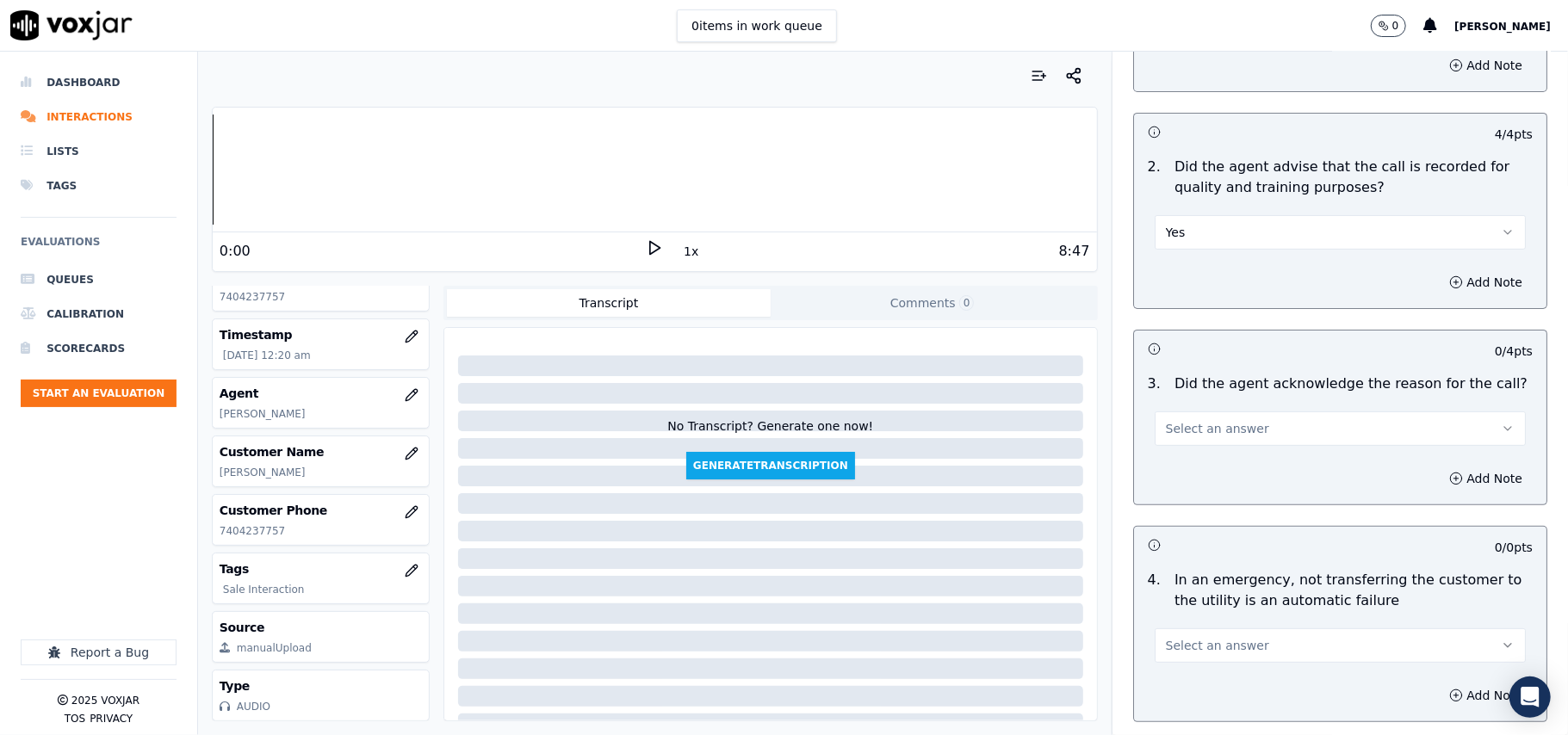
scroll to position [382, 0]
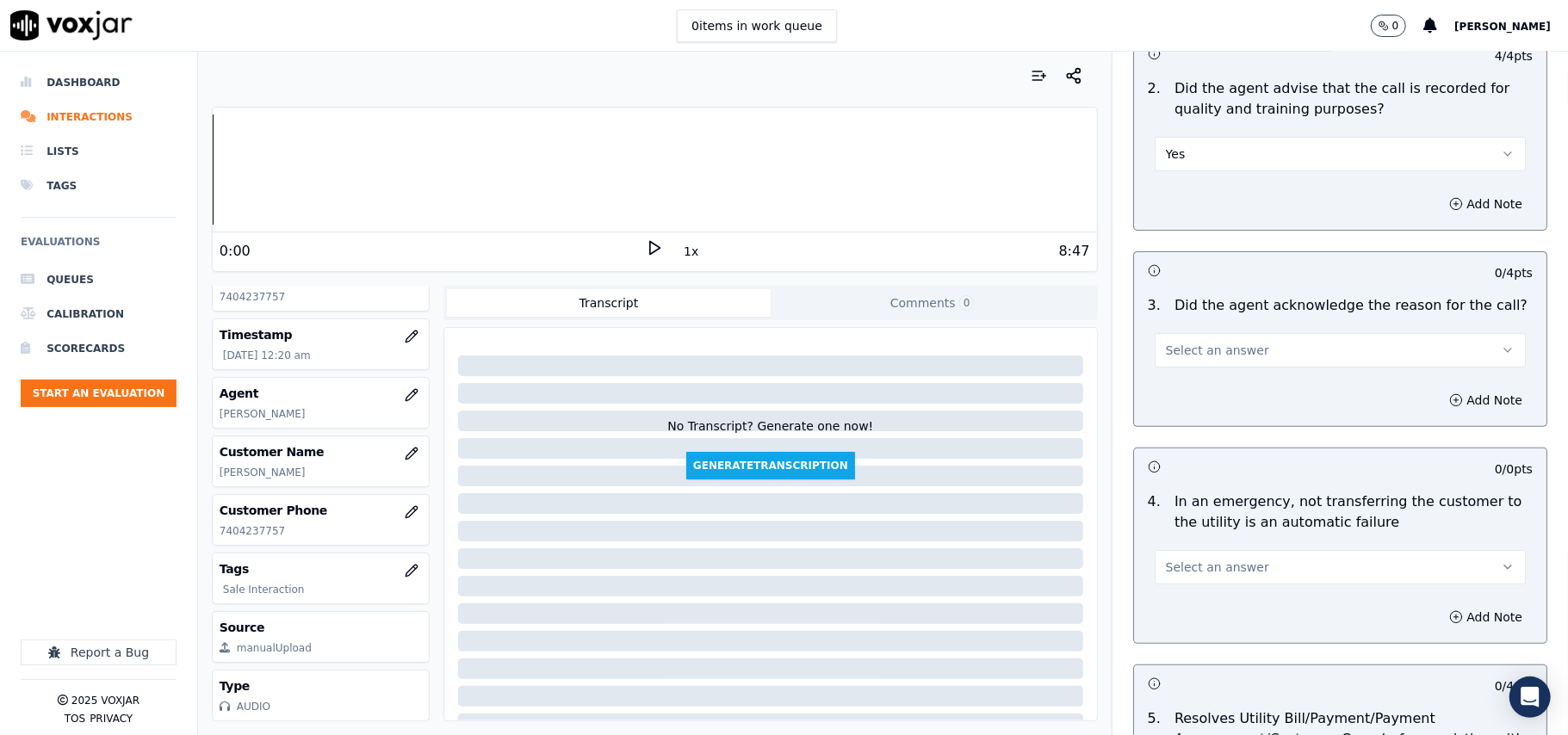
click at [1187, 355] on span "Select an answer" at bounding box center [1217, 351] width 104 height 17
click at [1193, 379] on div "Yes" at bounding box center [1303, 390] width 334 height 28
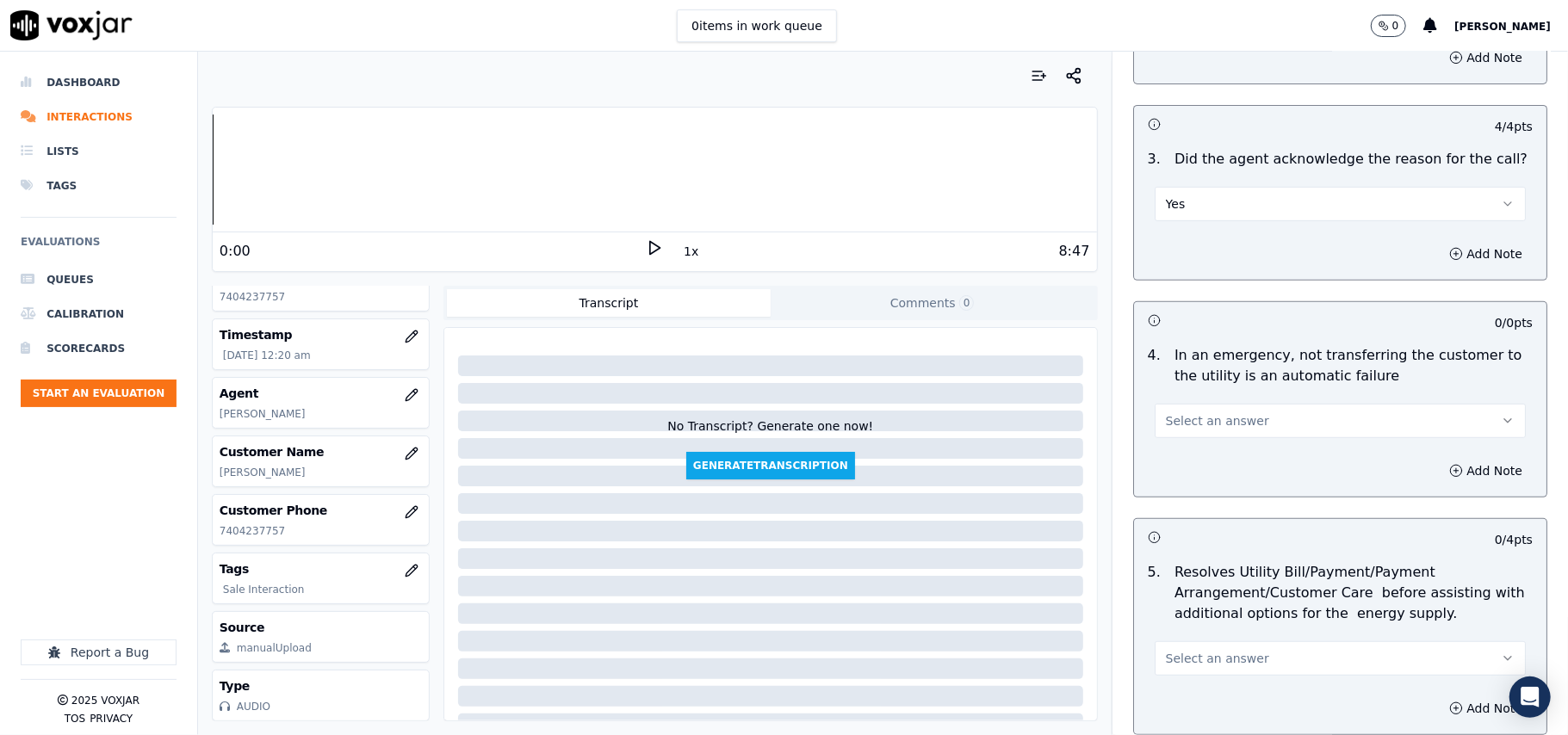
scroll to position [573, 0]
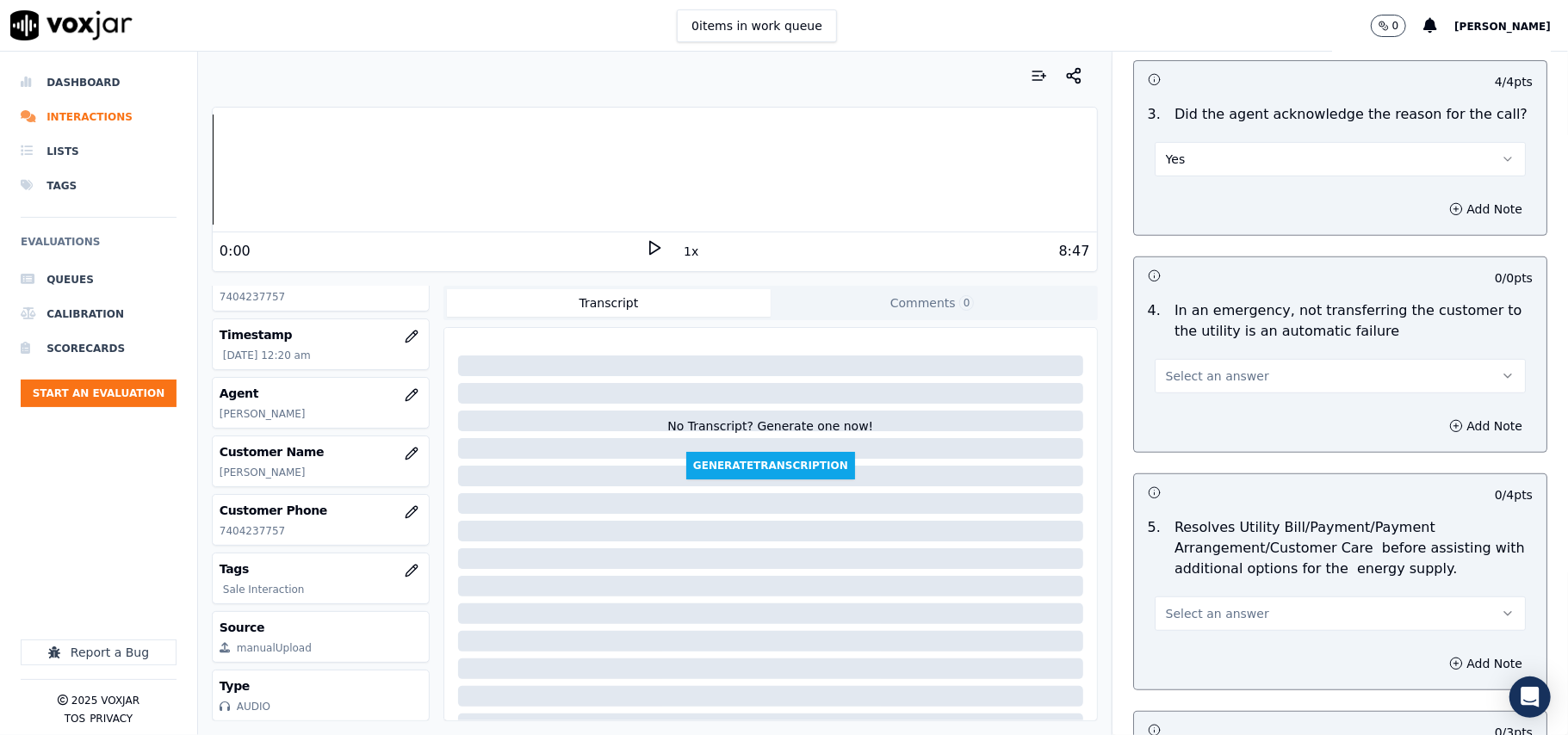
click at [1178, 377] on span "Select an answer" at bounding box center [1217, 377] width 104 height 17
click at [1204, 463] on div "N/A" at bounding box center [1303, 471] width 334 height 28
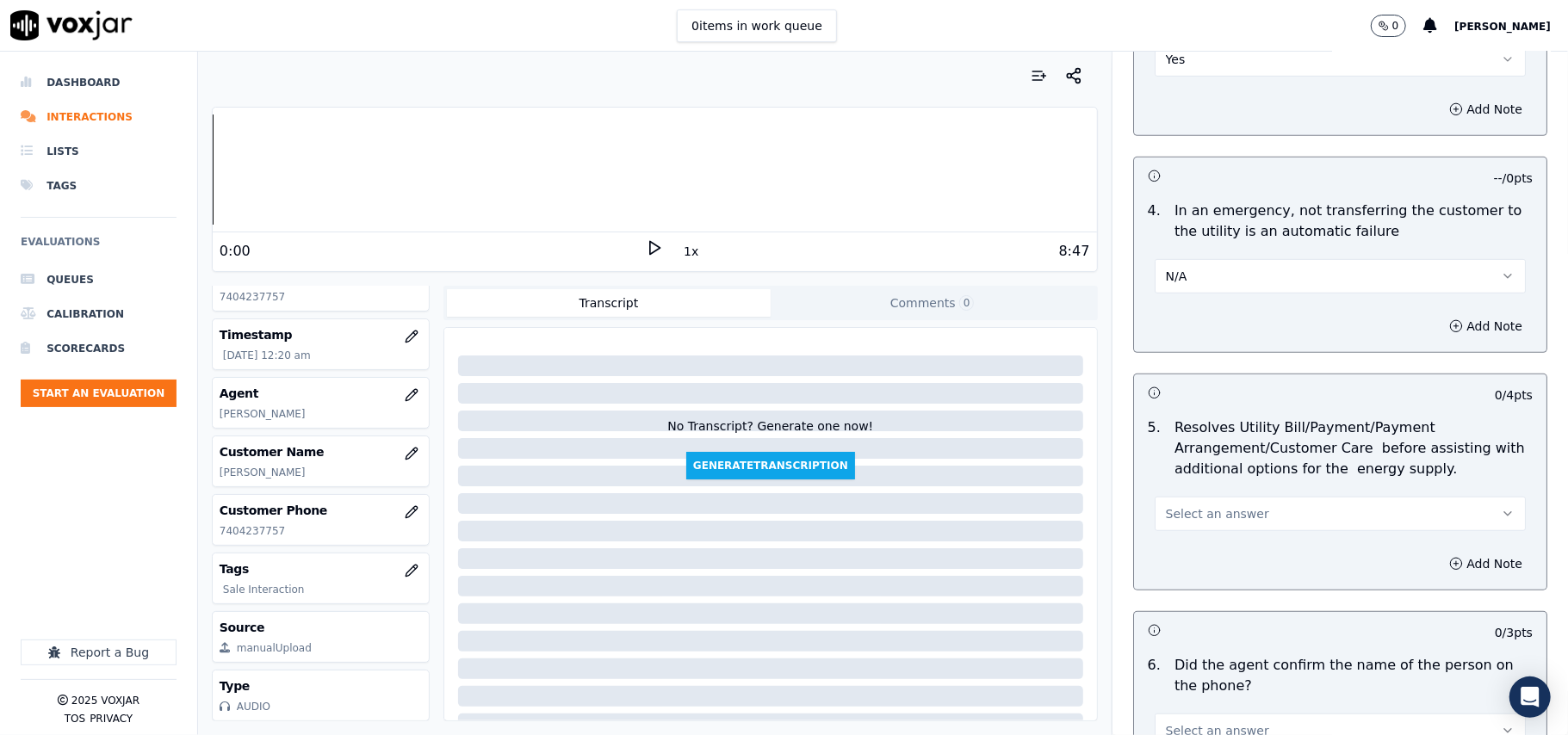
scroll to position [955, 0]
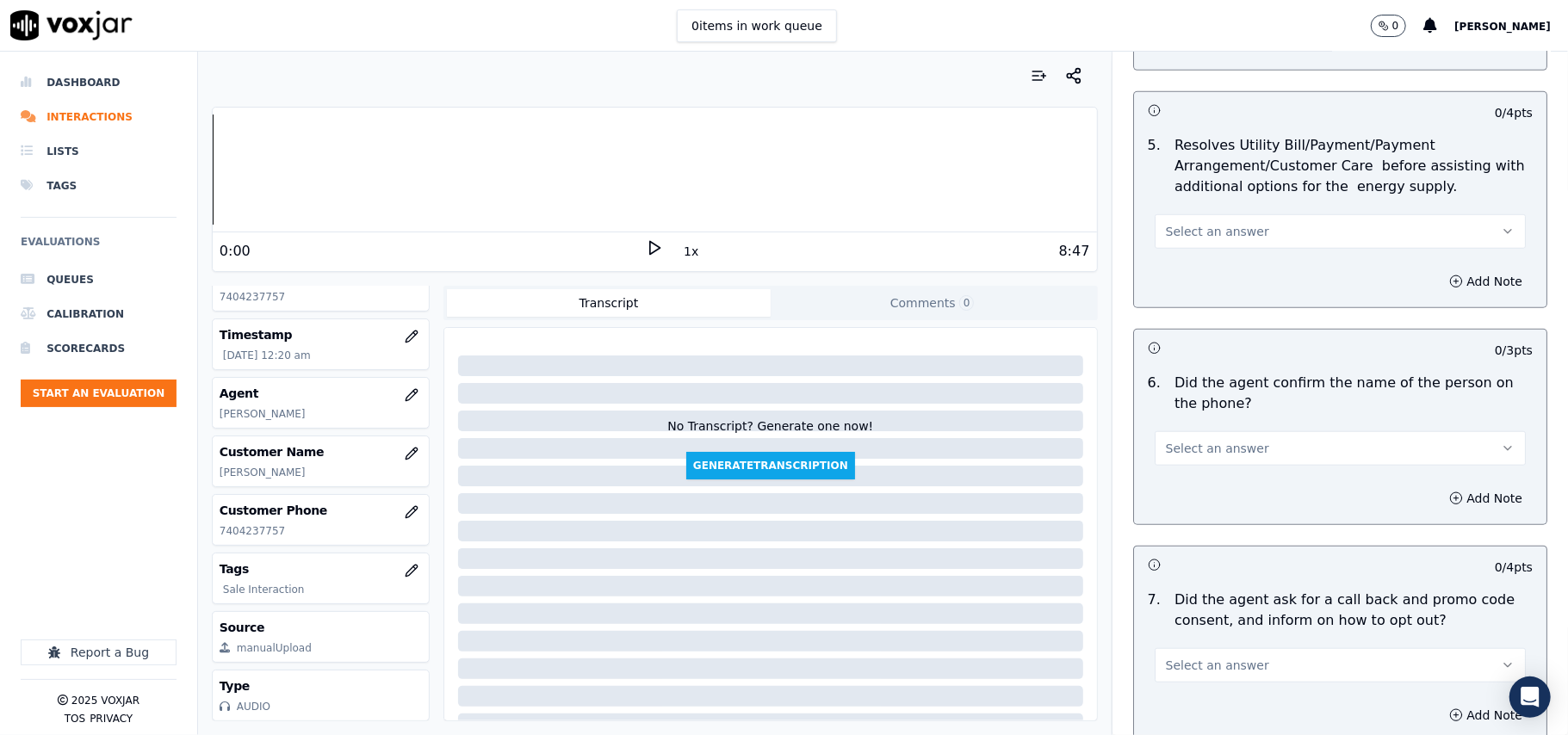
click at [1237, 231] on button "Select an answer" at bounding box center [1339, 232] width 371 height 34
click at [1236, 331] on div "N/A" at bounding box center [1303, 328] width 334 height 28
click at [1216, 445] on span "Select an answer" at bounding box center [1217, 448] width 104 height 17
click at [1193, 495] on div "Yes" at bounding box center [1303, 490] width 334 height 28
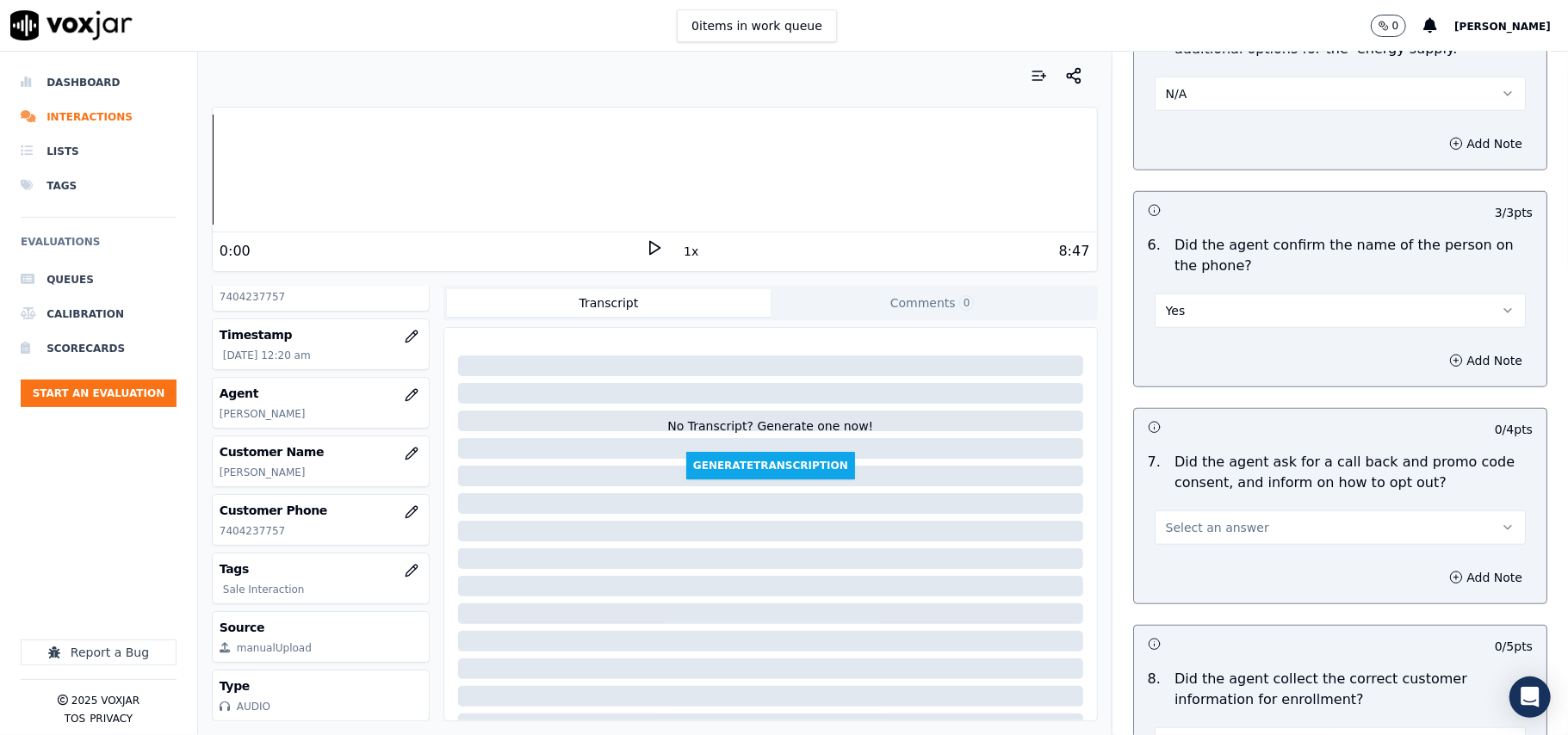
scroll to position [1147, 0]
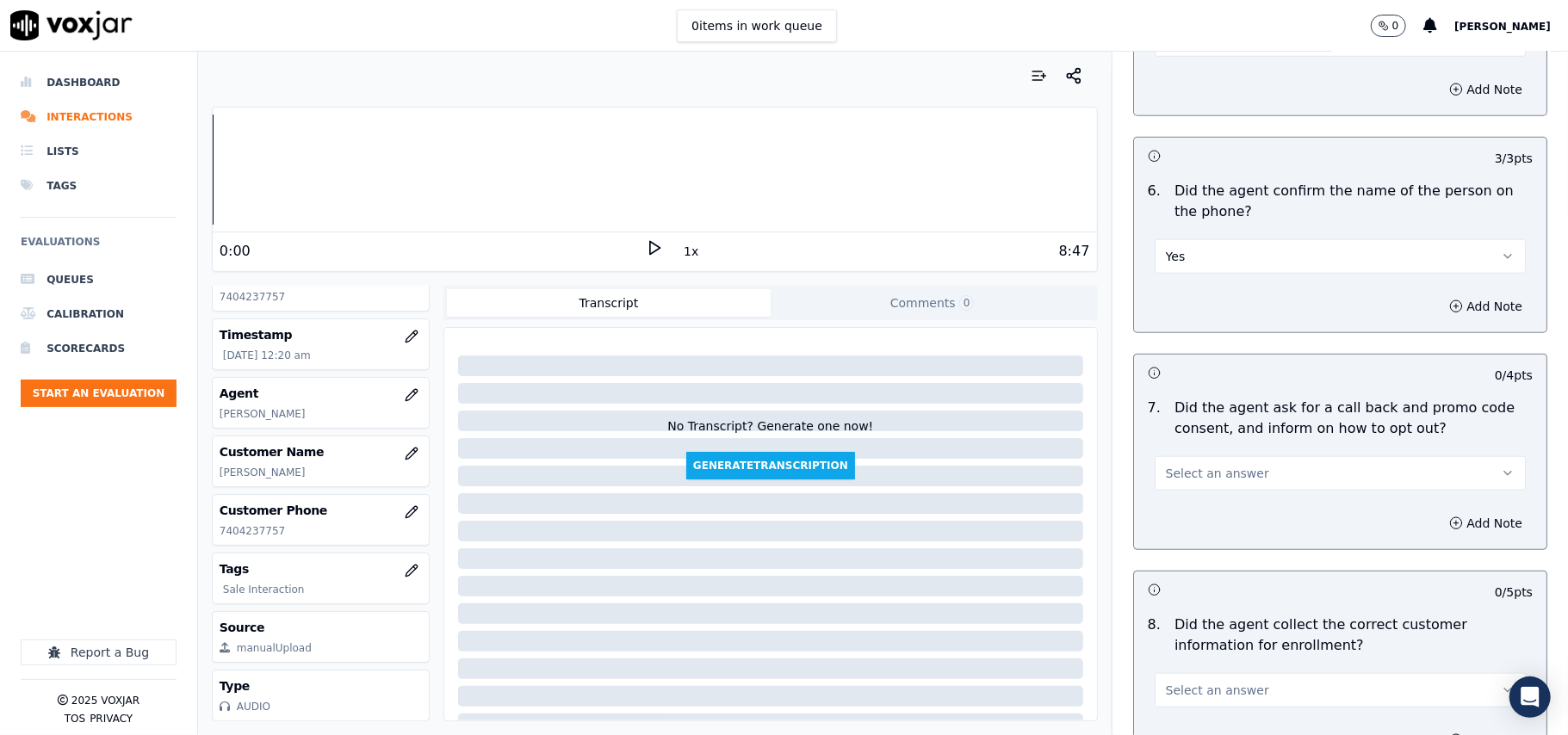
click at [1199, 479] on span "Select an answer" at bounding box center [1217, 473] width 104 height 17
click at [1192, 518] on div "Yes" at bounding box center [1303, 516] width 334 height 28
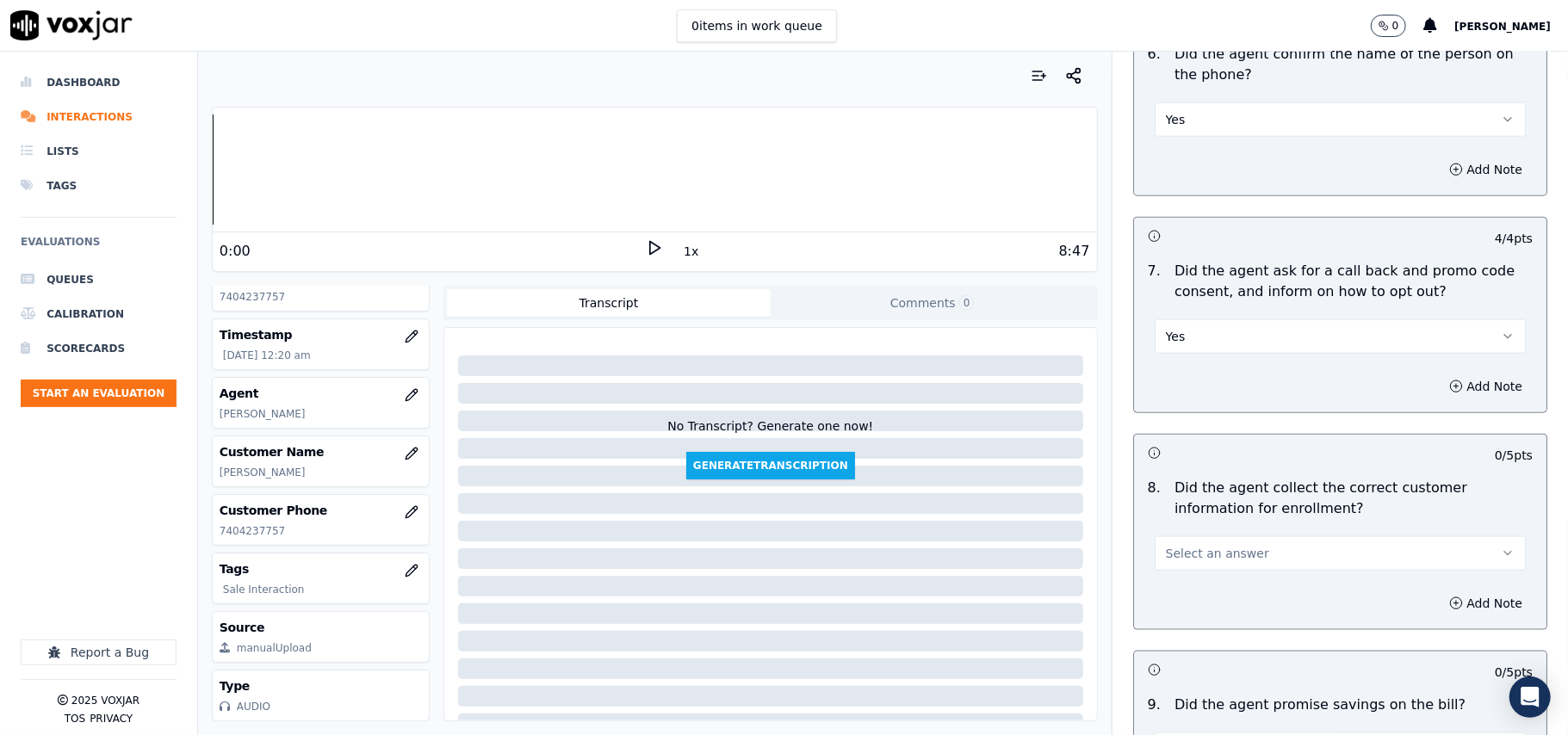
scroll to position [1340, 0]
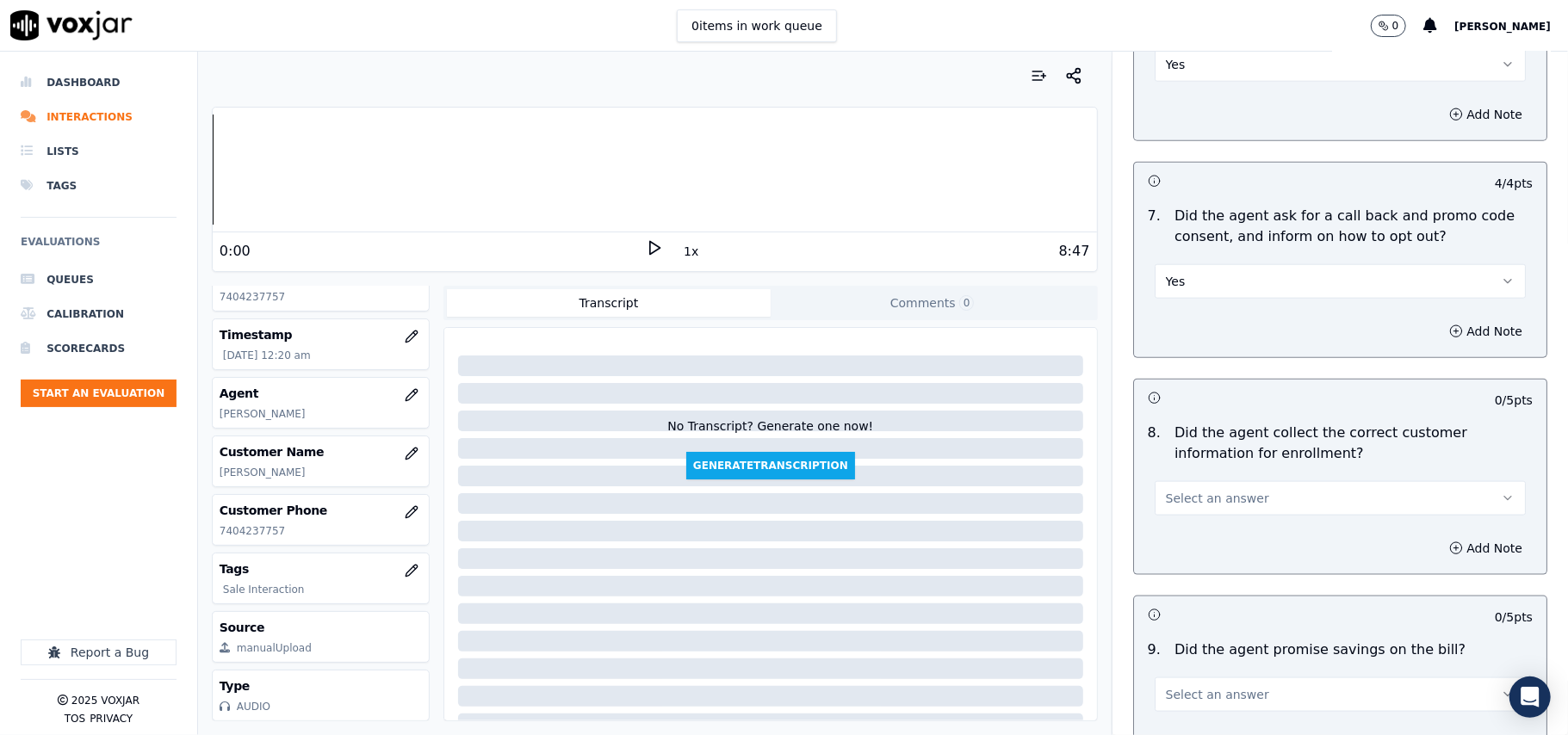
click at [1183, 516] on button "Select an answer" at bounding box center [1339, 498] width 371 height 34
click at [1178, 535] on div "Yes" at bounding box center [1303, 541] width 334 height 28
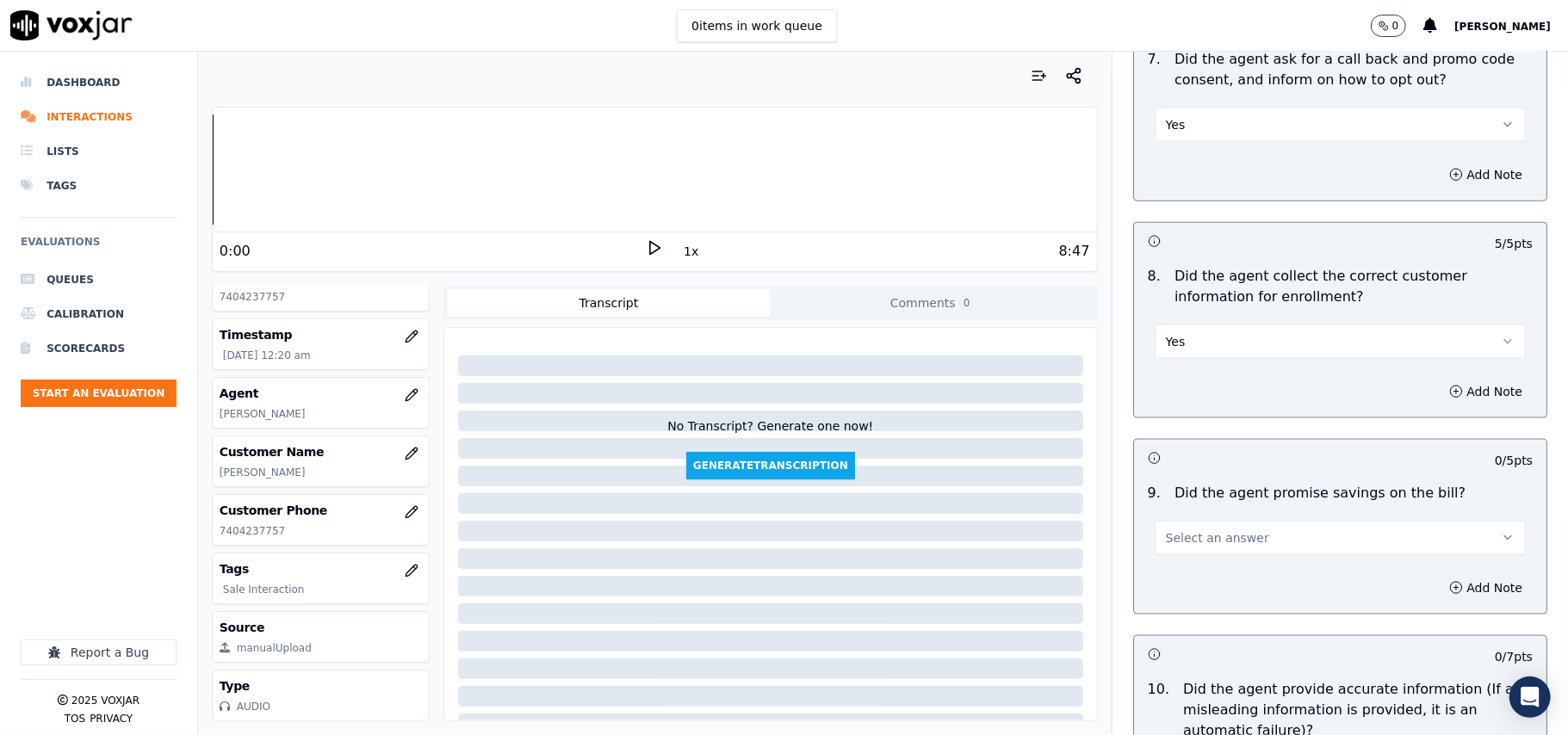
scroll to position [1721, 0]
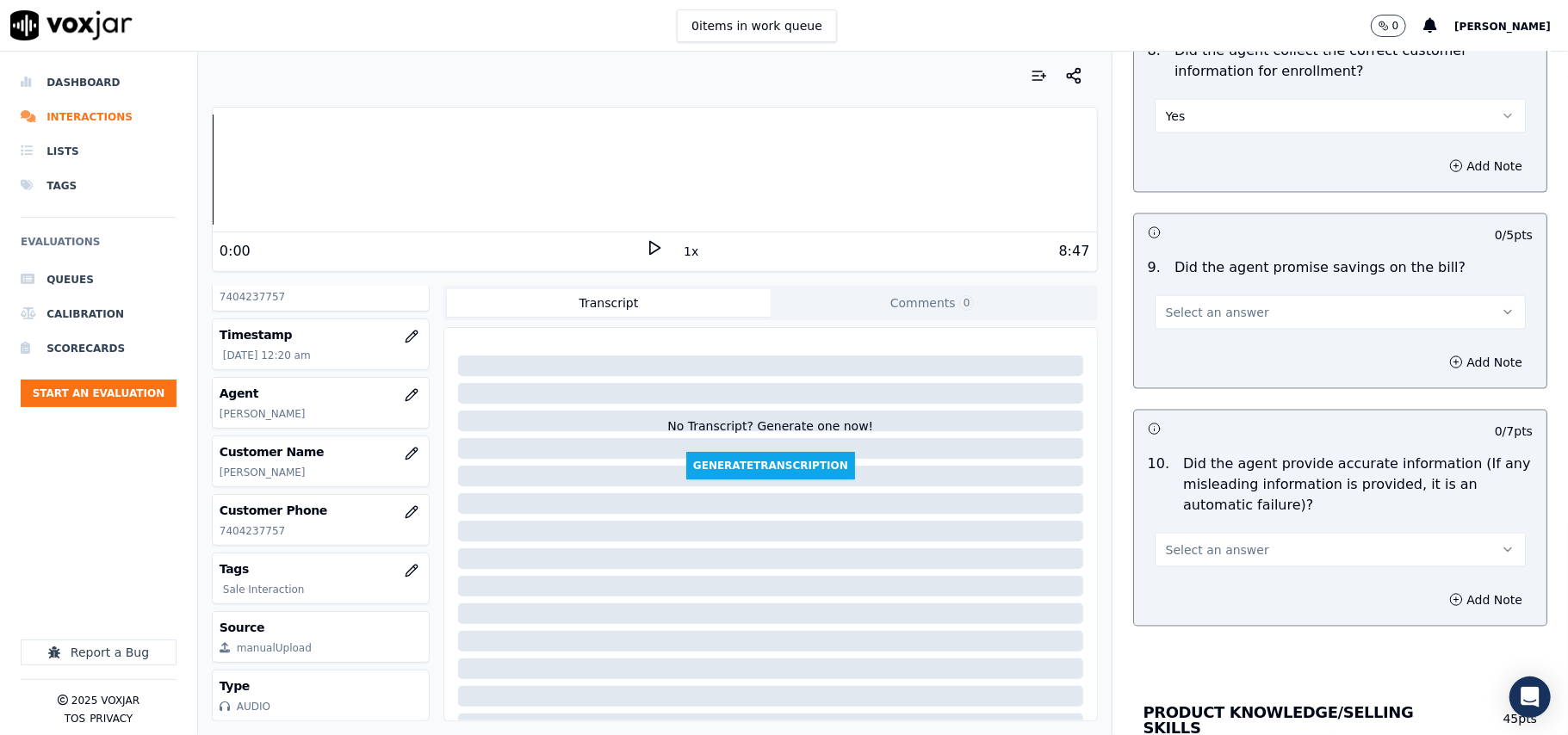
drag, startPoint x: 1188, startPoint y: 324, endPoint x: 1196, endPoint y: 331, distance: 10.6
click at [1189, 321] on span "Select an answer" at bounding box center [1217, 312] width 104 height 17
click at [1198, 414] on div "N/A" at bounding box center [1303, 411] width 334 height 28
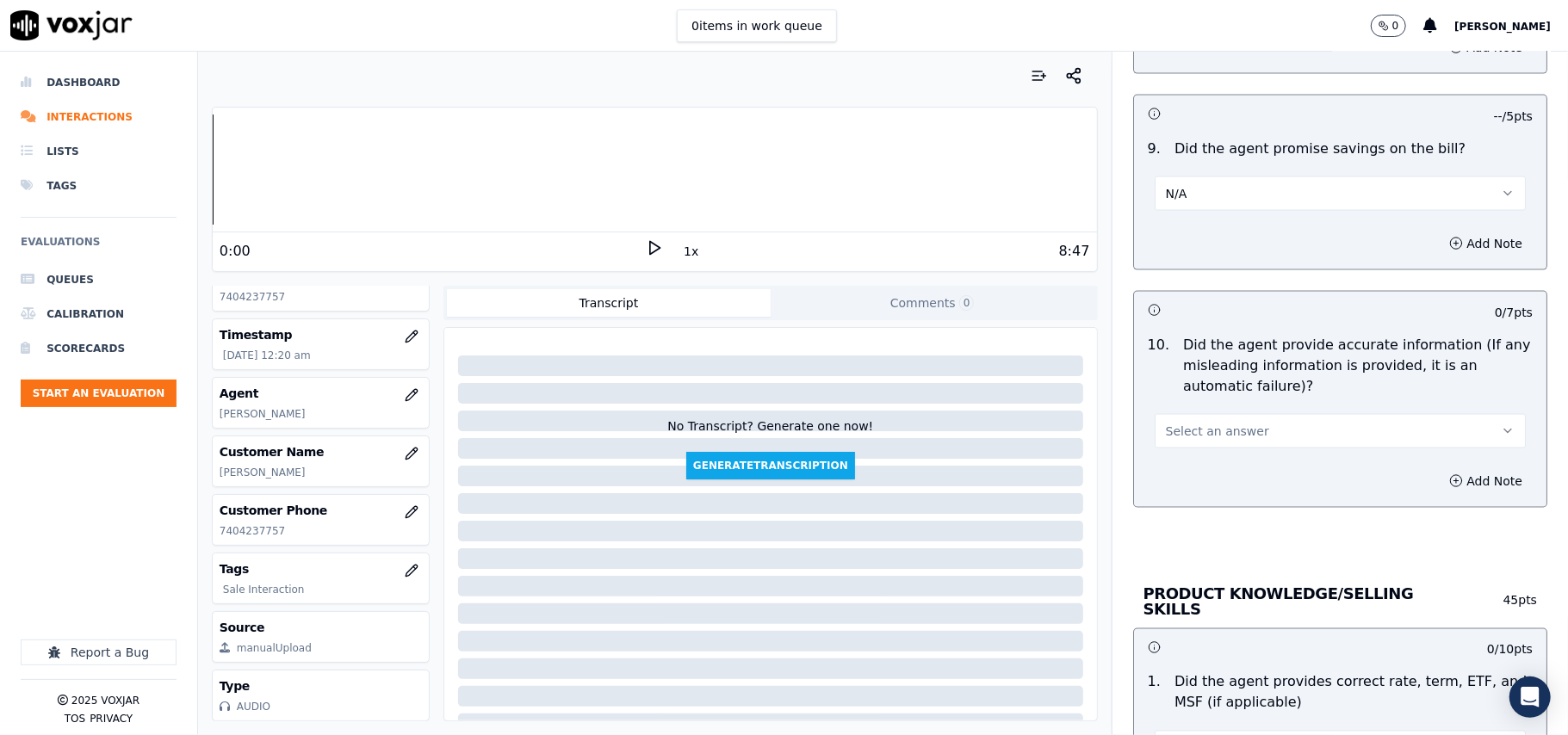
scroll to position [1913, 0]
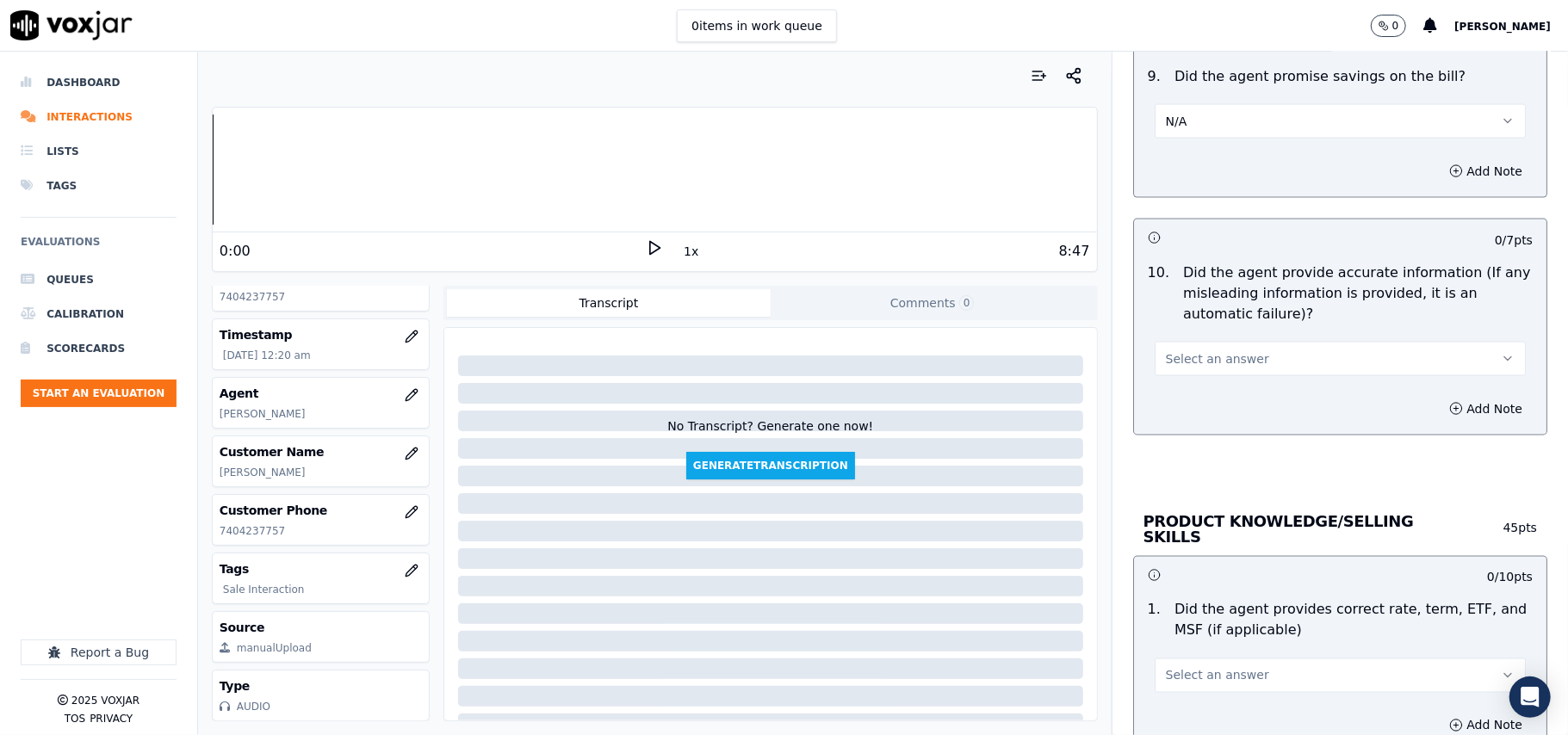
click at [1203, 368] on span "Select an answer" at bounding box center [1217, 359] width 104 height 17
click at [1203, 396] on div "Yes" at bounding box center [1303, 402] width 334 height 28
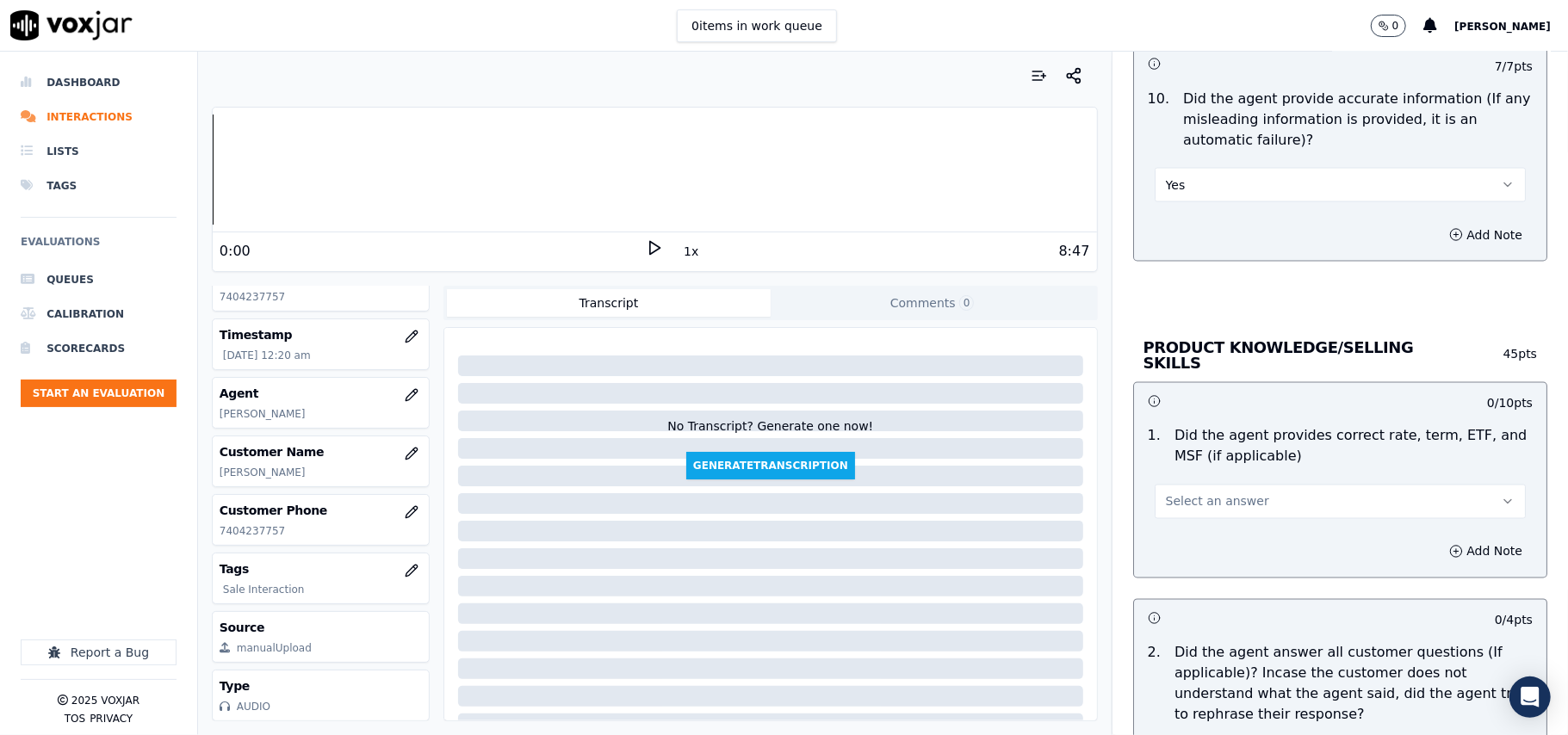
scroll to position [2295, 0]
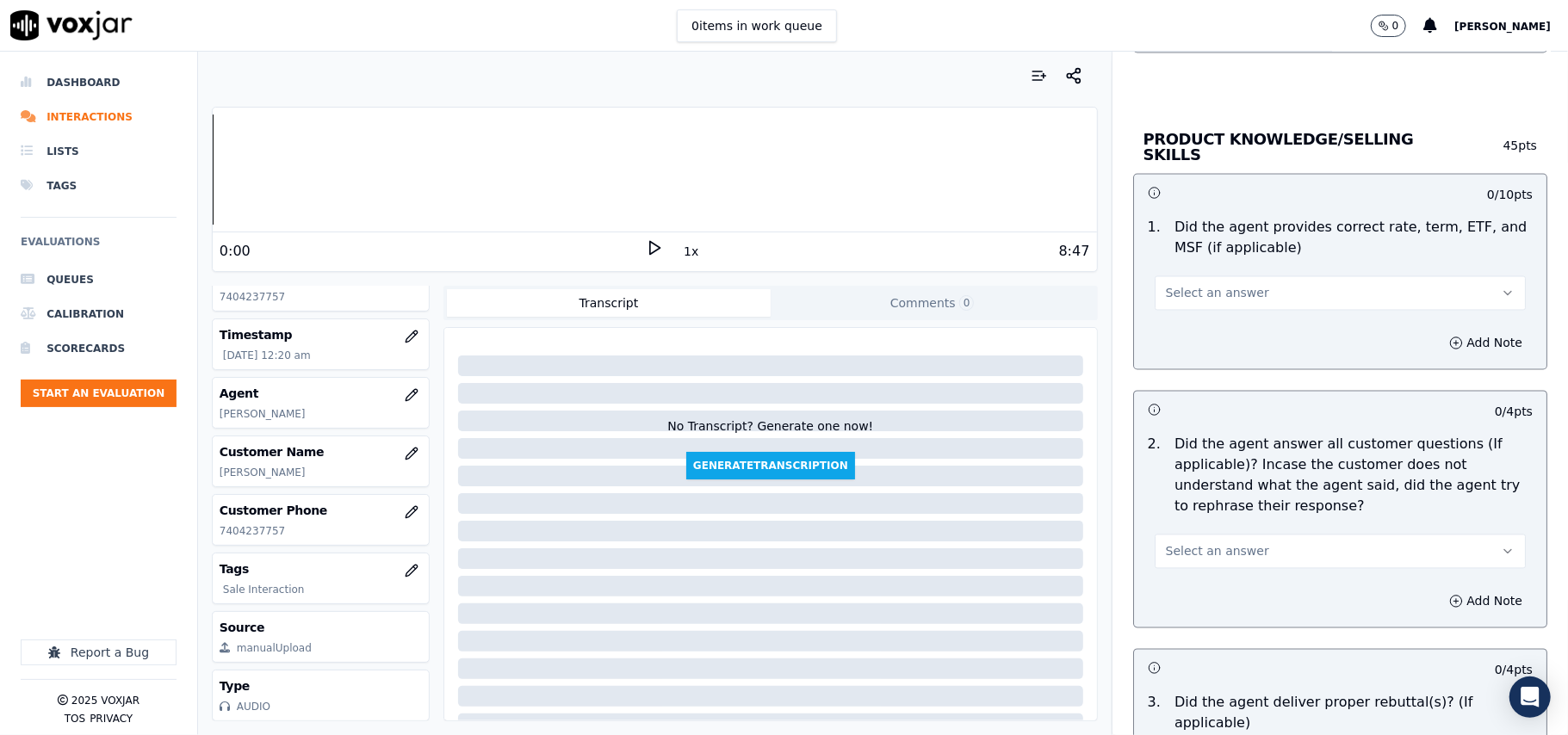
click at [1231, 301] on button "Select an answer" at bounding box center [1339, 293] width 371 height 34
click at [1200, 333] on div "Yes" at bounding box center [1303, 330] width 334 height 28
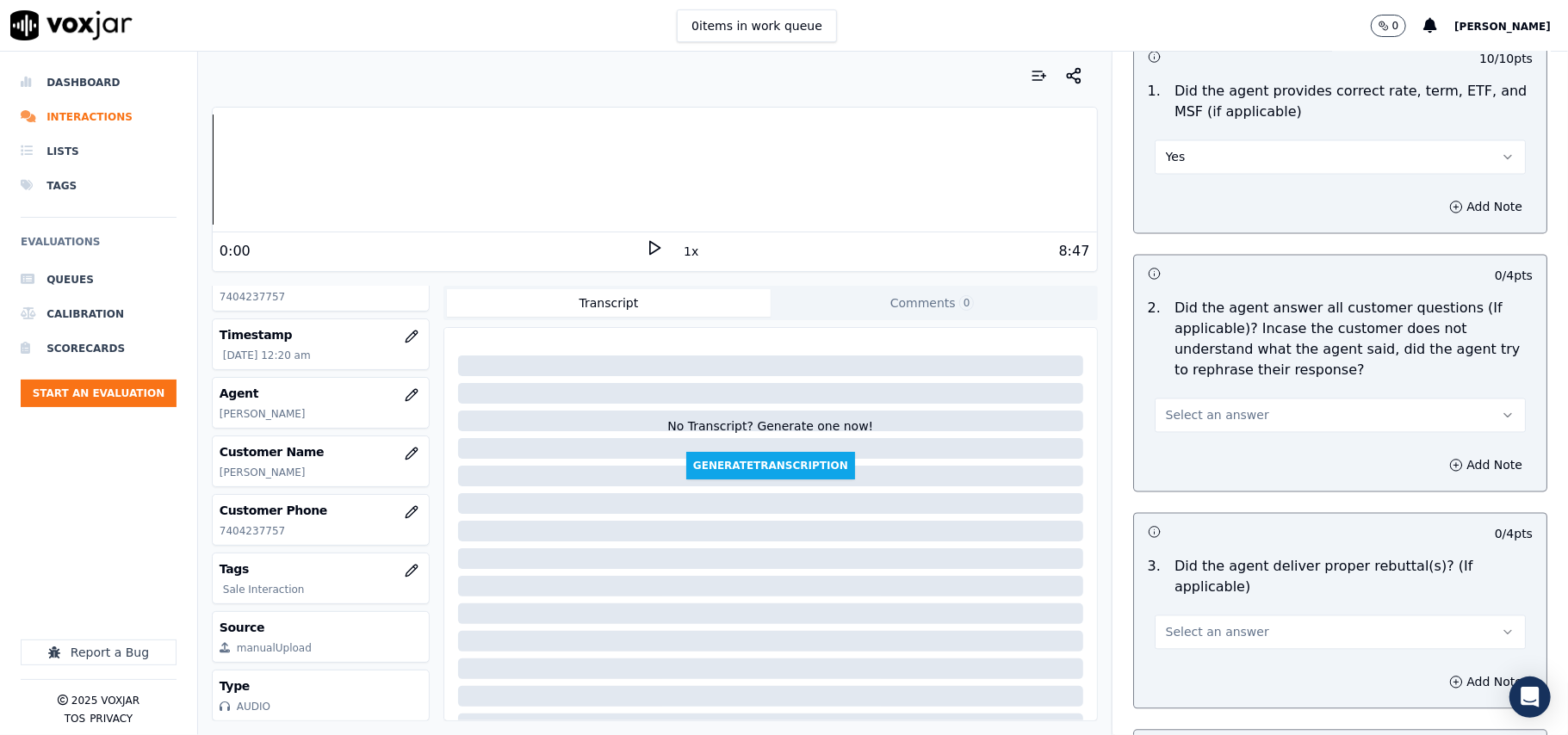
scroll to position [2487, 0]
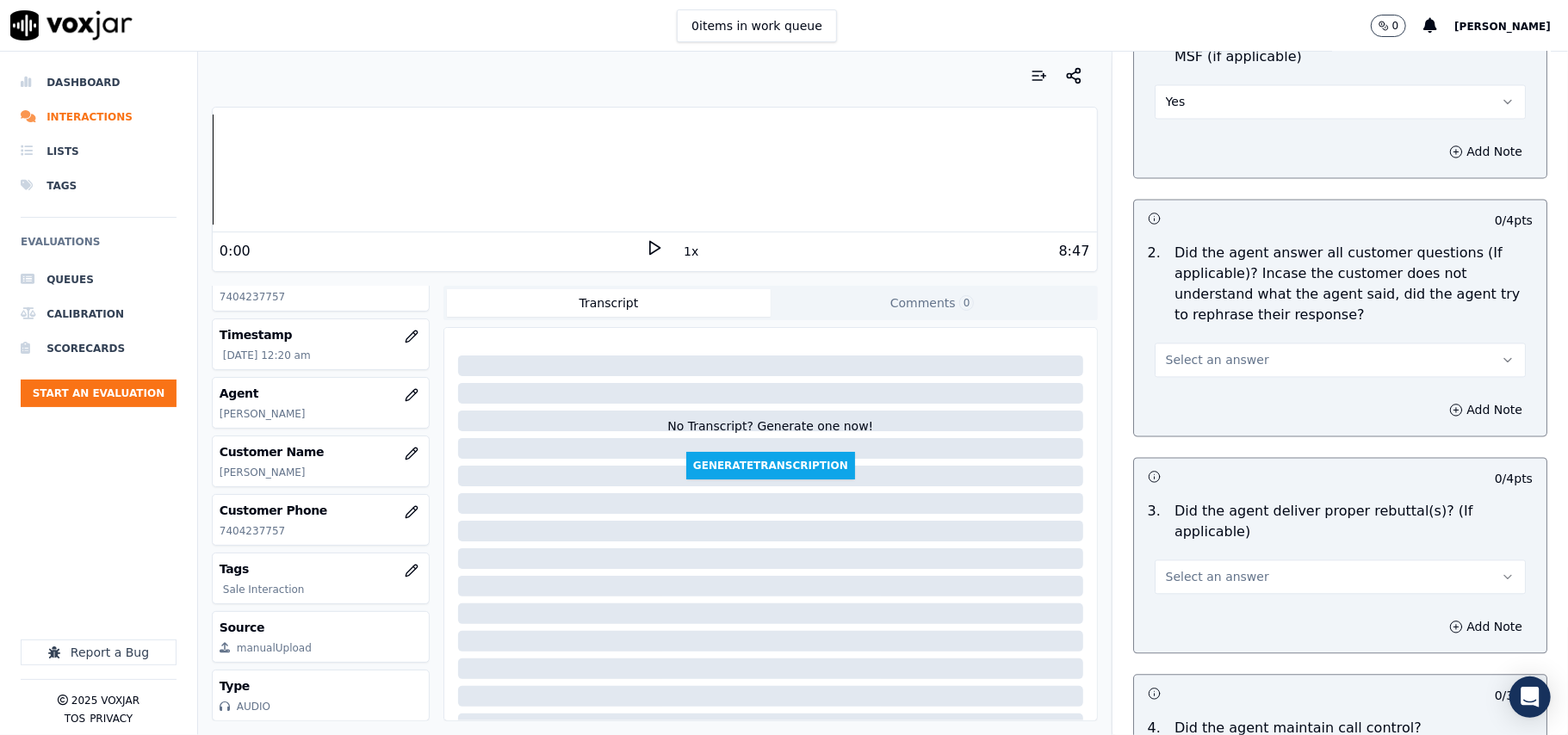
click at [1189, 368] on button "Select an answer" at bounding box center [1339, 359] width 371 height 34
click at [1171, 387] on div "Yes" at bounding box center [1303, 397] width 334 height 28
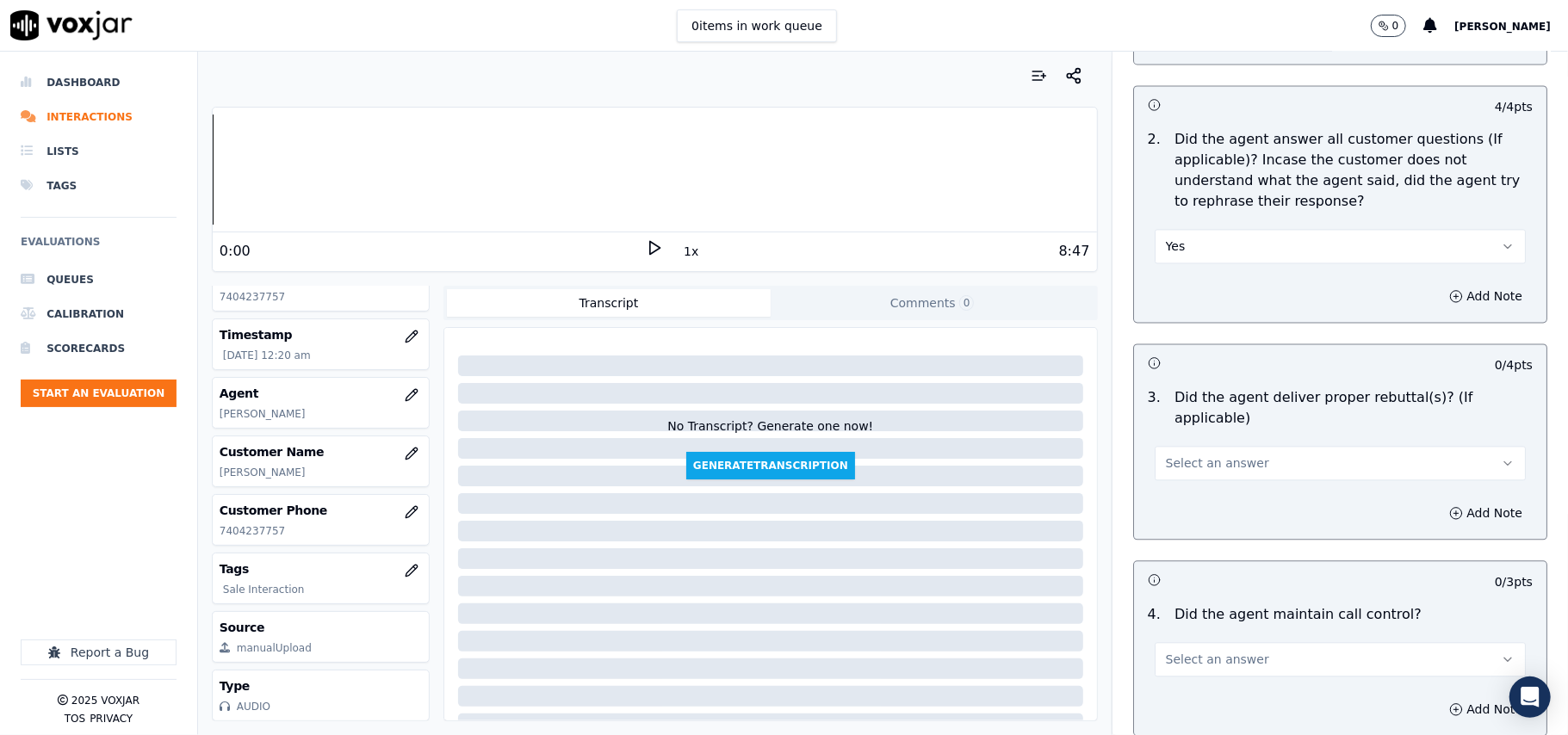
scroll to position [2676, 0]
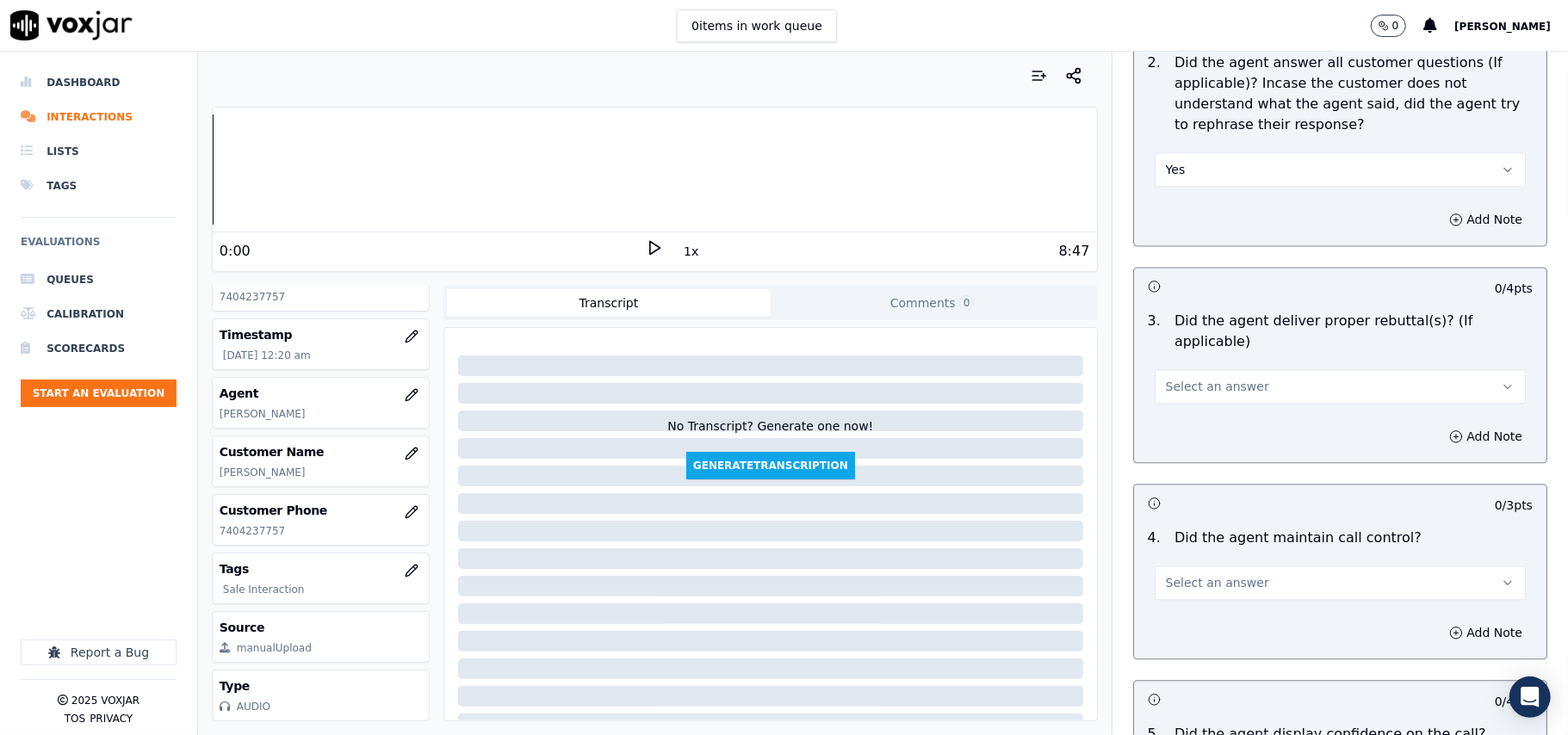
click at [1183, 374] on button "Select an answer" at bounding box center [1339, 386] width 371 height 34
click at [1186, 393] on div "Yes" at bounding box center [1303, 402] width 334 height 28
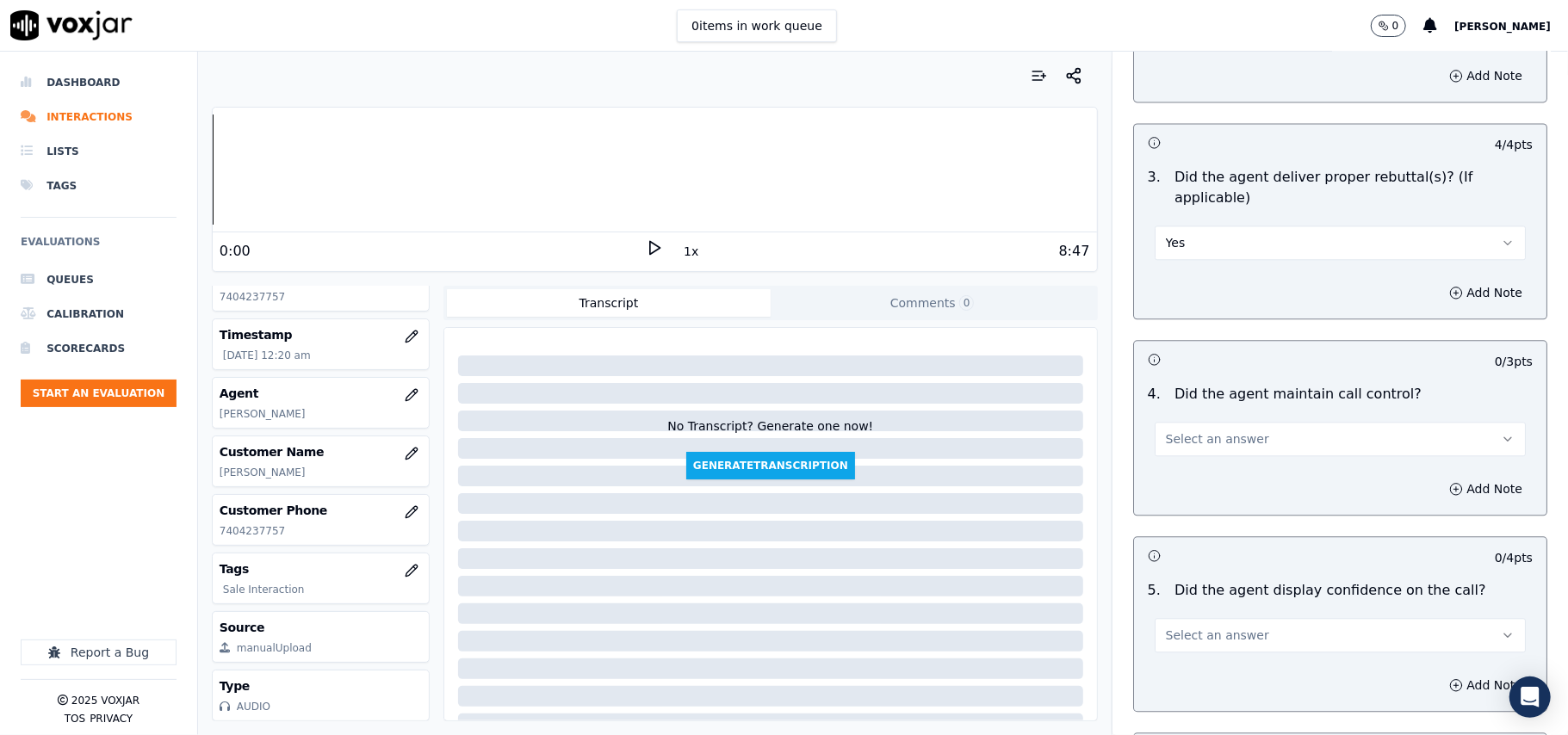
scroll to position [2869, 0]
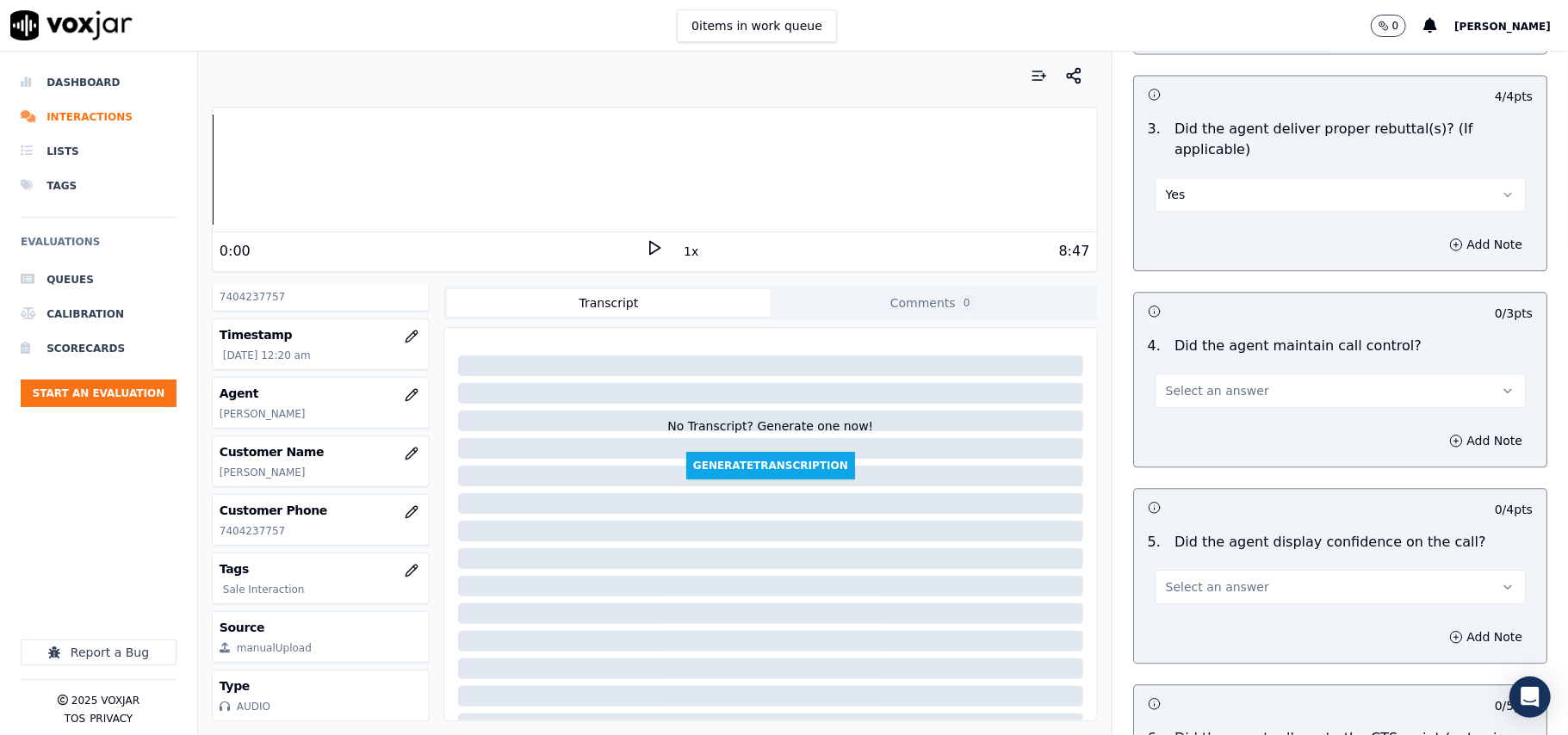
click at [1196, 383] on button "Select an answer" at bounding box center [1339, 391] width 371 height 34
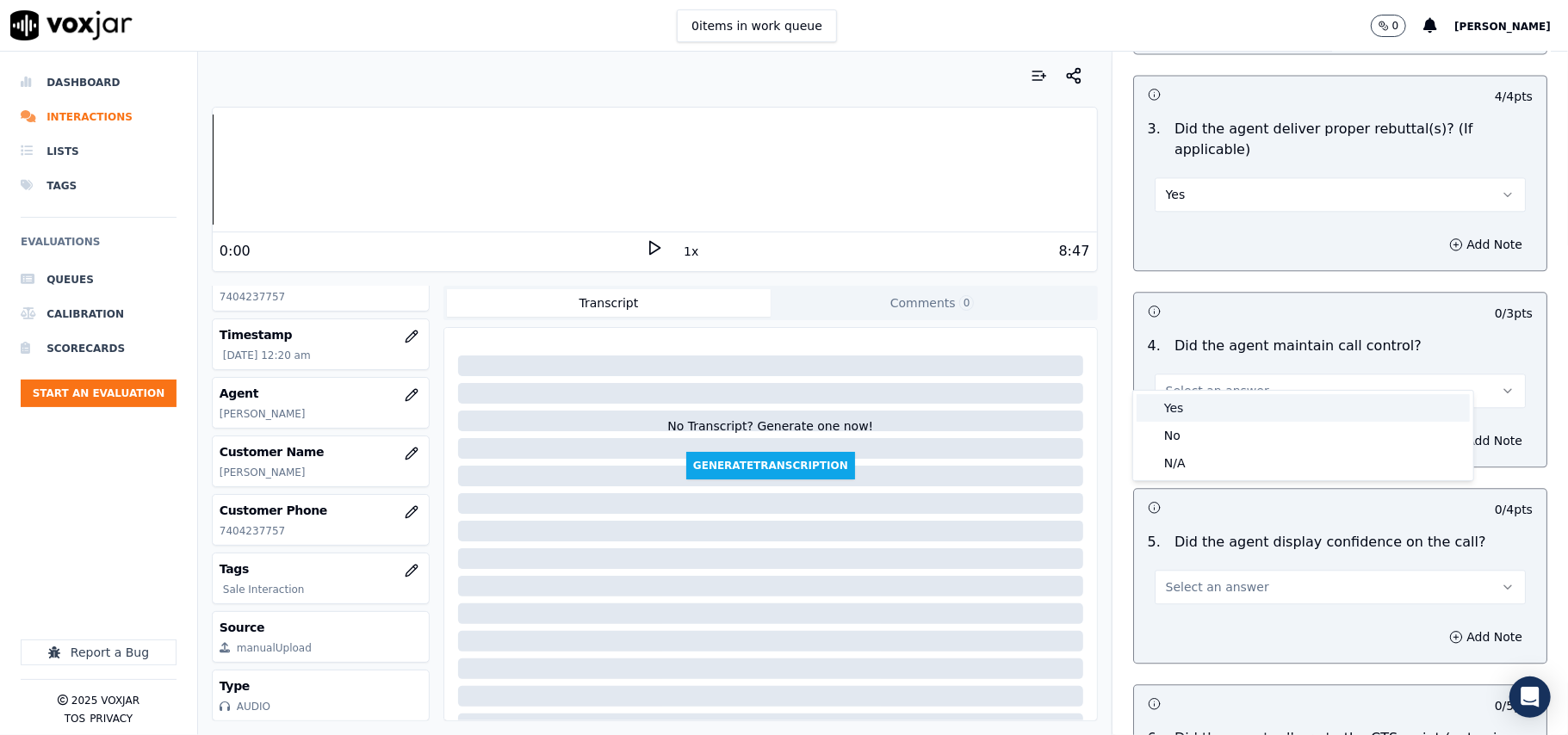
click at [1203, 418] on div "Yes" at bounding box center [1303, 407] width 334 height 28
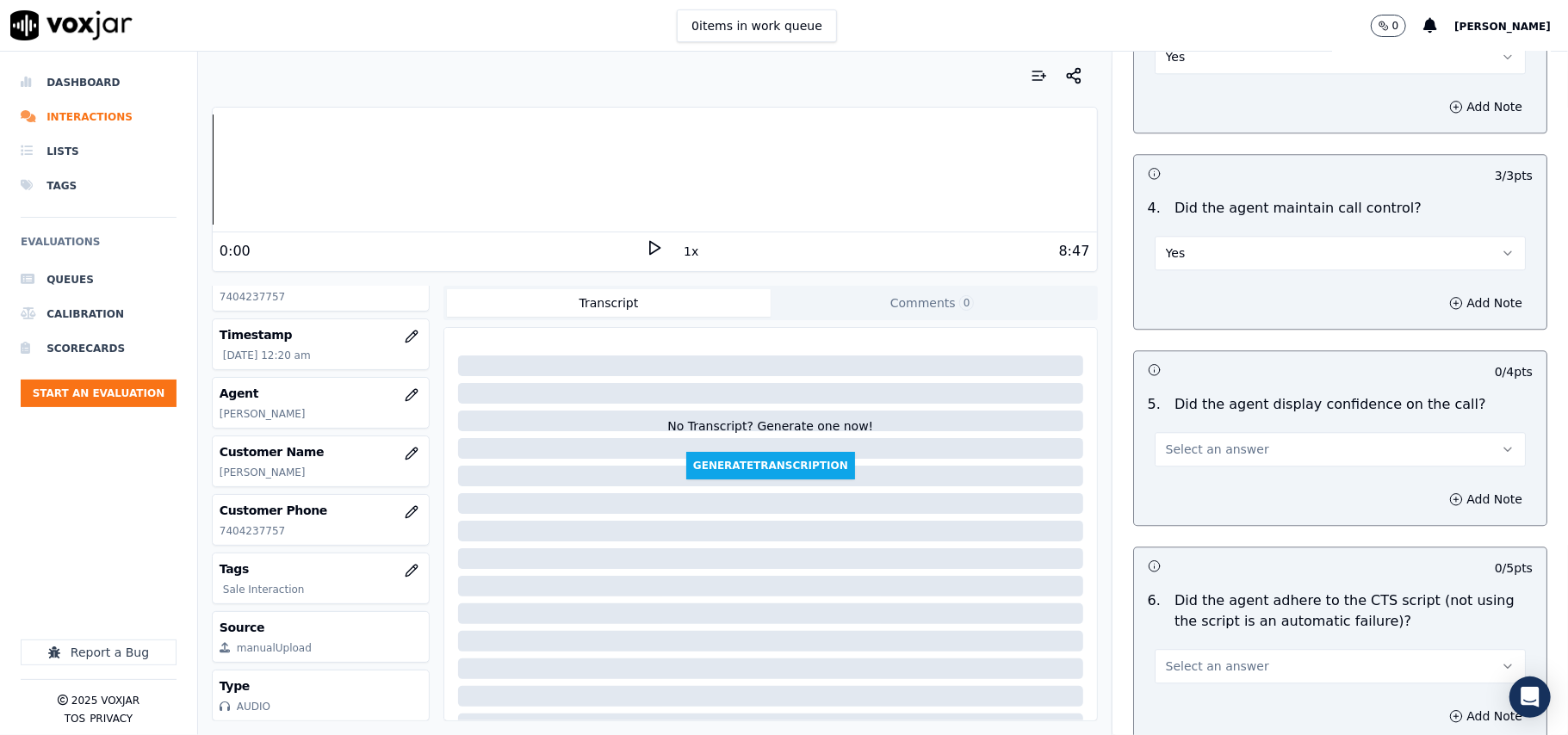
scroll to position [3061, 0]
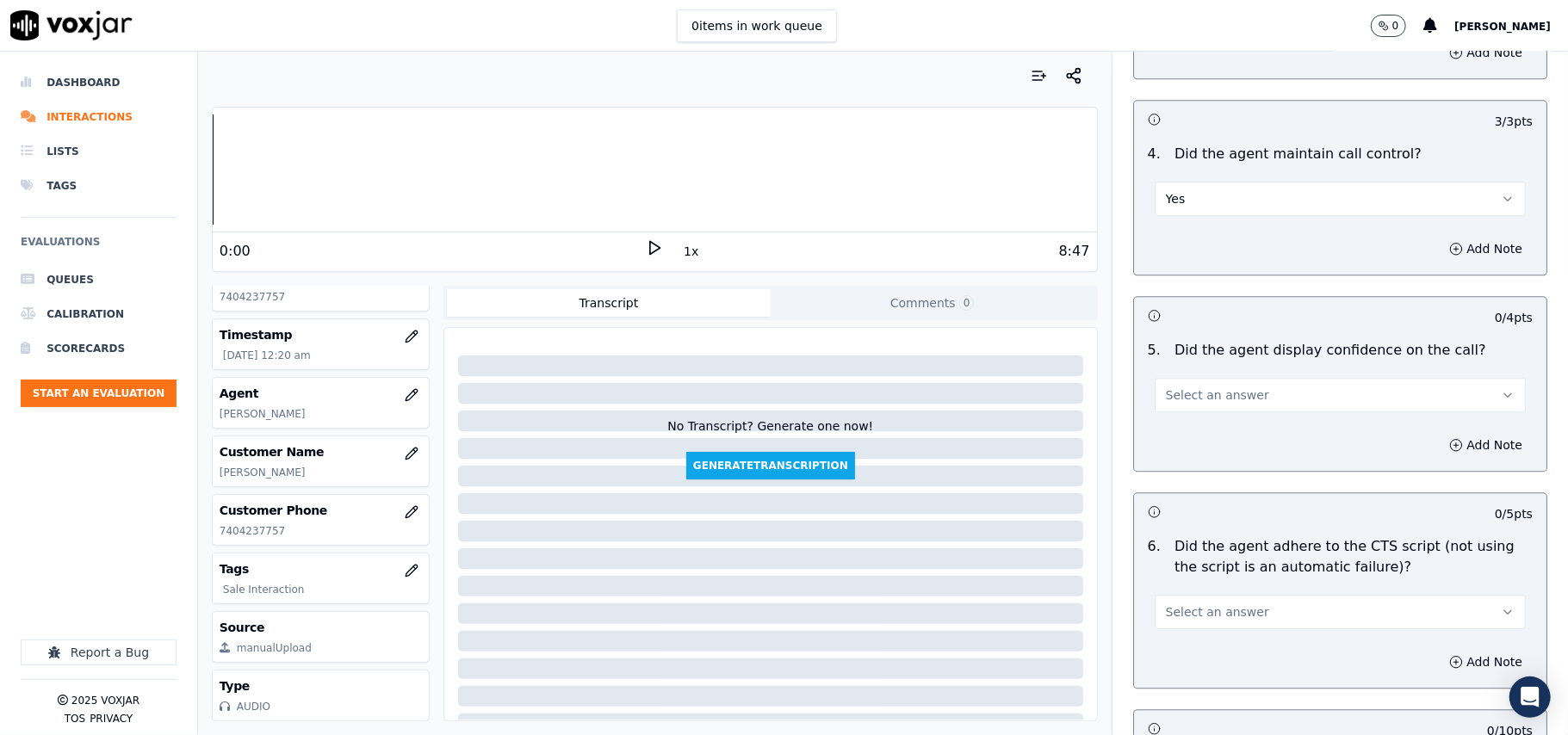
click at [1189, 390] on button "Select an answer" at bounding box center [1339, 395] width 371 height 34
click at [1181, 408] on div "Yes" at bounding box center [1303, 413] width 334 height 28
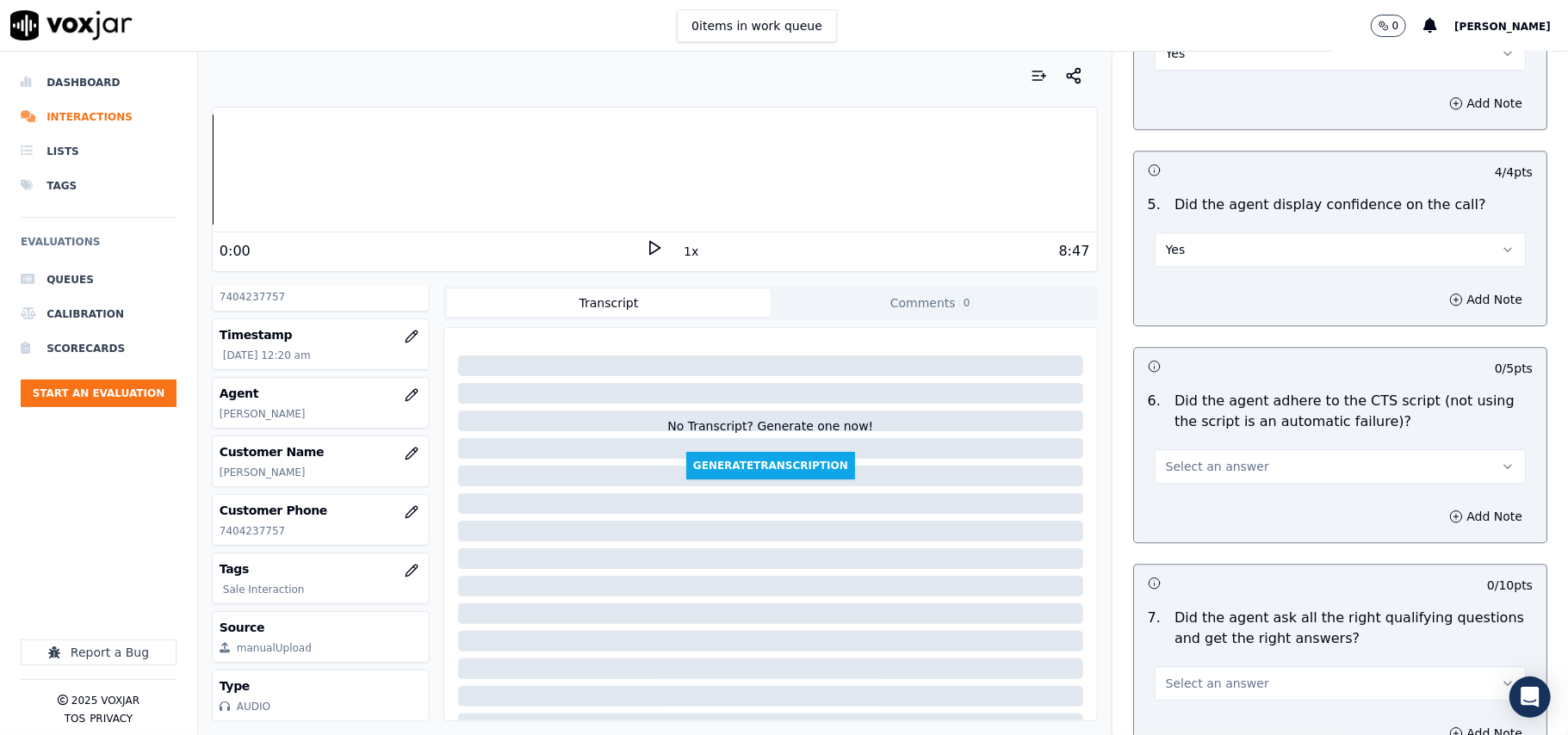
scroll to position [3250, 0]
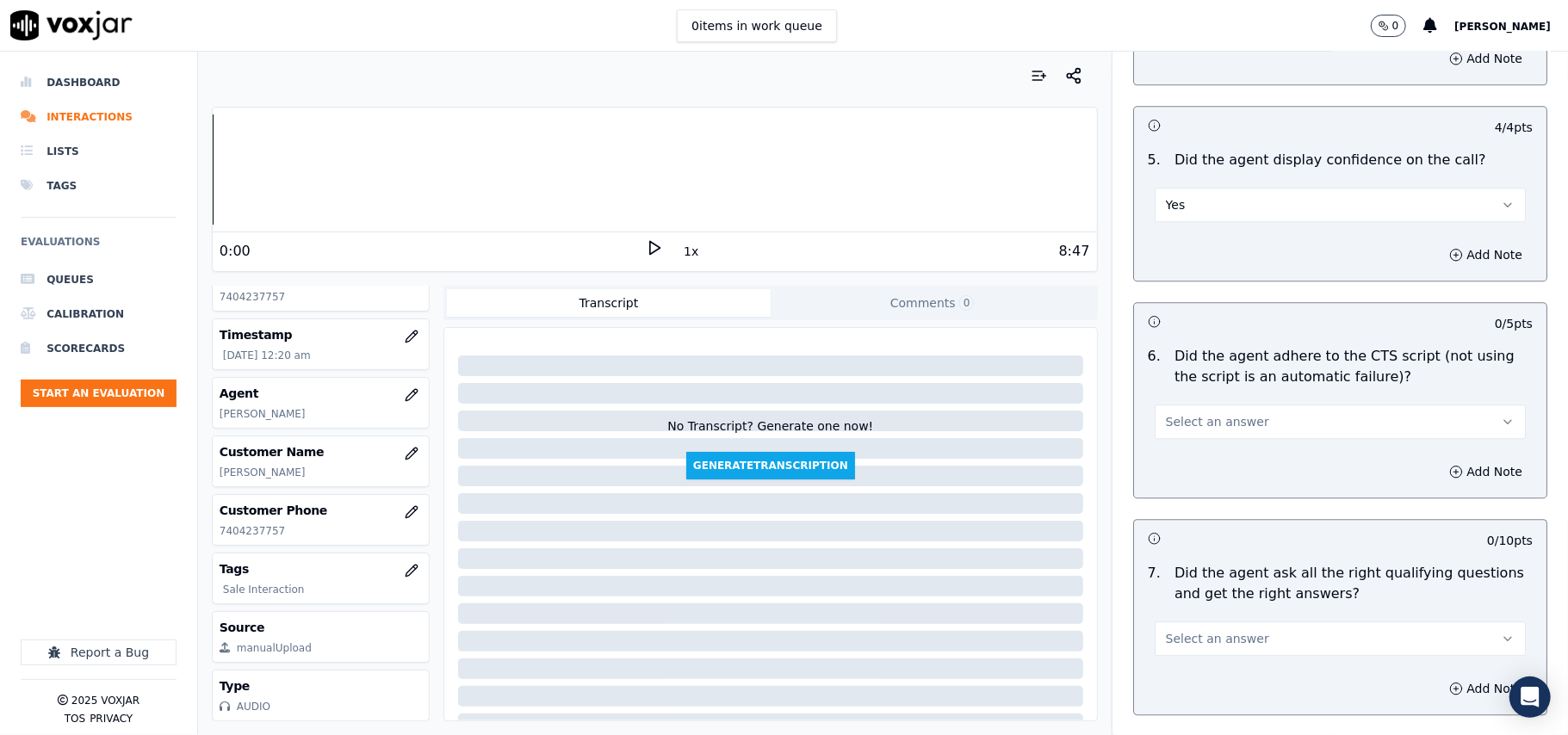
click at [1181, 413] on span "Select an answer" at bounding box center [1217, 422] width 104 height 17
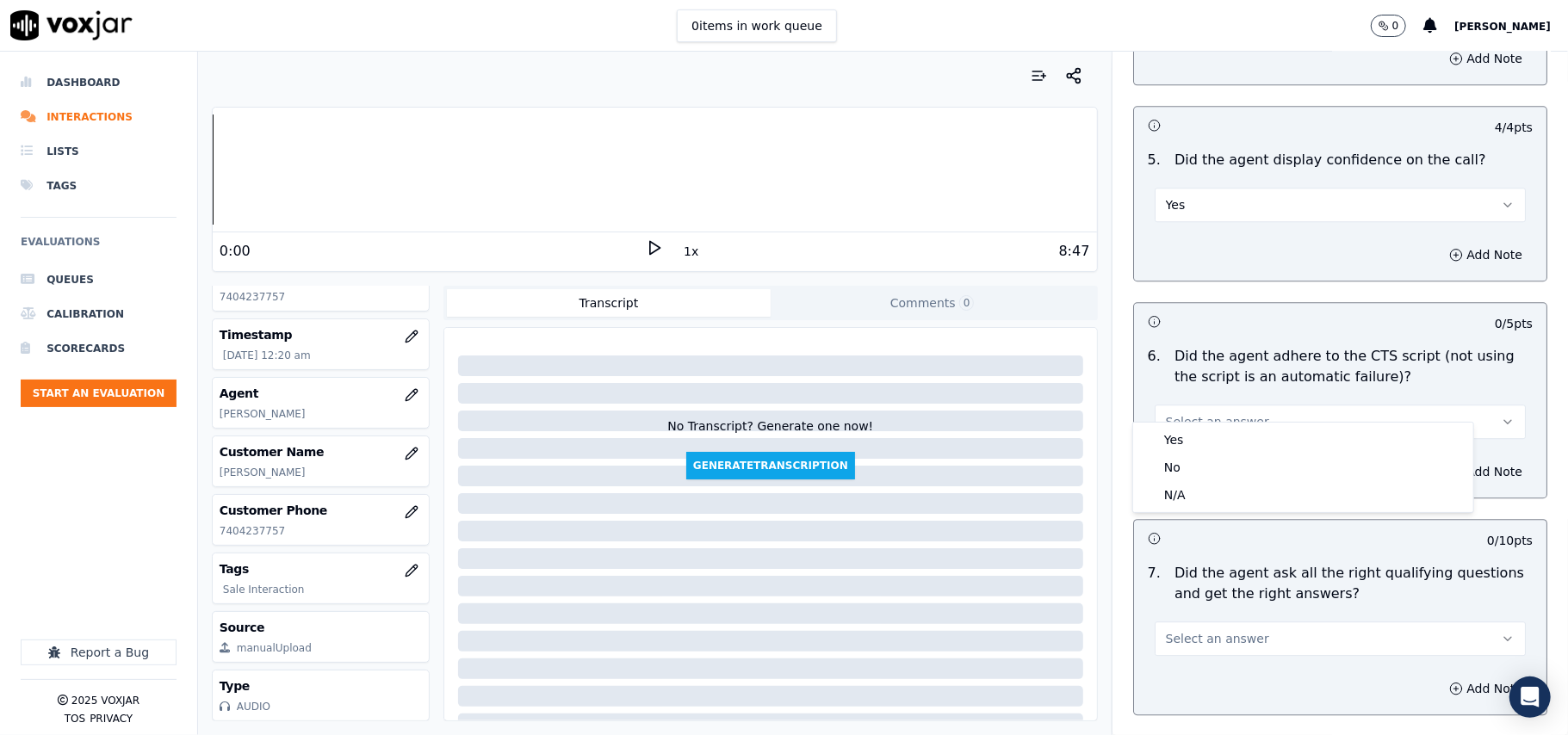
click at [1188, 424] on div "Yes No N/A" at bounding box center [1303, 467] width 340 height 89
click at [1188, 428] on div "Yes" at bounding box center [1303, 440] width 334 height 28
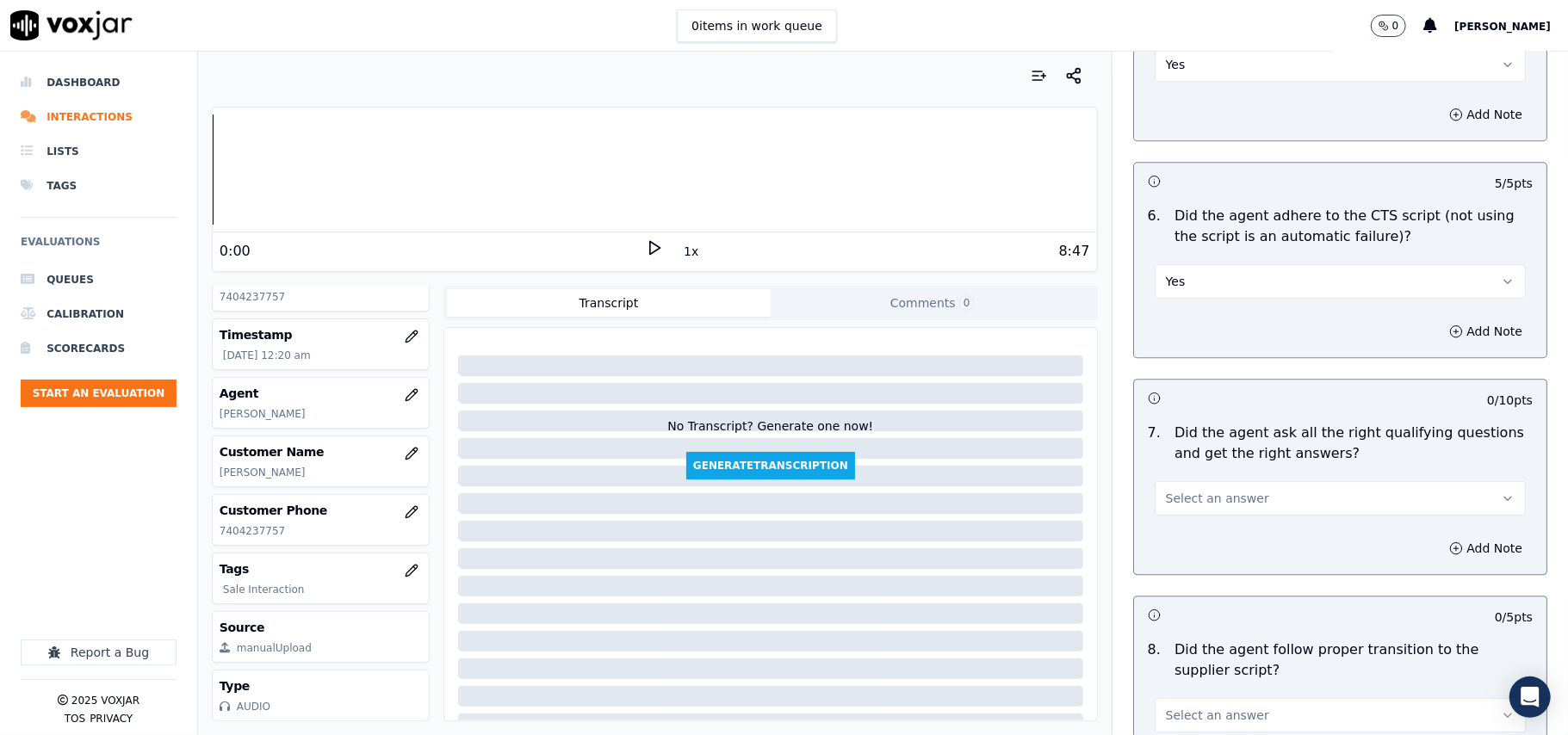
scroll to position [3443, 0]
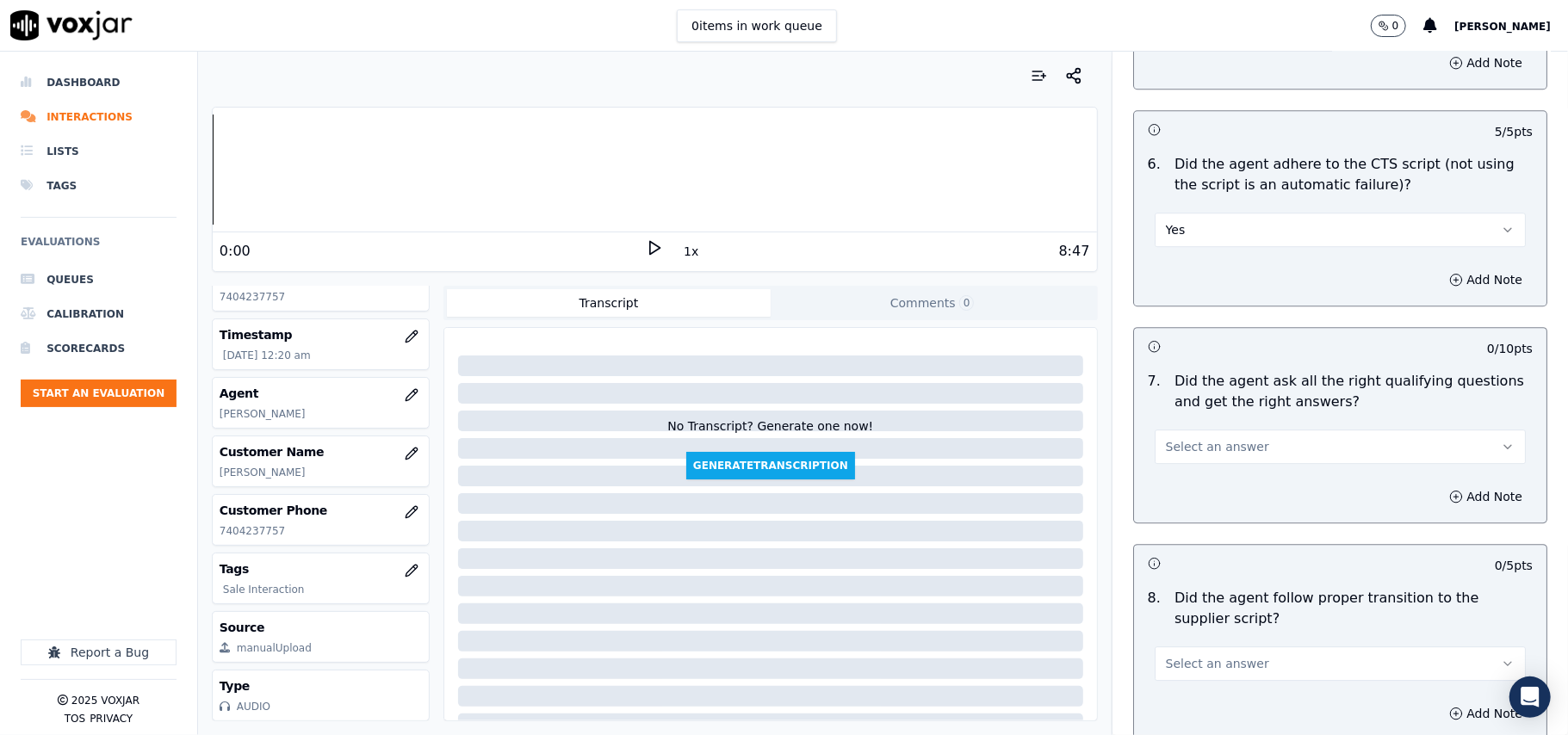
click at [1188, 429] on button "Select an answer" at bounding box center [1339, 447] width 371 height 34
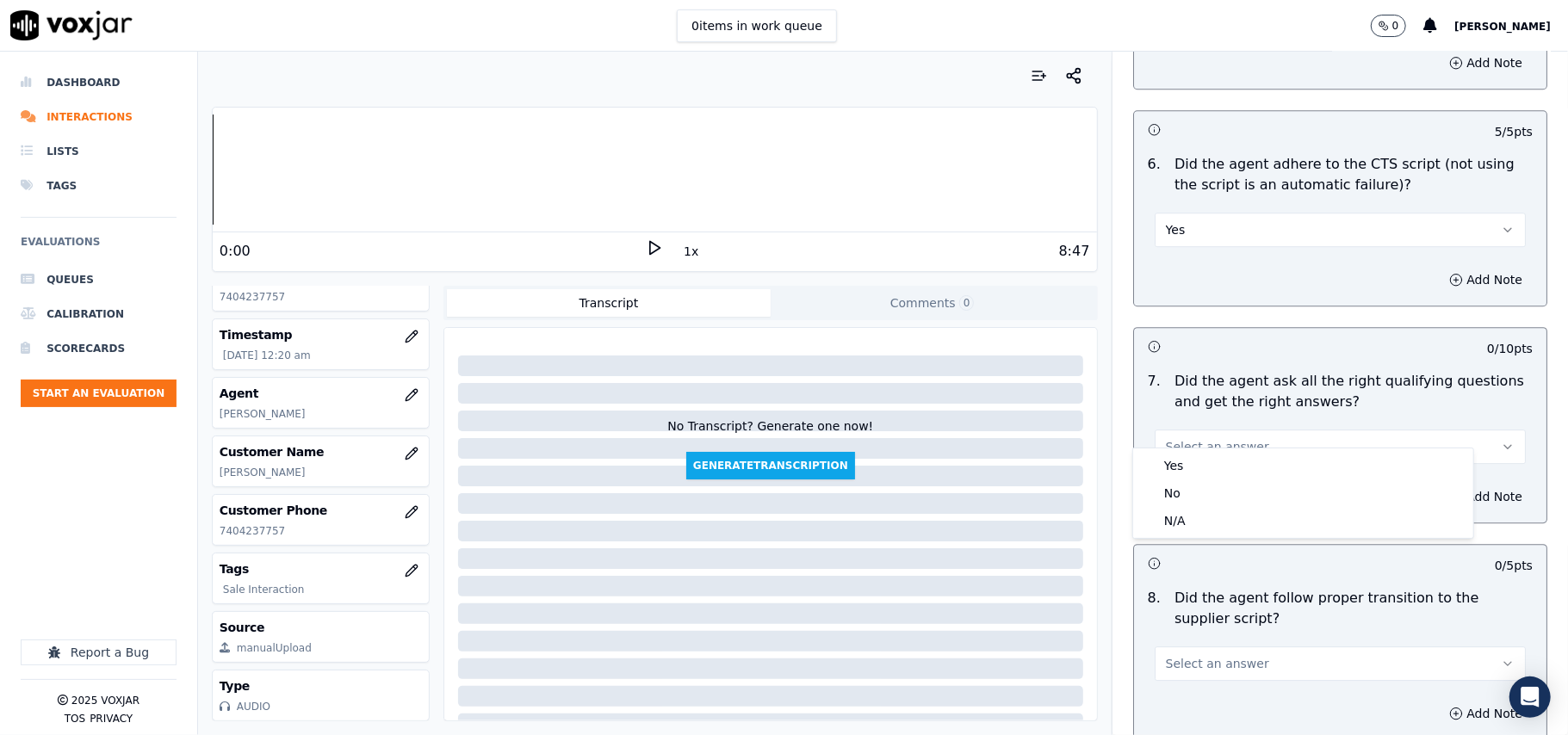
drag, startPoint x: 1189, startPoint y: 448, endPoint x: 1188, endPoint y: 463, distance: 15.0
click at [1191, 448] on div "Yes No N/A" at bounding box center [1303, 493] width 342 height 91
click at [1188, 463] on div "Yes" at bounding box center [1303, 466] width 334 height 28
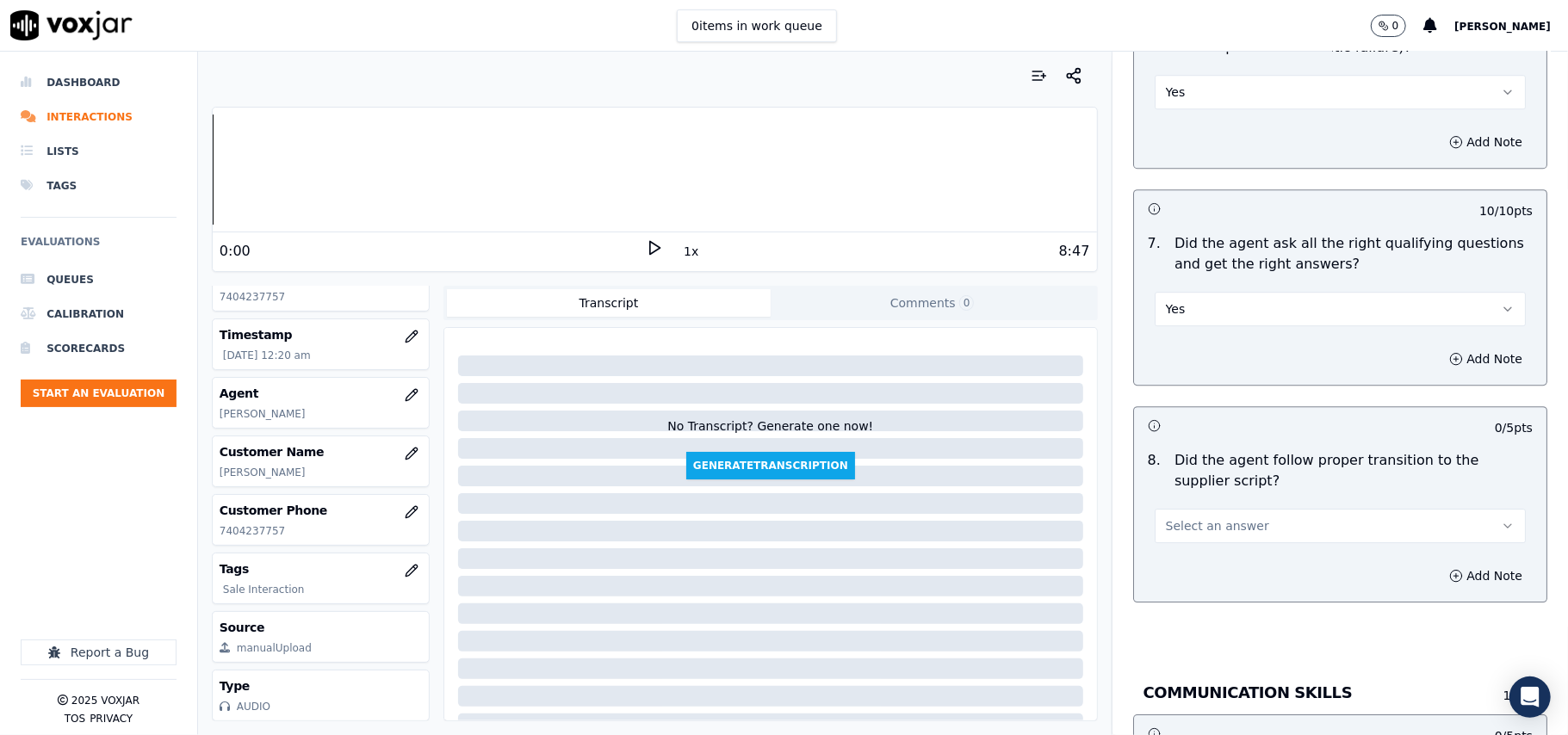
scroll to position [3634, 0]
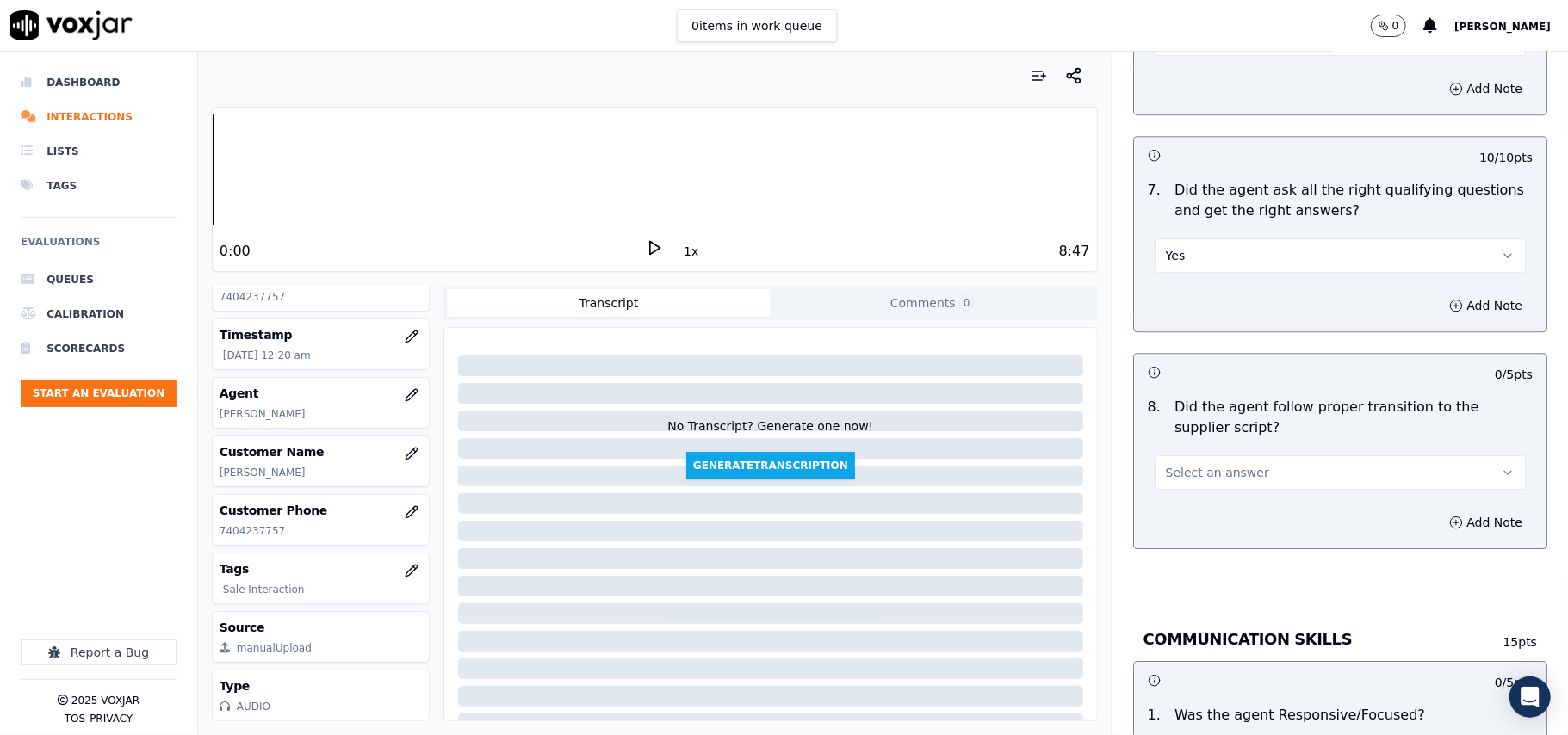
click at [1189, 464] on span "Select an answer" at bounding box center [1217, 472] width 104 height 17
click at [1185, 501] on div "Yes" at bounding box center [1303, 491] width 334 height 28
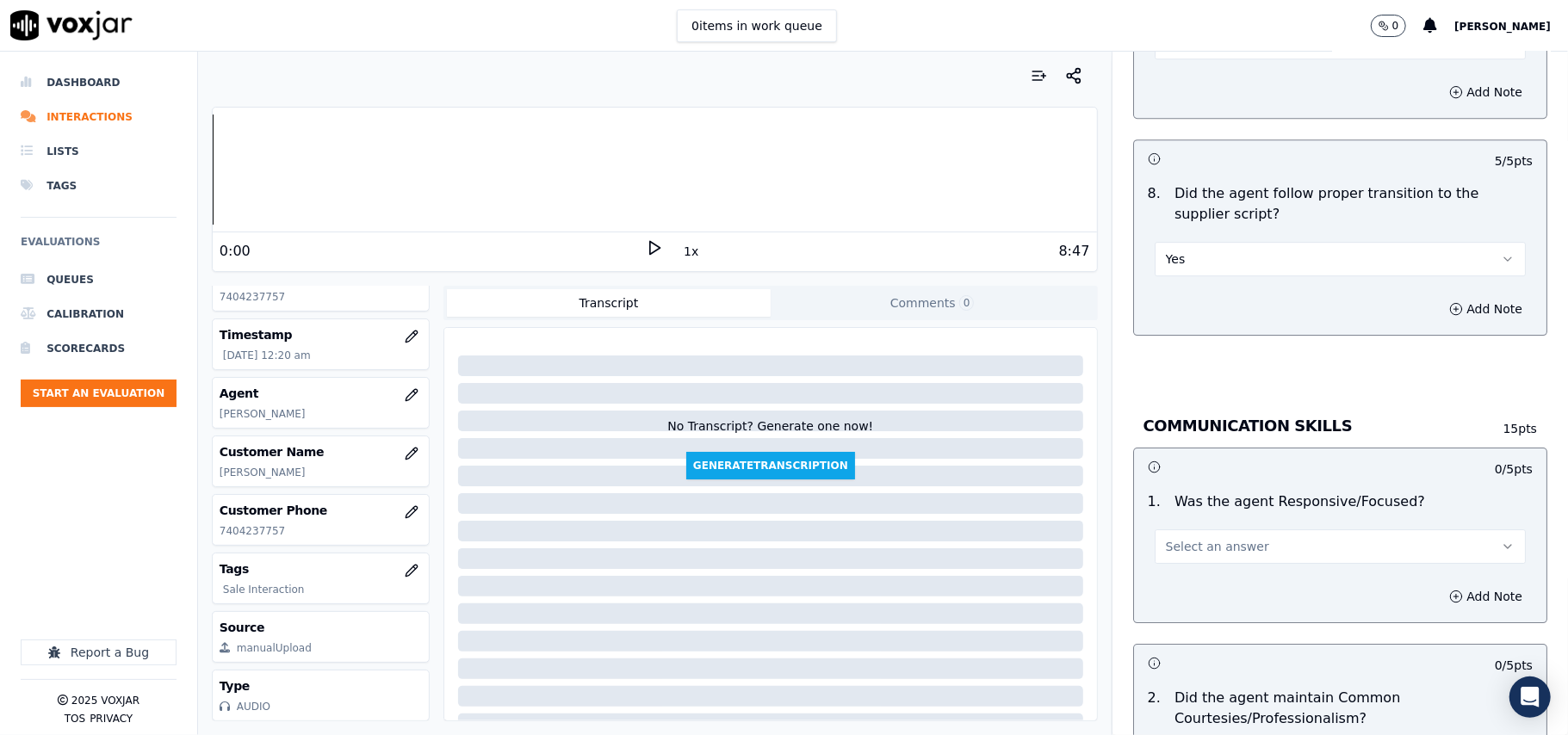
scroll to position [4016, 0]
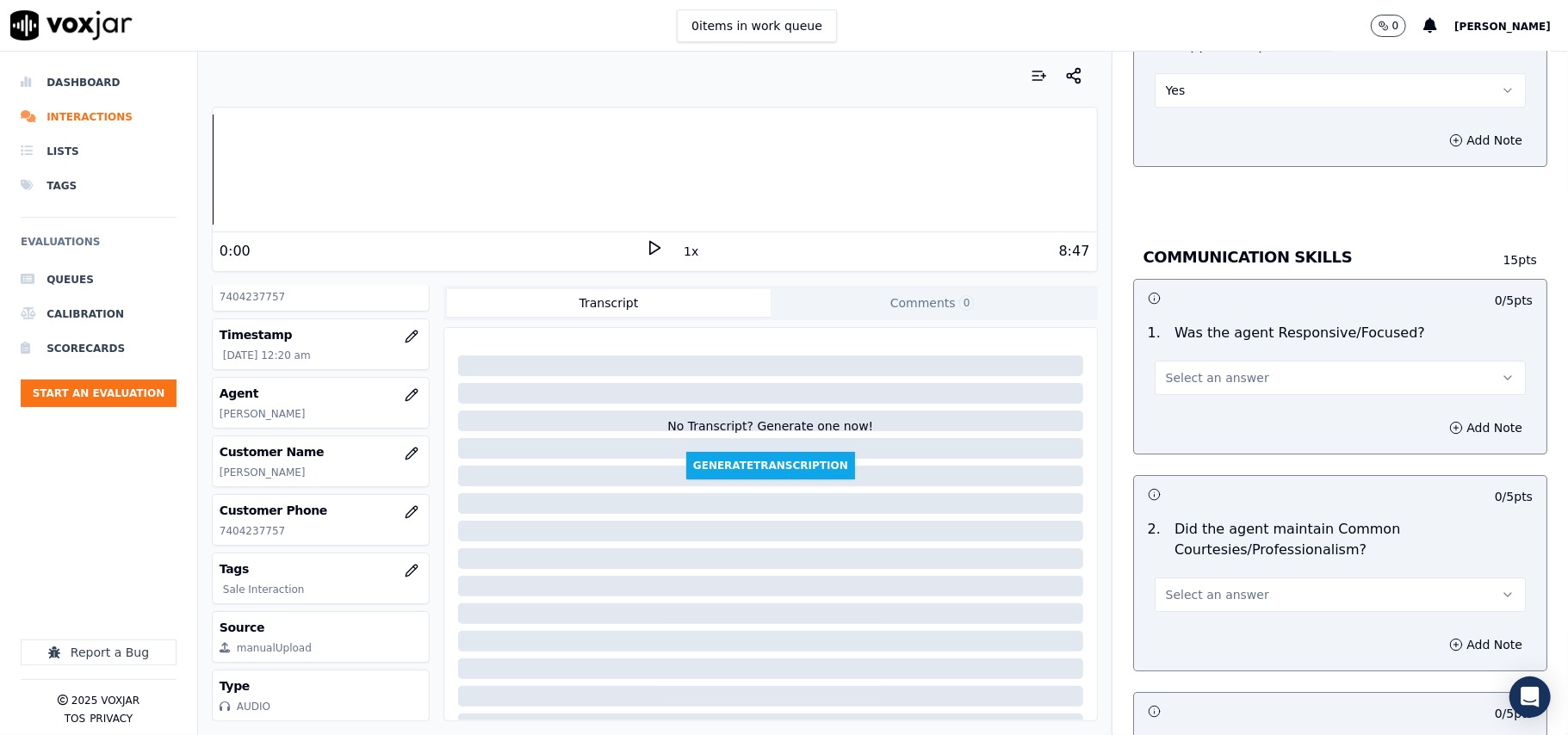
click at [1192, 369] on span "Select an answer" at bounding box center [1217, 378] width 104 height 17
click at [1198, 393] on div "Yes" at bounding box center [1303, 398] width 334 height 28
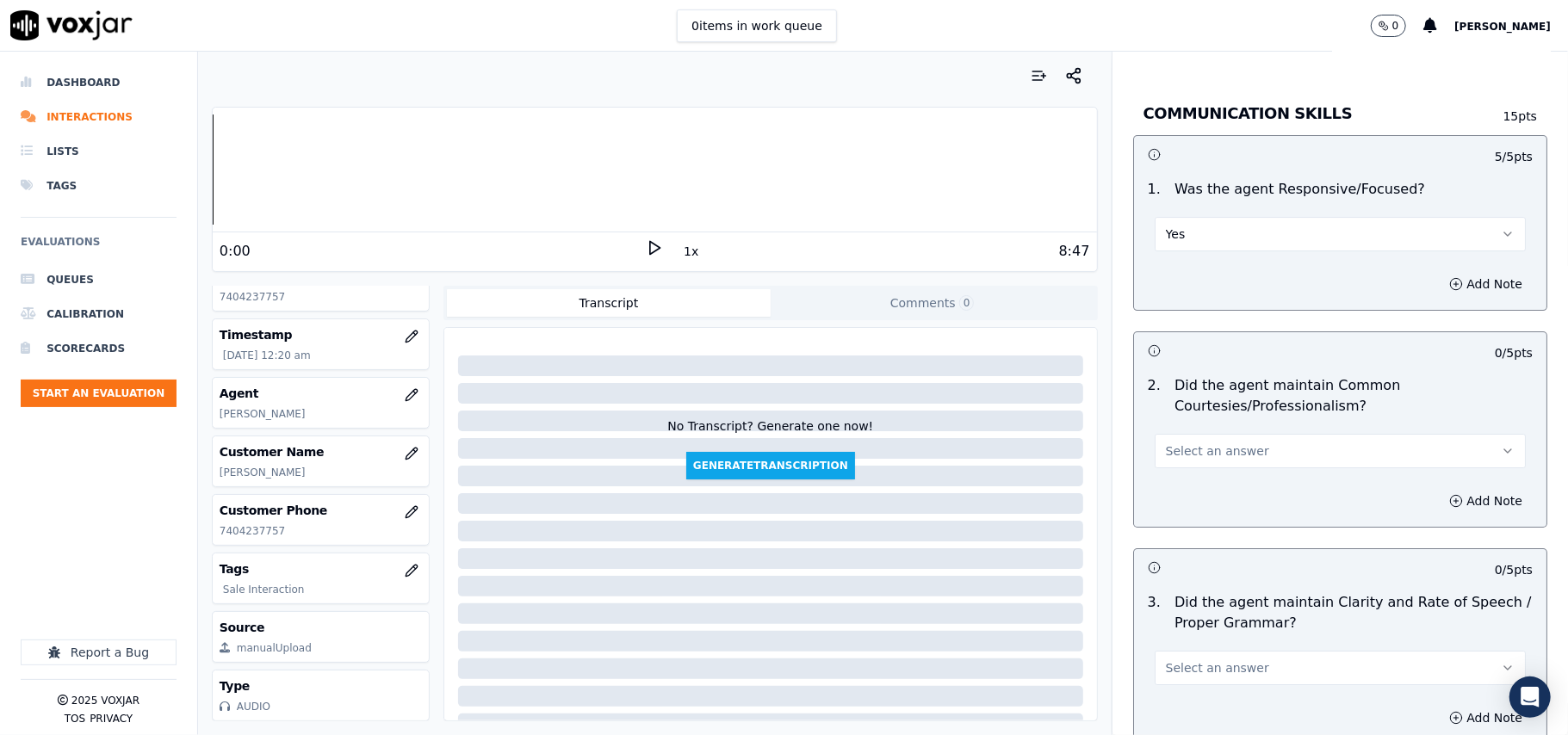
scroll to position [4208, 0]
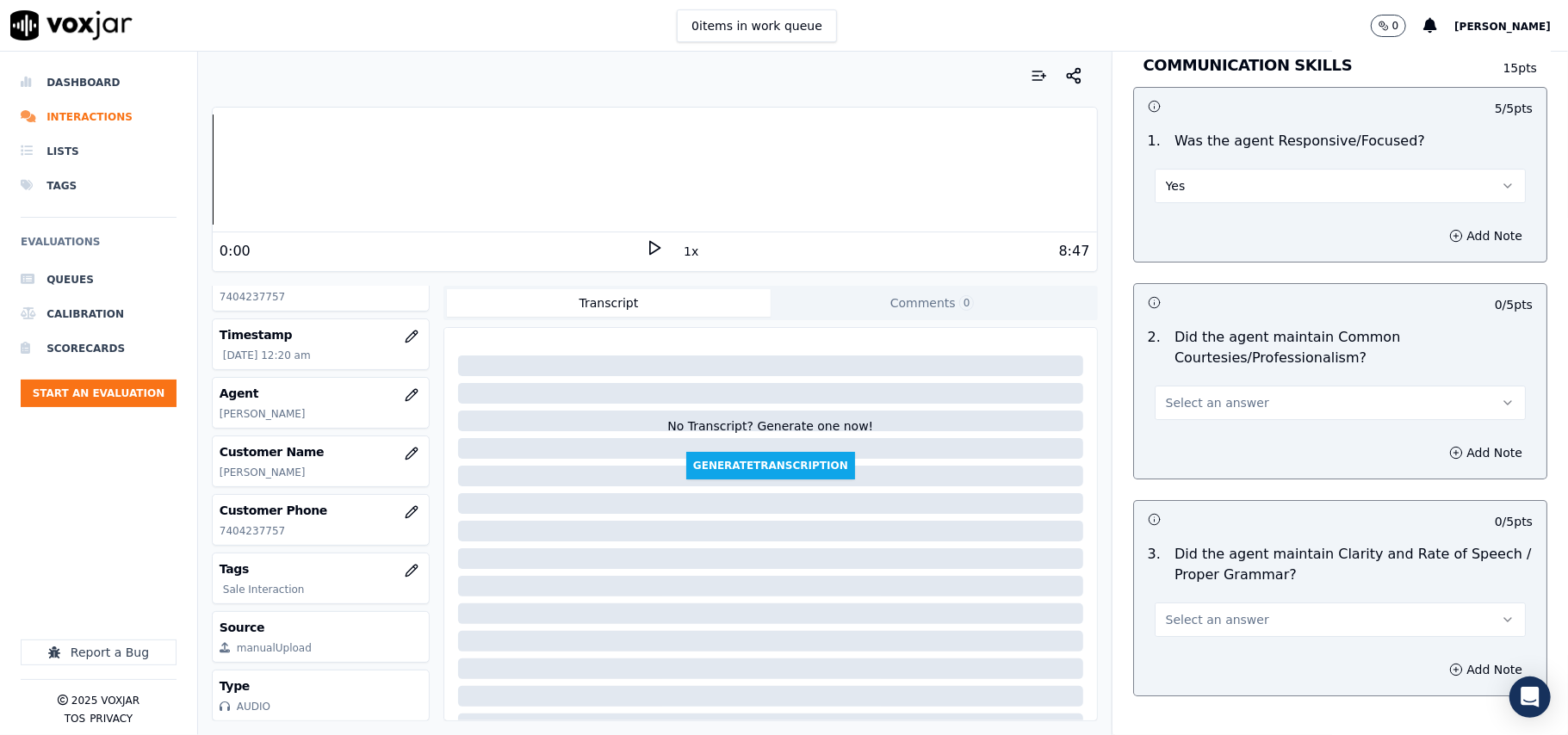
click at [1191, 407] on div "2 . Did the agent maintain Common Courtesies/Professionalism? Select an answer" at bounding box center [1340, 373] width 412 height 106
click at [1198, 402] on button "Select an answer" at bounding box center [1339, 402] width 371 height 34
click at [1193, 415] on div "Yes" at bounding box center [1303, 424] width 334 height 28
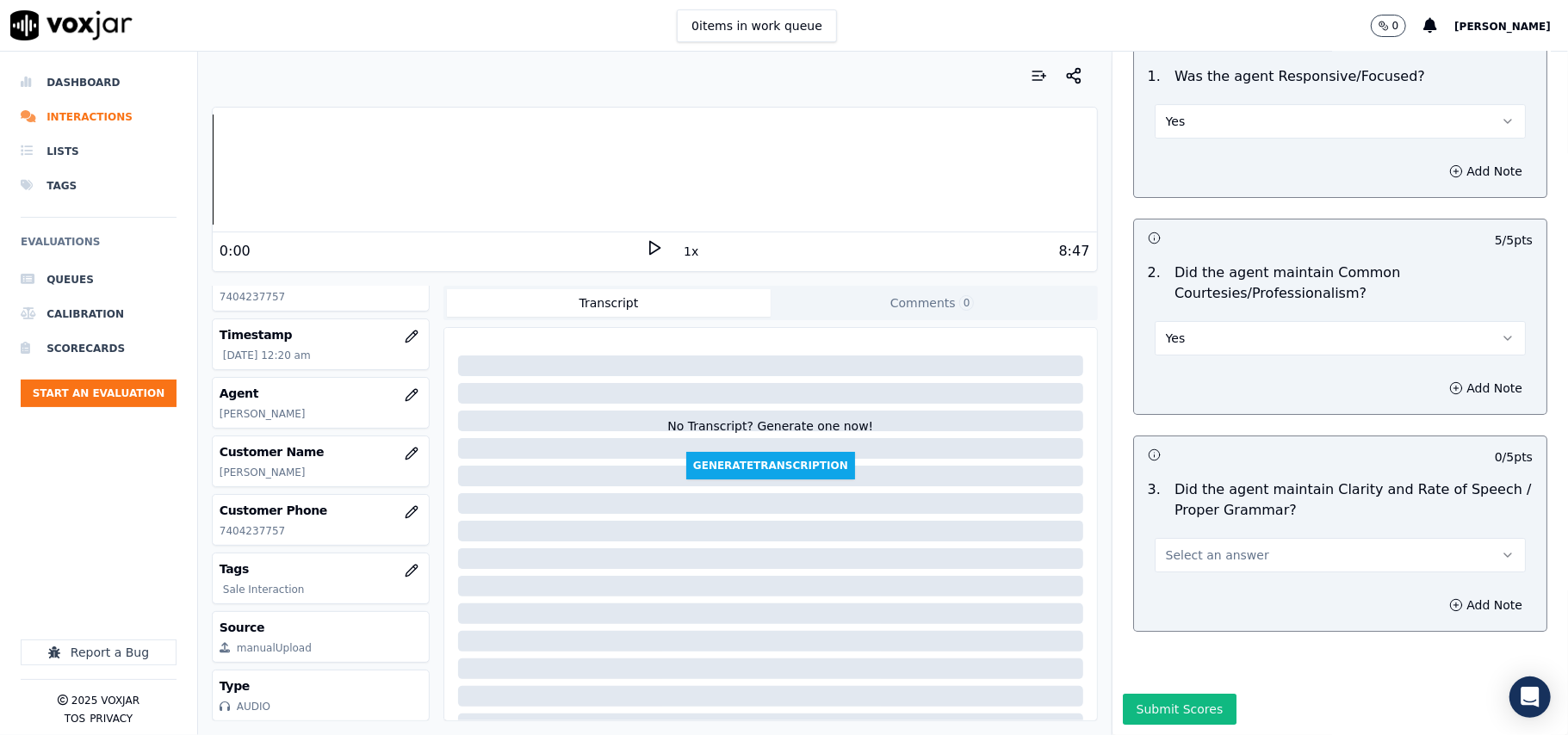
scroll to position [4307, 0]
click at [1192, 546] on span "Select an answer" at bounding box center [1217, 555] width 104 height 17
click at [1195, 544] on div "Yes" at bounding box center [1303, 541] width 334 height 28
click at [1171, 694] on button "Submit Scores" at bounding box center [1179, 709] width 114 height 31
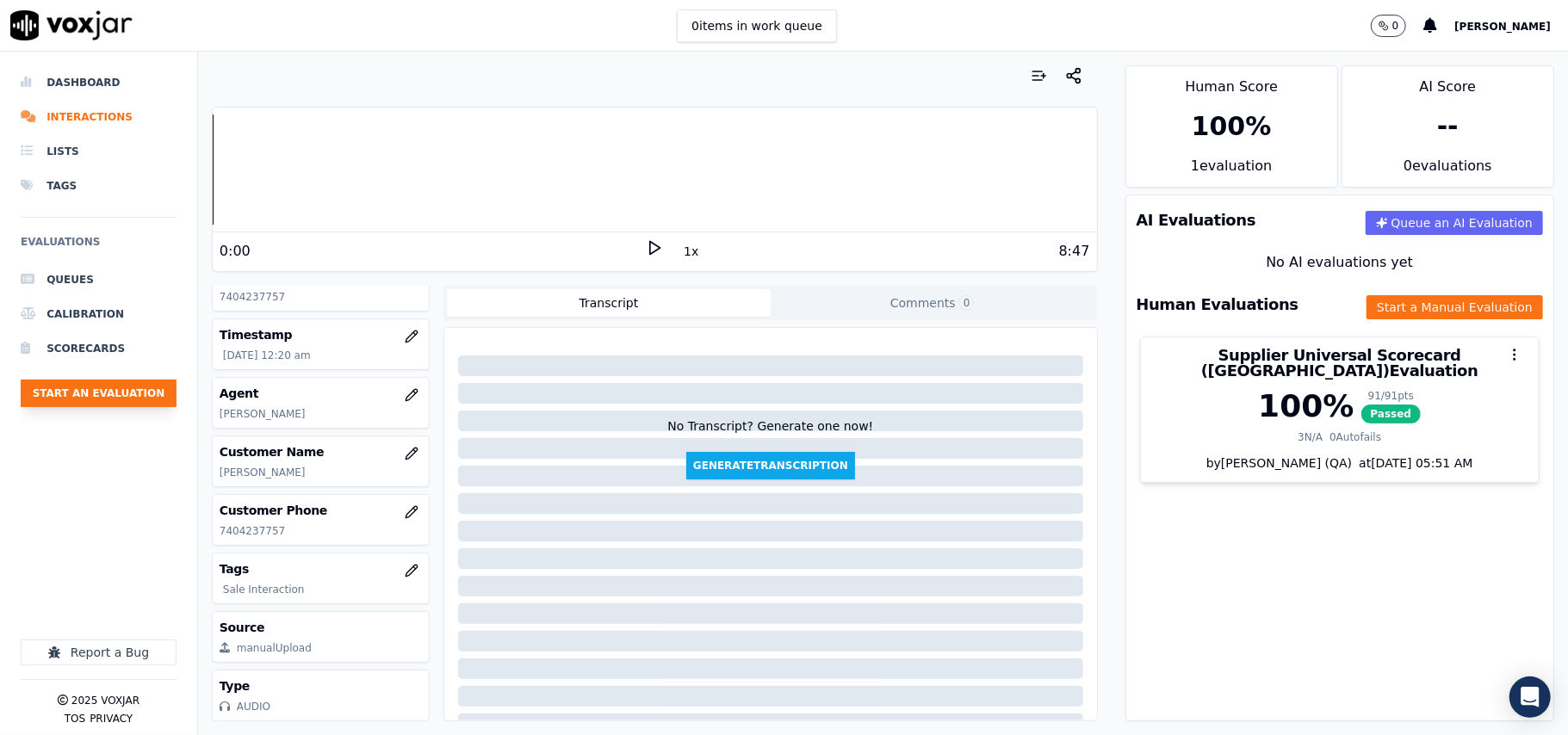
click at [126, 402] on button "Start an Evaluation" at bounding box center [99, 393] width 156 height 28
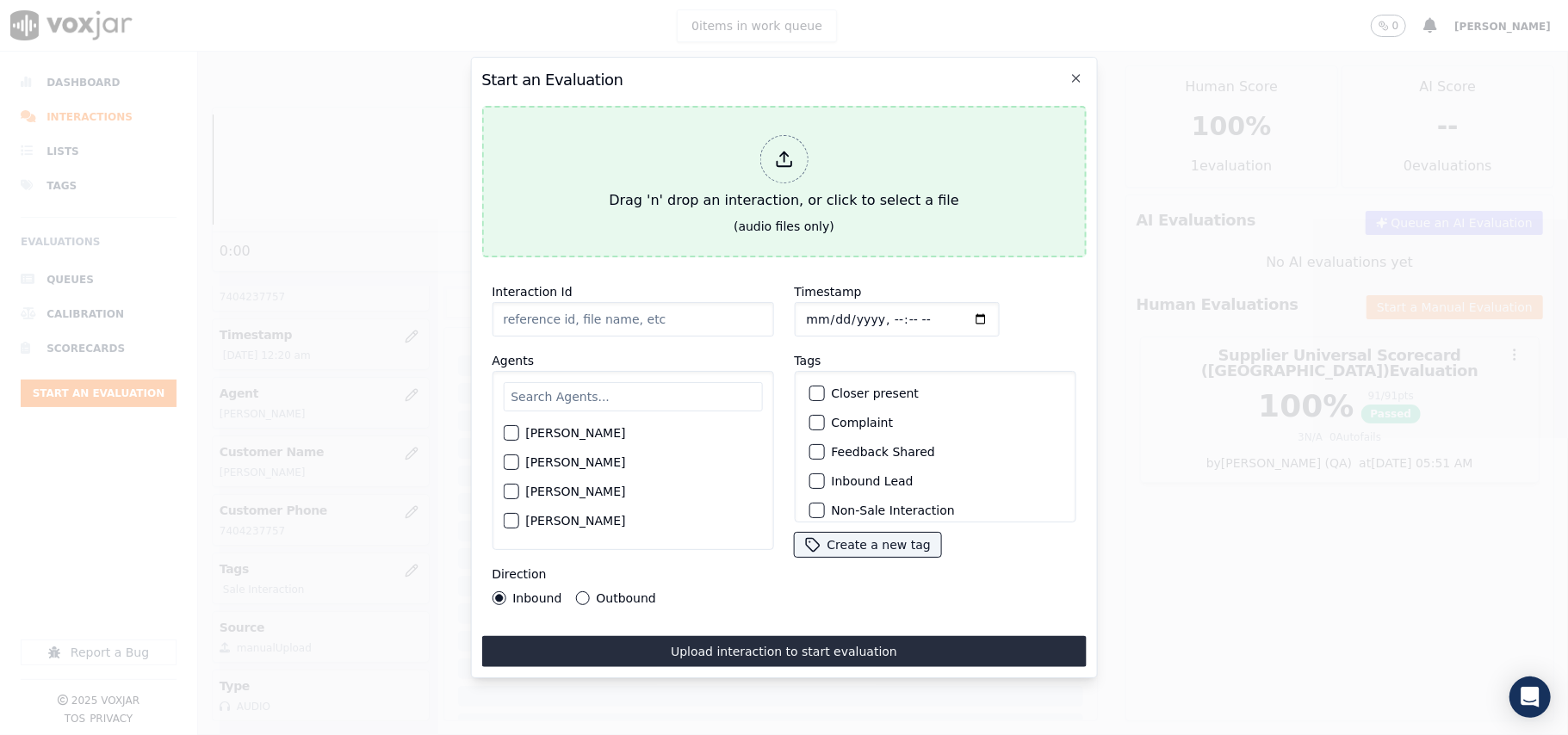
click at [888, 153] on div "Drag 'n' drop an interaction, or click to select a file" at bounding box center [783, 172] width 363 height 89
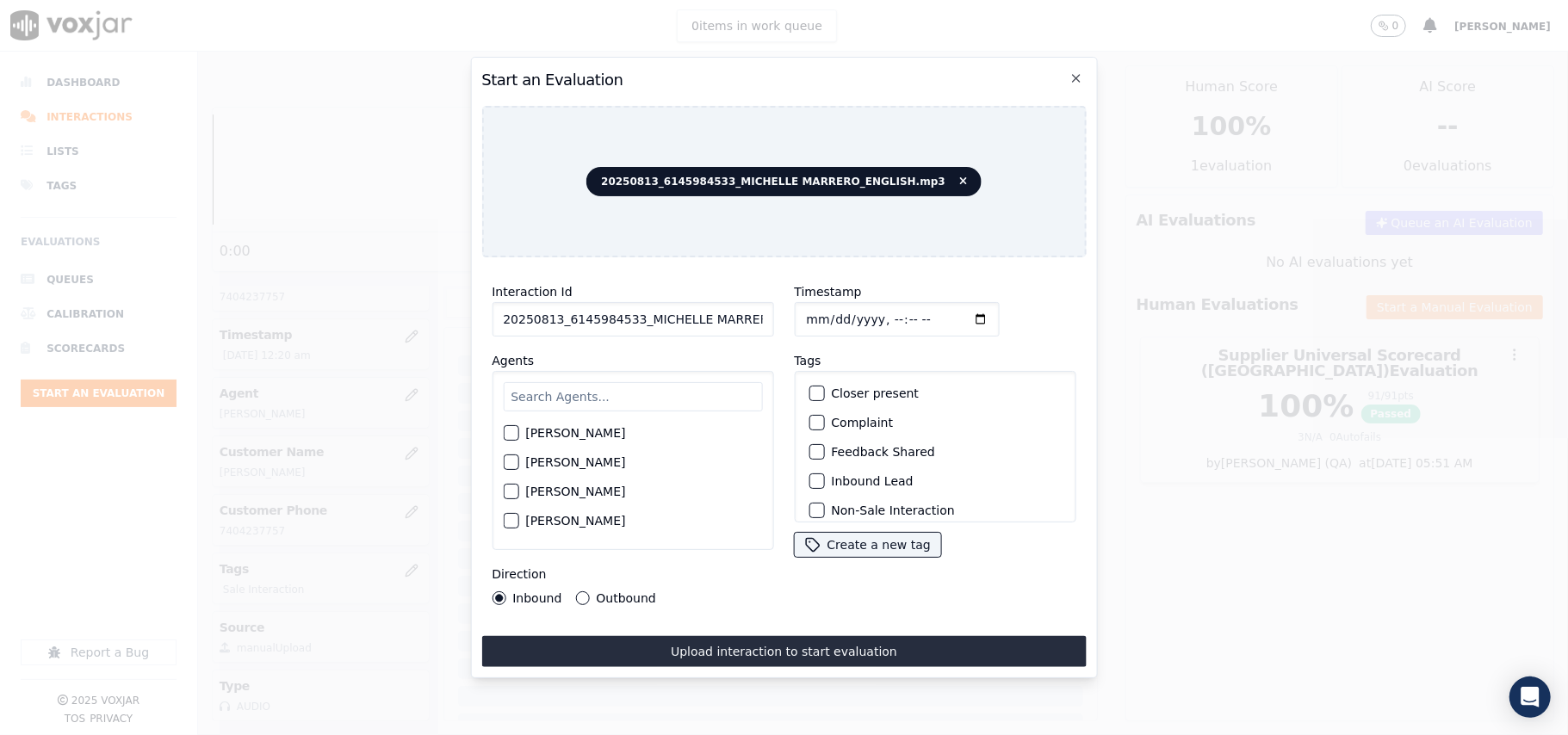
click at [630, 320] on input "20250813_6145984533_MICHELLE MARRERO_ENGLISH.mp3" at bounding box center [633, 319] width 282 height 34
paste input "614598453"
type input "6145984533"
click at [818, 314] on input "Timestamp" at bounding box center [896, 319] width 205 height 34
type input "[DATE]T00:22"
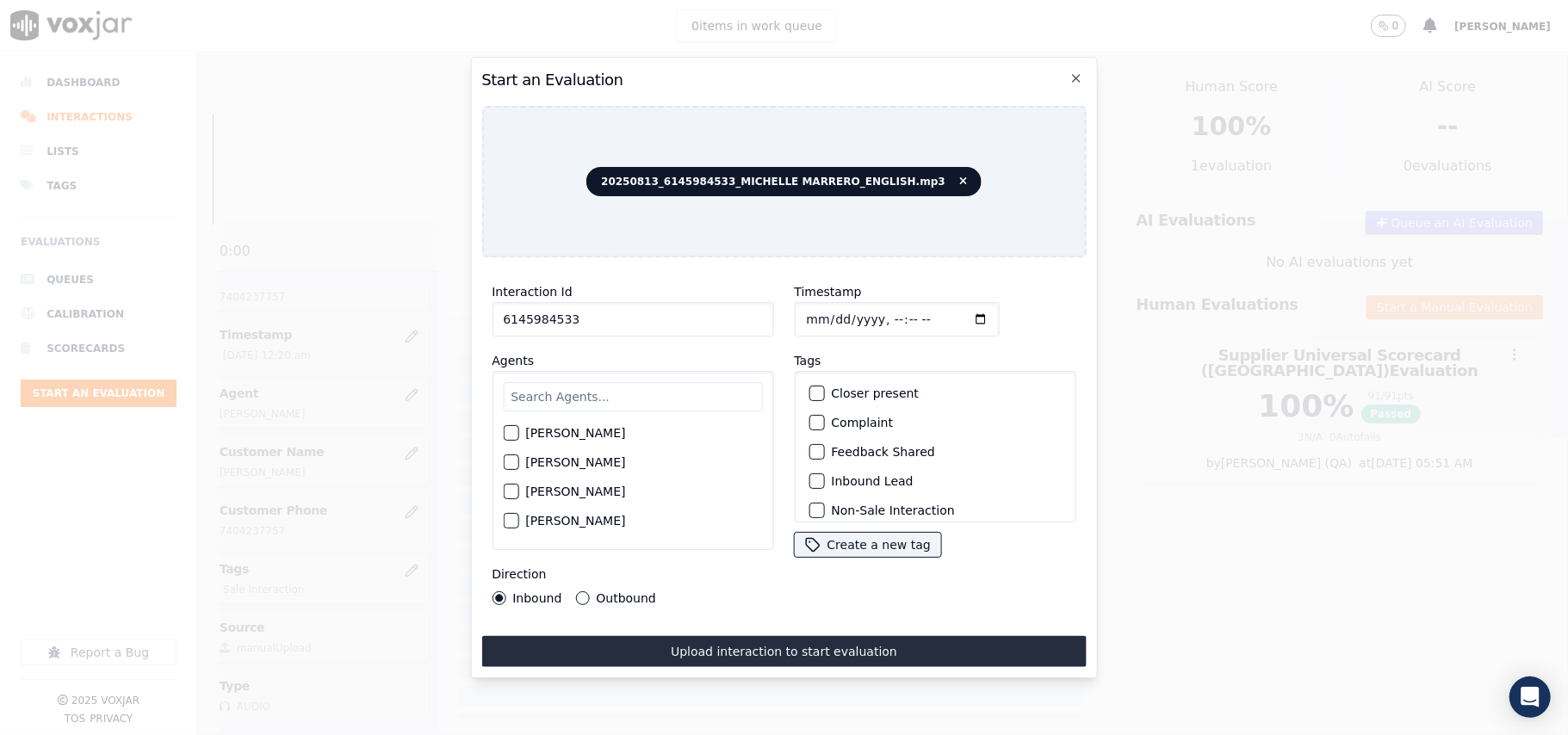
click at [586, 396] on input "text" at bounding box center [633, 397] width 259 height 30
type input "[PERSON_NAME]"
click at [552, 438] on div "[PERSON_NAME]" at bounding box center [633, 438] width 259 height 30
click at [558, 432] on label "[PERSON_NAME]" at bounding box center [575, 438] width 100 height 12
click at [519, 430] on button "[PERSON_NAME]" at bounding box center [511, 438] width 15 height 15
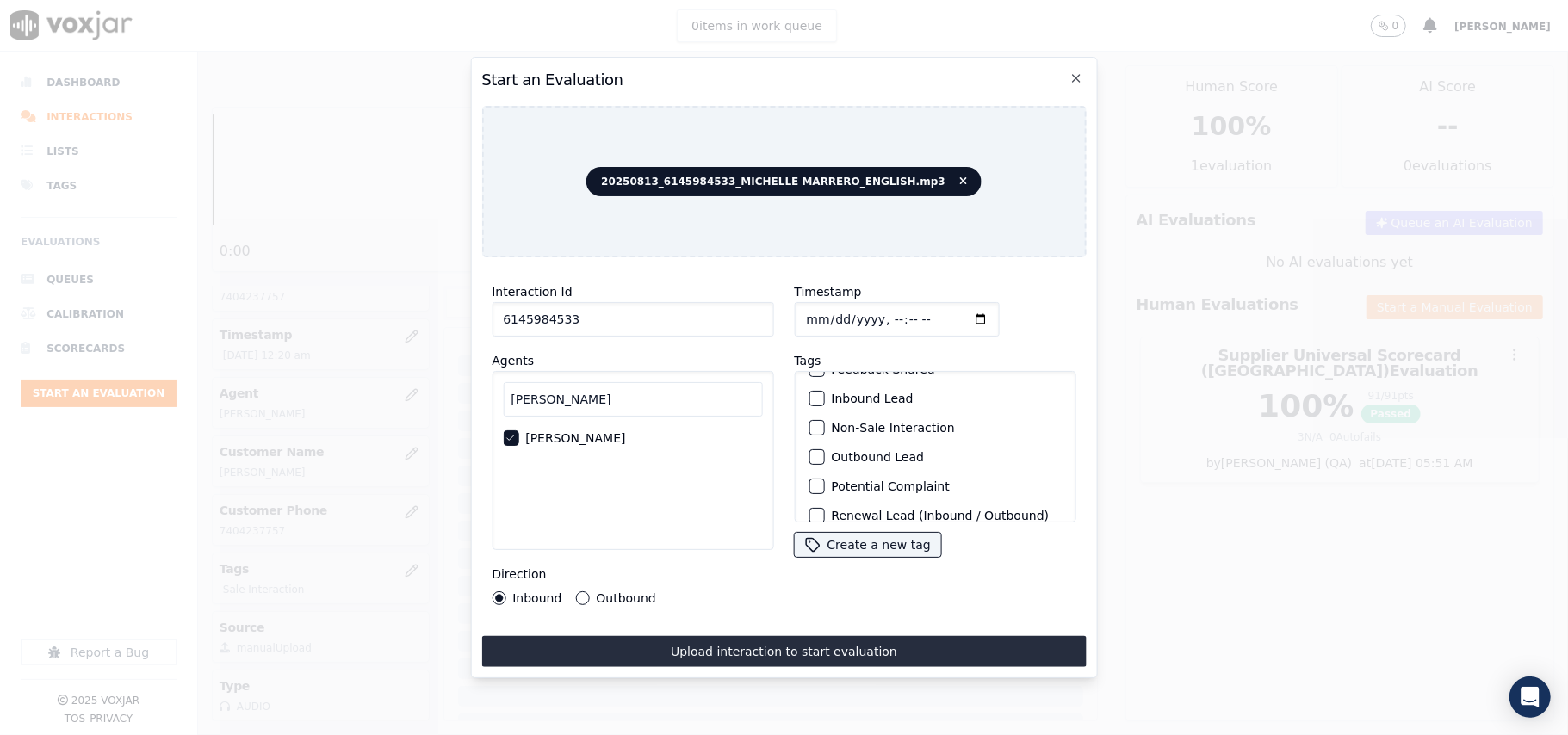
scroll to position [149, 0]
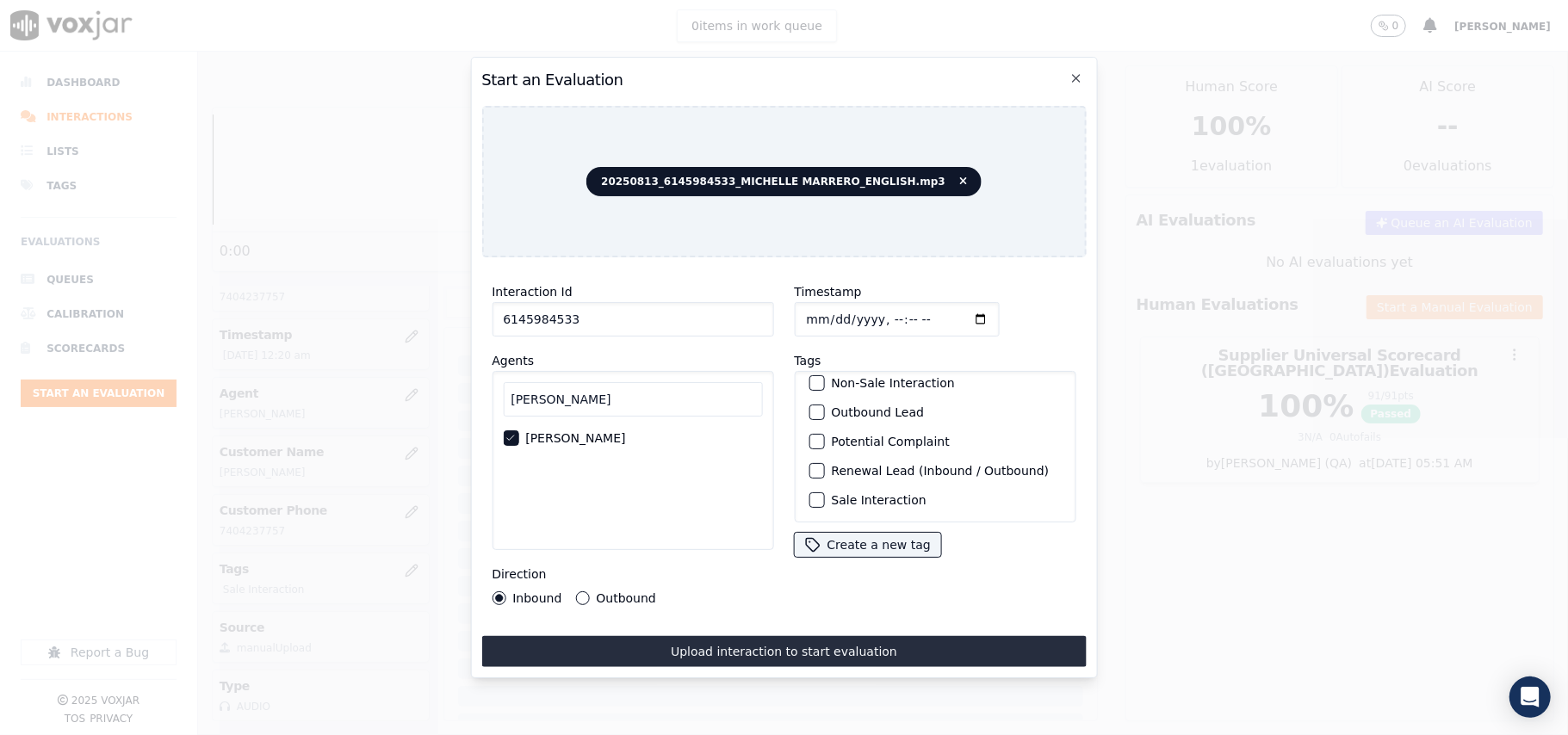
click at [811, 494] on div "button" at bounding box center [815, 500] width 12 height 12
click at [587, 582] on div "Direction Inbound Outbound" at bounding box center [633, 584] width 282 height 41
click at [583, 591] on button "Outbound" at bounding box center [582, 598] width 13 height 13
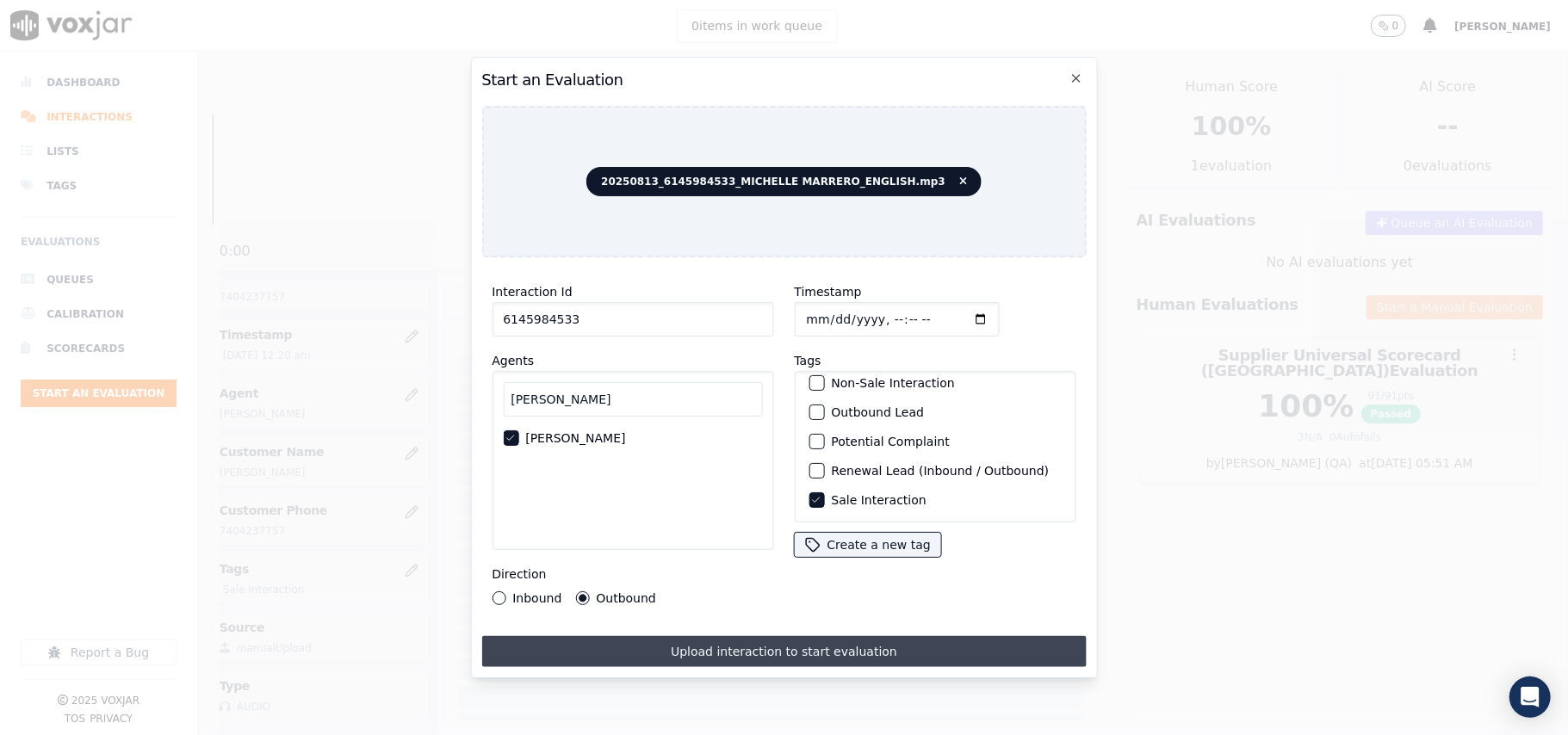
click at [629, 636] on button "Upload interaction to start evaluation" at bounding box center [783, 652] width 605 height 31
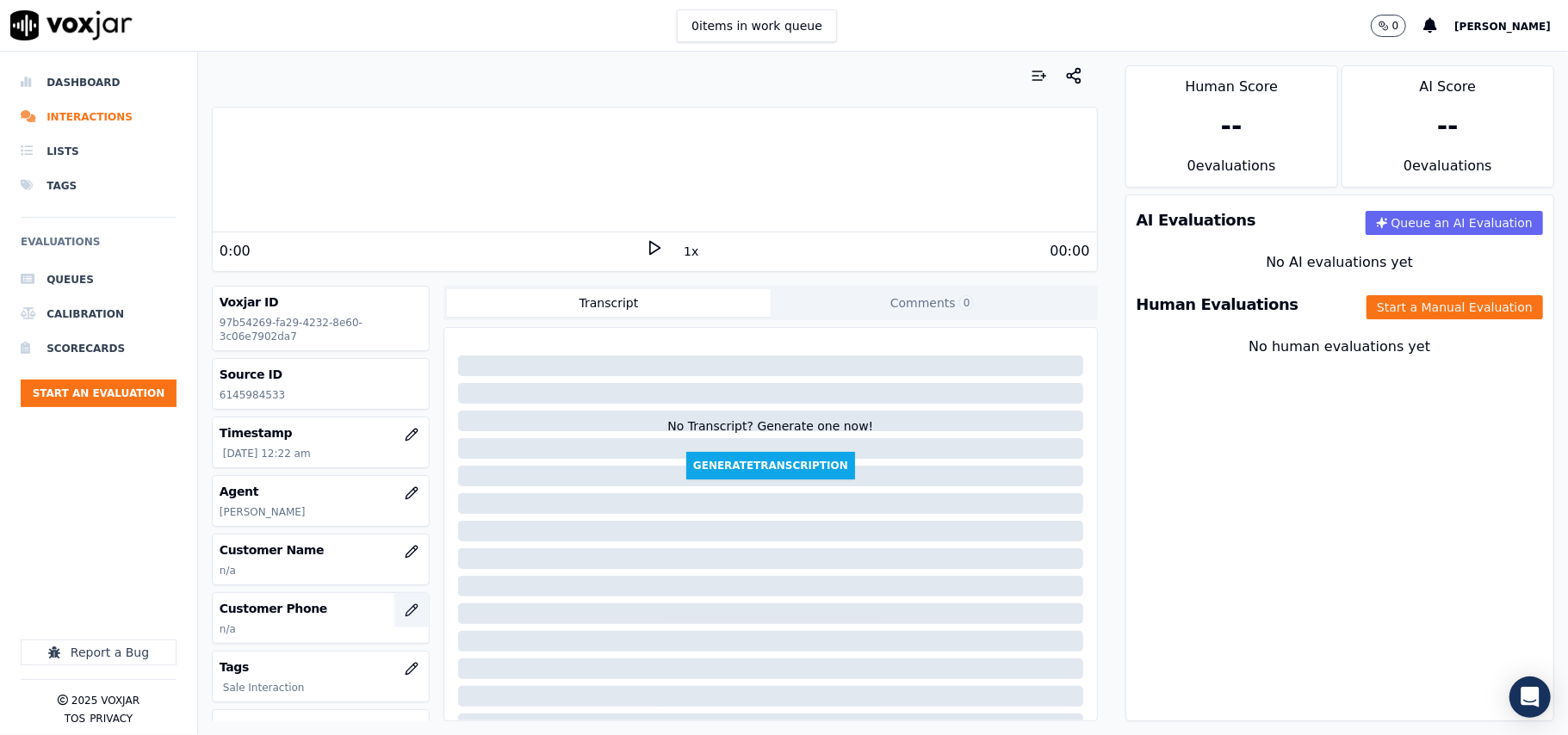
click at [404, 608] on icon "button" at bounding box center [411, 610] width 13 height 13
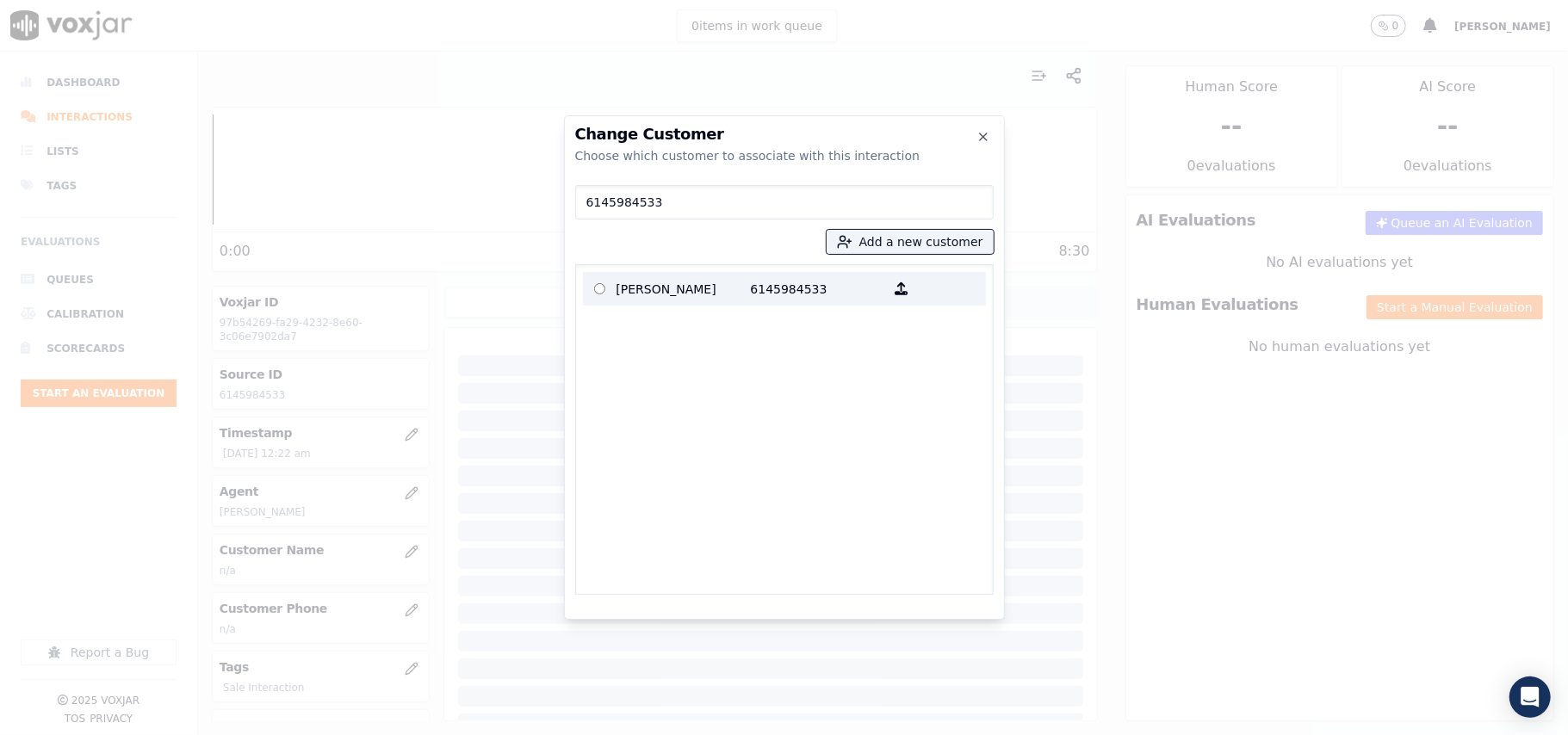
type input "6145984533"
click at [677, 286] on p "[PERSON_NAME]" at bounding box center [683, 288] width 134 height 27
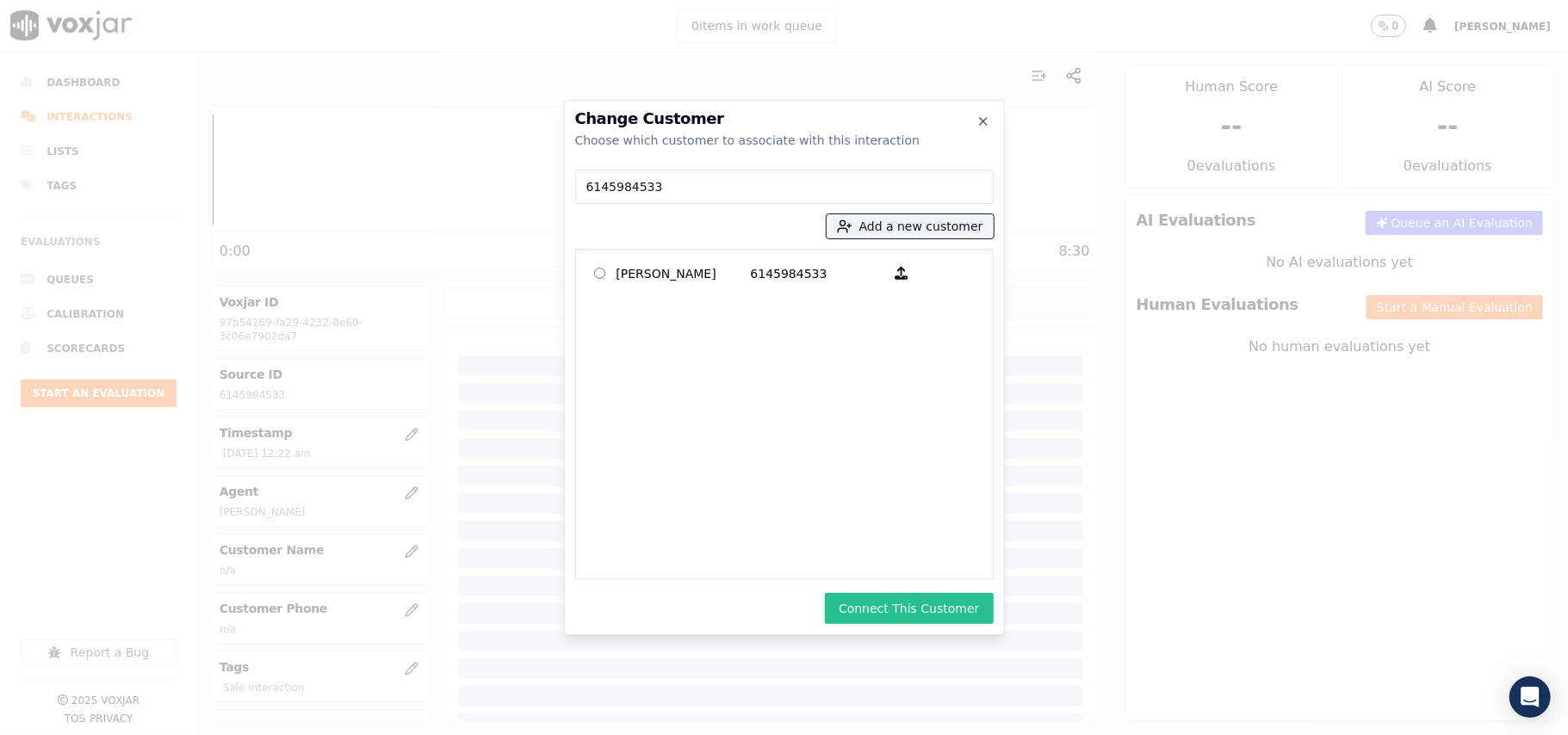
click at [916, 607] on button "Connect This Customer" at bounding box center [908, 609] width 168 height 31
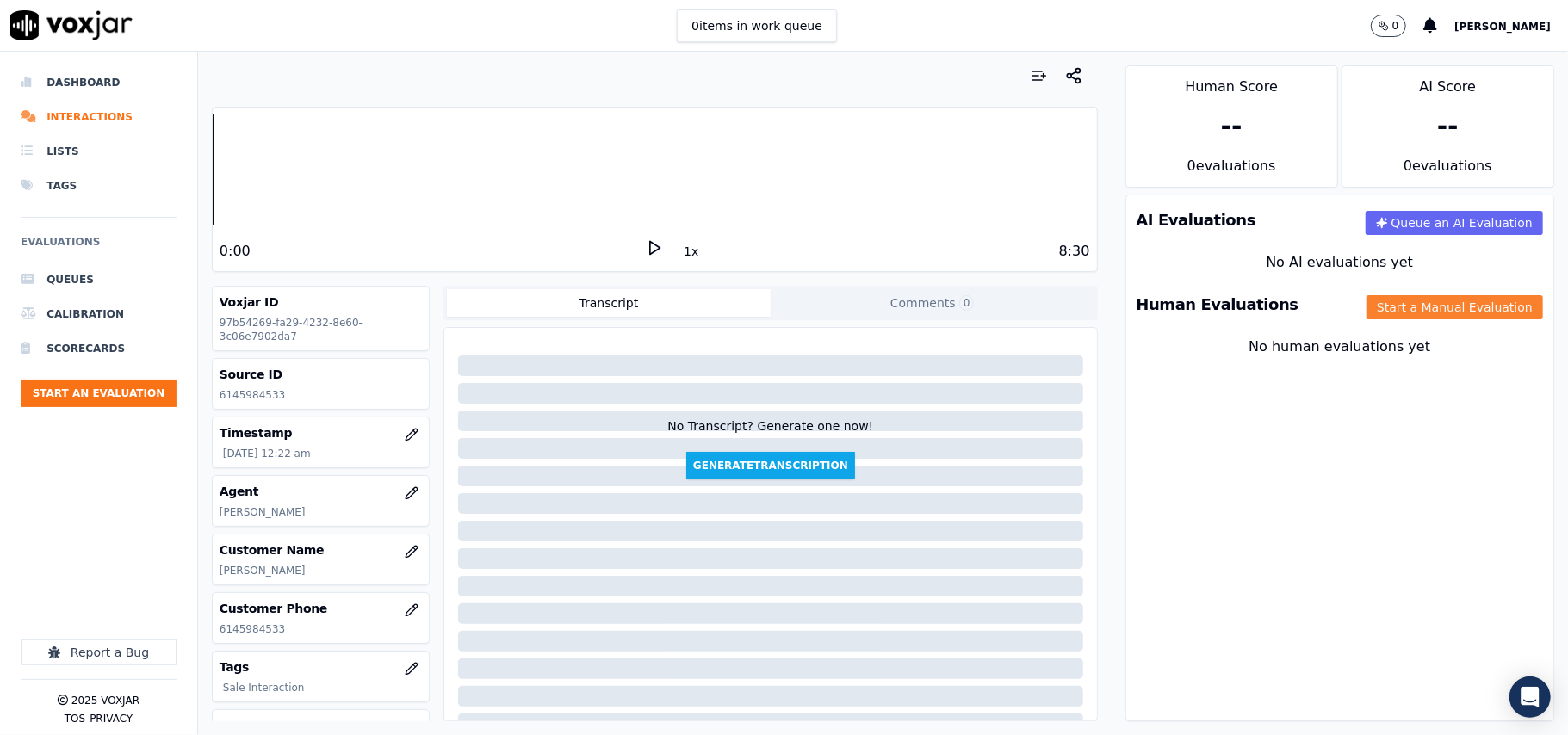
click at [1407, 308] on button "Start a Manual Evaluation" at bounding box center [1454, 307] width 176 height 24
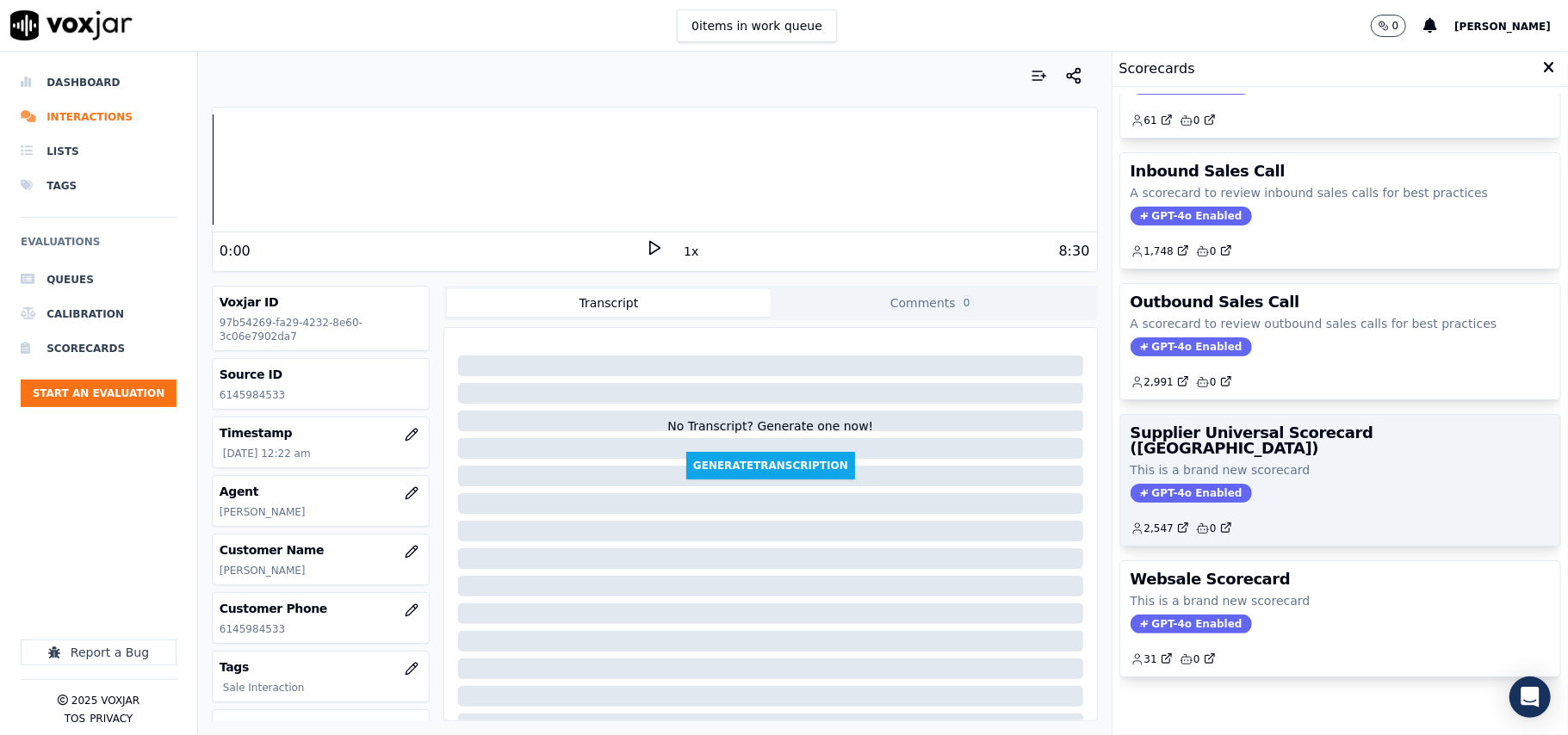
scroll to position [131, 0]
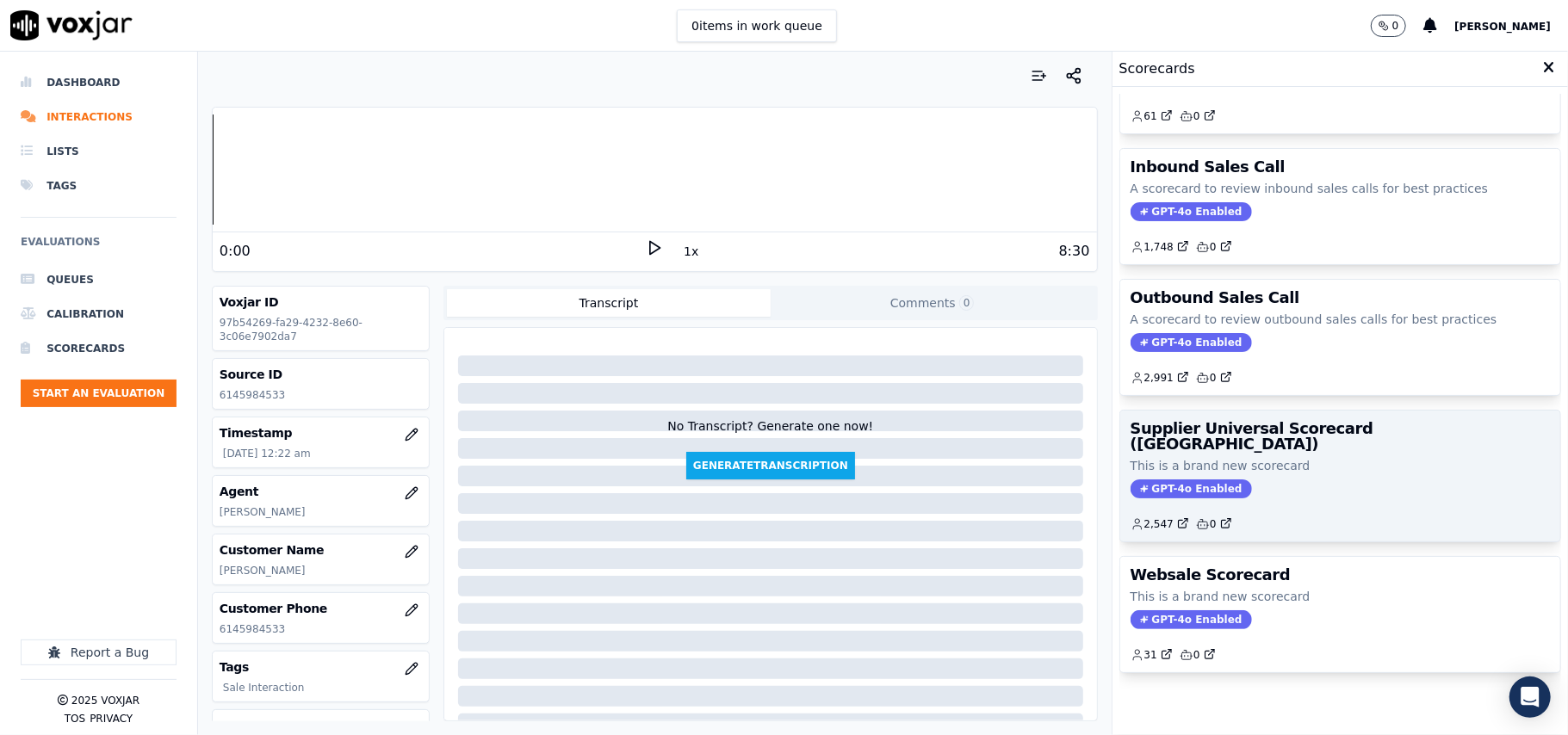
click at [1289, 479] on div "GPT-4o Enabled" at bounding box center [1339, 489] width 419 height 19
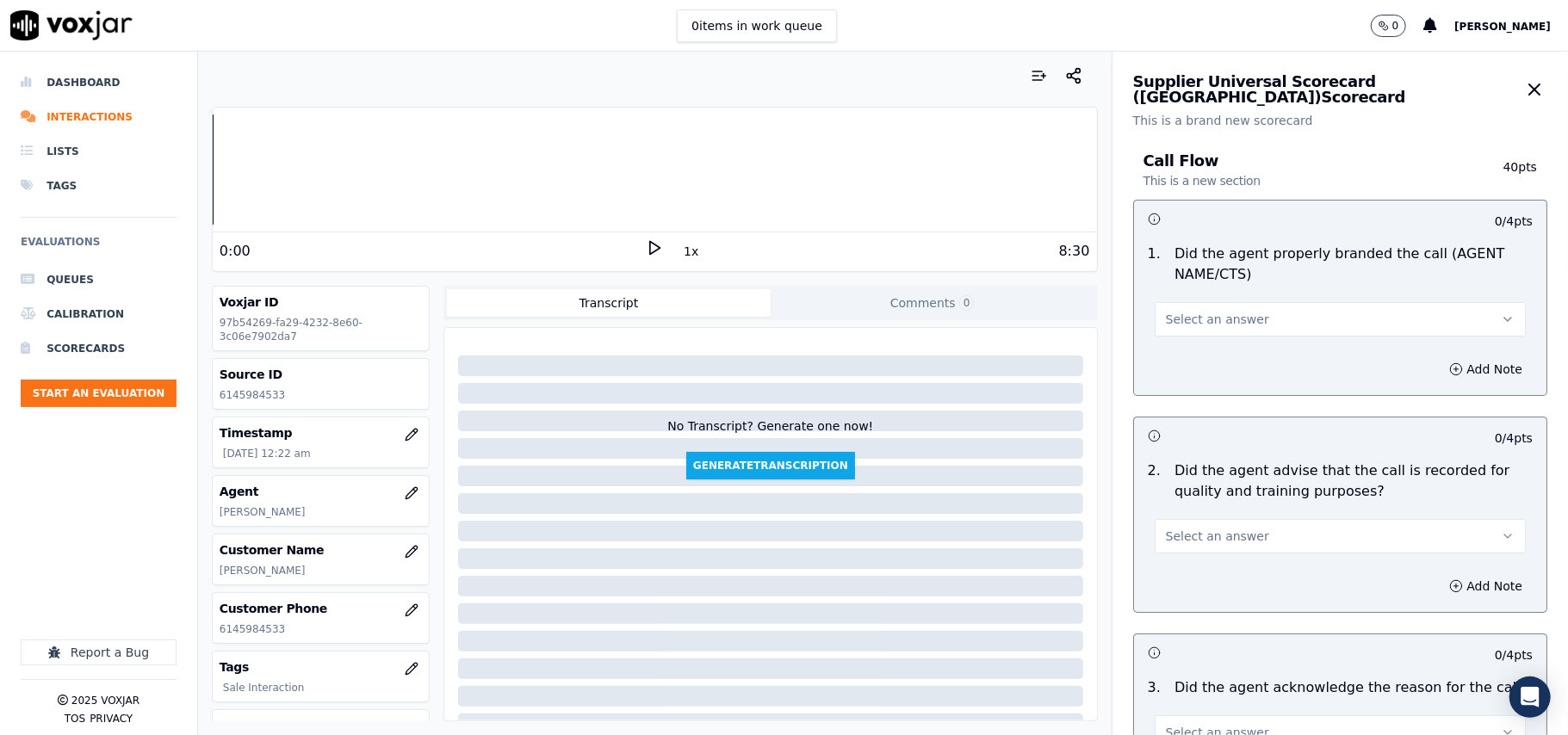
click at [1230, 328] on span "Select an answer" at bounding box center [1217, 319] width 104 height 17
click at [1198, 359] on div "Yes" at bounding box center [1303, 358] width 334 height 28
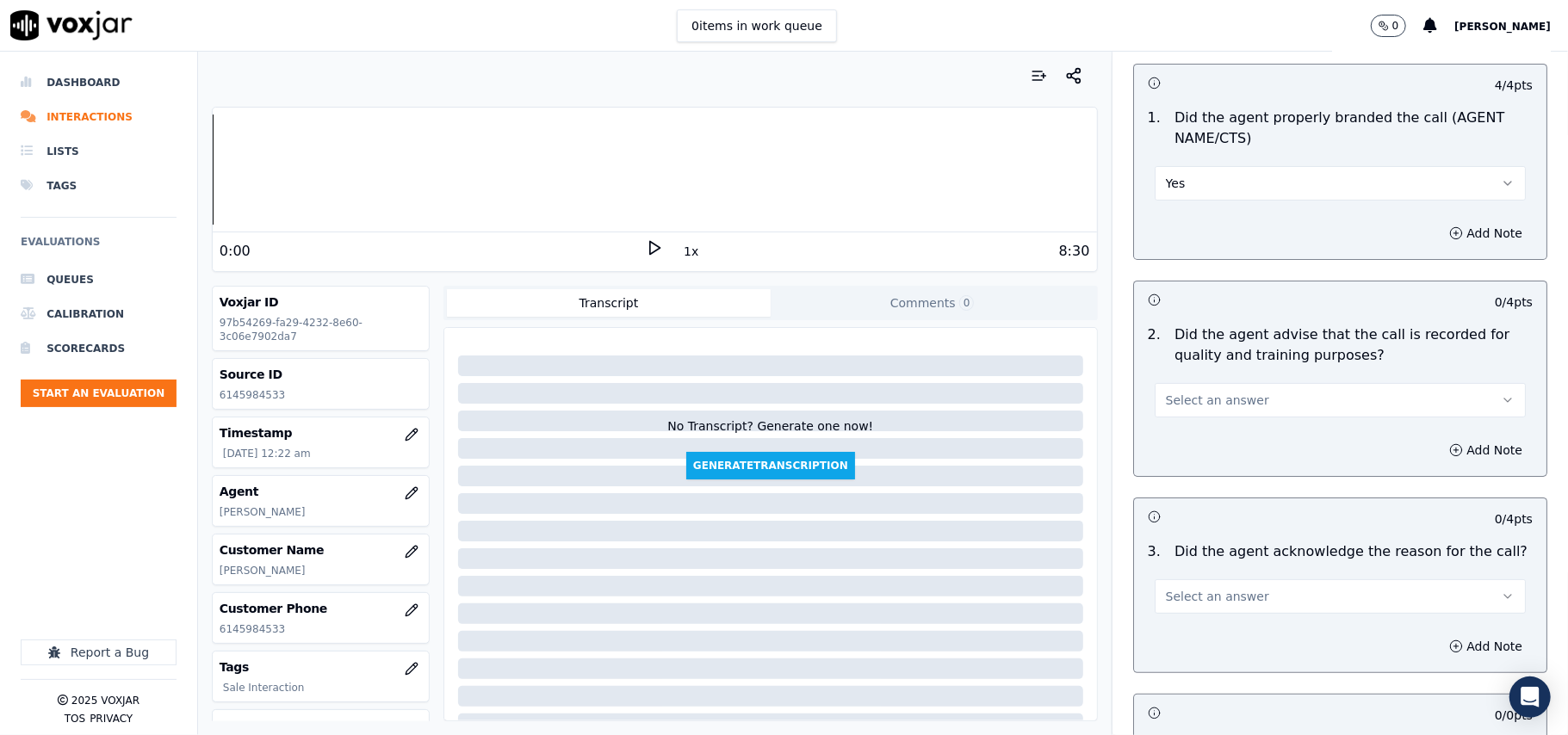
scroll to position [191, 0]
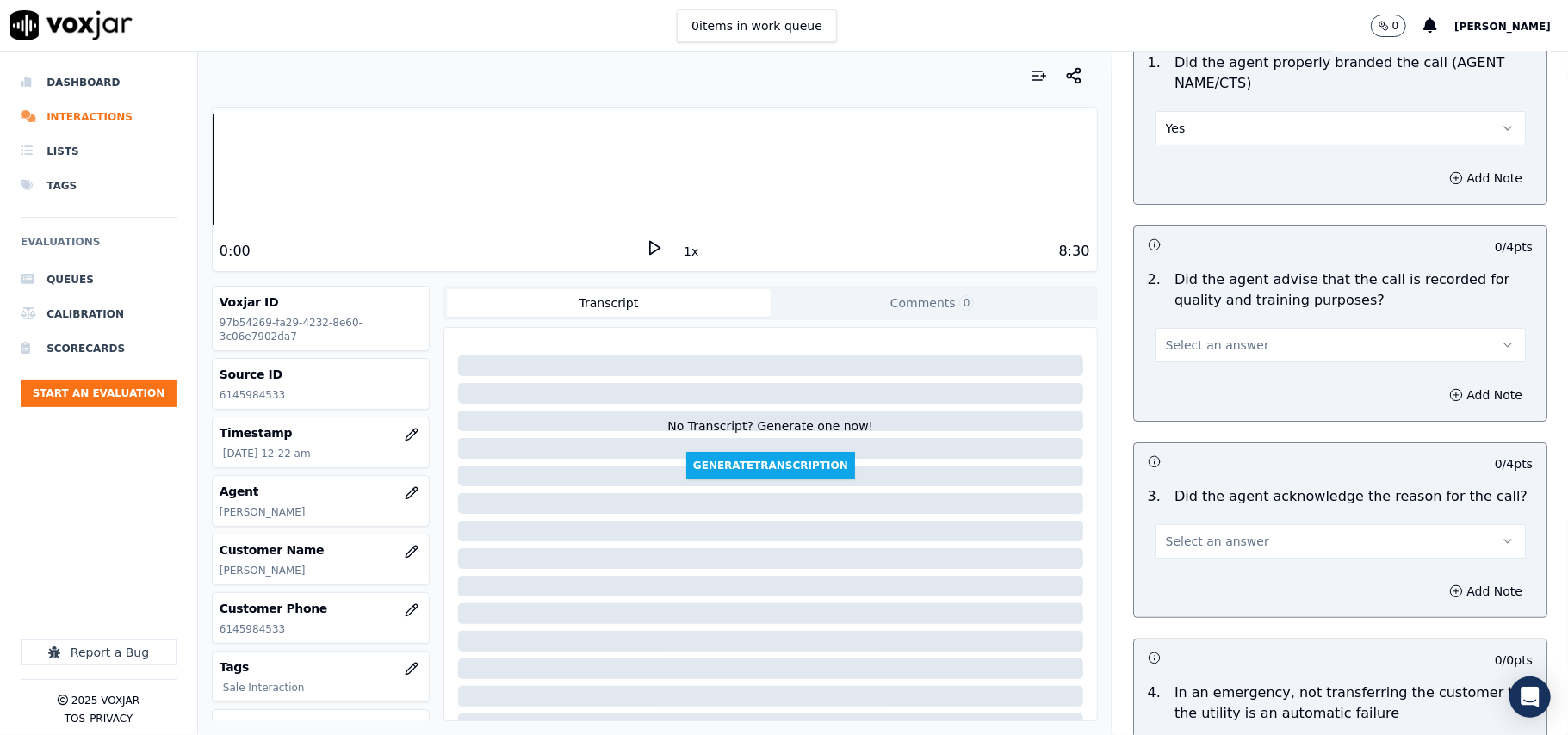
click at [1179, 350] on span "Select an answer" at bounding box center [1217, 345] width 104 height 17
click at [1163, 391] on div "Yes" at bounding box center [1303, 384] width 334 height 28
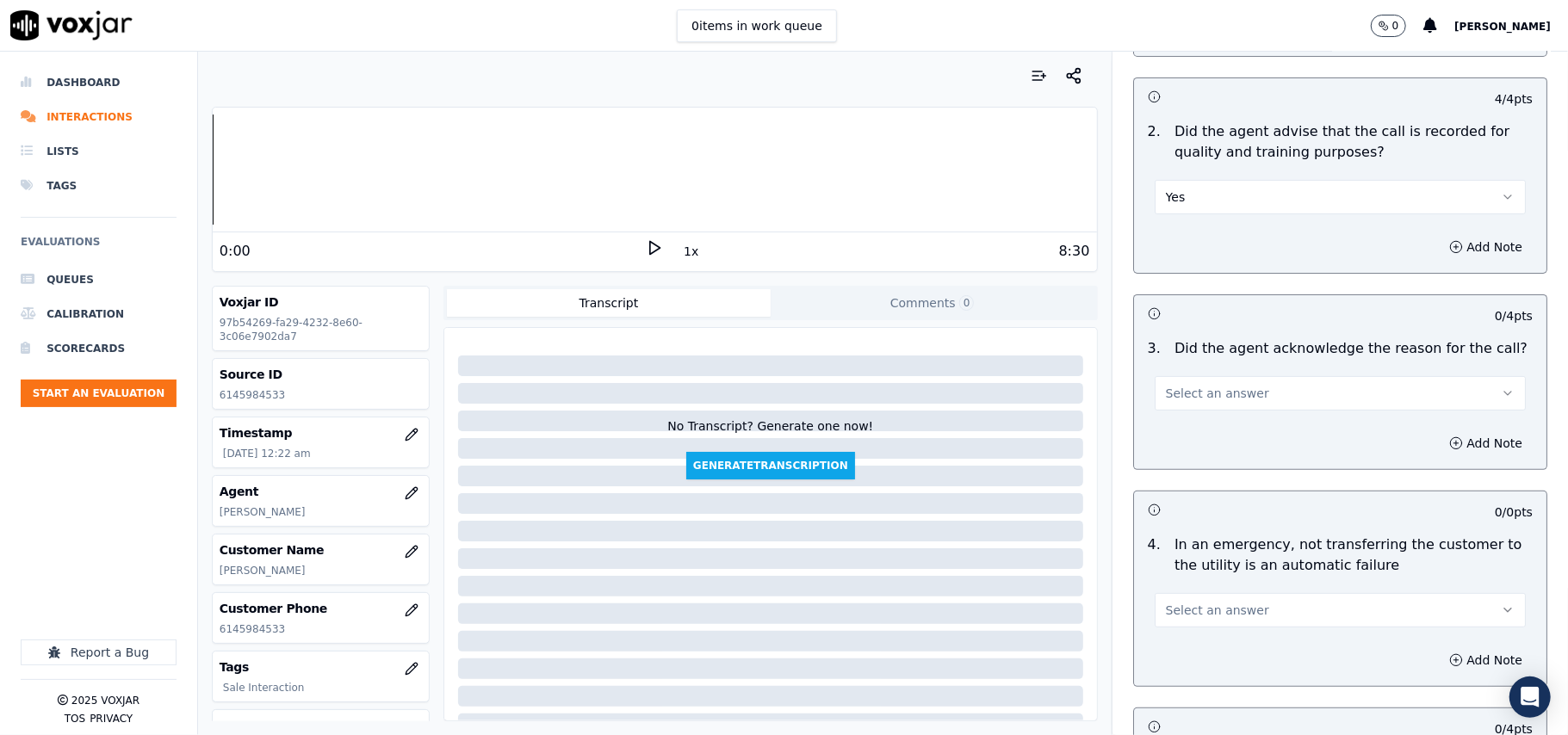
scroll to position [382, 0]
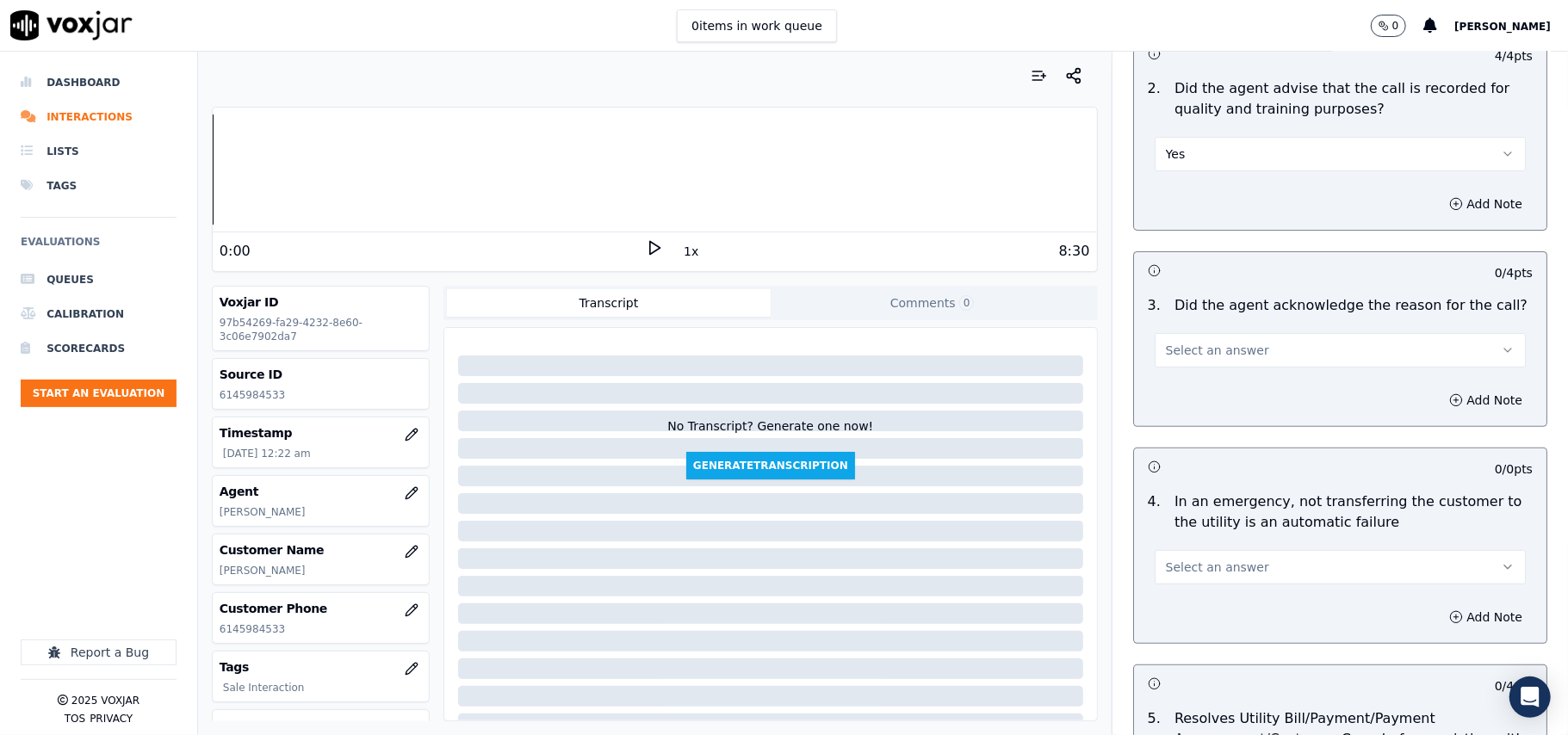
click at [1183, 356] on span "Select an answer" at bounding box center [1217, 351] width 104 height 17
click at [1175, 401] on div "Yes" at bounding box center [1303, 390] width 334 height 28
click at [1189, 568] on span "Select an answer" at bounding box center [1217, 567] width 104 height 17
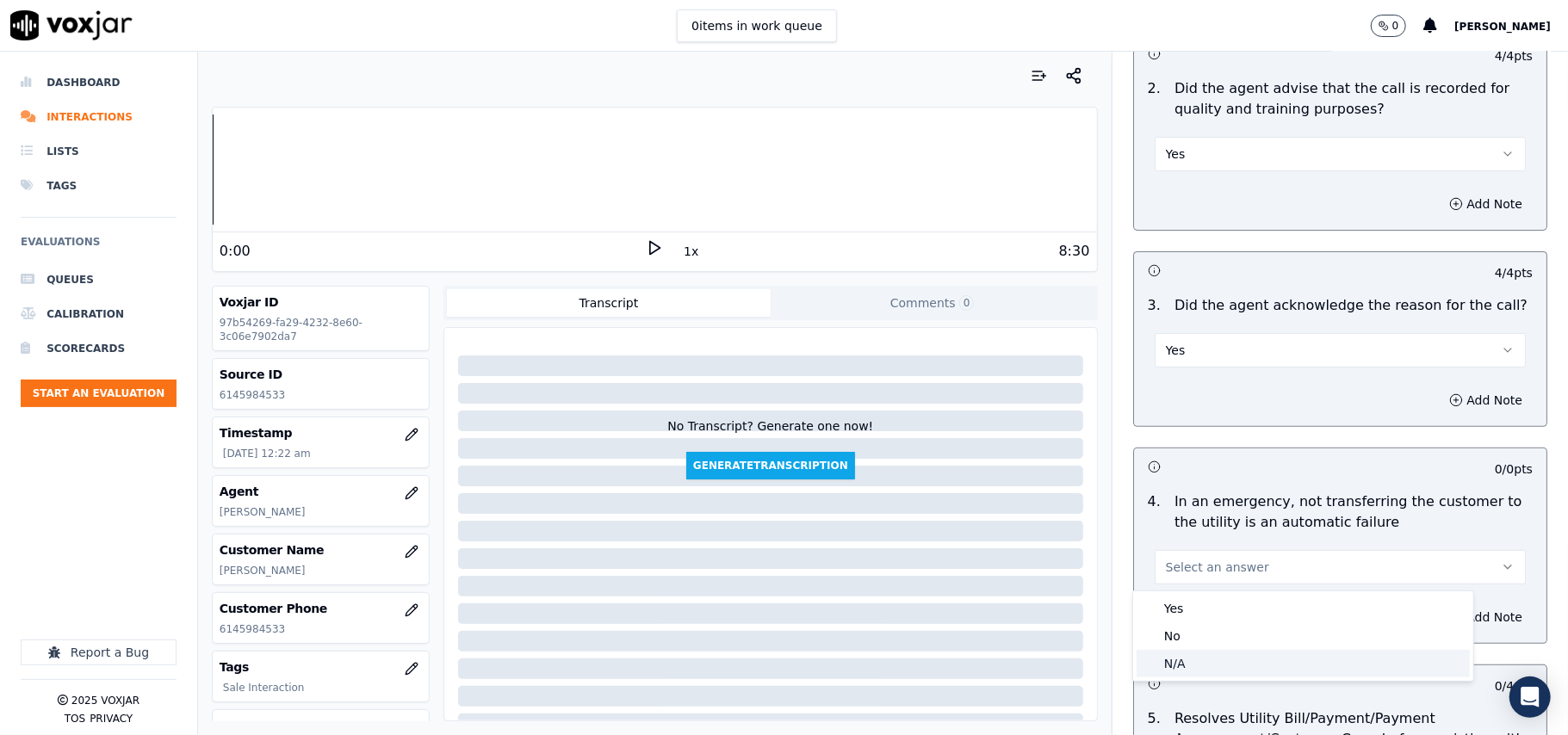
click at [1206, 655] on div "N/A" at bounding box center [1303, 663] width 334 height 28
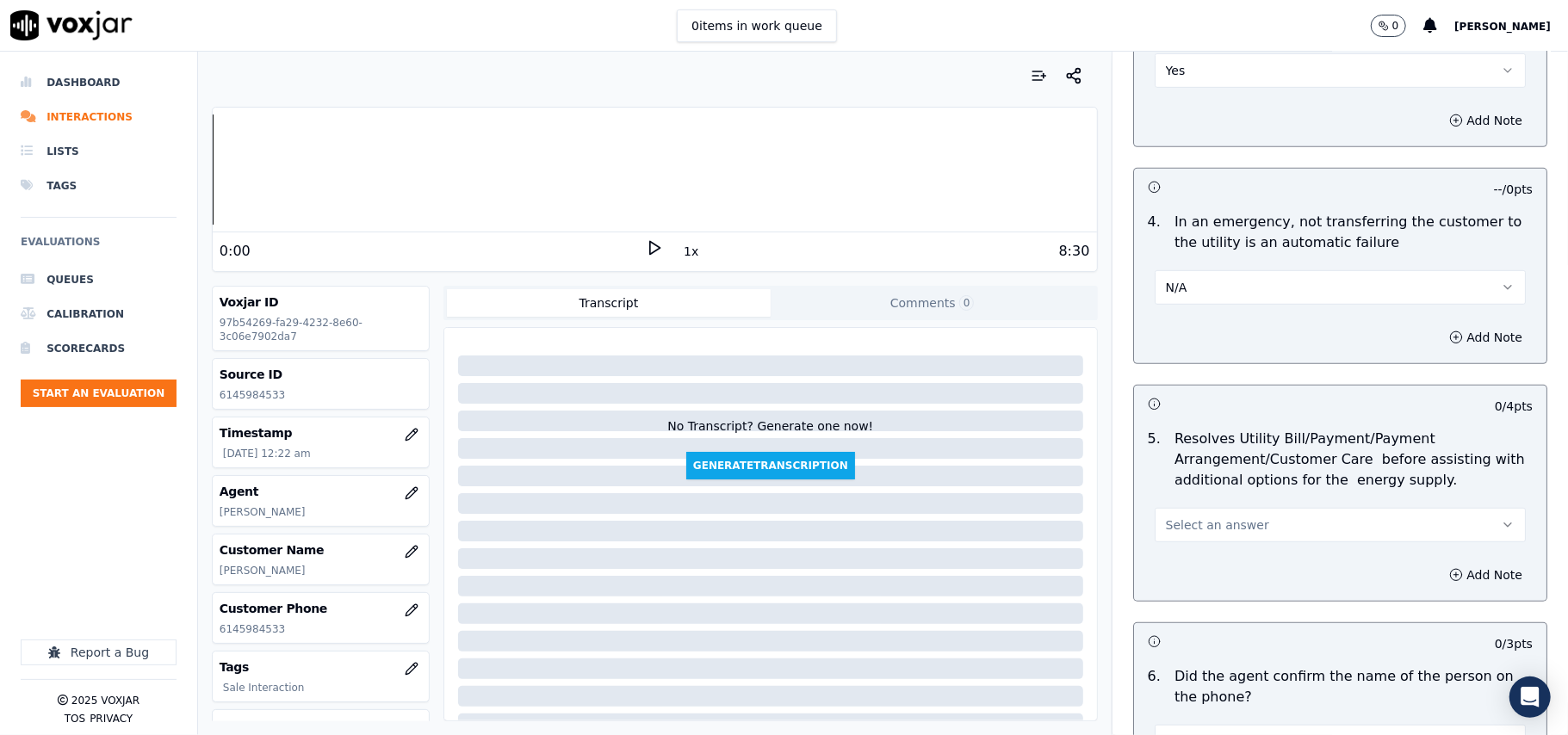
scroll to position [765, 0]
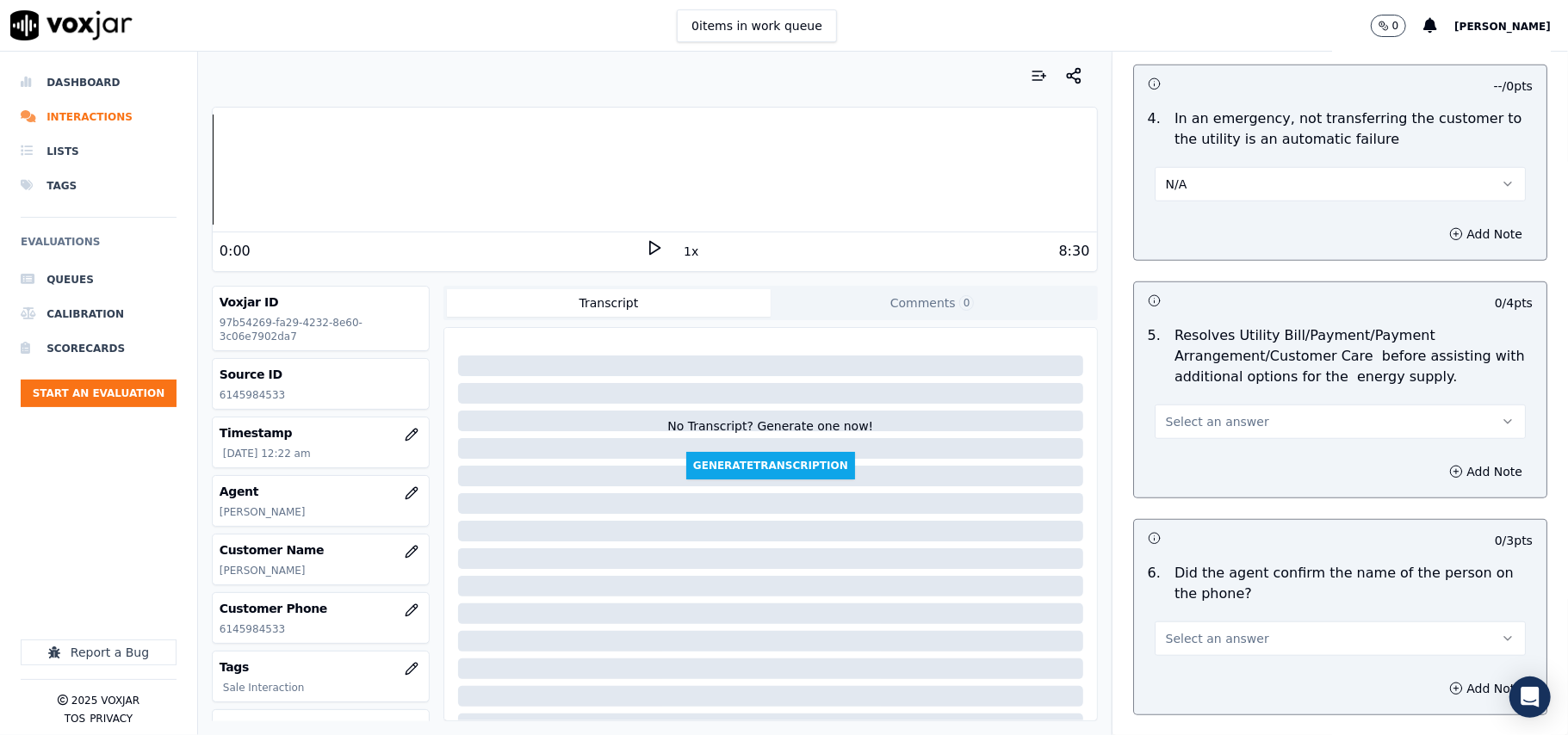
click at [1188, 420] on span "Select an answer" at bounding box center [1217, 422] width 104 height 17
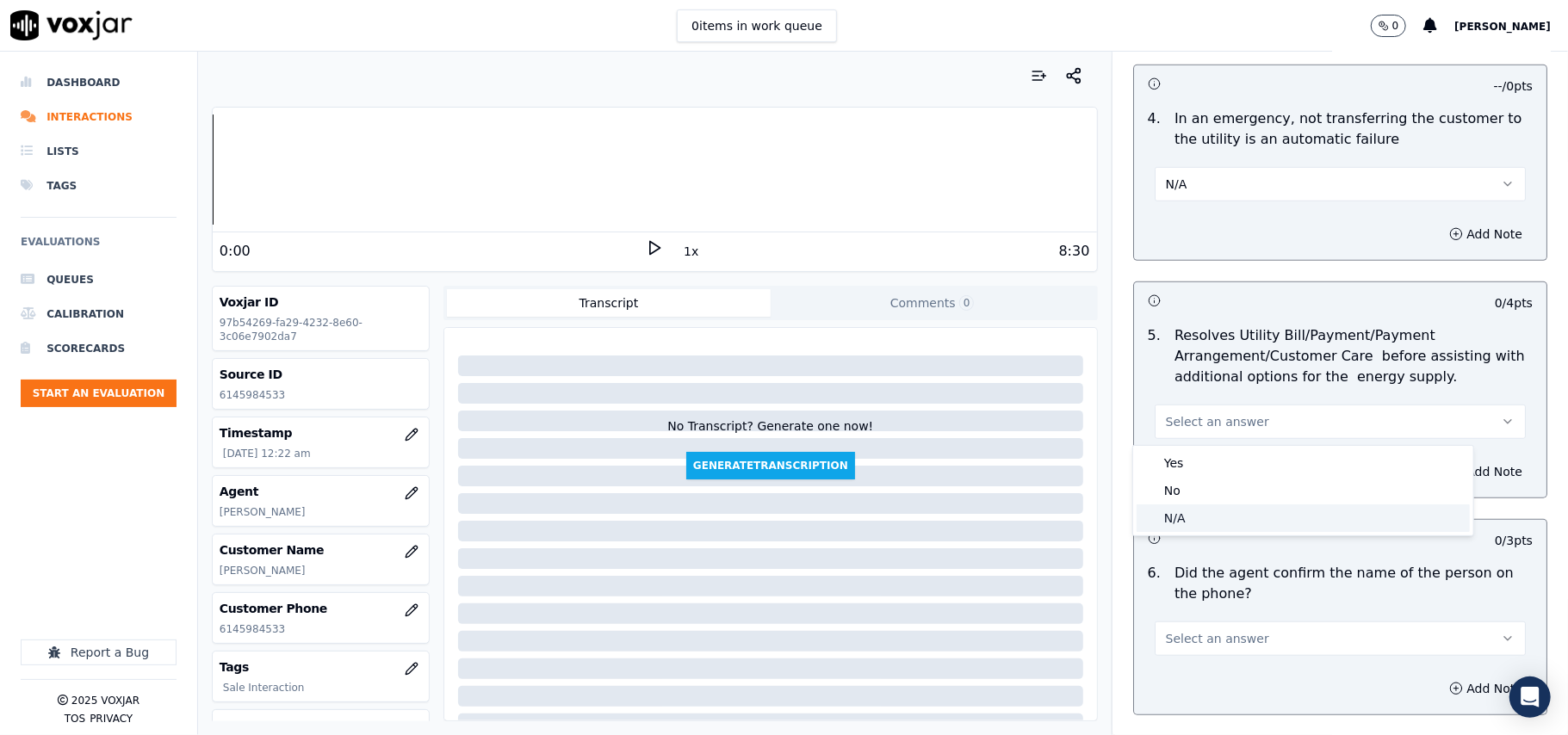
click at [1206, 527] on div "N/A" at bounding box center [1303, 517] width 334 height 28
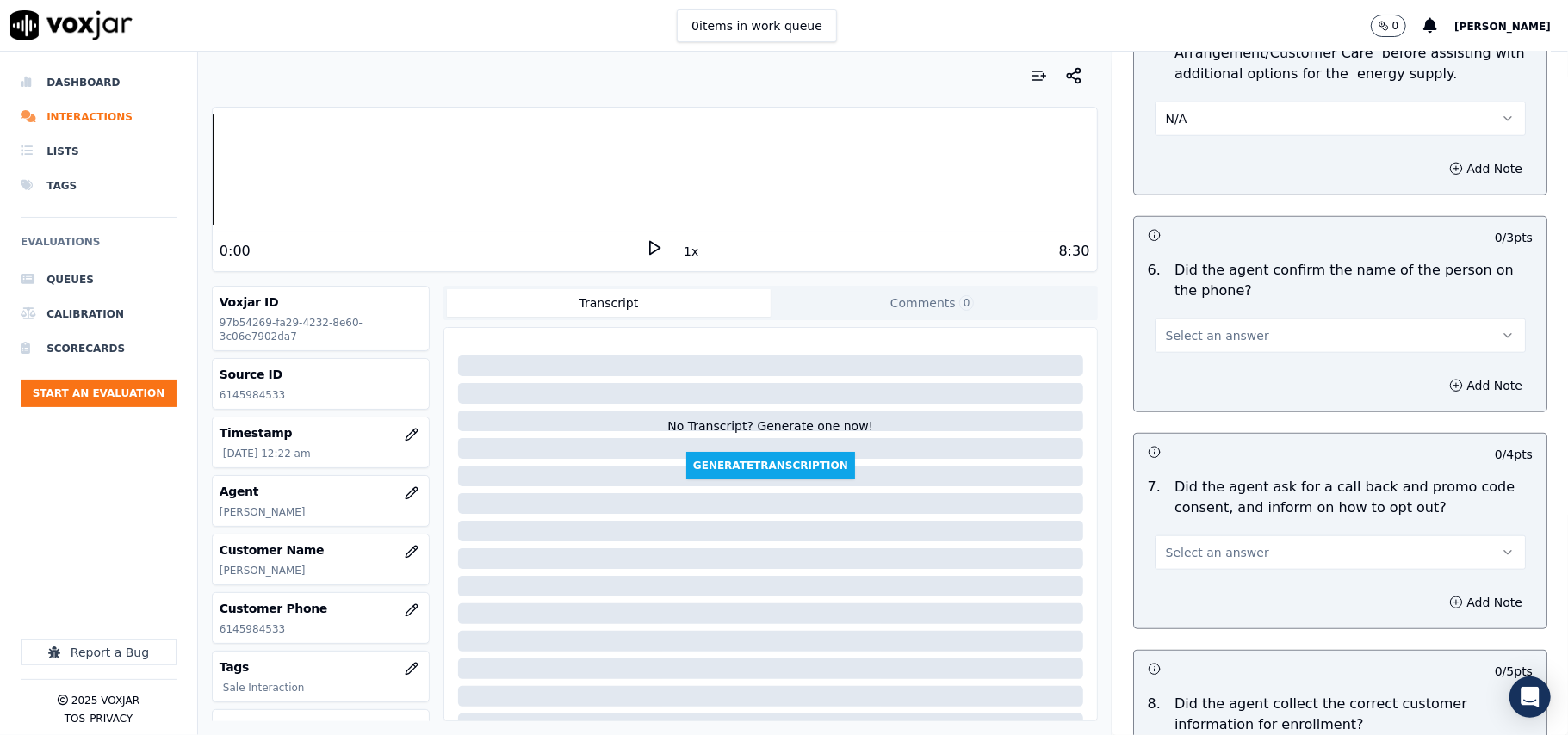
scroll to position [1147, 0]
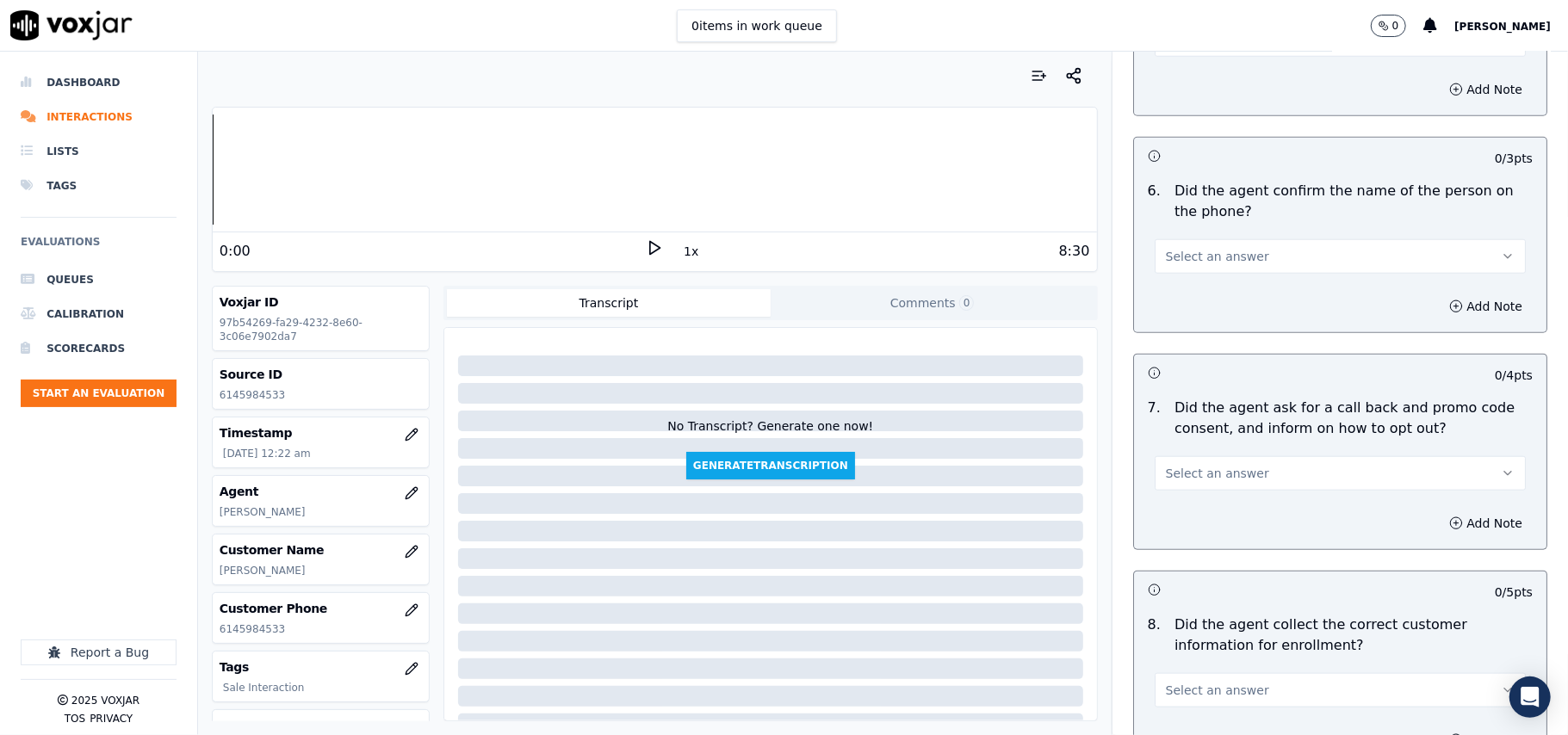
click at [1196, 269] on button "Select an answer" at bounding box center [1339, 257] width 371 height 34
click at [1199, 292] on div "Yes" at bounding box center [1303, 298] width 334 height 28
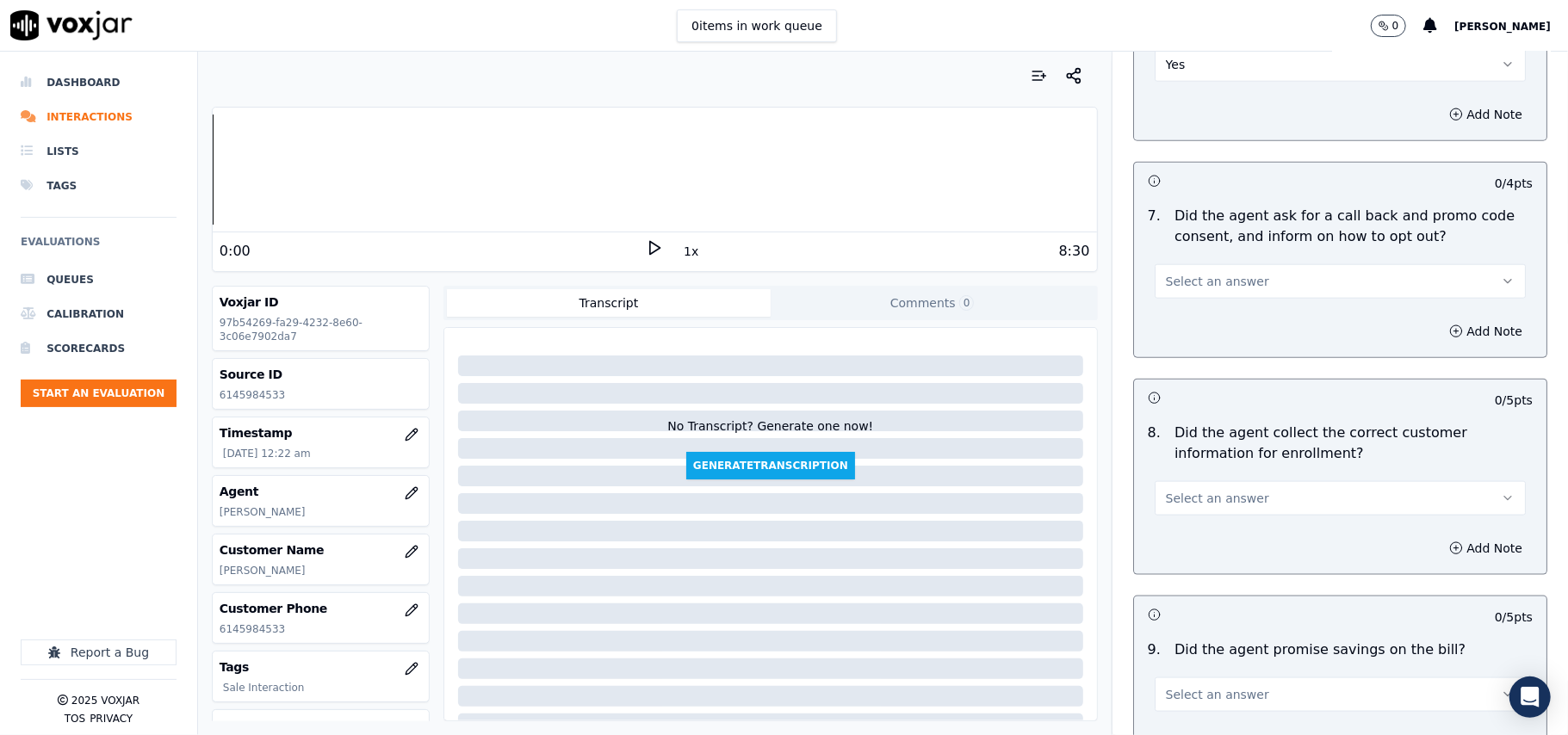
click at [1175, 290] on span "Select an answer" at bounding box center [1217, 282] width 104 height 17
click at [1192, 326] on div "Yes" at bounding box center [1303, 324] width 334 height 28
click at [1217, 495] on span "Select an answer" at bounding box center [1217, 498] width 104 height 17
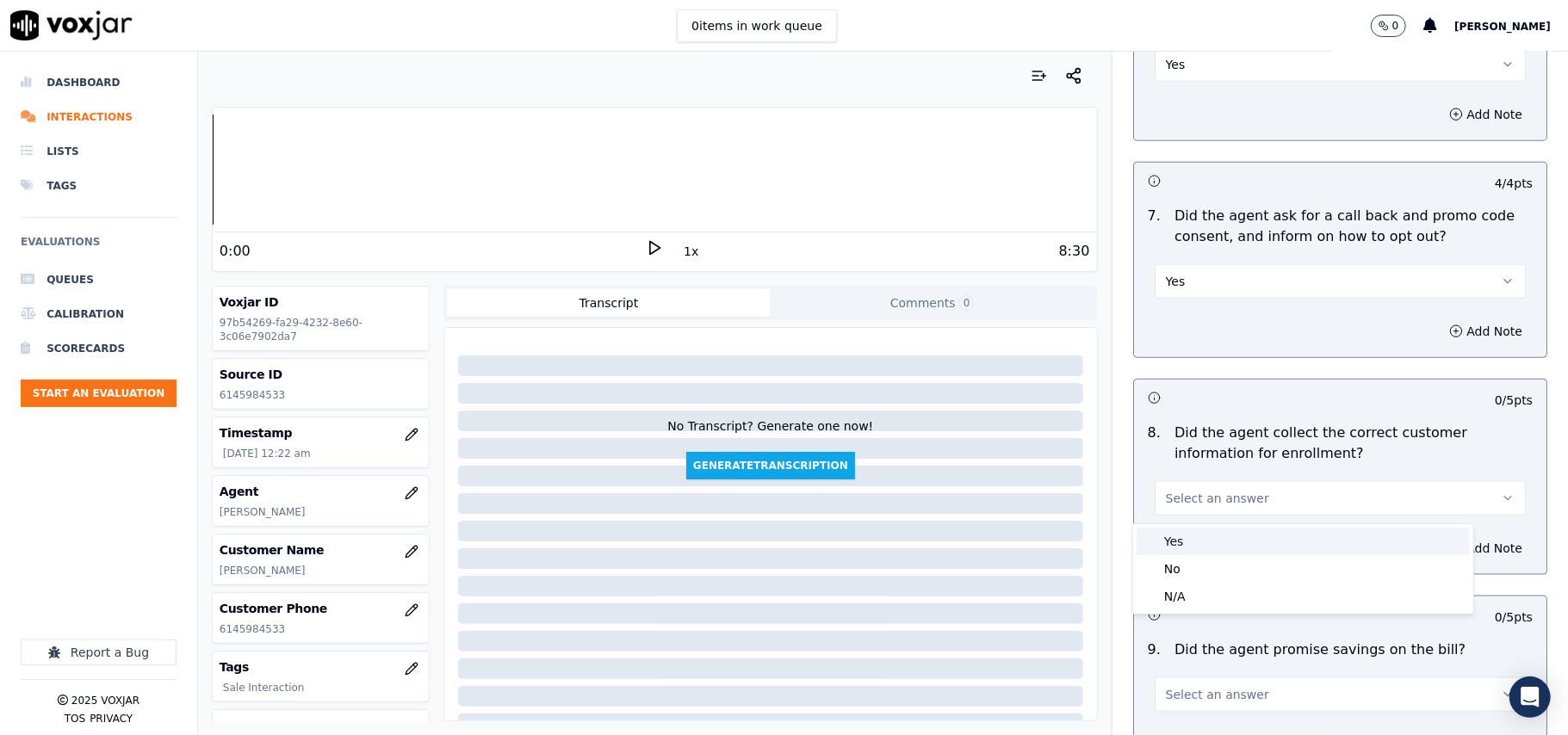
click at [1195, 540] on div "Yes" at bounding box center [1303, 541] width 334 height 28
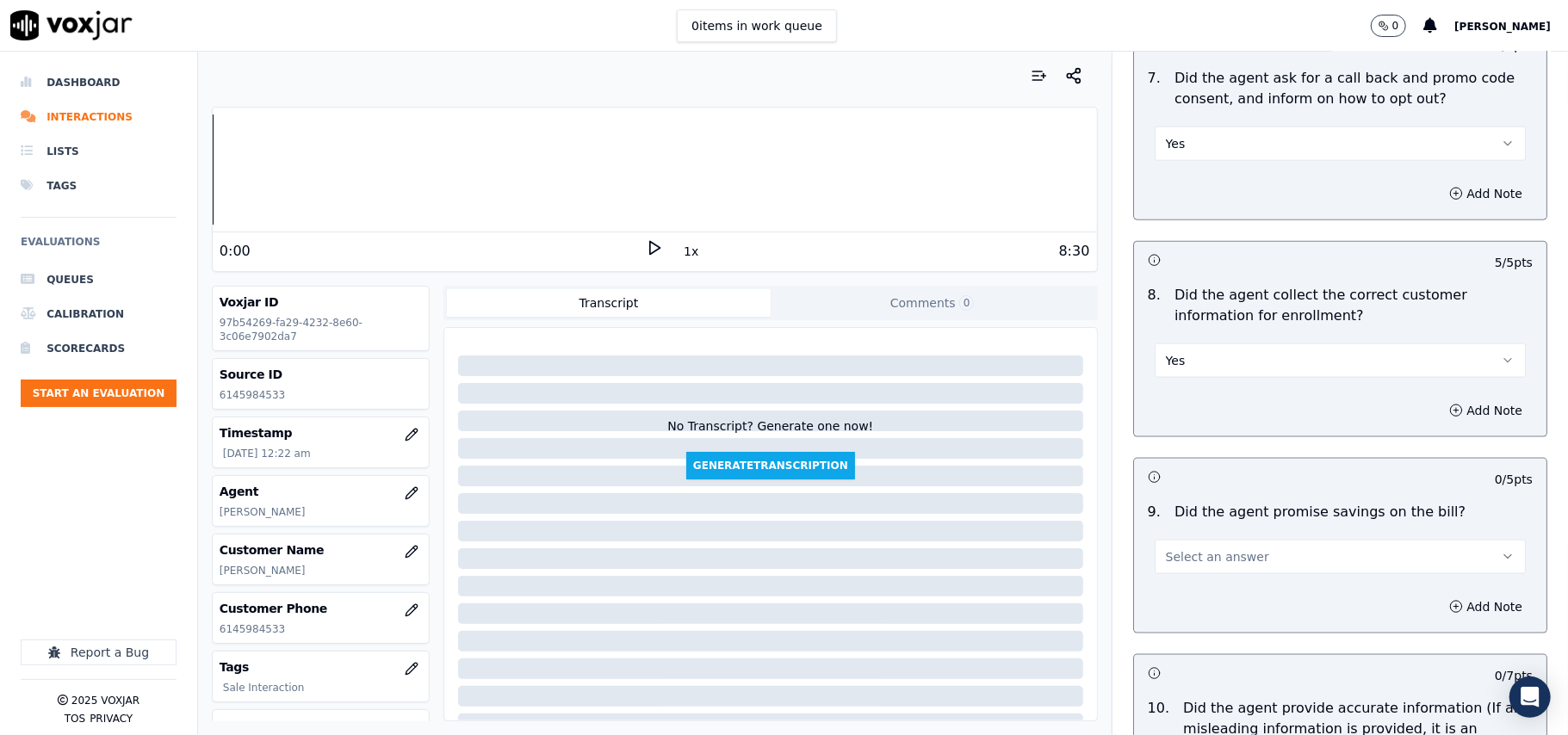
scroll to position [1529, 0]
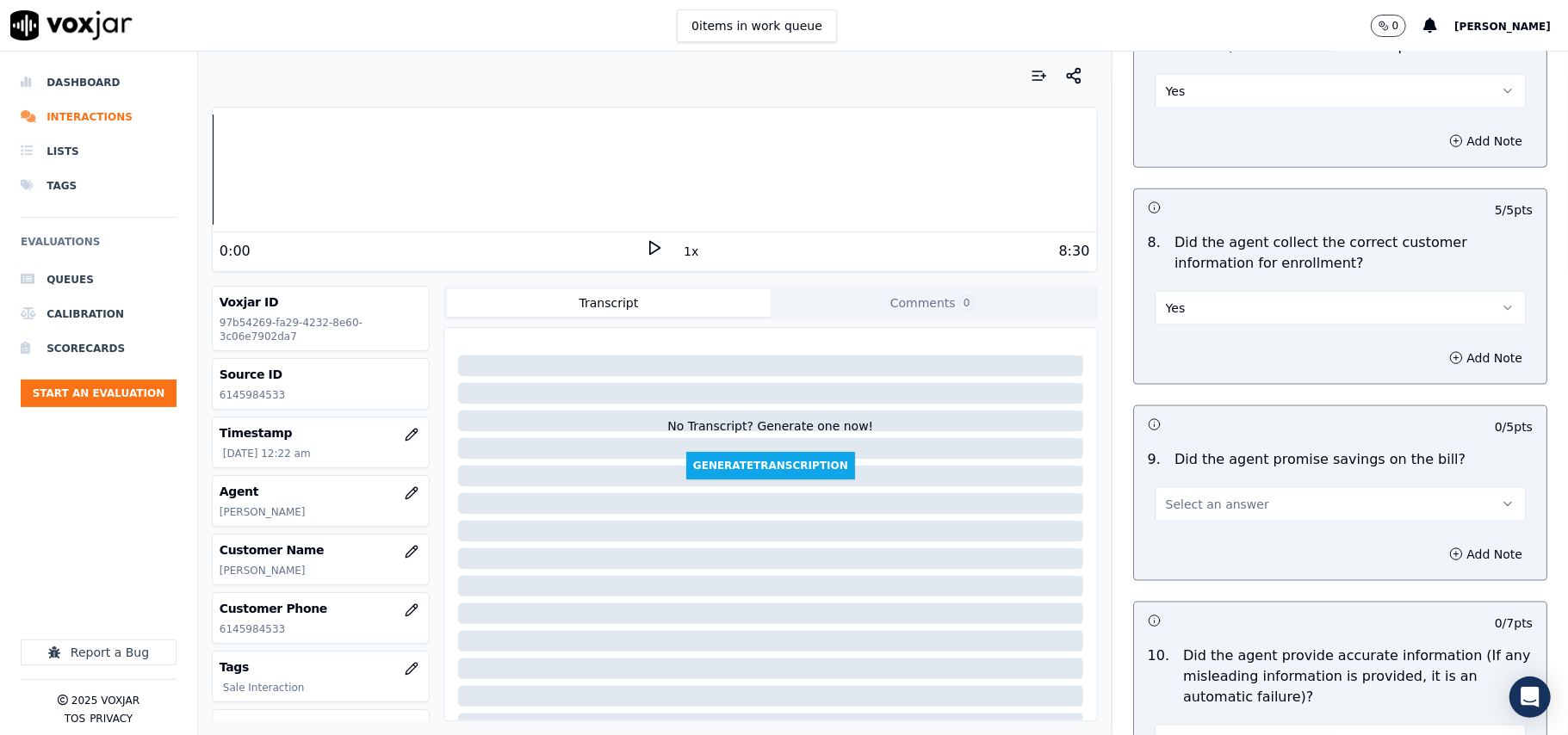
click at [1193, 507] on span "Select an answer" at bounding box center [1217, 504] width 104 height 17
click at [1176, 597] on div "N/A" at bounding box center [1303, 603] width 334 height 28
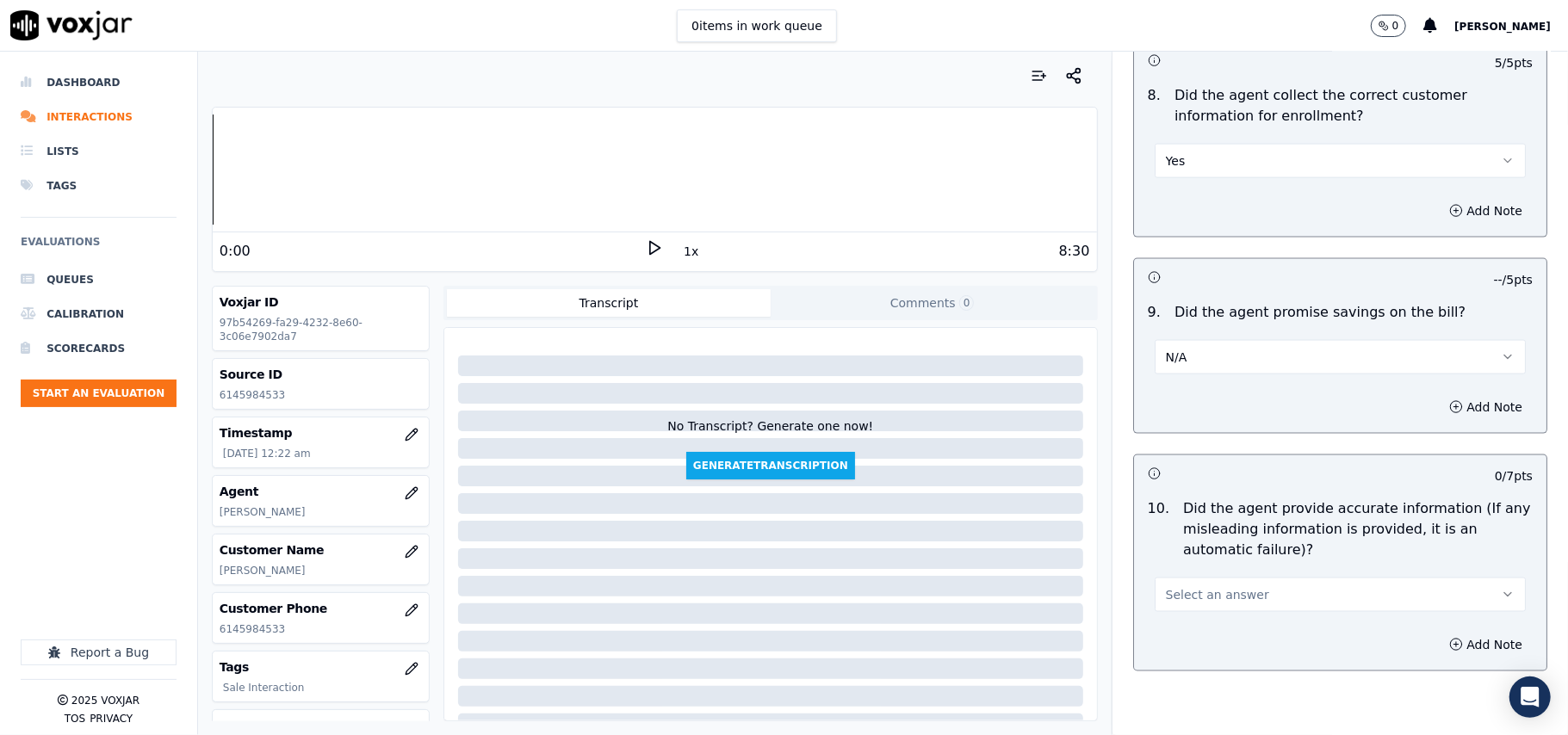
scroll to position [1721, 0]
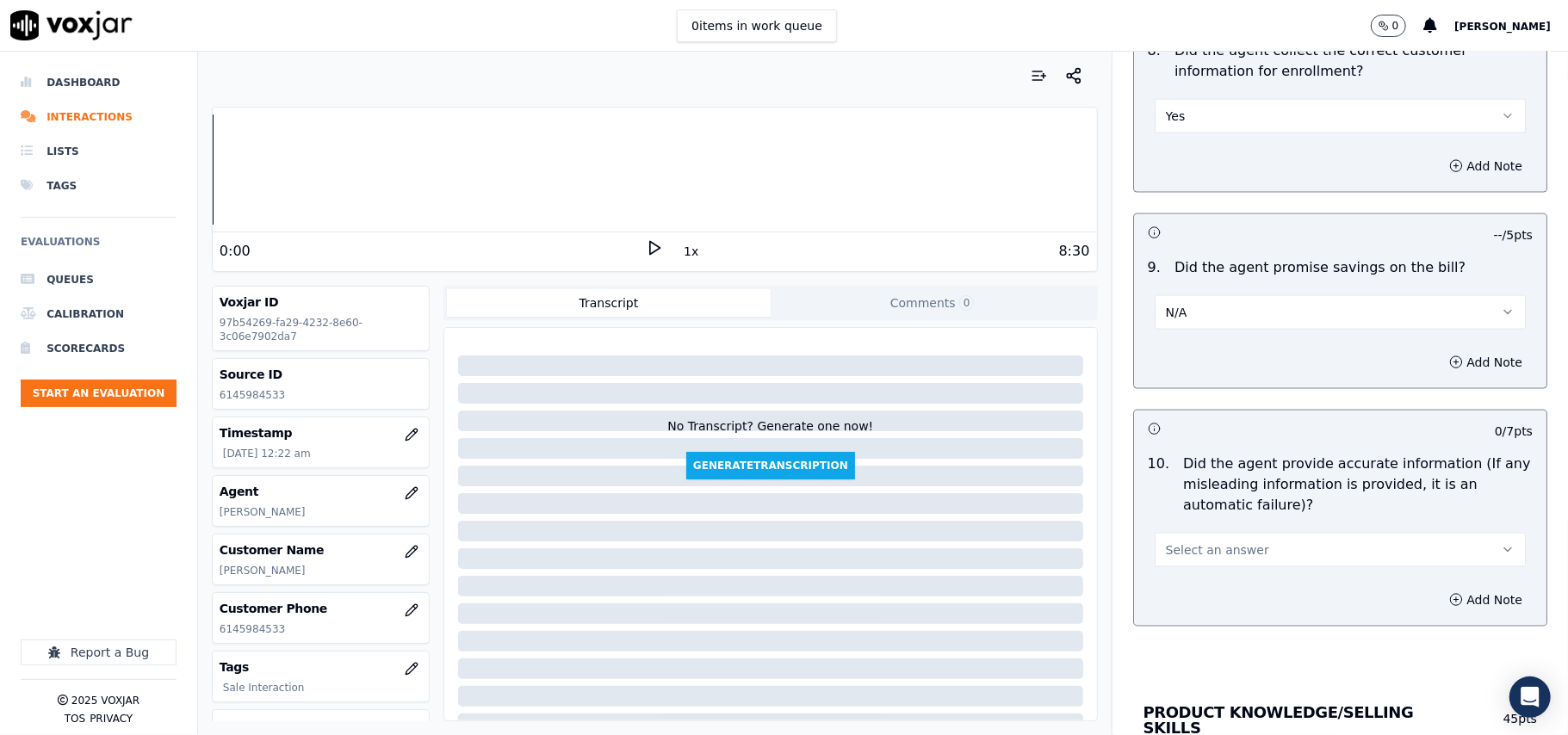
drag, startPoint x: 1195, startPoint y: 560, endPoint x: 1196, endPoint y: 572, distance: 12.0
click at [1195, 559] on span "Select an answer" at bounding box center [1217, 550] width 104 height 17
click at [1199, 587] on div "Yes" at bounding box center [1303, 594] width 334 height 28
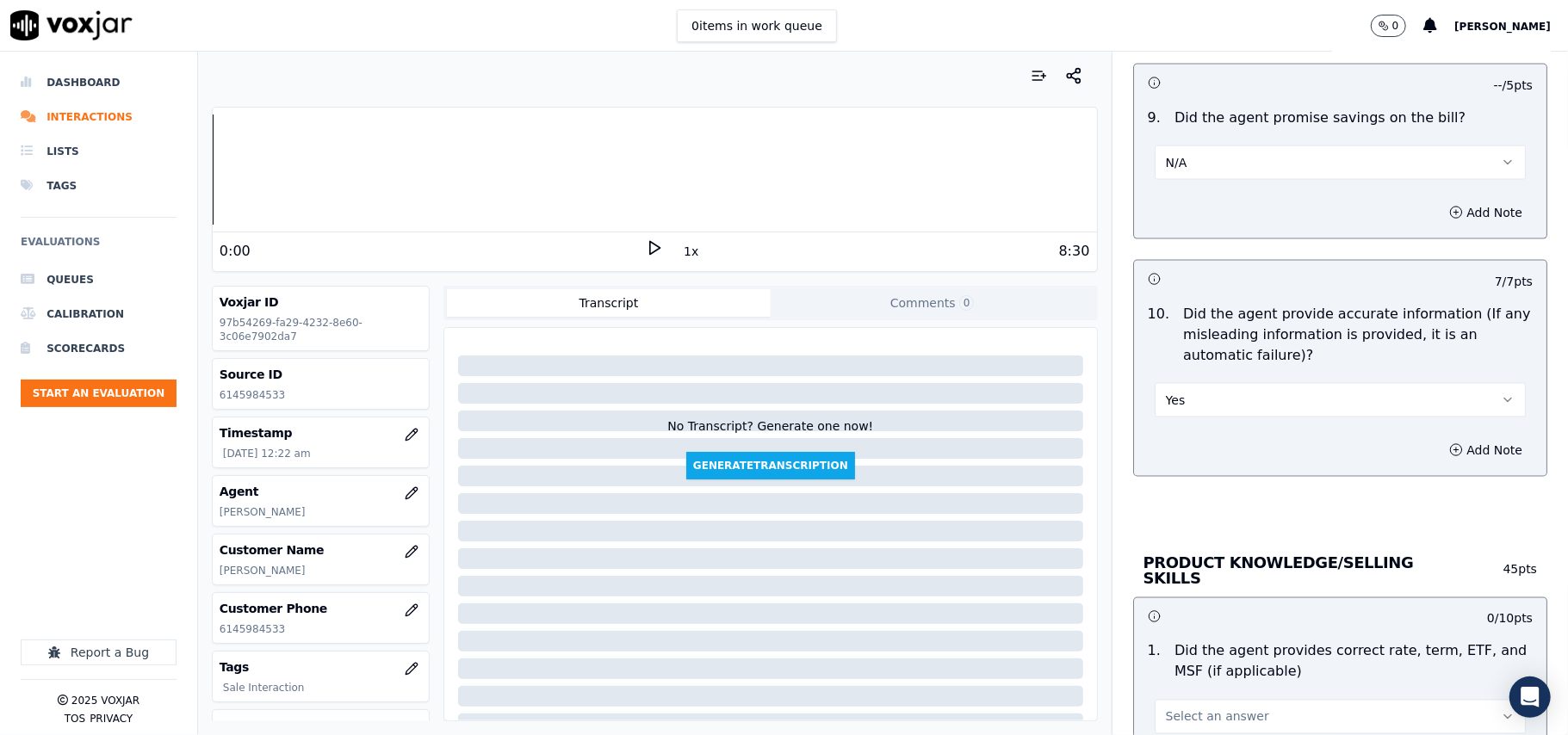
scroll to position [2103, 0]
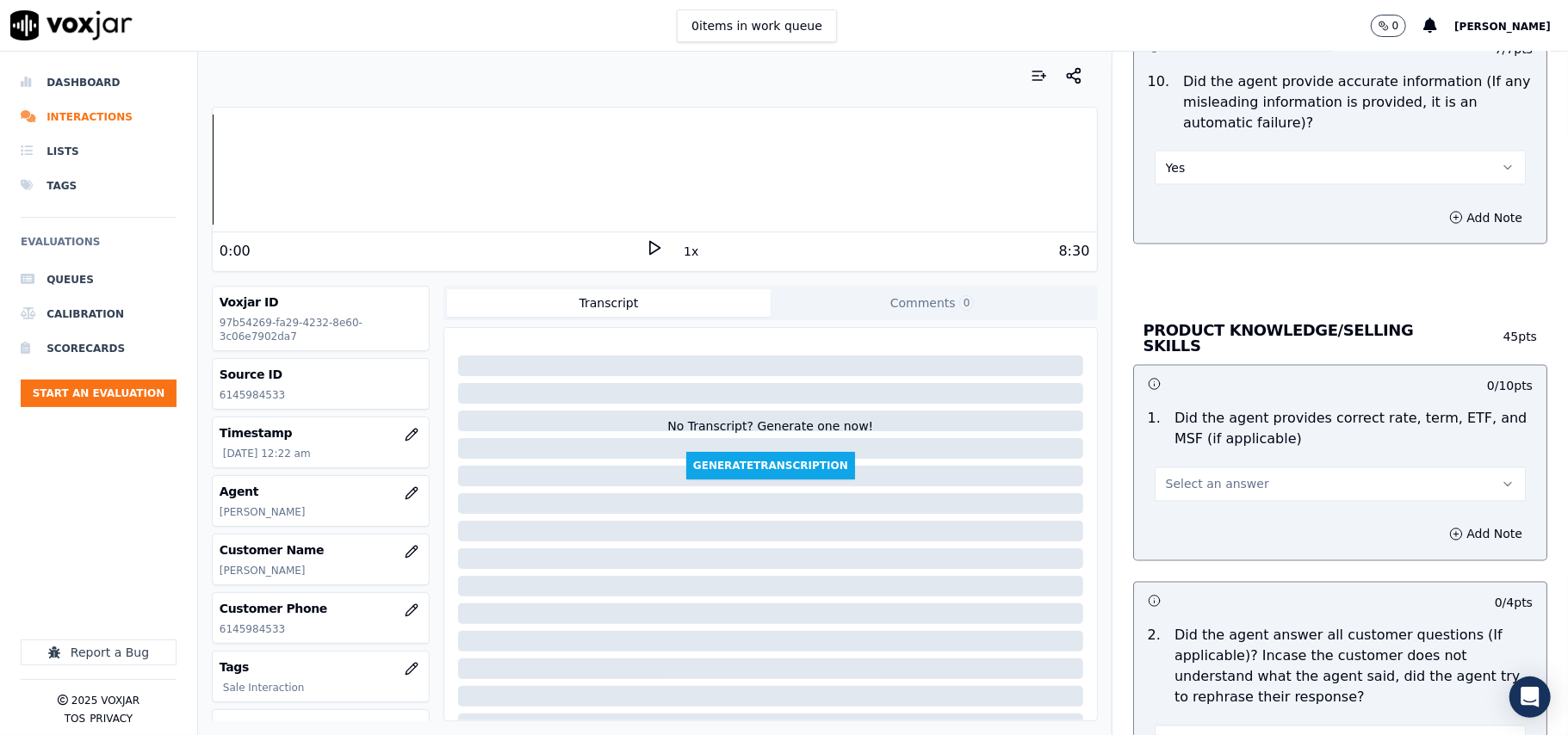
click at [1198, 479] on span "Select an answer" at bounding box center [1217, 485] width 104 height 17
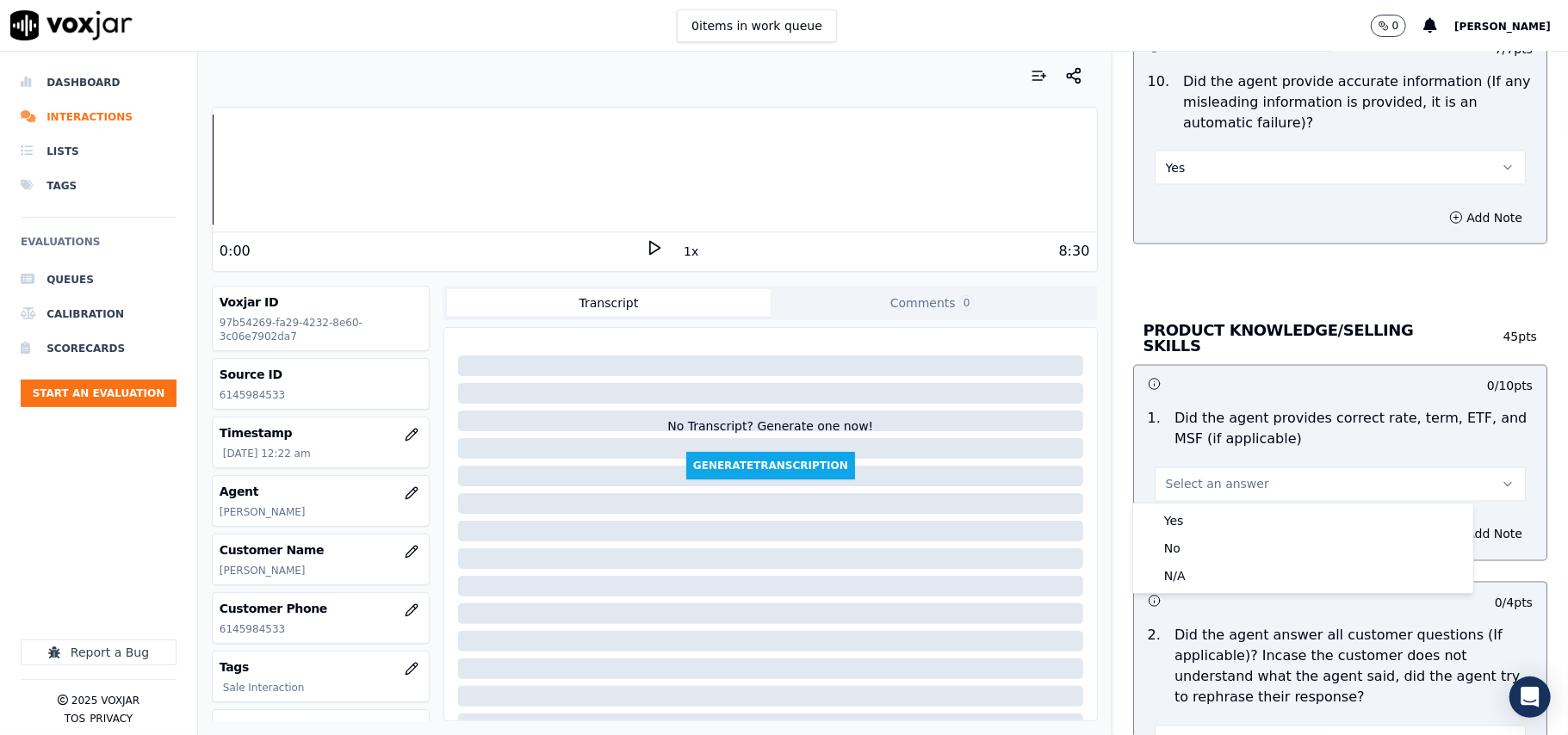
click at [1207, 503] on div "Yes No N/A" at bounding box center [1303, 548] width 342 height 91
click at [1207, 517] on div "Yes" at bounding box center [1303, 520] width 334 height 28
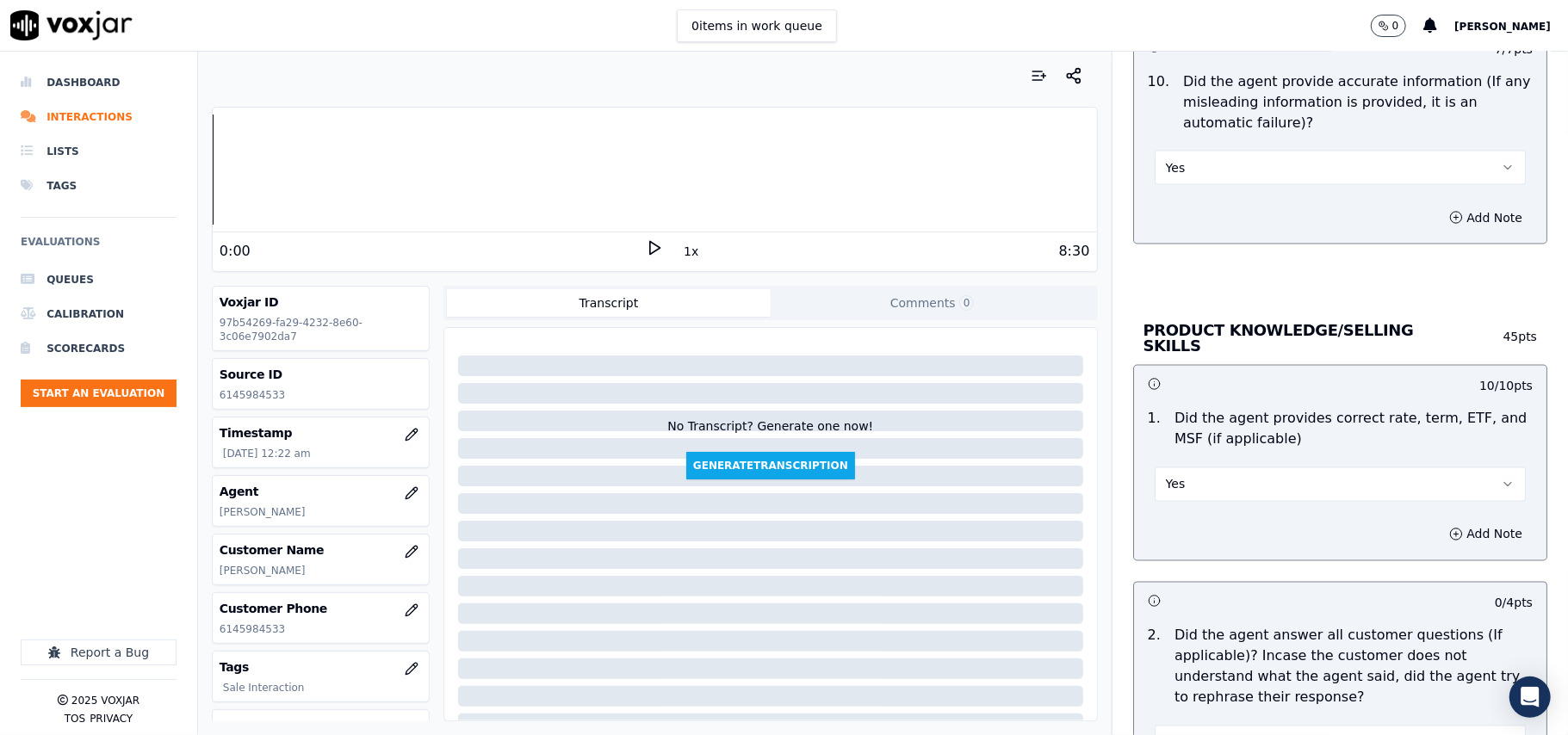
scroll to position [2295, 0]
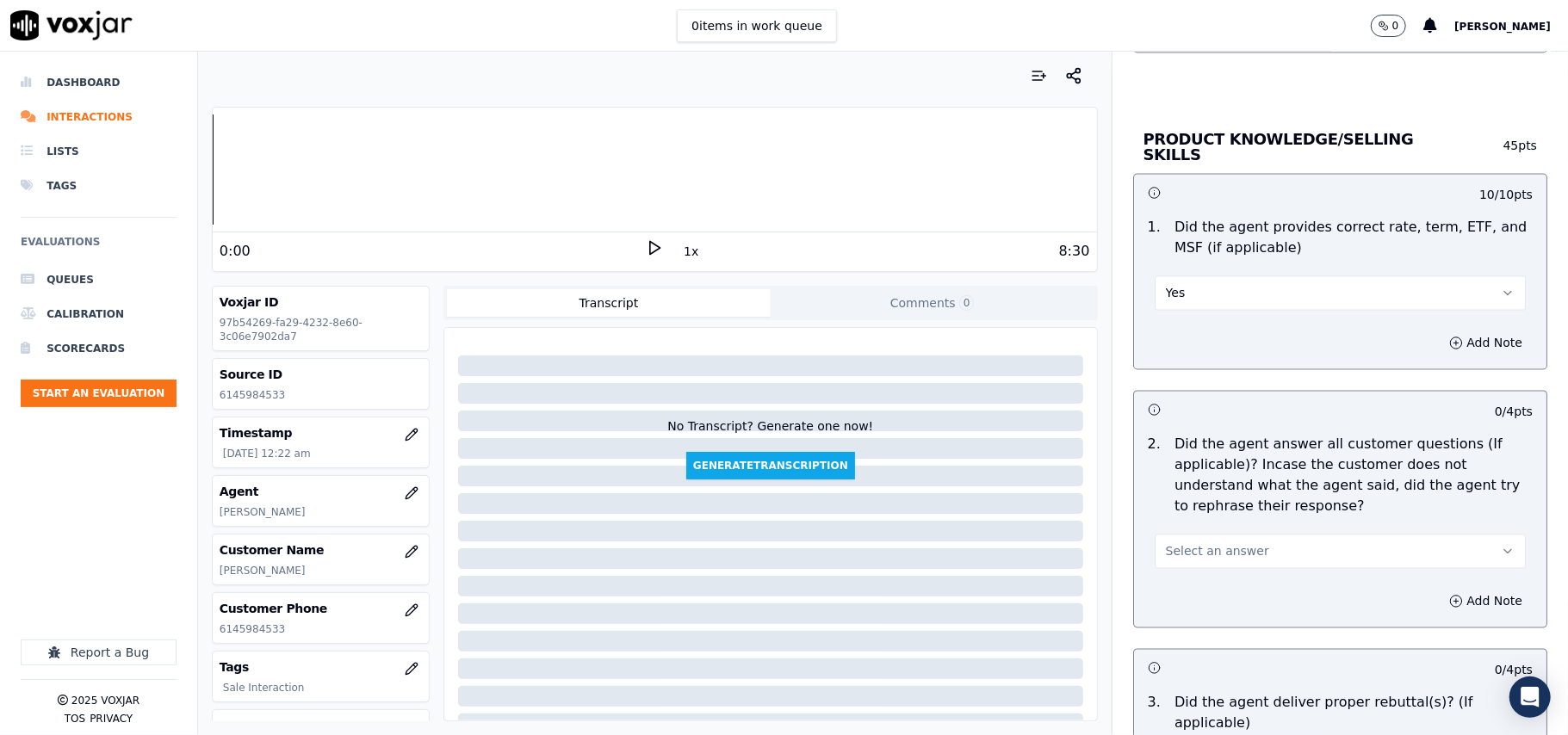
click at [1183, 555] on span "Select an answer" at bounding box center [1217, 552] width 104 height 17
click at [1183, 587] on div "Yes" at bounding box center [1303, 587] width 334 height 28
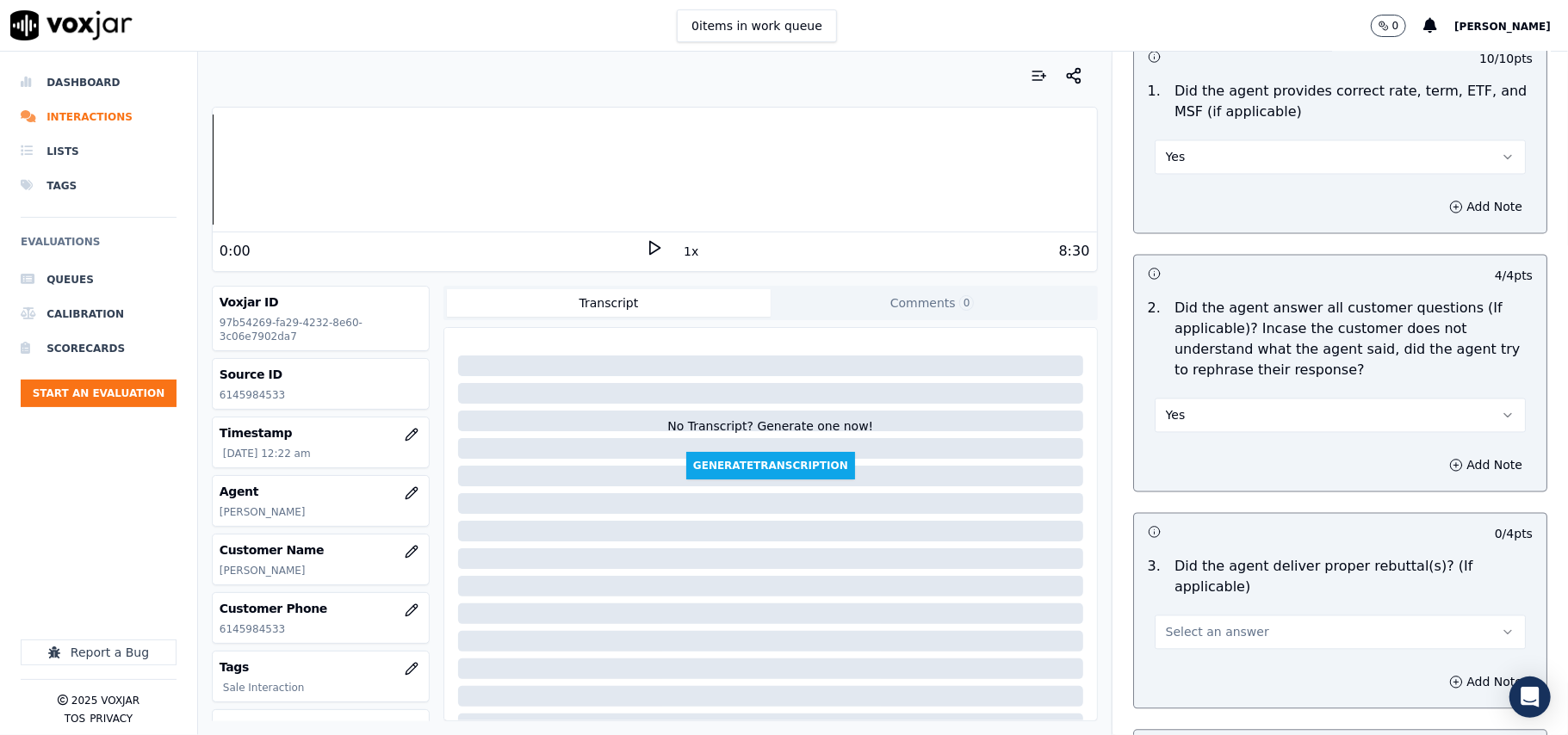
scroll to position [2487, 0]
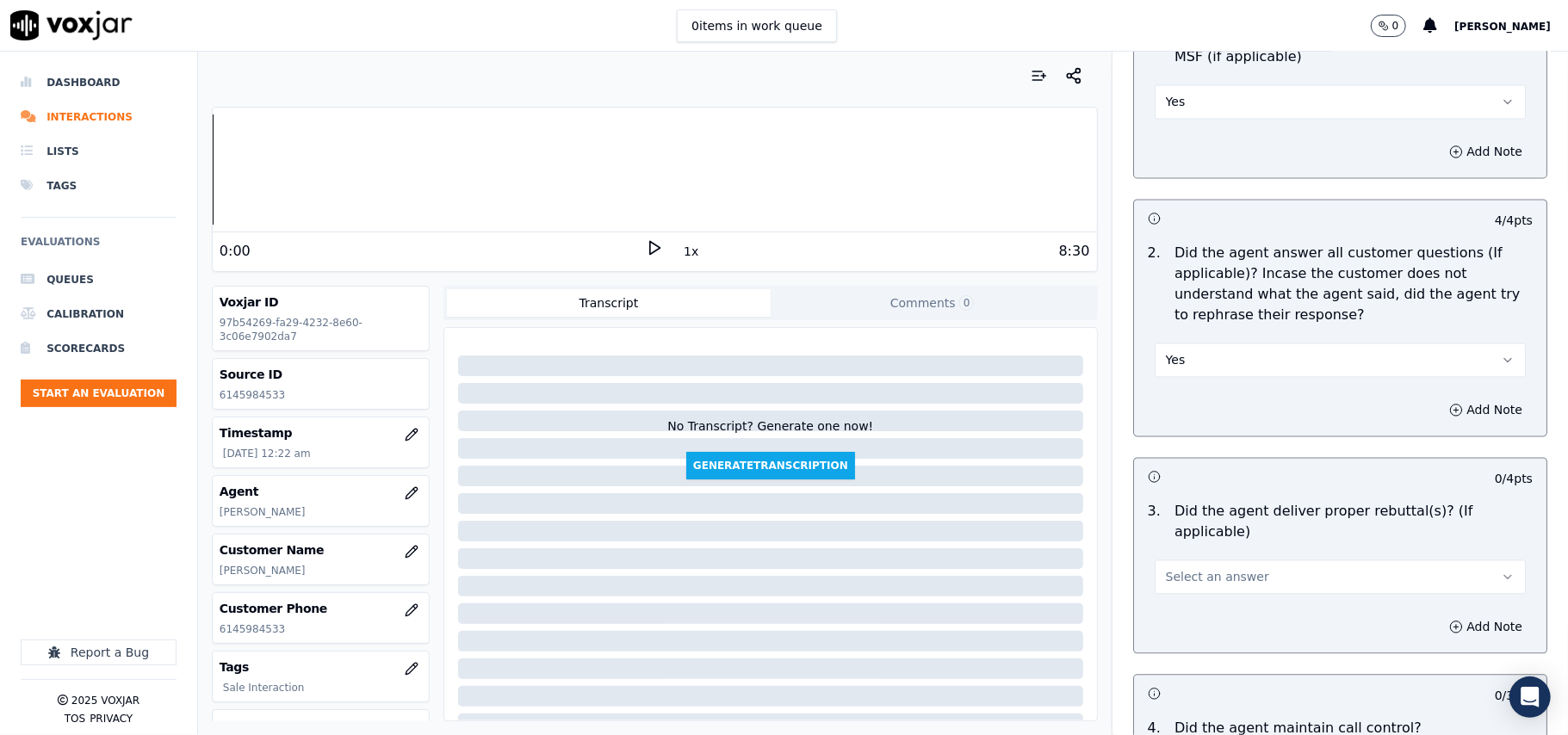
click at [1211, 560] on button "Select an answer" at bounding box center [1339, 577] width 371 height 34
click at [1181, 579] on div "Yes" at bounding box center [1303, 592] width 334 height 28
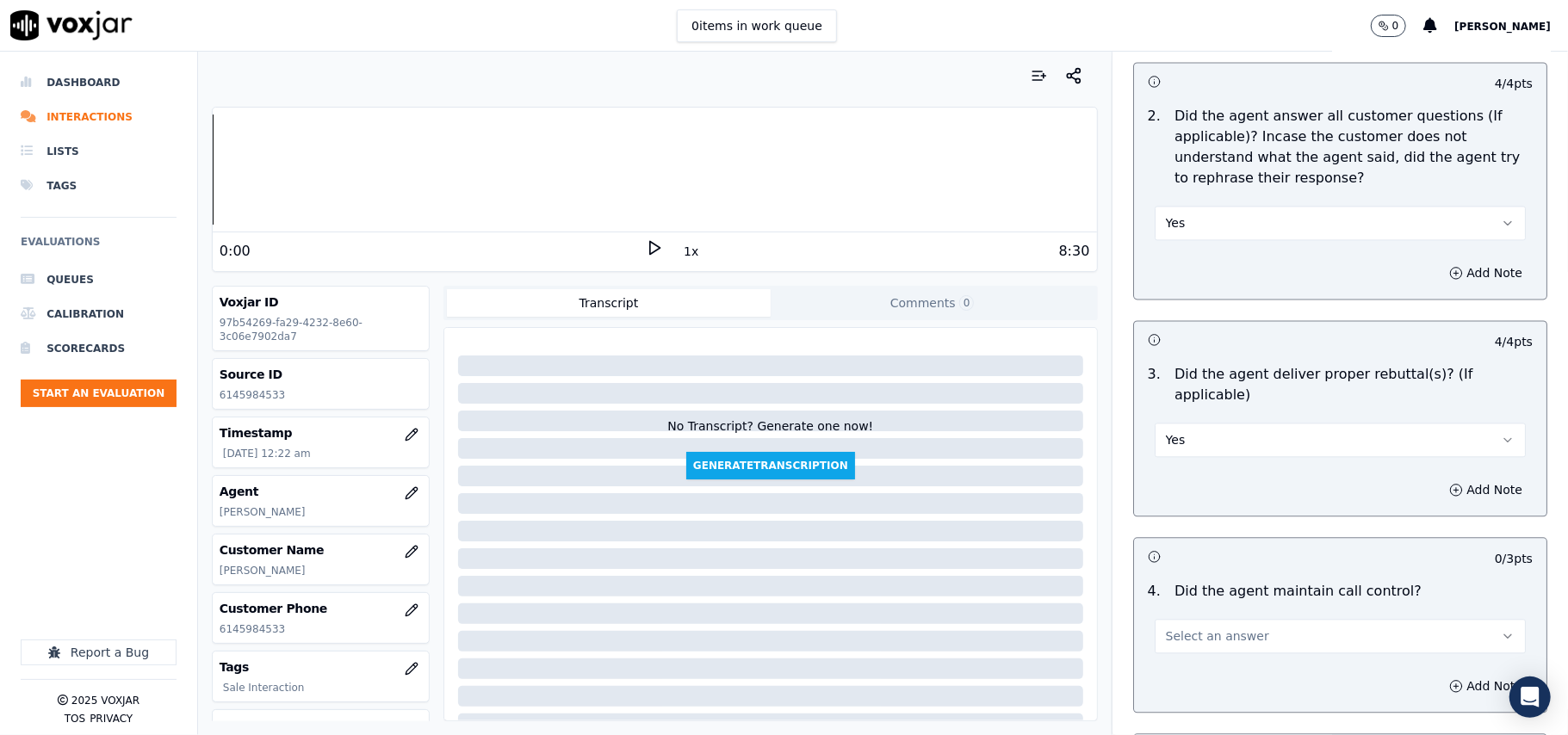
scroll to position [2676, 0]
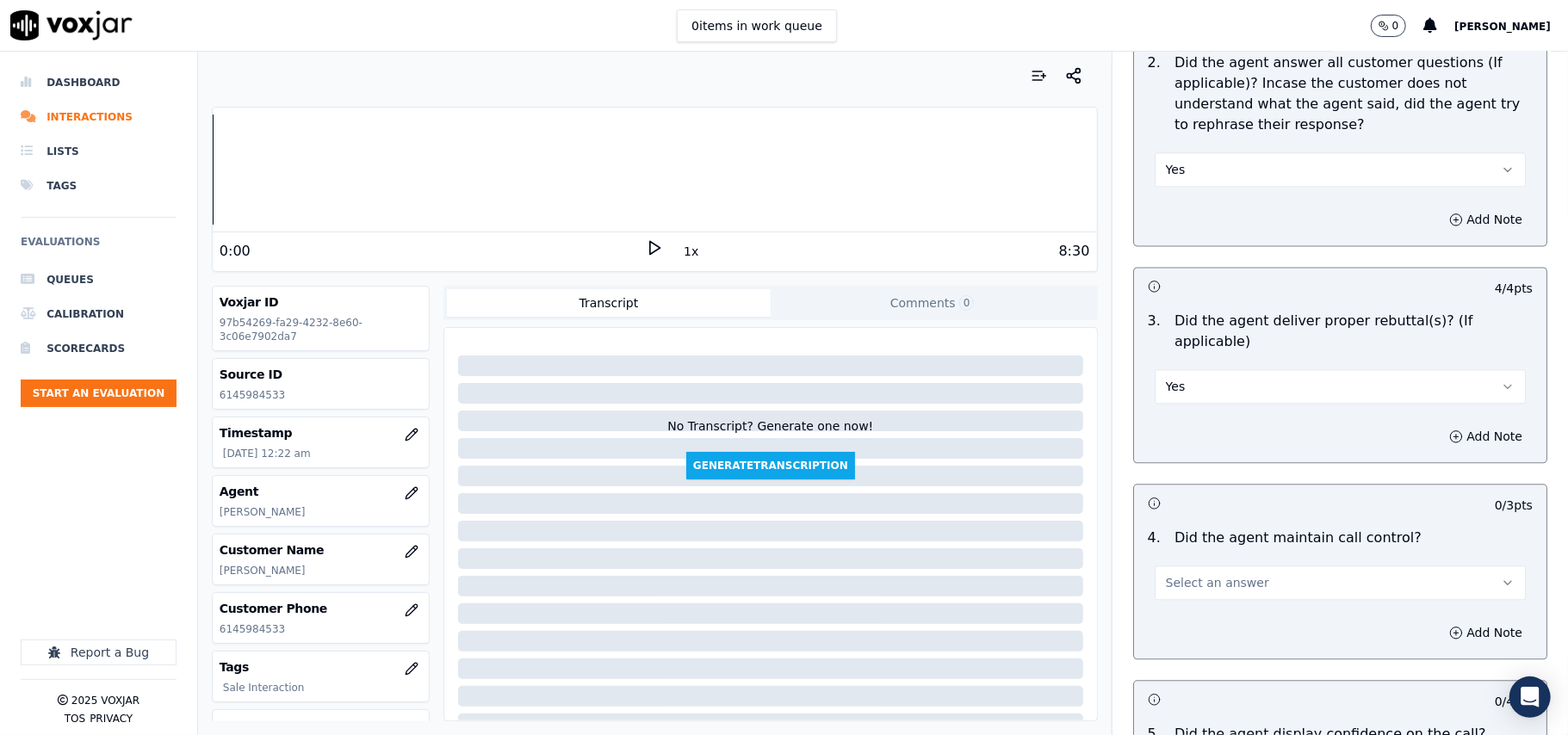
click at [1198, 574] on span "Select an answer" at bounding box center [1217, 583] width 104 height 17
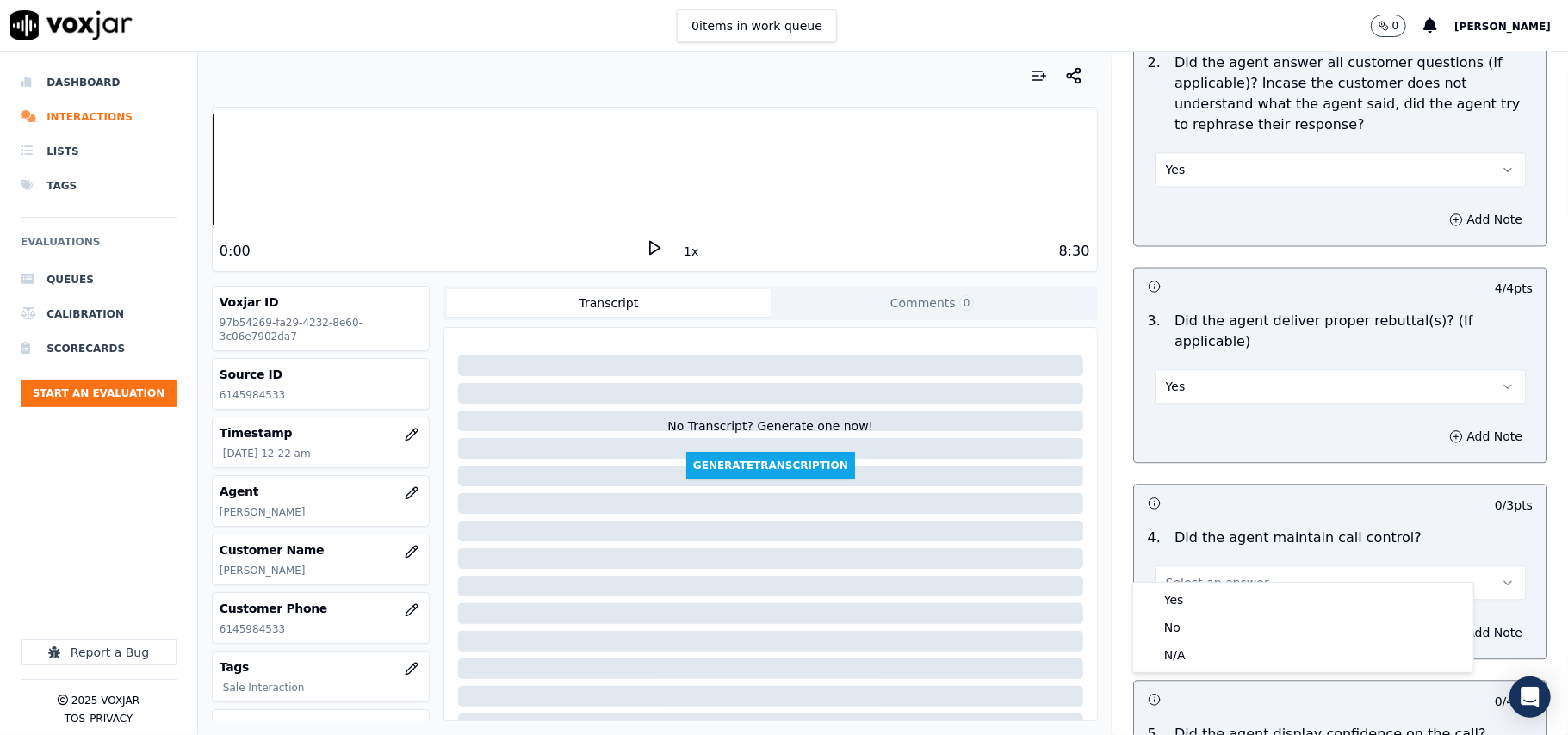
click at [1196, 580] on div "4 . Did the agent maintain call control? Select an answer" at bounding box center [1340, 563] width 412 height 86
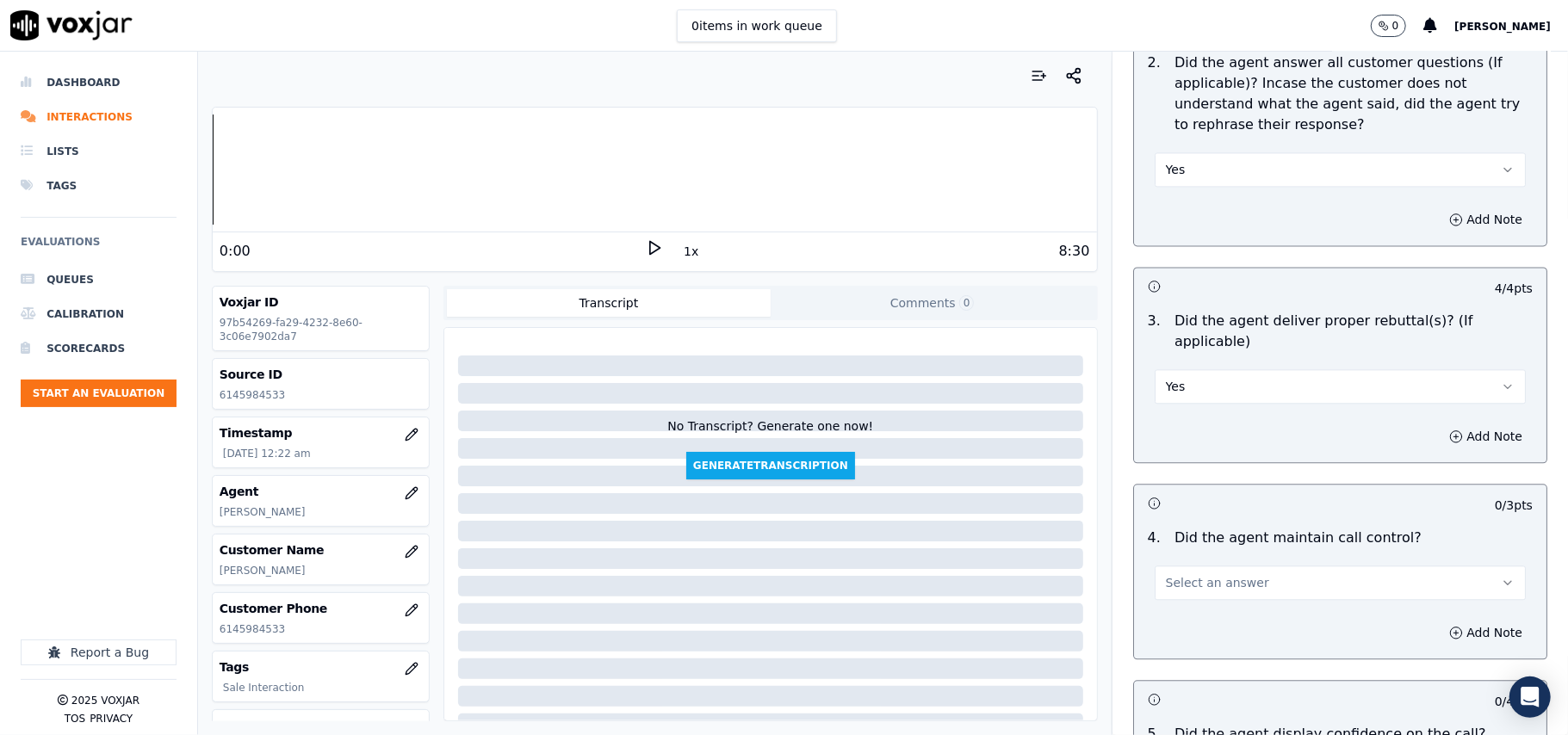
click at [1204, 574] on span "Select an answer" at bounding box center [1217, 583] width 104 height 17
click at [1205, 604] on div "Yes" at bounding box center [1303, 600] width 334 height 28
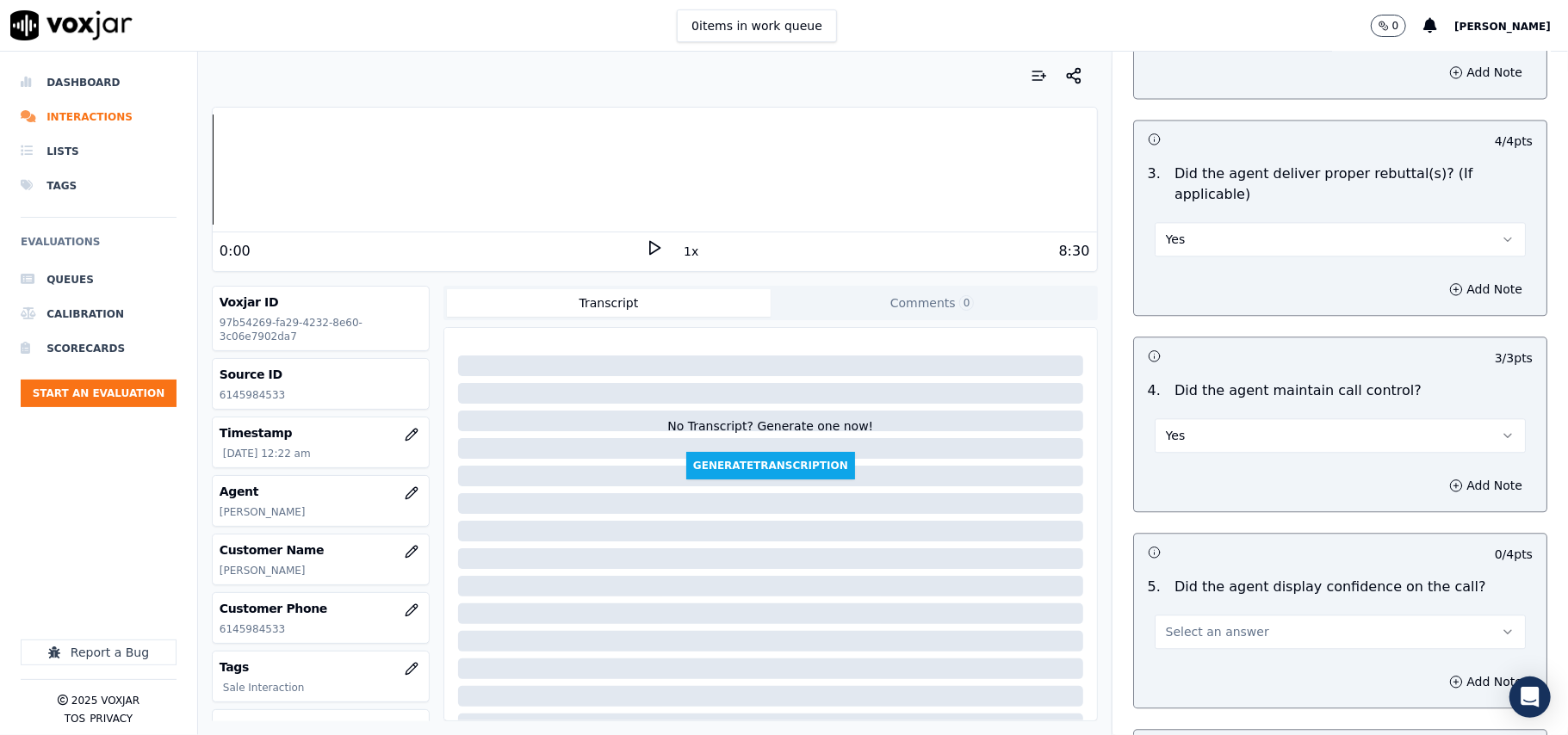
scroll to position [2869, 0]
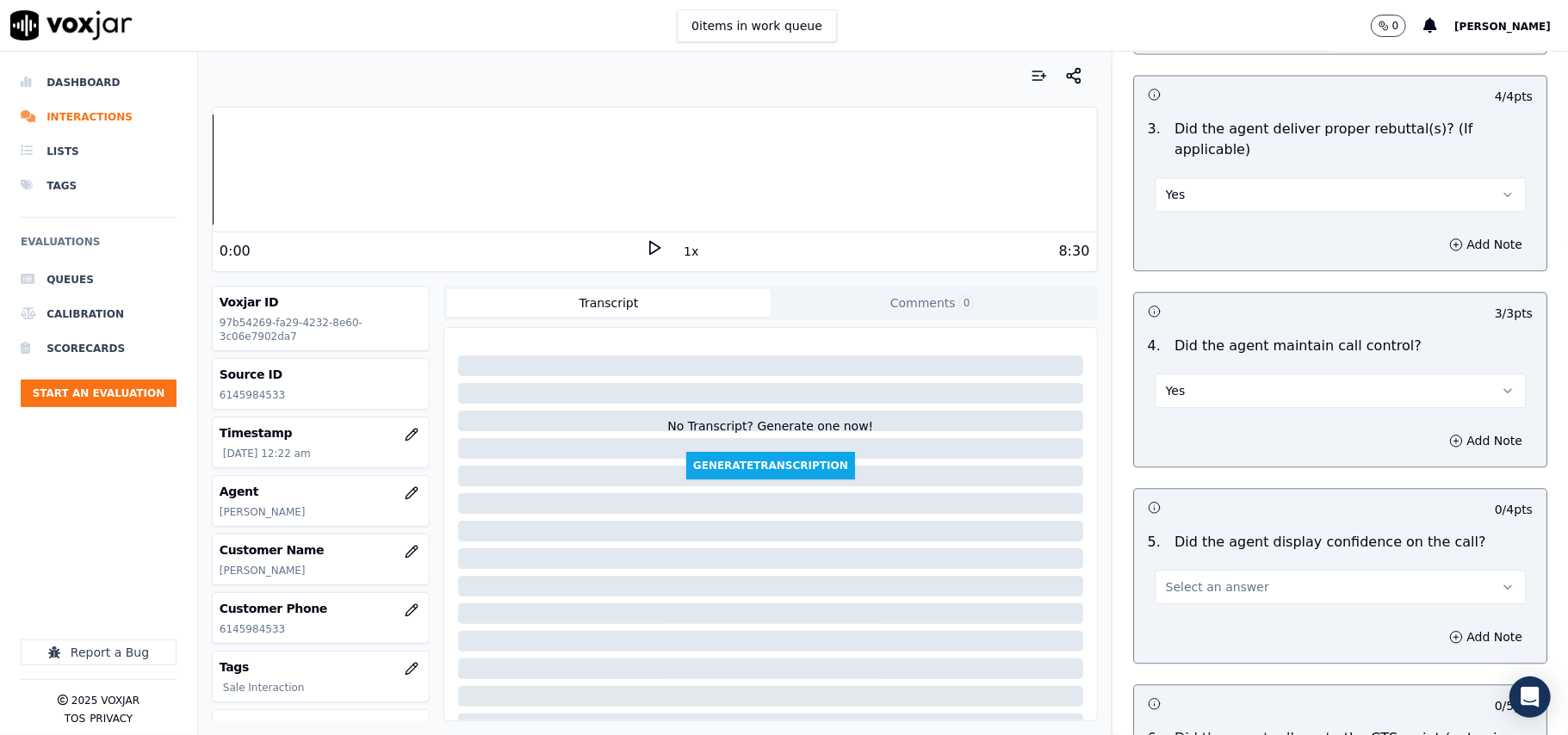
click at [1226, 579] on span "Select an answer" at bounding box center [1217, 587] width 104 height 17
click at [1219, 594] on div "Yes" at bounding box center [1303, 605] width 334 height 28
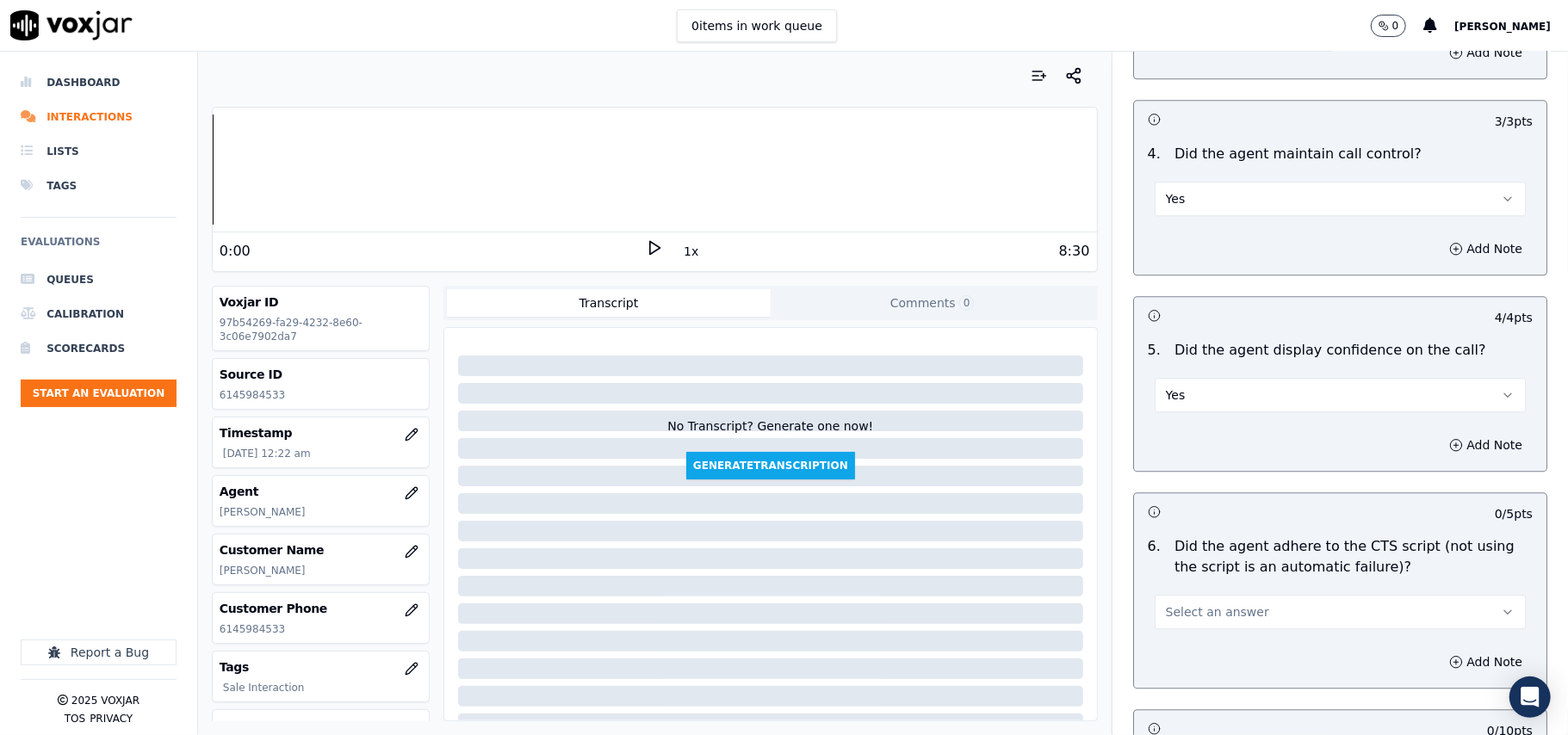
click at [1205, 604] on span "Select an answer" at bounding box center [1217, 612] width 104 height 17
click at [1198, 627] on div "Yes" at bounding box center [1303, 631] width 334 height 28
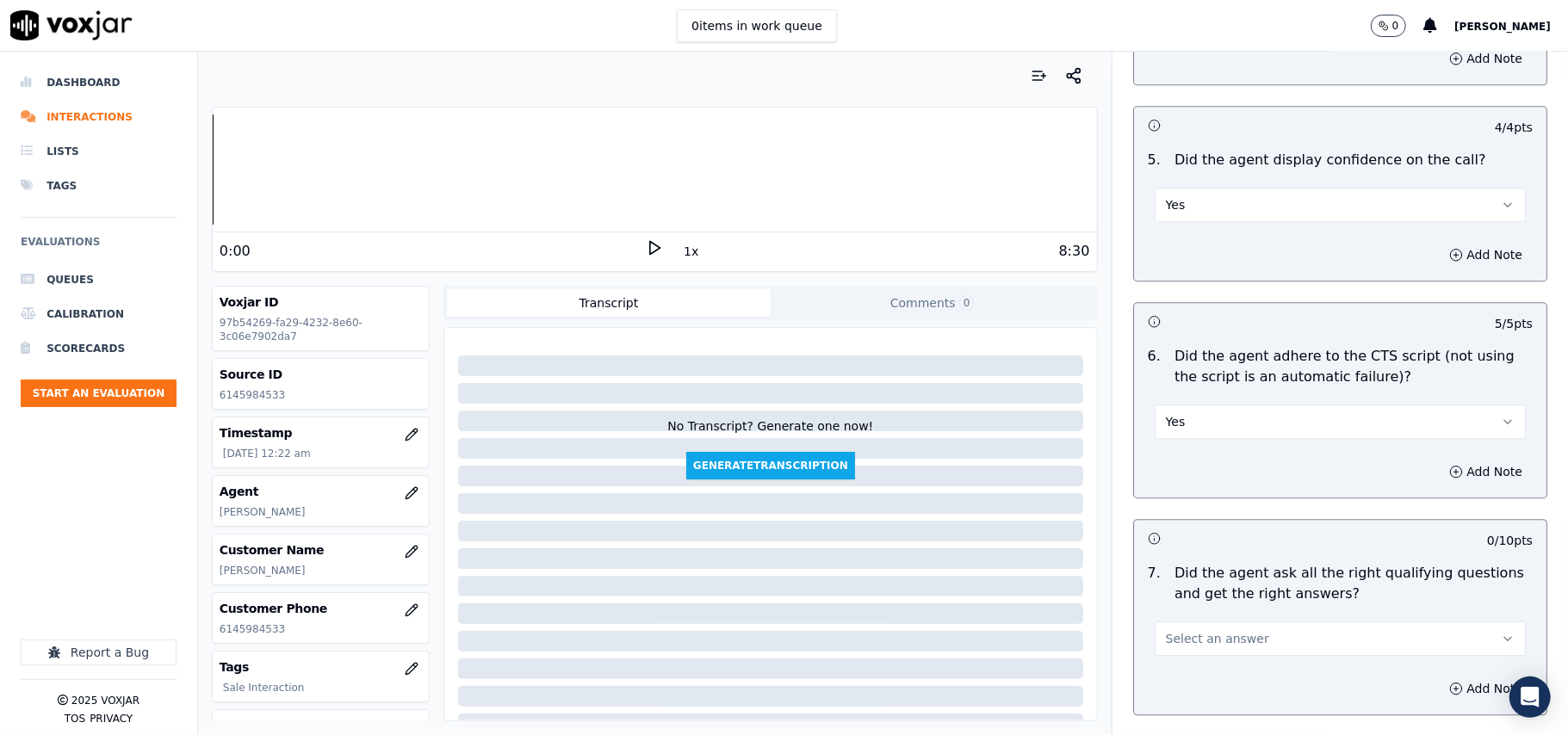
click at [1206, 630] on span "Select an answer" at bounding box center [1217, 638] width 104 height 17
click at [1188, 646] on div "Yes" at bounding box center [1303, 657] width 334 height 28
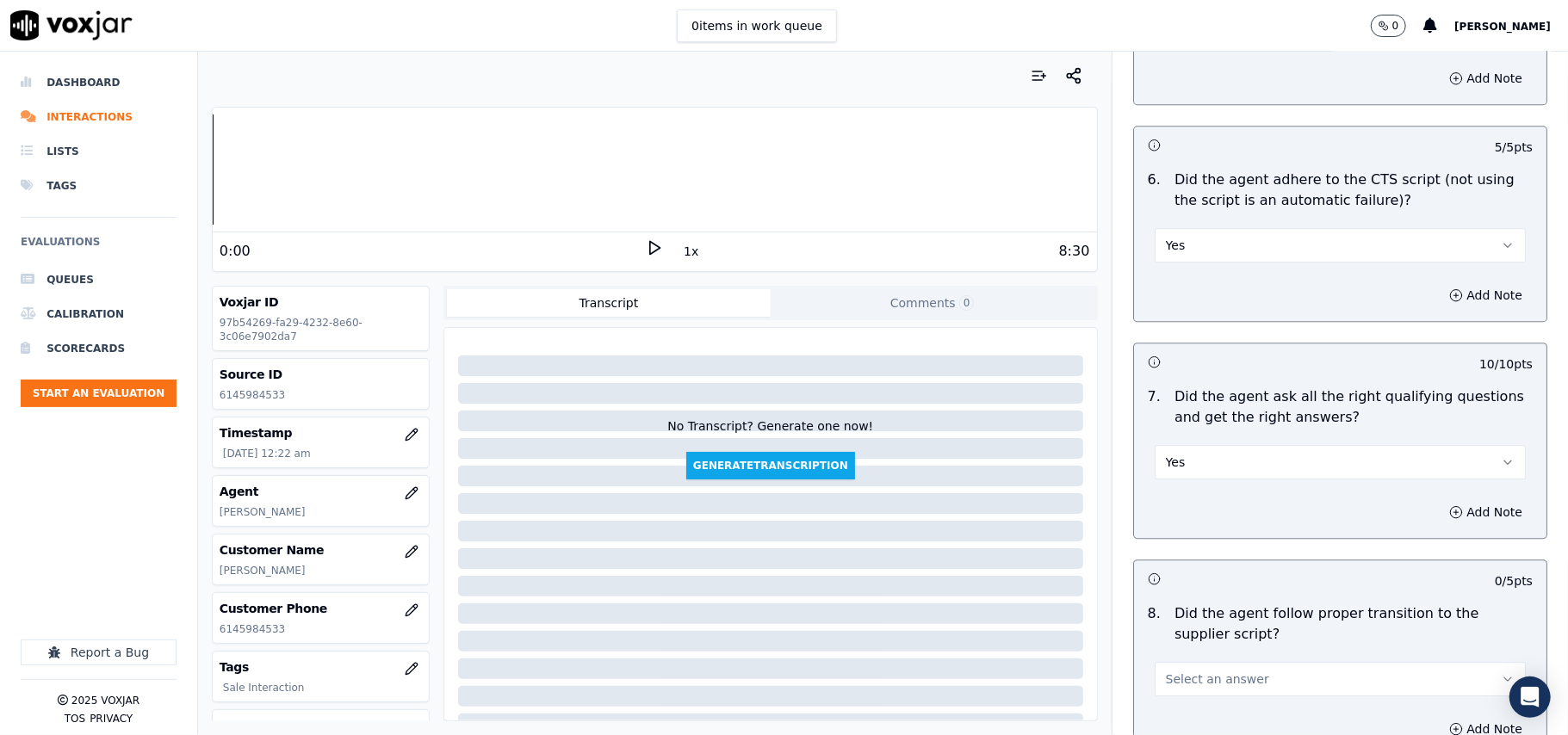
scroll to position [3634, 0]
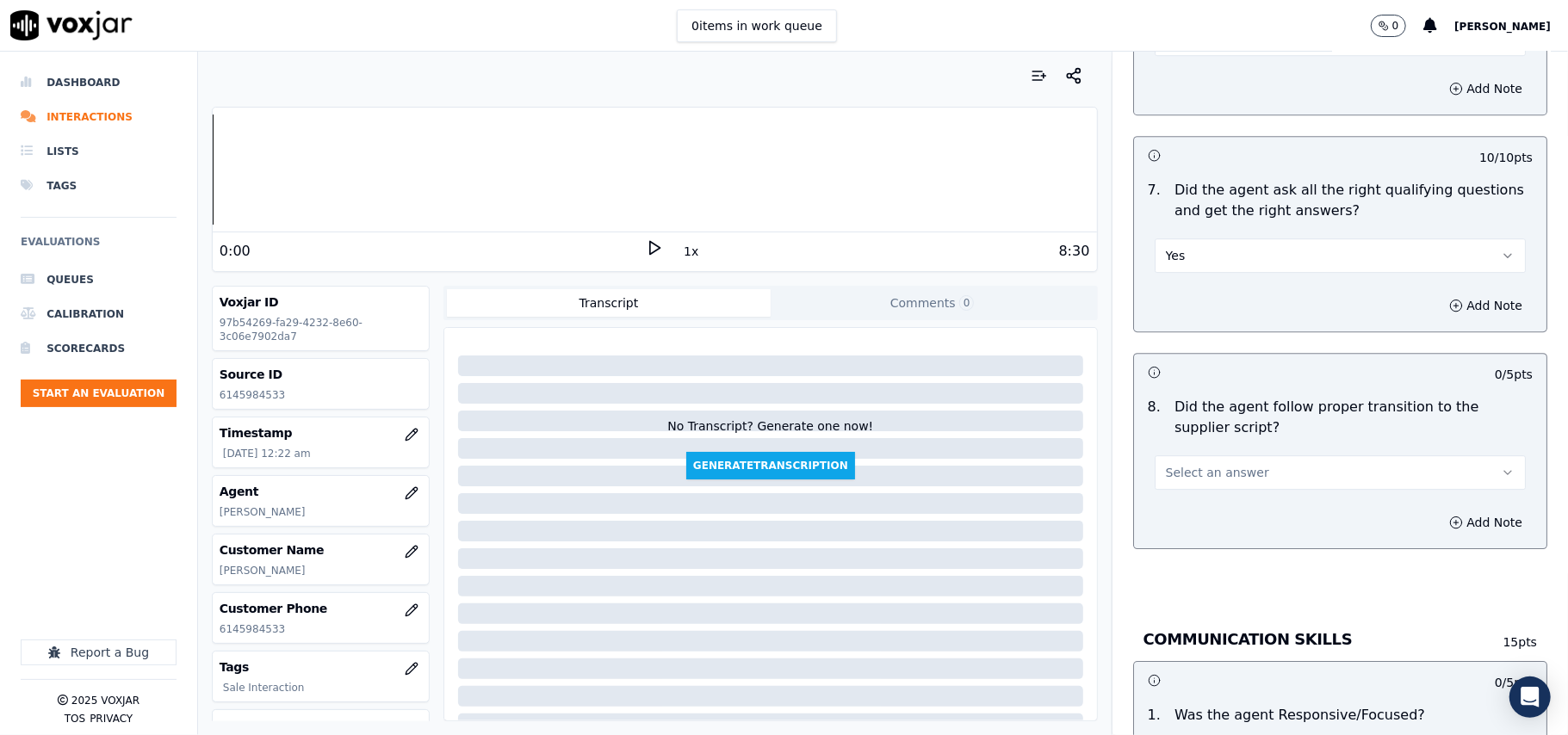
click at [1202, 464] on span "Select an answer" at bounding box center [1217, 472] width 104 height 17
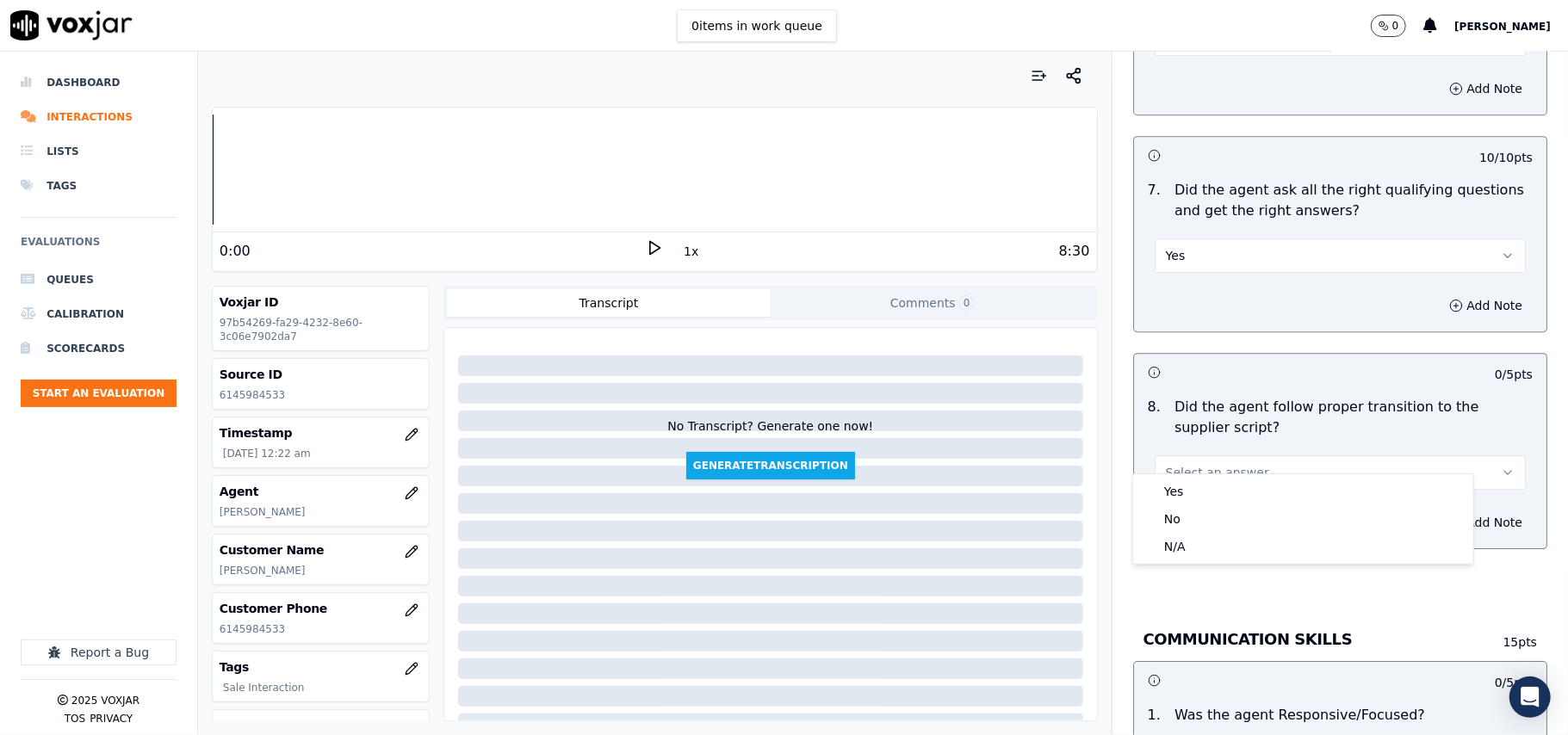
click at [1203, 473] on div "Yes No N/A" at bounding box center [1303, 518] width 342 height 91
click at [1204, 493] on div "Yes" at bounding box center [1303, 491] width 334 height 28
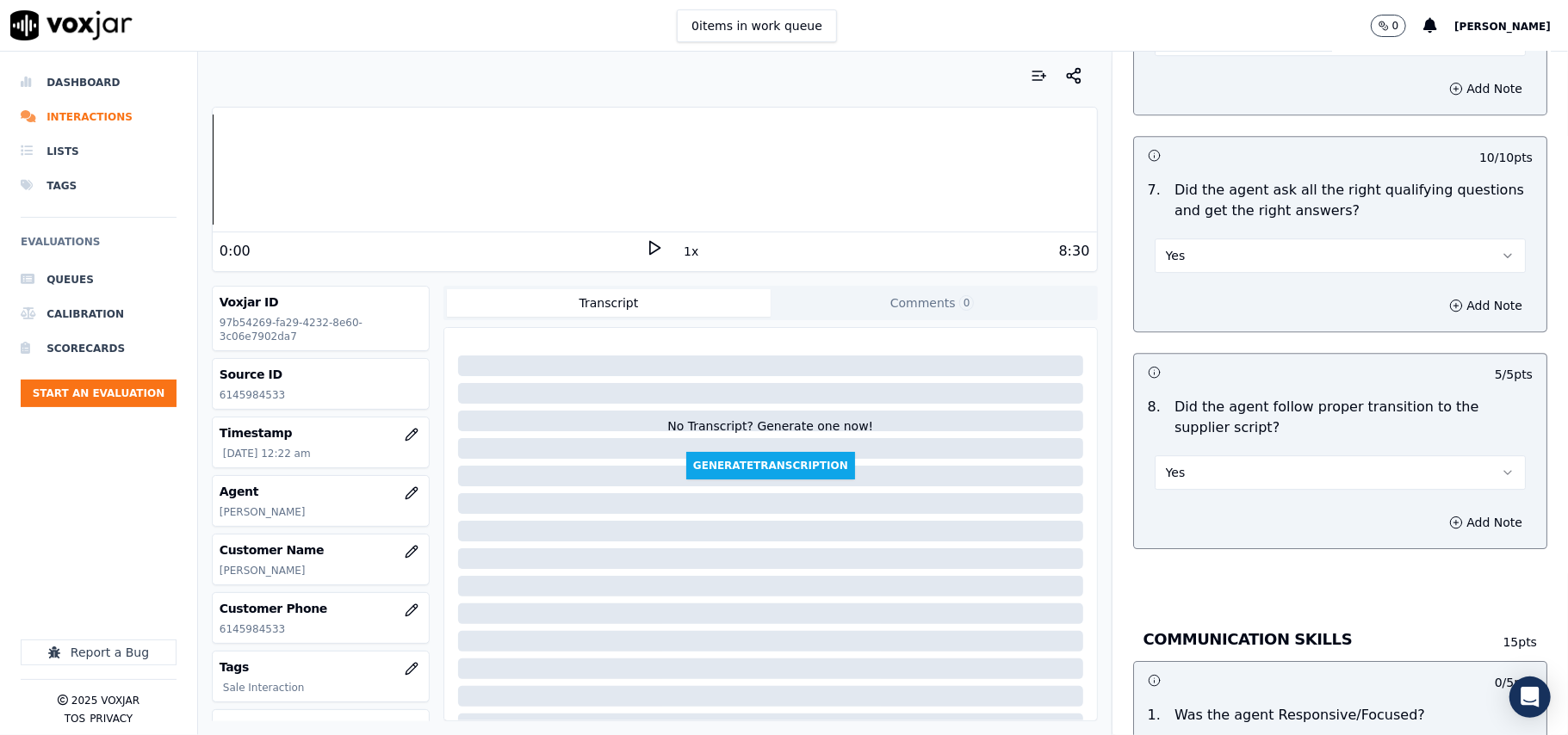
scroll to position [3825, 0]
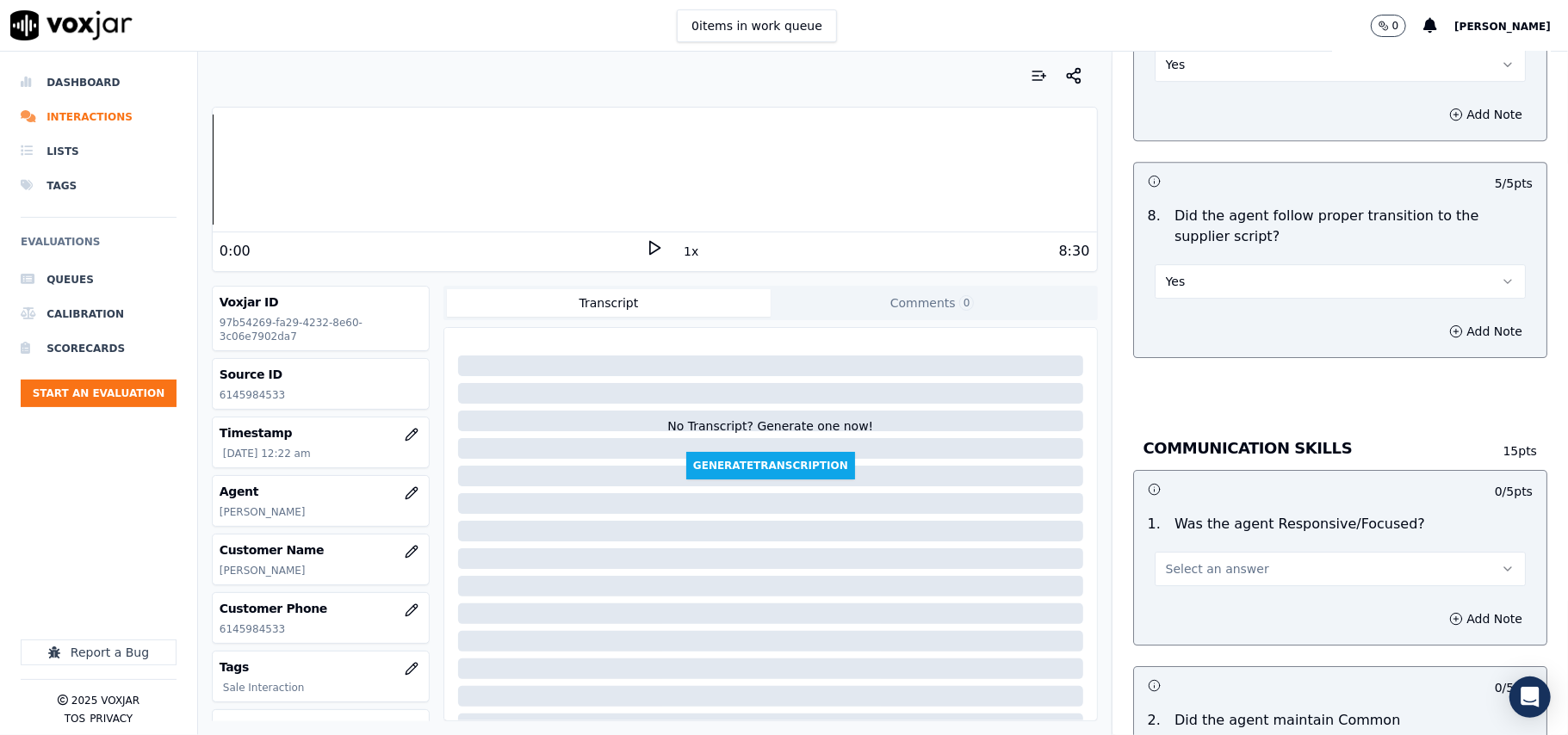
click at [1196, 565] on button "Select an answer" at bounding box center [1339, 569] width 371 height 34
click at [1186, 589] on div "Yes" at bounding box center [1303, 589] width 334 height 28
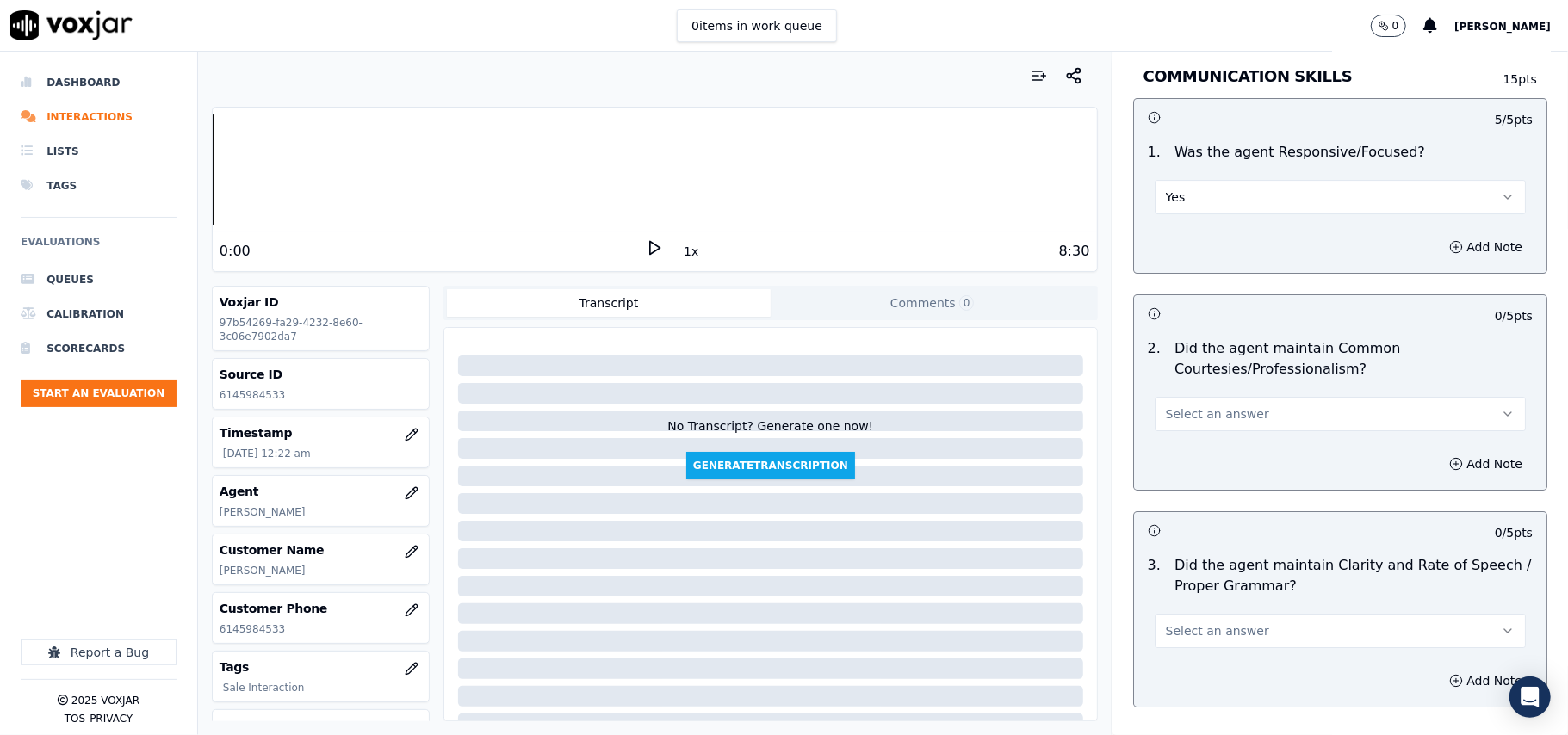
scroll to position [4208, 0]
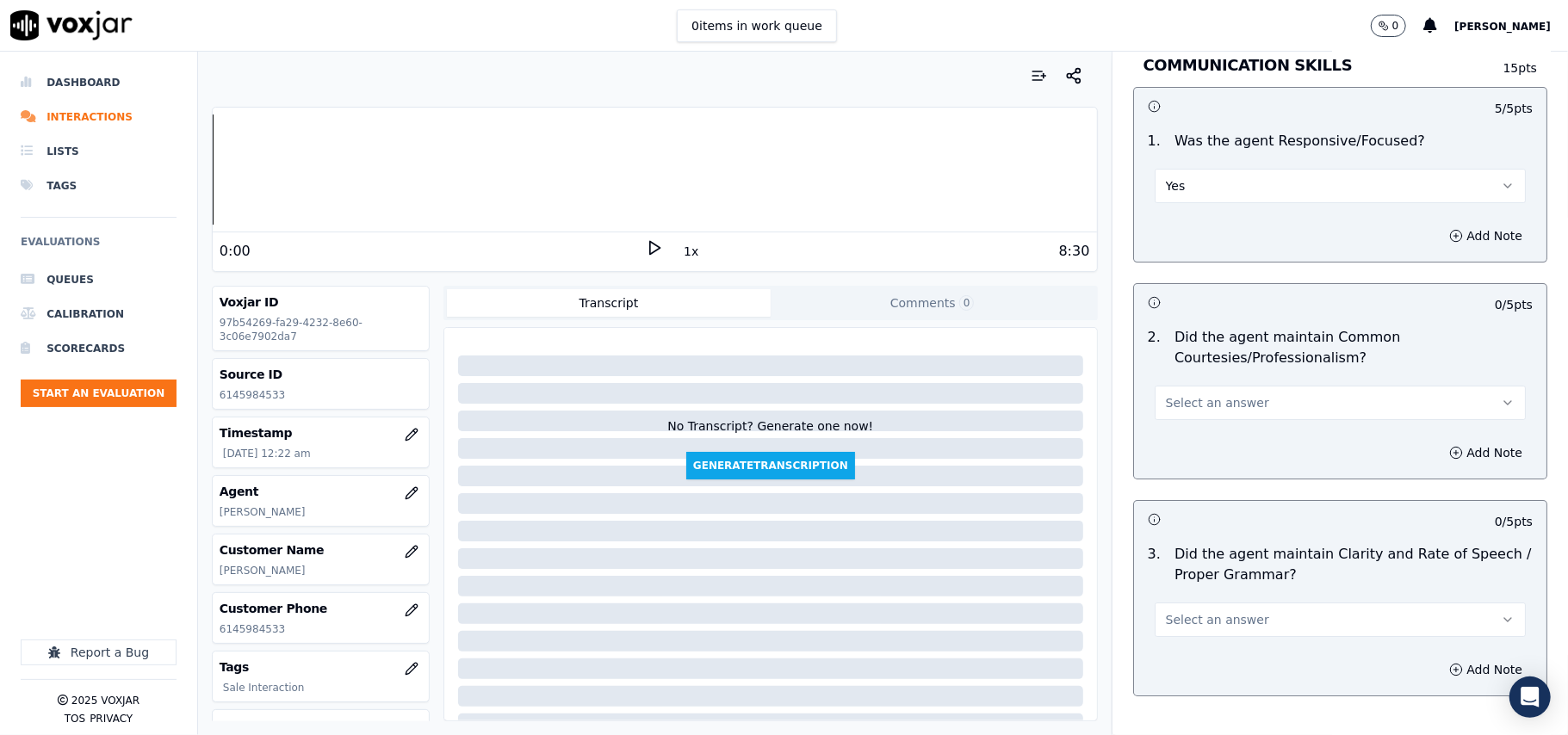
click at [1198, 401] on button "Select an answer" at bounding box center [1339, 402] width 371 height 34
click at [1192, 424] on div "Yes" at bounding box center [1303, 424] width 334 height 28
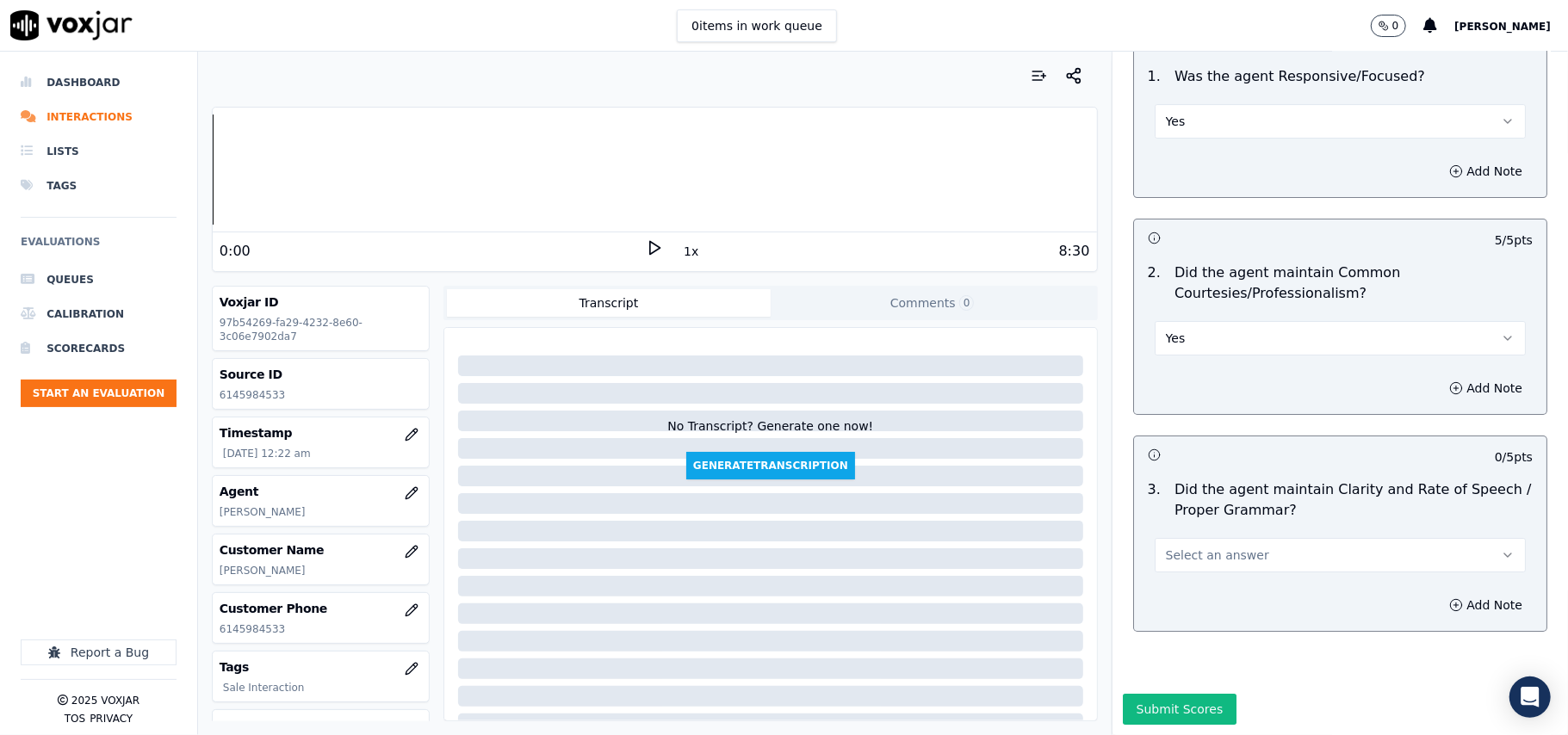
click at [1186, 538] on button "Select an answer" at bounding box center [1339, 555] width 371 height 34
click at [1195, 535] on div "Yes" at bounding box center [1303, 541] width 334 height 28
click at [1167, 694] on button "Submit Scores" at bounding box center [1179, 709] width 114 height 31
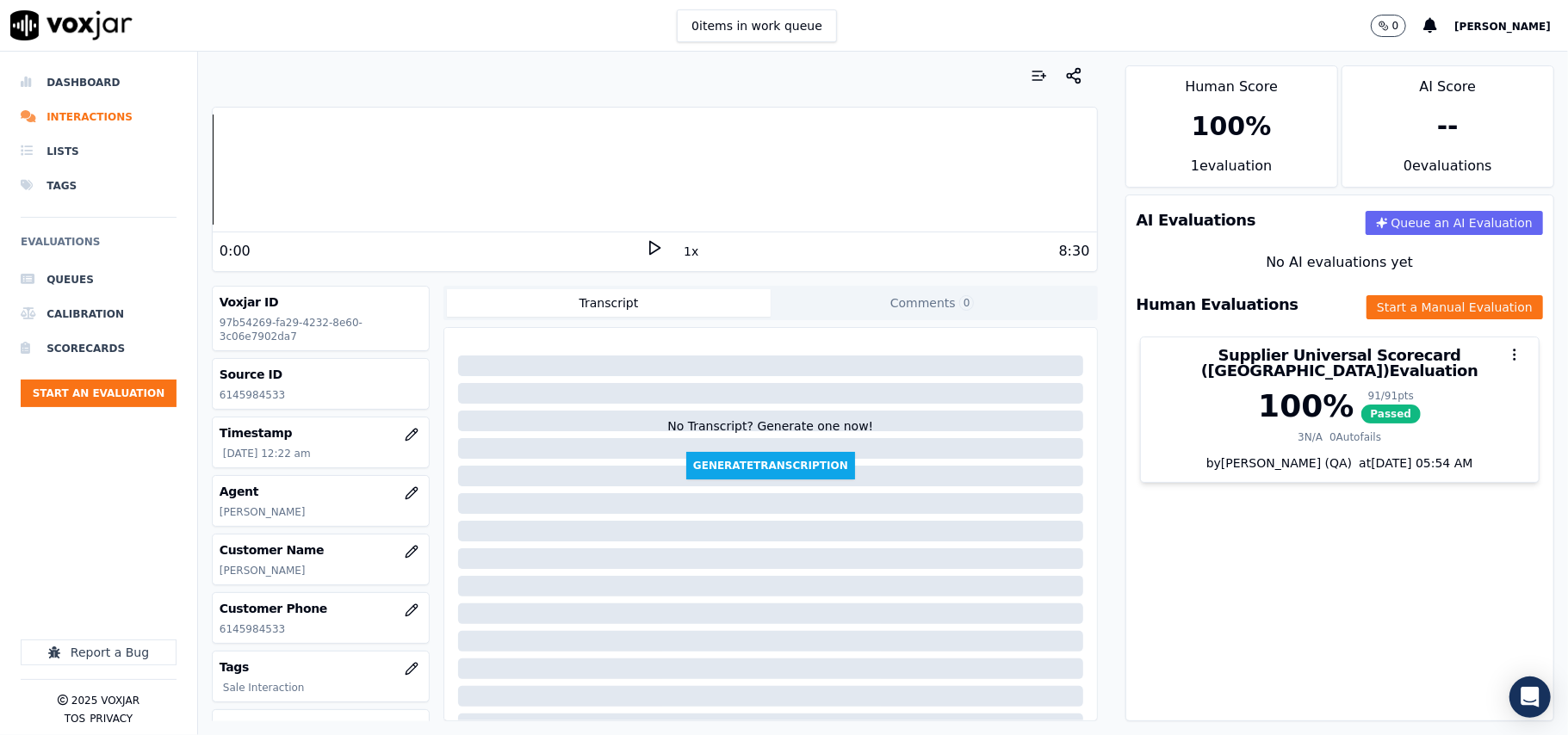
click at [149, 408] on ul "Queues Calibration Scorecards Start an Evaluation" at bounding box center [99, 341] width 156 height 158
click at [146, 393] on button "Start an Evaluation" at bounding box center [99, 393] width 156 height 28
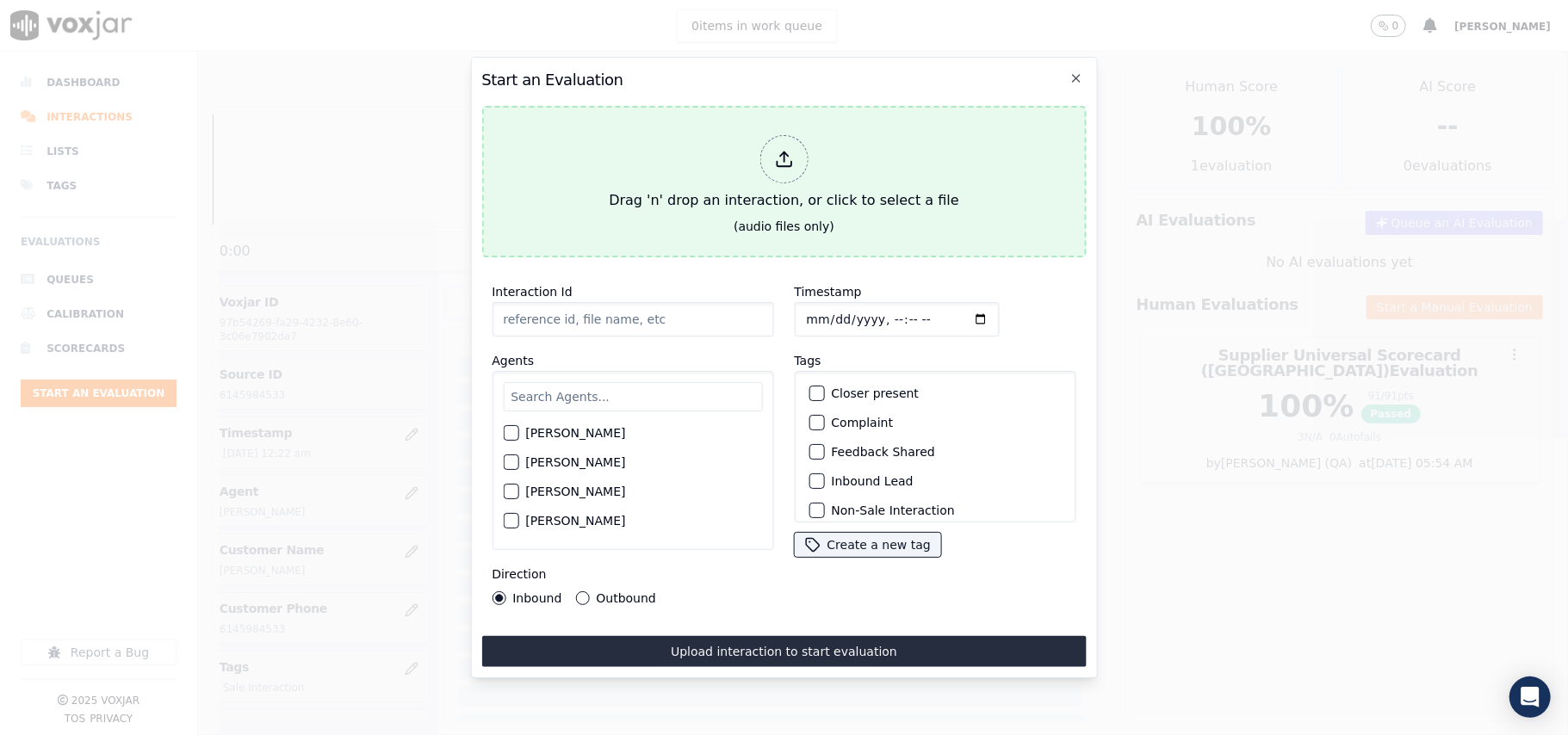
click at [844, 131] on div "Drag 'n' drop an interaction, or click to select a file" at bounding box center [783, 172] width 363 height 89
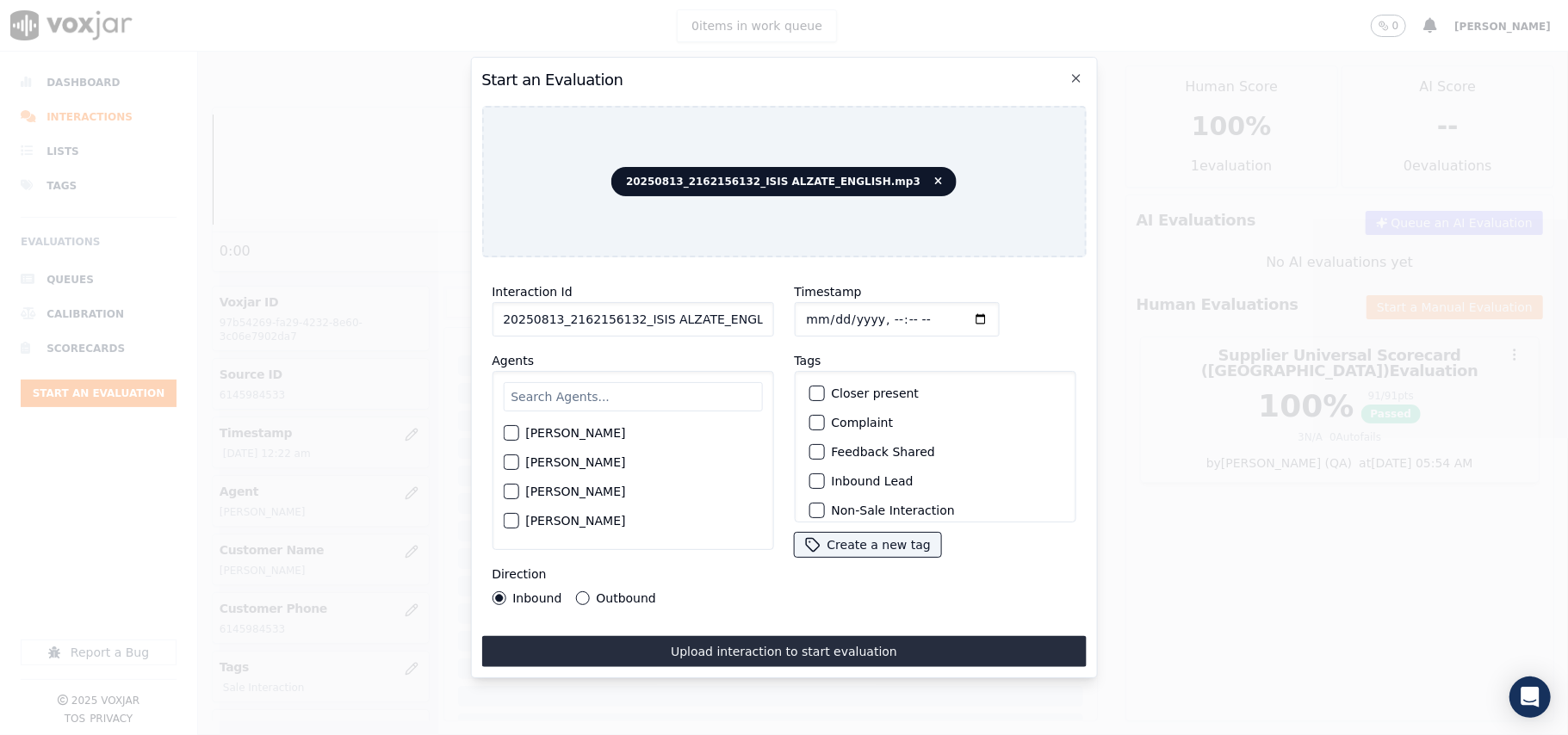
click at [596, 311] on input "20250813_2162156132_ISIS ALZATE_ENGLISH.mp3" at bounding box center [633, 319] width 282 height 34
paste input "162156132"
type input "2162156132"
click at [828, 309] on input "Timestamp" at bounding box center [896, 319] width 205 height 34
type input "[DATE]T00:25"
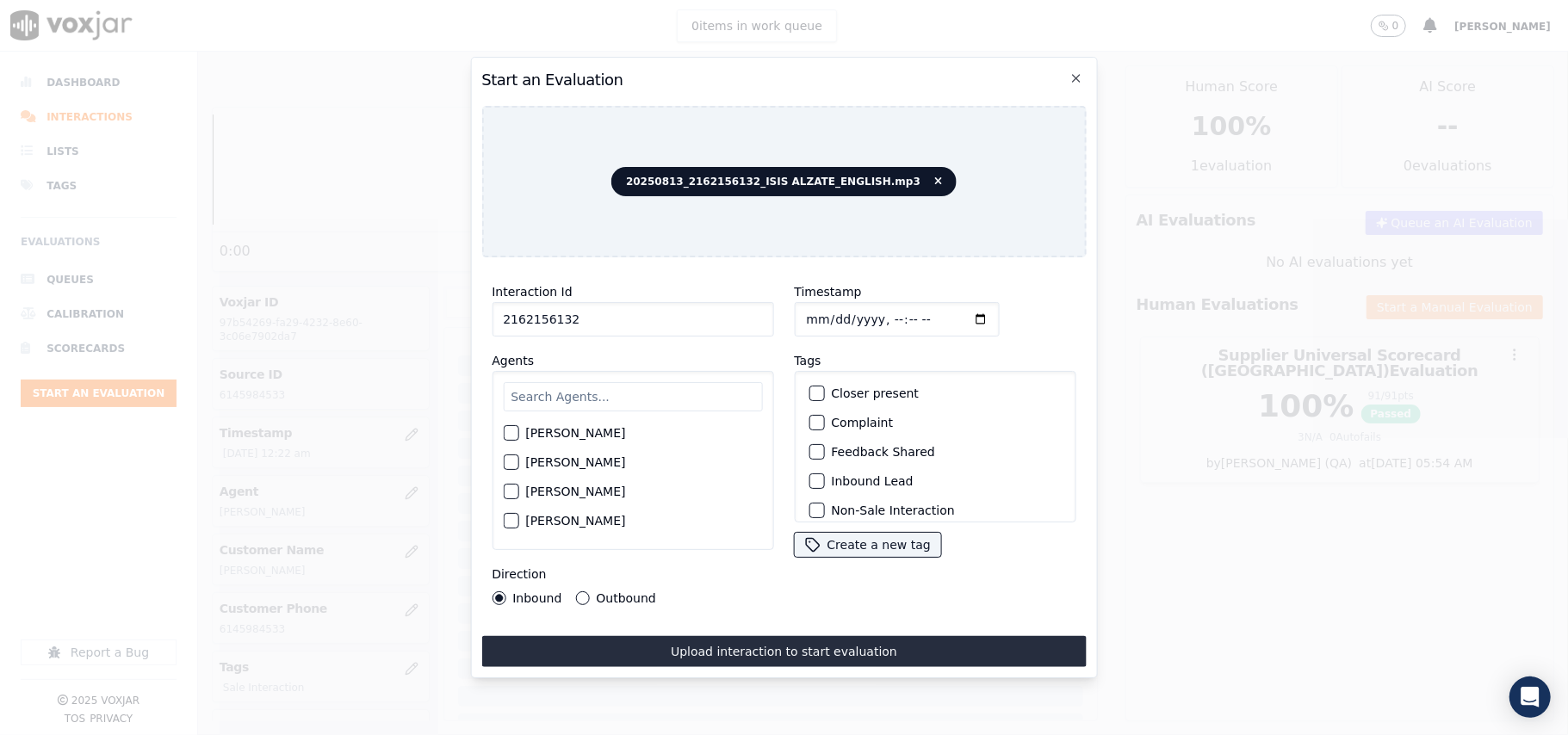
click at [613, 382] on input "text" at bounding box center [633, 397] width 259 height 30
type input "ISIS"
click at [565, 437] on label "[PERSON_NAME]" at bounding box center [575, 438] width 100 height 12
click at [519, 437] on button "[PERSON_NAME]" at bounding box center [511, 438] width 15 height 15
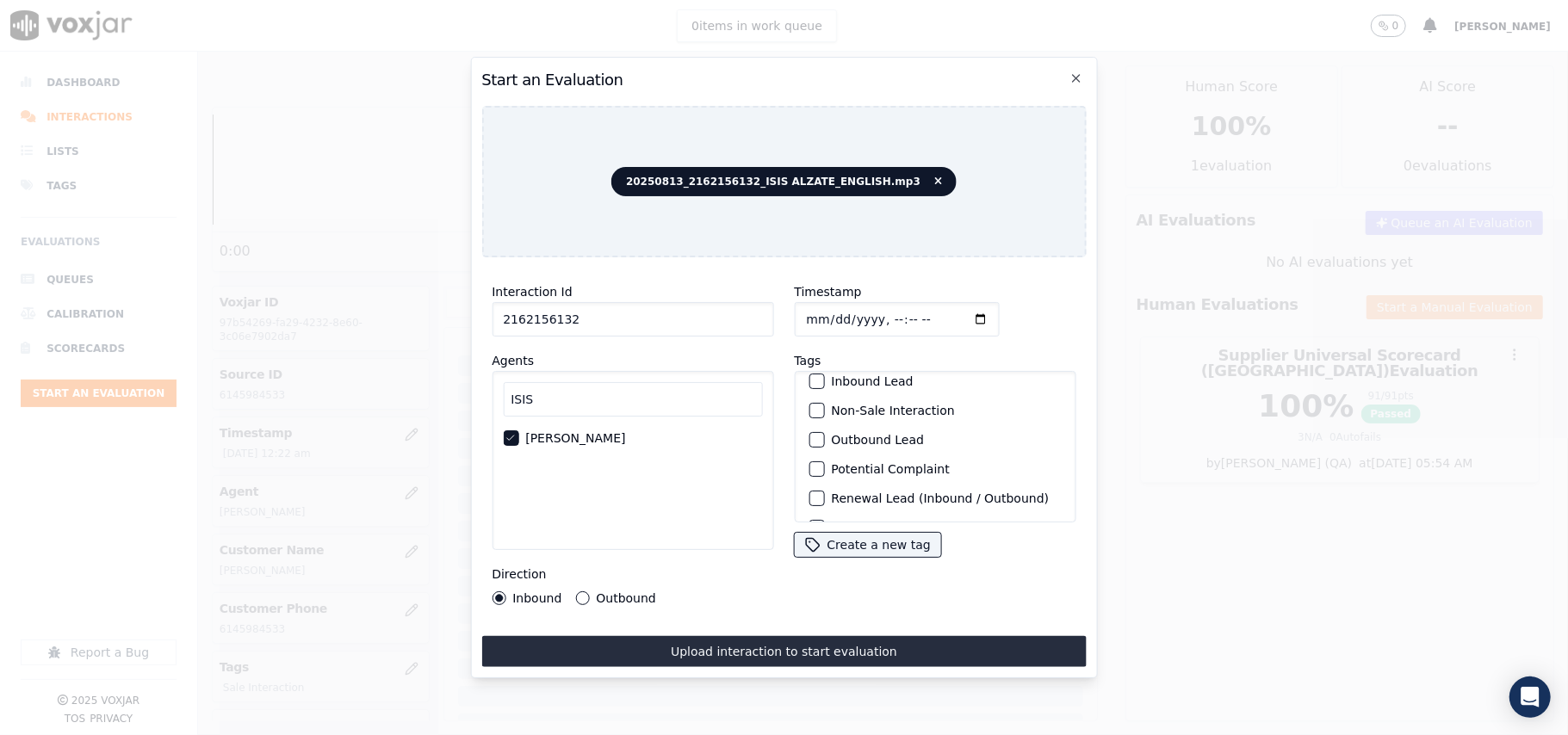
scroll to position [149, 0]
click at [844, 494] on label "Sale Interaction" at bounding box center [878, 500] width 95 height 12
click at [824, 493] on button "Sale Interaction" at bounding box center [816, 500] width 15 height 15
click at [617, 592] on label "Outbound" at bounding box center [626, 598] width 59 height 12
click at [588, 592] on button "Outbound" at bounding box center [582, 598] width 13 height 13
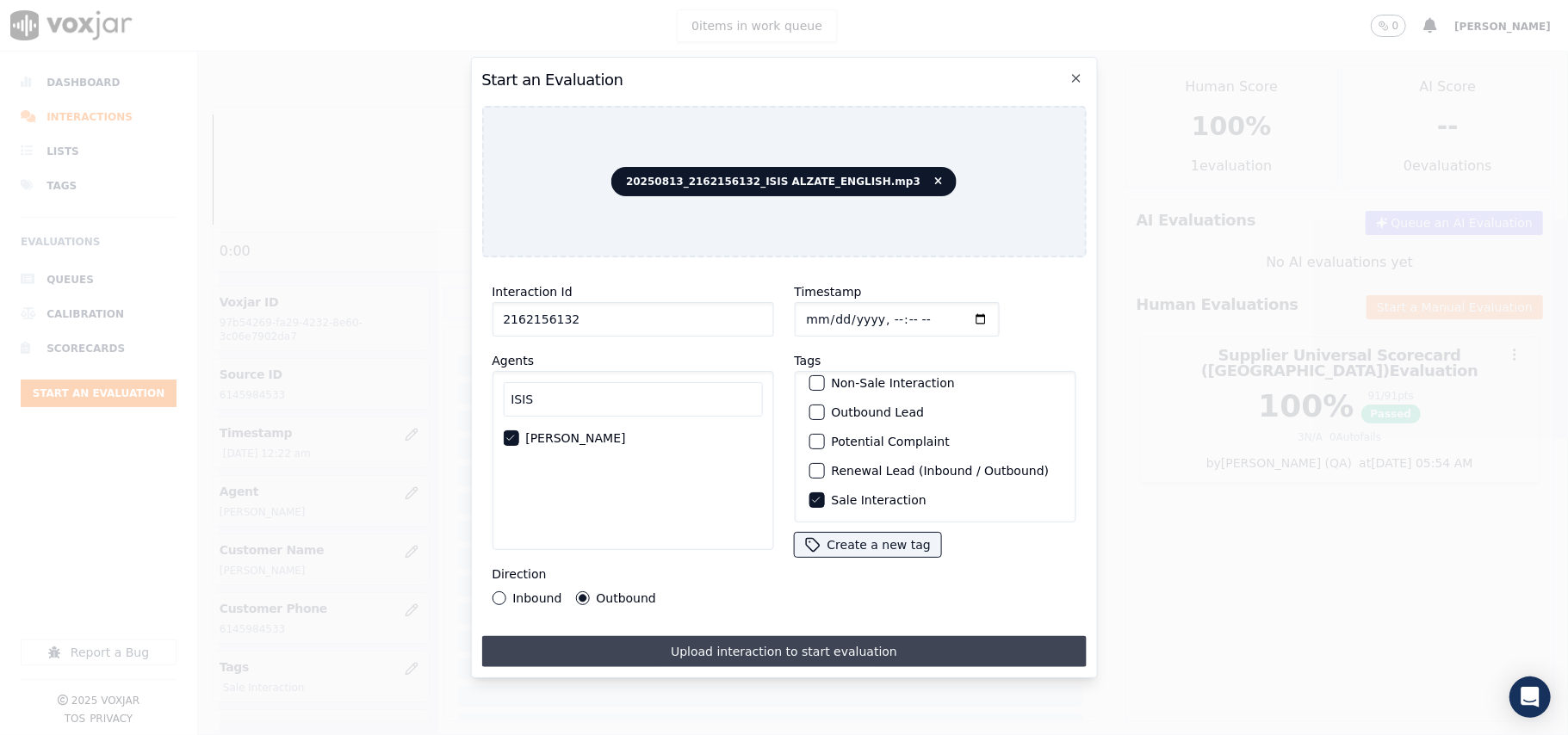
click at [657, 638] on button "Upload interaction to start evaluation" at bounding box center [783, 652] width 605 height 31
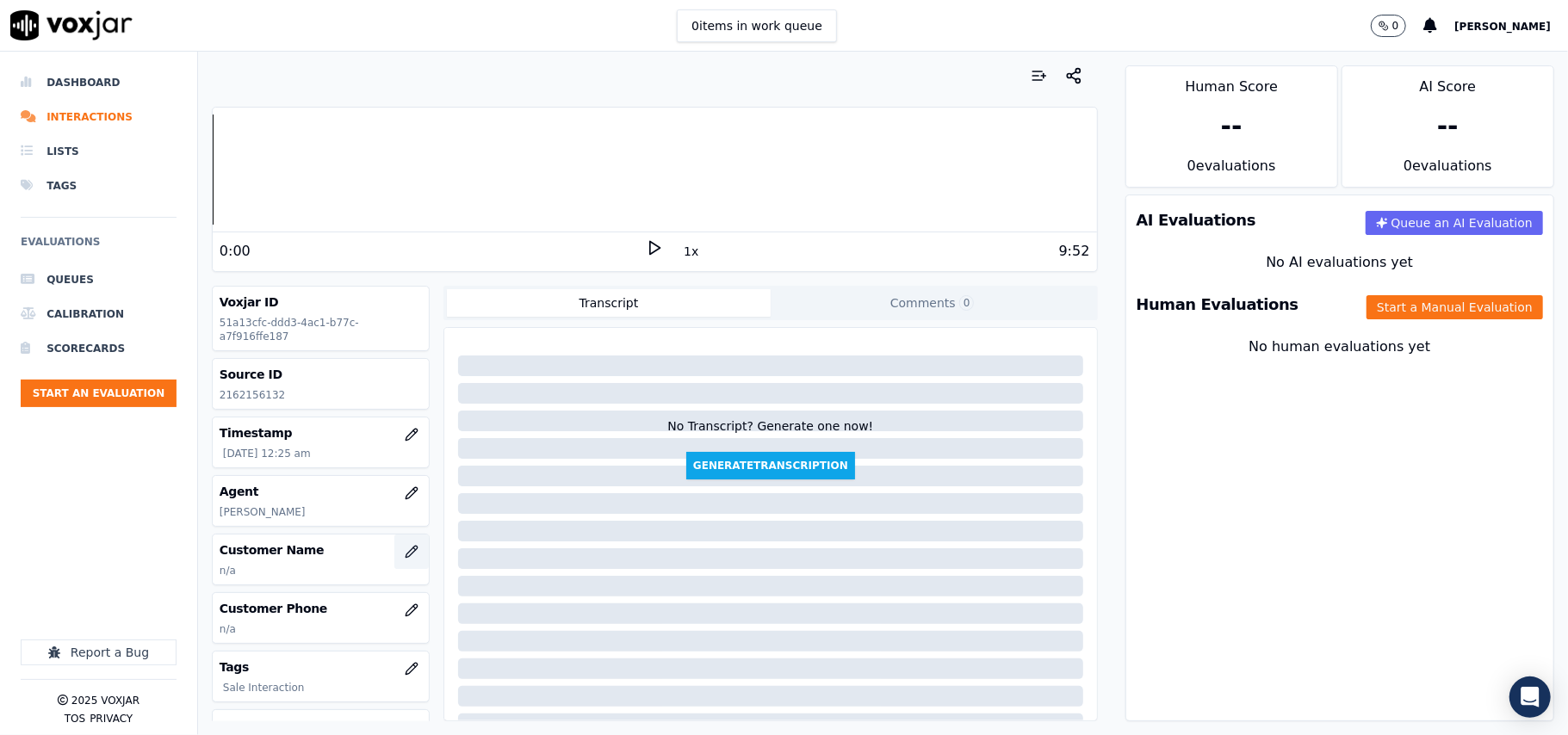
click at [394, 563] on button "button" at bounding box center [411, 552] width 35 height 34
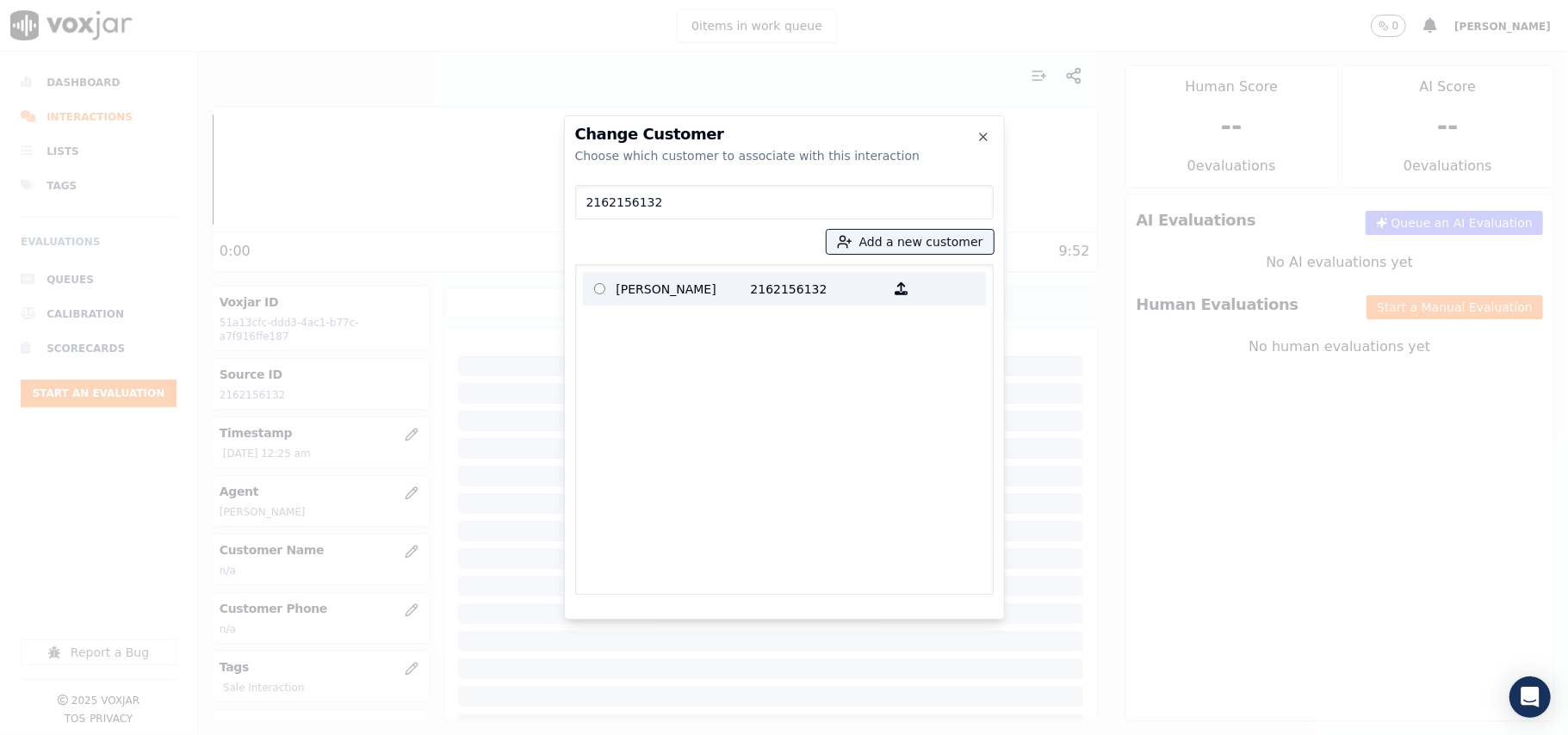
type input "2162156132"
click at [686, 291] on p "[PERSON_NAME]" at bounding box center [683, 288] width 134 height 27
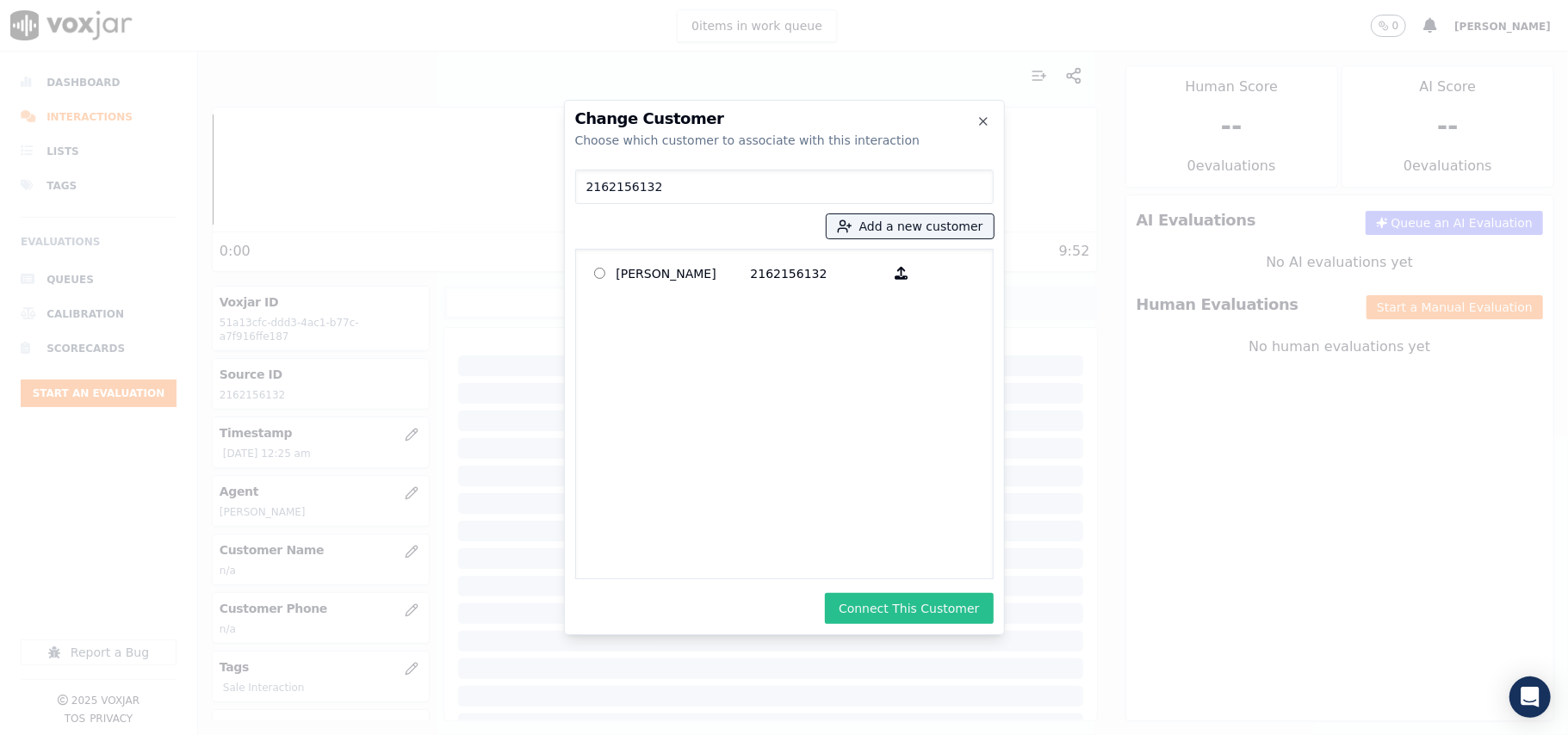
click at [944, 604] on button "Connect This Customer" at bounding box center [908, 609] width 168 height 31
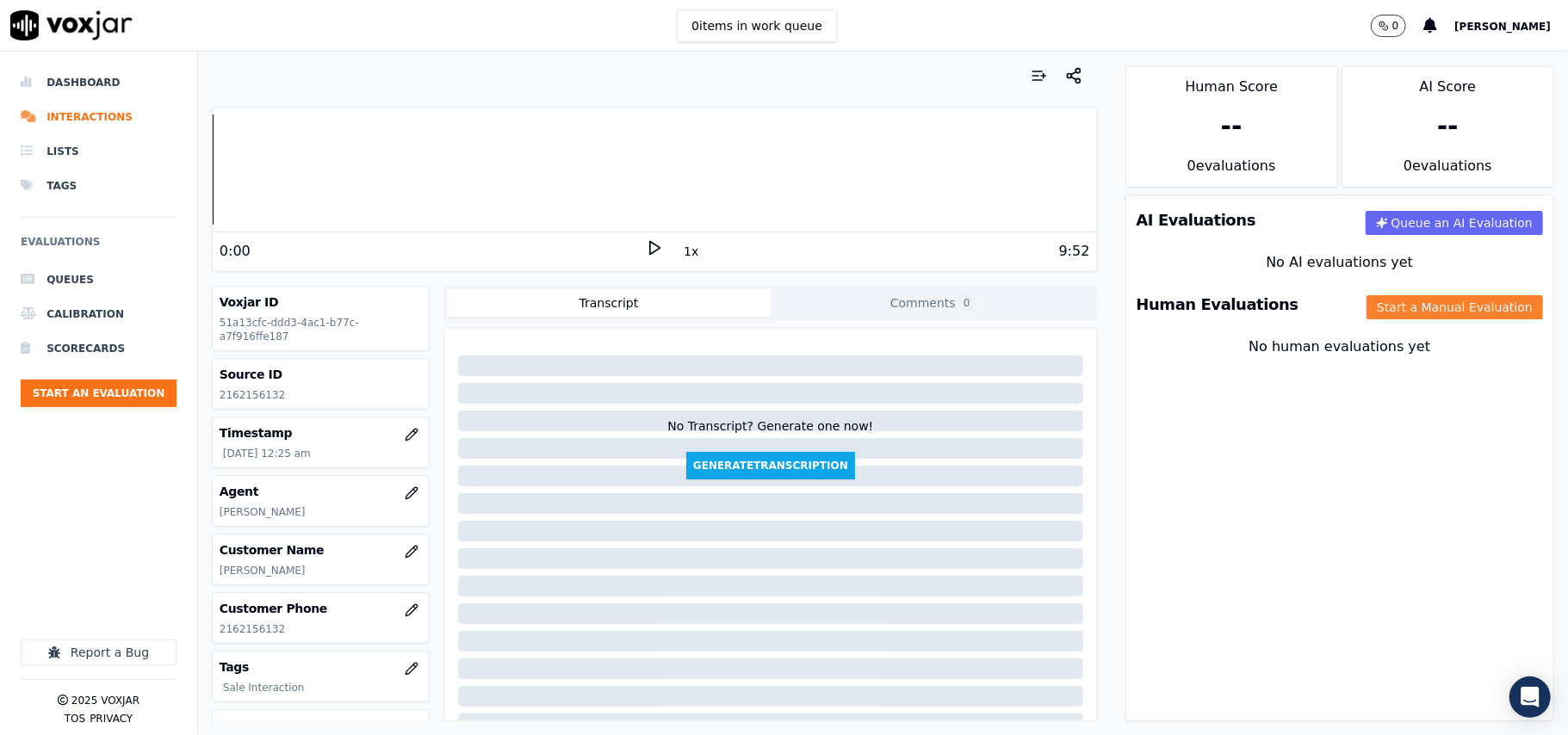
click at [1388, 309] on button "Start a Manual Evaluation" at bounding box center [1454, 307] width 176 height 24
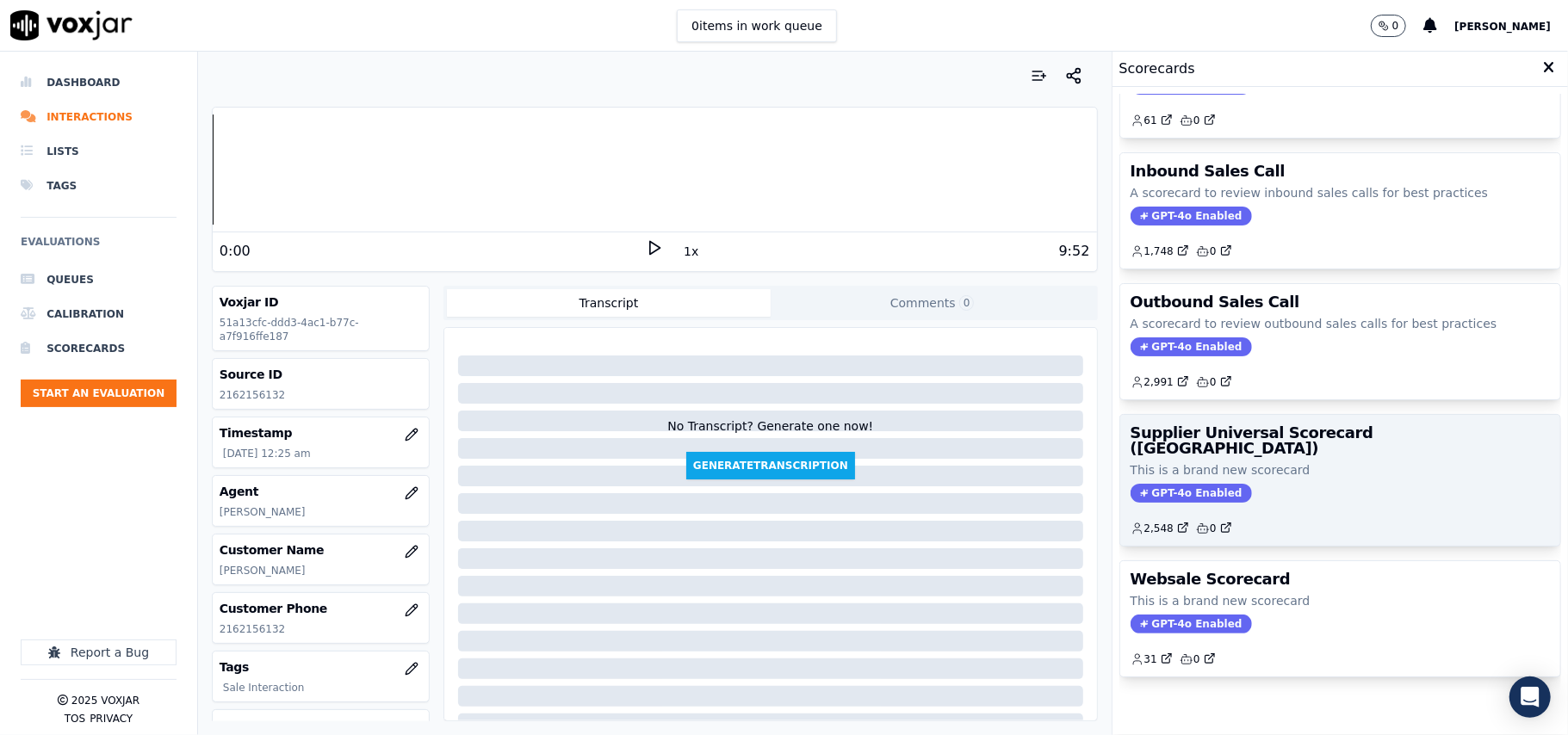
scroll to position [131, 0]
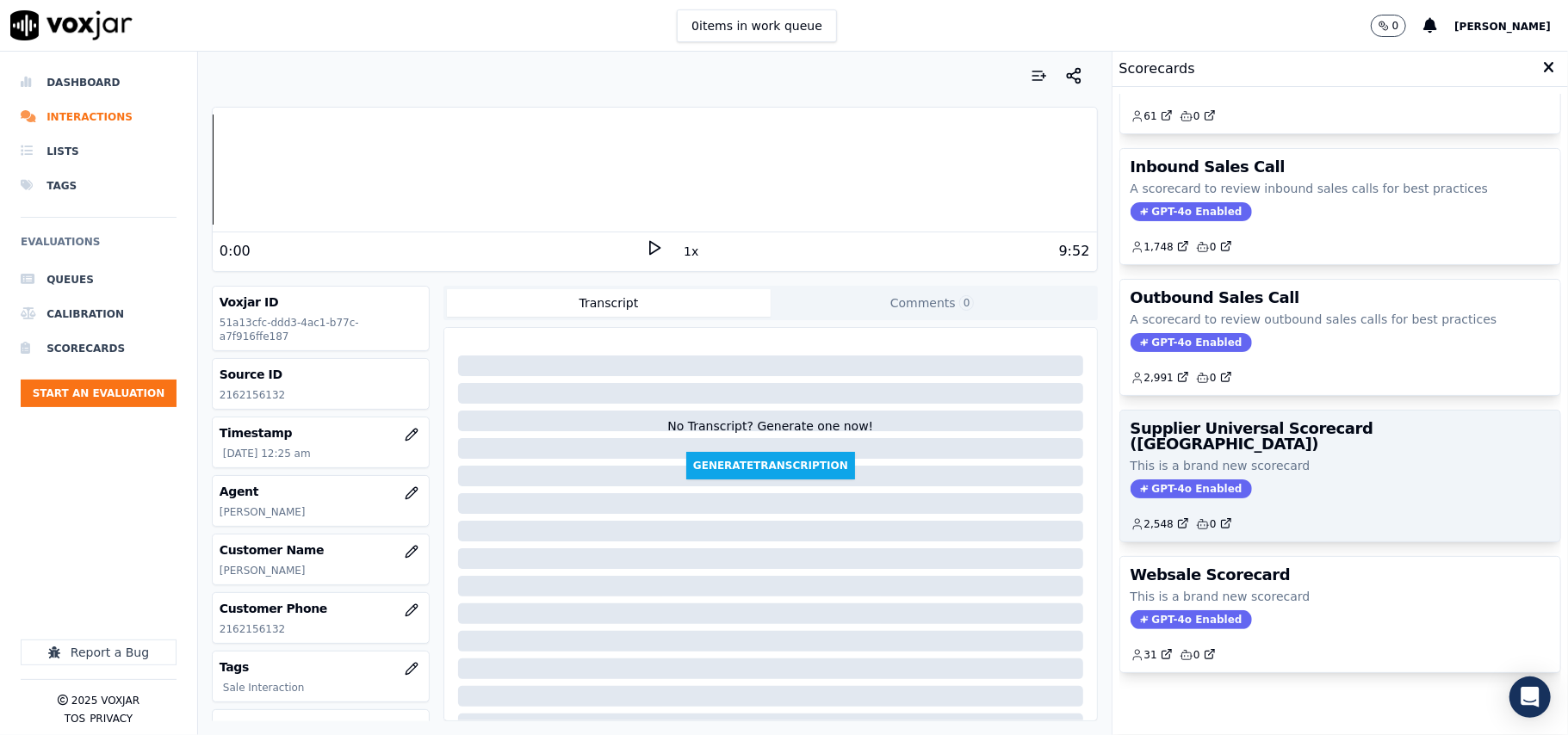
click at [1305, 479] on div "GPT-4o Enabled" at bounding box center [1339, 489] width 419 height 19
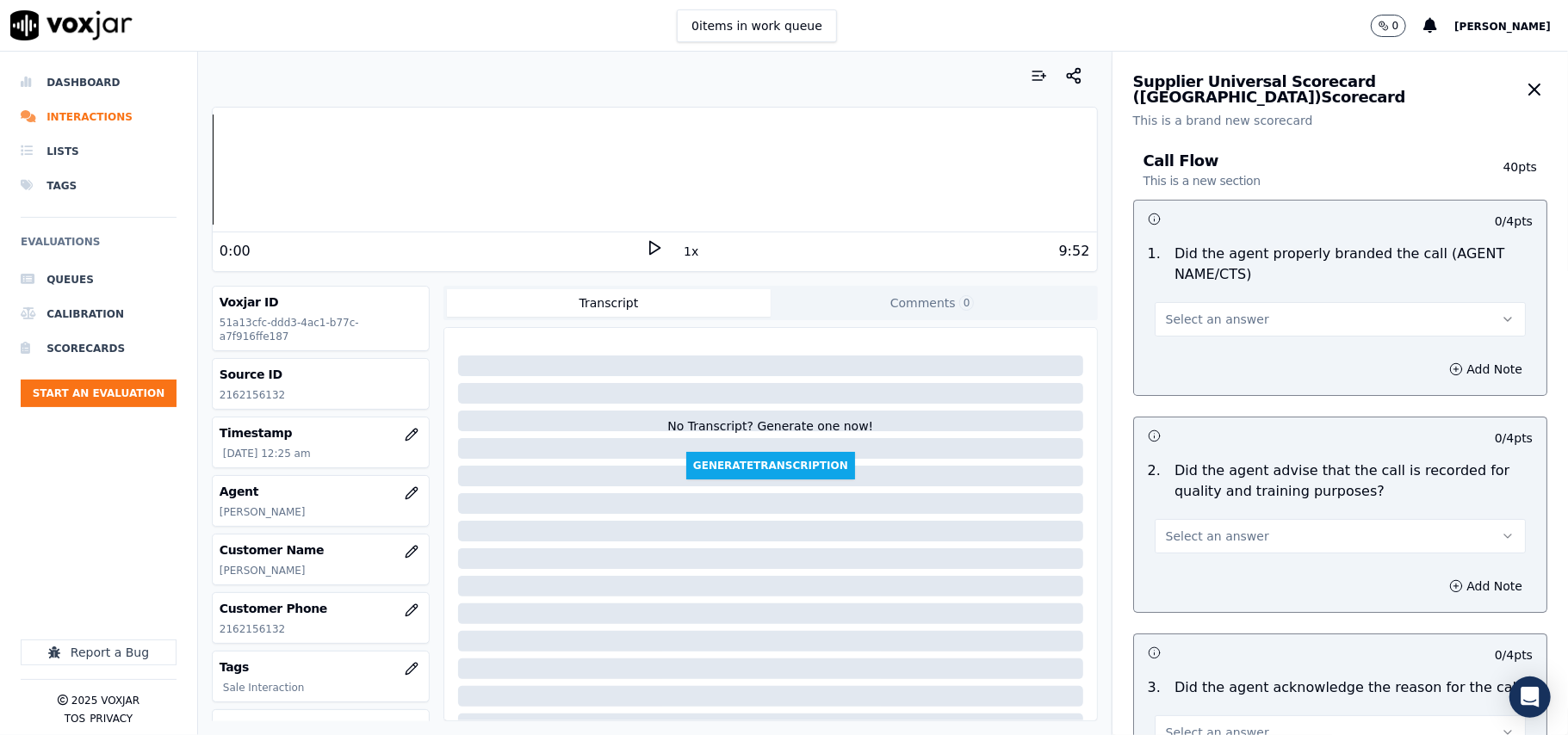
drag, startPoint x: 1231, startPoint y: 276, endPoint x: 1196, endPoint y: 333, distance: 66.9
click at [1231, 287] on div "1 . Did the agent properly branded the call (AGENT NAME/CTS) Select an answer" at bounding box center [1340, 289] width 412 height 106
click at [1200, 337] on div "1 . Did the agent properly branded the call (AGENT NAME/CTS) Select an answer" at bounding box center [1340, 289] width 412 height 106
click at [1198, 322] on span "Select an answer" at bounding box center [1217, 319] width 104 height 17
click at [1186, 366] on div "Yes" at bounding box center [1303, 358] width 334 height 28
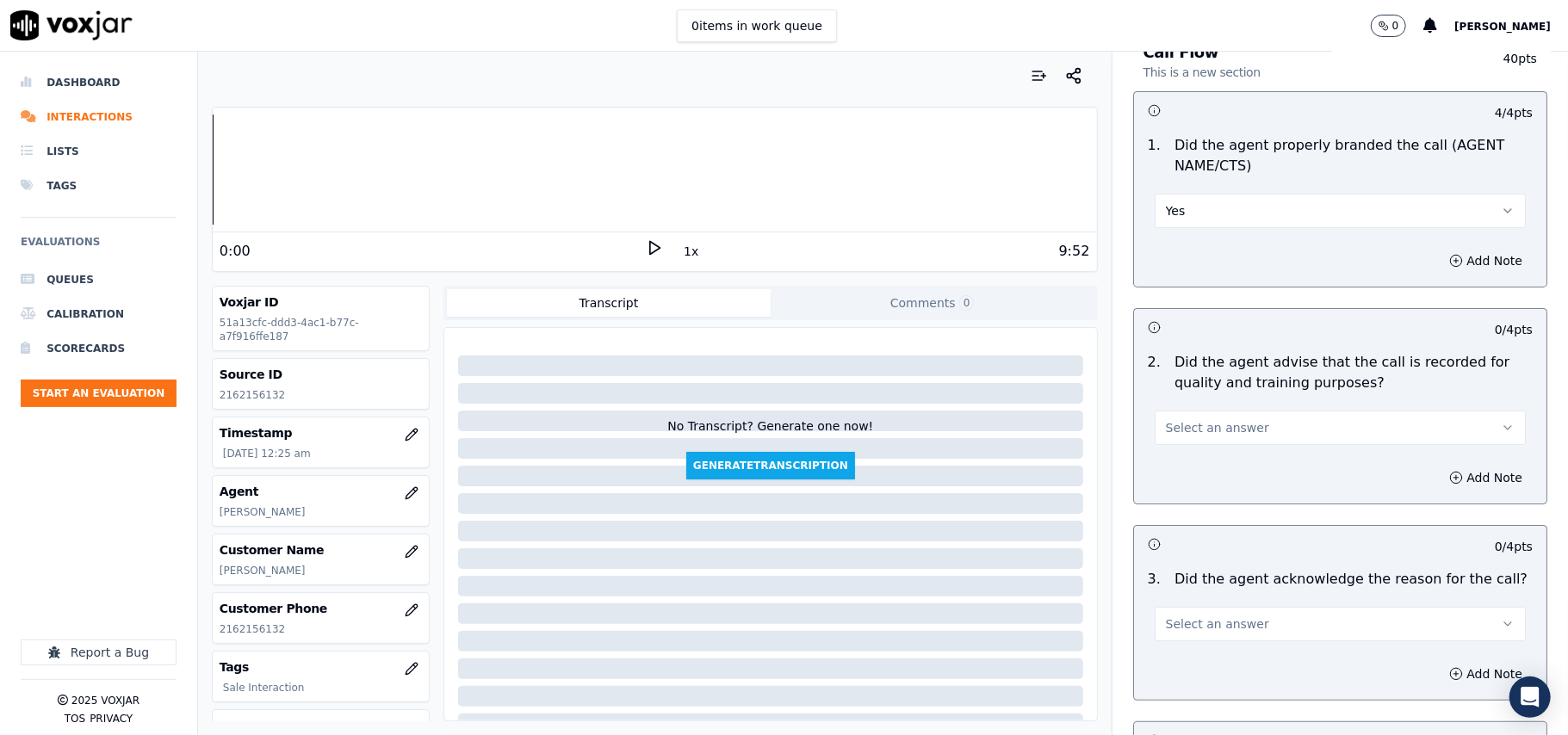
scroll to position [191, 0]
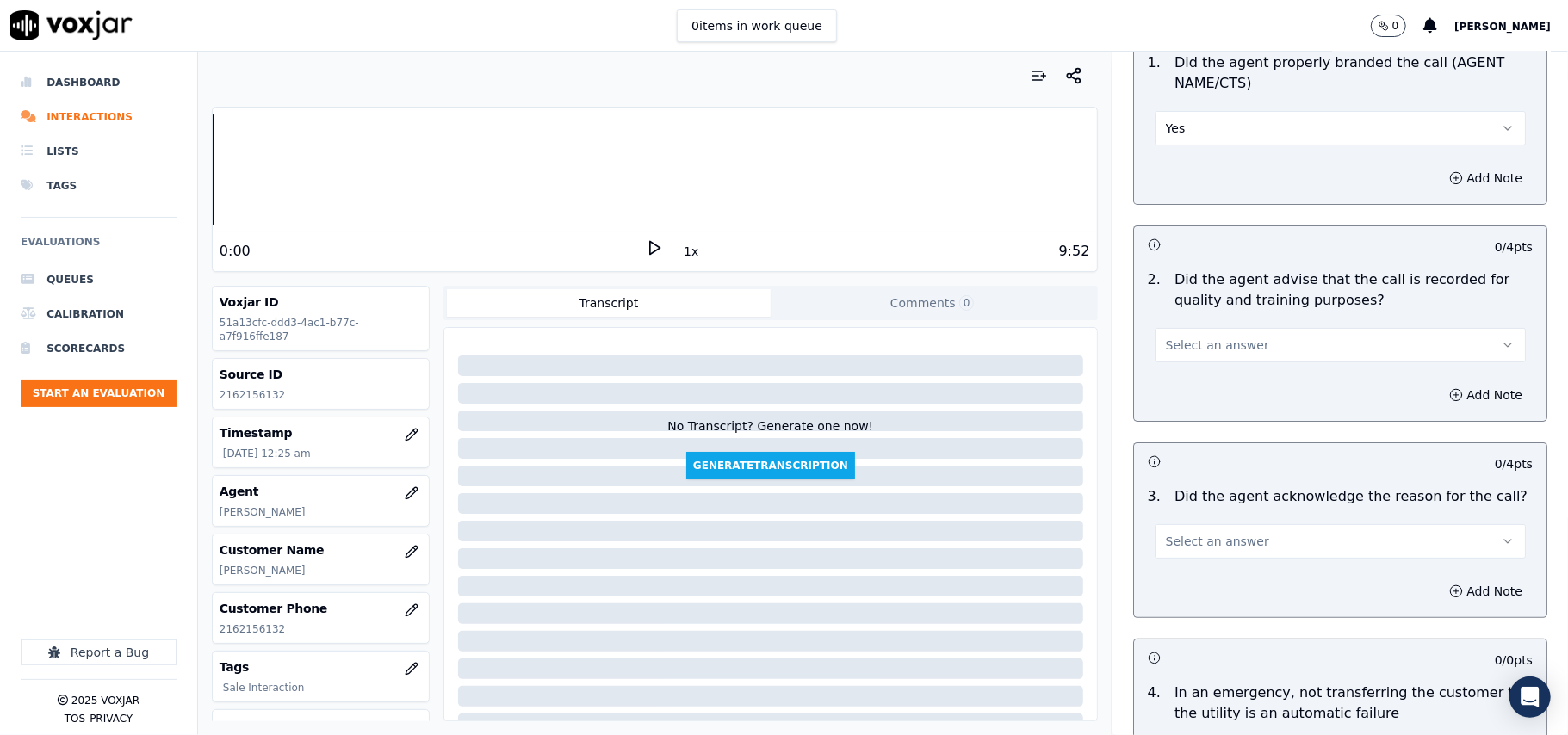
click at [1179, 346] on span "Select an answer" at bounding box center [1217, 345] width 104 height 17
click at [1186, 387] on div "Yes" at bounding box center [1303, 384] width 334 height 28
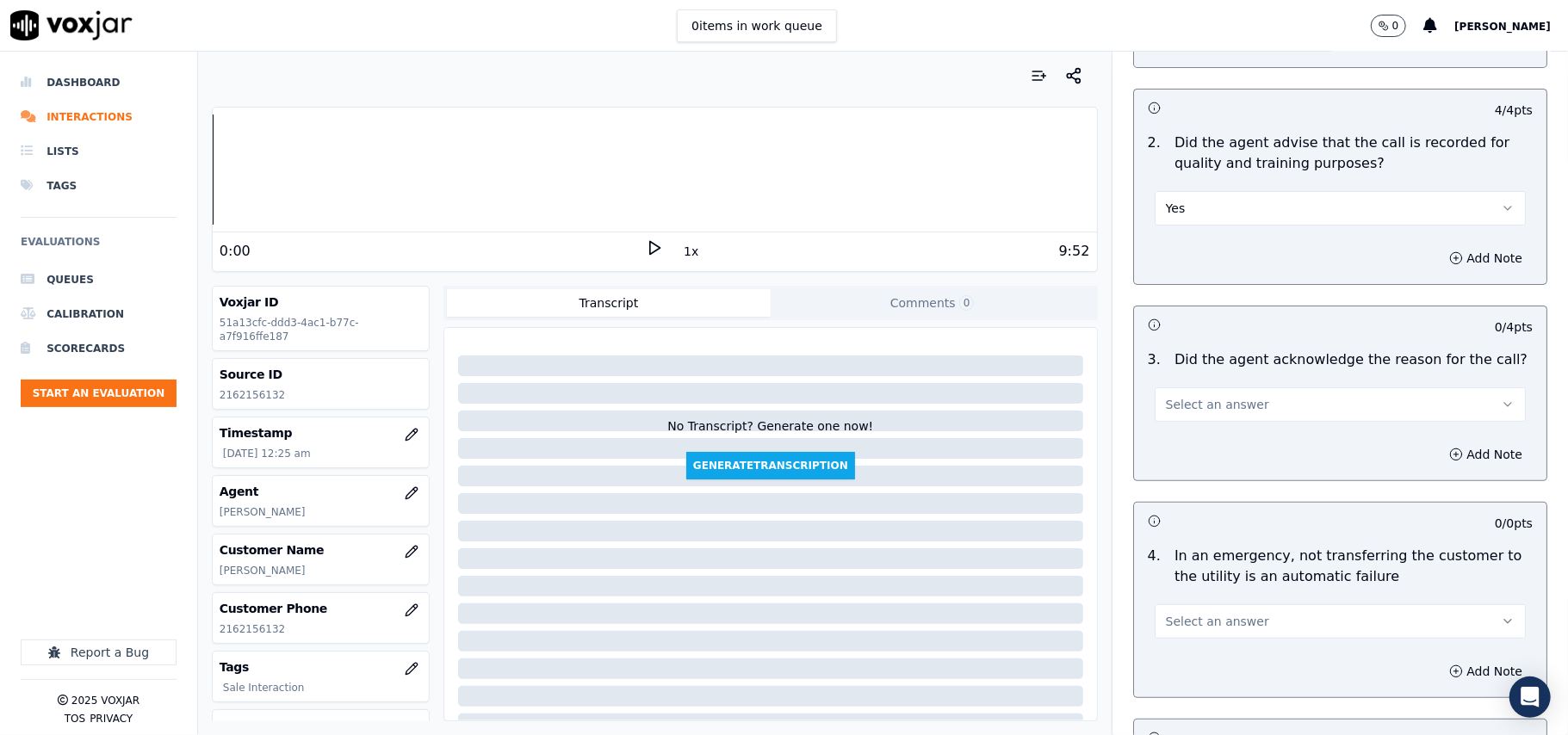
scroll to position [382, 0]
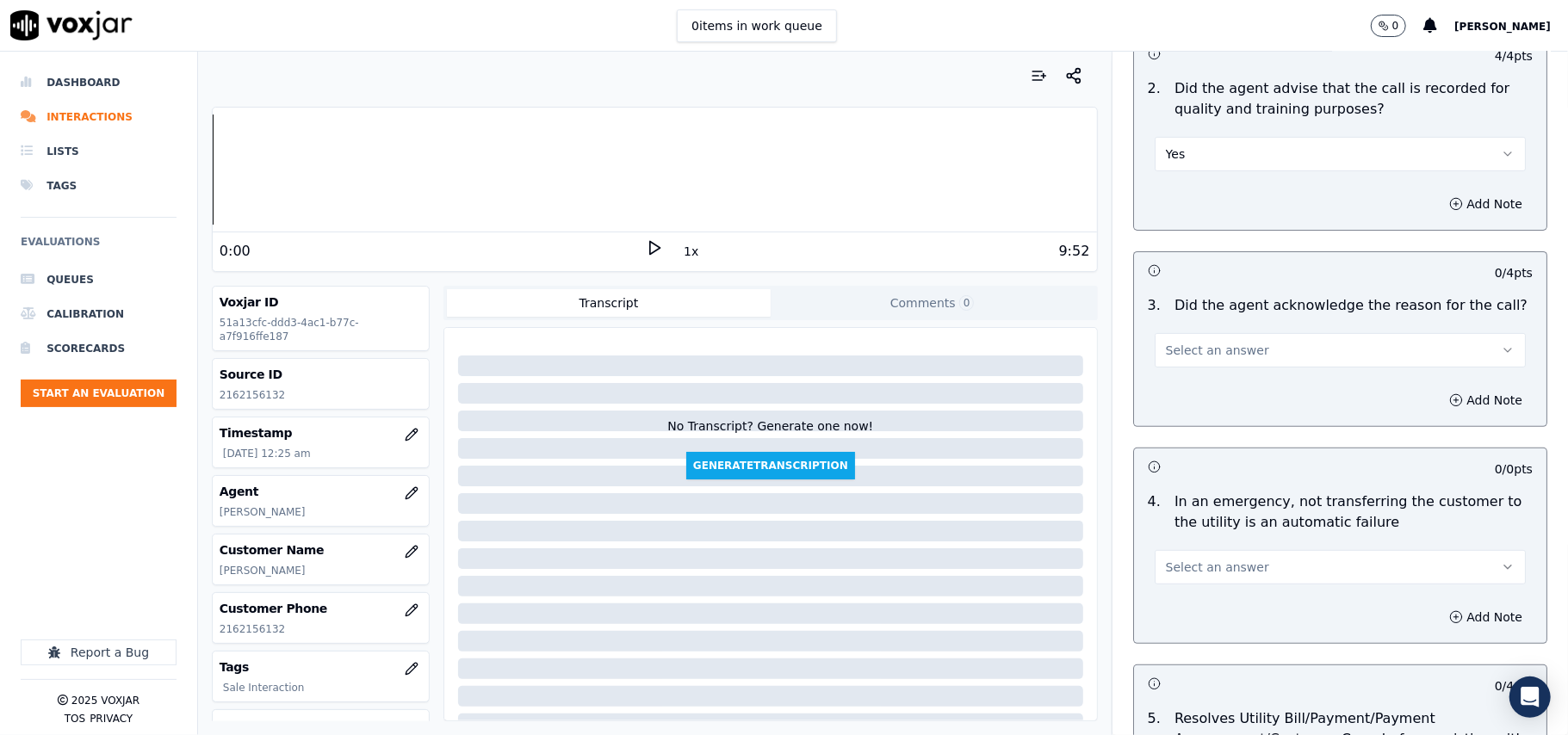
click at [1185, 353] on span "Select an answer" at bounding box center [1217, 351] width 104 height 17
click at [1182, 384] on div "Yes" at bounding box center [1303, 390] width 334 height 28
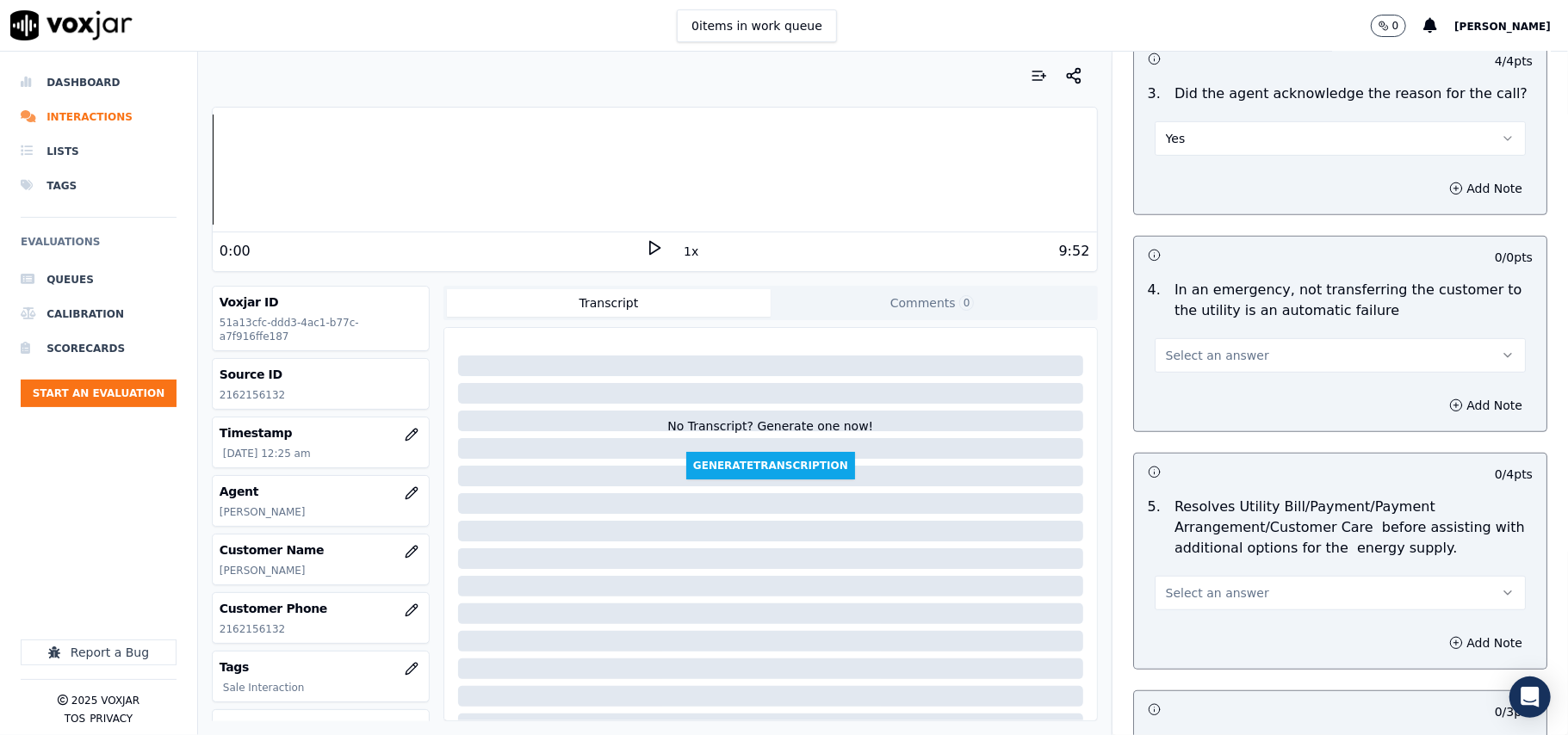
scroll to position [765, 0]
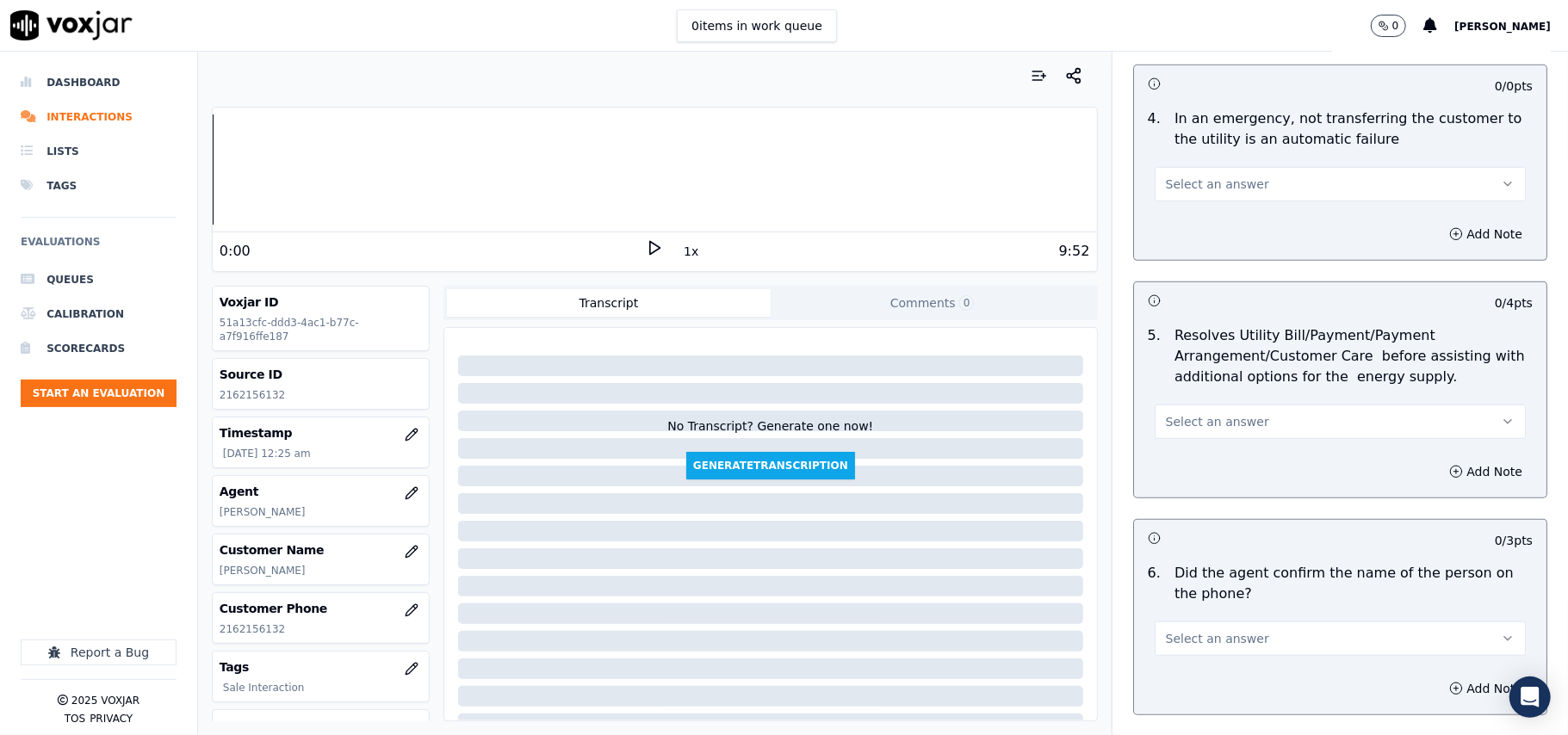
click at [1167, 176] on span "Select an answer" at bounding box center [1217, 184] width 104 height 17
click at [1199, 283] on div "N/A" at bounding box center [1303, 280] width 334 height 28
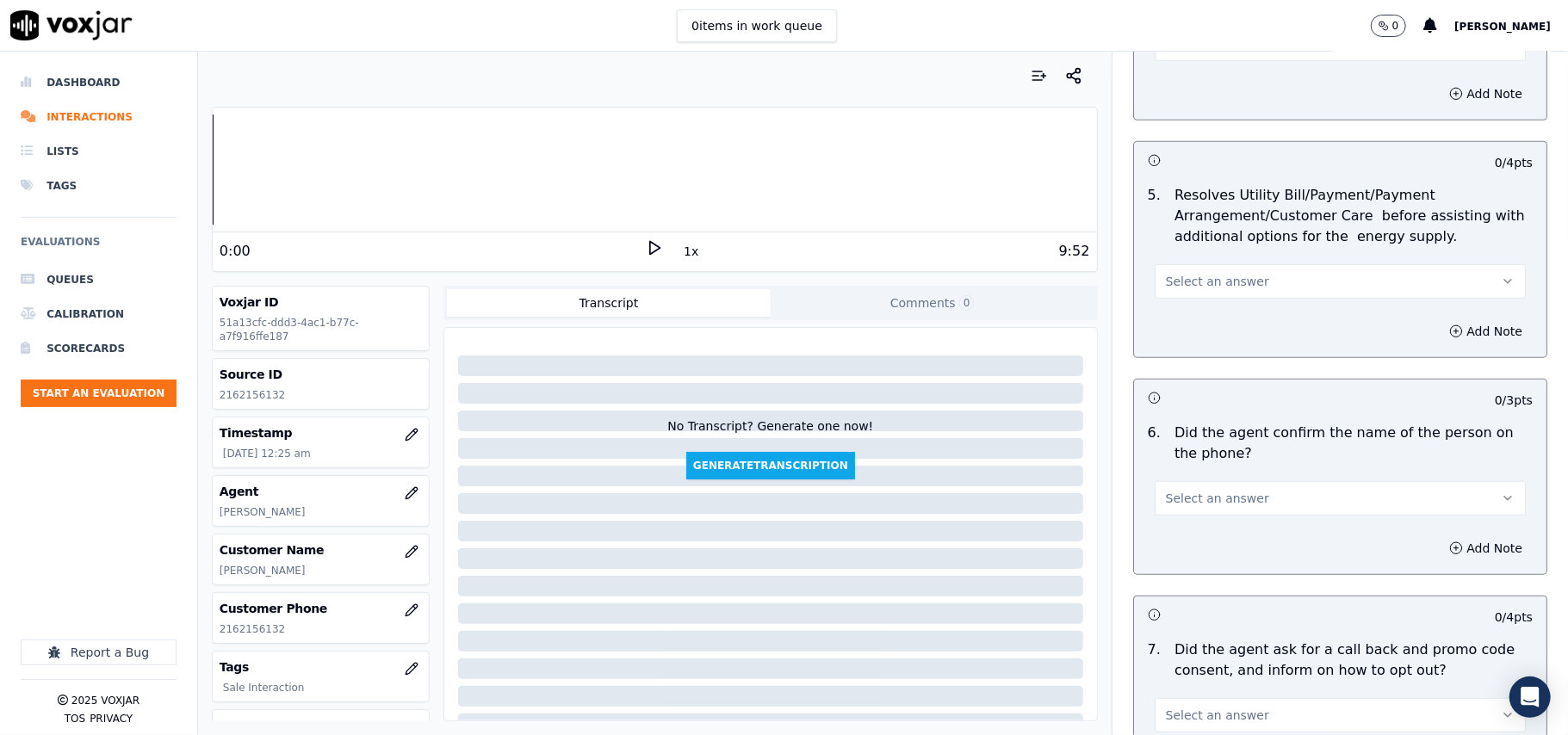
scroll to position [955, 0]
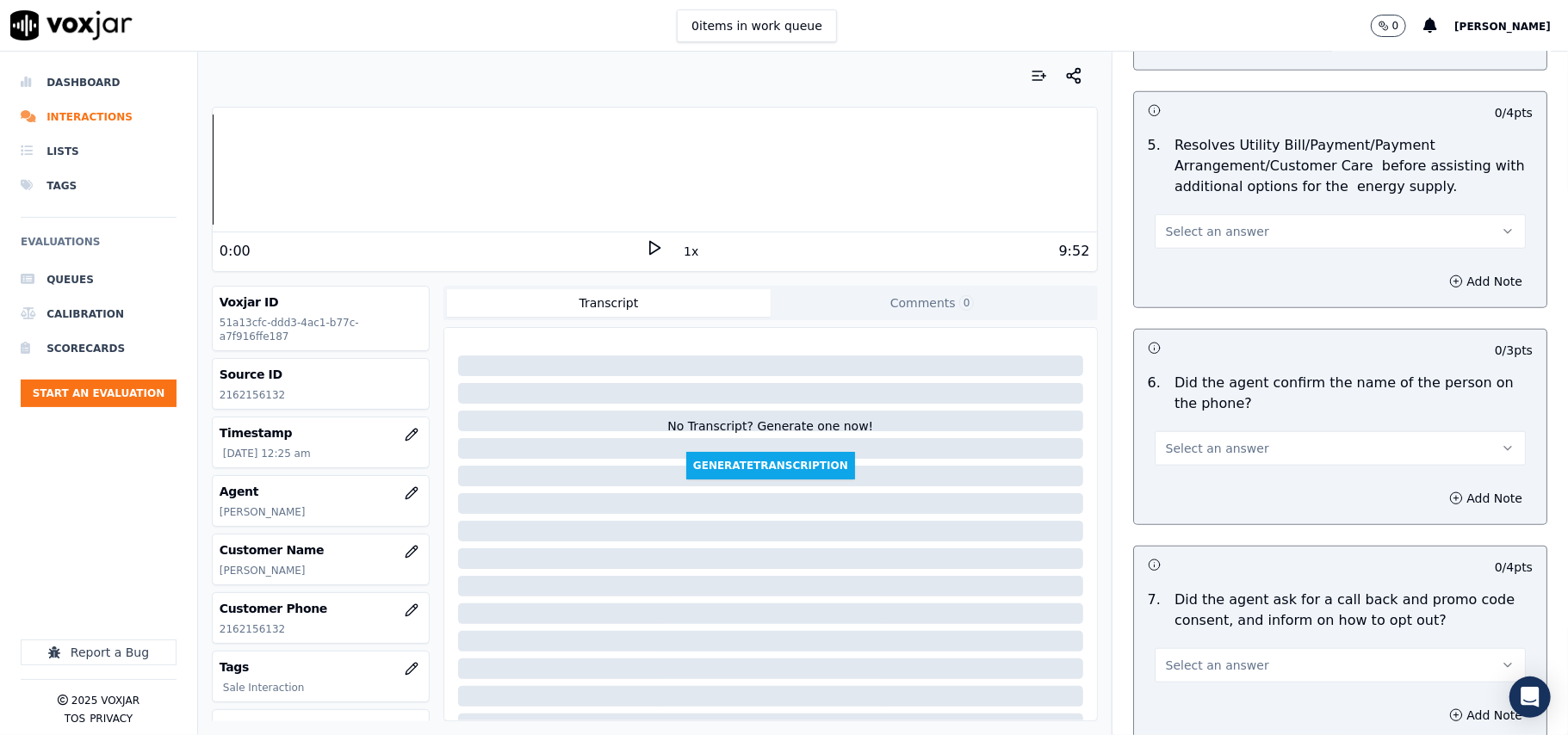
click at [1179, 228] on span "Select an answer" at bounding box center [1217, 232] width 104 height 17
click at [1215, 318] on div "N/A" at bounding box center [1303, 328] width 334 height 28
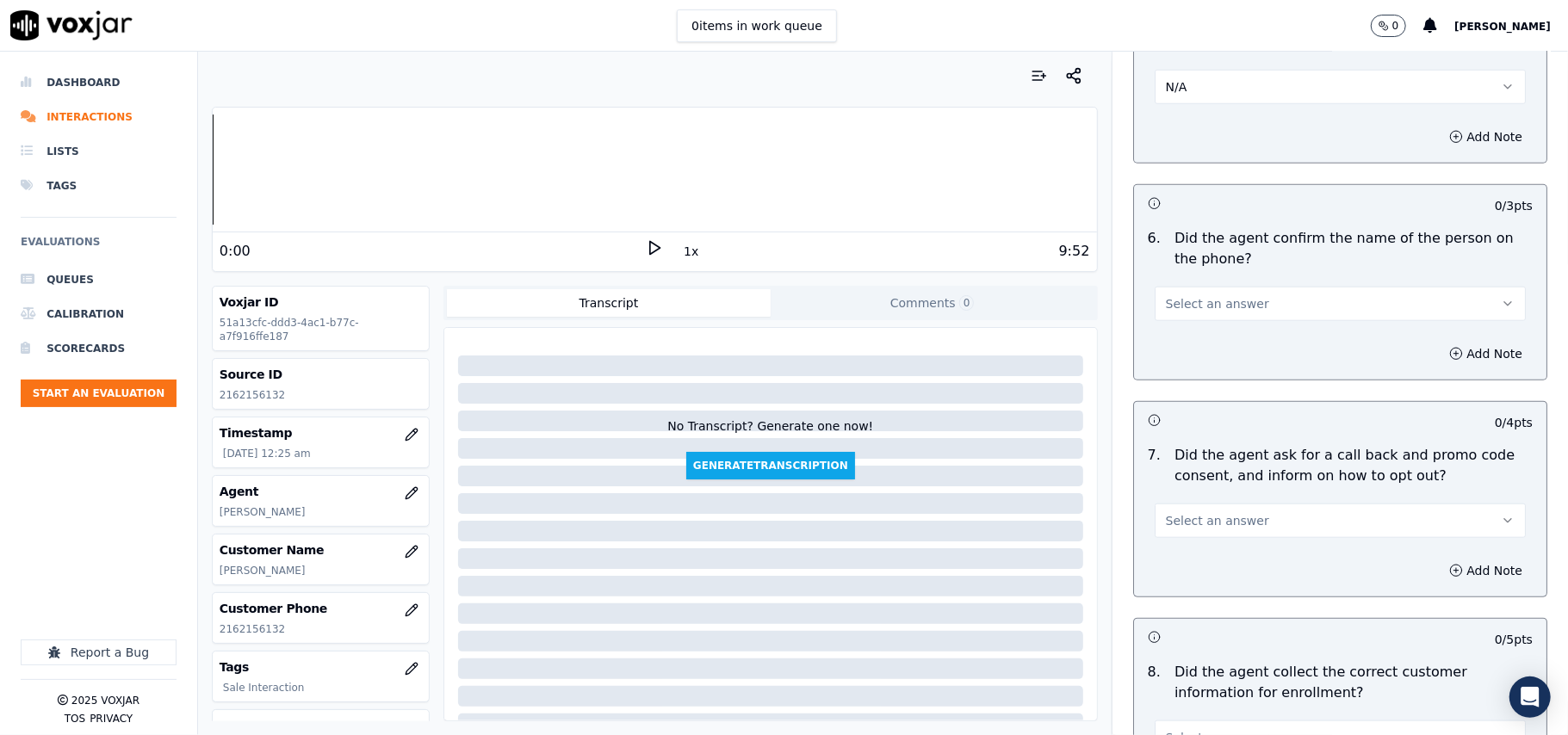
scroll to position [1147, 0]
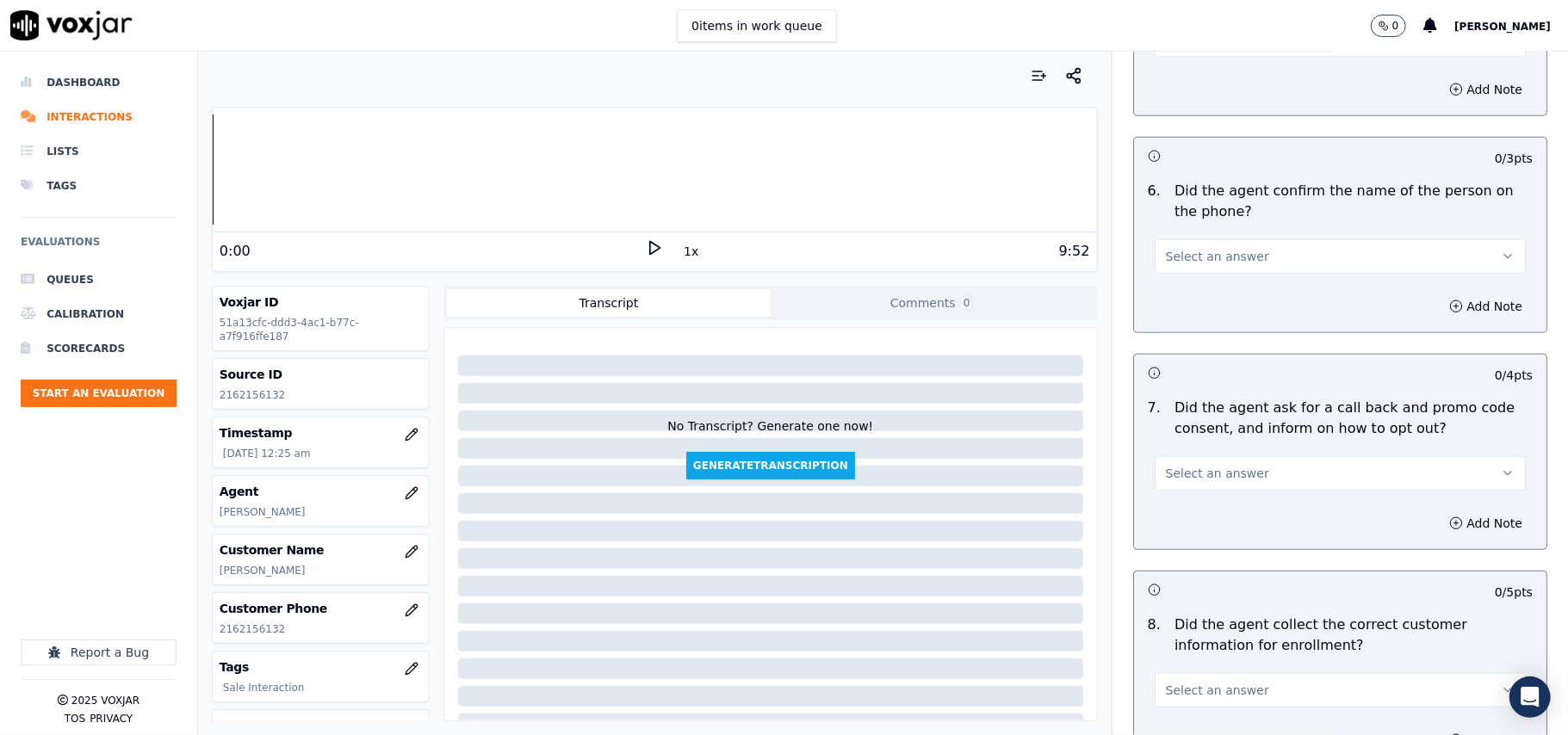
click at [1198, 251] on span "Select an answer" at bounding box center [1217, 257] width 104 height 17
click at [1188, 287] on div "Yes" at bounding box center [1303, 298] width 334 height 28
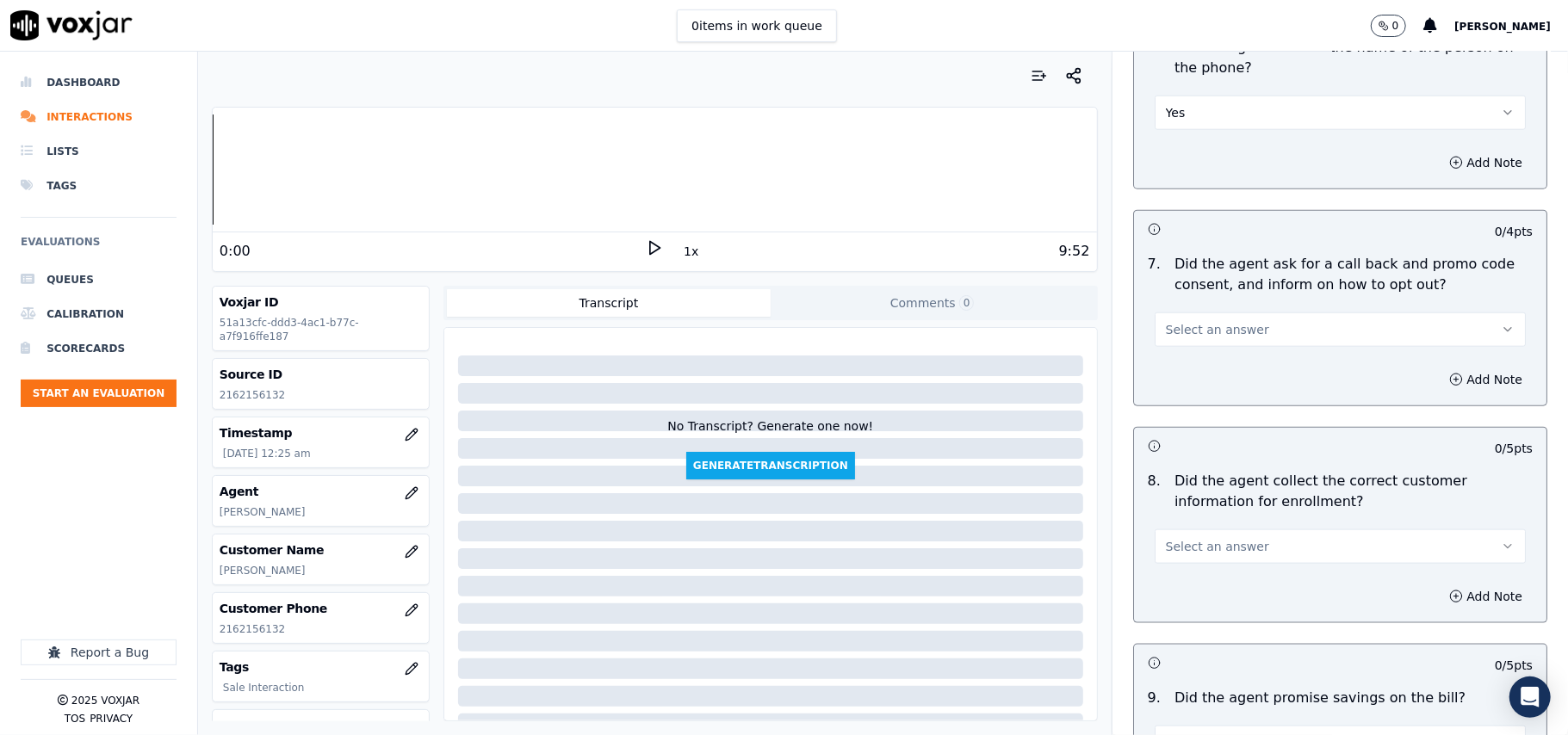
scroll to position [1340, 0]
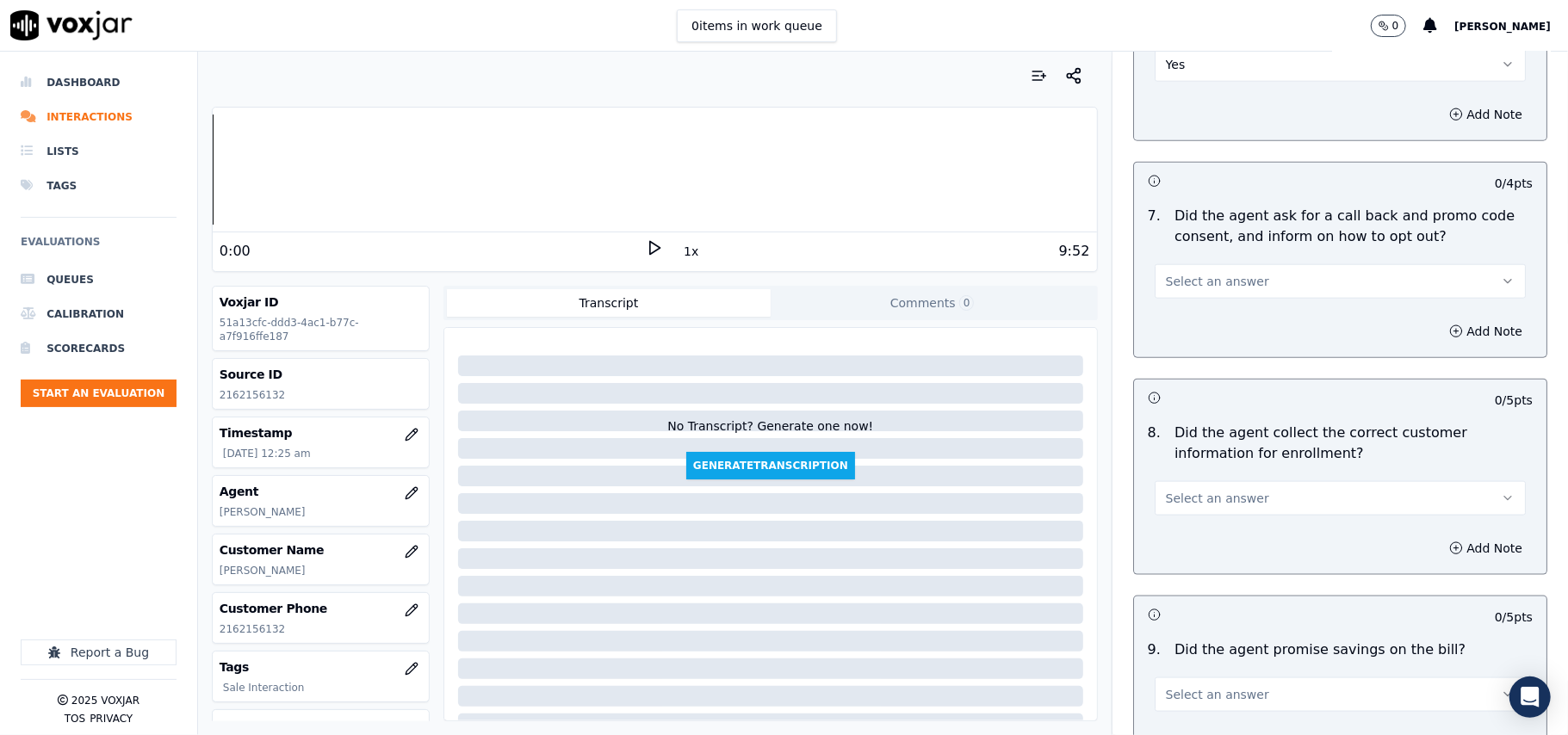
click at [1181, 283] on span "Select an answer" at bounding box center [1217, 282] width 104 height 17
click at [1186, 321] on div "Yes" at bounding box center [1303, 324] width 334 height 28
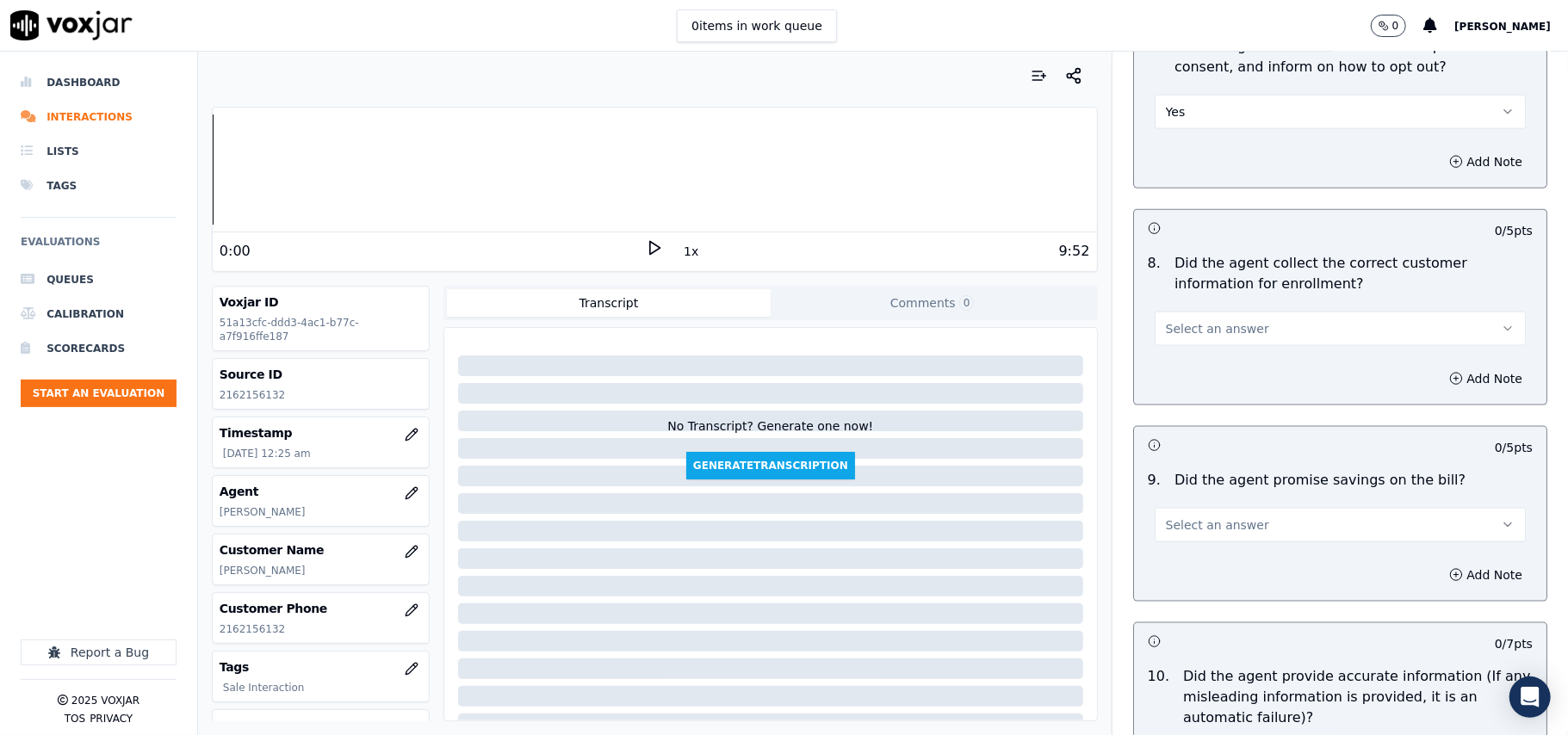
scroll to position [1721, 0]
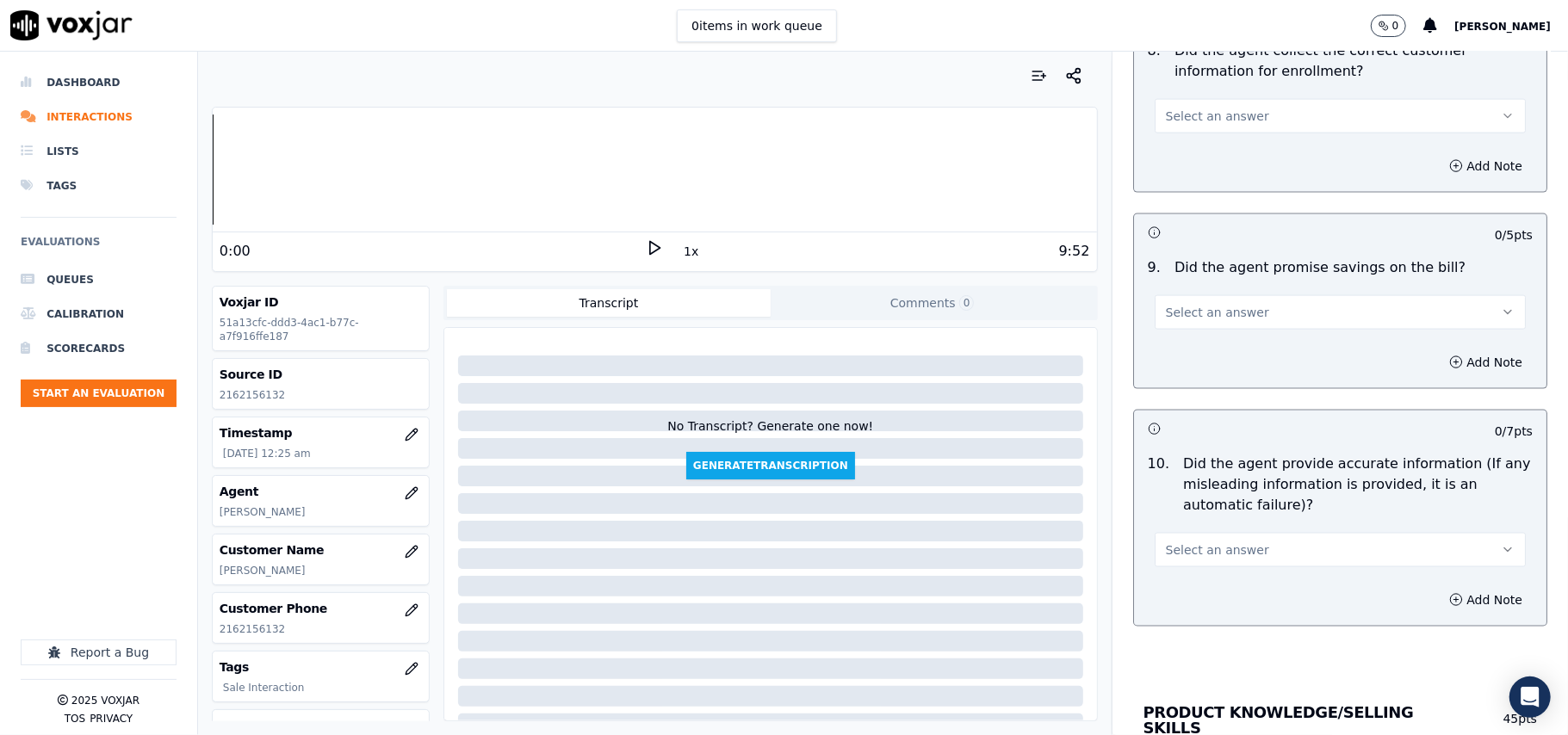
drag, startPoint x: 1189, startPoint y: 124, endPoint x: 1188, endPoint y: 135, distance: 11.0
click at [1189, 129] on button "Select an answer" at bounding box center [1339, 116] width 371 height 34
click at [1187, 149] on div "Yes" at bounding box center [1303, 159] width 334 height 28
click at [1234, 328] on button "Select an answer" at bounding box center [1339, 312] width 371 height 34
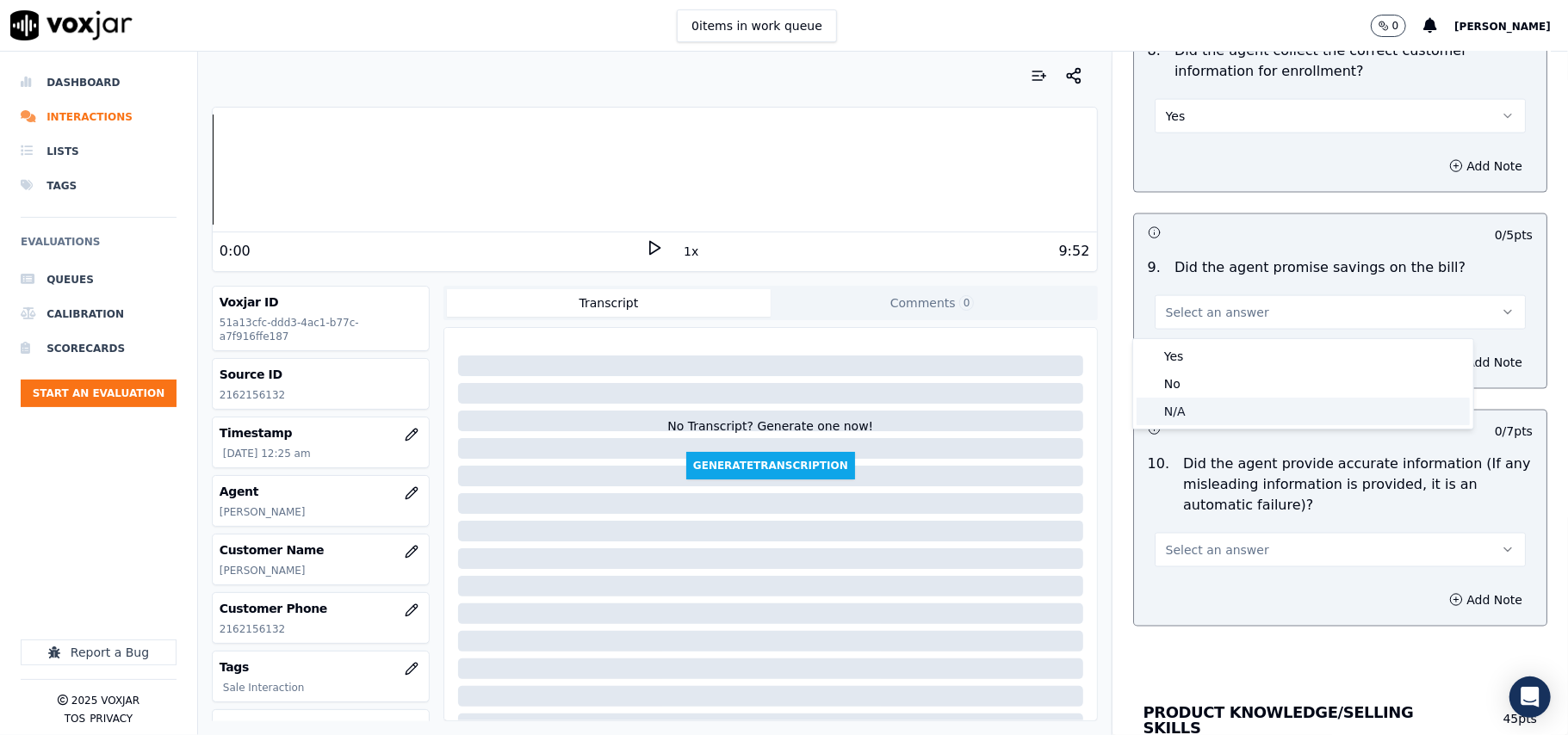
click at [1210, 398] on div "N/A" at bounding box center [1303, 411] width 334 height 28
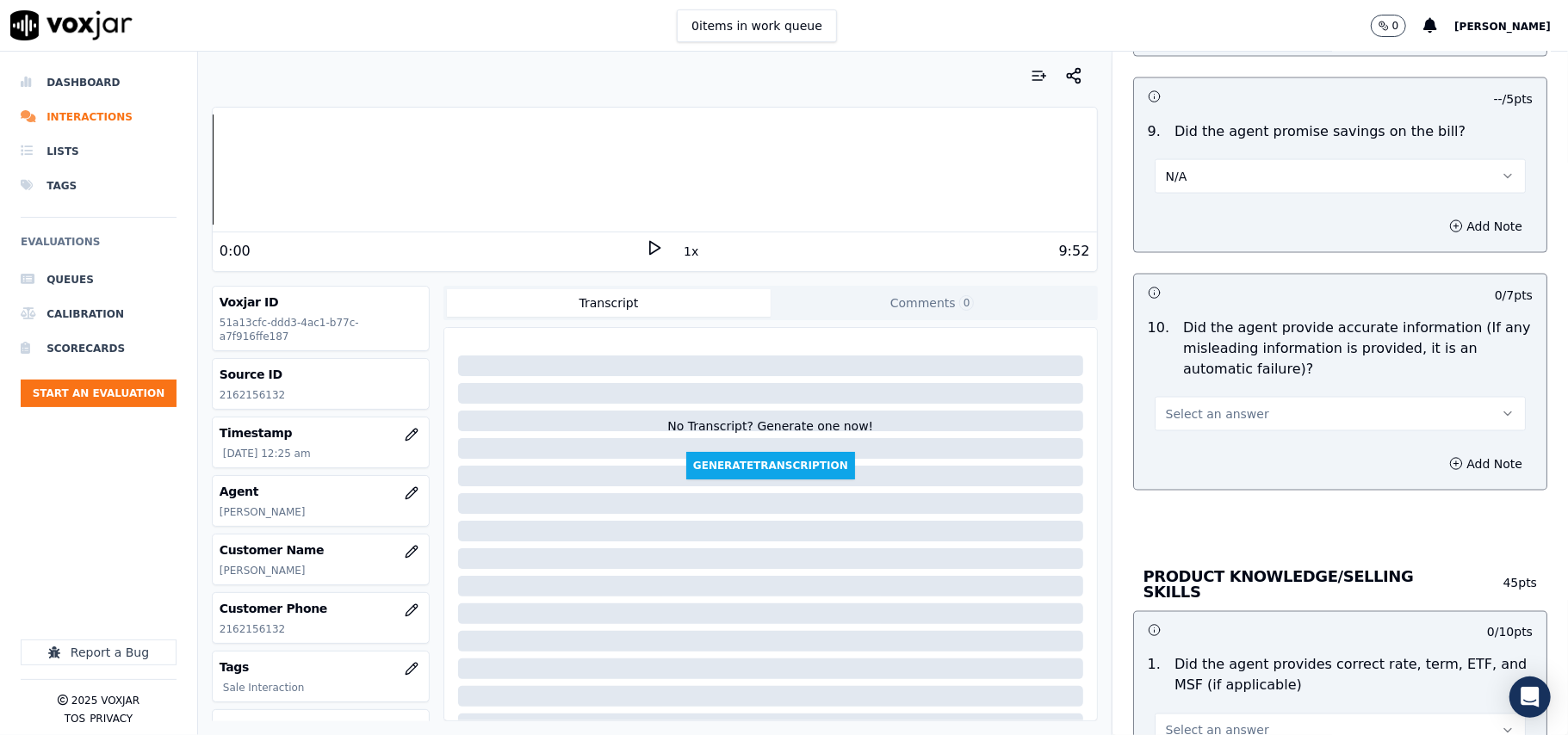
scroll to position [1913, 0]
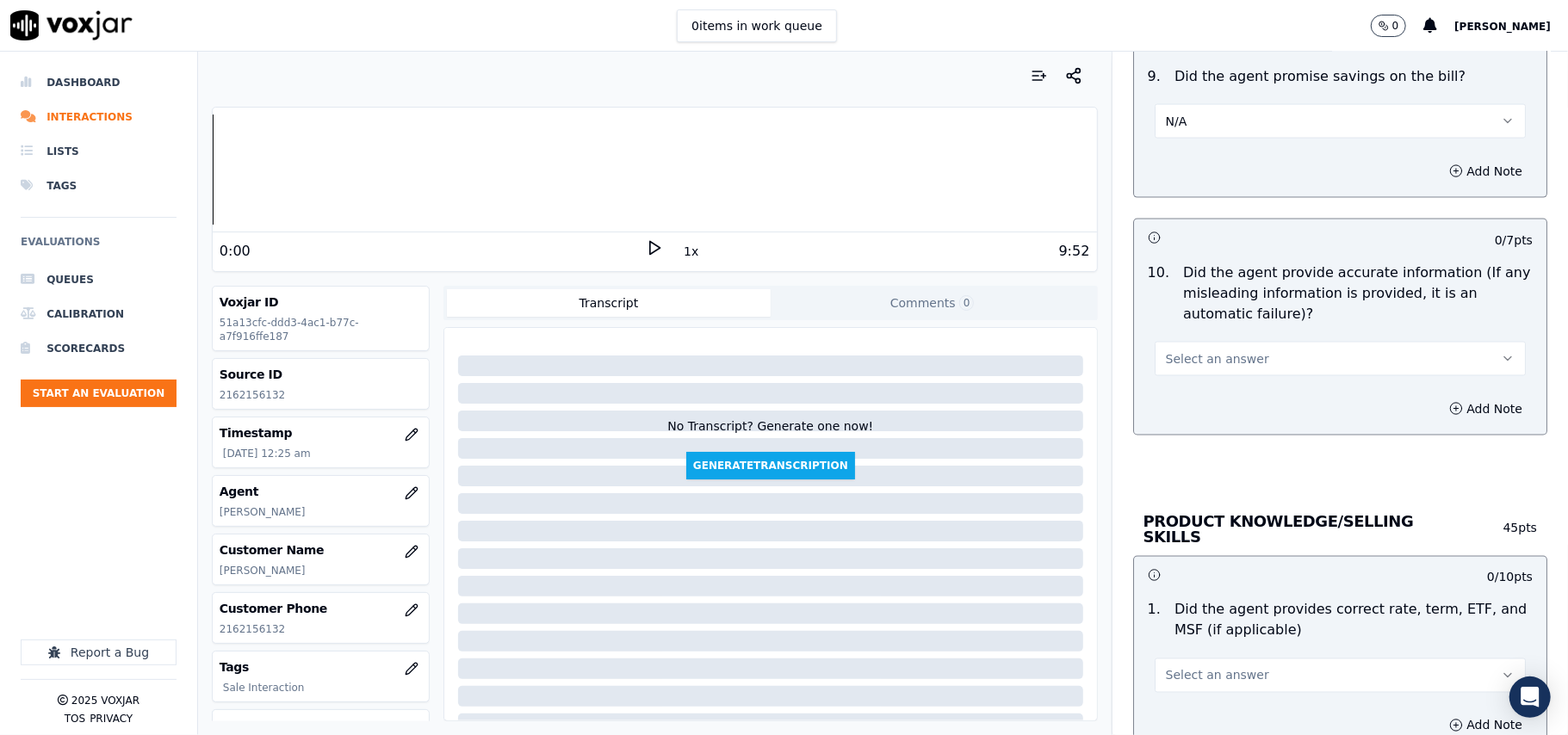
click at [1202, 350] on button "Select an answer" at bounding box center [1339, 359] width 371 height 34
click at [1189, 406] on div "Yes" at bounding box center [1303, 402] width 334 height 28
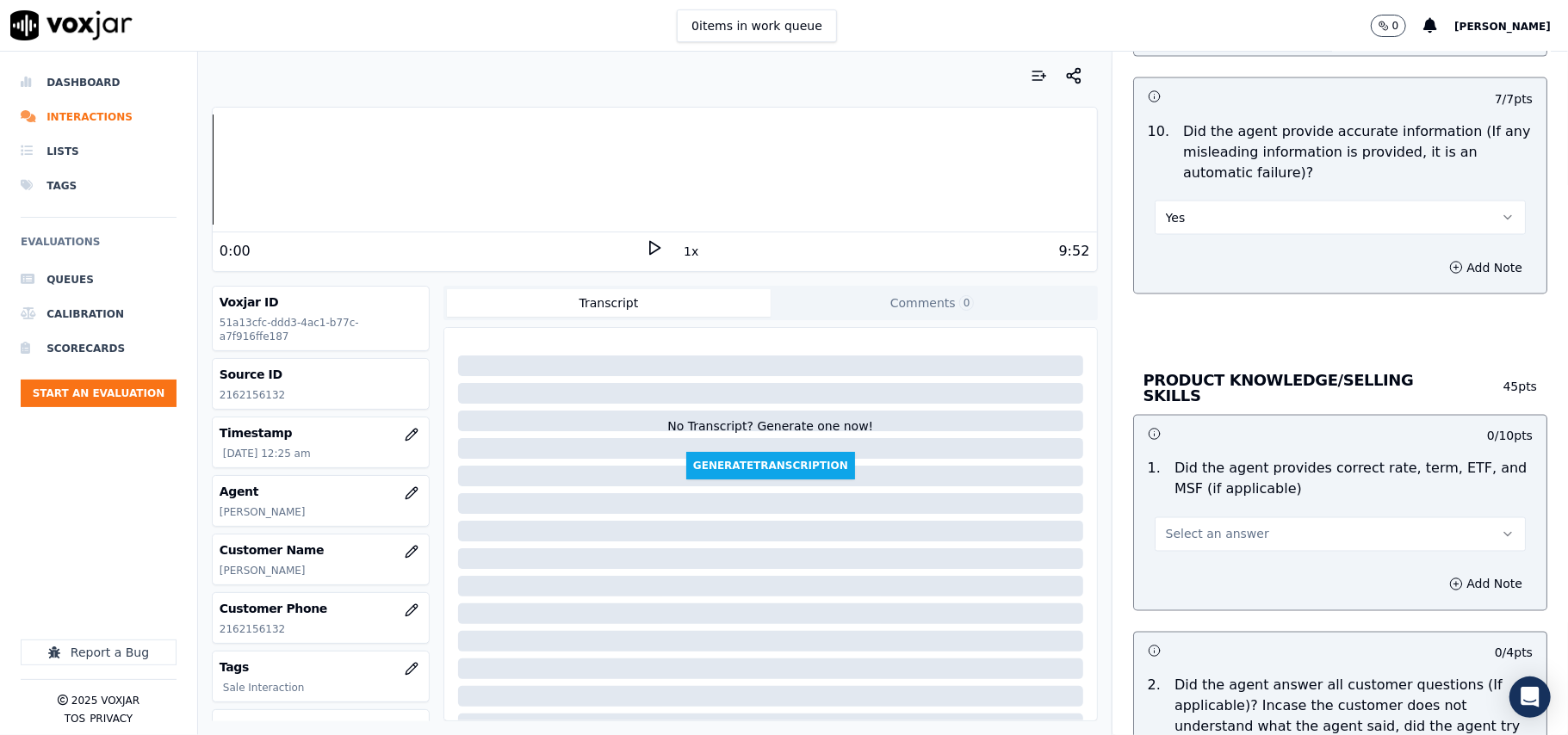
scroll to position [2103, 0]
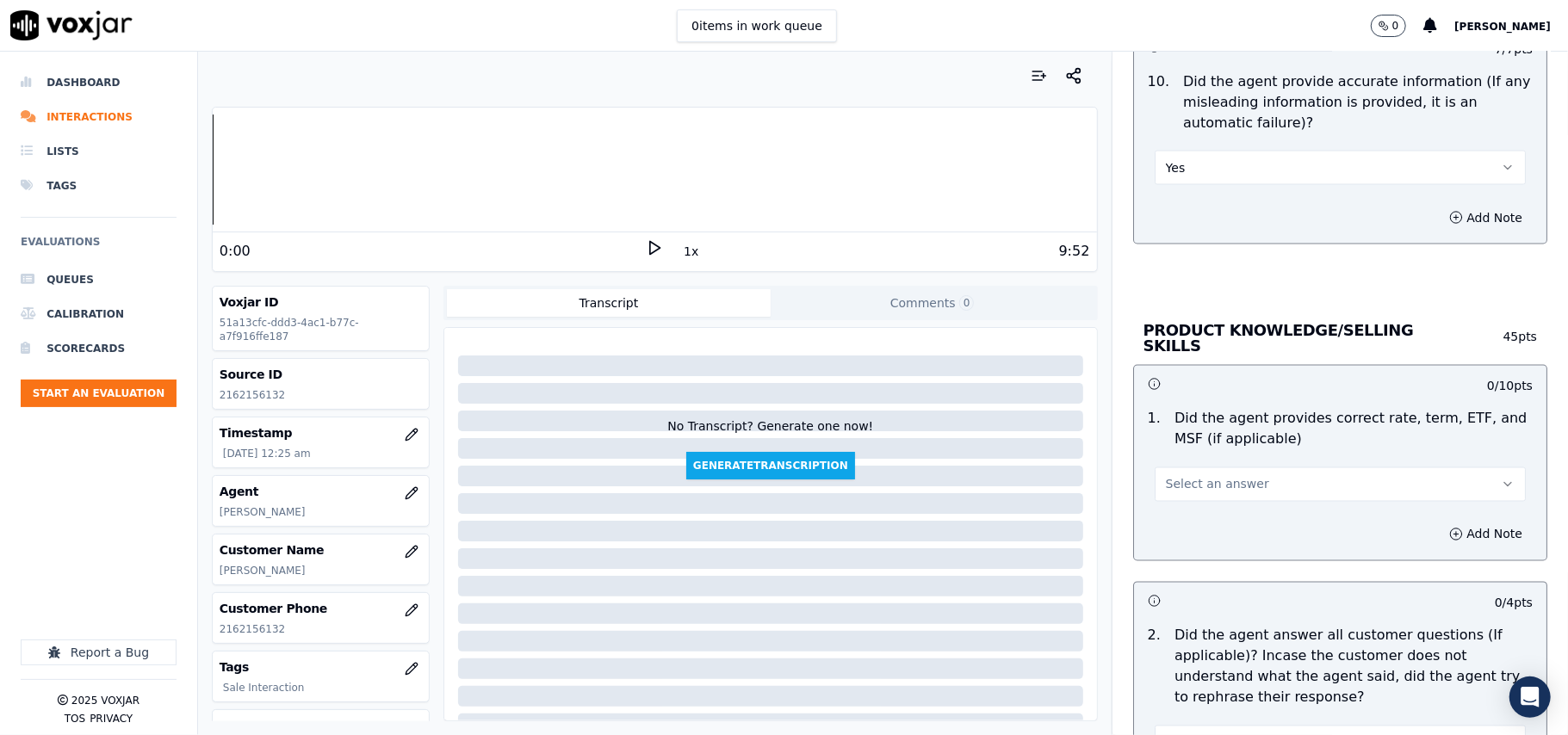
click at [1202, 482] on span "Select an answer" at bounding box center [1217, 485] width 104 height 17
click at [1195, 521] on div "Yes" at bounding box center [1303, 520] width 334 height 28
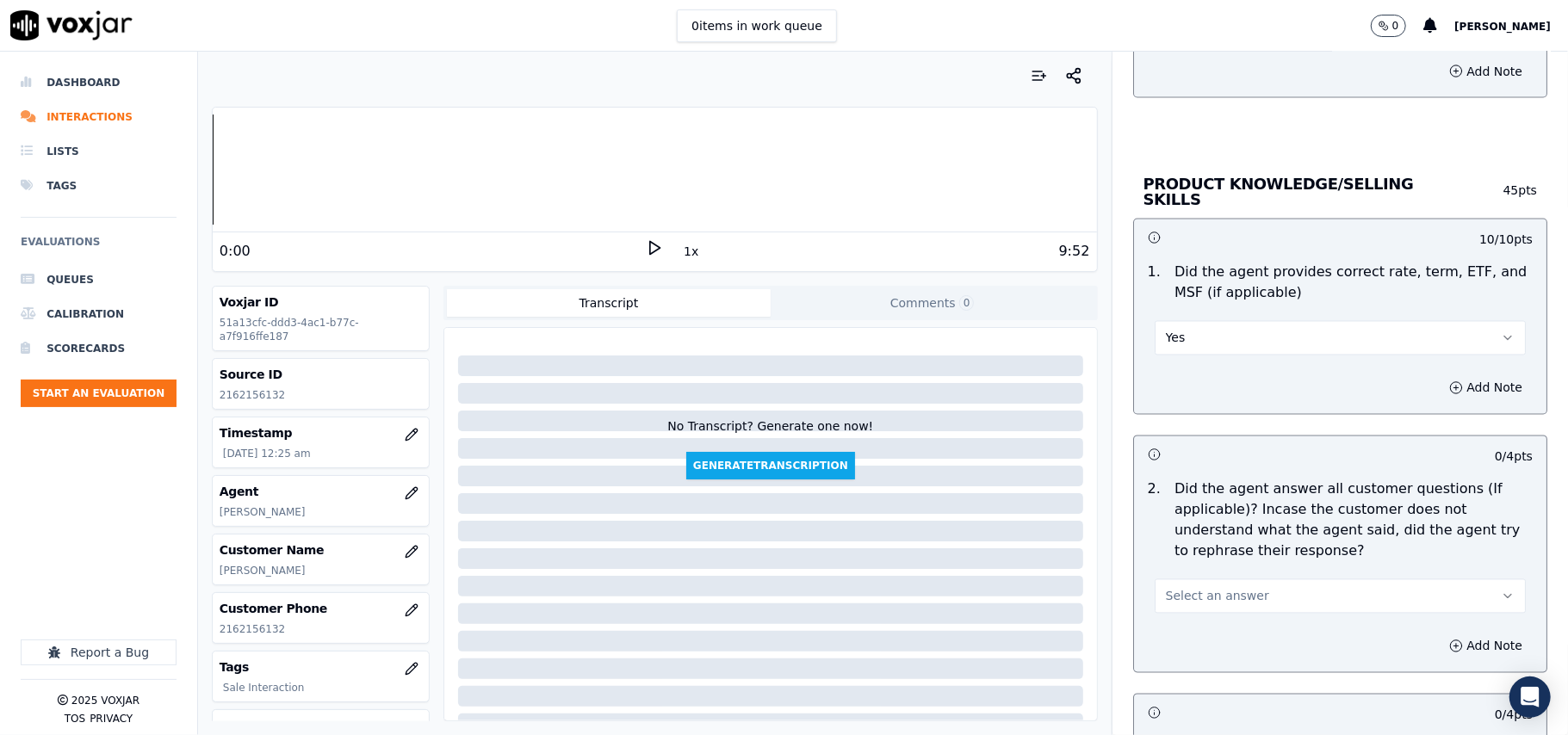
scroll to position [2295, 0]
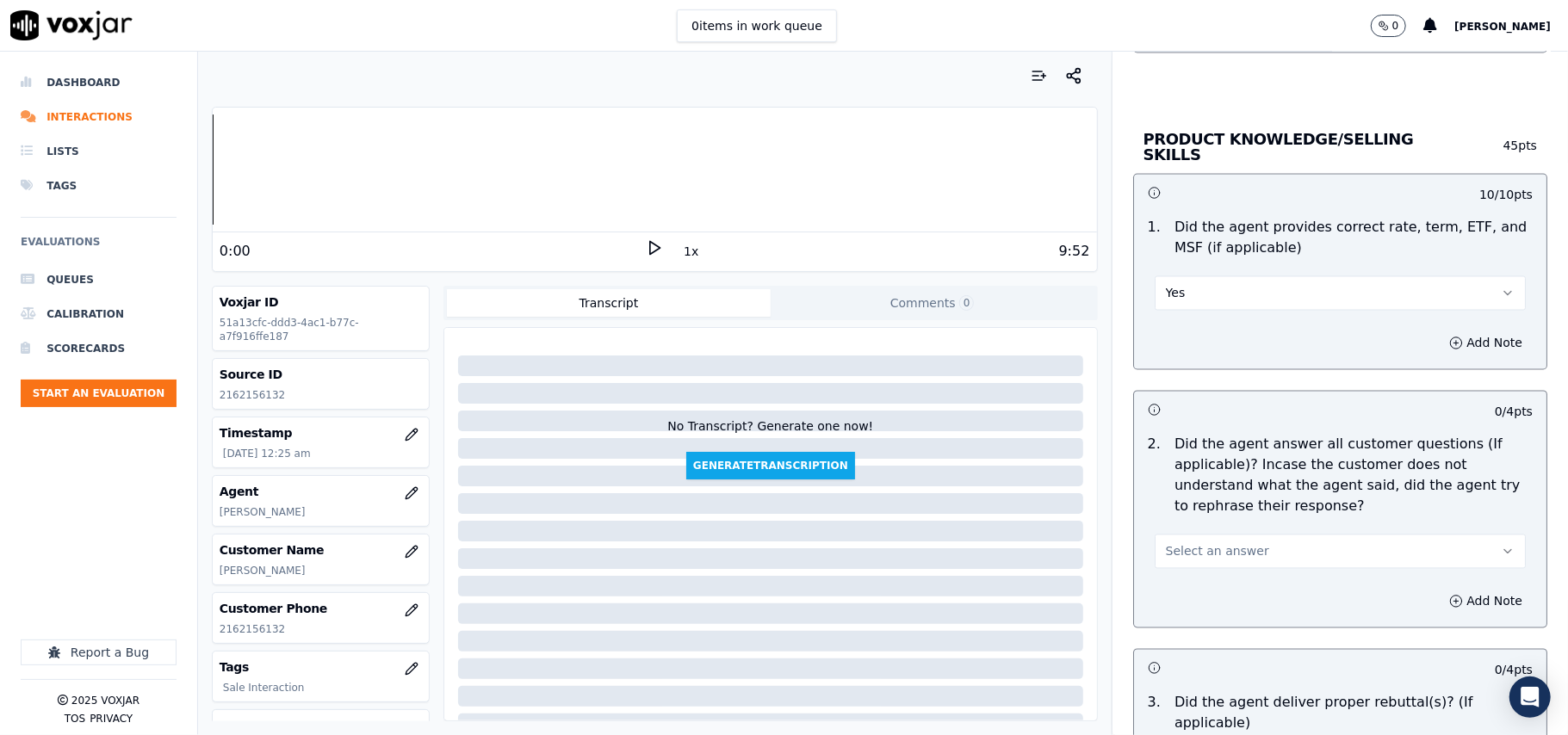
click at [1216, 543] on span "Select an answer" at bounding box center [1217, 552] width 104 height 17
click at [1210, 583] on div "Yes" at bounding box center [1303, 587] width 334 height 28
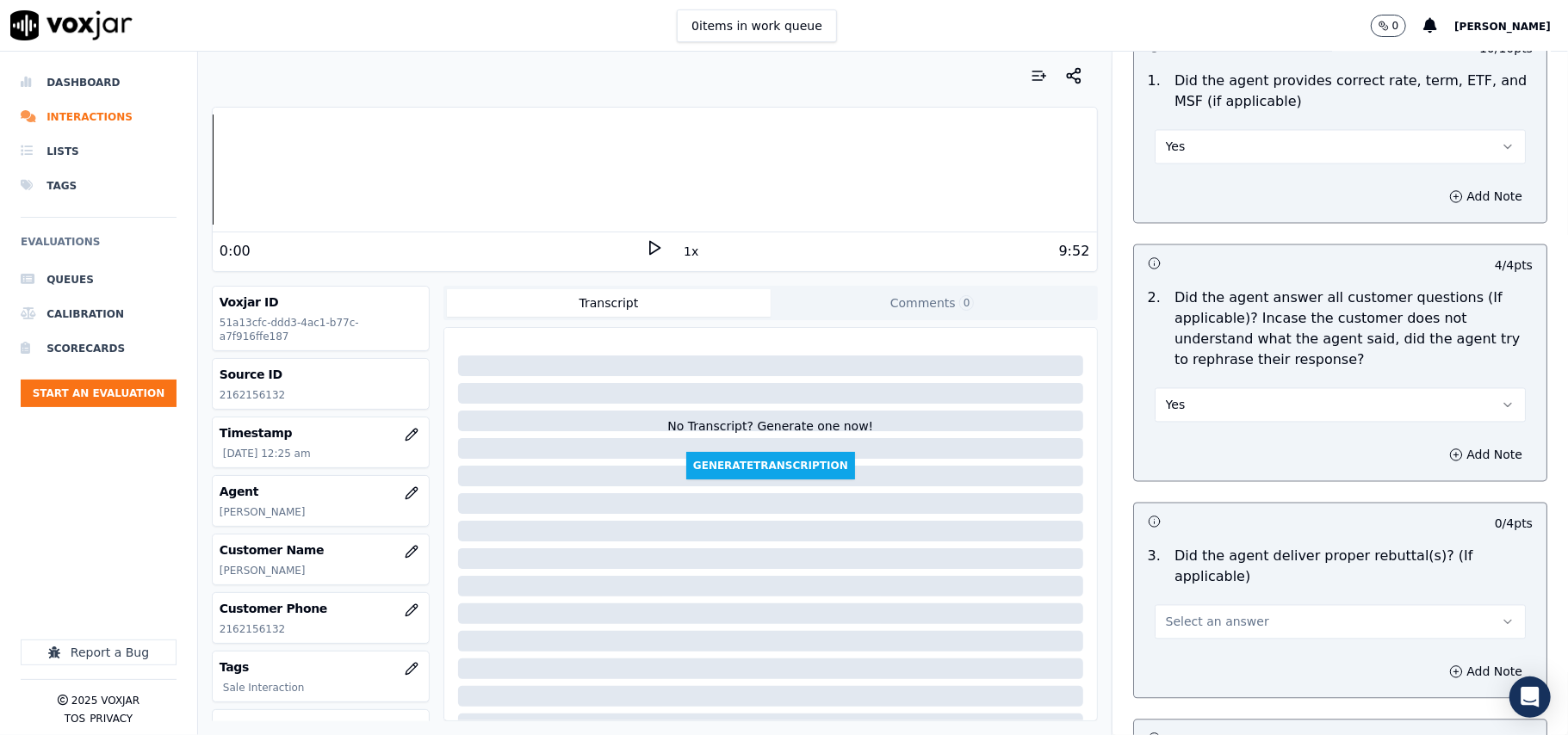
scroll to position [2487, 0]
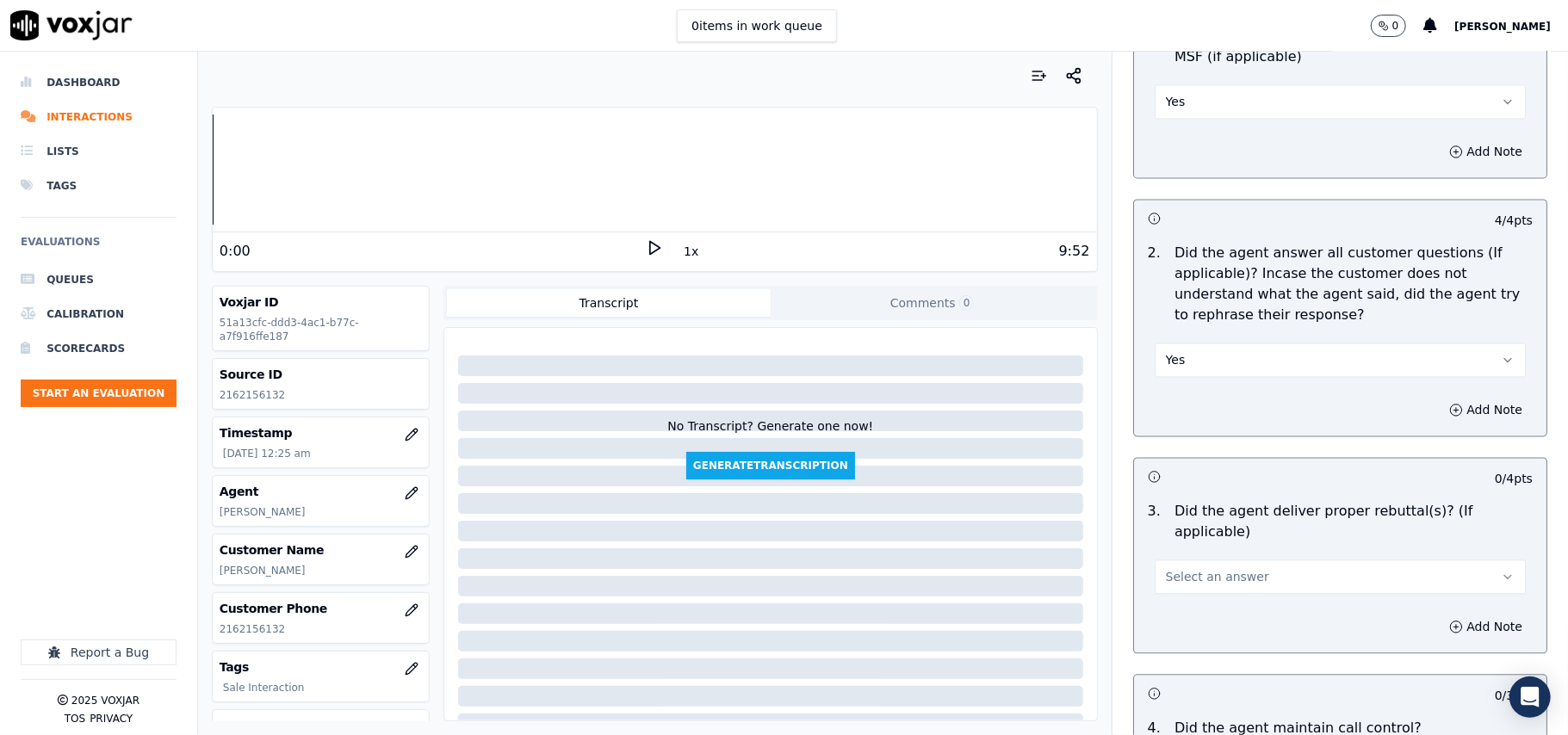
click at [1196, 568] on span "Select an answer" at bounding box center [1217, 577] width 104 height 17
click at [1185, 596] on div "Yes" at bounding box center [1303, 592] width 334 height 28
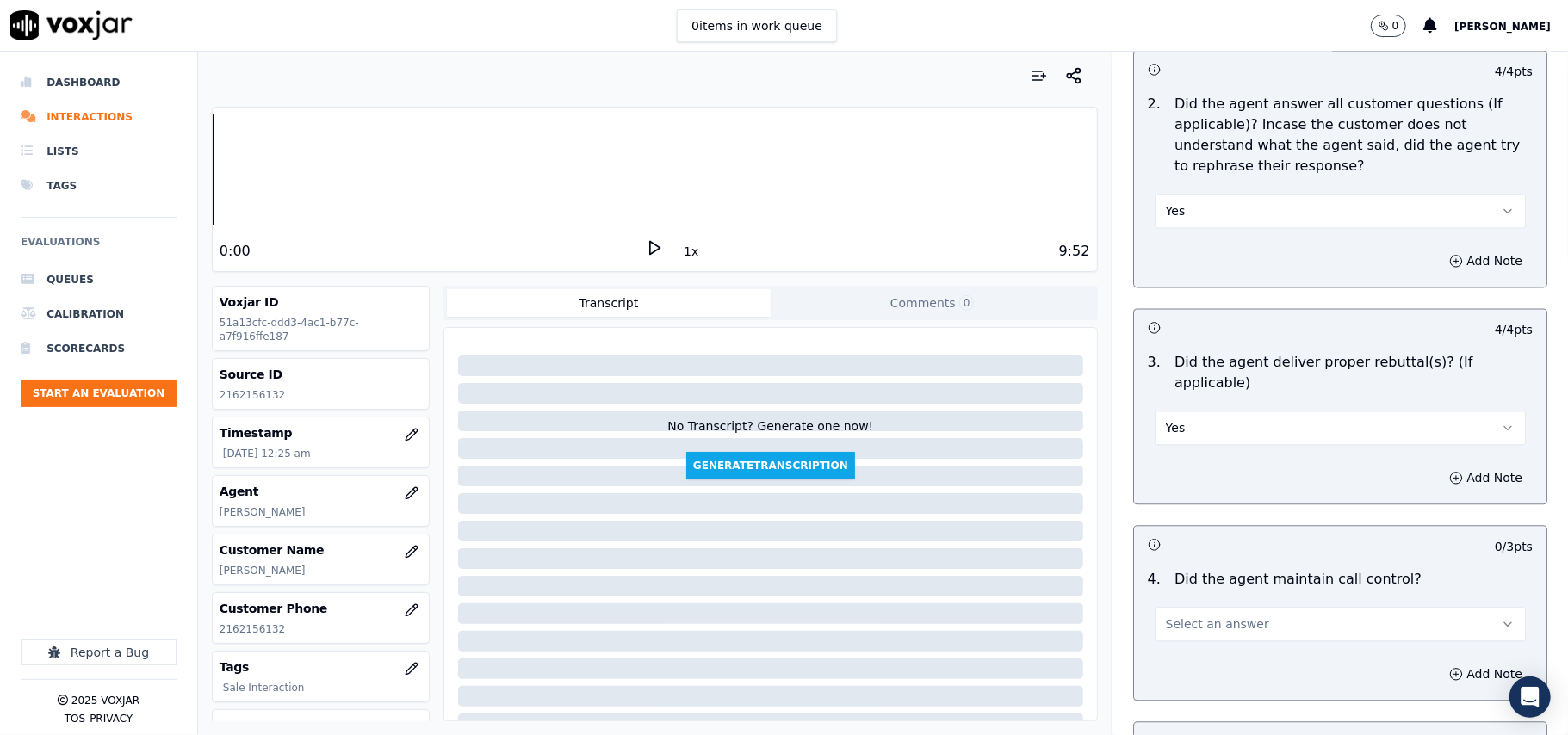
scroll to position [2869, 0]
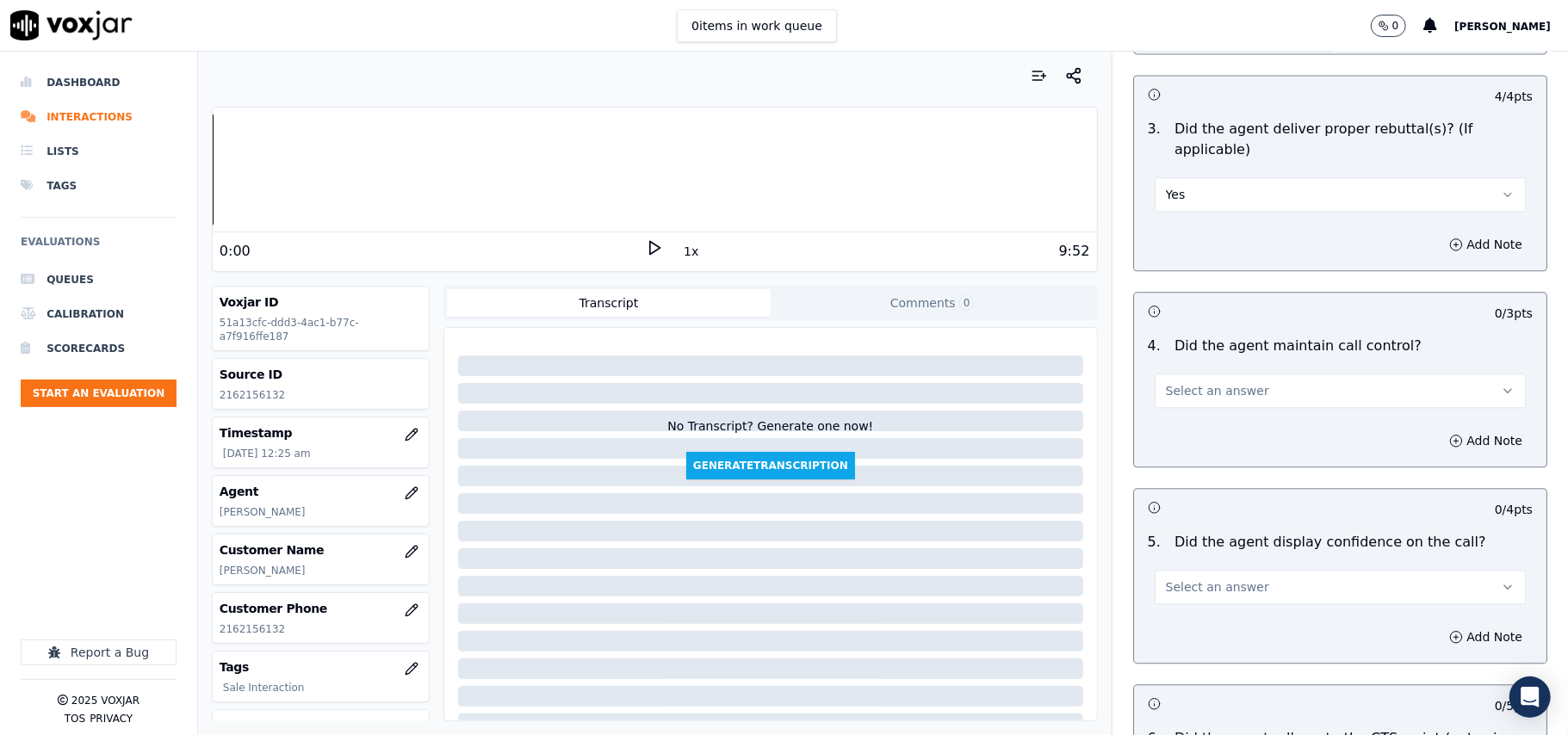
click at [1171, 382] on span "Select an answer" at bounding box center [1217, 391] width 104 height 17
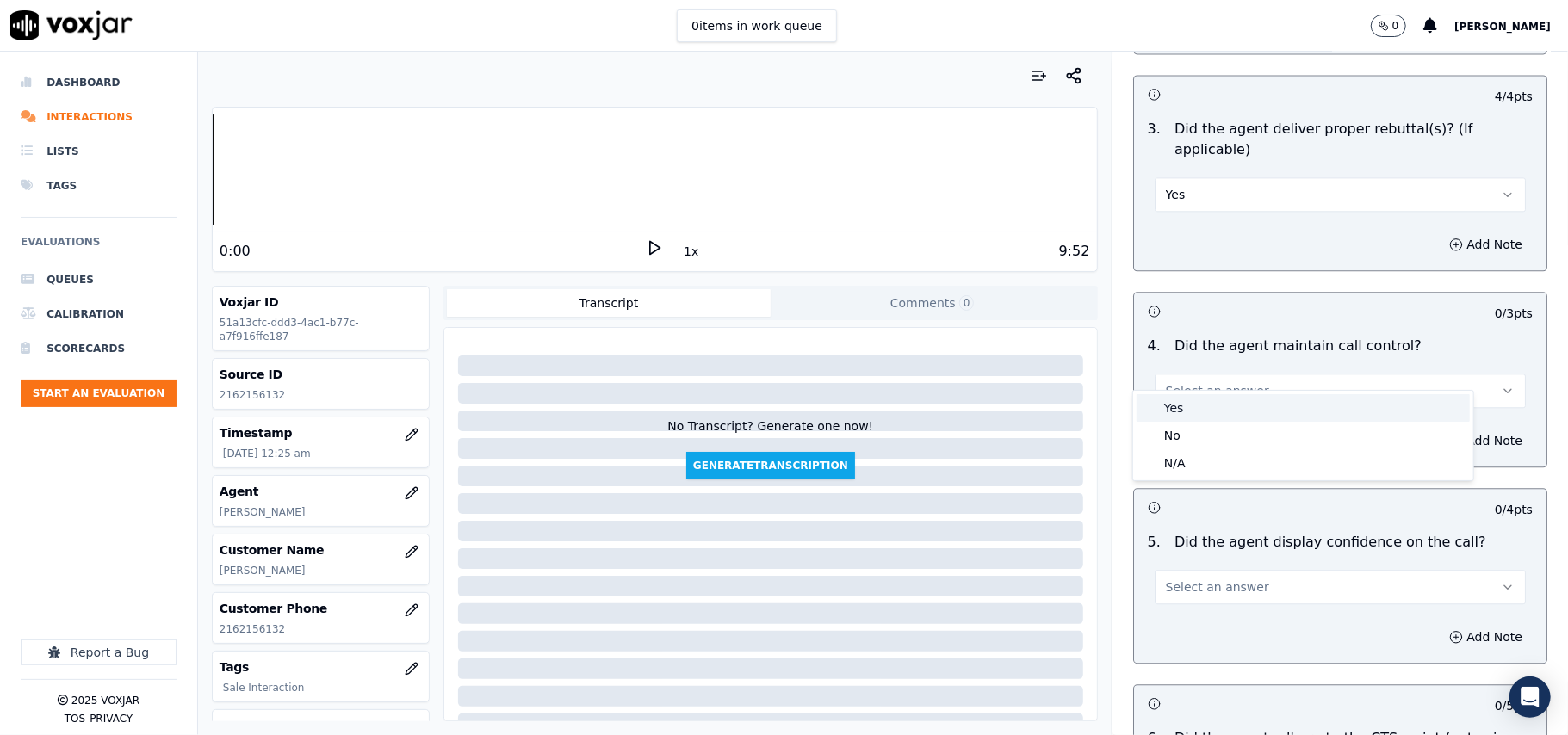
click at [1185, 417] on div "Yes" at bounding box center [1303, 407] width 334 height 28
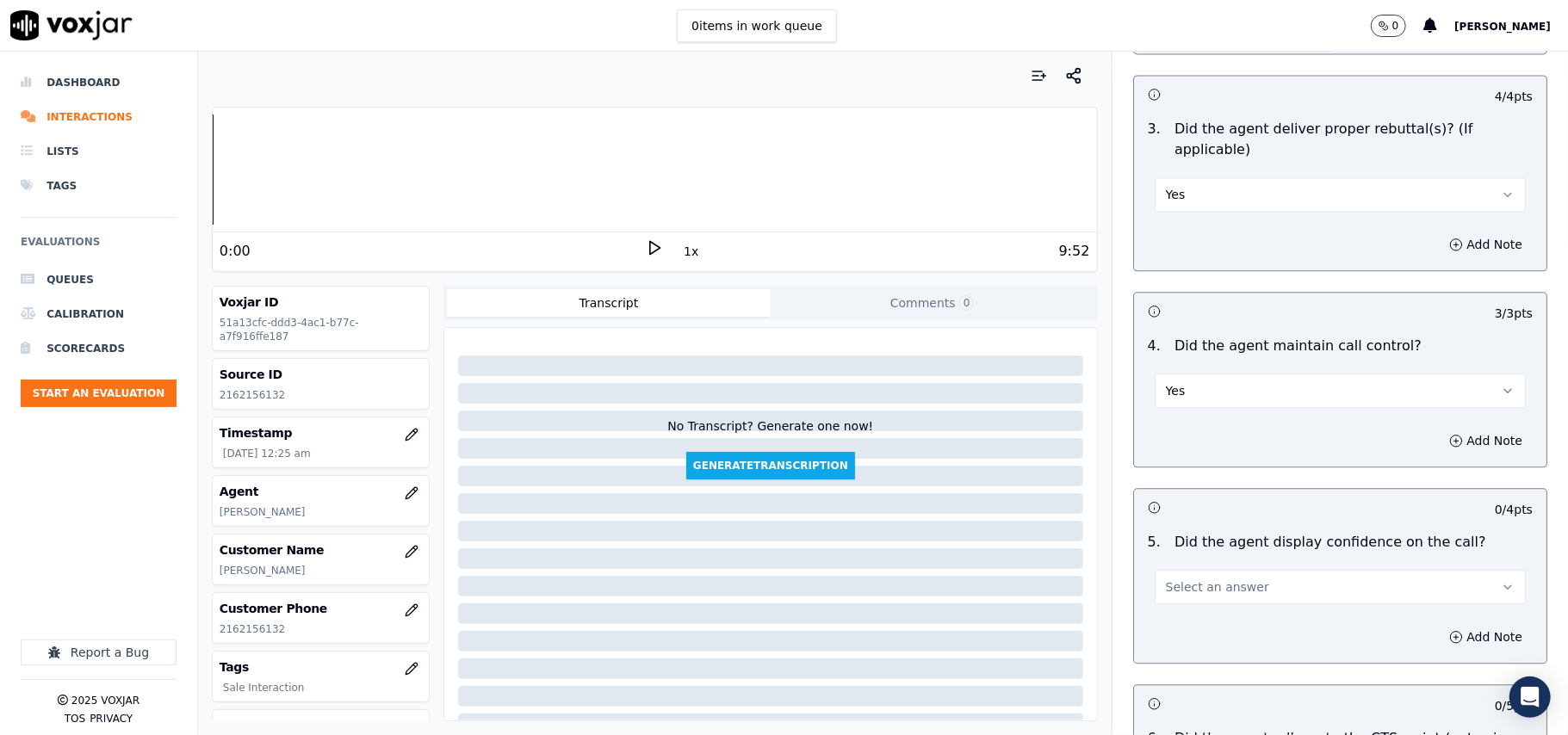
scroll to position [3061, 0]
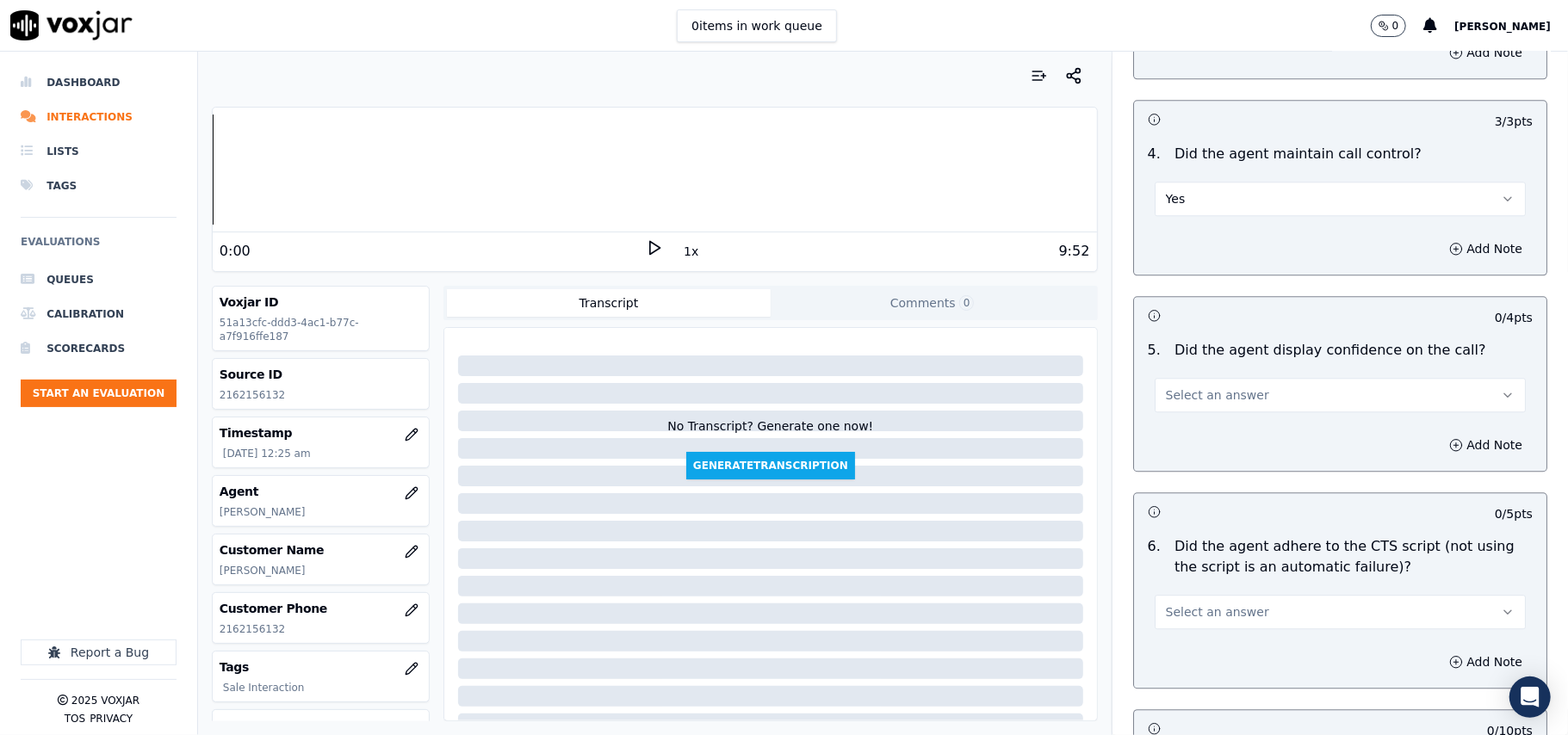
click at [1165, 386] on span "Select an answer" at bounding box center [1217, 395] width 104 height 17
click at [1182, 418] on div "Yes" at bounding box center [1303, 413] width 334 height 28
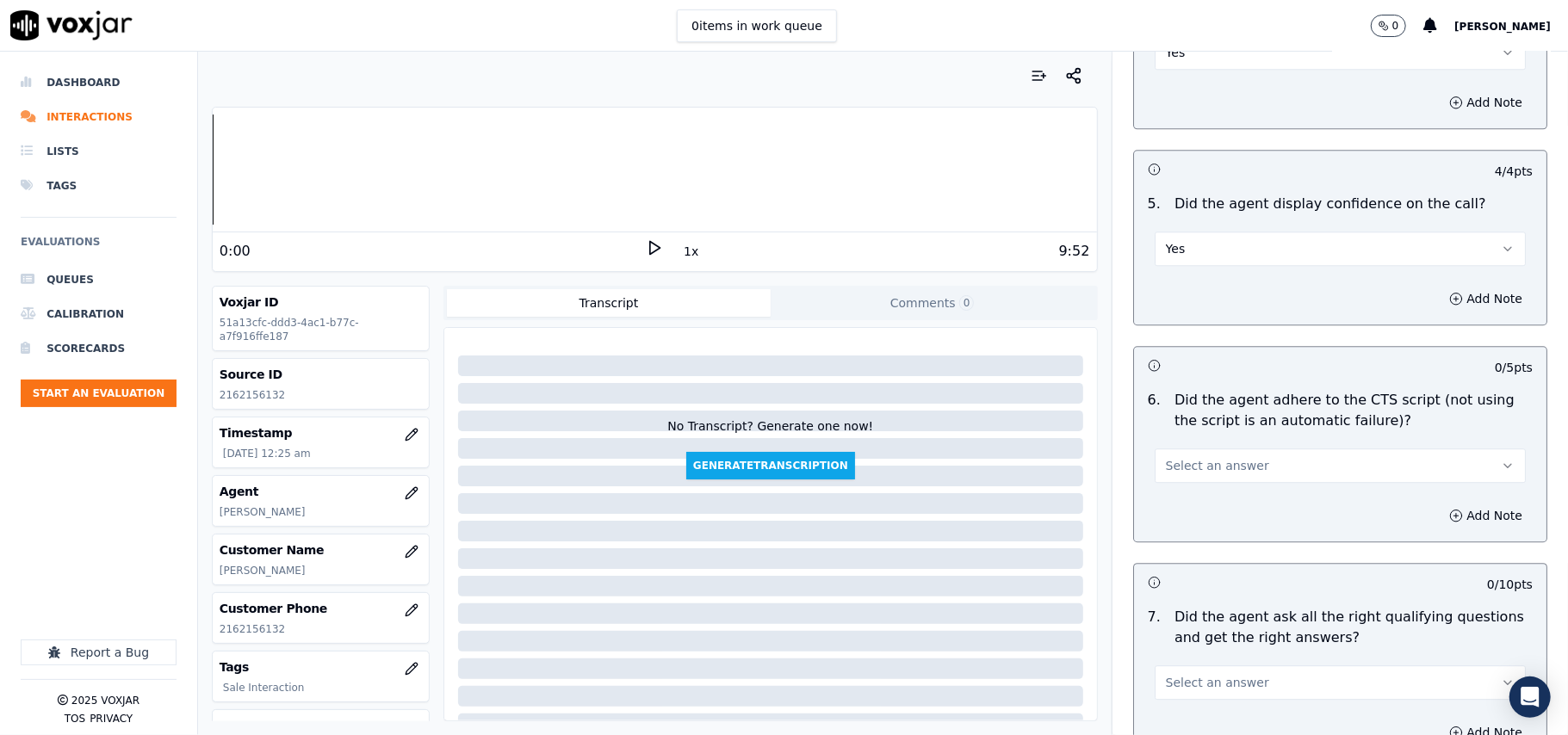
scroll to position [3250, 0]
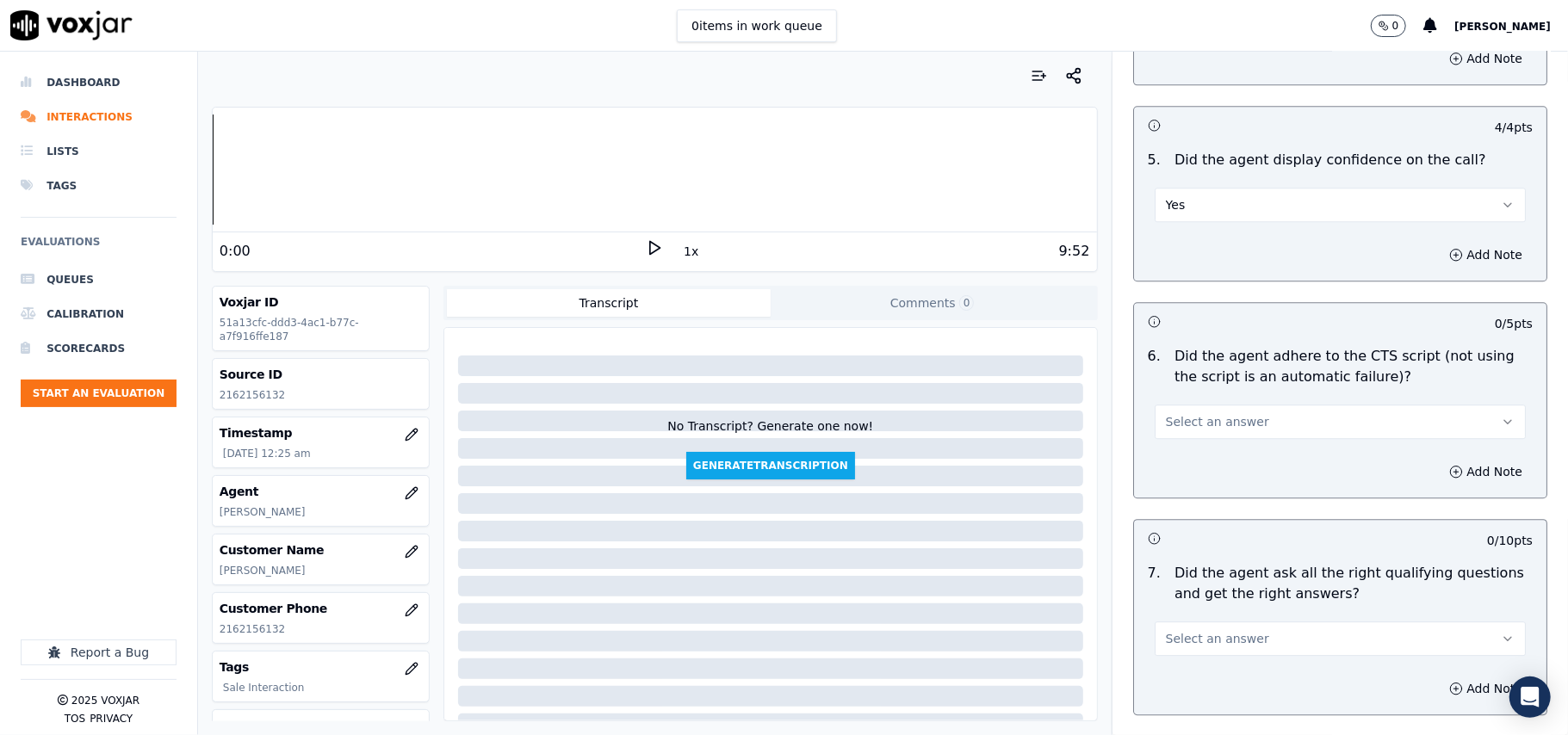
click at [1172, 402] on div "Select an answer" at bounding box center [1339, 421] width 371 height 38
click at [1176, 411] on button "Select an answer" at bounding box center [1339, 422] width 371 height 34
click at [1176, 439] on div "Yes" at bounding box center [1303, 440] width 334 height 28
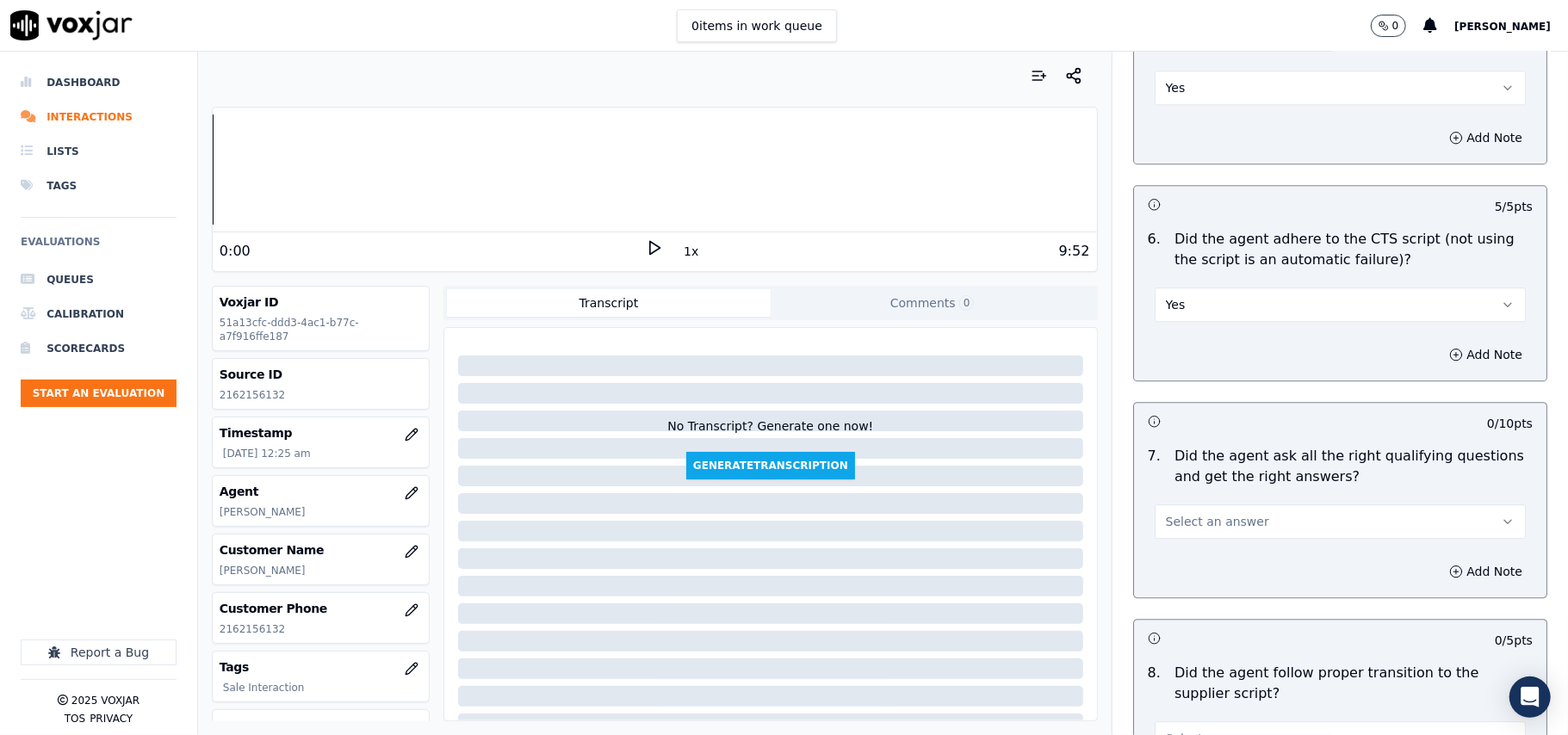
scroll to position [3443, 0]
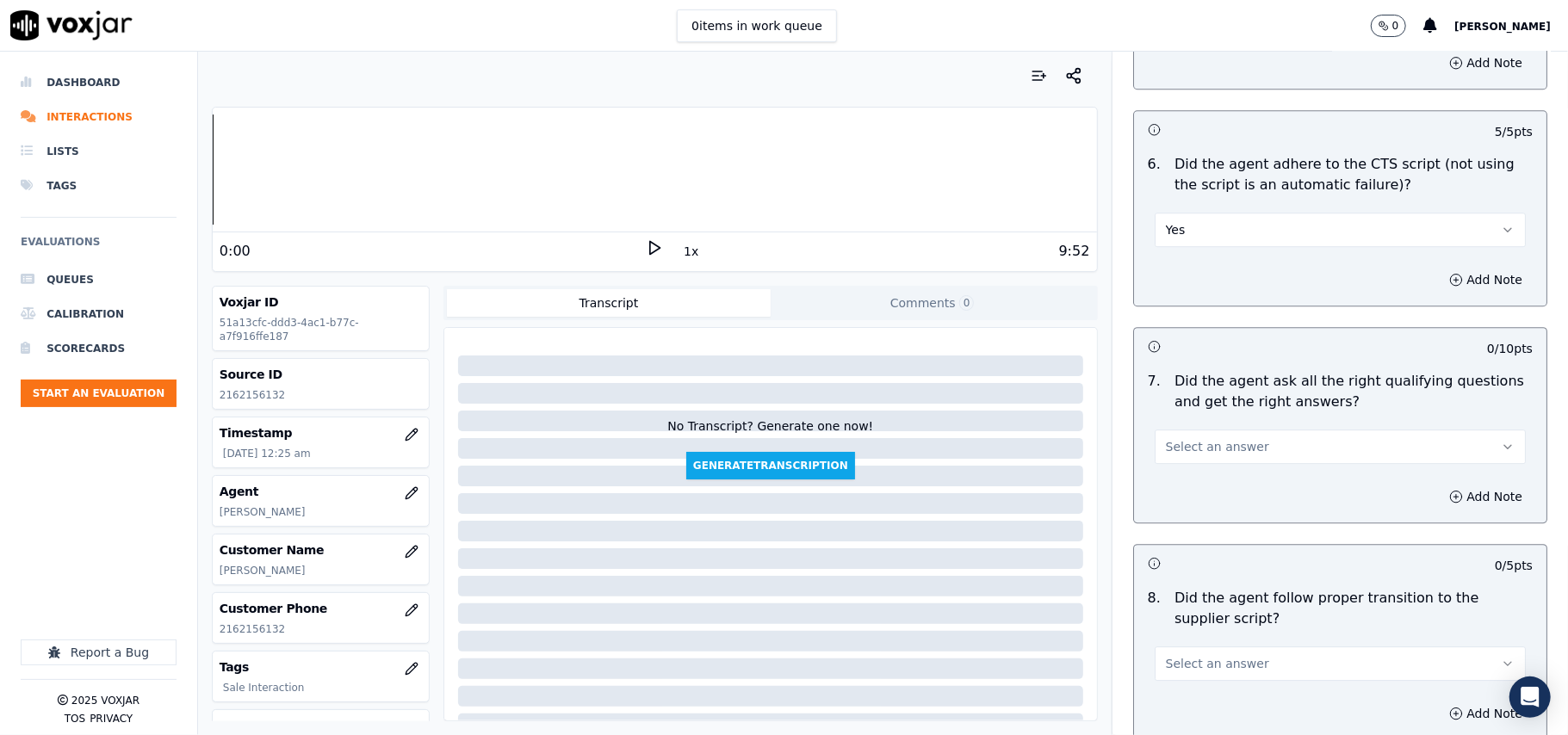
click at [1180, 438] on span "Select an answer" at bounding box center [1217, 447] width 104 height 17
click at [1171, 456] on div "Yes" at bounding box center [1303, 466] width 334 height 28
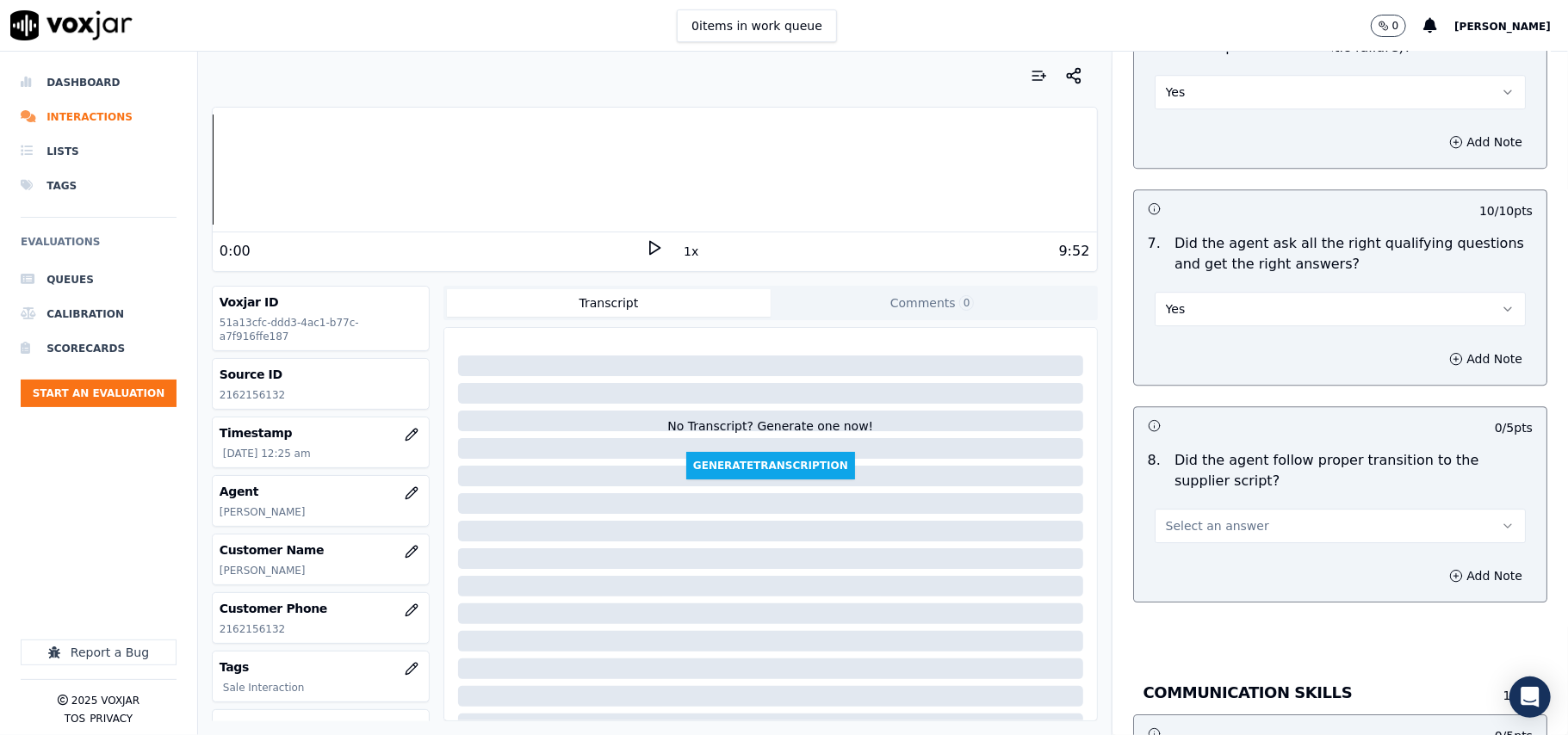
scroll to position [3634, 0]
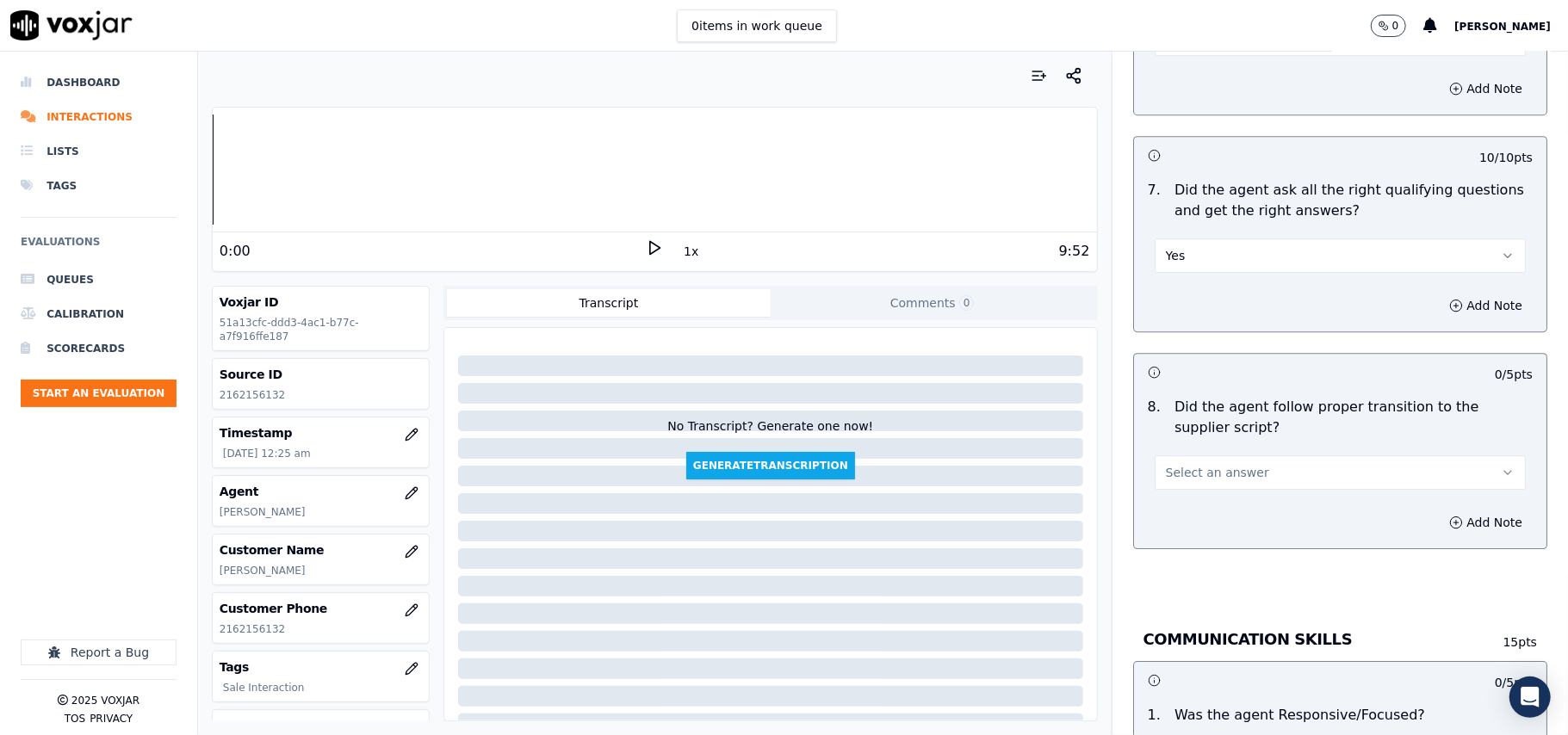
click at [1178, 464] on span "Select an answer" at bounding box center [1217, 472] width 104 height 17
click at [1178, 484] on div "Yes" at bounding box center [1303, 491] width 334 height 28
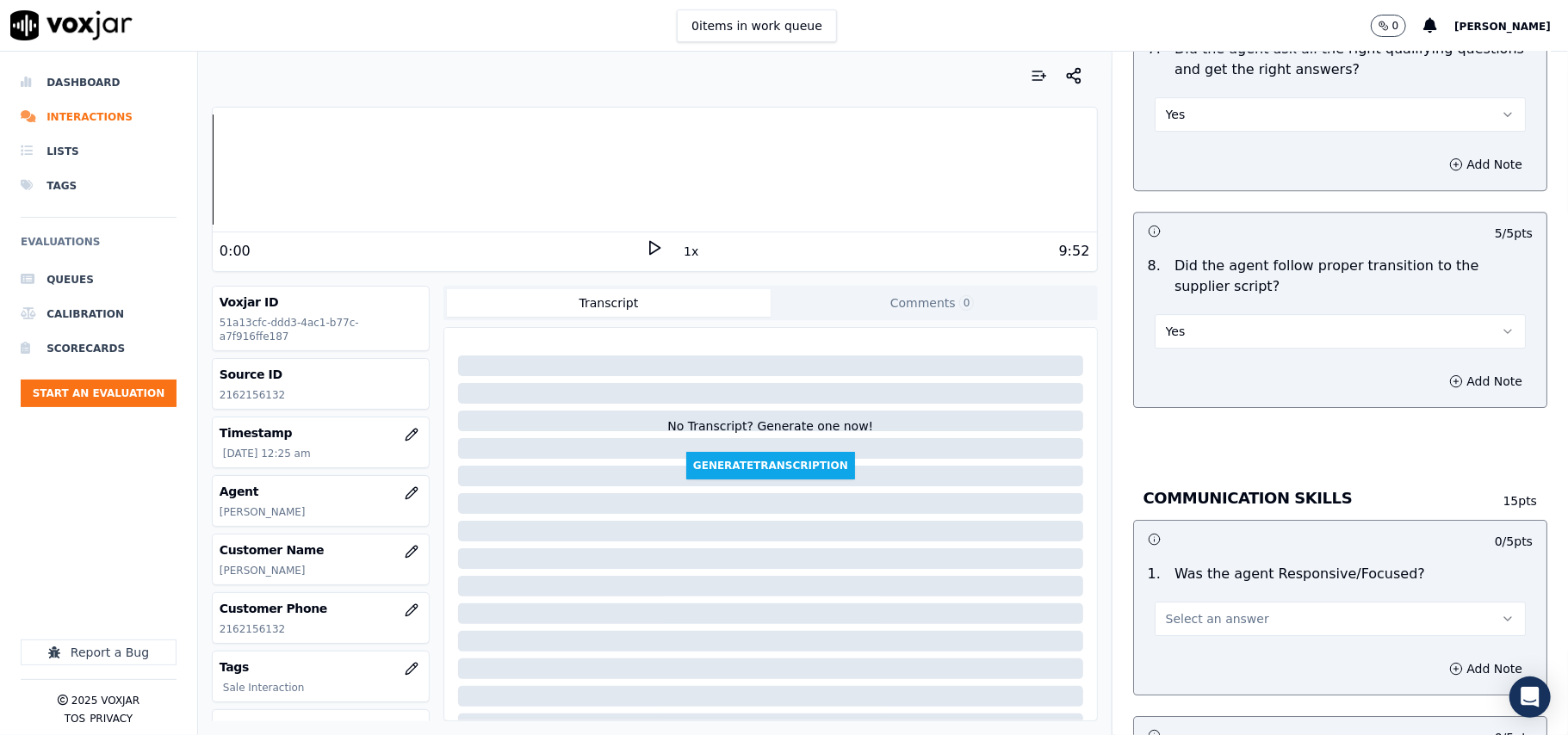
scroll to position [3825, 0]
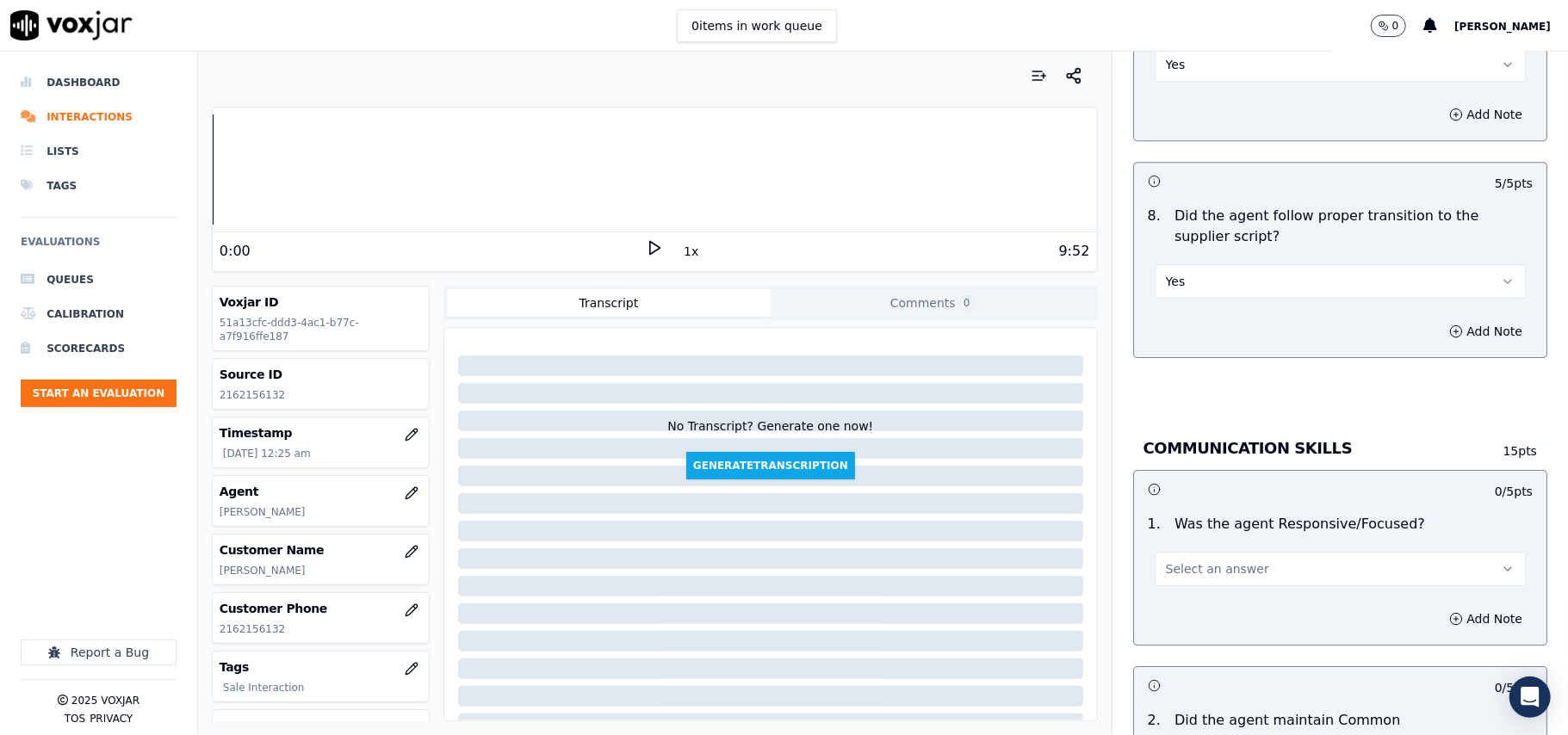
click at [1181, 552] on button "Select an answer" at bounding box center [1339, 569] width 371 height 34
click at [1175, 580] on div "Yes" at bounding box center [1303, 589] width 334 height 28
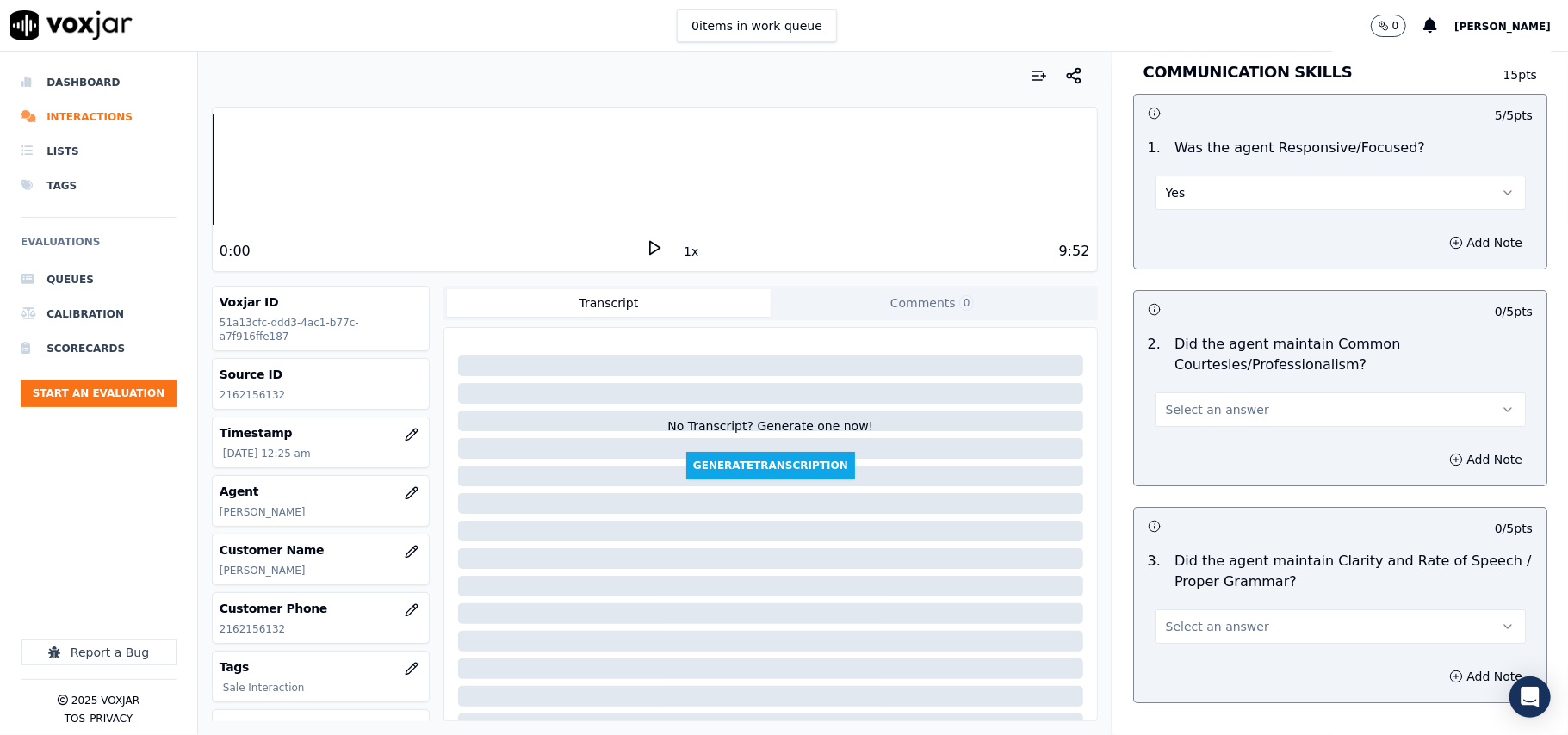
scroll to position [4208, 0]
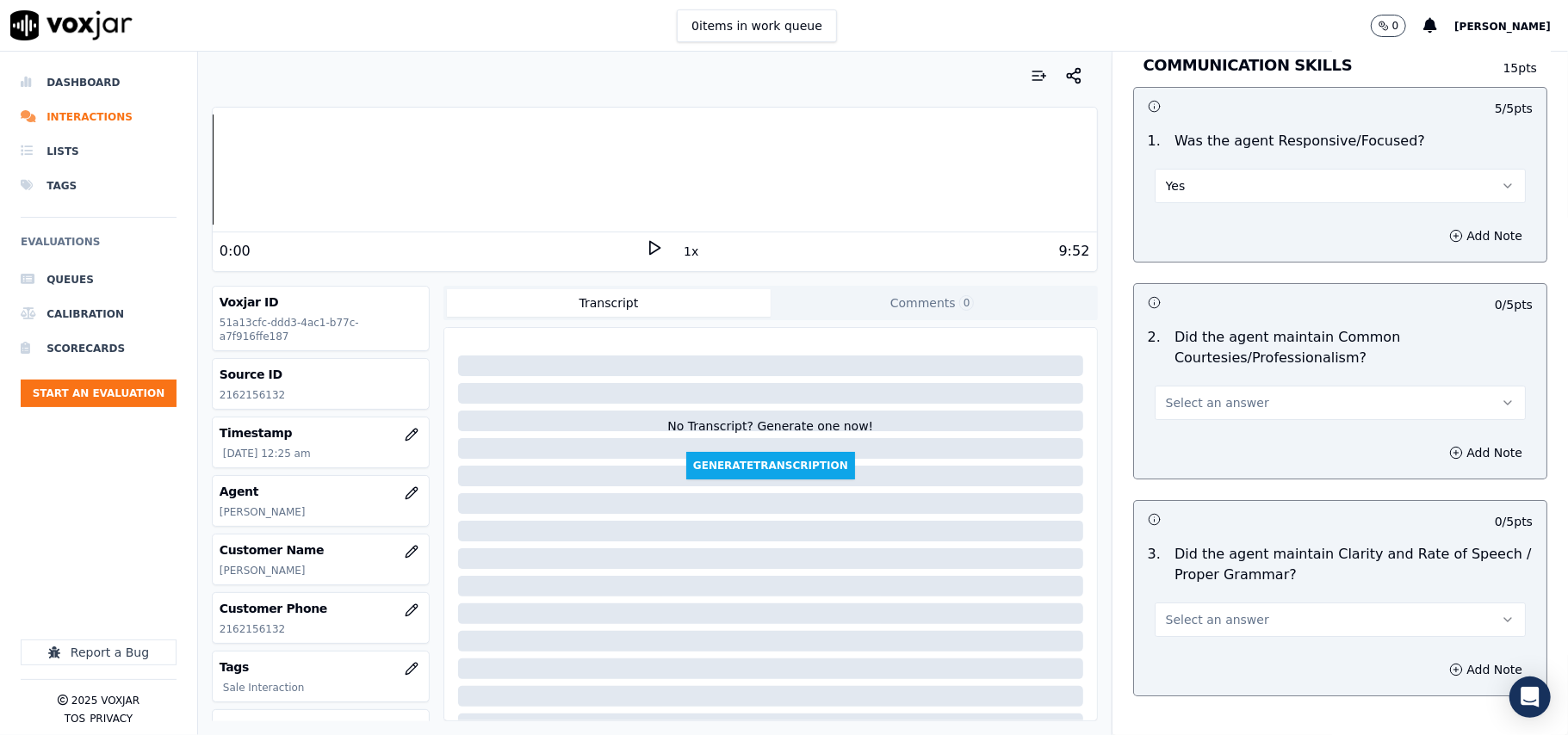
click at [1162, 398] on button "Select an answer" at bounding box center [1339, 402] width 371 height 34
click at [1175, 421] on div "Yes" at bounding box center [1303, 424] width 334 height 28
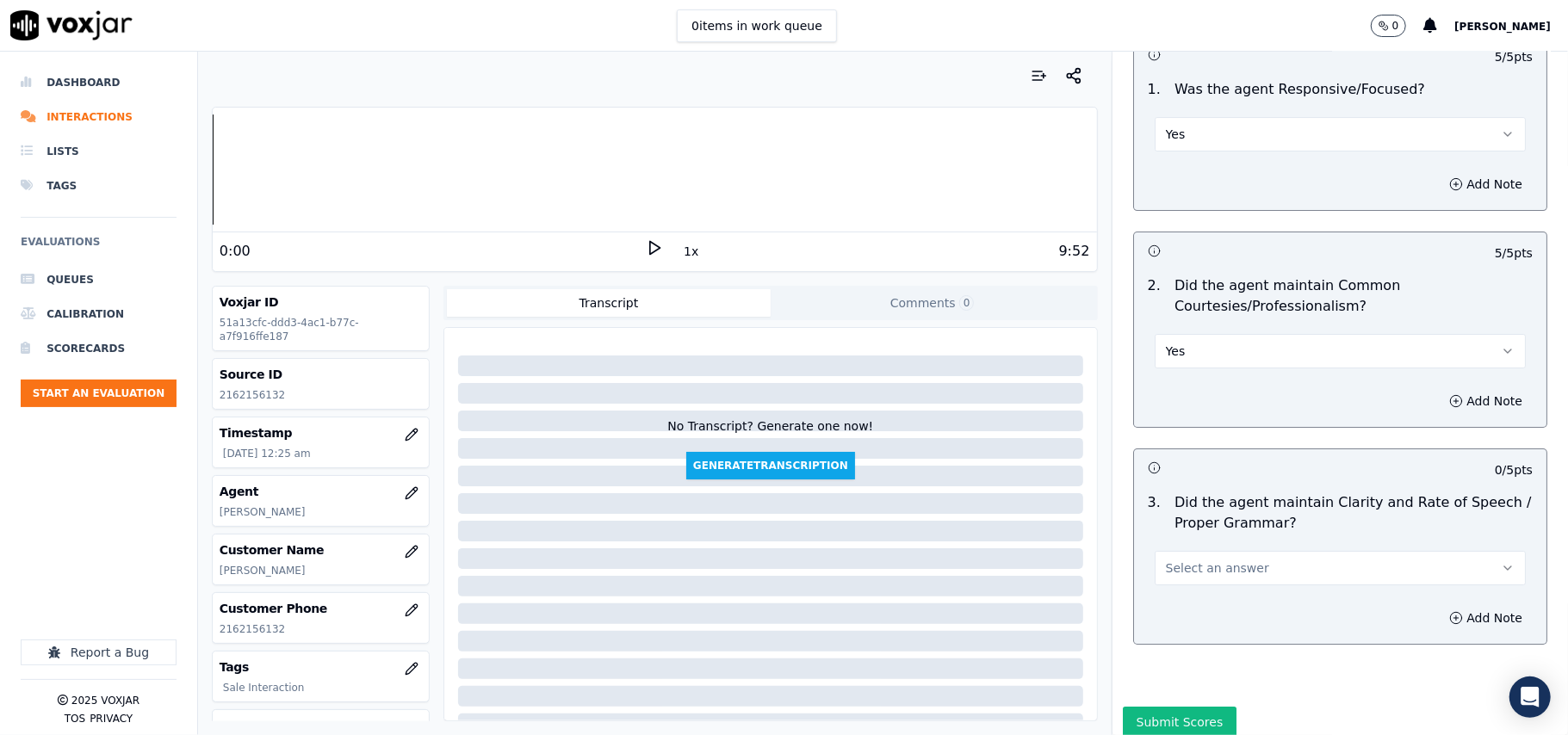
scroll to position [4307, 0]
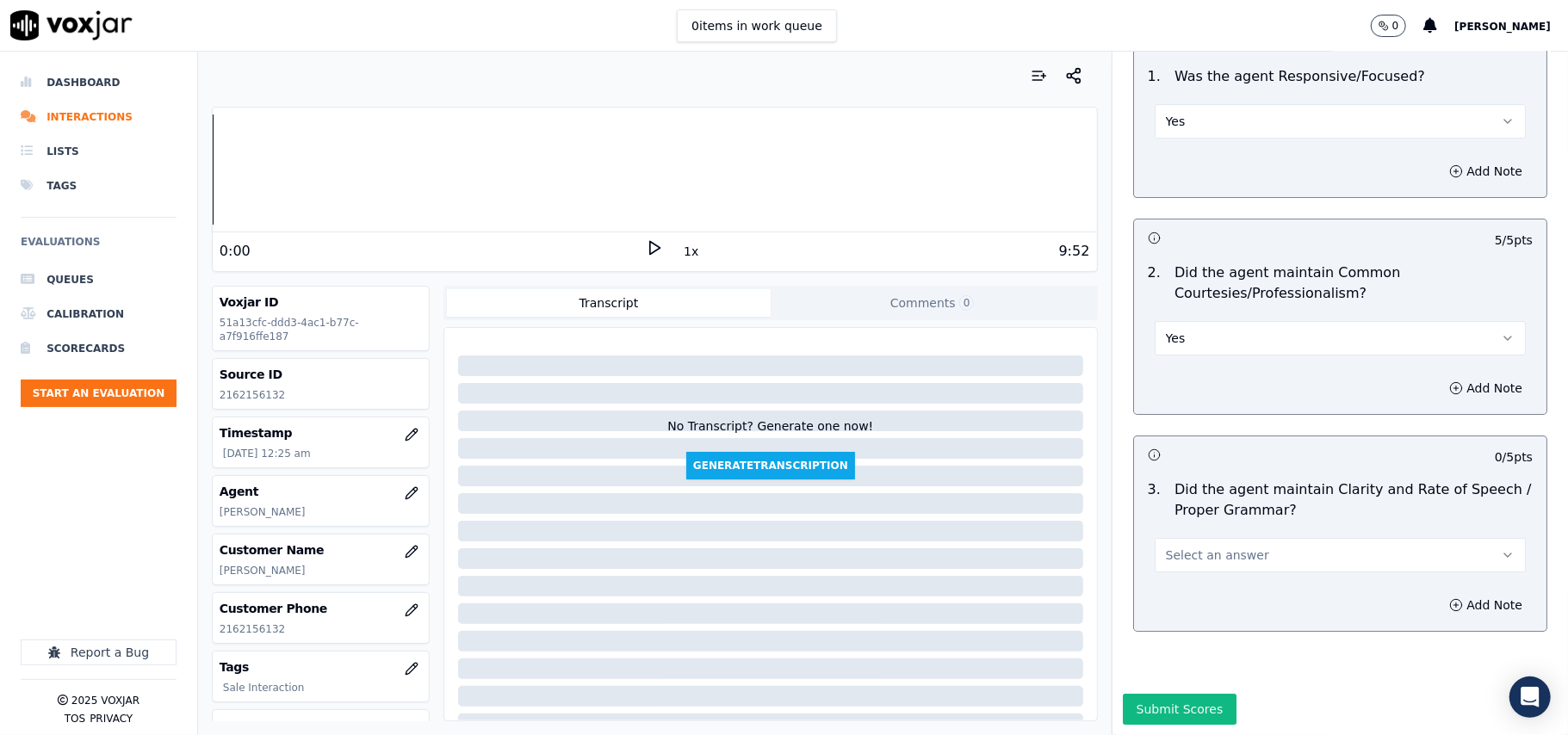
click at [1169, 538] on button "Select an answer" at bounding box center [1339, 555] width 371 height 34
click at [1178, 540] on div "Yes" at bounding box center [1303, 541] width 334 height 28
click at [1148, 694] on button "Submit Scores" at bounding box center [1179, 709] width 114 height 31
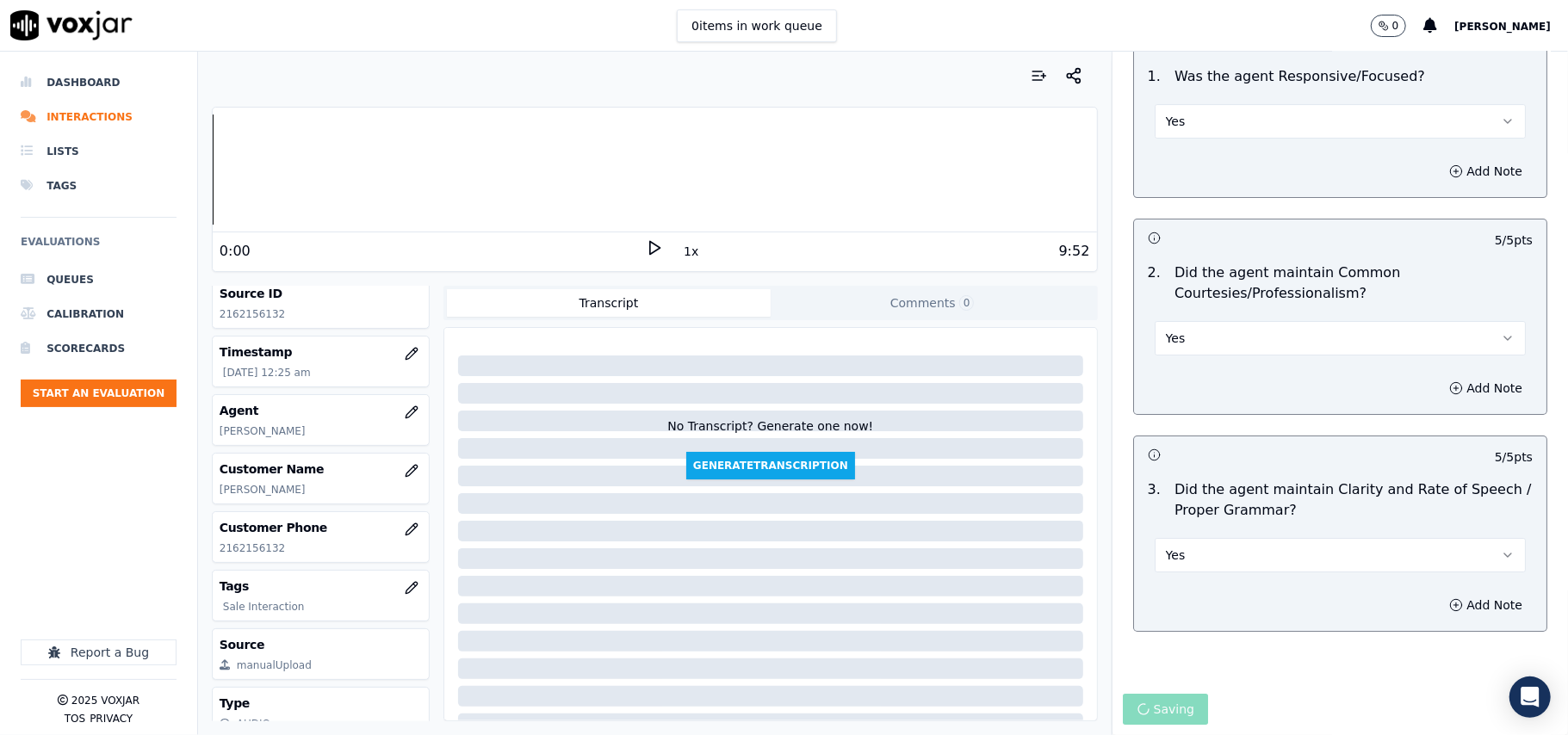
scroll to position [155, 0]
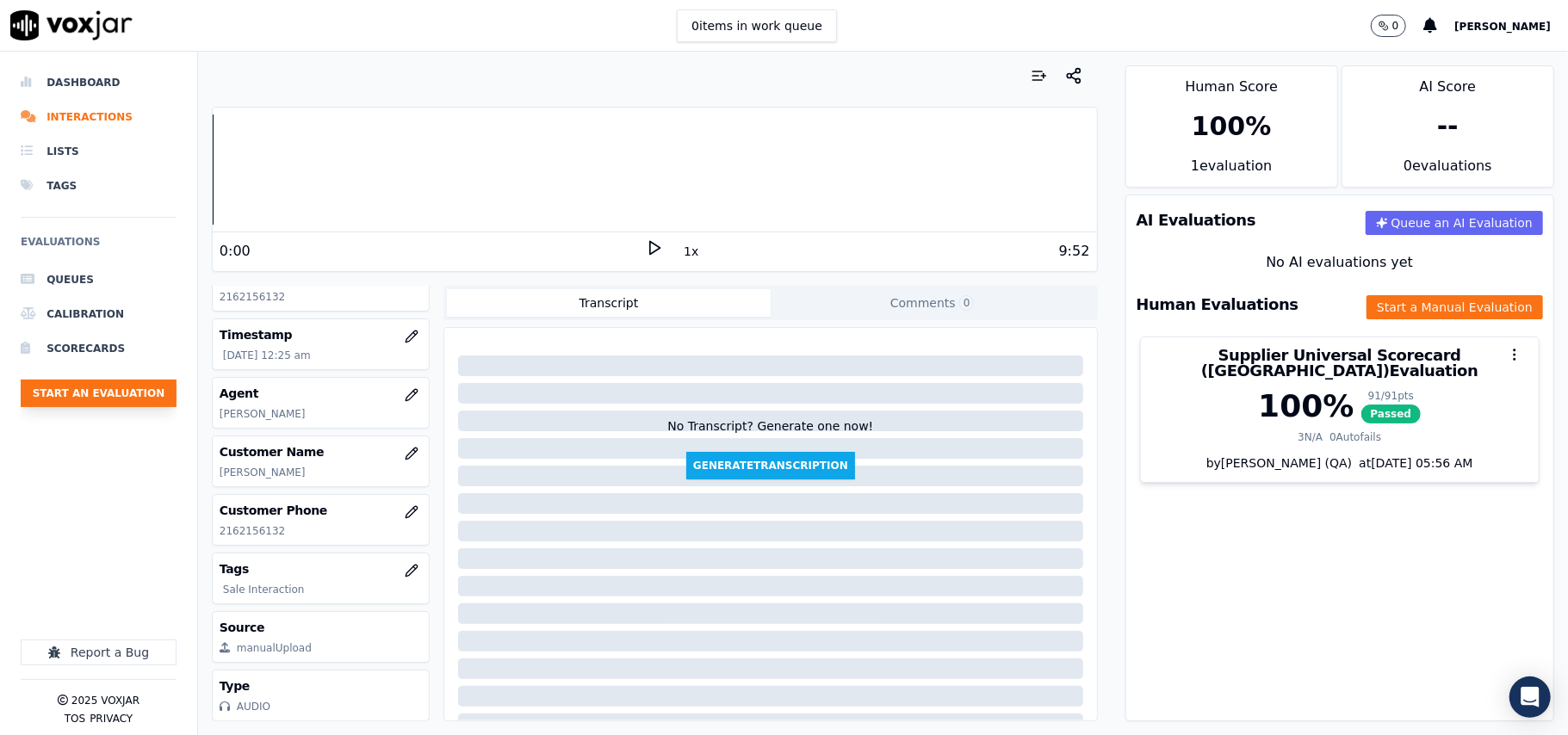
click at [162, 382] on button "Start an Evaluation" at bounding box center [99, 393] width 156 height 28
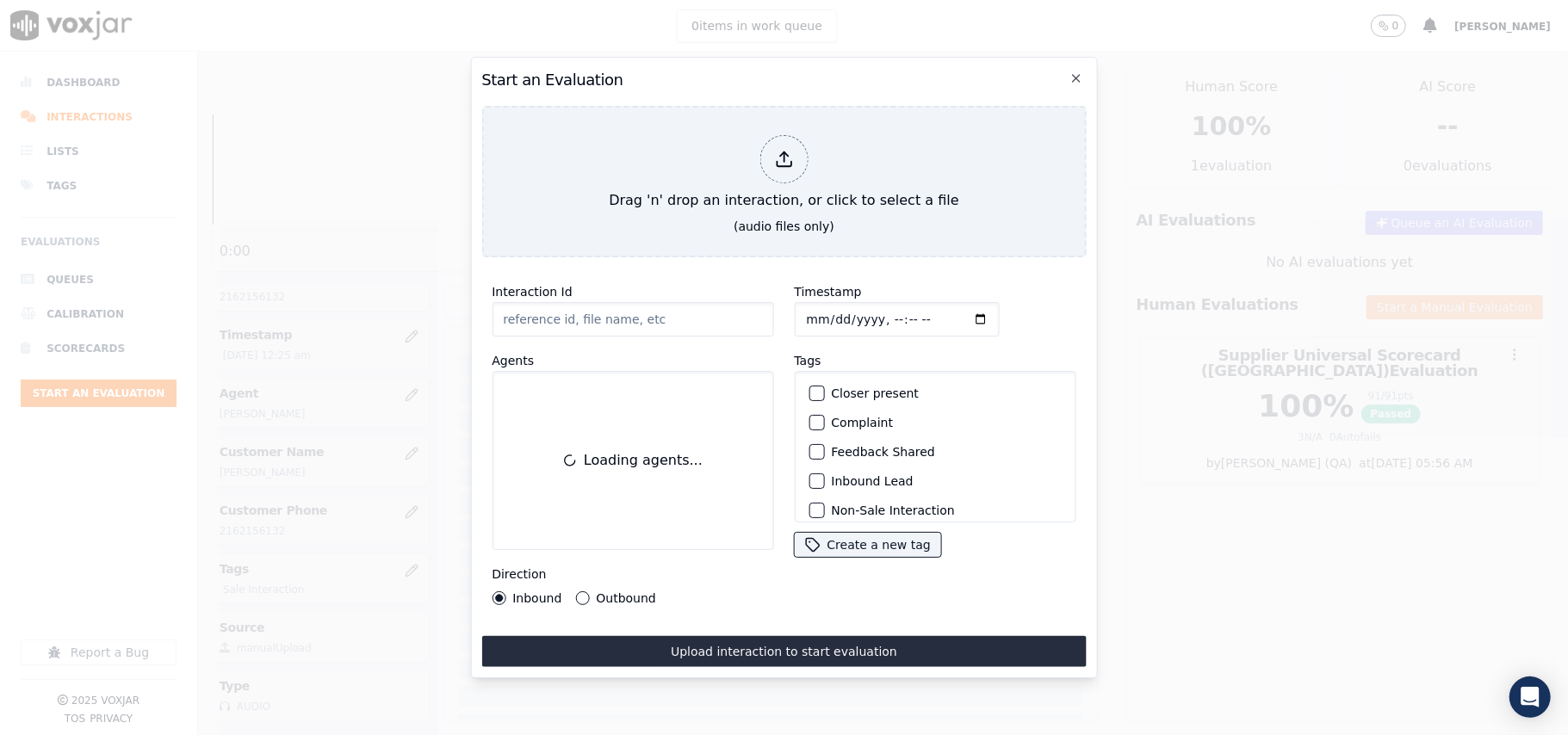
click at [721, 287] on div "Interaction Id" at bounding box center [633, 309] width 282 height 55
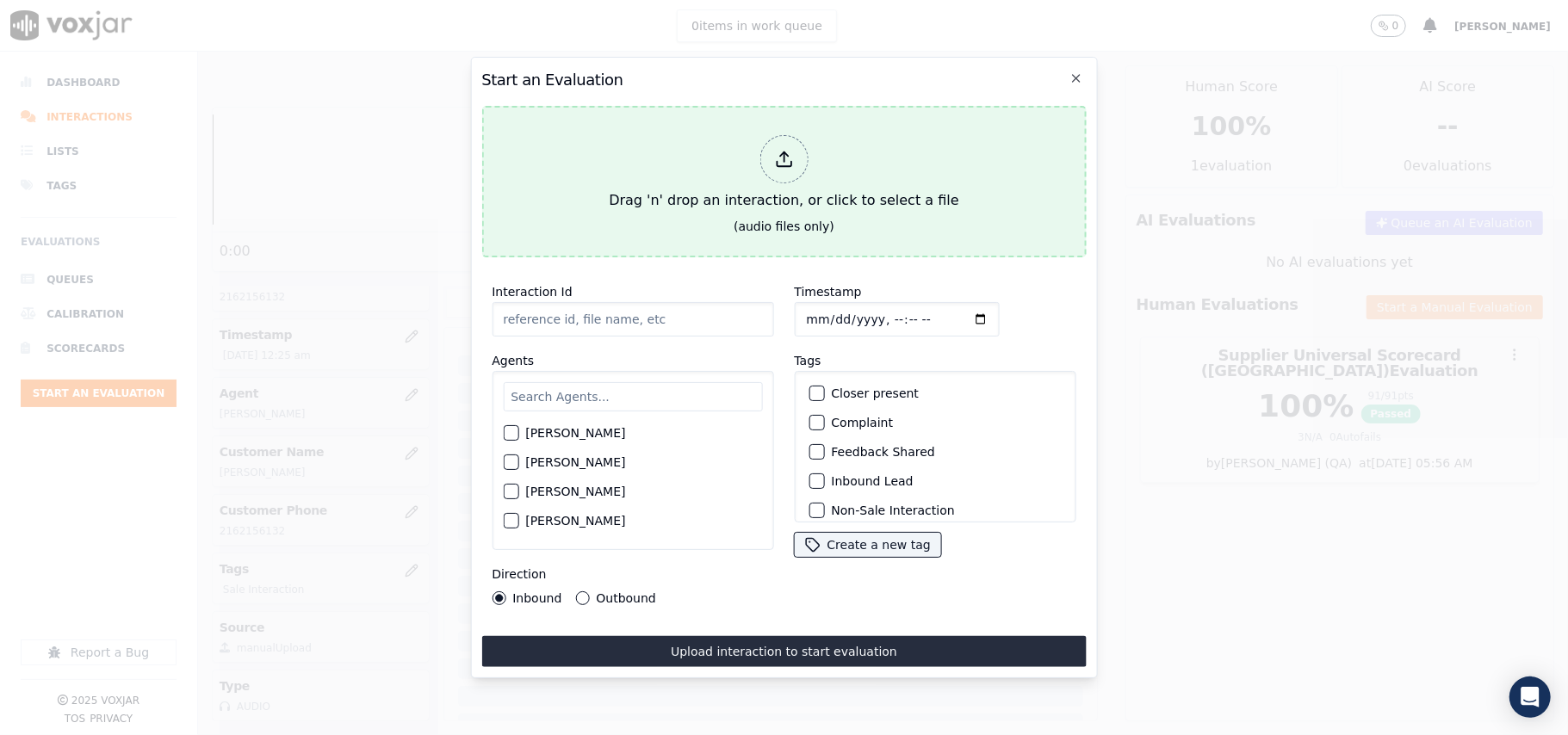
click at [707, 227] on button "Drag 'n' drop an interaction, or click to select a file (audio files only)" at bounding box center [783, 181] width 605 height 151
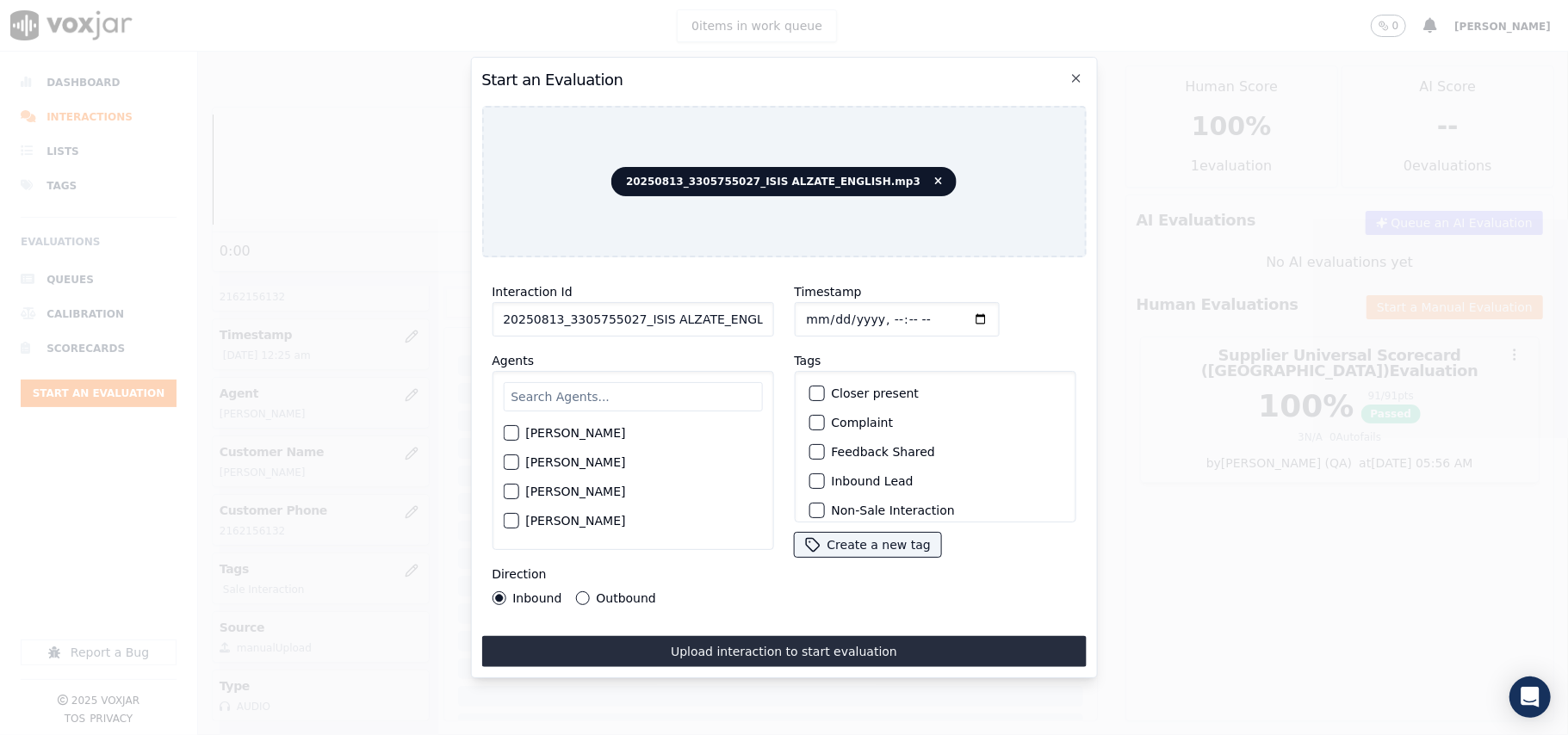
click at [600, 302] on input "20250813_3305755027_ISIS ALZATE_ENGLISH.mp3" at bounding box center [633, 319] width 282 height 34
paste input "3305755027"
type input "3305755027"
click at [832, 310] on input "Timestamp" at bounding box center [896, 319] width 205 height 34
click at [830, 309] on input "Timestamp" at bounding box center [896, 319] width 205 height 34
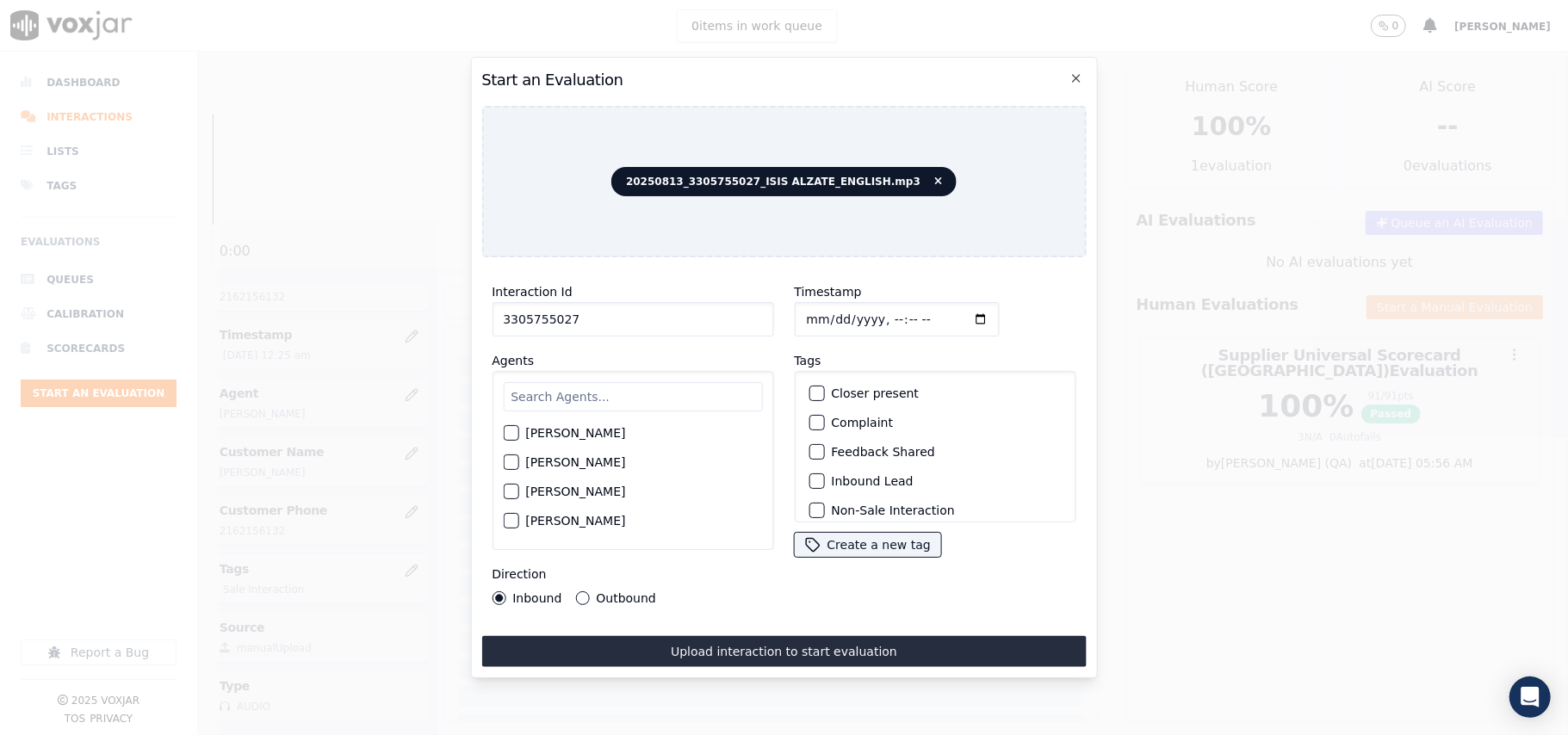
type input "[DATE]T00:26"
click at [579, 382] on input "text" at bounding box center [633, 397] width 259 height 30
type input "ISIS"
click at [544, 432] on label "[PERSON_NAME]" at bounding box center [575, 438] width 100 height 12
click at [519, 432] on button "[PERSON_NAME]" at bounding box center [511, 438] width 15 height 15
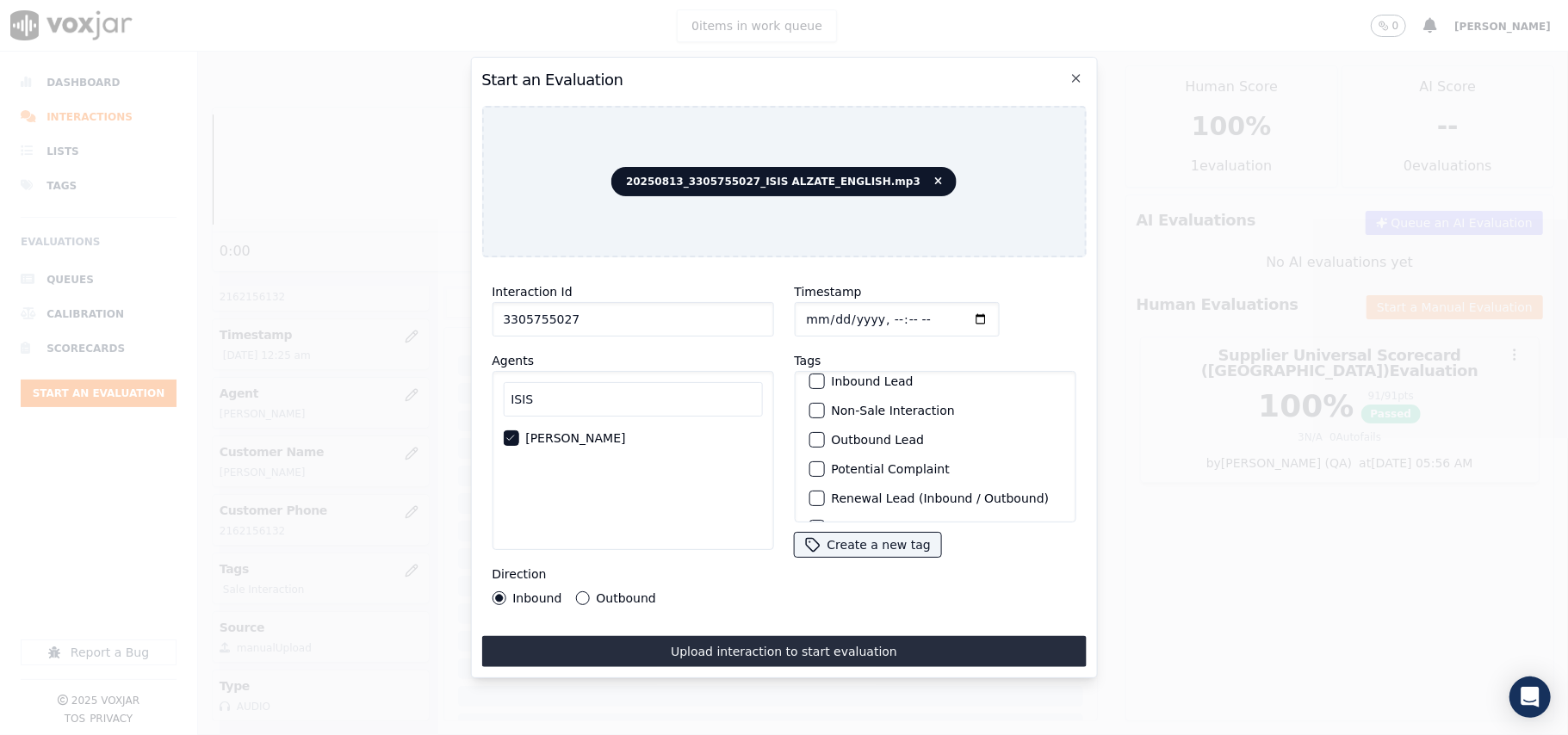
scroll to position [149, 0]
click at [843, 494] on label "Sale Interaction" at bounding box center [878, 500] width 95 height 12
click at [824, 493] on button "Sale Interaction" at bounding box center [816, 500] width 15 height 15
click at [579, 580] on div "Direction Inbound Outbound" at bounding box center [633, 584] width 282 height 41
click at [584, 591] on button "Outbound" at bounding box center [582, 598] width 13 height 13
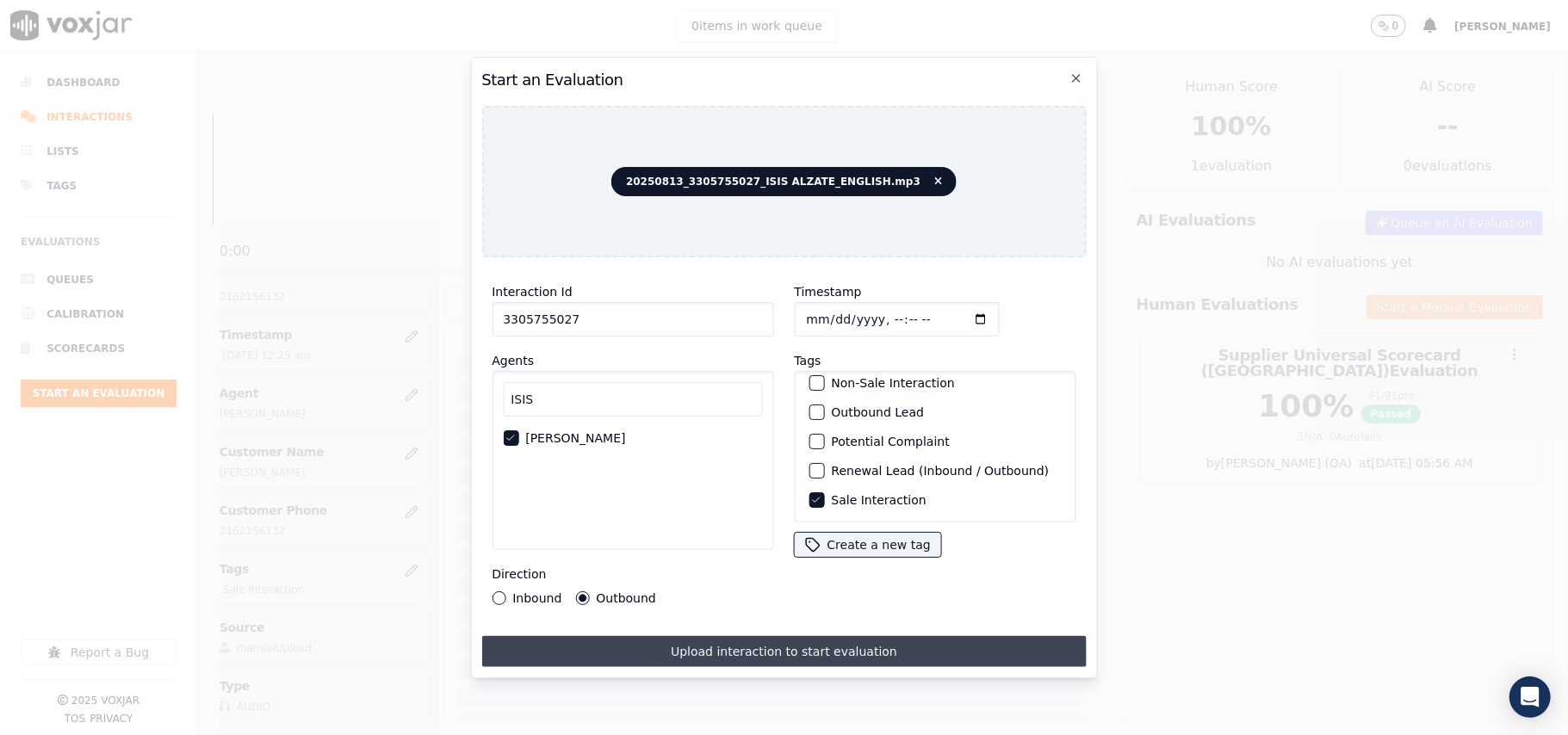
click
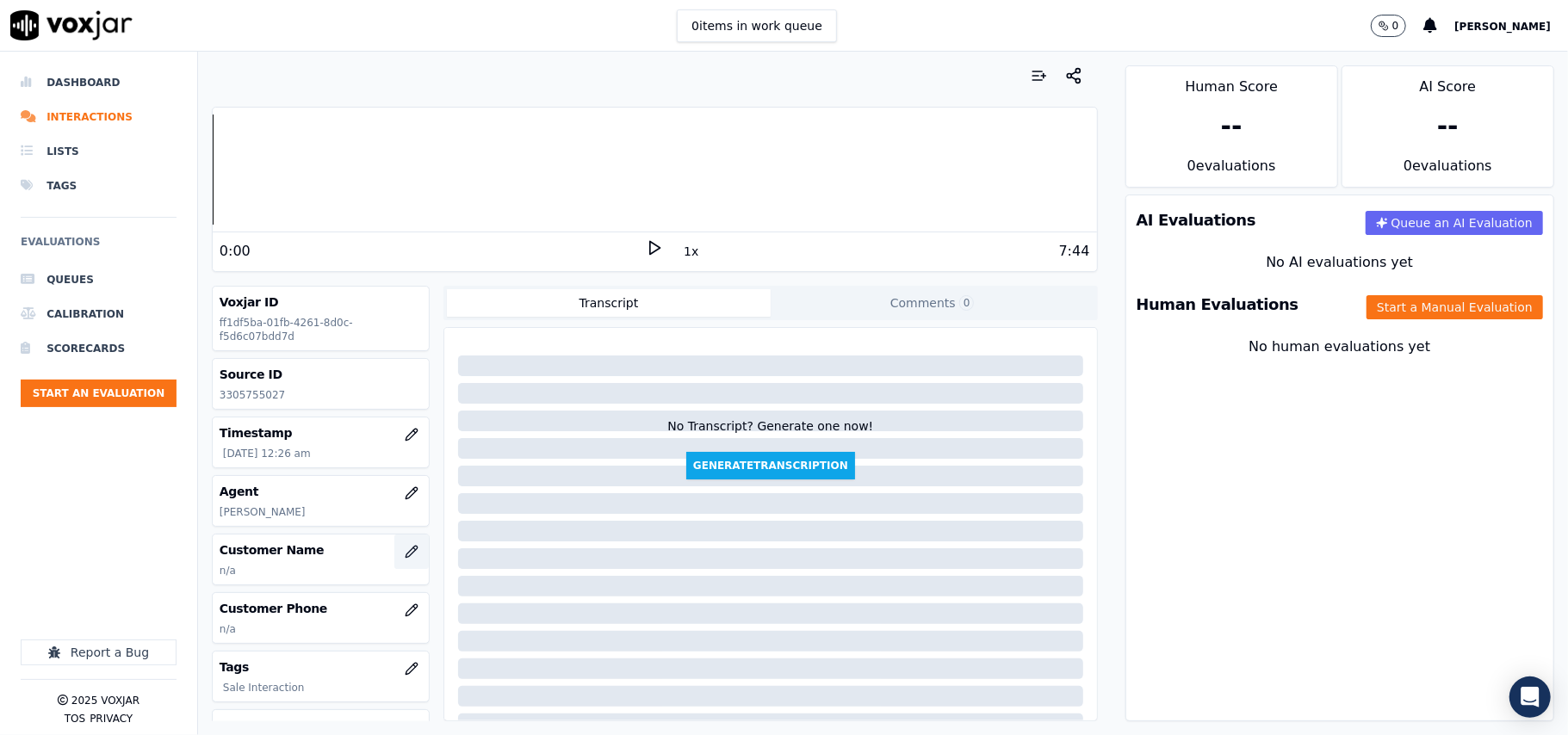
click at [394, 551] on button "button" at bounding box center [411, 552] width 35 height 34
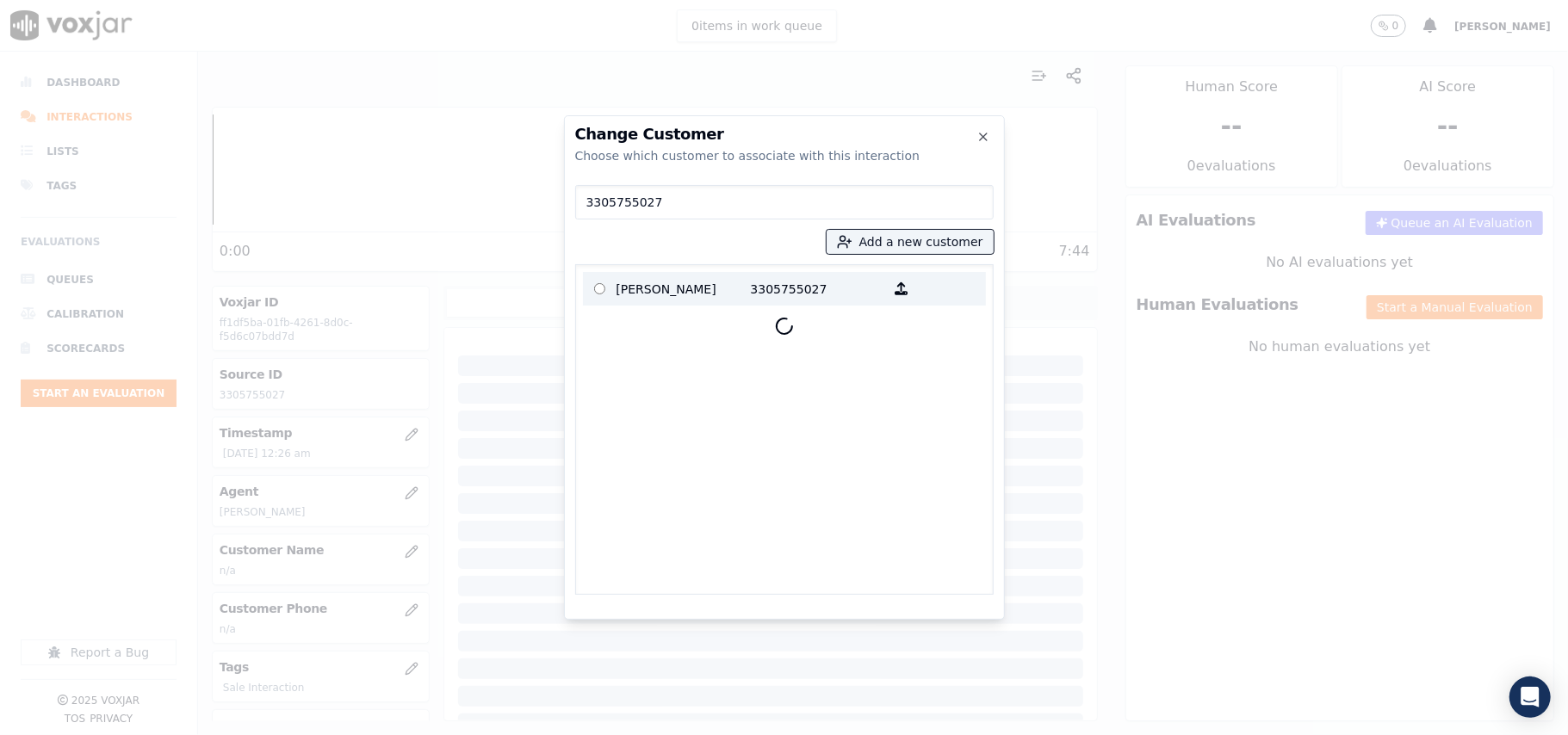
type input "3305755027"
click at [672, 274] on label "[PERSON_NAME] 3305755027" at bounding box center [784, 288] width 403 height 34
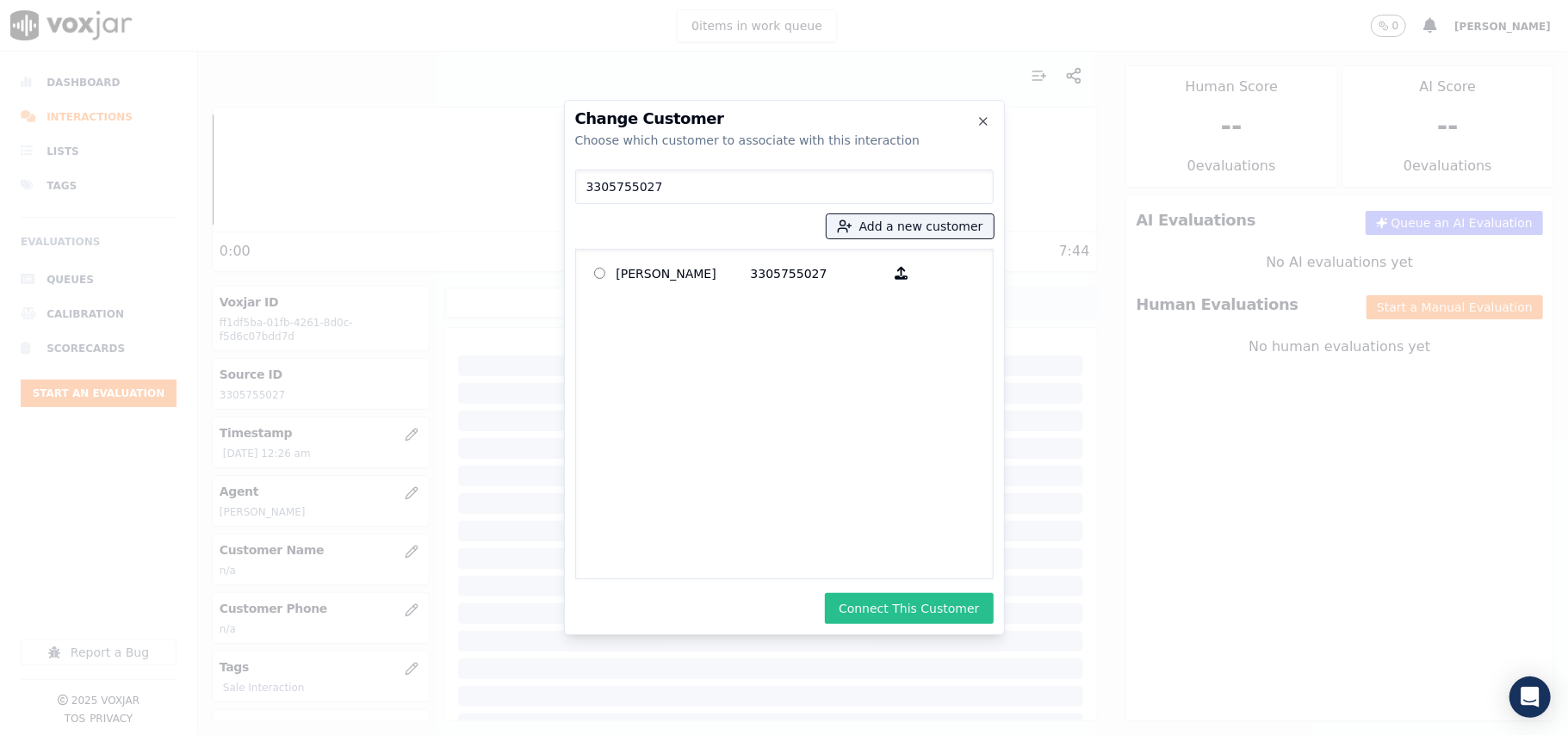
click at [885, 600] on button "Connect This Customer" at bounding box center [908, 609] width 168 height 31
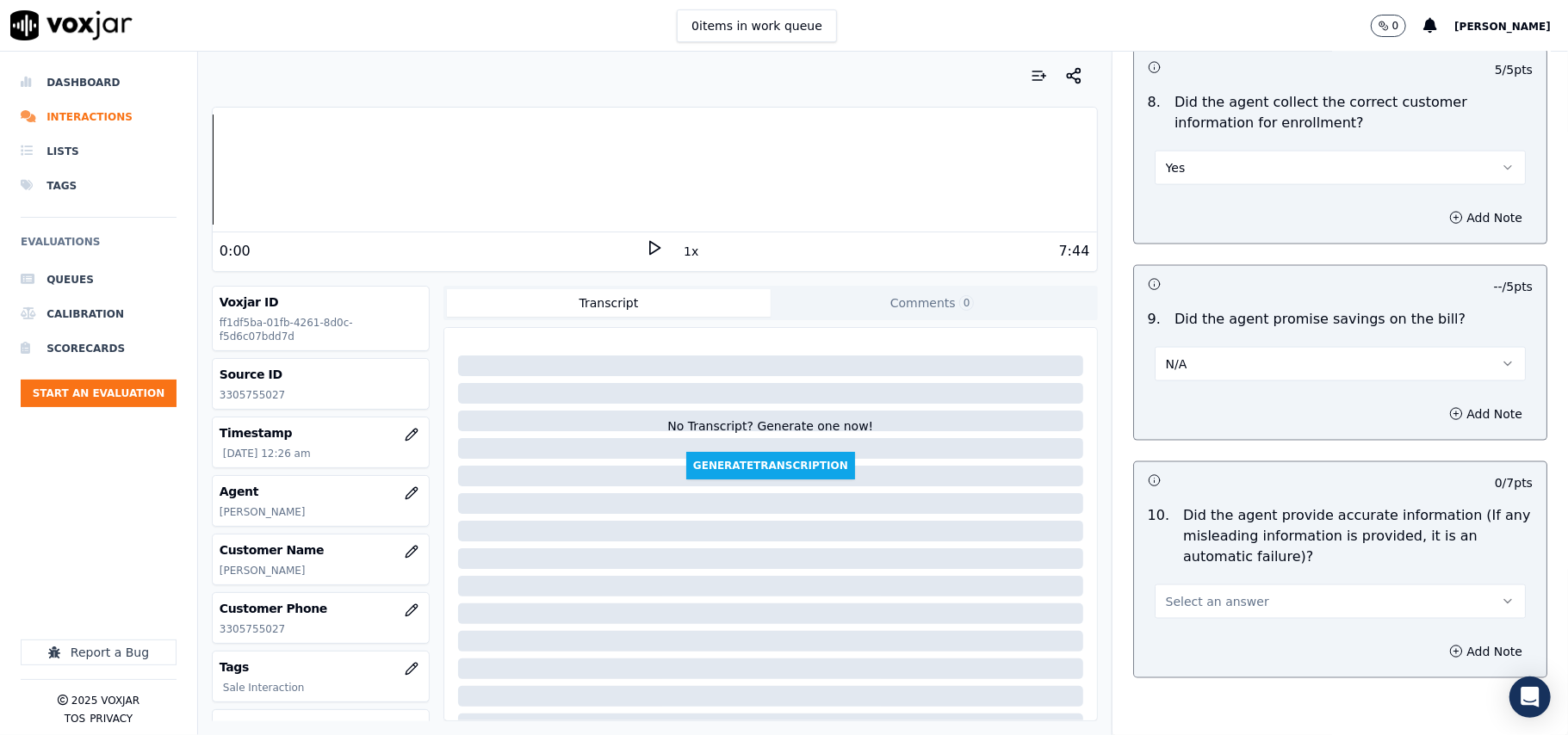
scroll to position [1721, 0]
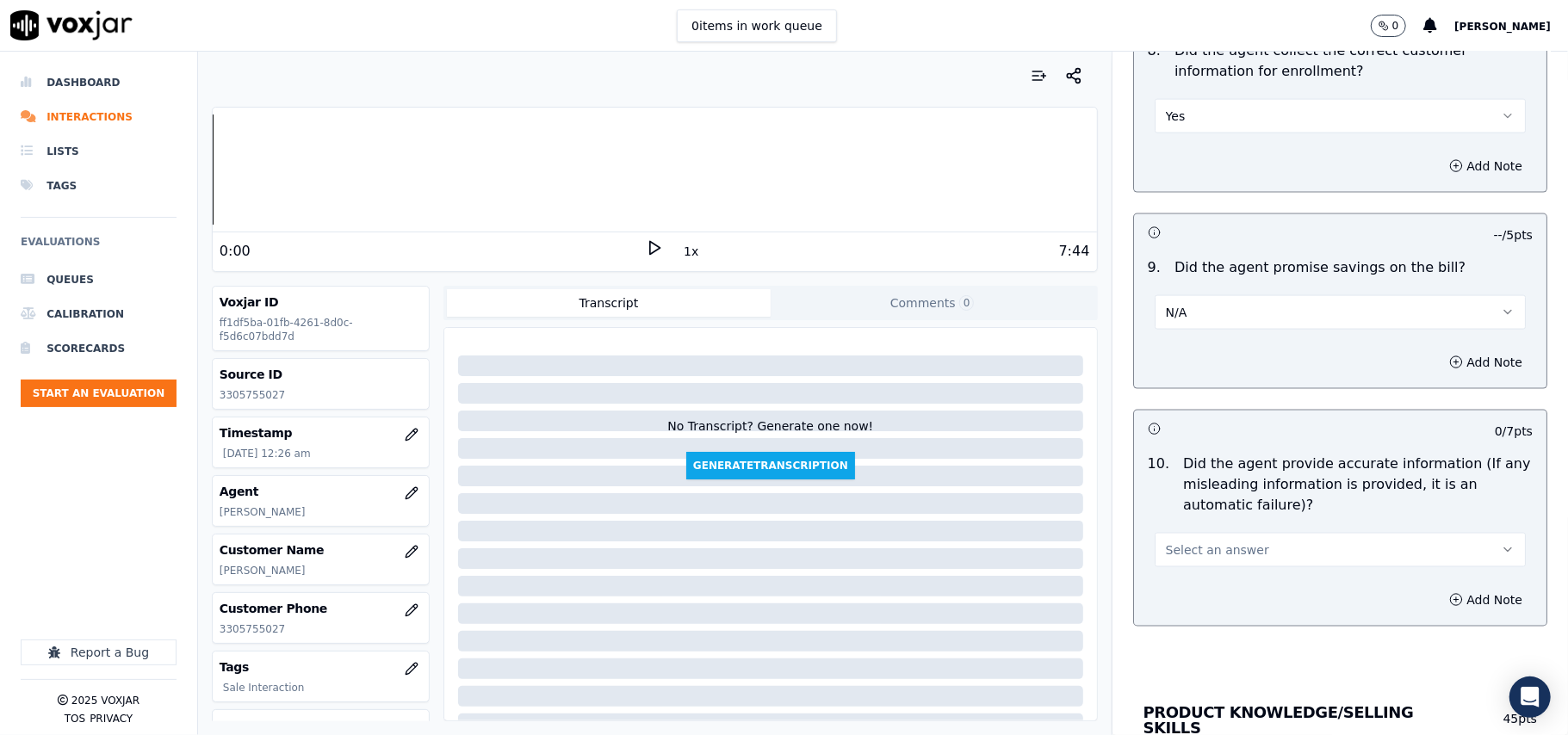
drag, startPoint x: 1199, startPoint y: 573, endPoint x: 1207, endPoint y: 568, distance: 9.4
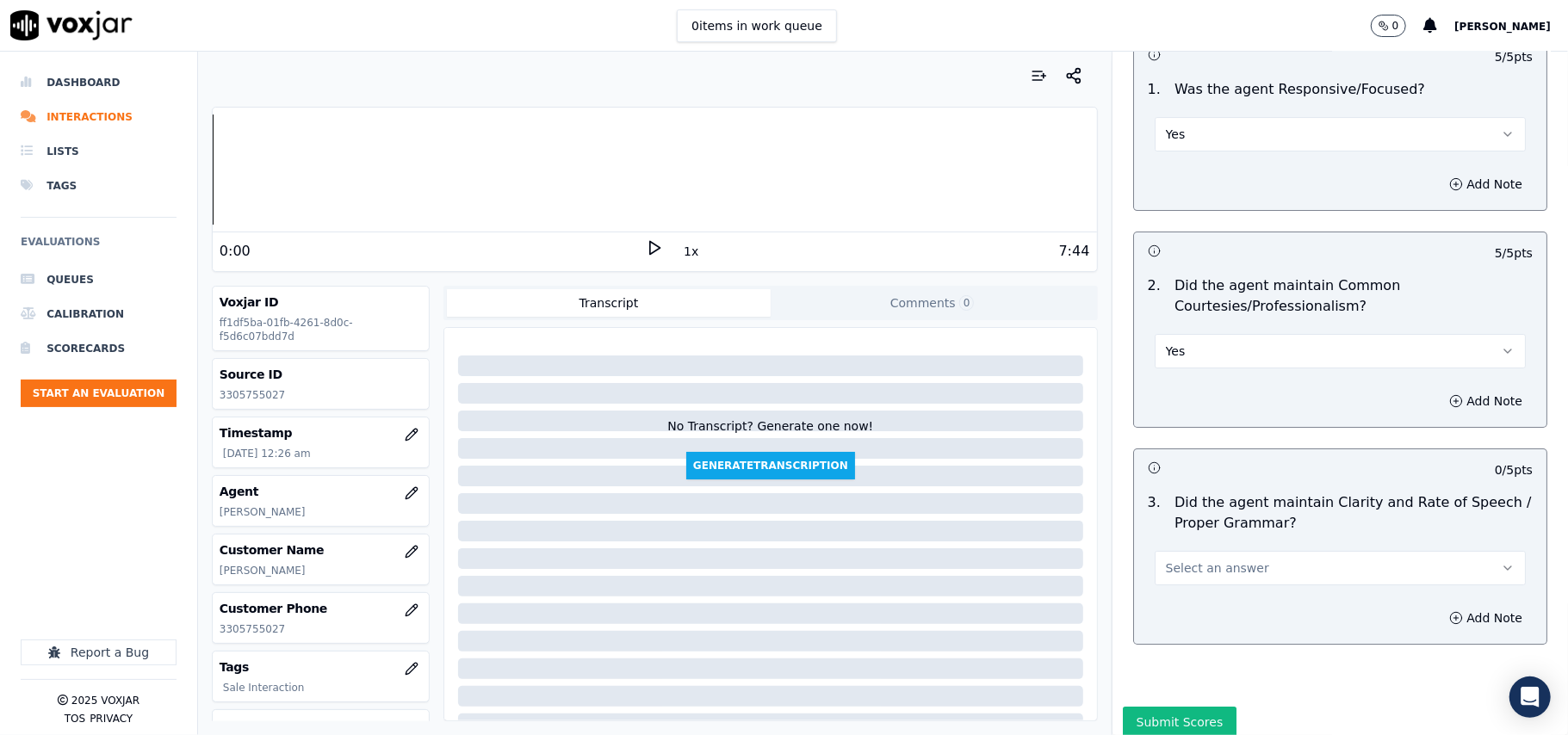
scroll to position [4307, 0]
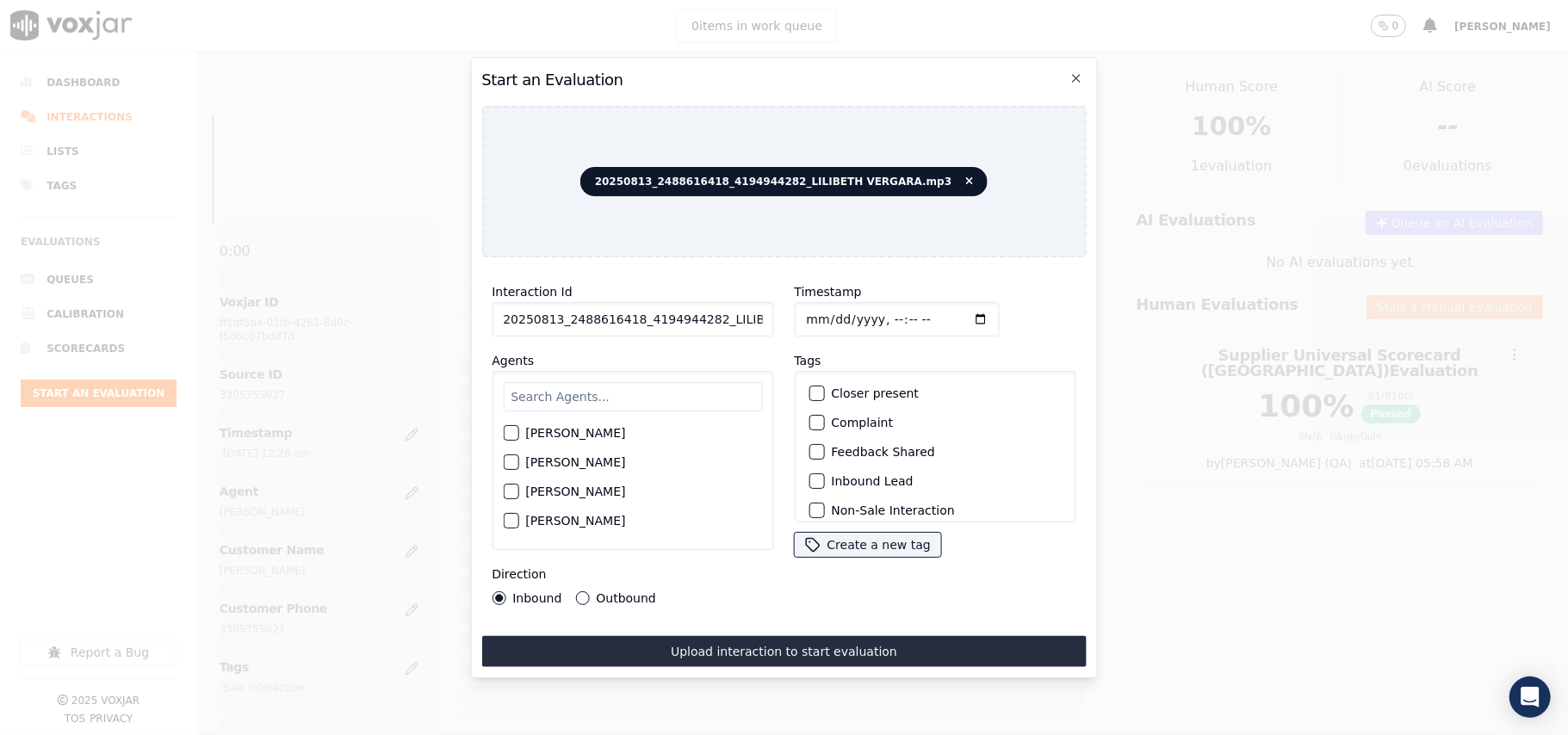
paste input "488616418"
type input "2488616418"
type input "[DATE]T00:29"
type input "LILI"
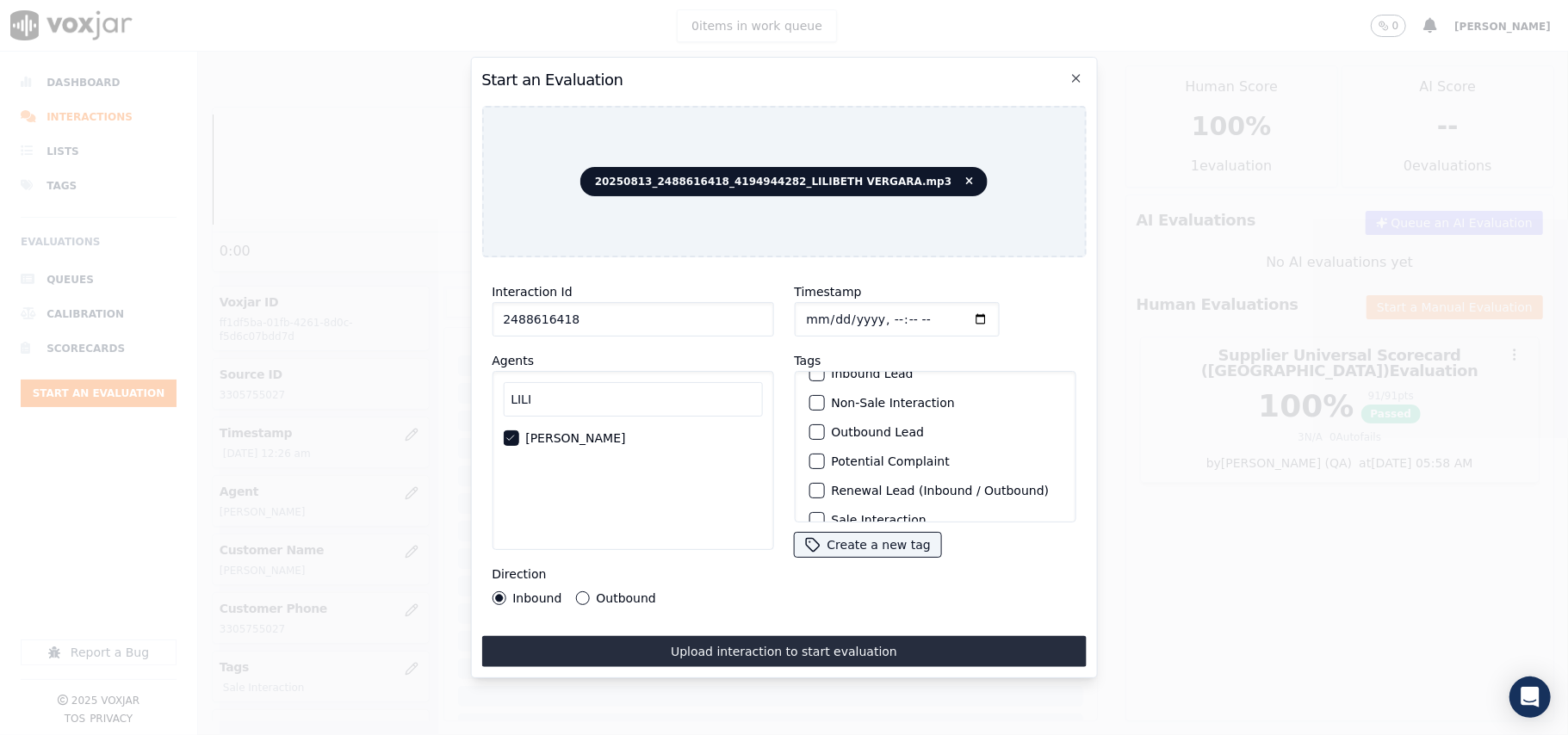
scroll to position [149, 0]
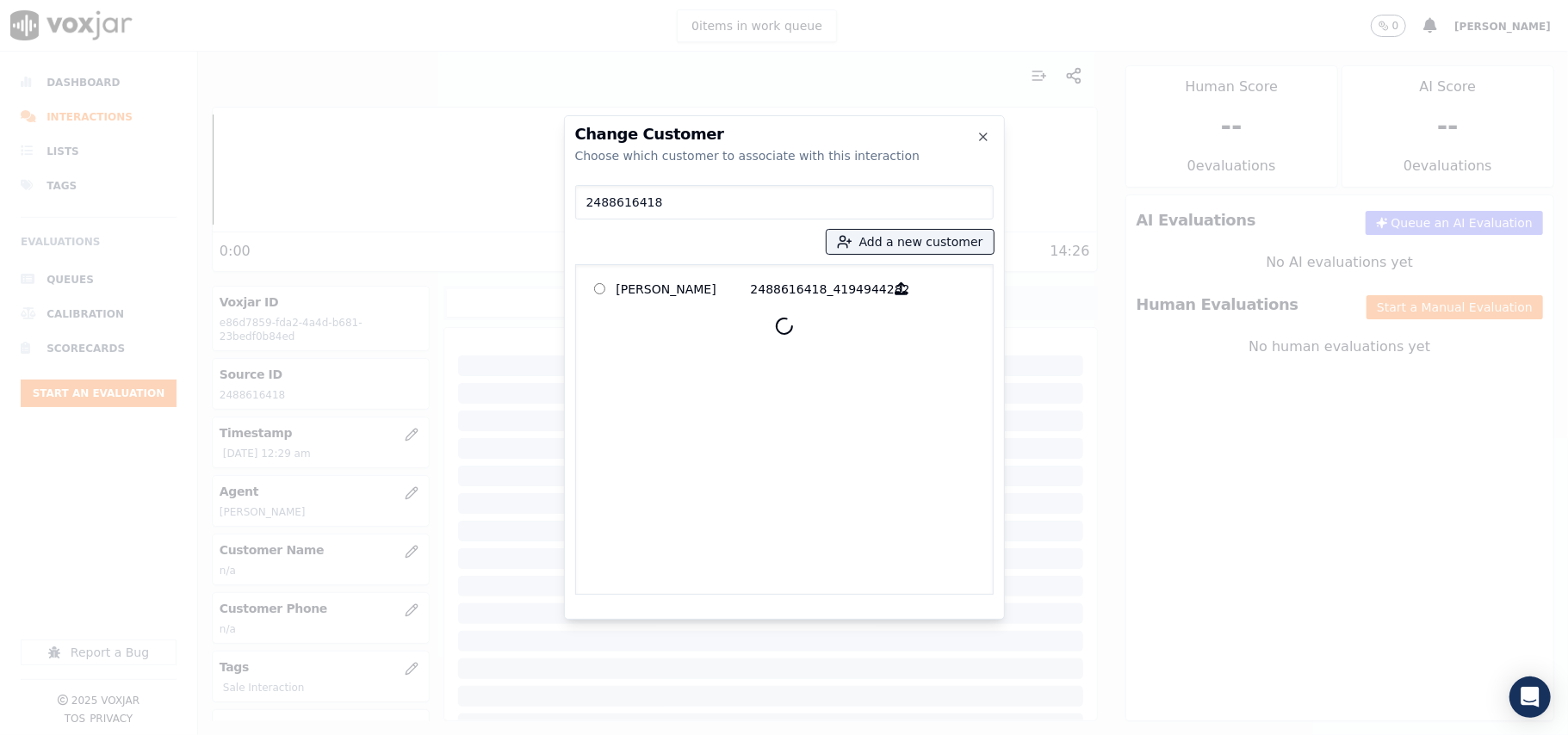
type input "2488616418"
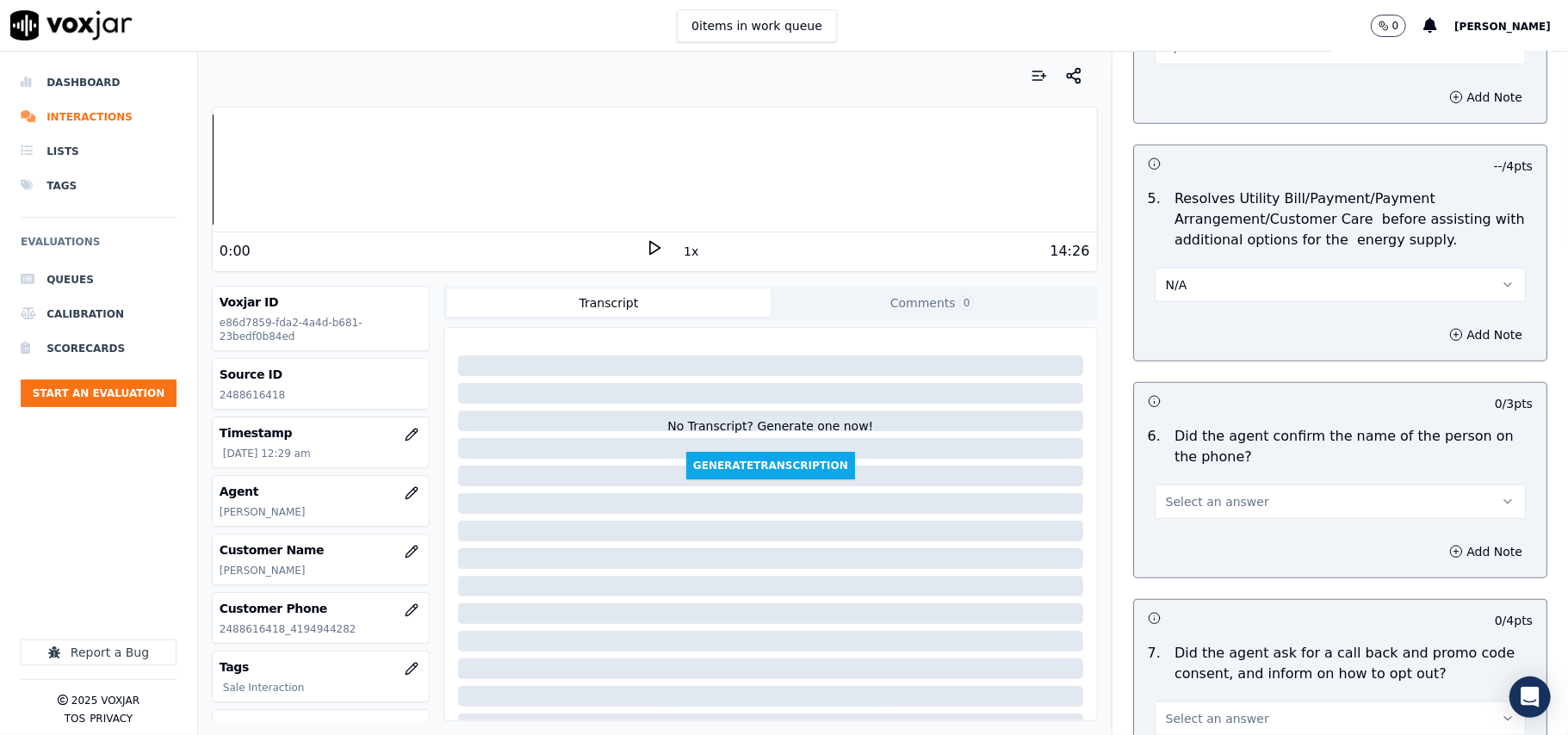
scroll to position [955, 0]
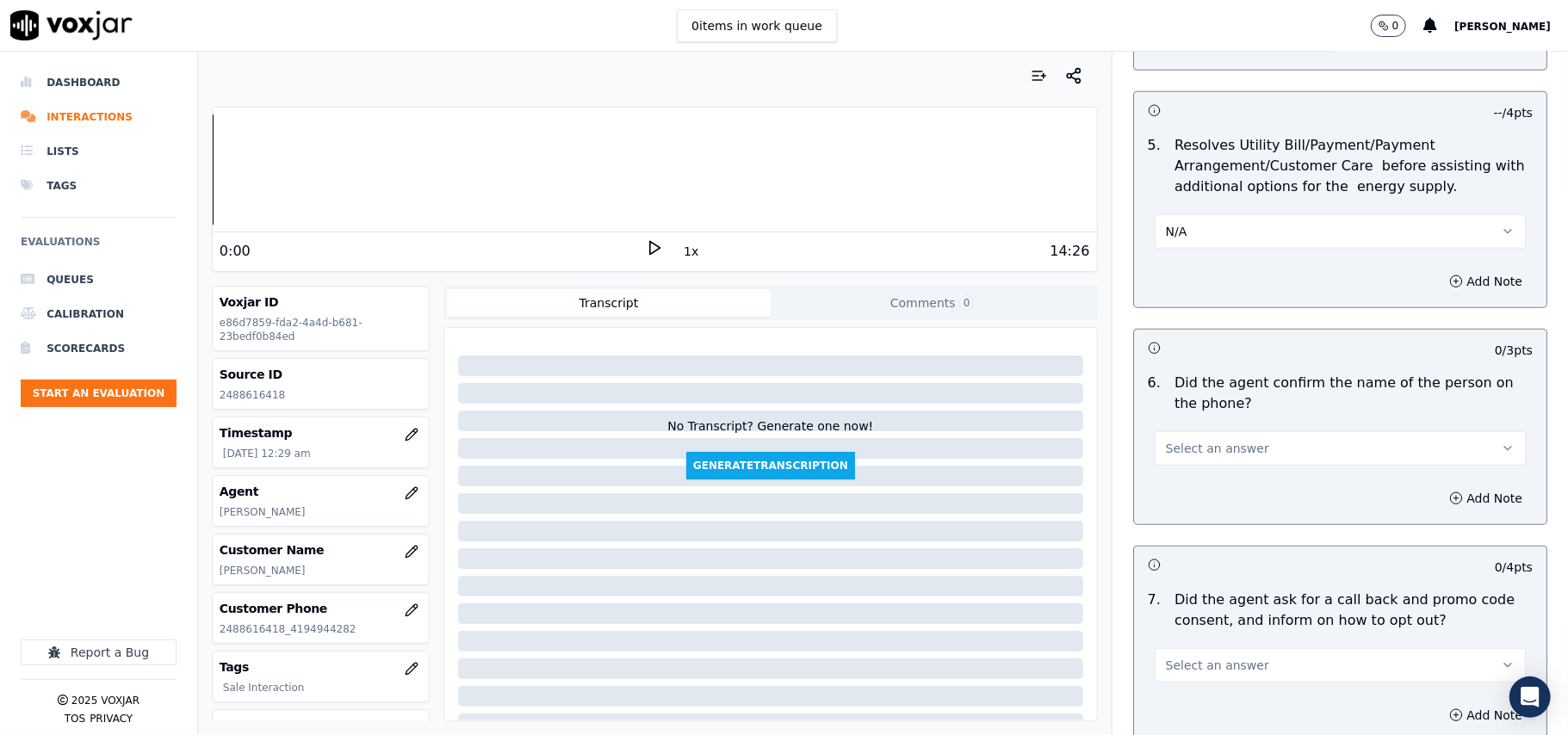
drag, startPoint x: 1182, startPoint y: 445, endPoint x: 1182, endPoint y: 460, distance: 15.0
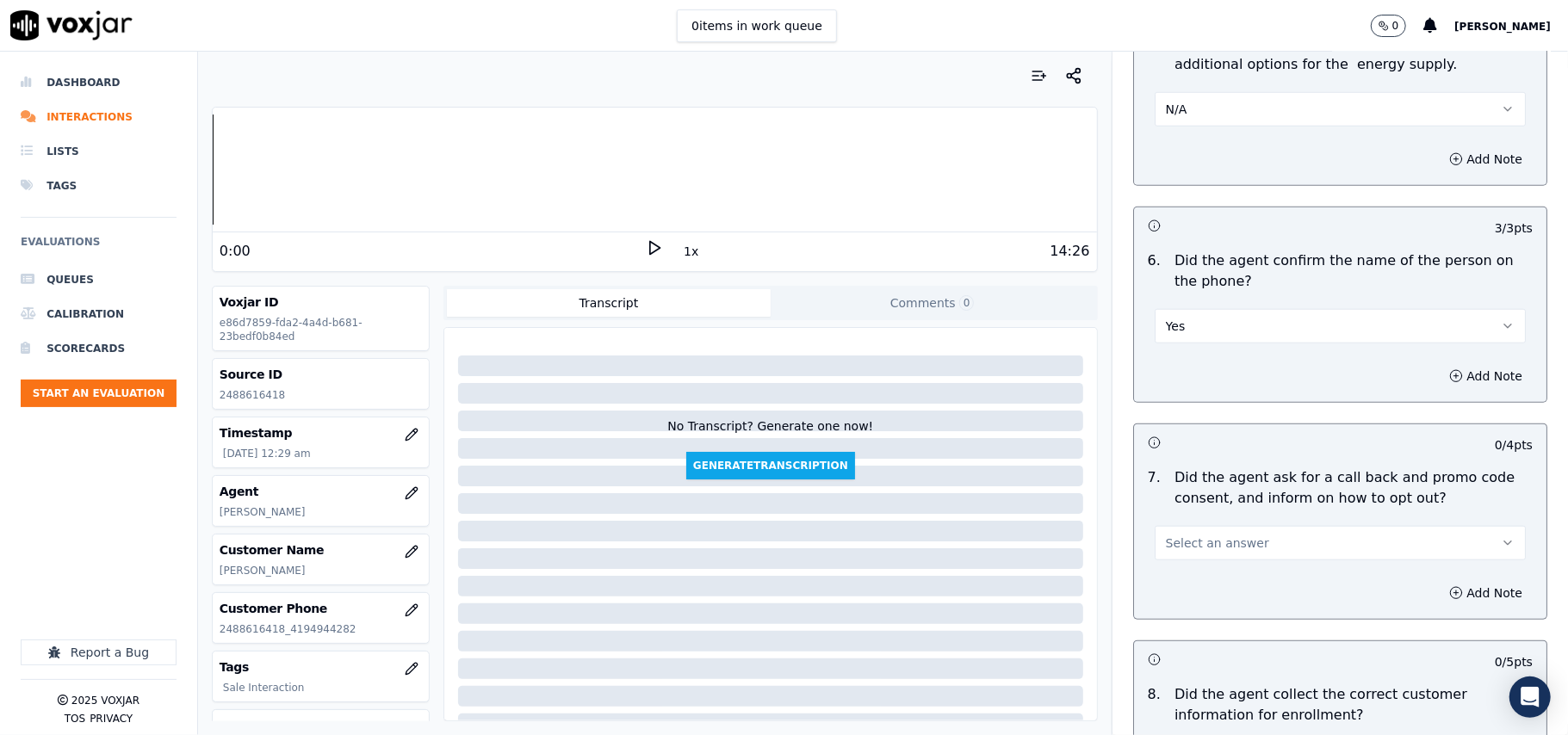
scroll to position [1340, 0]
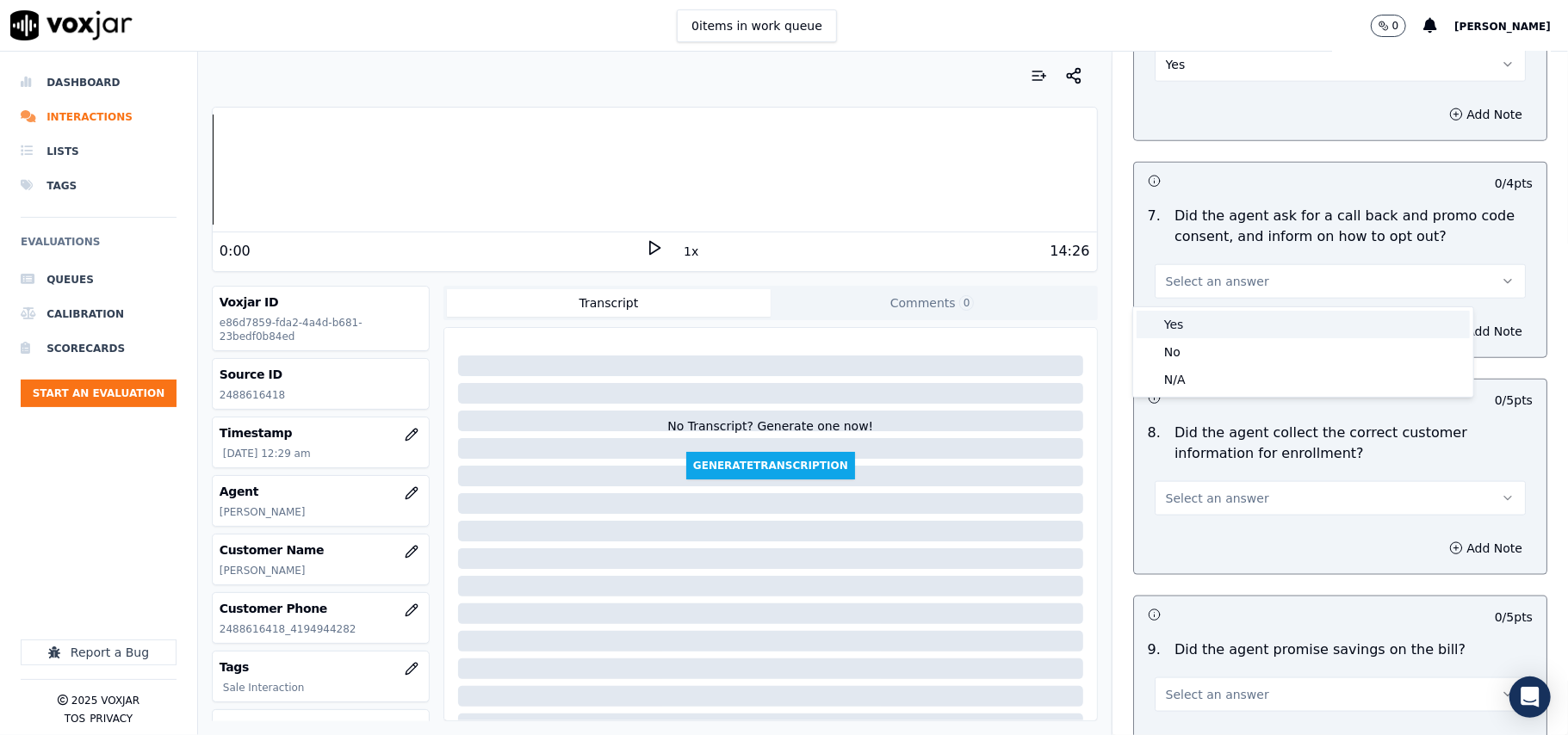
drag, startPoint x: 1178, startPoint y: 326, endPoint x: 1176, endPoint y: 342, distance: 16.1
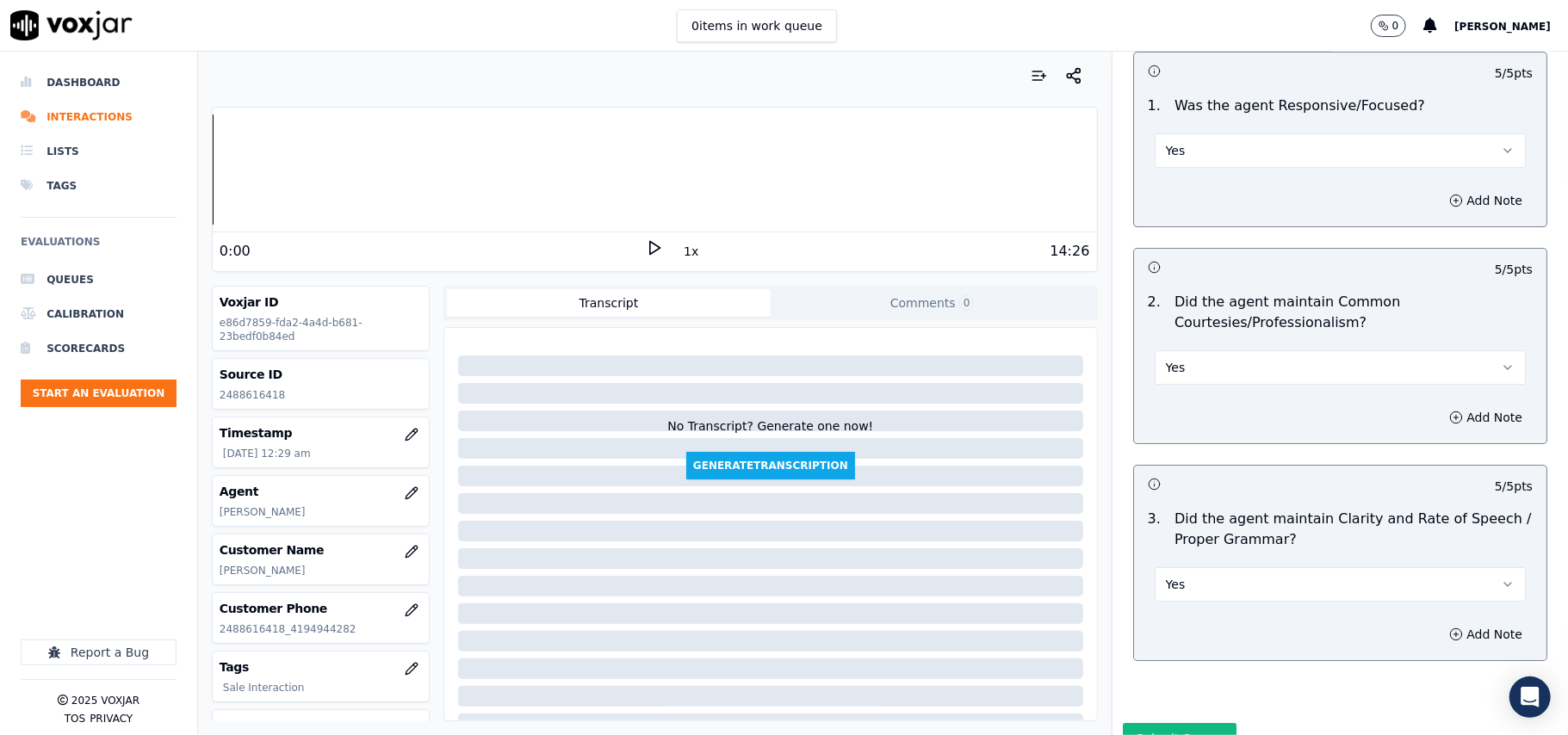
scroll to position [4307, 0]
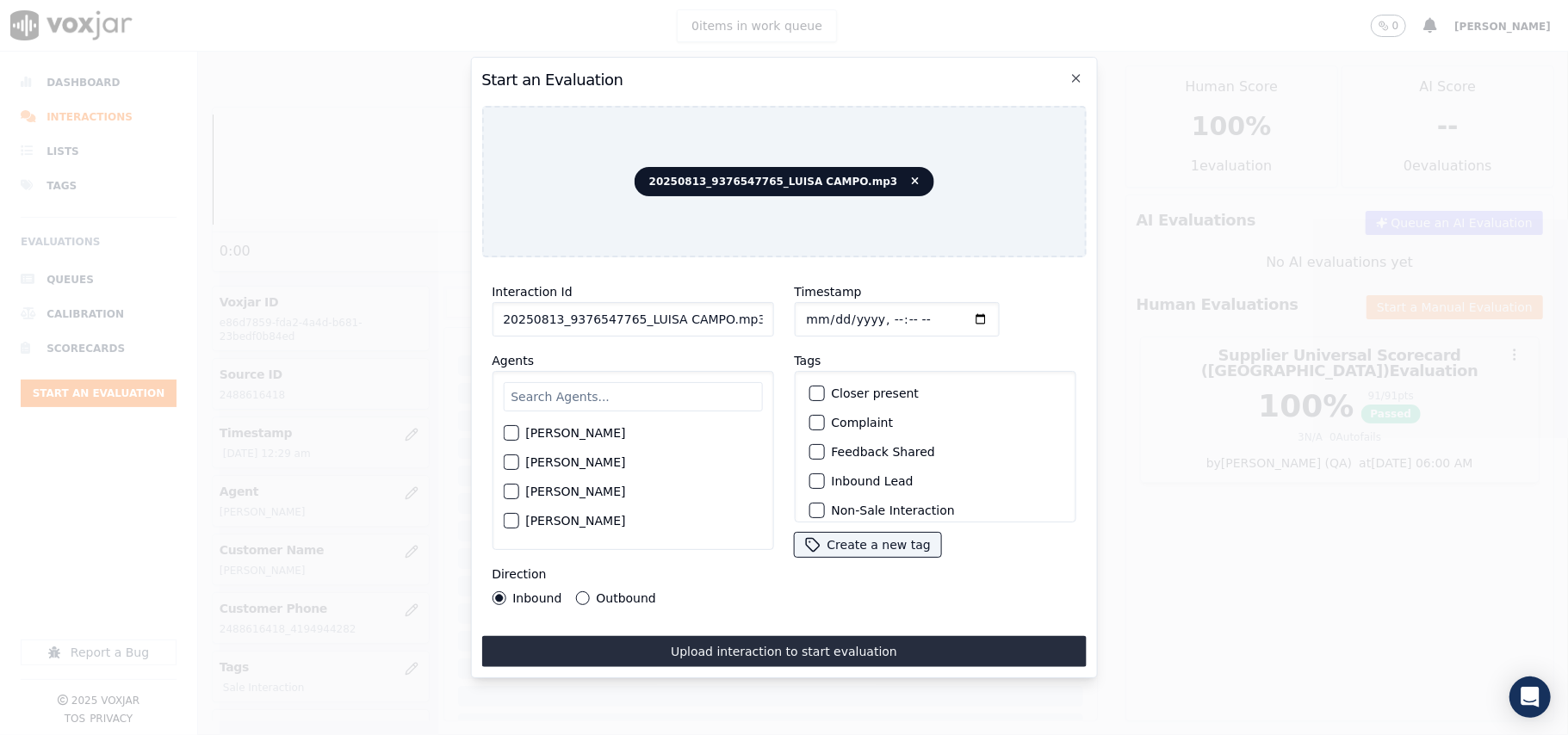
paste input "9376547765"
type input "9376547765"
type input "[DATE]T00:30"
type input "[PERSON_NAME]"
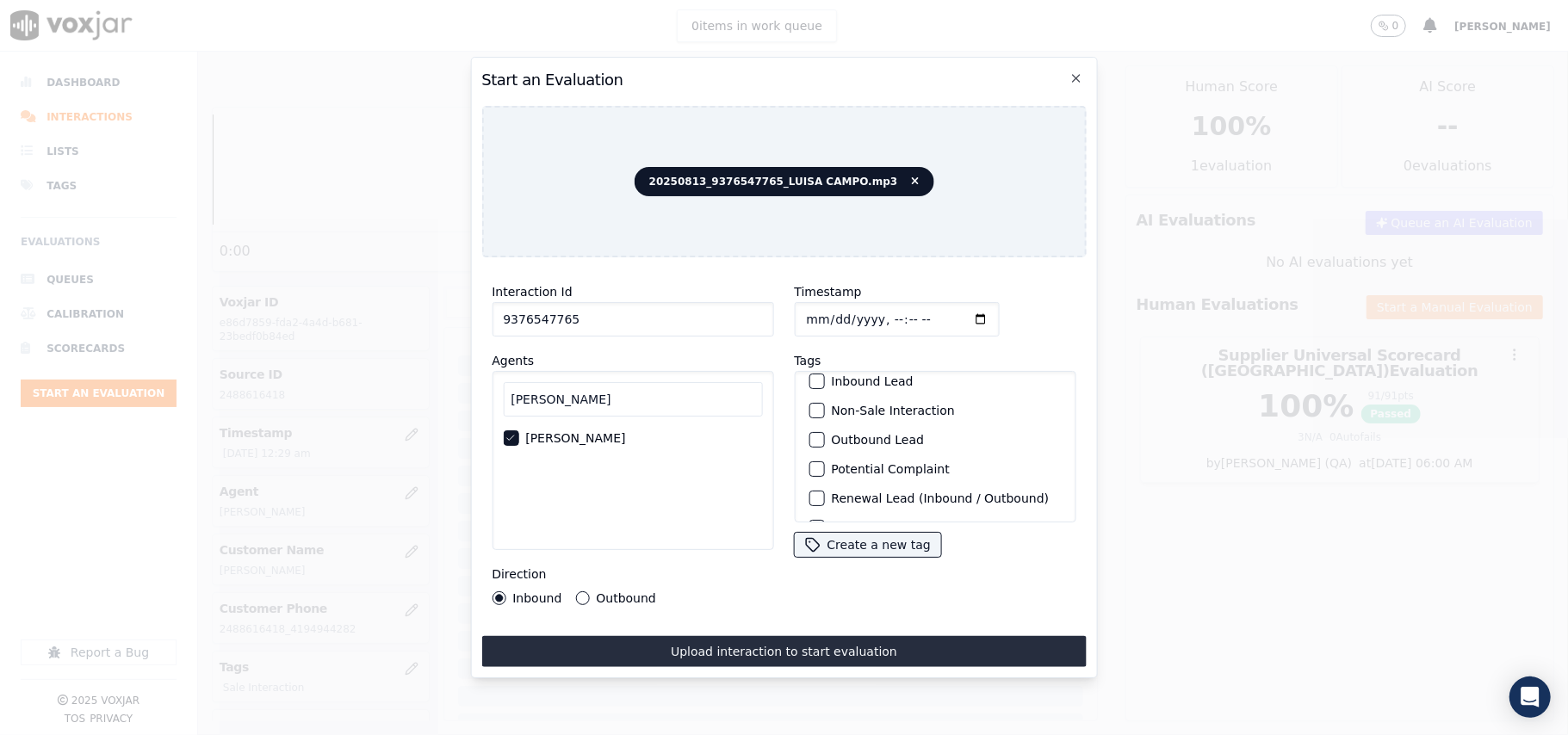
scroll to position [149, 0]
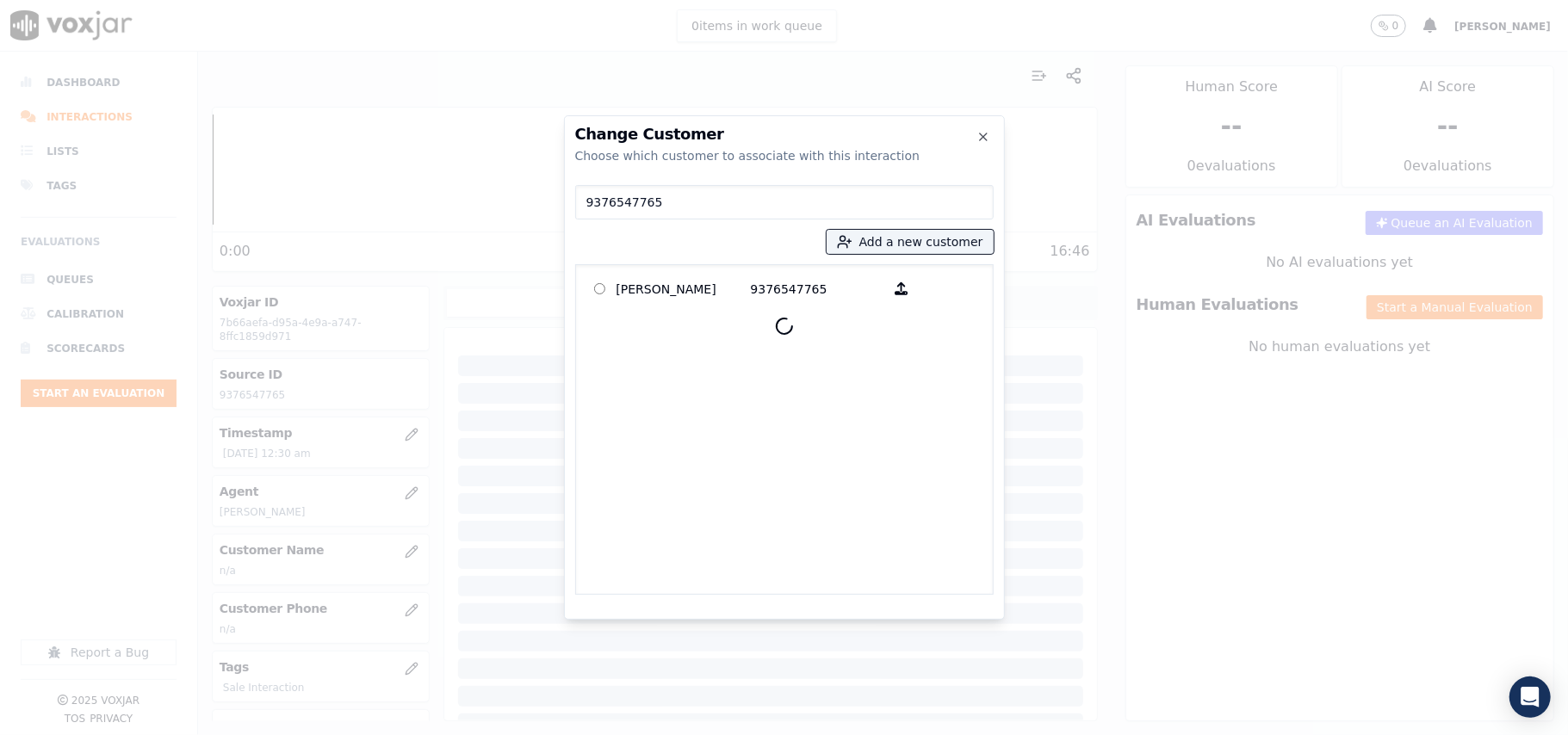
type input "9376547765"
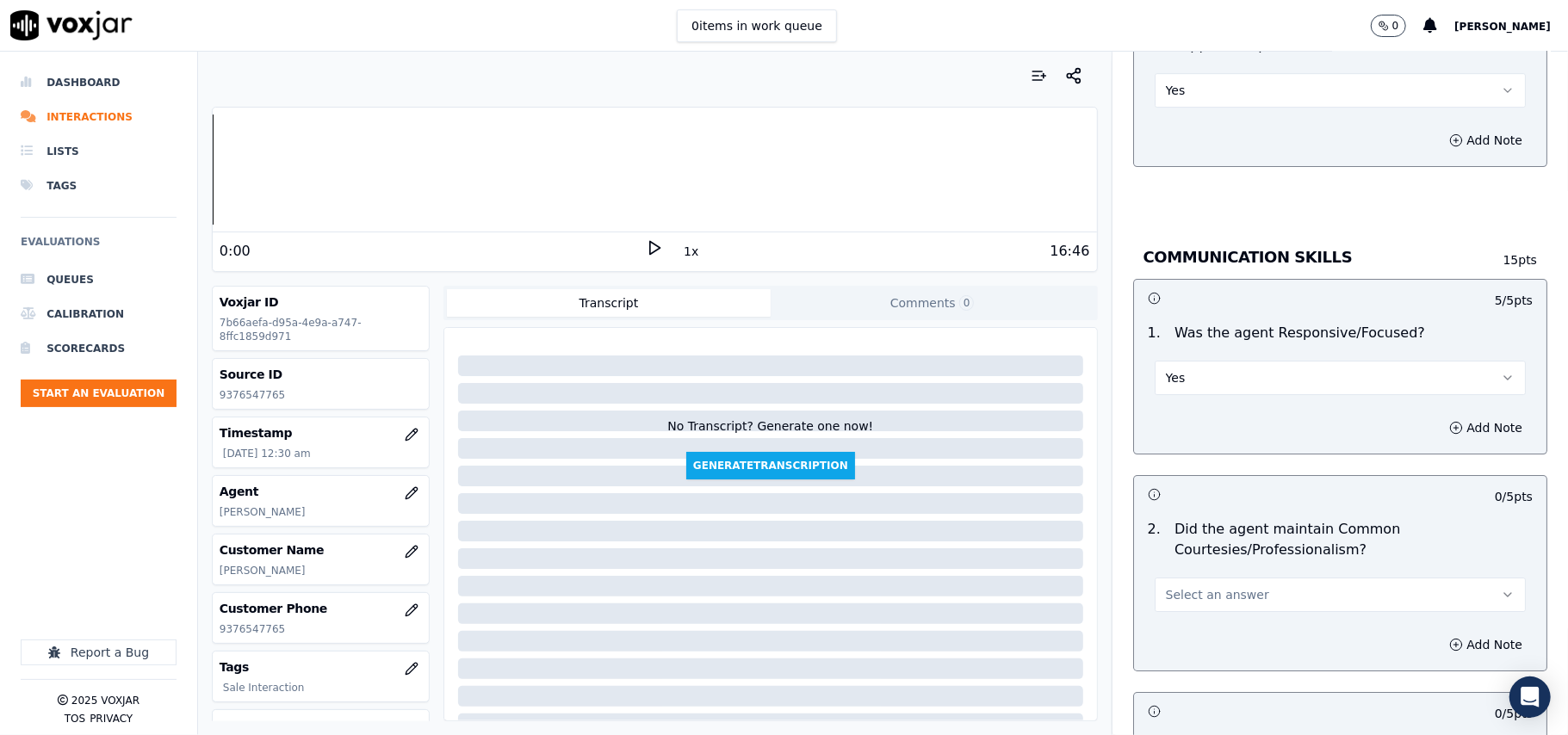
scroll to position [4208, 0]
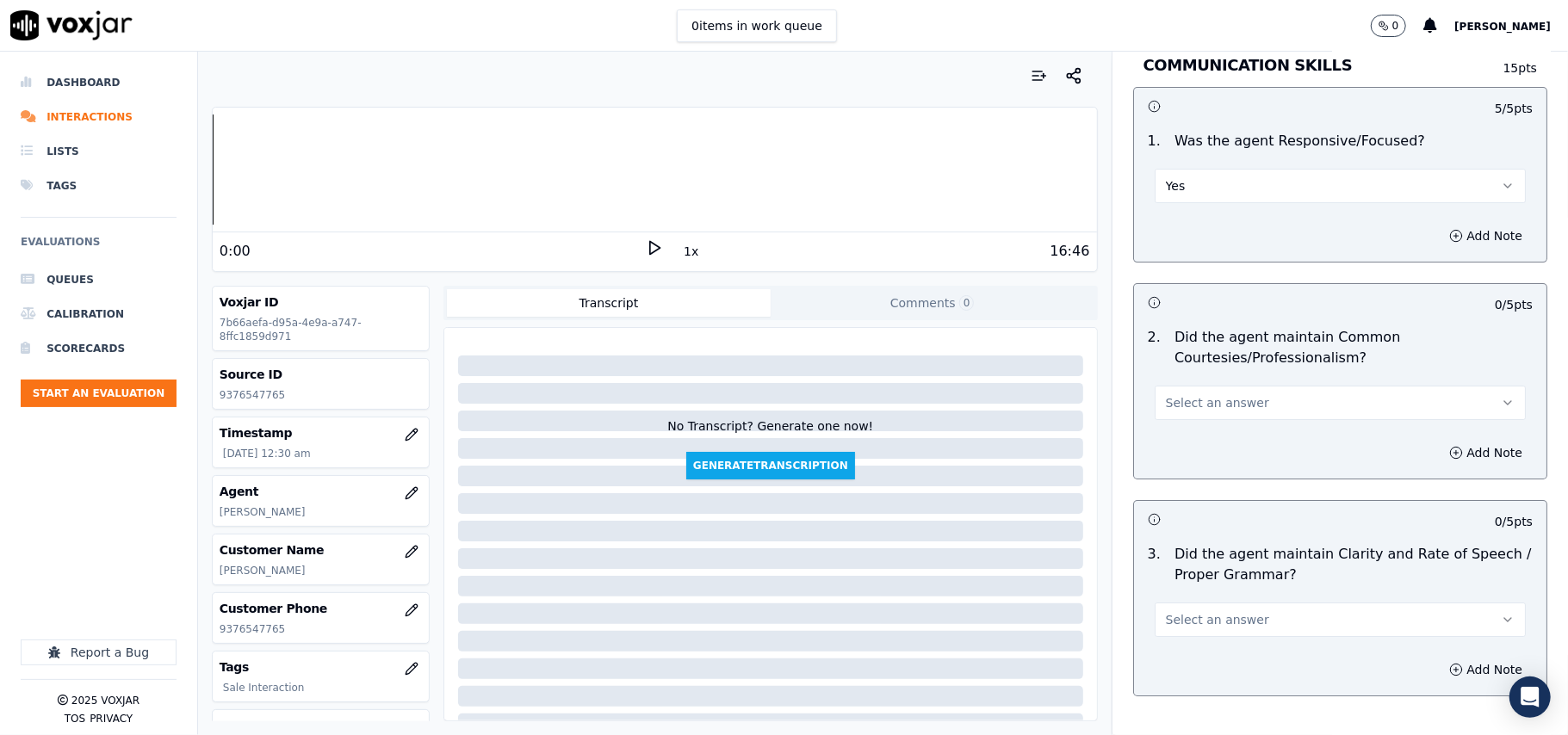
drag, startPoint x: 1182, startPoint y: 407, endPoint x: 1171, endPoint y: 393, distance: 17.8
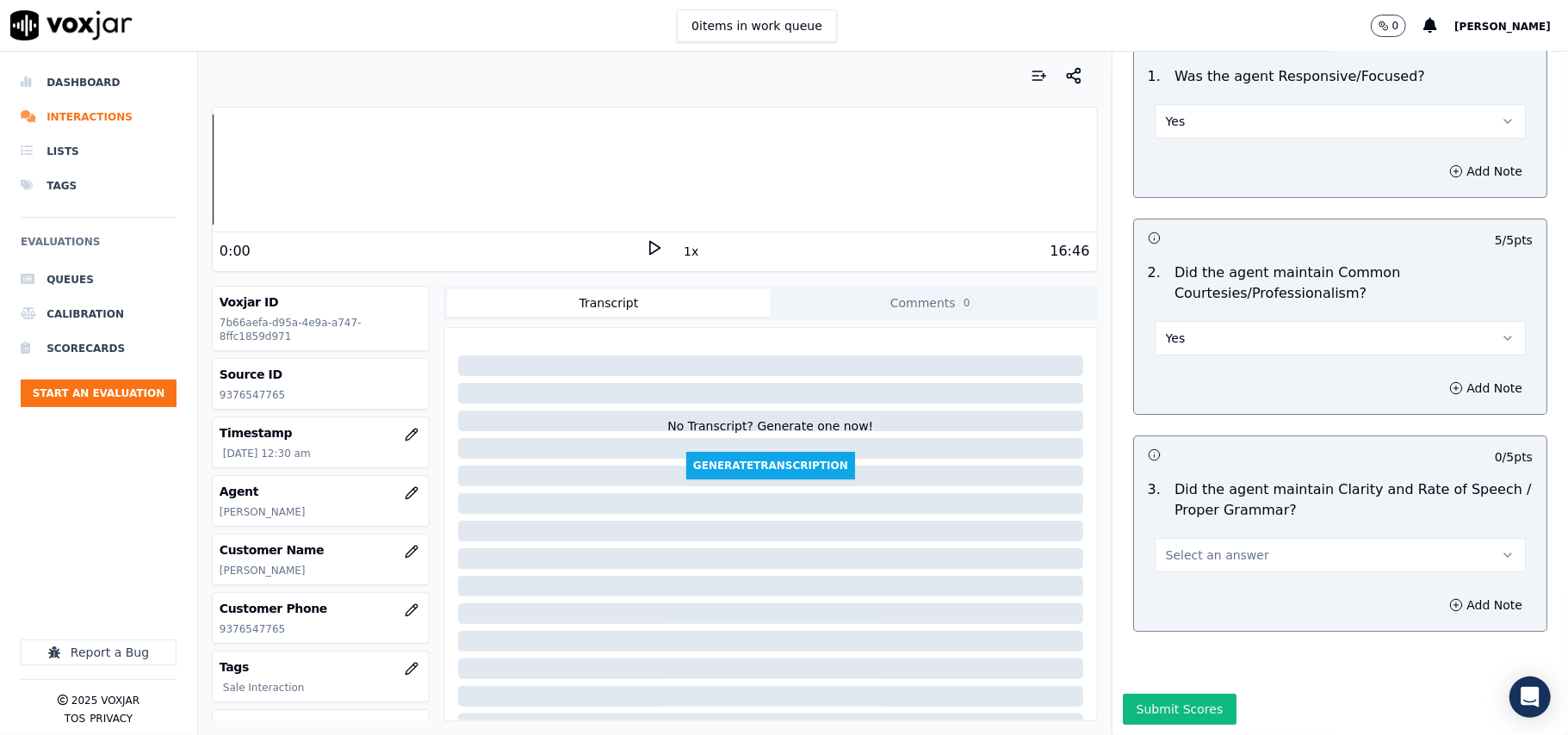
scroll to position [4307, 0]
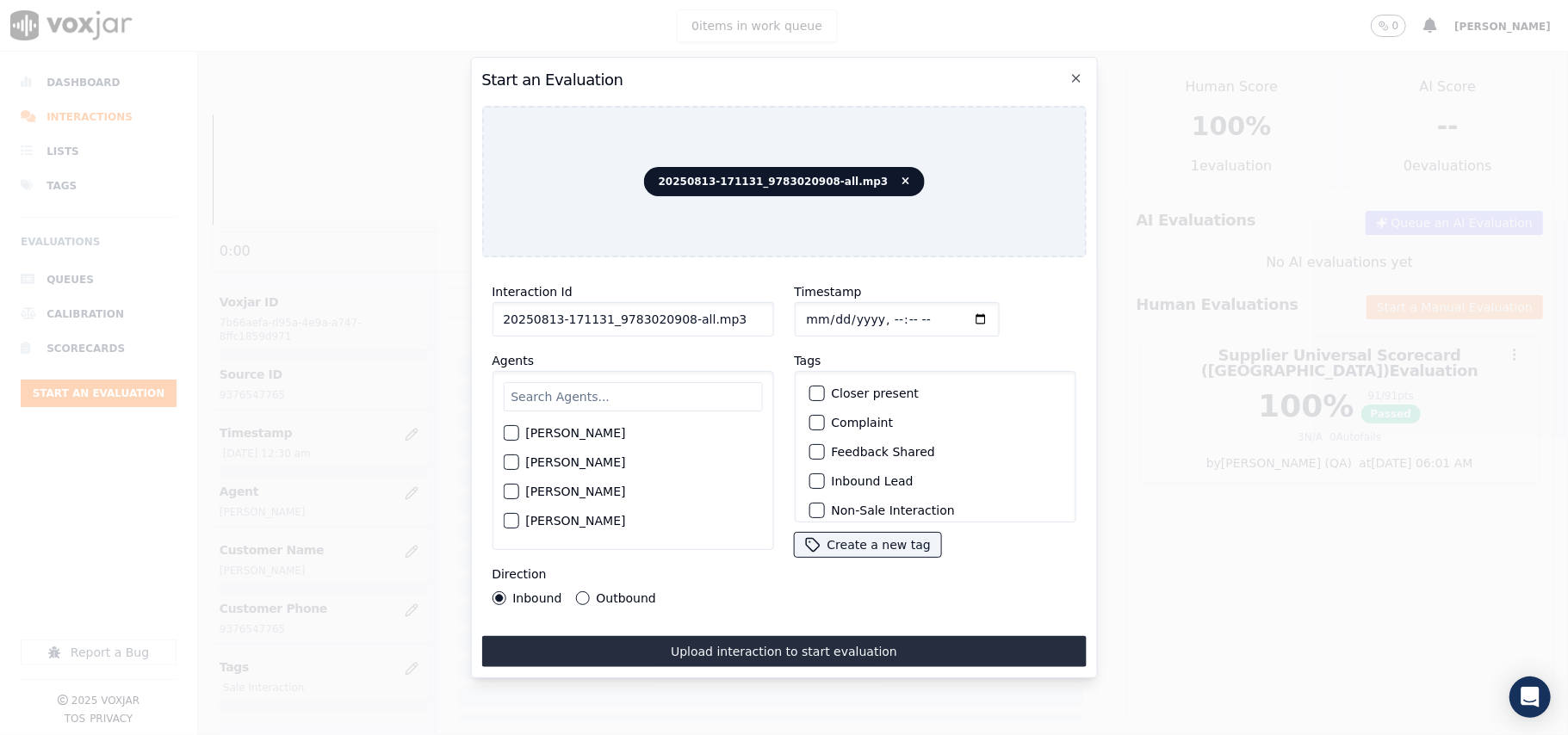
paste input "9783020908"
type input "9783020908"
type input "[DATE]T00:32"
type input "[PERSON_NAME]"
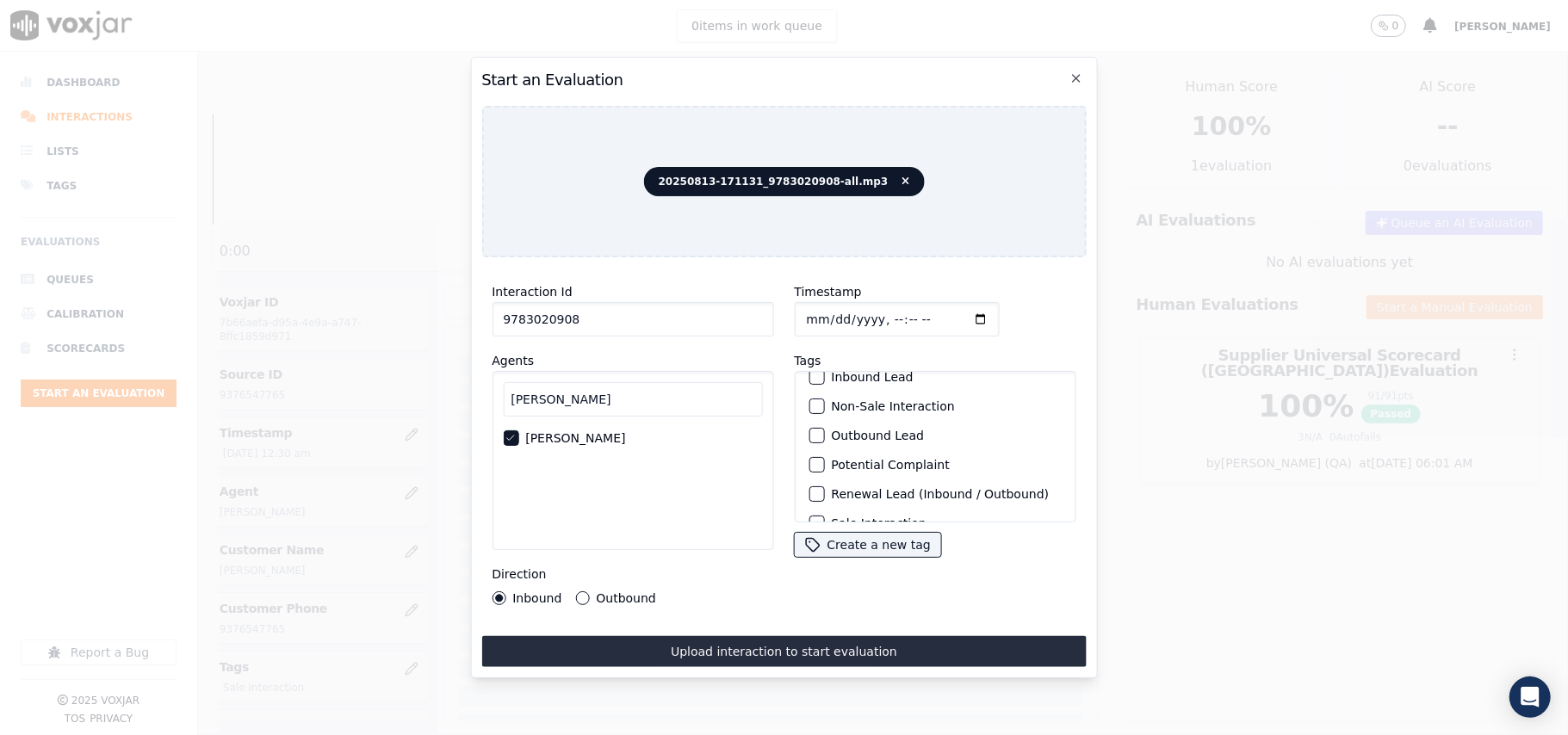
scroll to position [149, 0]
drag, startPoint x: 617, startPoint y: 586, endPoint x: 621, endPoint y: 608, distance: 22.4
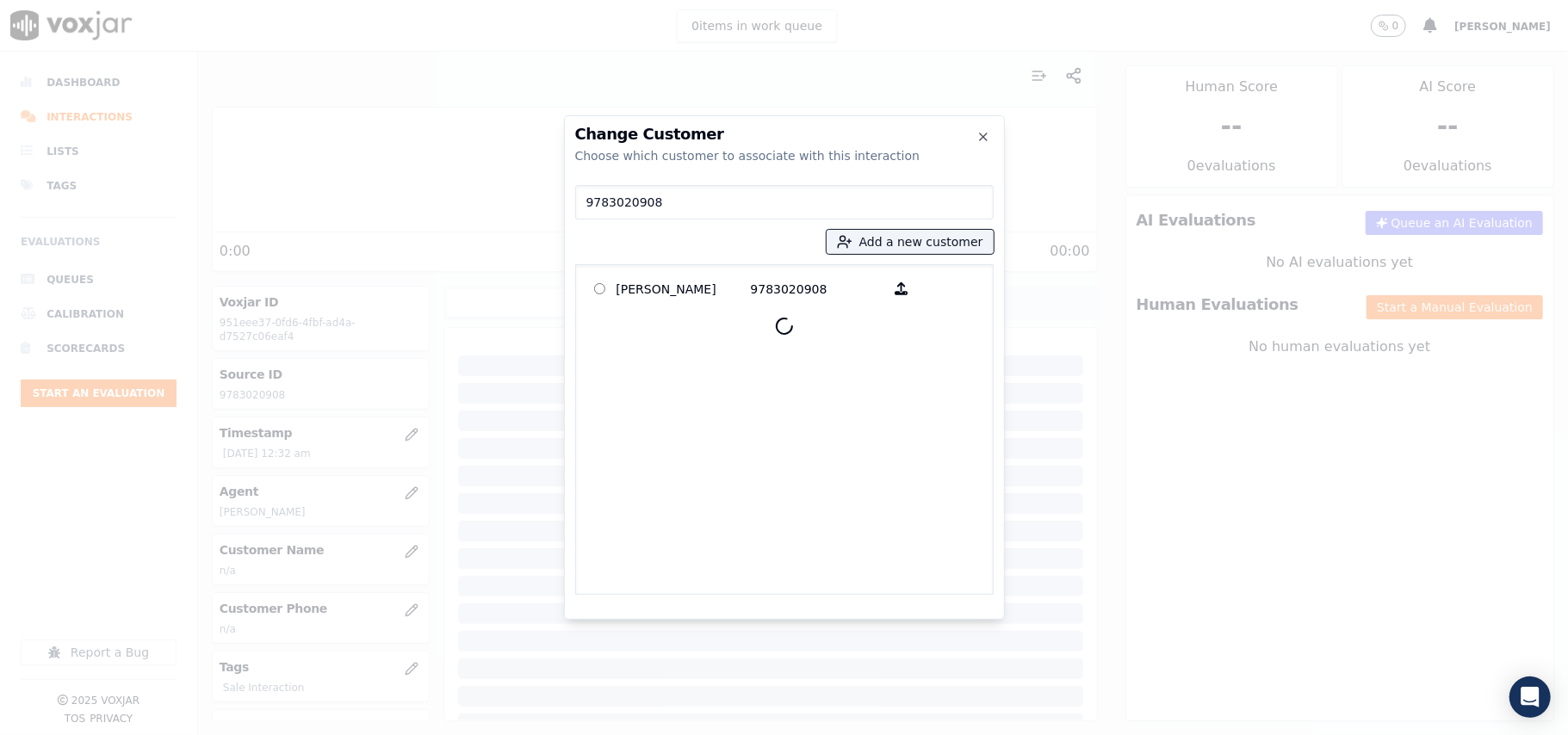
type input "9783020908"
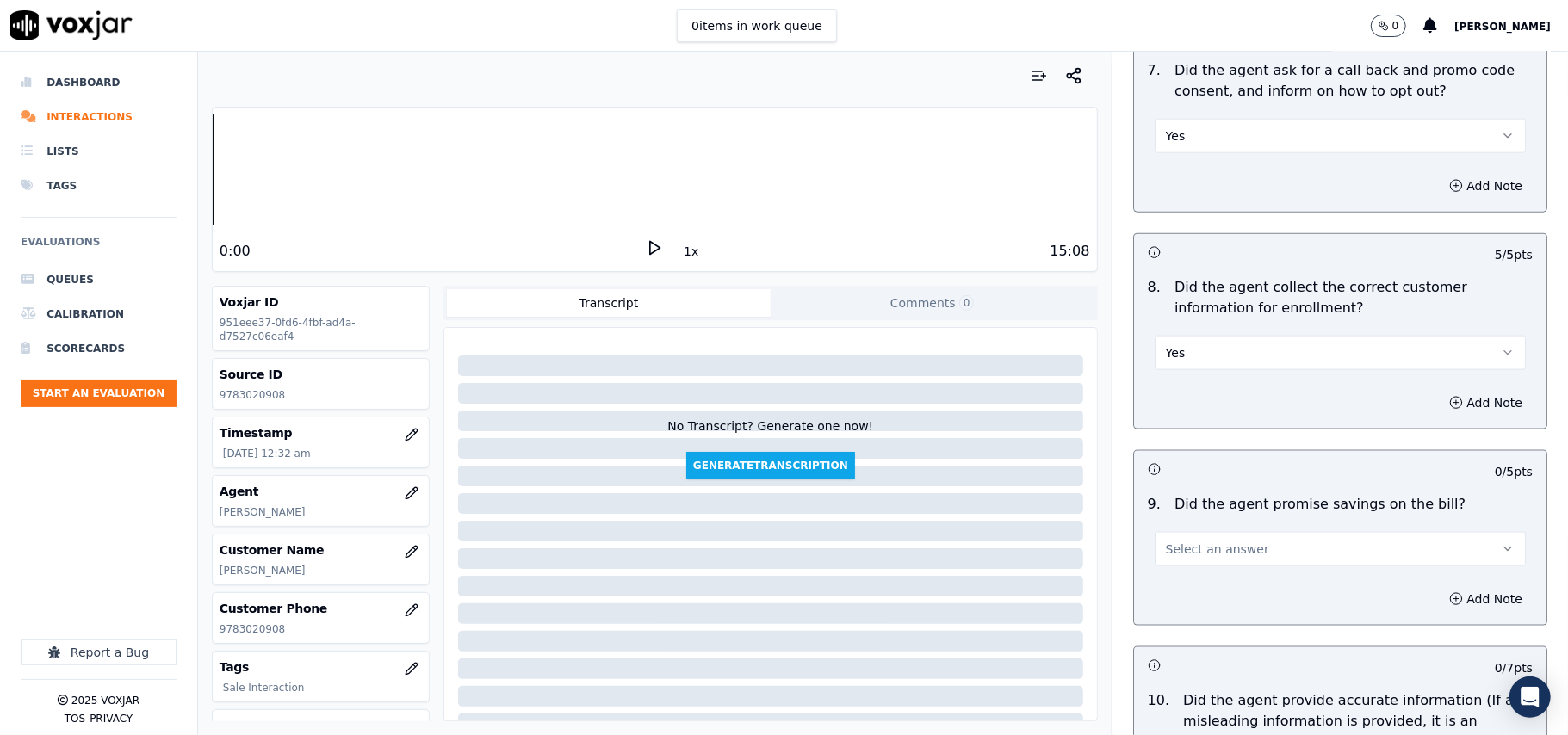
scroll to position [1529, 0]
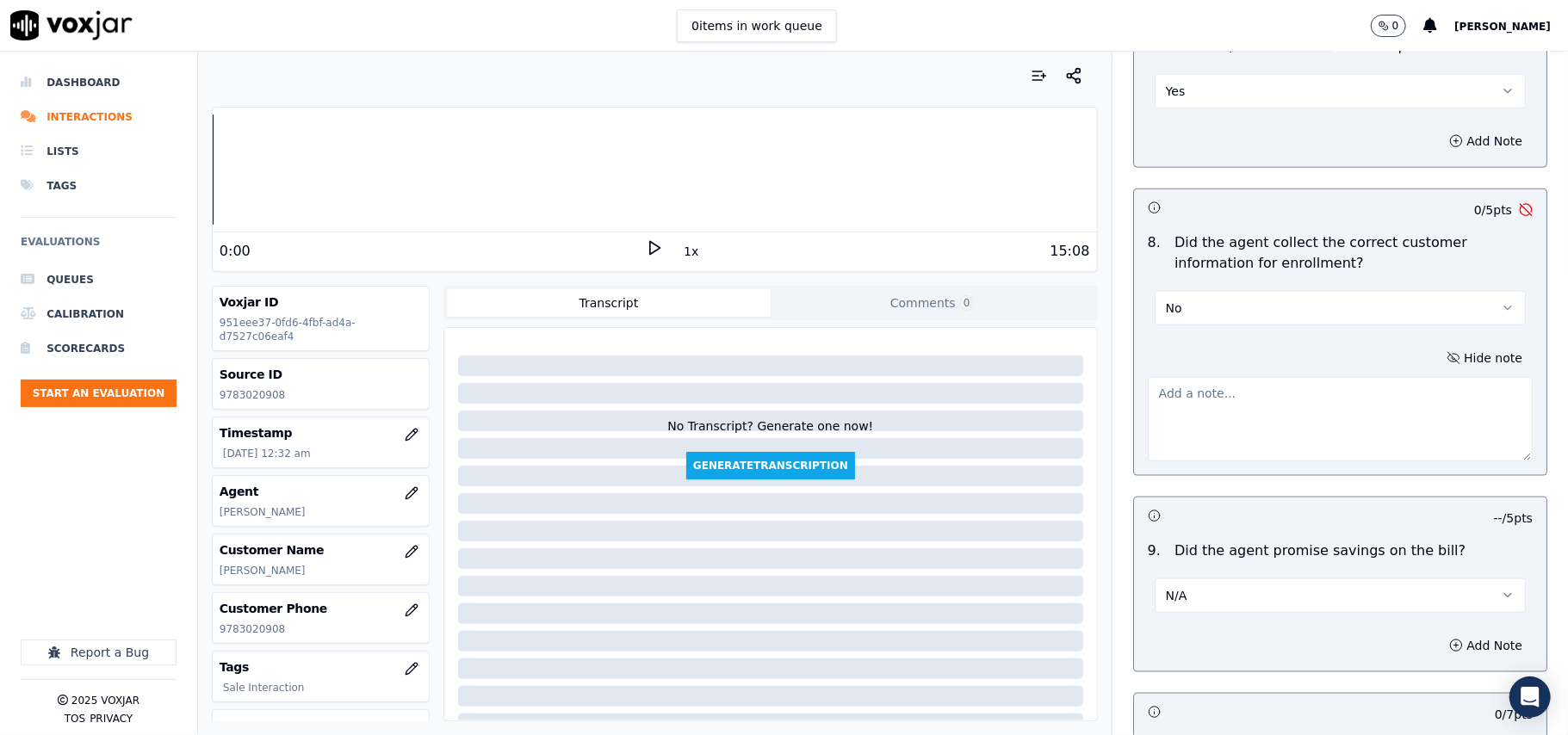
paste textarea "Supply and mailing address not asked during Script"
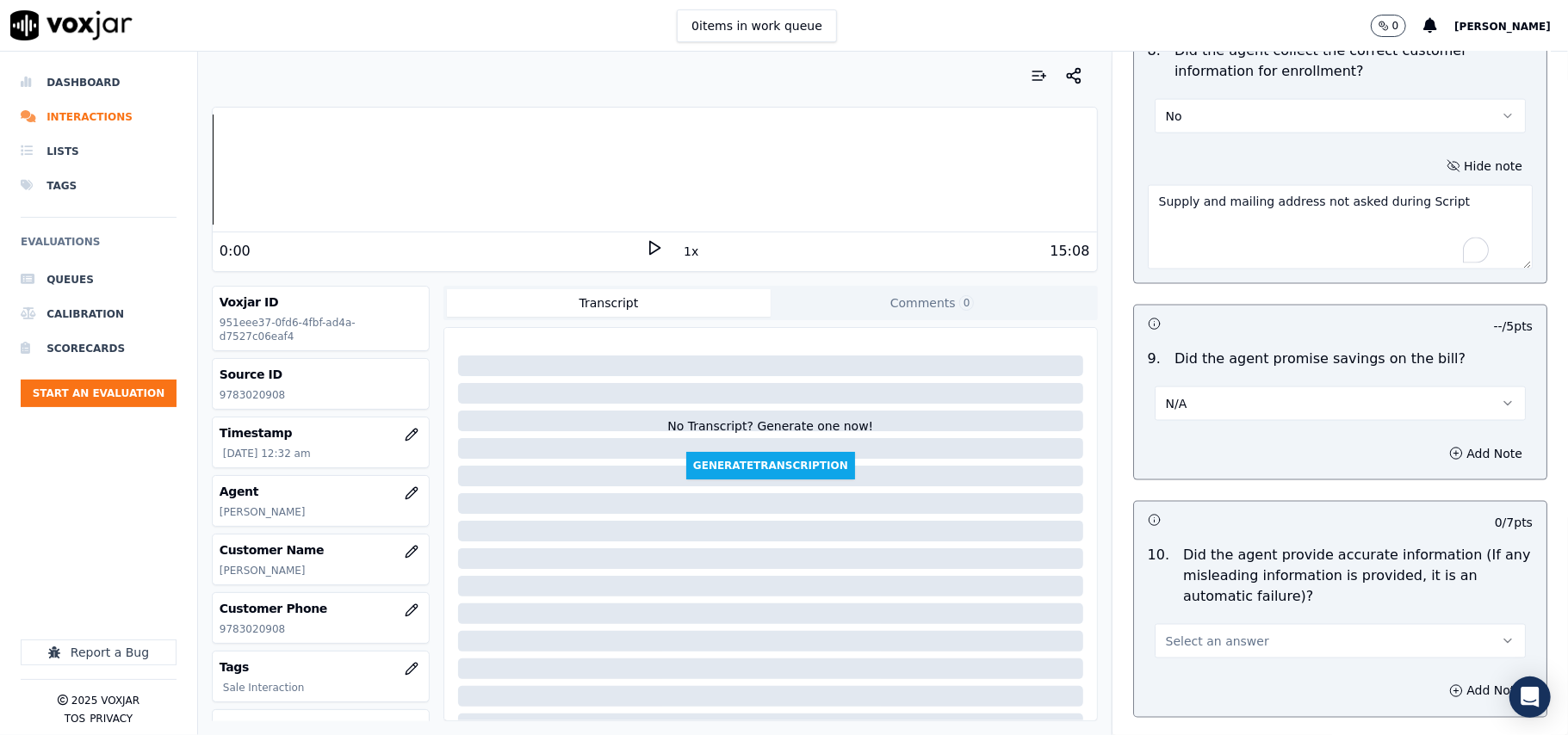
scroll to position [1913, 0]
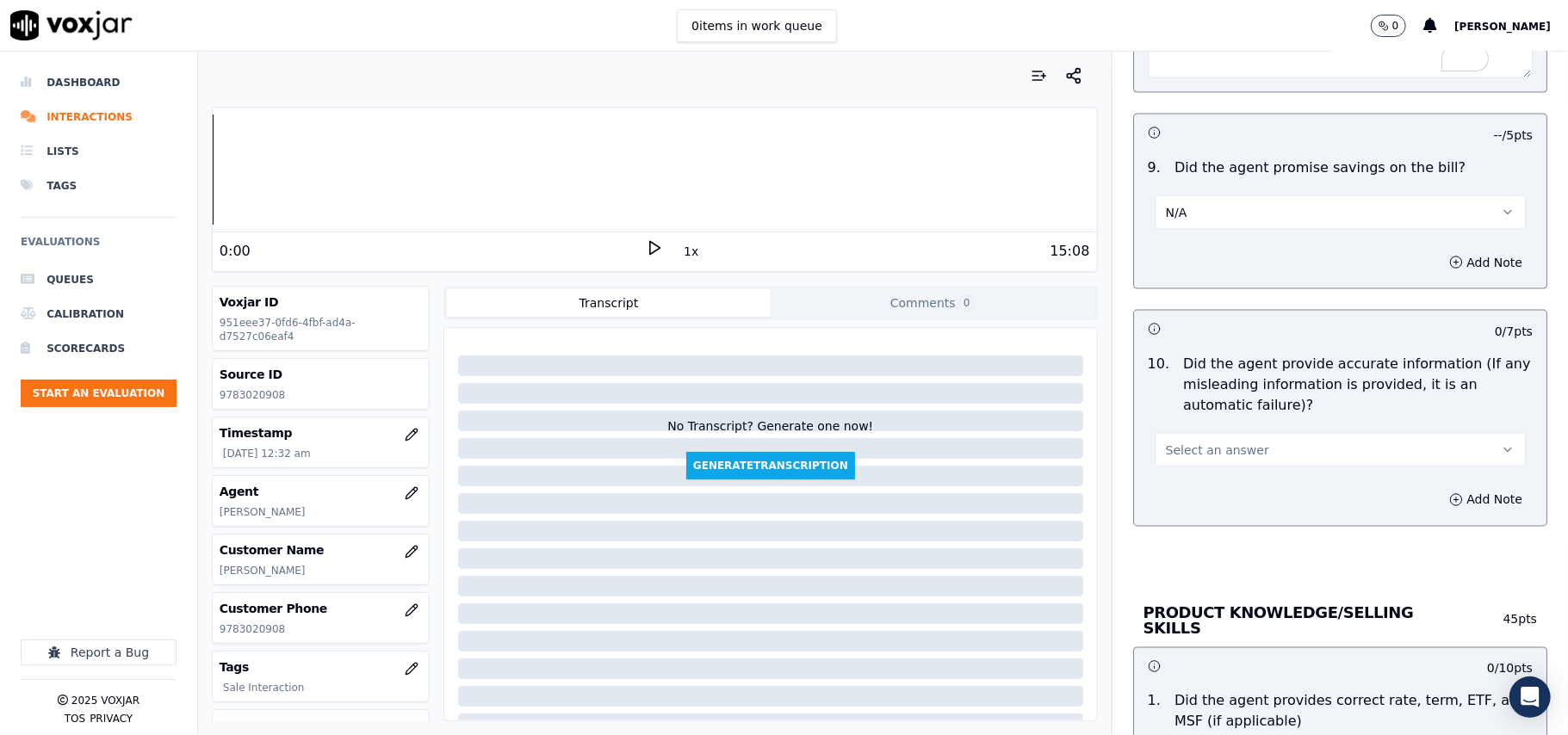
type textarea "Supply and mailing address not asked during Script"
drag, startPoint x: 1196, startPoint y: 449, endPoint x: 1192, endPoint y: 471, distance: 22.4
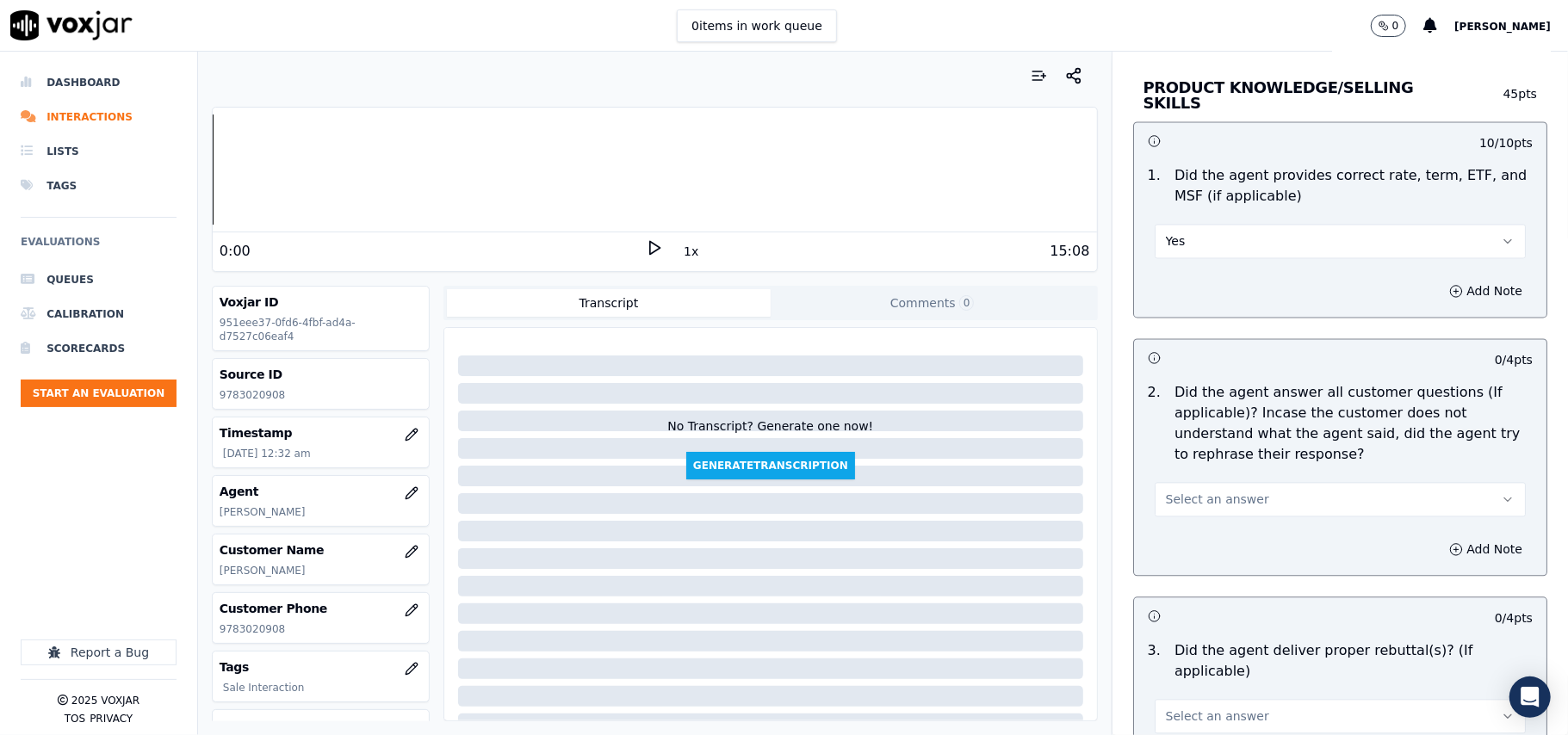
scroll to position [2487, 0]
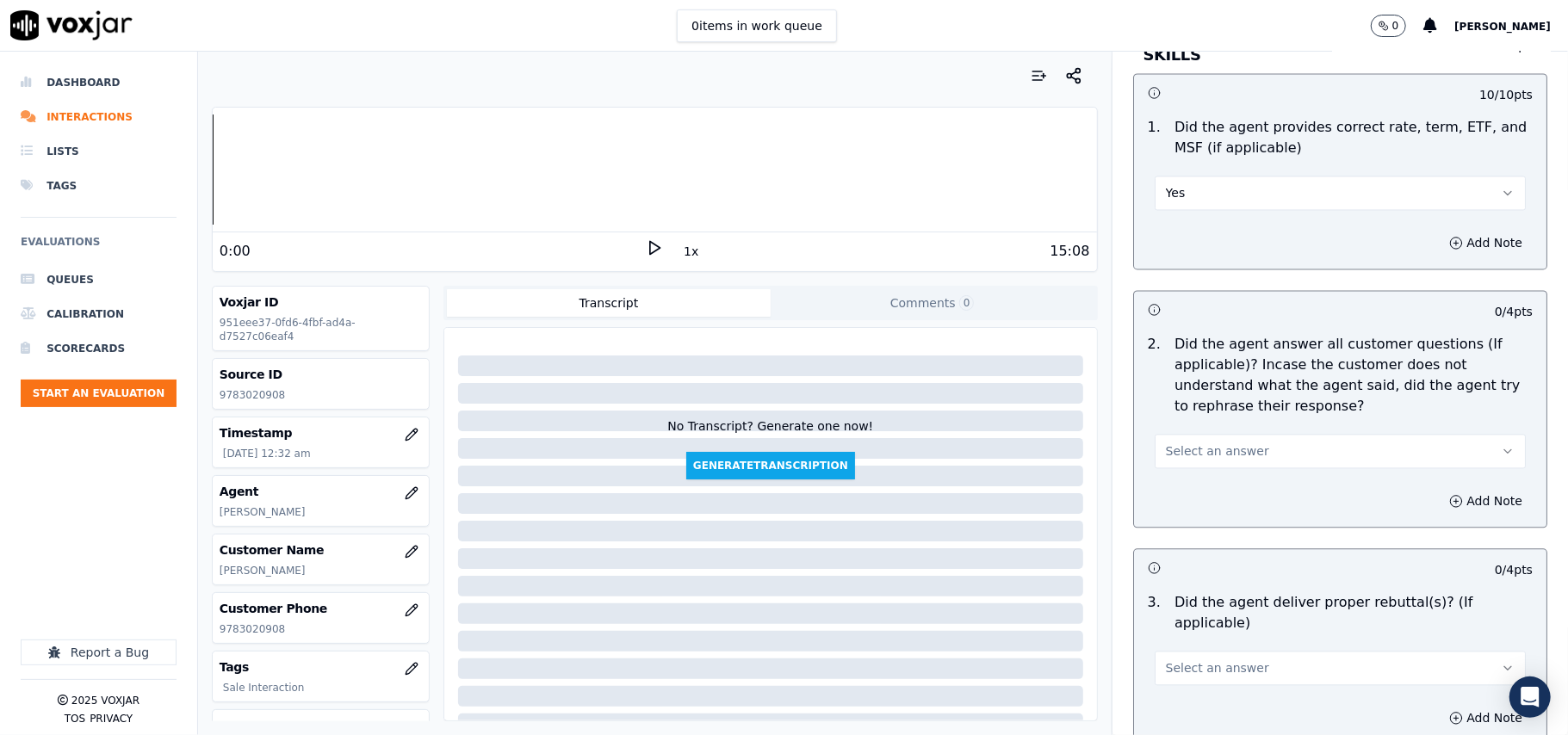
drag, startPoint x: 1198, startPoint y: 406, endPoint x: 1200, endPoint y: 435, distance: 29.1
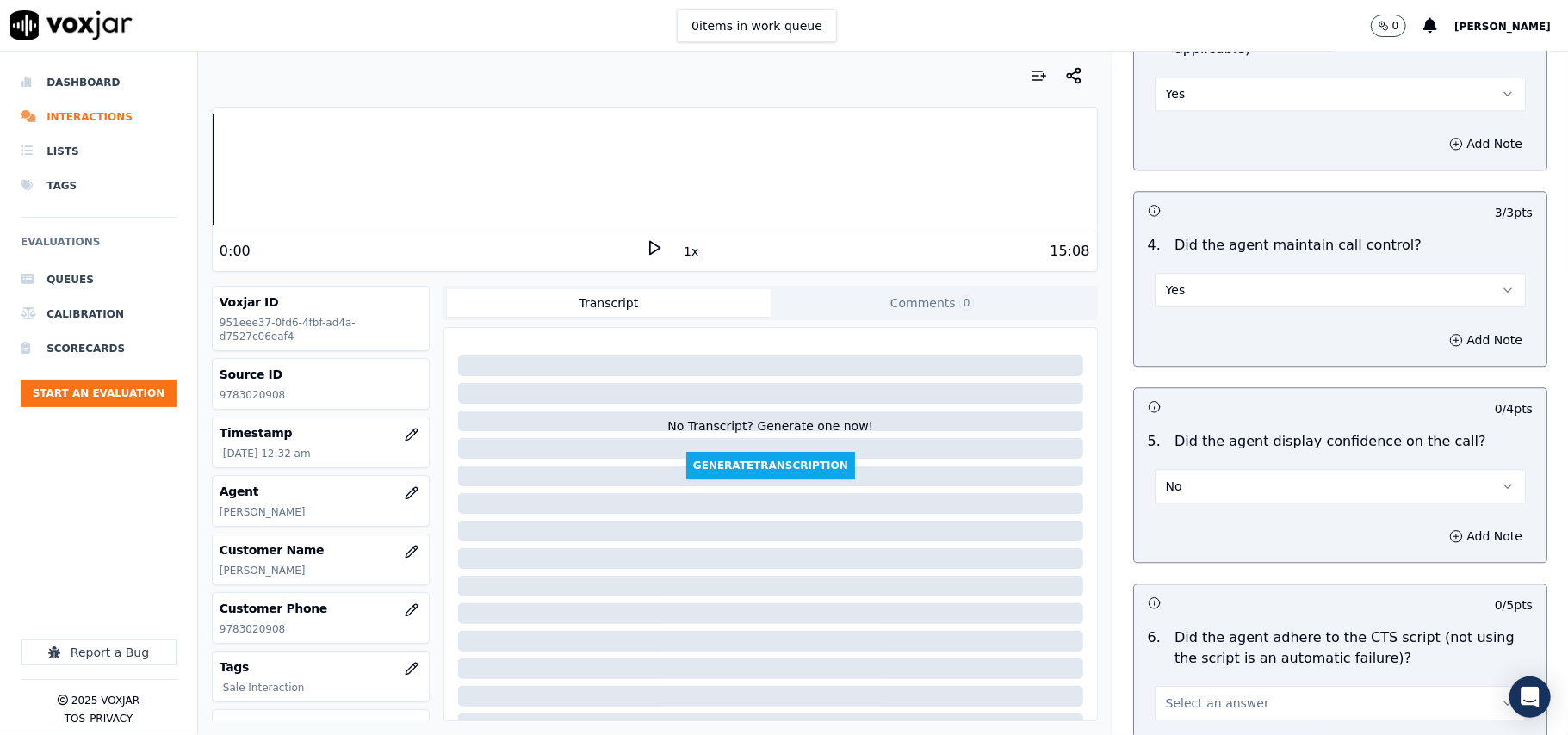
scroll to position [3250, 0]
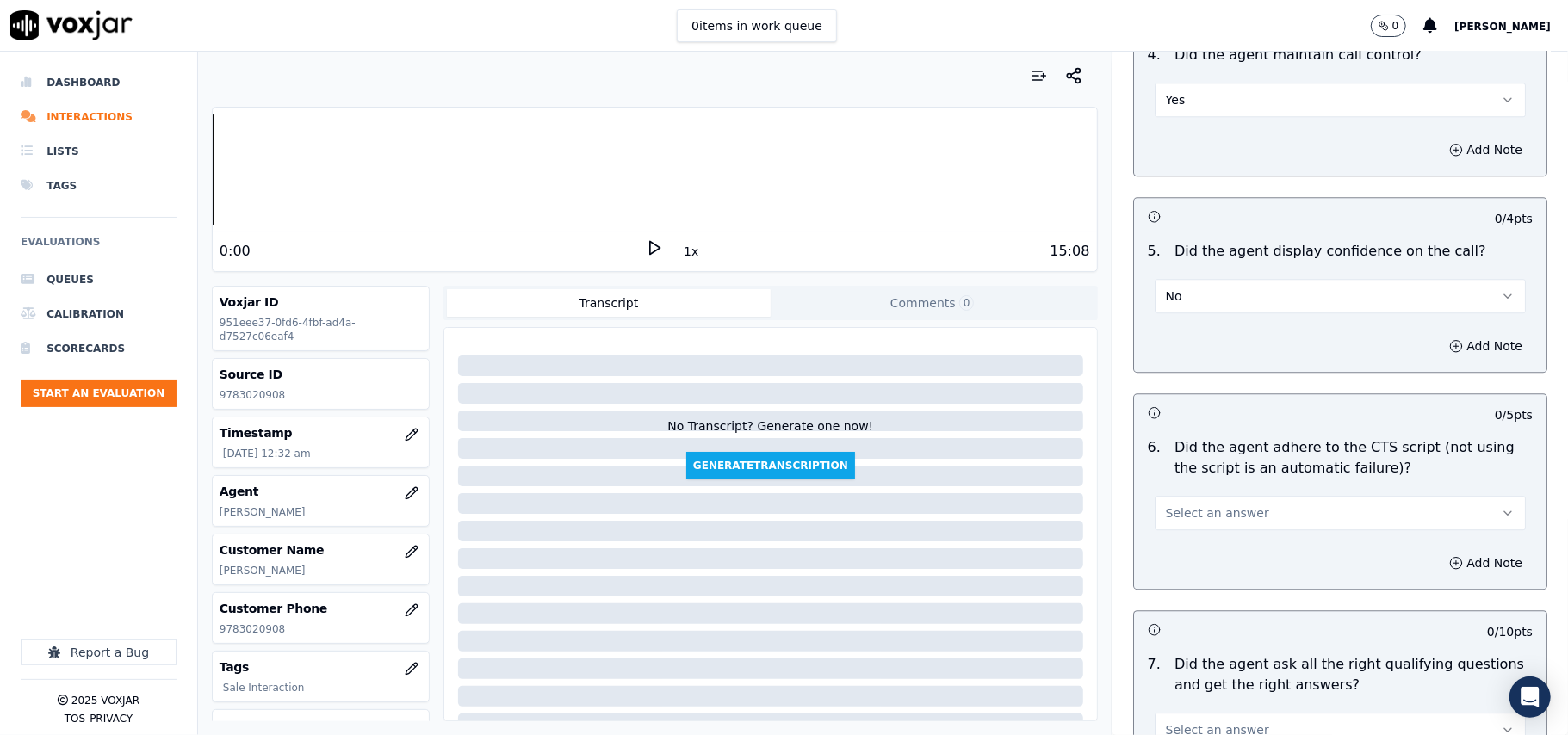
drag, startPoint x: 1151, startPoint y: 252, endPoint x: 1158, endPoint y: 277, distance: 26.0
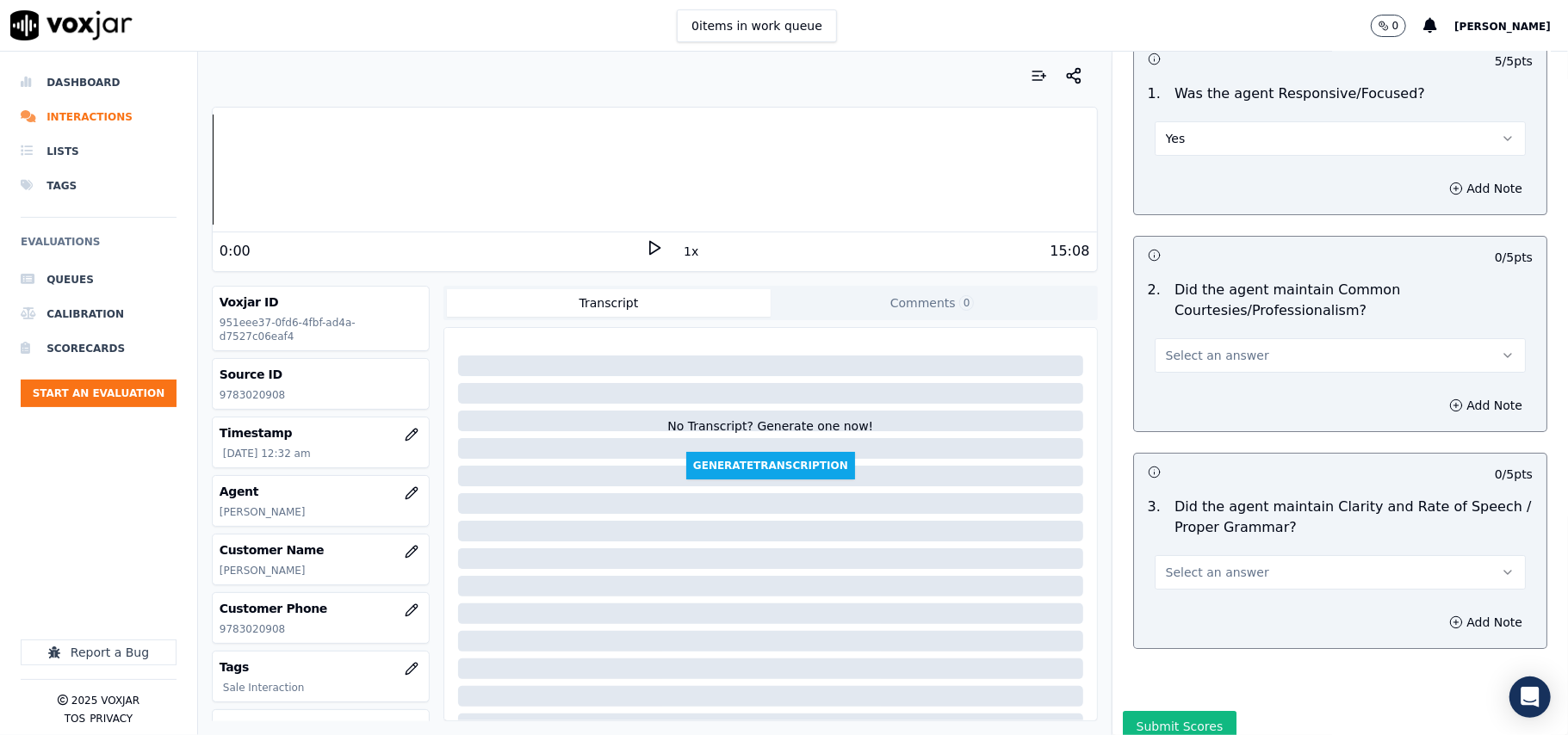
scroll to position [4399, 0]
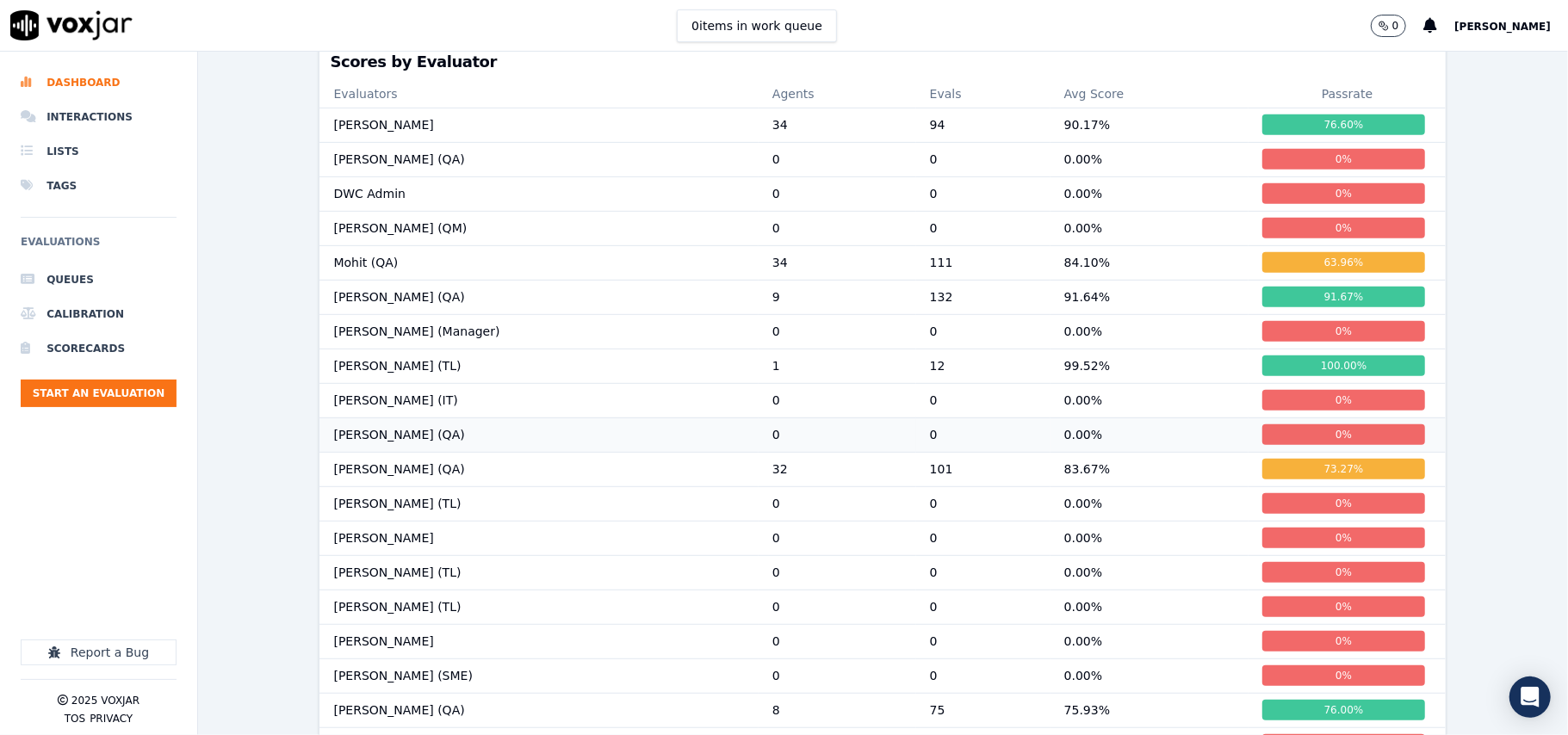
scroll to position [491, 0]
